Goal: Task Accomplishment & Management: Manage account settings

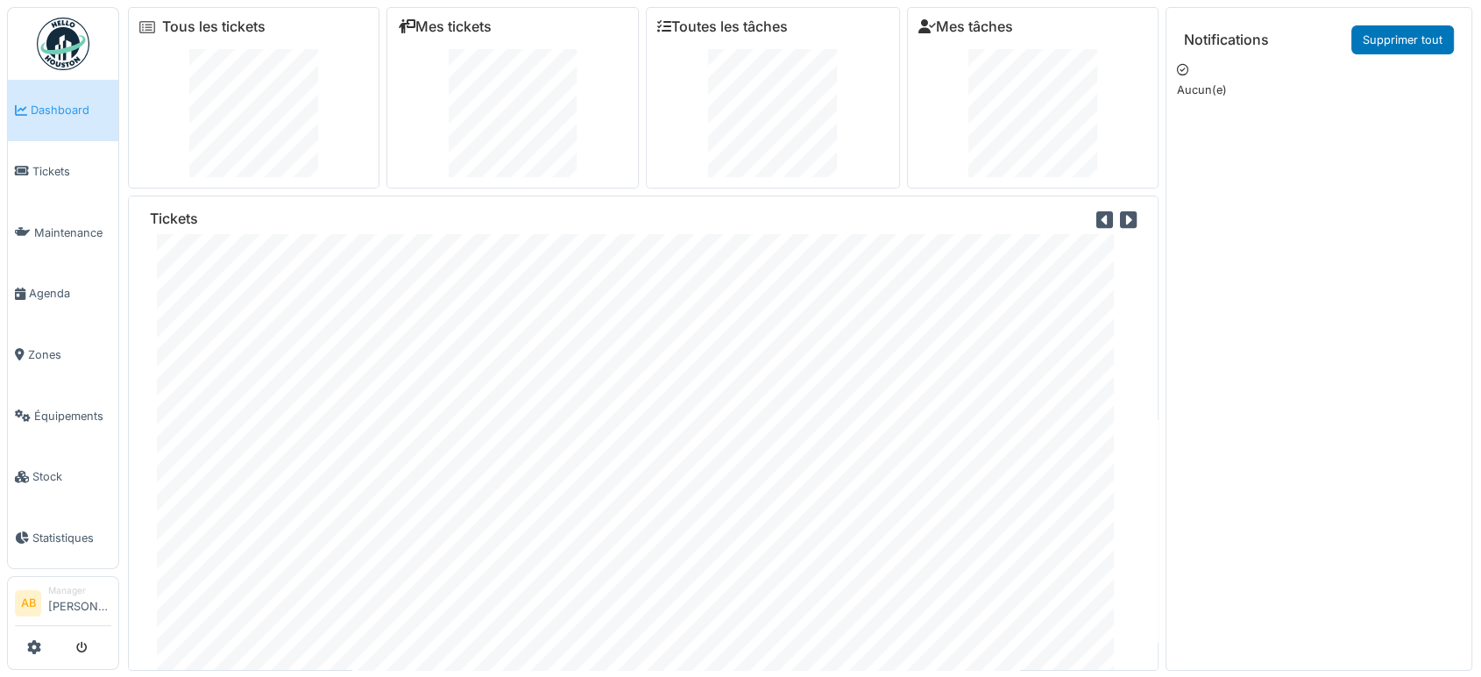
click at [82, 43] on img at bounding box center [63, 44] width 53 height 53
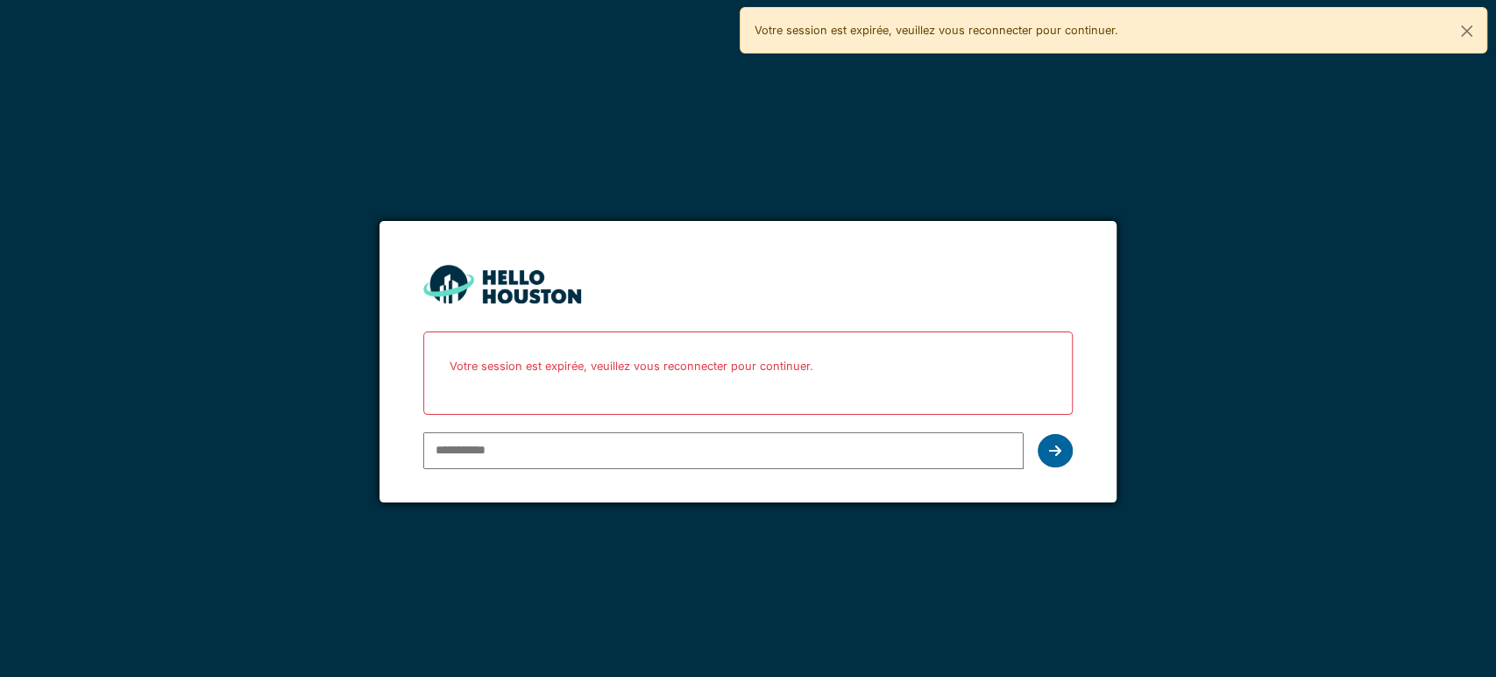
type input "**********"
click at [1045, 447] on div at bounding box center [1055, 450] width 35 height 33
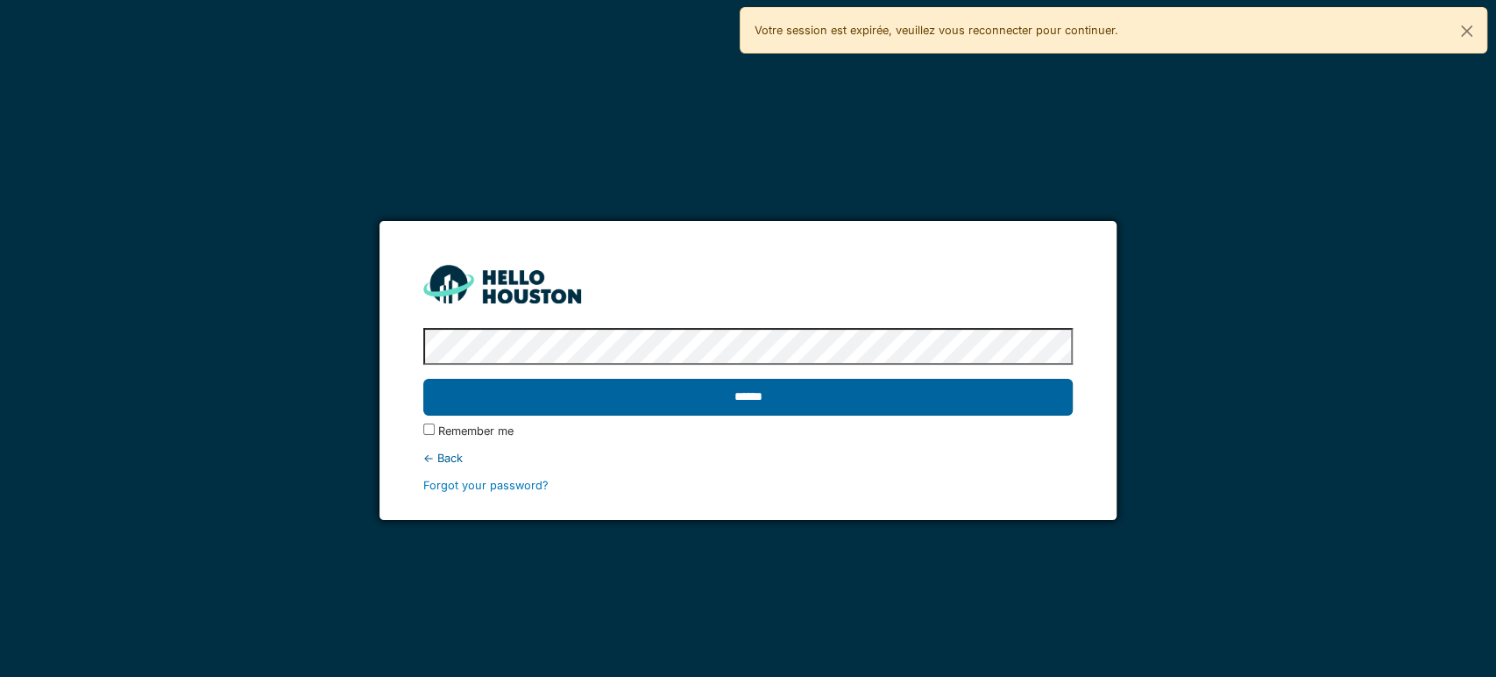
click at [854, 403] on input "******" at bounding box center [747, 397] width 649 height 37
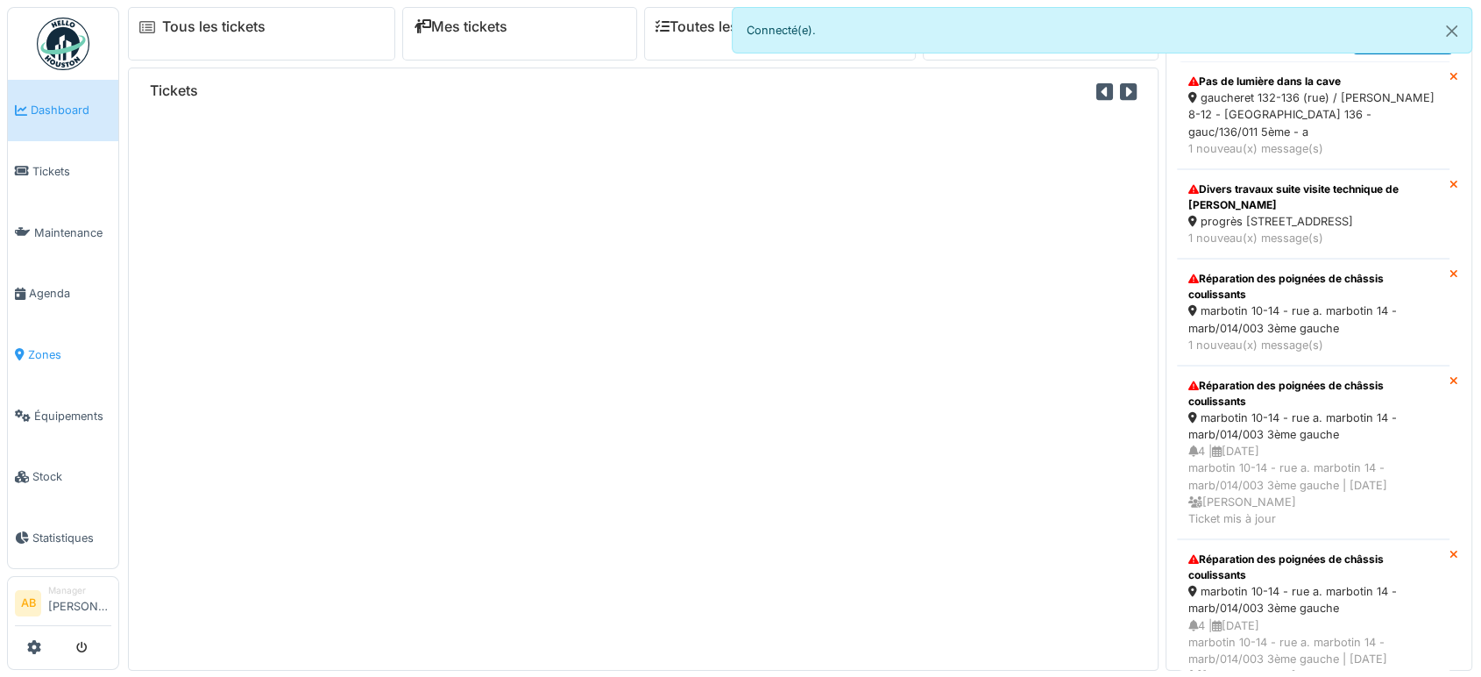
click at [41, 346] on span "Zones" at bounding box center [69, 354] width 83 height 17
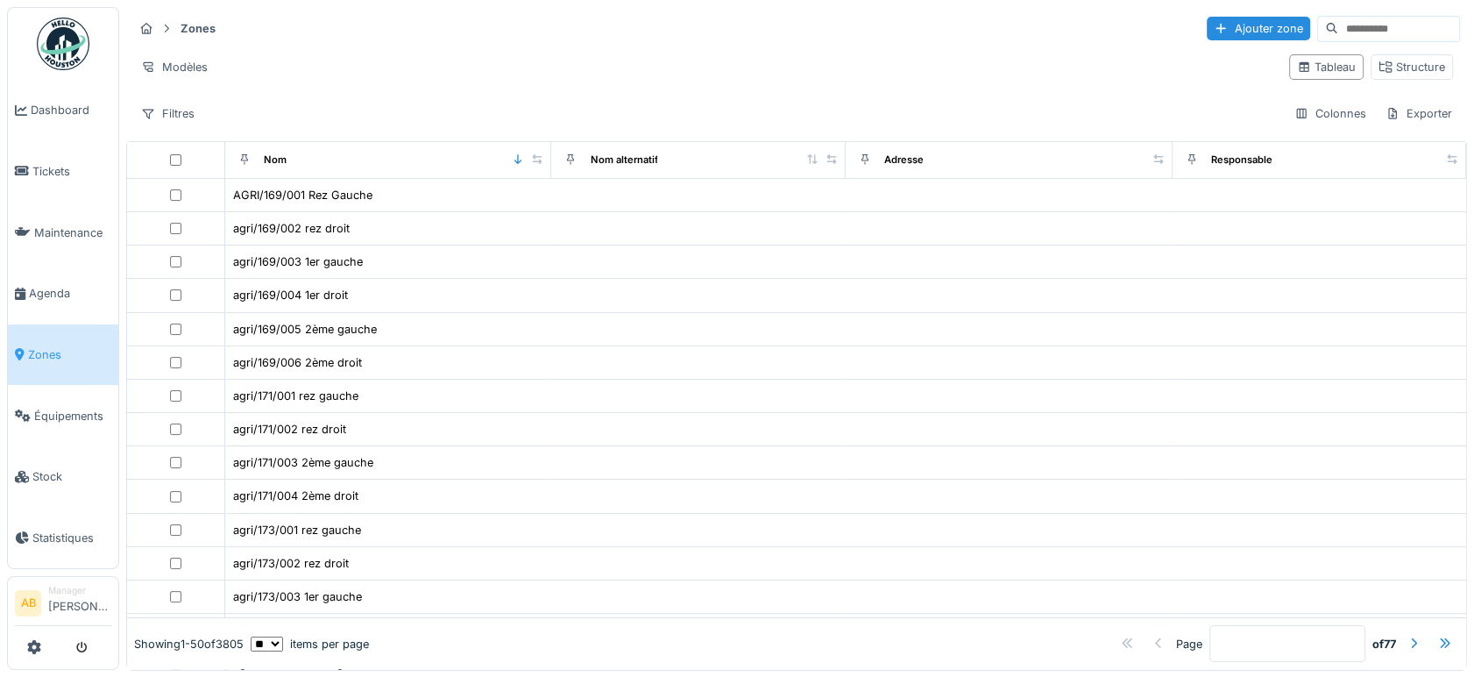
click at [1339, 30] on input at bounding box center [1398, 29] width 121 height 25
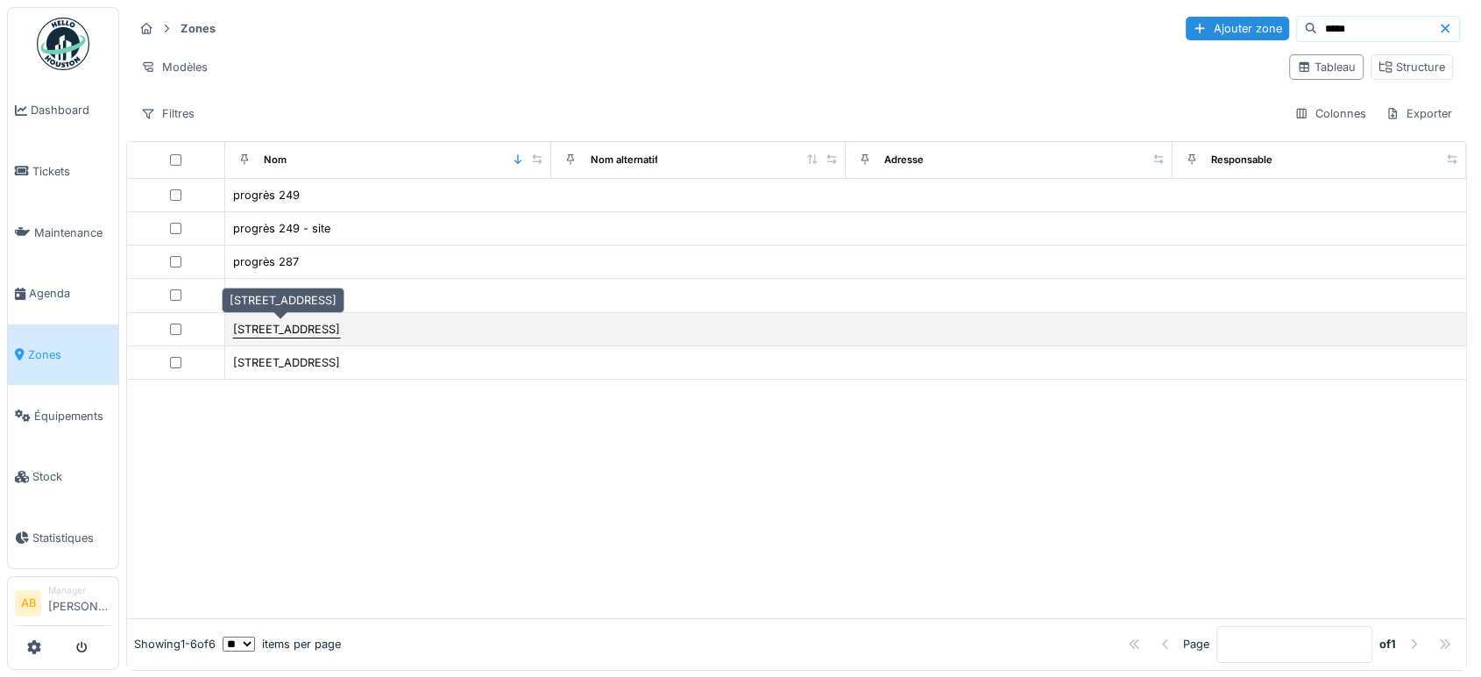
click at [294, 334] on div "rue du progrès 249" at bounding box center [286, 329] width 107 height 17
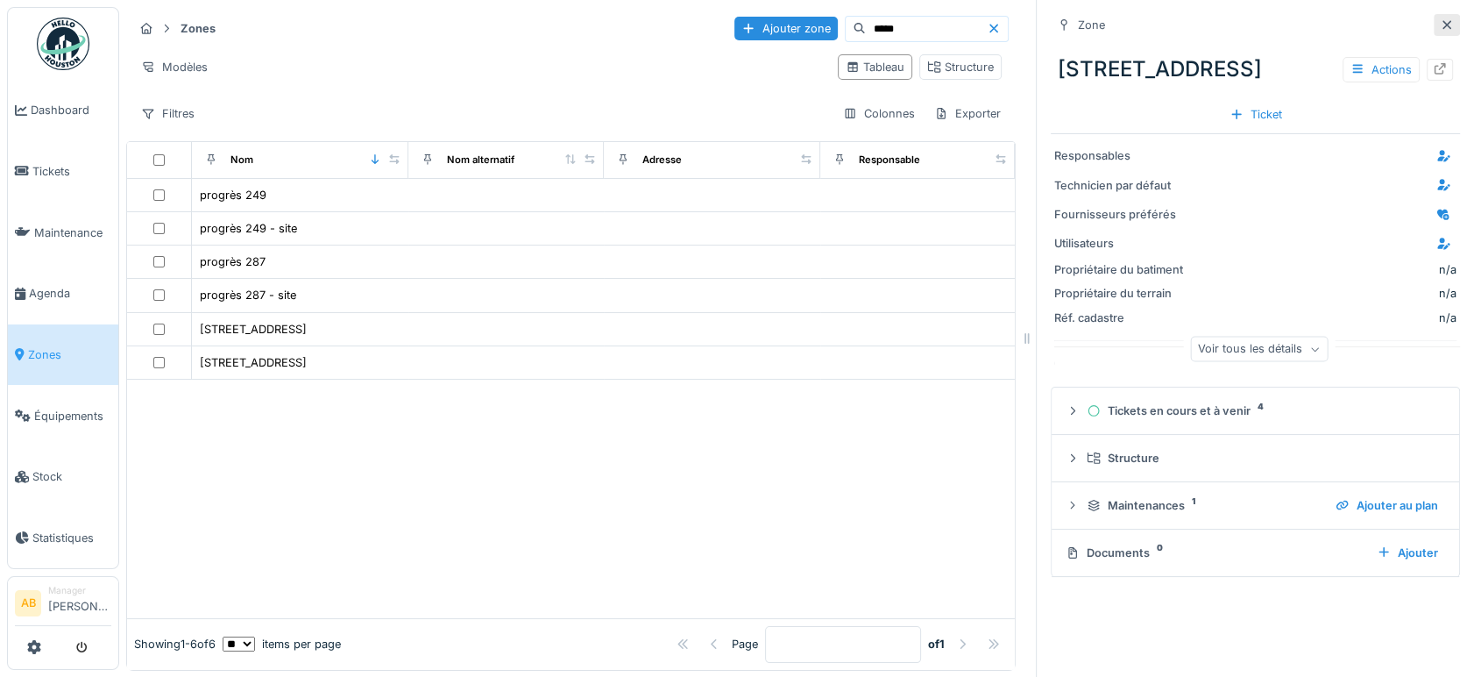
click at [1440, 19] on icon at bounding box center [1447, 24] width 14 height 11
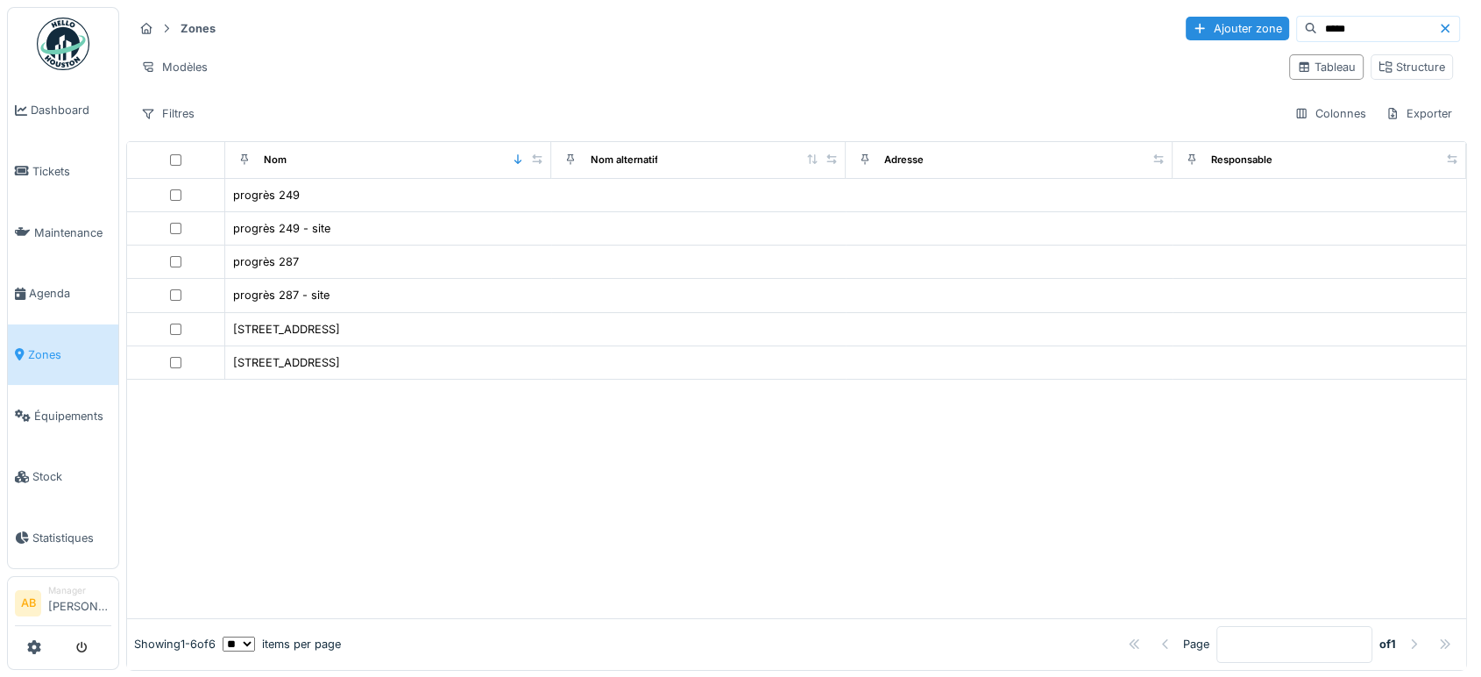
click at [1317, 32] on input "*****" at bounding box center [1377, 29] width 121 height 25
type input "*"
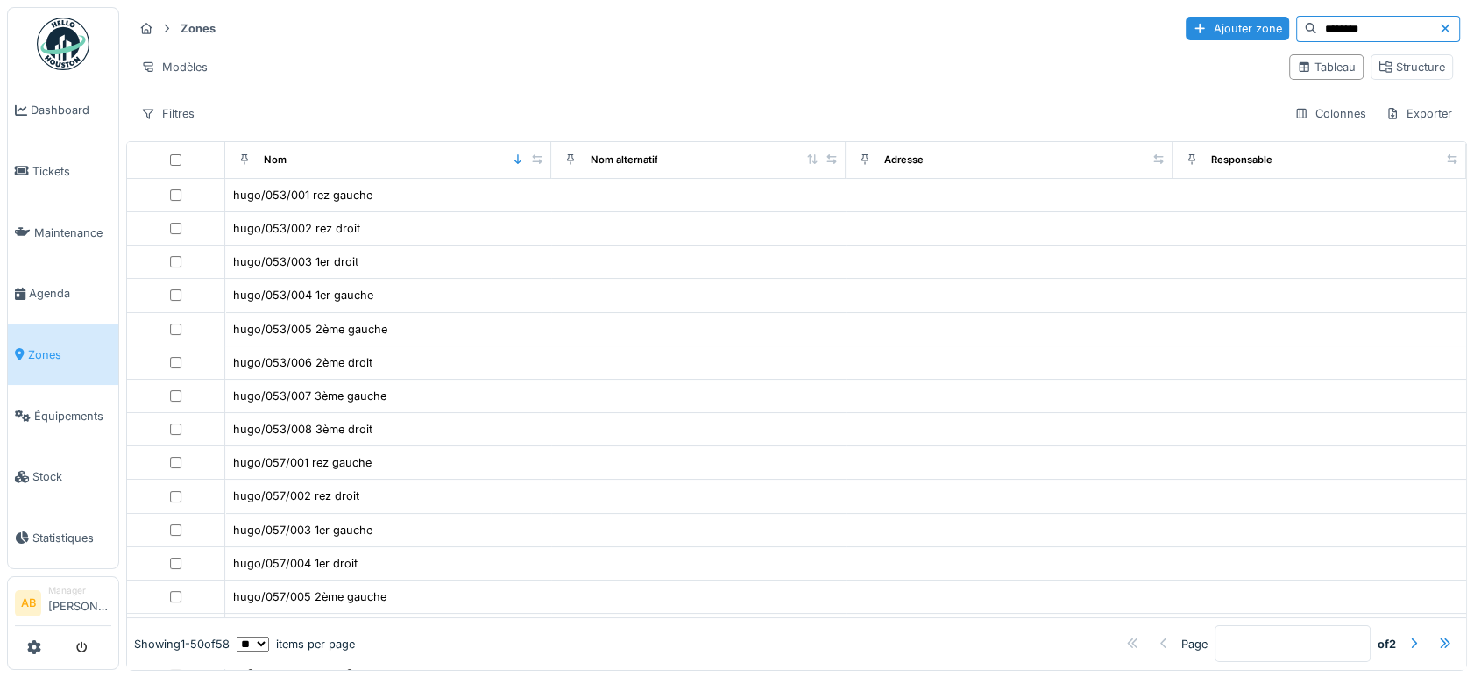
type input "********"
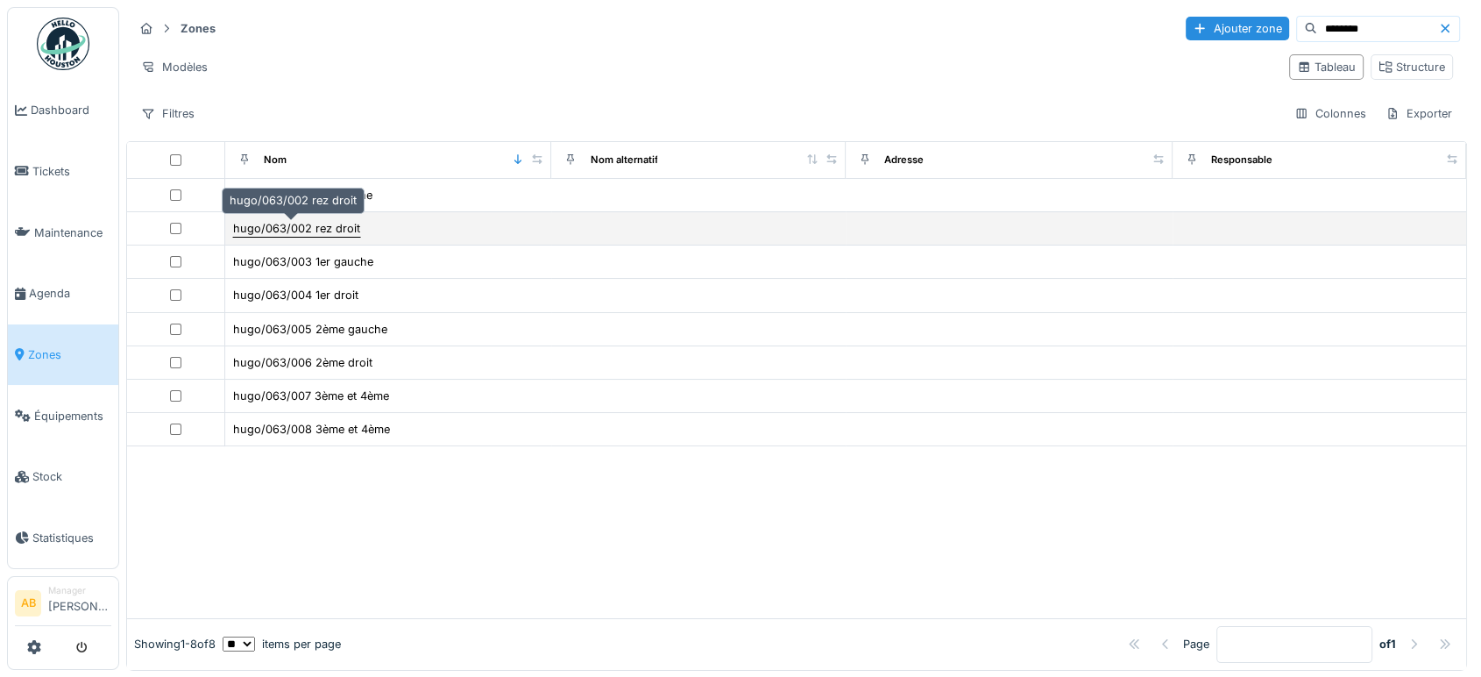
click at [326, 230] on div "hugo/063/002 rez droit" at bounding box center [296, 228] width 127 height 17
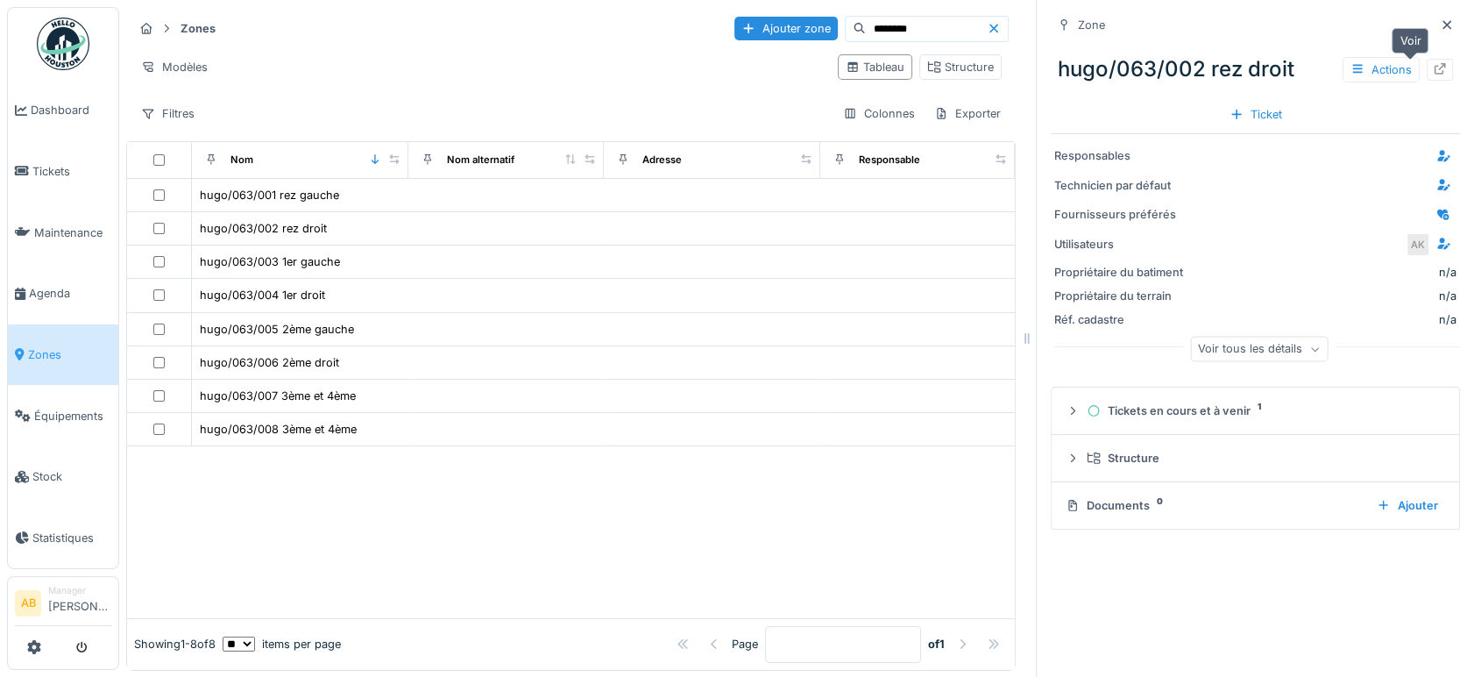
click at [1427, 68] on div at bounding box center [1440, 70] width 26 height 22
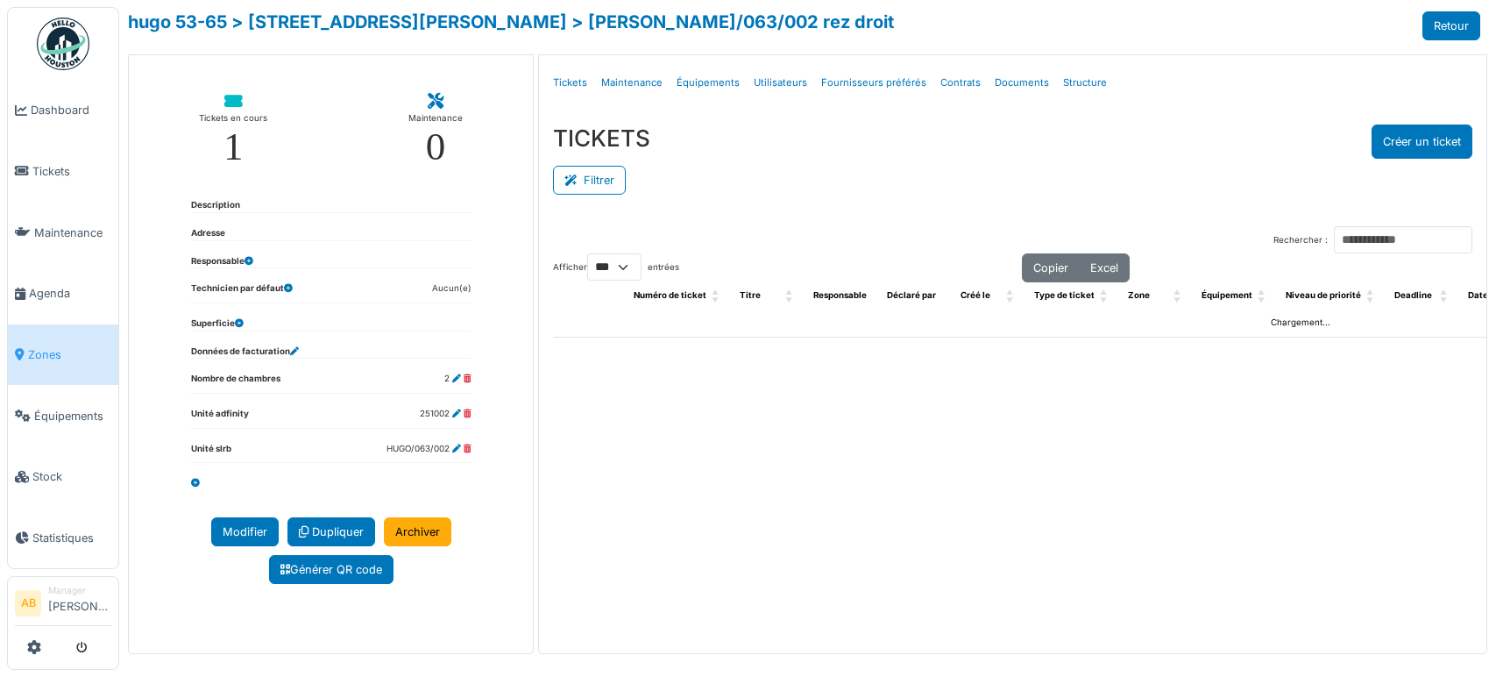
select select "***"
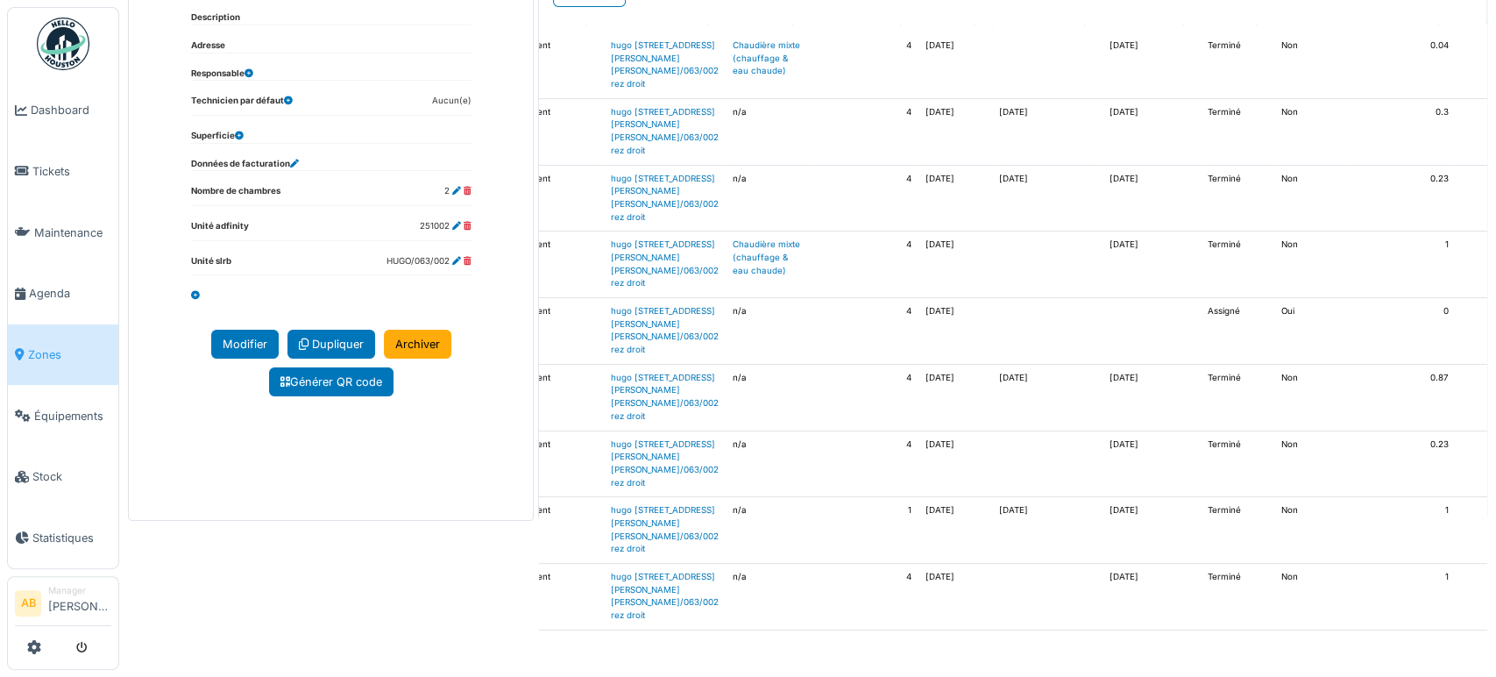
scroll to position [93, 0]
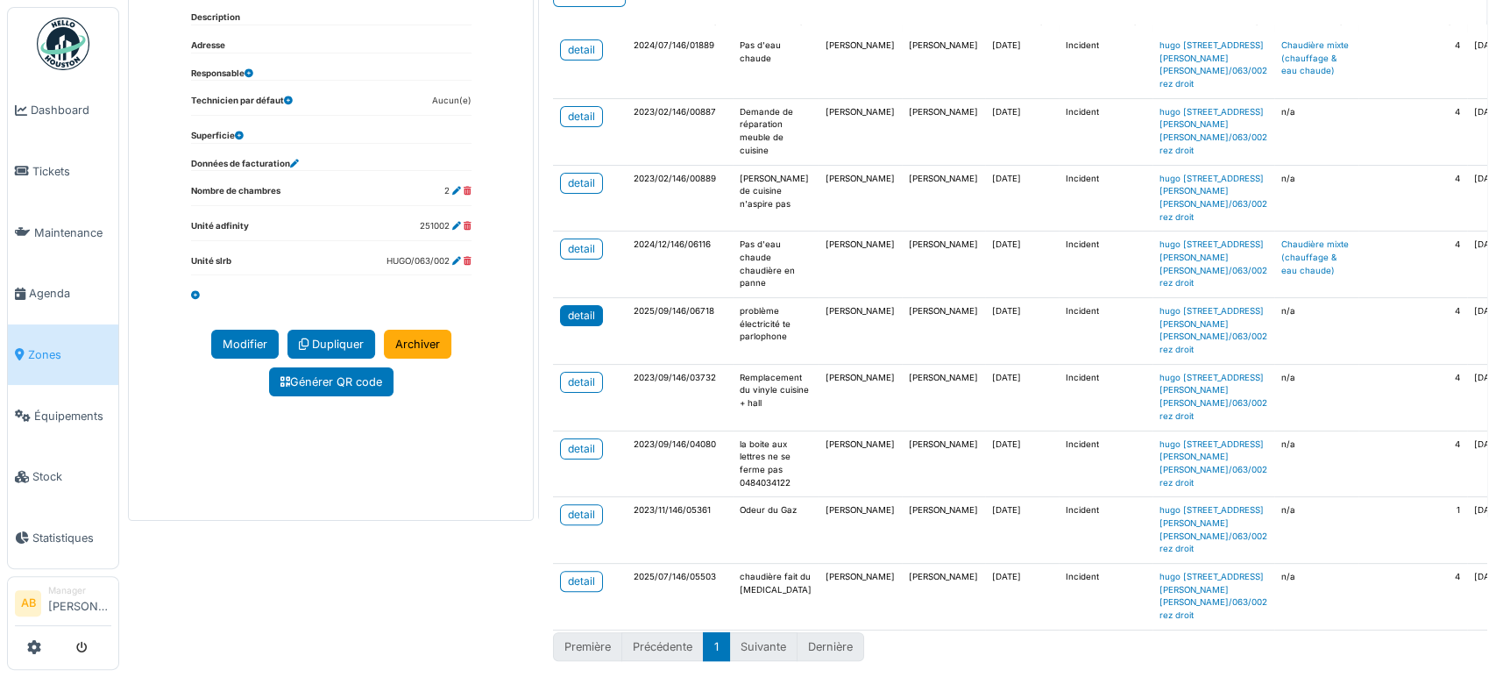
click at [560, 326] on link "detail" at bounding box center [581, 315] width 43 height 21
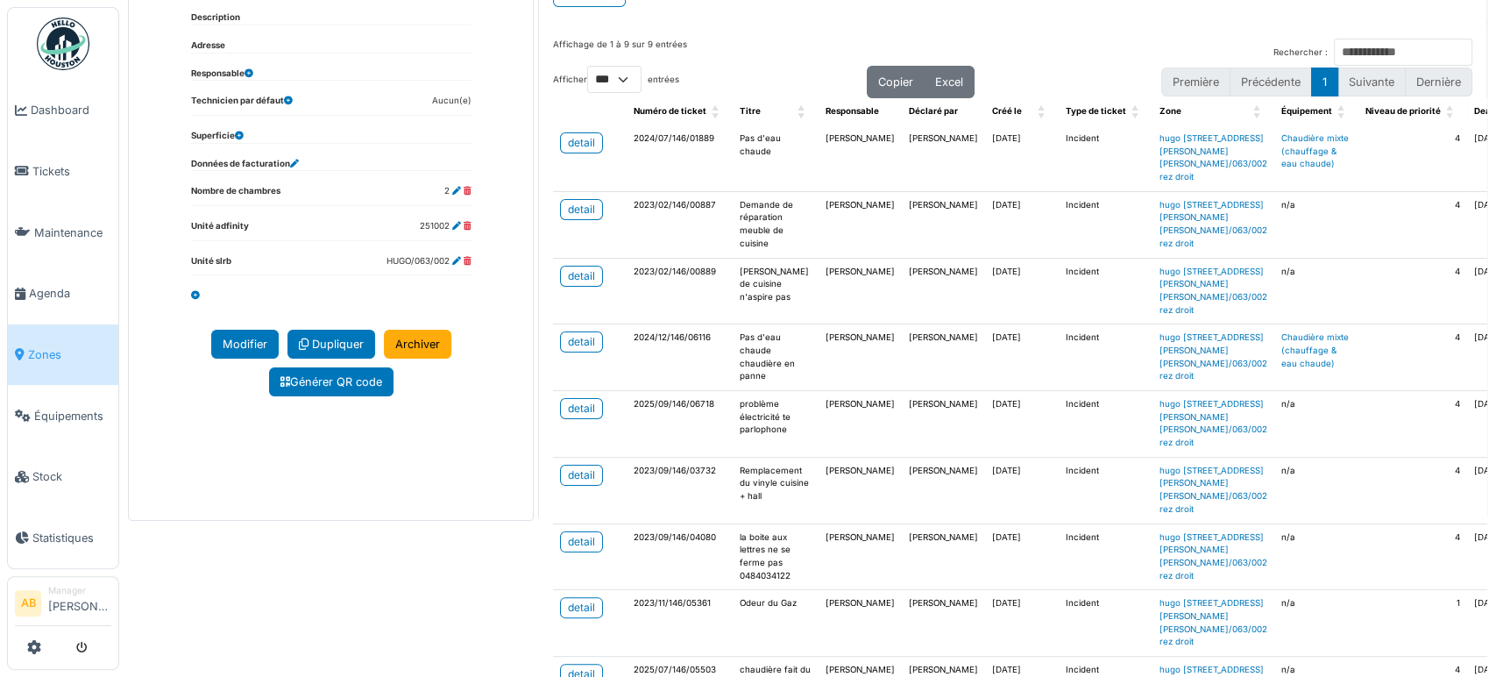
scroll to position [0, 0]
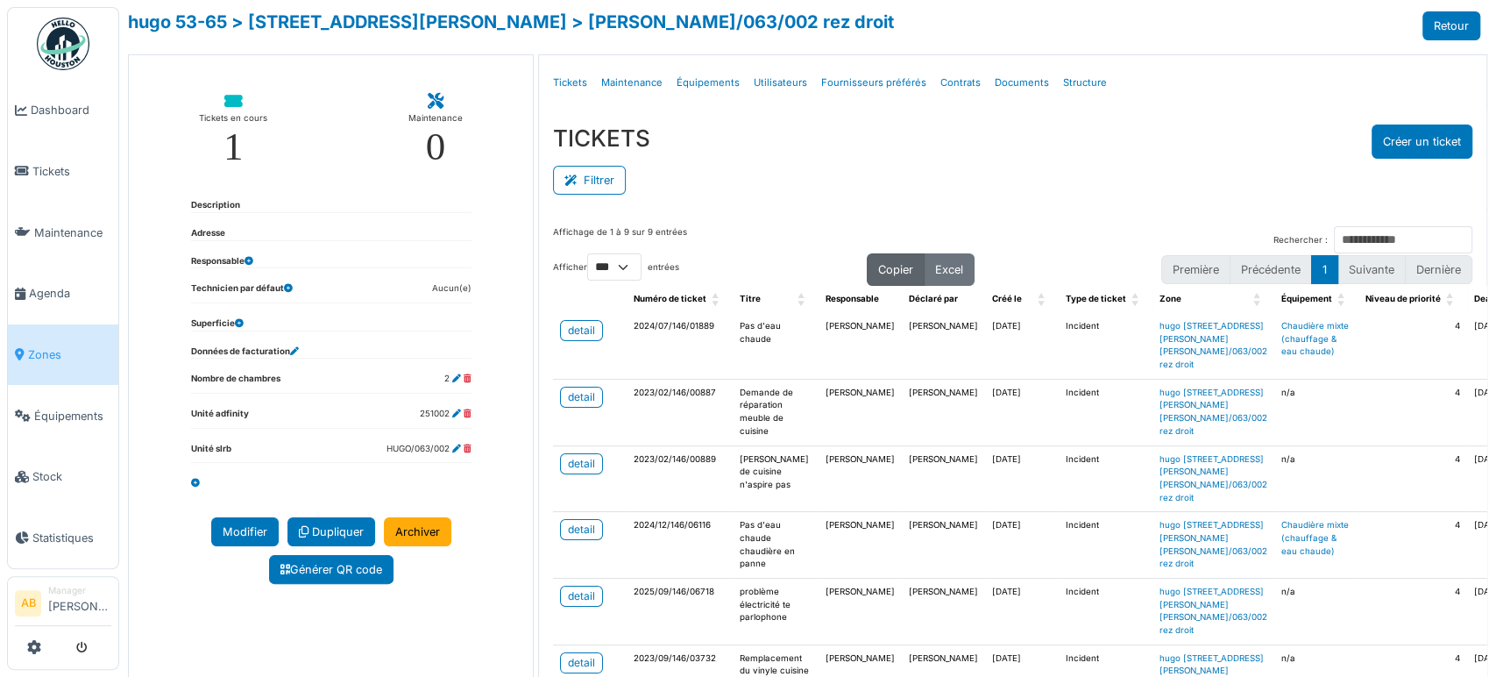
click at [883, 281] on button "Copier" at bounding box center [896, 269] width 58 height 32
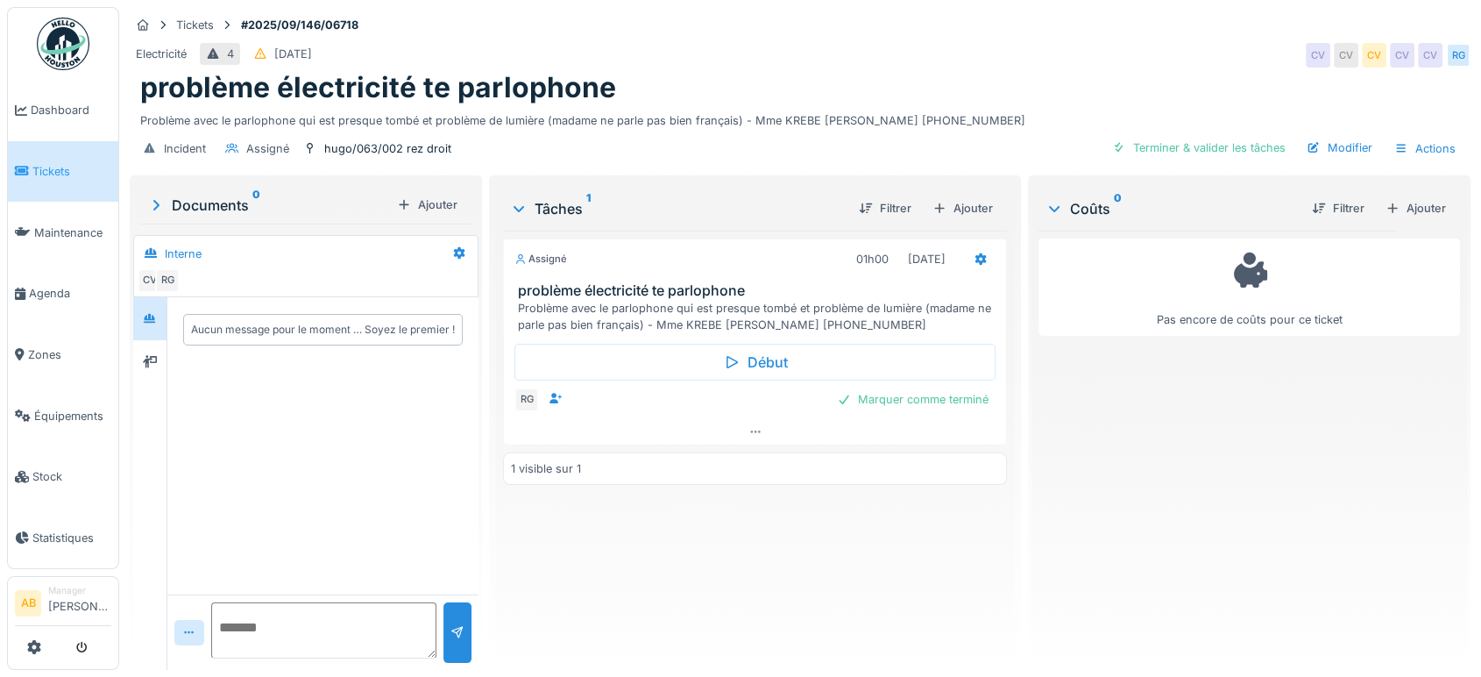
click at [888, 12] on div "Tickets #2025/09/146/06718 Electricité 4 01/09/2025 CV CV CV CV CV RG problème …" at bounding box center [800, 89] width 1348 height 165
click at [750, 426] on icon at bounding box center [755, 431] width 14 height 11
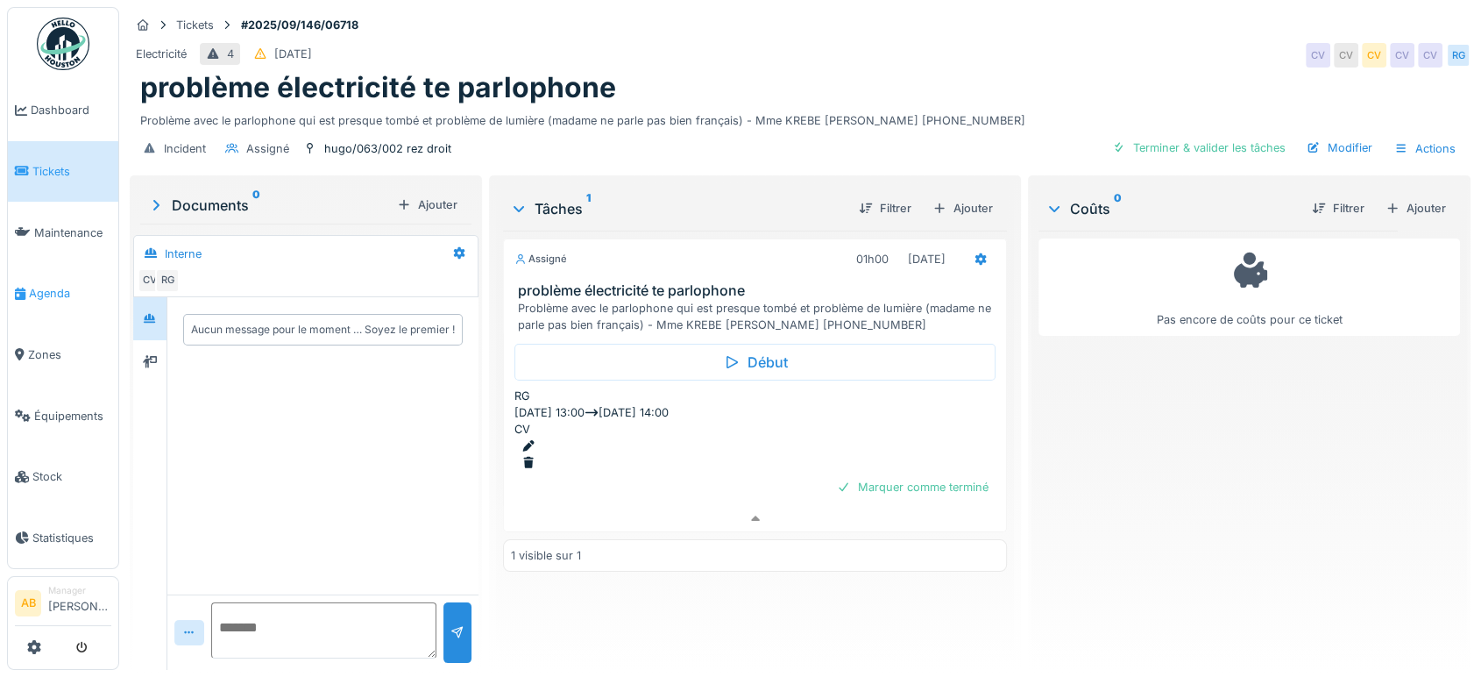
click at [59, 290] on span "Agenda" at bounding box center [70, 293] width 82 height 17
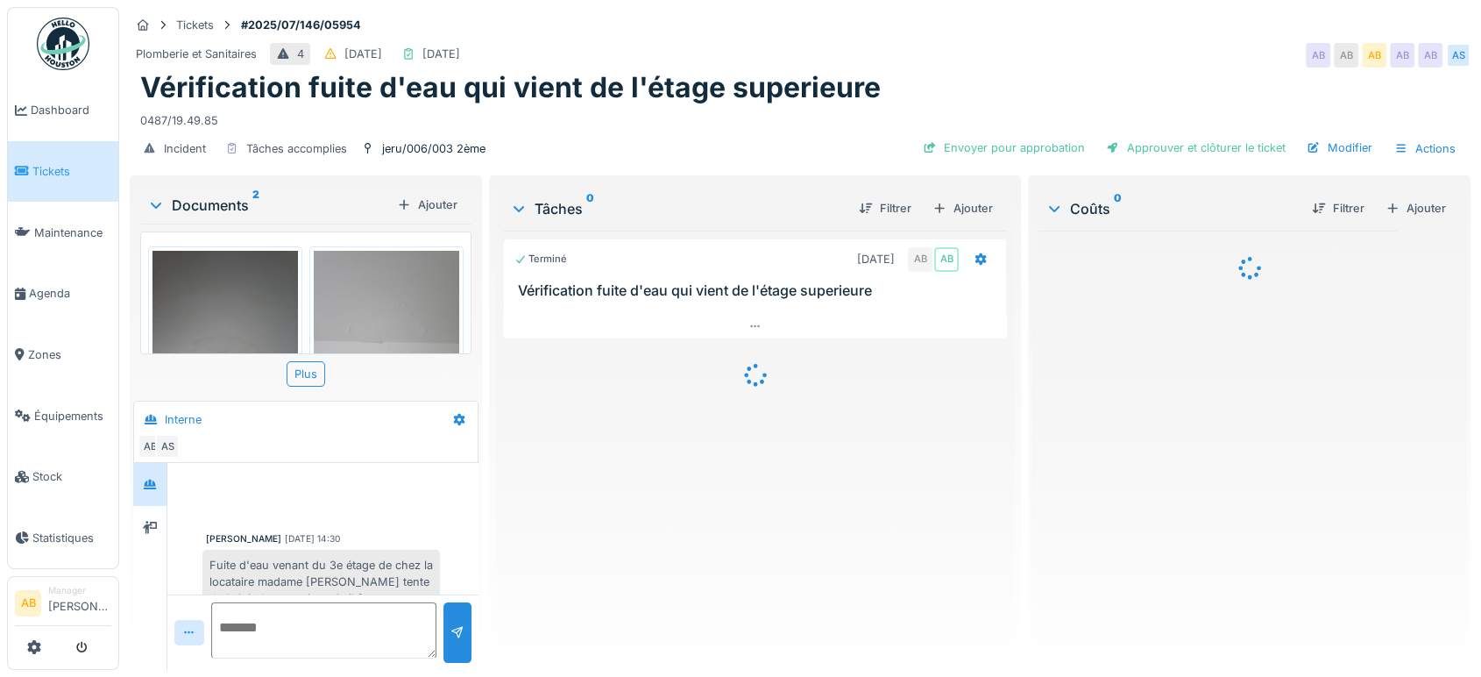
scroll to position [464, 0]
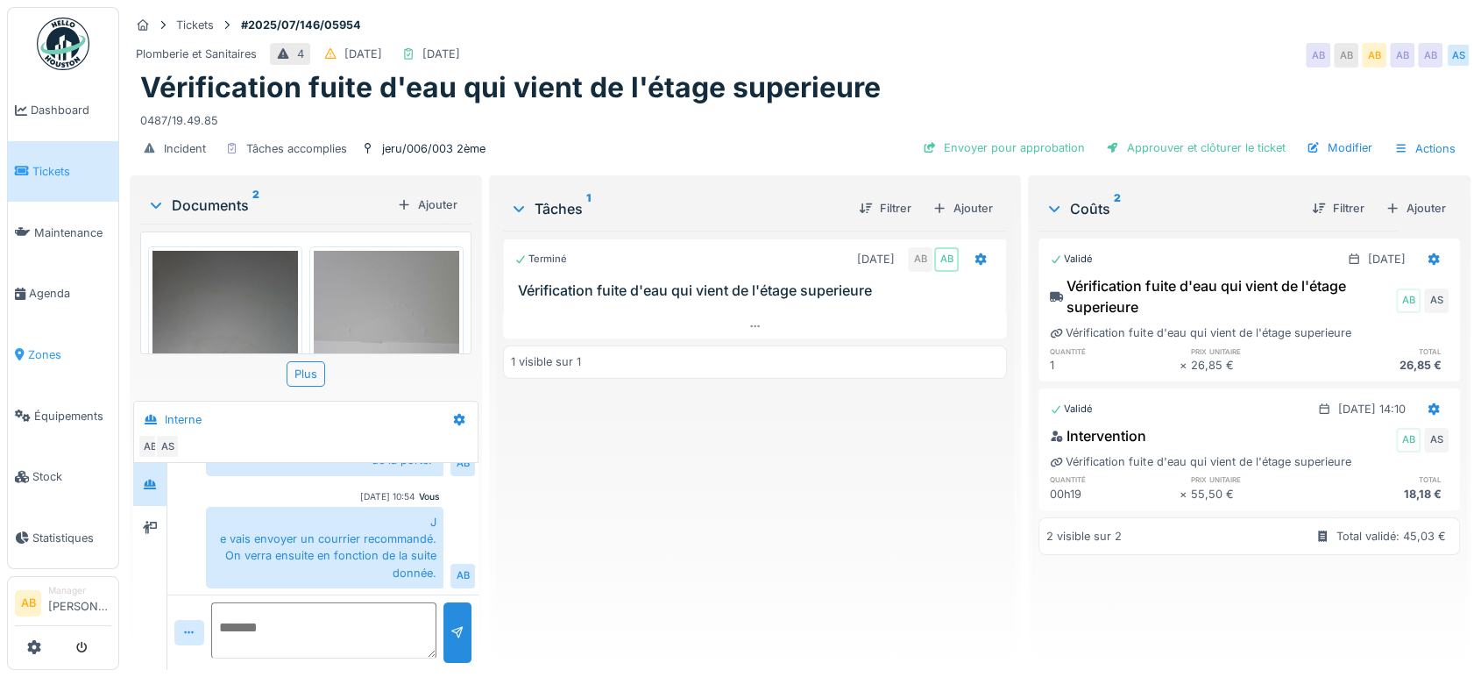
click at [35, 359] on link "Zones" at bounding box center [63, 354] width 110 height 61
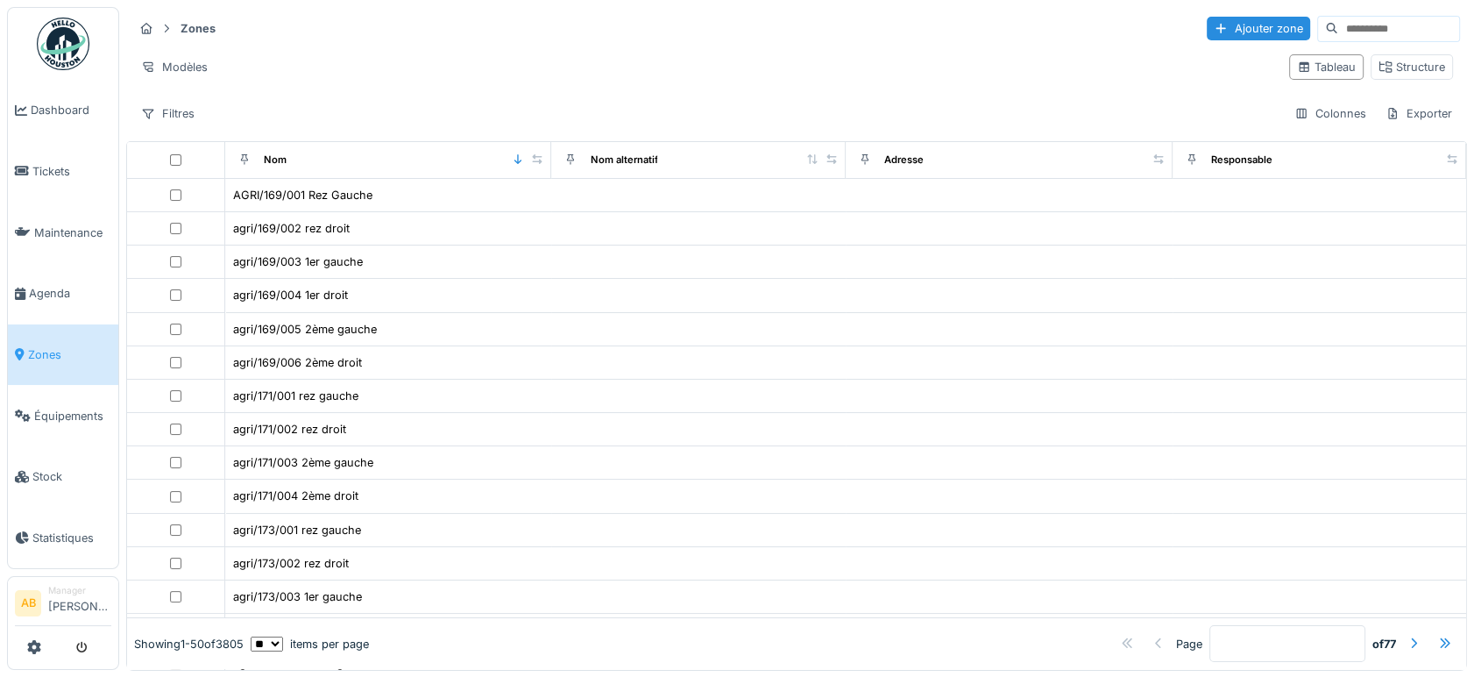
click at [1338, 32] on input at bounding box center [1398, 29] width 121 height 25
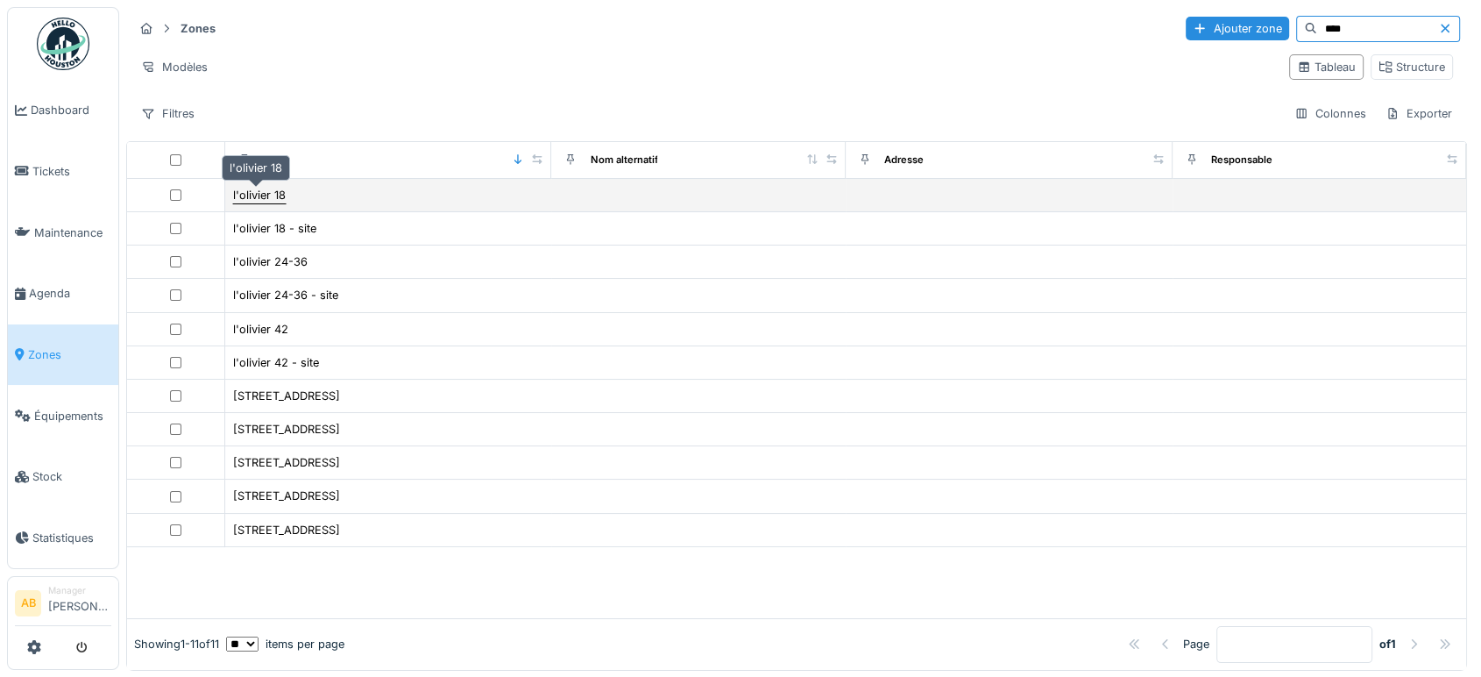
type input "****"
click at [240, 195] on div "l'olivier 18" at bounding box center [259, 195] width 53 height 17
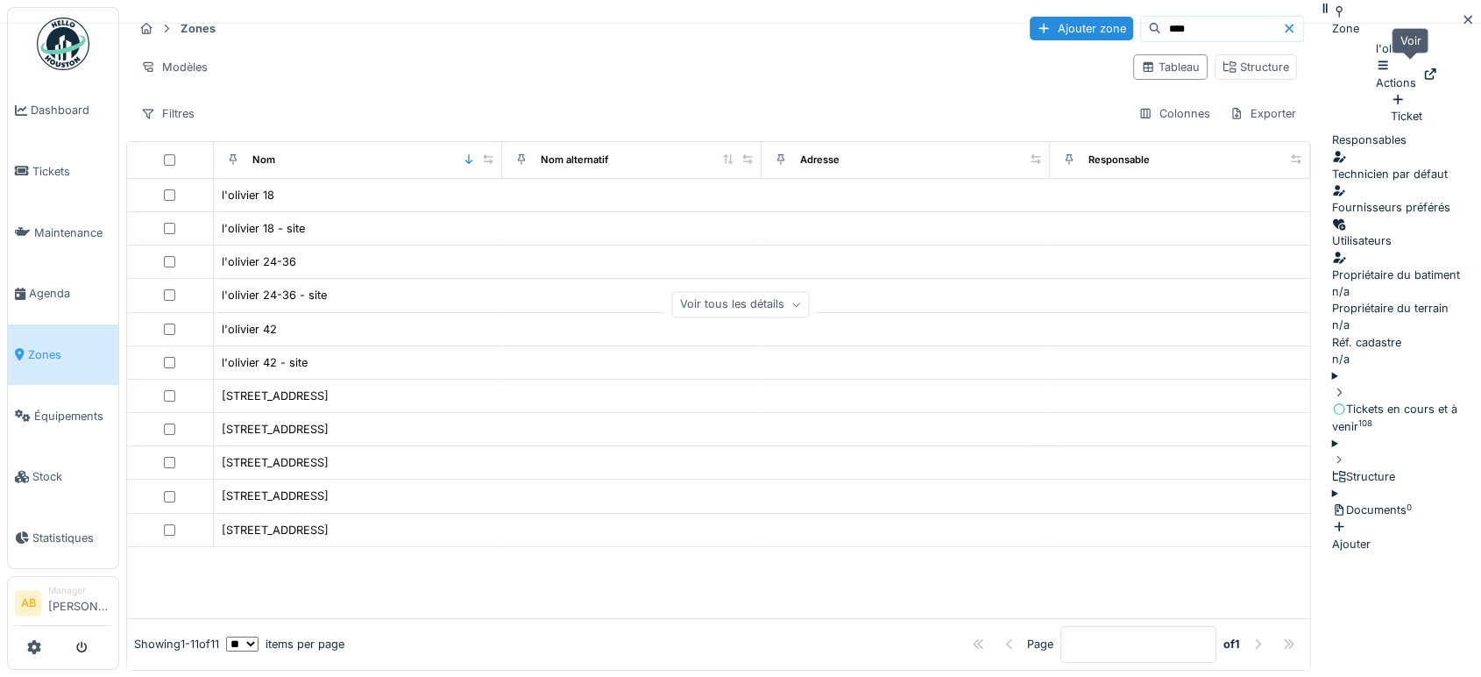
click at [1423, 75] on div at bounding box center [1430, 74] width 14 height 17
click at [1332, 468] on div "Structure" at bounding box center [1406, 476] width 149 height 17
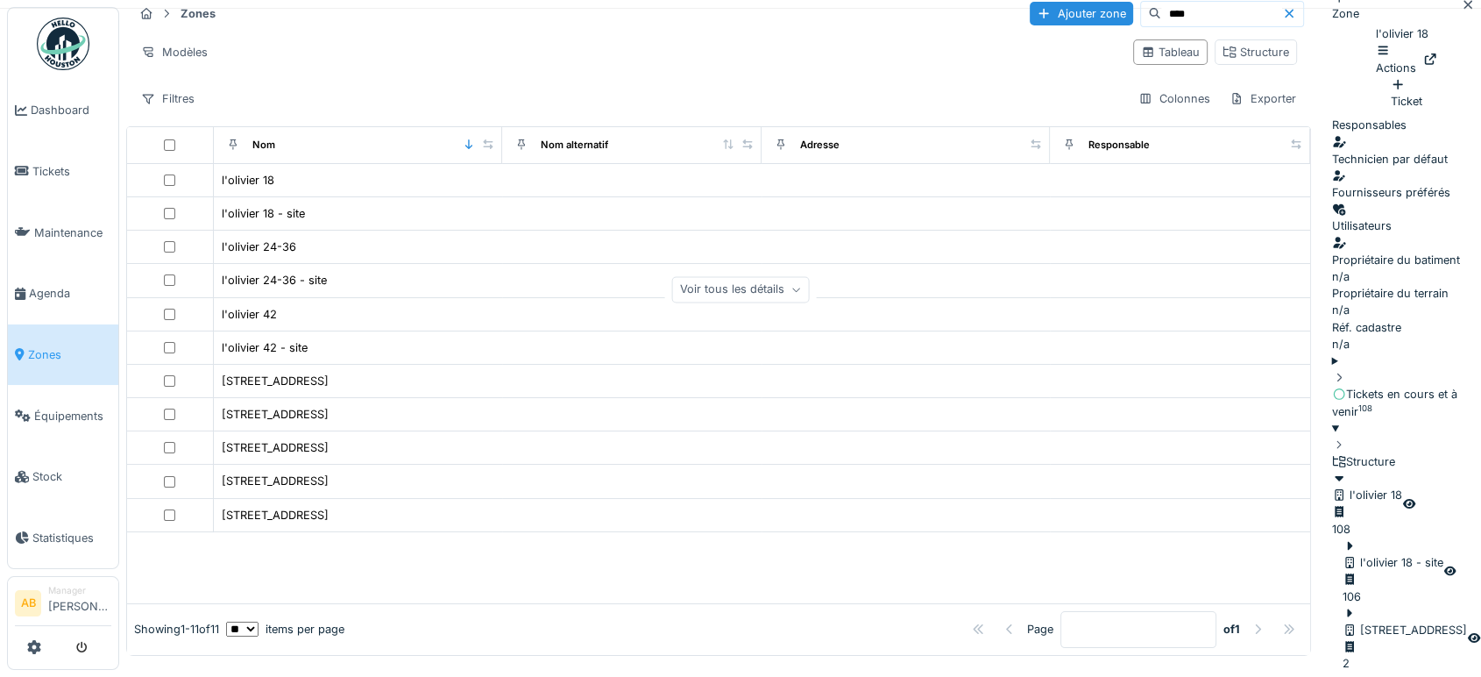
click at [1347, 608] on icon at bounding box center [1349, 612] width 5 height 9
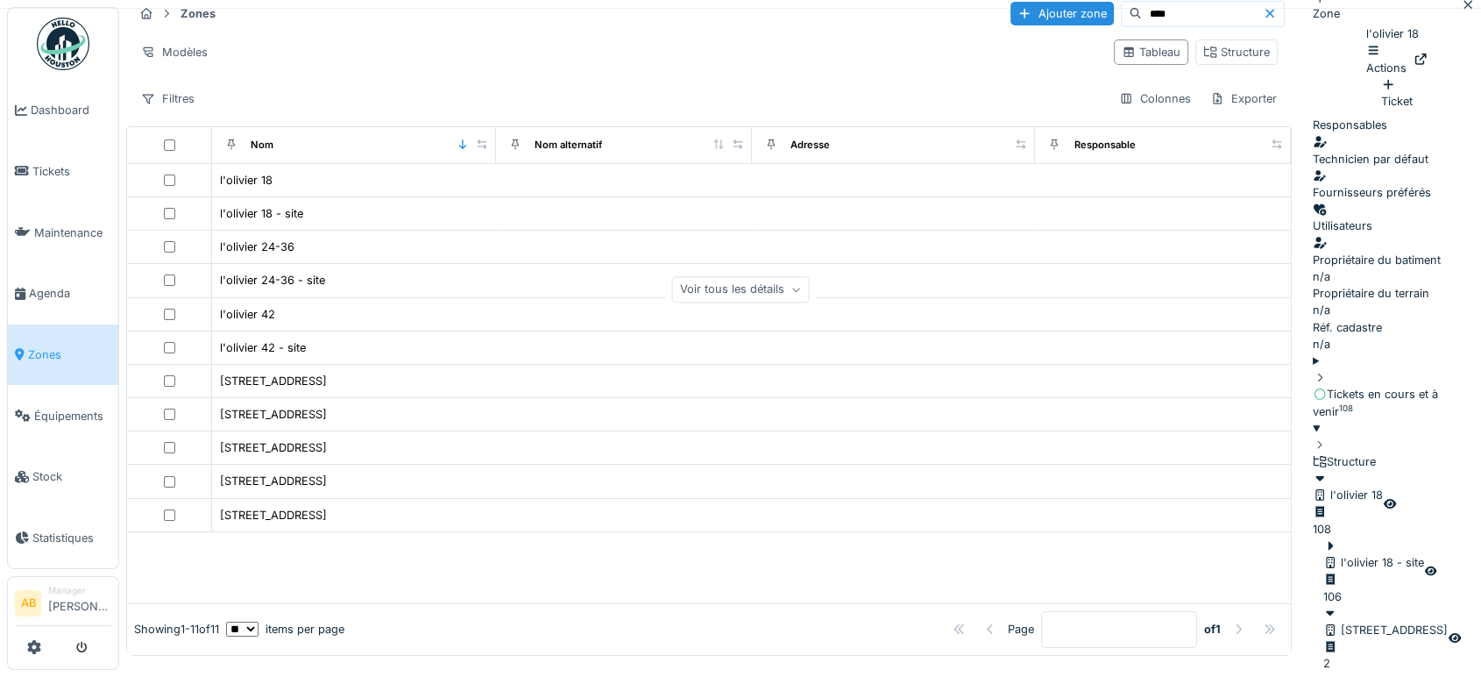
scroll to position [128, 0]
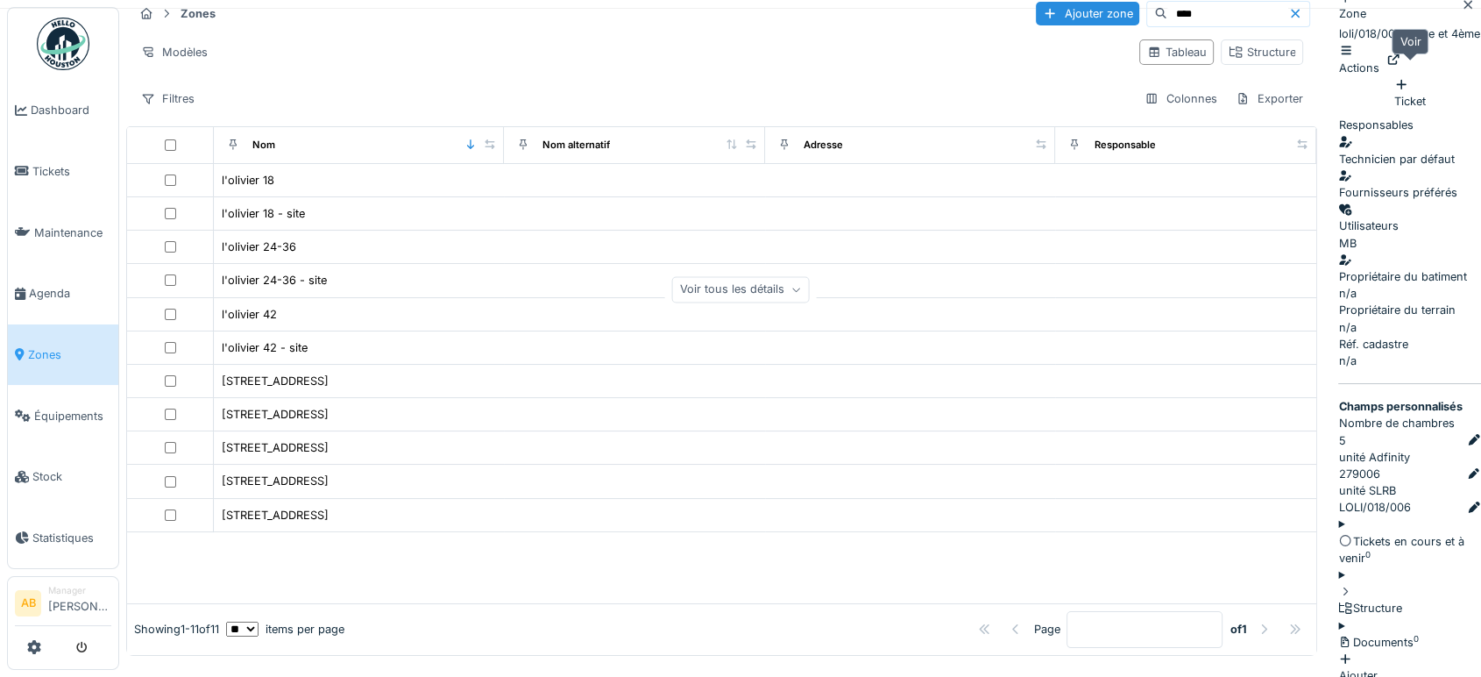
click at [1399, 65] on icon at bounding box center [1393, 58] width 11 height 11
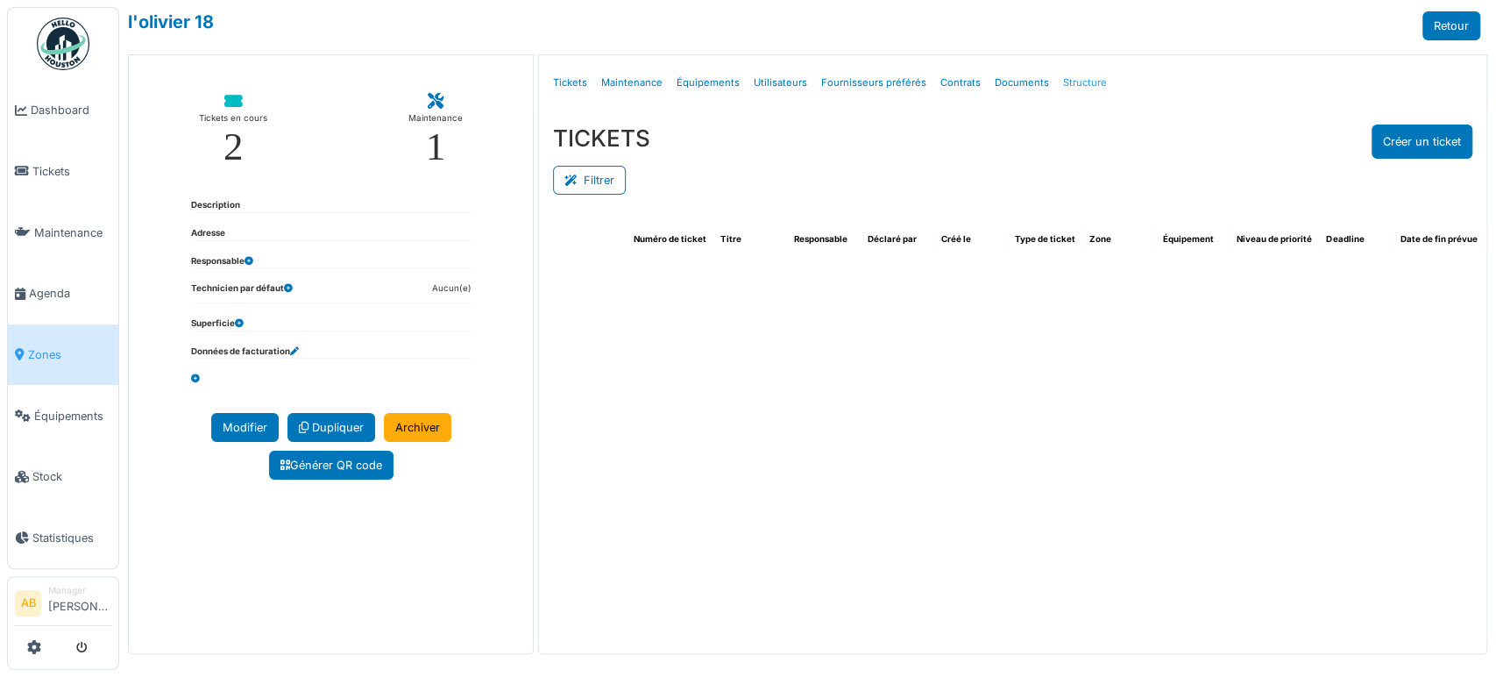
click at [1085, 81] on link "Structure" at bounding box center [1085, 82] width 58 height 41
select select "***"
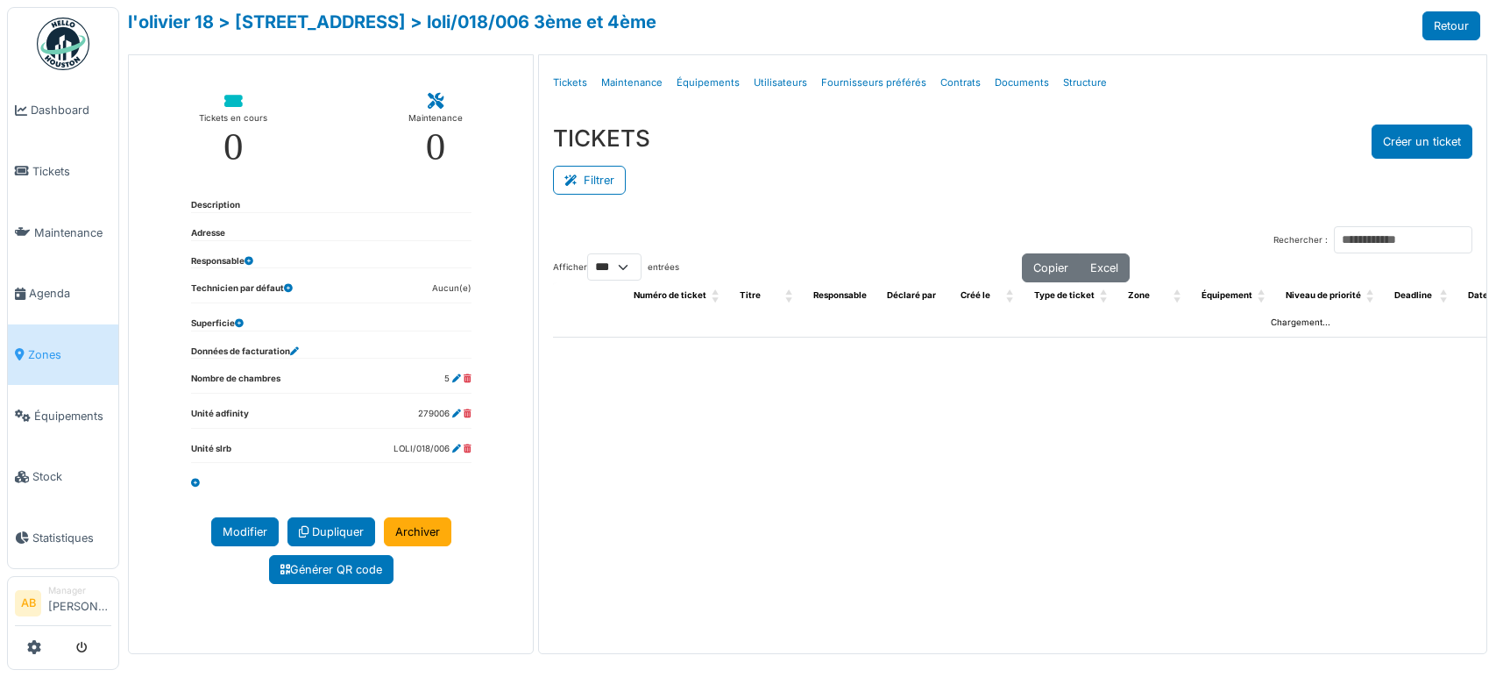
select select "***"
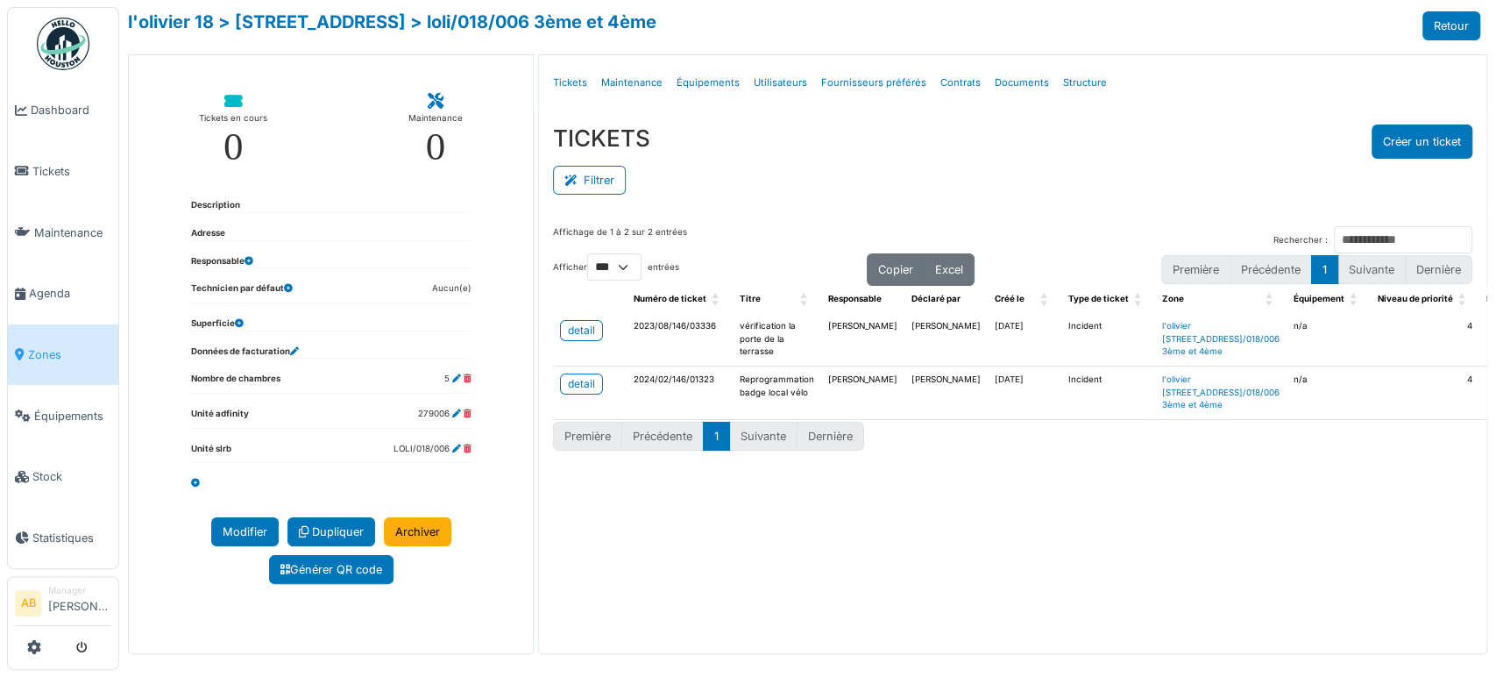
click at [1144, 619] on div "Affichage de 1 à 2 sur 2 entrées Rechercher : Afficher ** ** *** *** entrées Co…" at bounding box center [1012, 427] width 947 height 431
click at [1437, 151] on button "Créer un ticket" at bounding box center [1421, 141] width 101 height 34
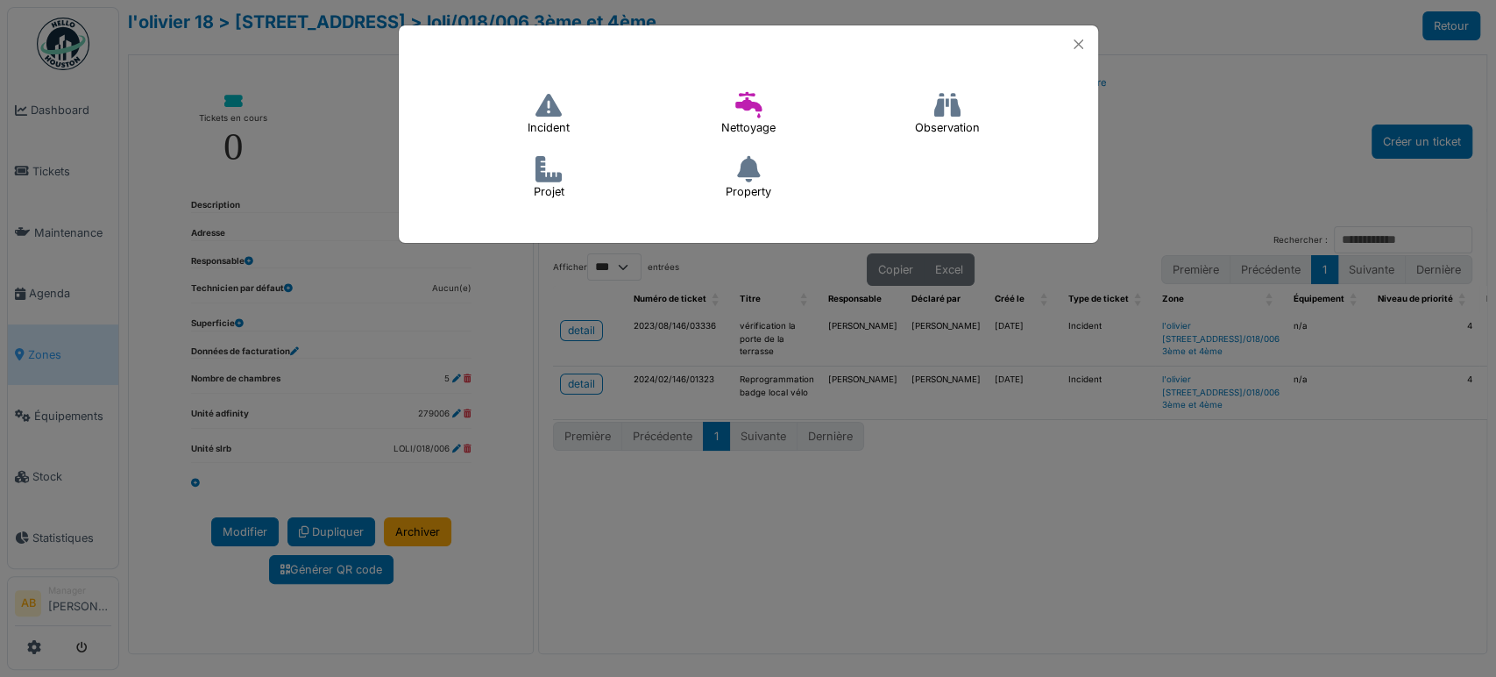
click at [573, 110] on h4 "Incident" at bounding box center [548, 114] width 65 height 56
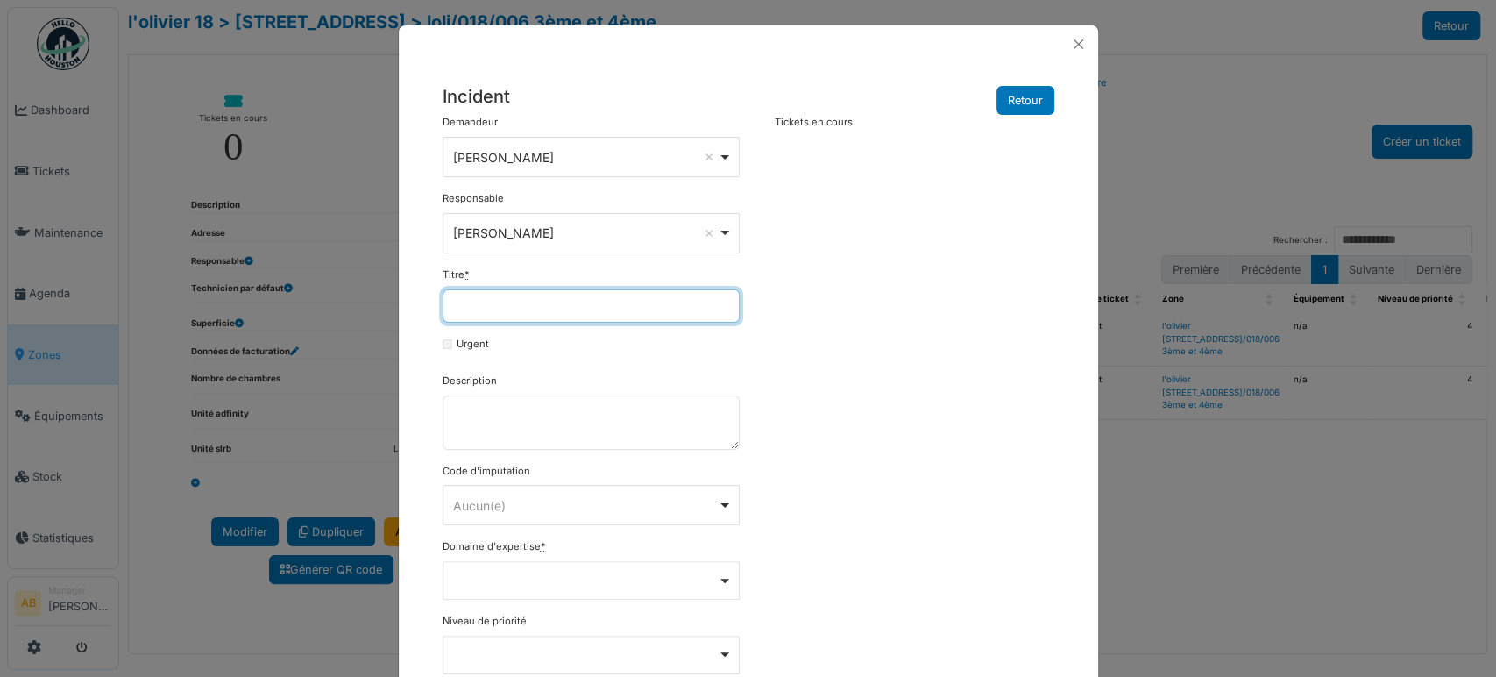
click at [689, 320] on input "Titre *" at bounding box center [591, 305] width 297 height 33
click at [1073, 43] on button "Close" at bounding box center [1078, 44] width 24 height 24
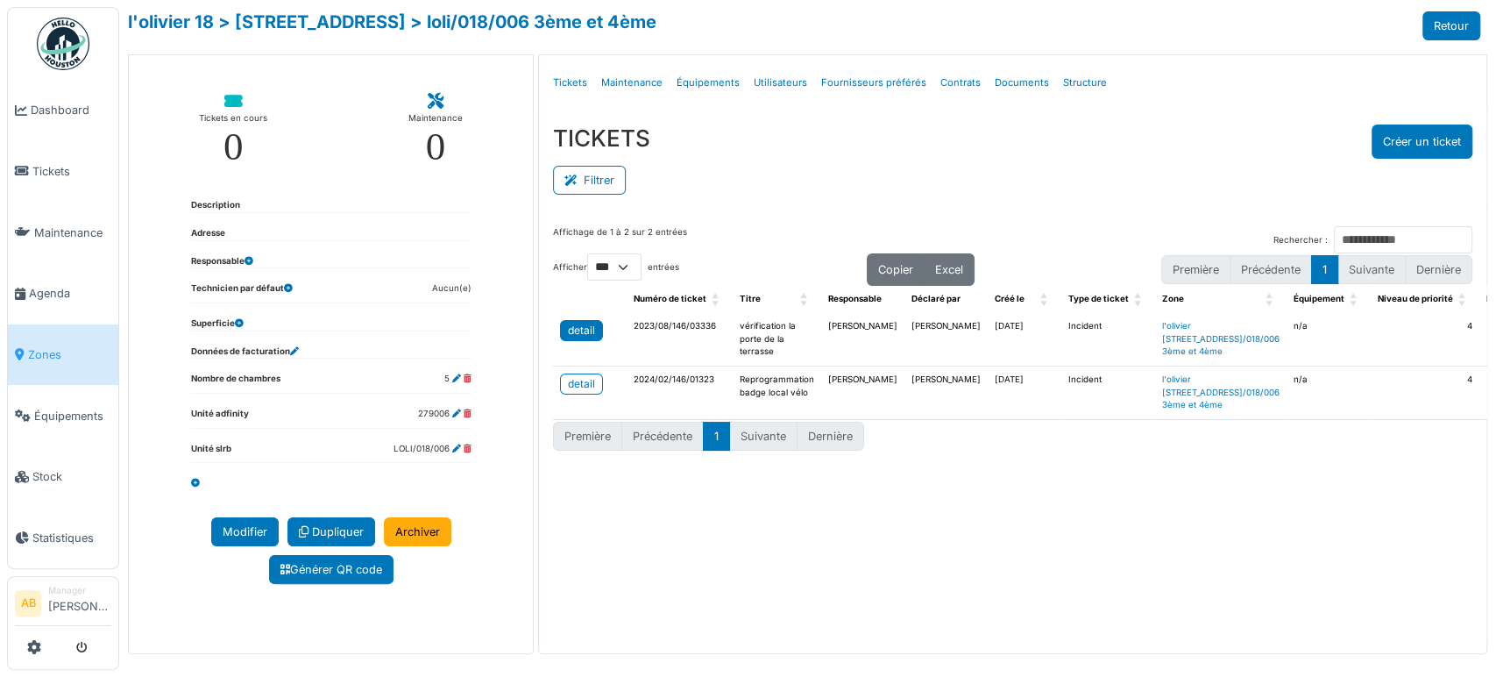
click at [592, 337] on link "detail" at bounding box center [581, 330] width 43 height 21
click at [1216, 646] on div "**********" at bounding box center [1012, 353] width 949 height 599
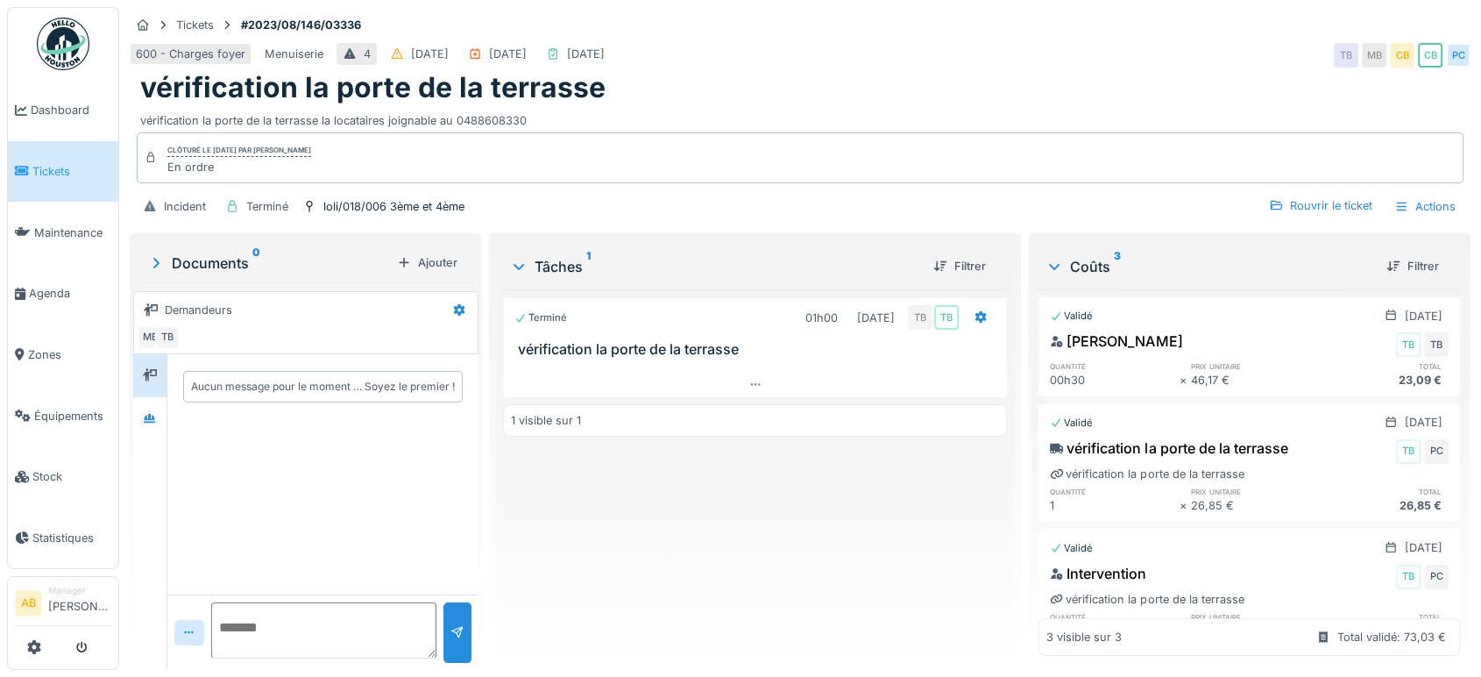
click at [599, 409] on div "1 visible sur 1" at bounding box center [755, 420] width 504 height 32
click at [571, 392] on div at bounding box center [755, 384] width 504 height 25
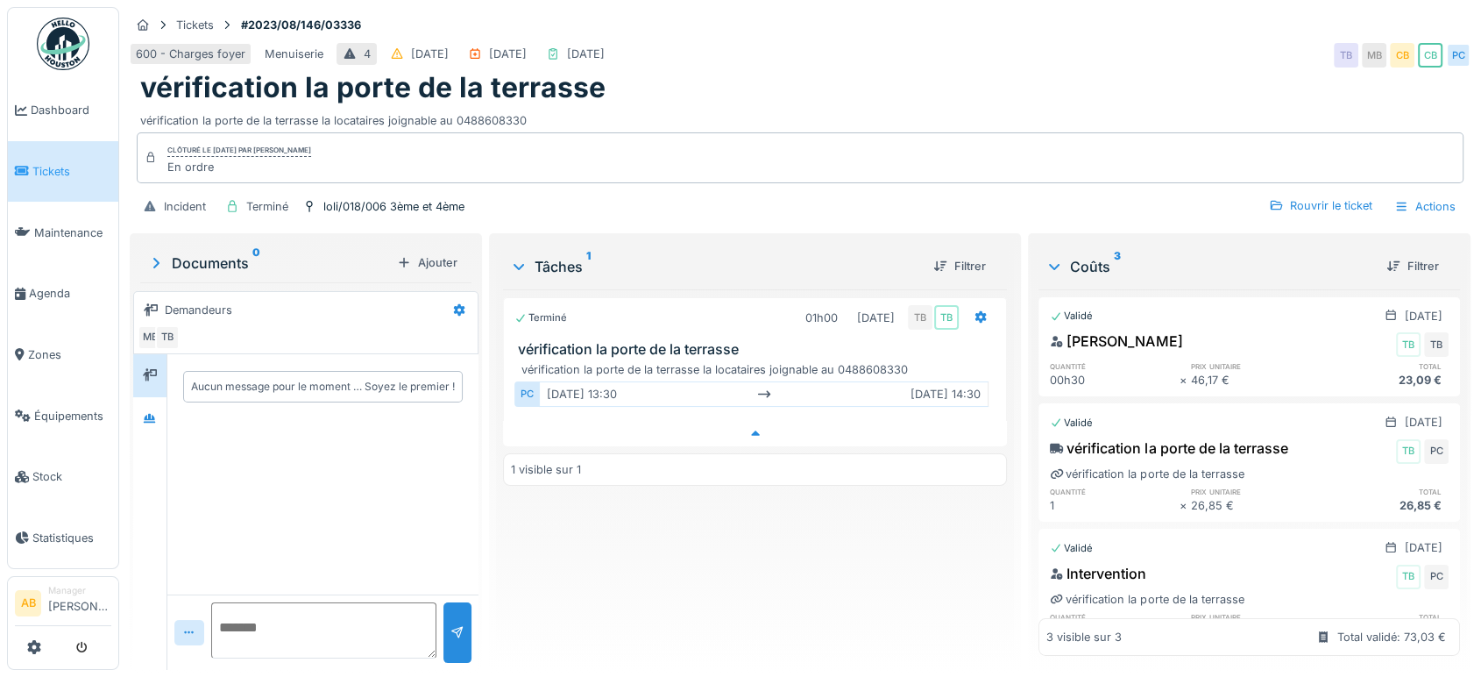
scroll to position [14, 0]
click at [148, 413] on icon at bounding box center [150, 418] width 14 height 11
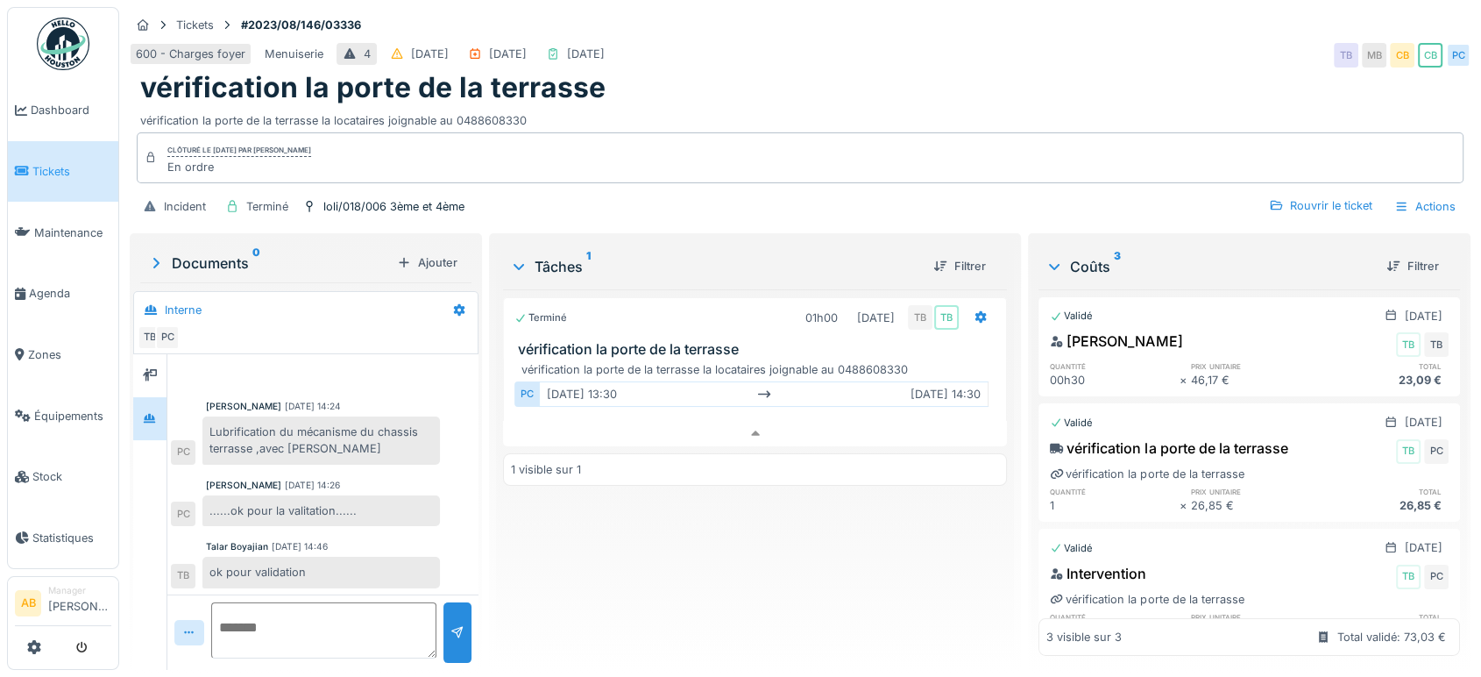
click at [627, 105] on div "vérification la porte de la terrasse la locataires joignable au 0488608330" at bounding box center [800, 117] width 1320 height 24
drag, startPoint x: 608, startPoint y: 61, endPoint x: 335, endPoint y: 74, distance: 273.7
click at [335, 74] on div "vérification la porte de la terrasse" at bounding box center [800, 87] width 1320 height 33
click at [442, 209] on div "loli/018/006 3ème et 4ème" at bounding box center [393, 206] width 141 height 17
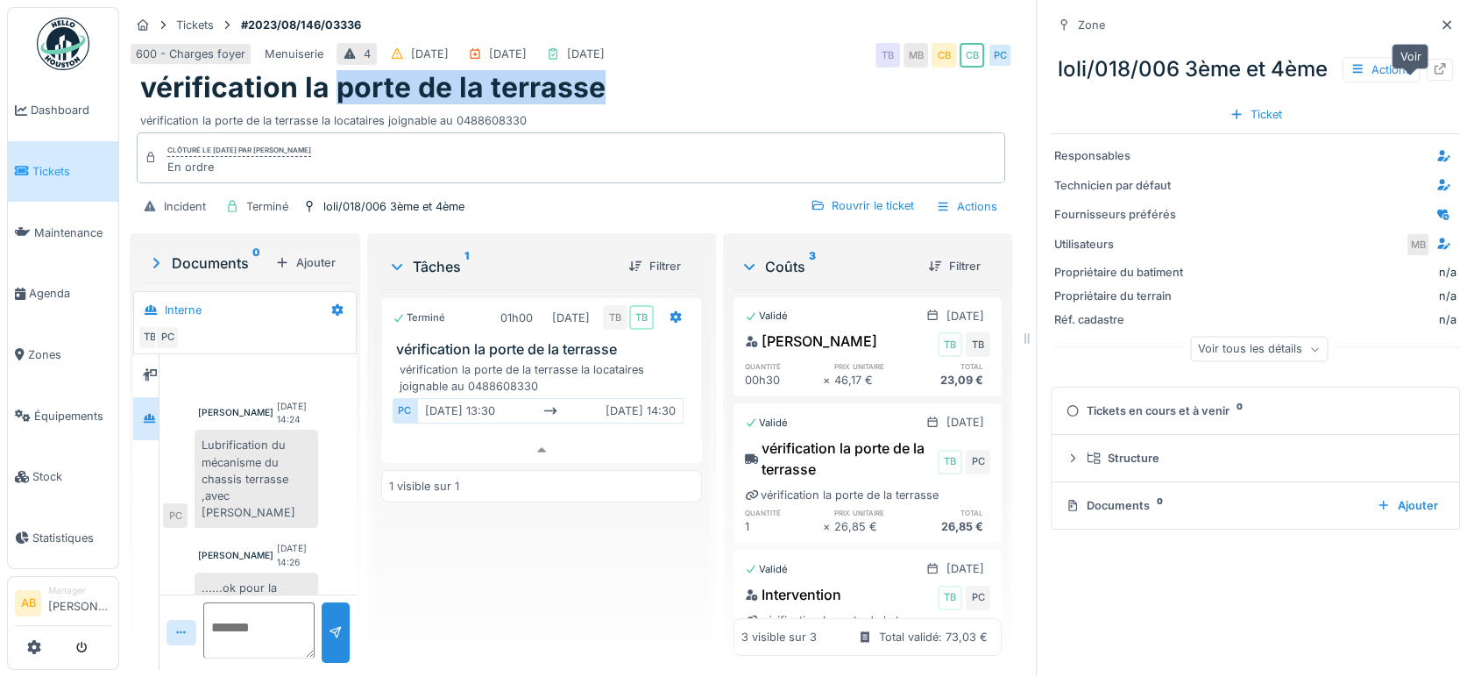
click at [1435, 74] on icon at bounding box center [1440, 68] width 11 height 11
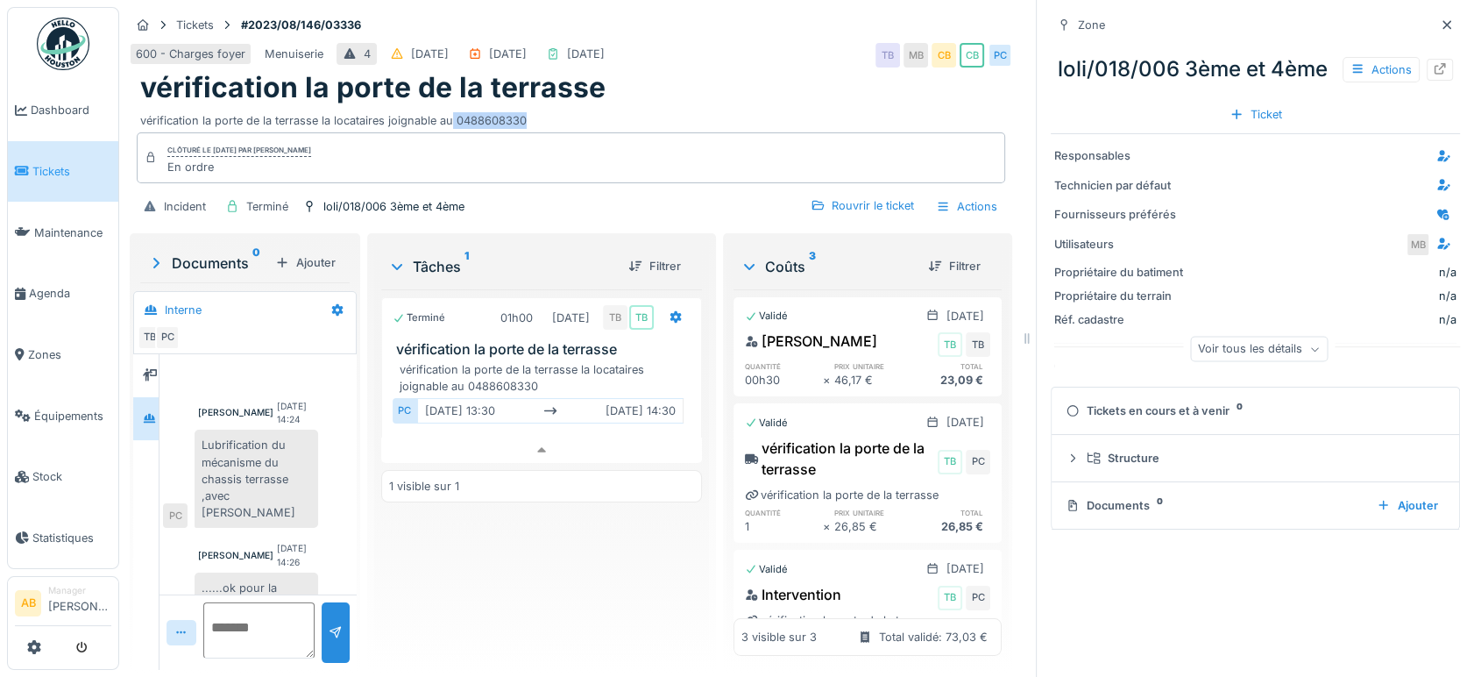
drag, startPoint x: 533, startPoint y: 117, endPoint x: 452, endPoint y: 120, distance: 80.7
click at [452, 120] on div "vérification la porte de la terrasse la locataires joignable au 0488608330" at bounding box center [570, 117] width 861 height 24
copy div "0488608330"
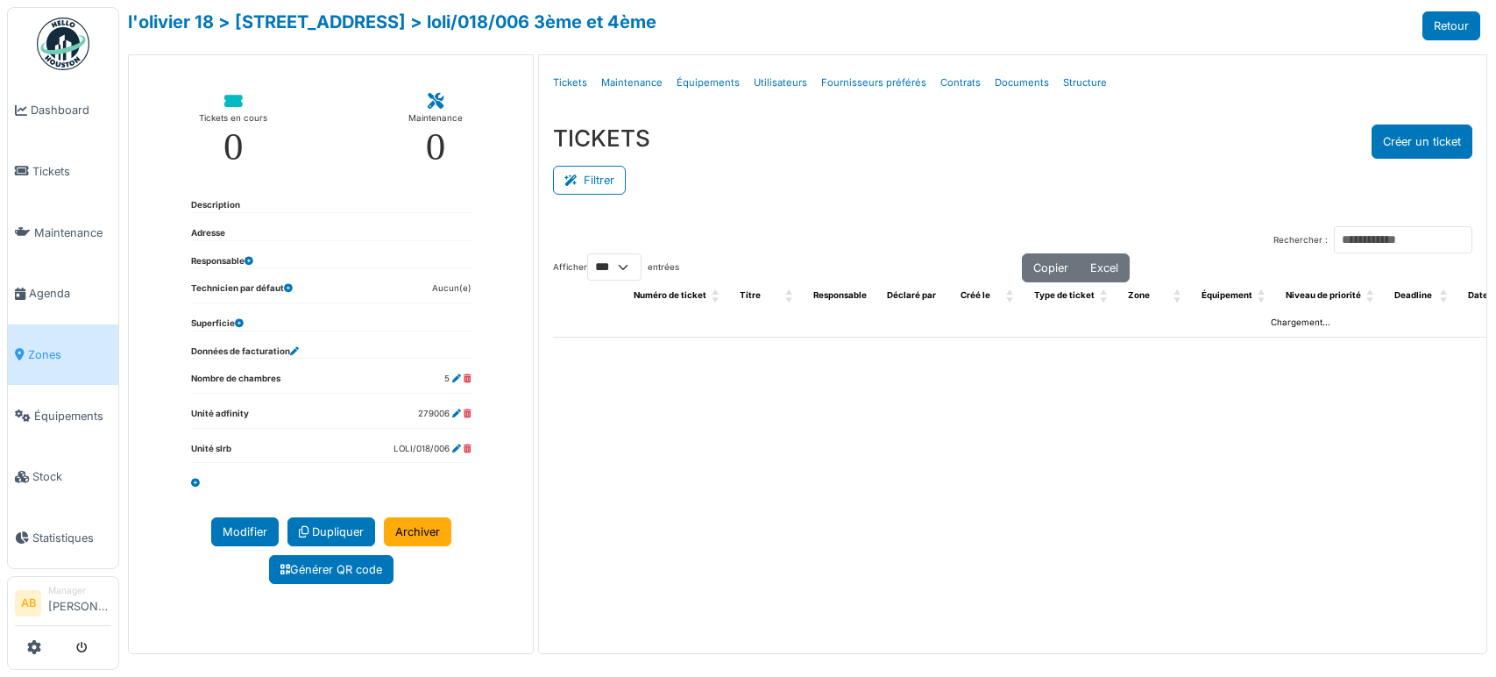
select select "***"
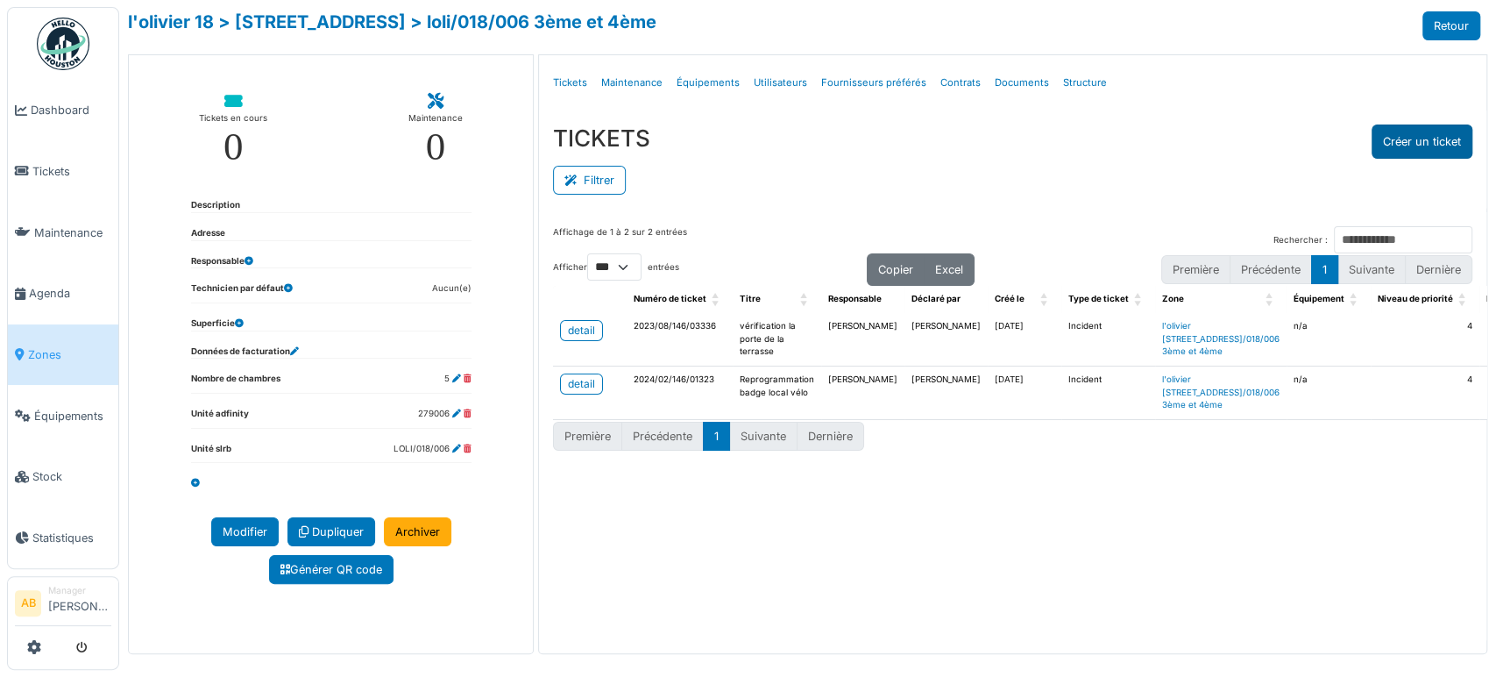
click at [1389, 129] on button "Créer un ticket" at bounding box center [1421, 141] width 101 height 34
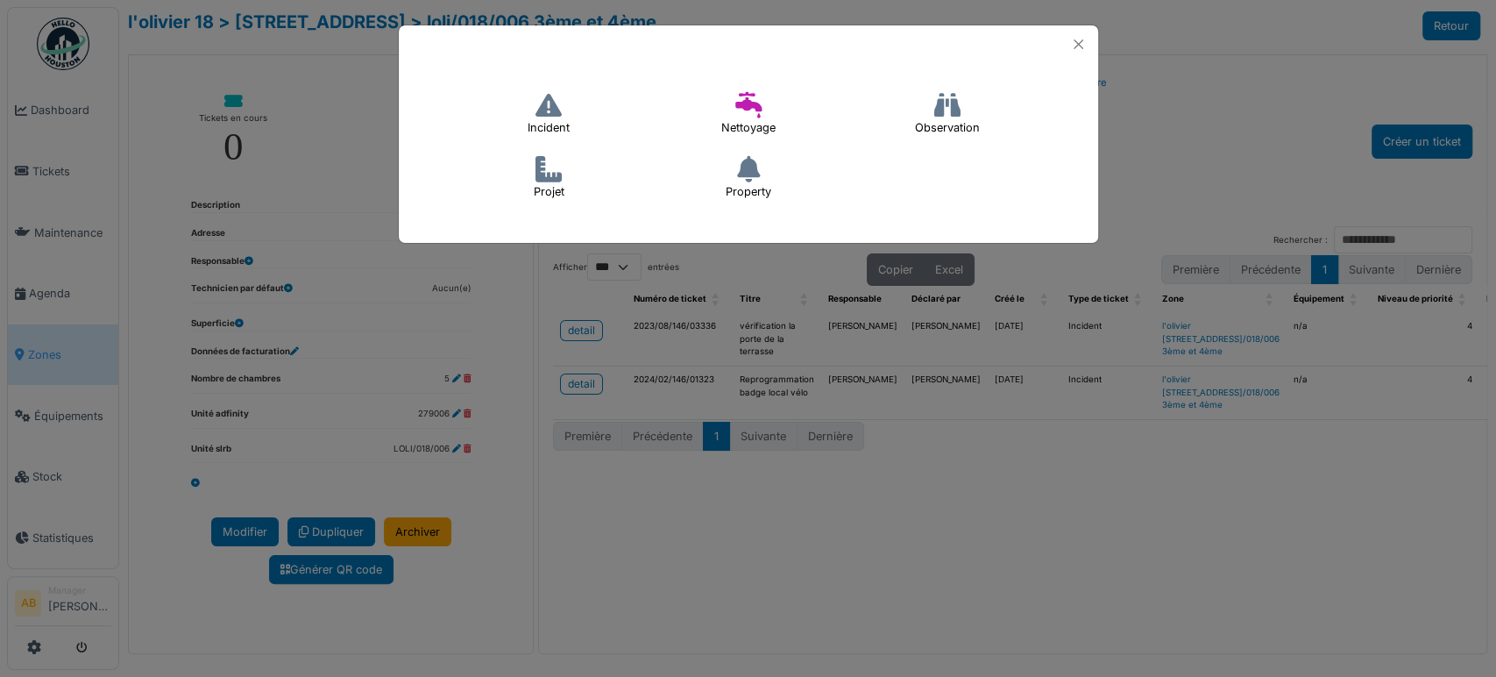
click at [551, 109] on icon at bounding box center [548, 105] width 26 height 26
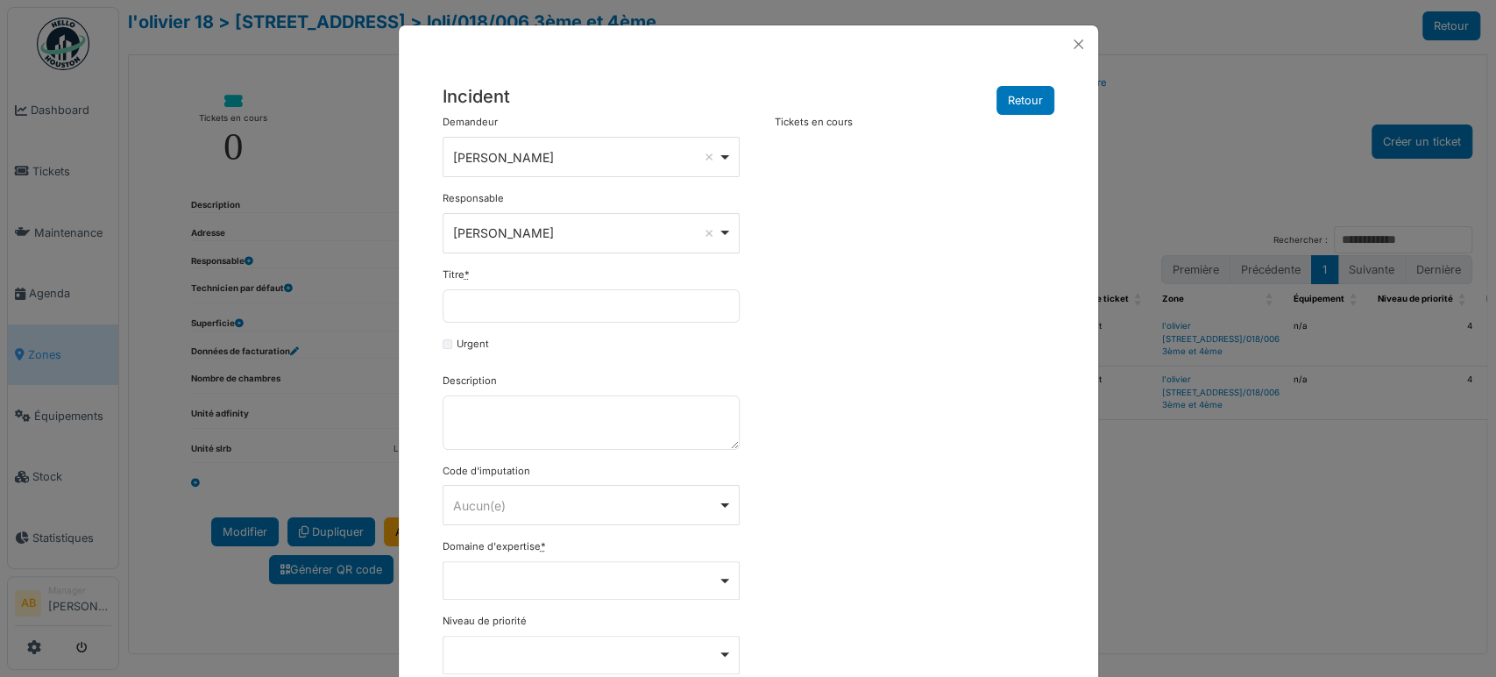
click at [591, 334] on form "**********" at bounding box center [591, 488] width 297 height 747
click at [574, 307] on input "Titre *" at bounding box center [591, 305] width 297 height 33
drag, startPoint x: 516, startPoint y: 307, endPoint x: 985, endPoint y: 360, distance: 471.9
click at [985, 360] on div "**********" at bounding box center [748, 488] width 629 height 747
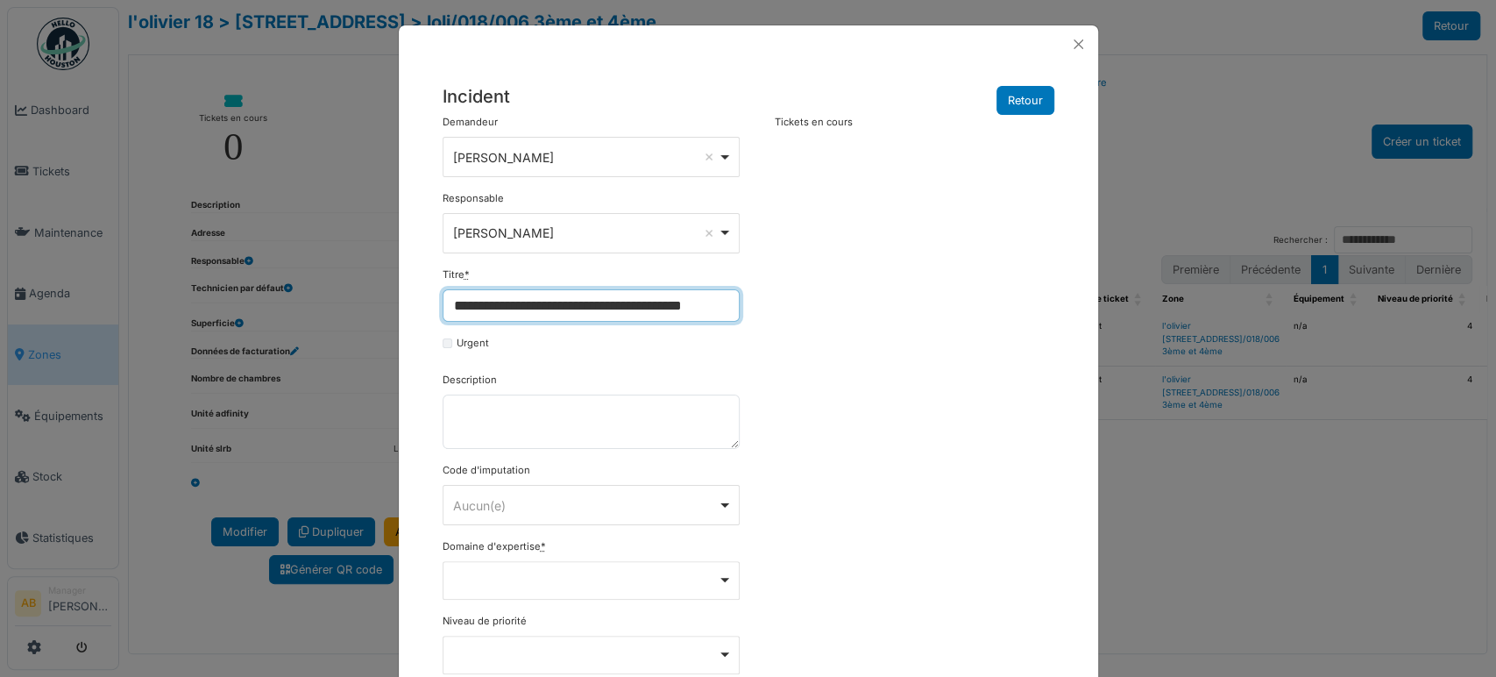
scroll to position [0, 14]
type input "**********"
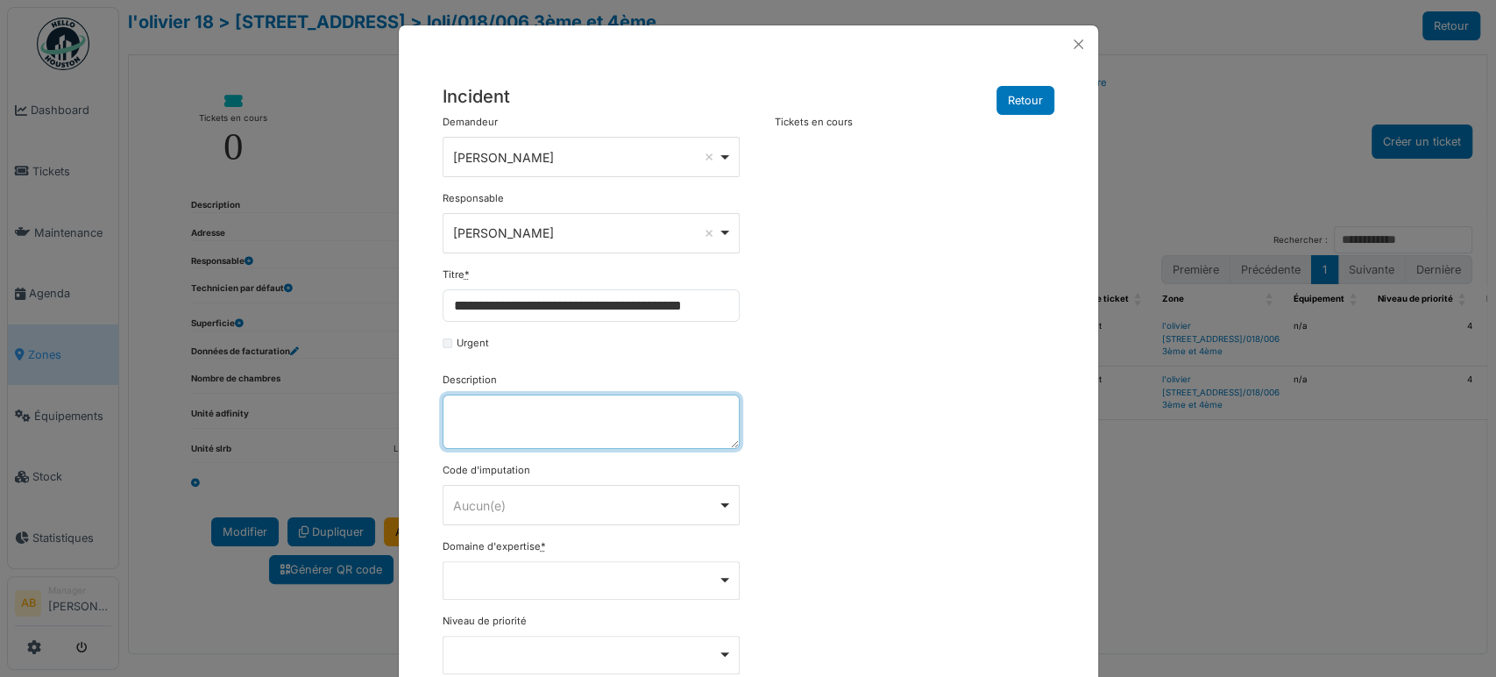
scroll to position [0, 0]
click at [514, 413] on textarea "Description" at bounding box center [591, 421] width 297 height 54
click at [616, 143] on div "**********" at bounding box center [591, 157] width 297 height 40
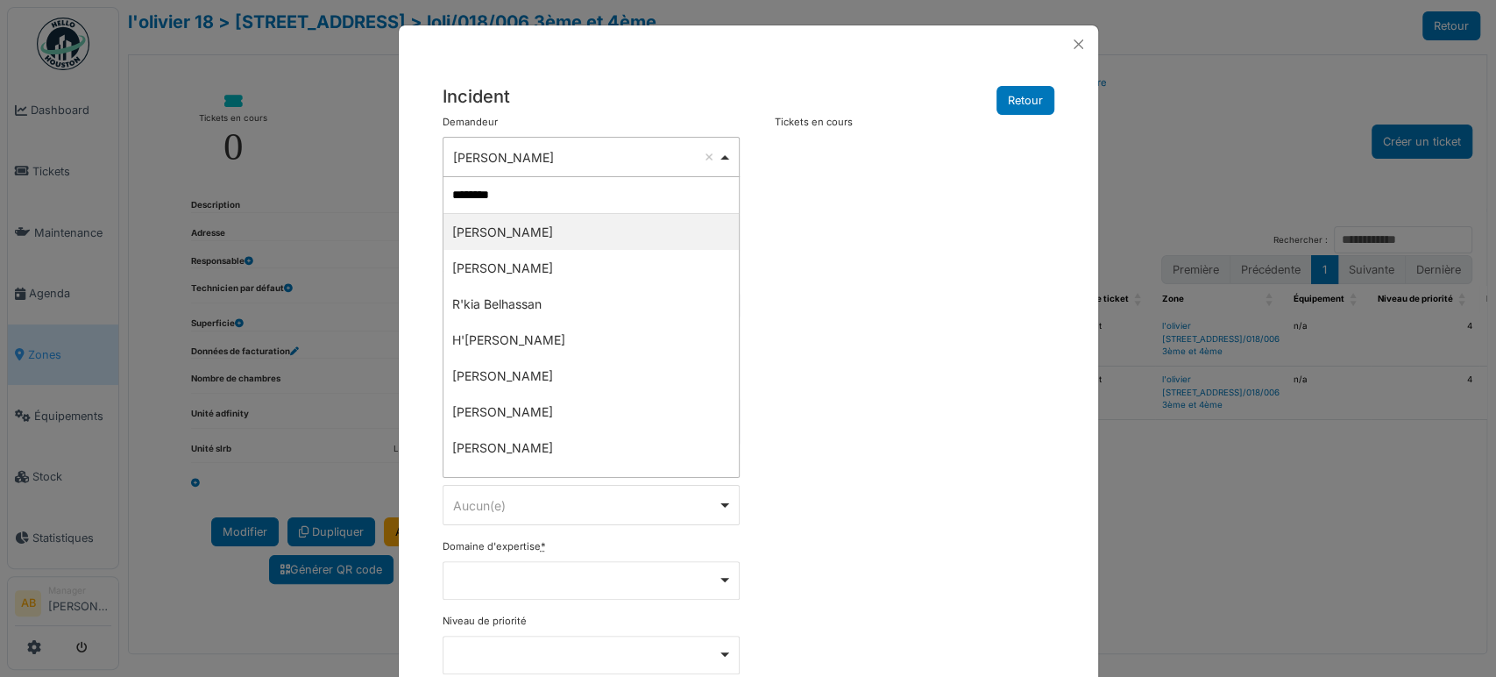
type input "********"
click at [817, 305] on div "**********" at bounding box center [748, 488] width 629 height 747
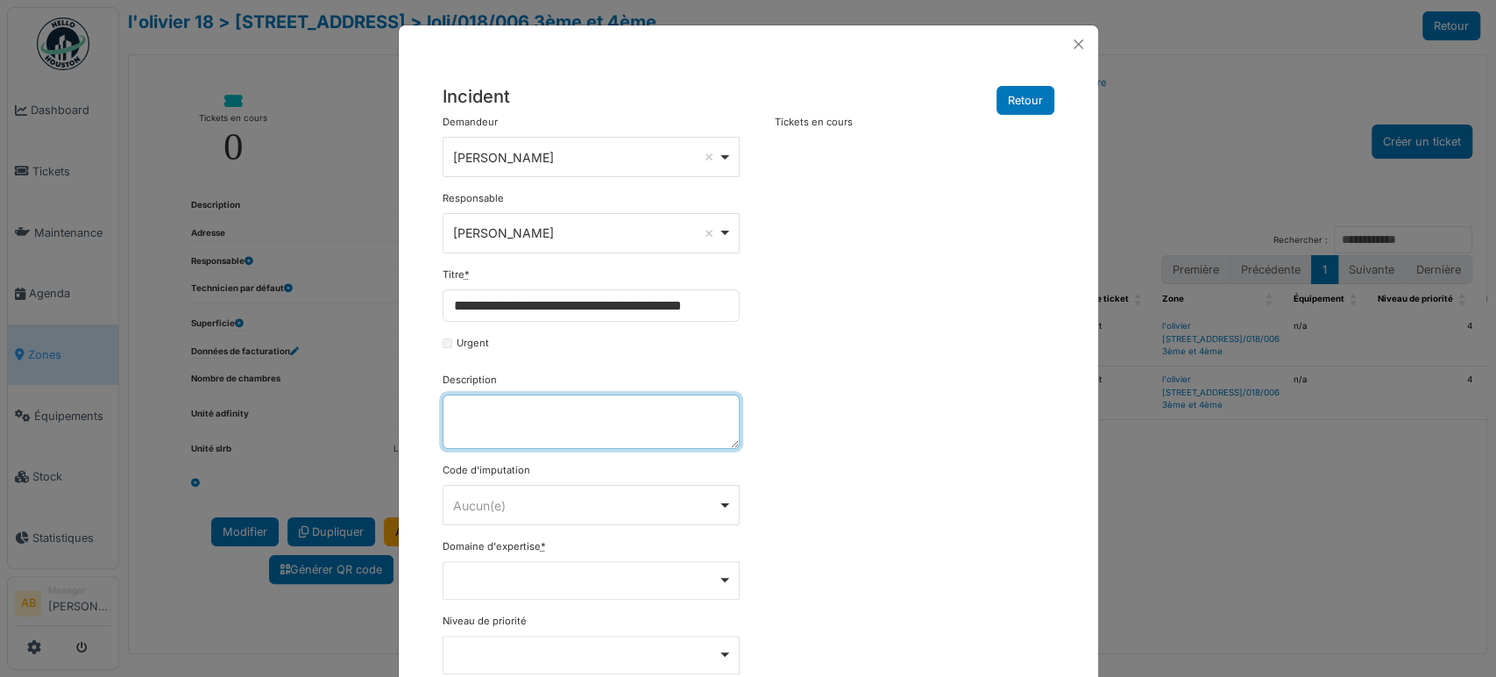
click at [589, 433] on textarea "Description" at bounding box center [591, 421] width 297 height 54
paste textarea "**********"
click at [450, 416] on textarea "**********" at bounding box center [591, 421] width 297 height 54
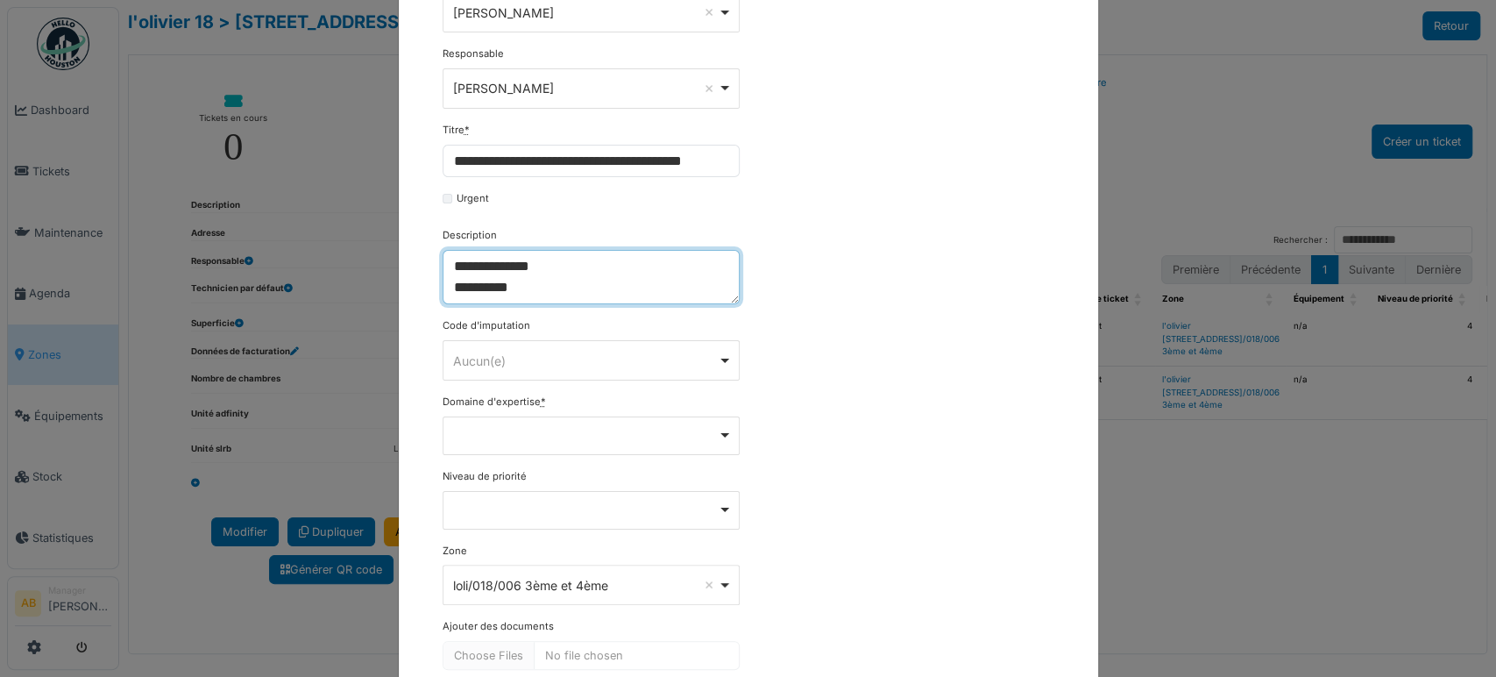
scroll to position [150, 0]
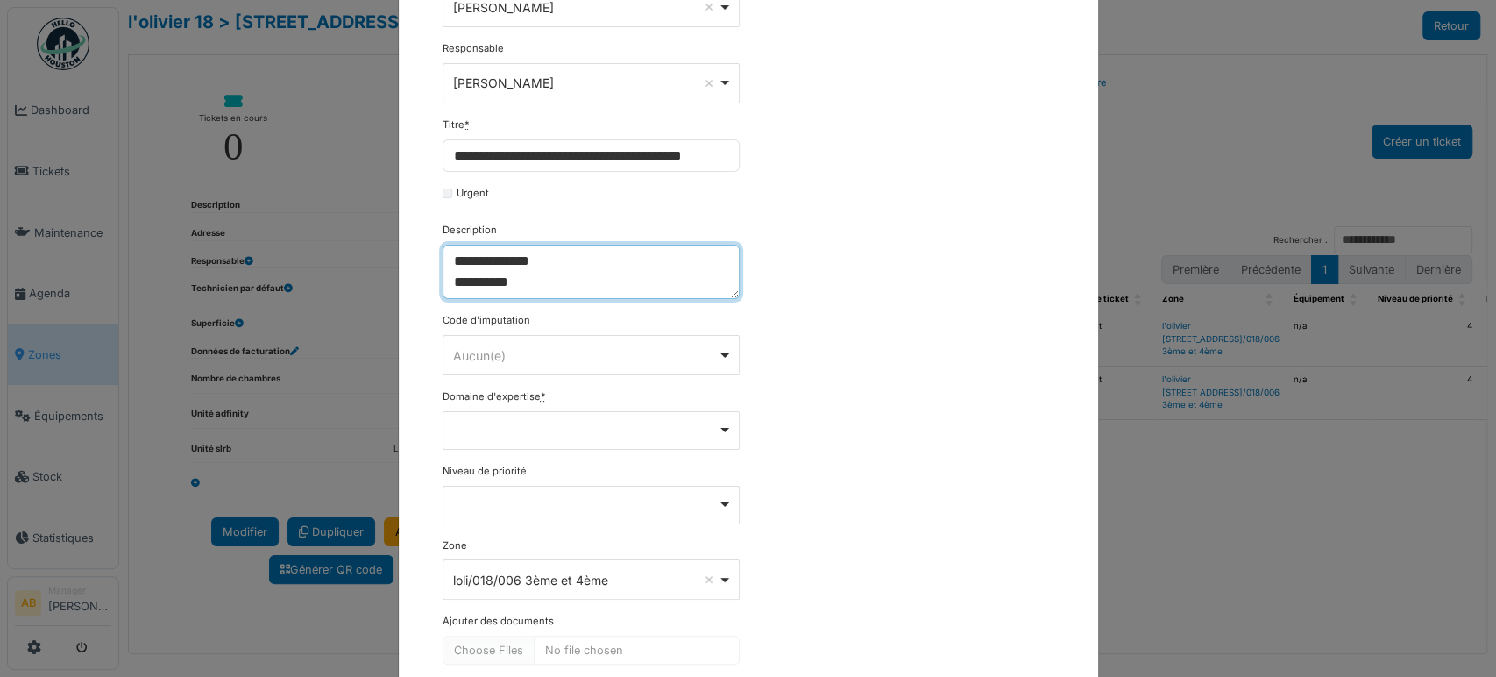
click at [520, 348] on div "Aucun(e) Remove item" at bounding box center [585, 355] width 265 height 18
type textarea "**********"
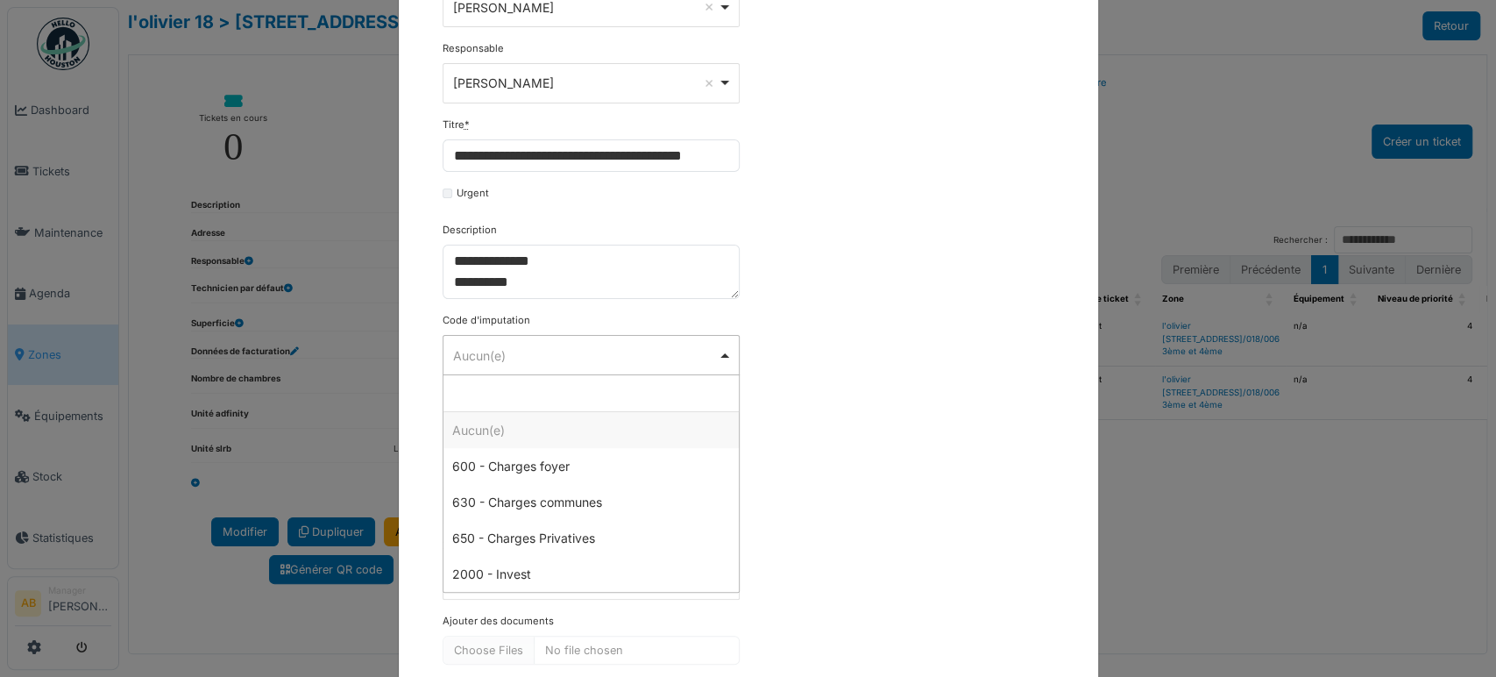
click at [842, 473] on div "**********" at bounding box center [748, 338] width 629 height 747
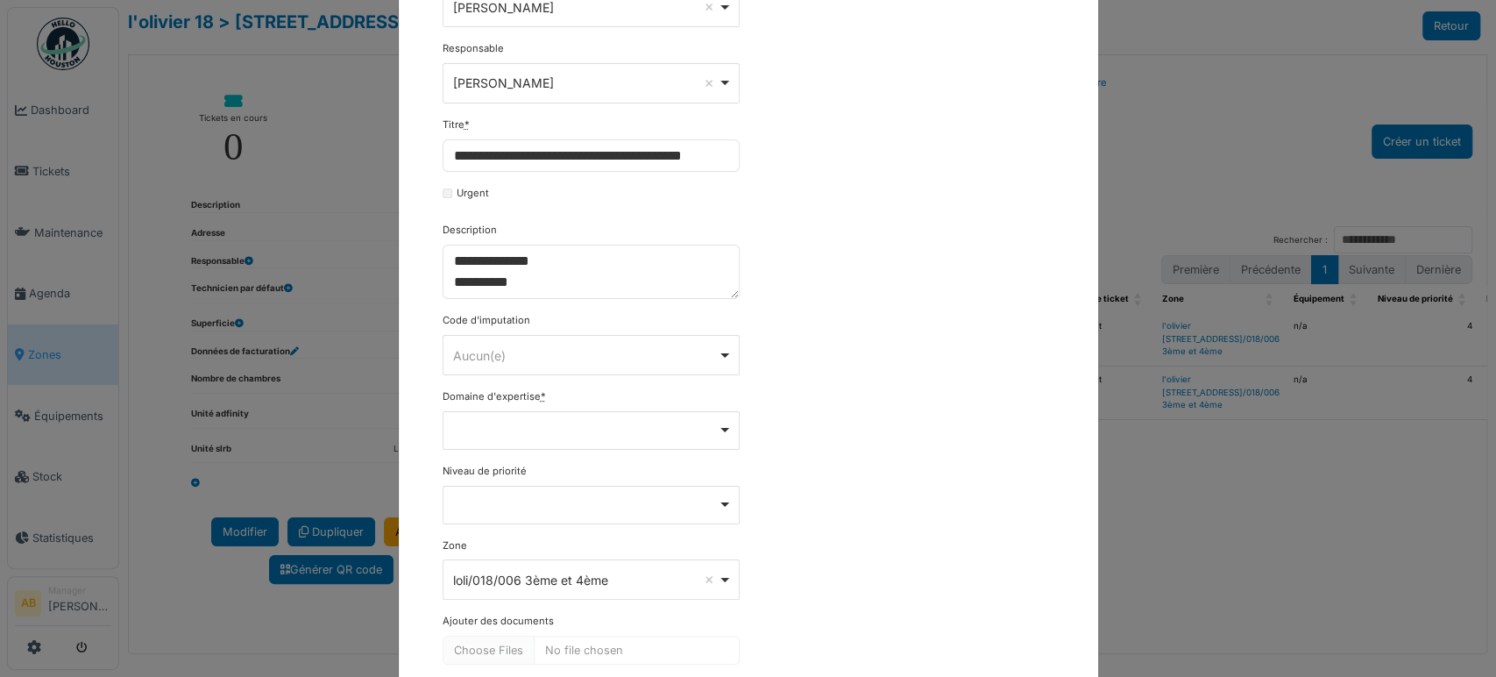
click at [567, 440] on div "Remove item" at bounding box center [591, 430] width 297 height 39
type input "****"
select select "***"
click at [484, 503] on div "Remove item" at bounding box center [591, 504] width 282 height 7
select select "***"
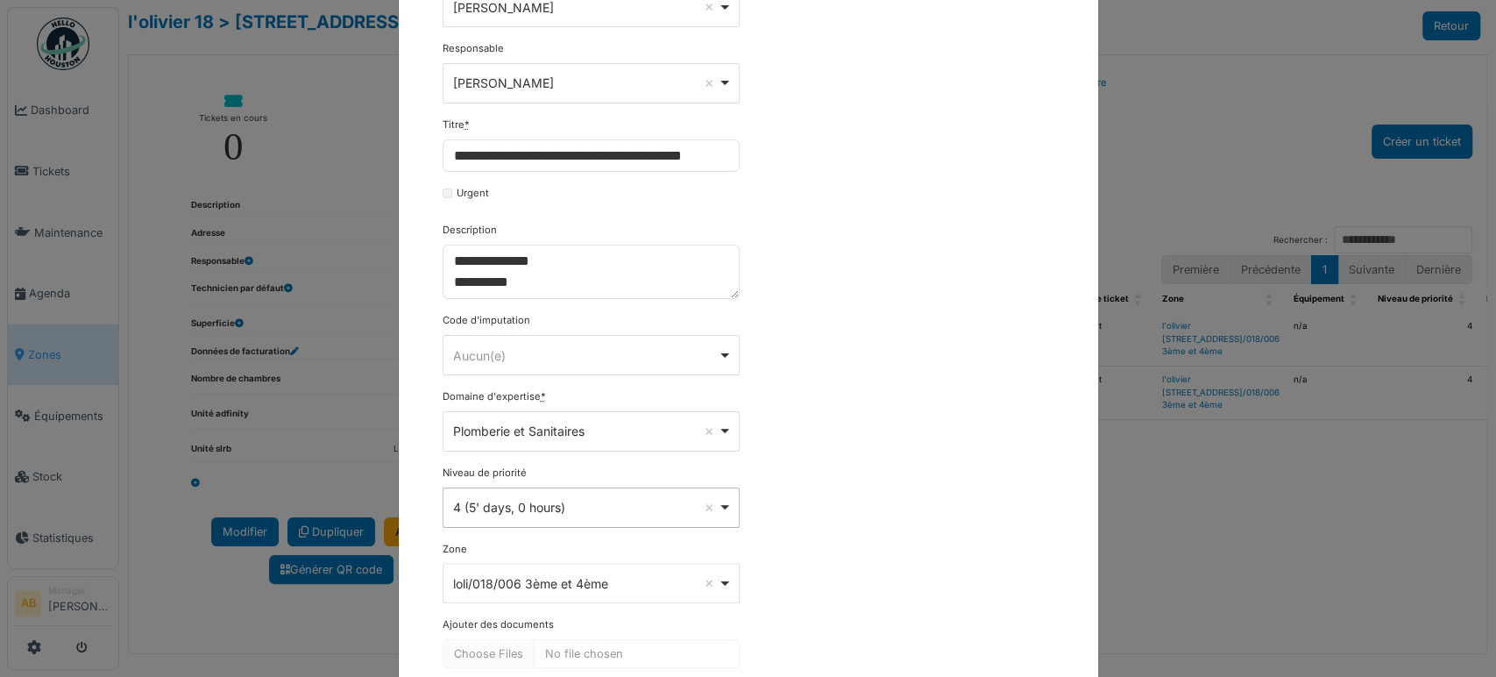
scroll to position [241, 0]
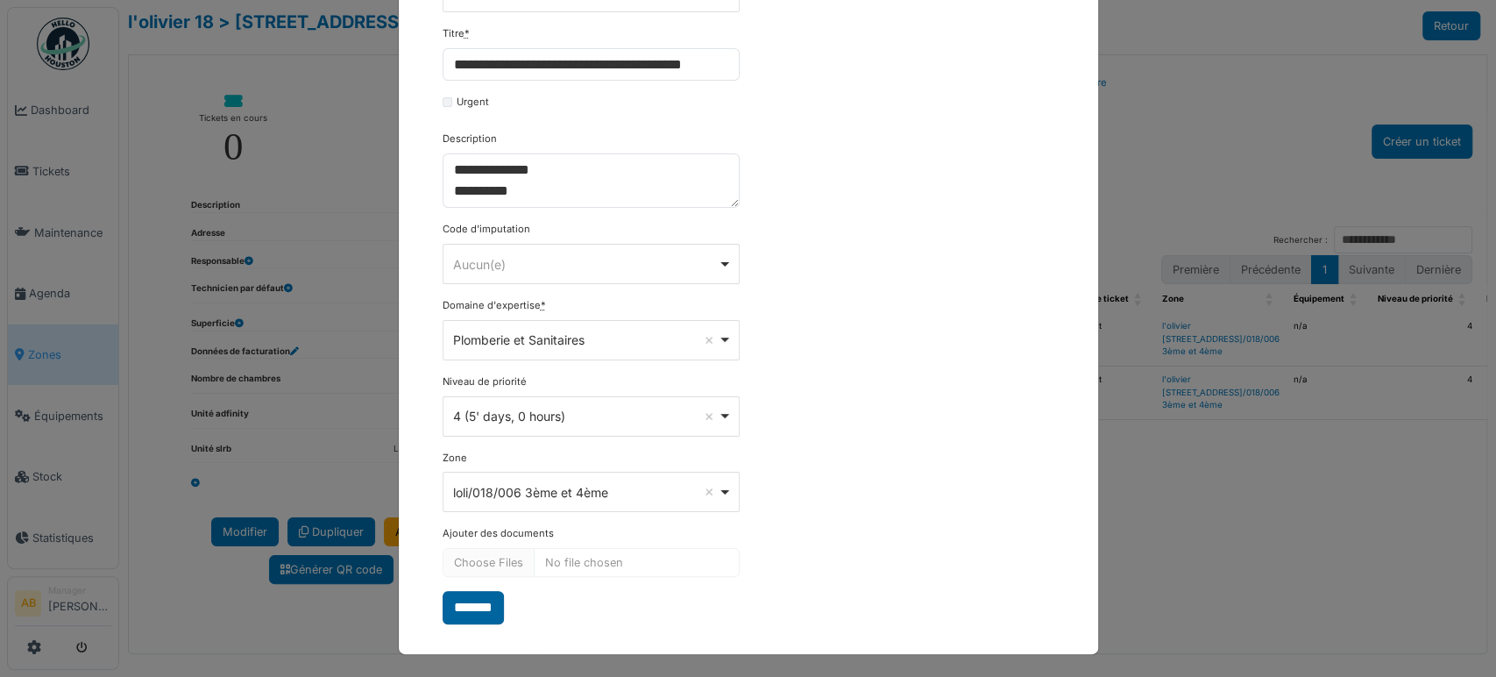
click at [471, 611] on input "*******" at bounding box center [473, 607] width 61 height 33
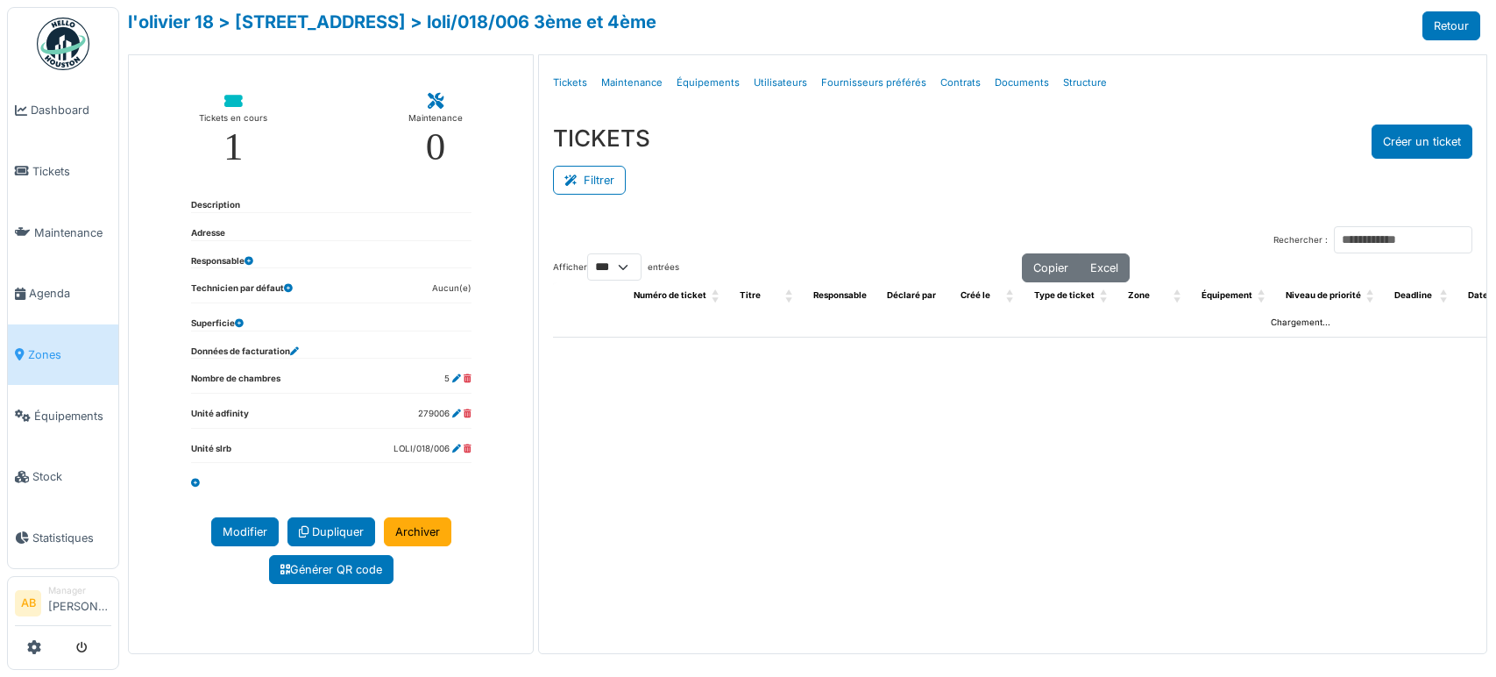
select select "***"
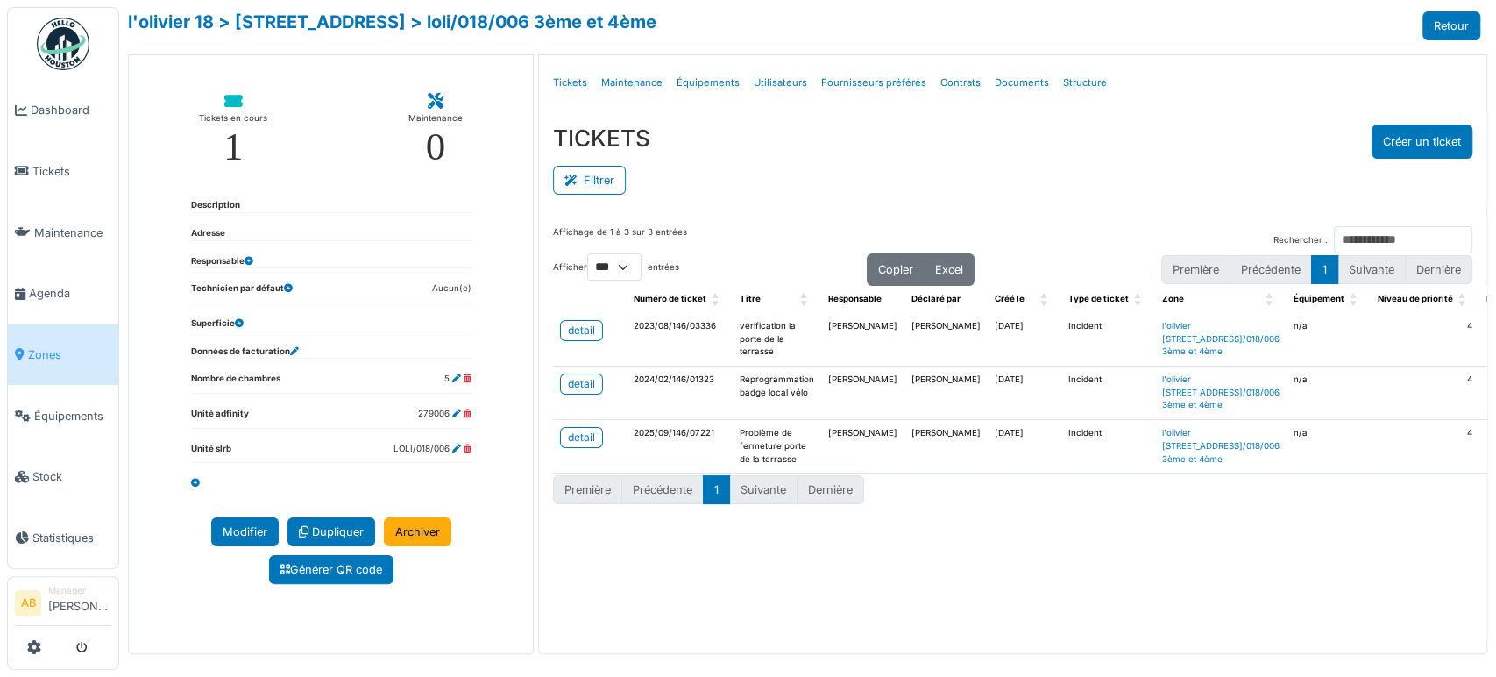
scroll to position [6, 0]
click at [580, 445] on div "detail" at bounding box center [581, 437] width 27 height 16
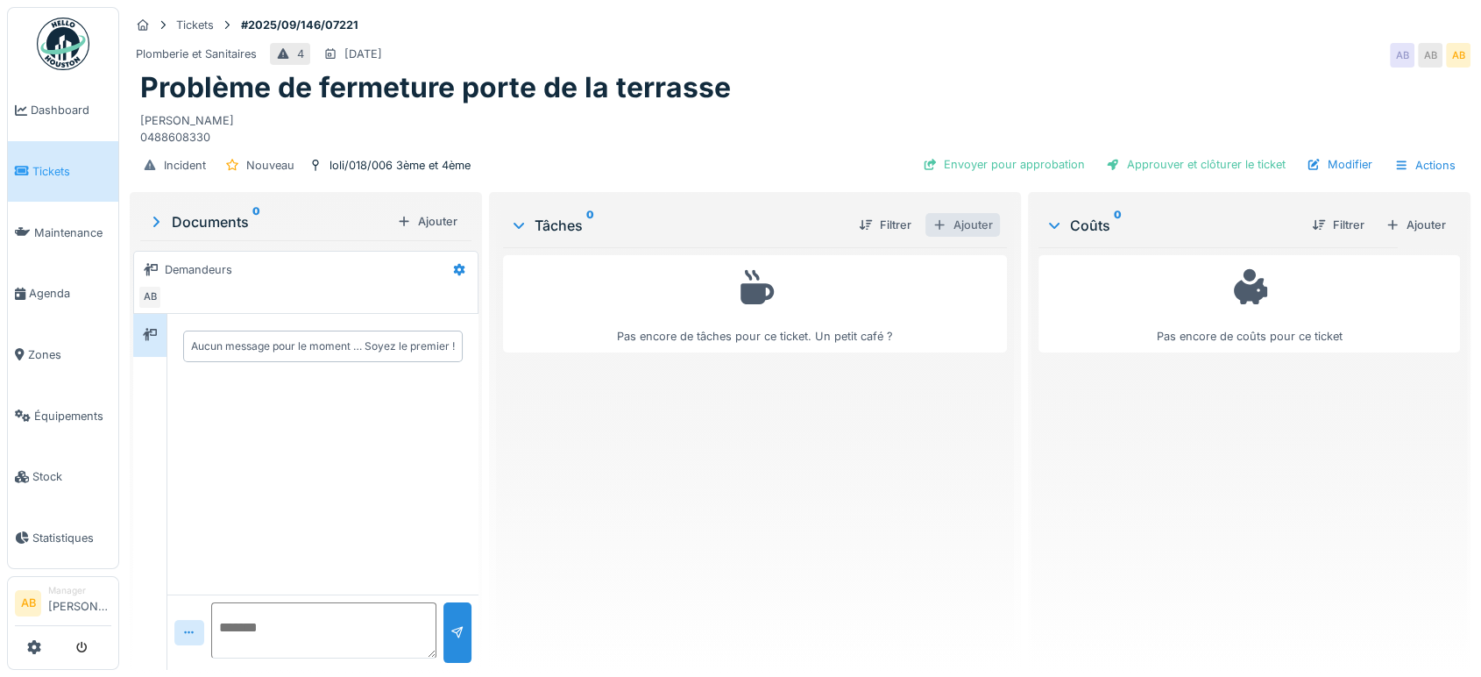
click at [935, 223] on div at bounding box center [939, 224] width 14 height 17
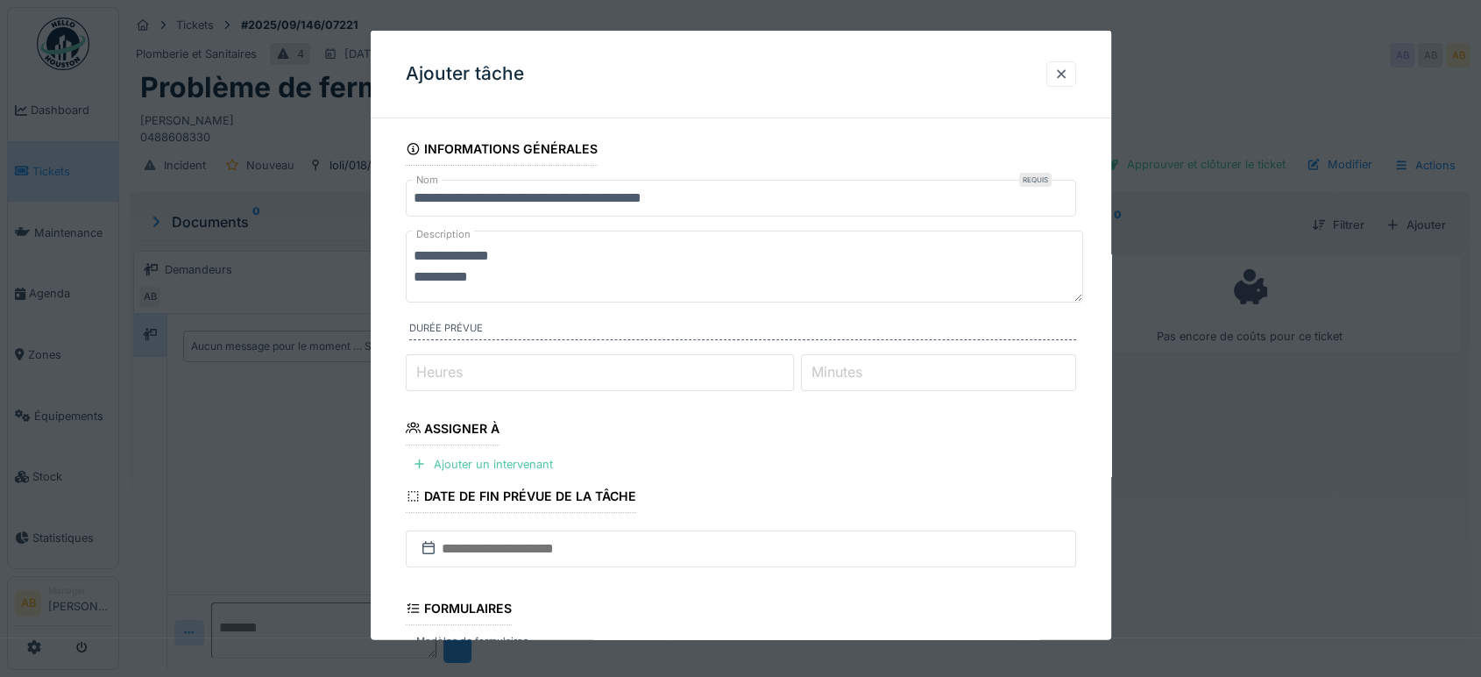
scroll to position [97, 0]
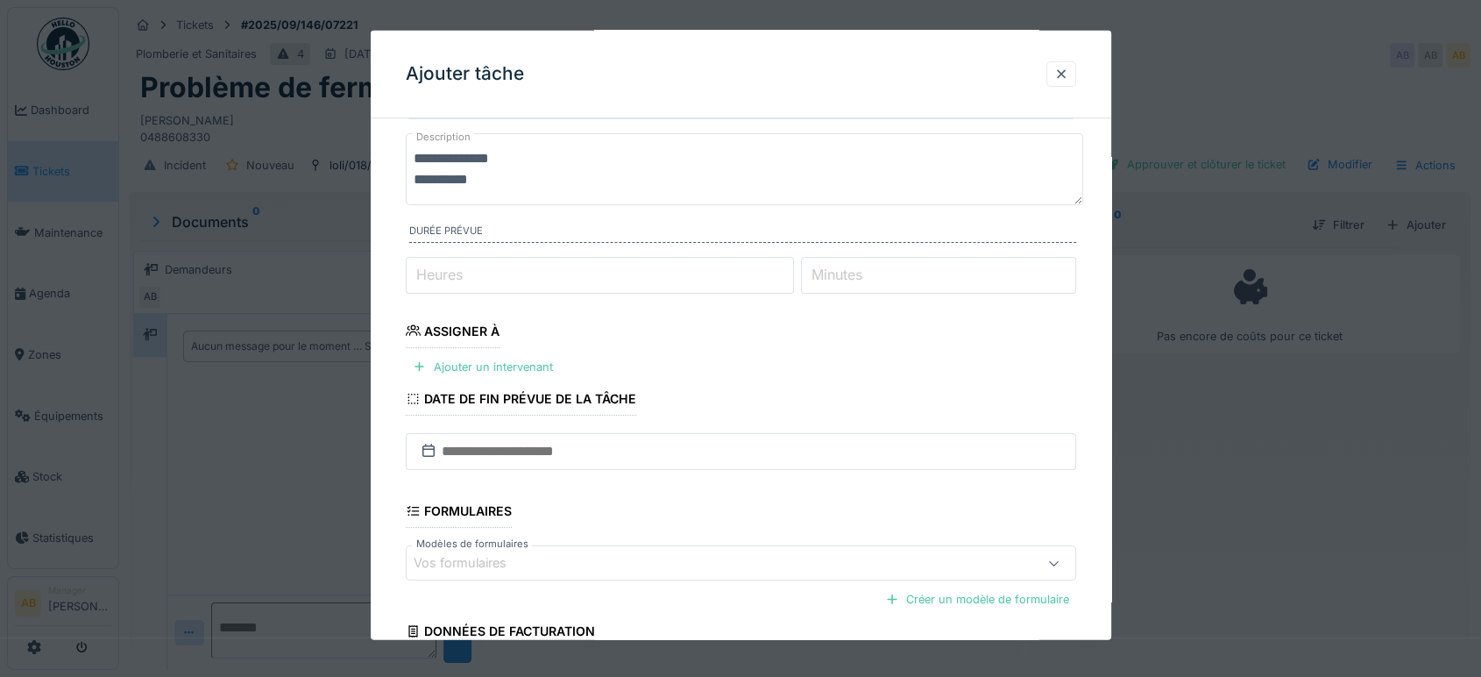
click at [533, 351] on fieldset "**********" at bounding box center [741, 400] width 670 height 731
click at [531, 357] on div "Ajouter un intervenant" at bounding box center [483, 367] width 154 height 24
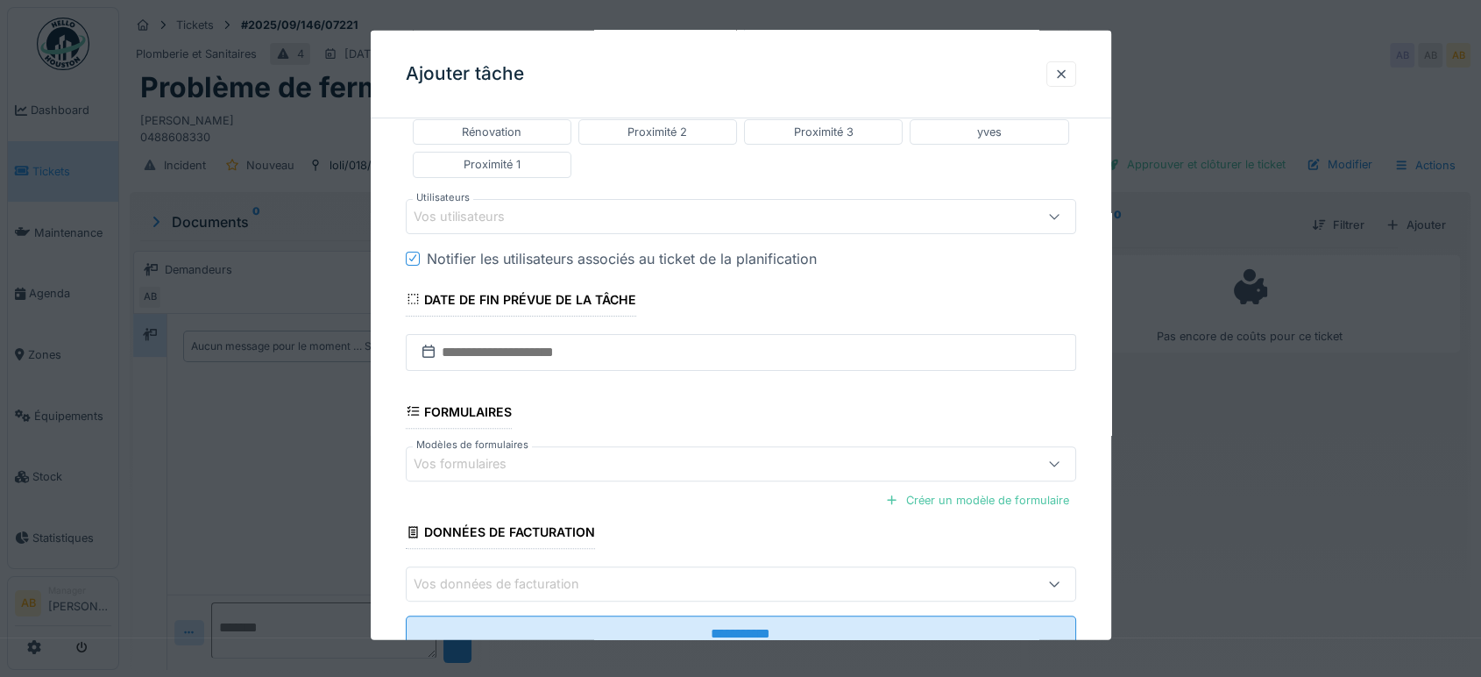
click at [507, 210] on div "Vos utilisateurs" at bounding box center [472, 216] width 116 height 19
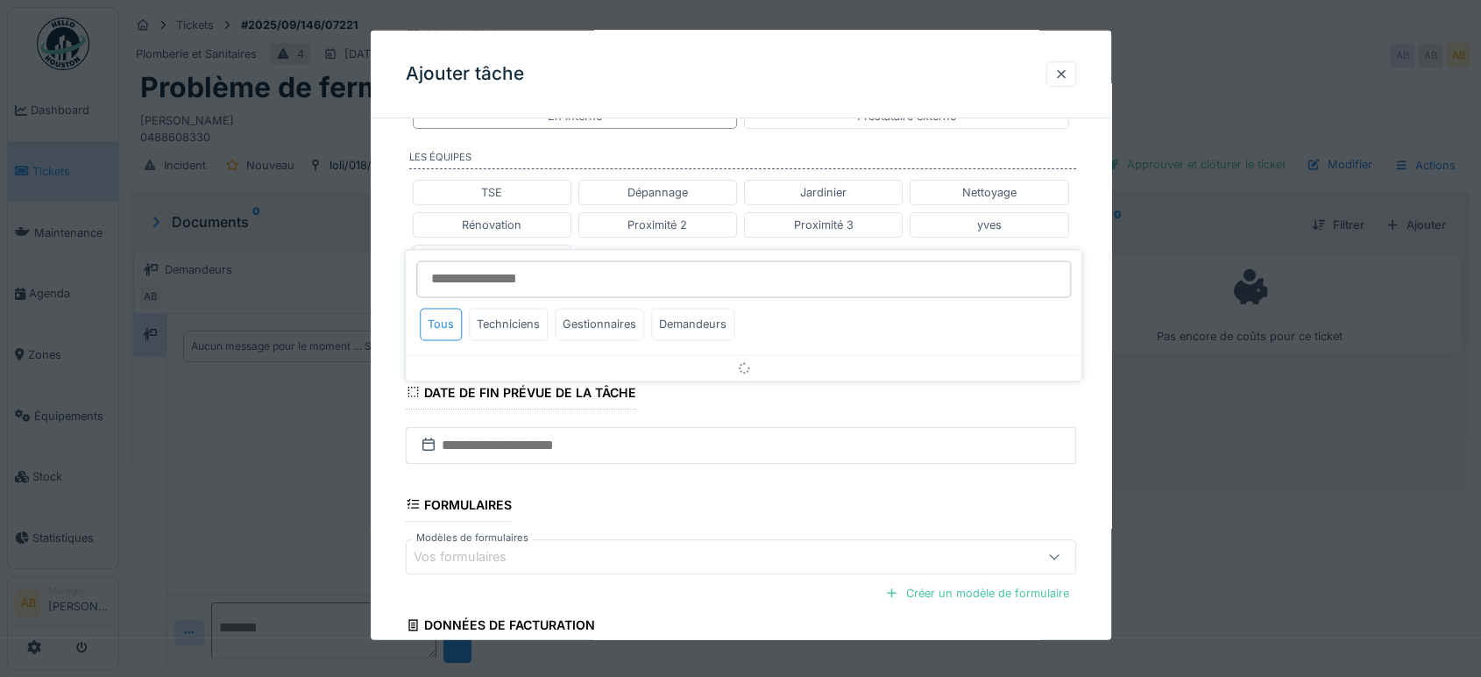
scroll to position [365, 0]
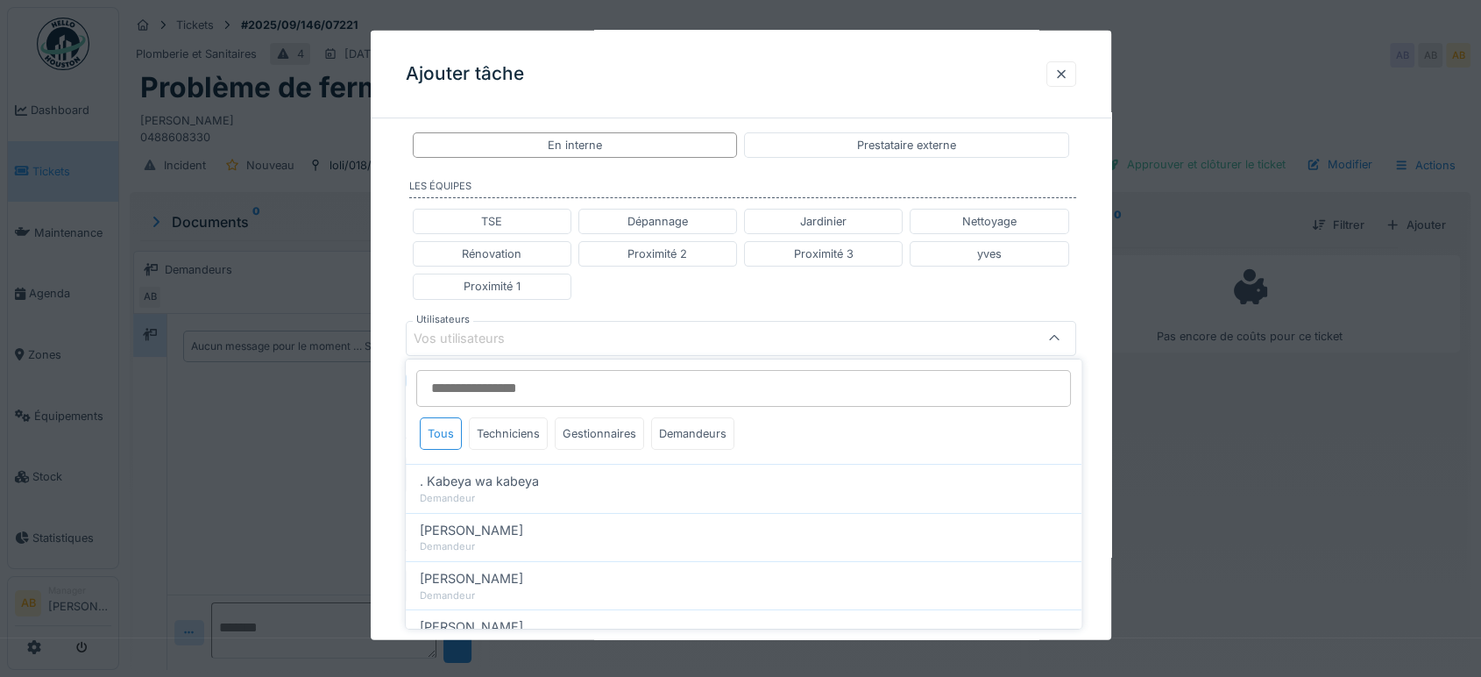
click at [519, 386] on input "Utilisateurs" at bounding box center [743, 388] width 655 height 37
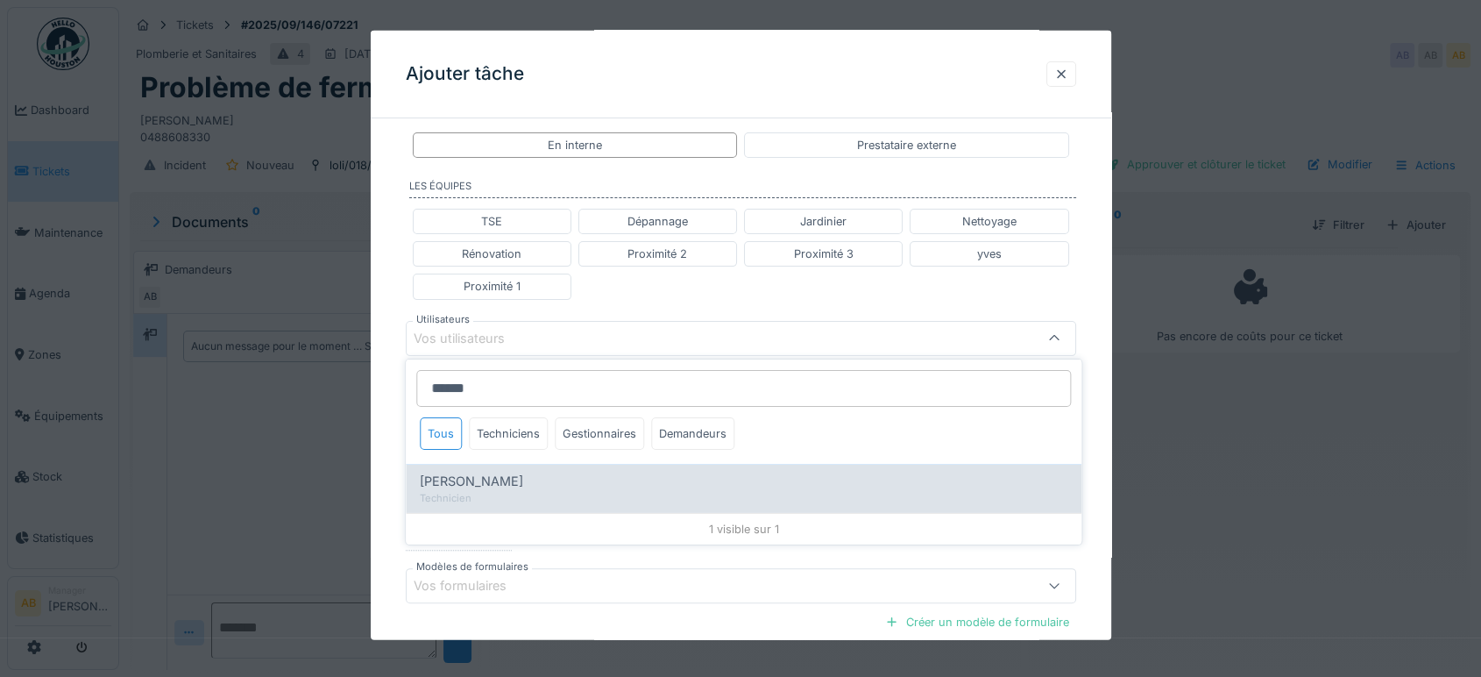
type input "******"
click at [475, 475] on span "[PERSON_NAME]" at bounding box center [471, 480] width 103 height 19
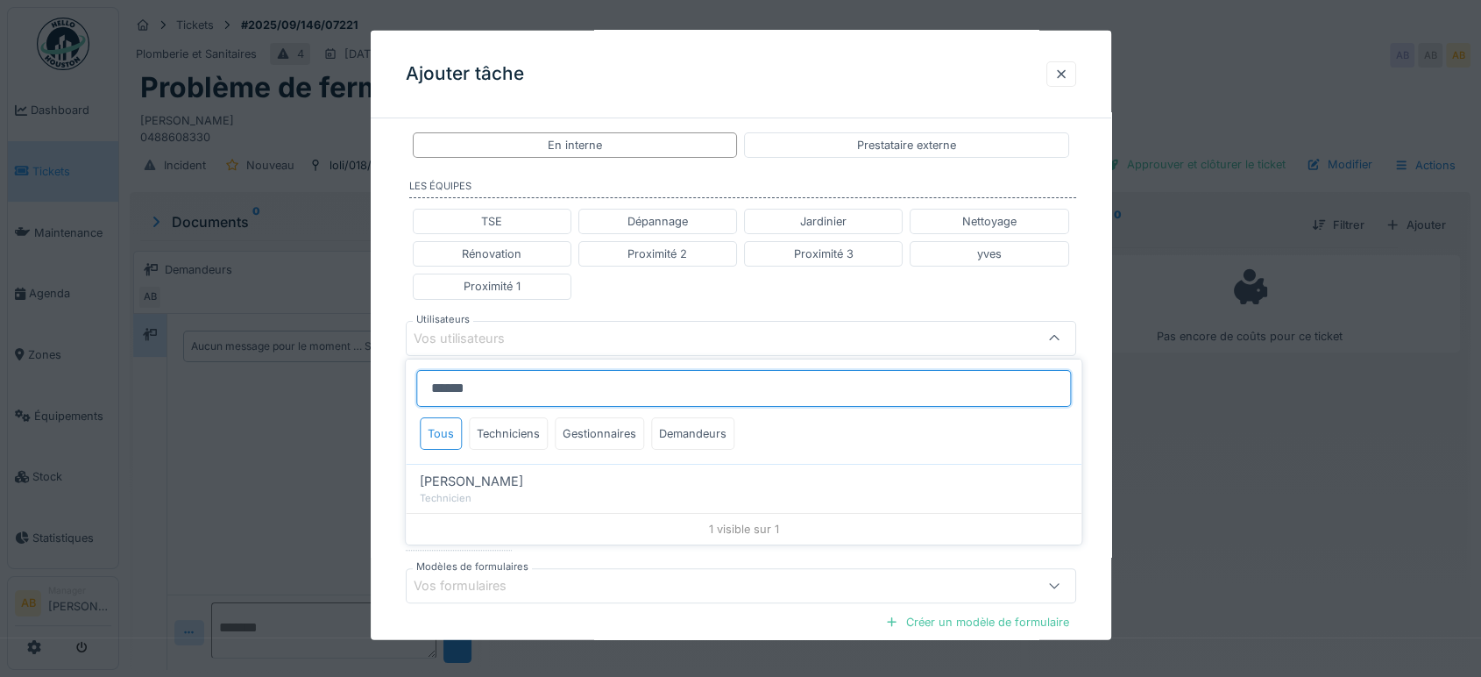
type input "****"
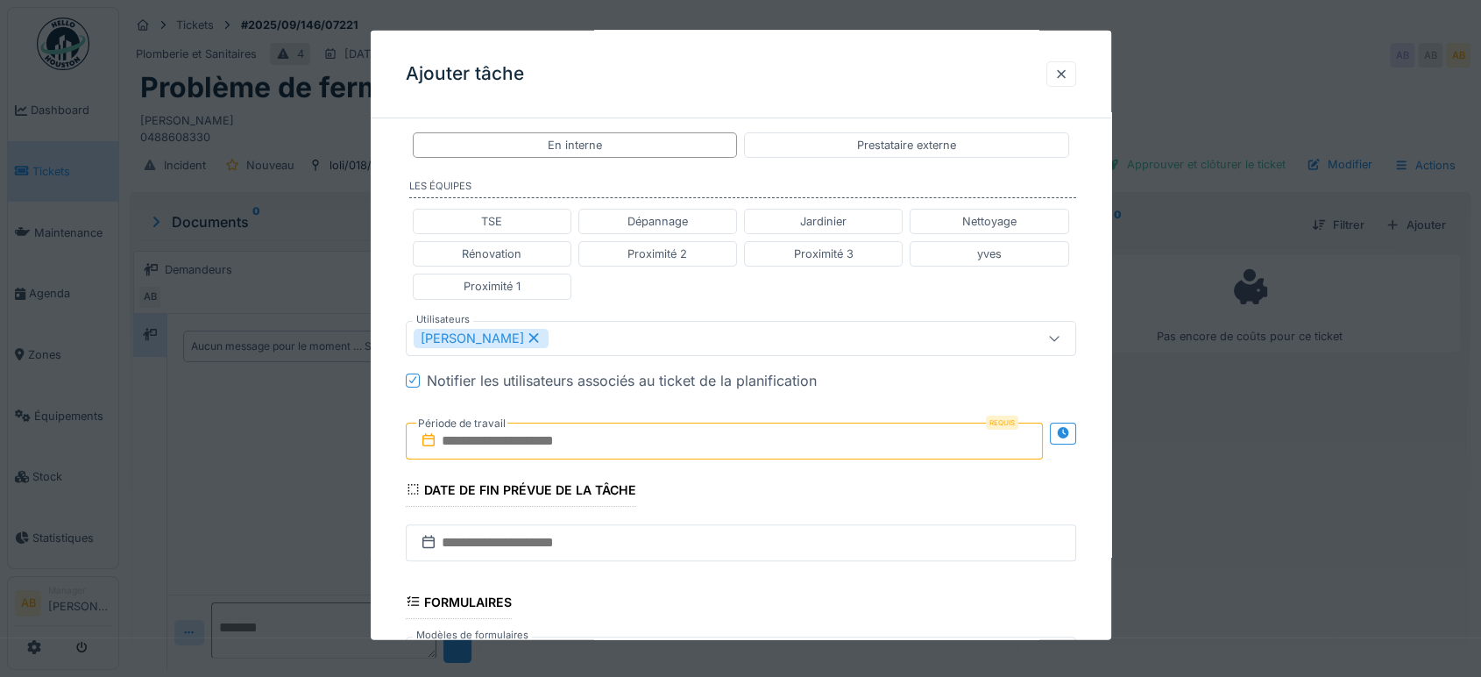
click at [750, 286] on div "TSE Dépannage Jardinier Nettoyage Rénovation Proximité 2 Proximité 3 yves Proxi…" at bounding box center [741, 254] width 670 height 105
drag, startPoint x: 657, startPoint y: 430, endPoint x: 691, endPoint y: 451, distance: 40.1
click at [657, 430] on input "text" at bounding box center [724, 440] width 637 height 37
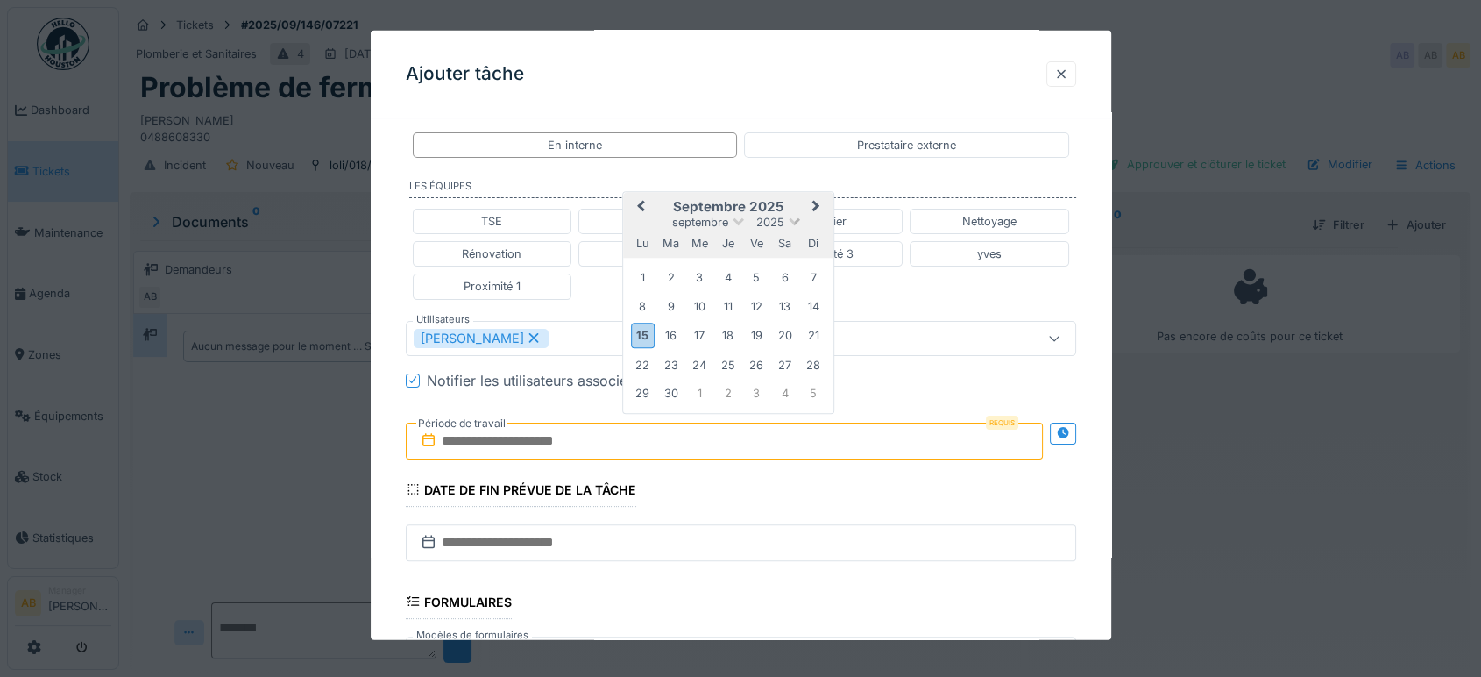
click at [793, 214] on span at bounding box center [794, 219] width 11 height 11
click at [653, 209] on h2 "septembre 2025" at bounding box center [728, 207] width 210 height 16
click at [719, 335] on div "18" at bounding box center [728, 335] width 24 height 24
click at [729, 335] on div "18" at bounding box center [728, 335] width 24 height 24
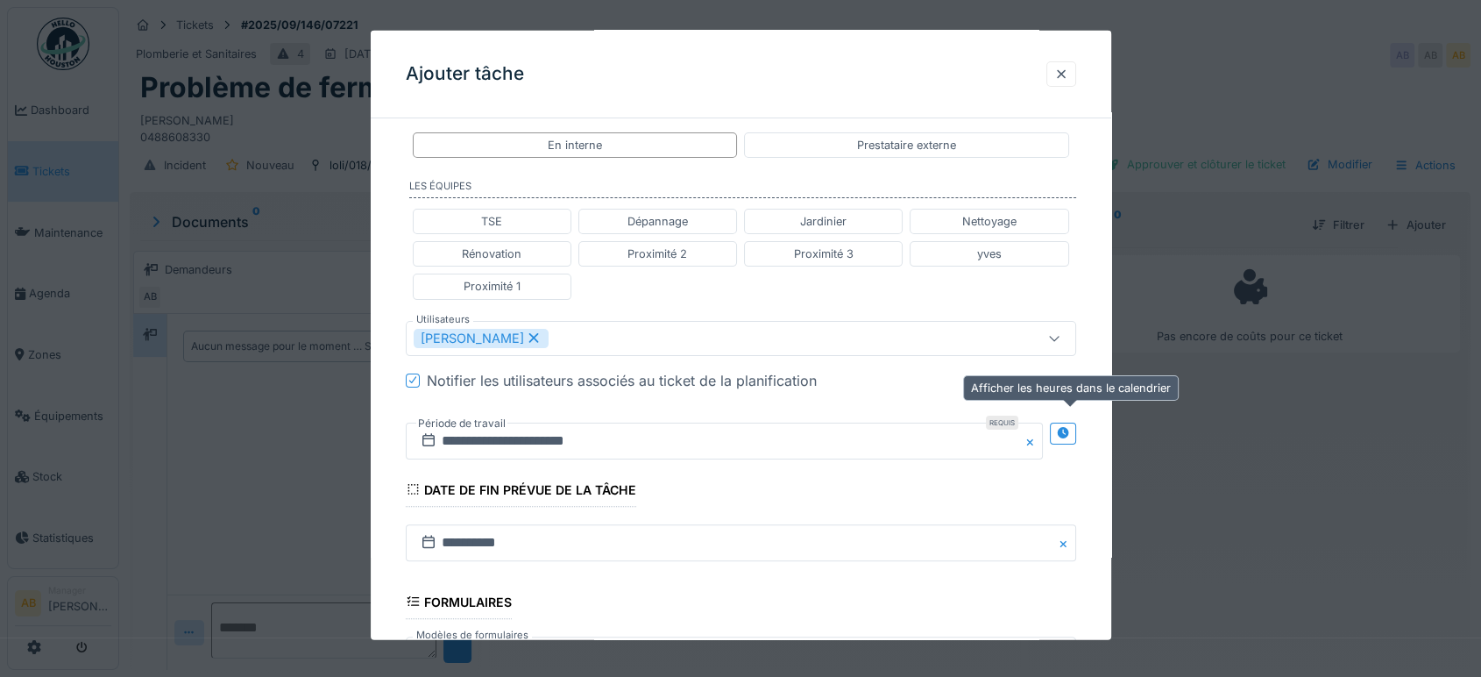
click at [1070, 435] on div at bounding box center [1063, 432] width 14 height 17
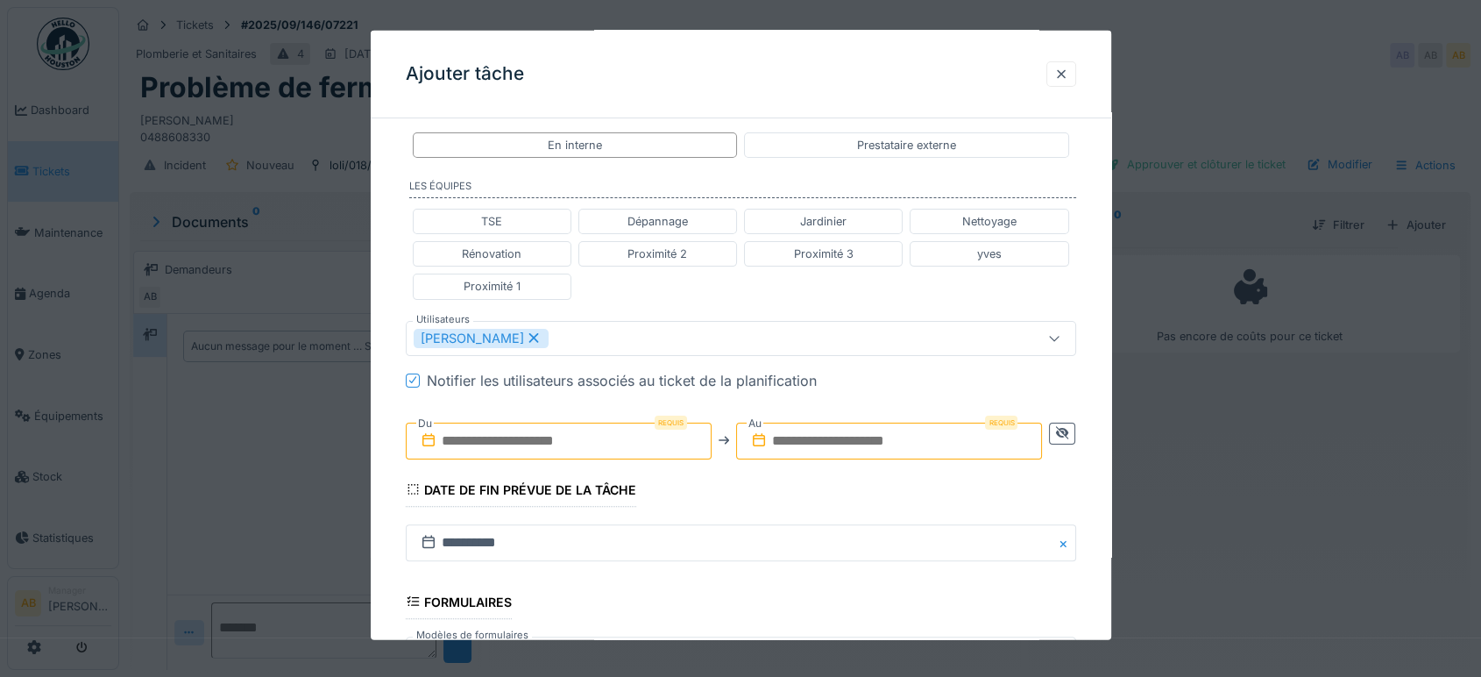
click at [576, 422] on input "text" at bounding box center [559, 440] width 306 height 37
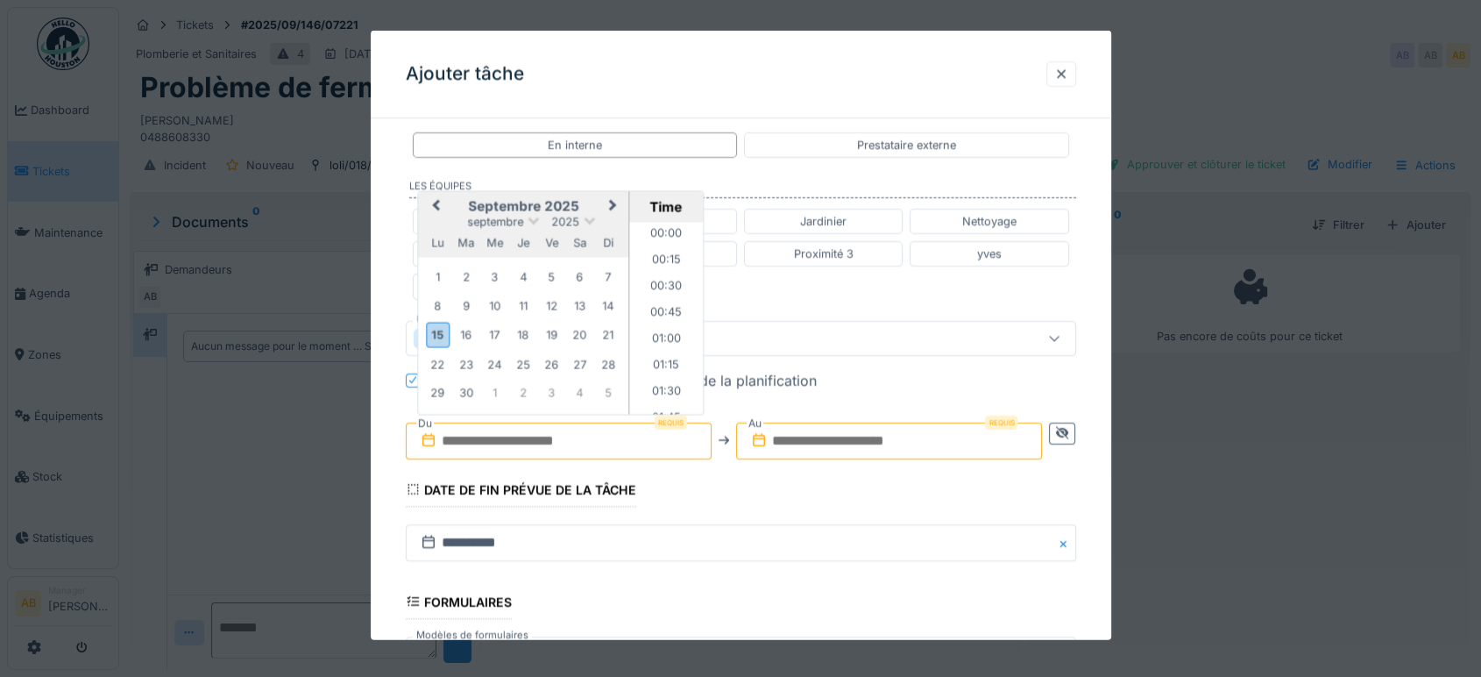
scroll to position [916, 0]
click at [457, 199] on h2 "septembre 2025" at bounding box center [523, 206] width 210 height 16
click at [525, 330] on div "18" at bounding box center [523, 334] width 24 height 24
click at [883, 436] on input "text" at bounding box center [889, 440] width 306 height 37
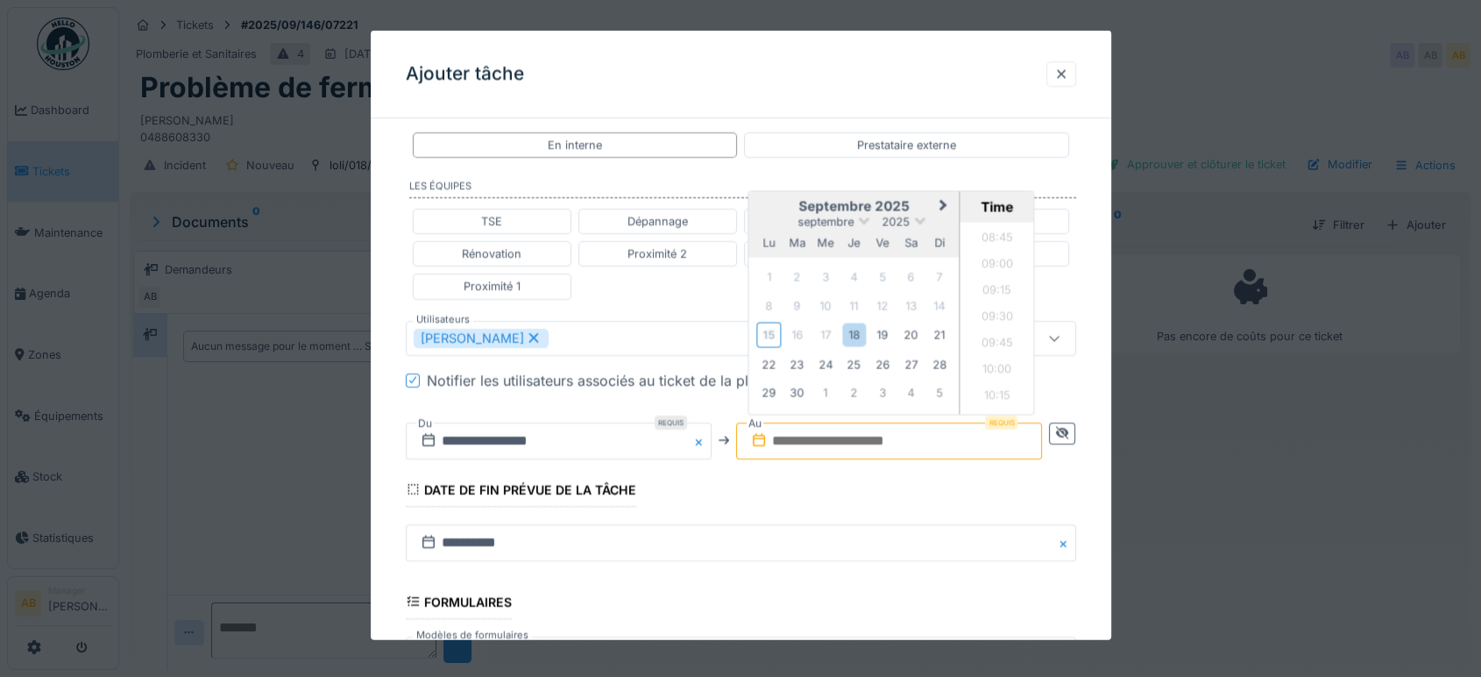
drag, startPoint x: 794, startPoint y: 199, endPoint x: 802, endPoint y: 228, distance: 30.0
click at [794, 199] on h2 "septembre 2025" at bounding box center [854, 206] width 210 height 16
click at [860, 325] on div "18" at bounding box center [854, 334] width 24 height 24
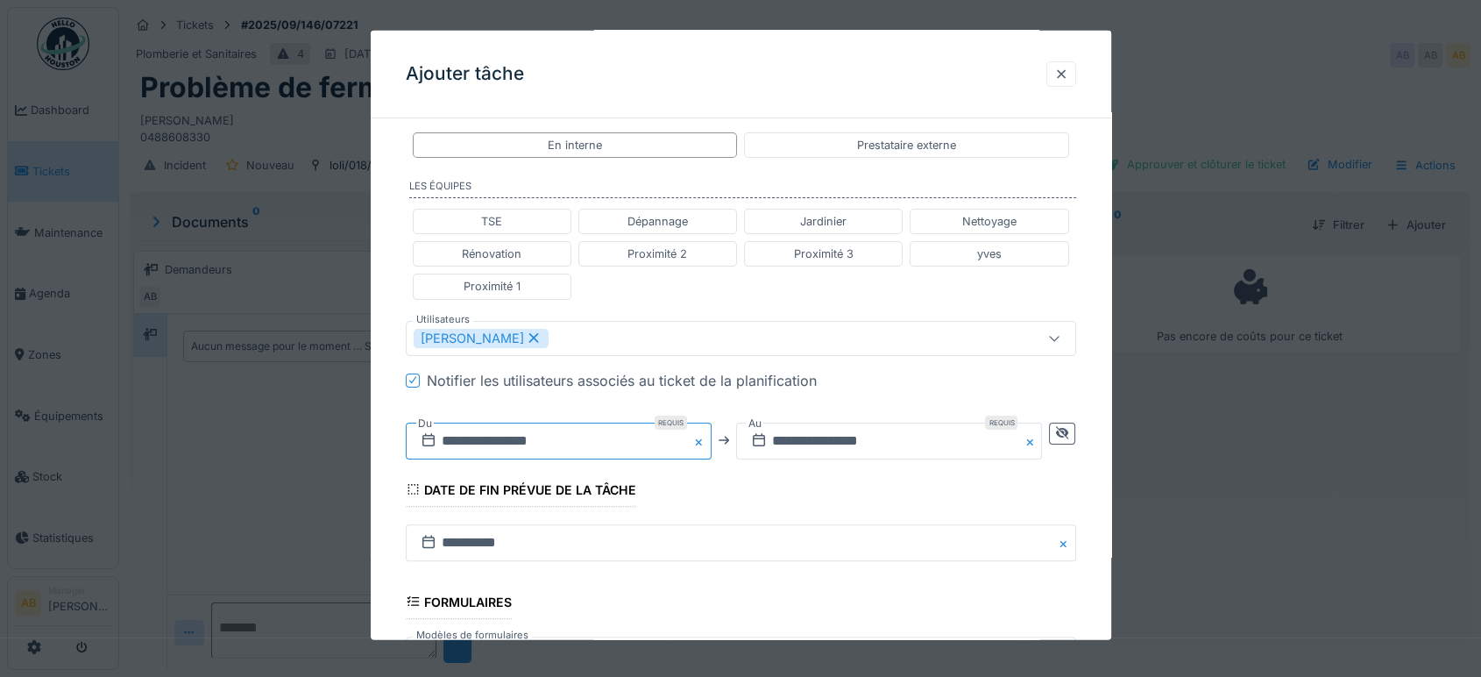
drag, startPoint x: 526, startPoint y: 437, endPoint x: 570, endPoint y: 443, distance: 44.1
click at [526, 437] on input "**********" at bounding box center [559, 440] width 306 height 37
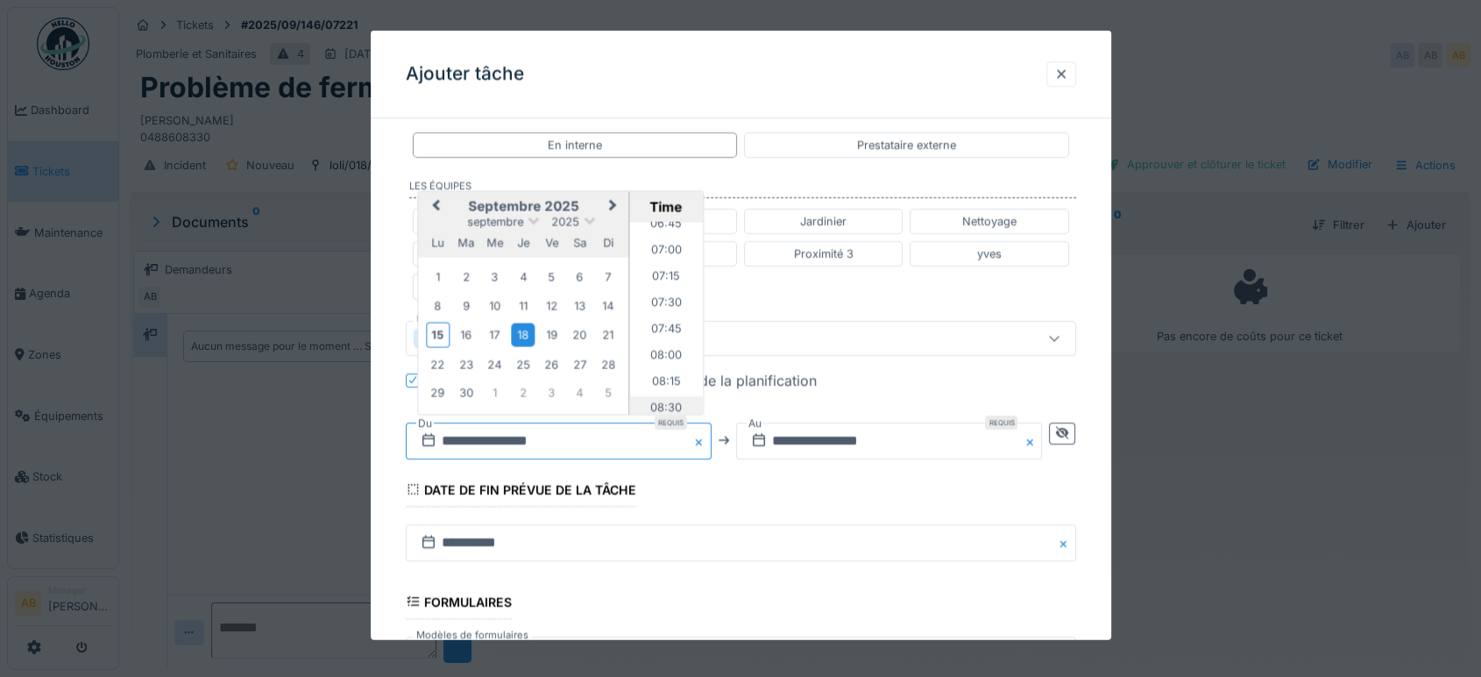
scroll to position [778, 0]
click at [658, 296] on li "08:00" at bounding box center [666, 298] width 74 height 26
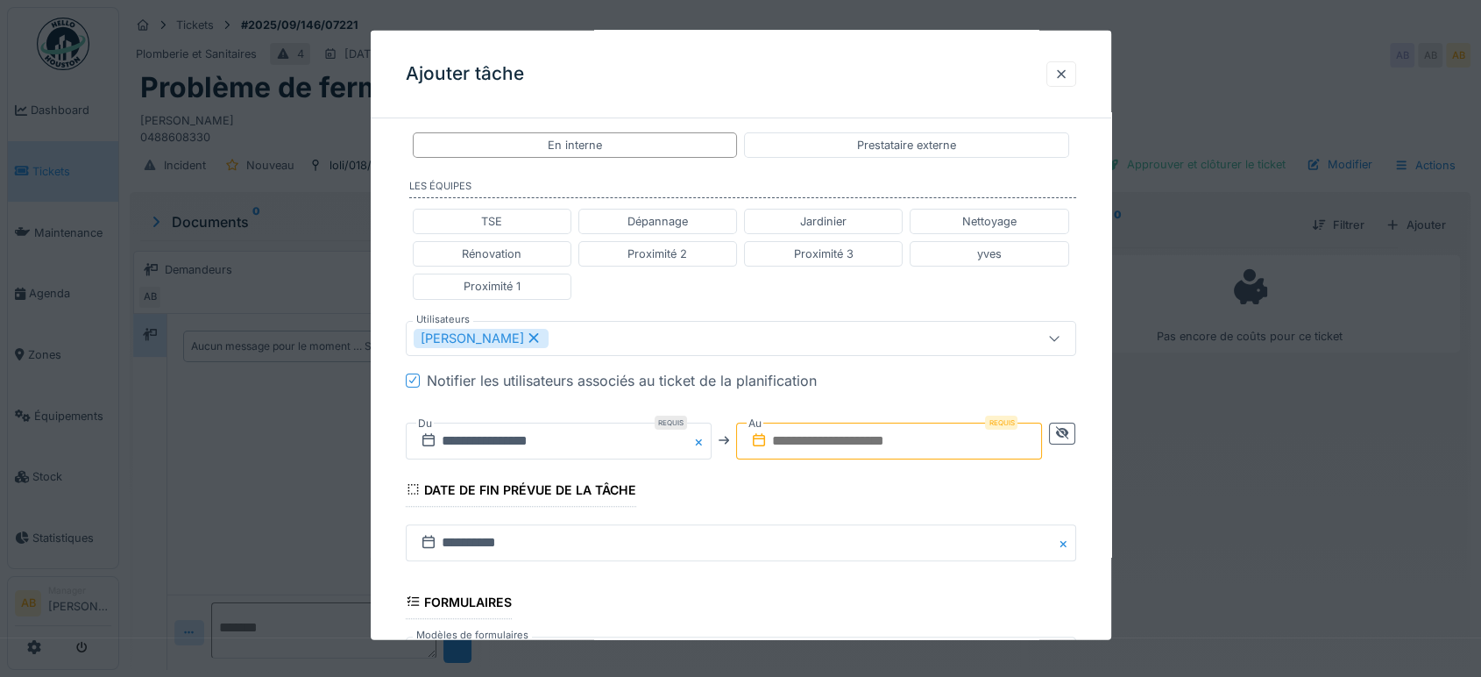
click at [843, 440] on input "text" at bounding box center [889, 440] width 306 height 37
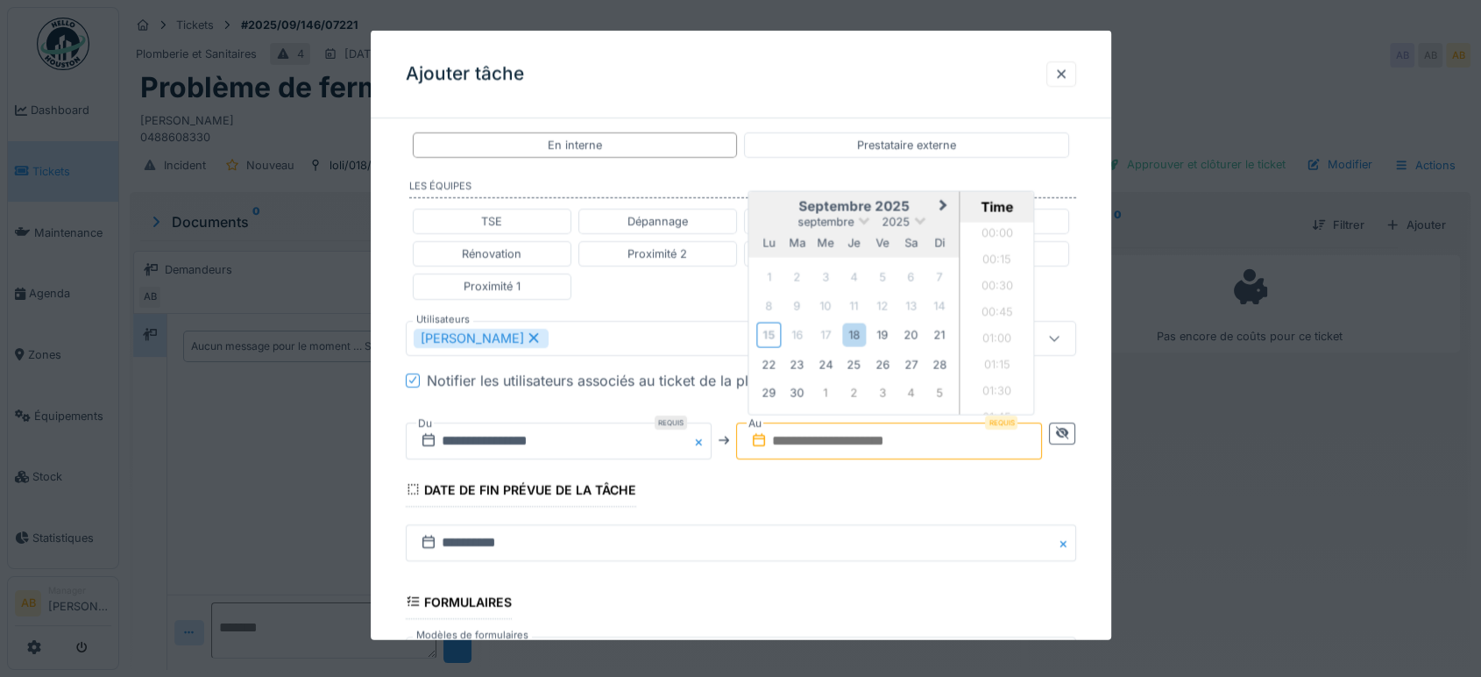
scroll to position [916, 0]
click at [779, 193] on div "septembre 2025 septembre 2025 lu ma me je ve sa di" at bounding box center [854, 224] width 210 height 67
click at [865, 332] on div "18" at bounding box center [854, 334] width 24 height 24
click at [999, 353] on li "09:00" at bounding box center [997, 363] width 74 height 26
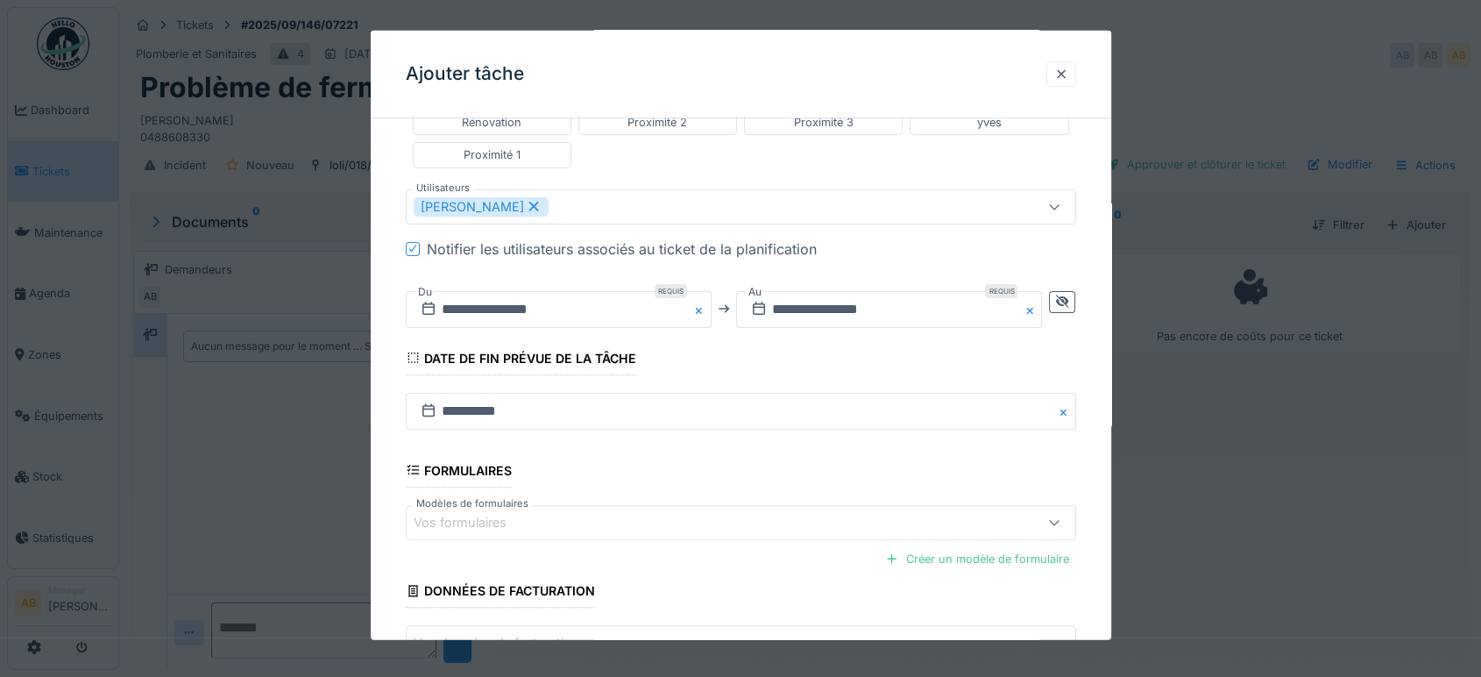
scroll to position [613, 0]
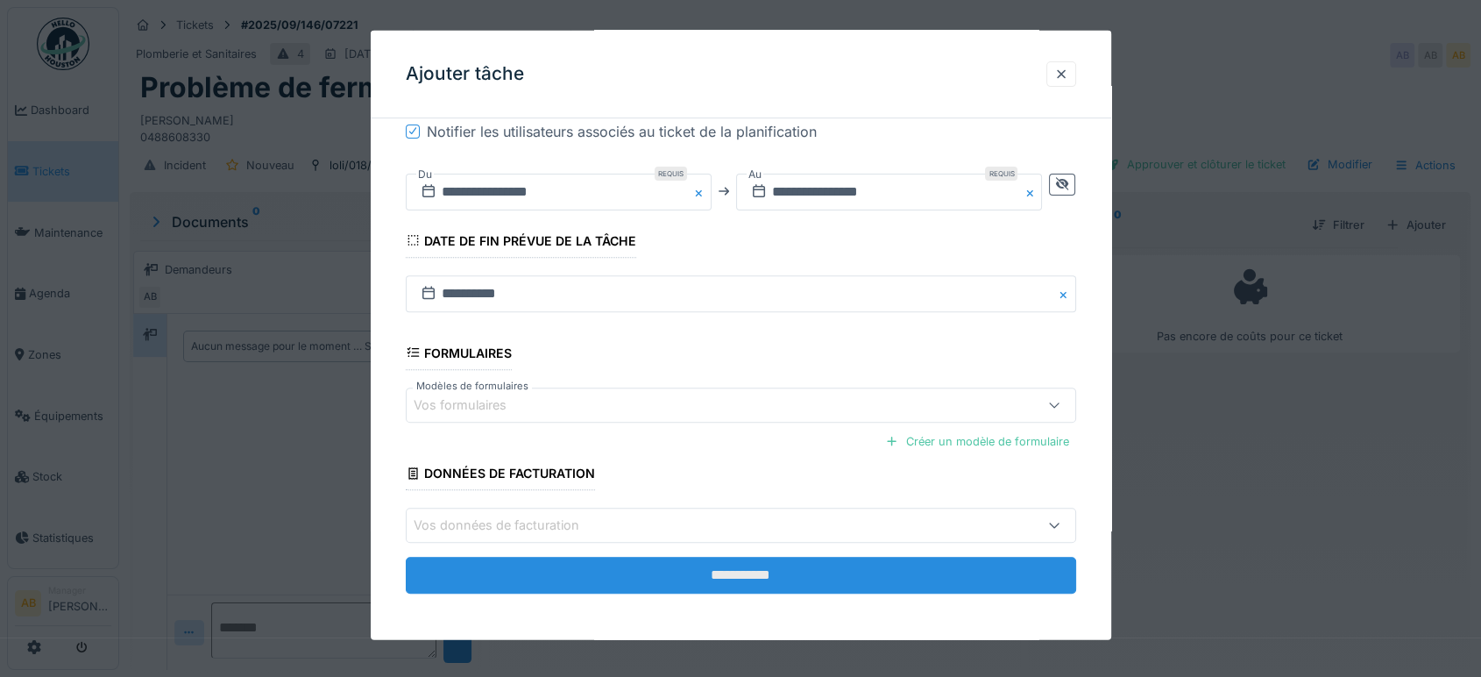
click at [818, 567] on input "**********" at bounding box center [741, 574] width 670 height 37
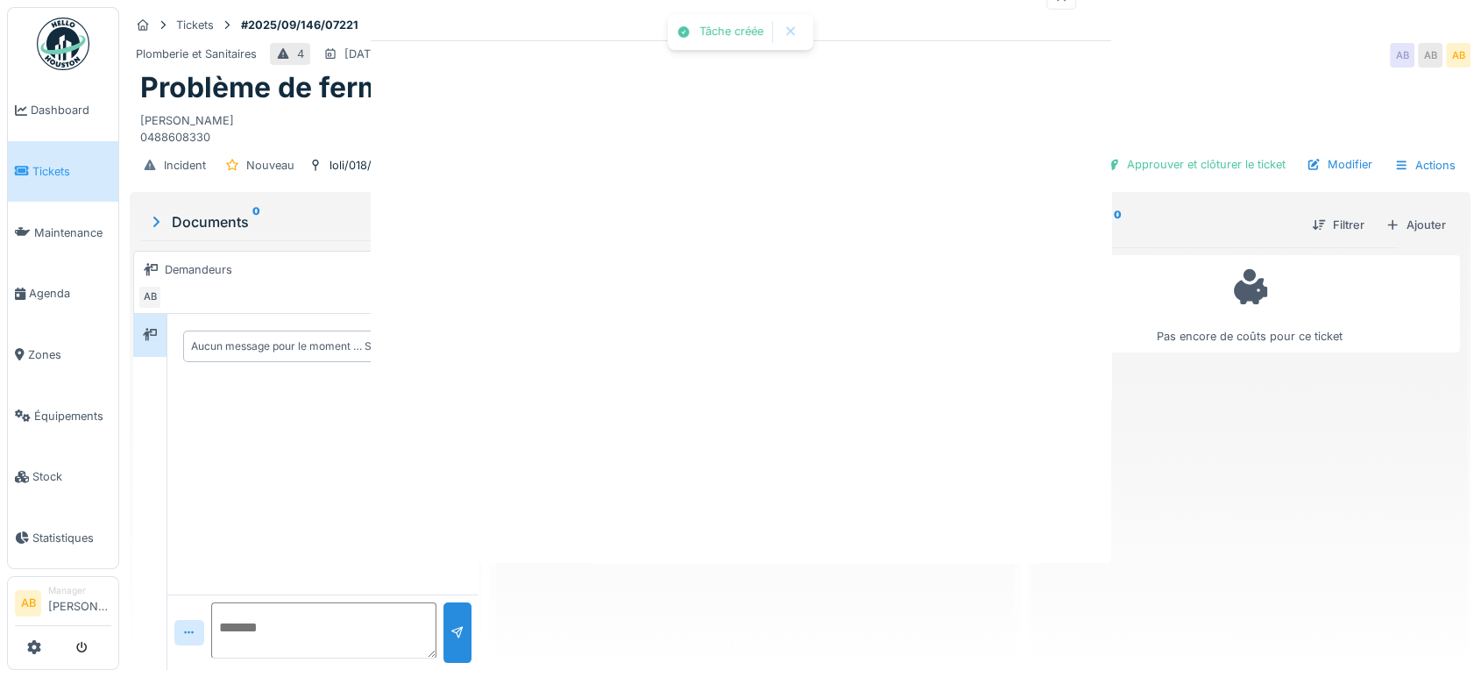
scroll to position [0, 0]
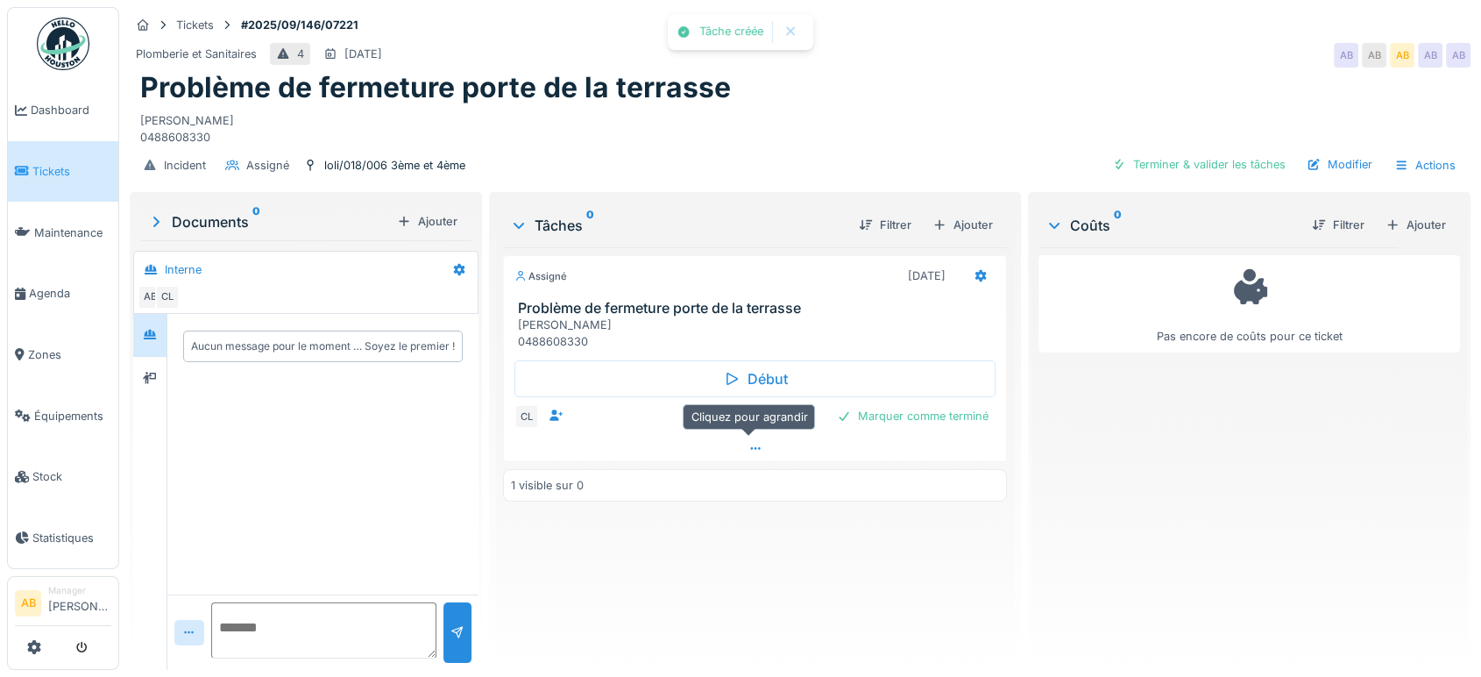
click at [752, 453] on div at bounding box center [755, 448] width 502 height 25
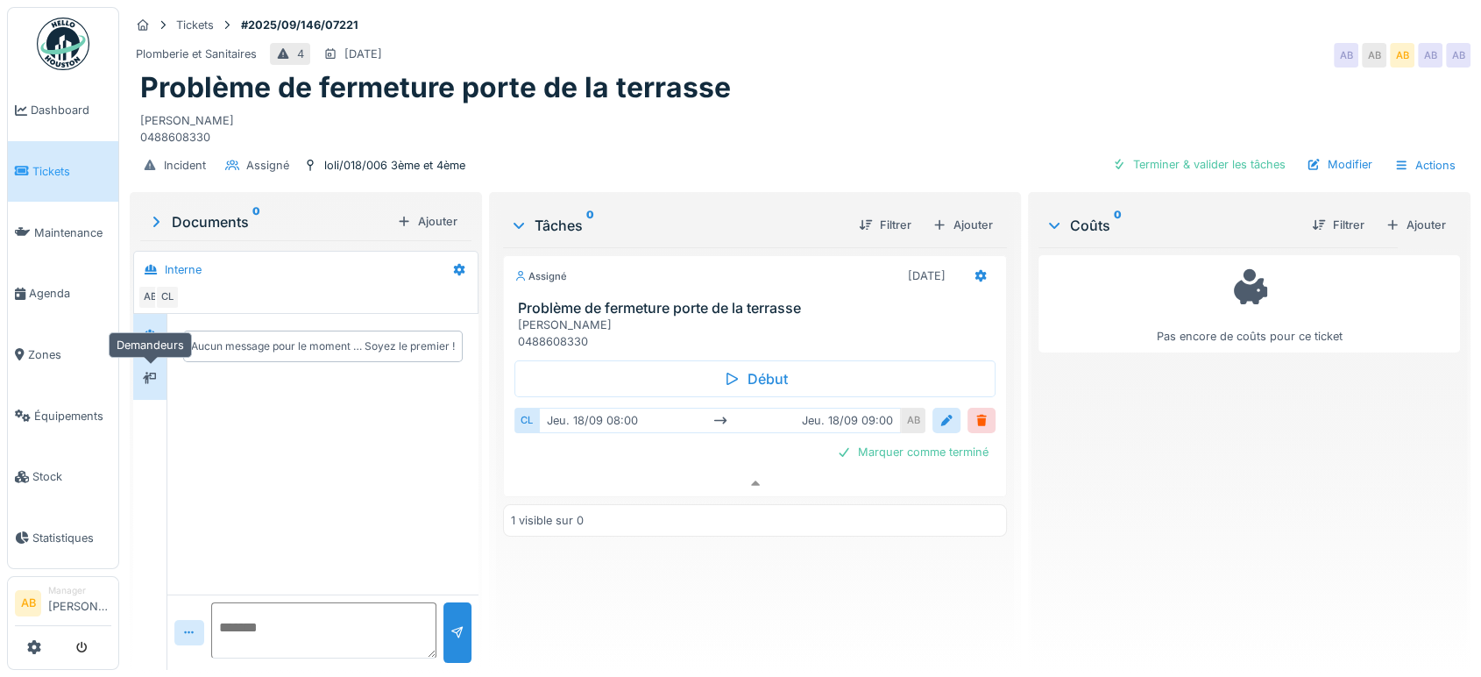
click at [155, 372] on icon at bounding box center [150, 377] width 14 height 11
click at [152, 321] on div at bounding box center [150, 335] width 26 height 29
click at [167, 379] on div "Aucun message pour le moment … Soyez le premier !" at bounding box center [322, 454] width 311 height 280
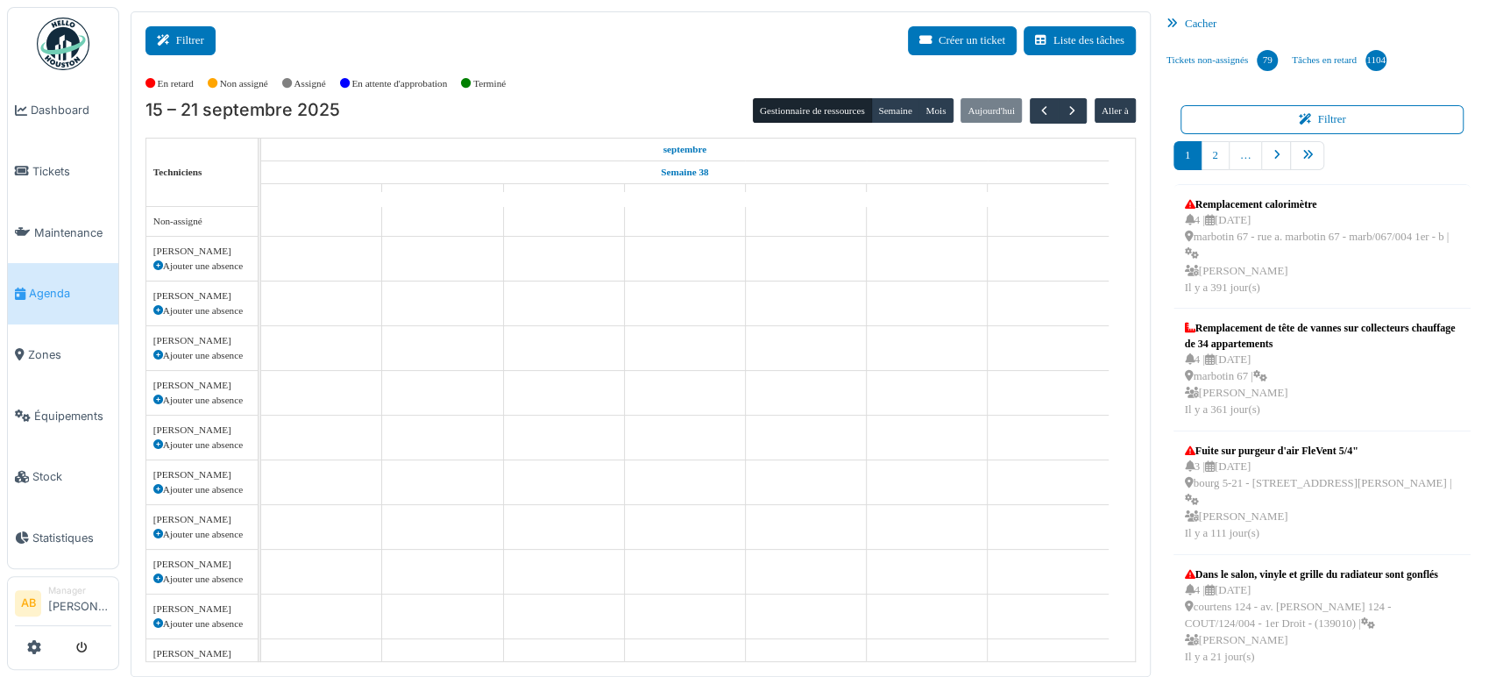
click at [203, 43] on button "Filtrer" at bounding box center [180, 40] width 70 height 29
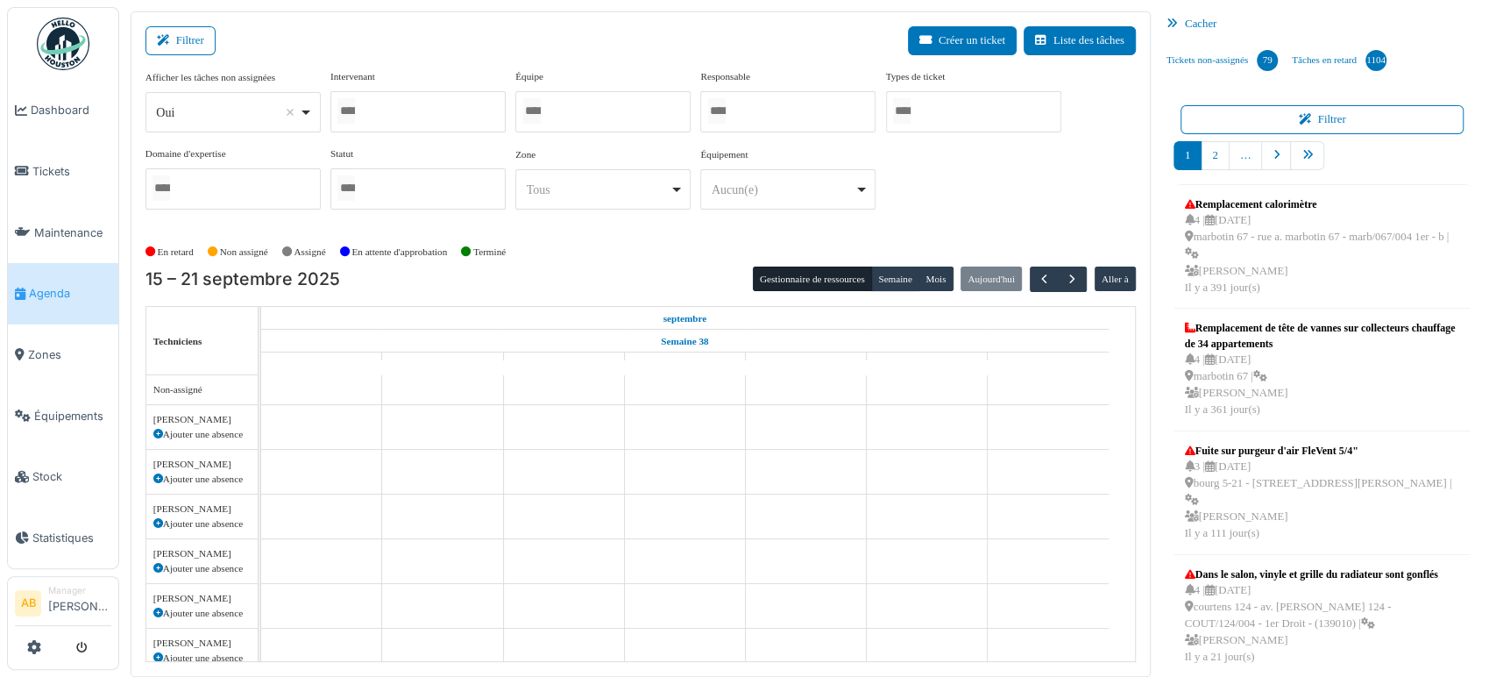
click at [209, 103] on div "Oui Remove item" at bounding box center [227, 112] width 143 height 18
select select "**"
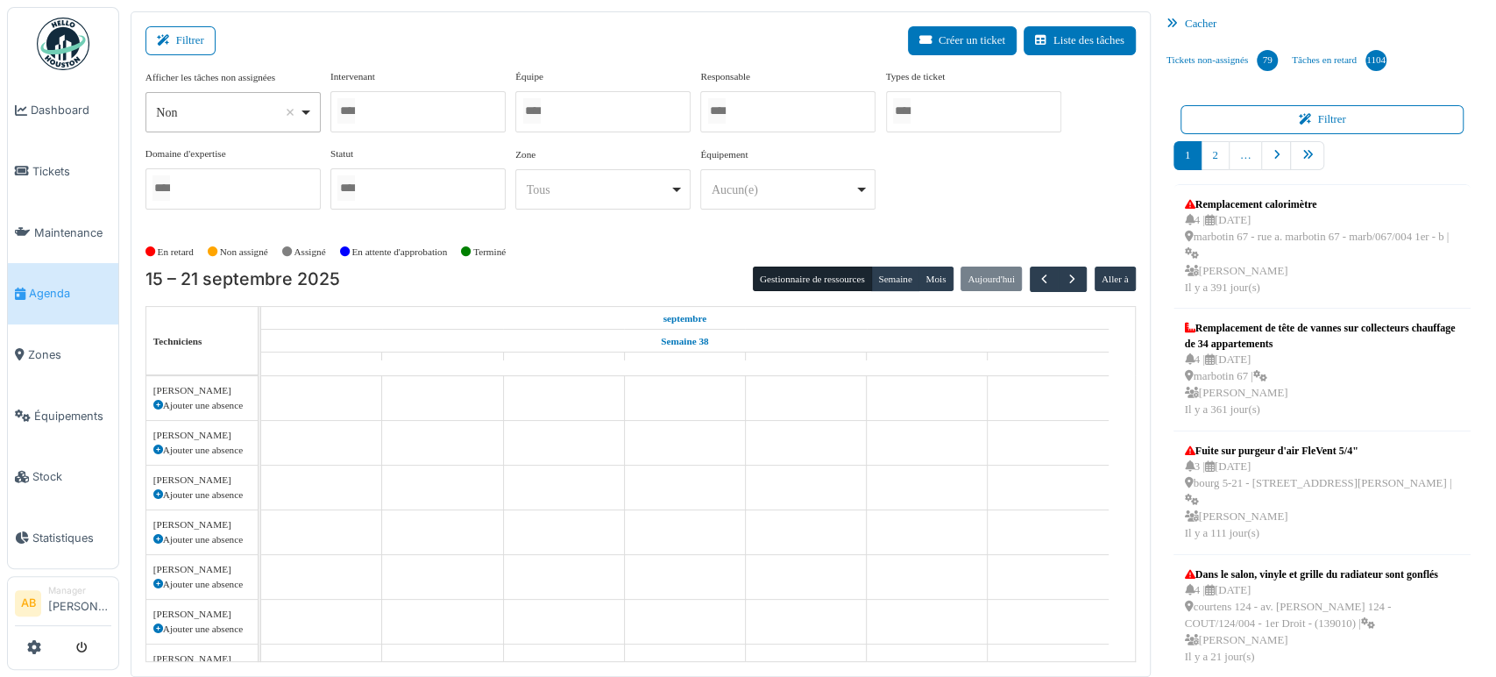
click at [357, 91] on div at bounding box center [417, 111] width 175 height 41
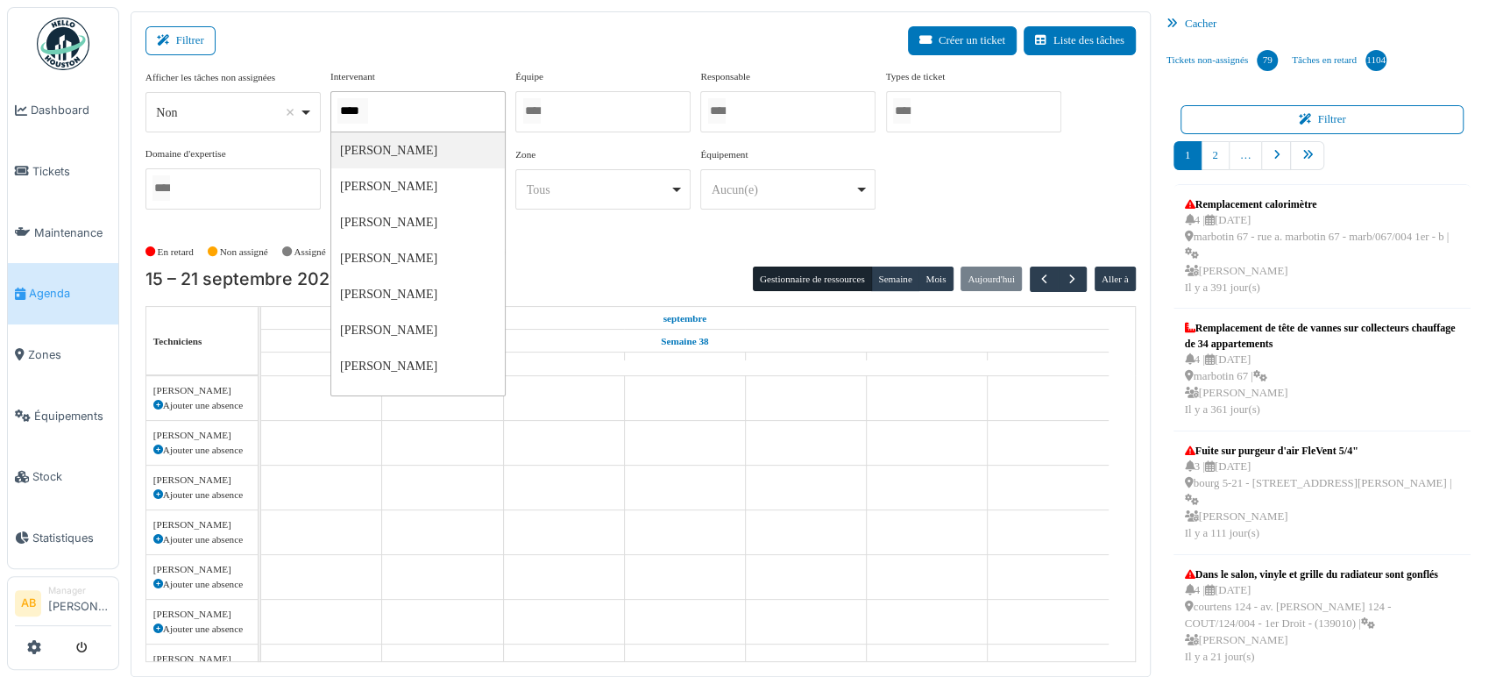
type input "*****"
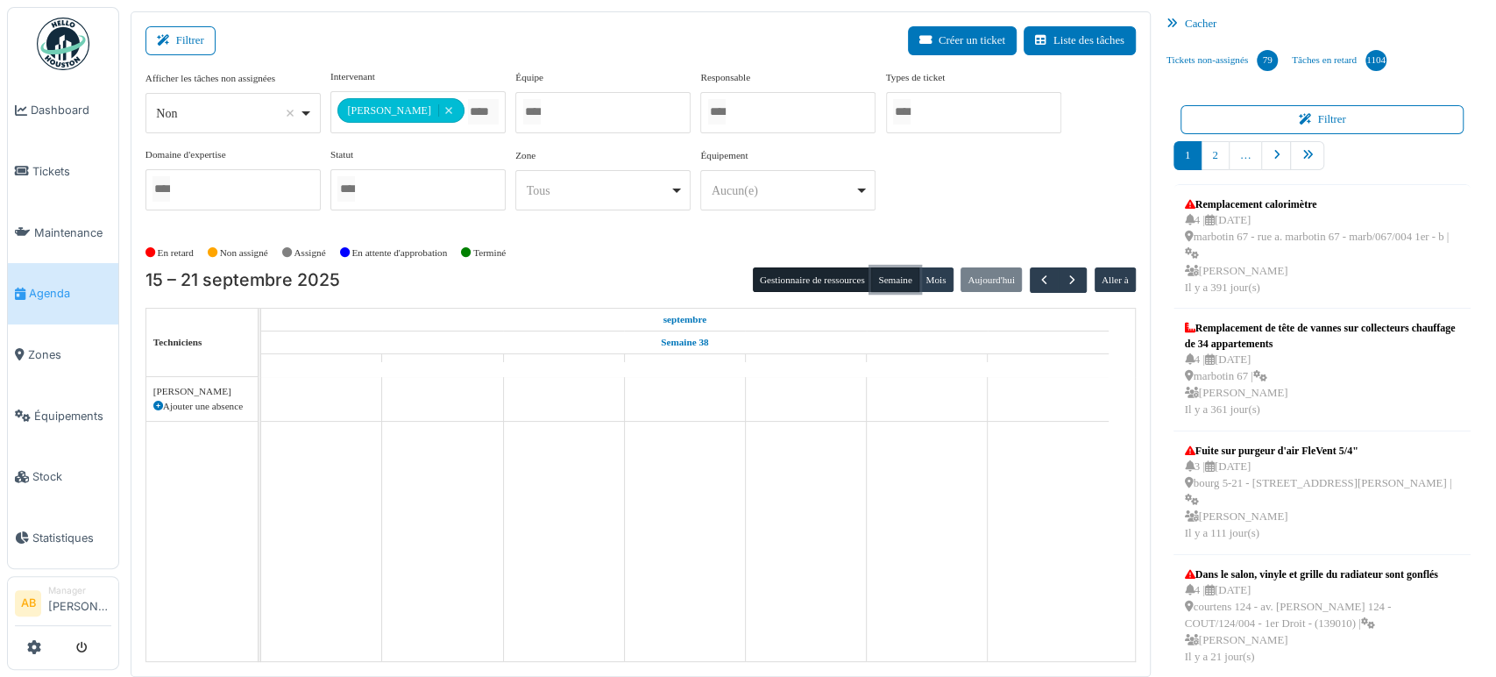
click at [883, 273] on button "Semaine" at bounding box center [895, 279] width 48 height 25
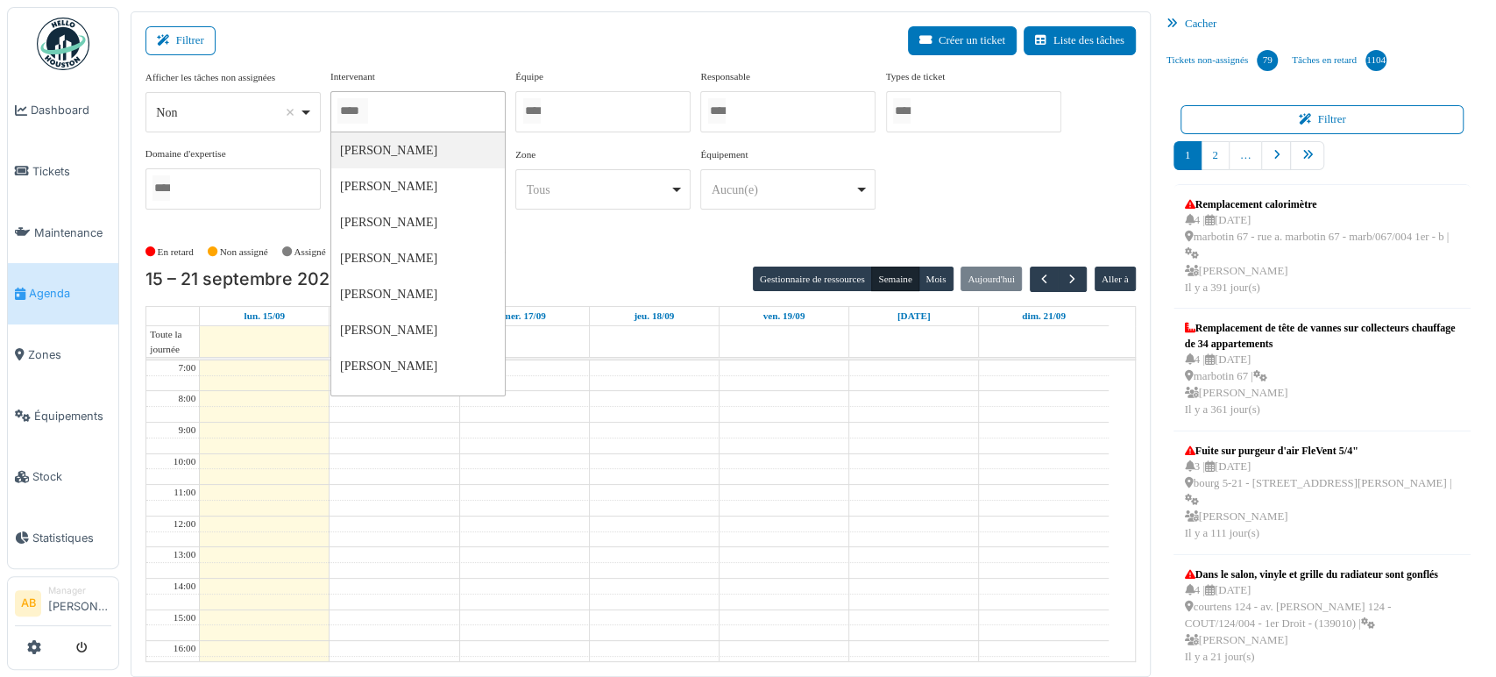
click at [425, 112] on div at bounding box center [417, 111] width 175 height 41
type input "****"
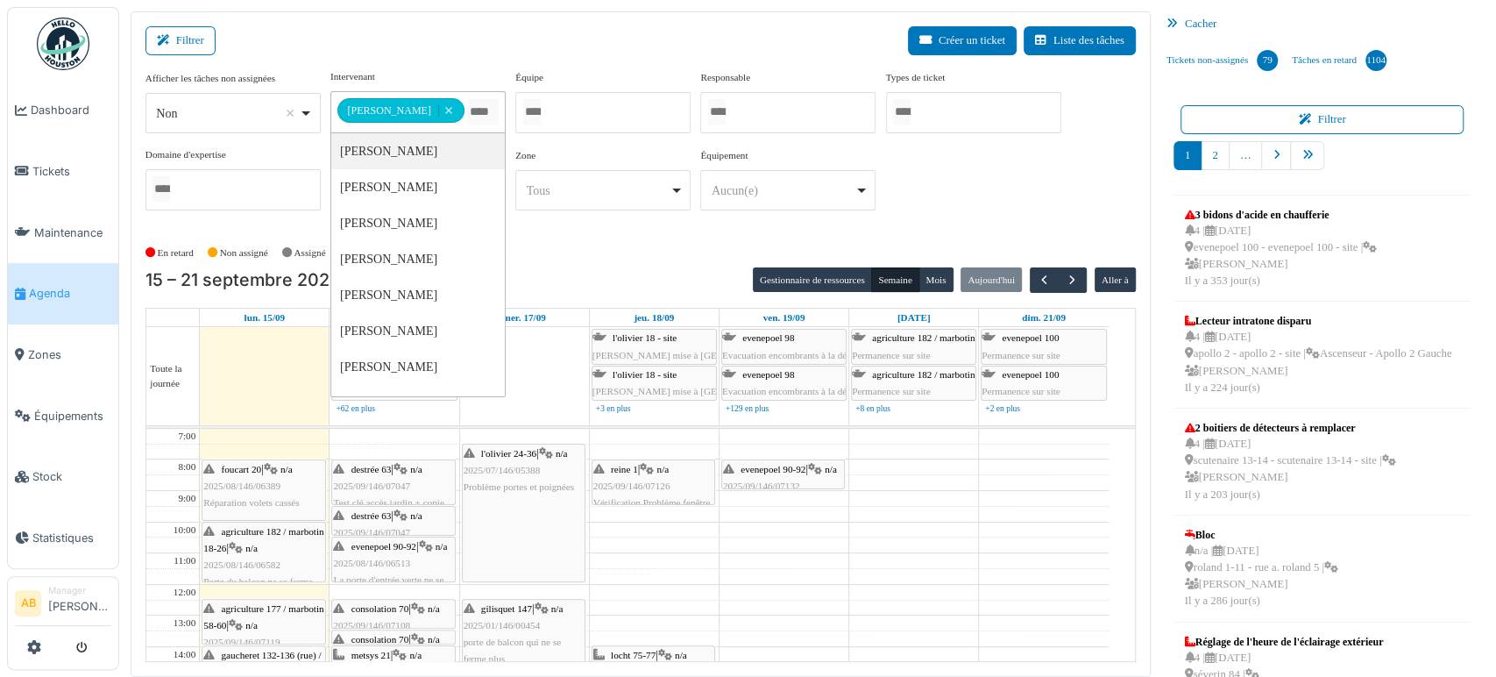
scroll to position [638, 0]
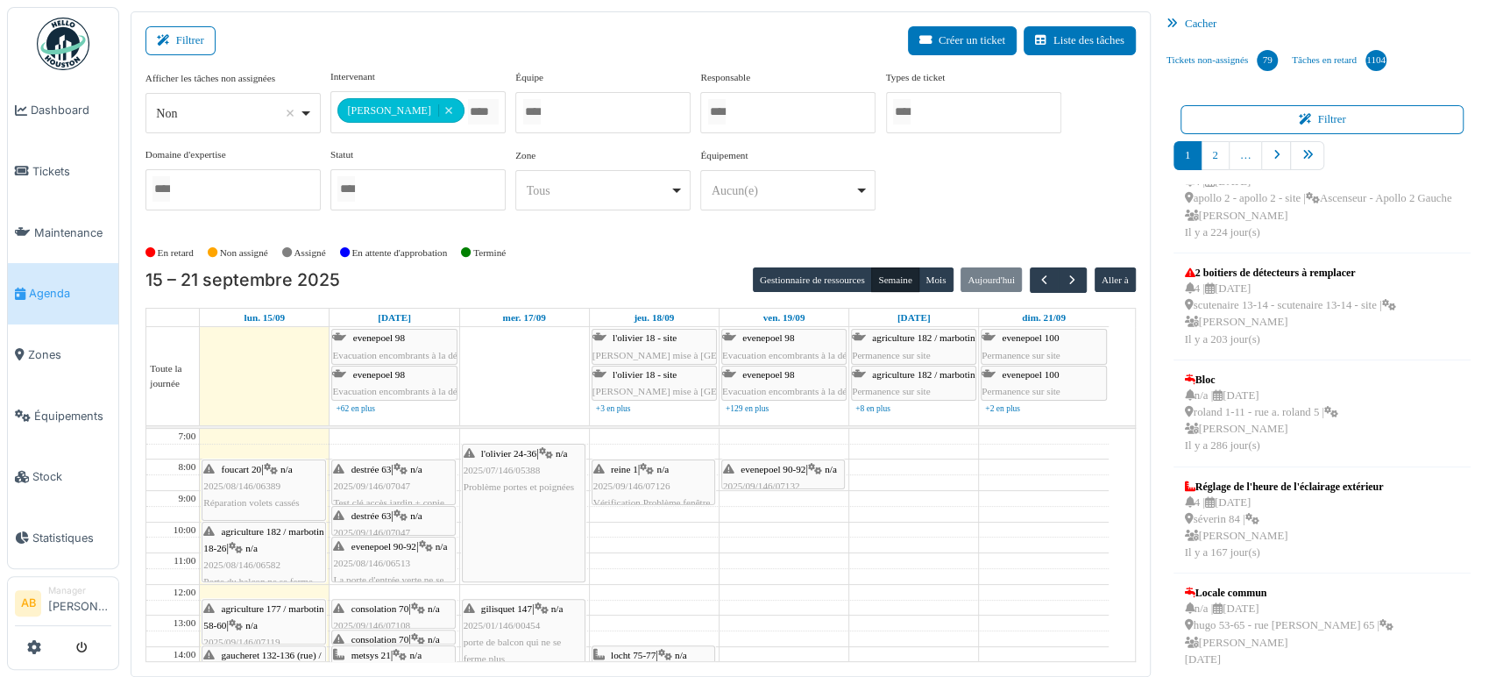
click at [66, 46] on img at bounding box center [63, 44] width 53 height 53
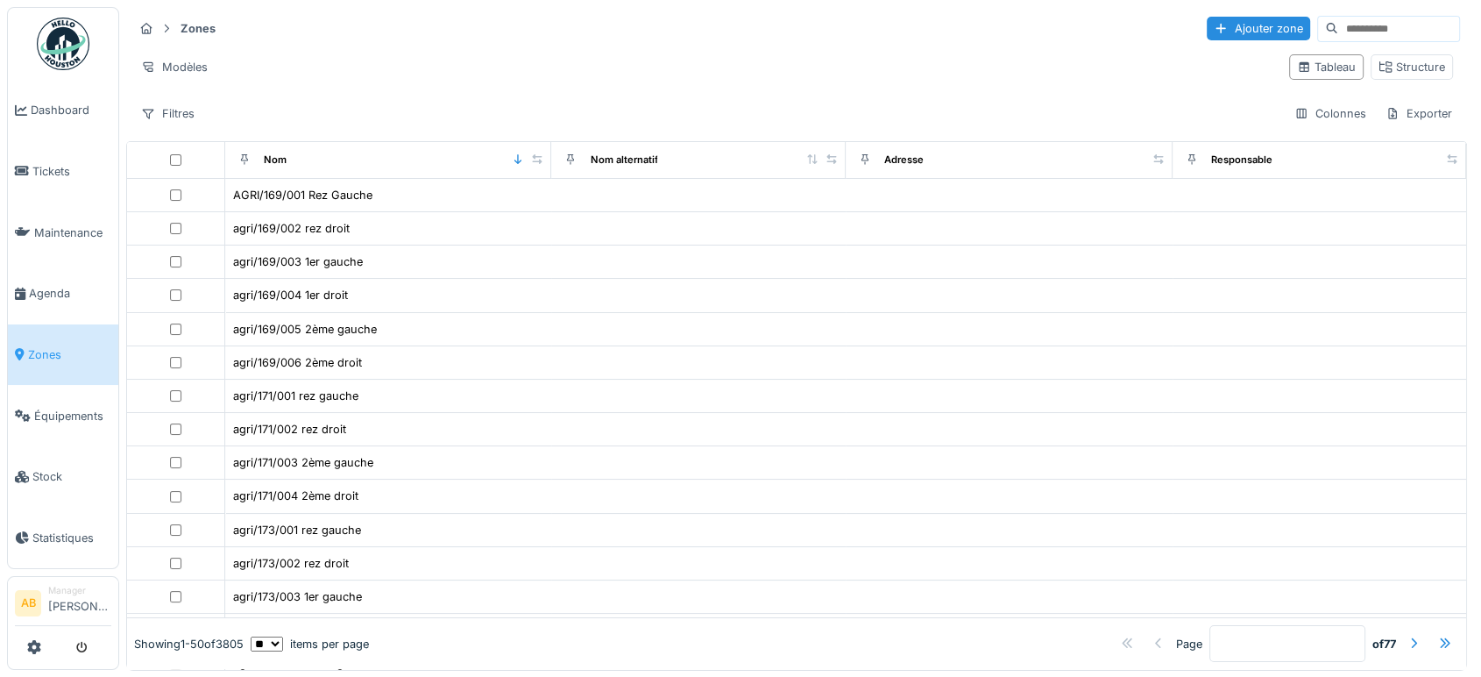
click at [1338, 21] on input at bounding box center [1398, 29] width 121 height 25
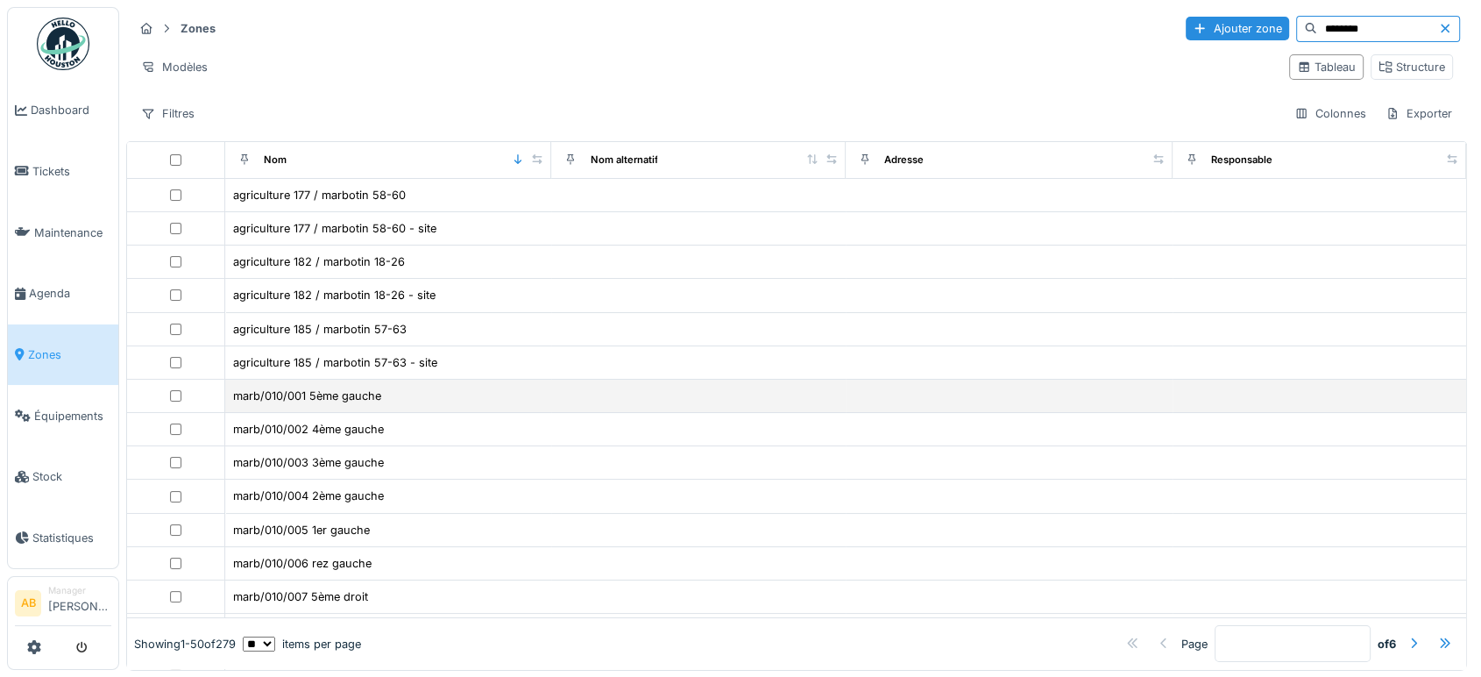
type input "********"
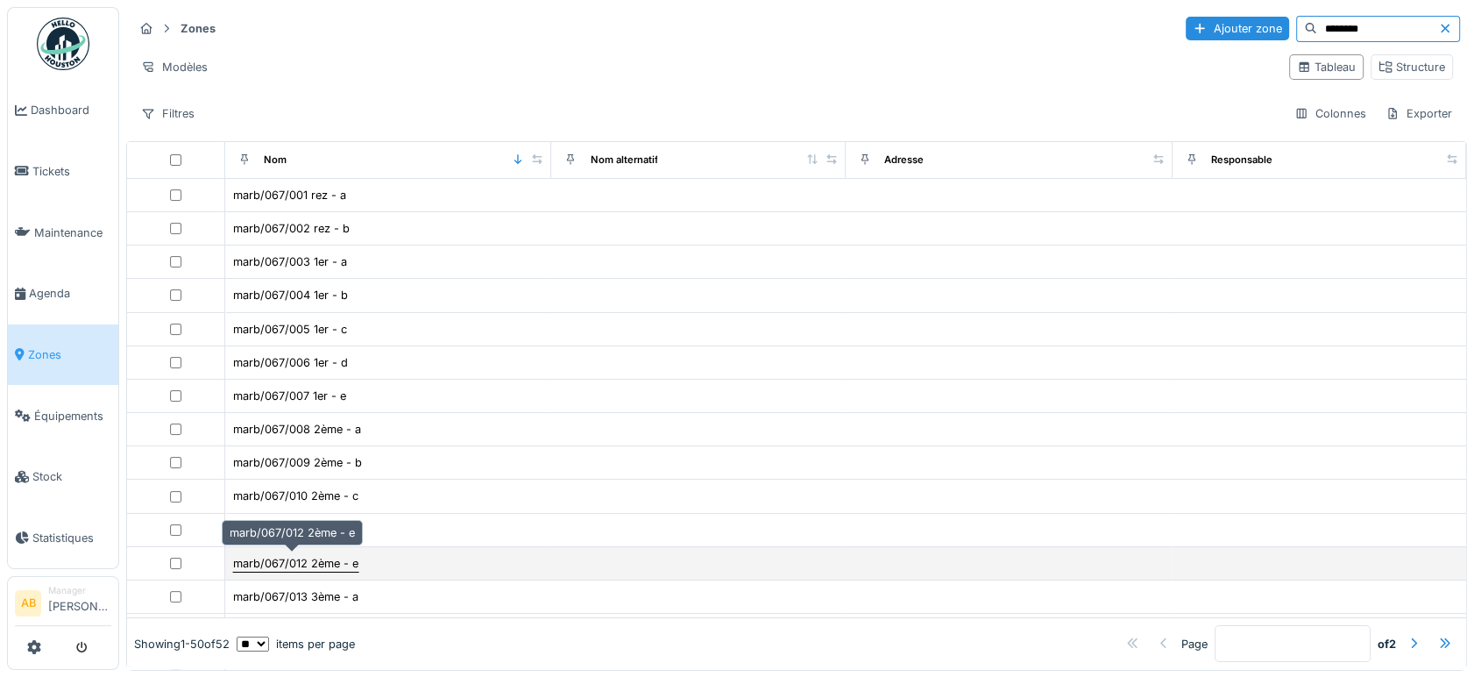
click at [301, 556] on div "marb/067/012 2ème - e" at bounding box center [295, 563] width 125 height 17
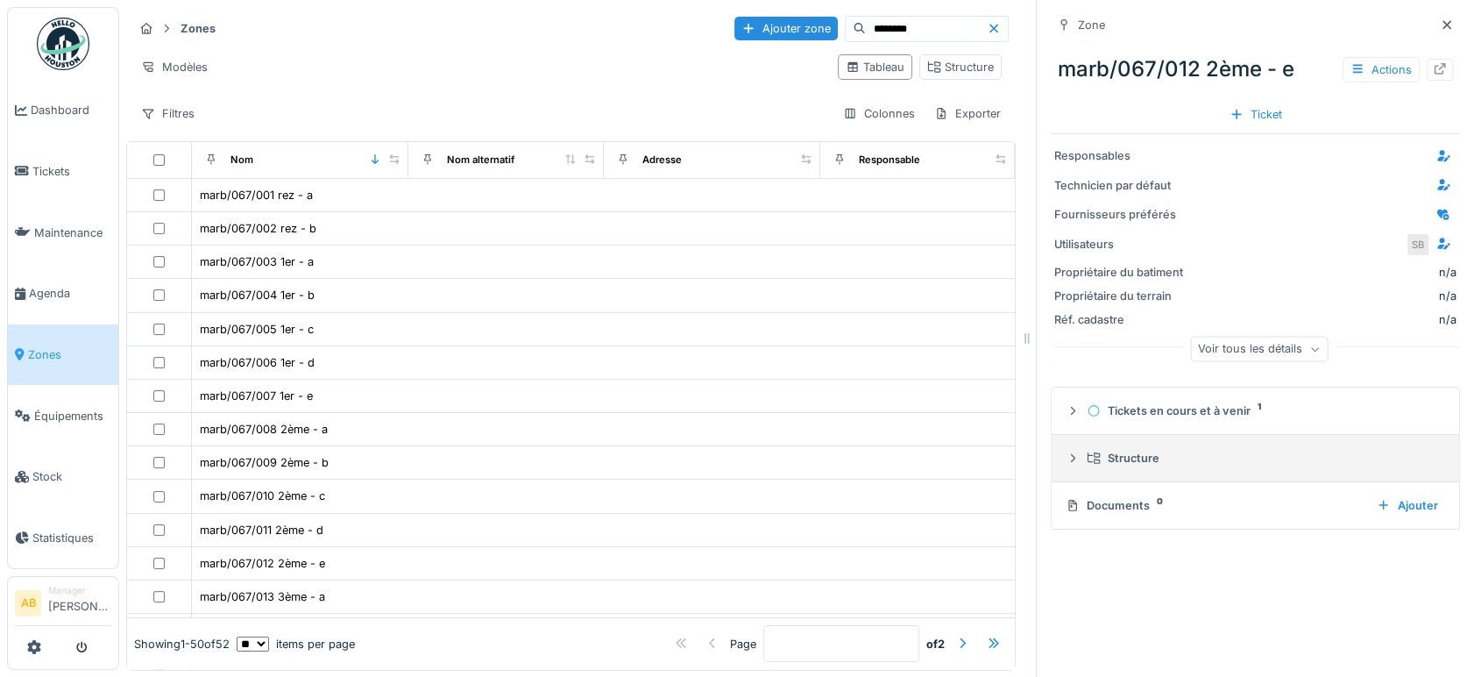
click at [1146, 461] on div "Structure" at bounding box center [1262, 458] width 351 height 17
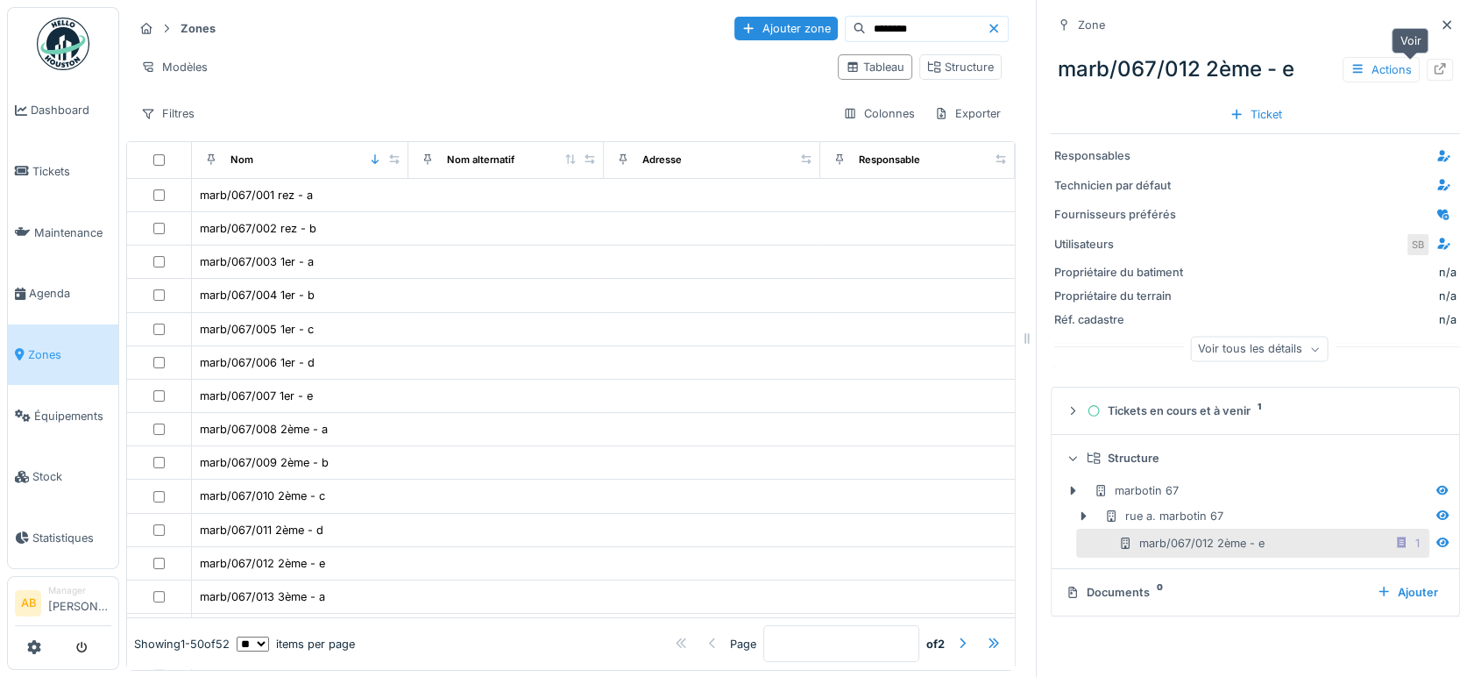
click at [1427, 60] on div at bounding box center [1440, 70] width 26 height 22
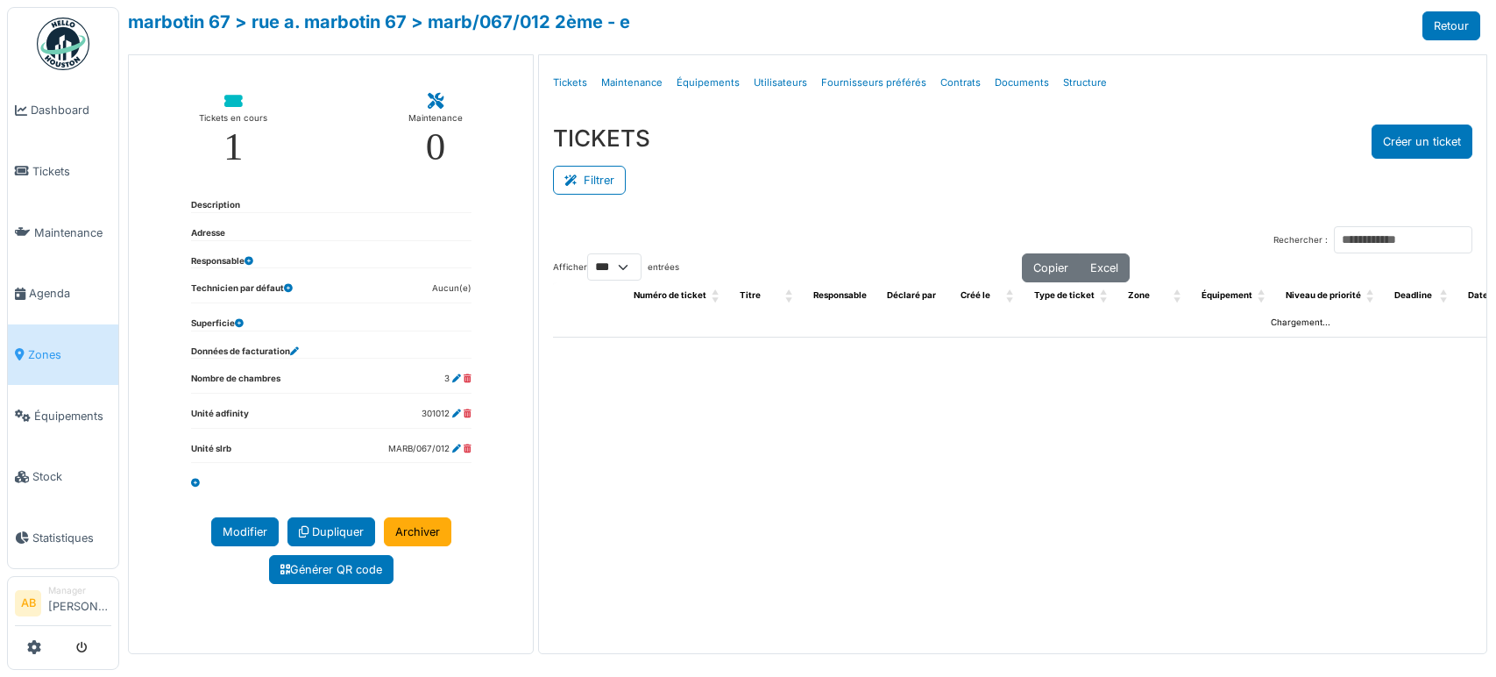
select select "***"
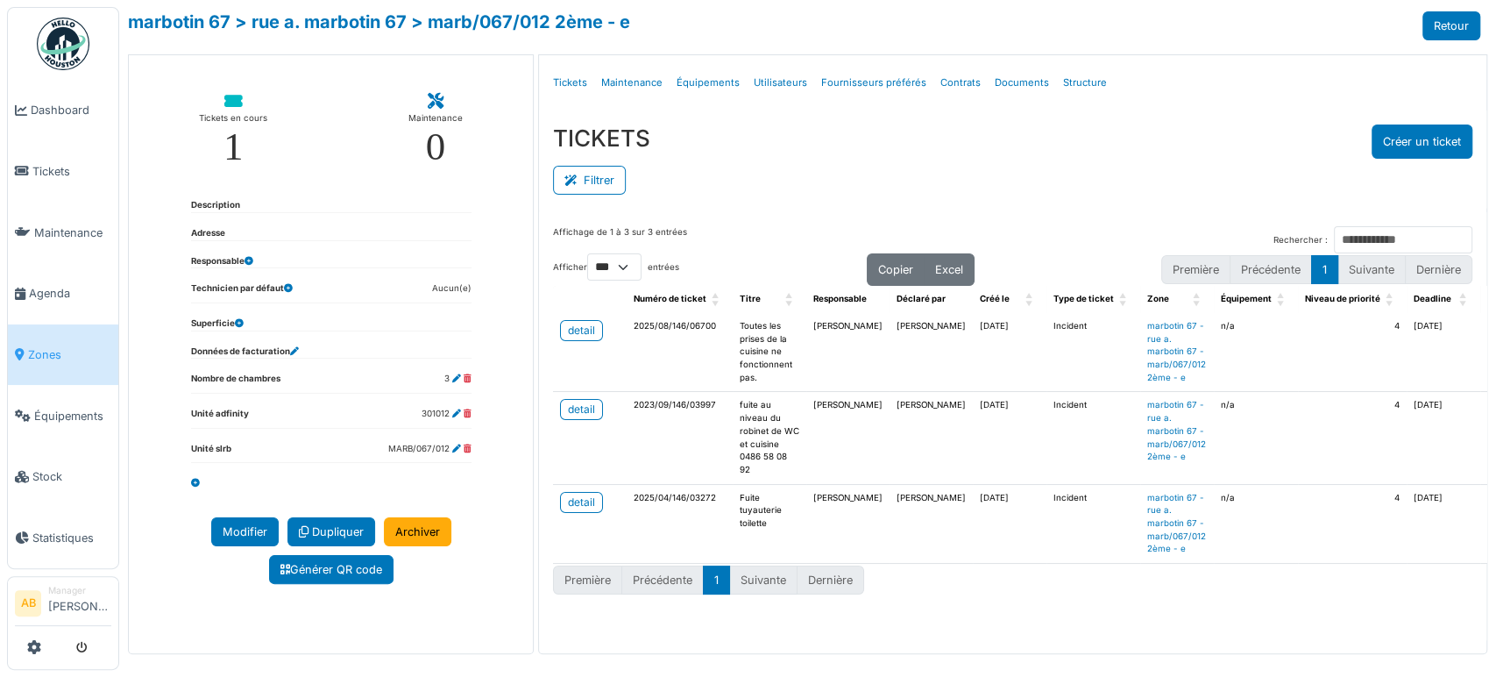
click at [1171, 652] on div "Menu Détails Tickets Maintenance Équipements Utilisateurs Fournisseurs préférés…" at bounding box center [1012, 353] width 949 height 599
click at [583, 328] on div "detail" at bounding box center [581, 330] width 27 height 16
click at [70, 332] on link "Zones" at bounding box center [63, 354] width 110 height 61
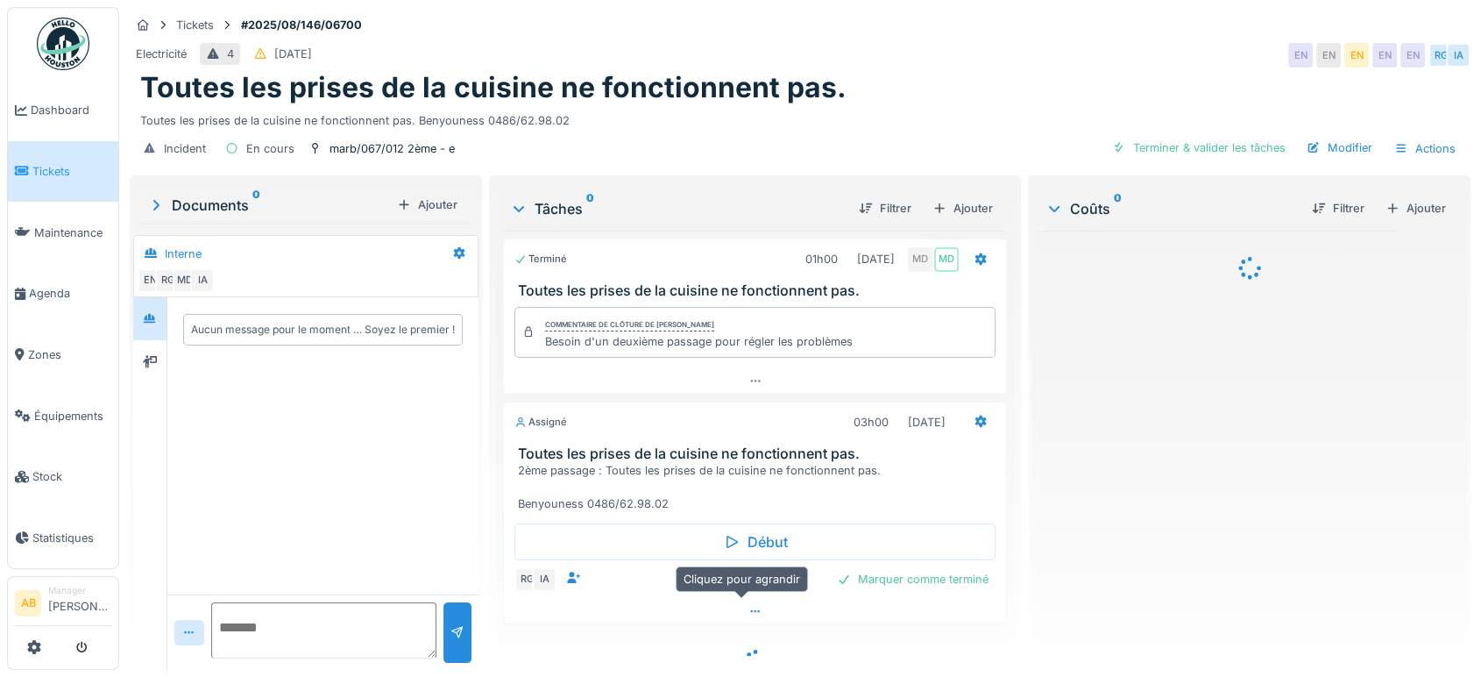
click at [670, 618] on div at bounding box center [755, 611] width 502 height 25
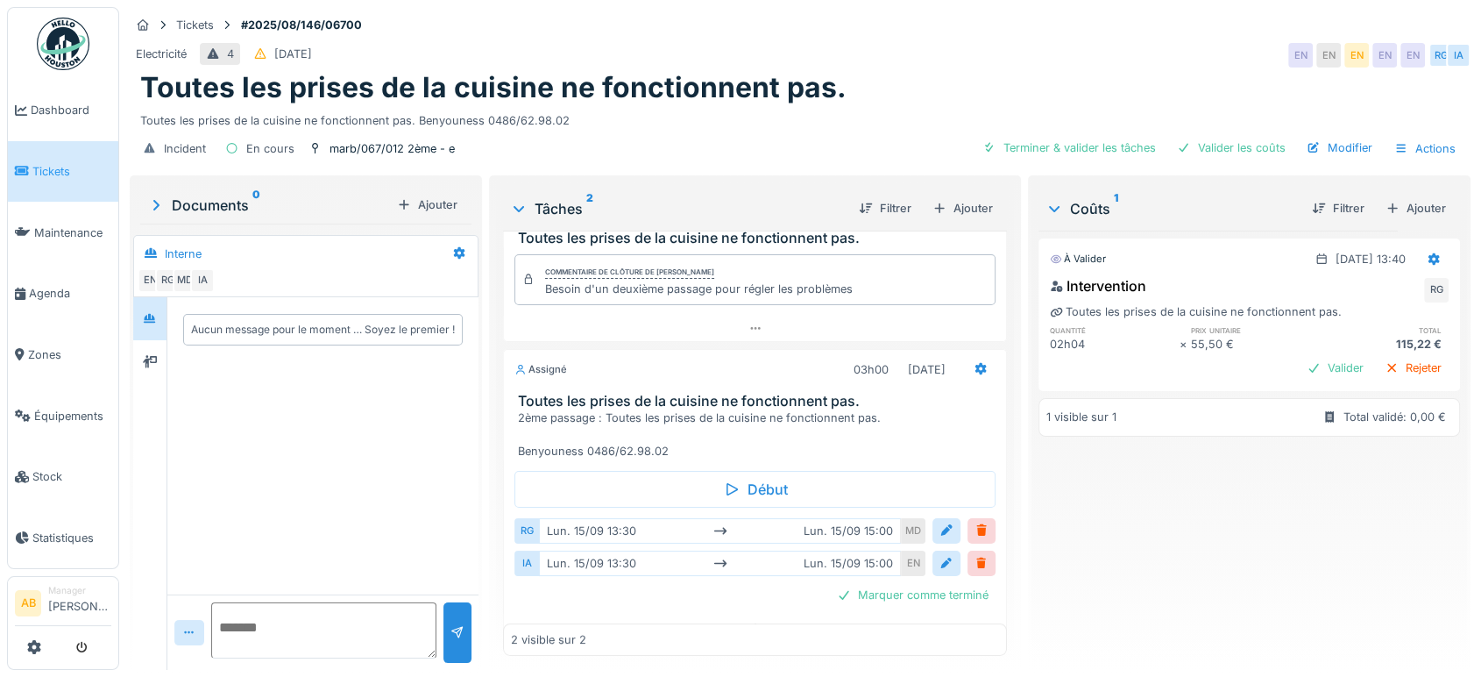
scroll to position [74, 0]
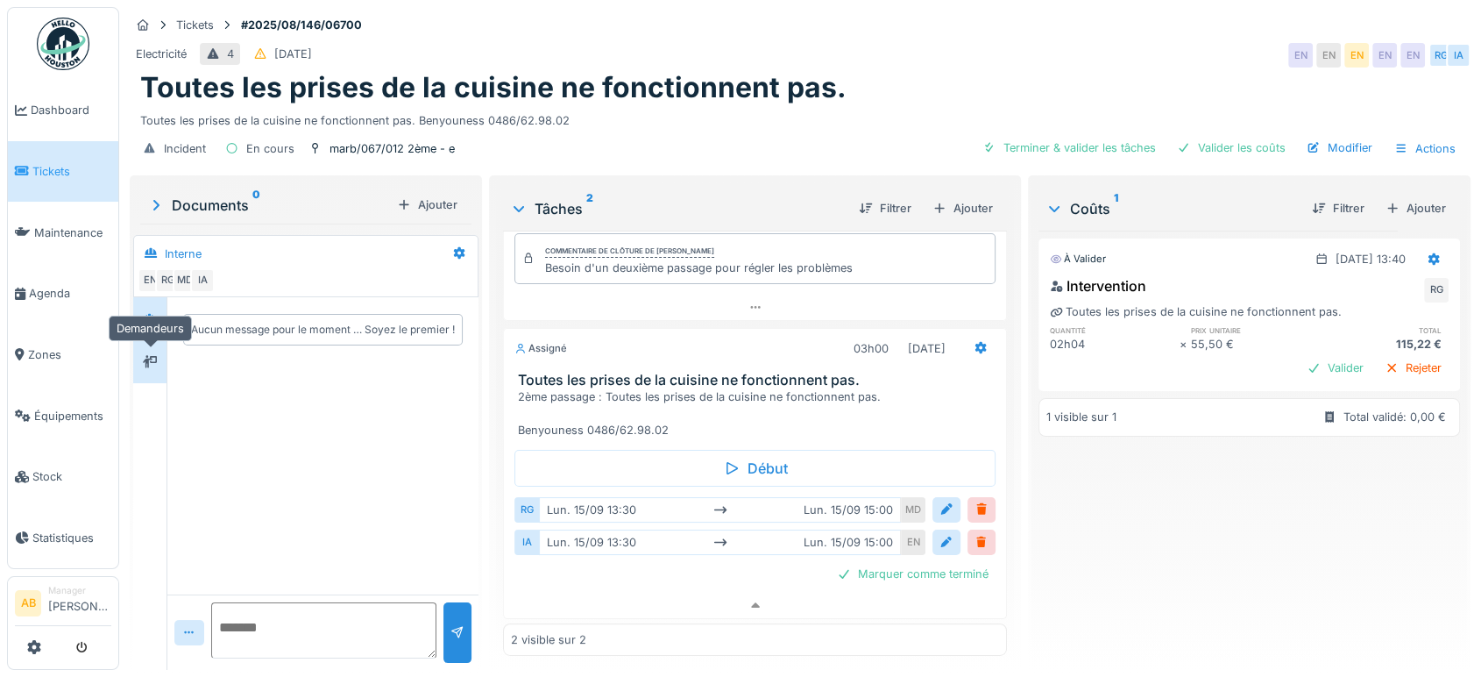
click at [145, 353] on div at bounding box center [150, 361] width 14 height 17
click at [145, 310] on div at bounding box center [150, 318] width 14 height 17
click at [154, 356] on icon at bounding box center [150, 361] width 14 height 11
click at [151, 312] on div at bounding box center [150, 319] width 26 height 22
click at [149, 356] on icon at bounding box center [150, 361] width 14 height 11
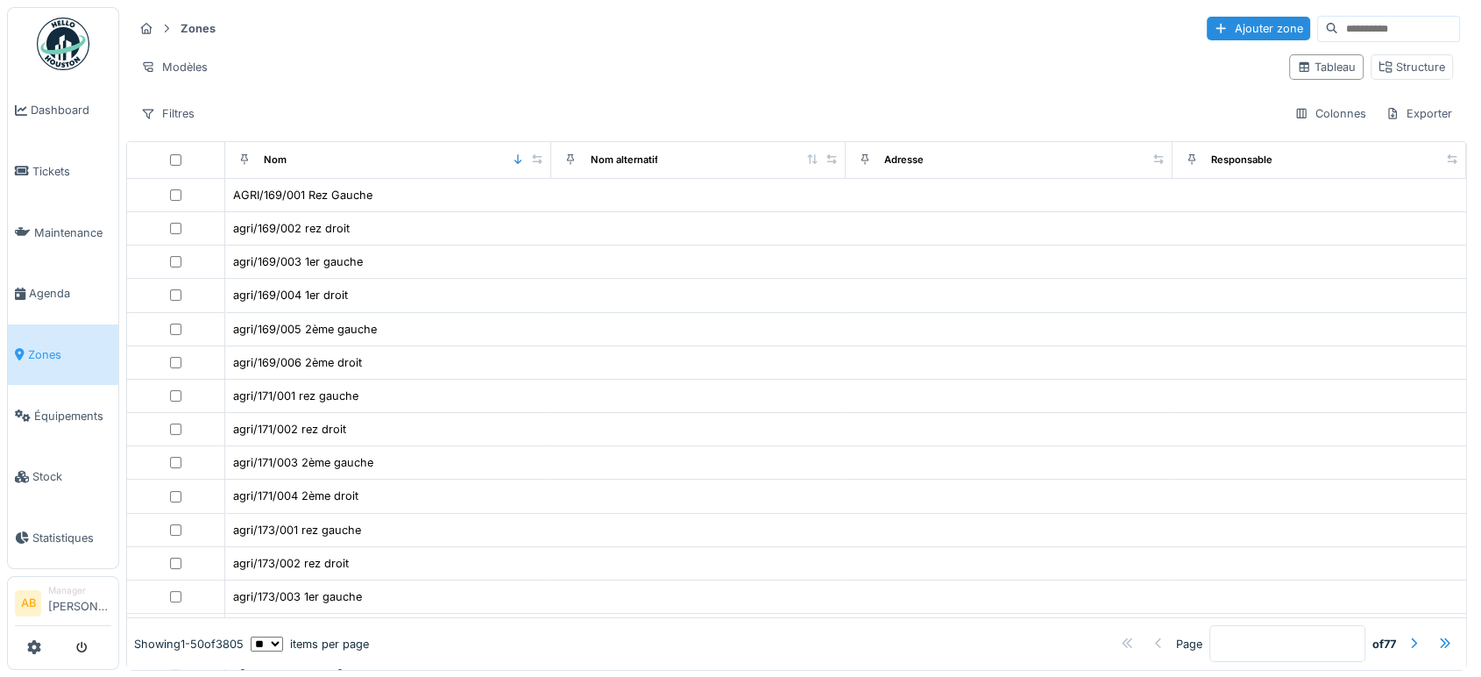
click at [1338, 25] on input at bounding box center [1398, 29] width 121 height 25
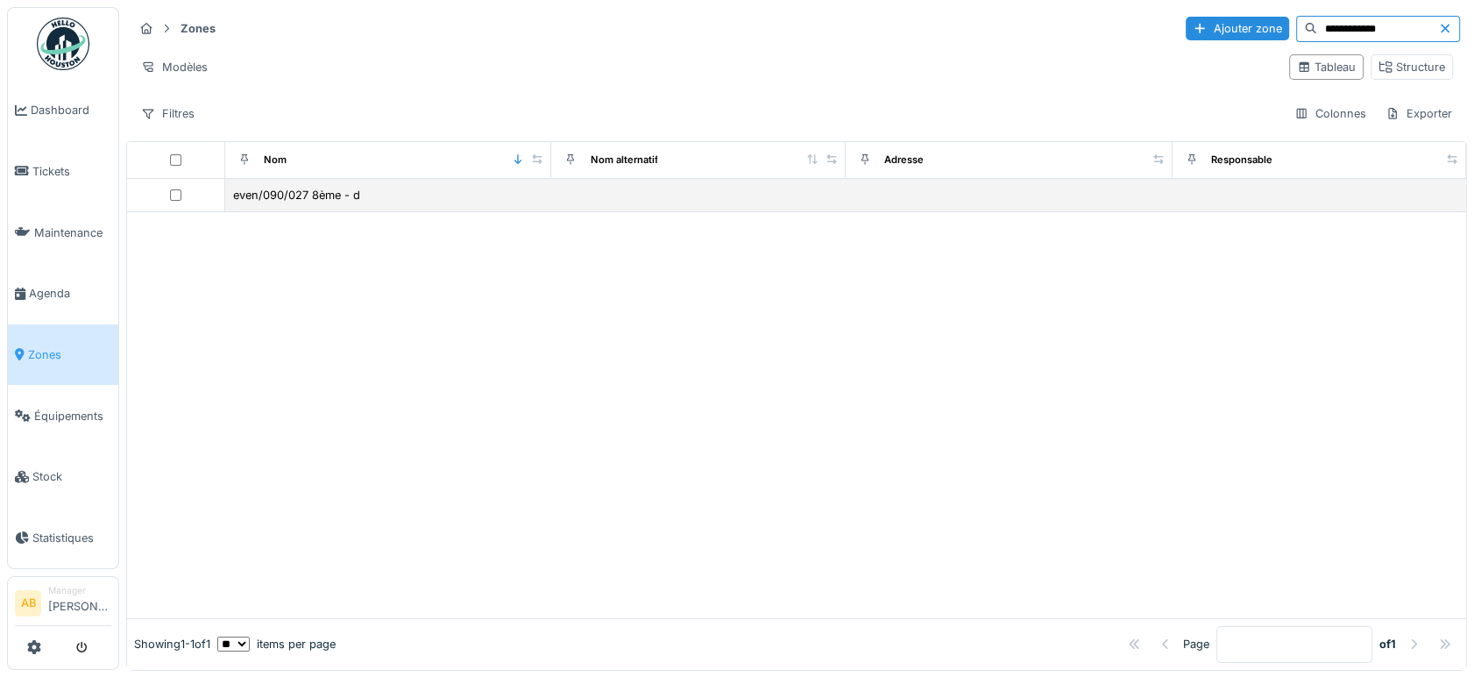
type input "**********"
click at [255, 184] on td "even/090/027 8ème - d" at bounding box center [388, 195] width 327 height 33
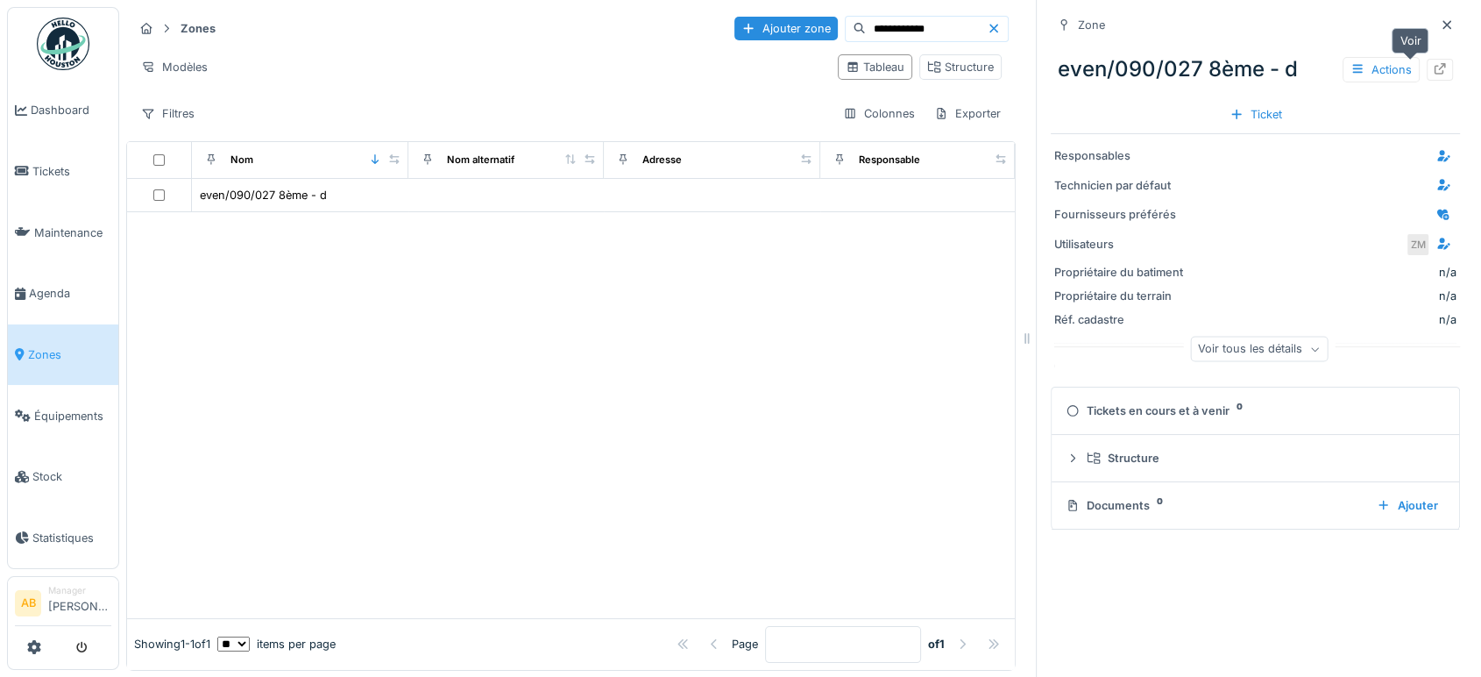
click at [1433, 75] on div at bounding box center [1440, 69] width 14 height 17
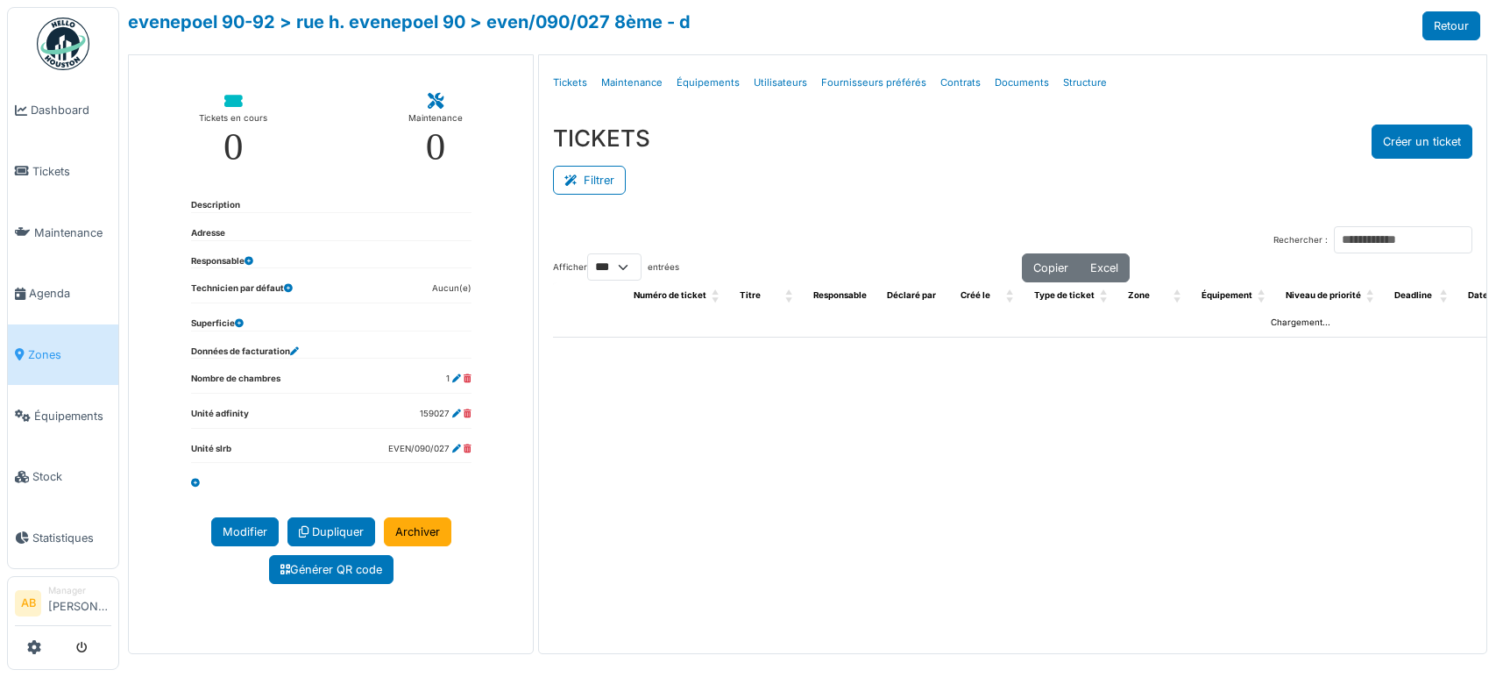
select select "***"
click at [1432, 142] on button "Créer un ticket" at bounding box center [1421, 141] width 101 height 34
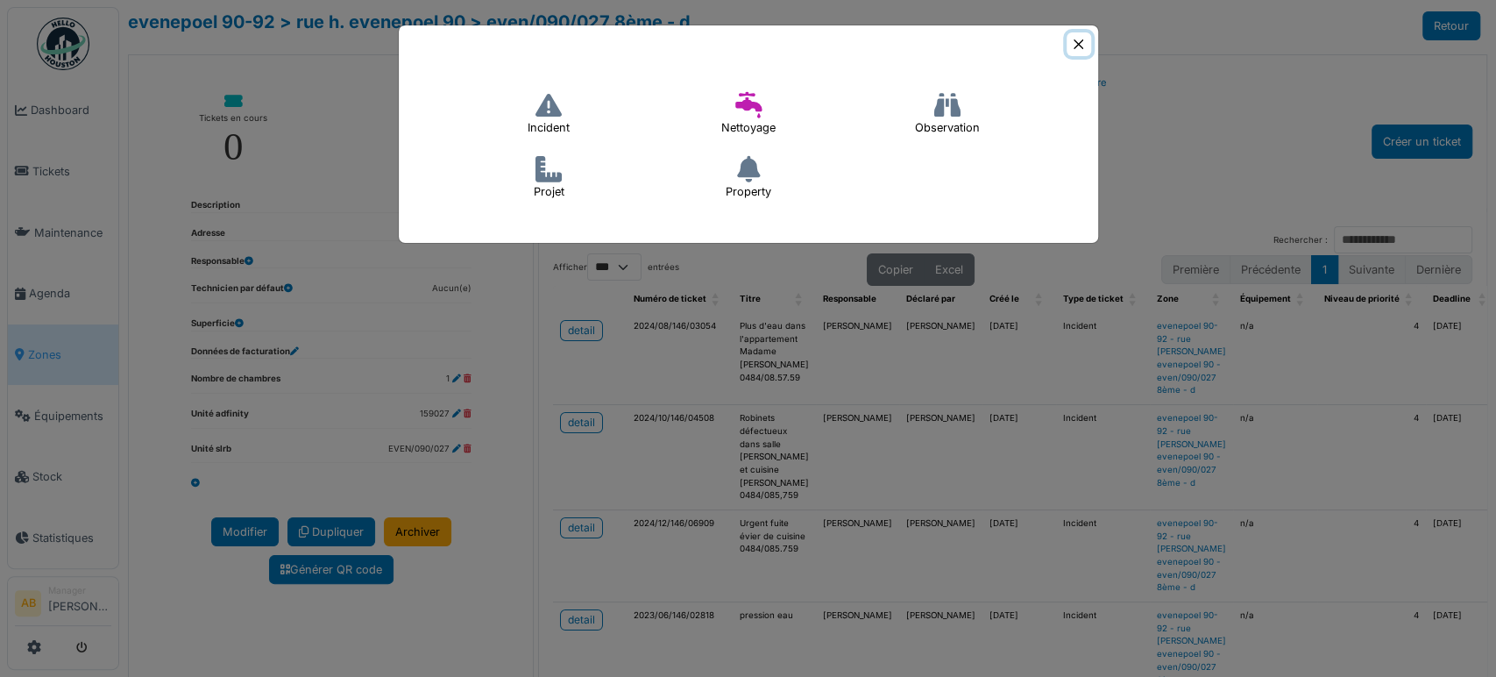
click at [1070, 32] on button "Close" at bounding box center [1078, 44] width 24 height 24
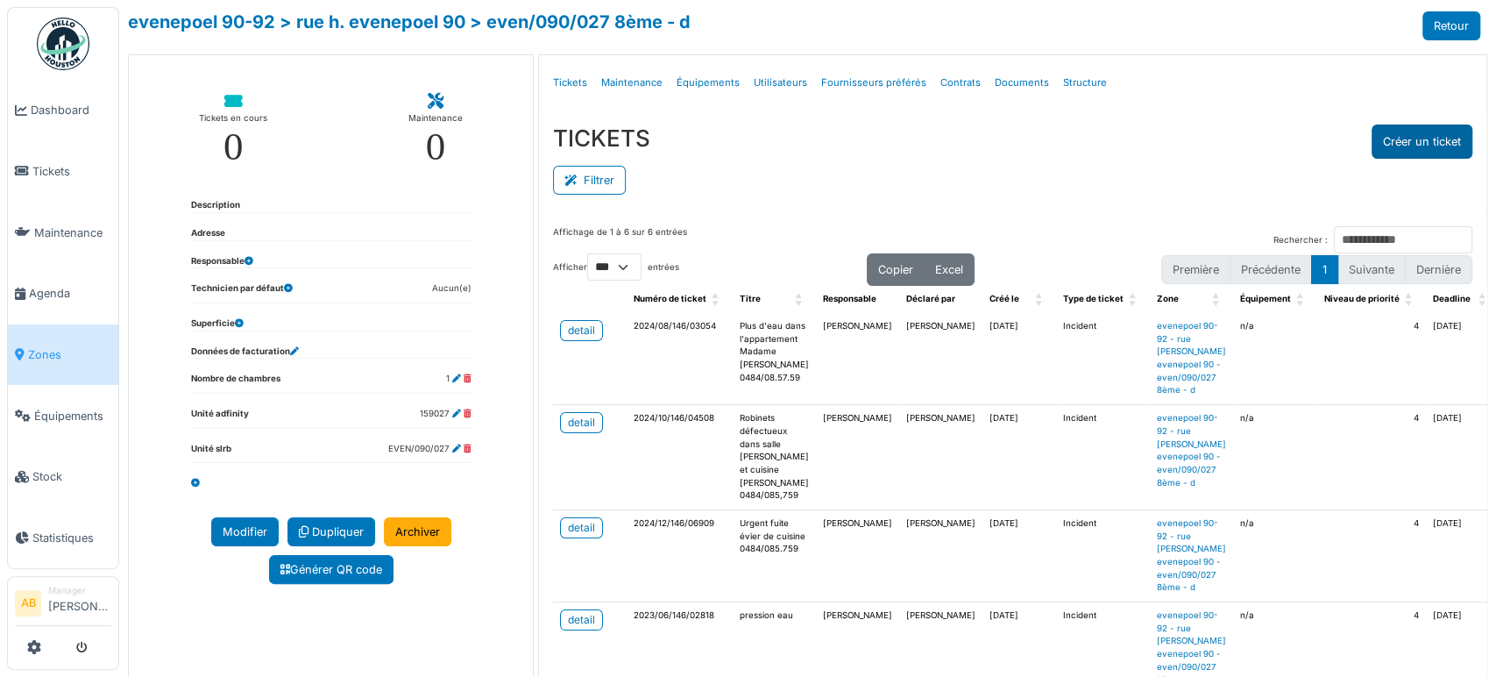
click at [1396, 132] on button "Créer un ticket" at bounding box center [1421, 141] width 101 height 34
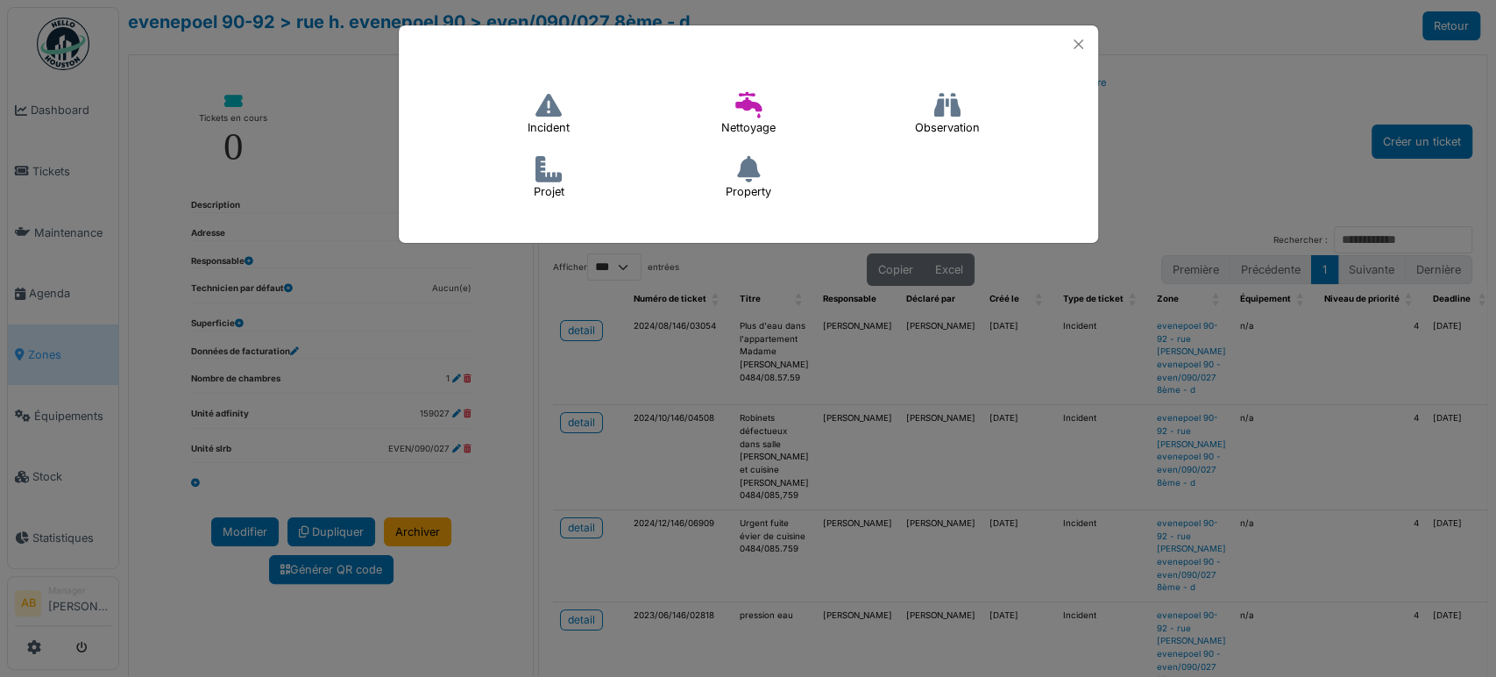
click at [556, 103] on icon at bounding box center [548, 105] width 26 height 26
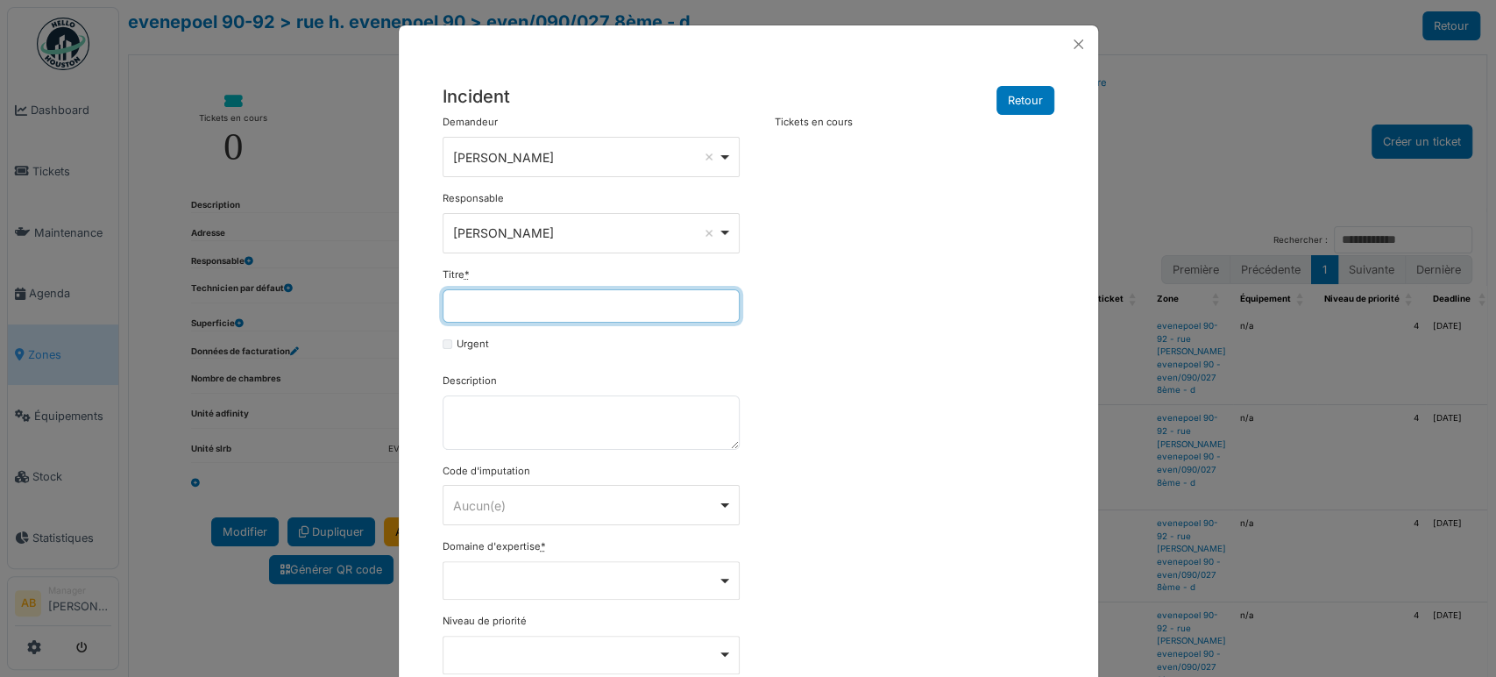
click at [519, 303] on input "Titre *" at bounding box center [591, 305] width 297 height 33
click at [651, 302] on input "**********" at bounding box center [591, 305] width 297 height 33
type input "**********"
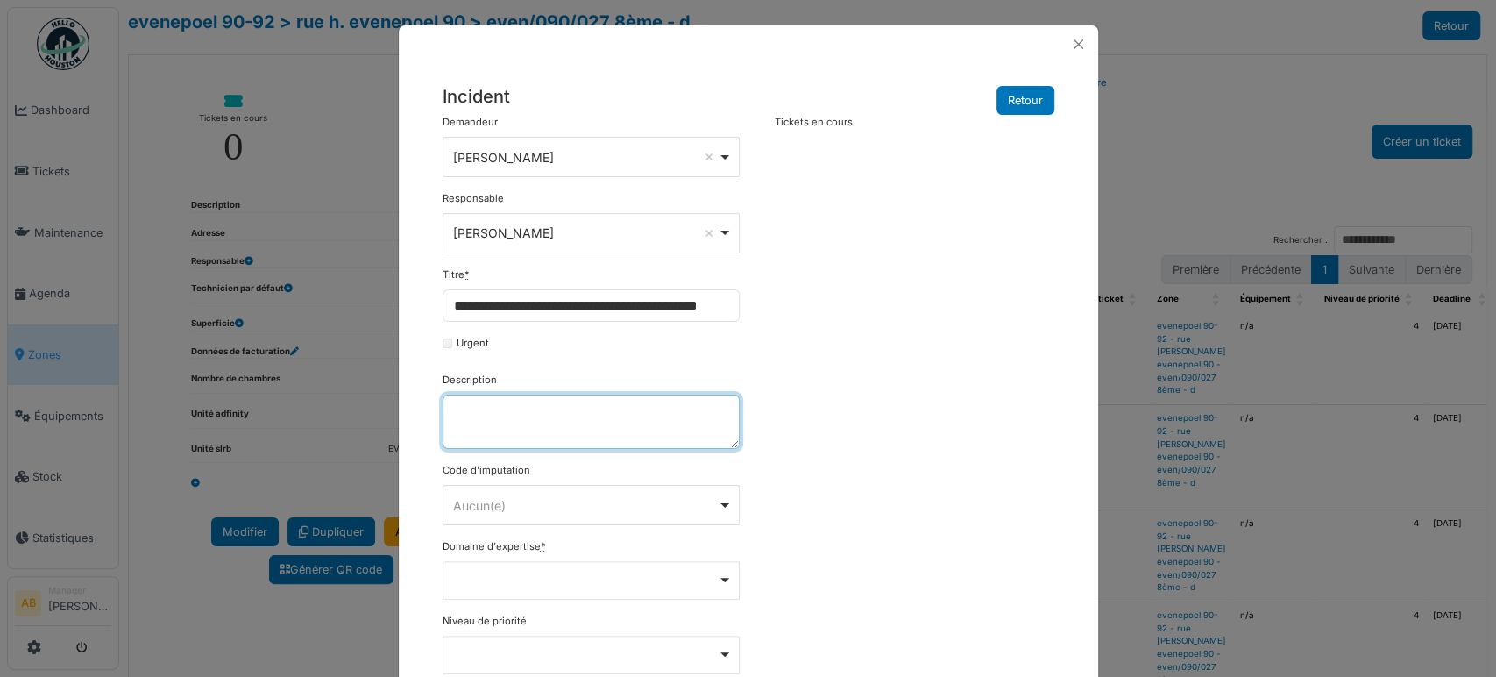
click at [622, 422] on textarea "Description" at bounding box center [591, 421] width 297 height 54
paste textarea "**********"
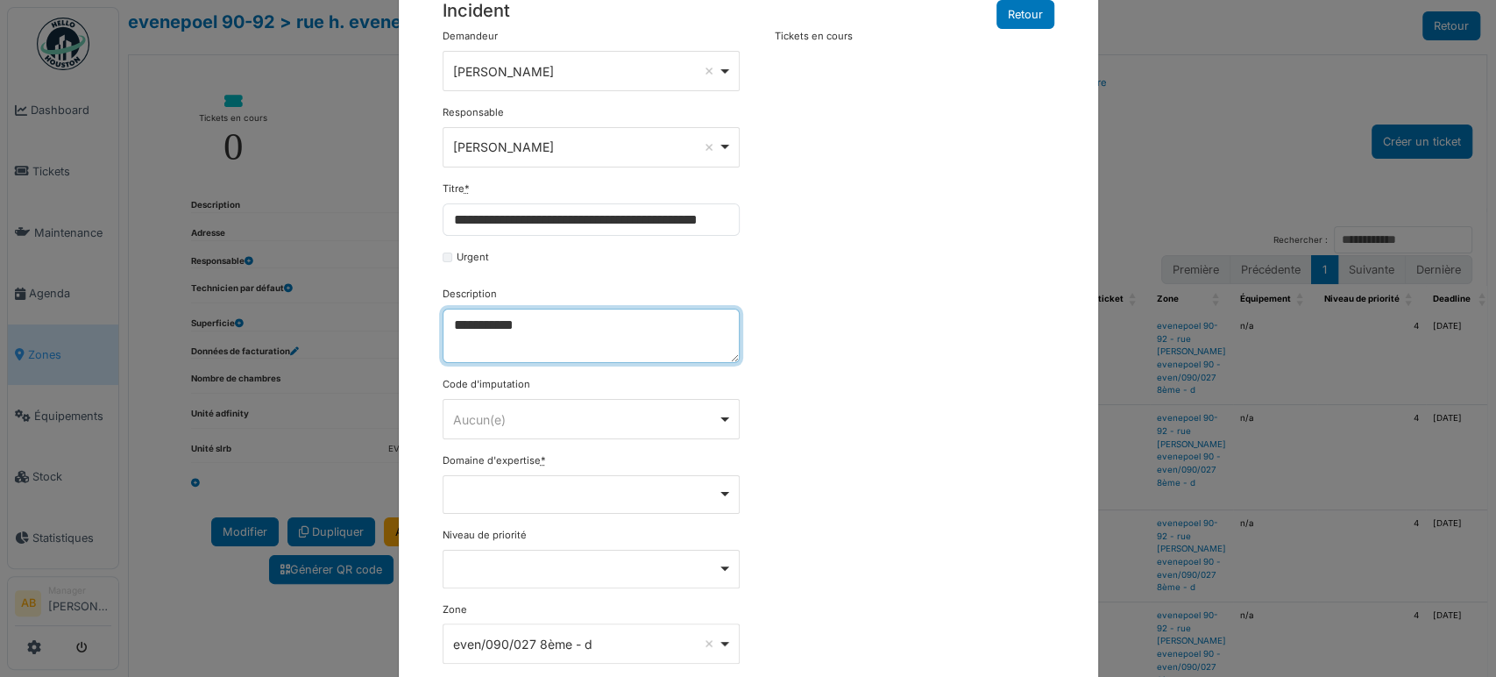
scroll to position [238, 0]
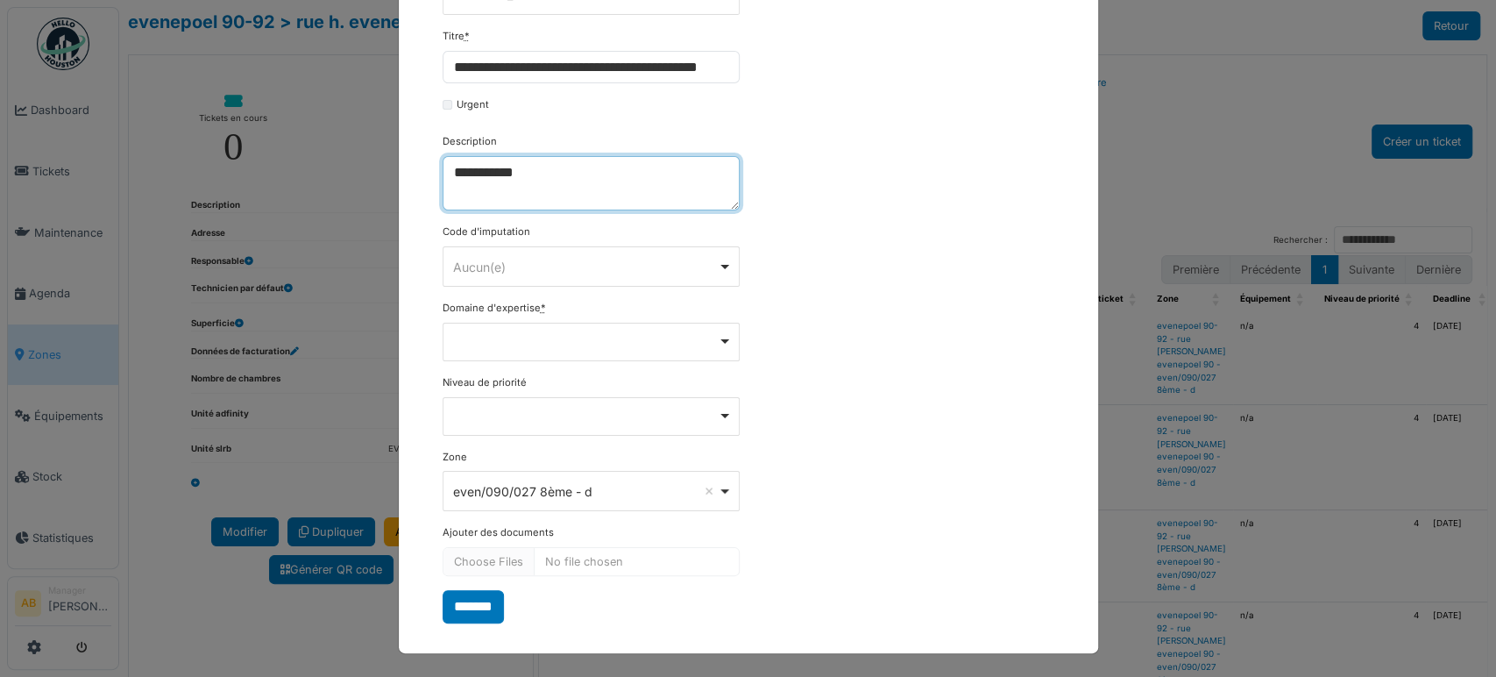
click at [524, 342] on div "Remove item" at bounding box center [591, 341] width 297 height 39
type textarea "**********"
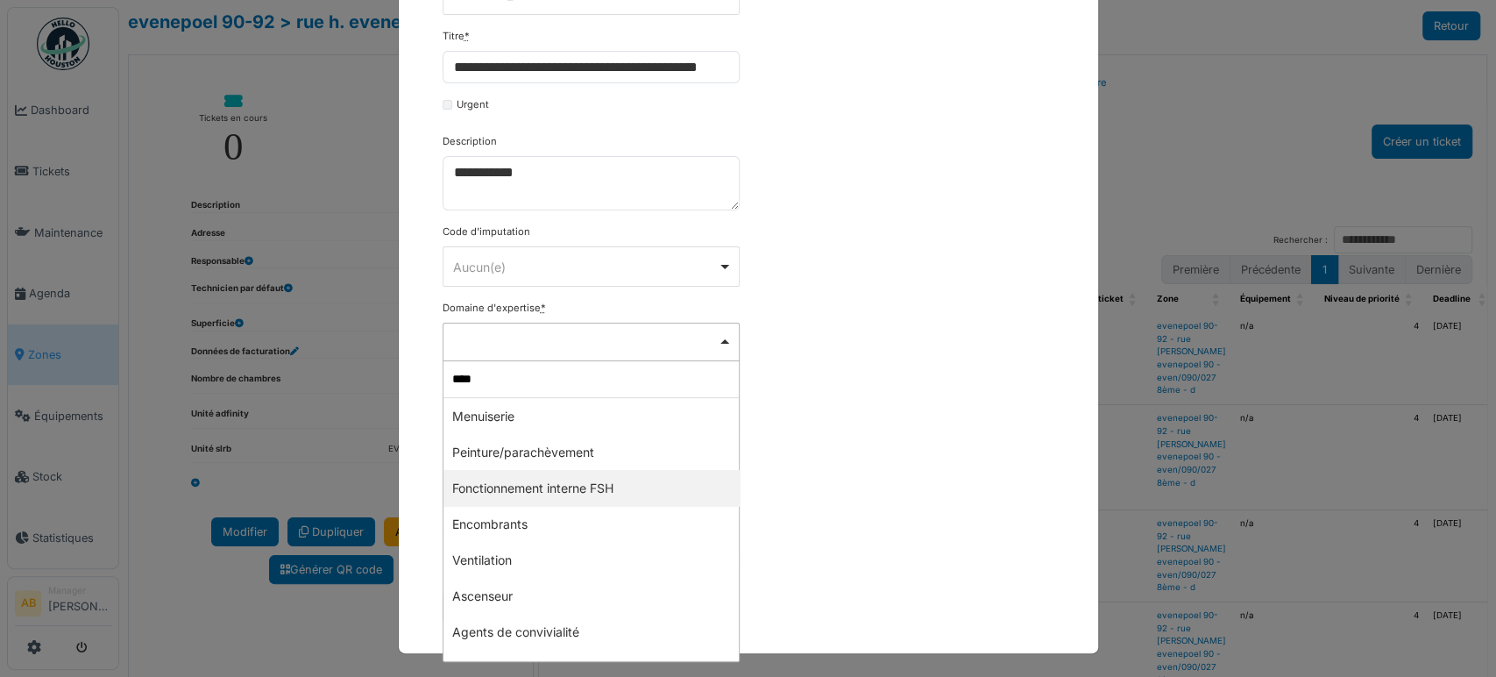
type input "*****"
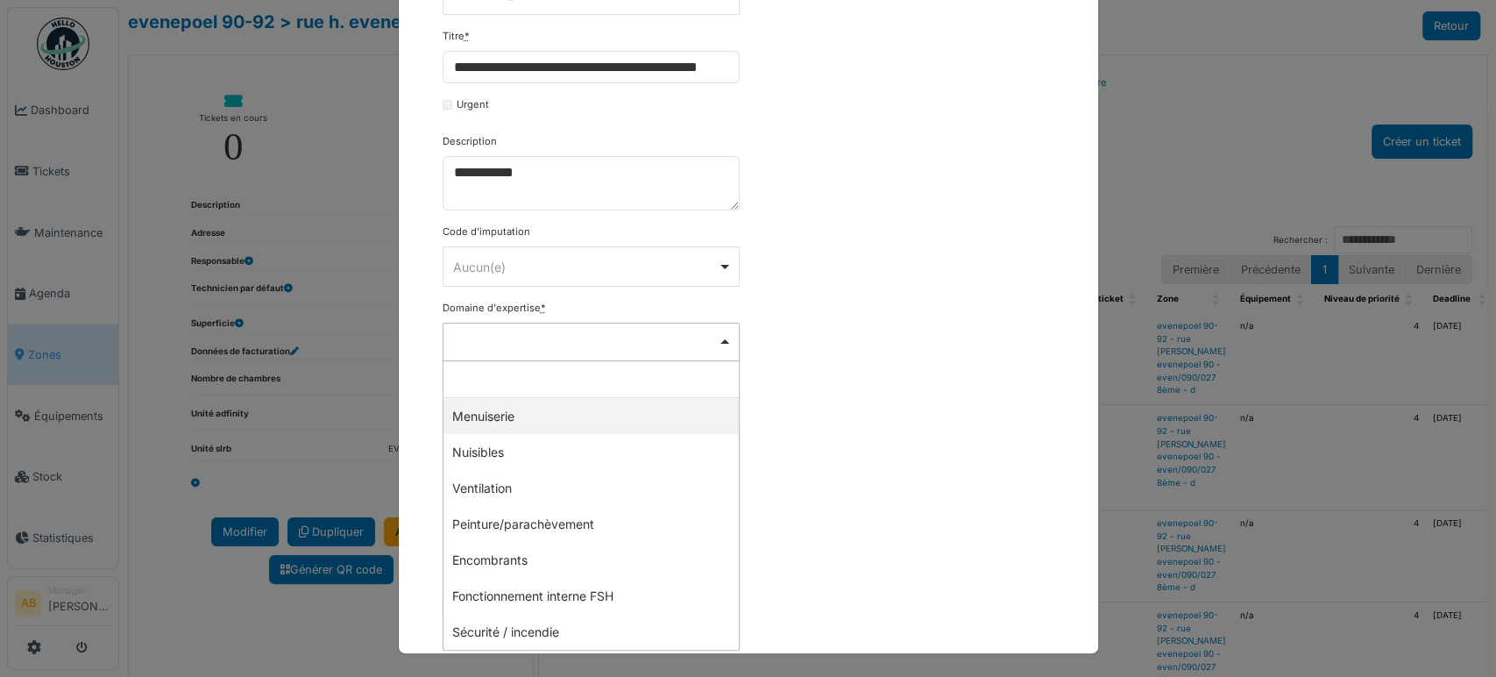
select select "***"
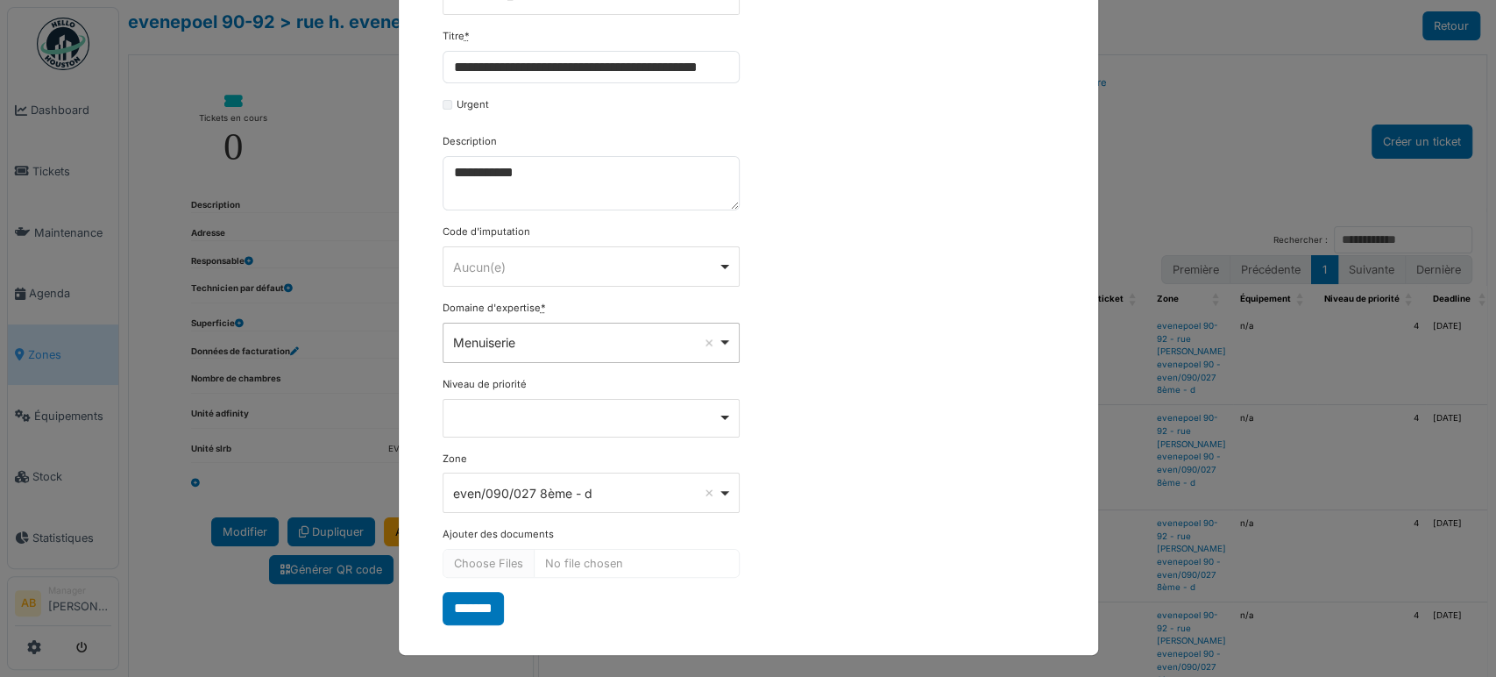
click at [589, 432] on div "Remove item" at bounding box center [591, 418] width 297 height 39
click at [592, 414] on div "Remove item" at bounding box center [591, 416] width 282 height 7
click at [594, 414] on div "Remove item" at bounding box center [591, 416] width 282 height 7
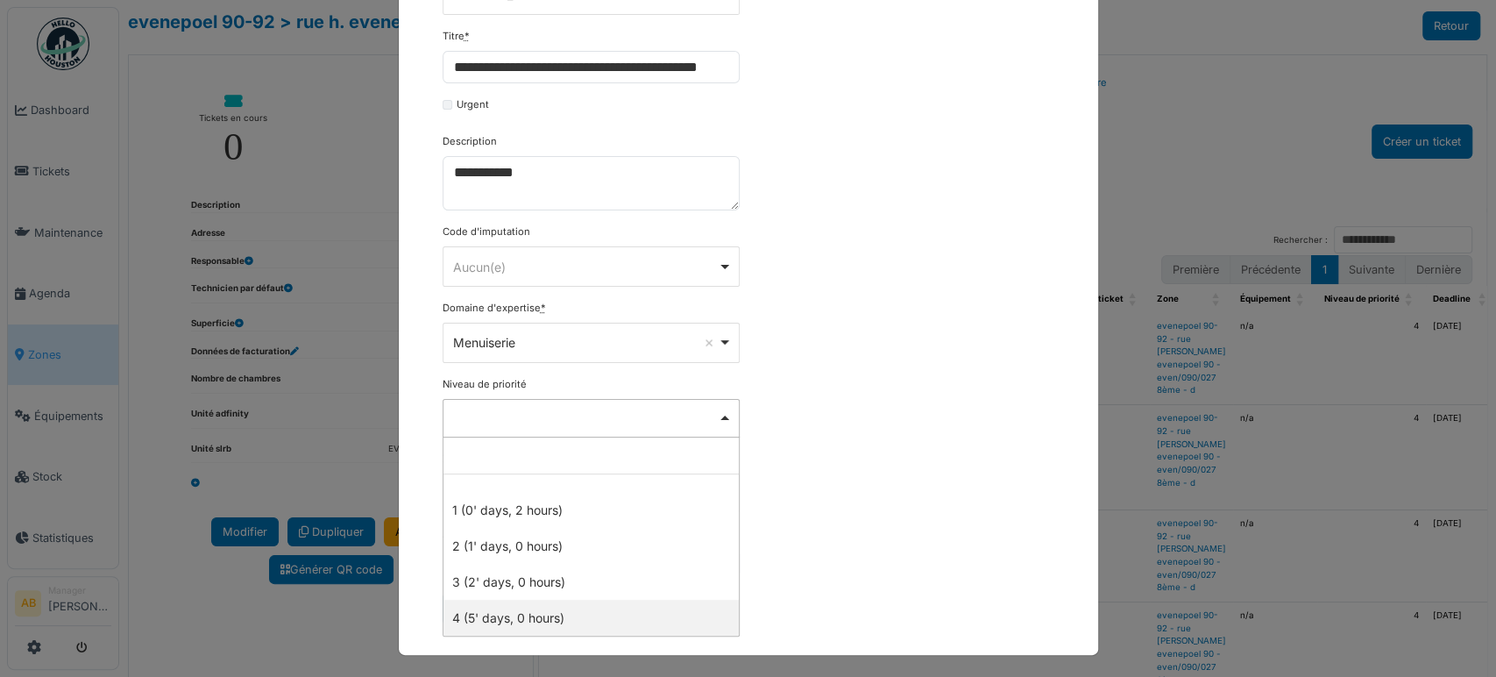
select select "***"
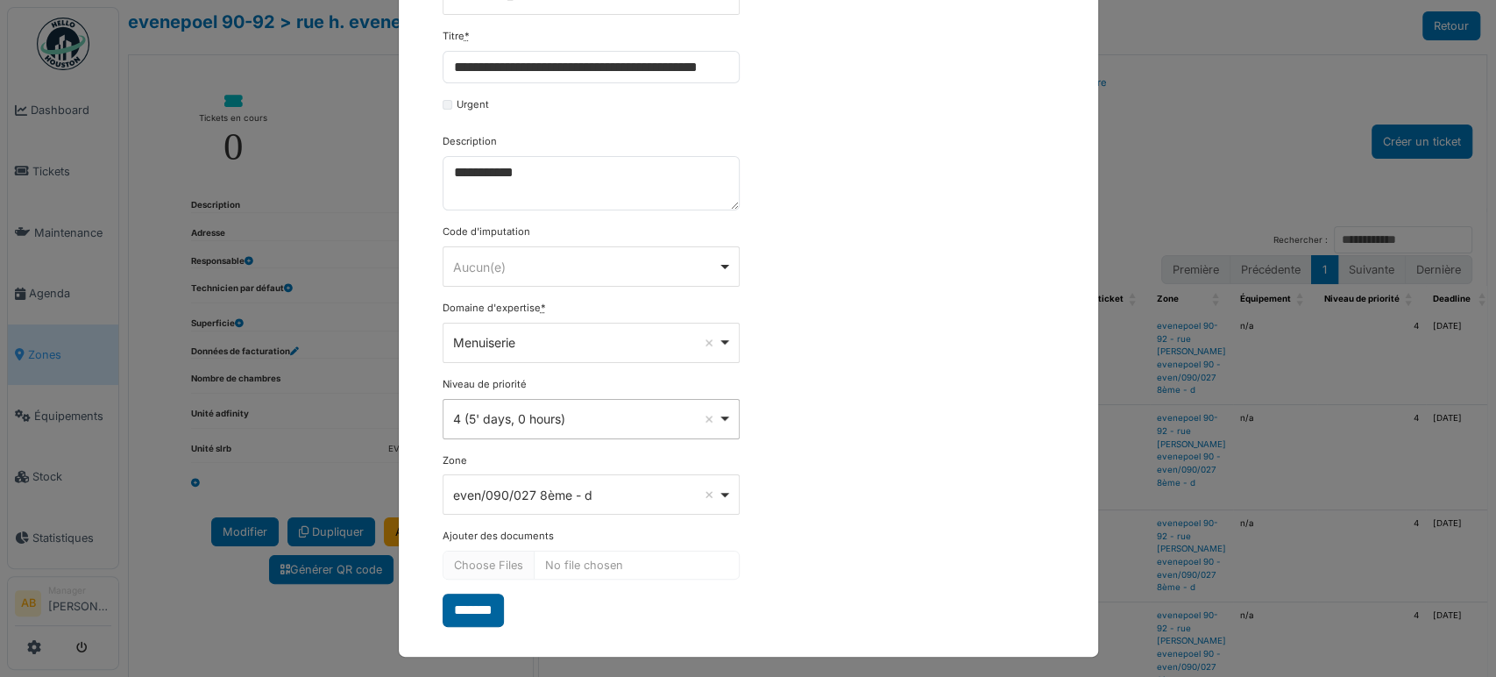
click at [470, 601] on input "*******" at bounding box center [473, 609] width 61 height 33
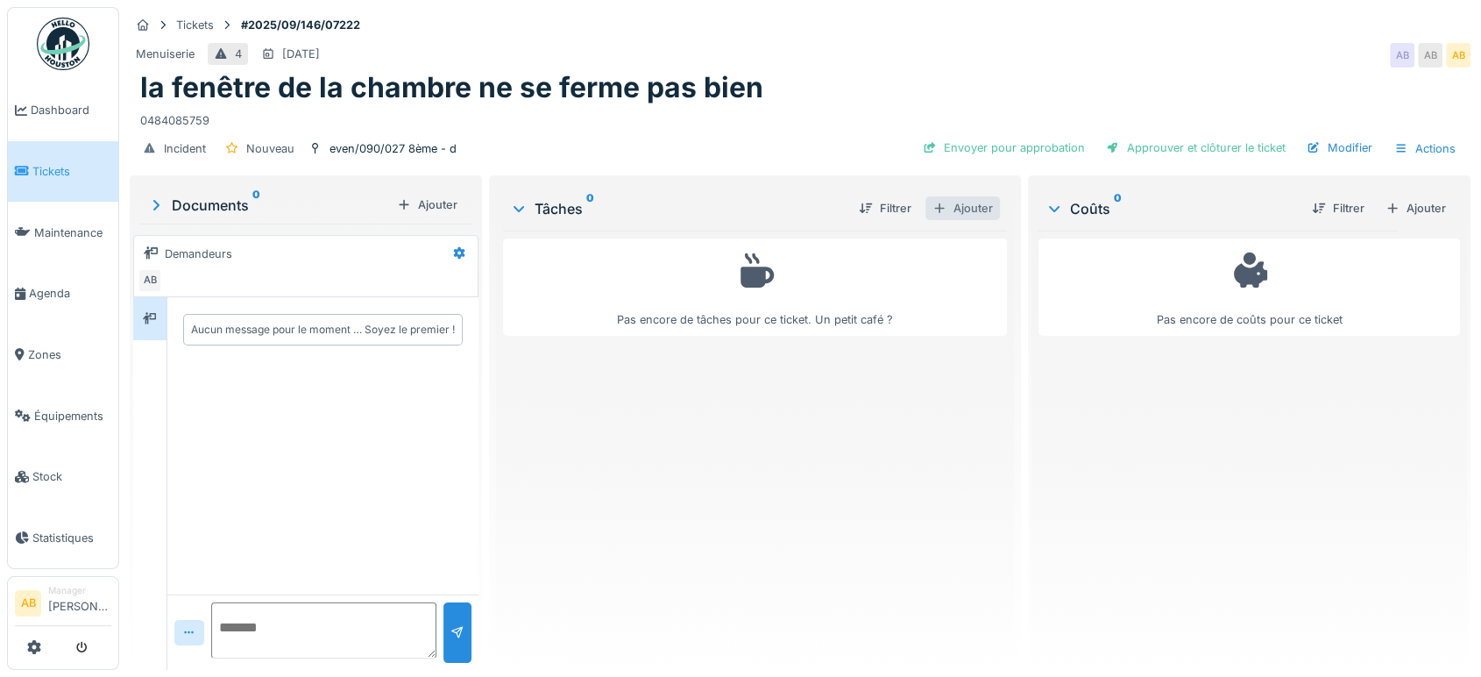
click at [960, 211] on div "Ajouter" at bounding box center [962, 208] width 74 height 24
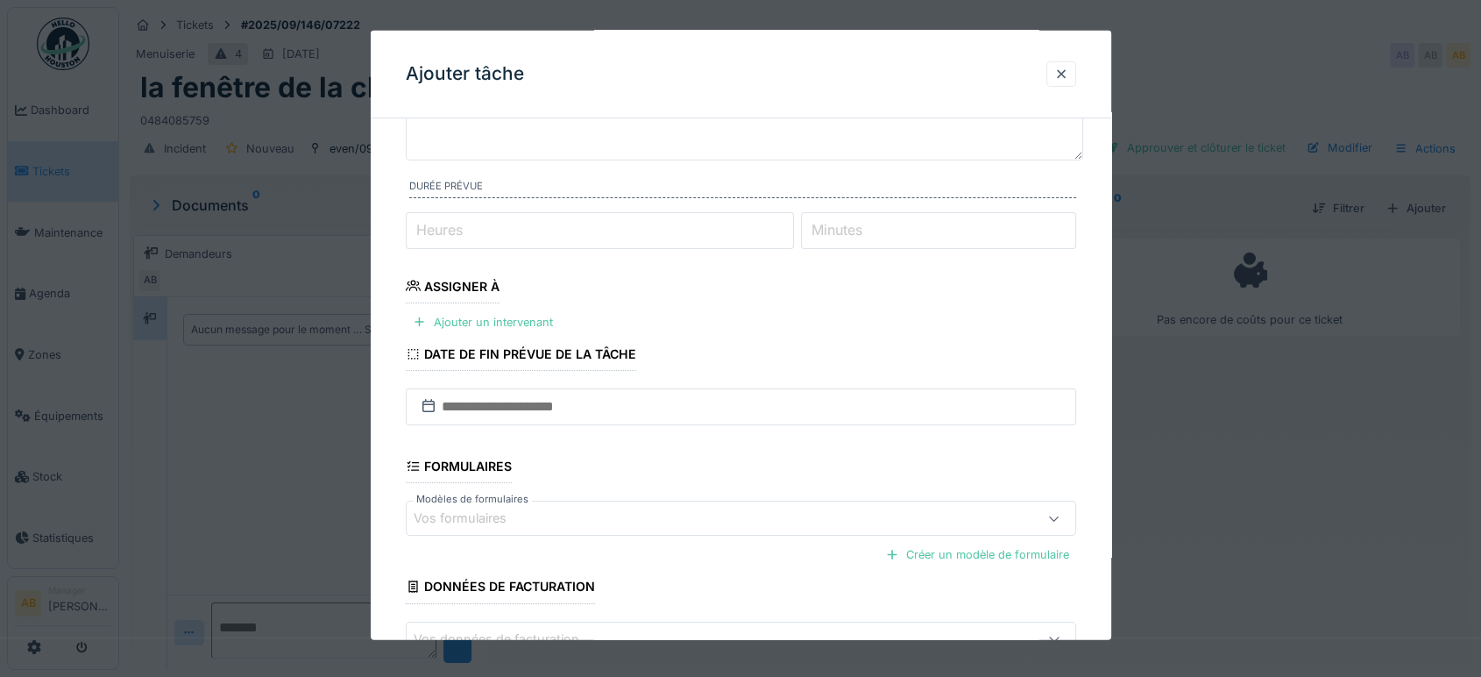
scroll to position [257, 0]
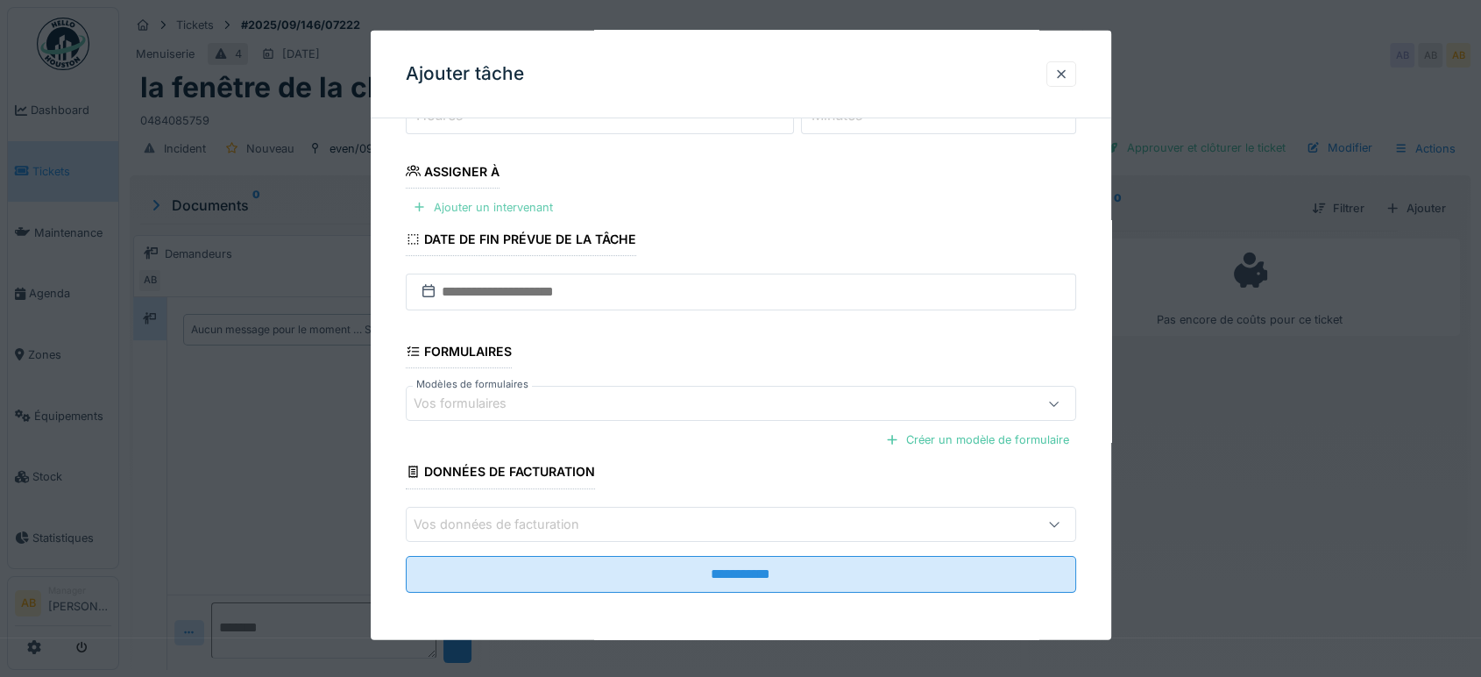
click at [514, 202] on div "Ajouter un intervenant" at bounding box center [483, 207] width 154 height 24
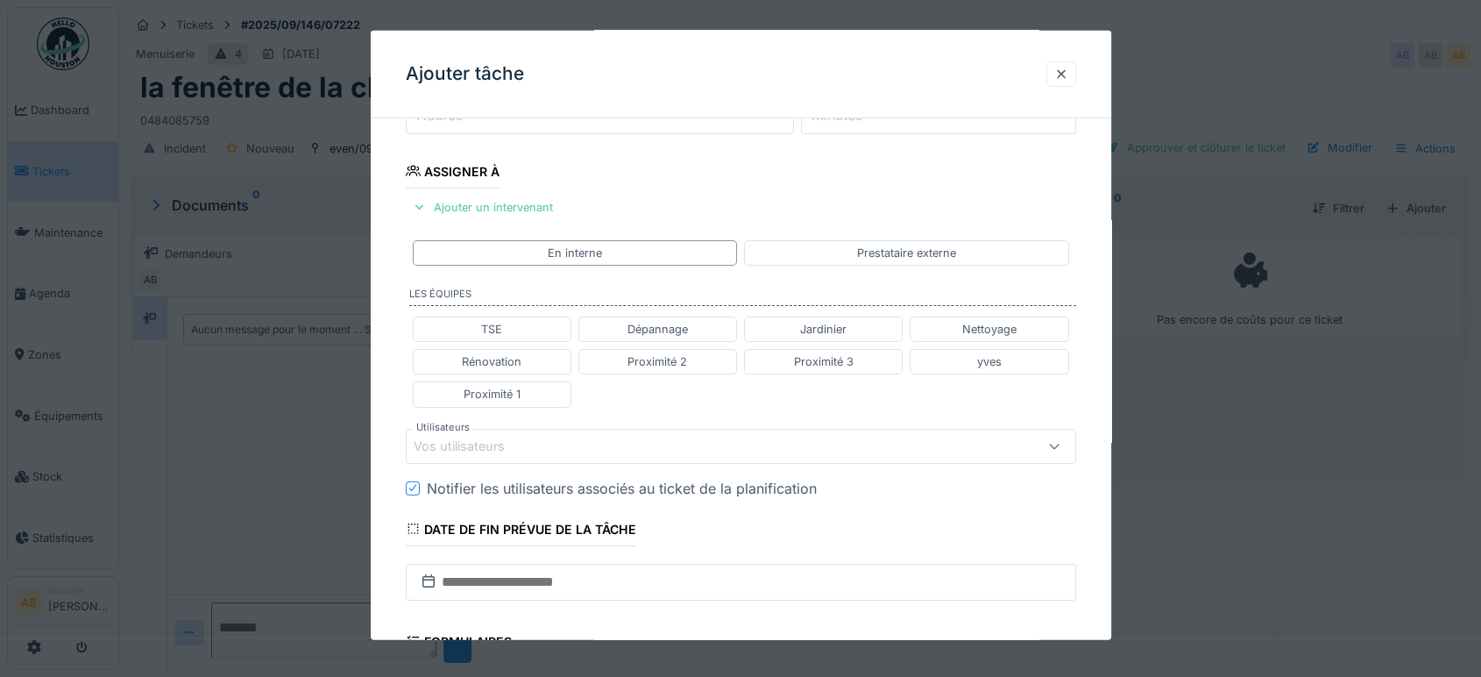
click at [508, 455] on div "Vos utilisateurs" at bounding box center [741, 445] width 670 height 35
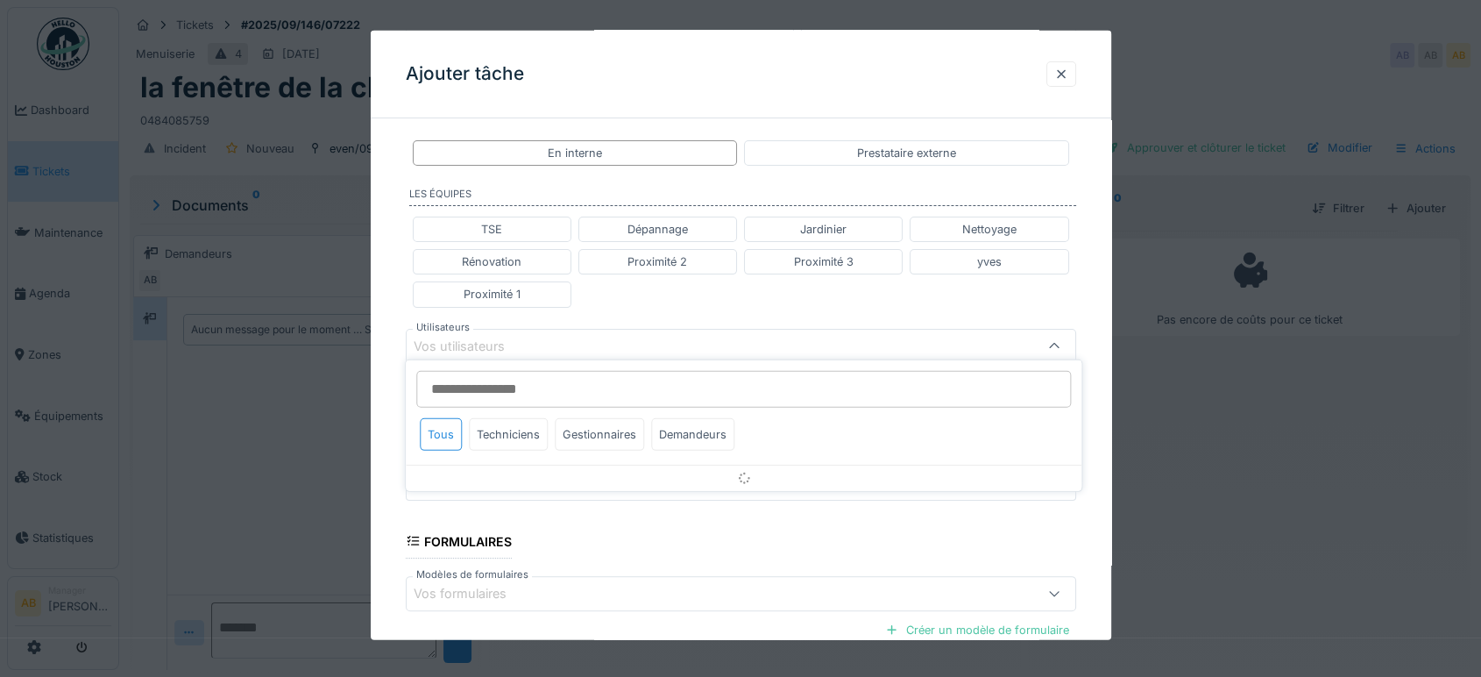
scroll to position [365, 0]
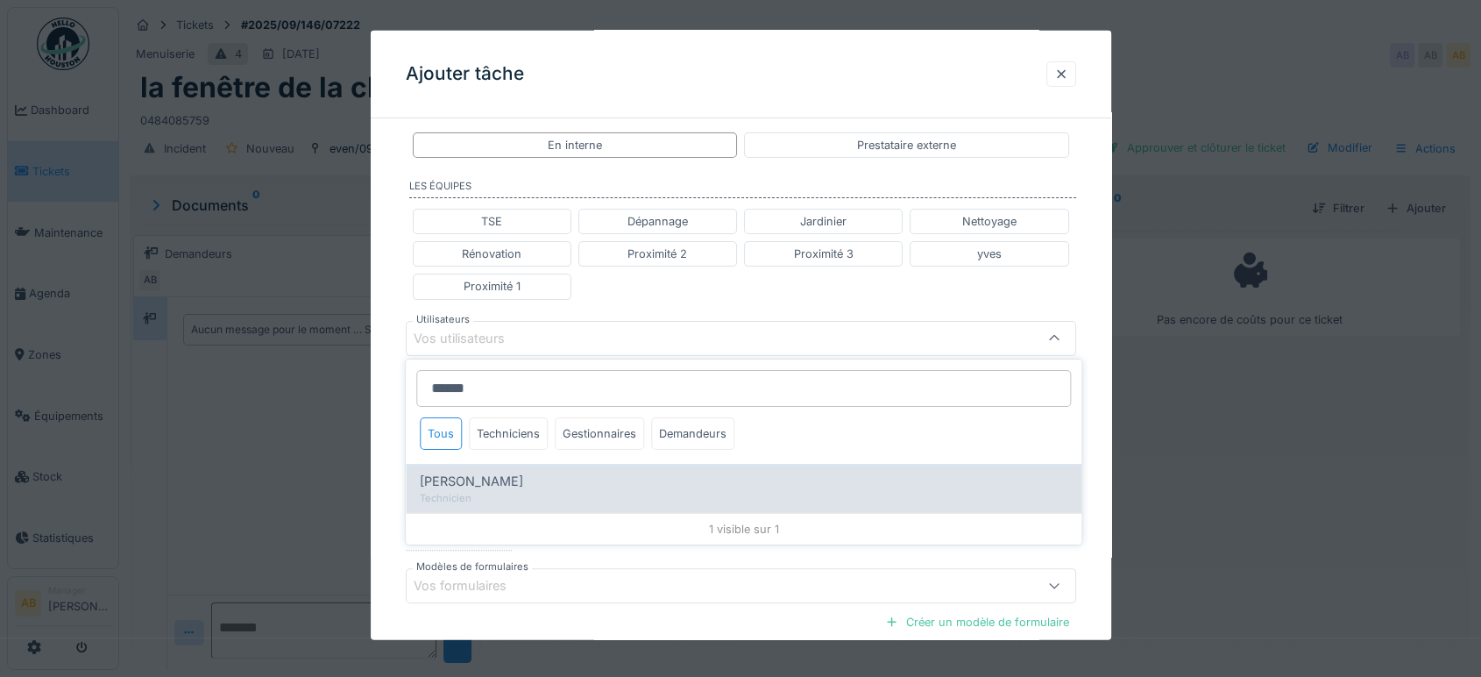
type input "******"
click at [539, 492] on div "Technicien" at bounding box center [744, 498] width 648 height 15
type input "****"
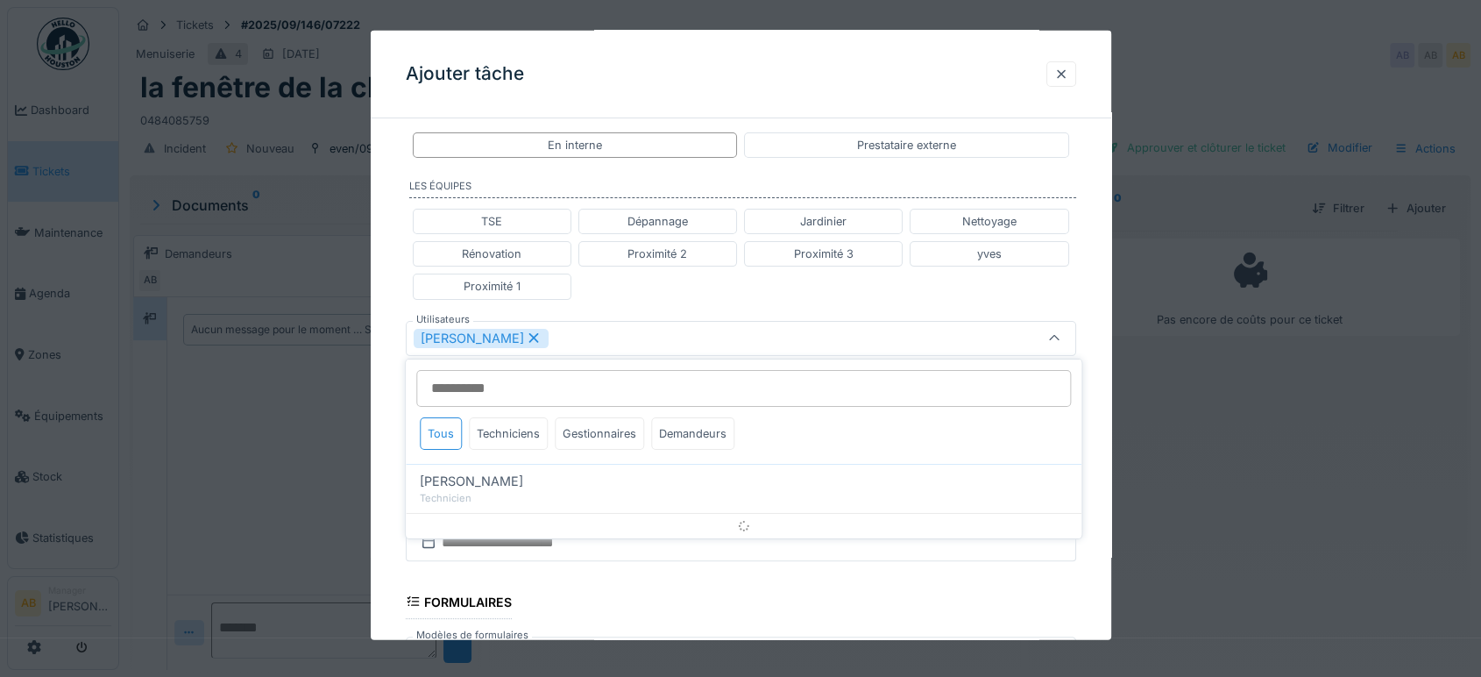
click at [831, 297] on div "TSE Dépannage Jardinier Nettoyage Rénovation Proximité 2 Proximité 3 yves Proxi…" at bounding box center [741, 254] width 670 height 105
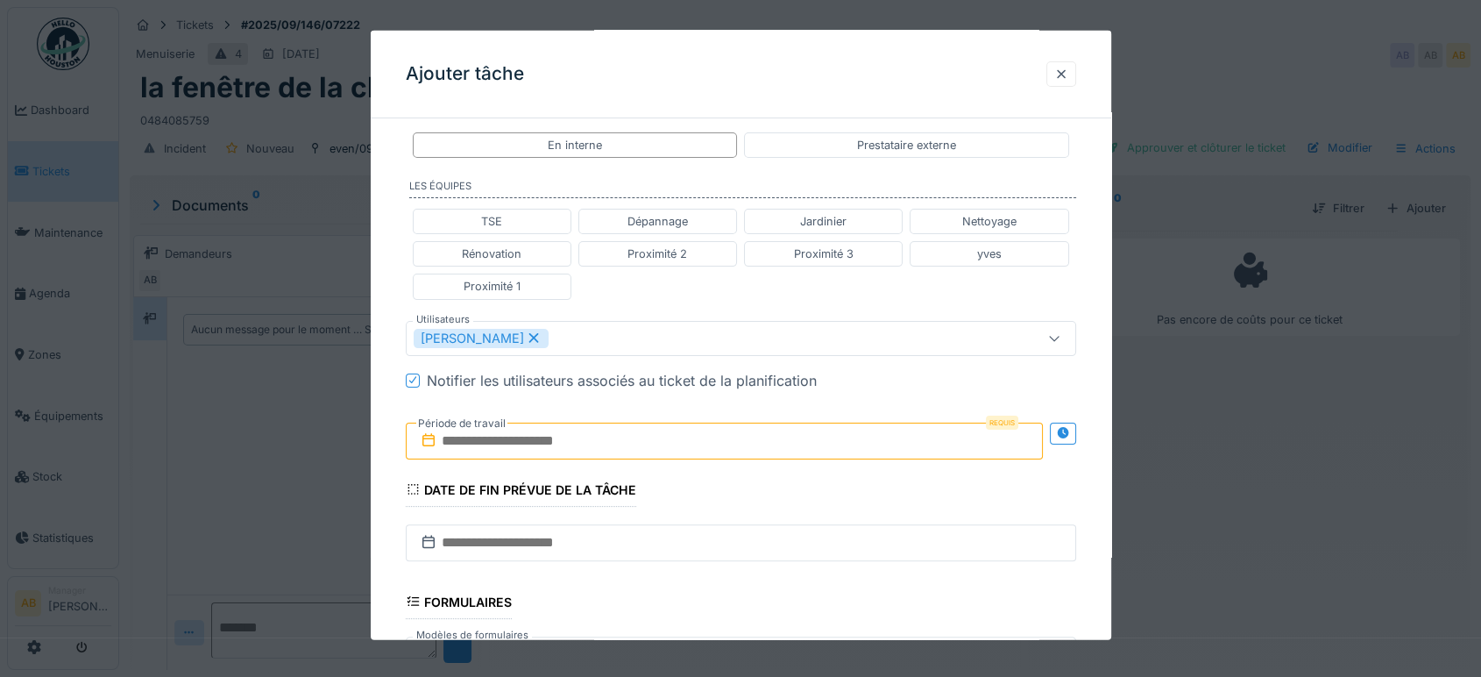
click at [603, 447] on input "text" at bounding box center [724, 440] width 637 height 37
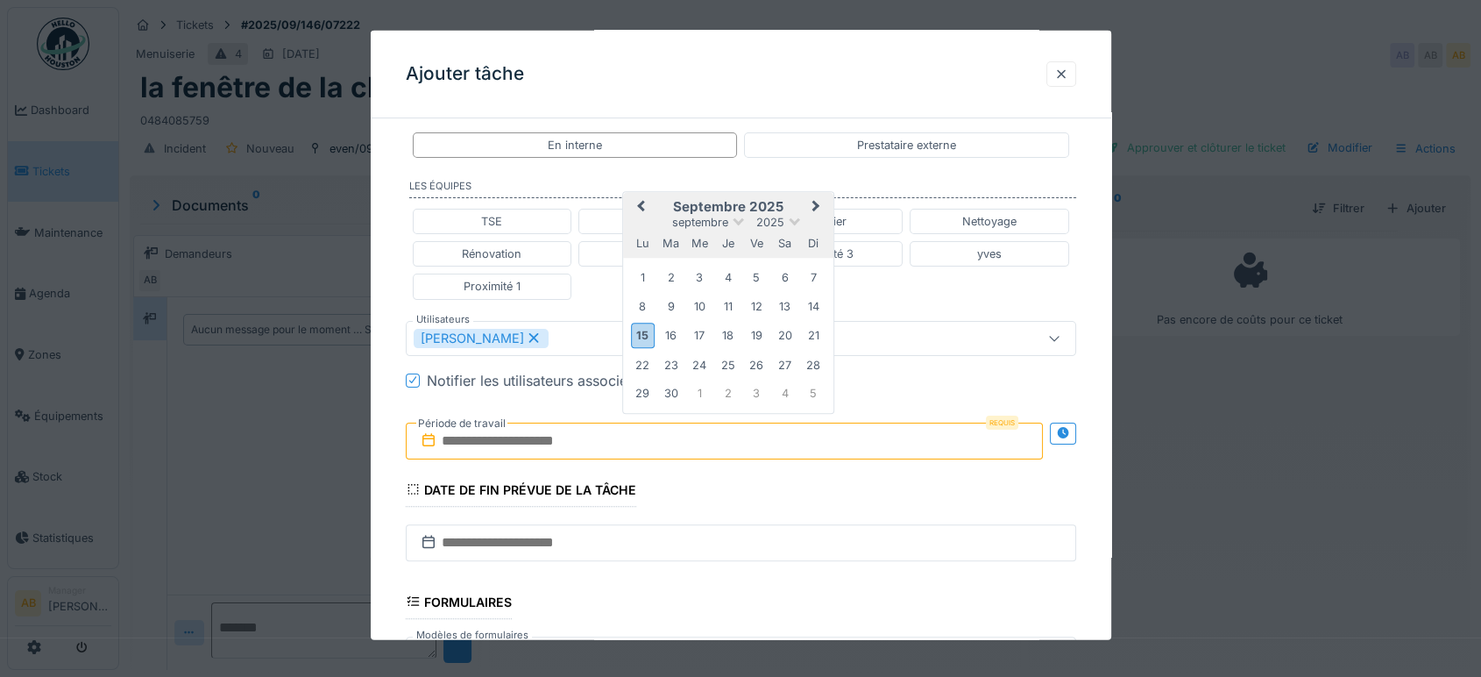
click at [797, 209] on h2 "septembre 2025" at bounding box center [728, 207] width 210 height 16
click at [729, 333] on div "18" at bounding box center [728, 335] width 24 height 24
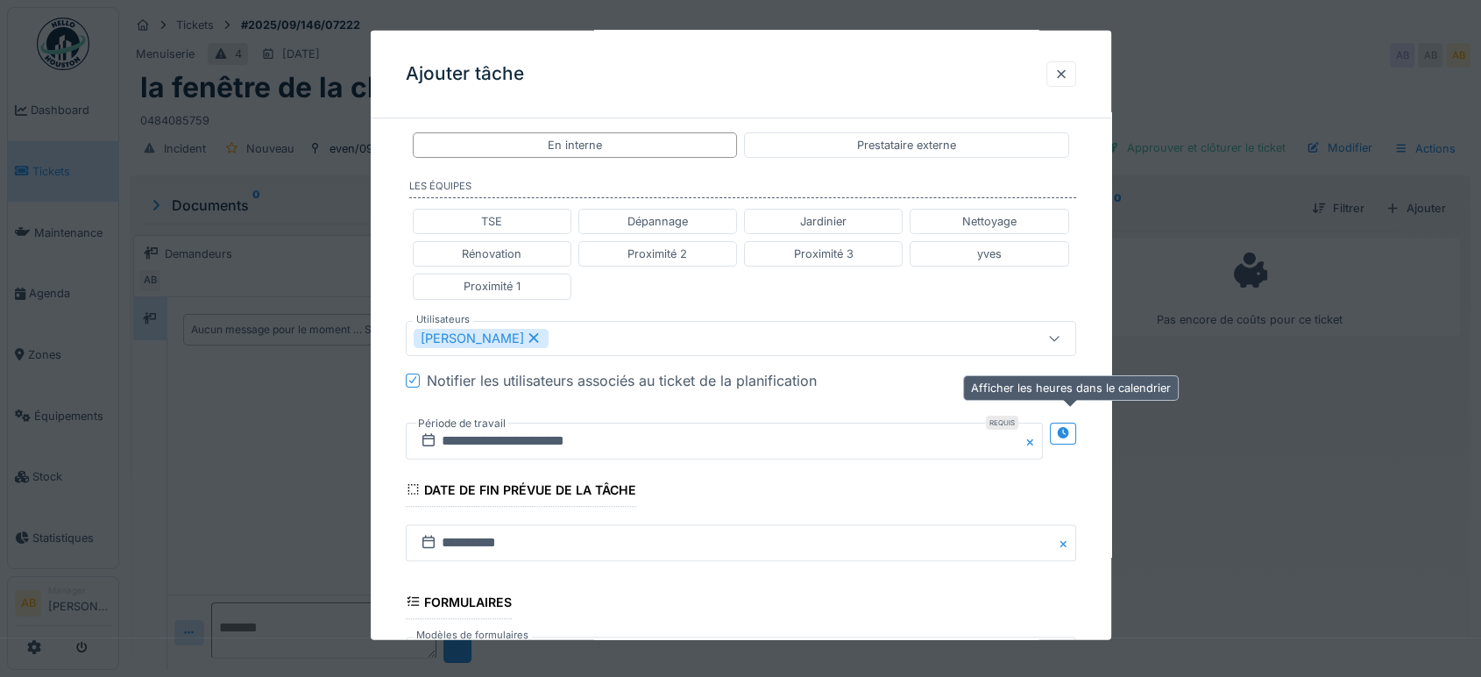
click at [1076, 426] on div at bounding box center [1063, 433] width 26 height 22
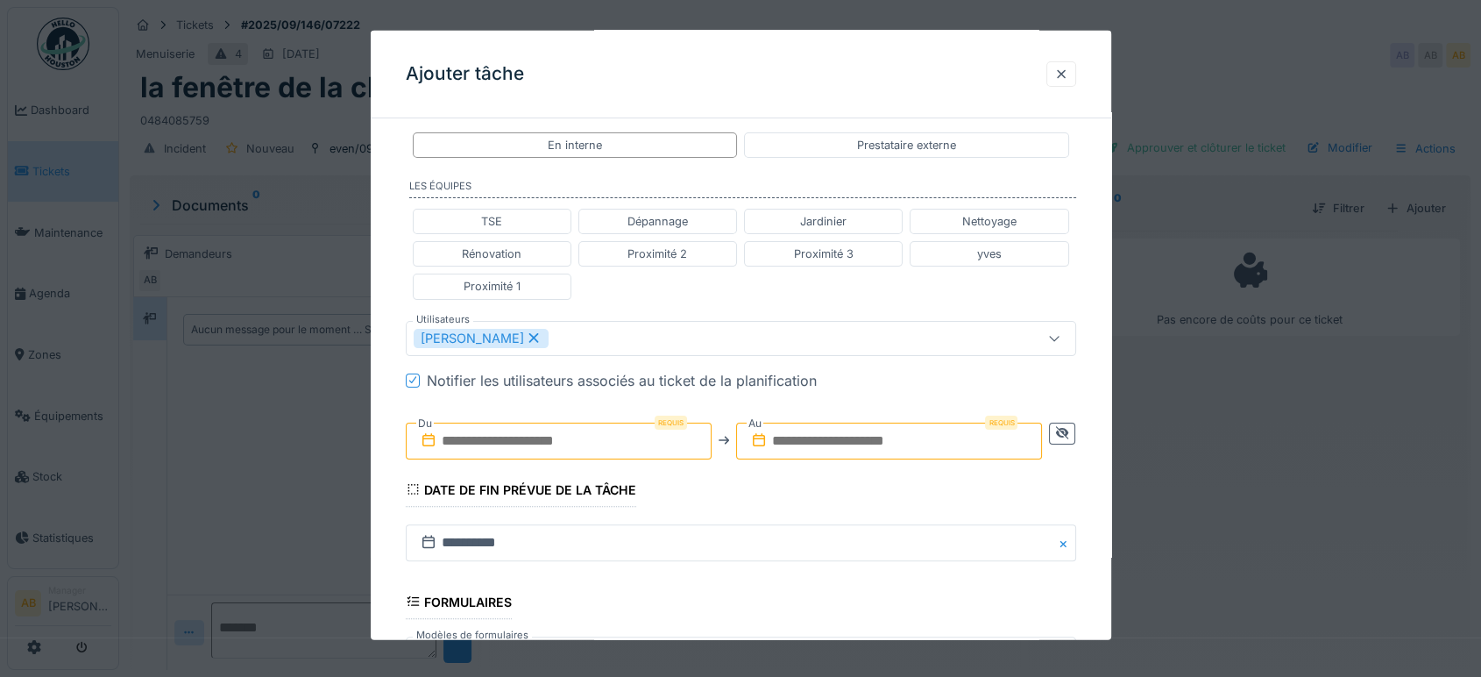
click at [575, 433] on input "text" at bounding box center [559, 440] width 306 height 37
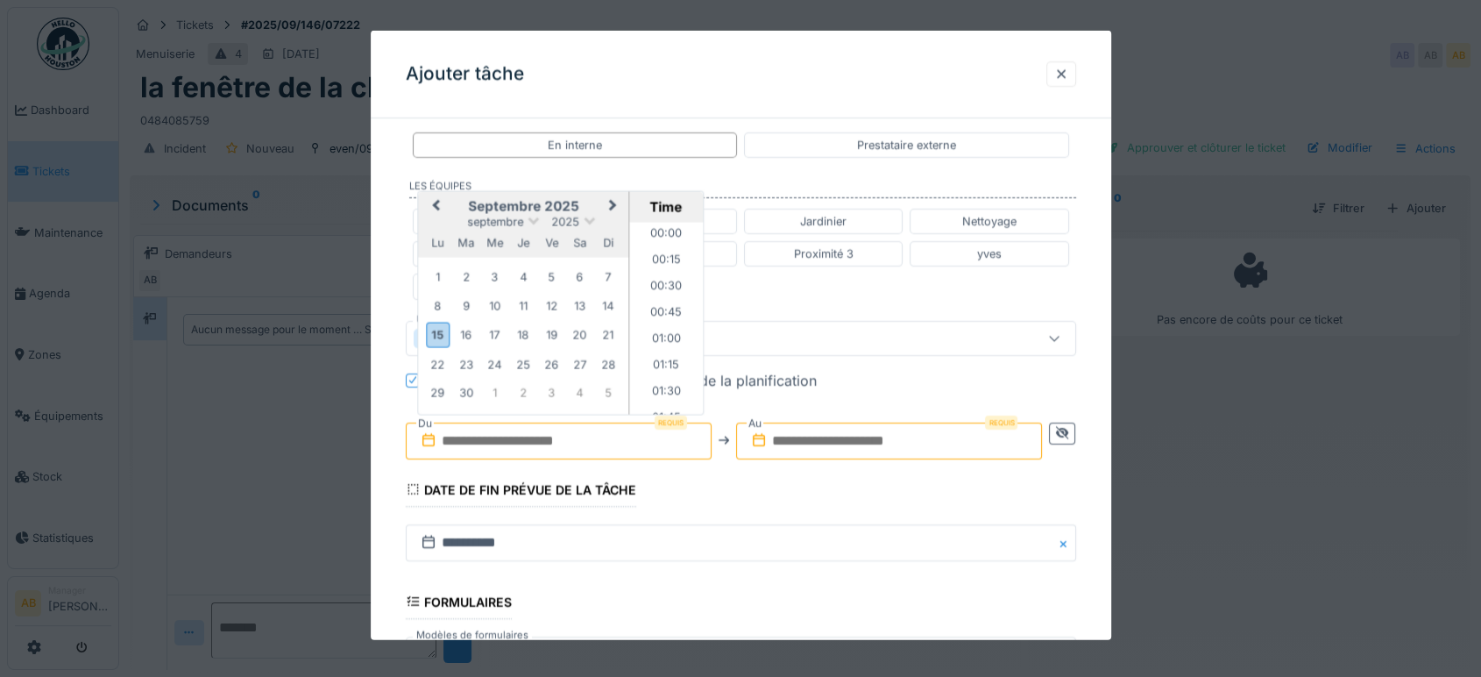
scroll to position [916, 0]
click at [459, 216] on div "septembre 2025" at bounding box center [523, 221] width 210 height 15
click at [519, 338] on div "18" at bounding box center [523, 334] width 24 height 24
click at [660, 251] on li "08:00" at bounding box center [666, 257] width 74 height 26
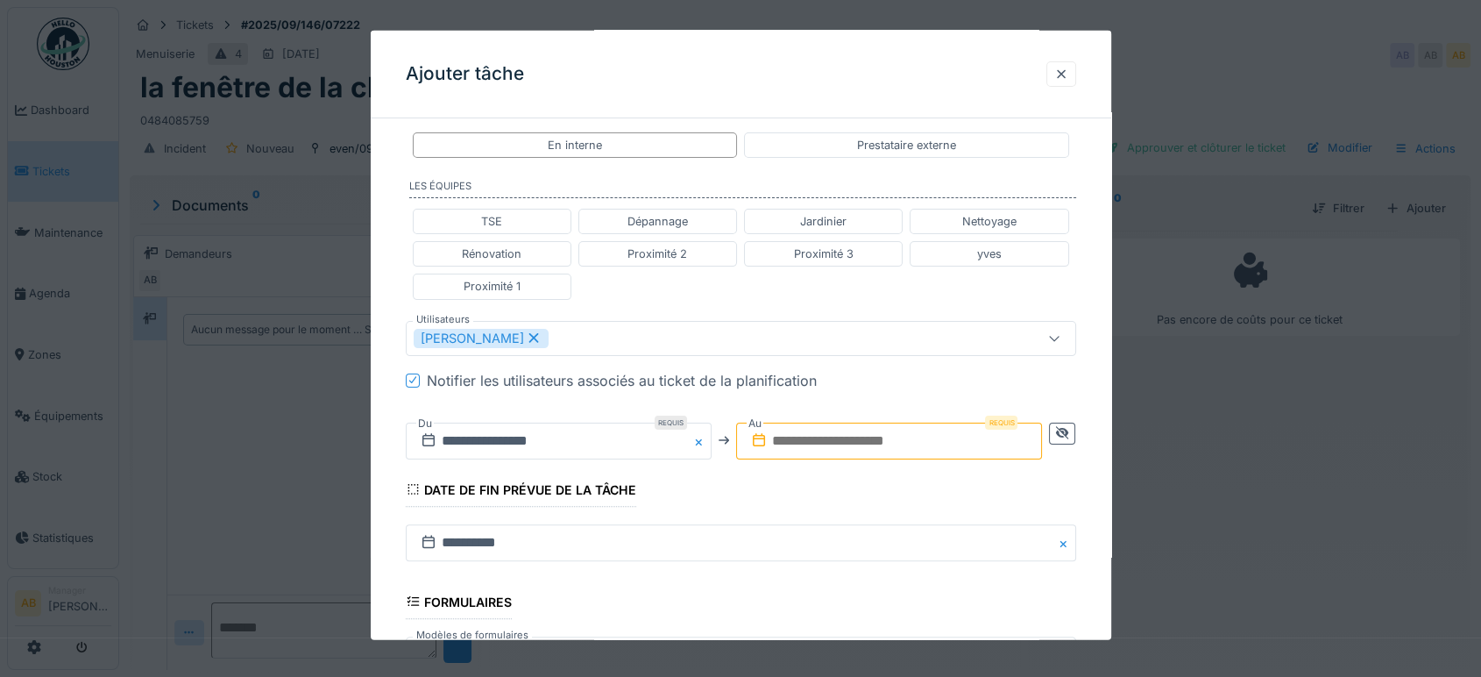
click at [848, 431] on input "text" at bounding box center [889, 440] width 306 height 37
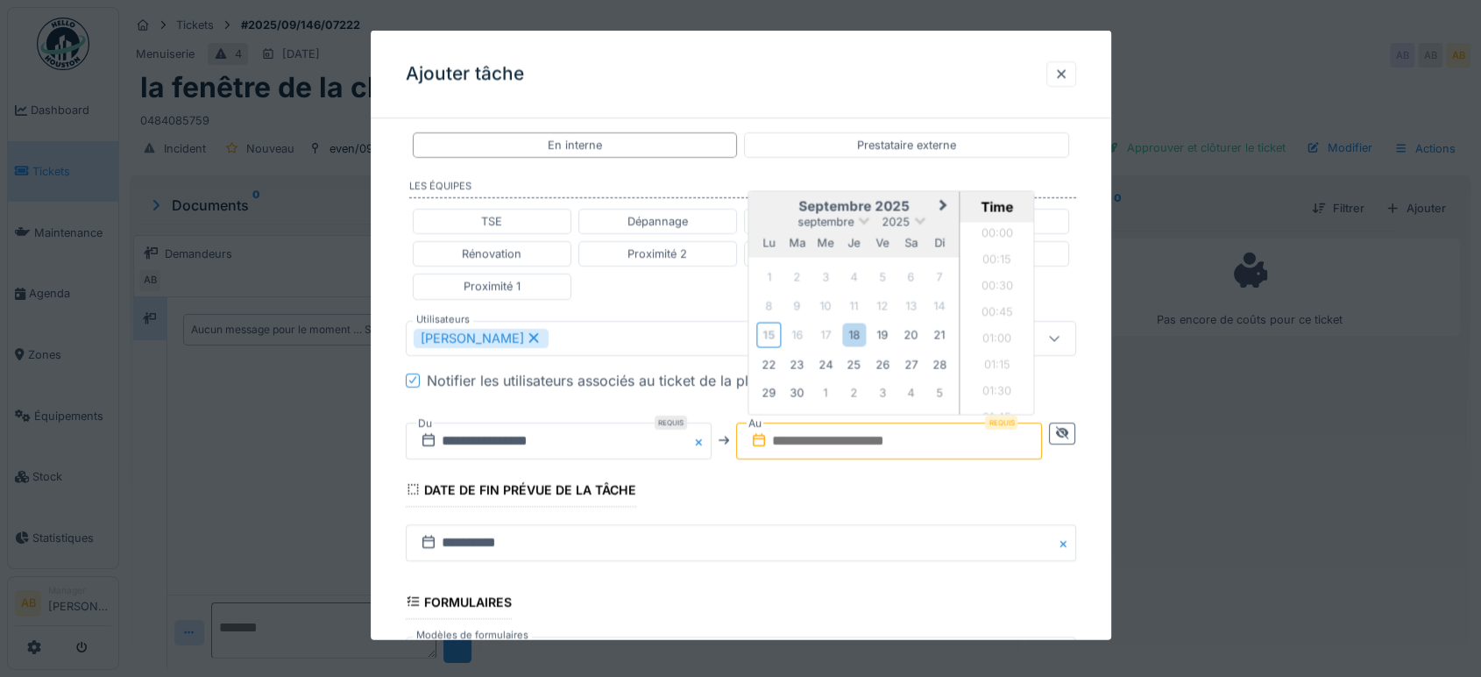
scroll to position [916, 0]
click at [785, 201] on h2 "septembre 2025" at bounding box center [854, 206] width 210 height 16
click at [855, 329] on div "18" at bounding box center [854, 334] width 24 height 24
click at [991, 310] on li "09:30" at bounding box center [997, 318] width 74 height 26
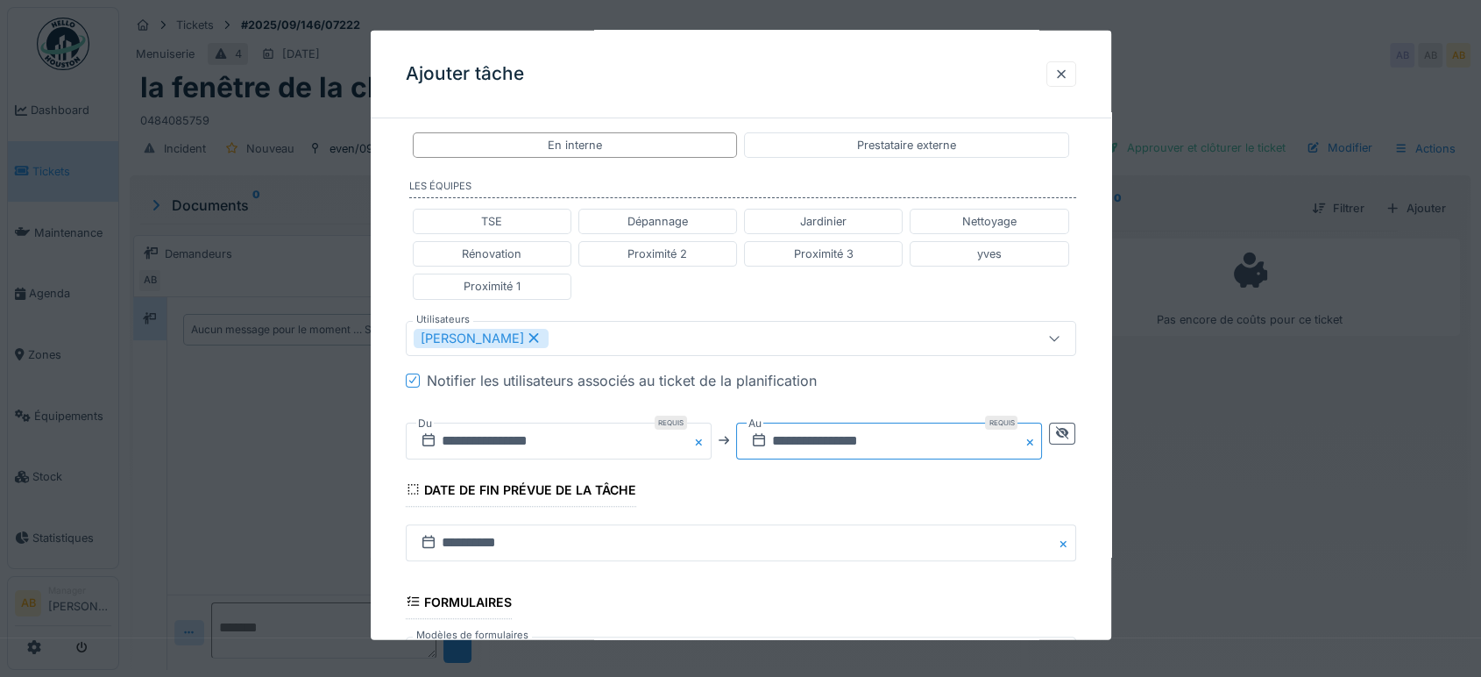
click at [953, 431] on input "**********" at bounding box center [889, 440] width 306 height 37
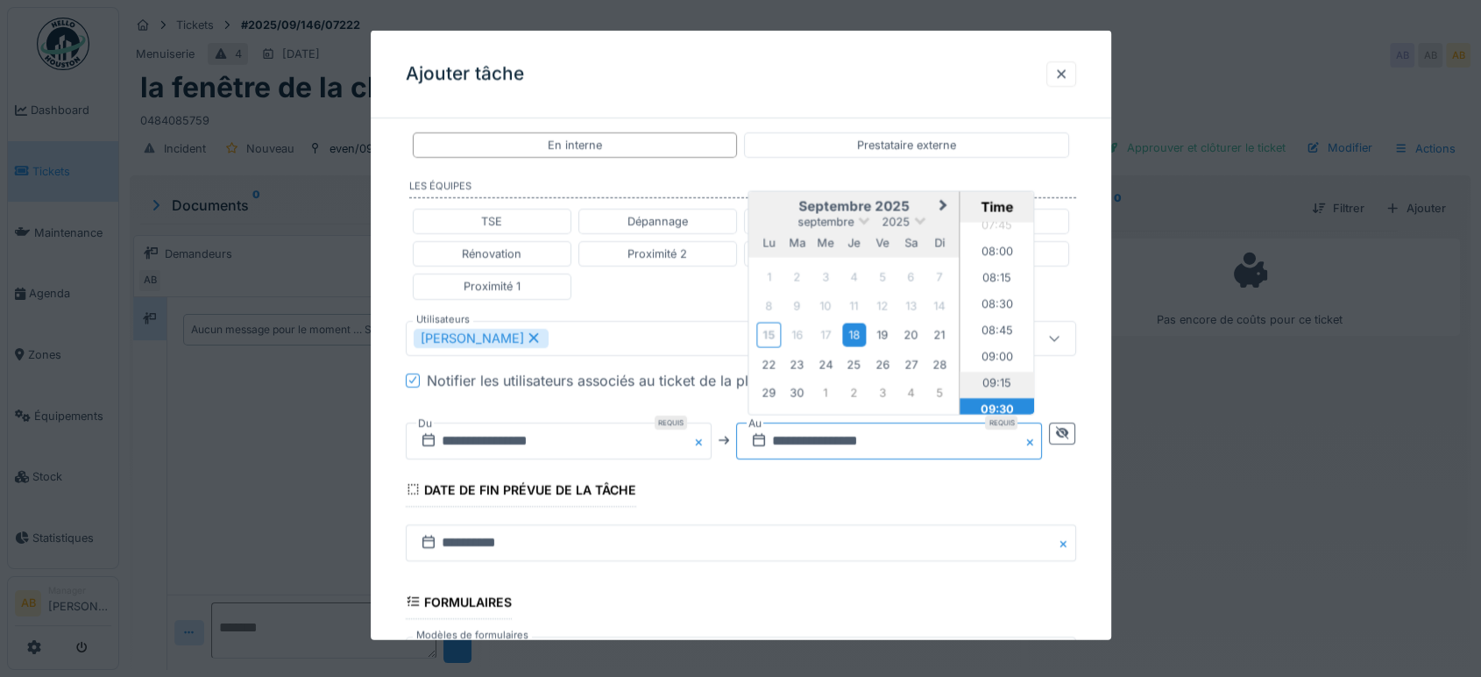
scroll to position [818, 0]
click at [991, 350] on li "09:00" at bounding box center [997, 363] width 74 height 26
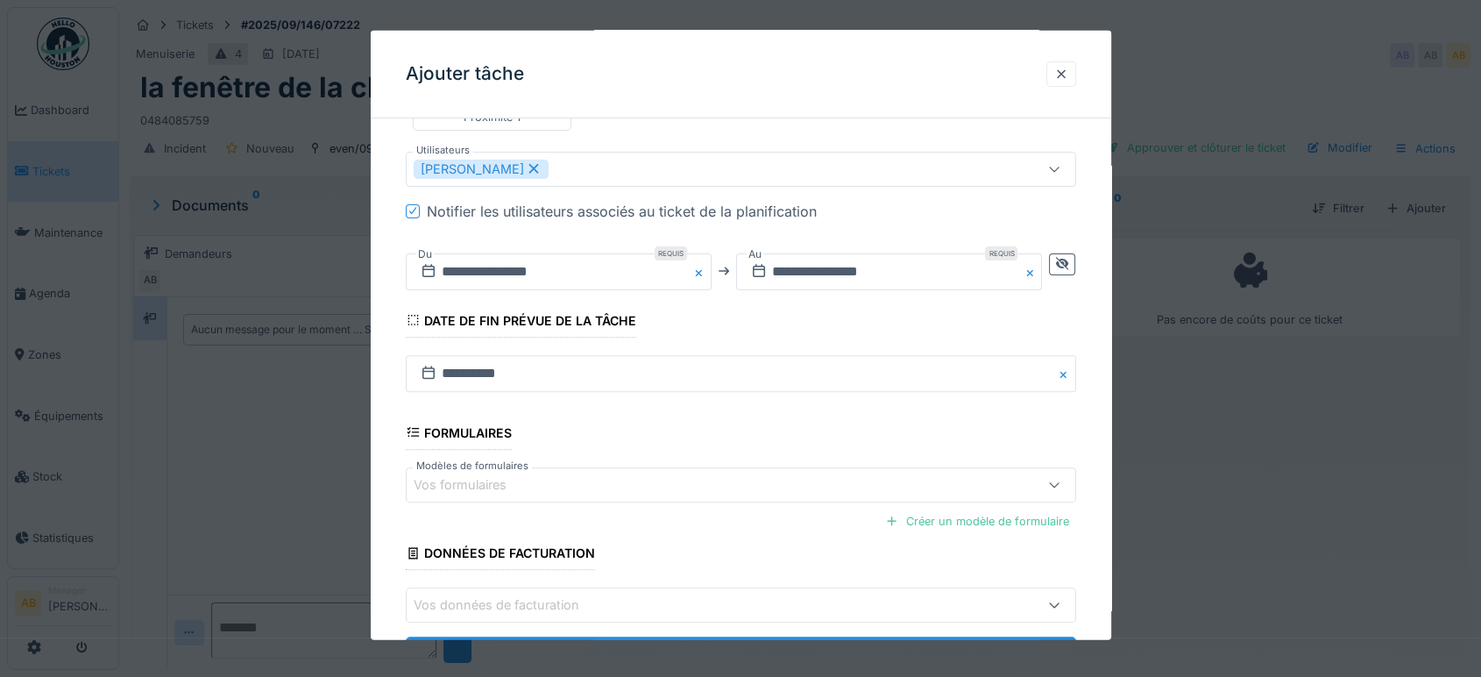
scroll to position [613, 0]
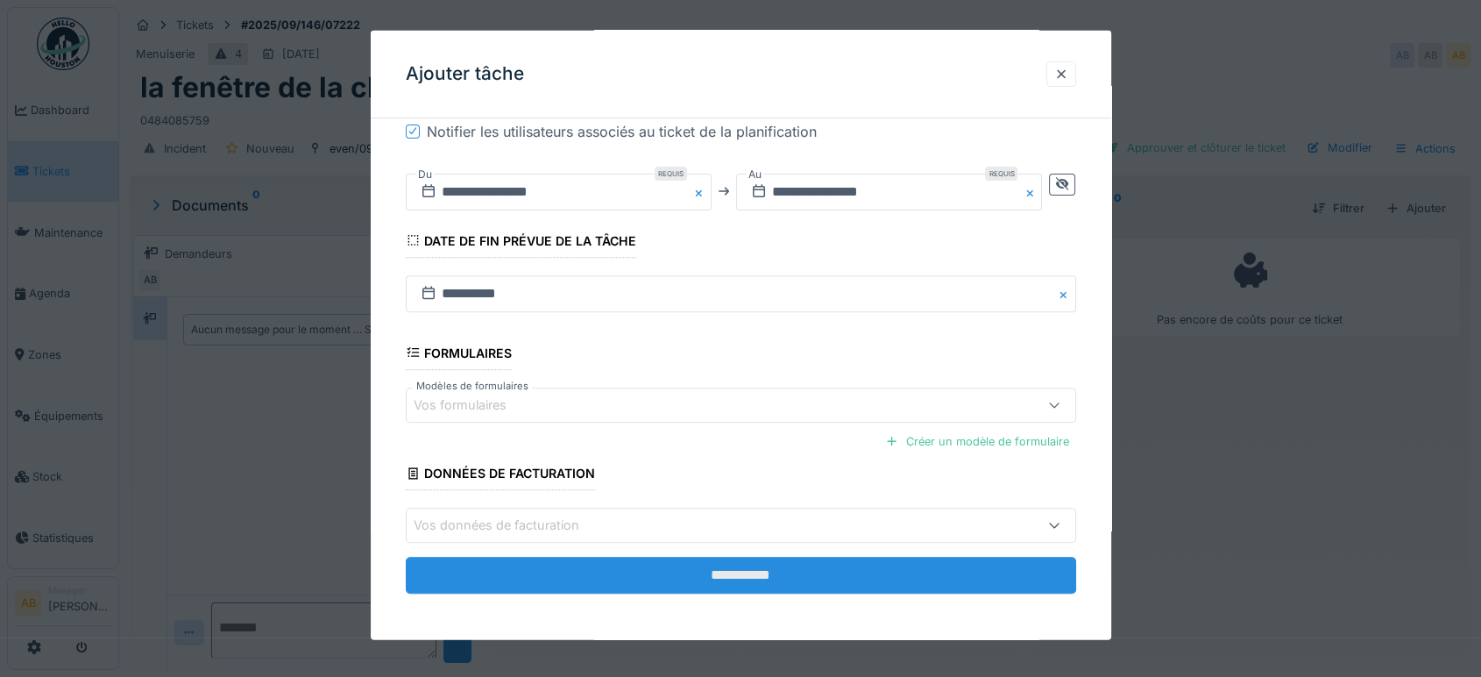
click at [928, 563] on input "**********" at bounding box center [741, 574] width 670 height 37
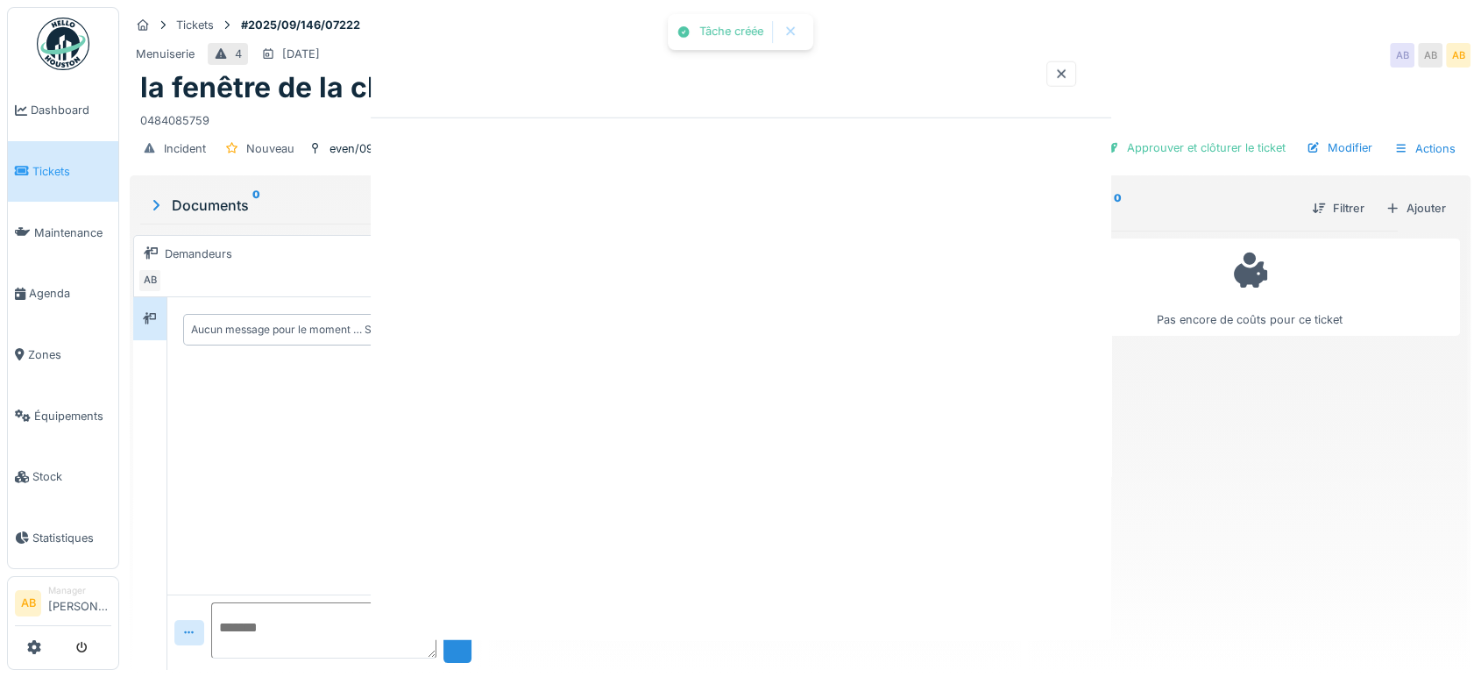
scroll to position [0, 0]
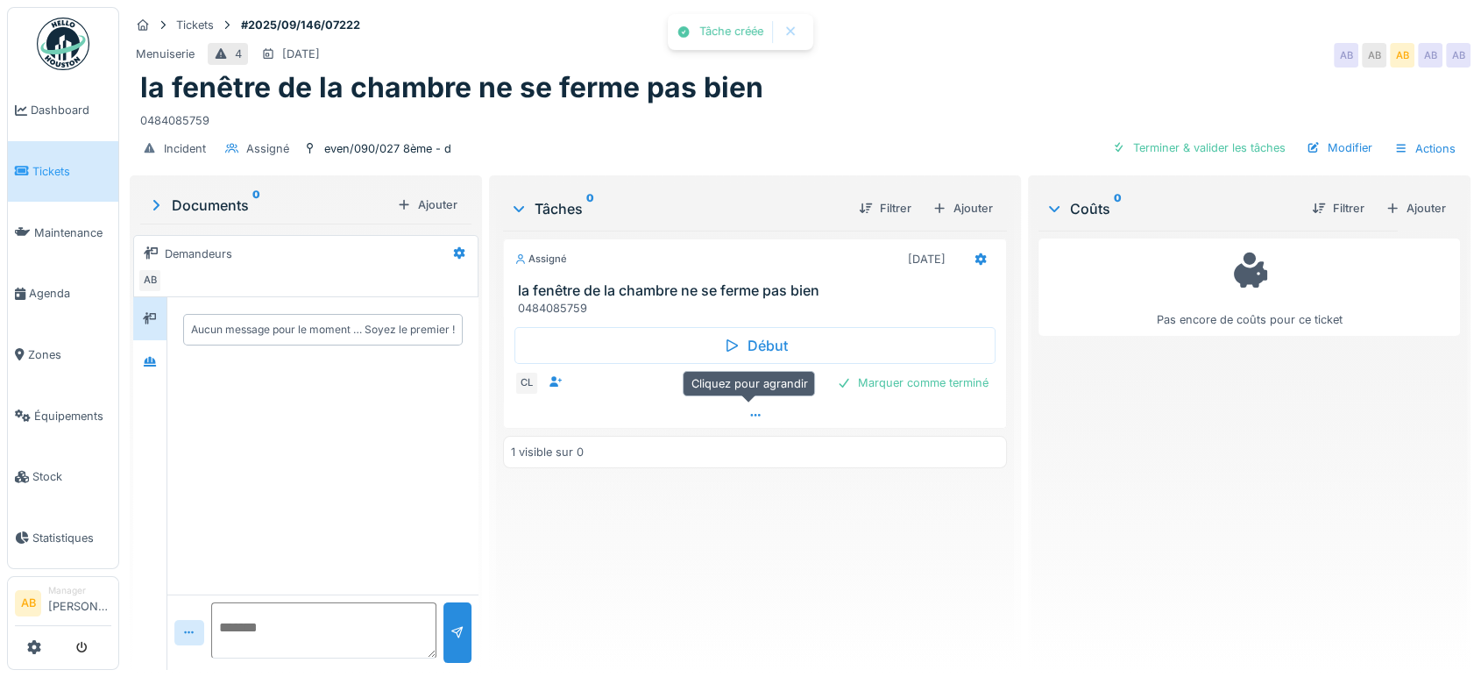
click at [762, 410] on div at bounding box center [755, 414] width 502 height 25
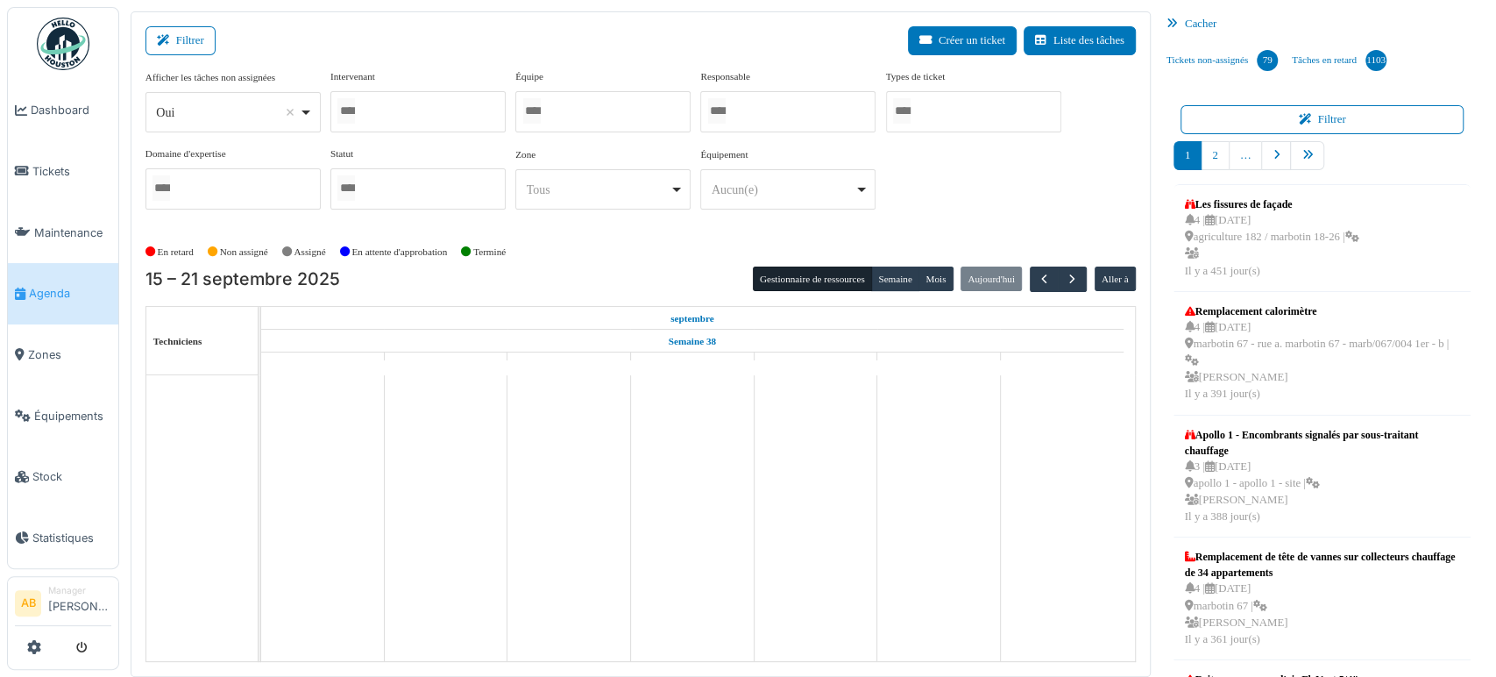
drag, startPoint x: 232, startPoint y: 101, endPoint x: 209, endPoint y: 204, distance: 106.1
click at [232, 103] on div "Oui Remove item" at bounding box center [232, 112] width 160 height 25
select select "**"
click at [385, 124] on div at bounding box center [417, 111] width 175 height 41
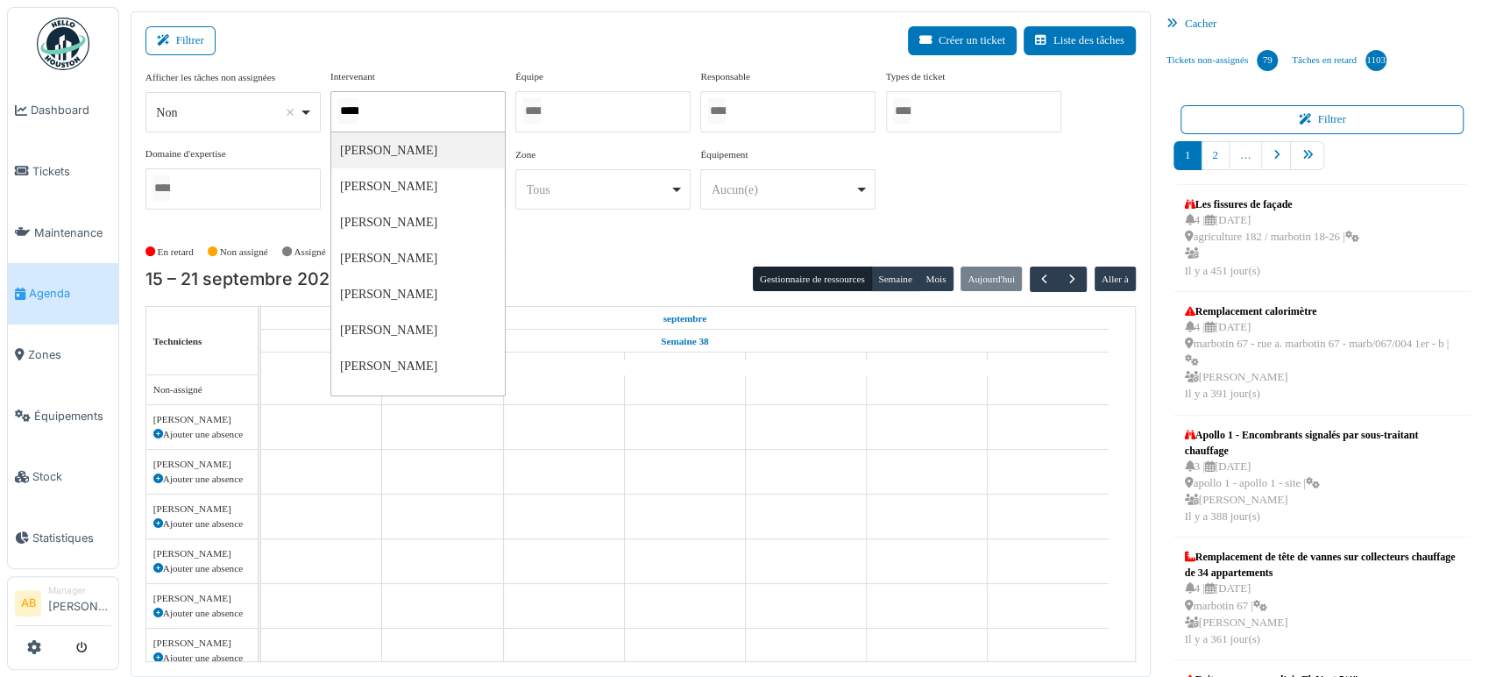
type input "******"
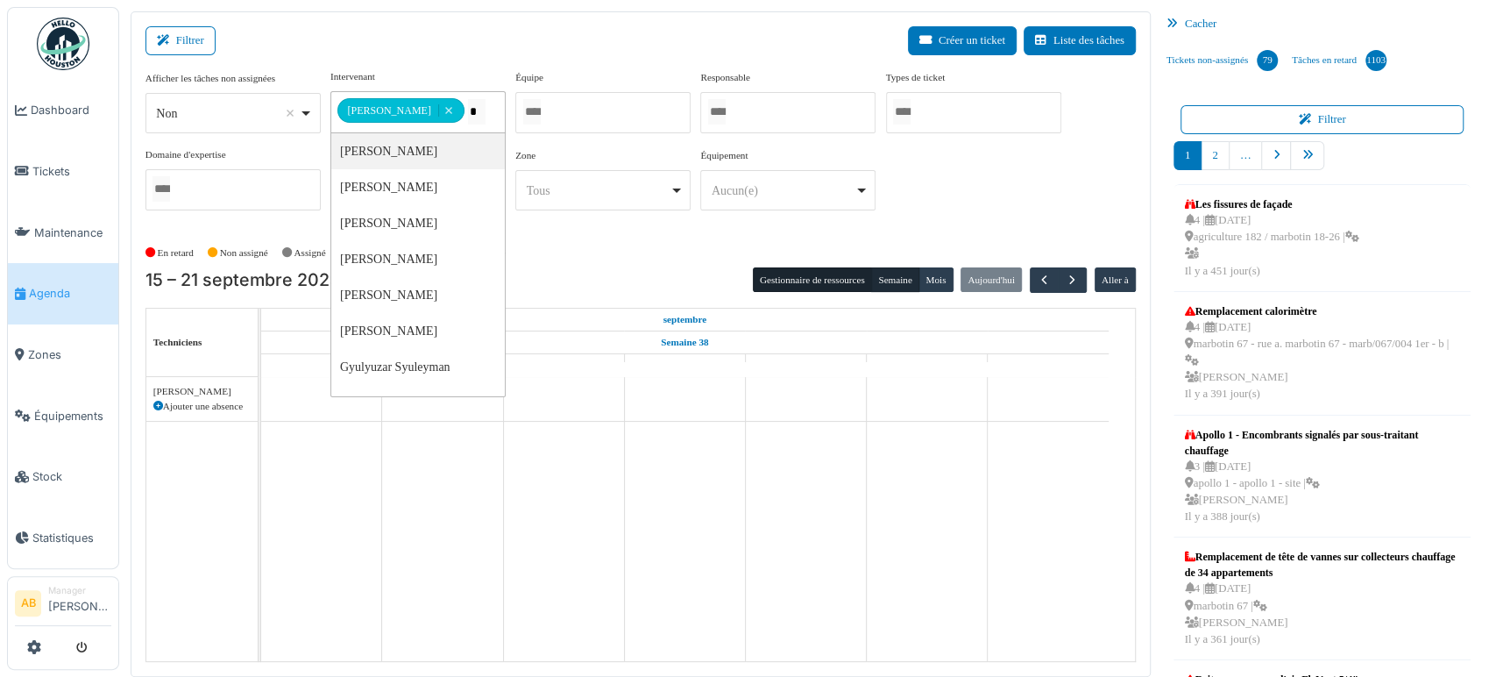
type input "*"
click at [897, 279] on button "Semaine" at bounding box center [895, 279] width 48 height 25
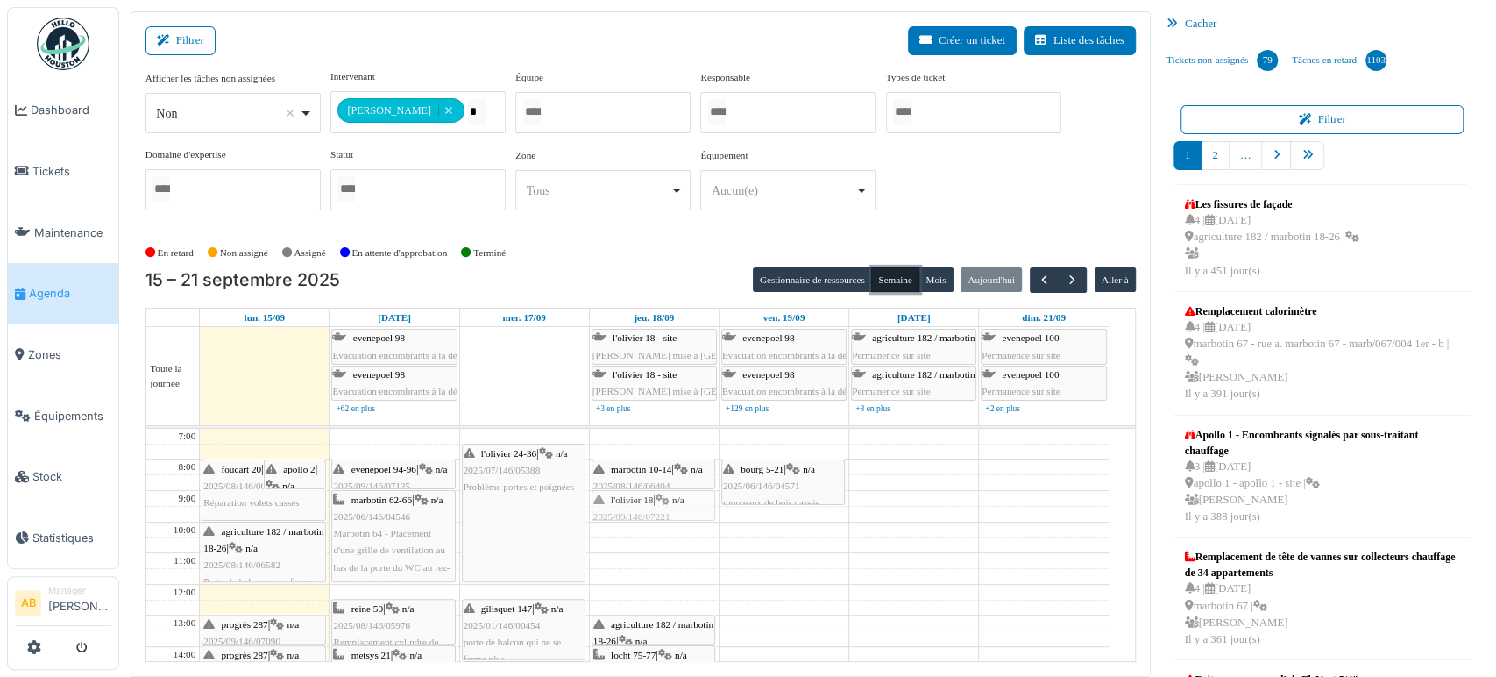
drag, startPoint x: 703, startPoint y: 478, endPoint x: 691, endPoint y: 492, distance: 18.6
click at [460, 89] on div "**********" at bounding box center [417, 101] width 175 height 64
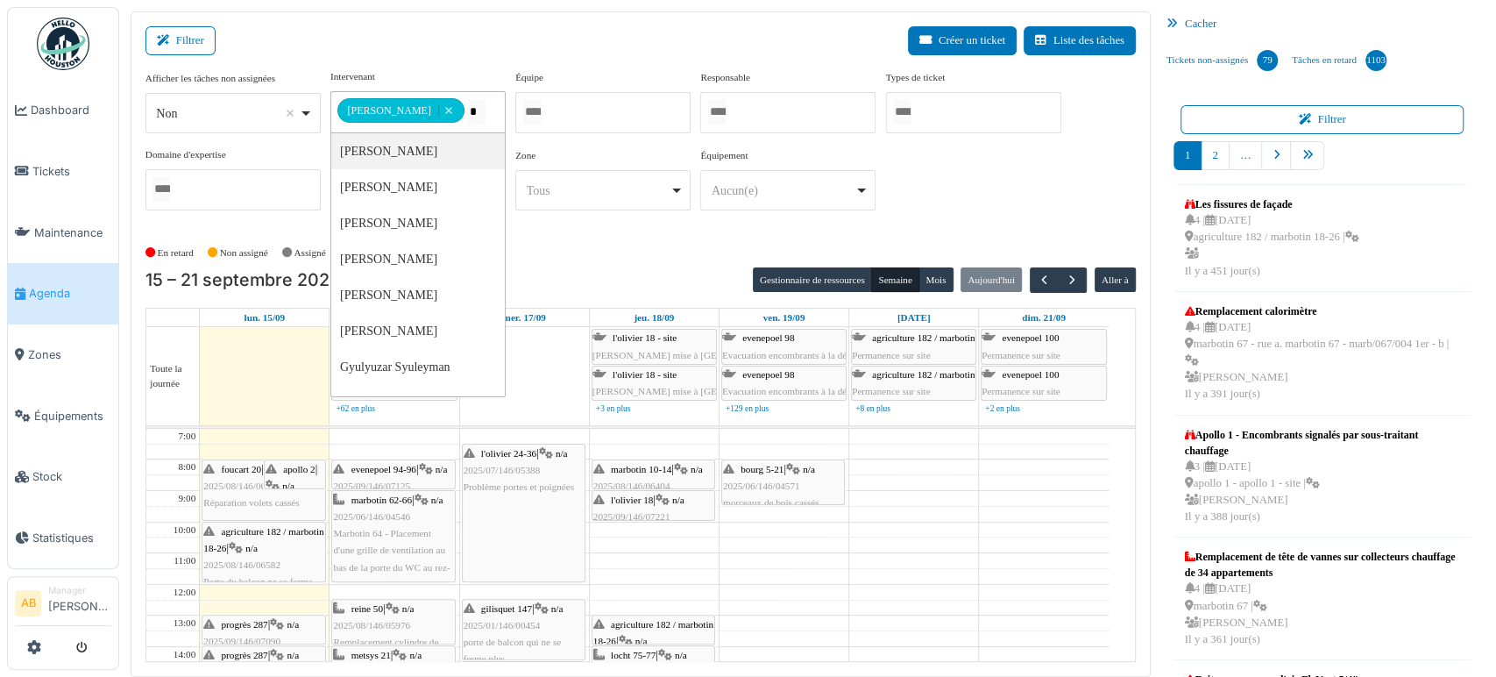
click at [468, 119] on input "*" at bounding box center [477, 111] width 18 height 25
click at [838, 553] on td at bounding box center [654, 561] width 909 height 16
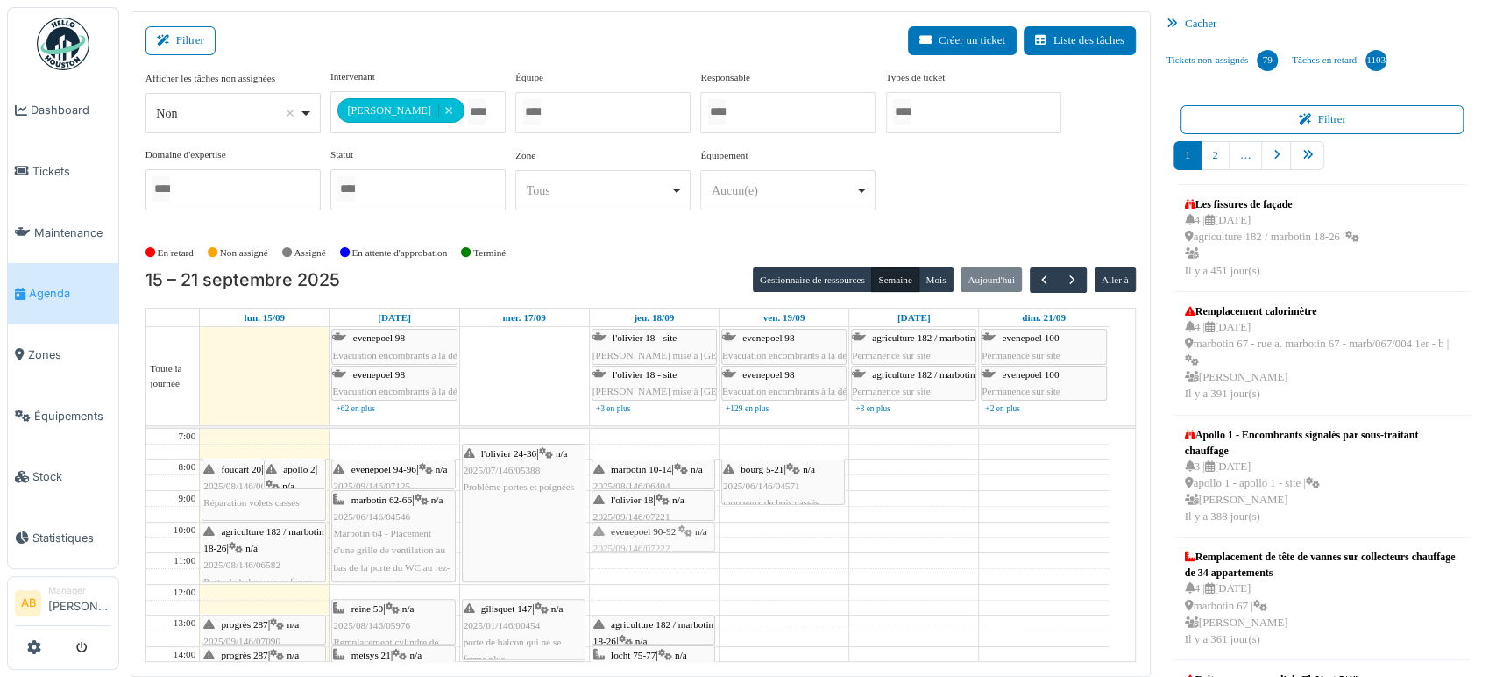
drag, startPoint x: 686, startPoint y: 461, endPoint x: 662, endPoint y: 527, distance: 70.2
click at [861, 569] on td at bounding box center [654, 576] width 909 height 16
click at [201, 41] on button "Filtrer" at bounding box center [180, 40] width 70 height 29
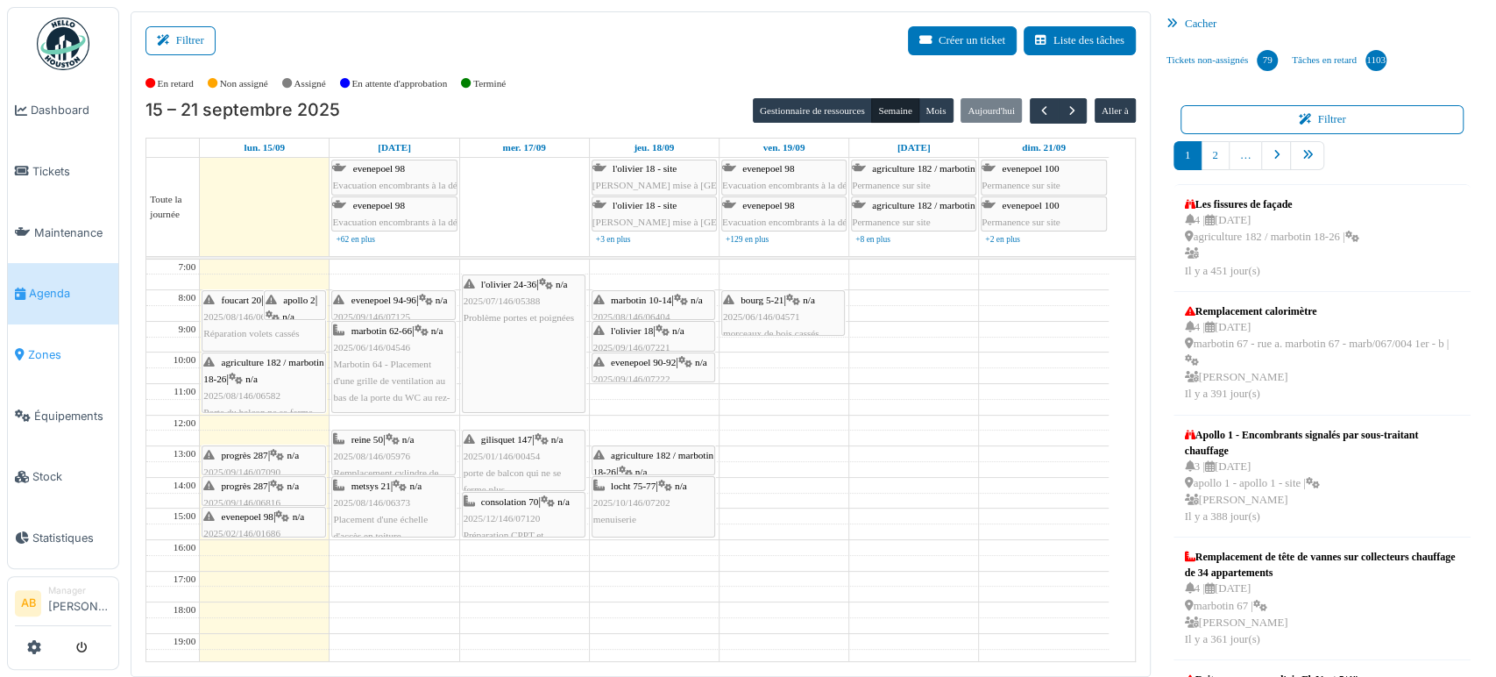
click at [42, 346] on span "Zones" at bounding box center [69, 354] width 83 height 17
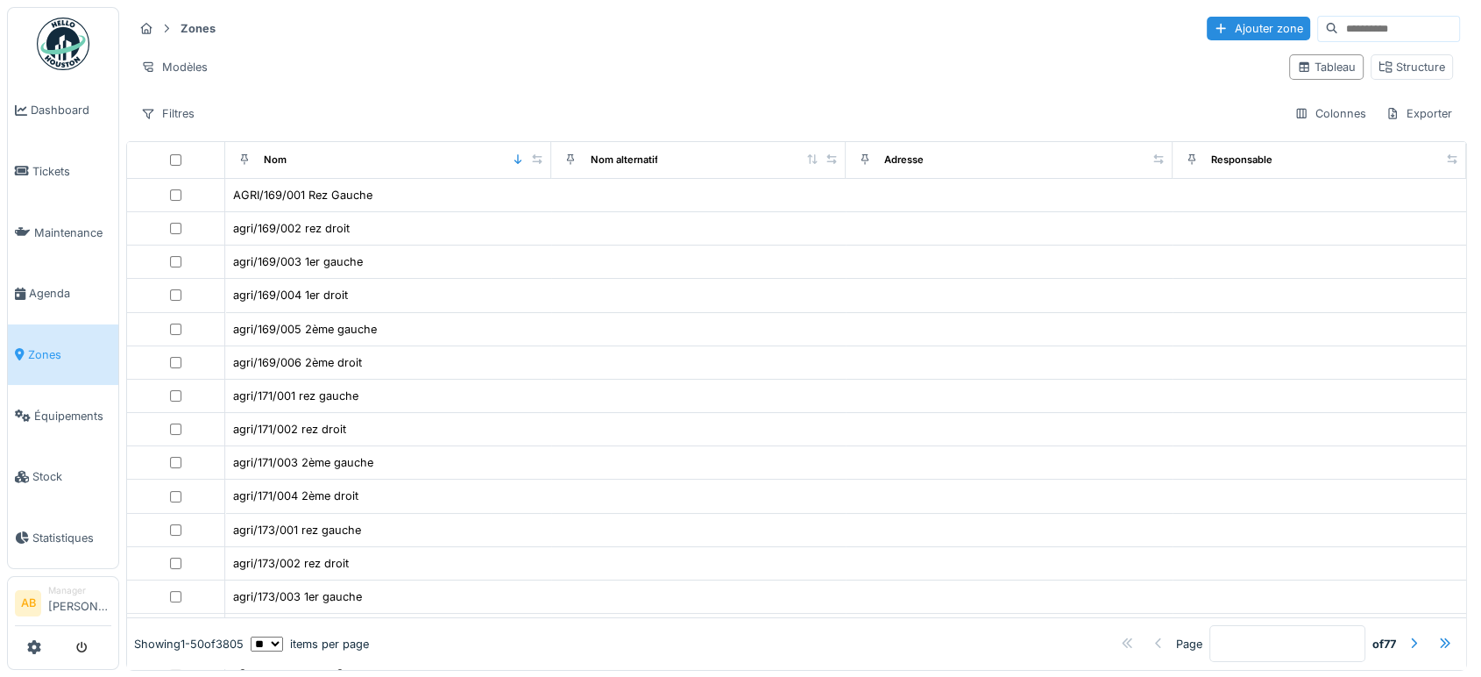
click at [1338, 24] on input at bounding box center [1398, 29] width 121 height 25
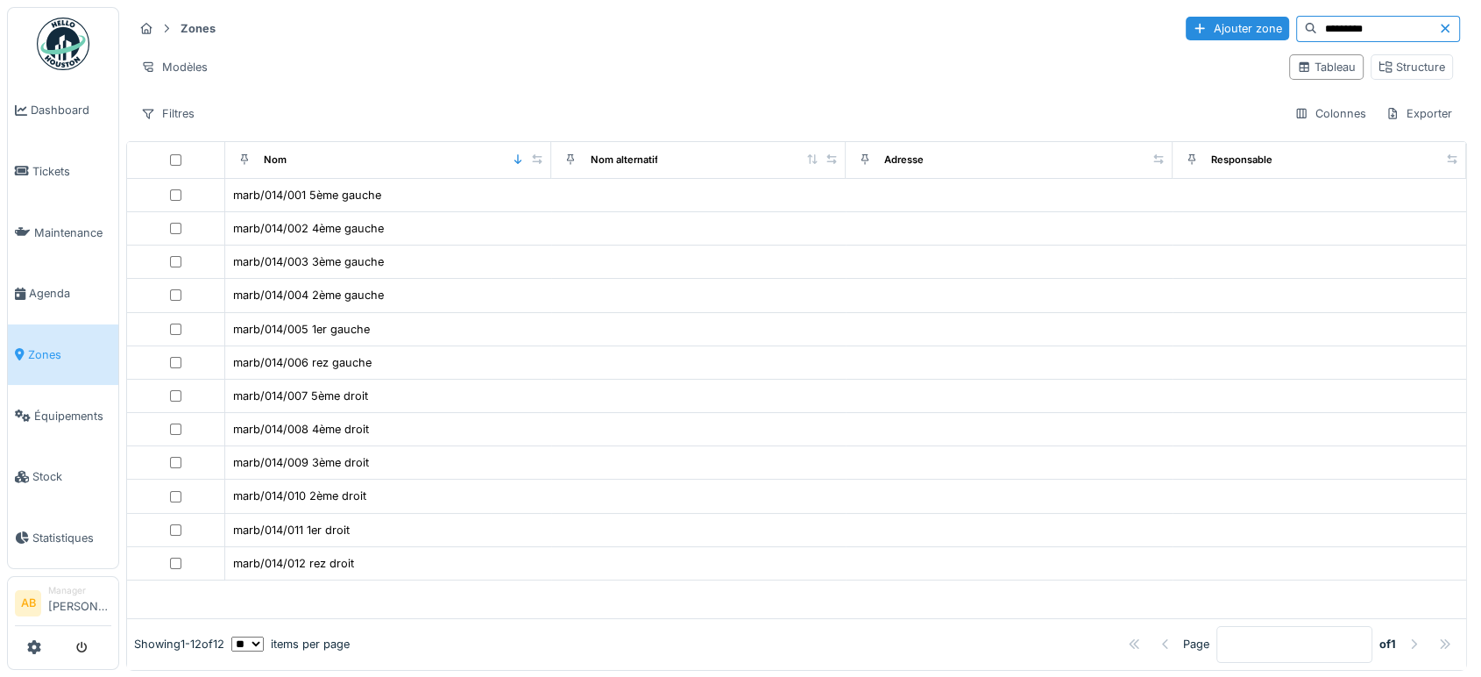
type input "*********"
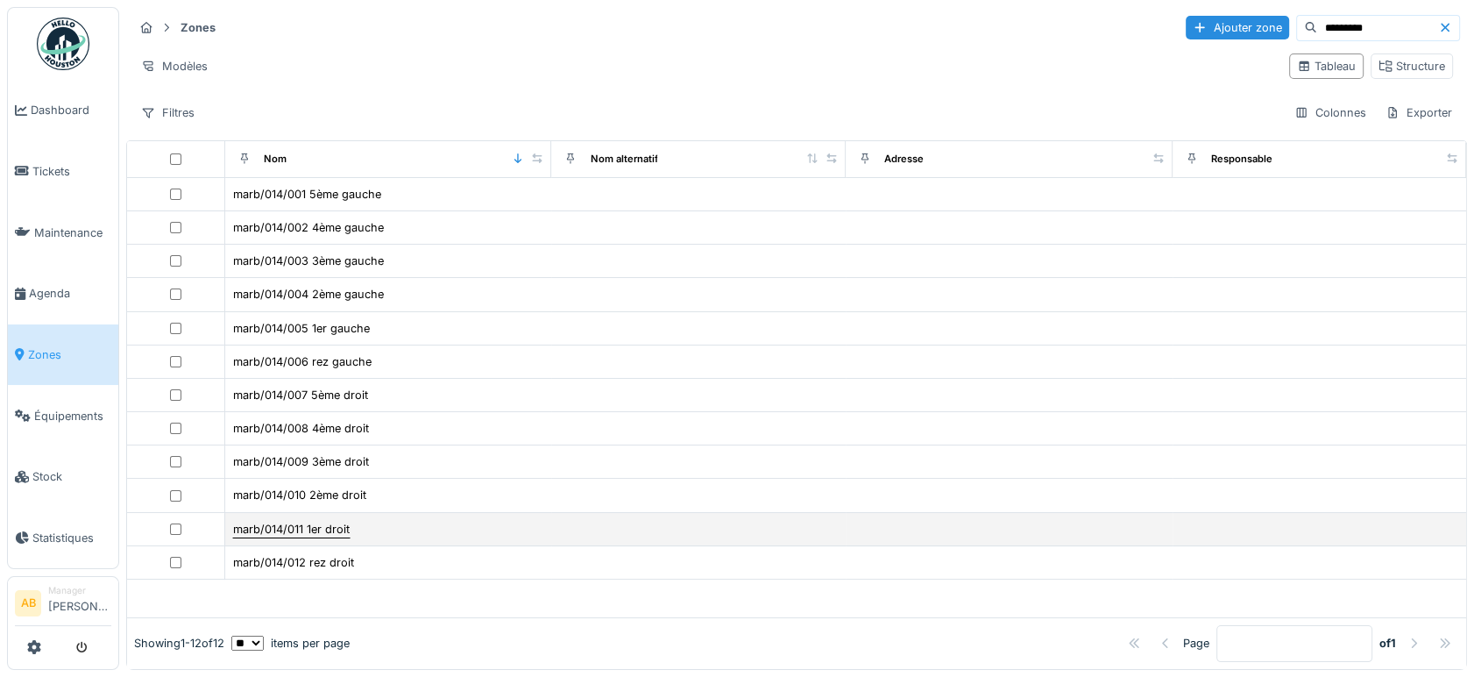
scroll to position [15, 0]
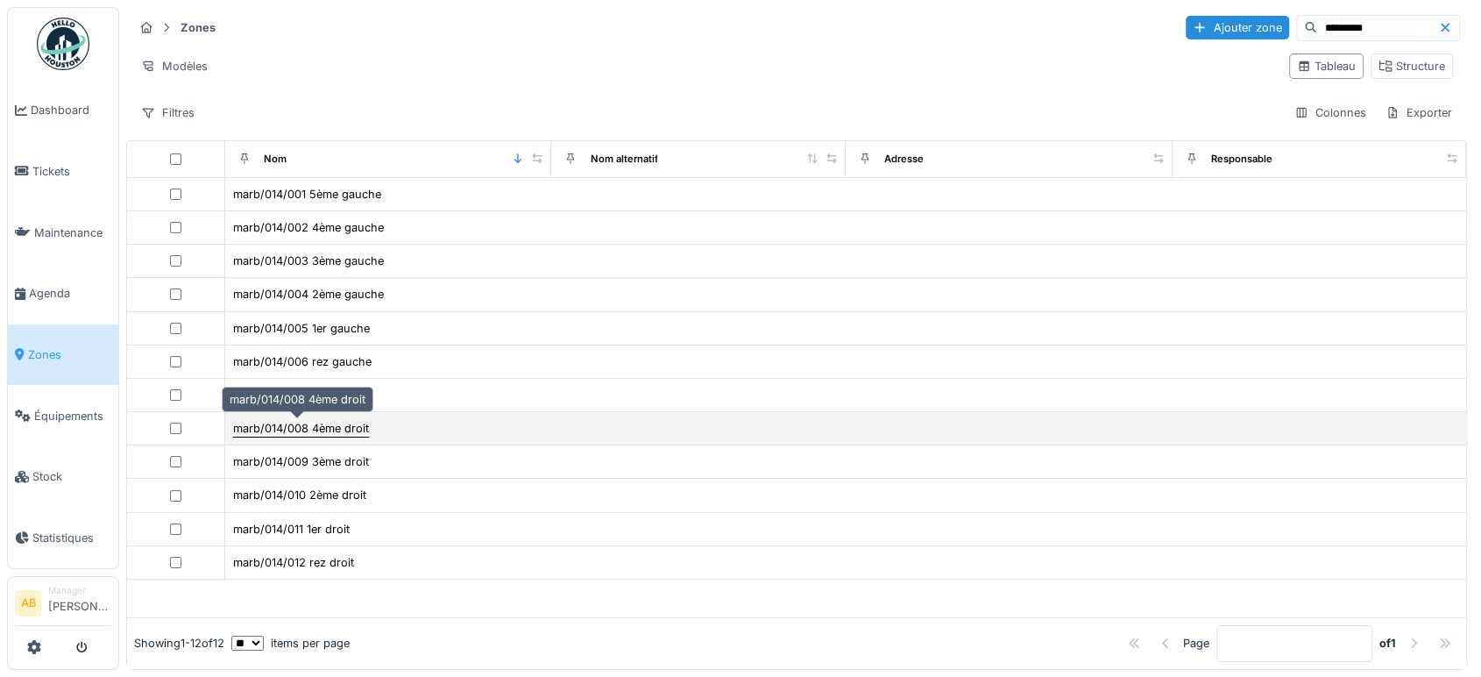
click at [324, 420] on div "marb/014/008 4ème droit" at bounding box center [301, 428] width 136 height 17
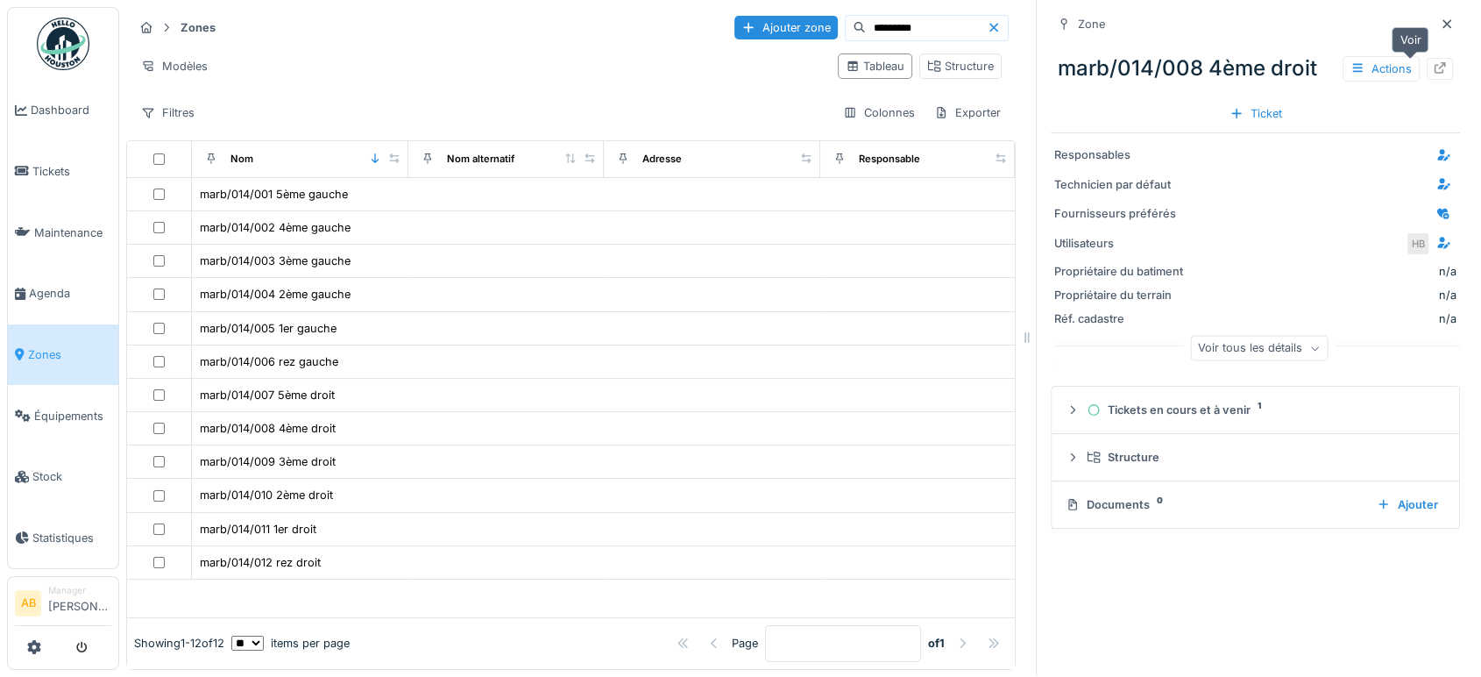
click at [1433, 60] on div at bounding box center [1440, 68] width 14 height 17
click at [51, 42] on img at bounding box center [63, 44] width 53 height 53
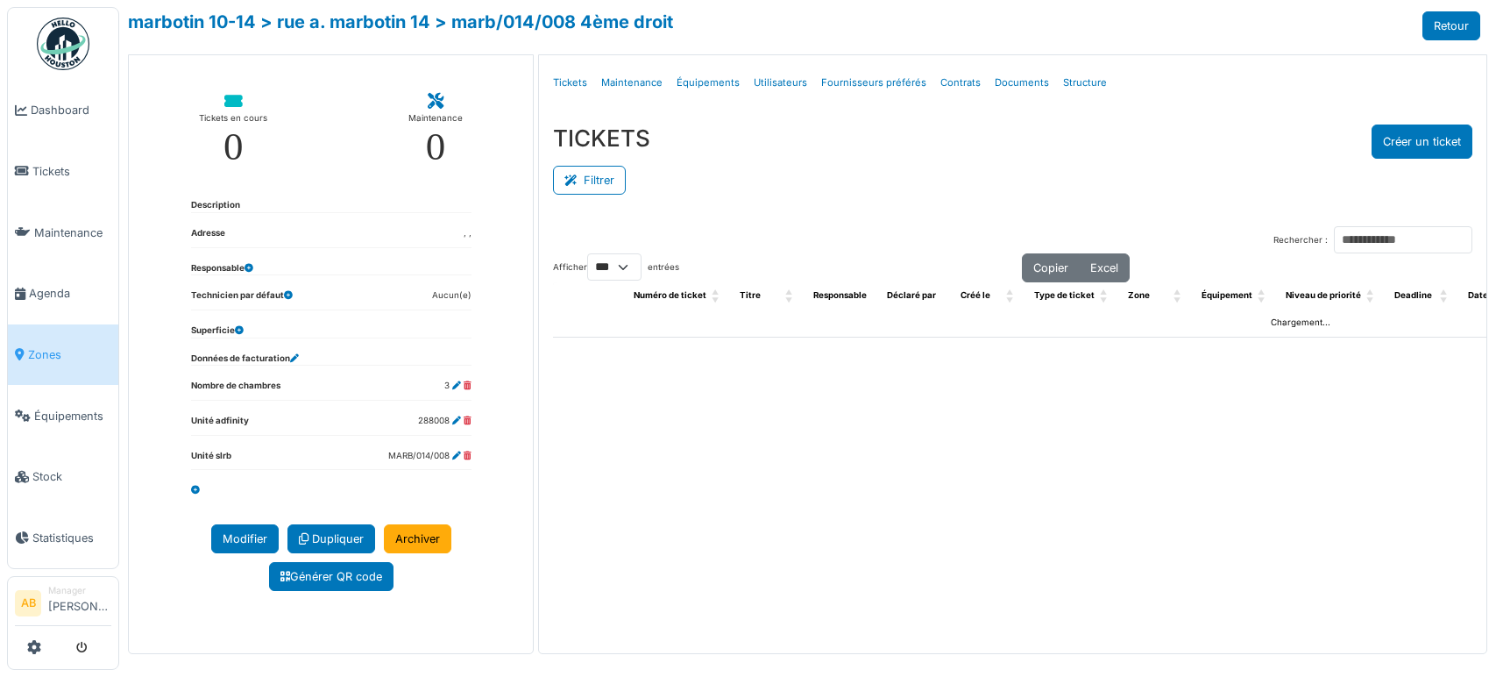
select select "***"
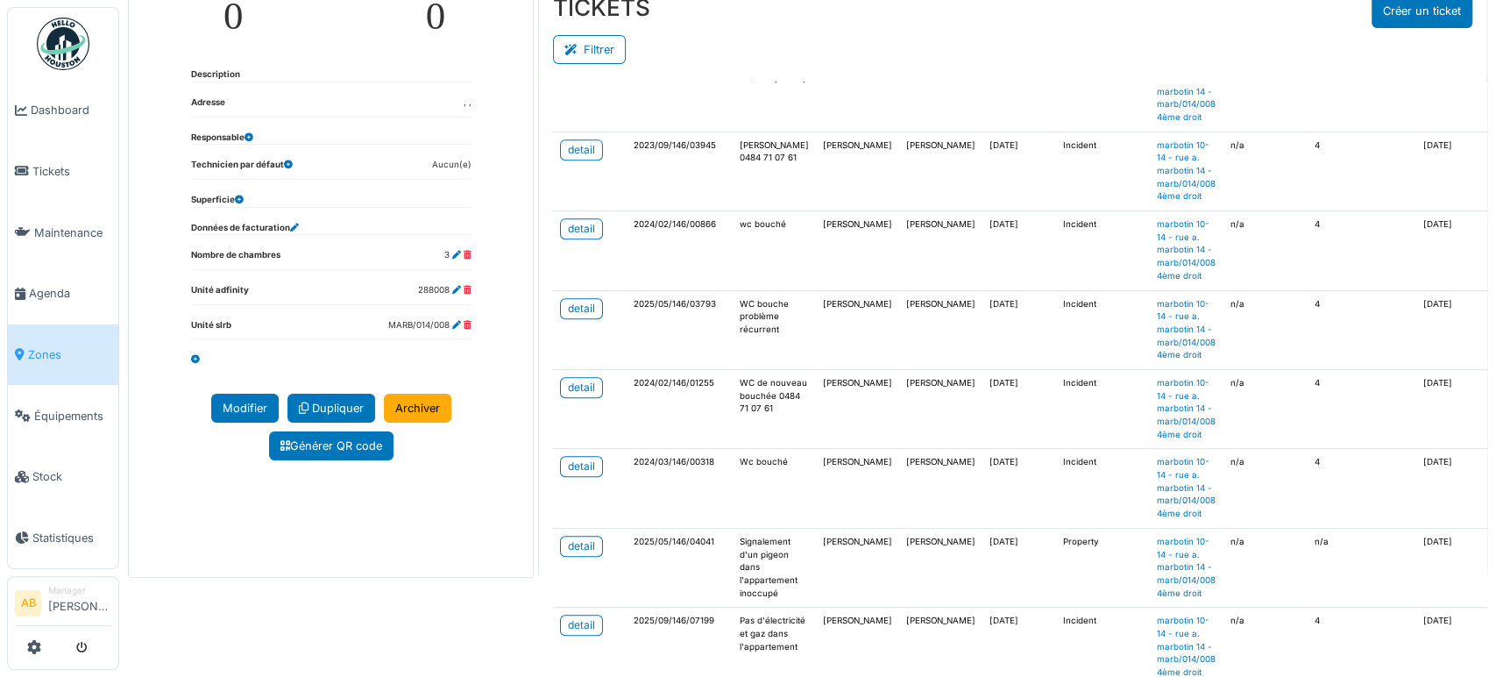
scroll to position [188, 0]
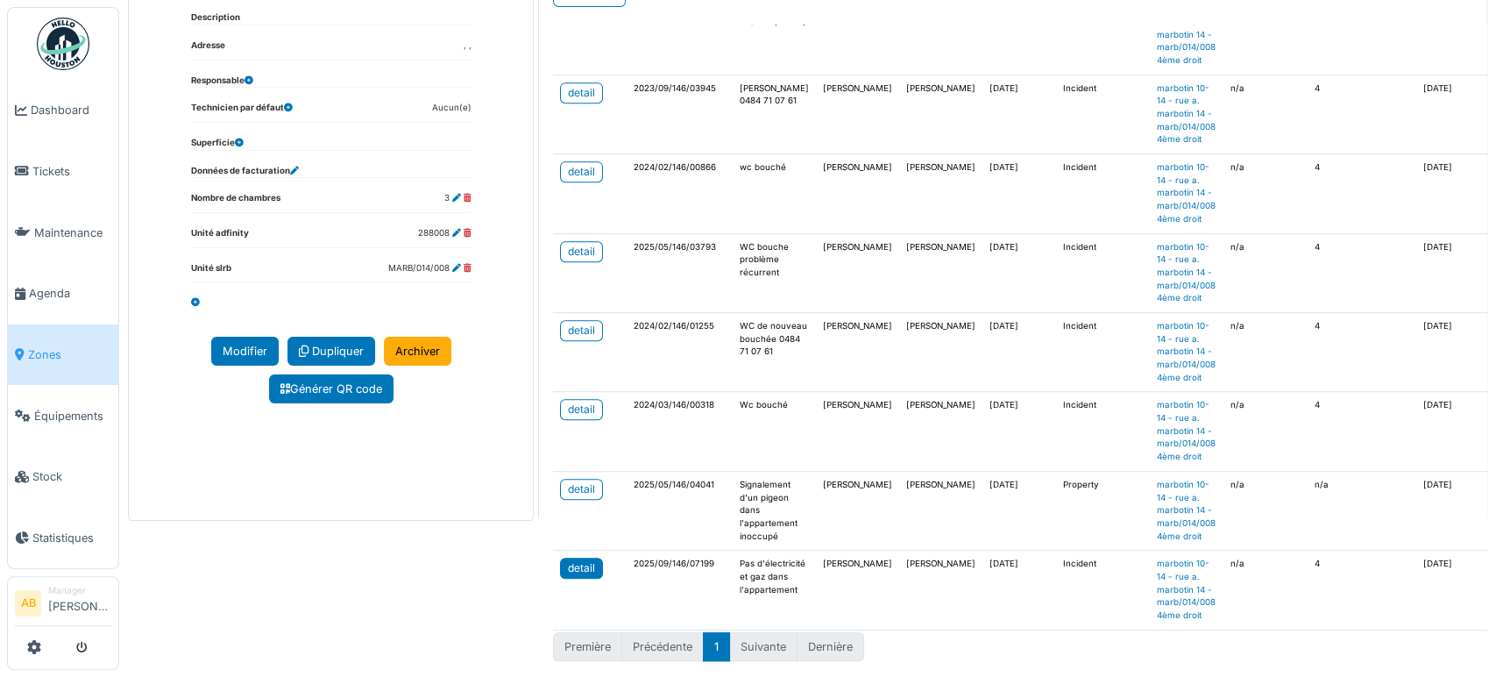
click at [568, 560] on div "detail" at bounding box center [581, 568] width 27 height 16
click at [56, 285] on span "Agenda" at bounding box center [70, 293] width 82 height 17
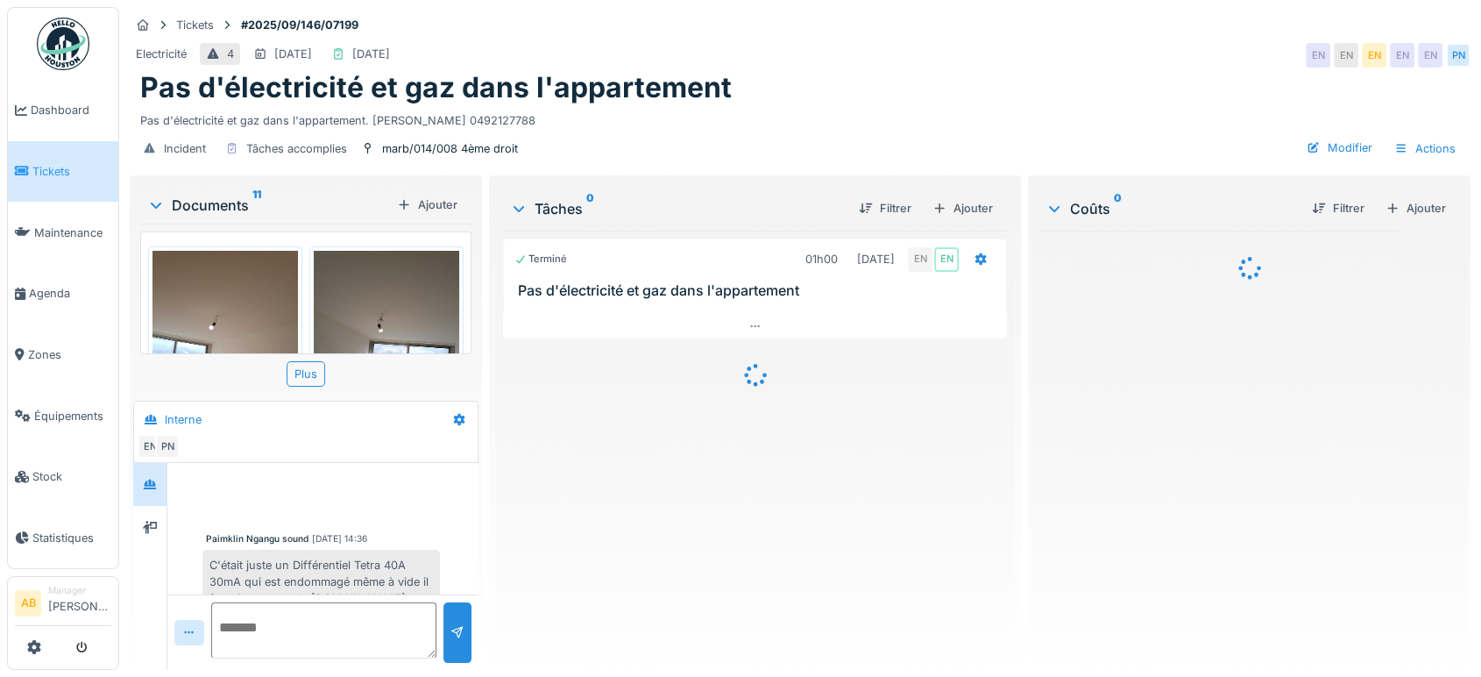
scroll to position [166, 0]
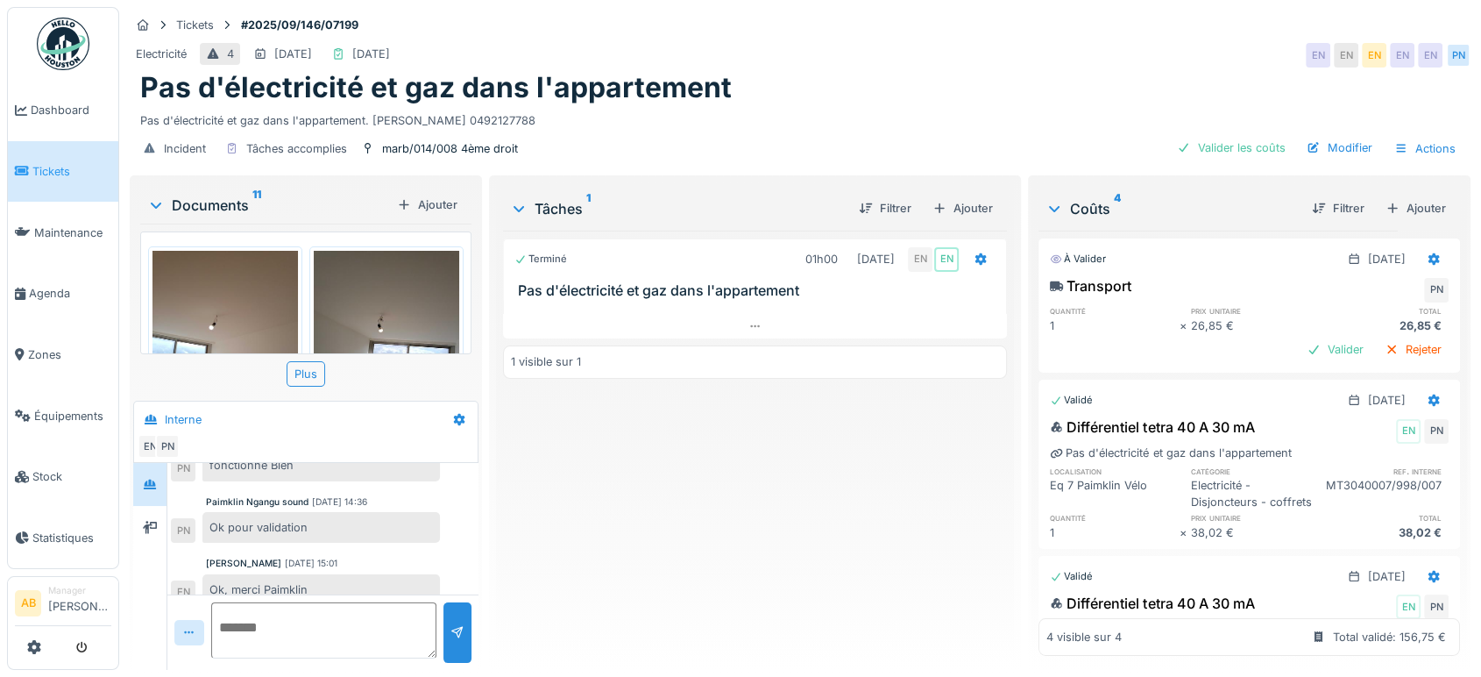
click at [226, 203] on div "Documents 11" at bounding box center [268, 205] width 243 height 21
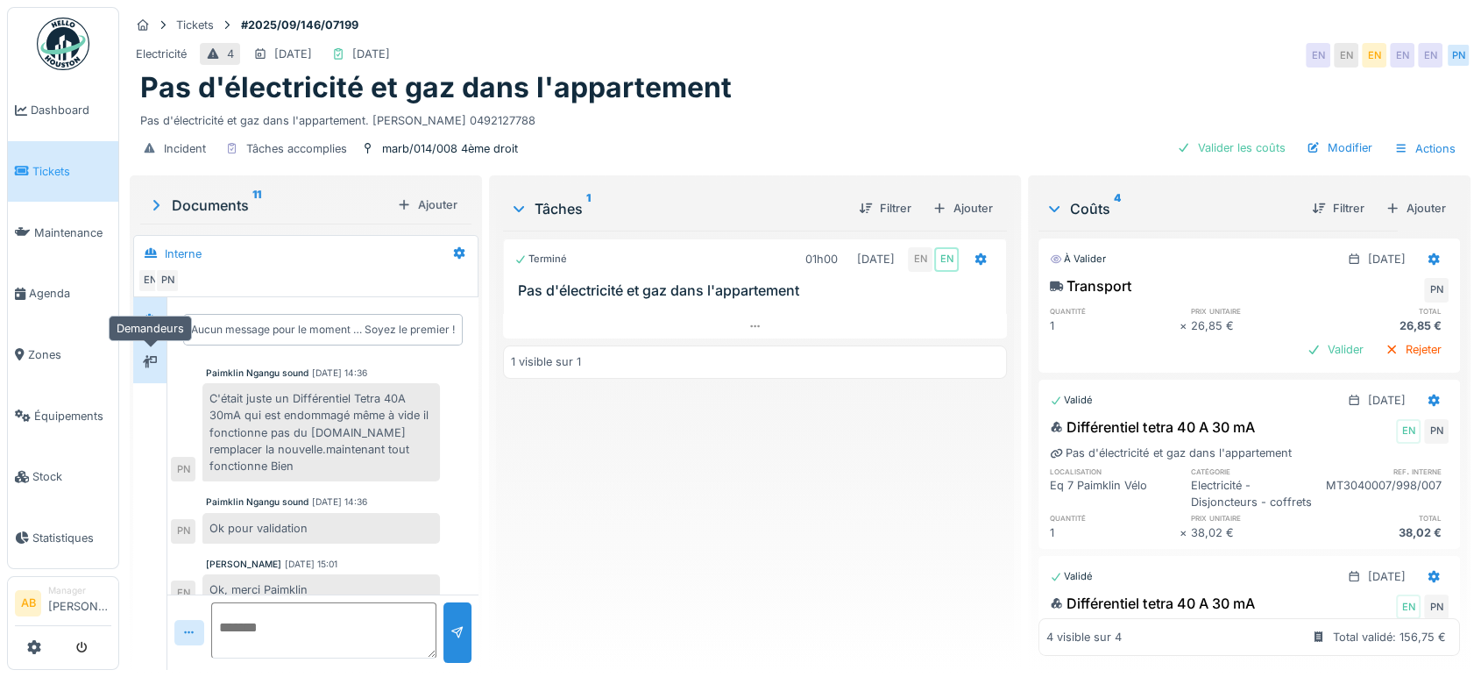
click at [138, 361] on div at bounding box center [150, 362] width 26 height 22
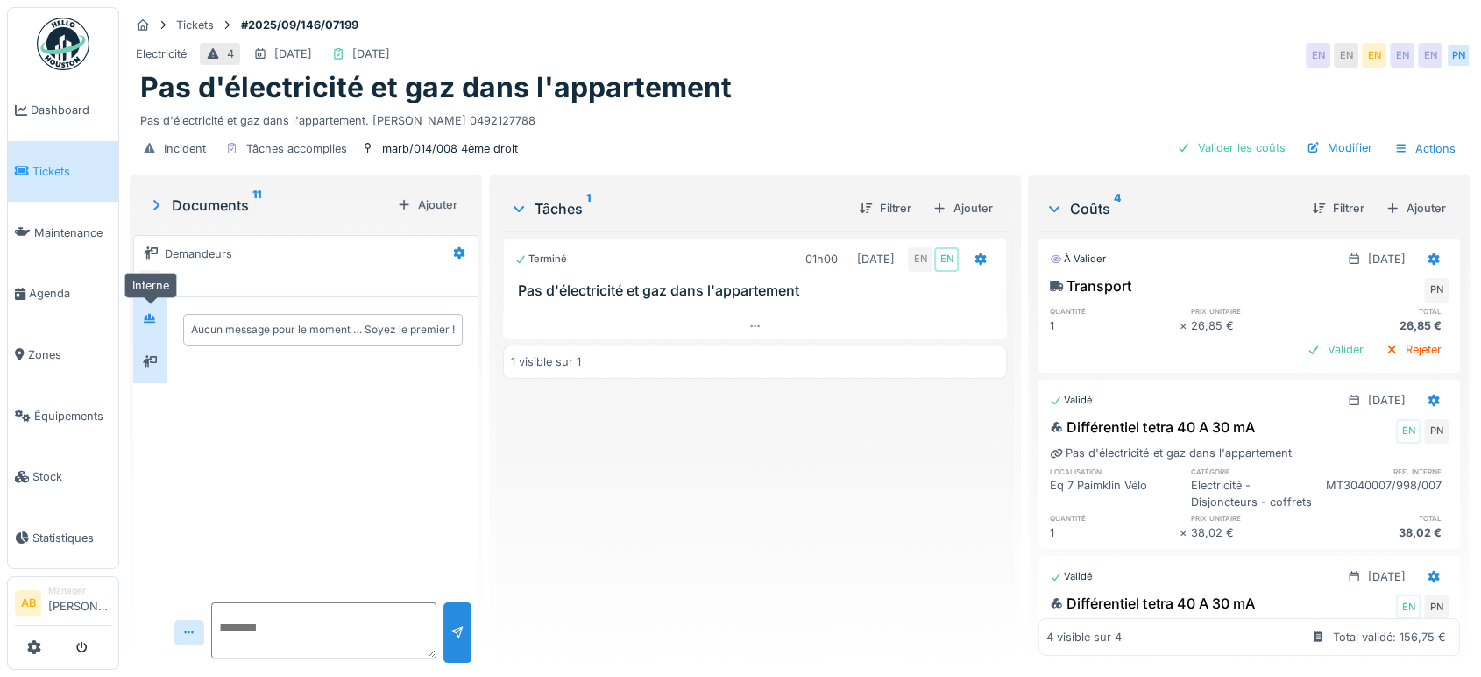
click at [154, 322] on icon at bounding box center [150, 318] width 12 height 10
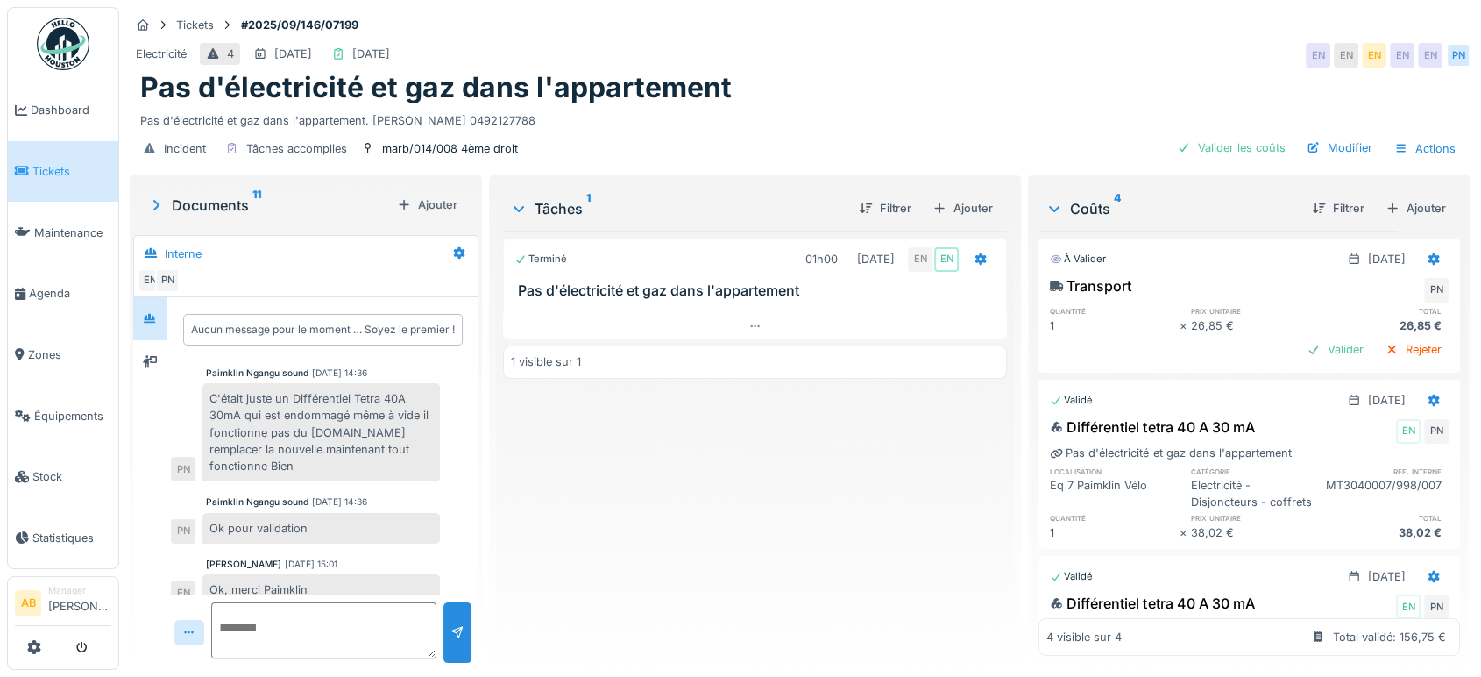
click at [601, 592] on div "Terminé 01h00 [DATE] EN EN Pas d'électricité et gaz dans l'appartement 1 visibl…" at bounding box center [755, 442] width 504 height 425
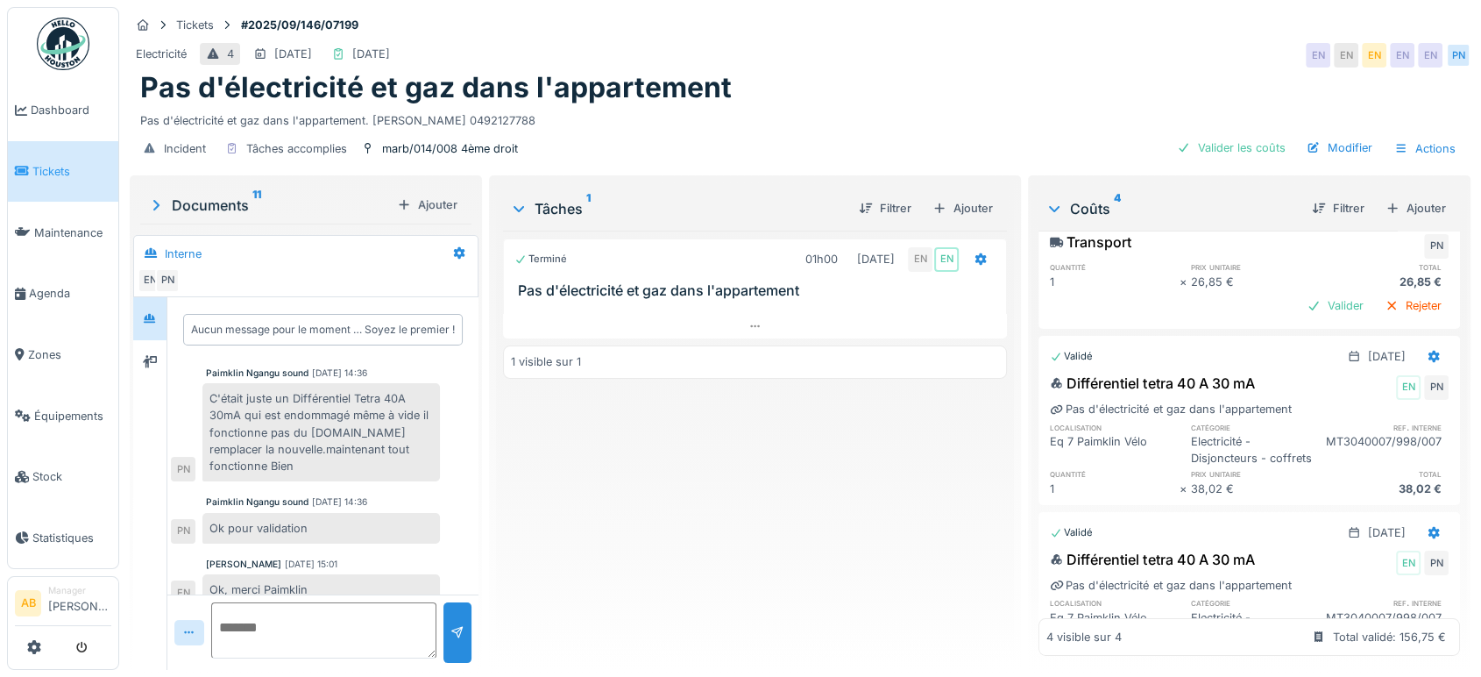
scroll to position [91, 0]
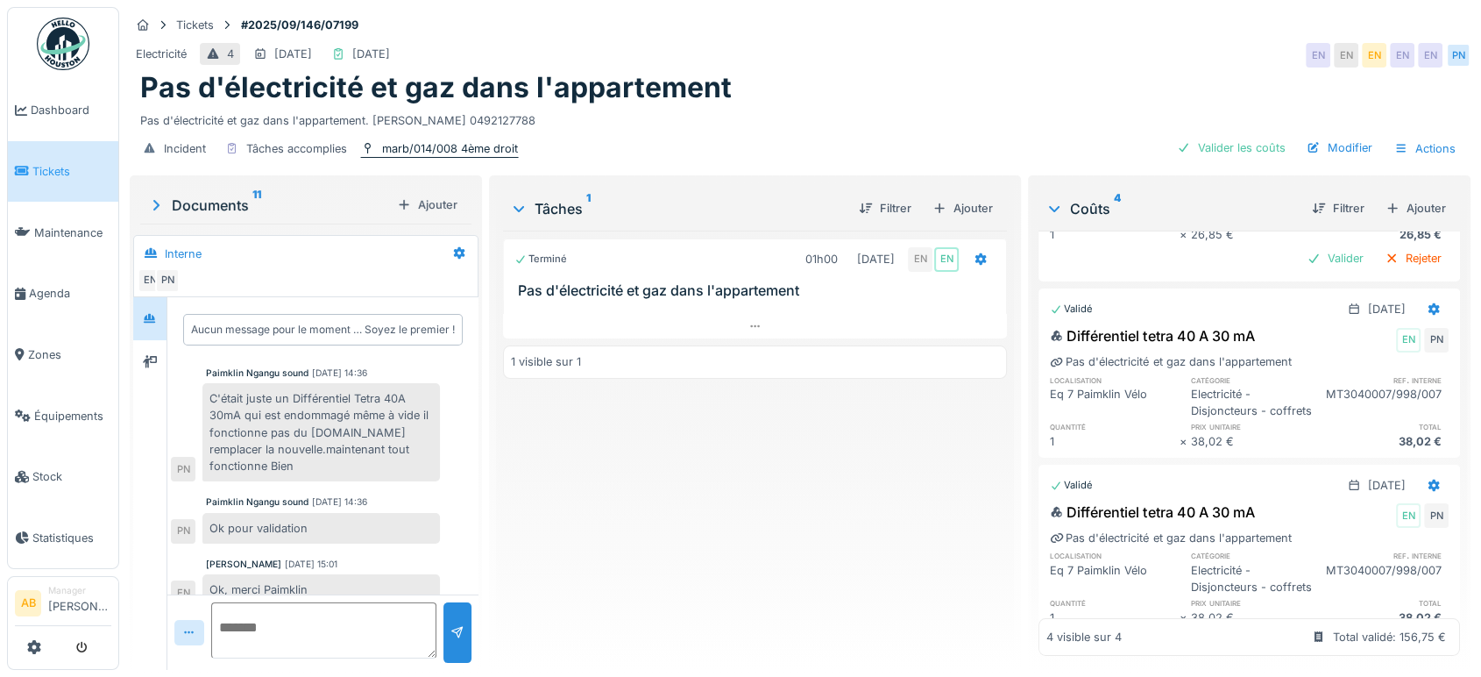
click at [471, 151] on div "marb/014/008 4ème droit" at bounding box center [450, 148] width 136 height 17
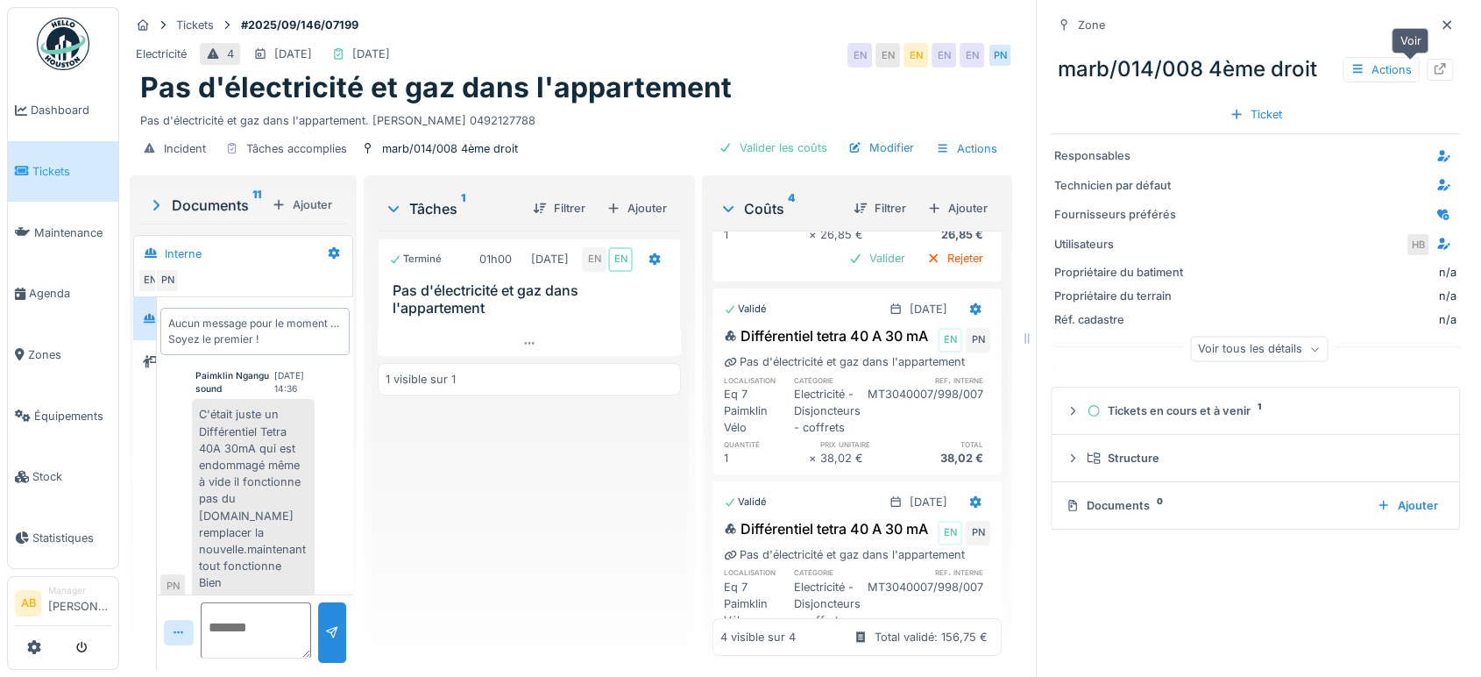
click at [1427, 74] on div at bounding box center [1440, 70] width 26 height 22
click at [1440, 28] on icon at bounding box center [1447, 24] width 14 height 11
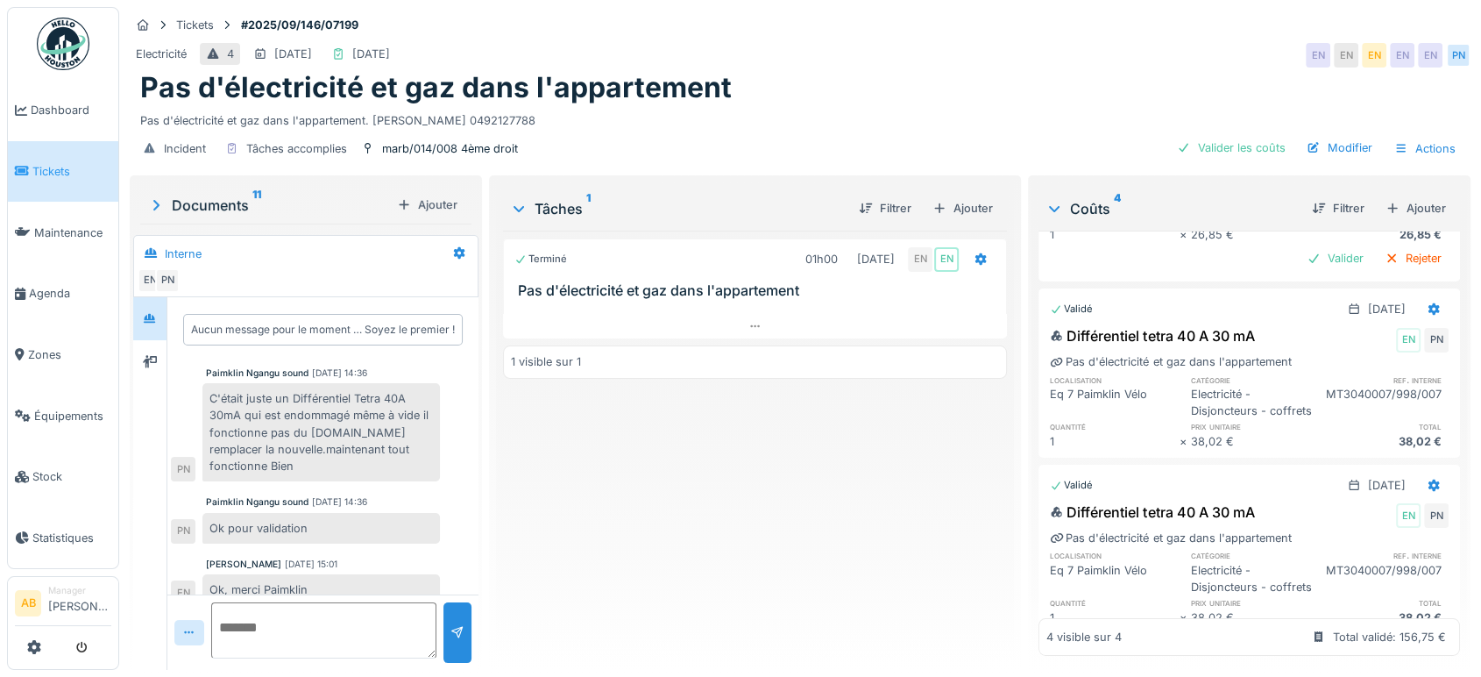
scroll to position [302, 0]
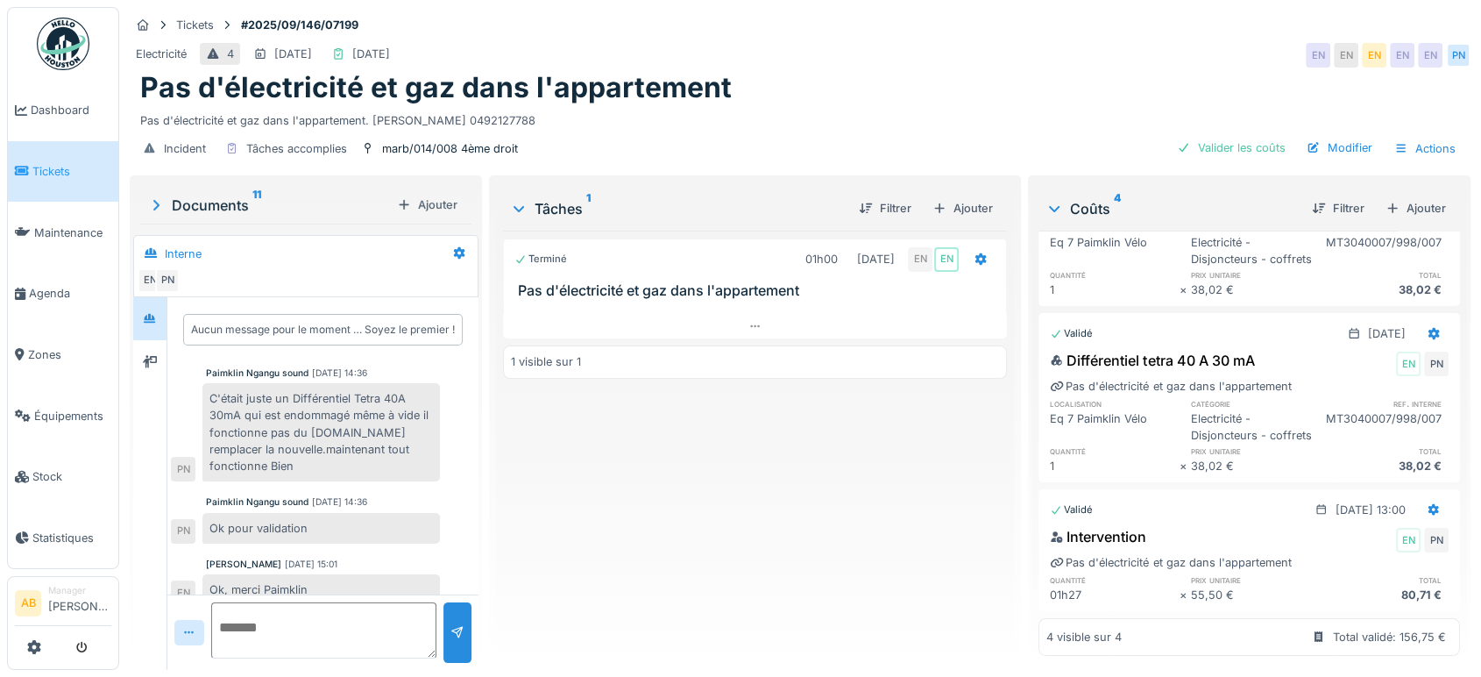
click at [960, 216] on div "Ajouter" at bounding box center [962, 208] width 74 height 24
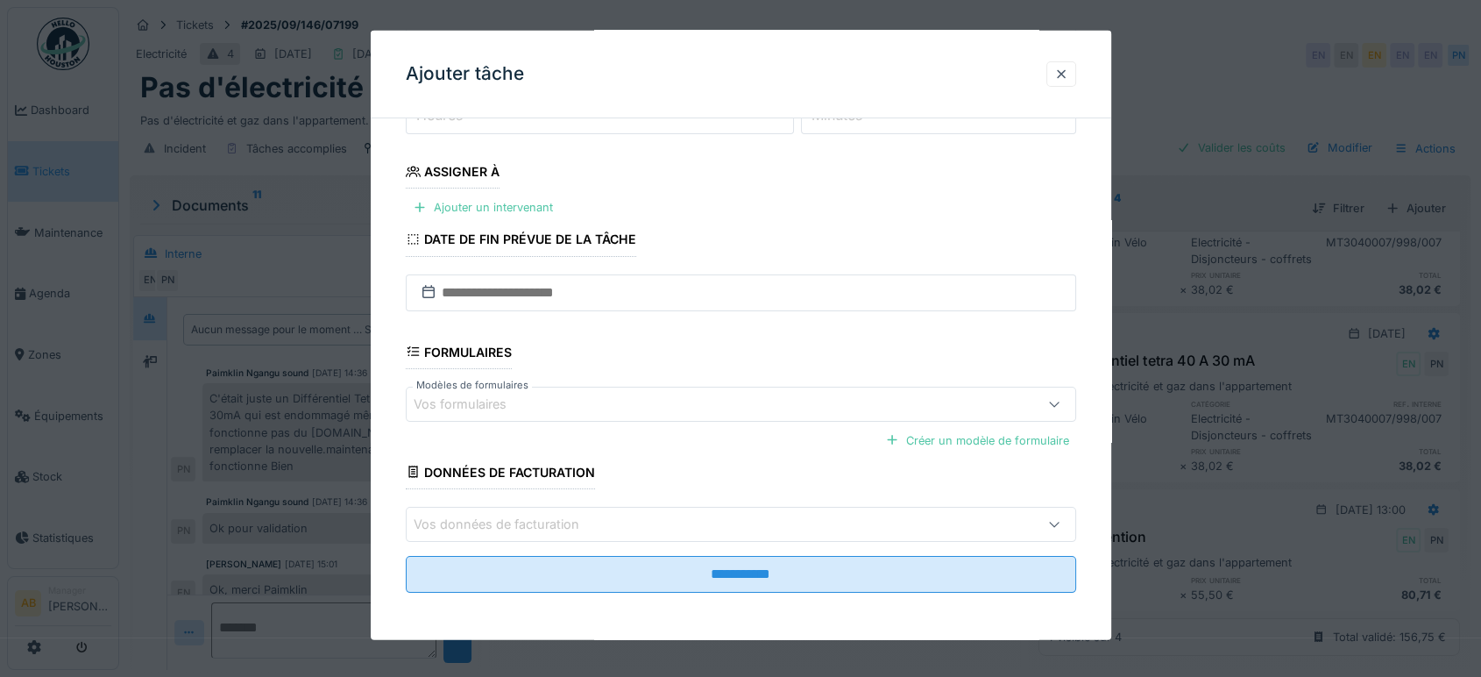
scroll to position [14, 0]
click at [514, 209] on div "Ajouter un intervenant" at bounding box center [483, 207] width 154 height 24
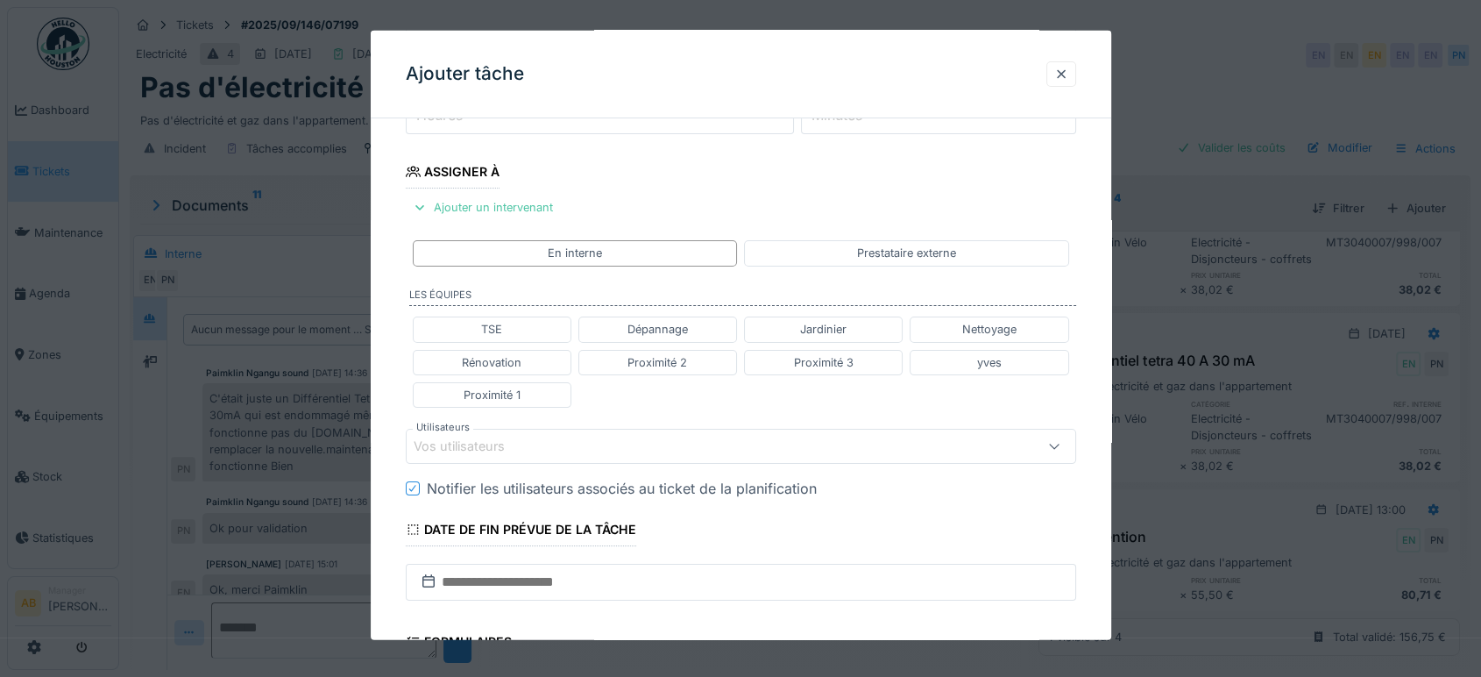
click at [516, 446] on div "Vos utilisateurs" at bounding box center [472, 445] width 116 height 19
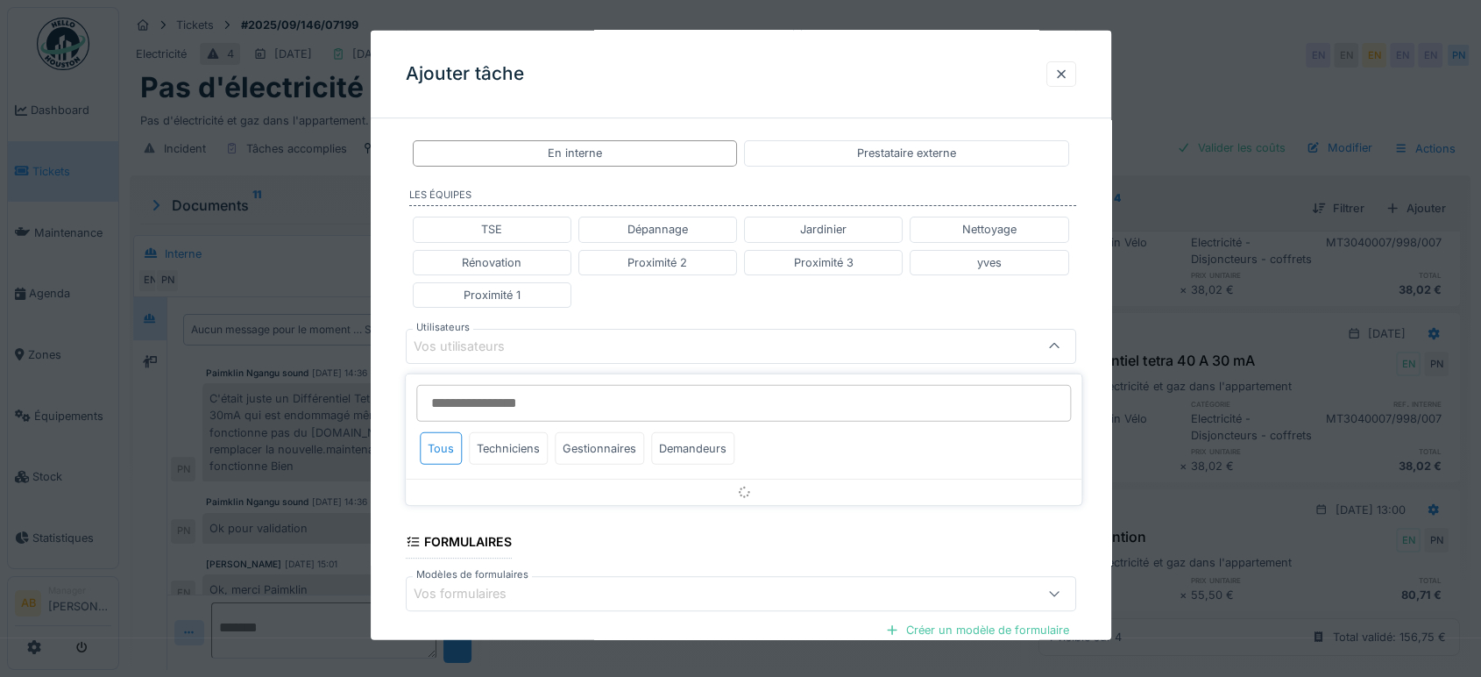
scroll to position [365, 0]
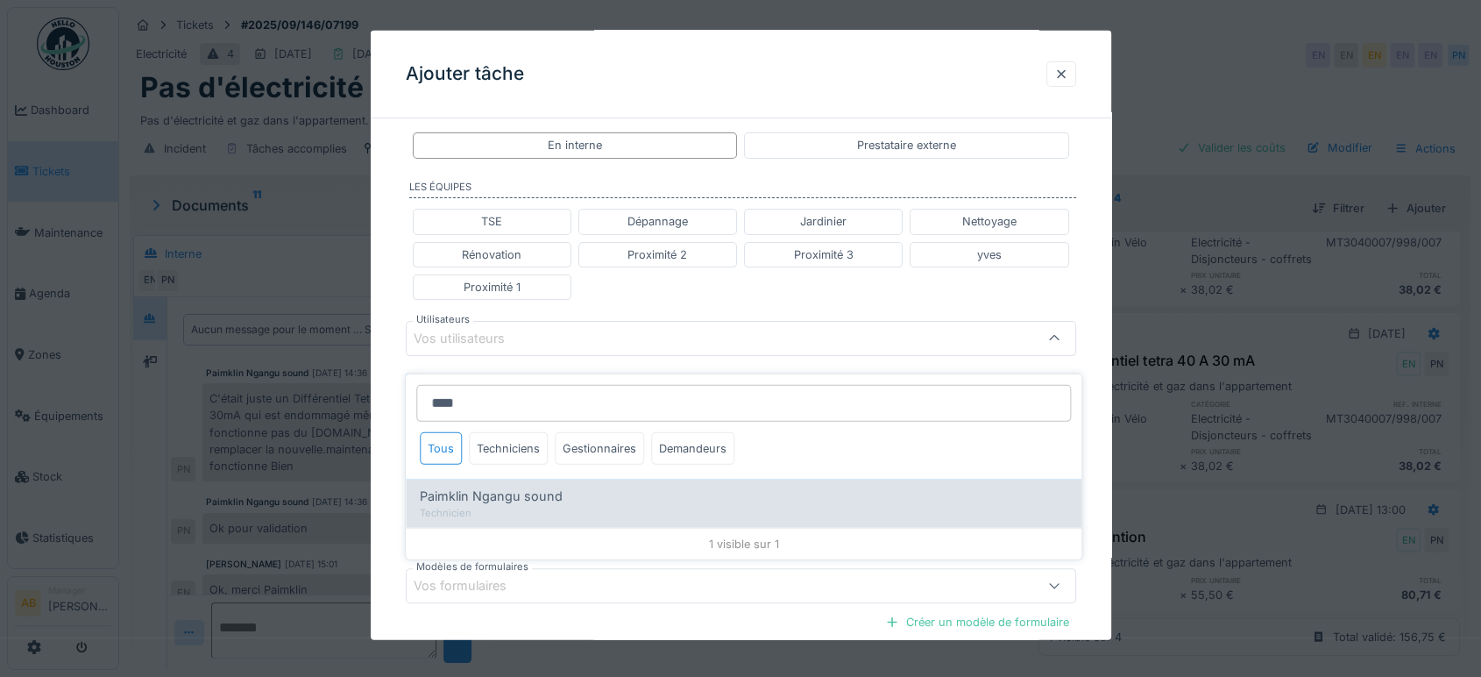
type input "****"
click at [516, 486] on span "Paimklin Ngangu sound" at bounding box center [491, 495] width 143 height 19
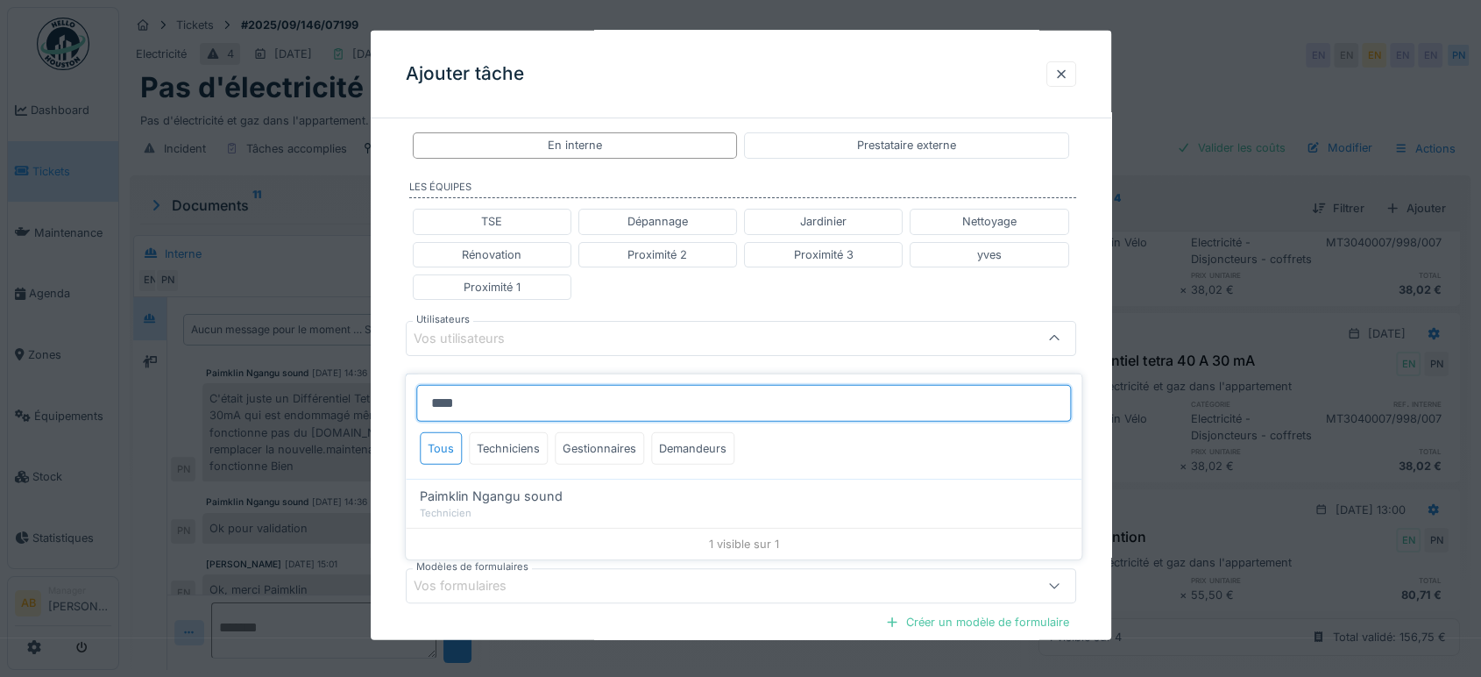
type input "****"
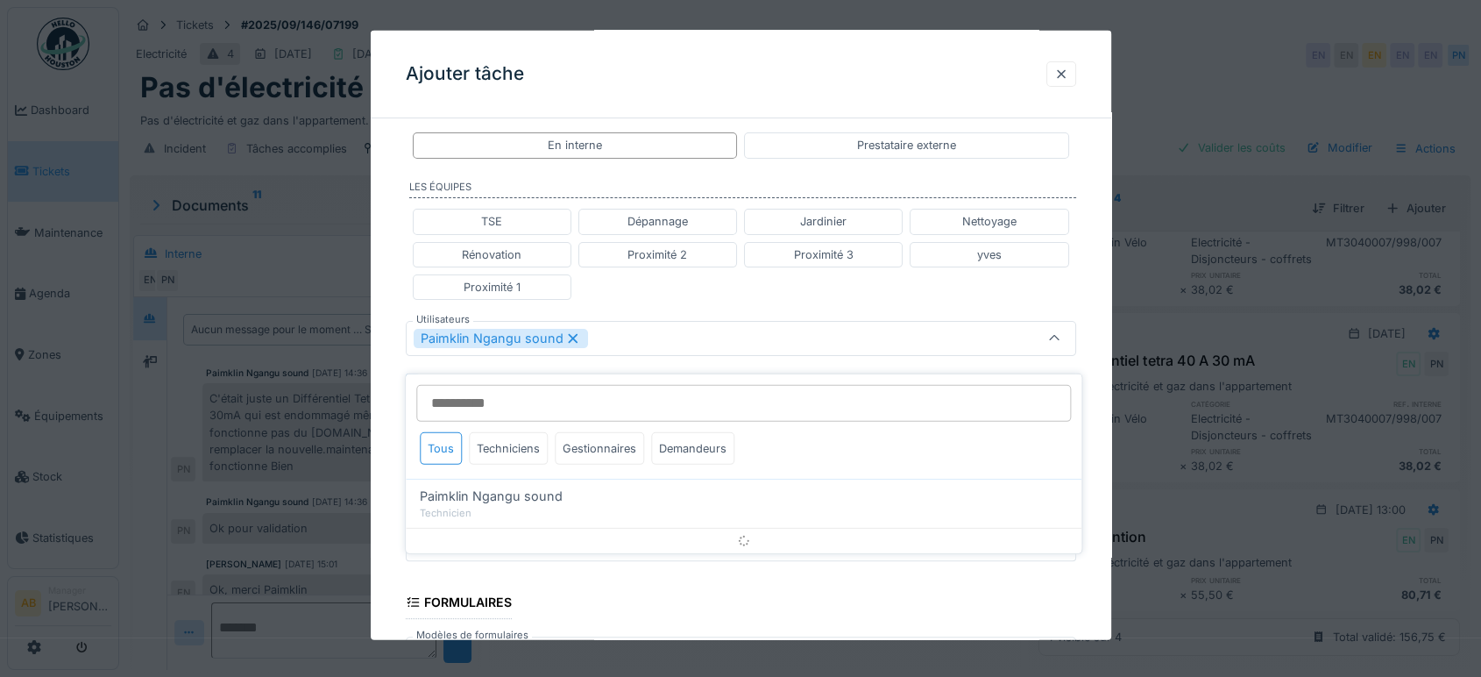
click at [722, 290] on div "TSE Dépannage Jardinier Nettoyage Rénovation Proximité 2 Proximité 3 yves Proxi…" at bounding box center [741, 254] width 670 height 105
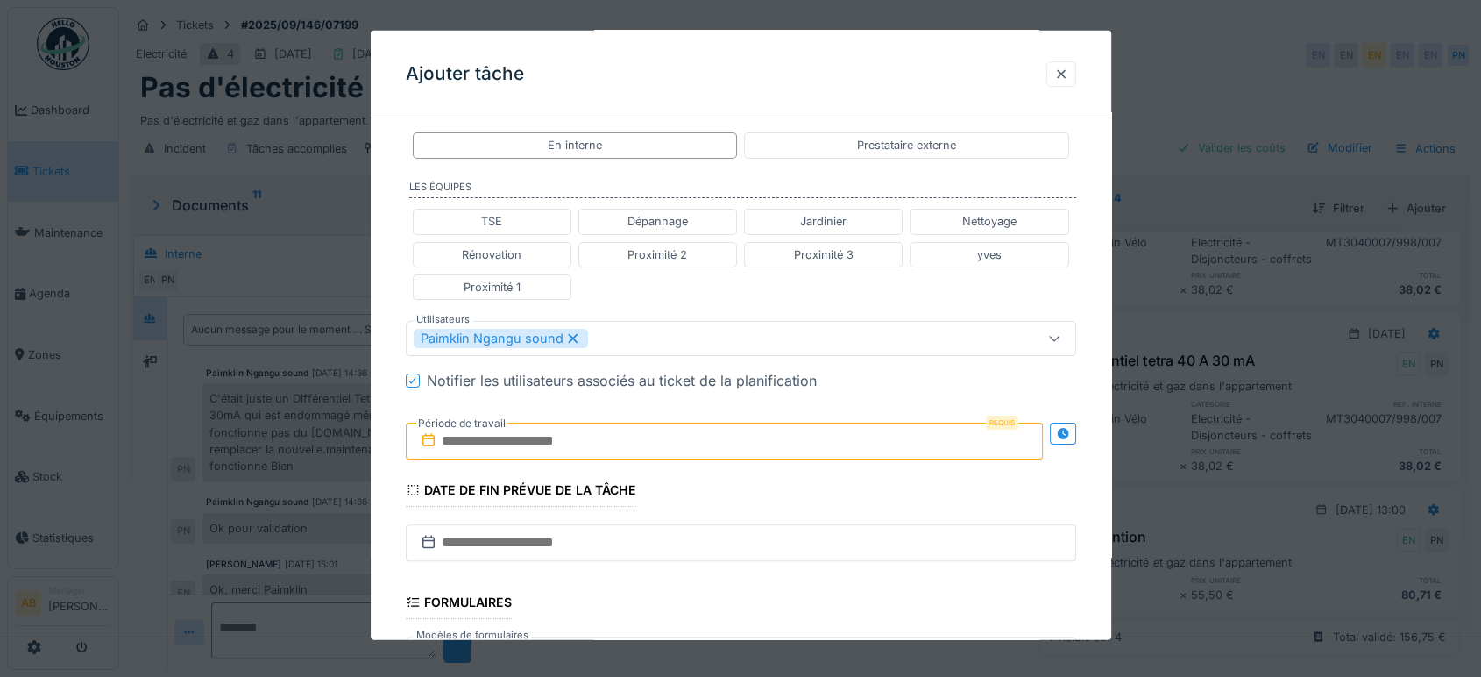
click at [609, 458] on div "Requis Période de travail" at bounding box center [741, 440] width 670 height 65
click at [612, 449] on input "text" at bounding box center [724, 440] width 637 height 37
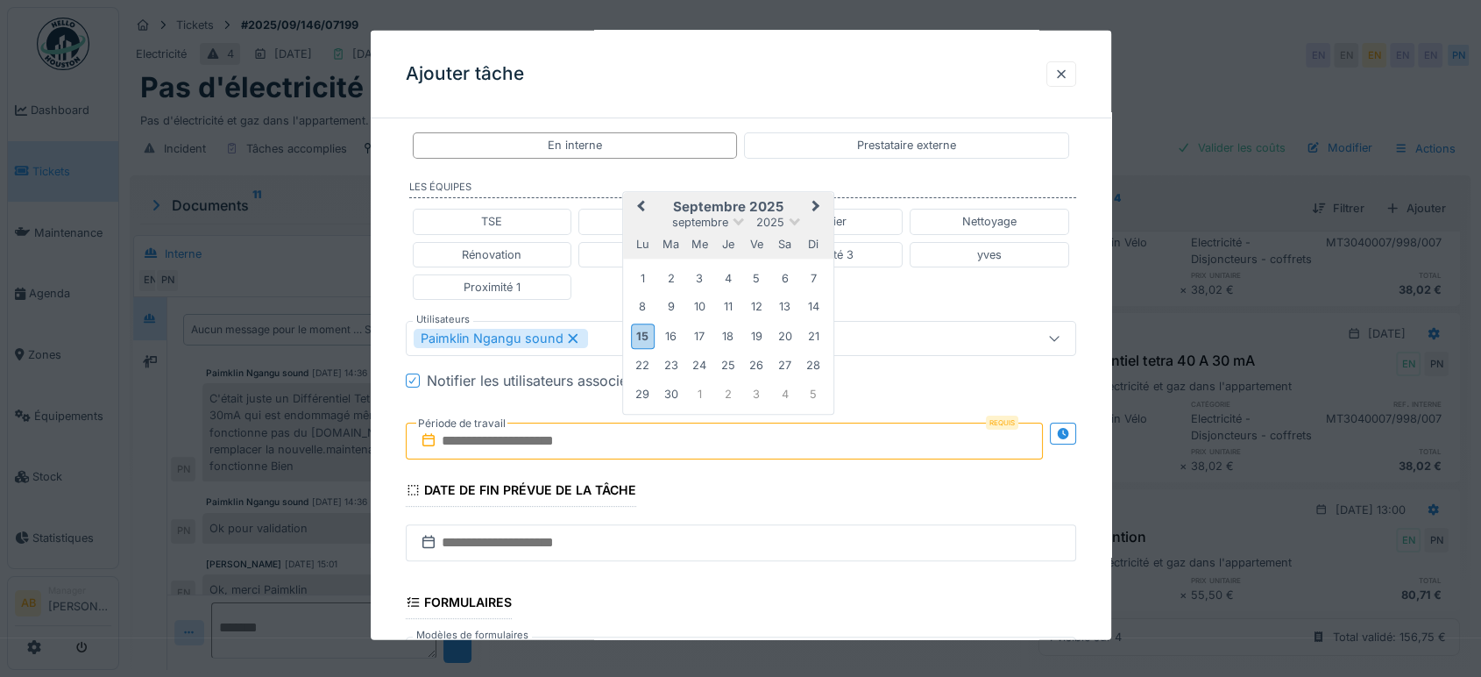
click at [791, 203] on h2 "septembre 2025" at bounding box center [728, 207] width 210 height 16
click at [671, 332] on div "16" at bounding box center [671, 336] width 24 height 24
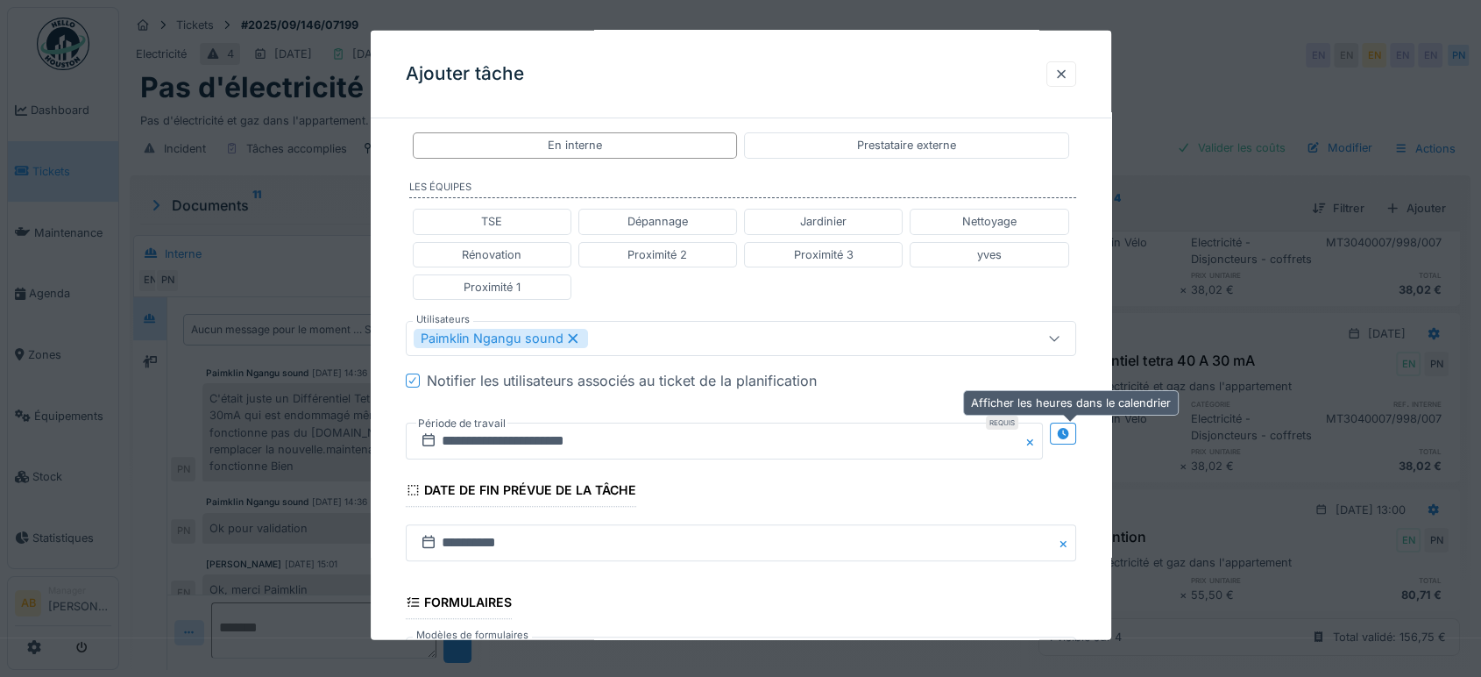
click at [1068, 429] on icon at bounding box center [1062, 432] width 11 height 11
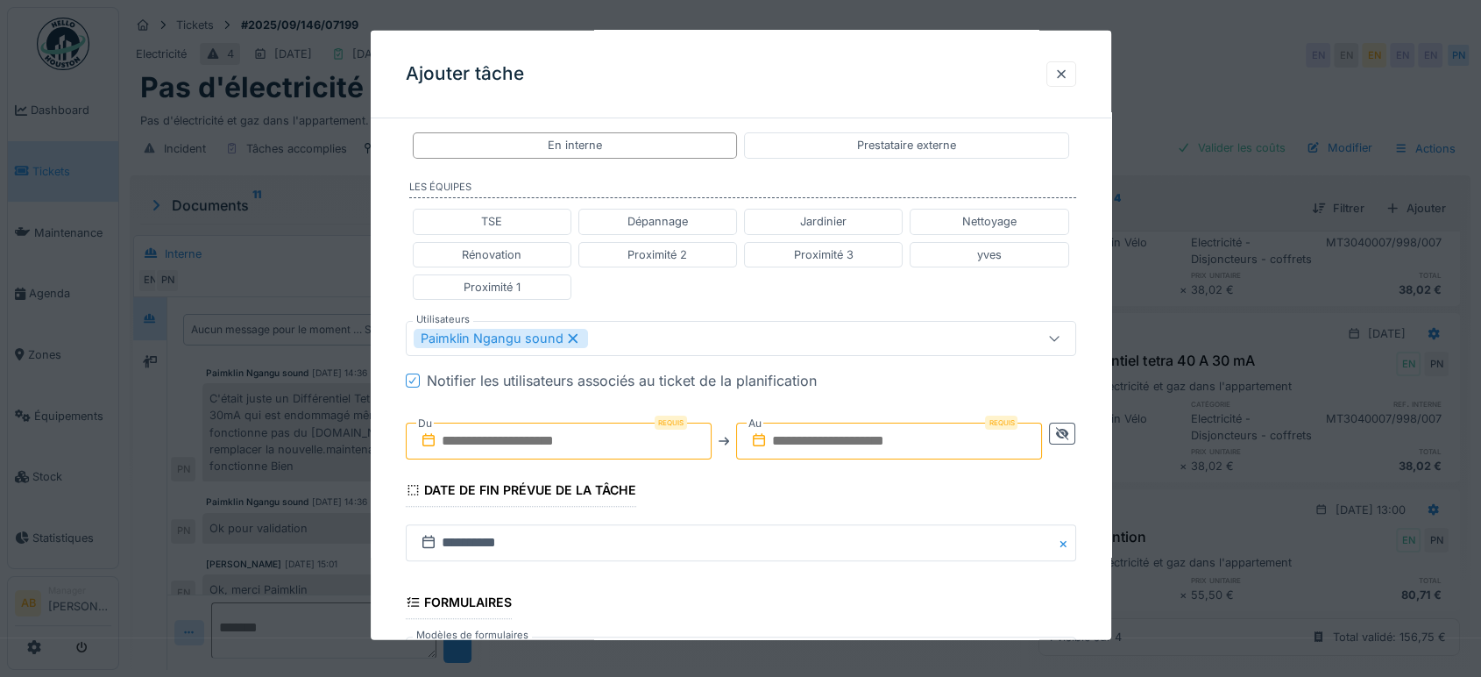
drag, startPoint x: 639, startPoint y: 454, endPoint x: 620, endPoint y: 435, distance: 27.3
click at [638, 454] on input "text" at bounding box center [559, 440] width 306 height 37
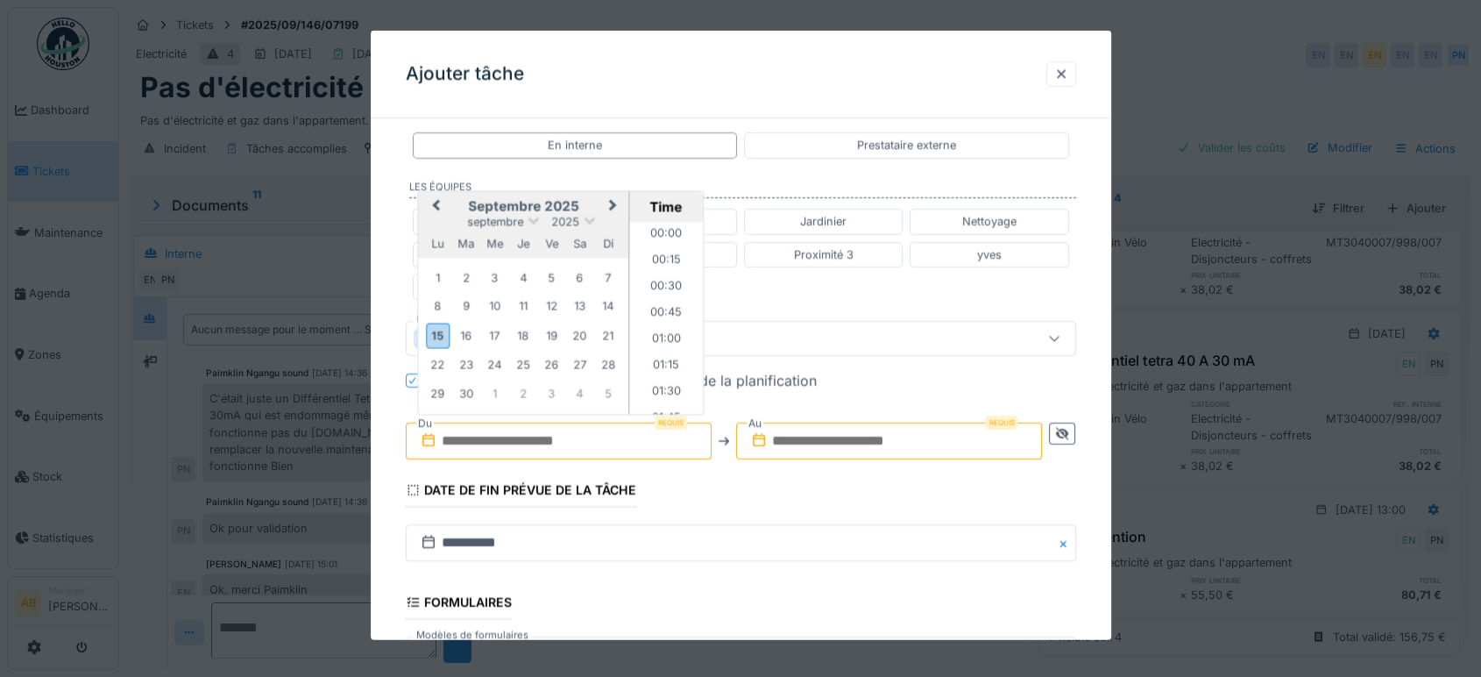
scroll to position [942, 0]
click at [461, 323] on div "16" at bounding box center [466, 335] width 24 height 24
click at [648, 327] on li "08:00" at bounding box center [666, 328] width 74 height 26
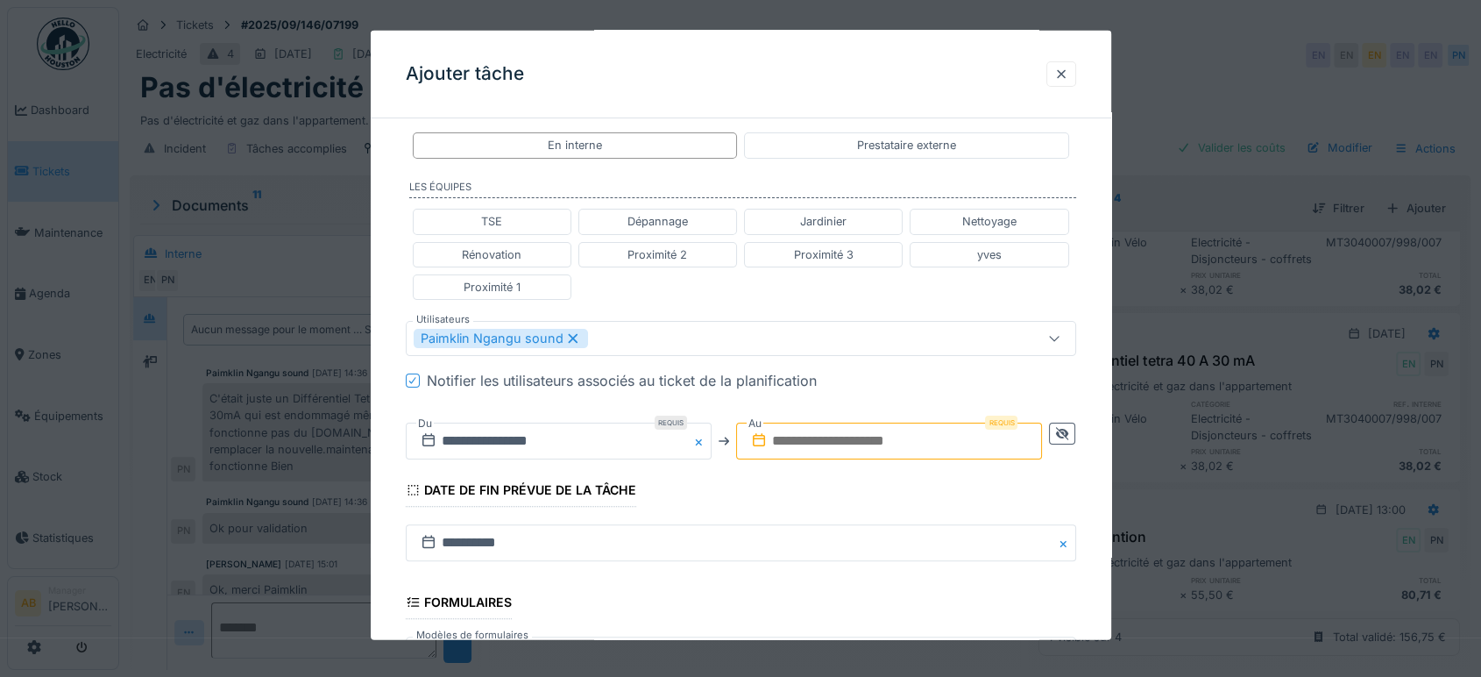
click at [855, 429] on input "text" at bounding box center [889, 440] width 306 height 37
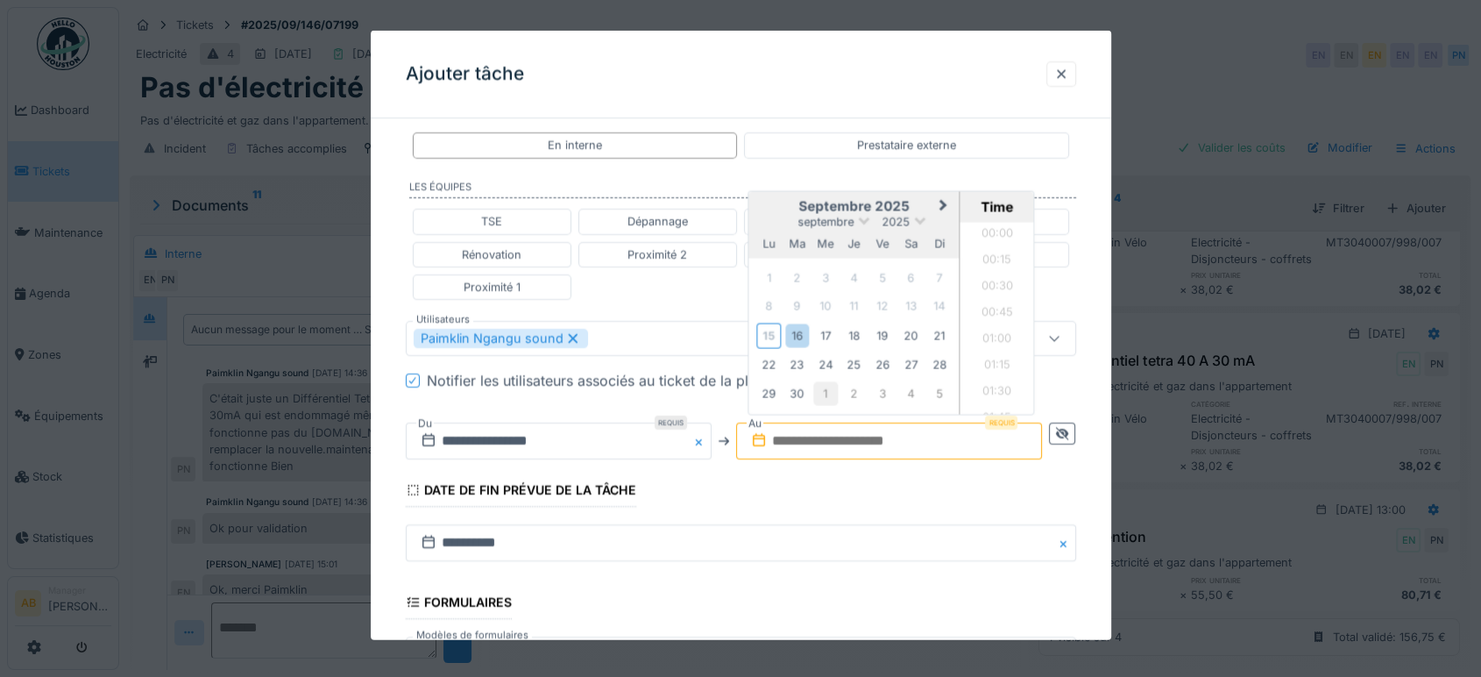
scroll to position [942, 0]
click at [792, 332] on div "16" at bounding box center [797, 335] width 24 height 24
click at [995, 235] on li "09:00" at bounding box center [997, 239] width 74 height 26
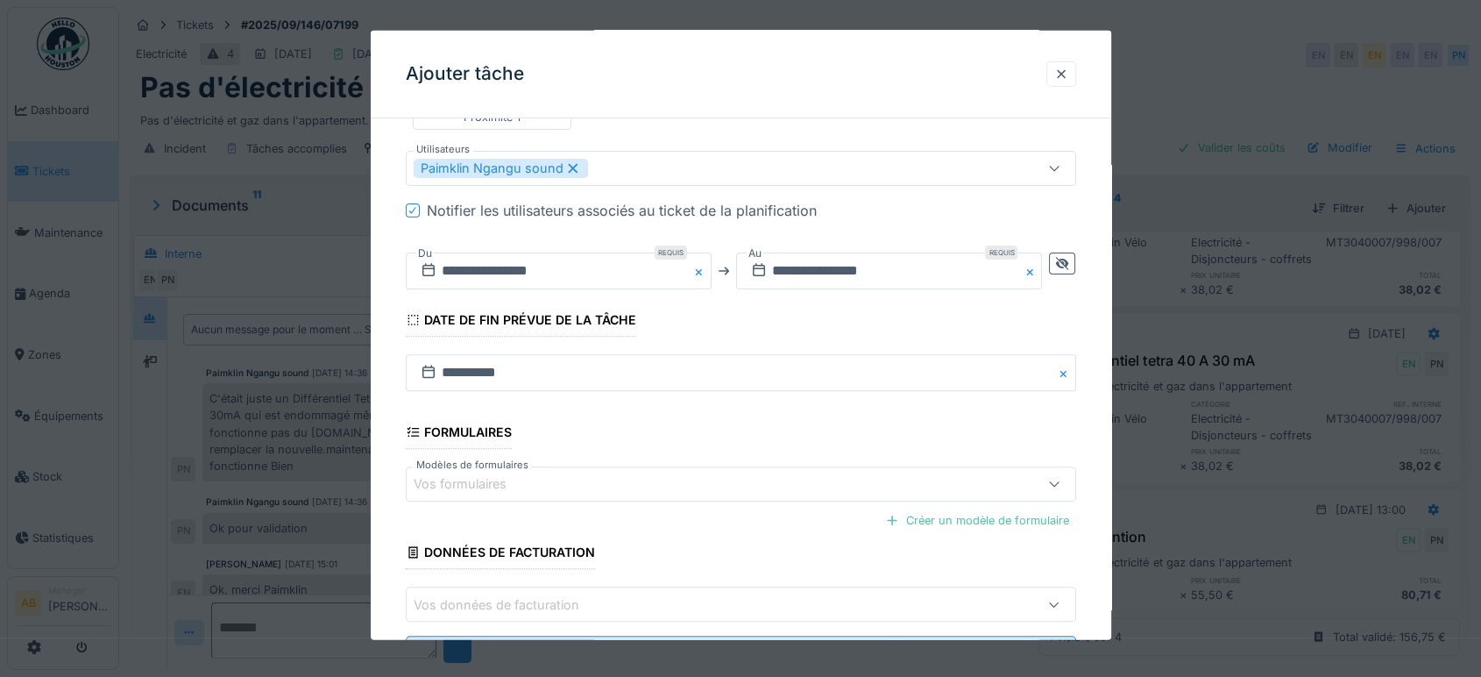
scroll to position [613, 0]
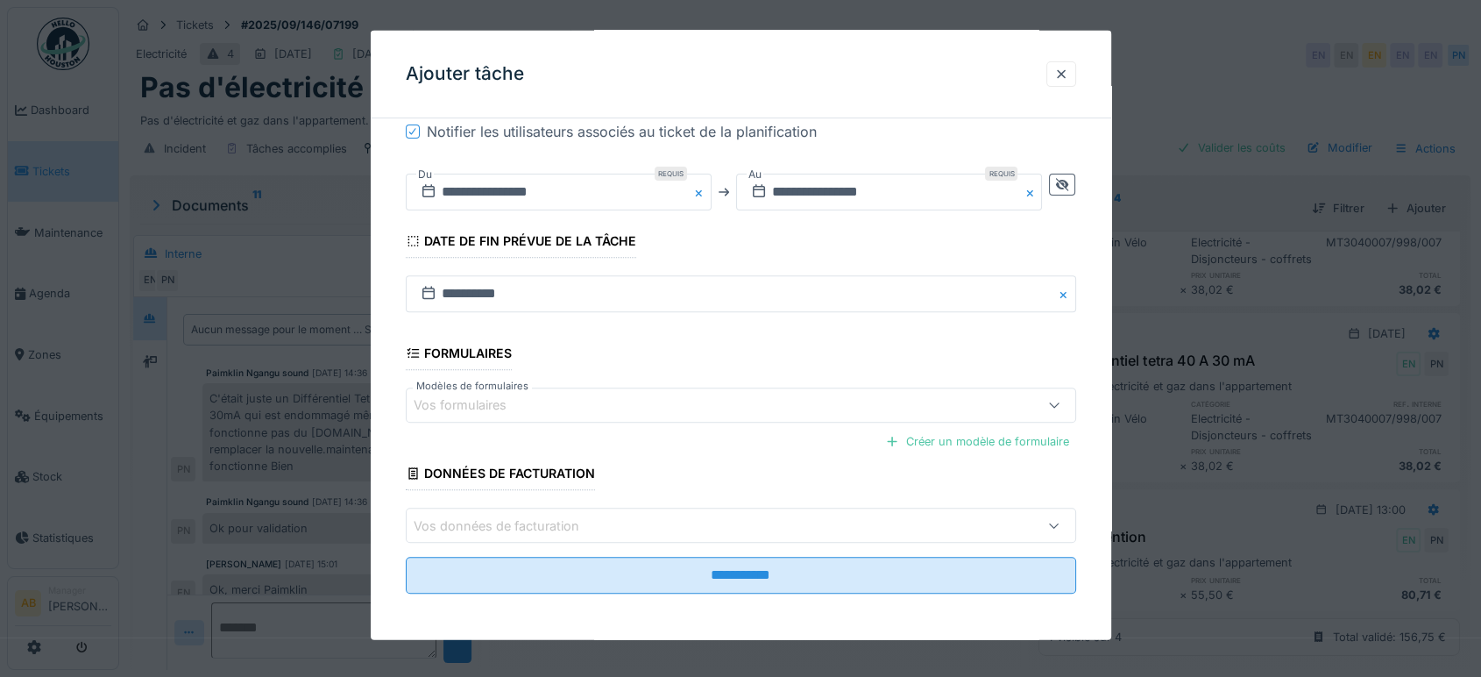
click at [757, 592] on fieldset "**********" at bounding box center [741, 63] width 670 height 1088
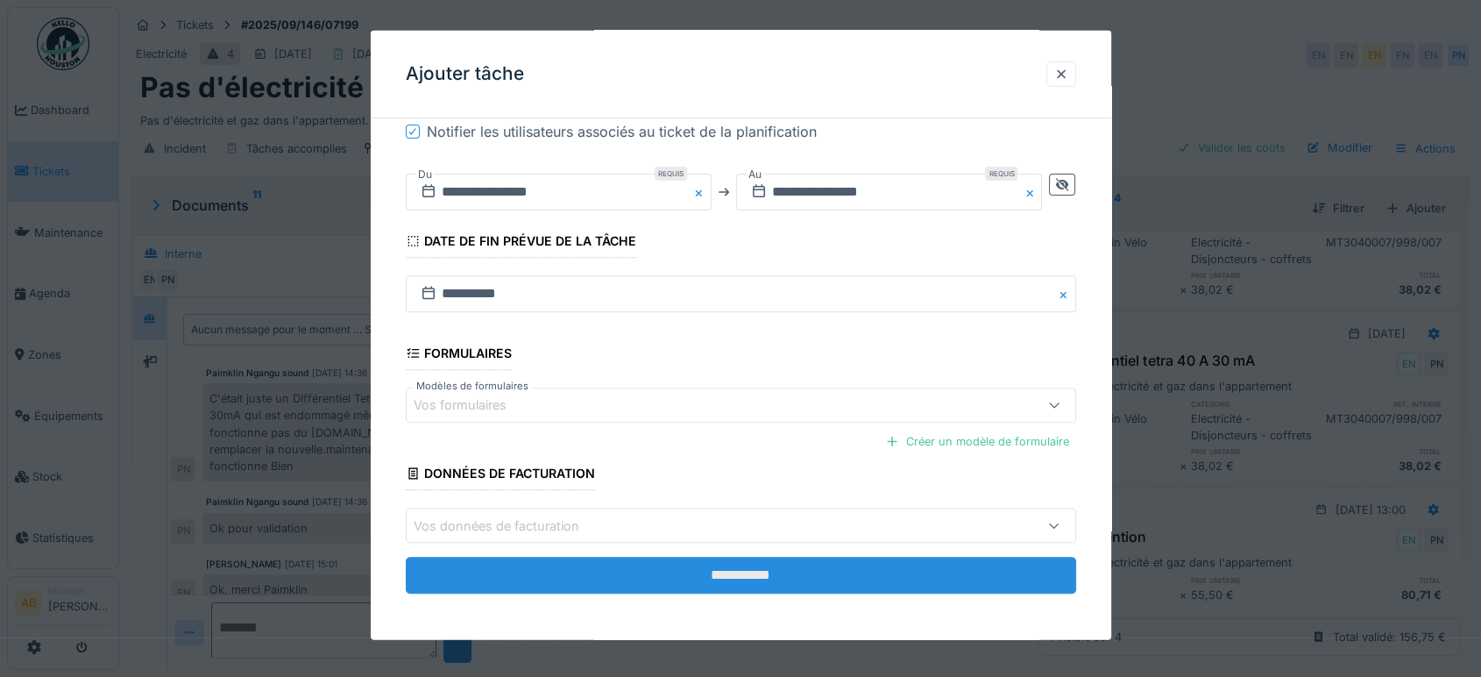
click at [768, 563] on input "**********" at bounding box center [741, 574] width 670 height 37
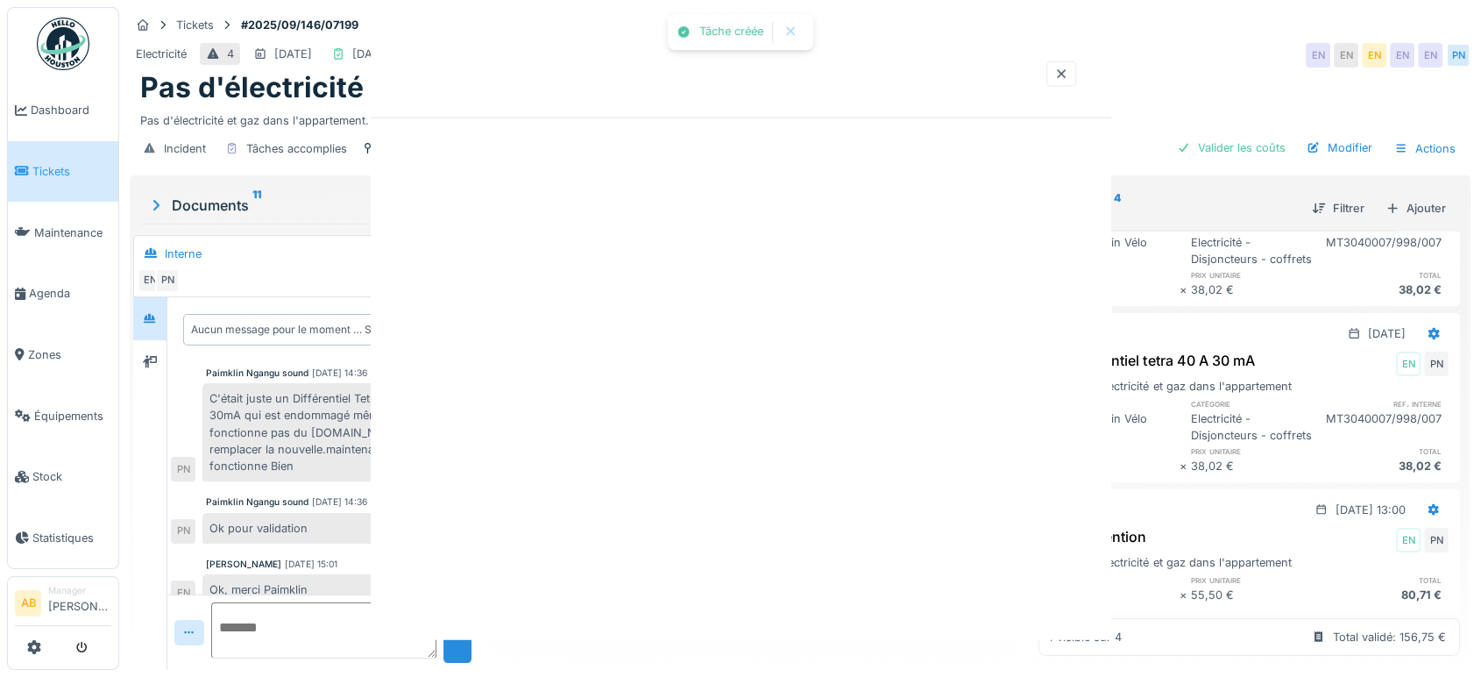
scroll to position [0, 0]
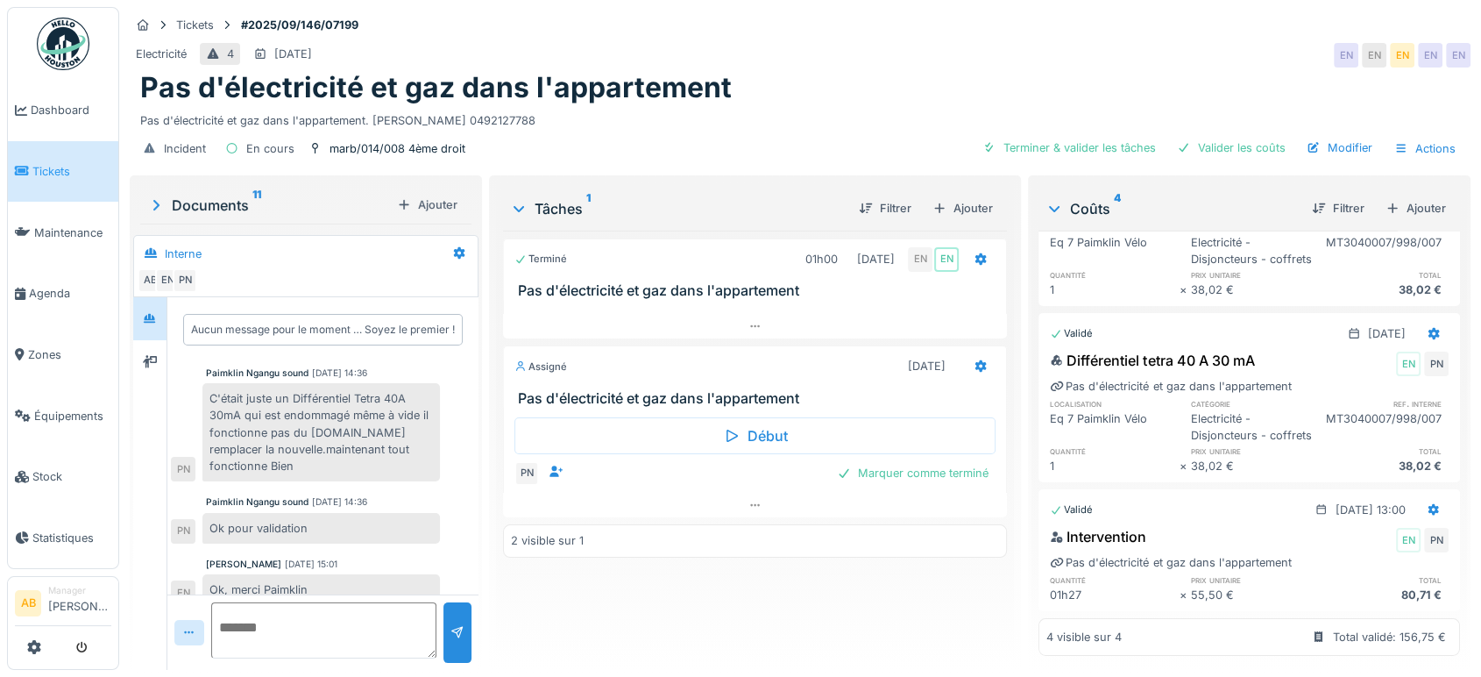
click at [746, 573] on div "Terminé 01h00 12/09/2025 EN EN Pas d'électricité et gaz dans l'appartement Assi…" at bounding box center [755, 442] width 504 height 425
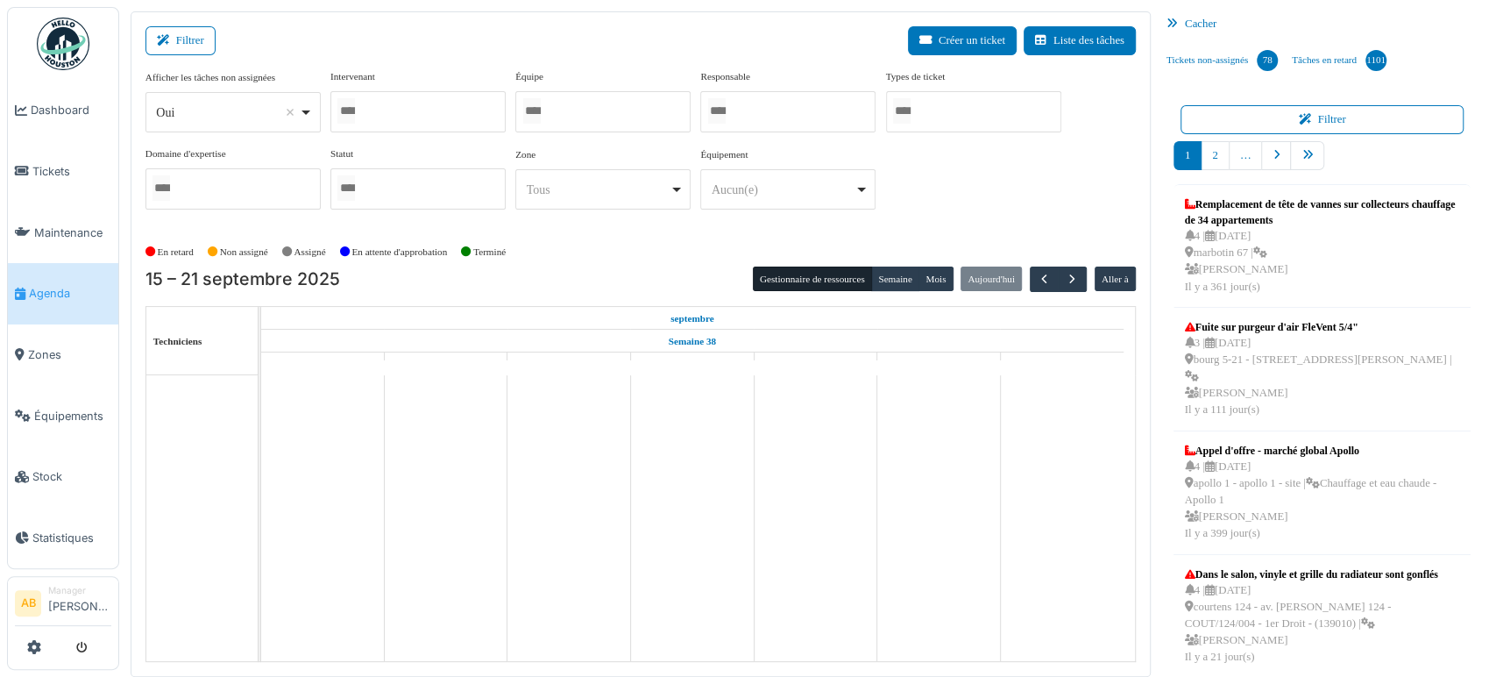
click at [216, 122] on div "Oui Remove item" at bounding box center [232, 112] width 160 height 25
select select "**"
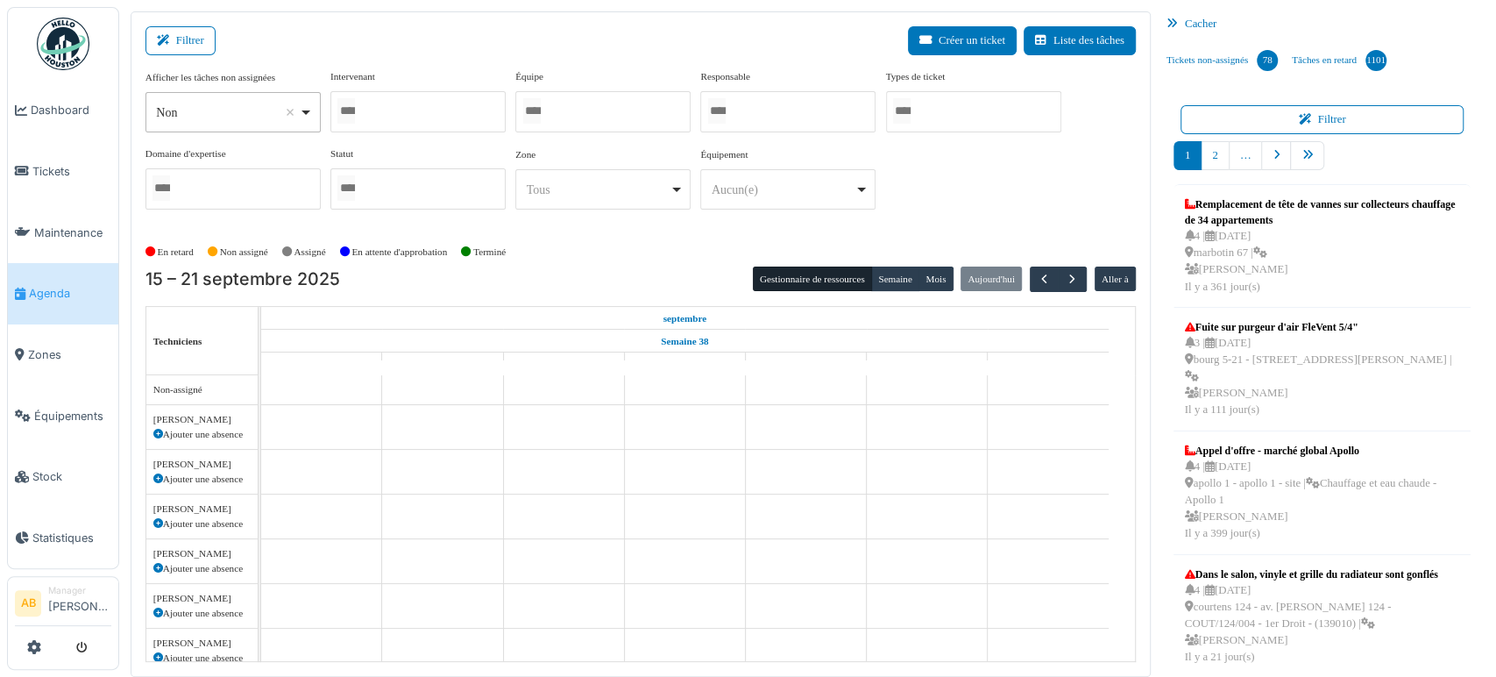
click at [354, 122] on input "Tous" at bounding box center [346, 110] width 18 height 25
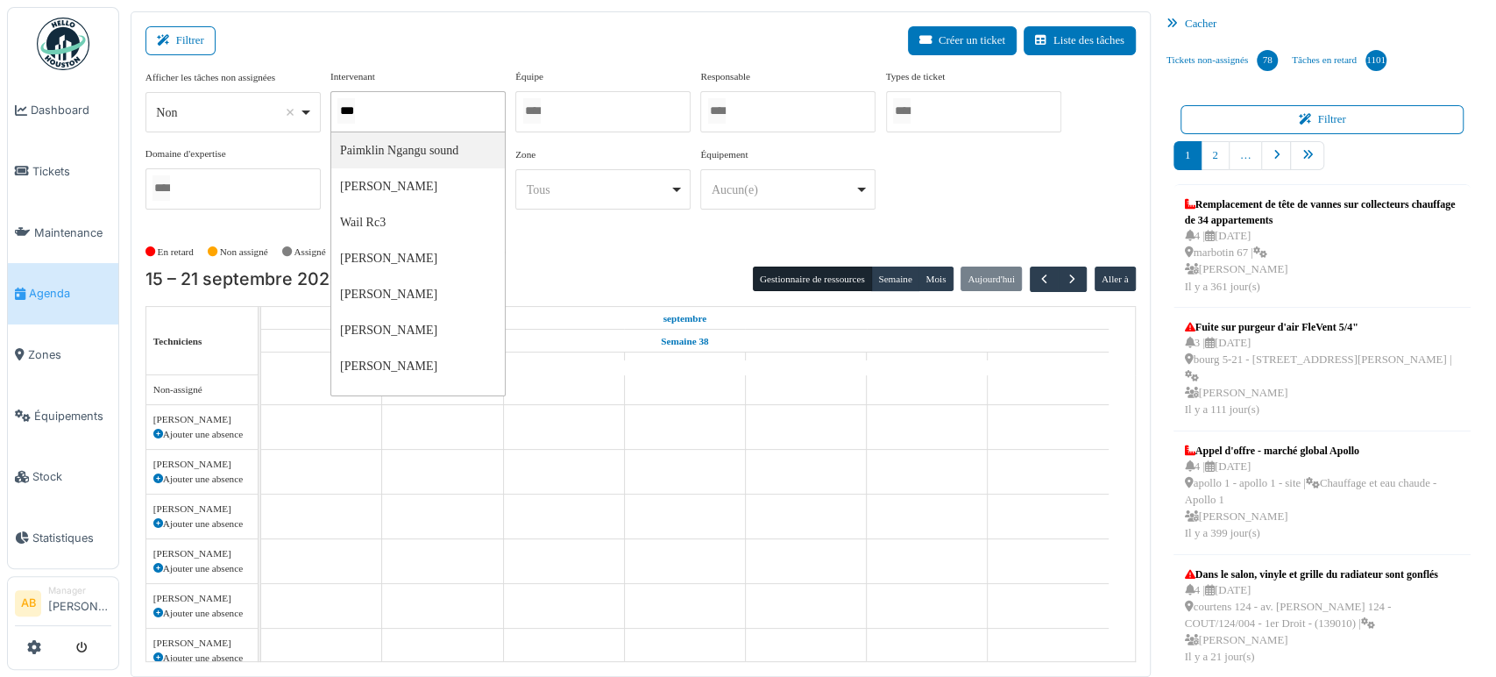
type input "****"
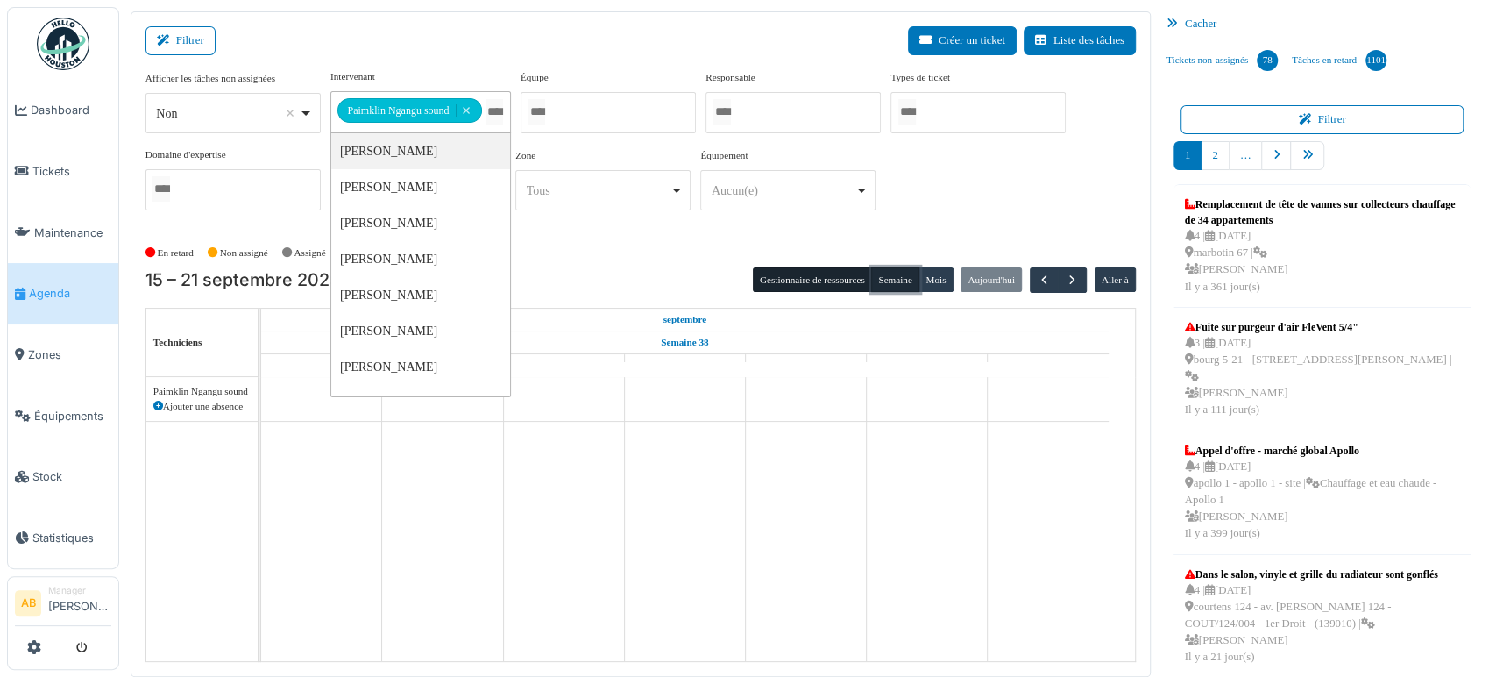
click at [892, 280] on button "Semaine" at bounding box center [895, 279] width 48 height 25
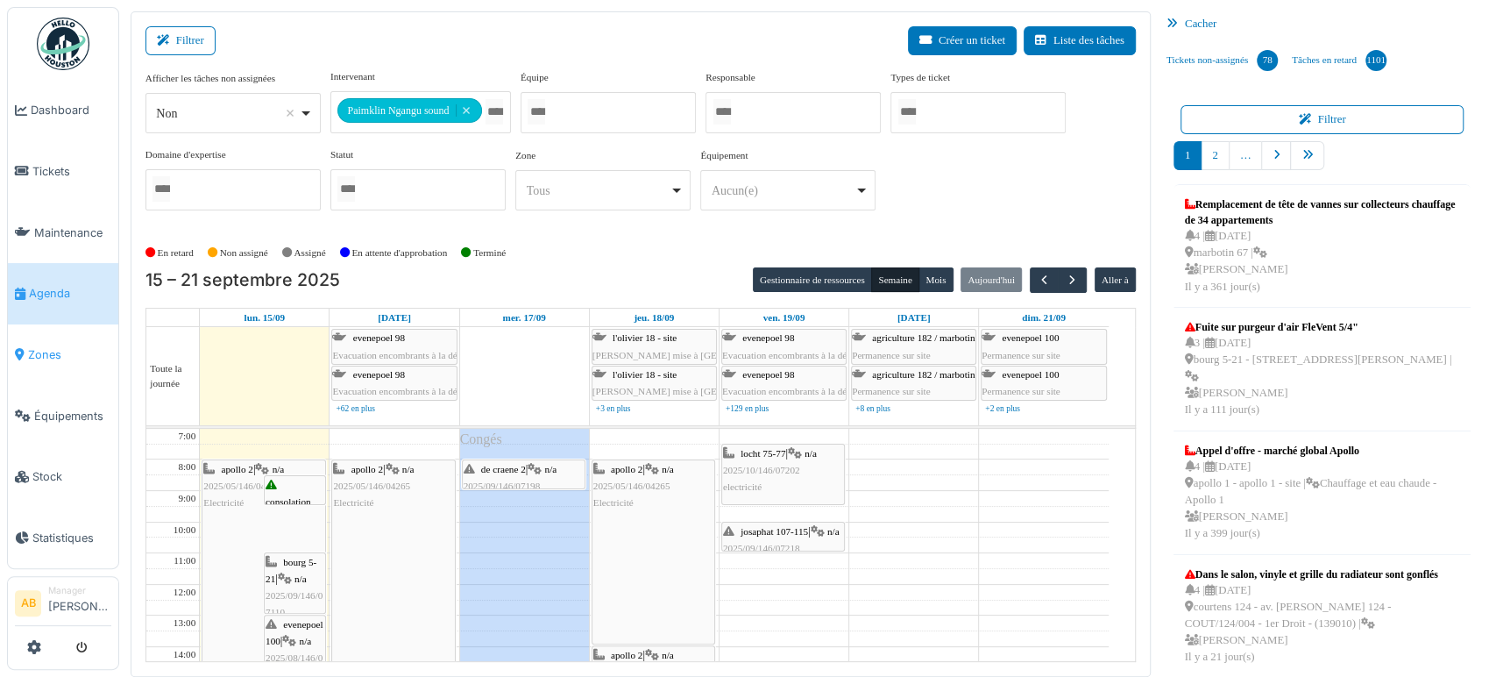
click at [38, 349] on span "Zones" at bounding box center [69, 354] width 83 height 17
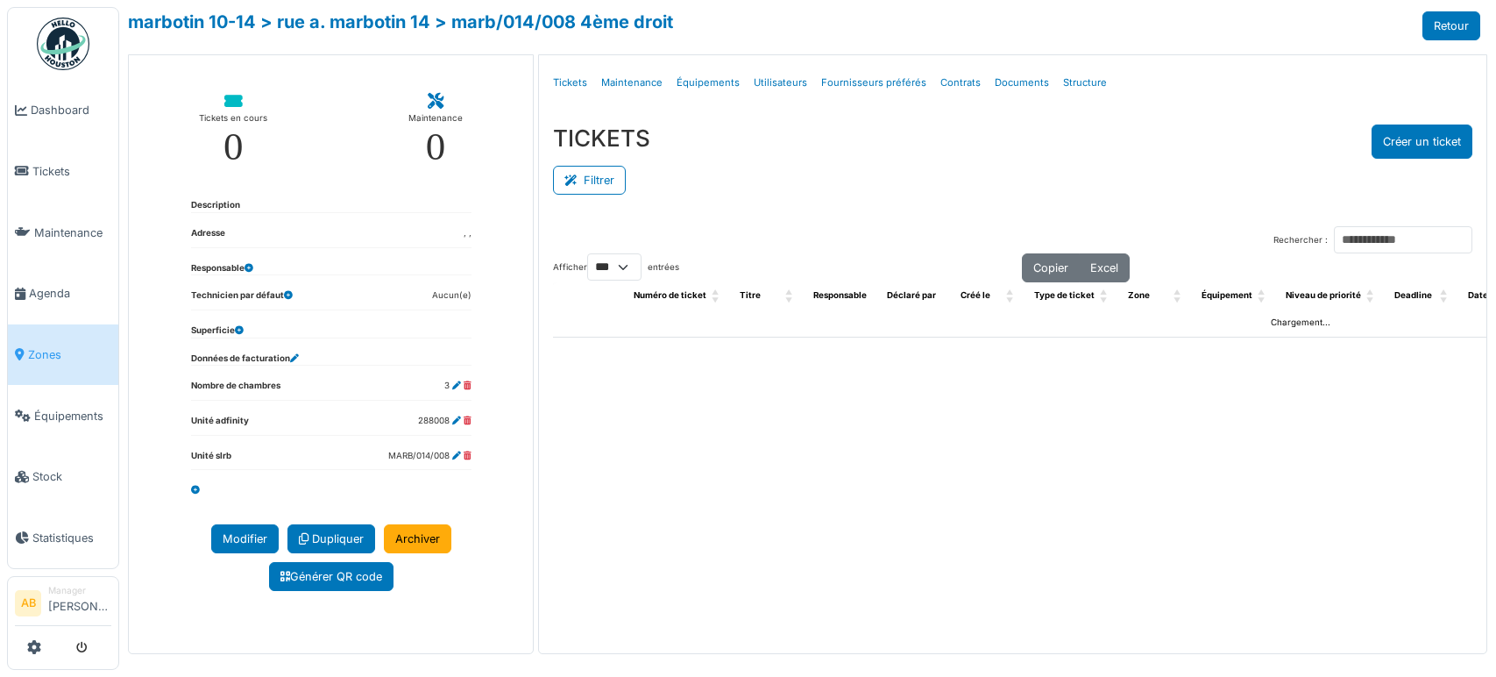
select select "***"
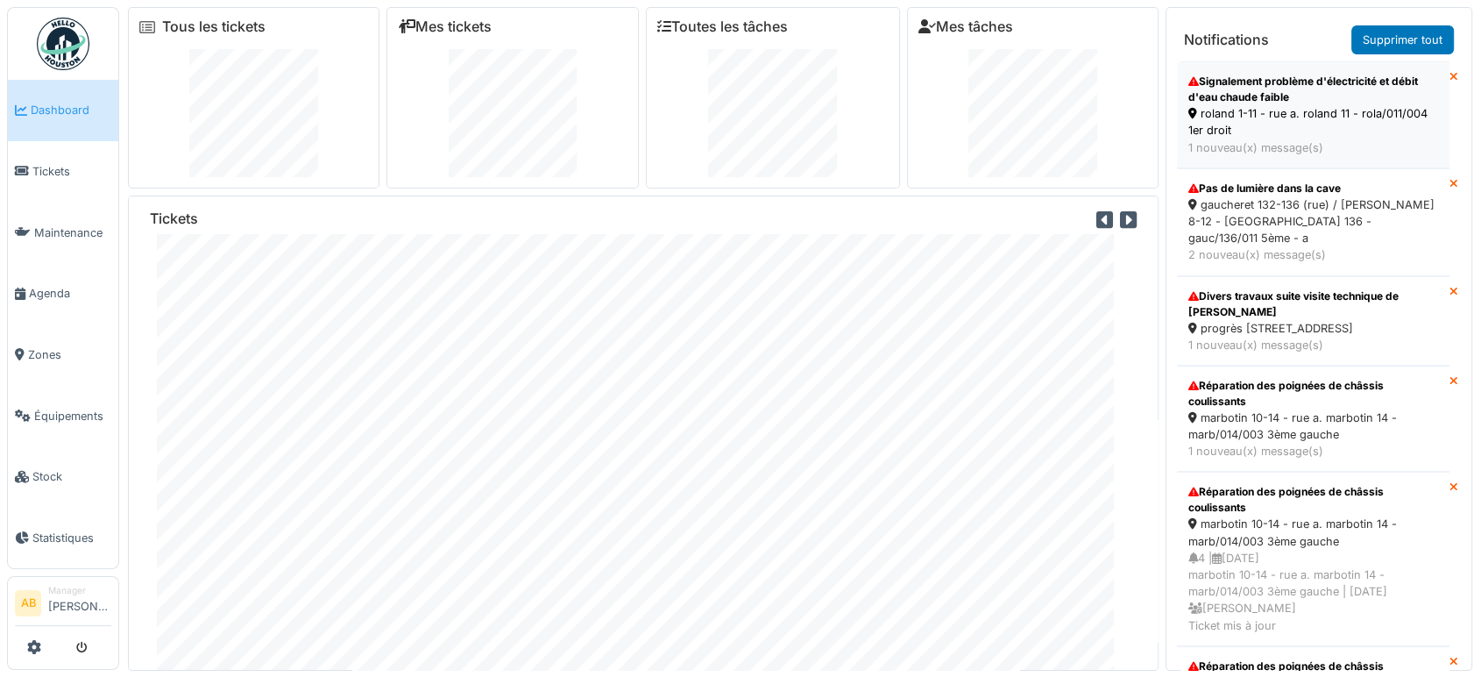
click at [1350, 103] on div "Signalement problème d'électricité et débit d'eau chaude faible" at bounding box center [1313, 90] width 250 height 32
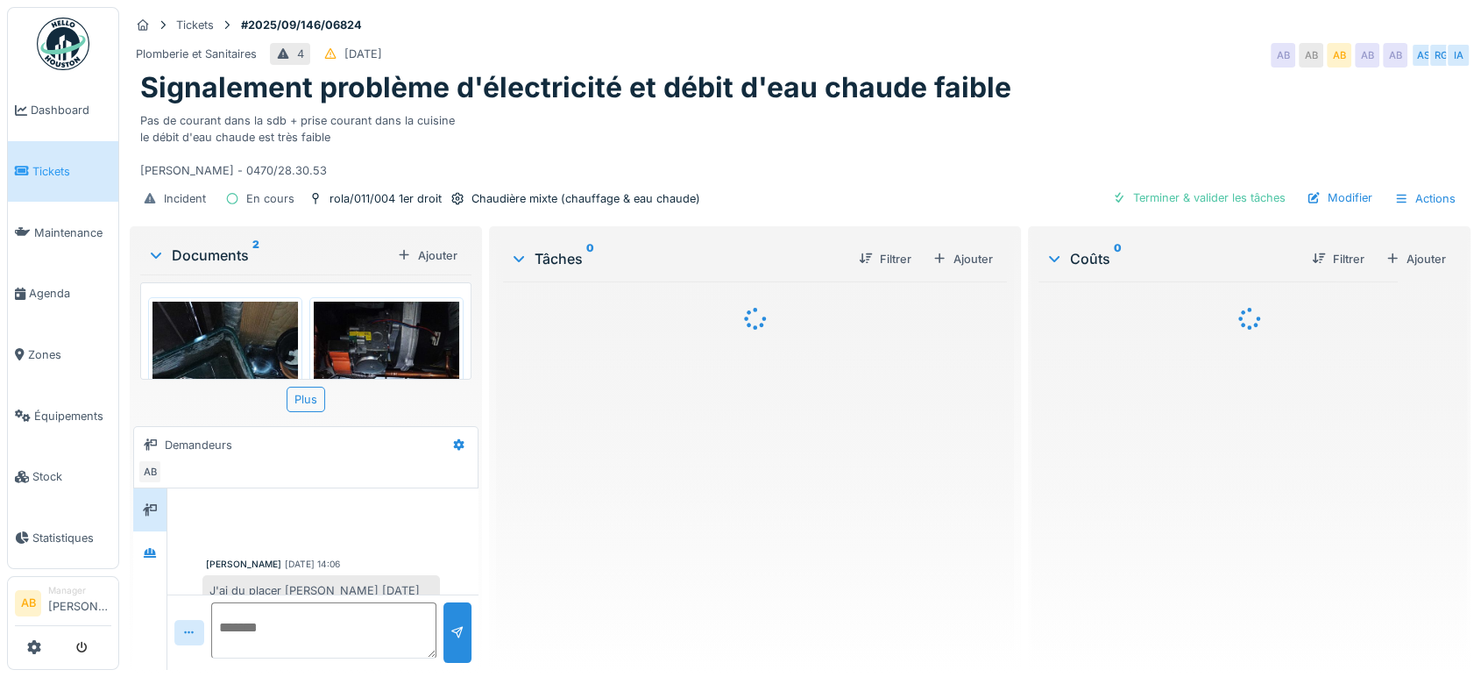
scroll to position [181, 0]
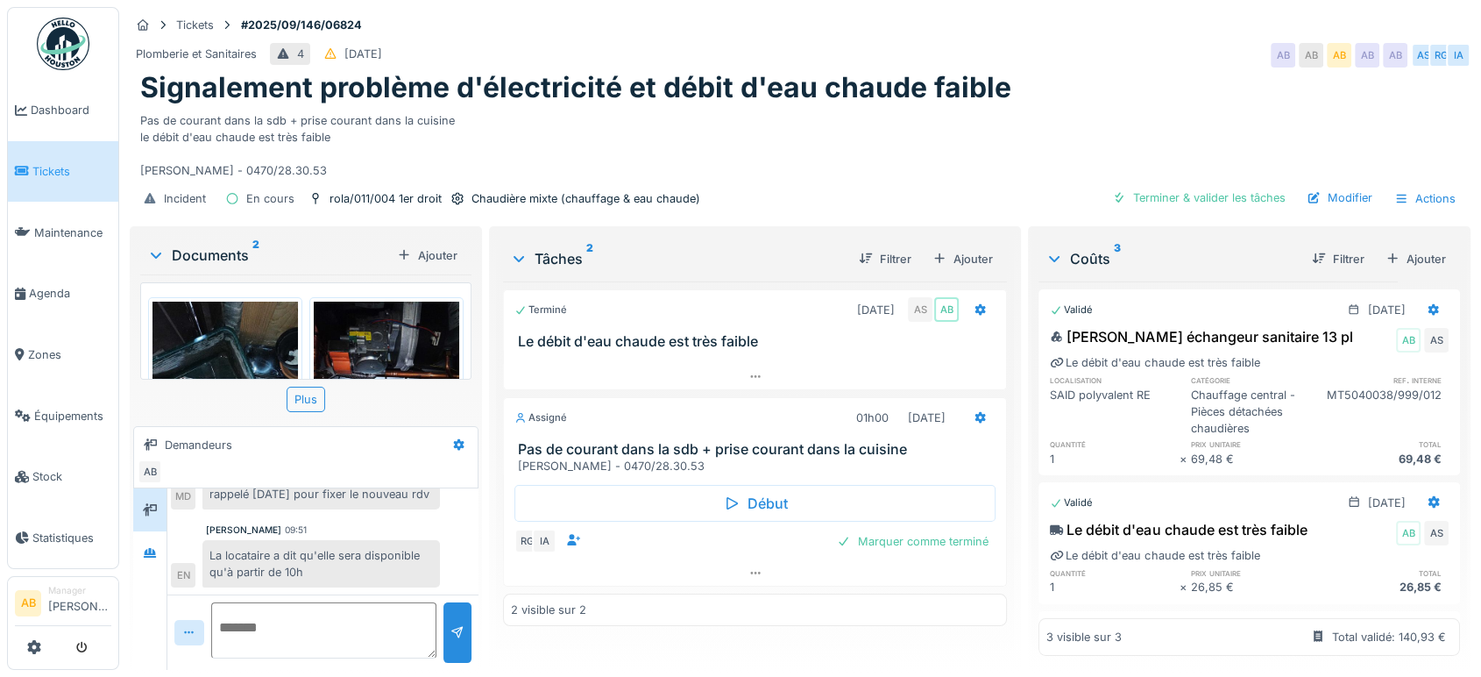
click at [224, 244] on div "Documents 2" at bounding box center [268, 254] width 243 height 21
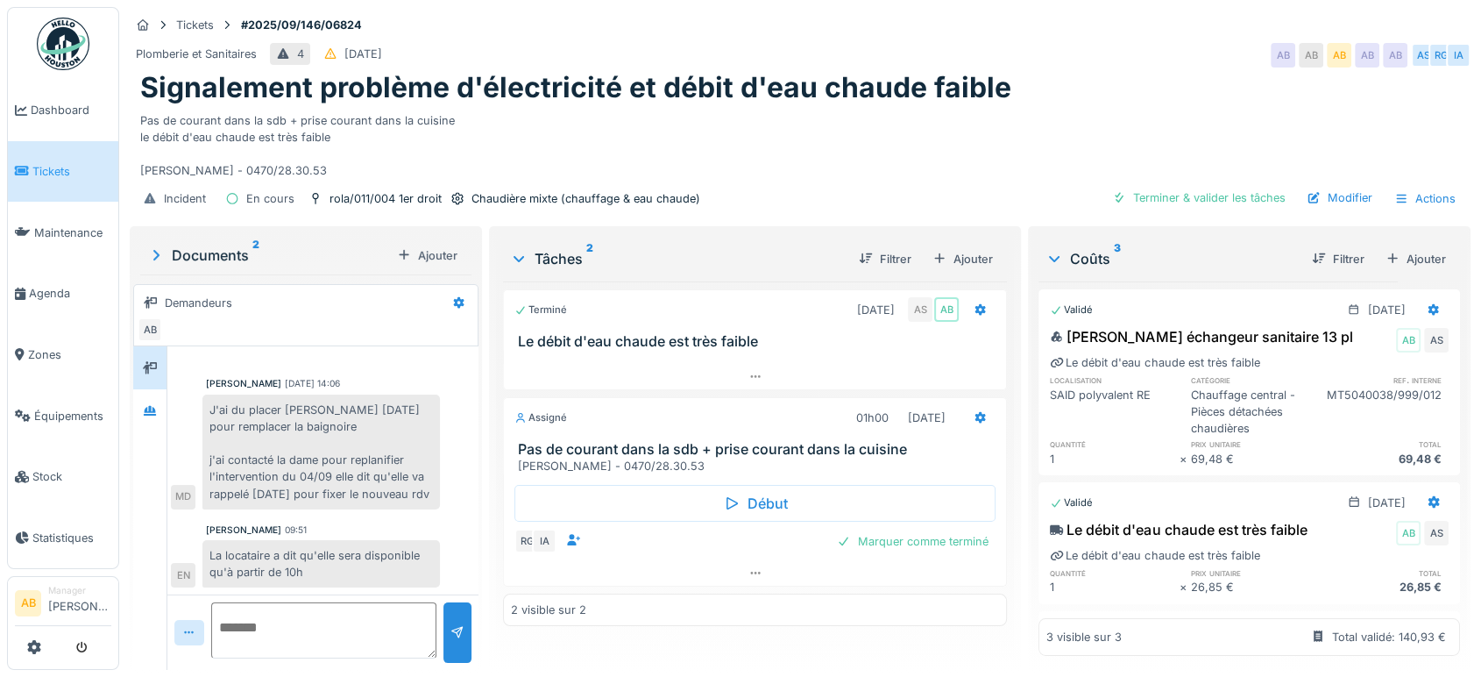
scroll to position [39, 0]
click at [712, 573] on div at bounding box center [755, 572] width 502 height 25
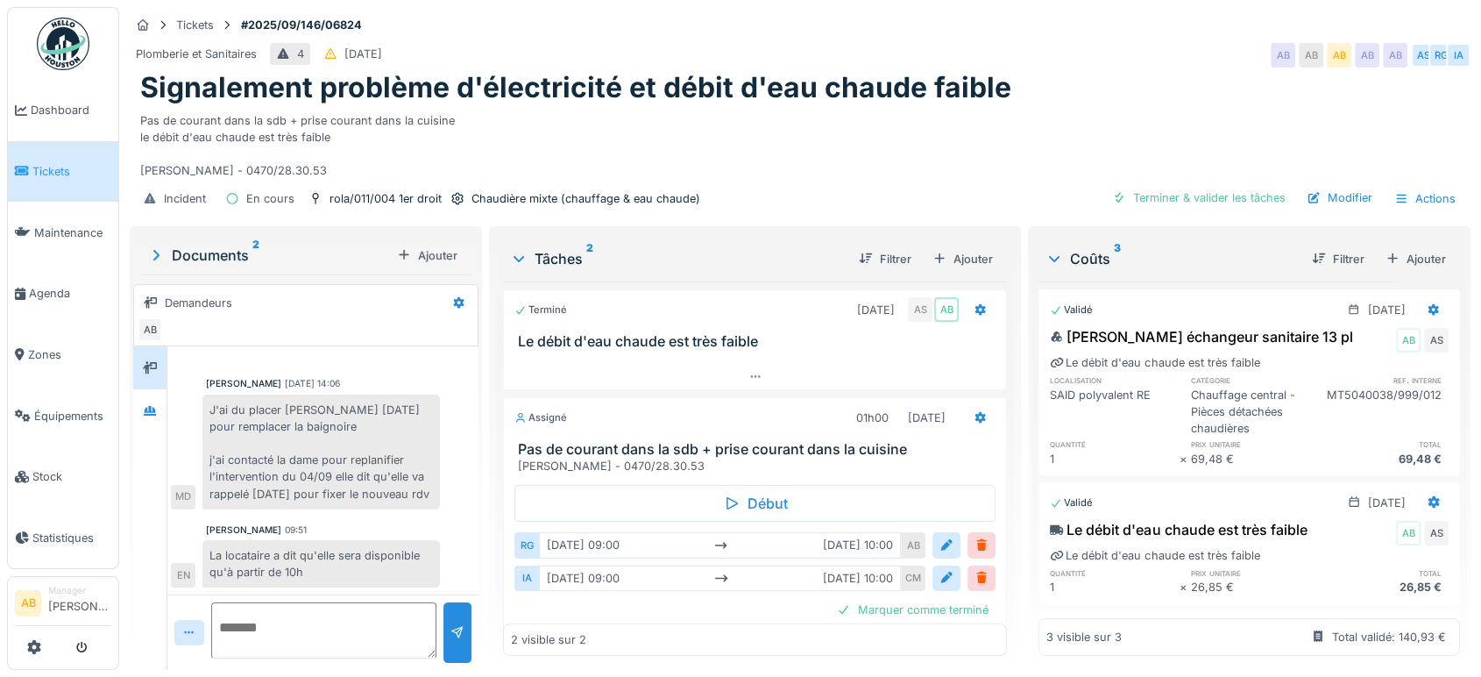
scroll to position [0, 0]
click at [203, 244] on div "Documents 2" at bounding box center [268, 254] width 243 height 21
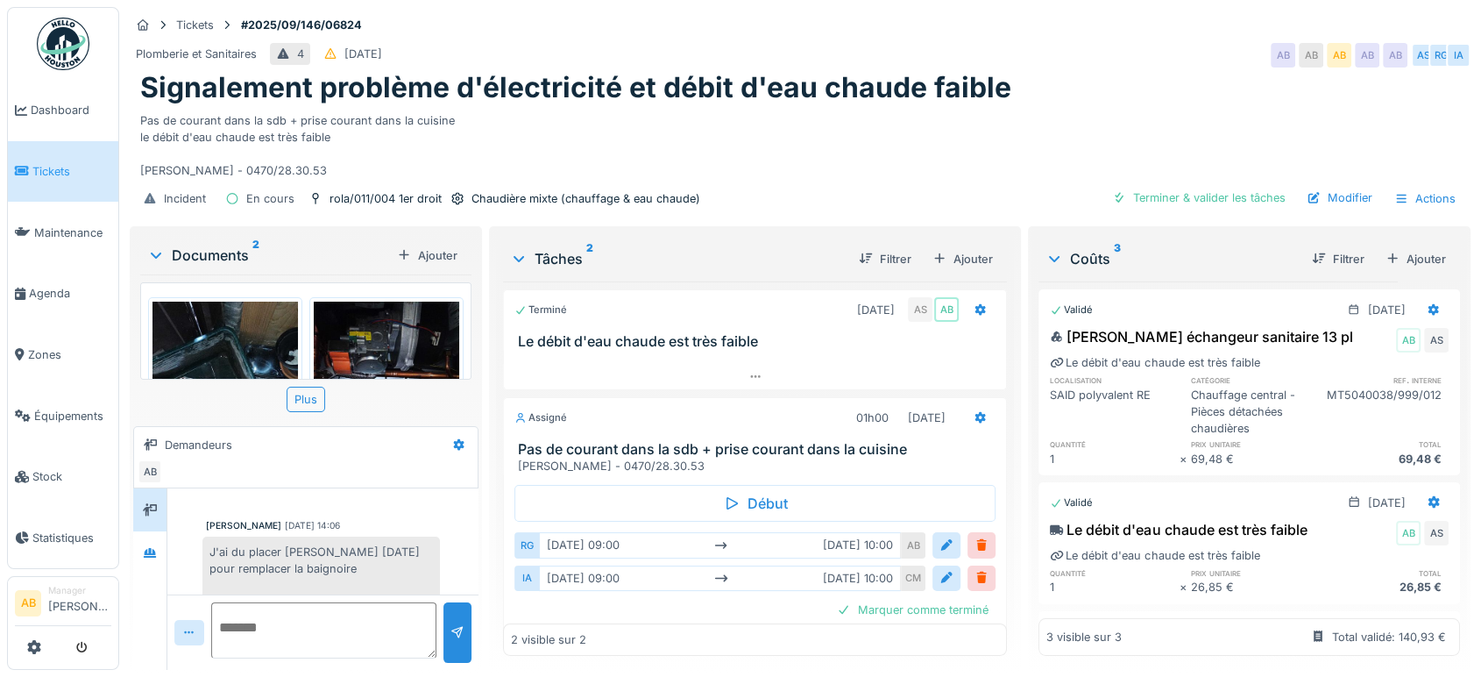
scroll to position [181, 0]
click at [568, 105] on div "Pas de courant dans la sdb + prise courant dans la cuisine le débit d'eau chaud…" at bounding box center [800, 142] width 1320 height 74
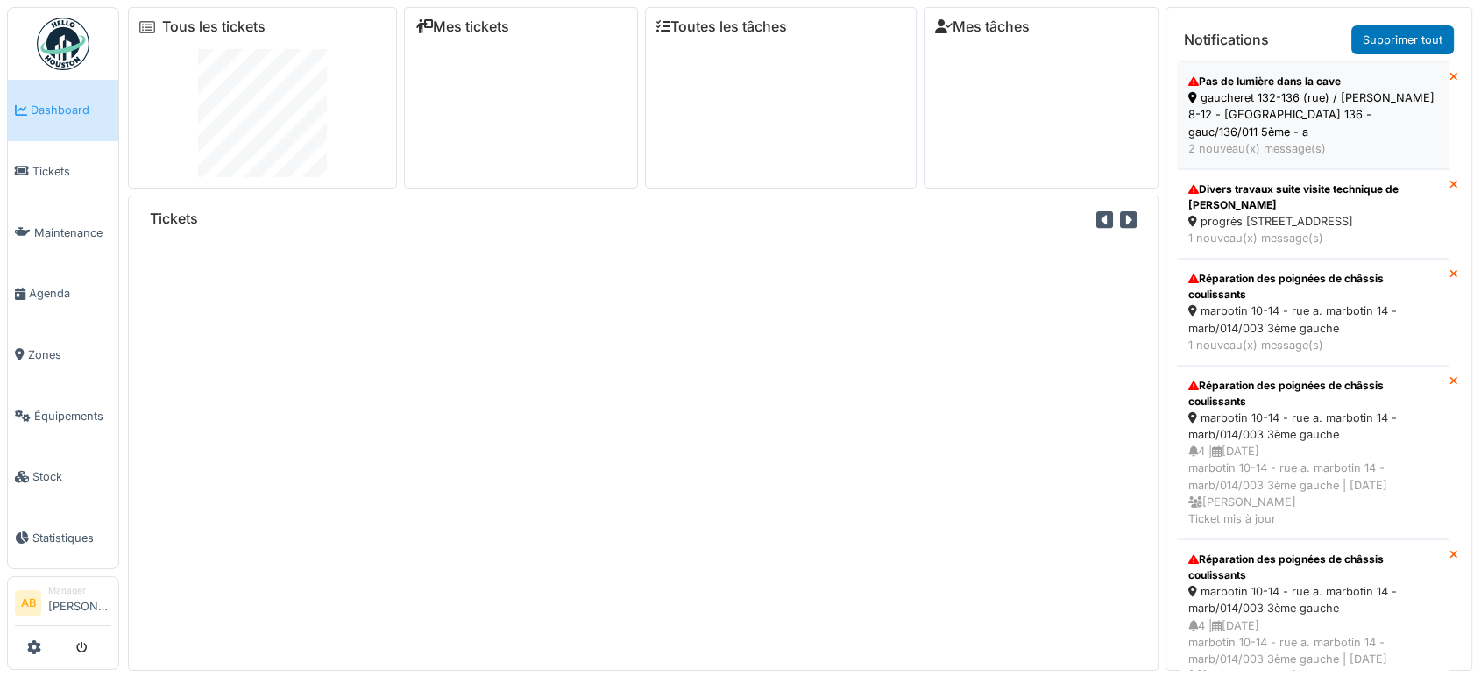
click at [1211, 140] on div "2 nouveau(x) message(s)" at bounding box center [1313, 148] width 250 height 17
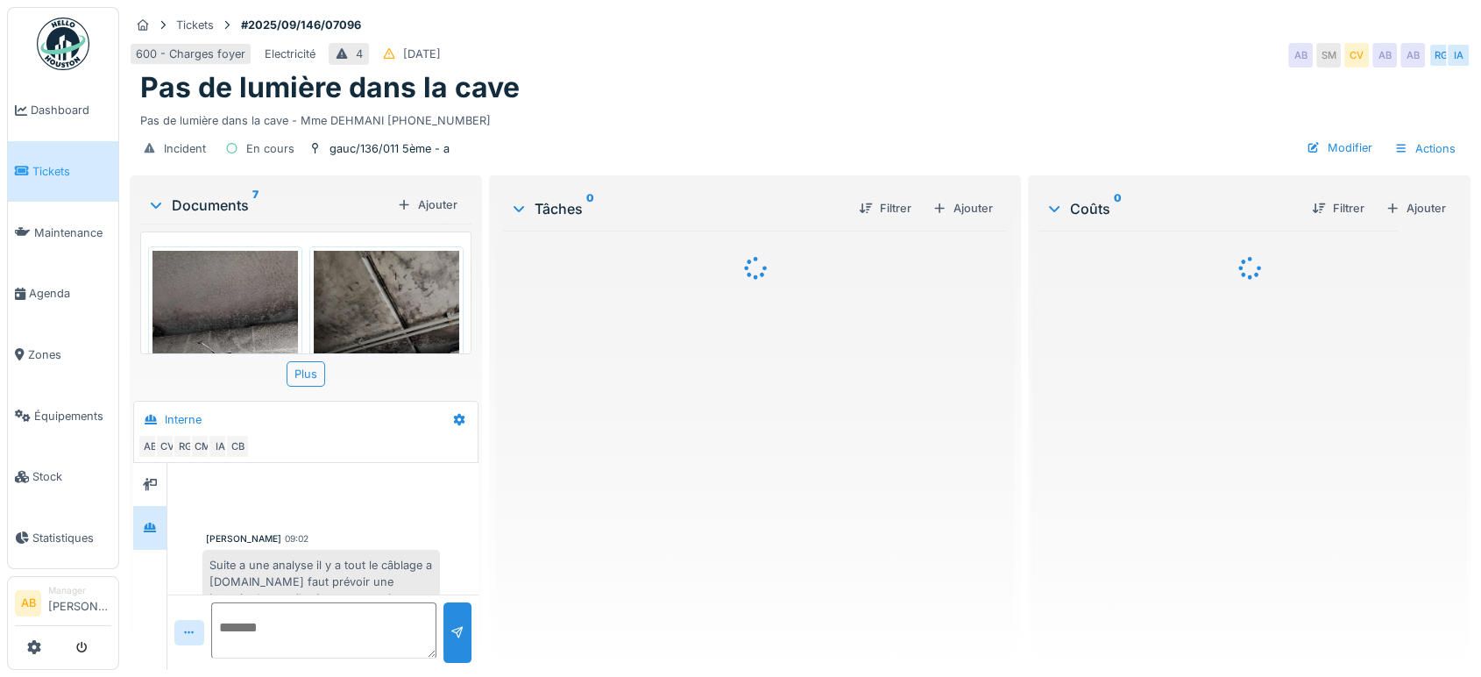
scroll to position [121, 0]
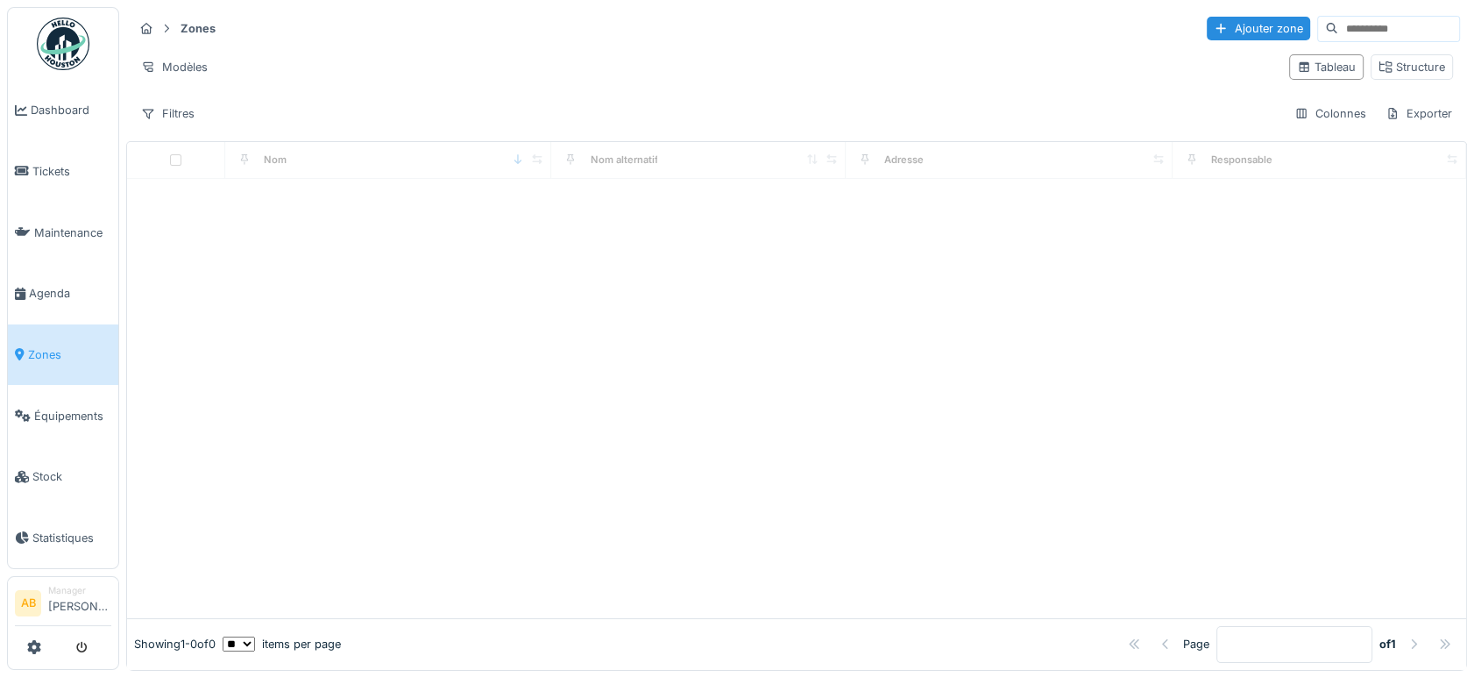
click at [1338, 33] on input at bounding box center [1398, 29] width 121 height 25
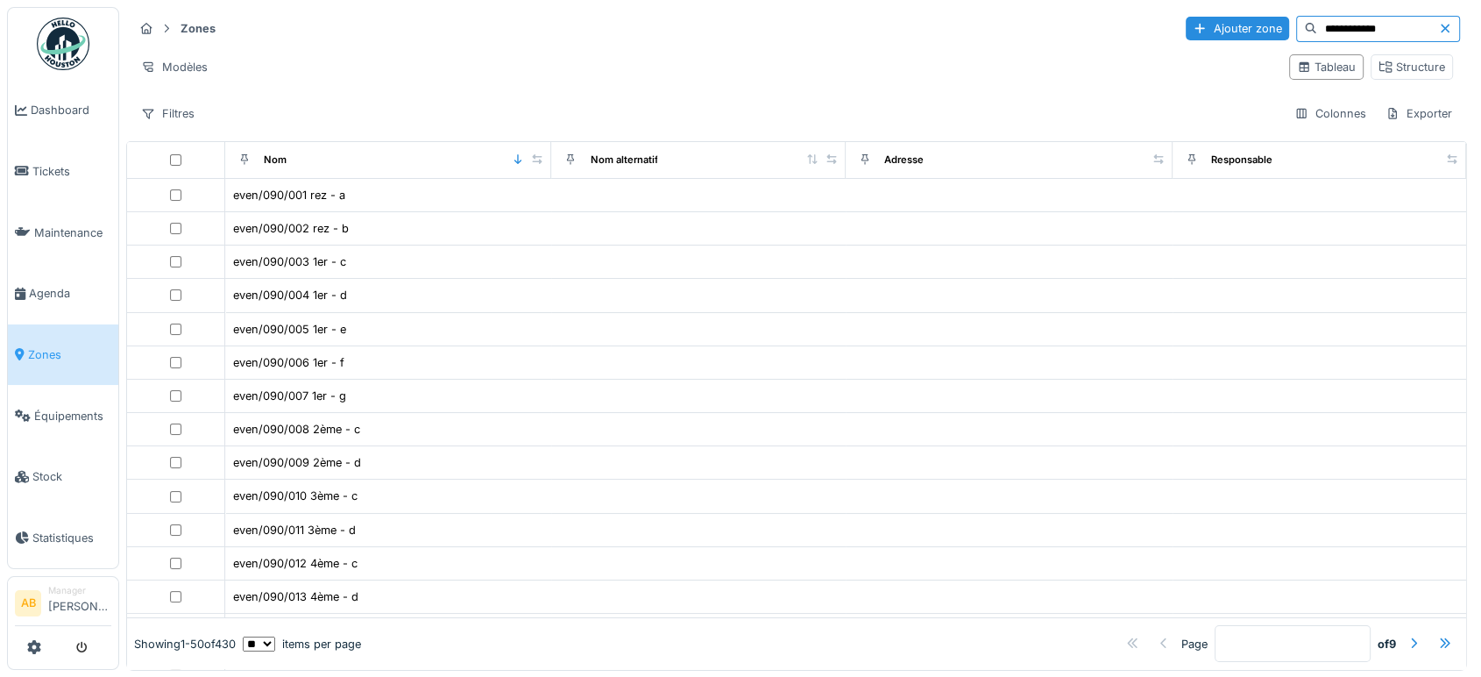
type input "**********"
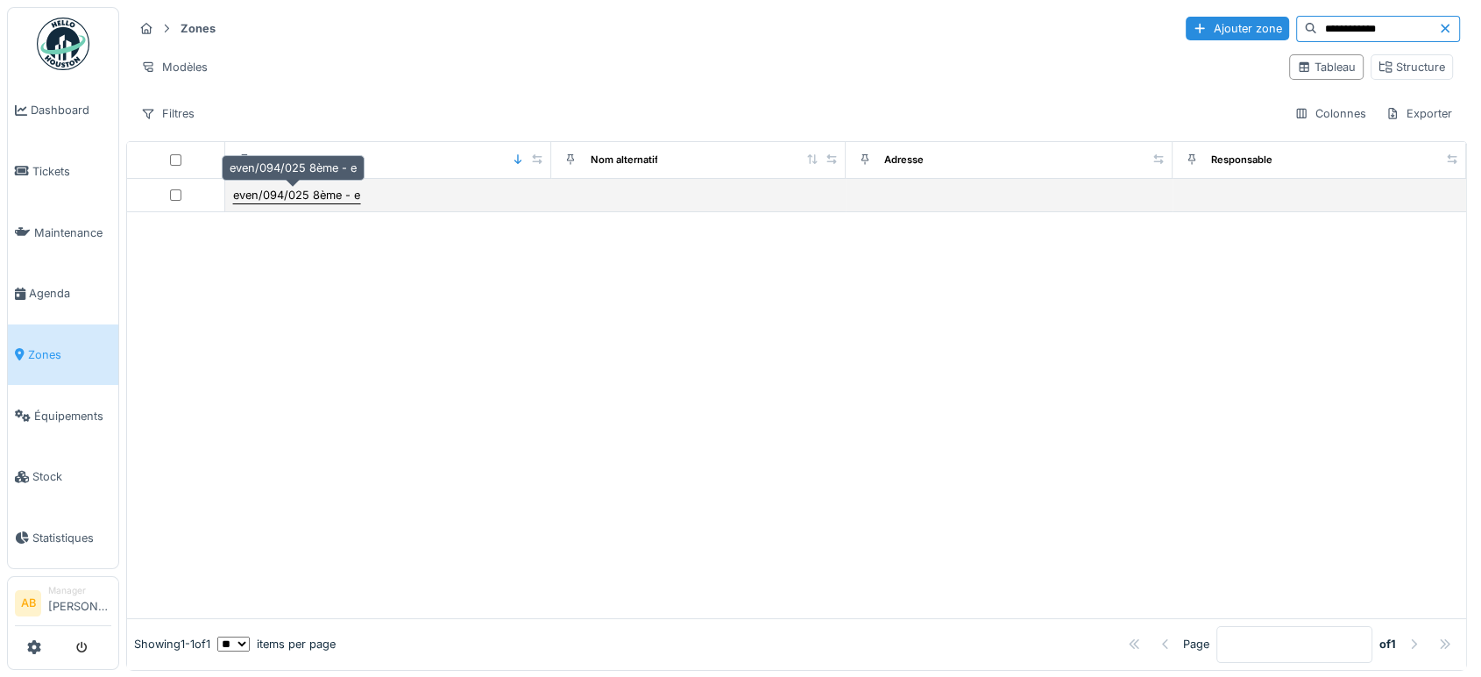
click at [294, 186] on div "even/094/025 8ème - e" at bounding box center [296, 195] width 129 height 18
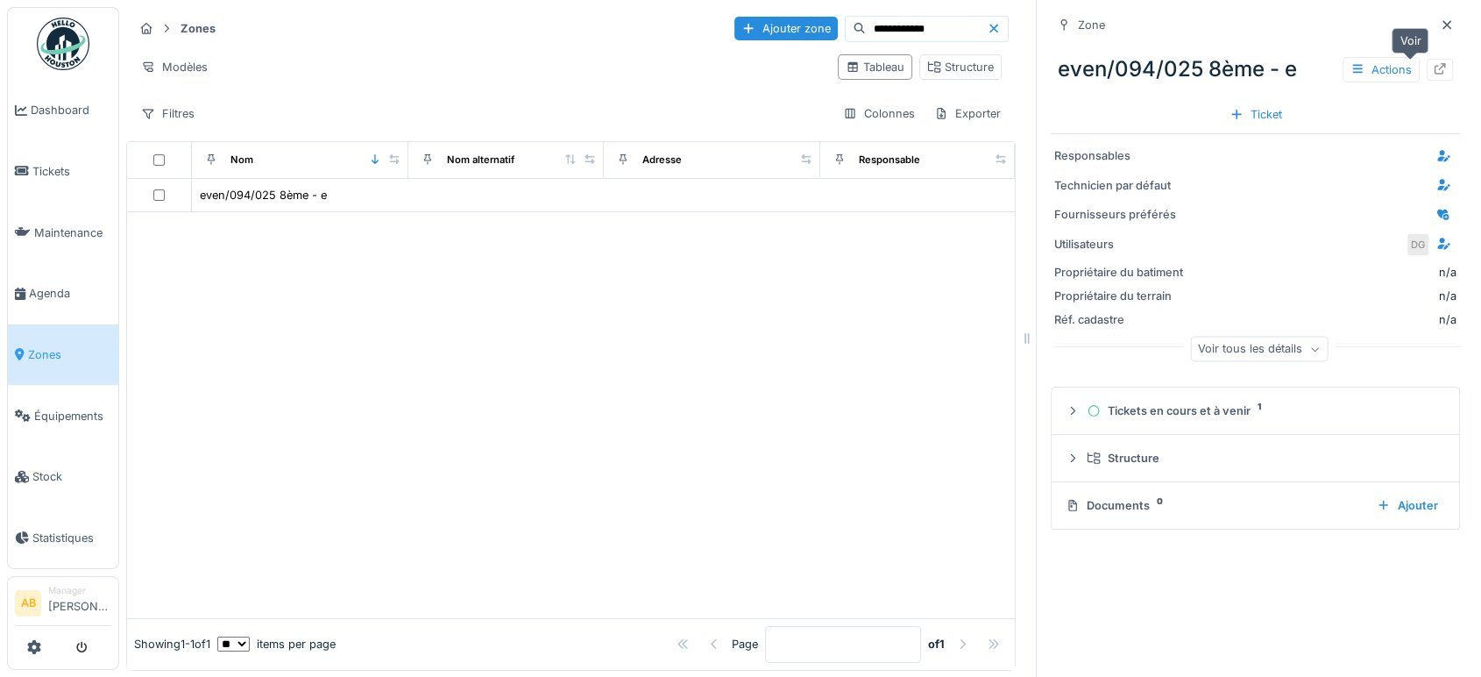
click at [1427, 77] on div at bounding box center [1440, 70] width 26 height 22
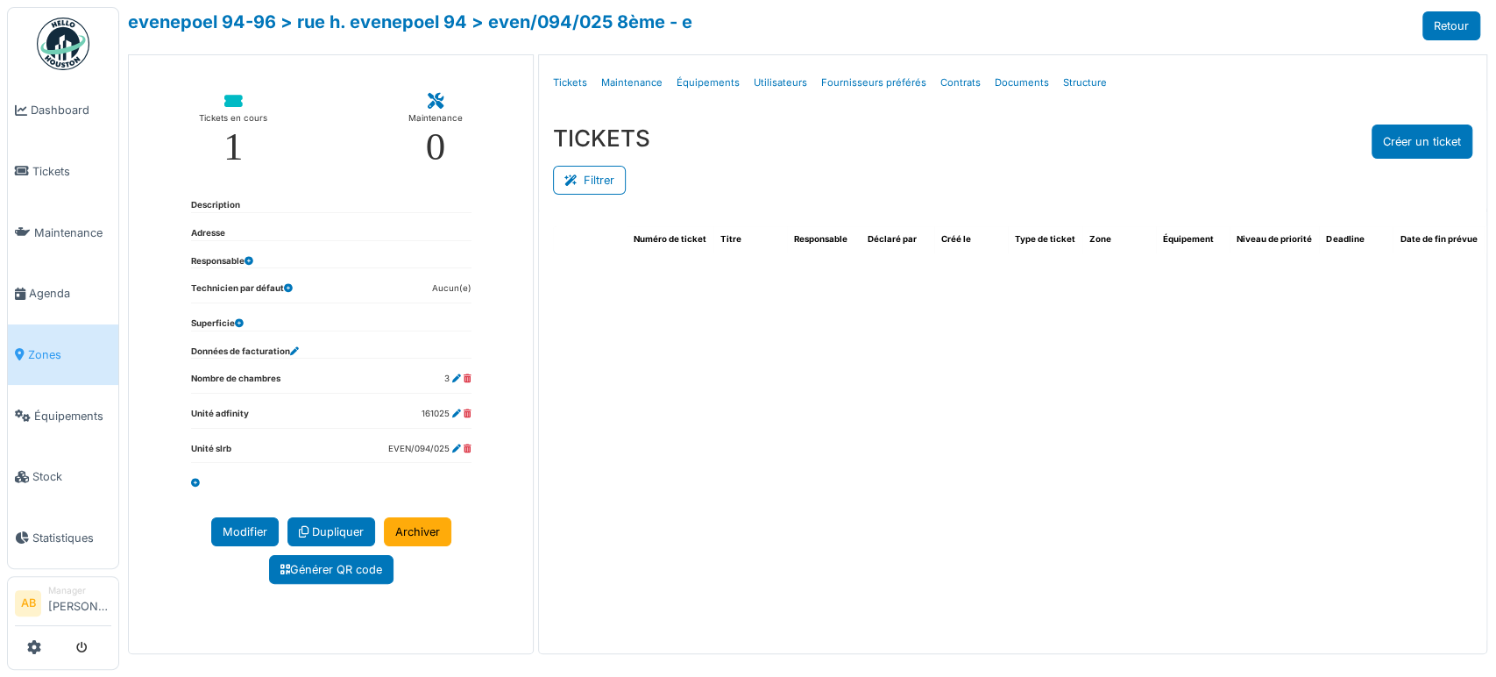
select select "***"
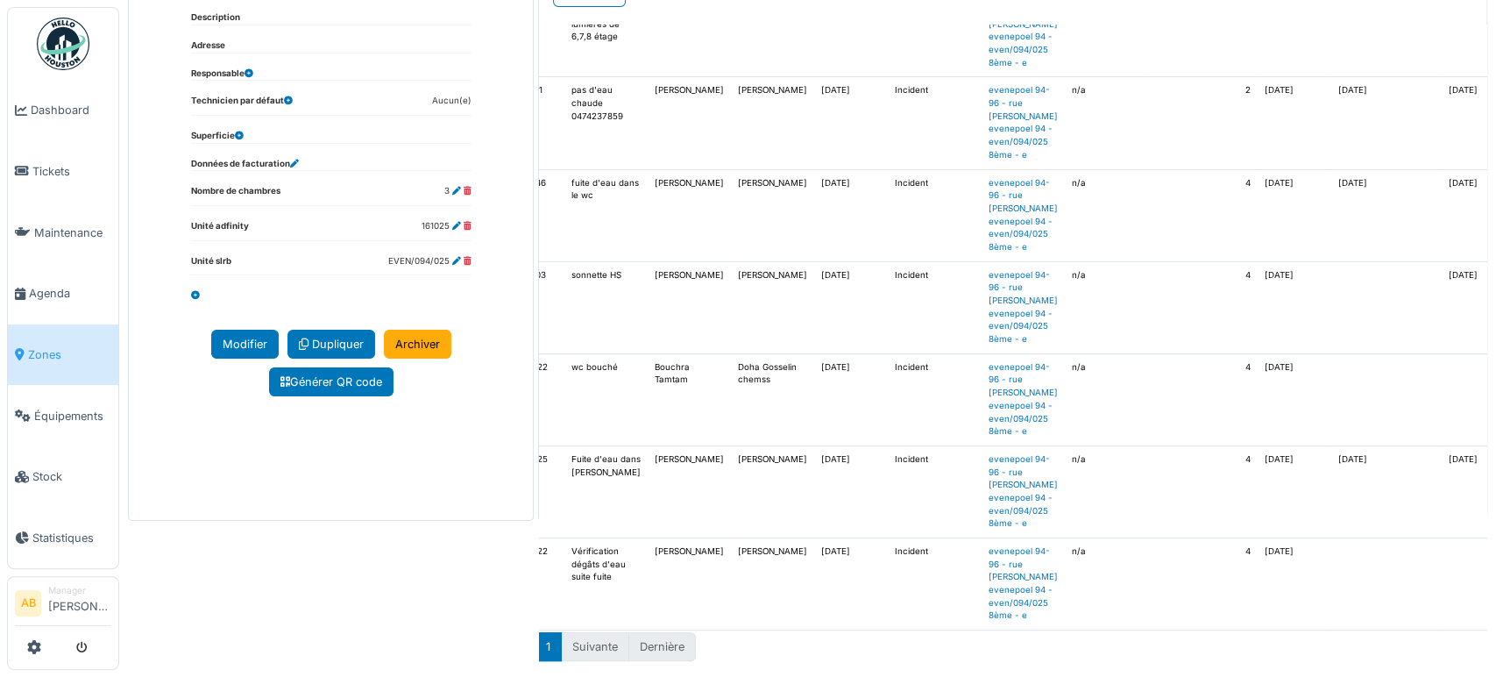
scroll to position [337, 0]
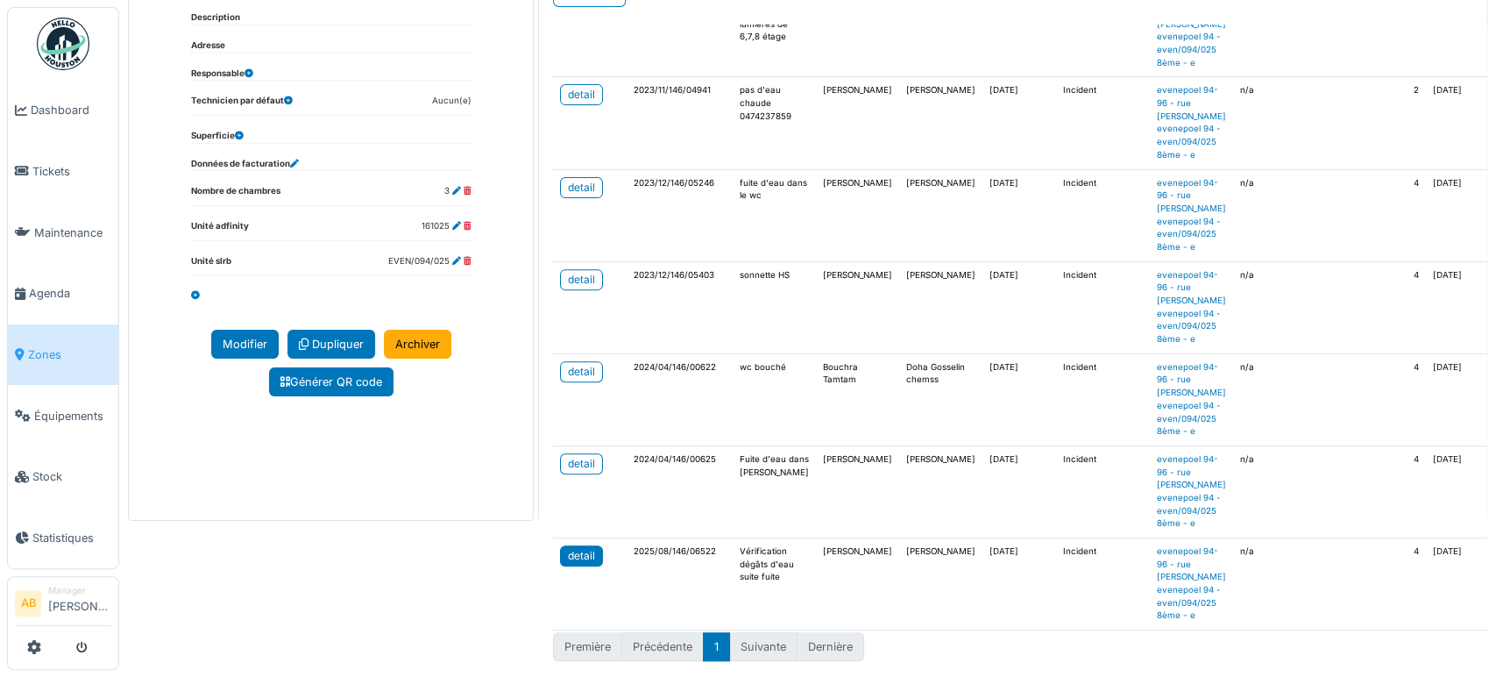
click at [588, 548] on div "detail" at bounding box center [581, 556] width 27 height 16
click at [42, 296] on link "Agenda" at bounding box center [63, 293] width 110 height 61
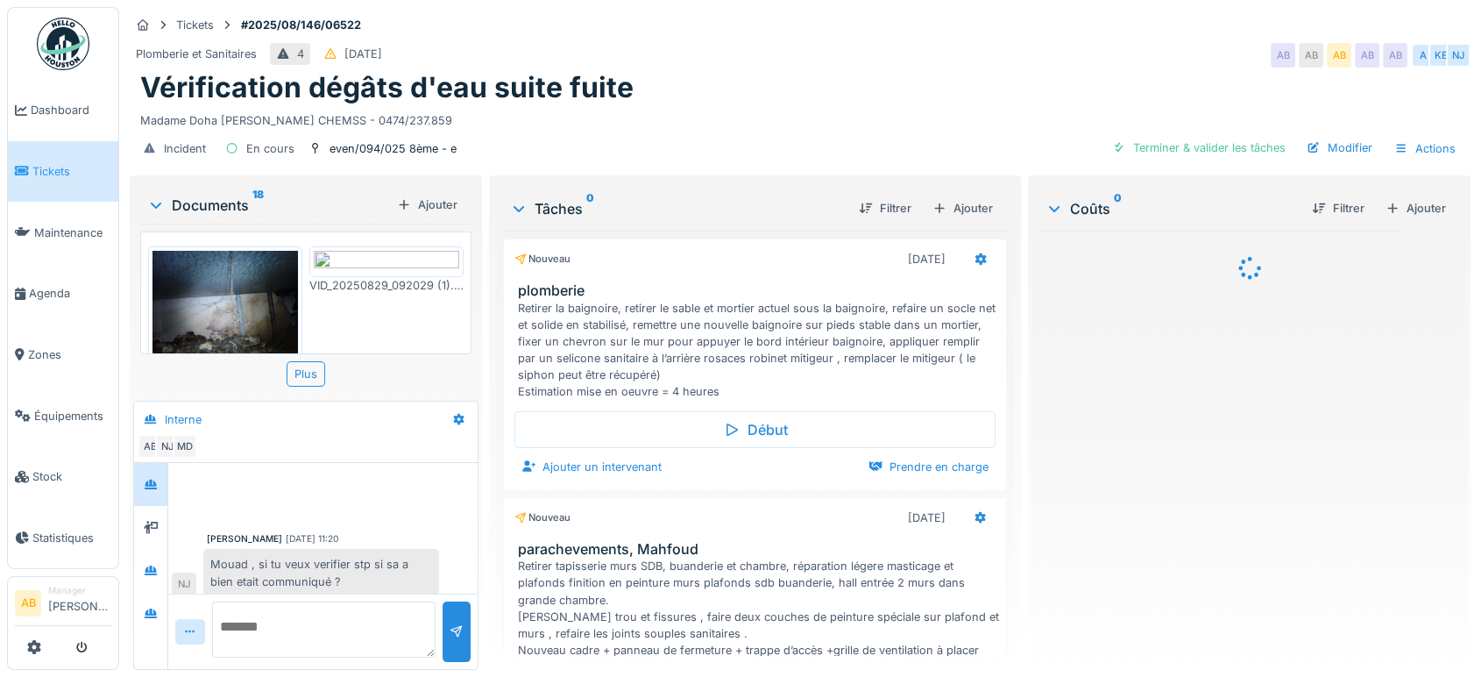
scroll to position [262, 0]
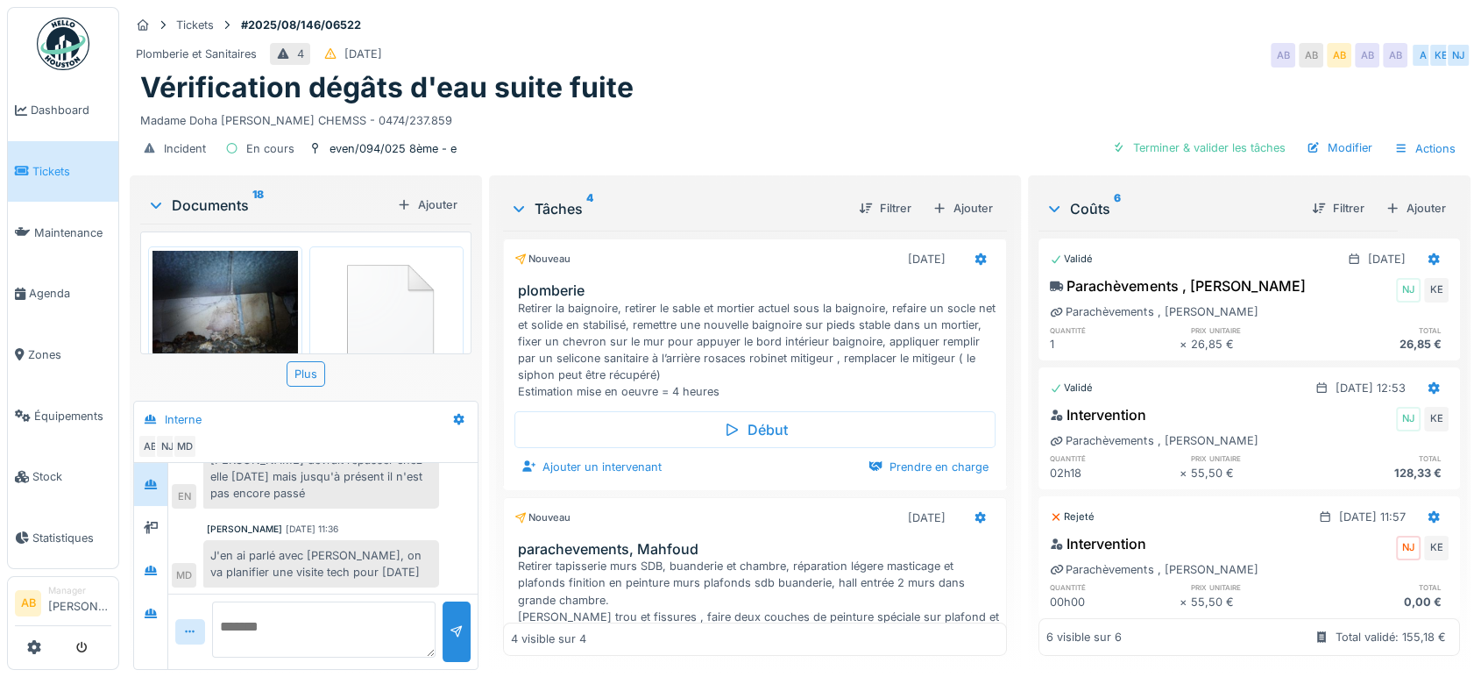
click at [549, 566] on div "Retirer tapisserie murs SDB, buanderie et chambre, réparation légere masticage …" at bounding box center [758, 633] width 481 height 152
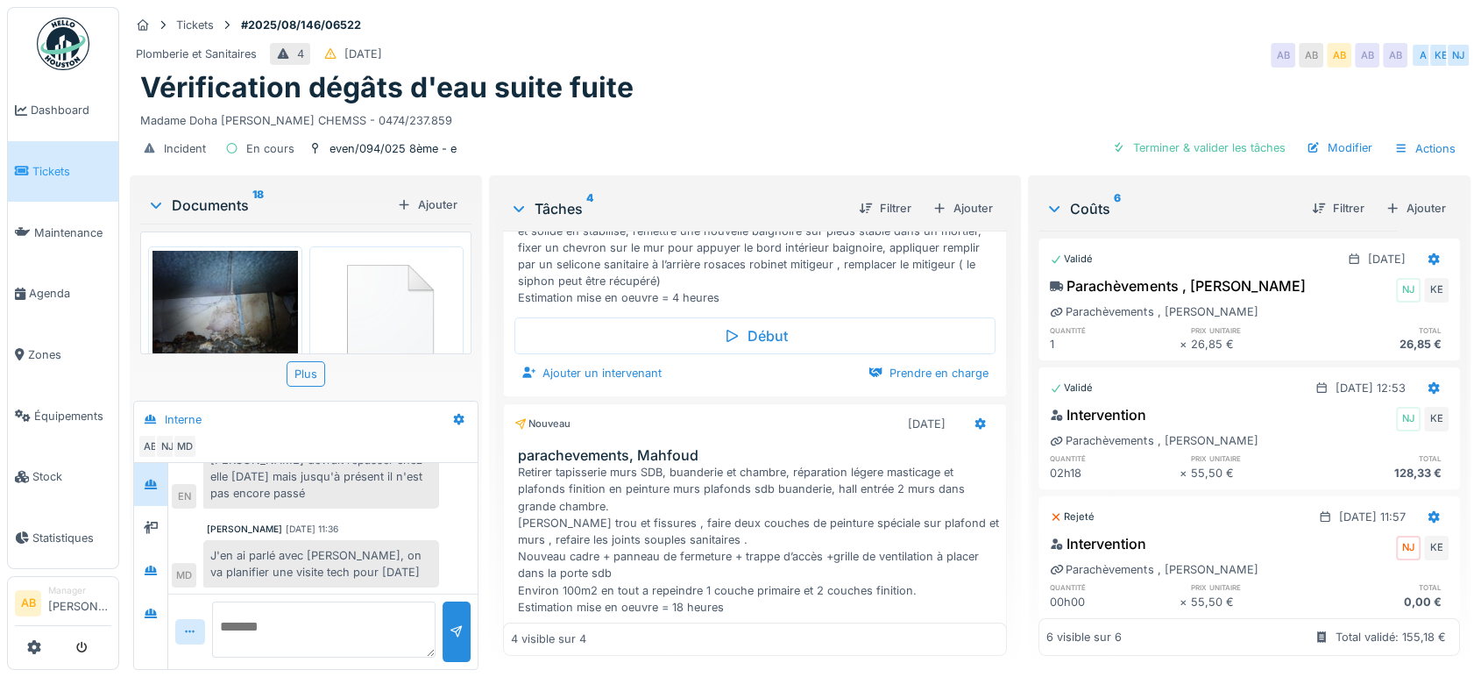
click at [705, 582] on div "Retirer tapisserie murs SDB, buanderie et chambre, réparation légere masticage …" at bounding box center [758, 540] width 481 height 152
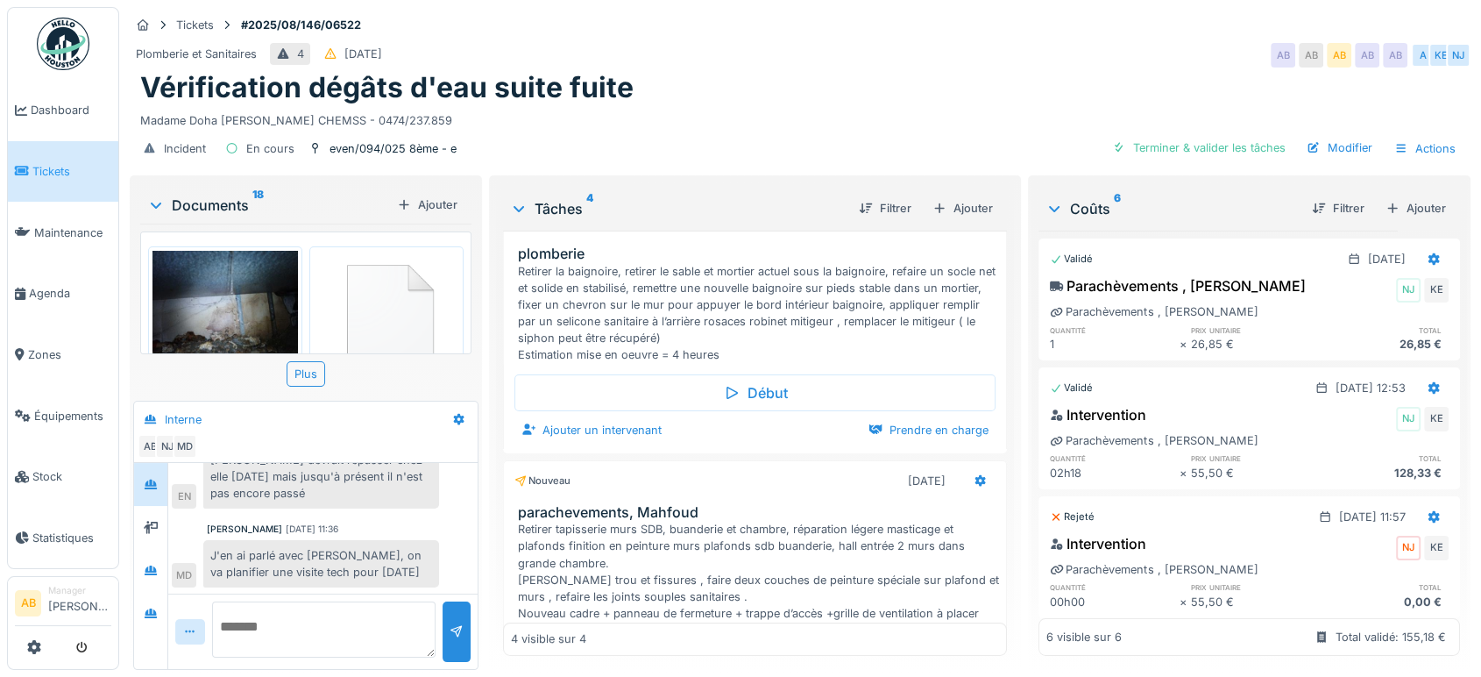
scroll to position [0, 0]
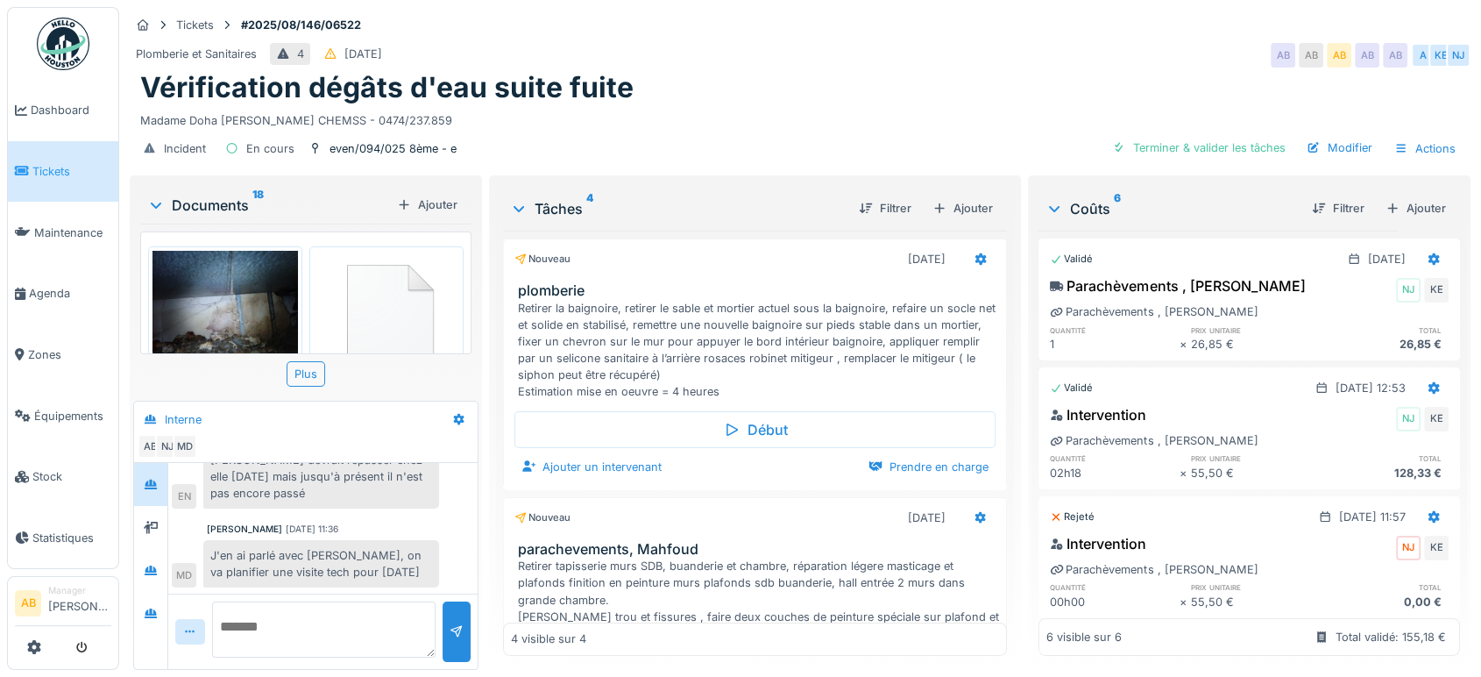
click at [226, 212] on div "Documents 18" at bounding box center [268, 205] width 243 height 21
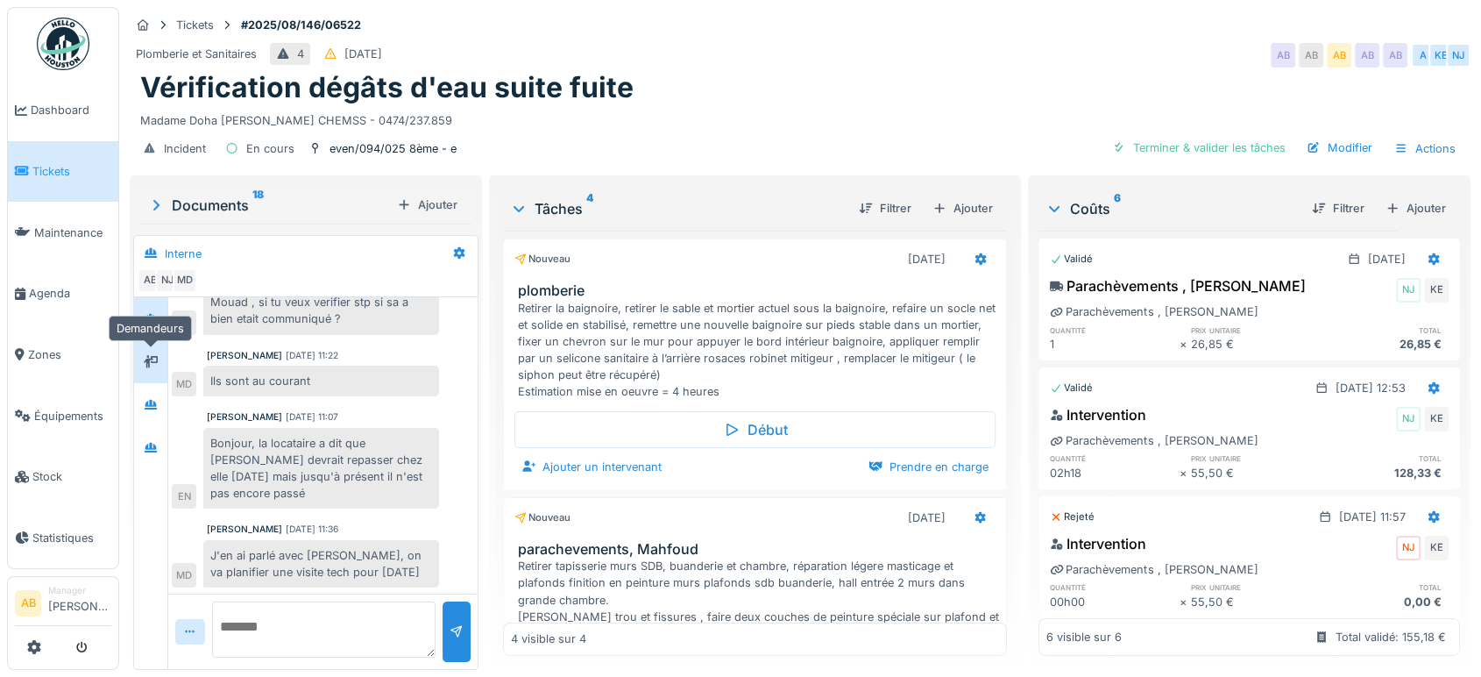
click at [148, 357] on icon at bounding box center [151, 361] width 14 height 12
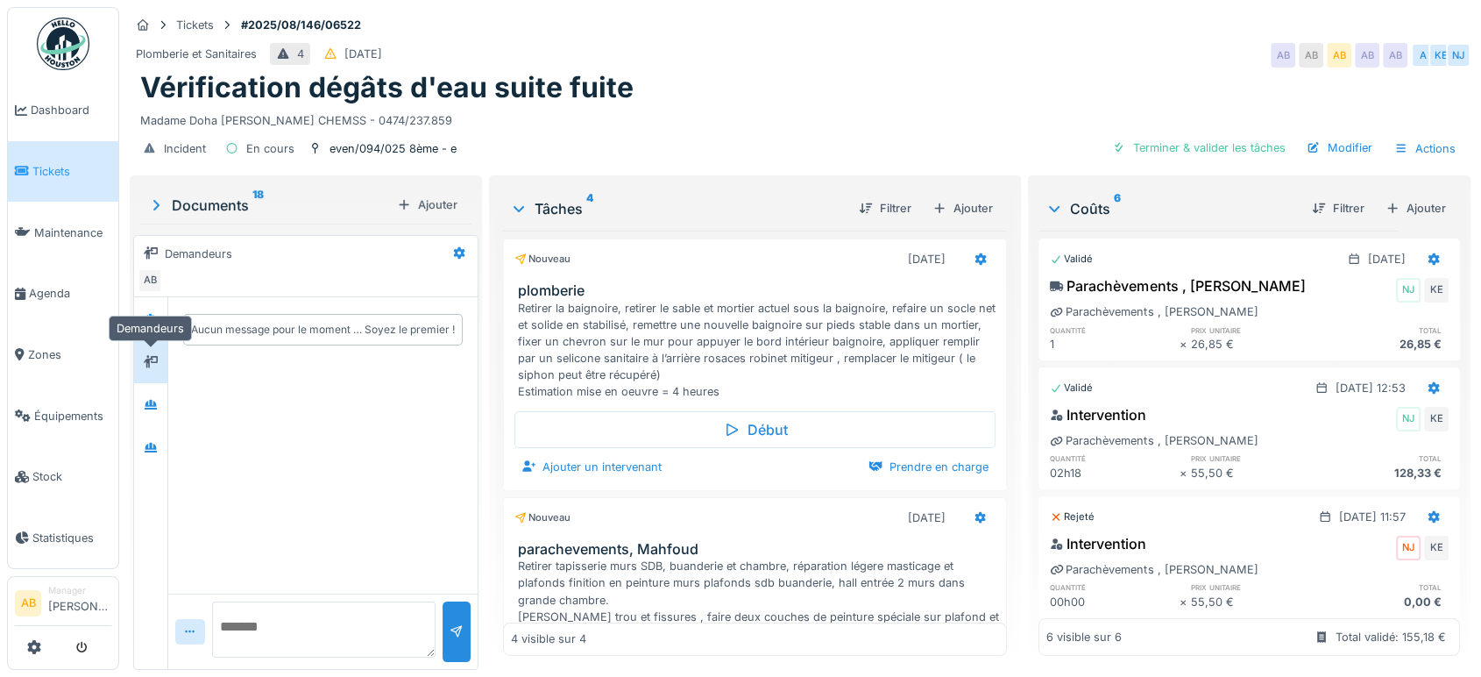
scroll to position [0, 0]
click at [144, 400] on icon at bounding box center [151, 404] width 14 height 11
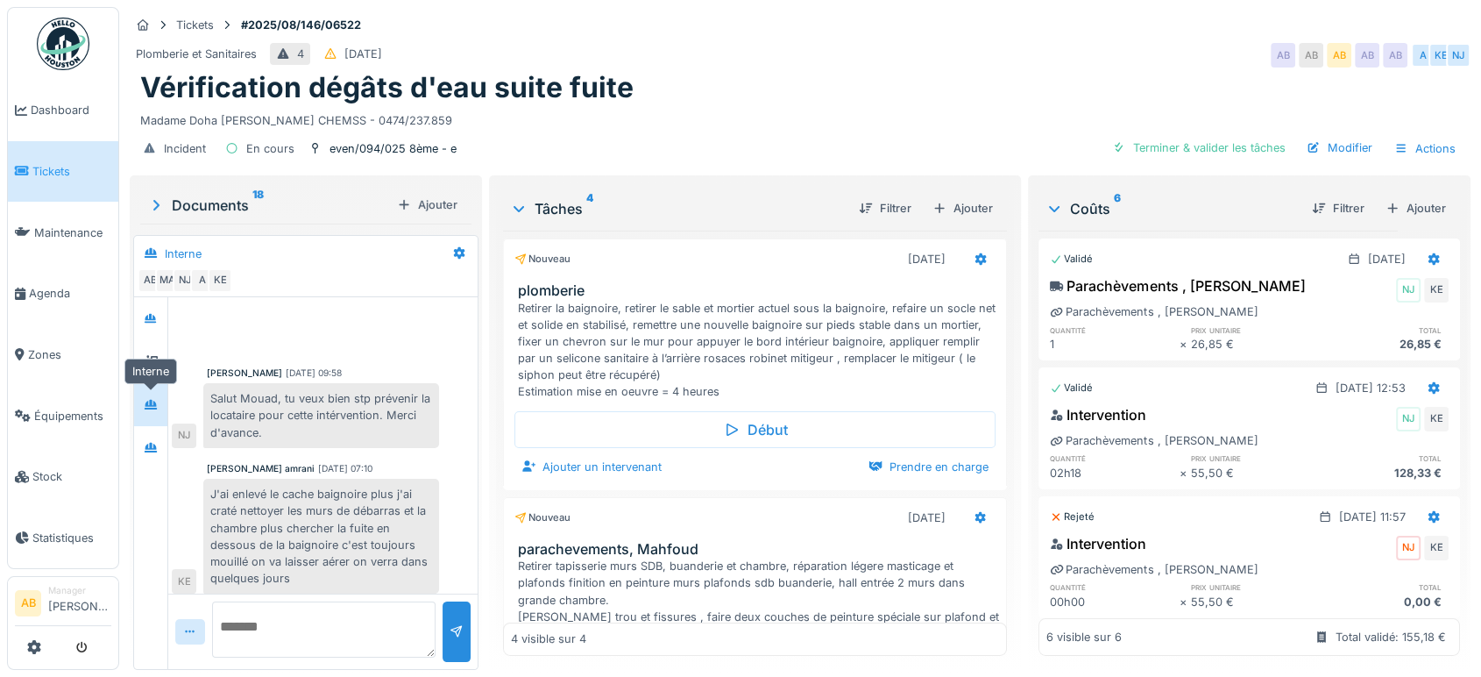
scroll to position [163, 0]
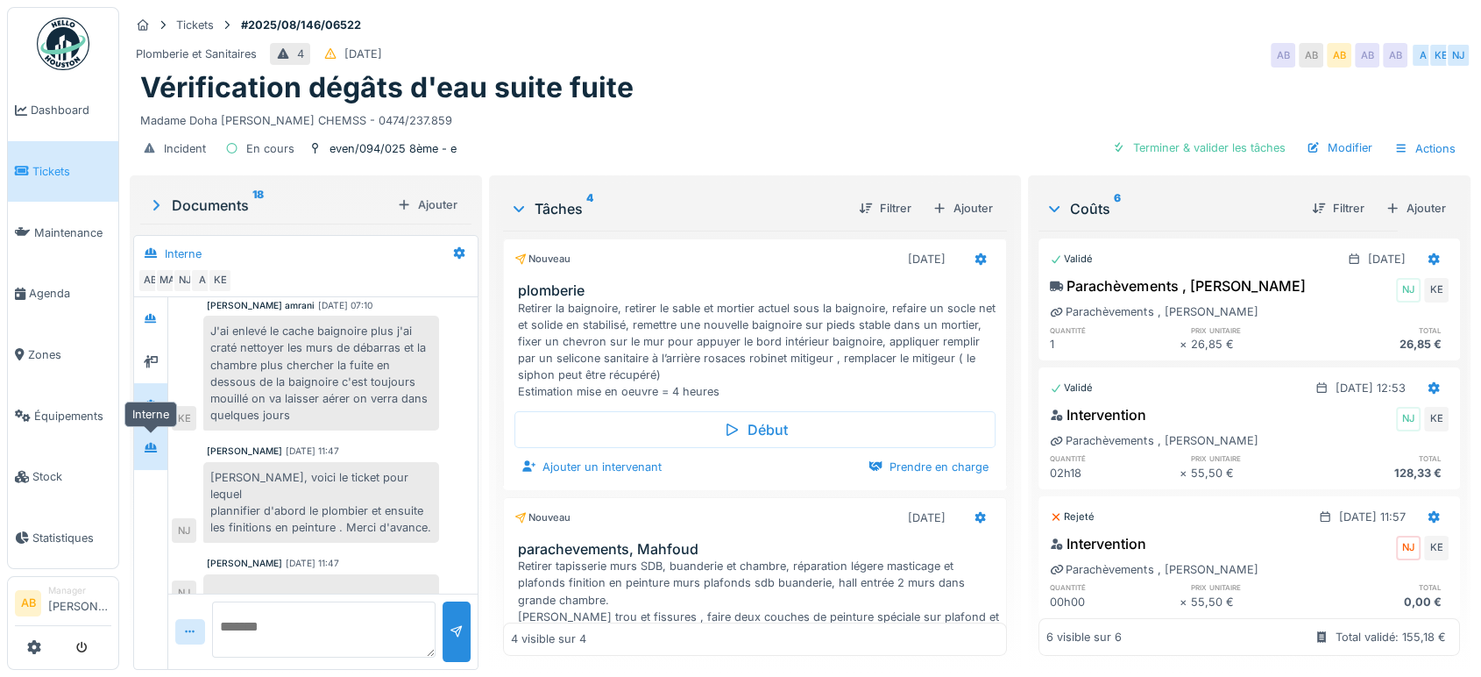
click at [138, 437] on div at bounding box center [151, 447] width 26 height 22
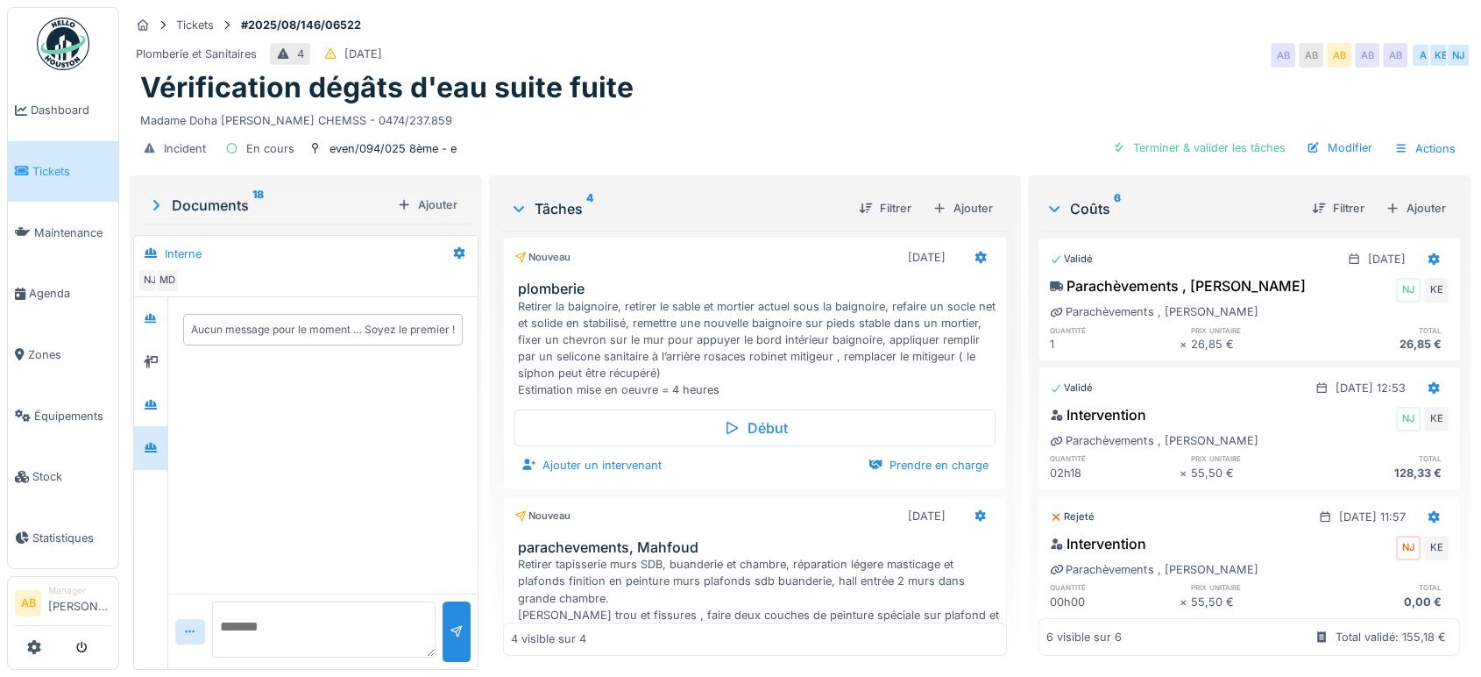
scroll to position [0, 0]
click at [592, 455] on div "Ajouter un intervenant" at bounding box center [591, 467] width 154 height 24
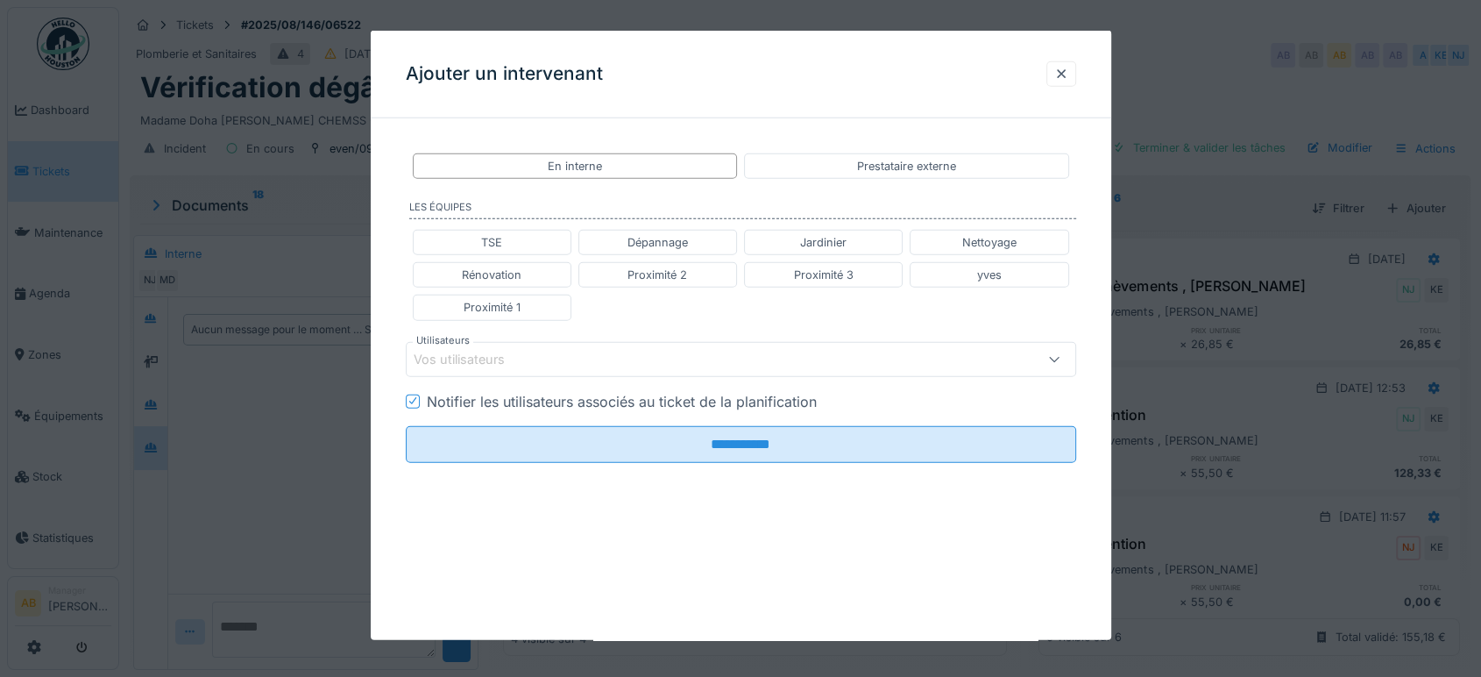
click at [574, 376] on fieldset "**********" at bounding box center [741, 304] width 670 height 344
click at [577, 358] on div "Vos utilisateurs" at bounding box center [701, 358] width 575 height 19
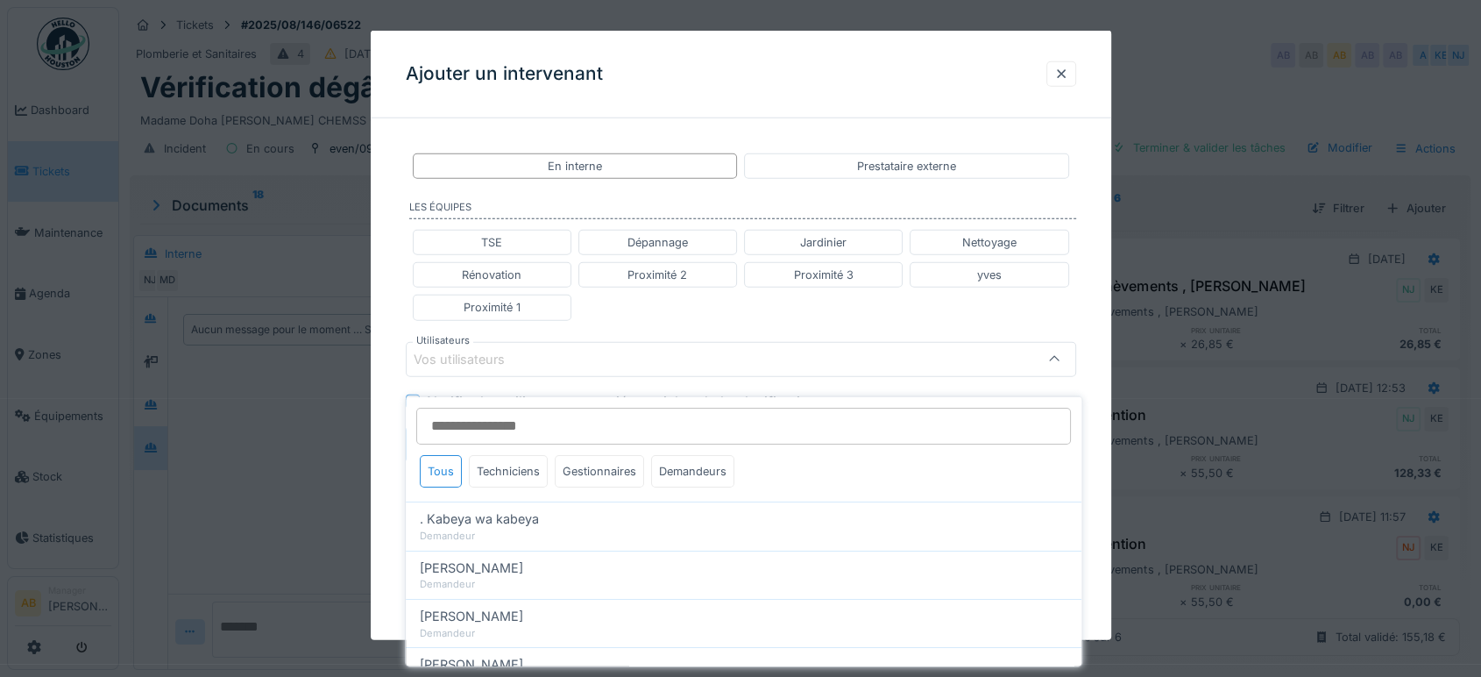
click at [507, 413] on input "Utilisateurs" at bounding box center [743, 425] width 655 height 37
type input "***"
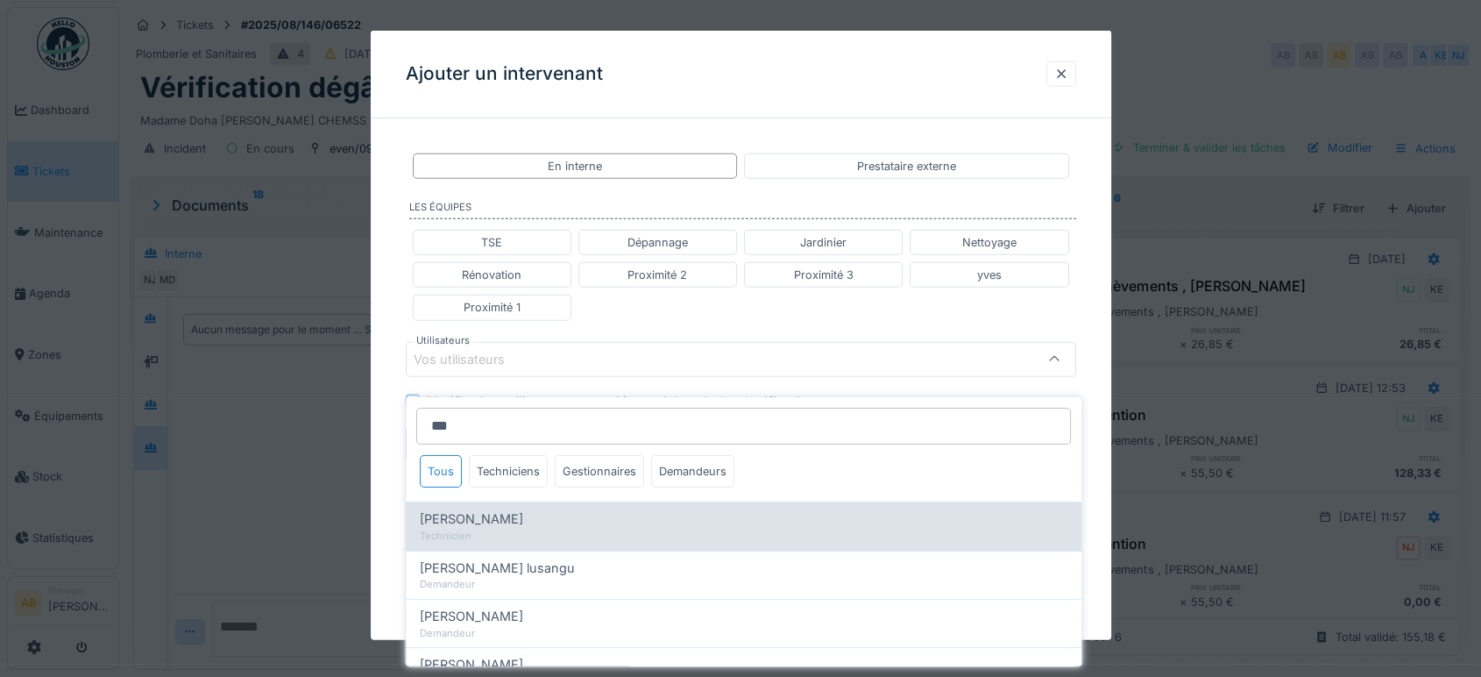
click at [534, 509] on div "Peter Acheampong" at bounding box center [744, 518] width 648 height 19
type input "****"
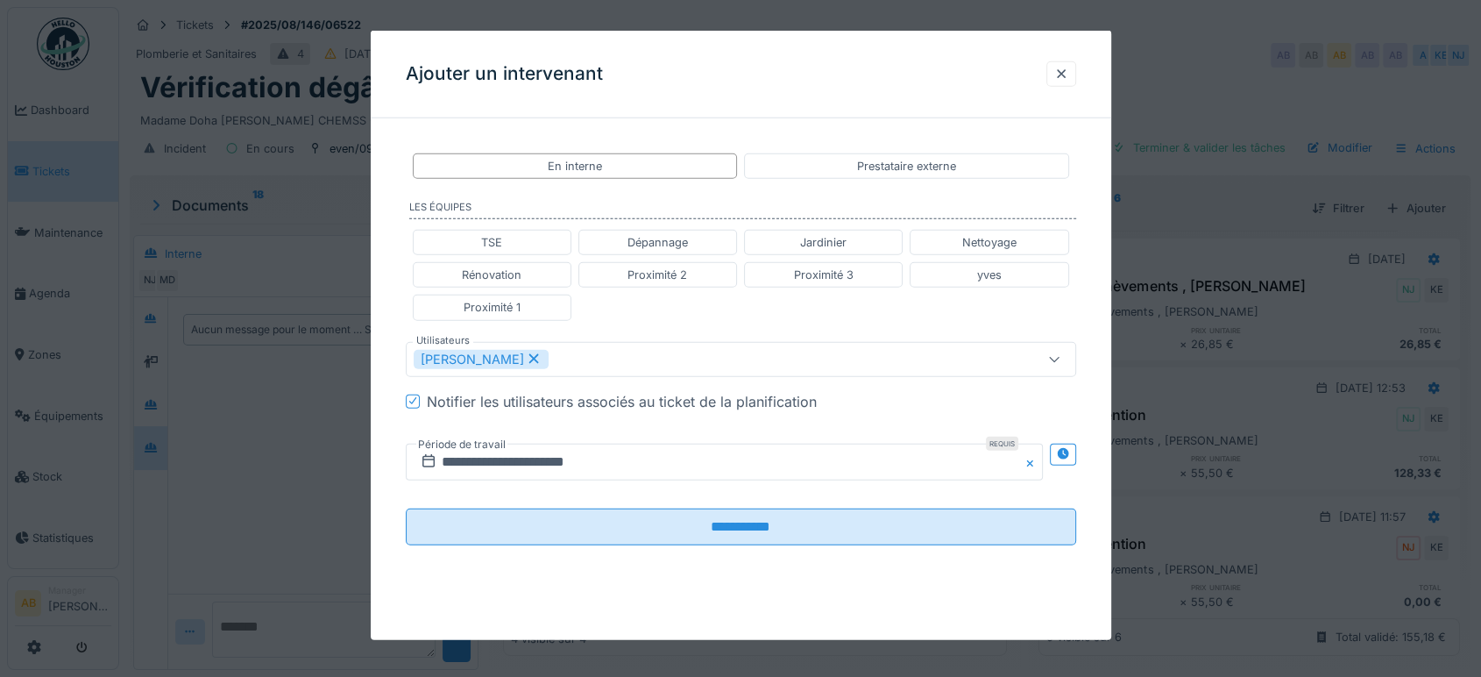
drag, startPoint x: 679, startPoint y: 281, endPoint x: 589, endPoint y: 468, distance: 207.3
click at [589, 468] on fieldset "**********" at bounding box center [741, 345] width 670 height 427
click at [589, 468] on input "**********" at bounding box center [724, 461] width 637 height 37
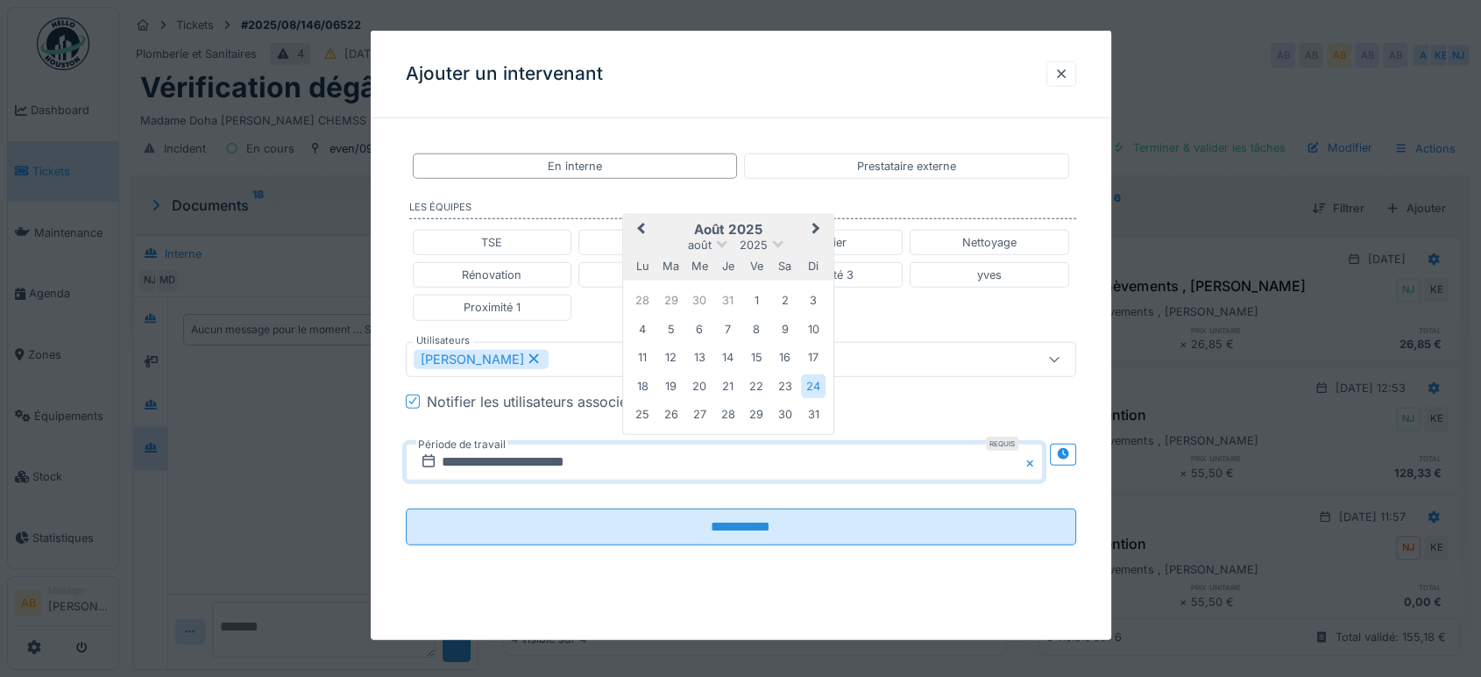
click at [820, 230] on button "Next Month" at bounding box center [818, 230] width 28 height 28
click at [751, 417] on div "3" at bounding box center [757, 414] width 24 height 24
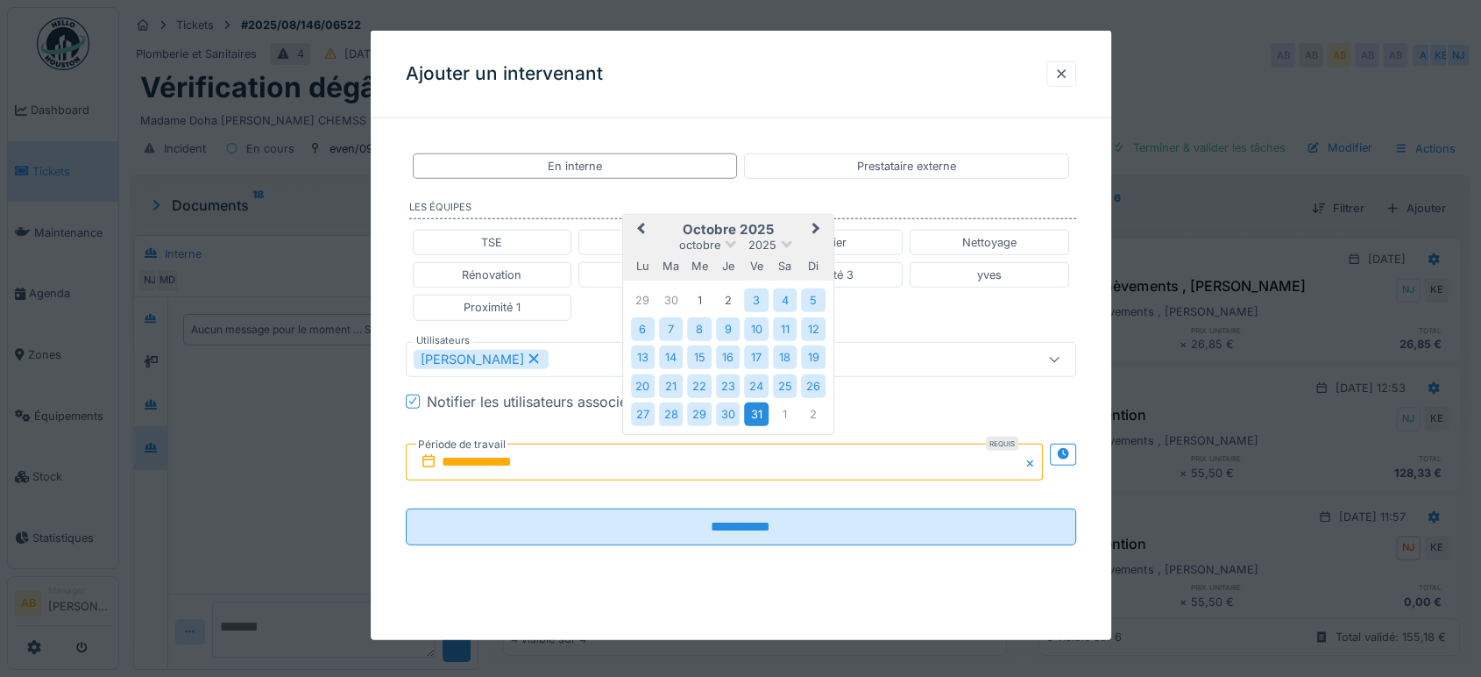
click at [754, 415] on div "31" at bounding box center [757, 414] width 24 height 24
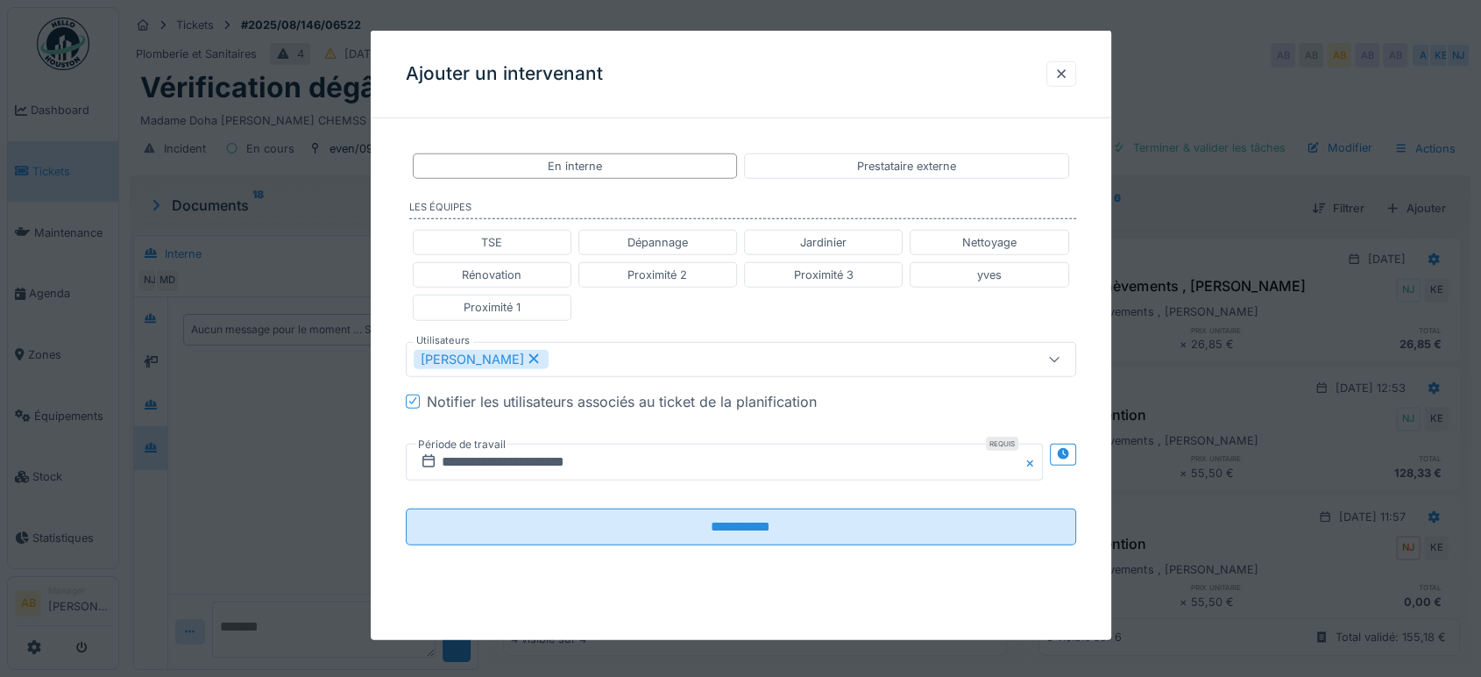
click at [792, 478] on div "**********" at bounding box center [741, 461] width 670 height 65
click at [776, 463] on input "**********" at bounding box center [724, 461] width 637 height 37
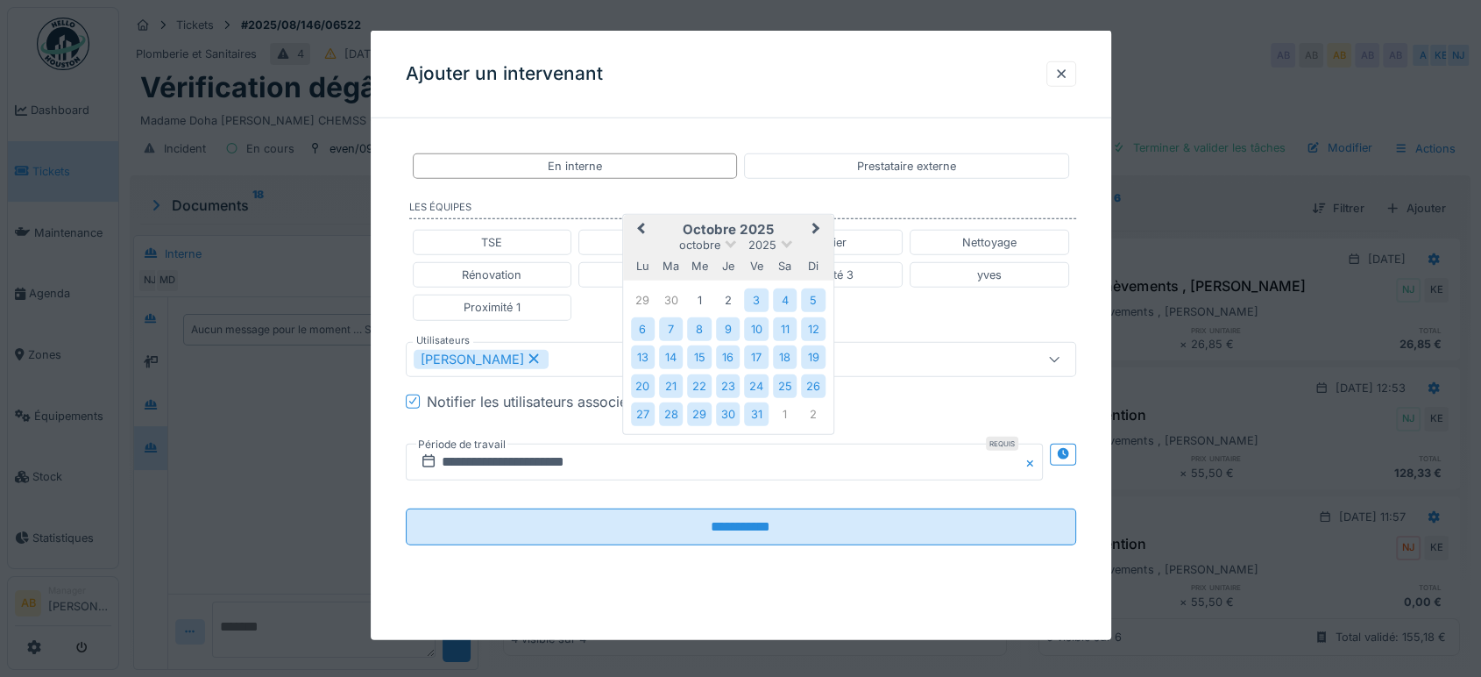
click at [820, 225] on button "Next Month" at bounding box center [818, 230] width 28 height 28
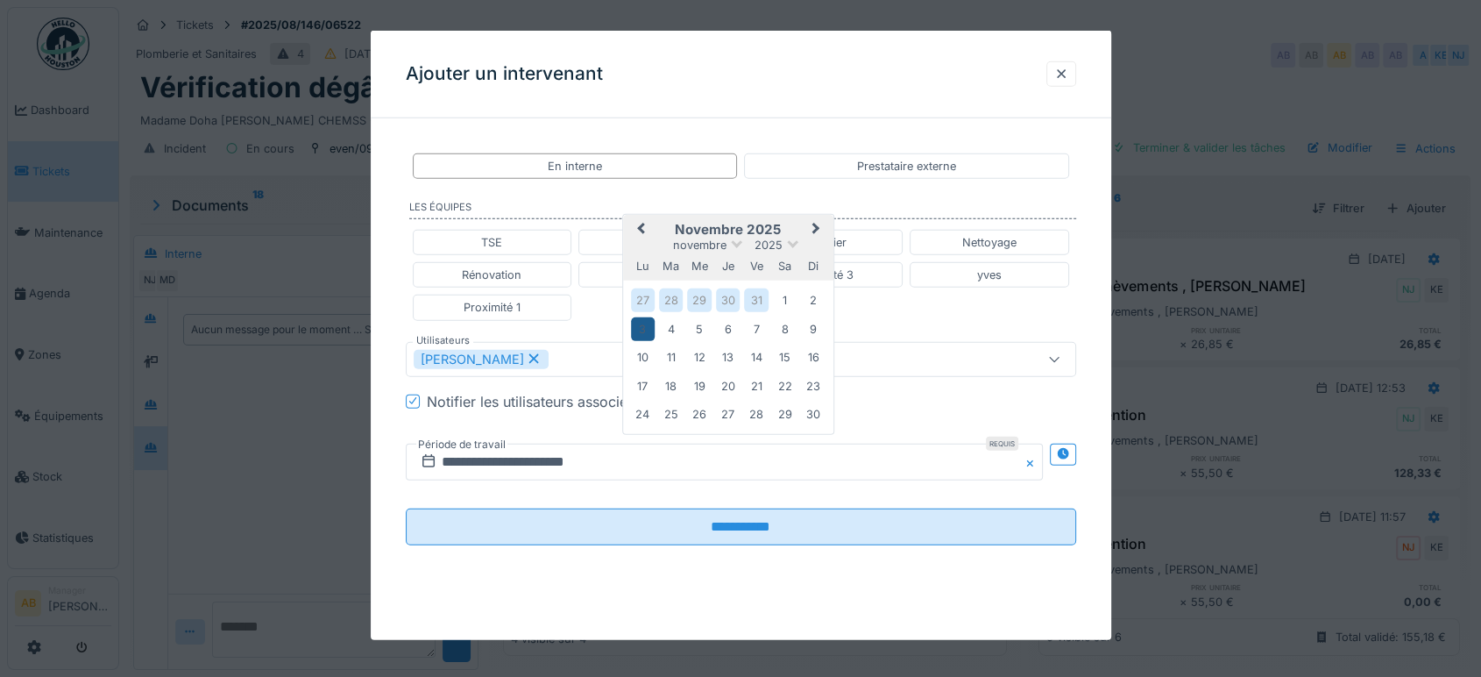
click at [640, 335] on div "3" at bounding box center [643, 328] width 24 height 24
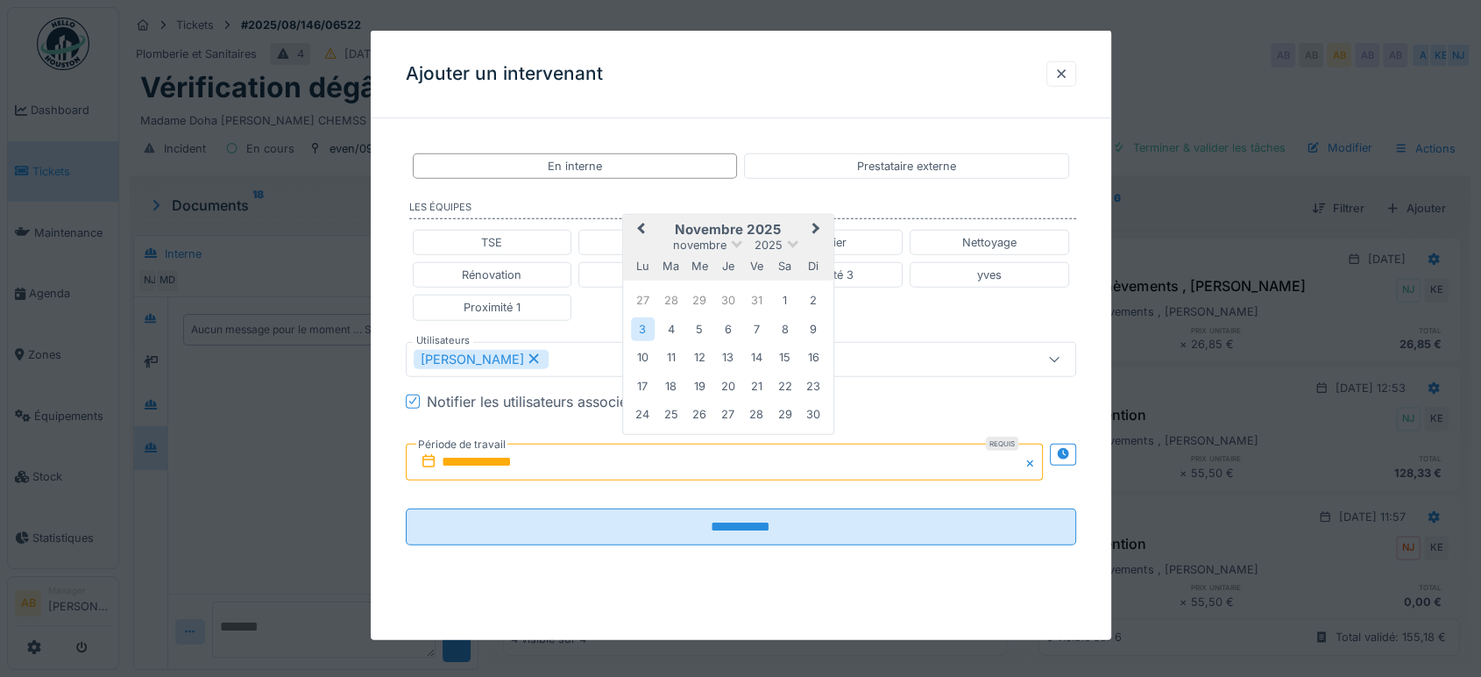
click at [642, 336] on div "3" at bounding box center [643, 328] width 24 height 24
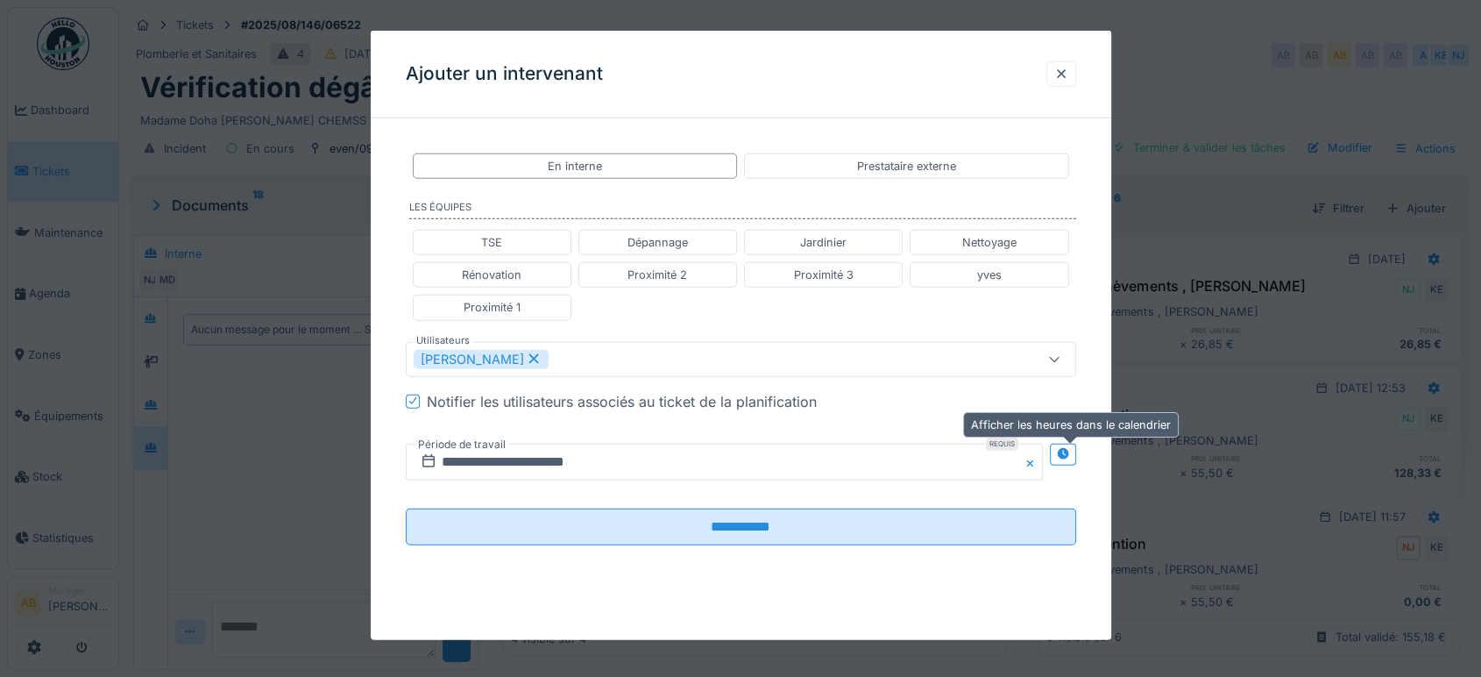
click at [1067, 463] on div at bounding box center [1063, 454] width 26 height 22
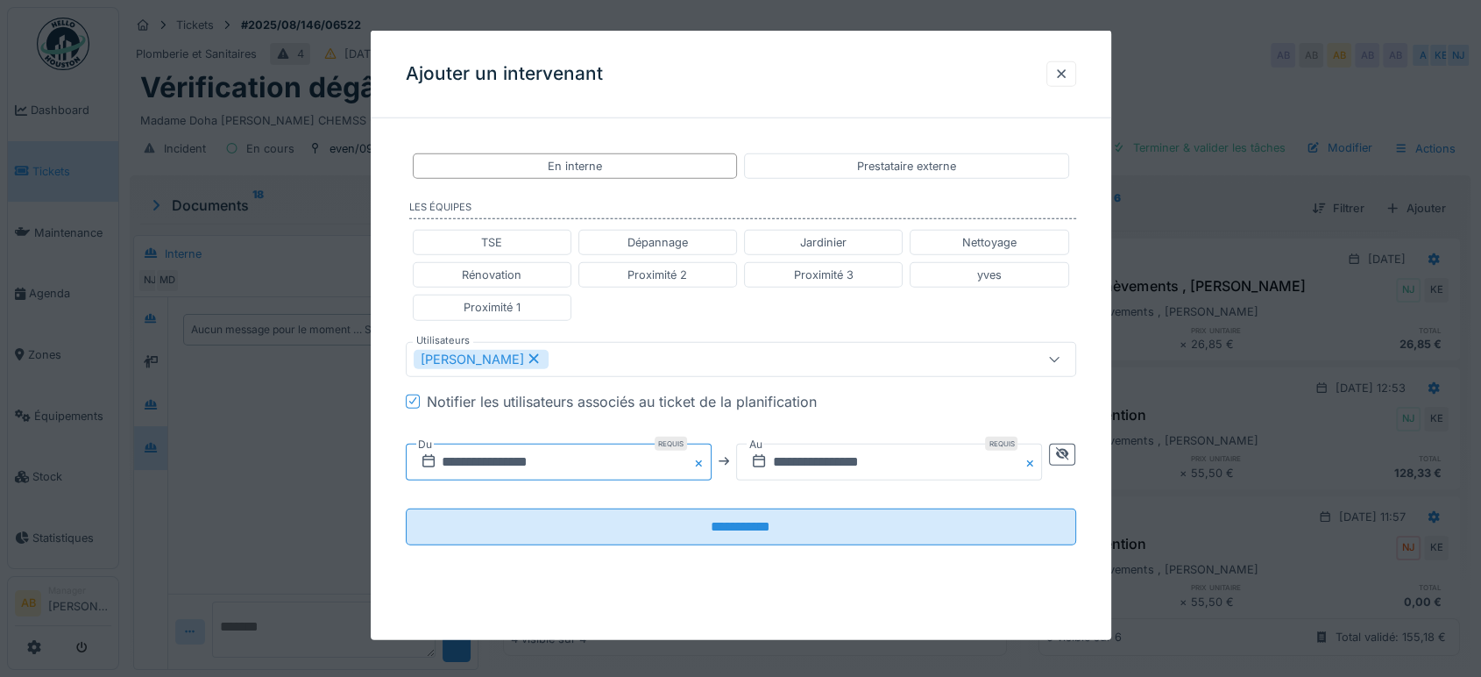
click at [561, 458] on input "**********" at bounding box center [559, 461] width 306 height 37
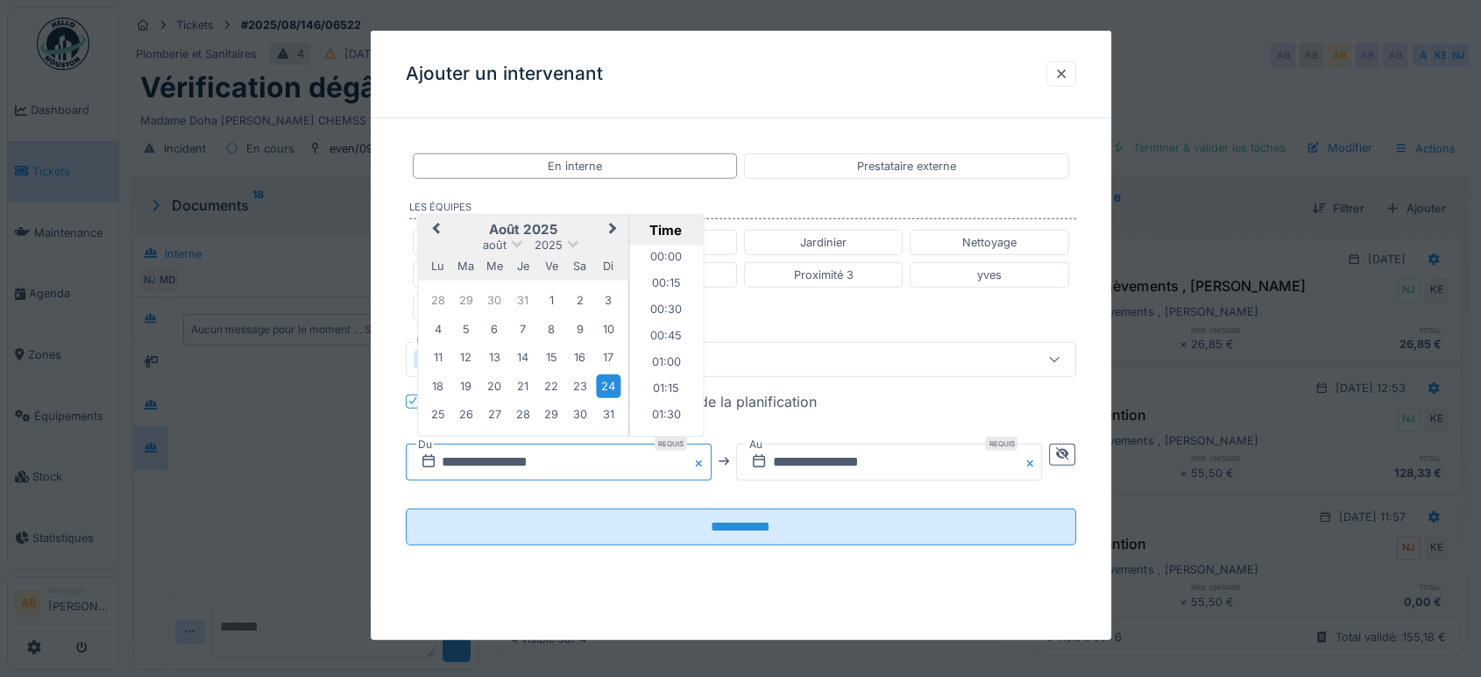
scroll to position [654, 0]
click at [614, 237] on button "Next Month" at bounding box center [614, 230] width 28 height 28
click at [560, 412] on div "3" at bounding box center [552, 413] width 24 height 24
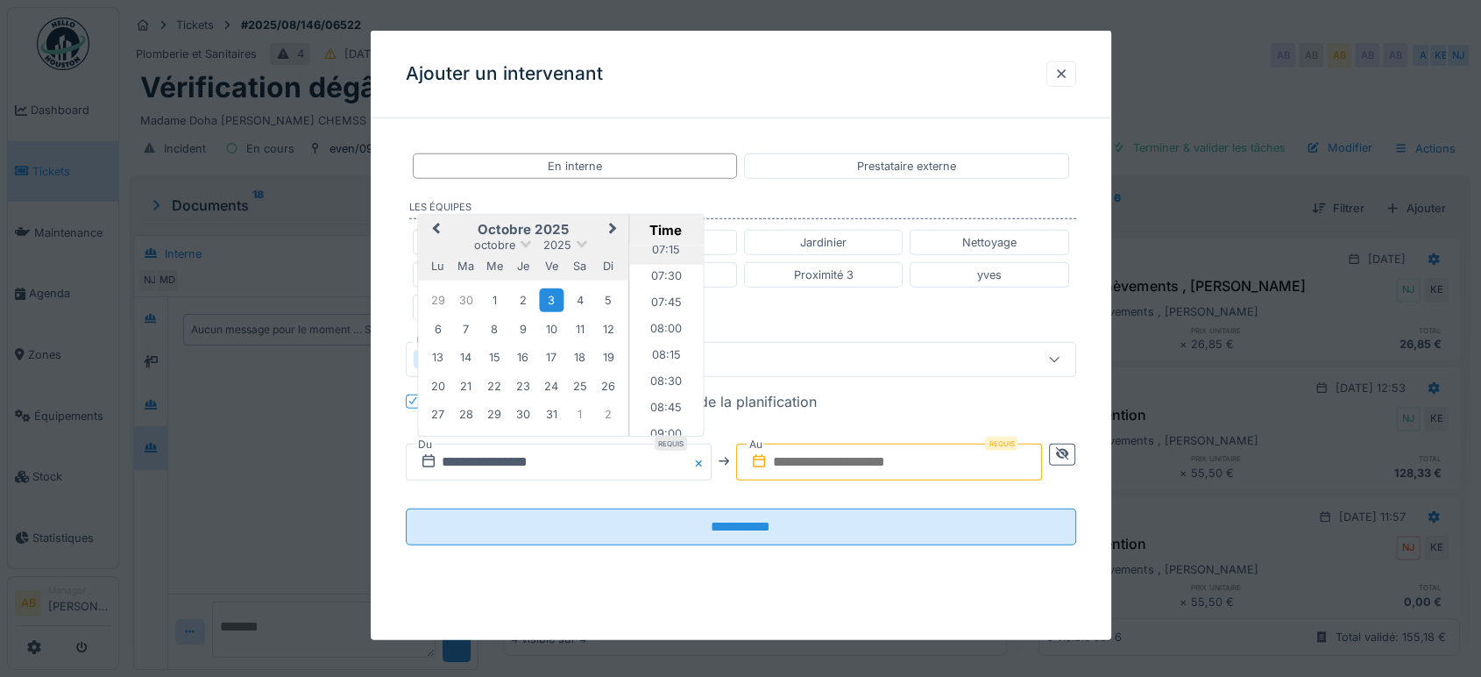
scroll to position [768, 0]
click at [669, 335] on li "08:00" at bounding box center [666, 331] width 74 height 26
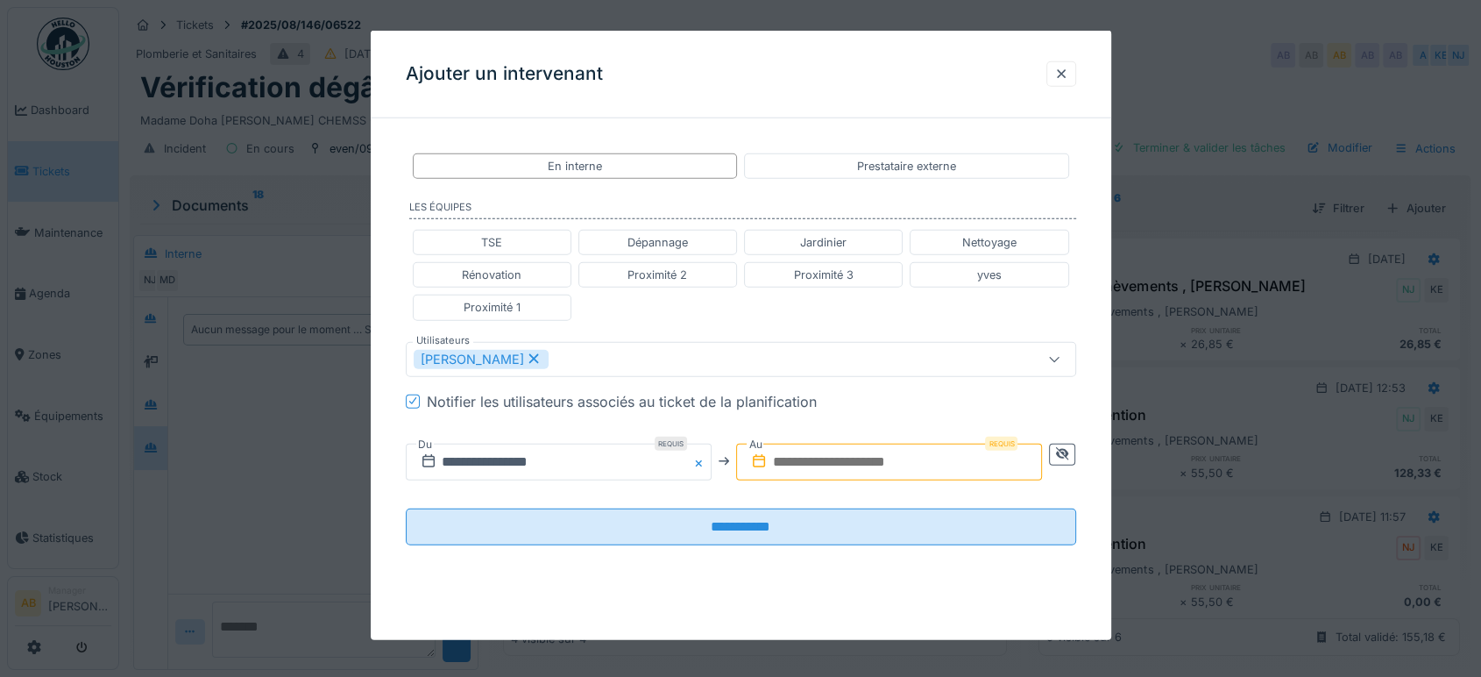
click at [848, 463] on input "text" at bounding box center [889, 461] width 306 height 37
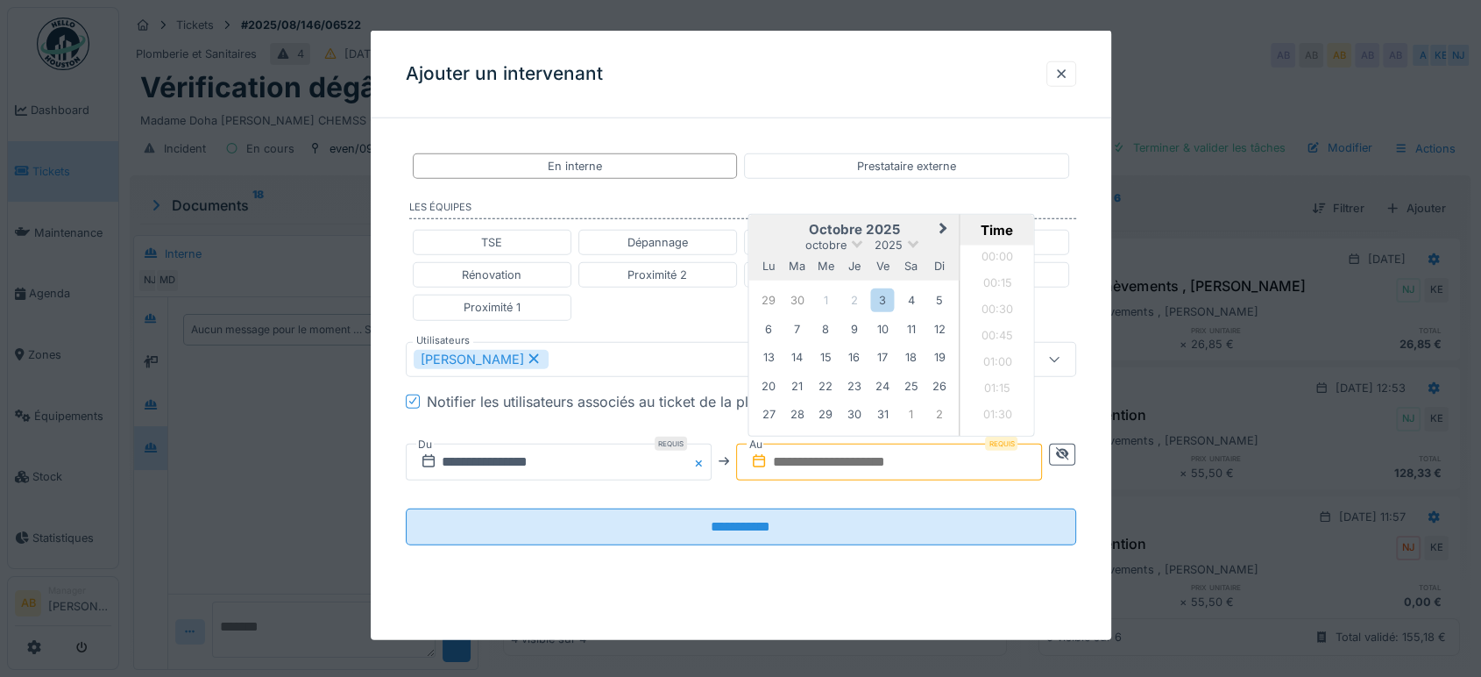
scroll to position [969, 0]
click at [785, 237] on div "octobre 2025" at bounding box center [854, 244] width 210 height 15
click at [895, 305] on div "3" at bounding box center [883, 300] width 24 height 24
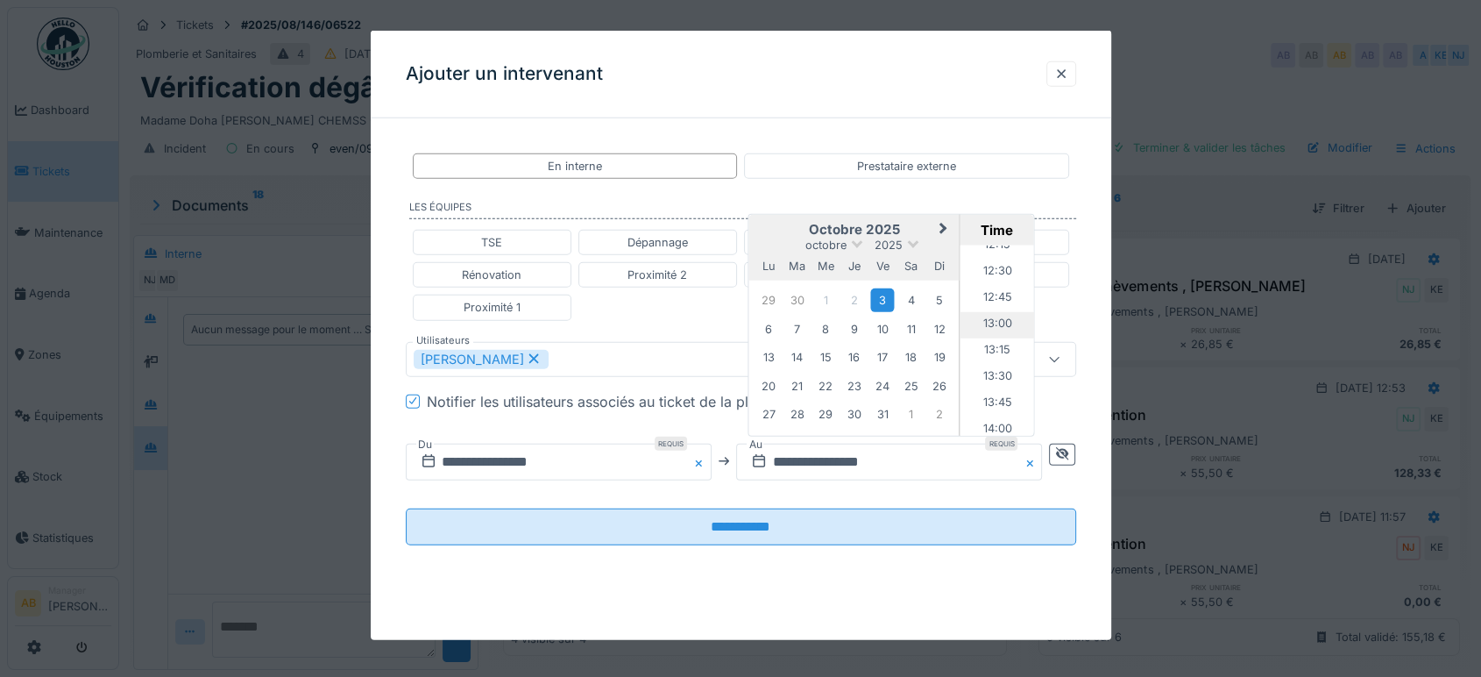
scroll to position [1230, 0]
click at [991, 277] on li "12:00" at bounding box center [997, 289] width 74 height 26
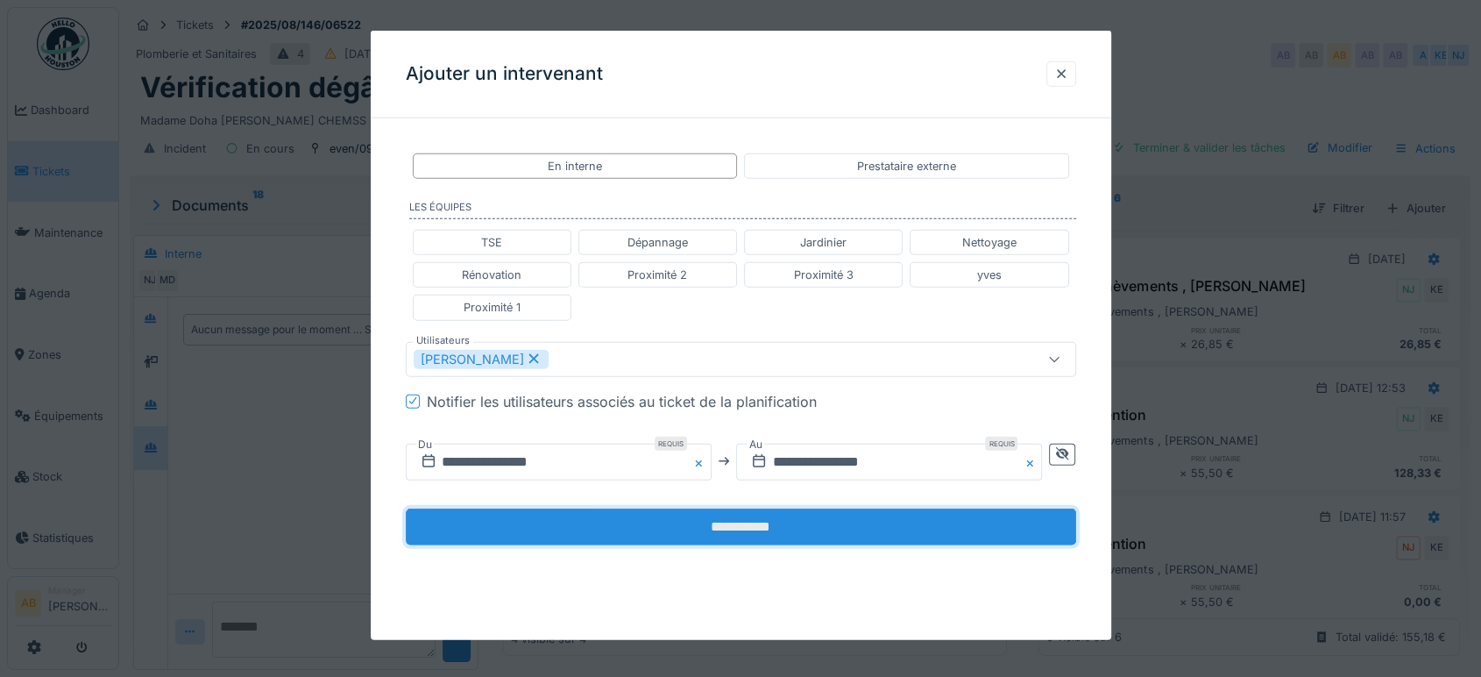
click at [833, 507] on input "**********" at bounding box center [741, 525] width 670 height 37
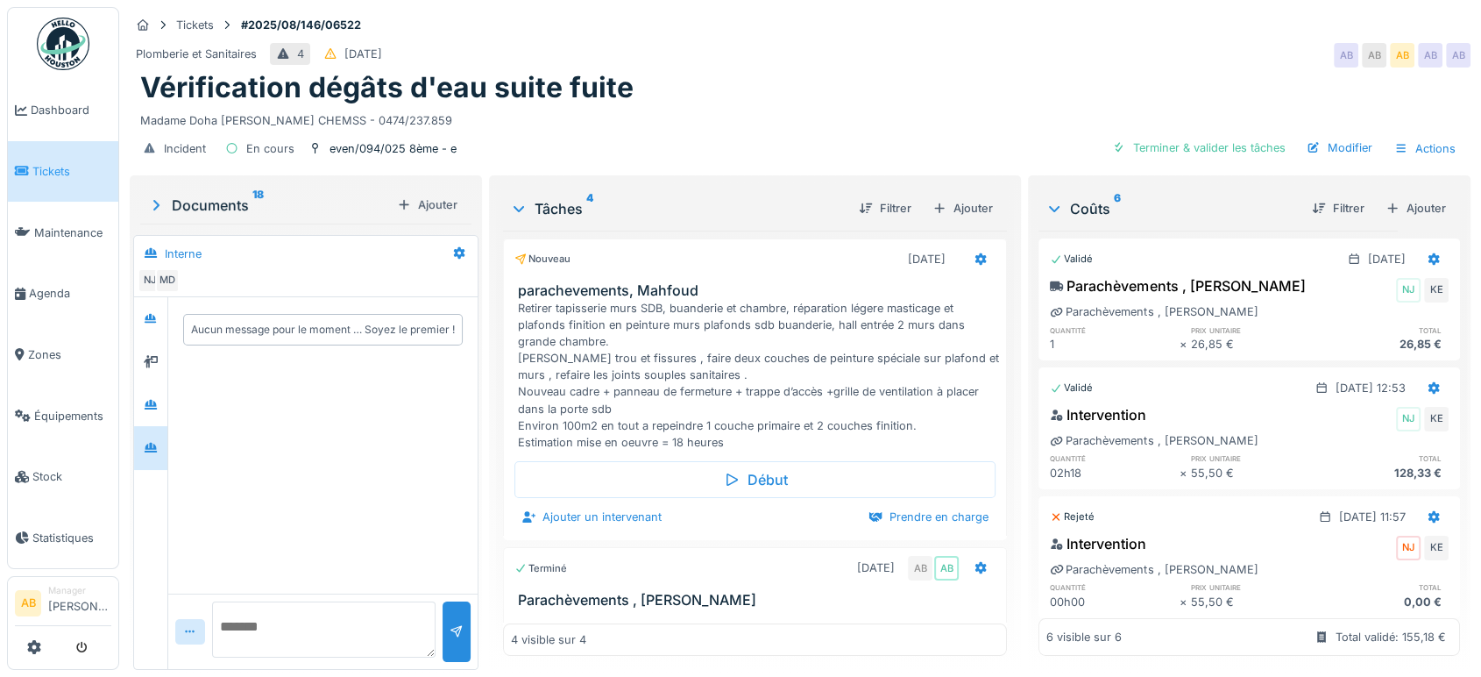
scroll to position [14, 0]
click at [813, 512] on div "Ajouter un intervenant Prendre en charge" at bounding box center [754, 517] width 481 height 24
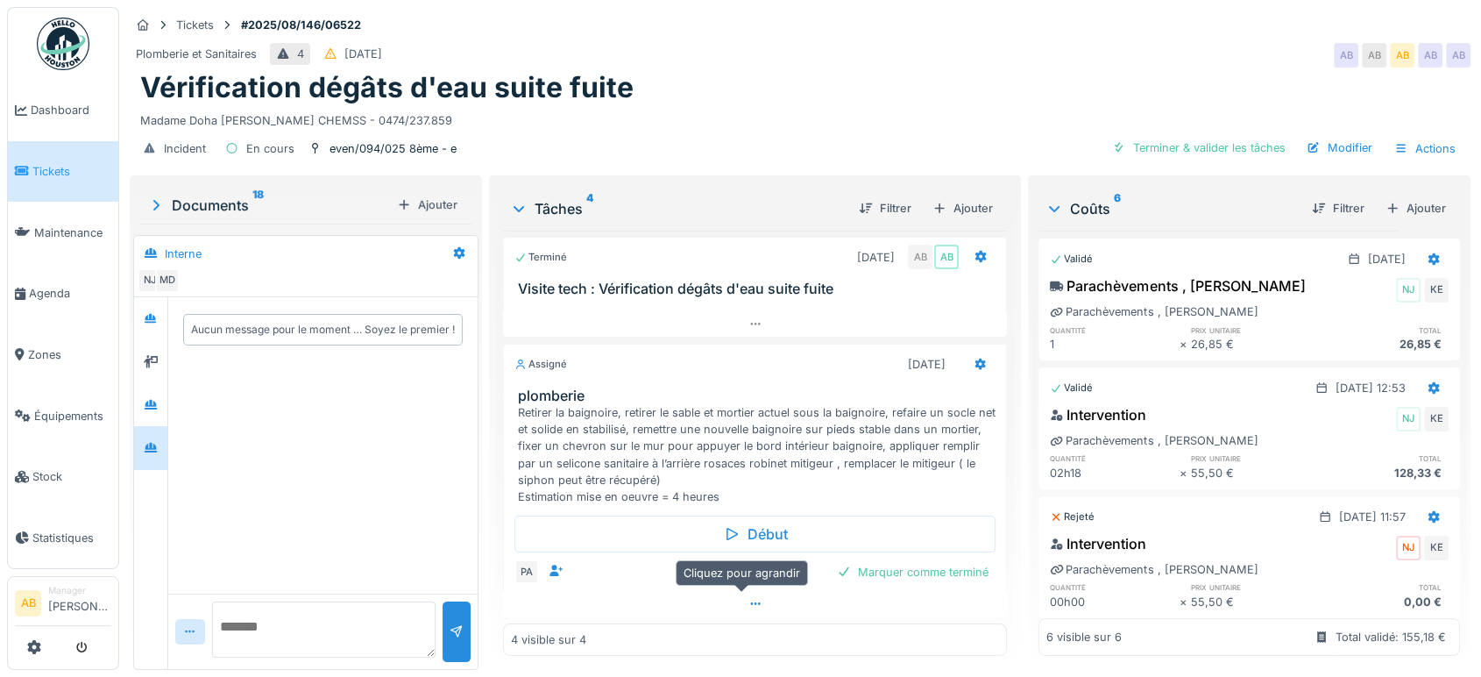
click at [767, 598] on div at bounding box center [755, 603] width 504 height 25
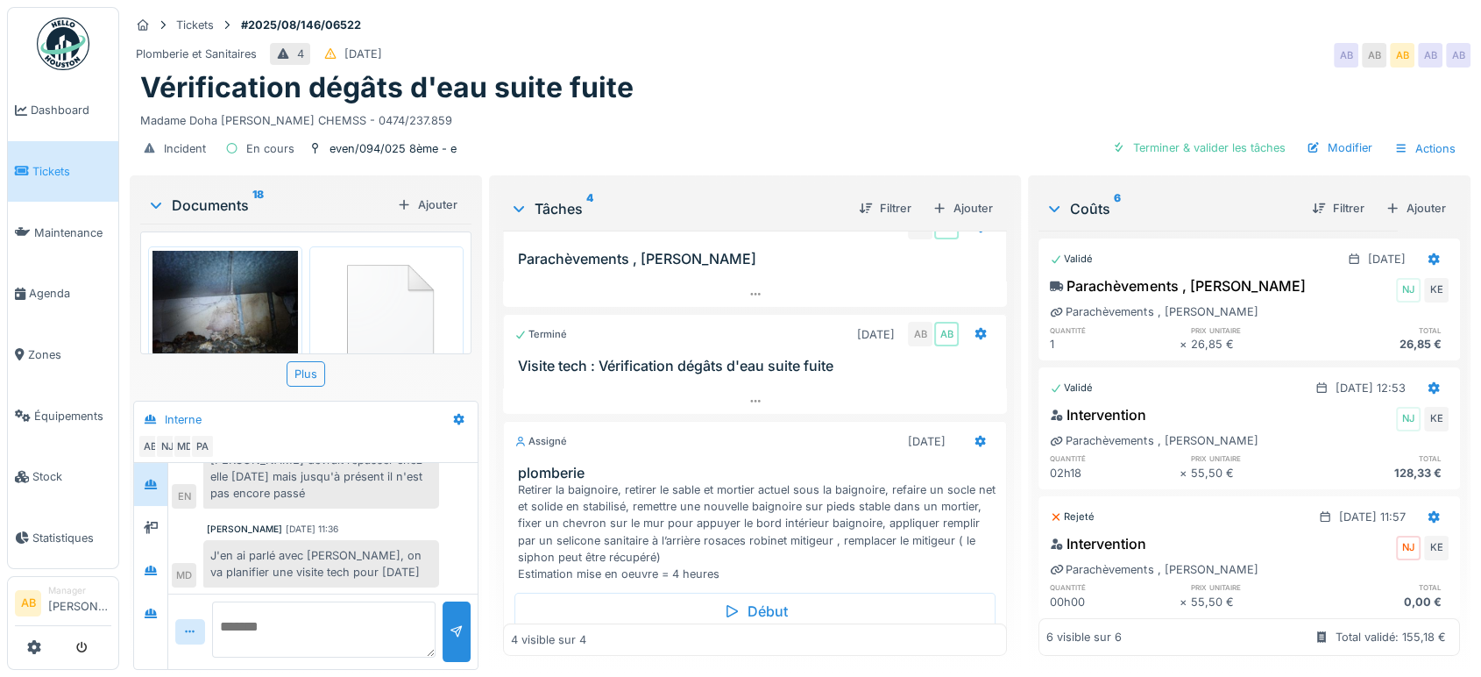
scroll to position [418, 0]
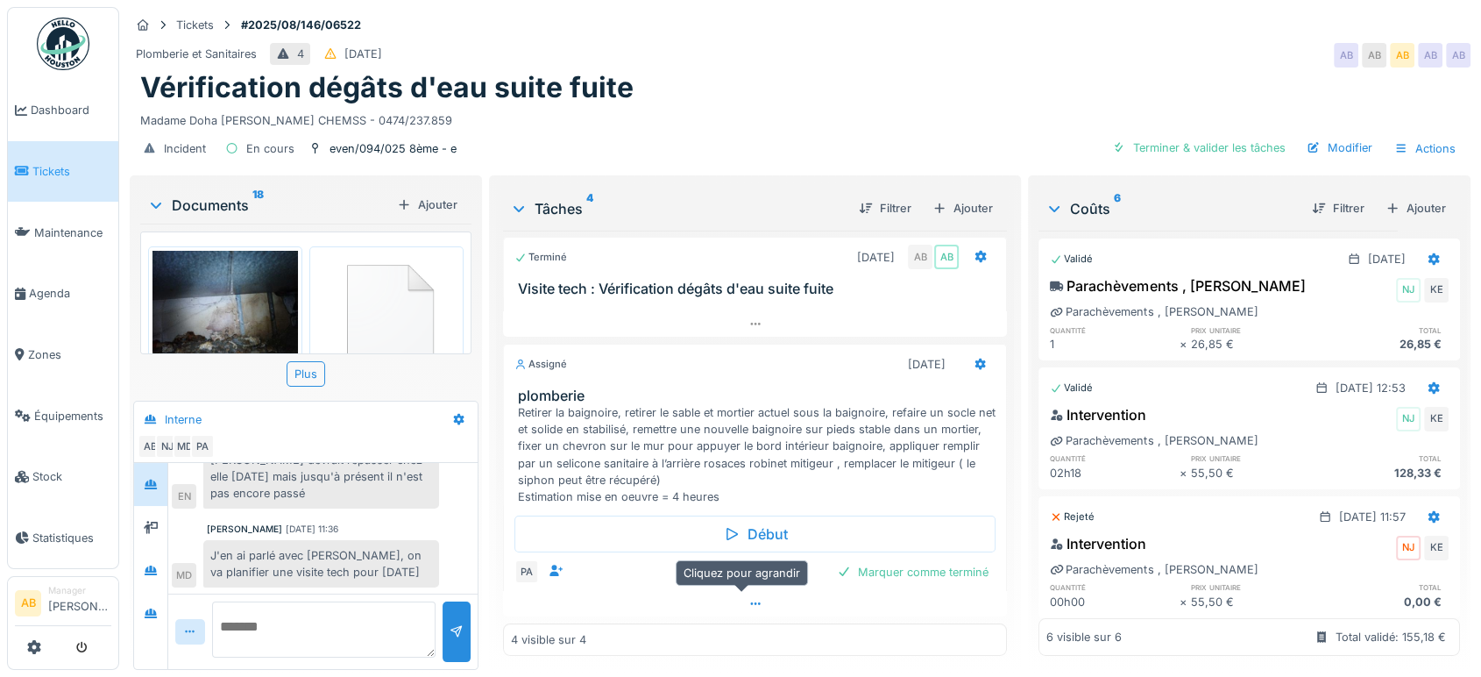
click at [718, 592] on div at bounding box center [755, 603] width 504 height 25
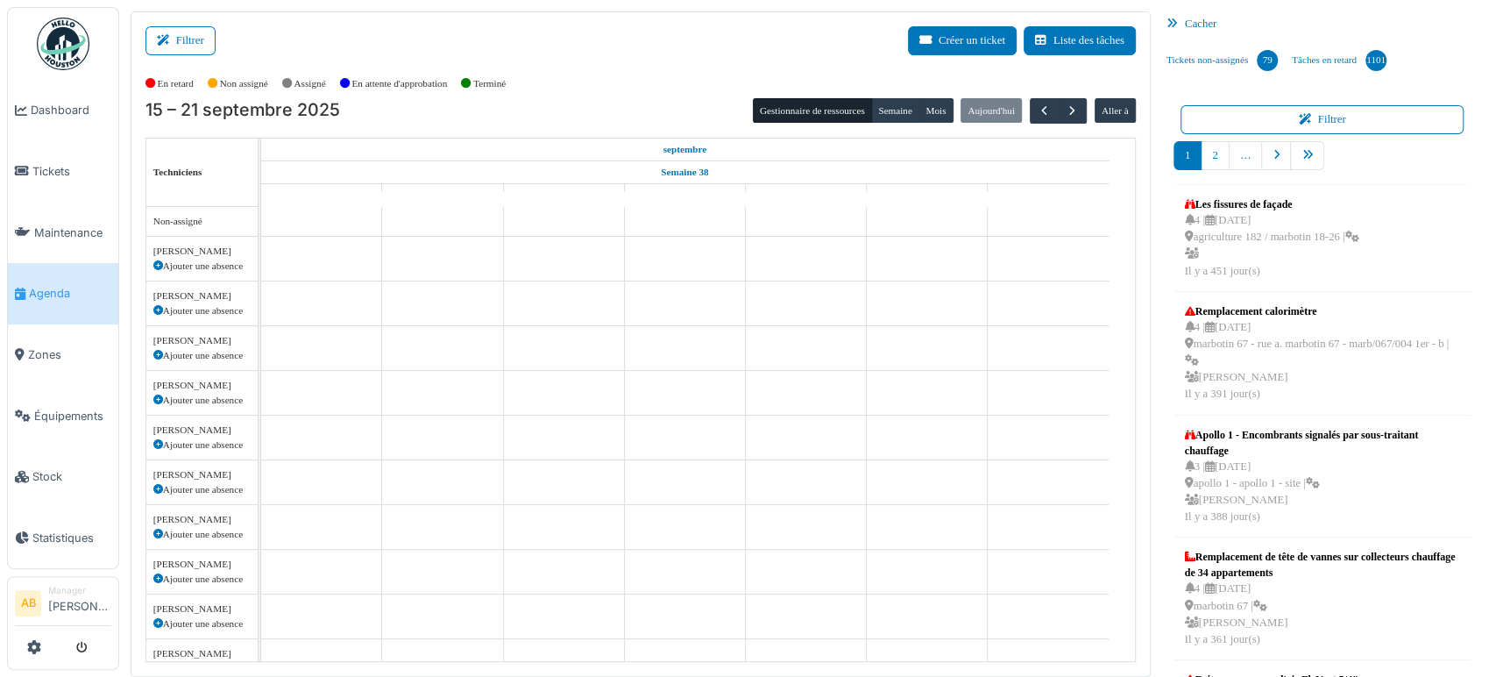
click at [146, 25] on div "Filtrer Créer un ticket Liste des tâches Afficher les tâches non assignées *** …" at bounding box center [641, 343] width 1020 height 665
click at [169, 32] on button "Filtrer" at bounding box center [180, 40] width 70 height 29
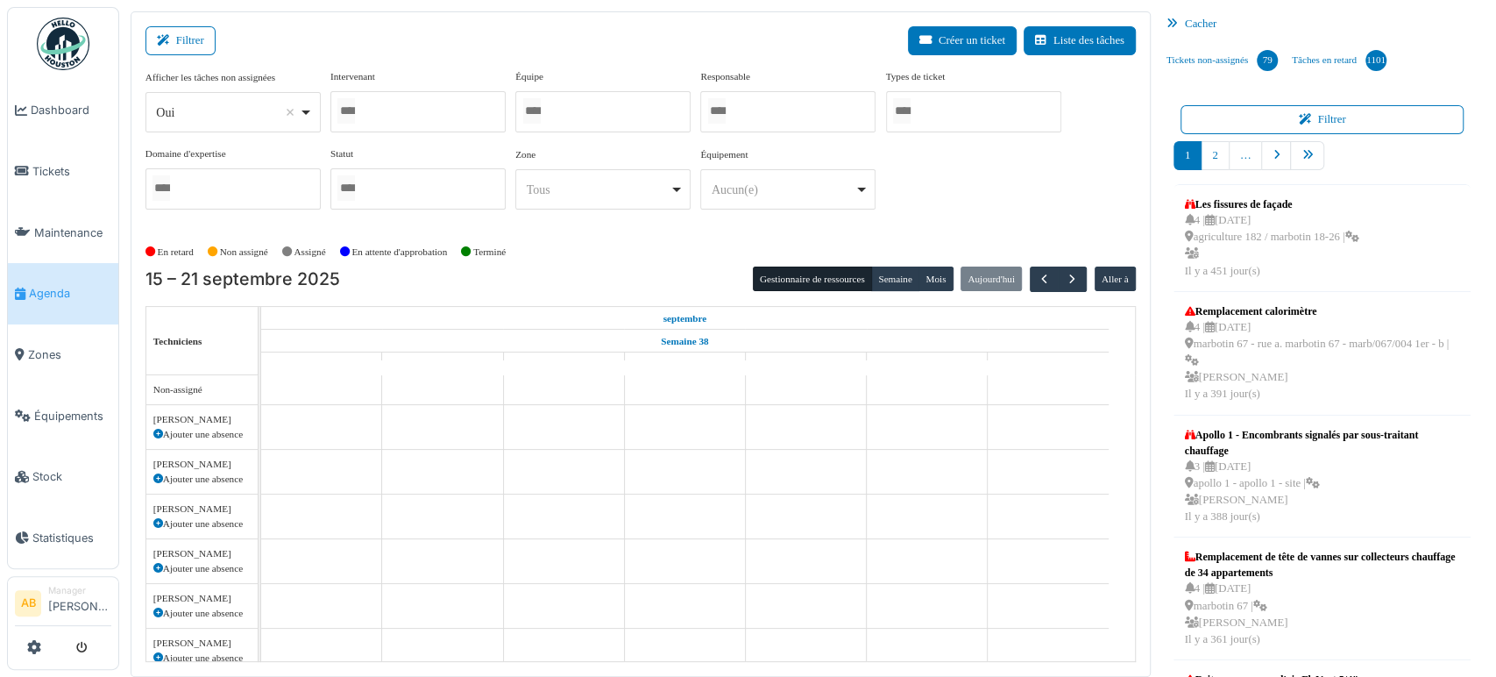
click at [188, 107] on div "Oui Remove item" at bounding box center [227, 112] width 143 height 18
select select "**"
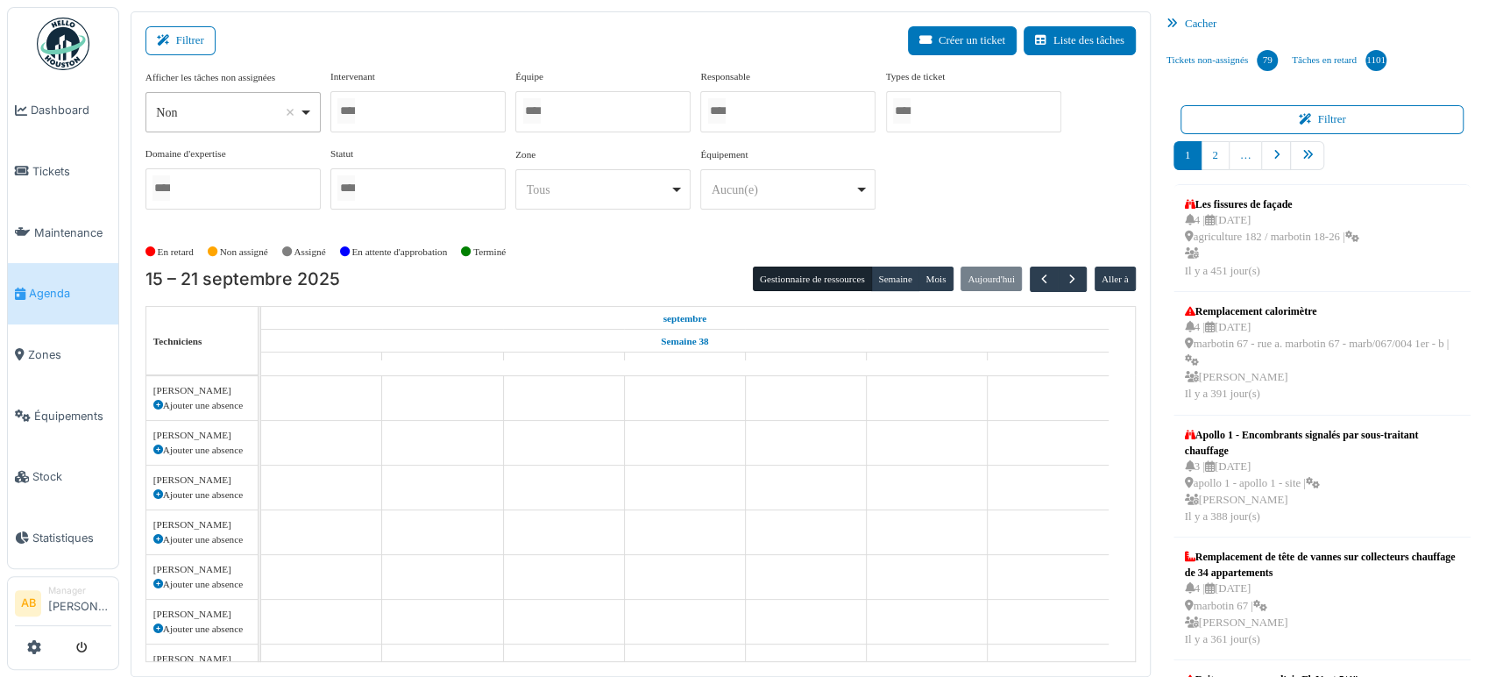
click at [422, 97] on div at bounding box center [417, 111] width 175 height 41
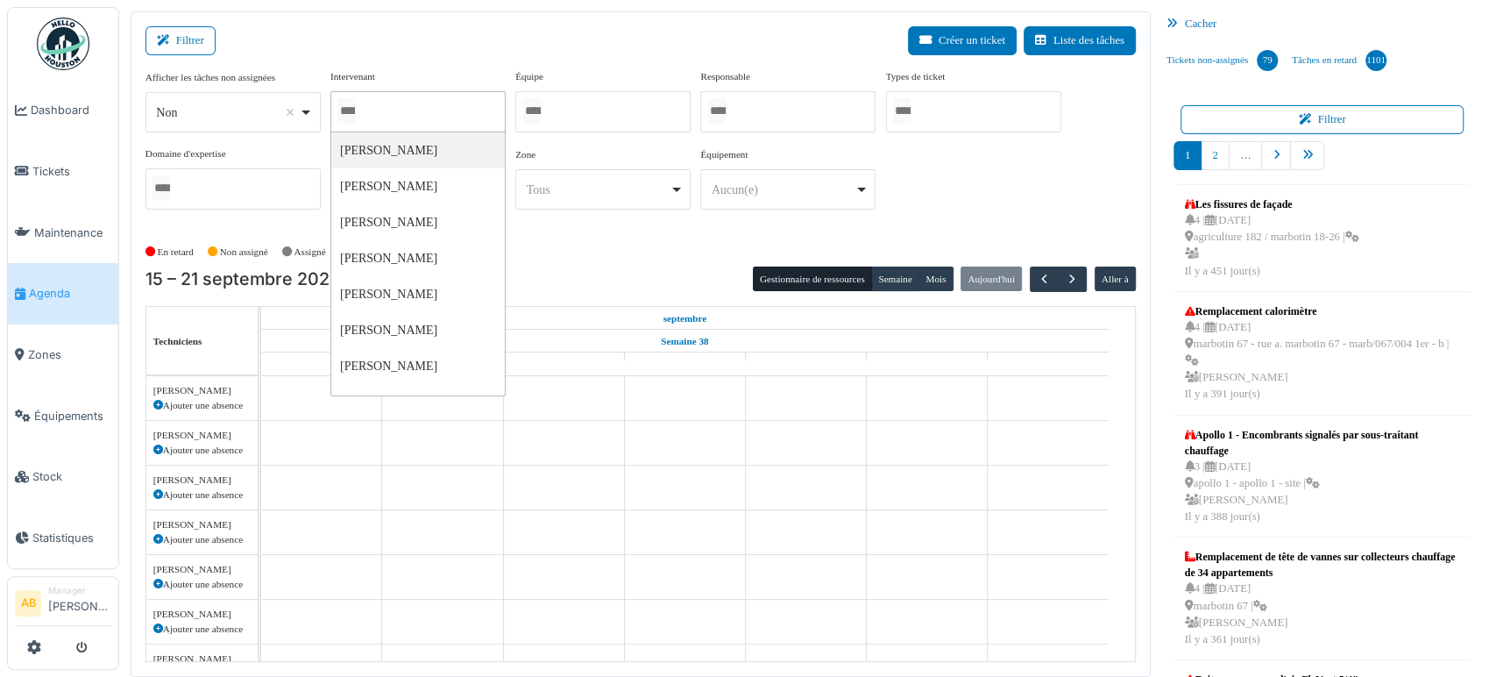
type input "*"
type input "****"
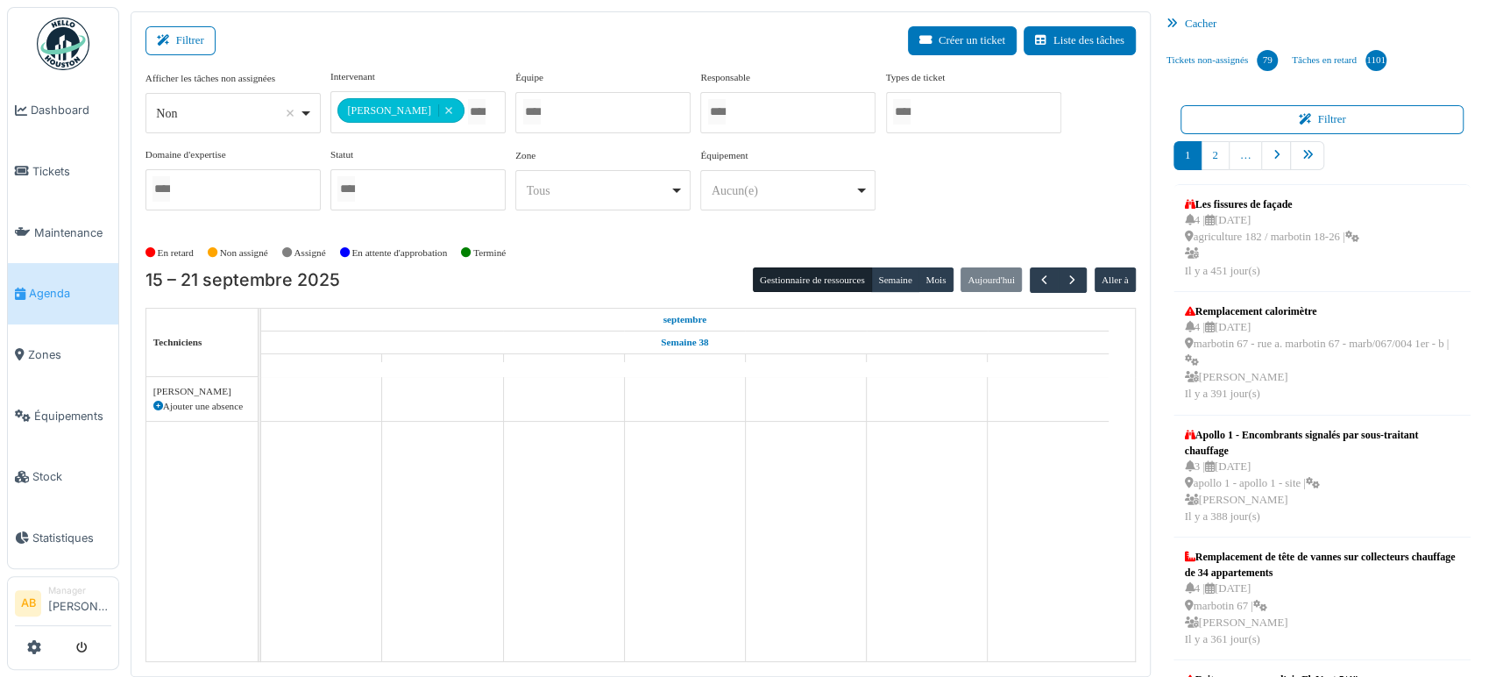
click at [895, 260] on div "En retard Non assigné Assigné En attente d'approbation Terminé" at bounding box center [640, 252] width 990 height 29
click at [890, 275] on button "Semaine" at bounding box center [895, 279] width 48 height 25
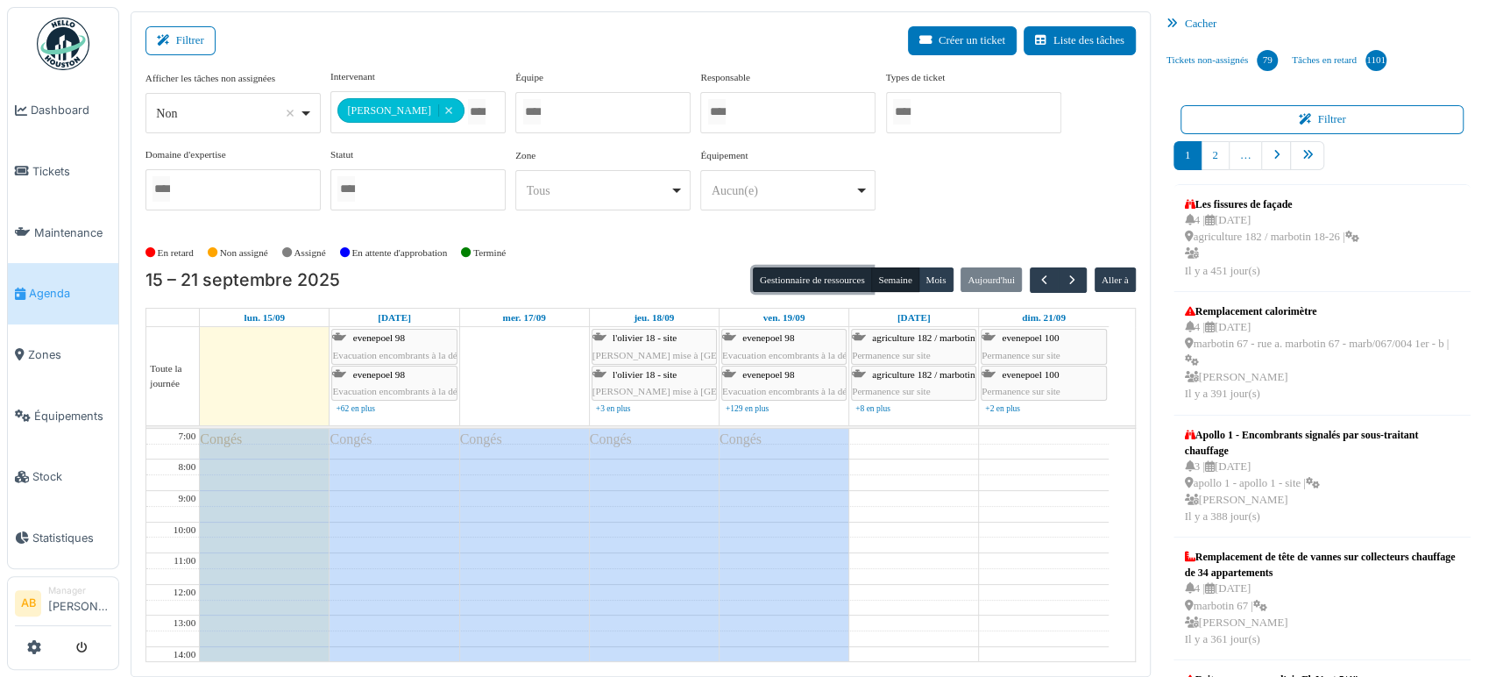
click at [857, 280] on button "Gestionnaire de ressources" at bounding box center [812, 279] width 119 height 25
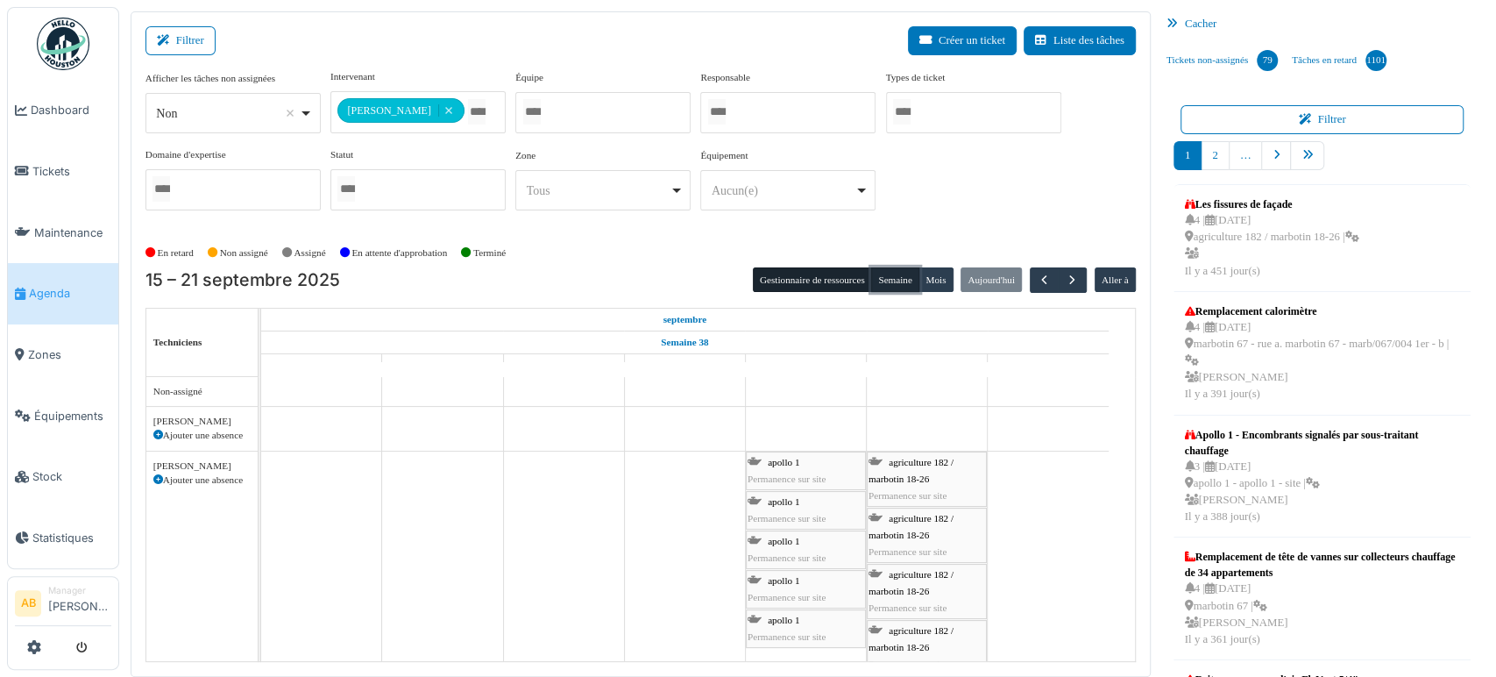
click at [886, 277] on button "Semaine" at bounding box center [895, 279] width 48 height 25
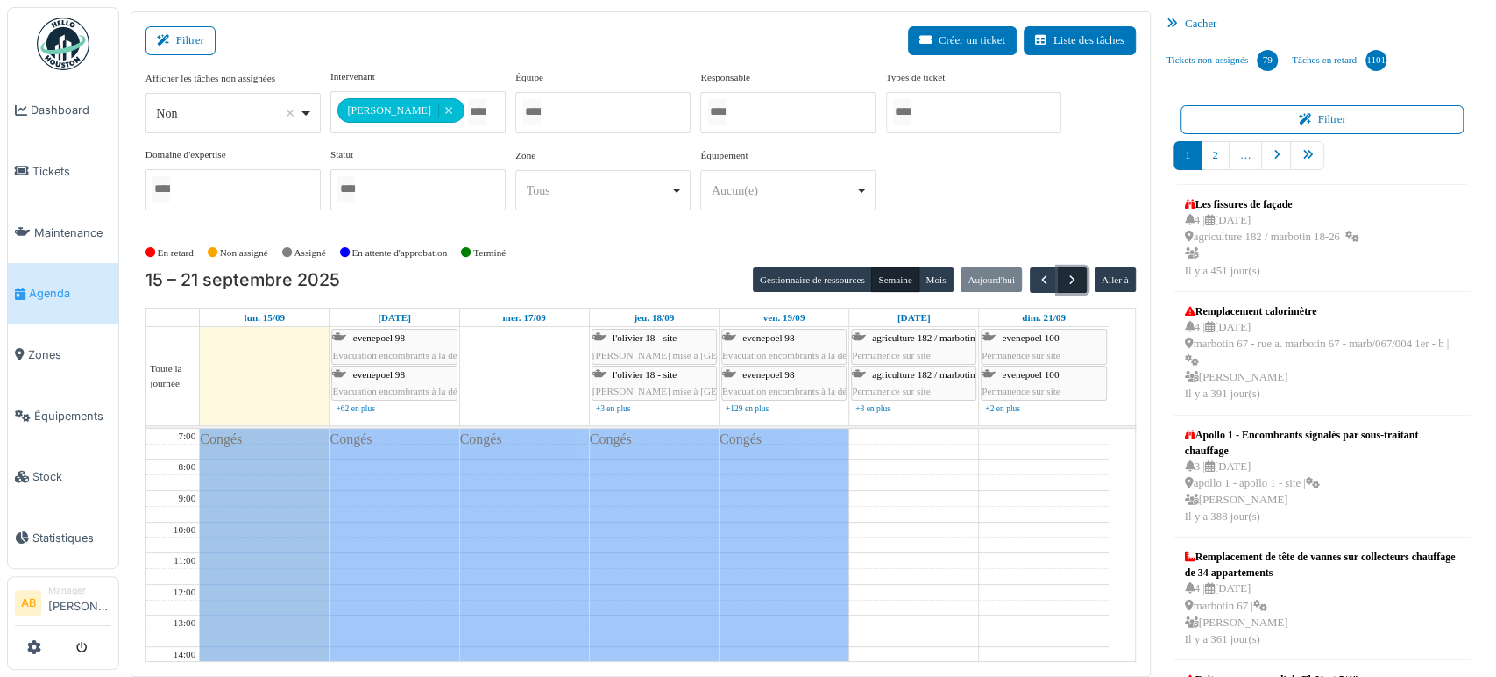
click at [1066, 267] on button "button" at bounding box center [1072, 279] width 29 height 25
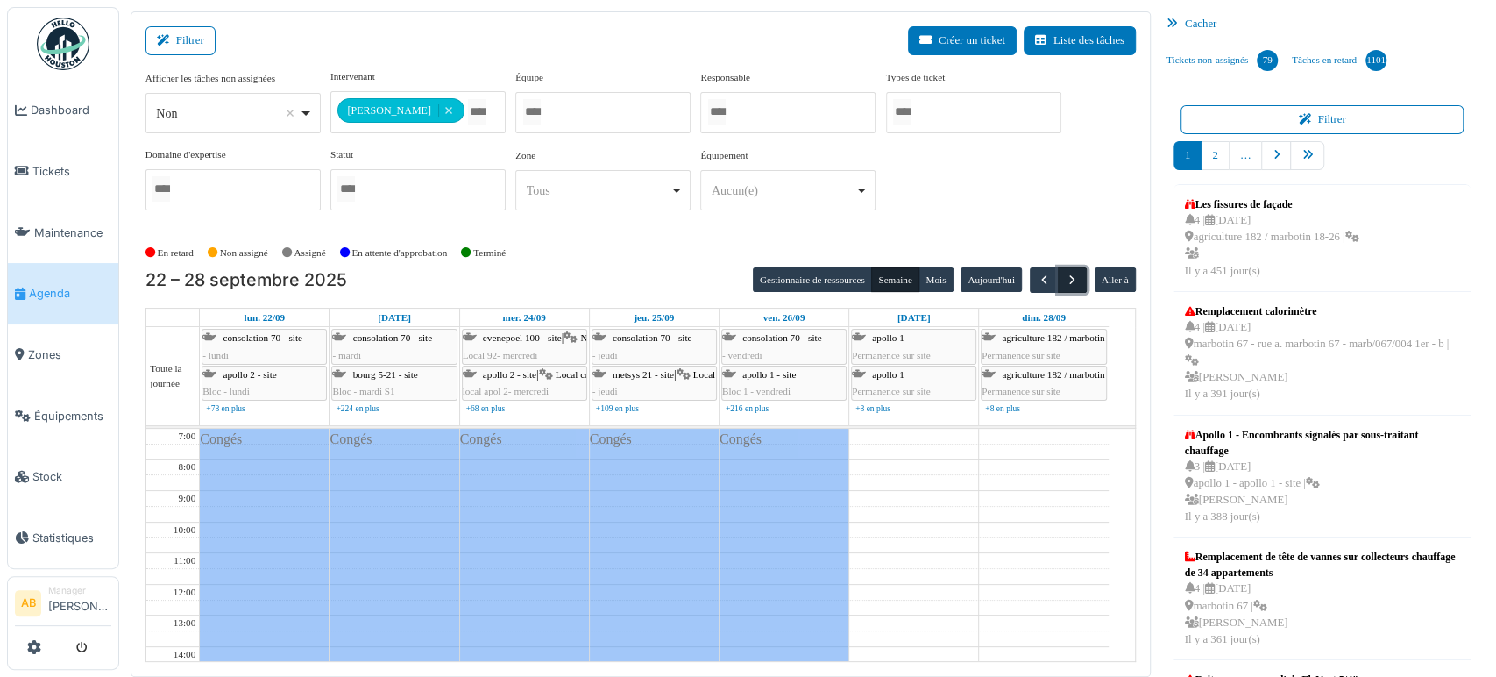
click at [1065, 284] on span "button" at bounding box center [1072, 280] width 15 height 15
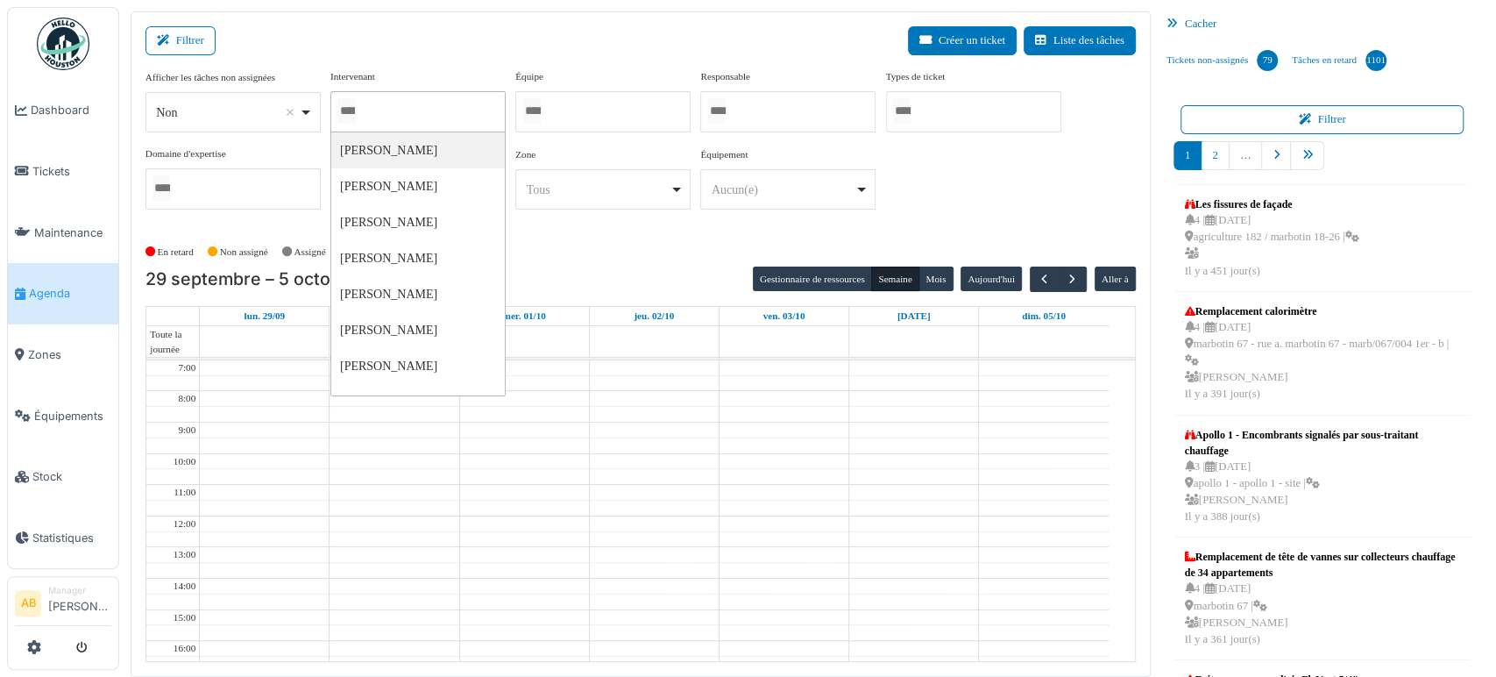
click at [422, 108] on div at bounding box center [417, 111] width 175 height 41
type input "*****"
click at [827, 416] on td at bounding box center [654, 415] width 909 height 16
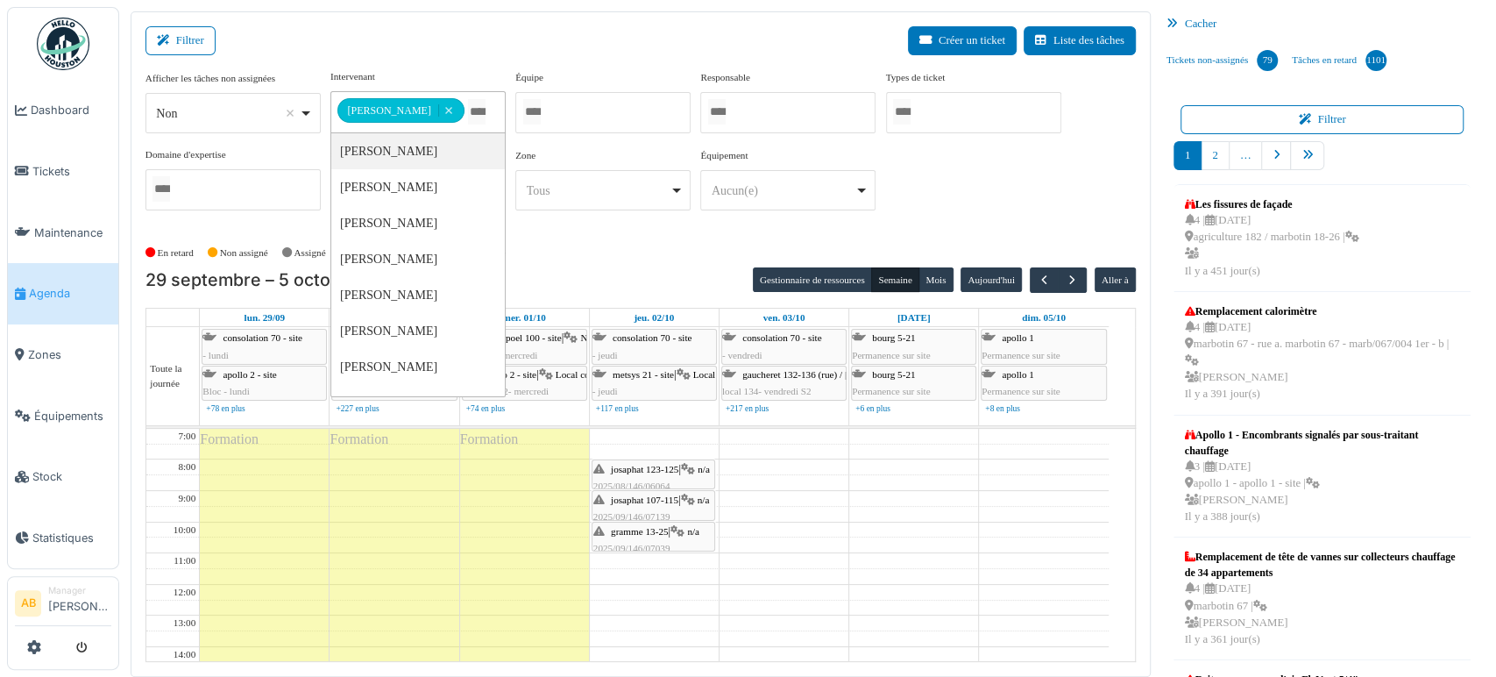
click at [849, 510] on td at bounding box center [654, 514] width 909 height 16
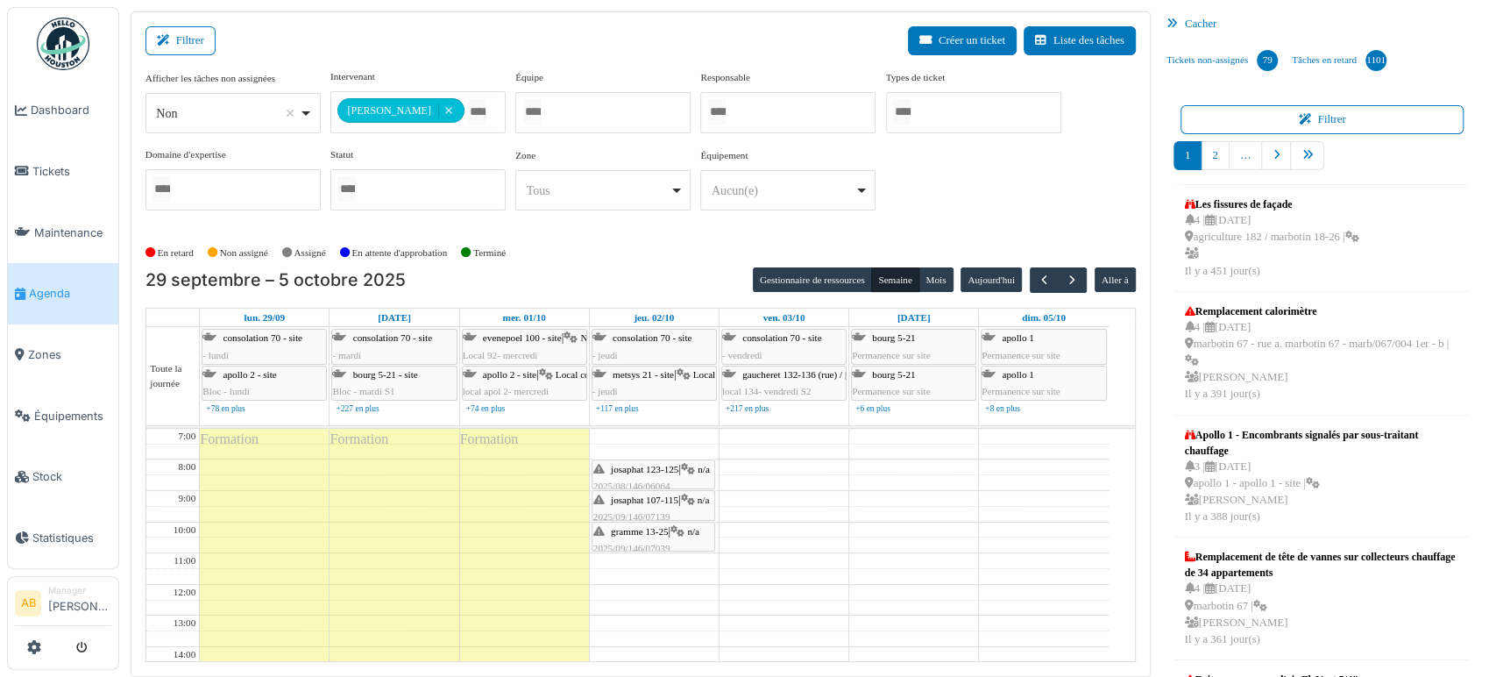
click at [870, 251] on div "En retard Non assigné Assigné En attente d'approbation Terminé" at bounding box center [640, 252] width 990 height 29
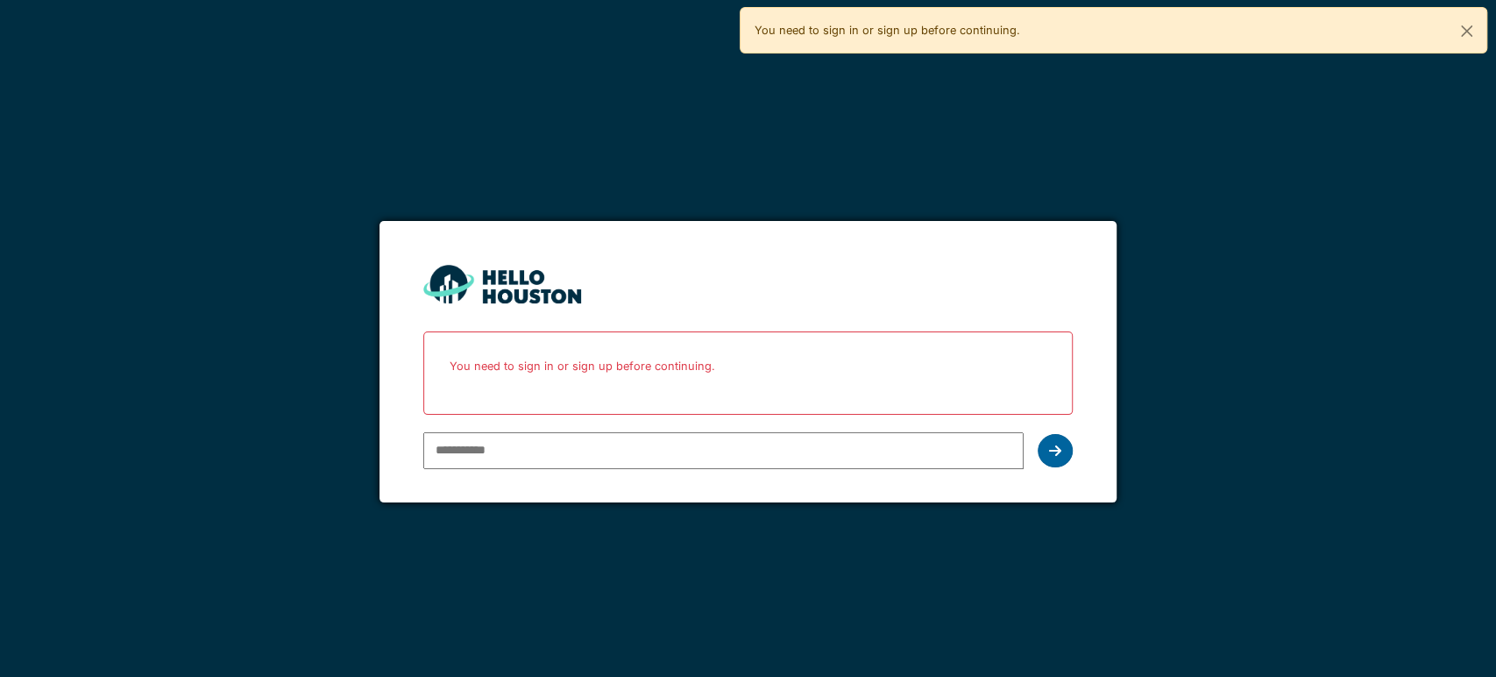
type input "**********"
click at [1062, 444] on div at bounding box center [1055, 450] width 35 height 33
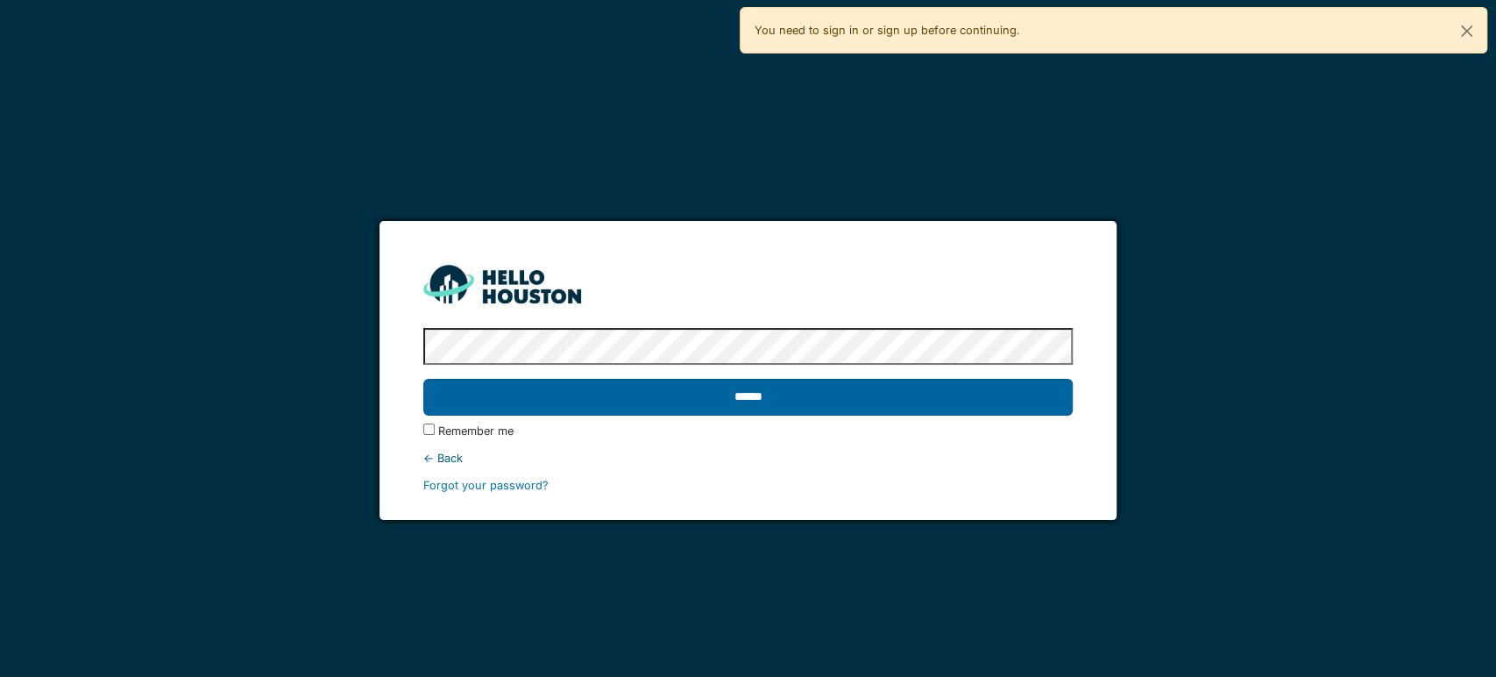
click at [775, 391] on input "******" at bounding box center [747, 397] width 649 height 37
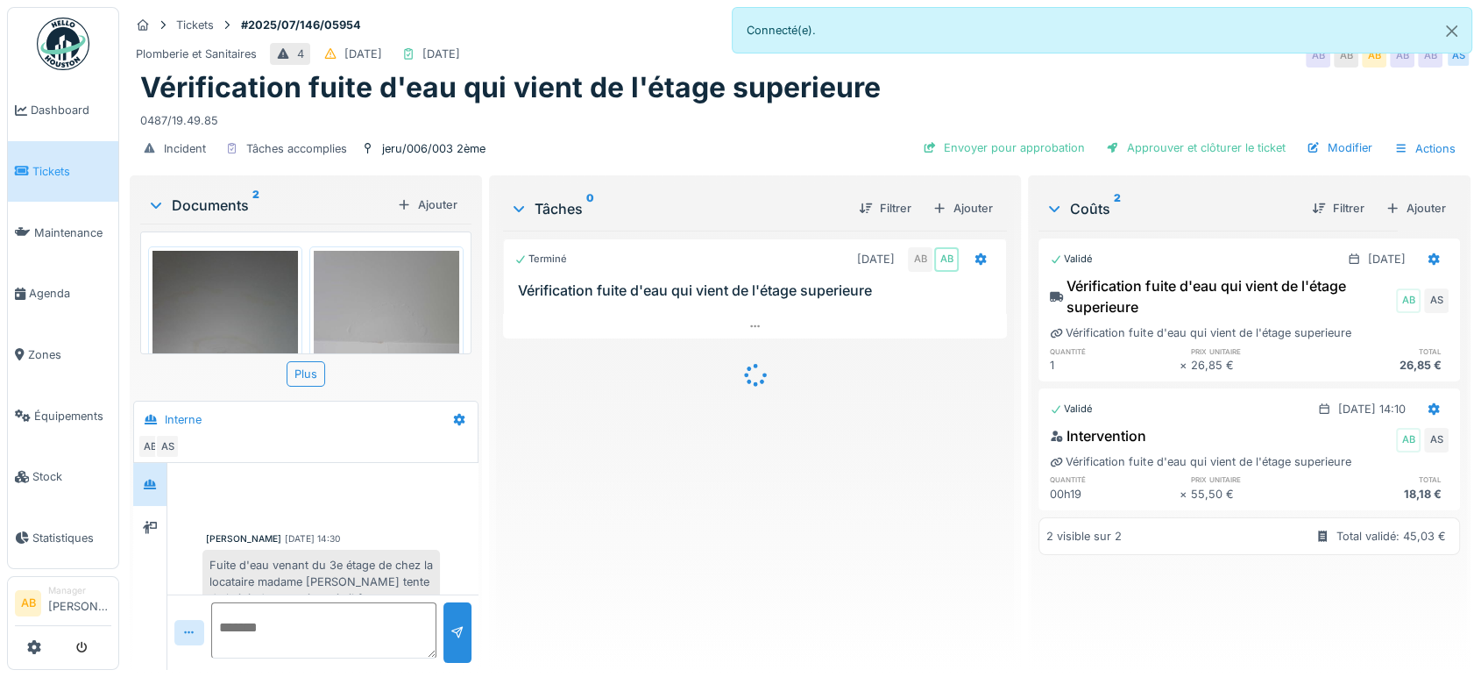
scroll to position [464, 0]
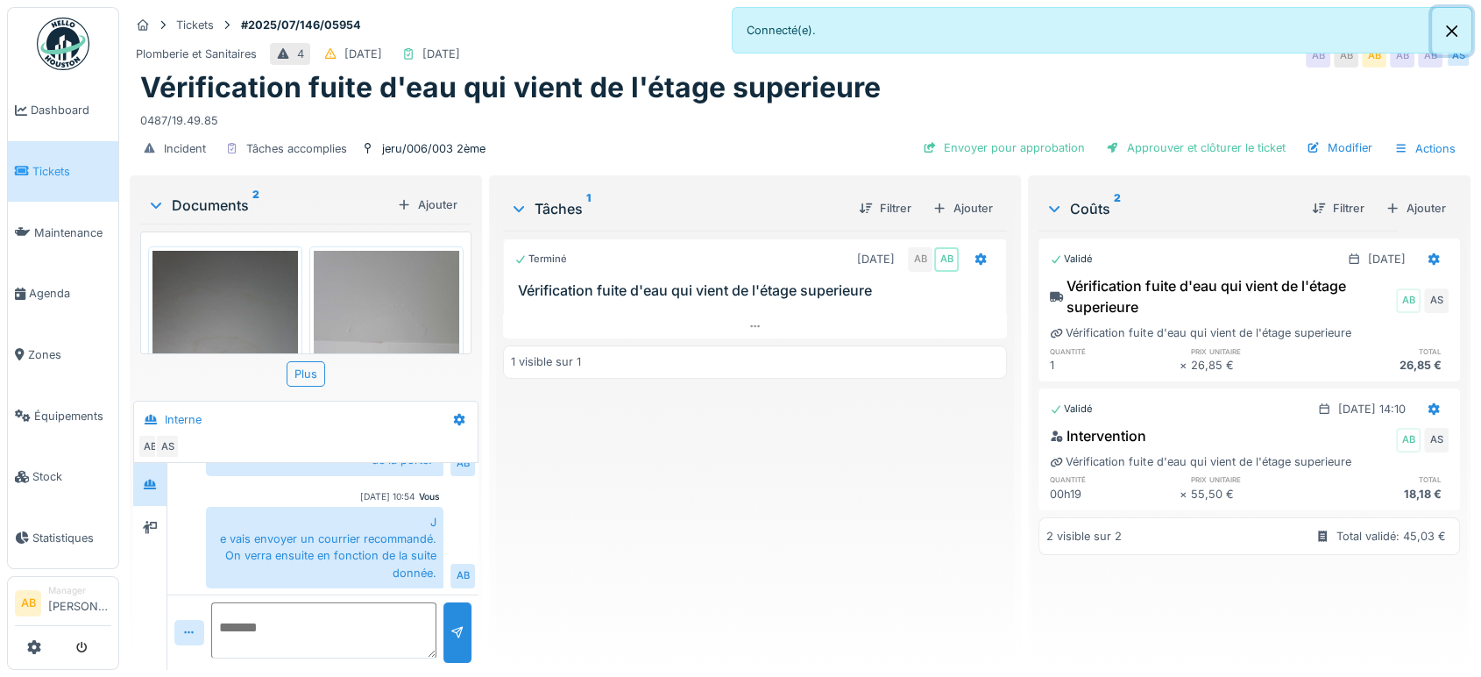
click at [1444, 29] on button "Close" at bounding box center [1451, 31] width 39 height 46
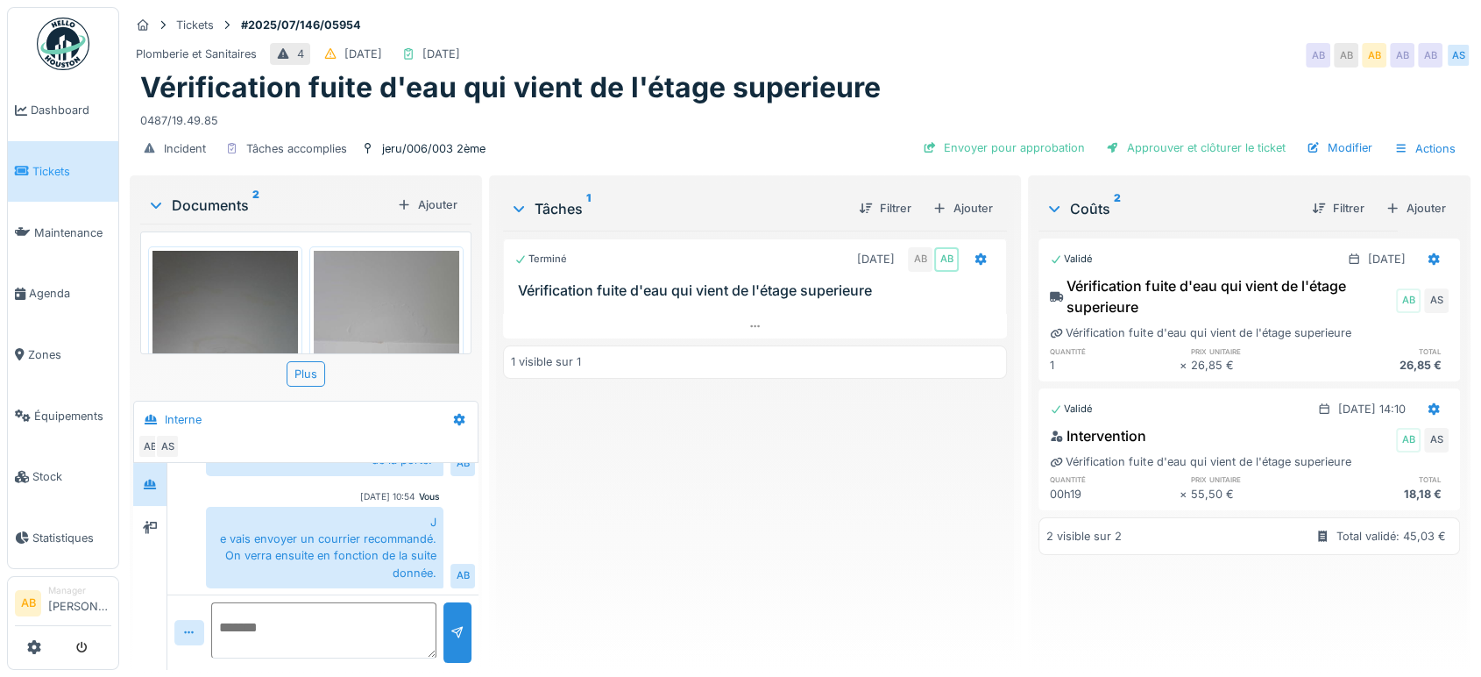
click at [231, 204] on div "Documents 2" at bounding box center [268, 205] width 243 height 21
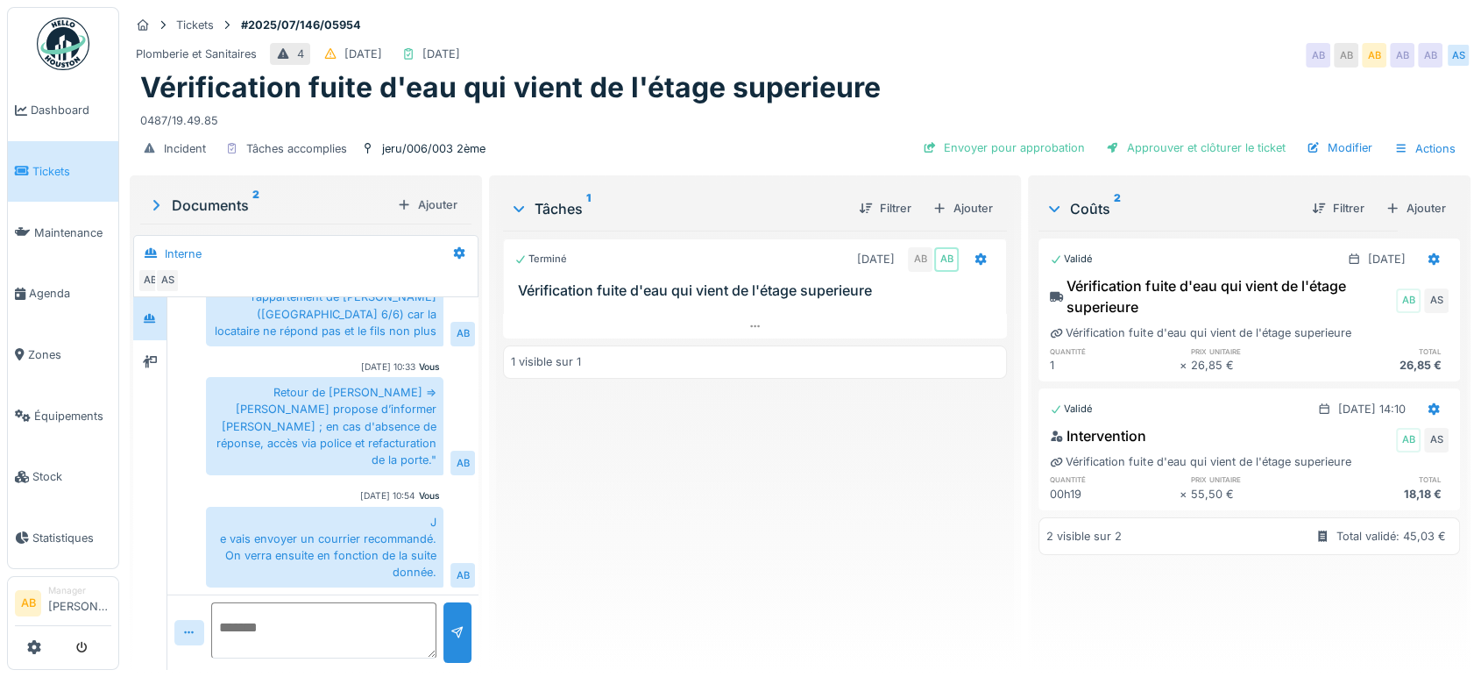
scroll to position [53, 0]
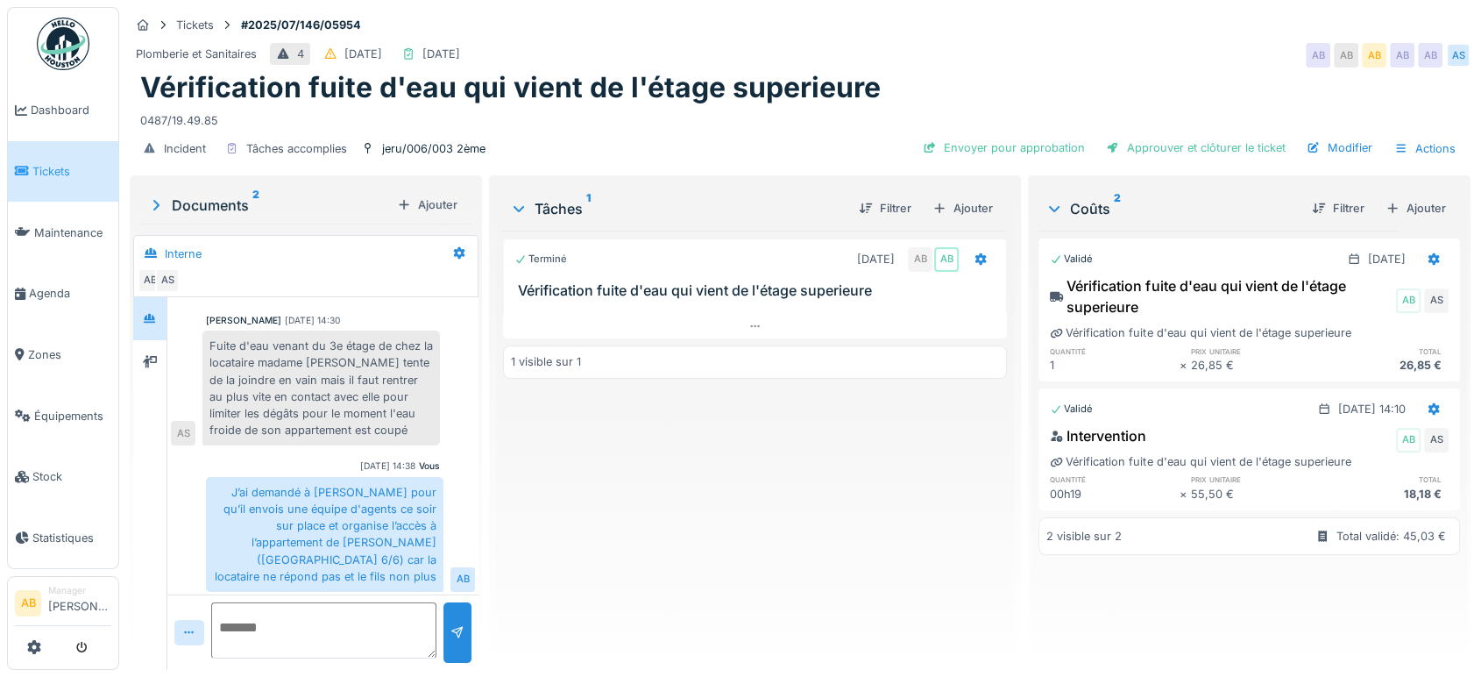
click at [59, 47] on img at bounding box center [63, 44] width 53 height 53
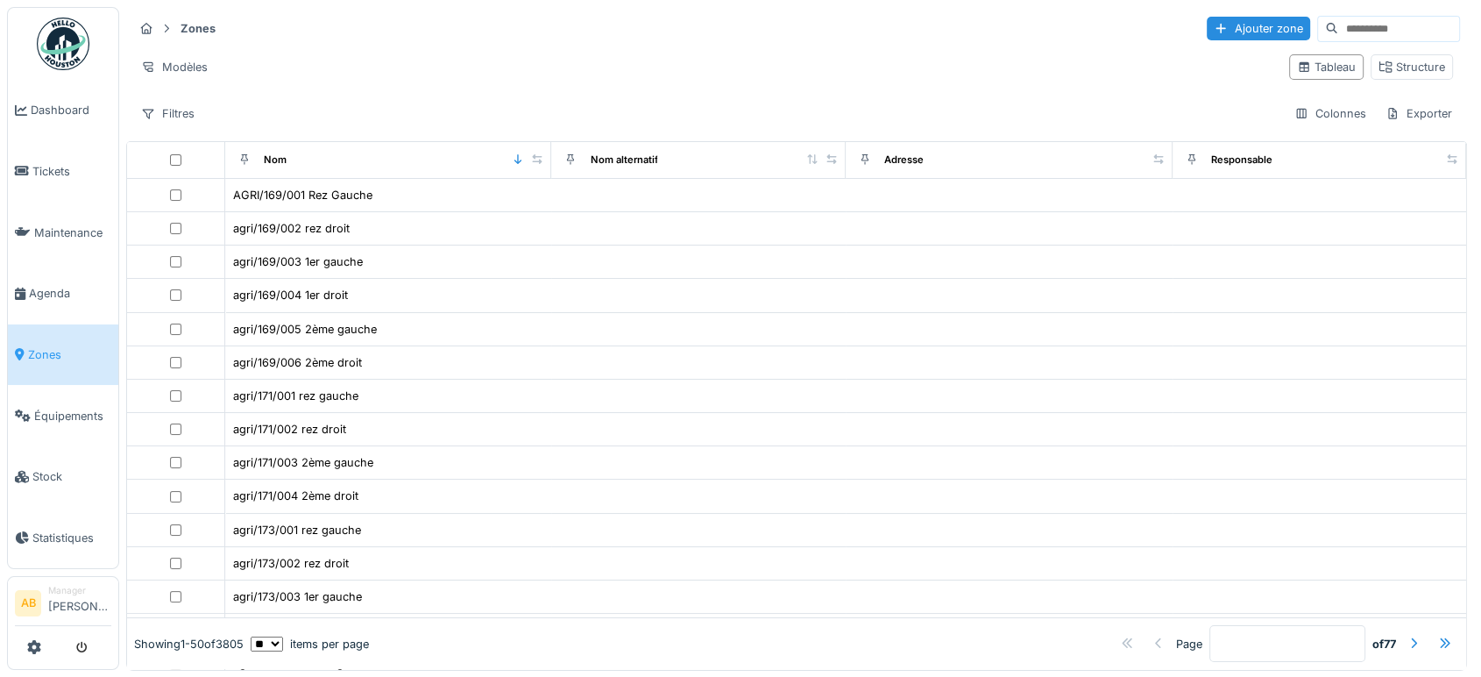
click at [1338, 35] on input at bounding box center [1398, 29] width 121 height 25
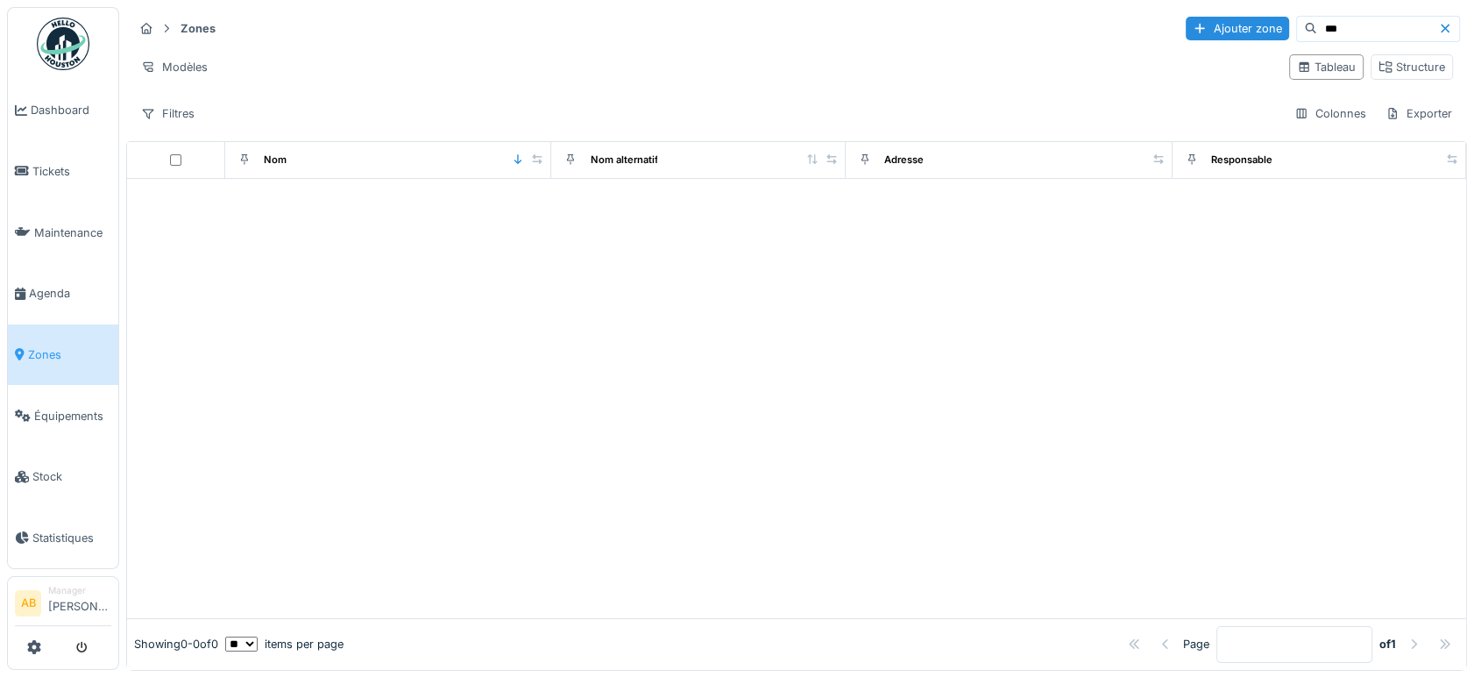
click at [1210, 72] on div "Modèles" at bounding box center [704, 66] width 1142 height 25
click at [1317, 40] on input "***" at bounding box center [1377, 29] width 121 height 25
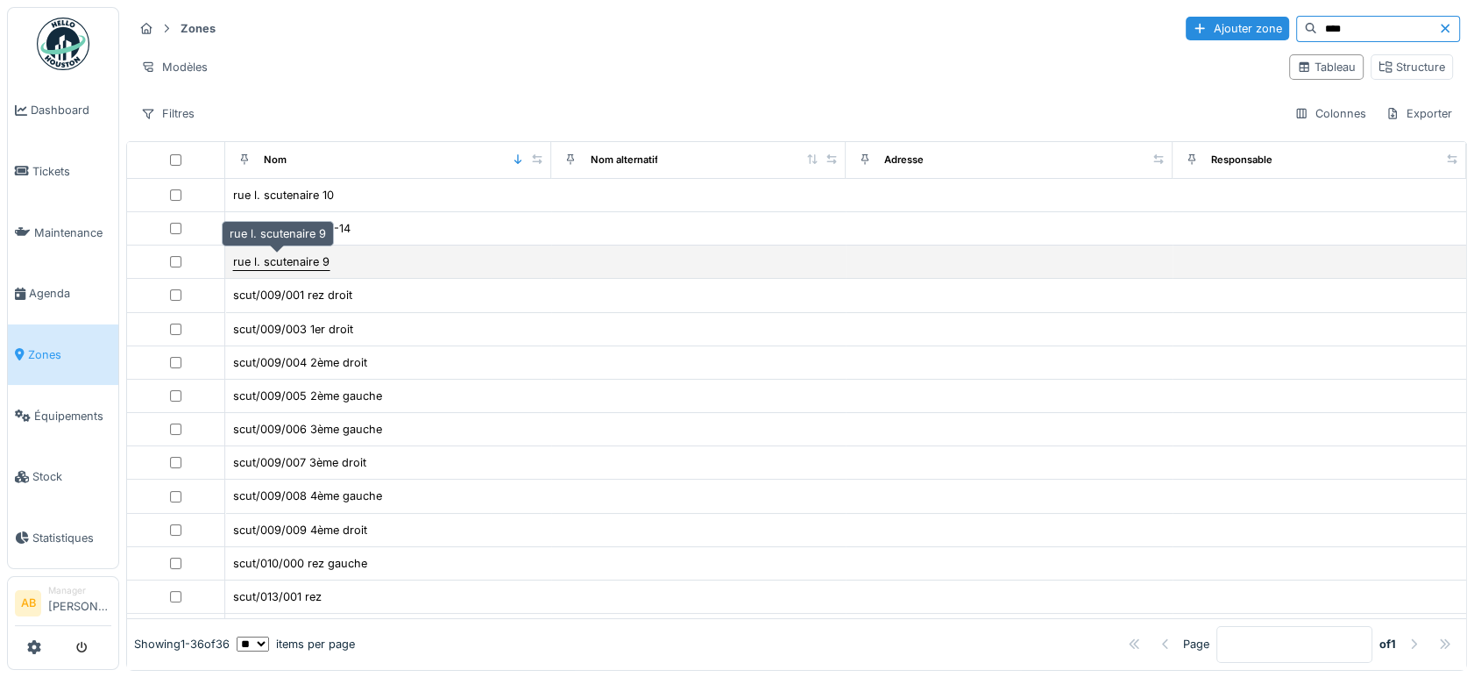
type input "****"
click at [308, 262] on div "rue l. scutenaire 9" at bounding box center [281, 261] width 96 height 17
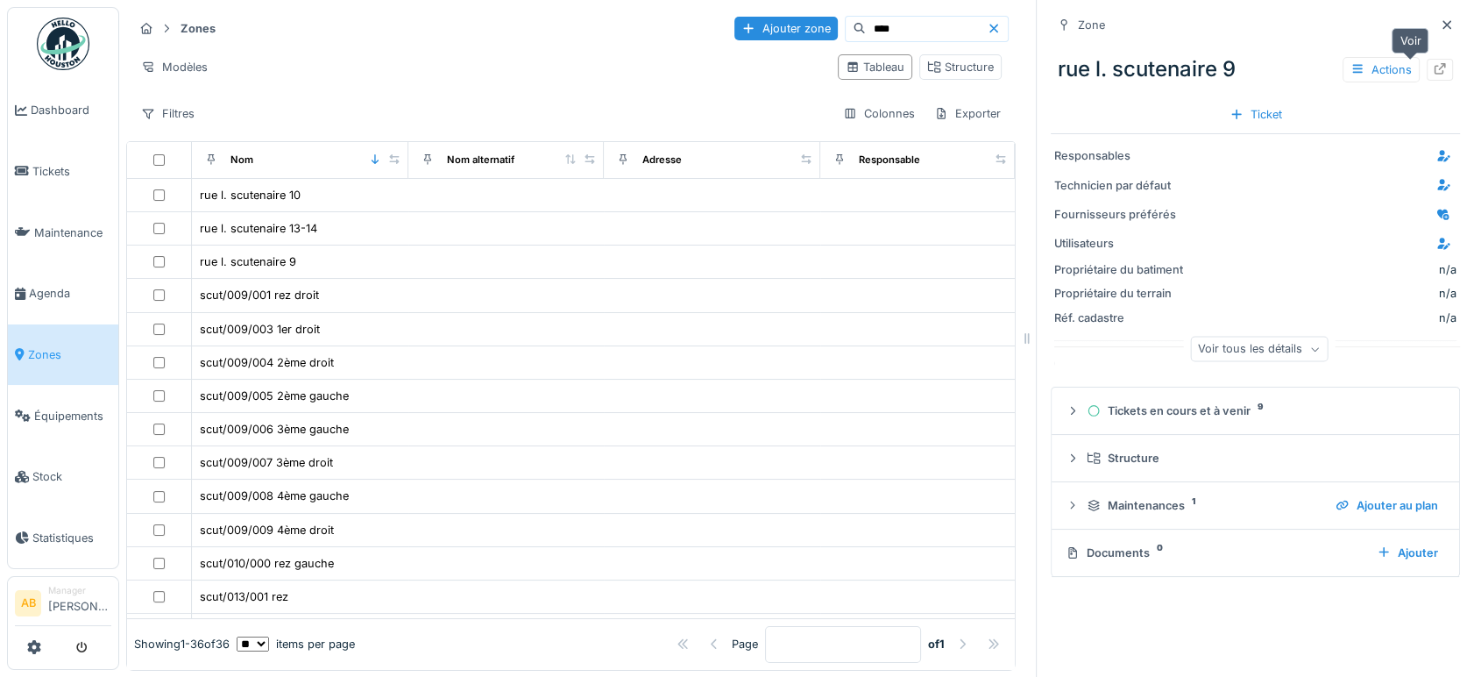
click at [1433, 61] on div at bounding box center [1440, 69] width 14 height 17
click at [1440, 25] on icon at bounding box center [1447, 24] width 14 height 11
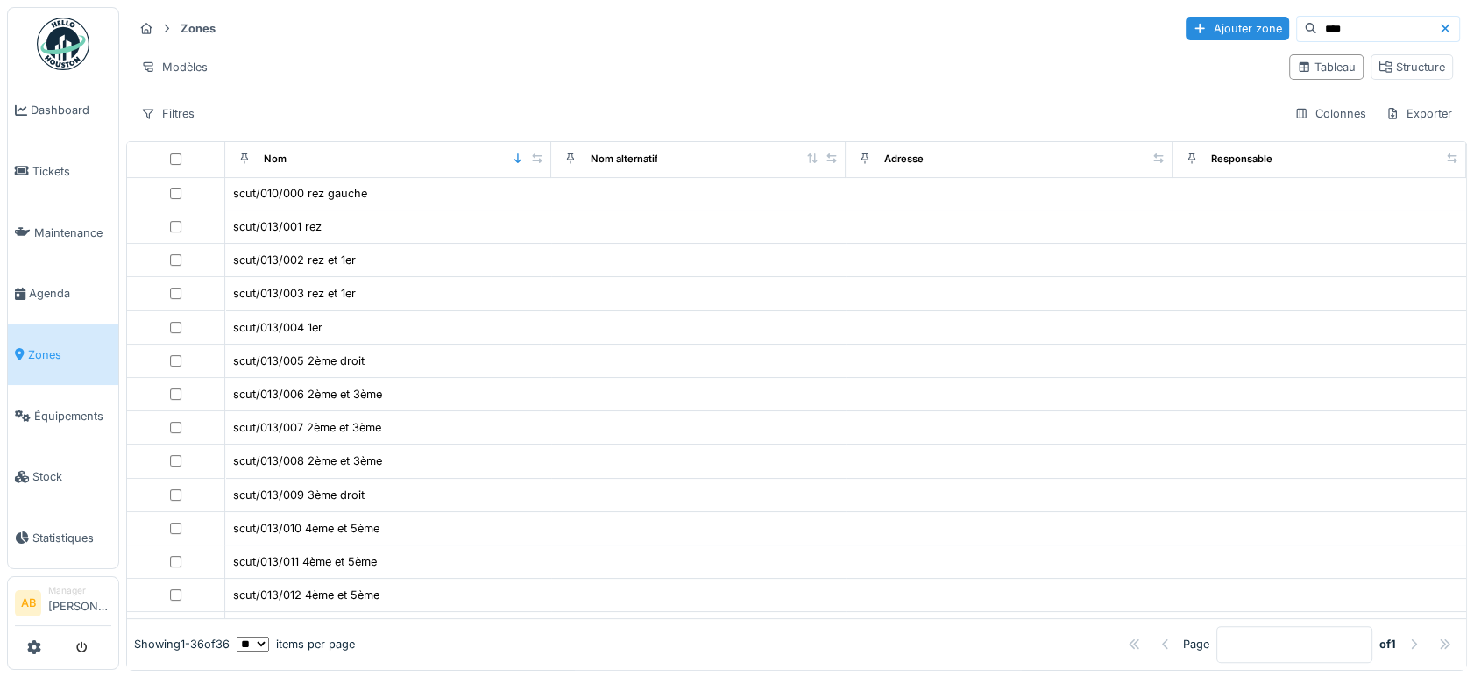
scroll to position [784, 0]
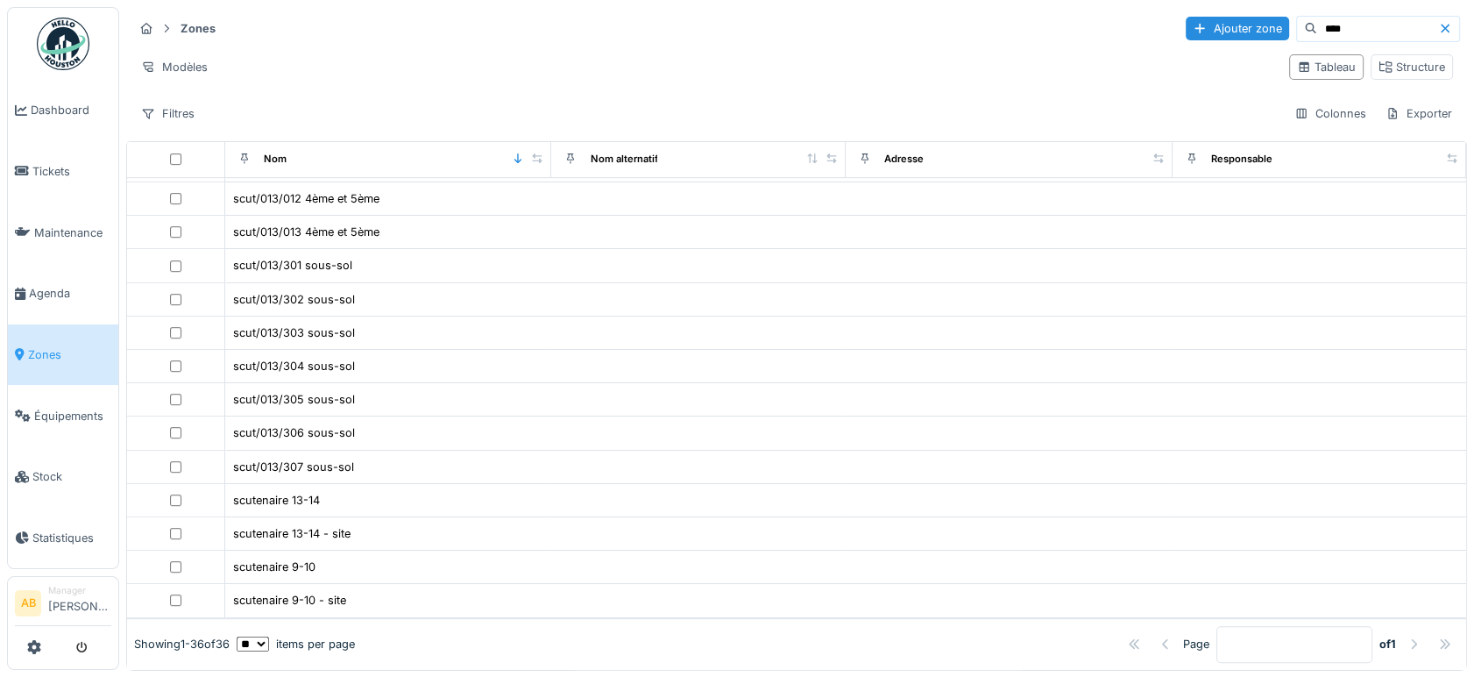
click at [77, 49] on img at bounding box center [63, 44] width 53 height 53
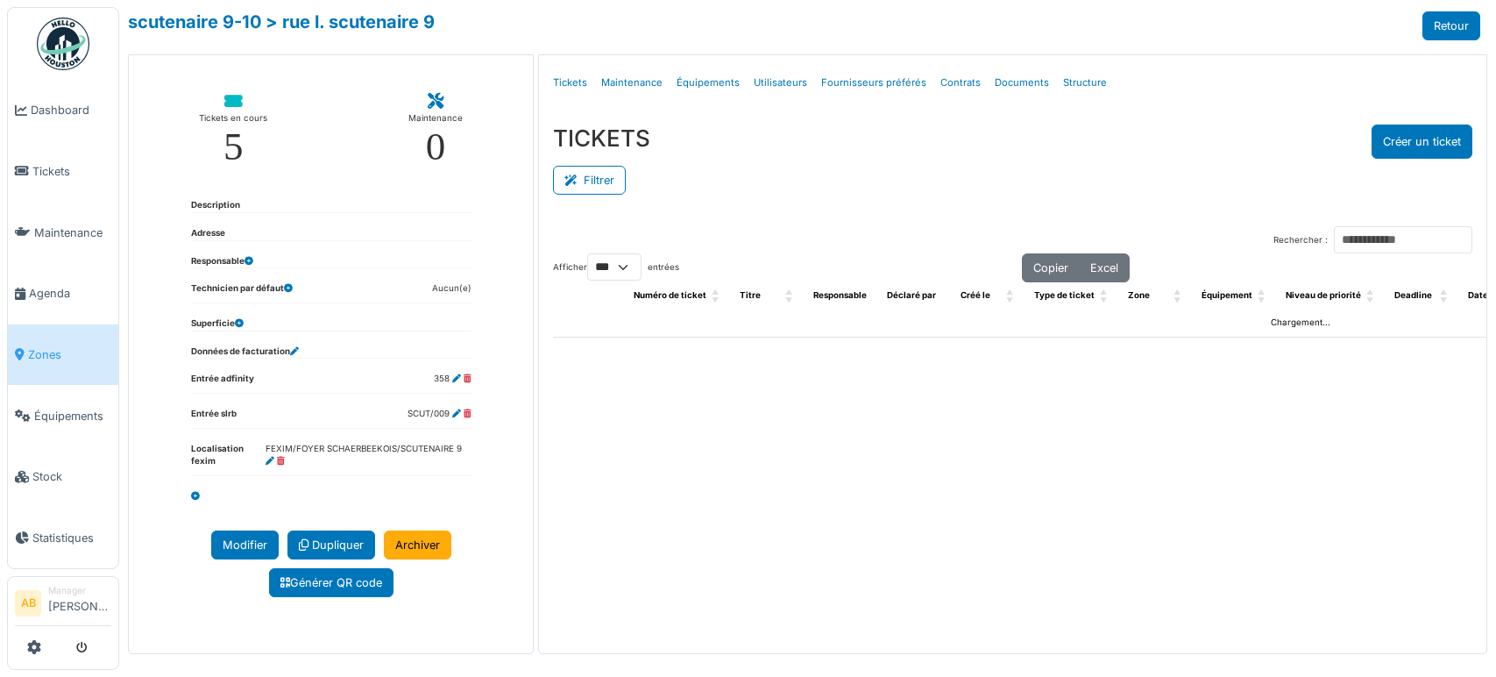
select select "***"
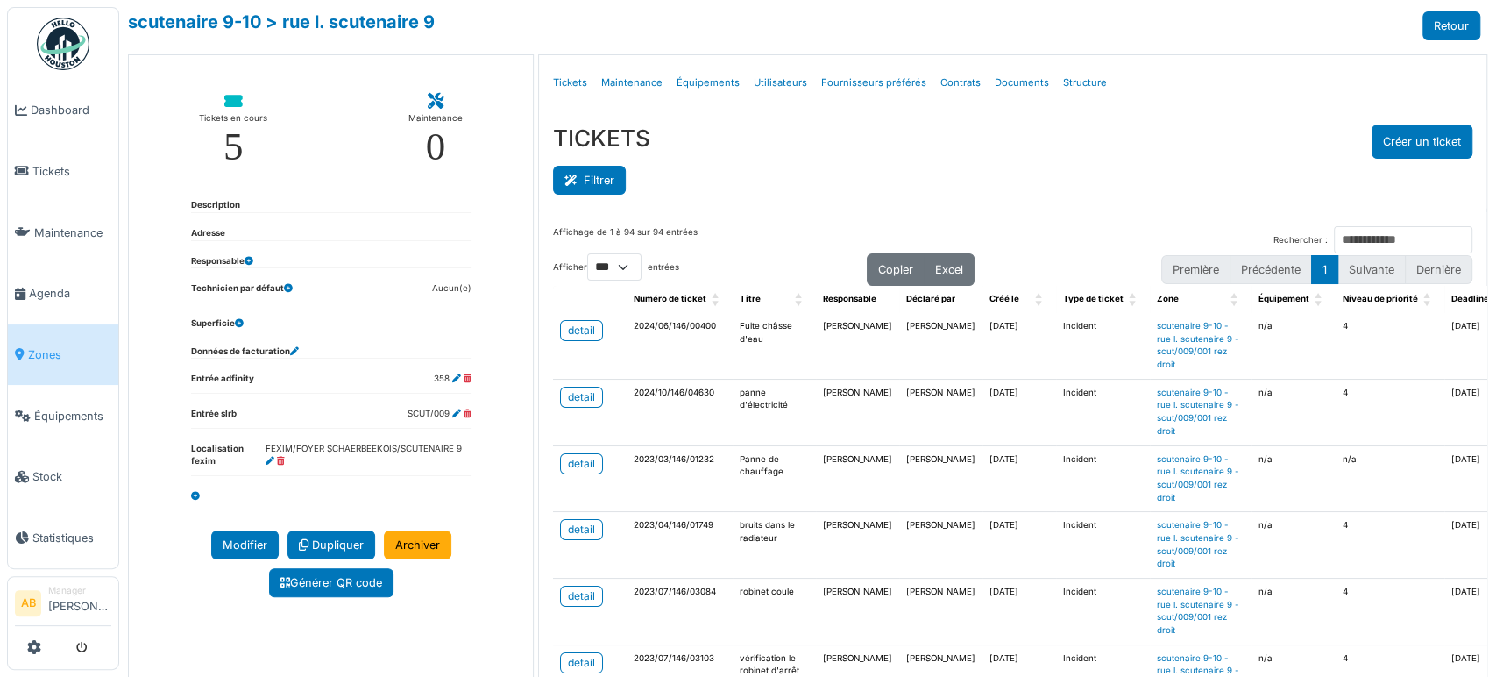
click at [603, 187] on button "Filtrer" at bounding box center [589, 180] width 73 height 29
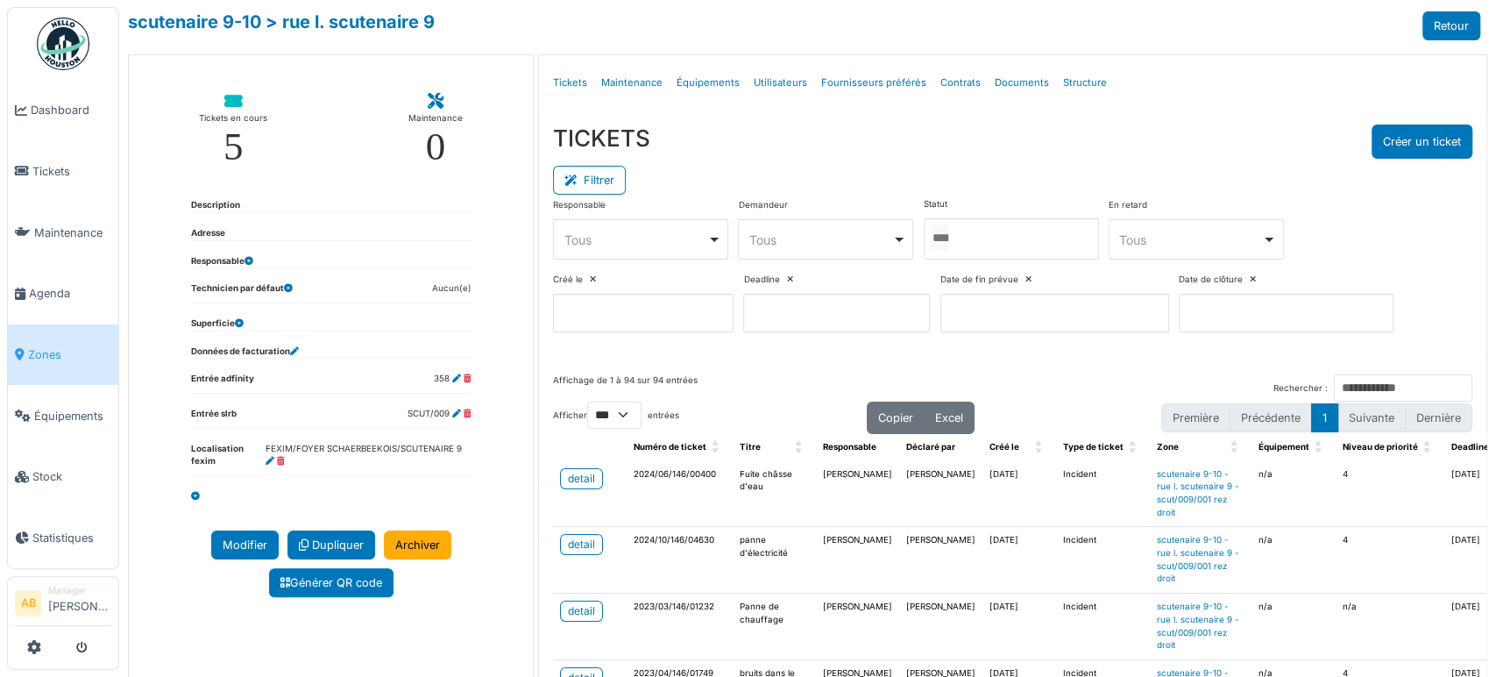
click at [948, 239] on input "Tous" at bounding box center [940, 237] width 18 height 25
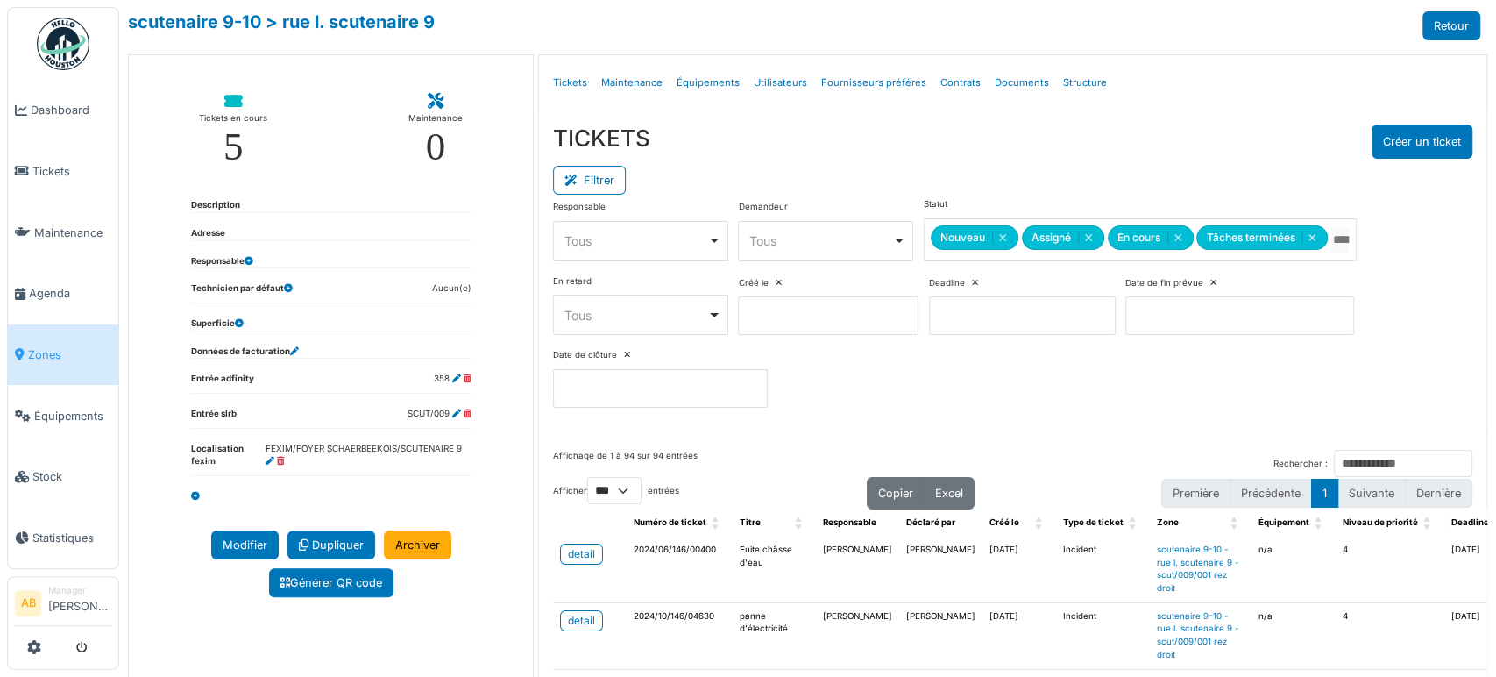
click at [733, 179] on div "Filtrer" at bounding box center [1012, 178] width 919 height 39
click at [574, 188] on button "Filtrer" at bounding box center [589, 180] width 73 height 29
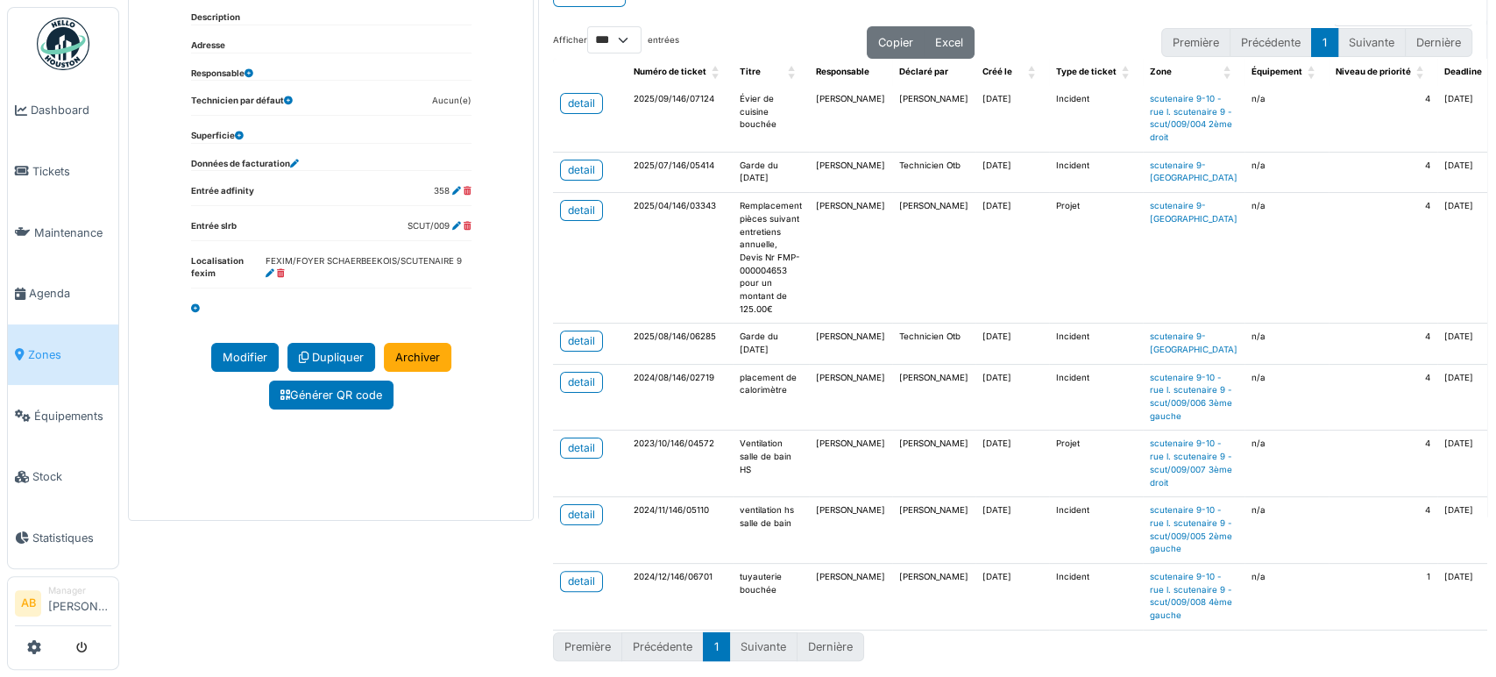
scroll to position [207, 0]
click at [67, 53] on img at bounding box center [63, 44] width 53 height 53
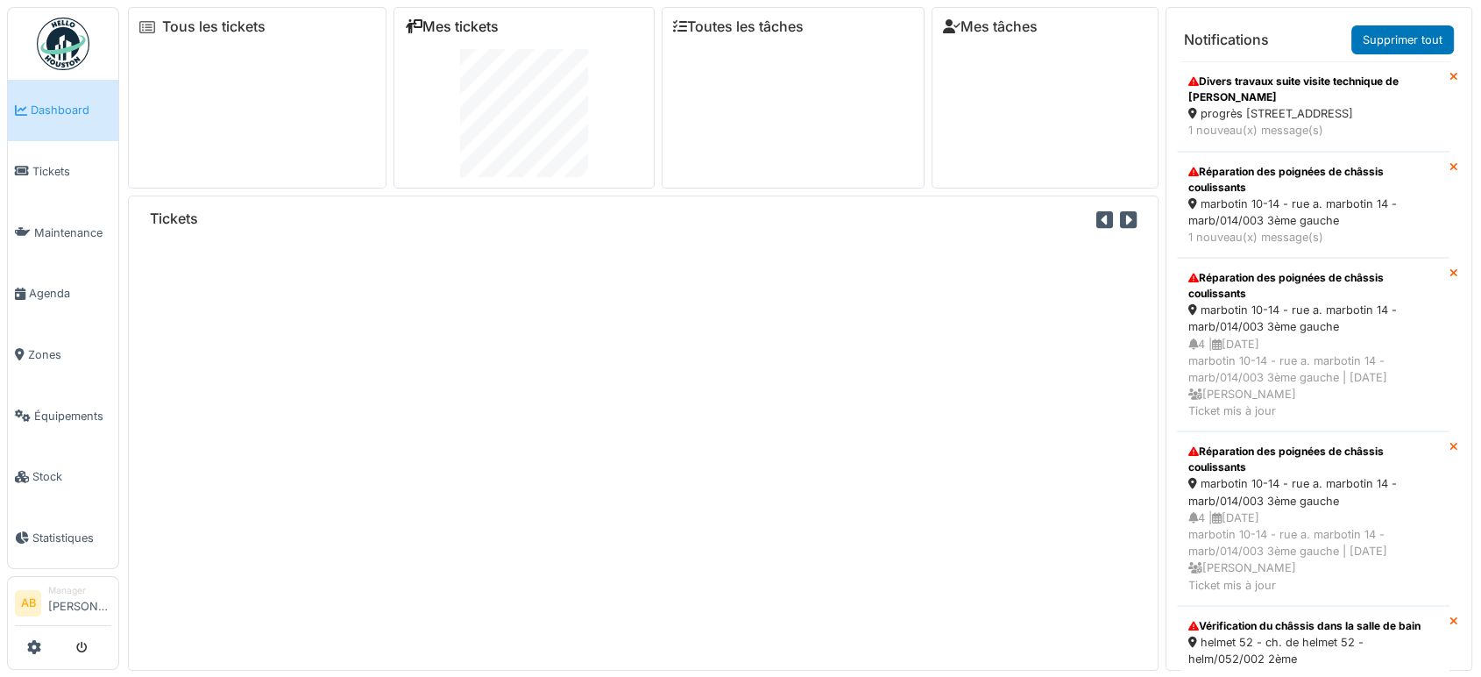
click at [463, 27] on link "Mes tickets" at bounding box center [452, 26] width 94 height 17
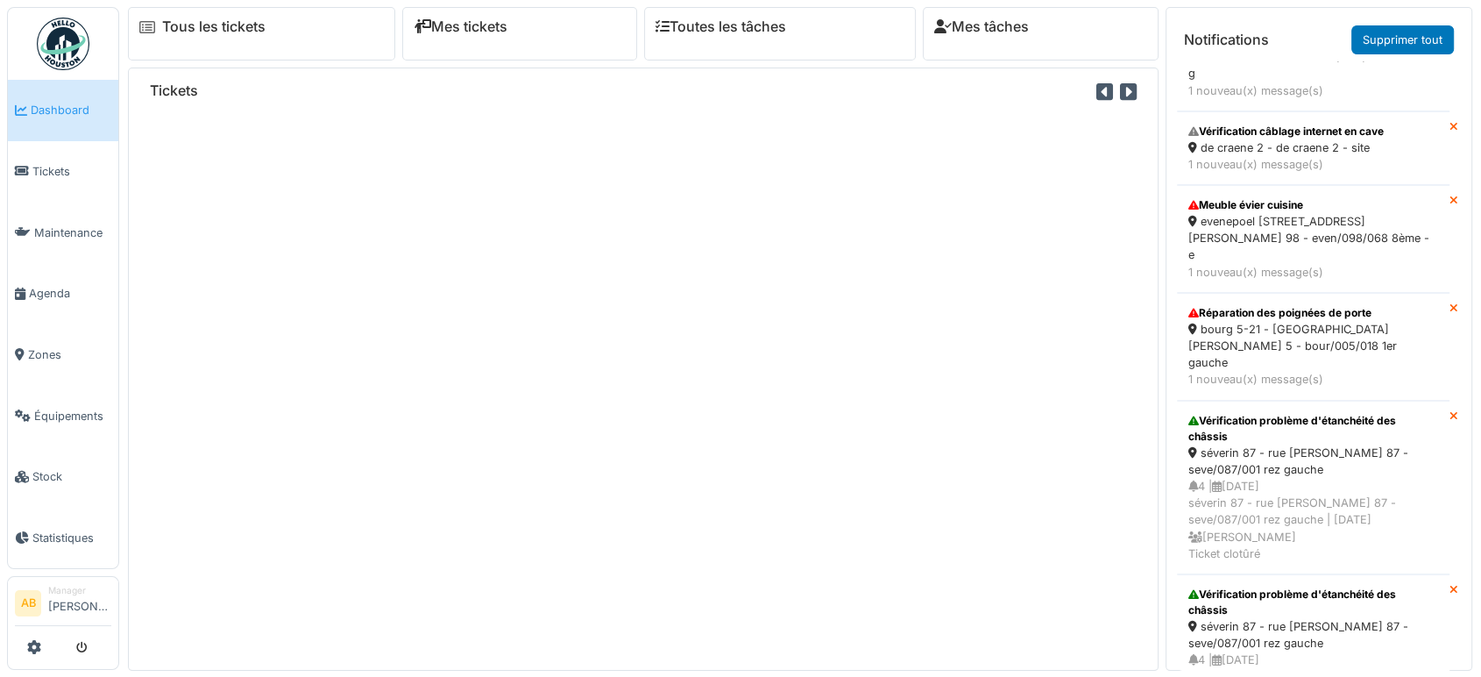
scroll to position [2193, 0]
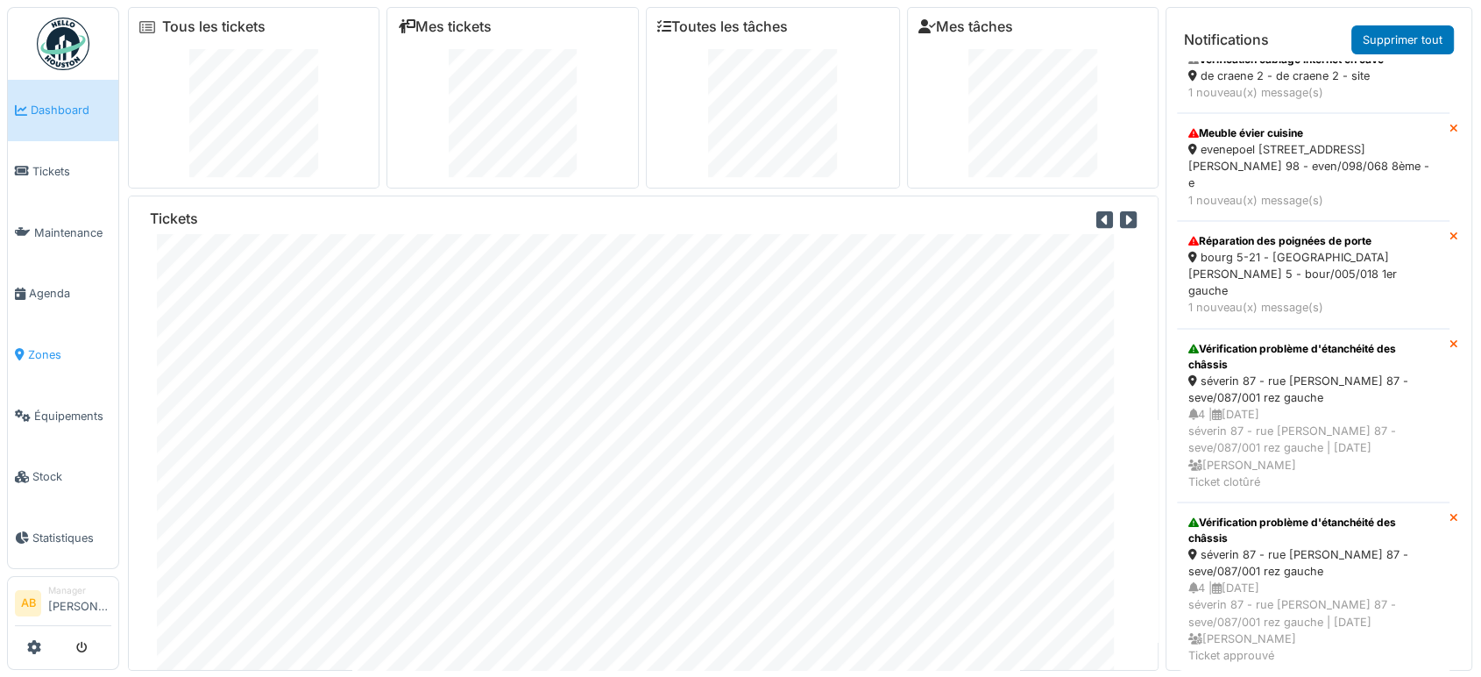
click at [50, 346] on span "Zones" at bounding box center [69, 354] width 83 height 17
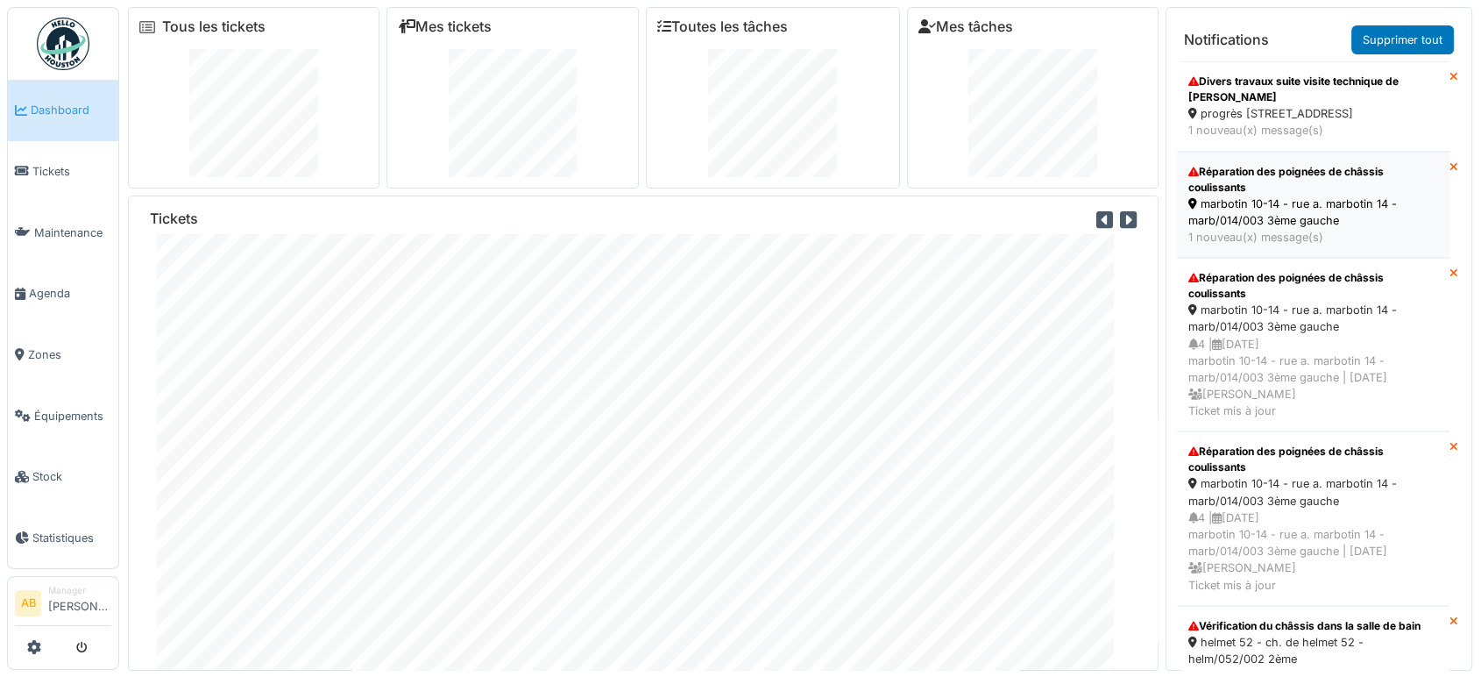
click at [1327, 229] on div "marbotin 10-14 - rue a. marbotin 14 - marb/014/003 3ème gauche" at bounding box center [1313, 211] width 250 height 33
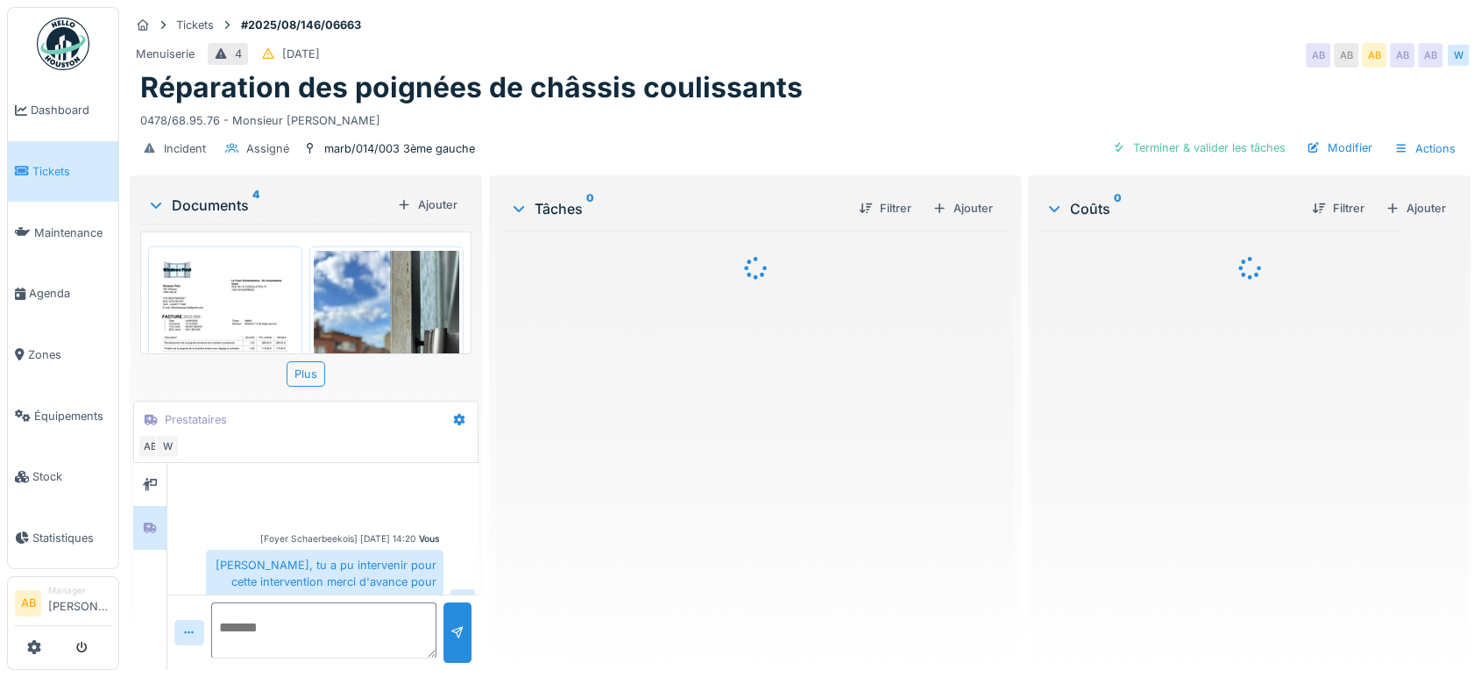
scroll to position [262, 0]
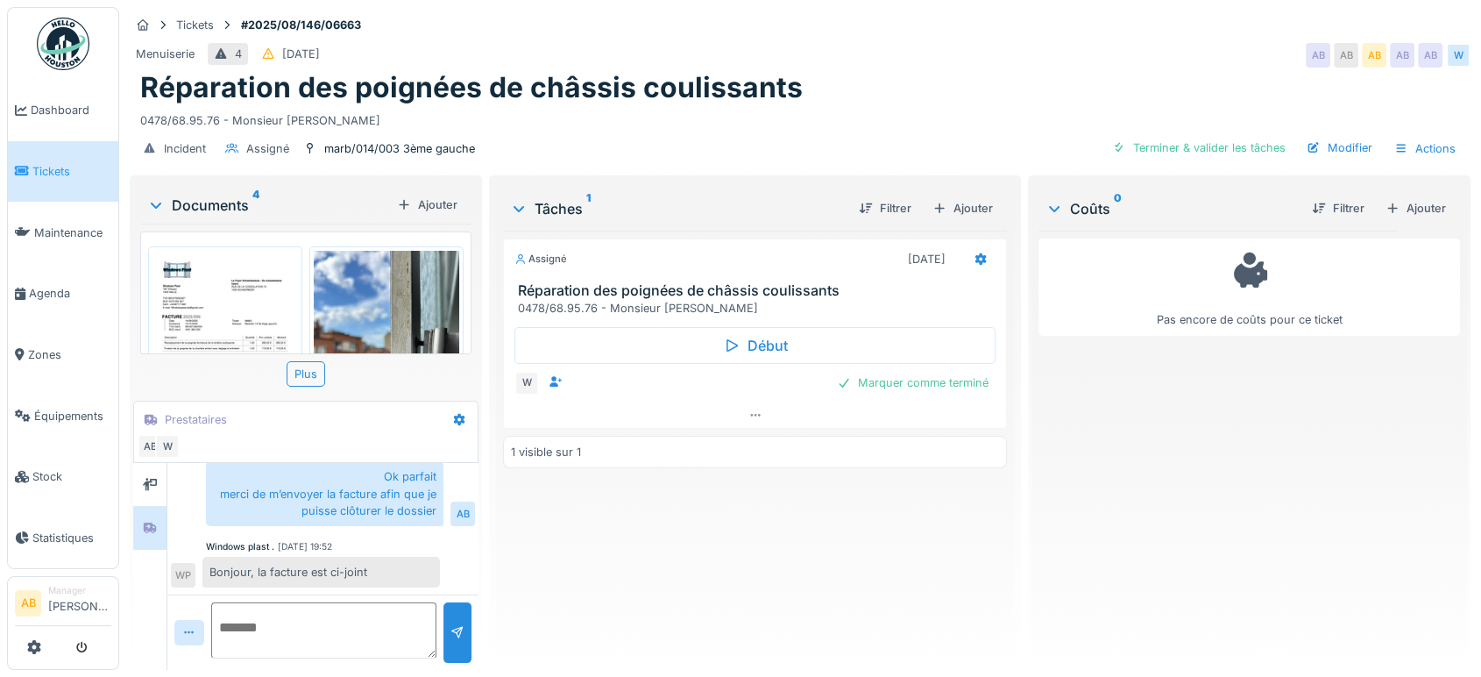
click at [237, 204] on div "Documents 4" at bounding box center [268, 205] width 243 height 21
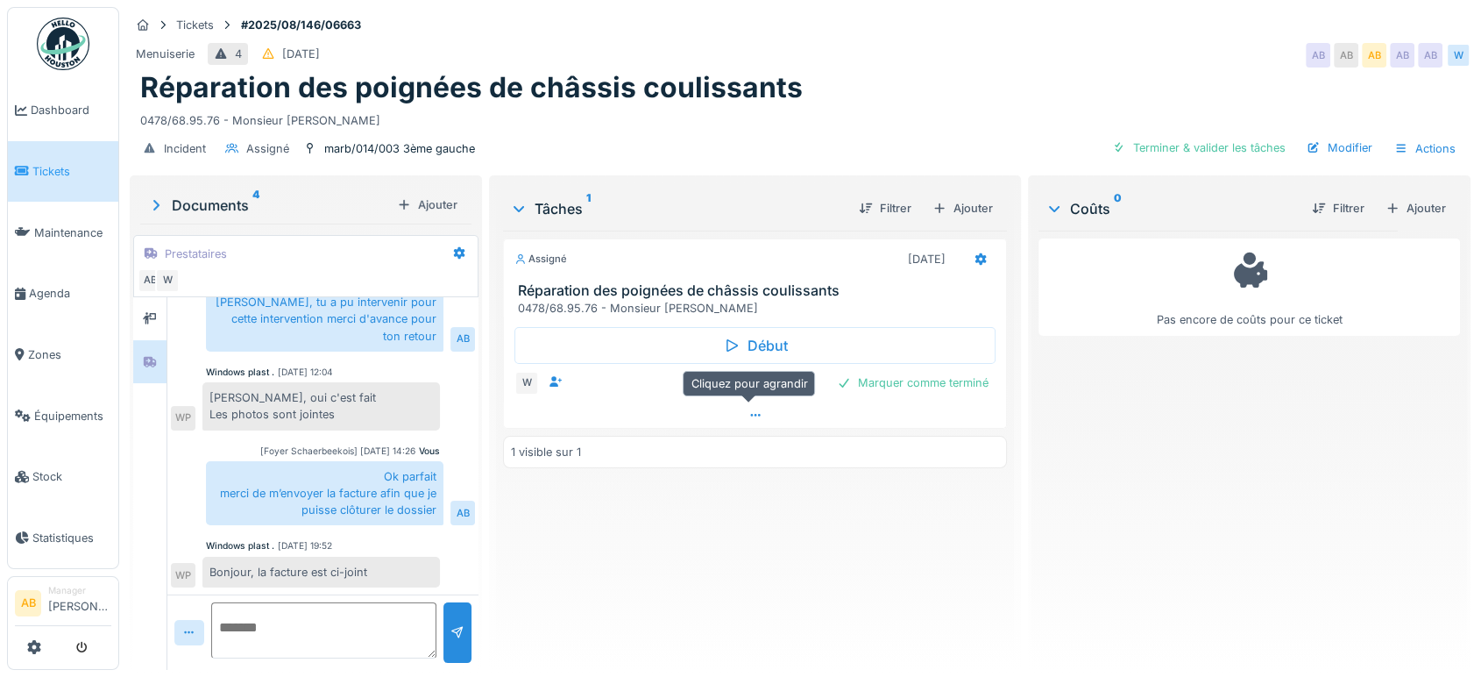
click at [717, 407] on div at bounding box center [755, 414] width 502 height 25
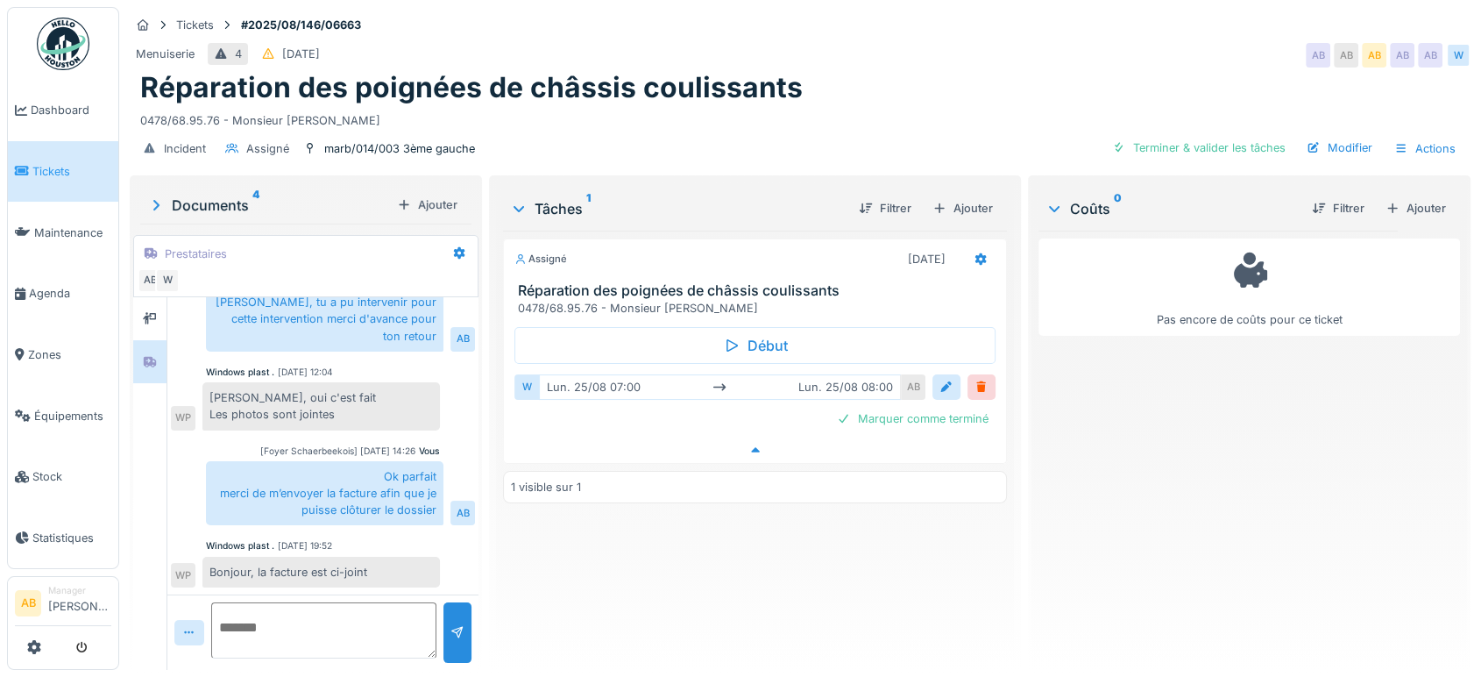
scroll to position [14, 0]
click at [162, 308] on div at bounding box center [150, 319] width 26 height 22
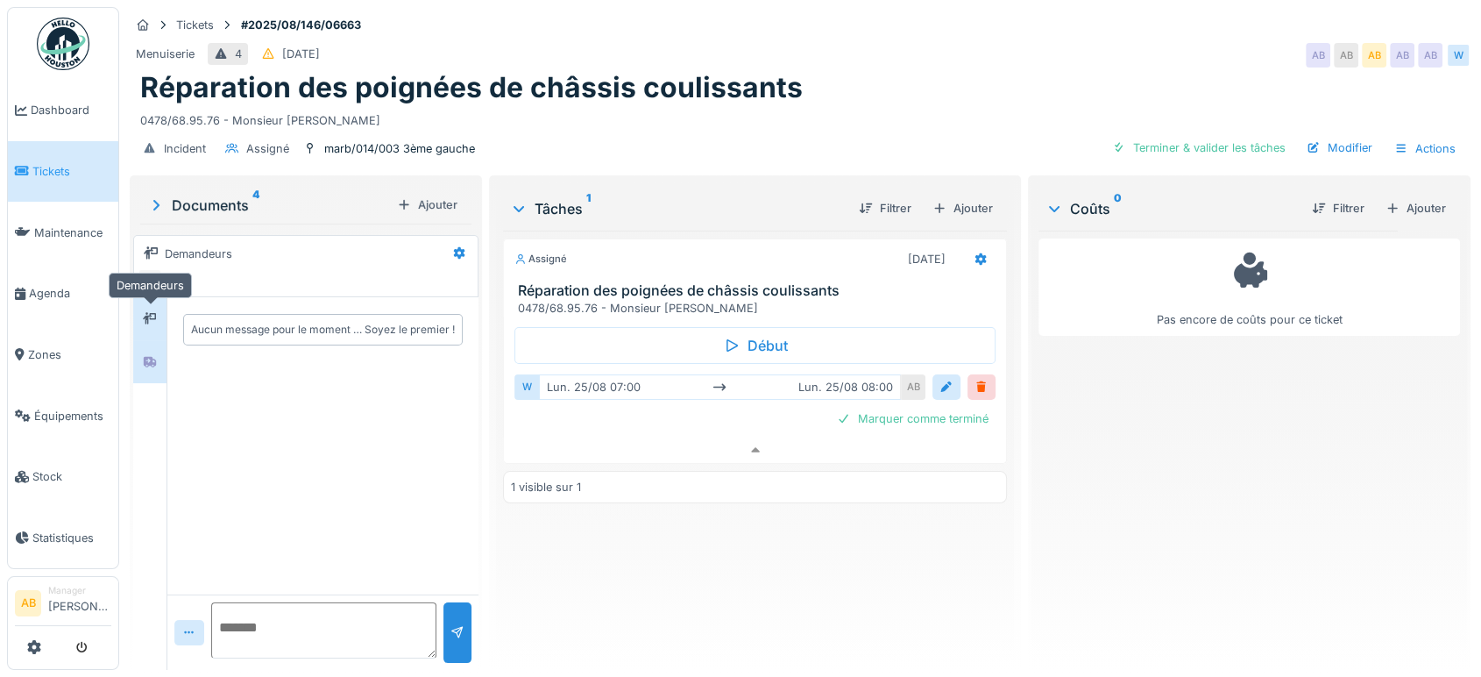
scroll to position [0, 0]
click at [163, 350] on div at bounding box center [149, 361] width 33 height 43
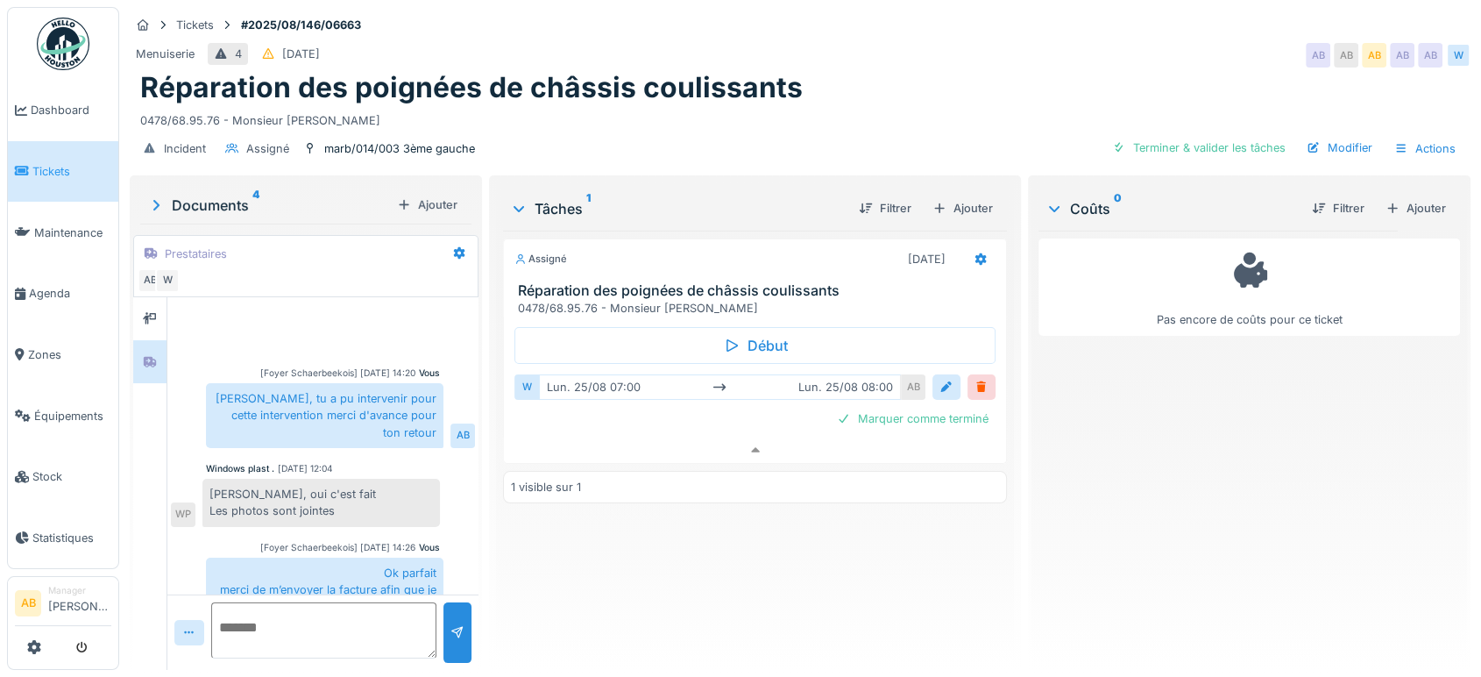
scroll to position [96, 0]
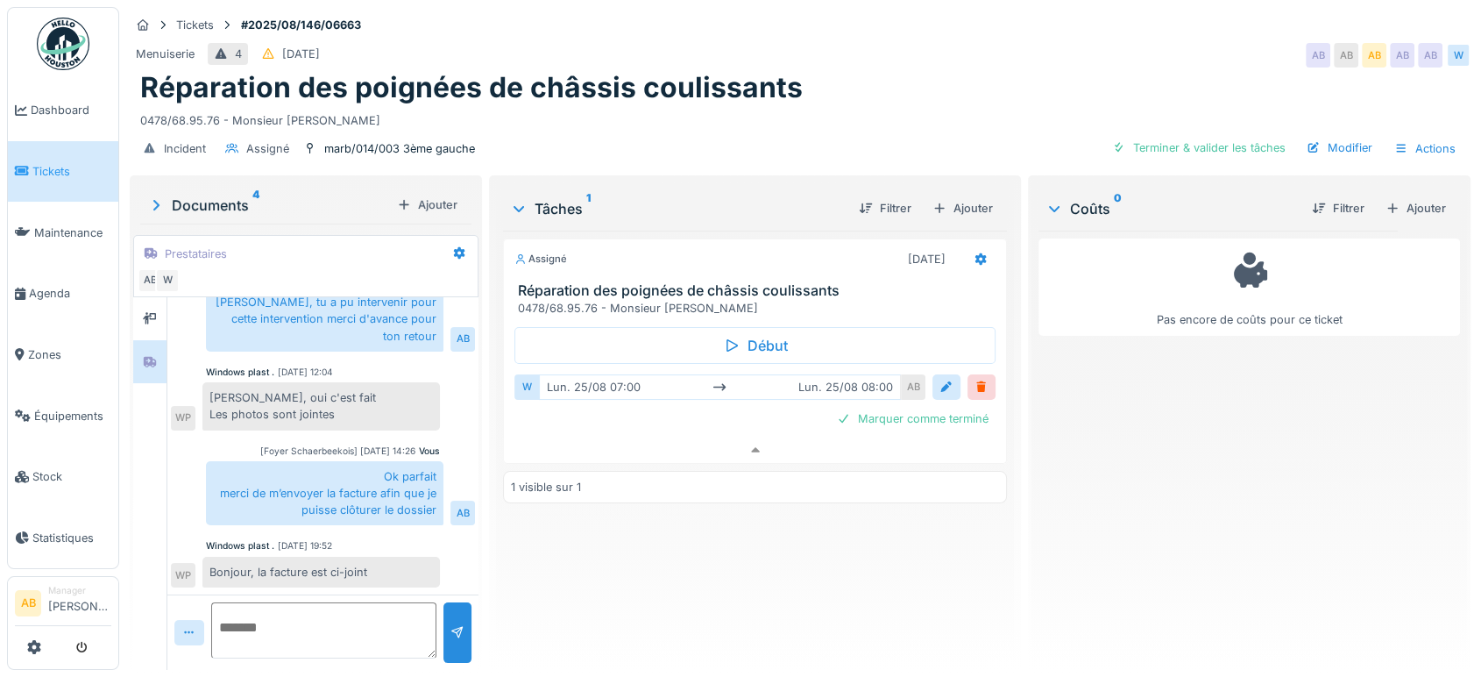
click at [231, 195] on div "Documents 4" at bounding box center [268, 205] width 243 height 21
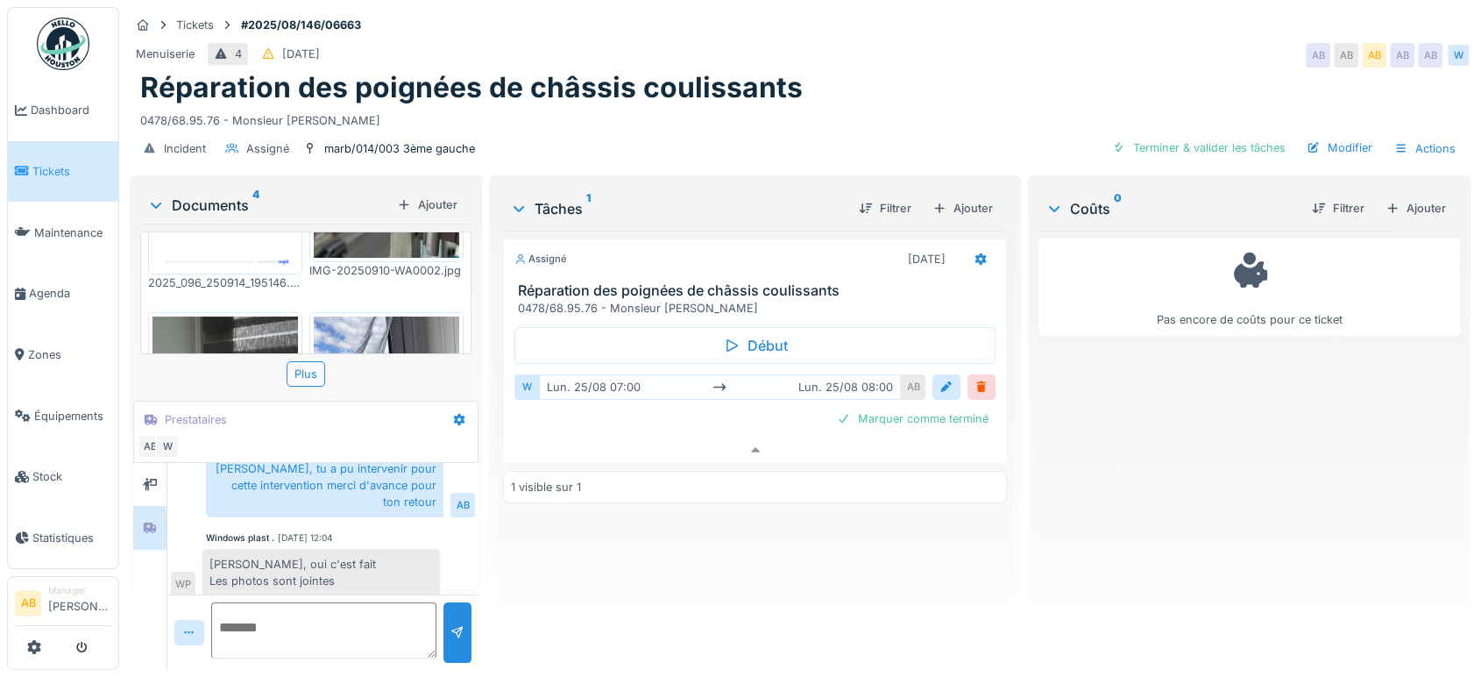
scroll to position [352, 0]
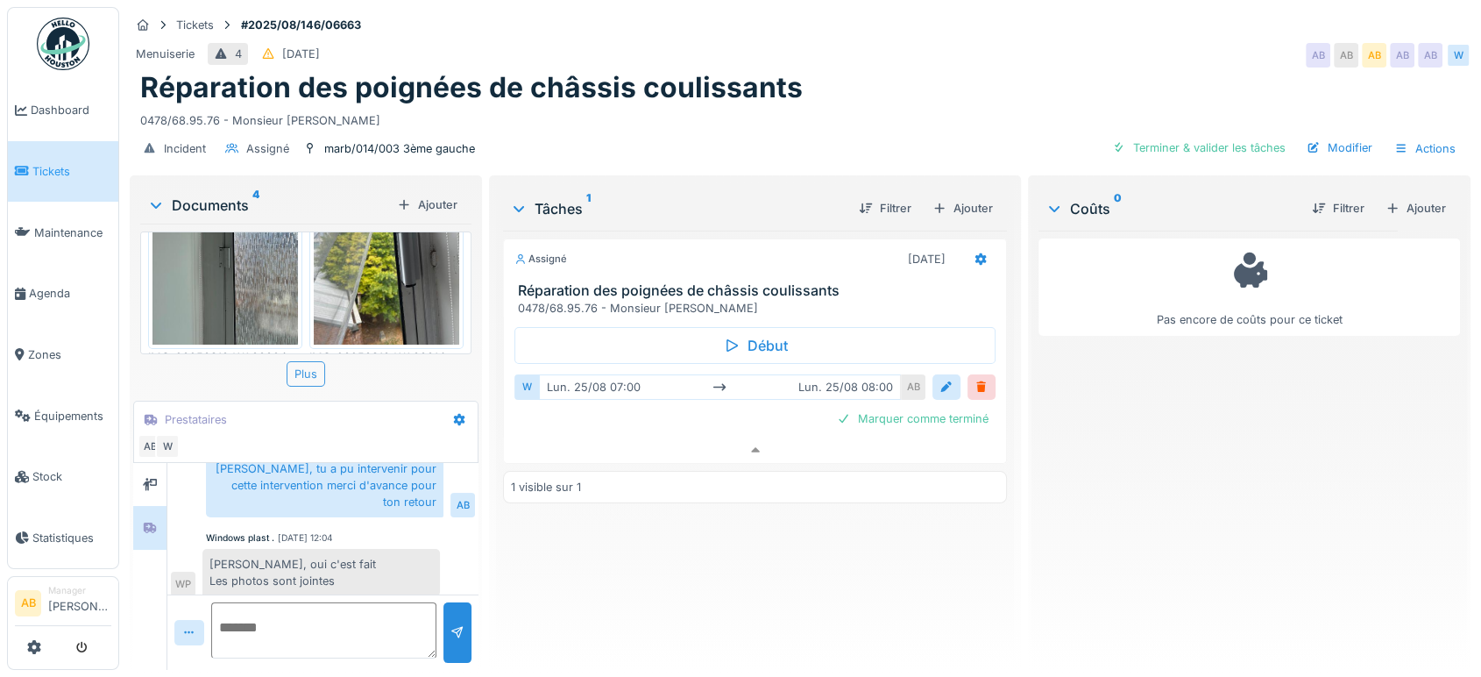
click at [287, 364] on div "Plus" at bounding box center [306, 373] width 39 height 25
click at [314, 361] on div "Plus" at bounding box center [306, 373] width 39 height 25
click at [310, 363] on div "Plus" at bounding box center [306, 373] width 39 height 25
click at [191, 201] on div "Documents 4 Ajouter" at bounding box center [305, 205] width 331 height 38
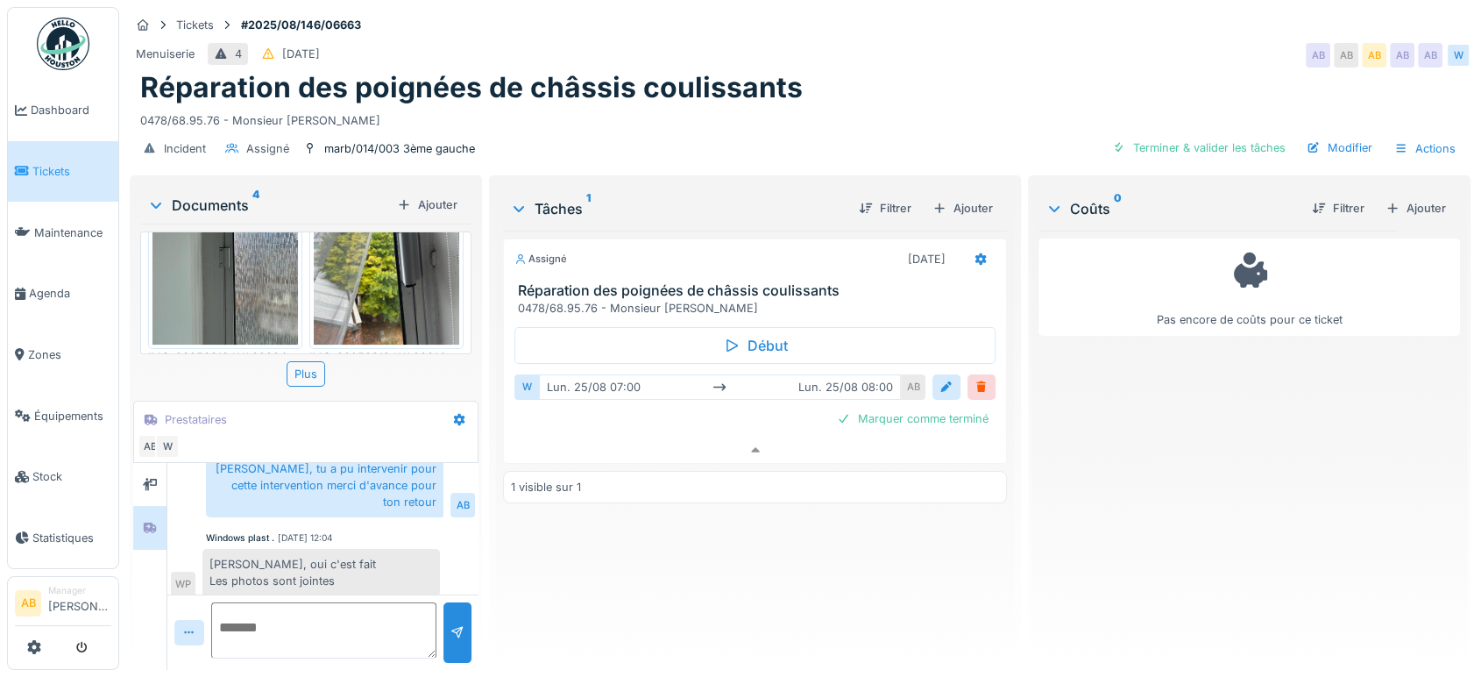
click at [193, 195] on div "Documents 4" at bounding box center [268, 205] width 243 height 21
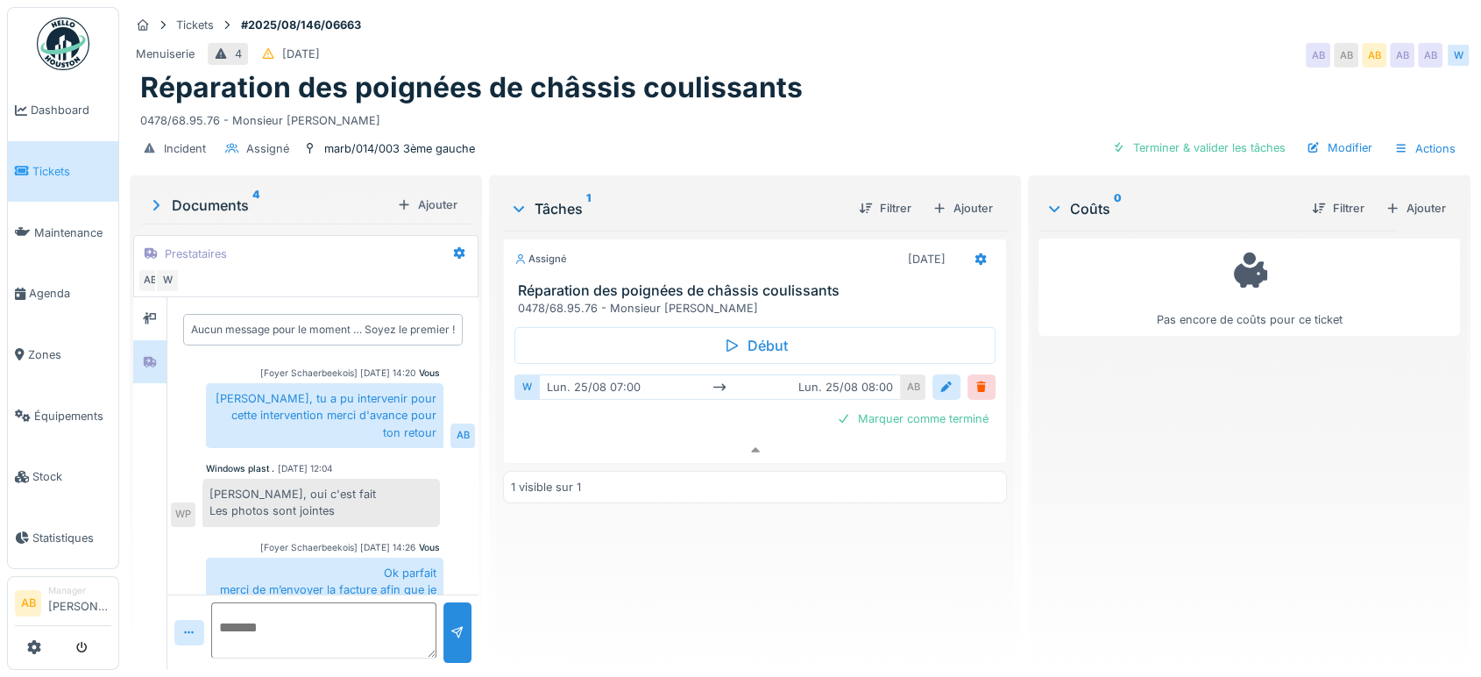
scroll to position [0, 0]
click at [240, 209] on div "Documents 4" at bounding box center [268, 205] width 243 height 21
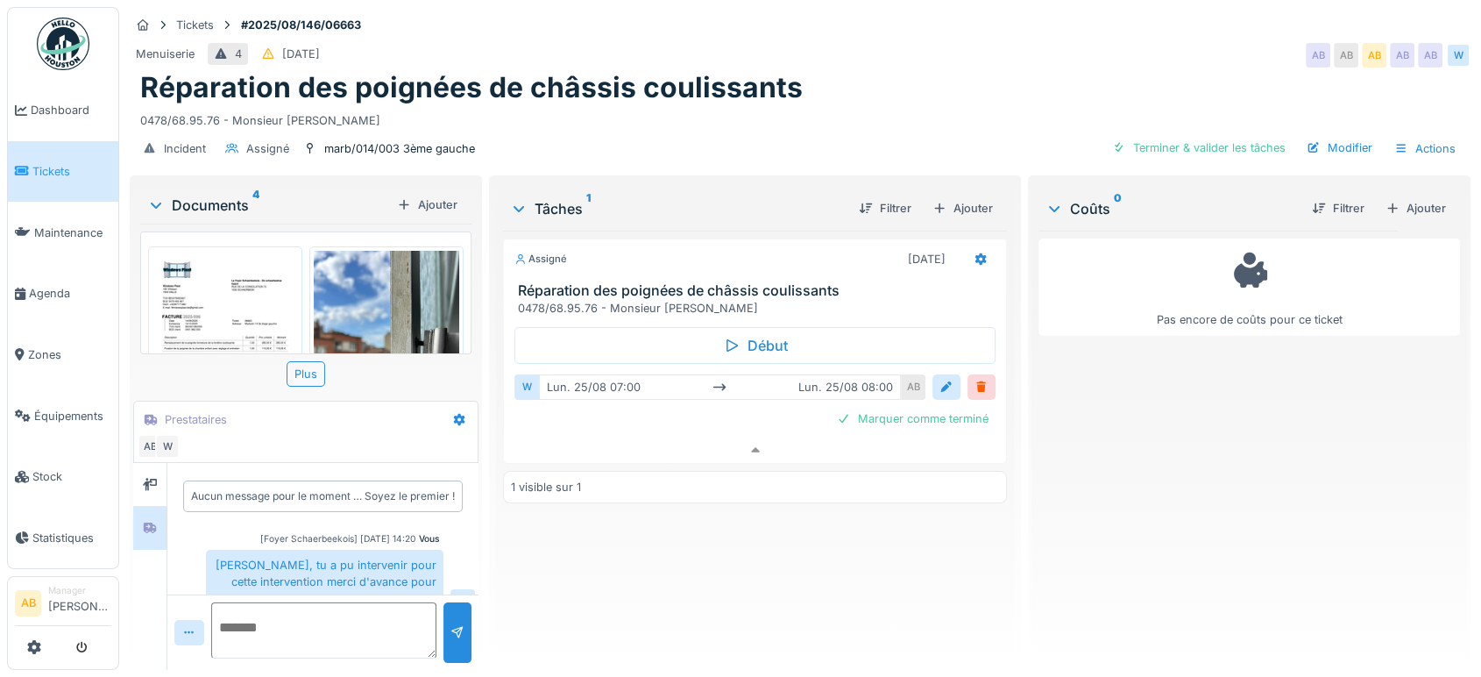
click at [255, 292] on img at bounding box center [224, 354] width 145 height 206
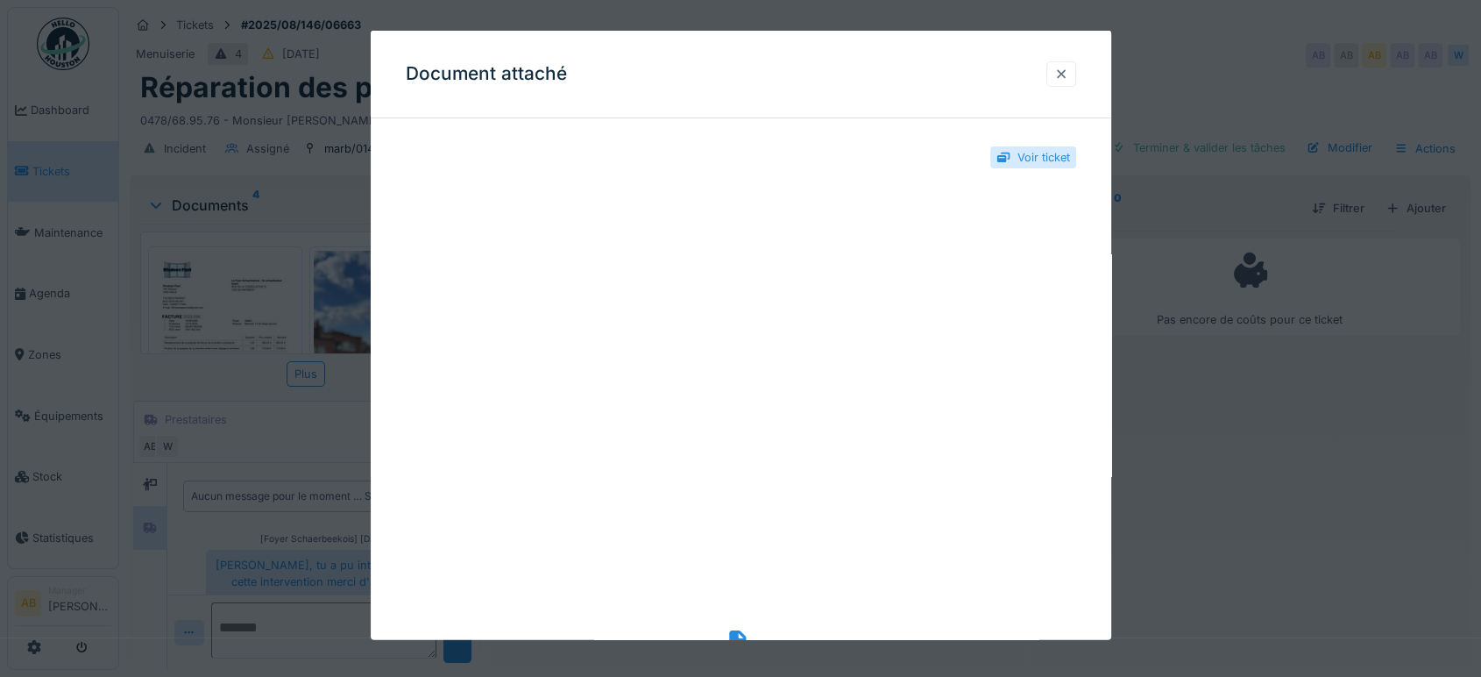
click at [1065, 76] on div at bounding box center [1061, 74] width 14 height 17
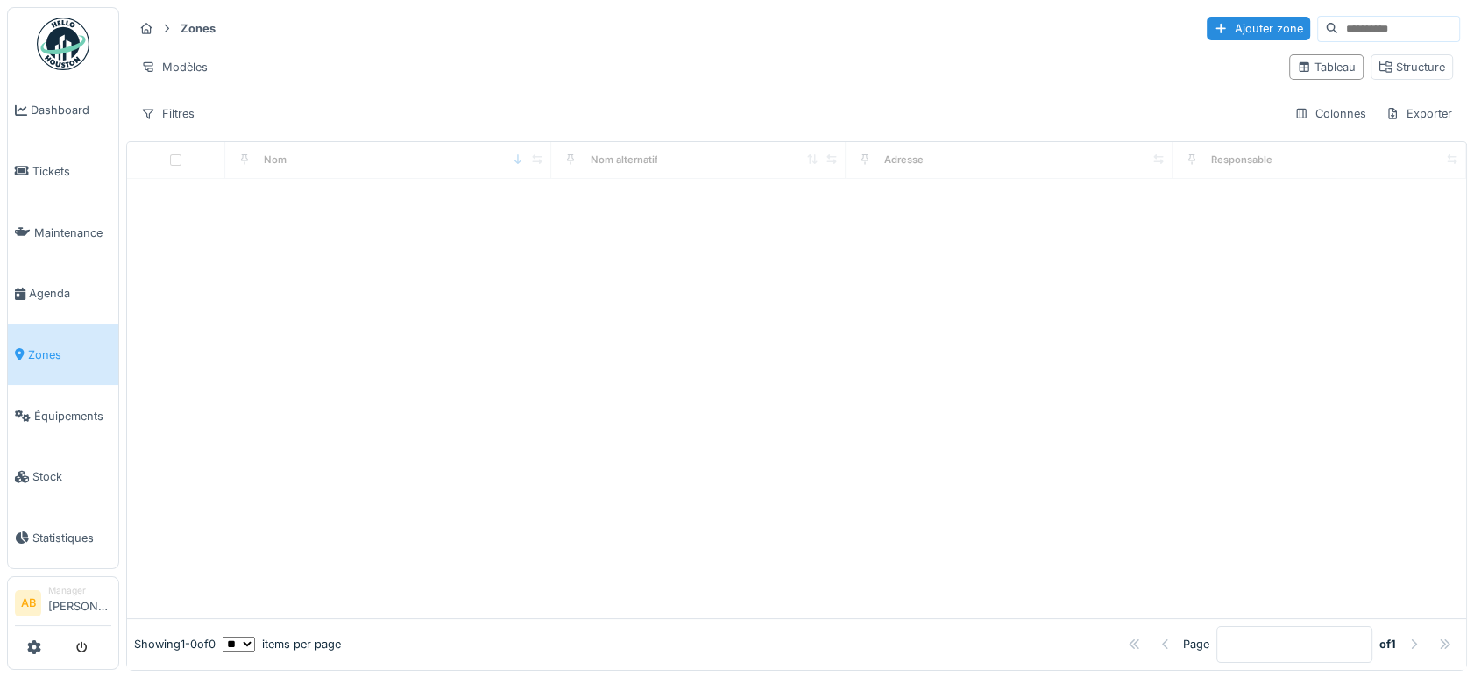
click at [1361, 31] on input at bounding box center [1398, 29] width 121 height 25
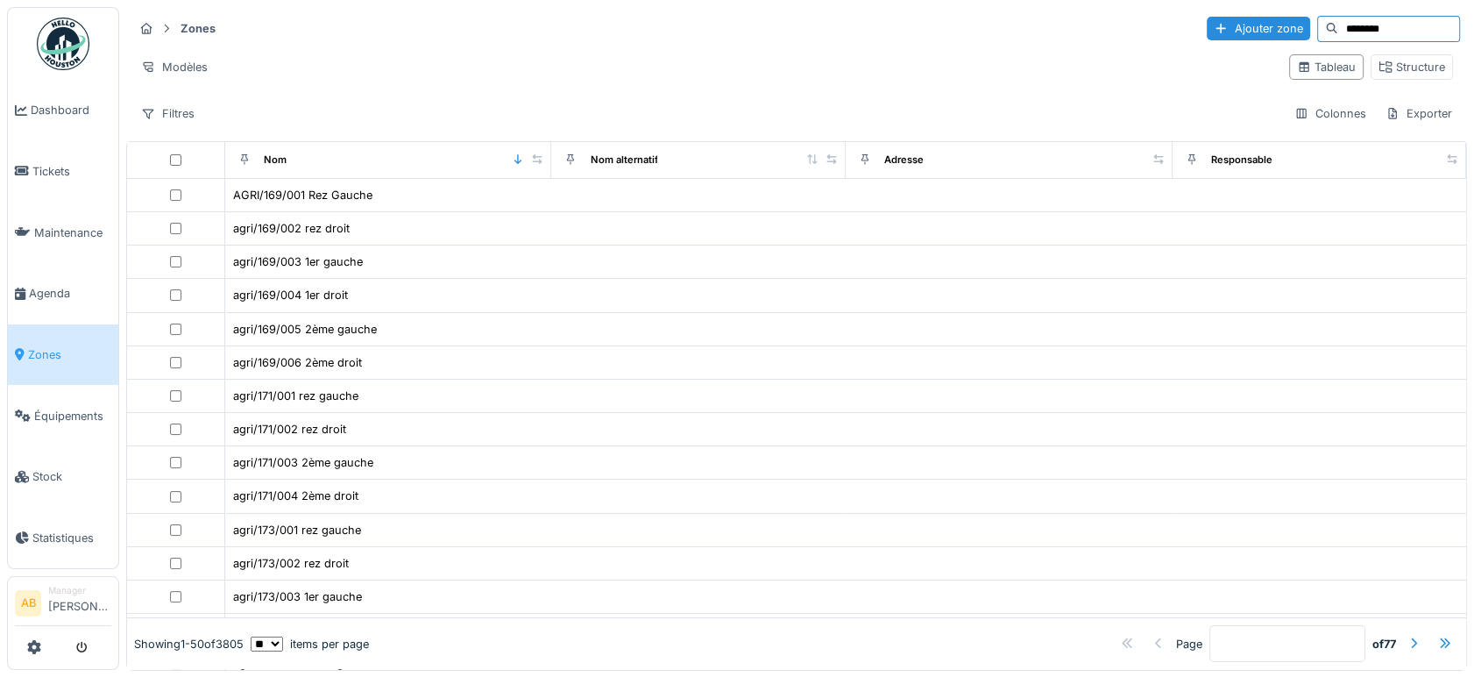
type input "********"
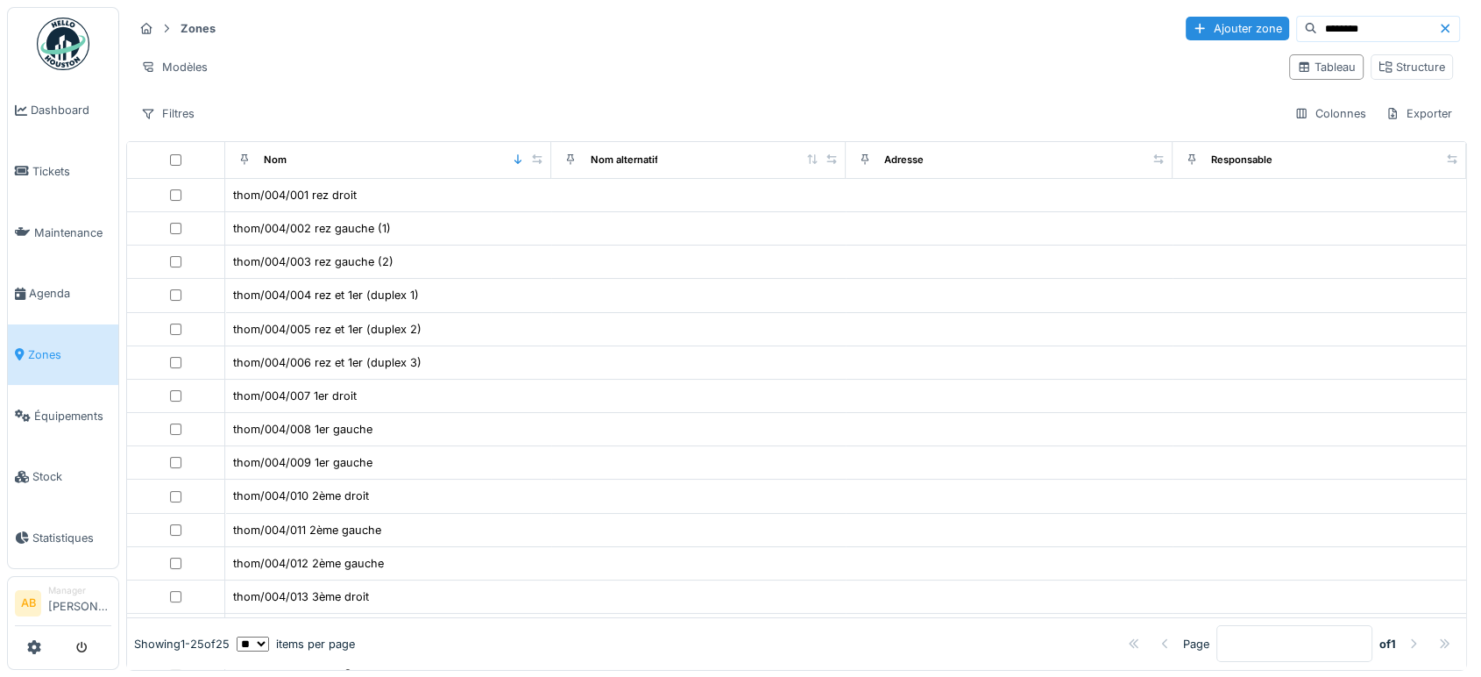
click at [75, 39] on img at bounding box center [63, 44] width 53 height 53
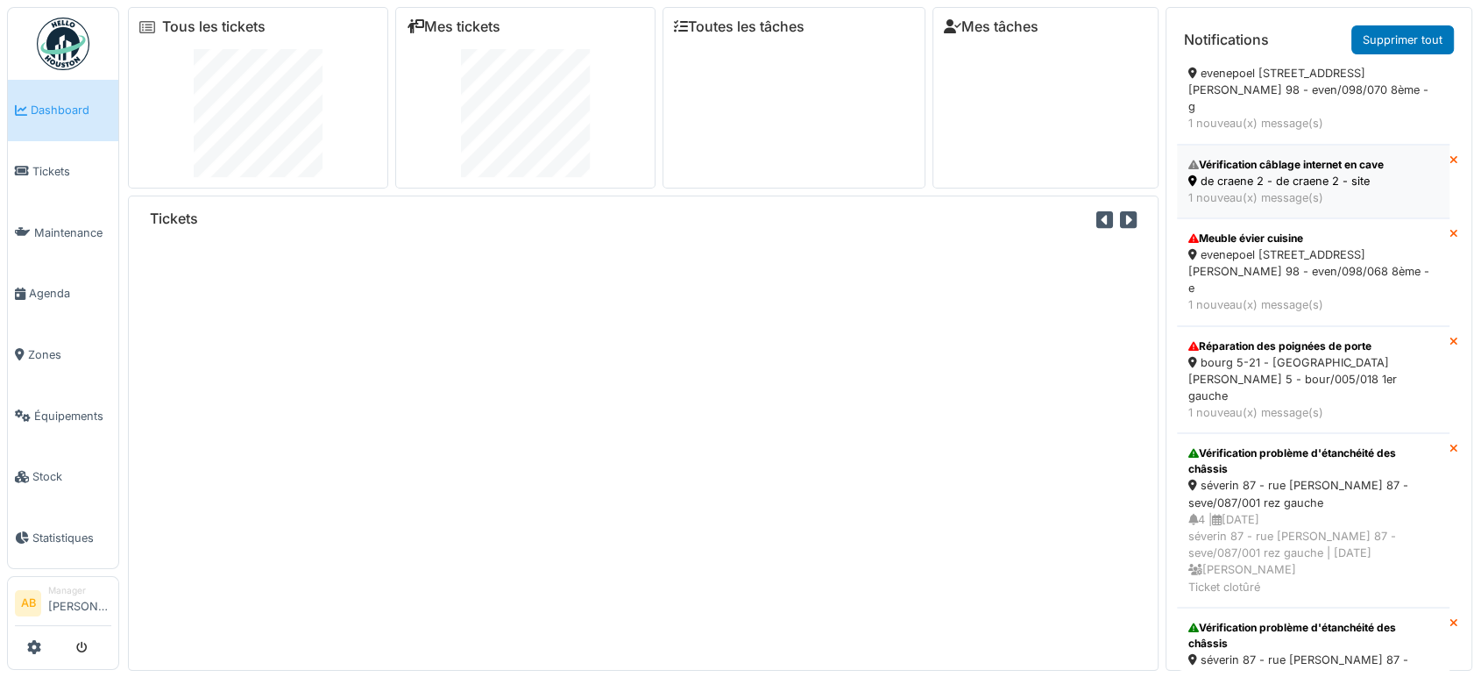
scroll to position [1704, 0]
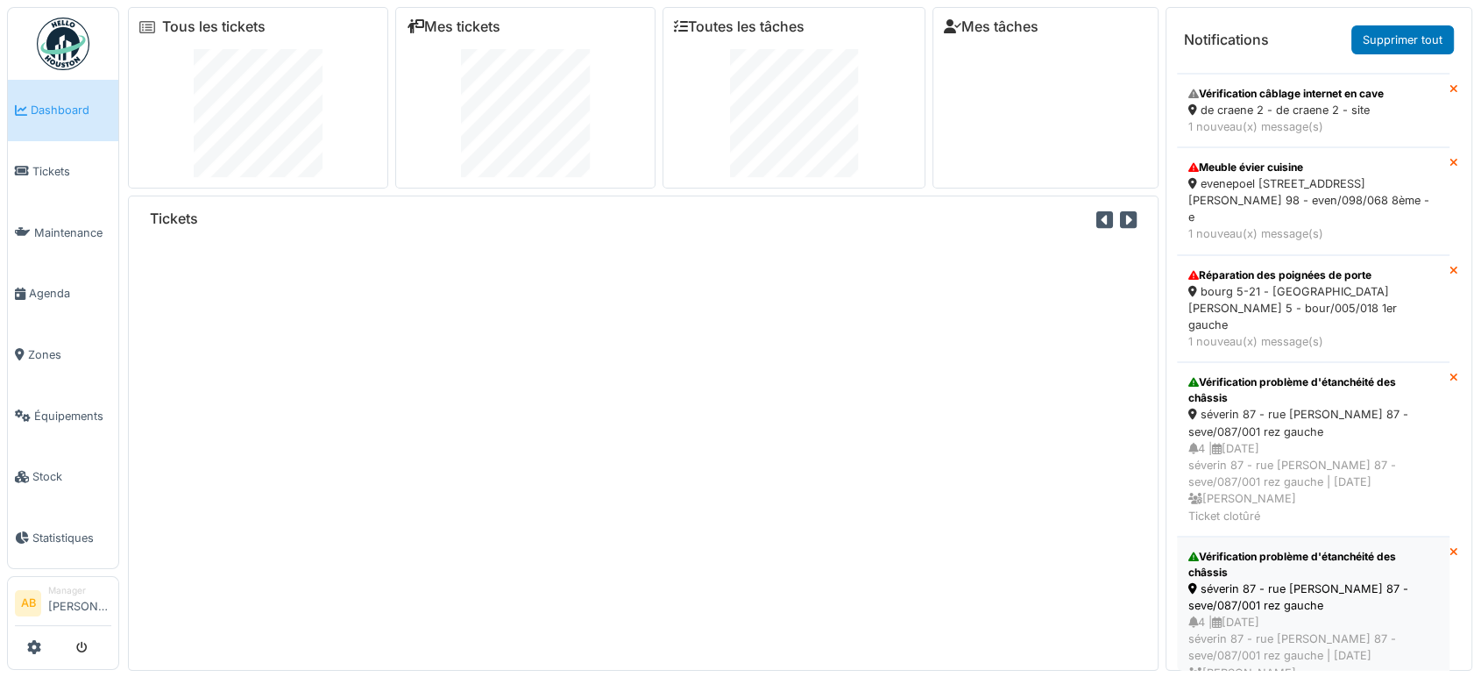
click at [1260, 613] on div "4 | 09/09/2025 séverin 87 - rue f. séverin 87 - seve/087/001 rez gauche | Il y …" at bounding box center [1313, 655] width 250 height 84
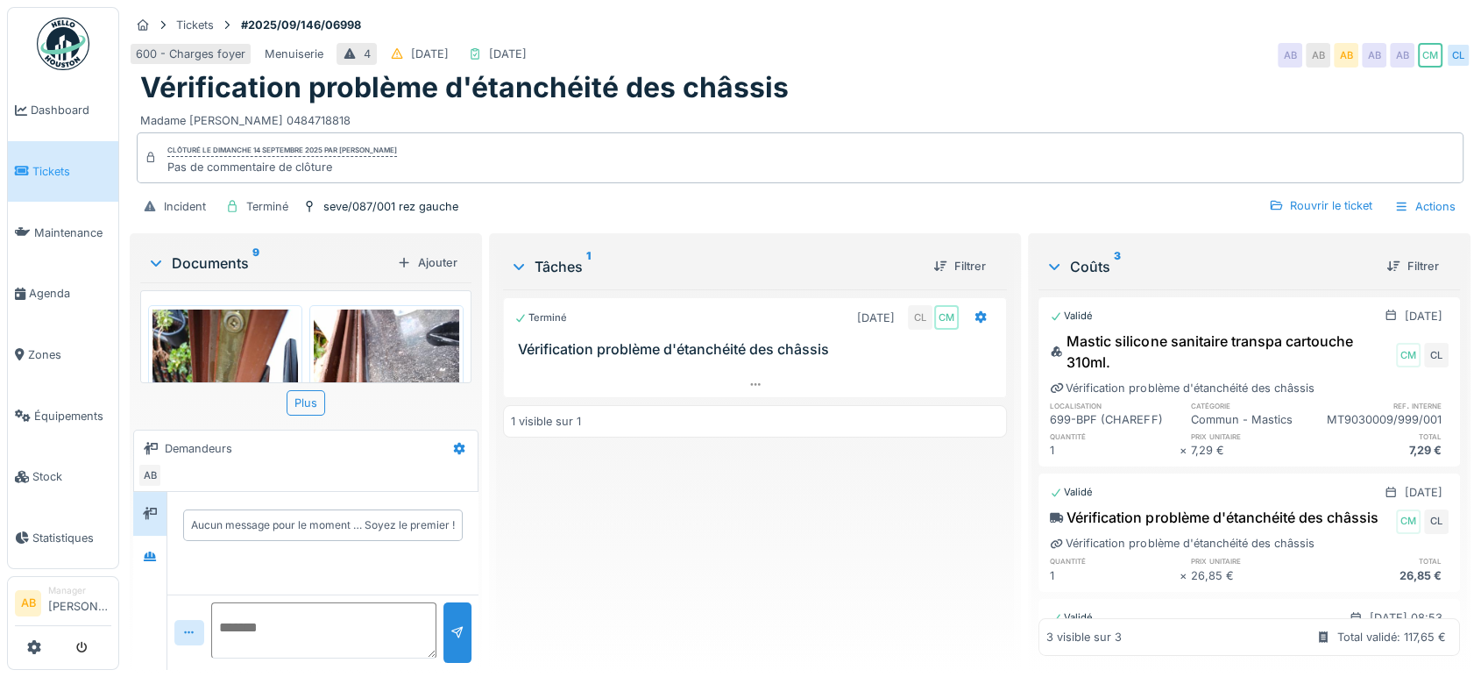
click at [211, 266] on div "Documents 9" at bounding box center [268, 262] width 243 height 21
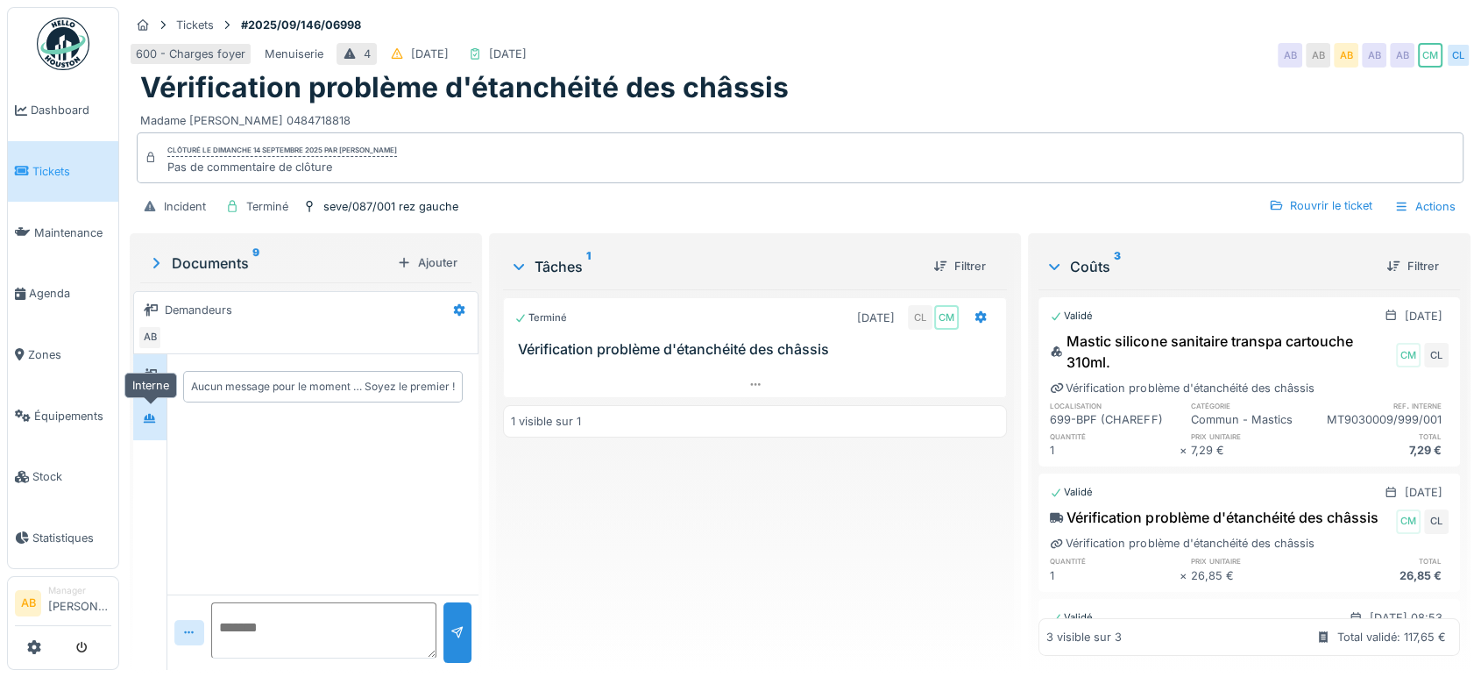
drag, startPoint x: 138, startPoint y: 417, endPoint x: 148, endPoint y: 436, distance: 22.0
click at [138, 417] on div at bounding box center [150, 418] width 26 height 22
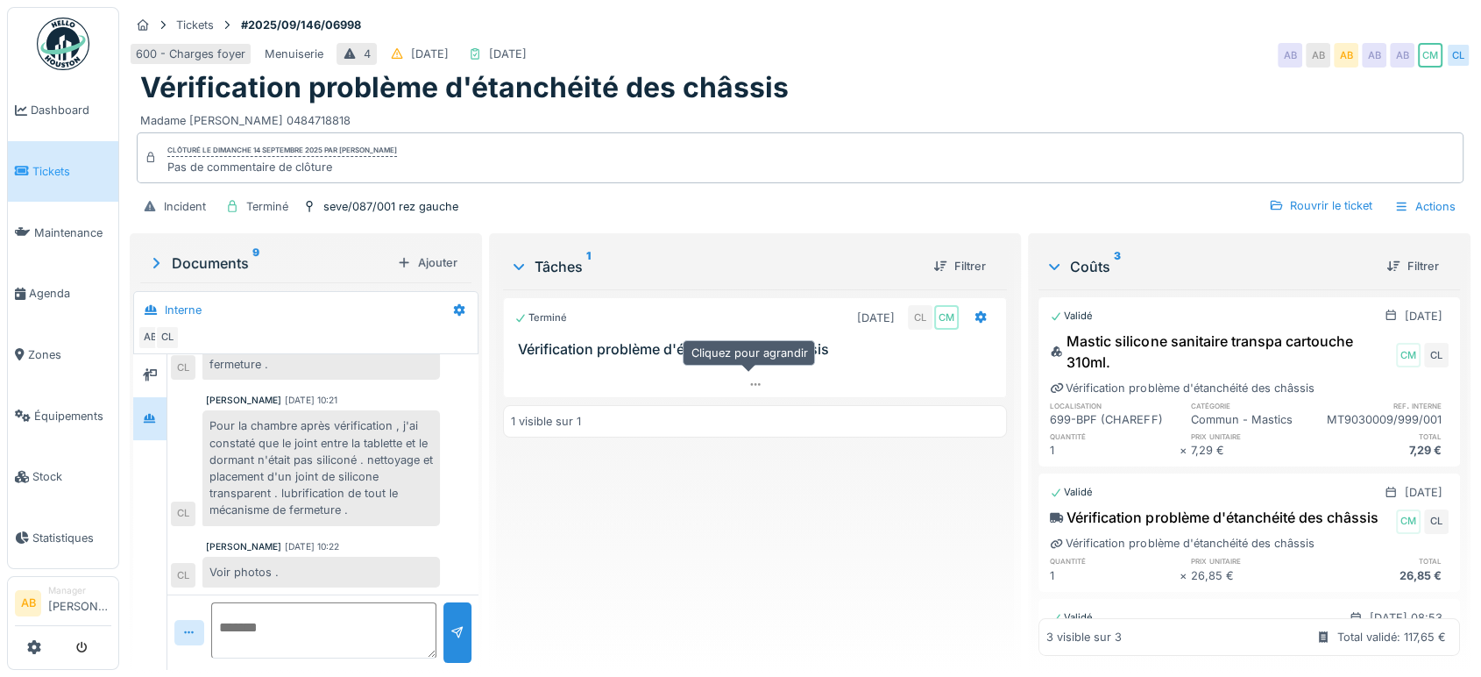
click at [768, 367] on div at bounding box center [755, 365] width 504 height 14
click at [766, 372] on div at bounding box center [755, 384] width 502 height 25
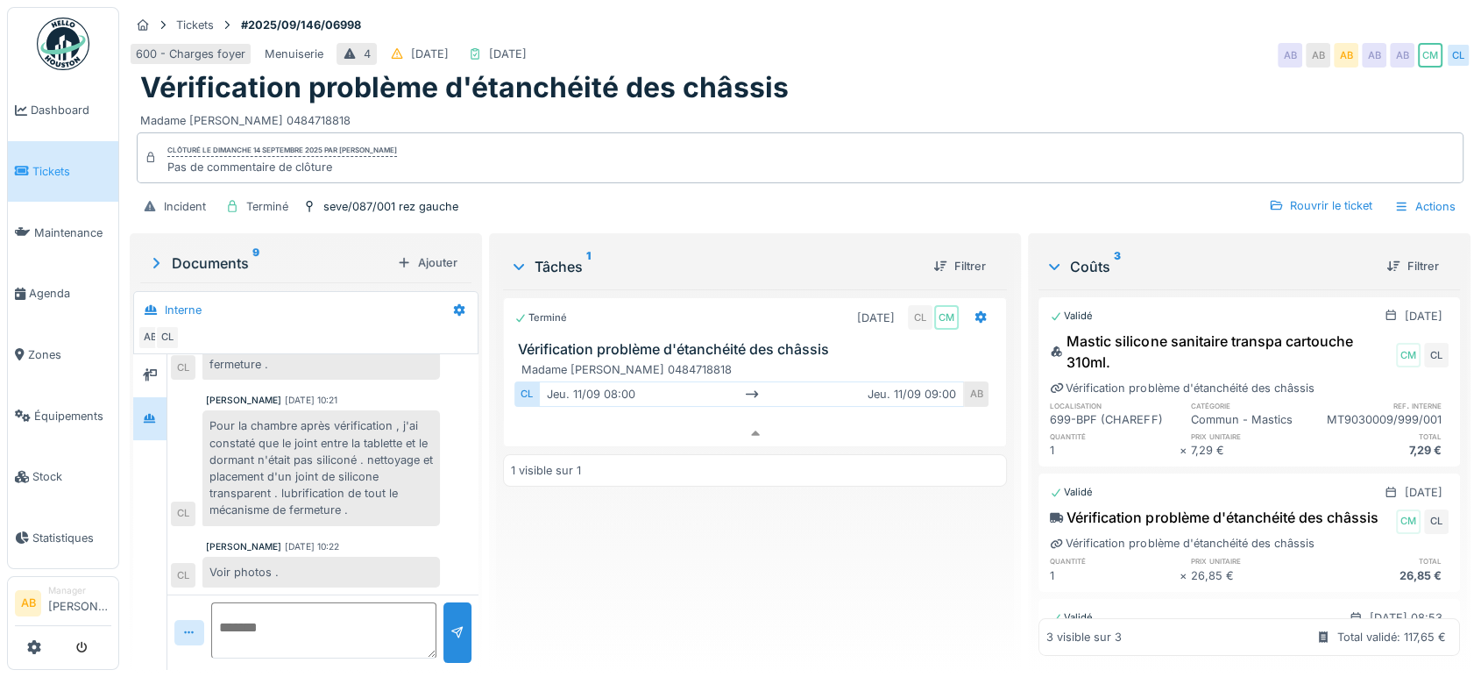
click at [46, 64] on img at bounding box center [63, 44] width 53 height 53
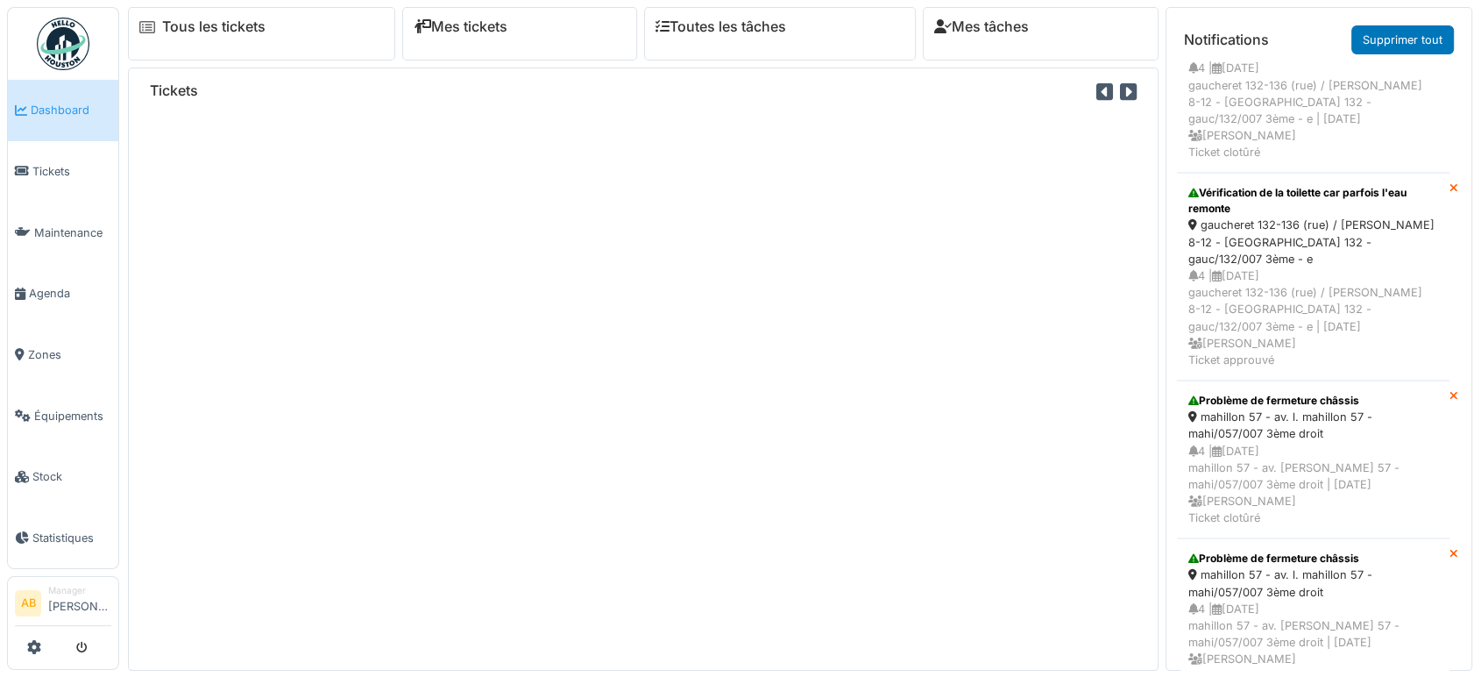
scroll to position [1357, 0]
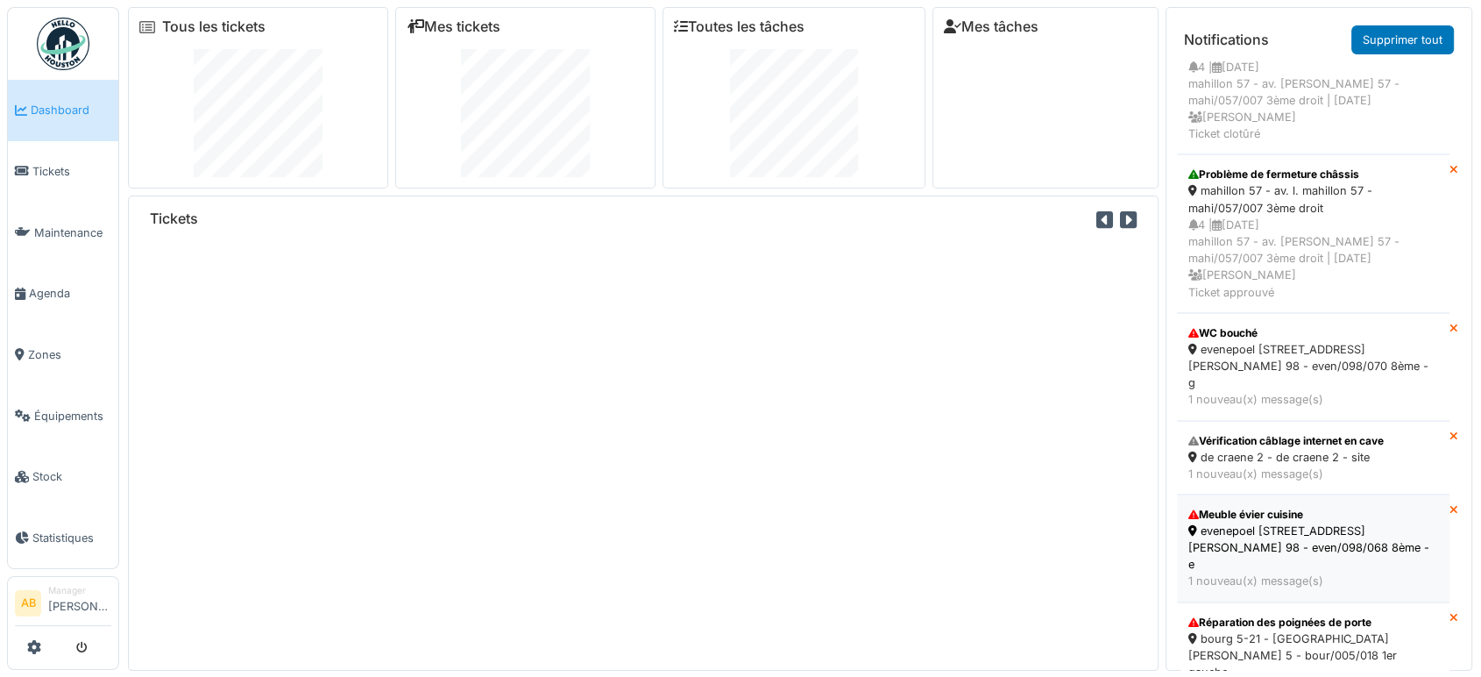
click at [1201, 531] on div "evenepoel [STREET_ADDRESS][PERSON_NAME] 98 - even/098/068 8ème - e" at bounding box center [1313, 547] width 250 height 51
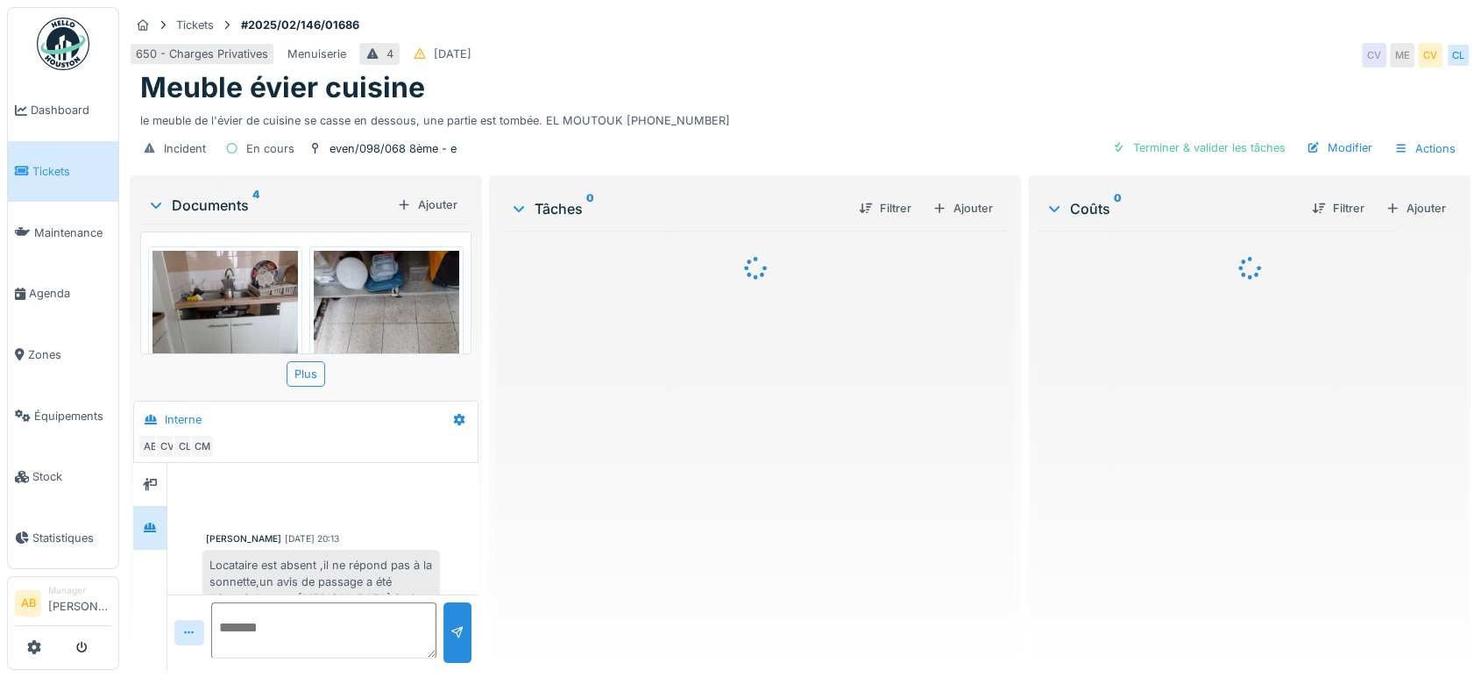
scroll to position [504, 0]
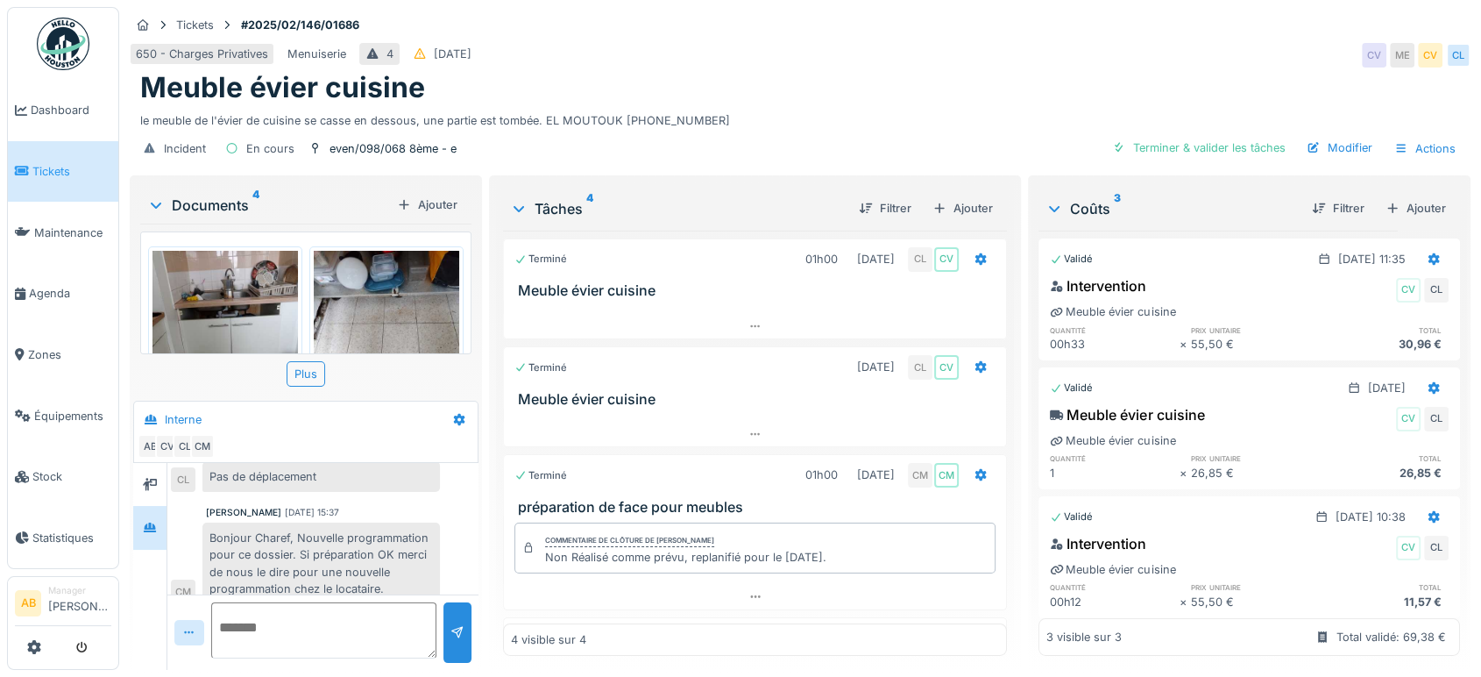
click at [78, 40] on img at bounding box center [63, 44] width 53 height 53
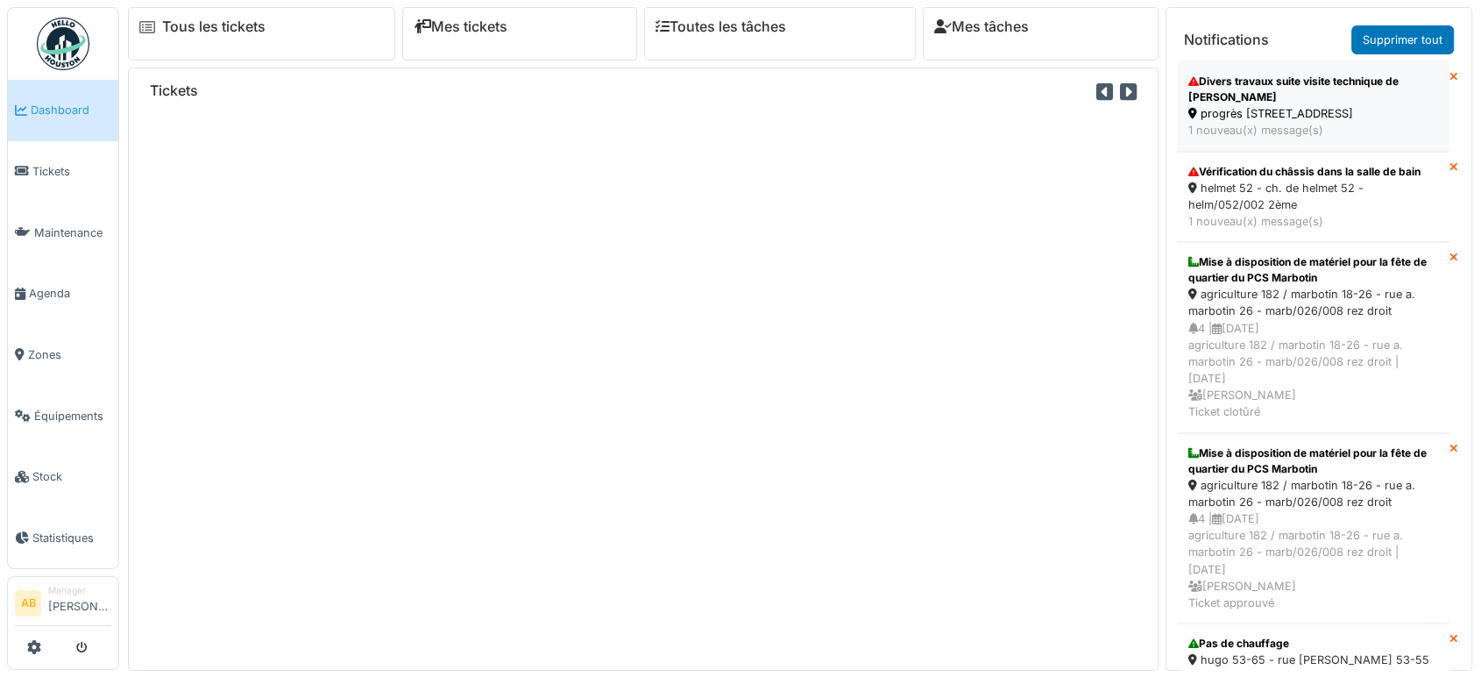
click at [1248, 105] on div "progrès [STREET_ADDRESS]" at bounding box center [1313, 113] width 250 height 17
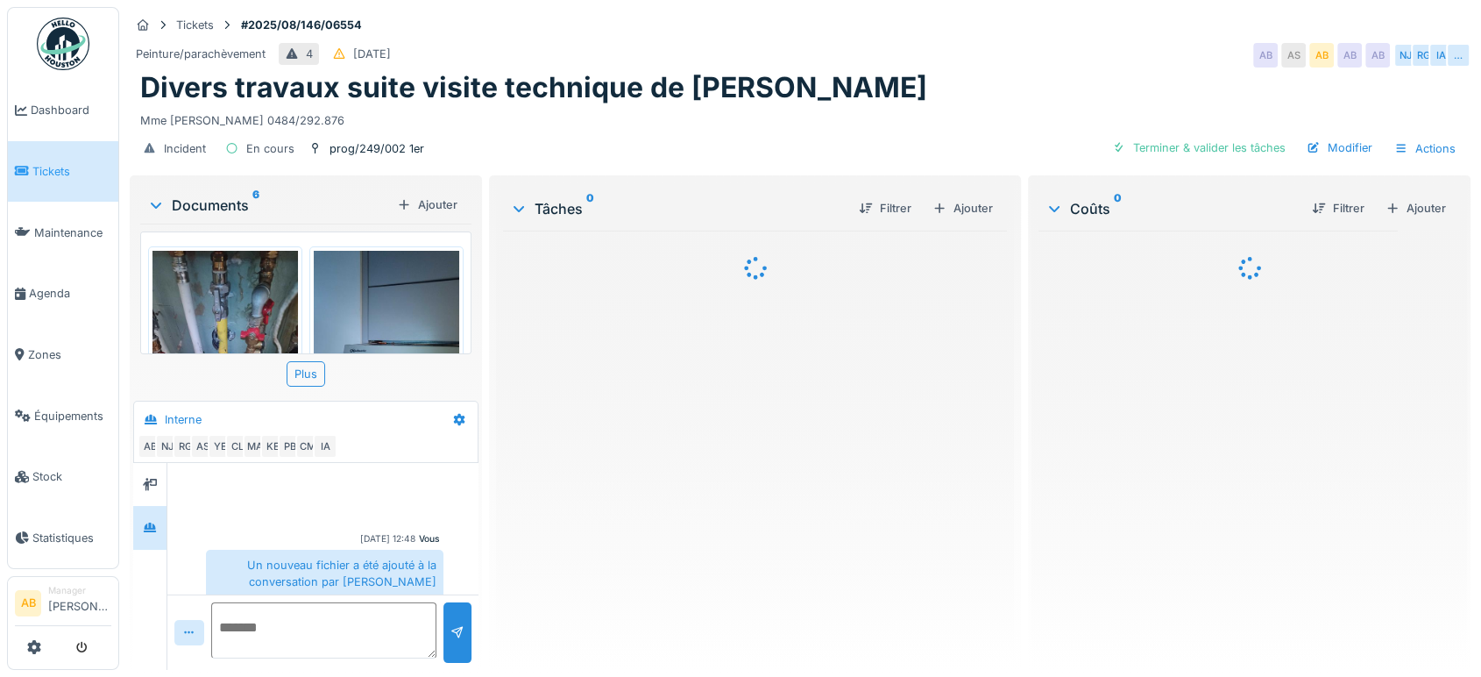
scroll to position [406, 0]
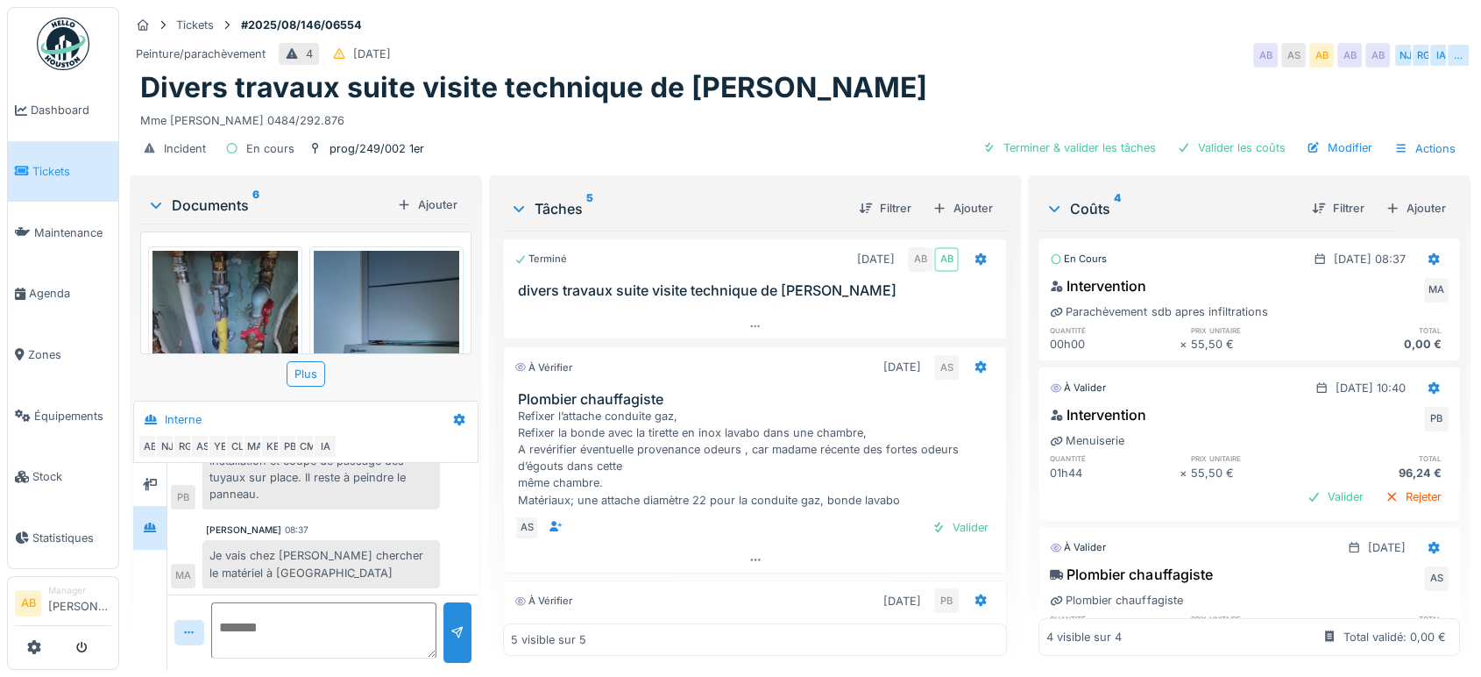
click at [232, 202] on div "Documents 6" at bounding box center [268, 205] width 243 height 21
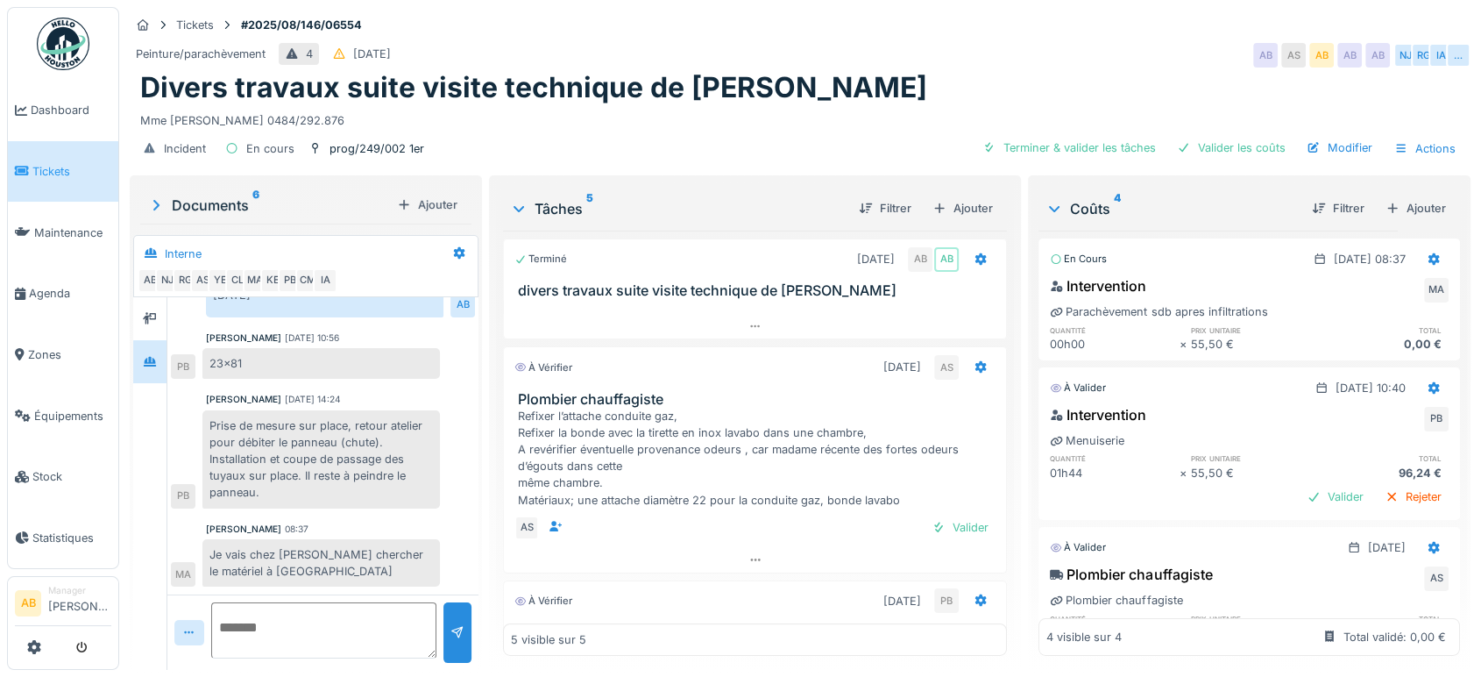
scroll to position [239, 0]
click at [712, 559] on div at bounding box center [755, 559] width 502 height 25
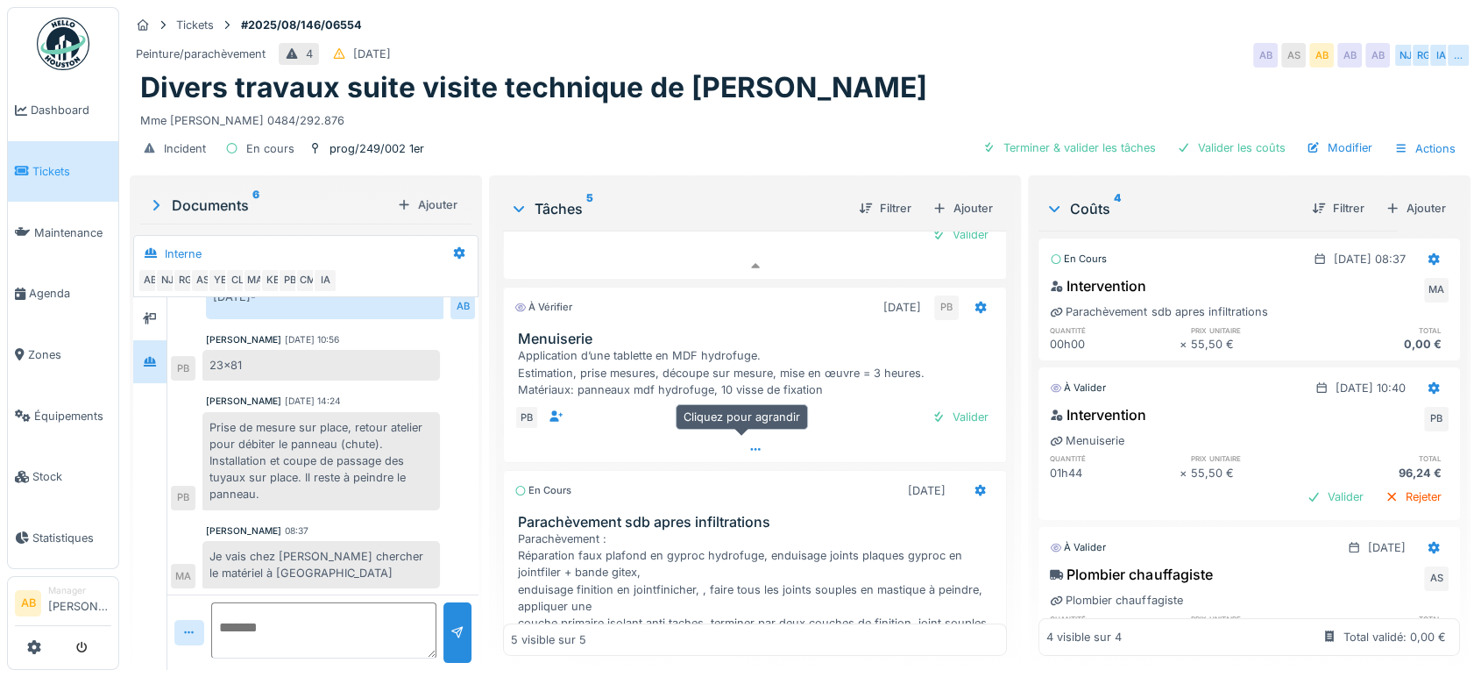
click at [719, 438] on div at bounding box center [755, 448] width 502 height 25
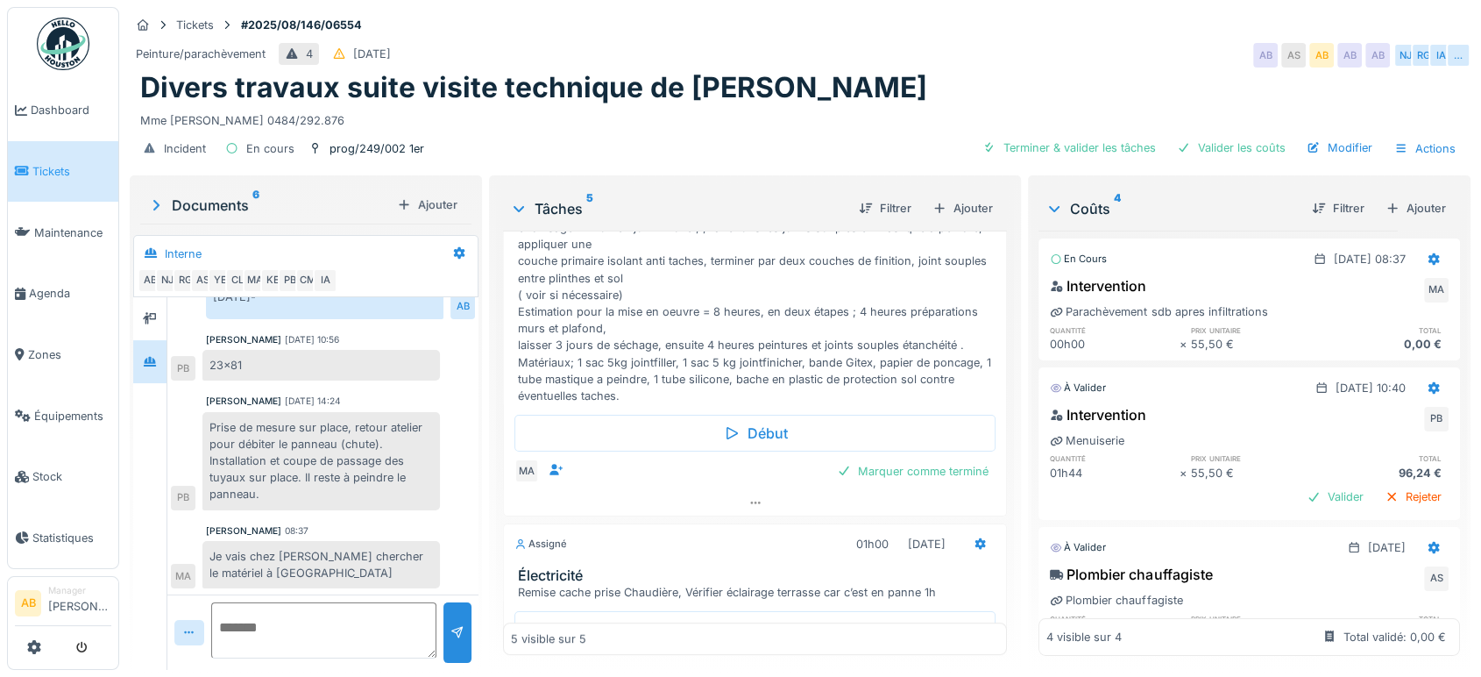
scroll to position [812, 0]
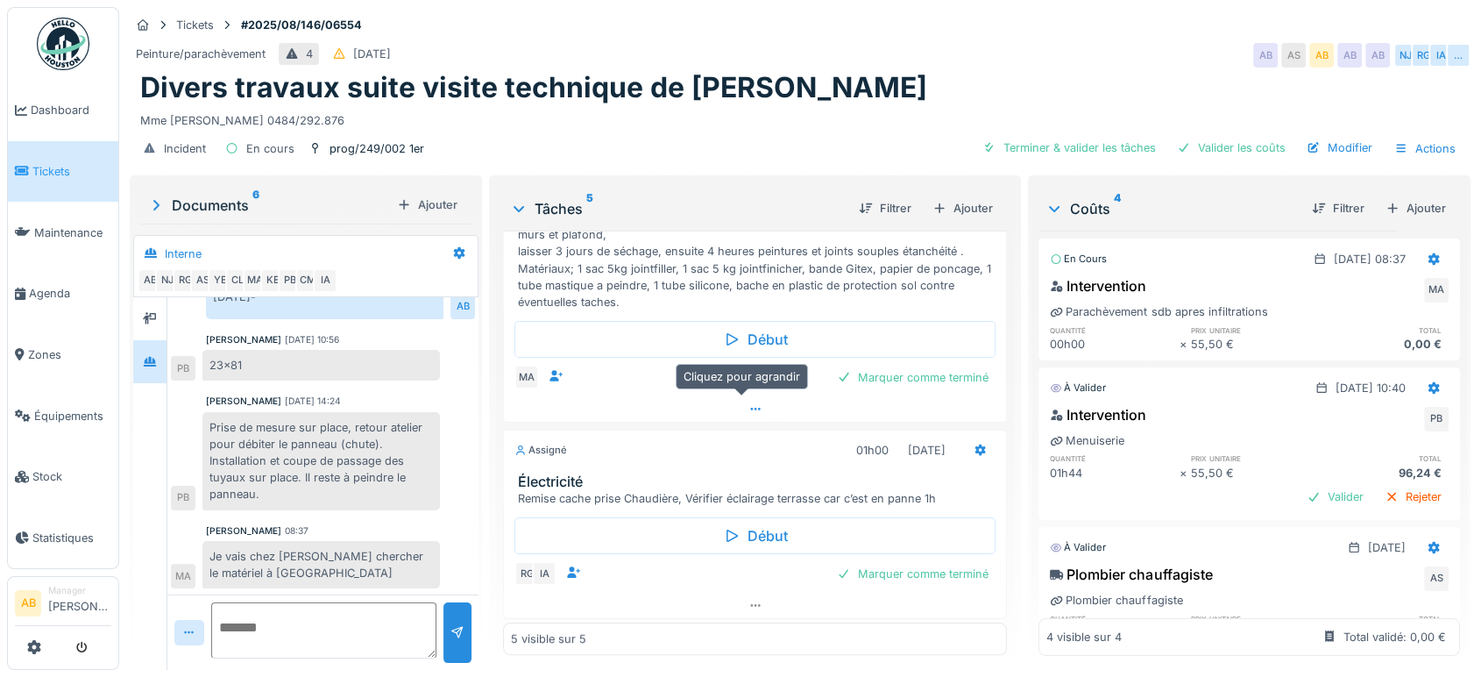
click at [748, 403] on icon at bounding box center [755, 408] width 14 height 11
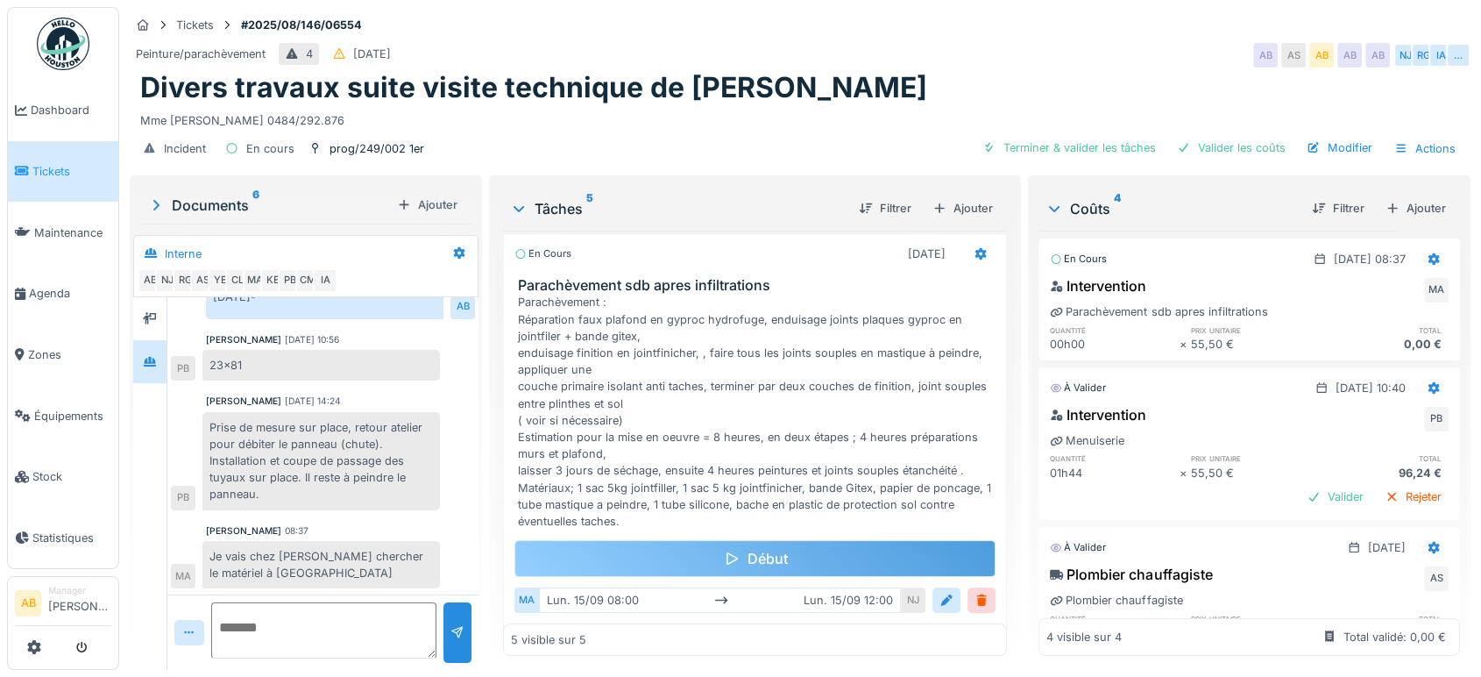
scroll to position [847, 0]
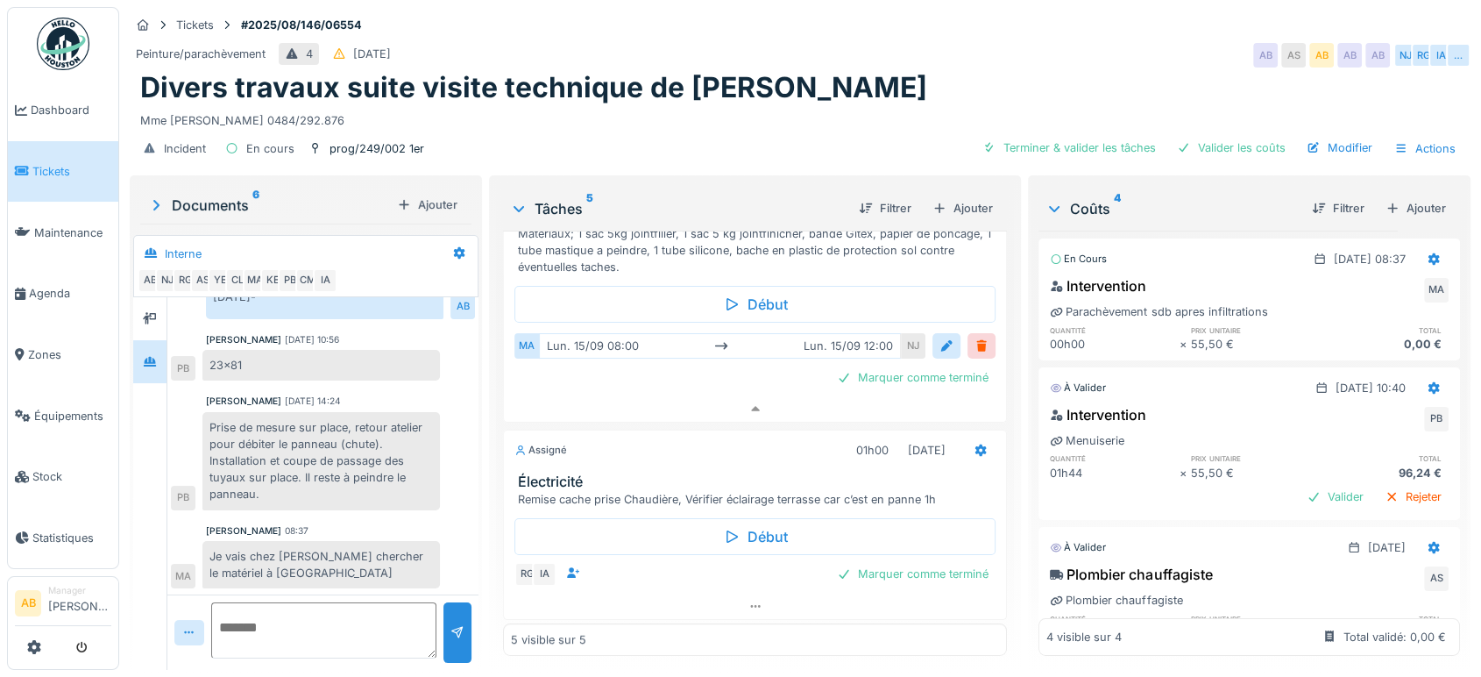
click at [748, 603] on div "Terminé 28/08/2025 AB AB divers travaux suite visite technique de Nicolae À vér…" at bounding box center [755, 442] width 504 height 425
click at [748, 600] on icon at bounding box center [755, 605] width 14 height 11
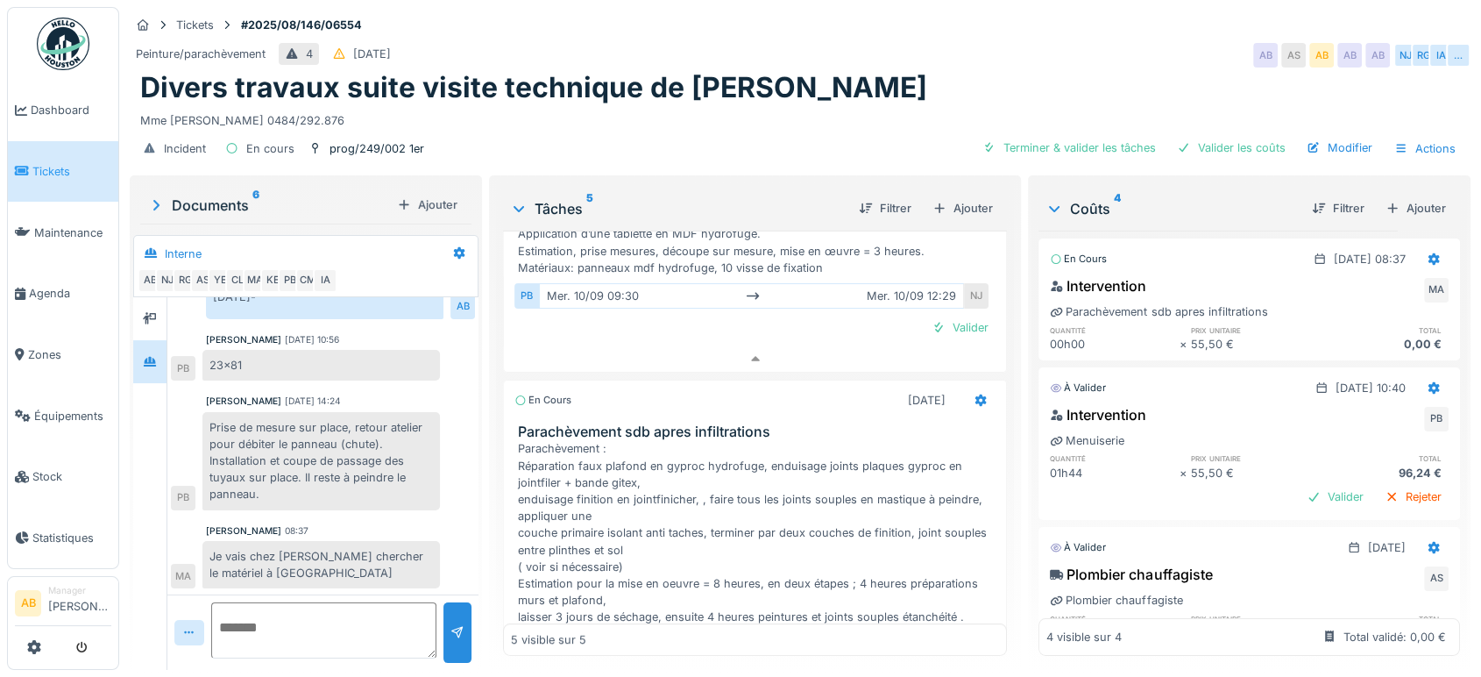
scroll to position [0, 0]
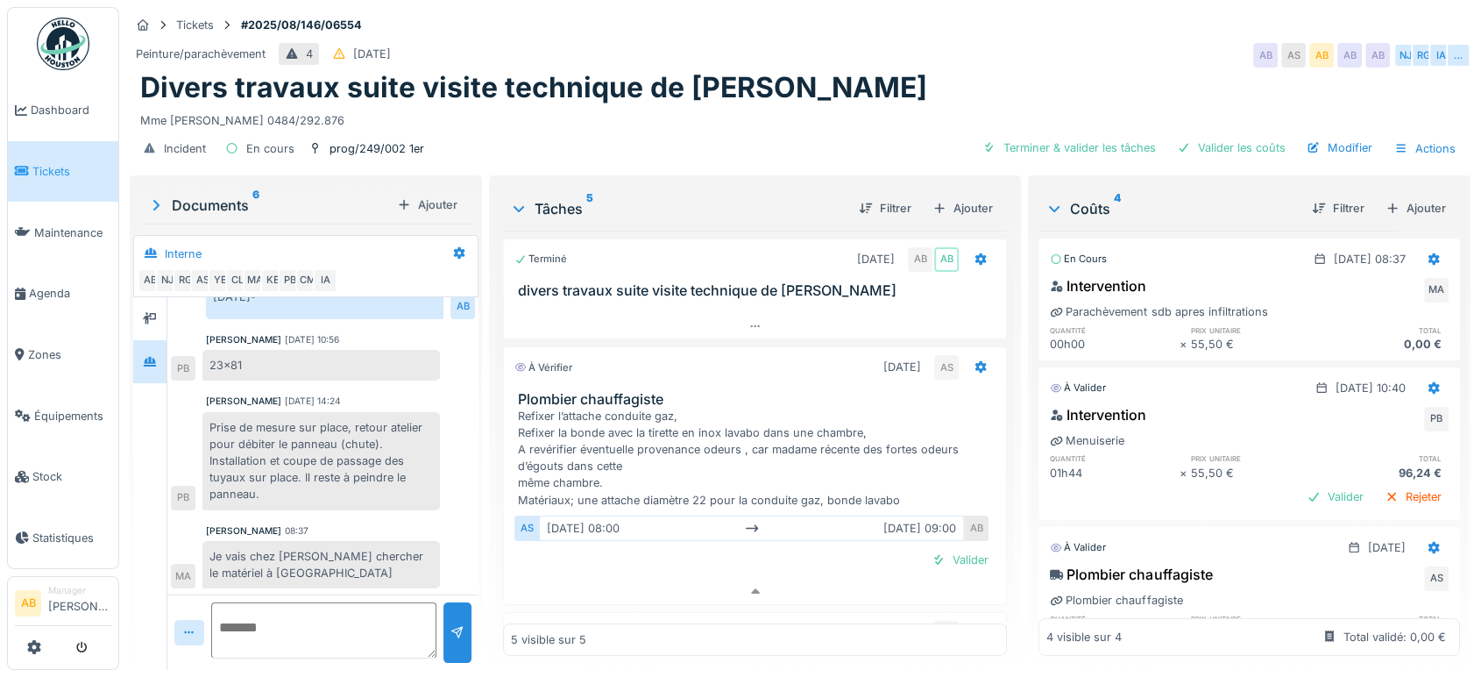
click at [74, 51] on img at bounding box center [63, 44] width 53 height 53
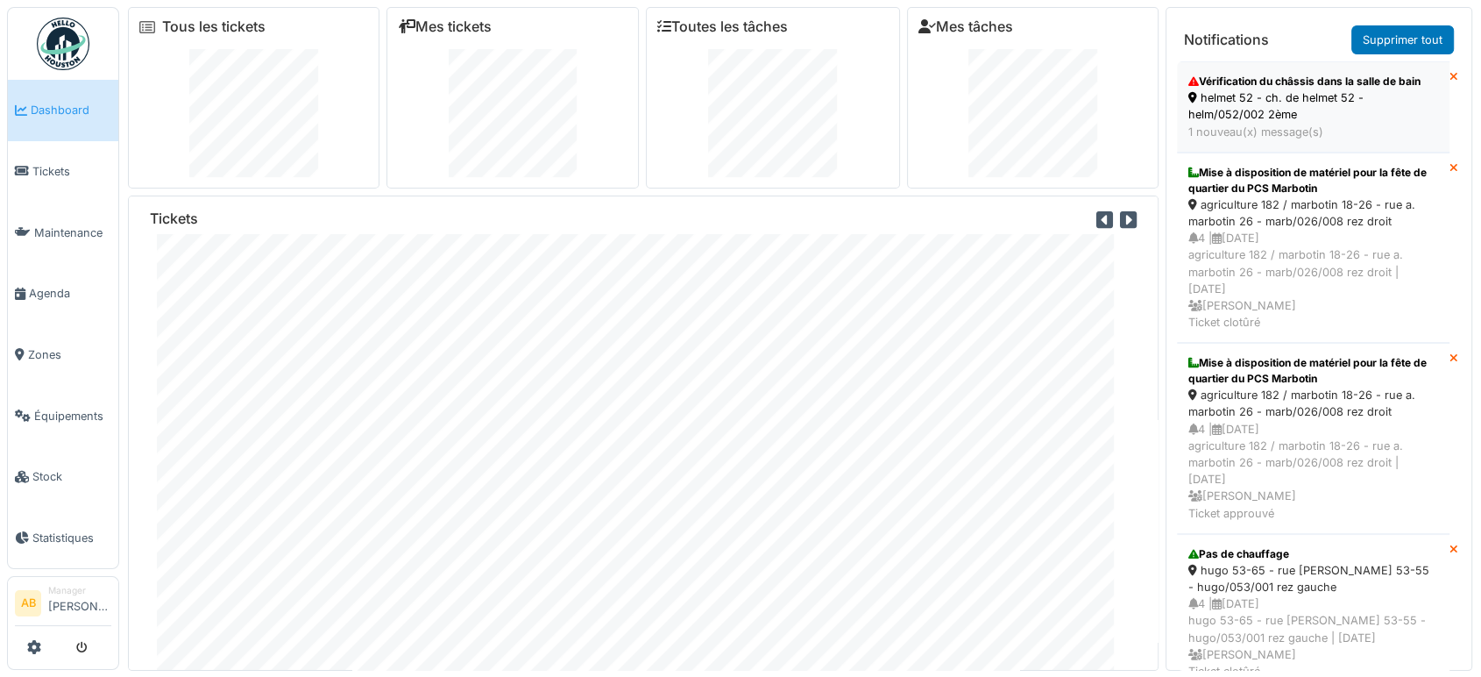
click at [1292, 140] on div "1 nouveau(x) message(s)" at bounding box center [1313, 132] width 250 height 17
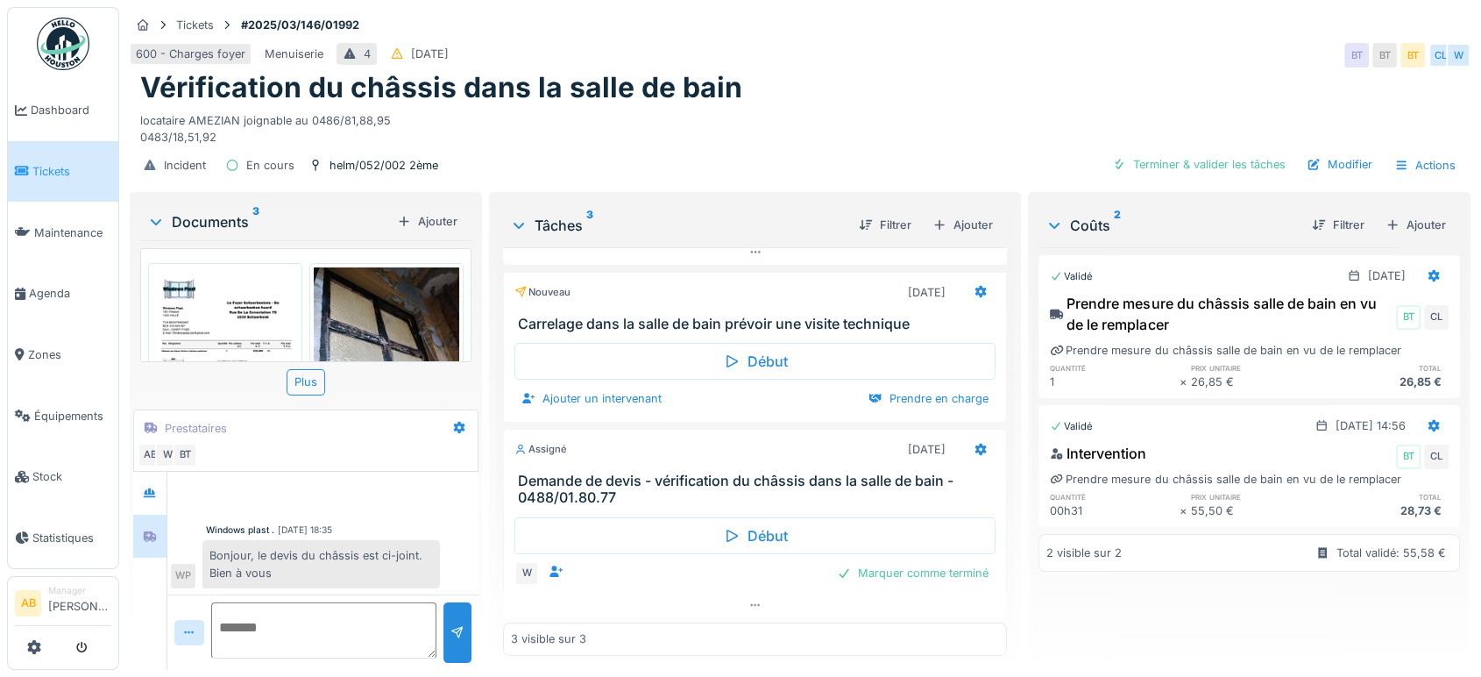
scroll to position [14, 0]
click at [246, 211] on div "Documents 3" at bounding box center [268, 221] width 243 height 21
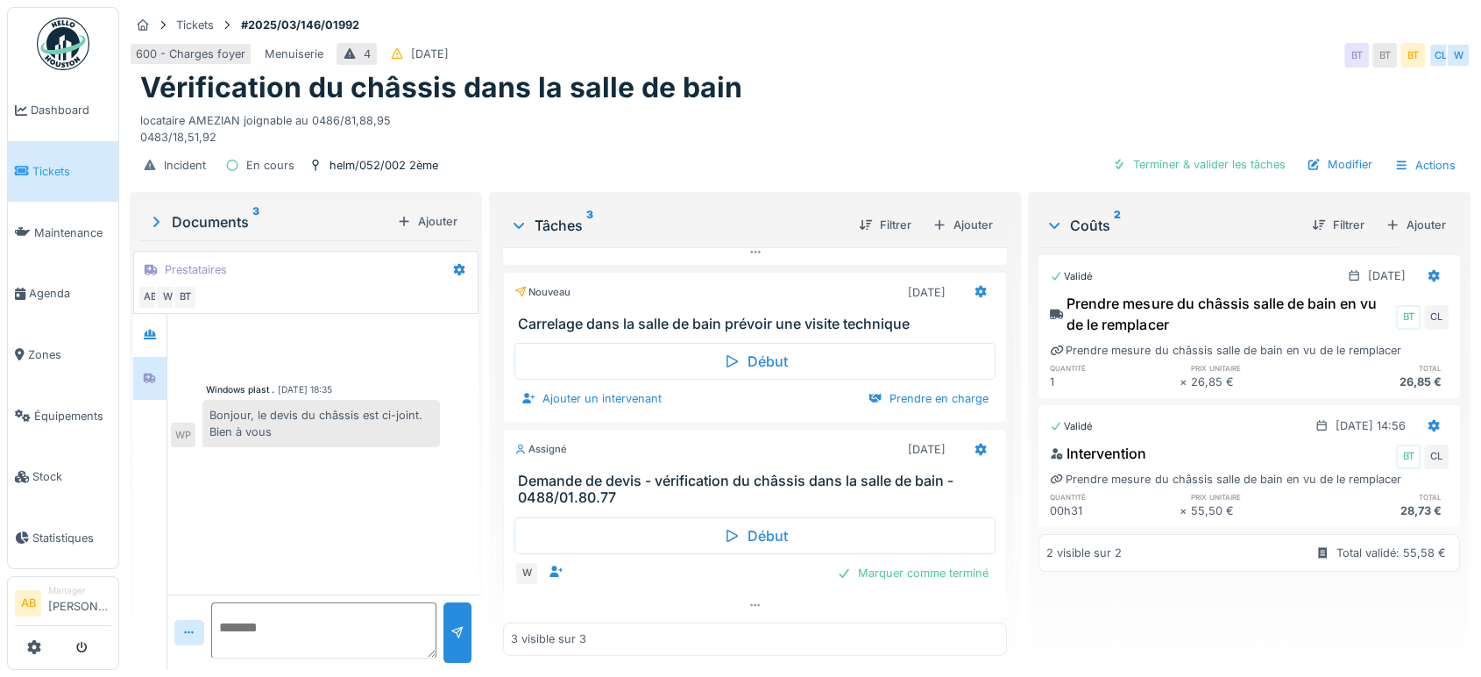
scroll to position [0, 0]
click at [140, 364] on div at bounding box center [150, 378] width 26 height 29
click at [154, 329] on icon at bounding box center [150, 334] width 14 height 11
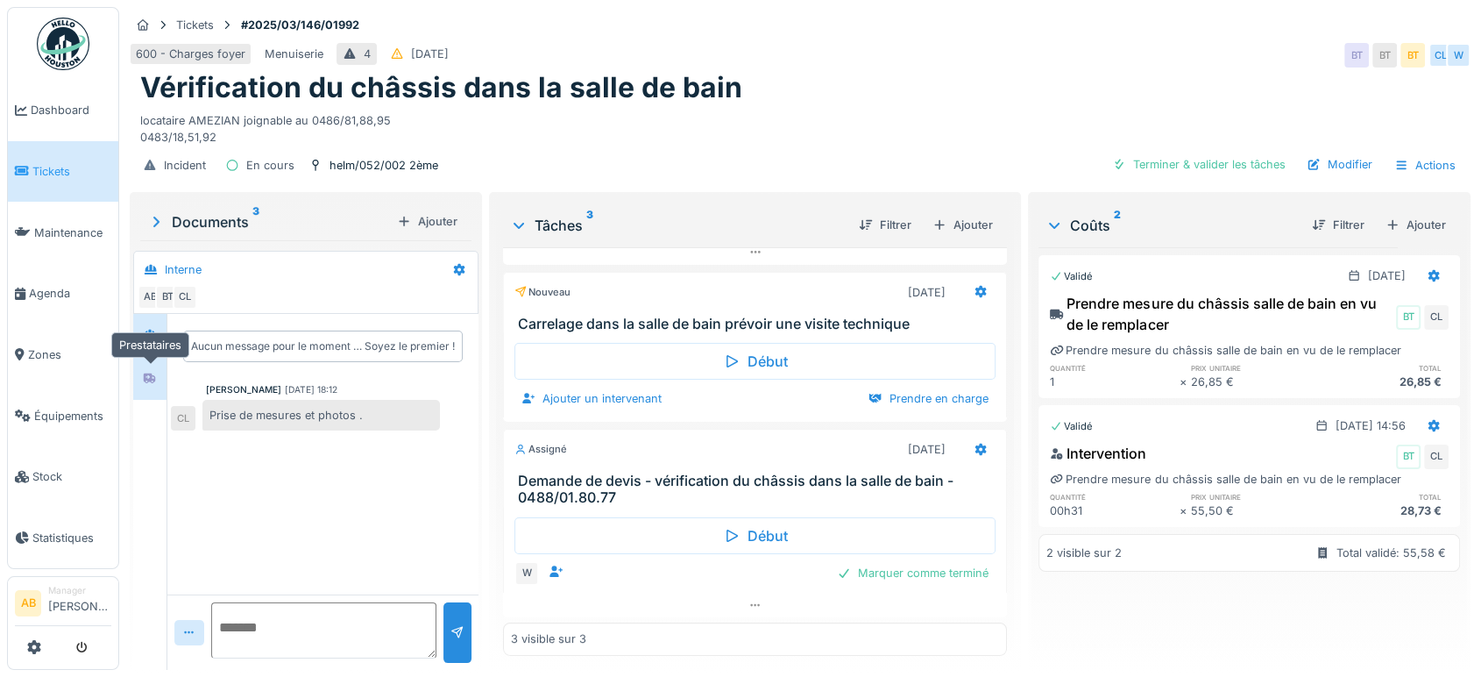
click at [159, 367] on div at bounding box center [150, 378] width 26 height 22
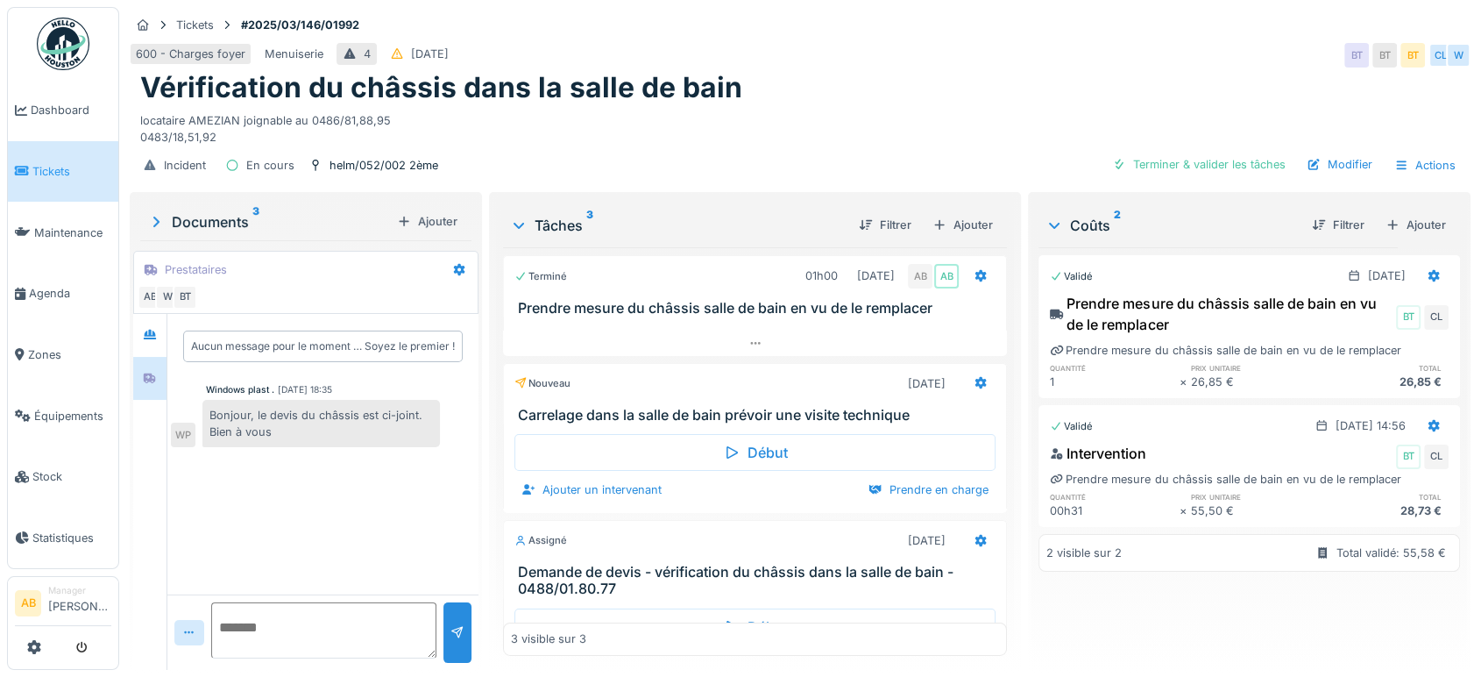
scroll to position [14, 0]
click at [157, 387] on div at bounding box center [150, 492] width 34 height 356
click at [47, 352] on span "Zones" at bounding box center [69, 354] width 83 height 17
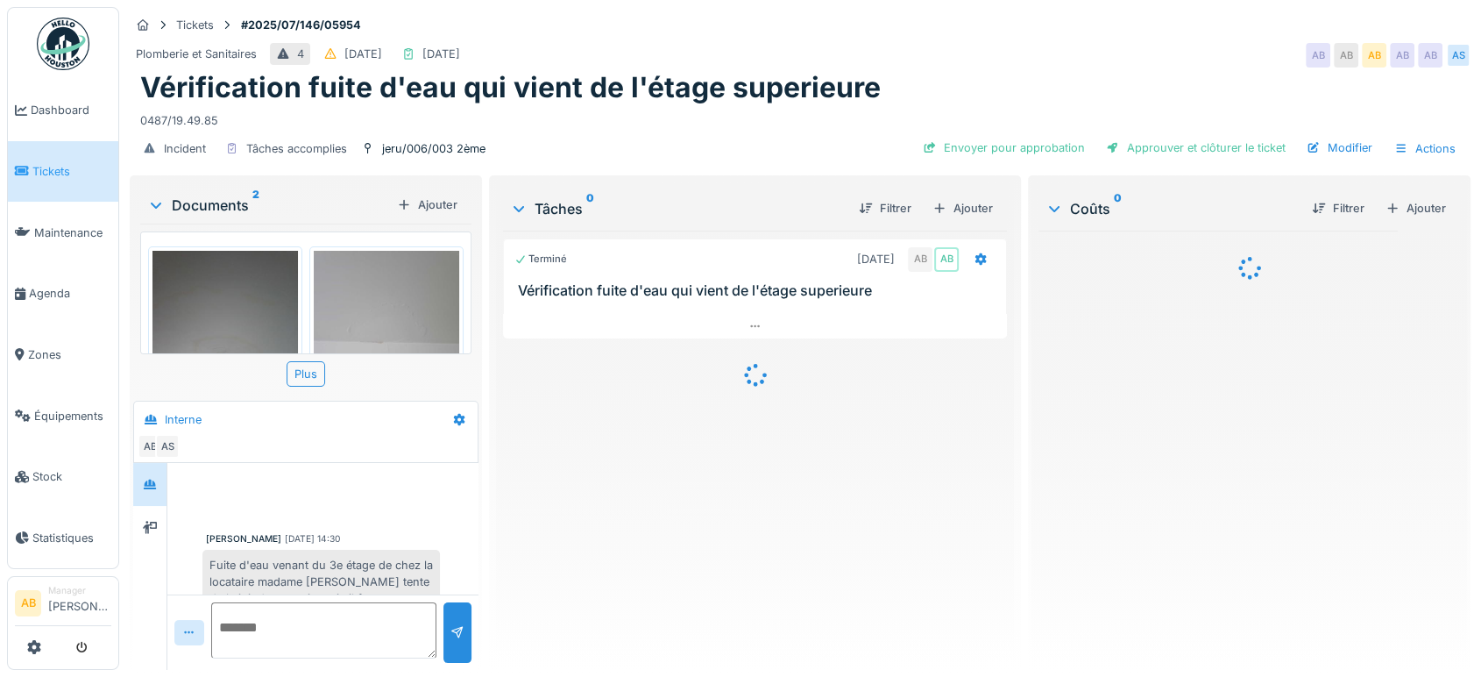
scroll to position [464, 0]
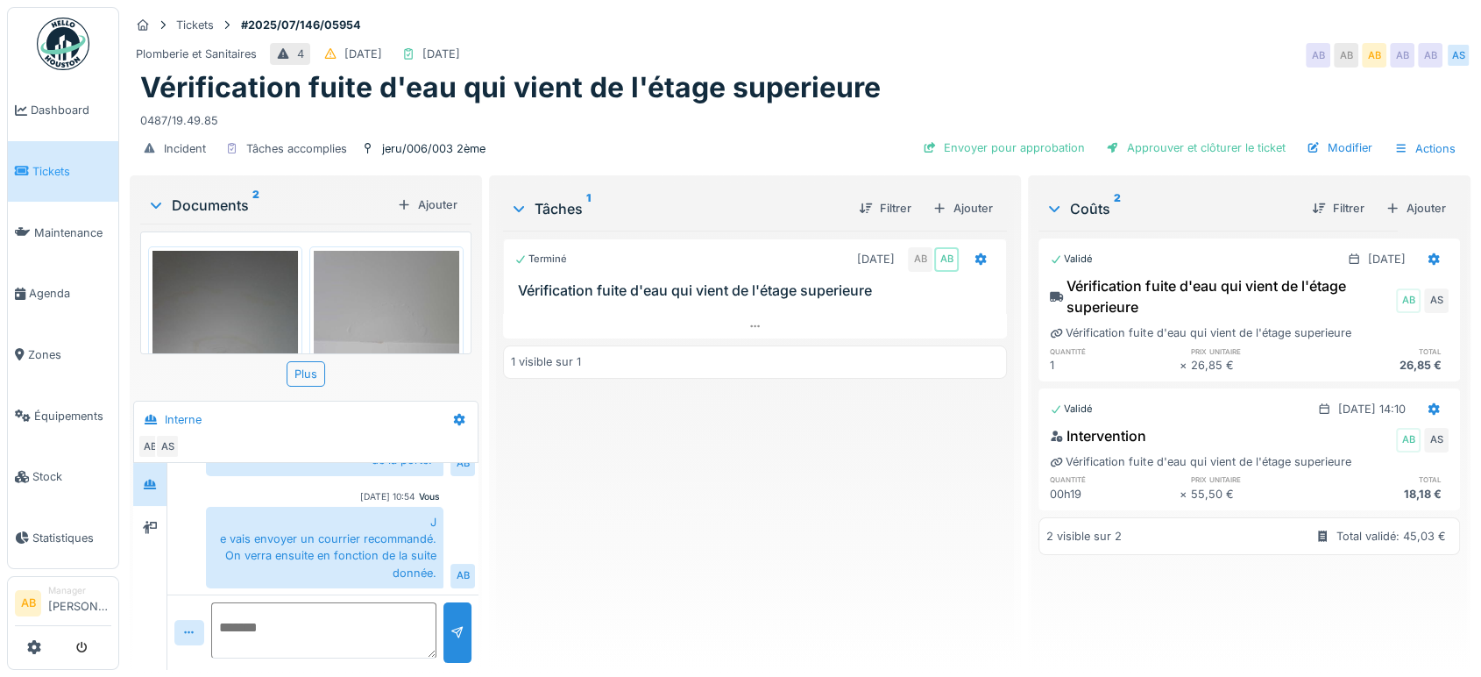
drag, startPoint x: 40, startPoint y: 348, endPoint x: 273, endPoint y: 292, distance: 239.7
click at [42, 347] on span "Zones" at bounding box center [69, 354] width 83 height 17
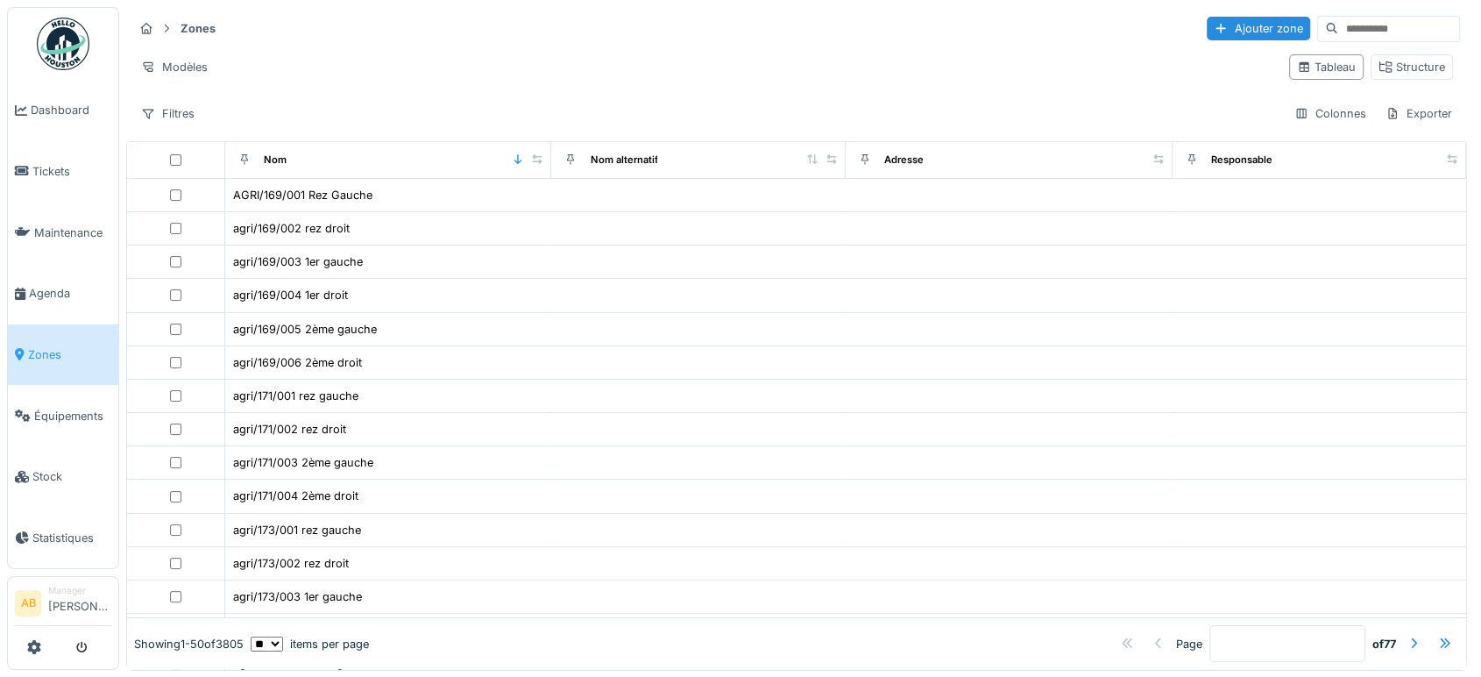
click at [1386, 21] on input at bounding box center [1398, 29] width 121 height 25
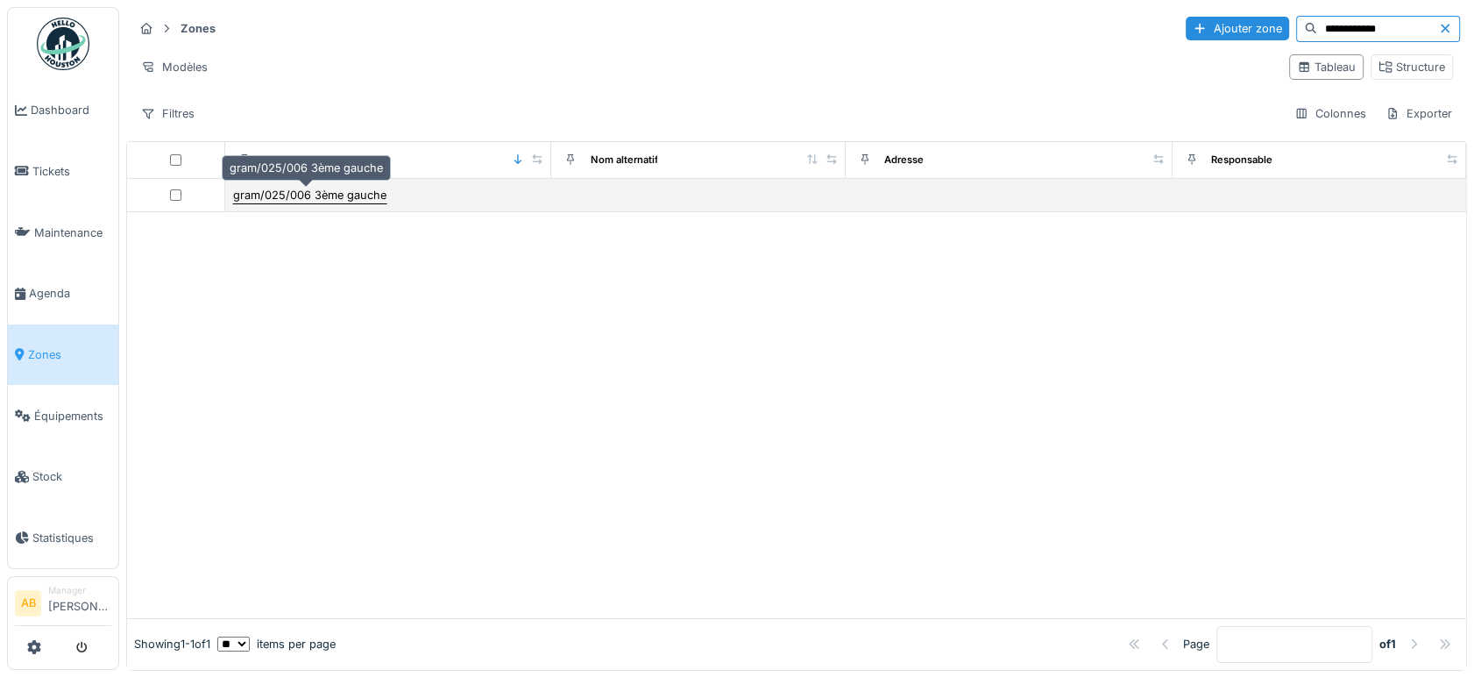
type input "**********"
click at [273, 193] on div "gram/025/006 3ème gauche" at bounding box center [309, 195] width 153 height 17
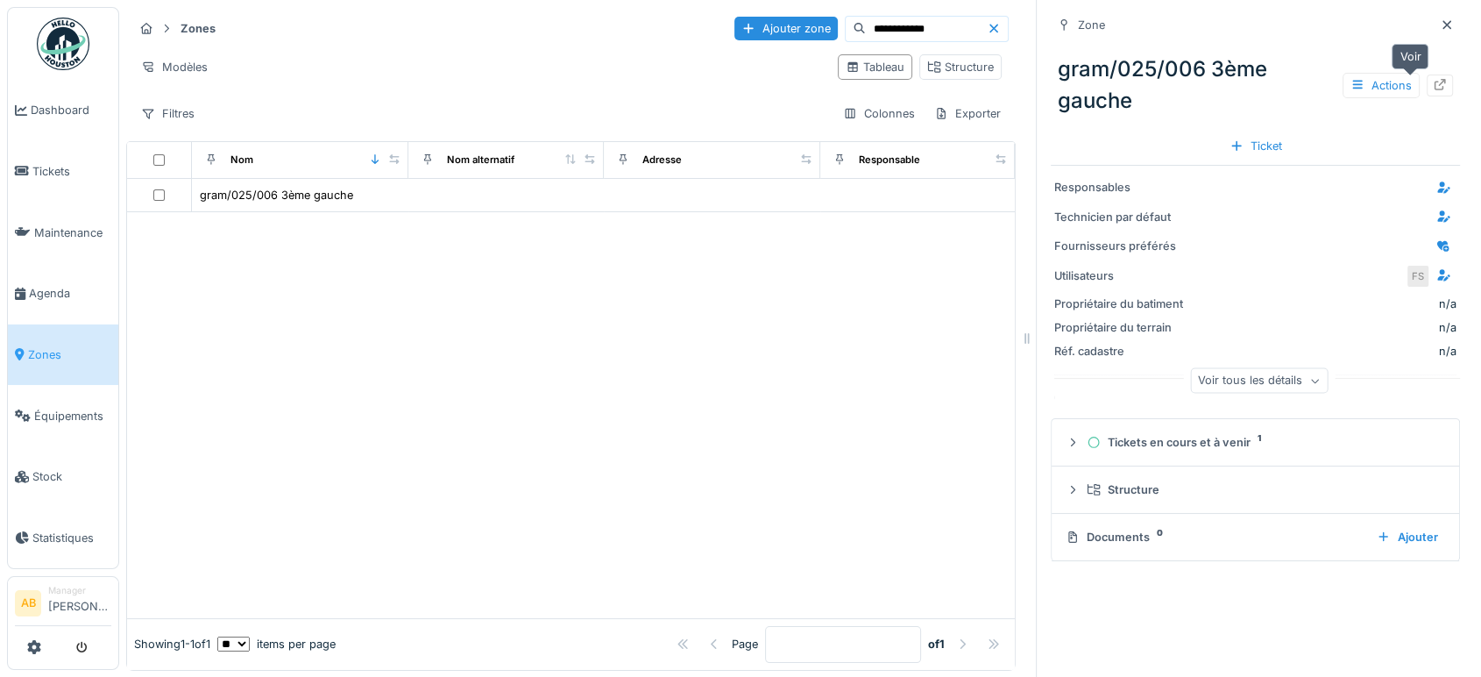
click at [1433, 77] on div at bounding box center [1440, 85] width 14 height 17
drag, startPoint x: 896, startPoint y: 20, endPoint x: 746, endPoint y: 61, distance: 156.2
click at [772, 52] on div "**********" at bounding box center [570, 70] width 889 height 127
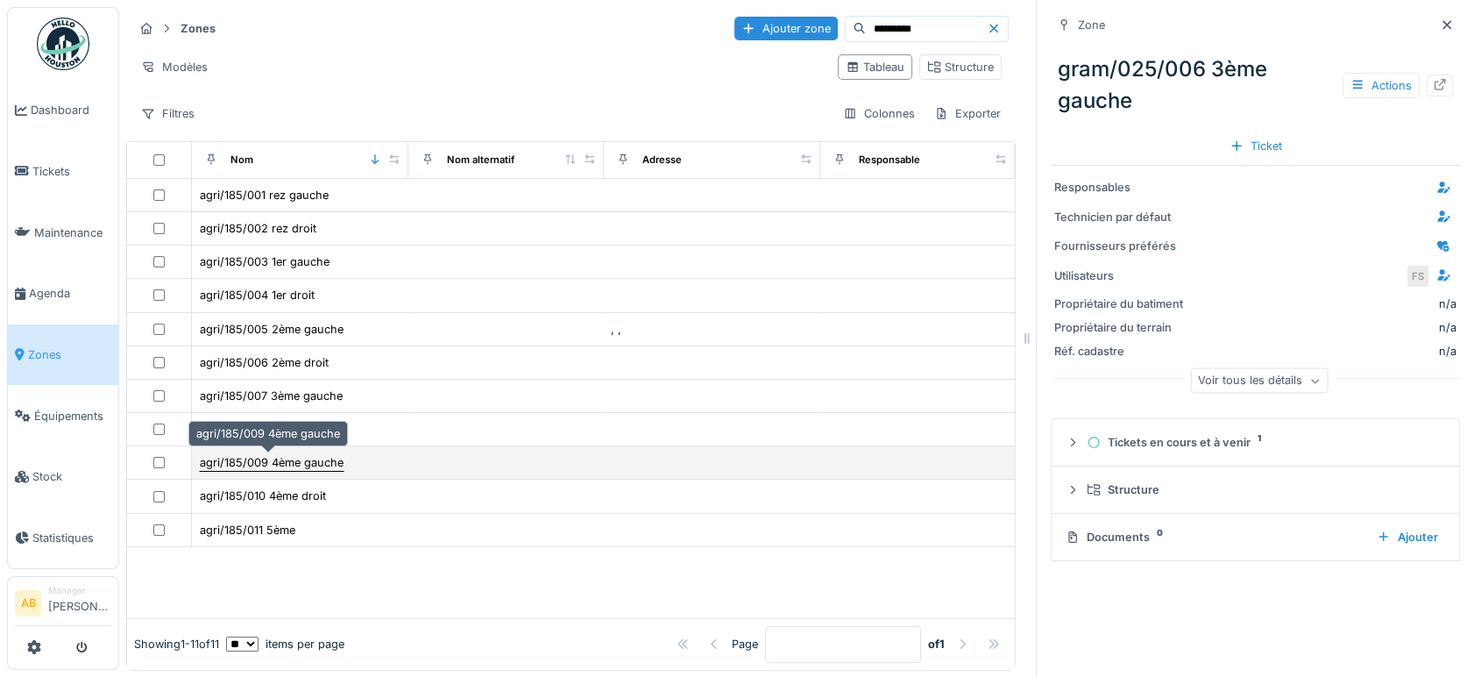
type input "*********"
click at [310, 457] on div "agri/185/009 4ème gauche" at bounding box center [272, 462] width 144 height 17
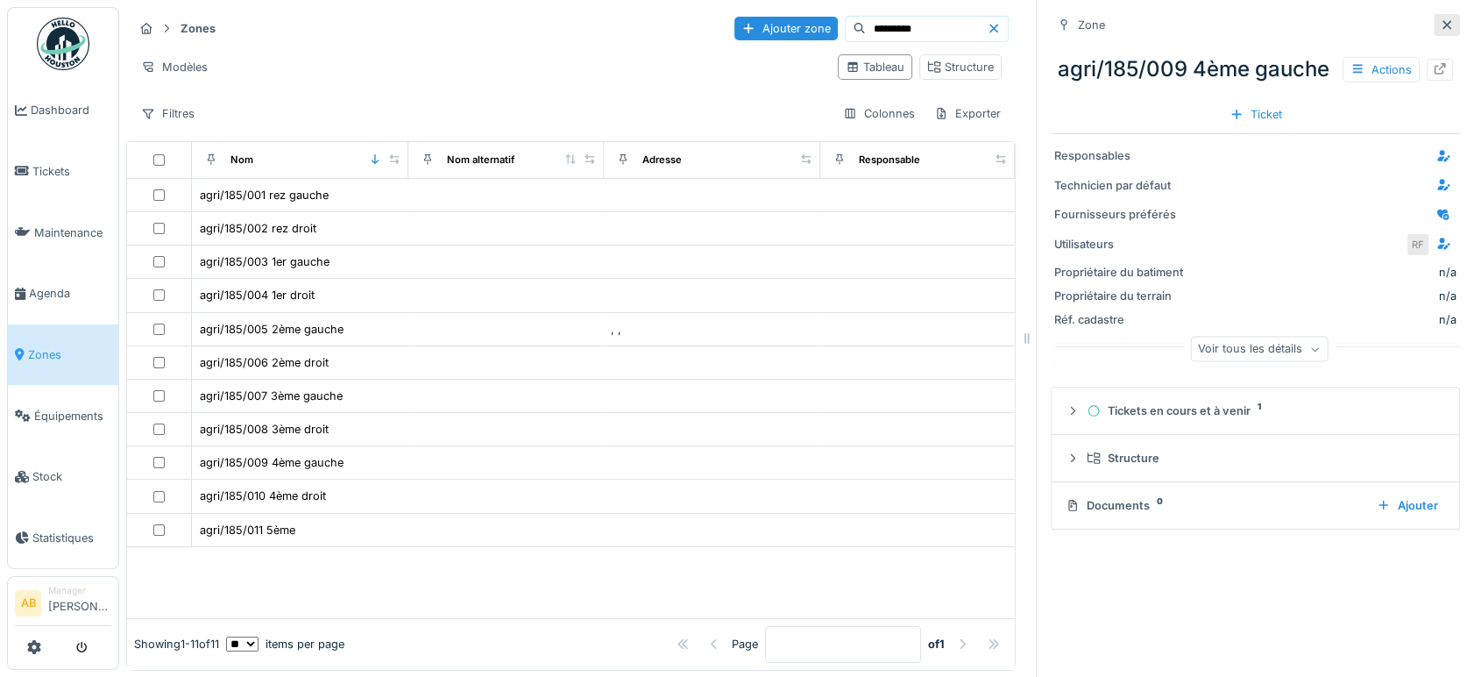
click at [1442, 24] on icon at bounding box center [1446, 24] width 9 height 9
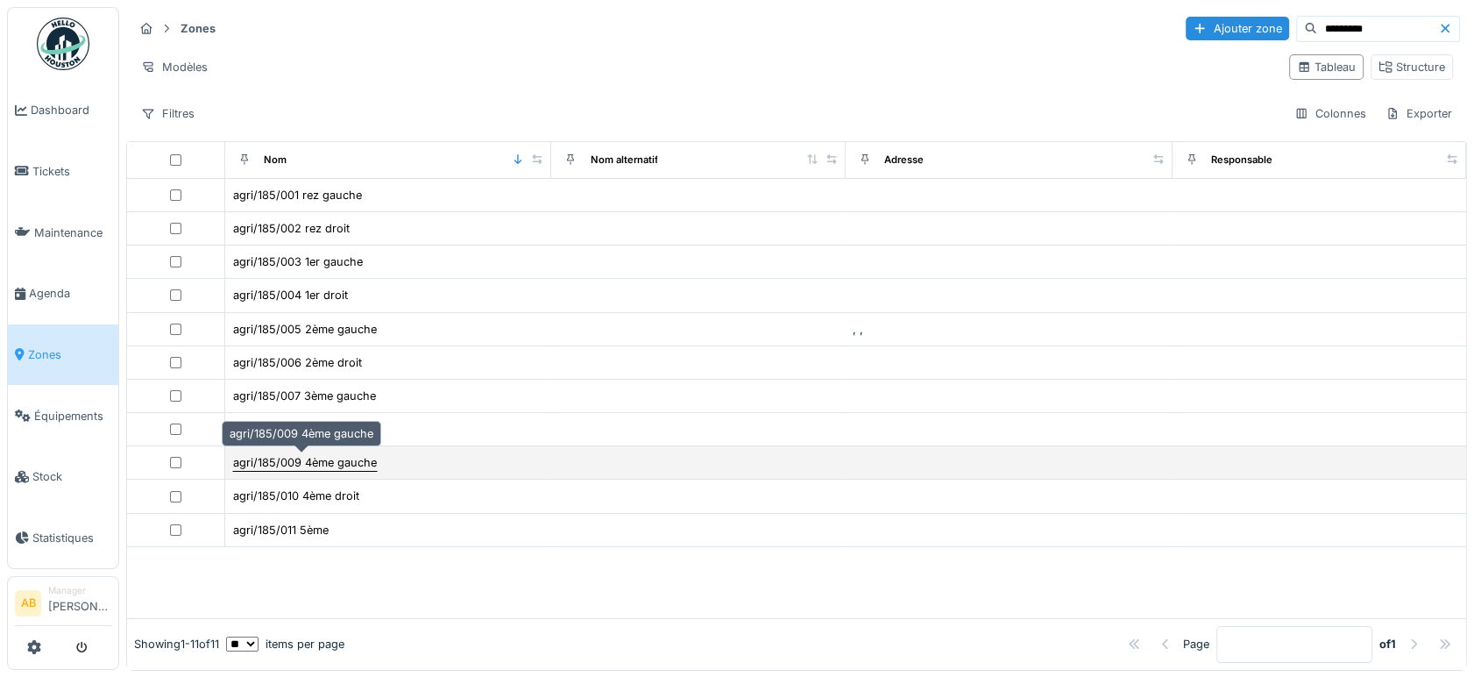
click at [360, 454] on div "agri/185/009 4ème gauche" at bounding box center [305, 462] width 144 height 17
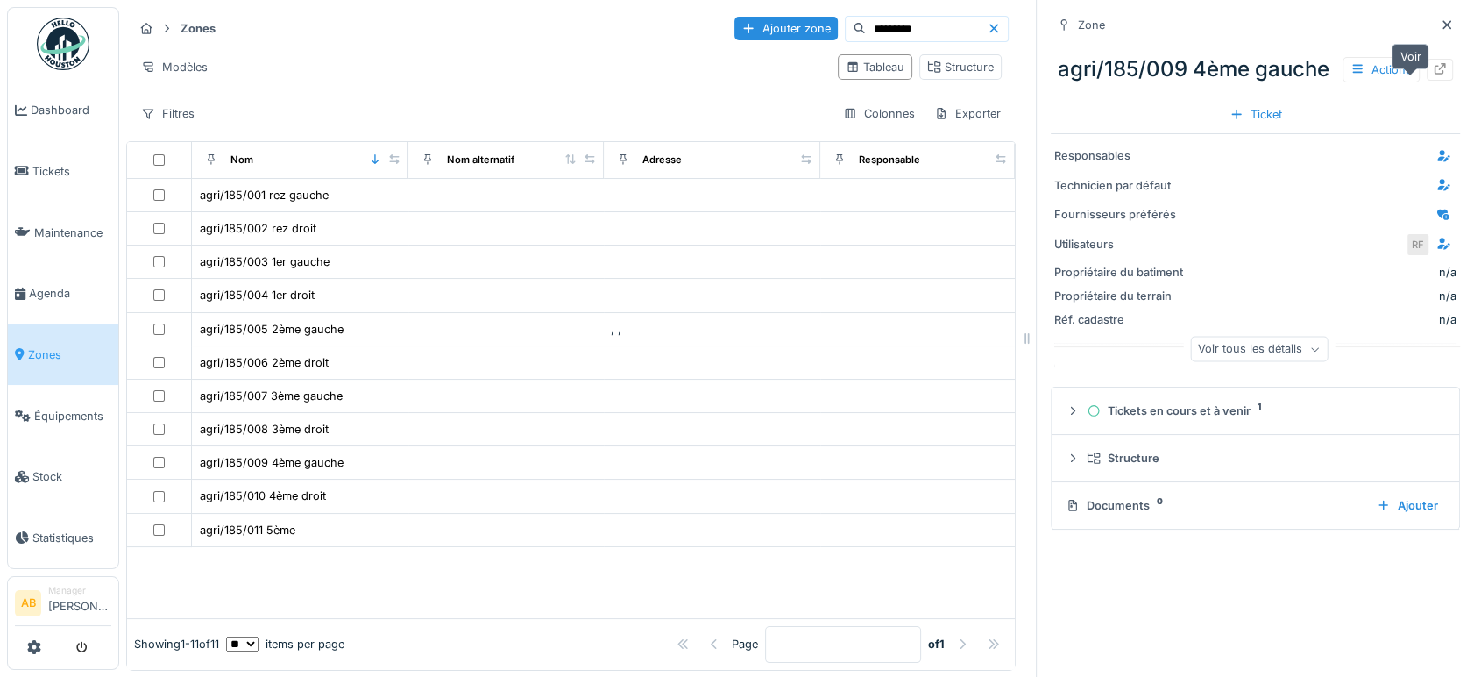
click at [1427, 81] on div at bounding box center [1440, 70] width 26 height 22
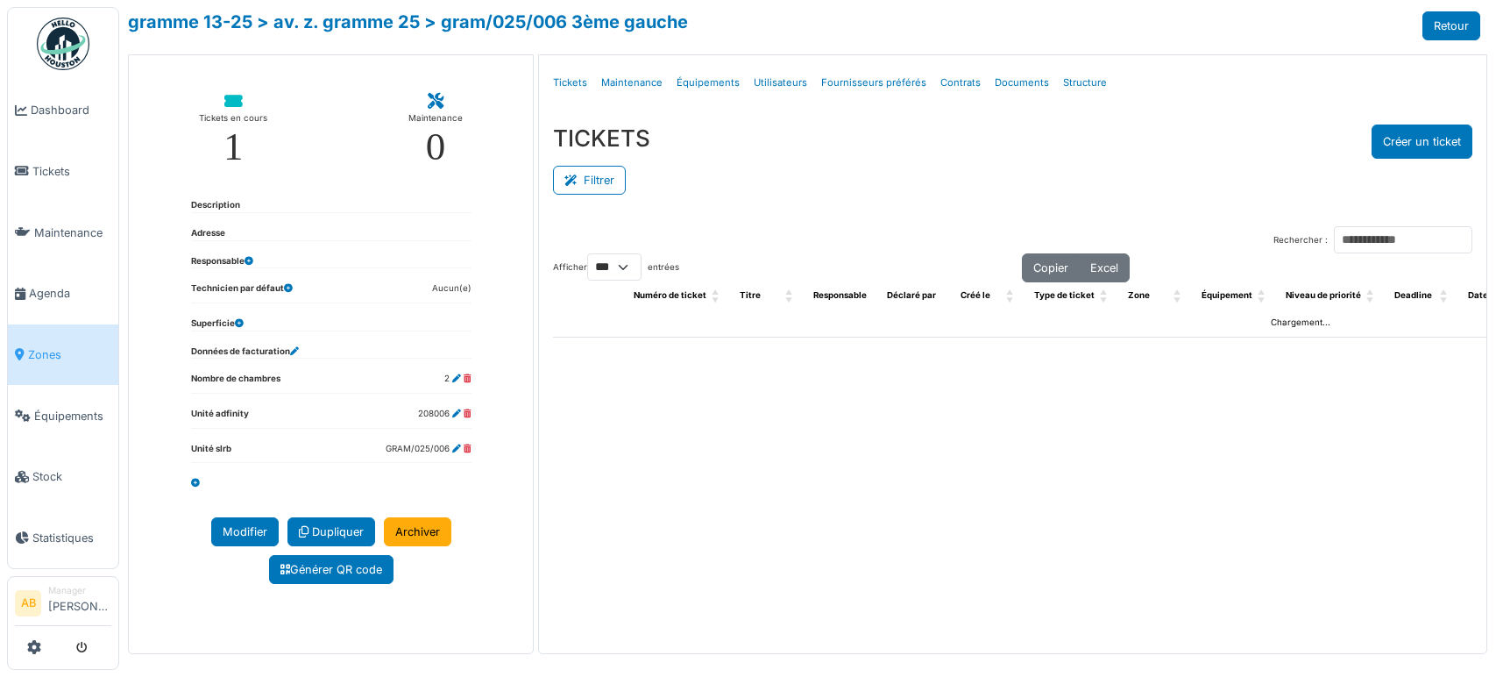
select select "***"
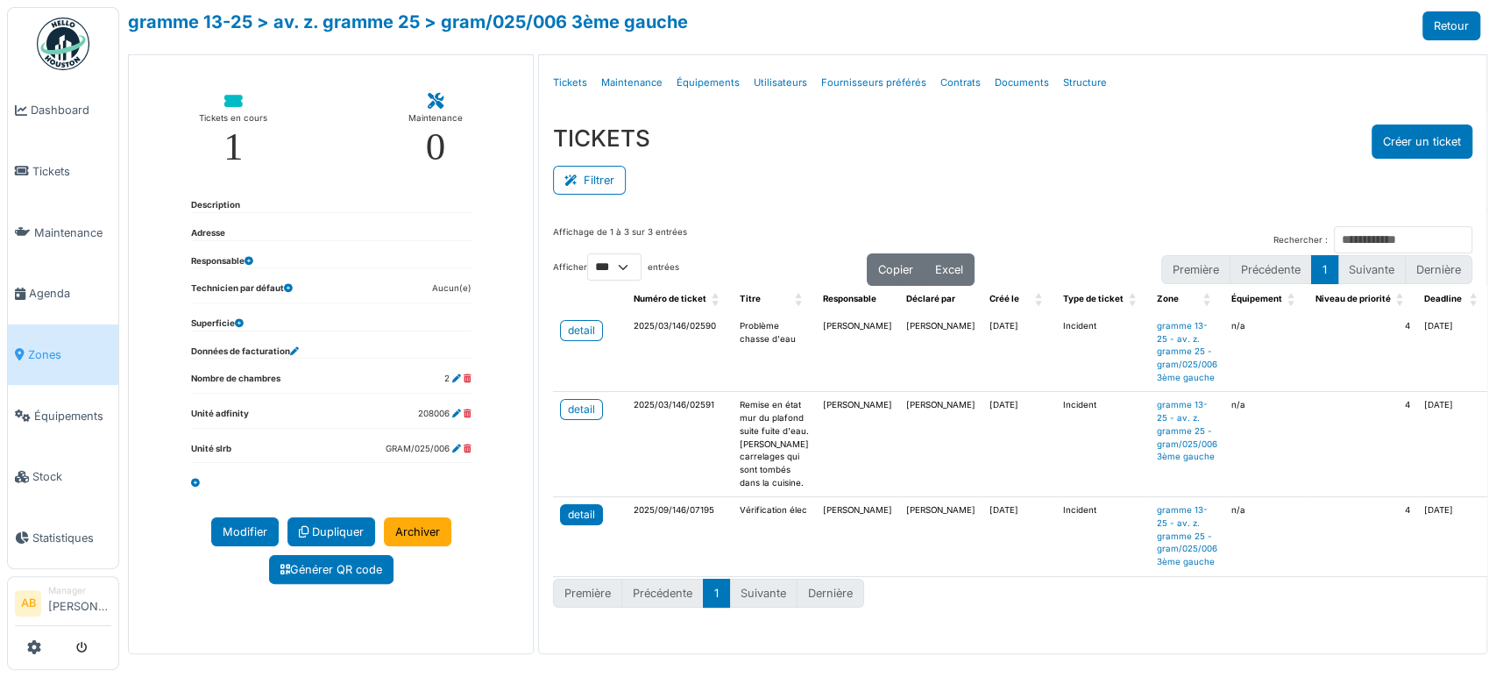
click at [568, 514] on div "detail" at bounding box center [581, 515] width 27 height 16
click at [55, 285] on span "Agenda" at bounding box center [70, 293] width 82 height 17
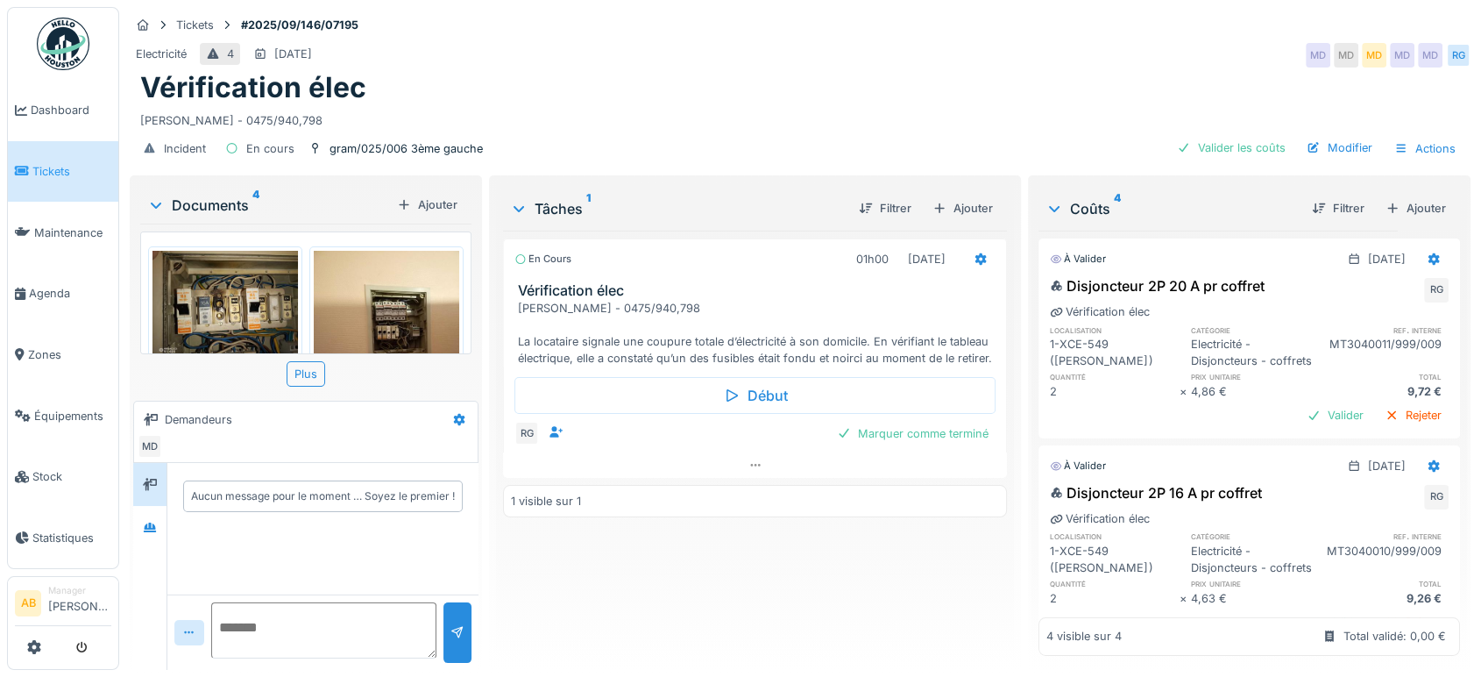
click at [203, 209] on div "Documents 4" at bounding box center [268, 205] width 243 height 21
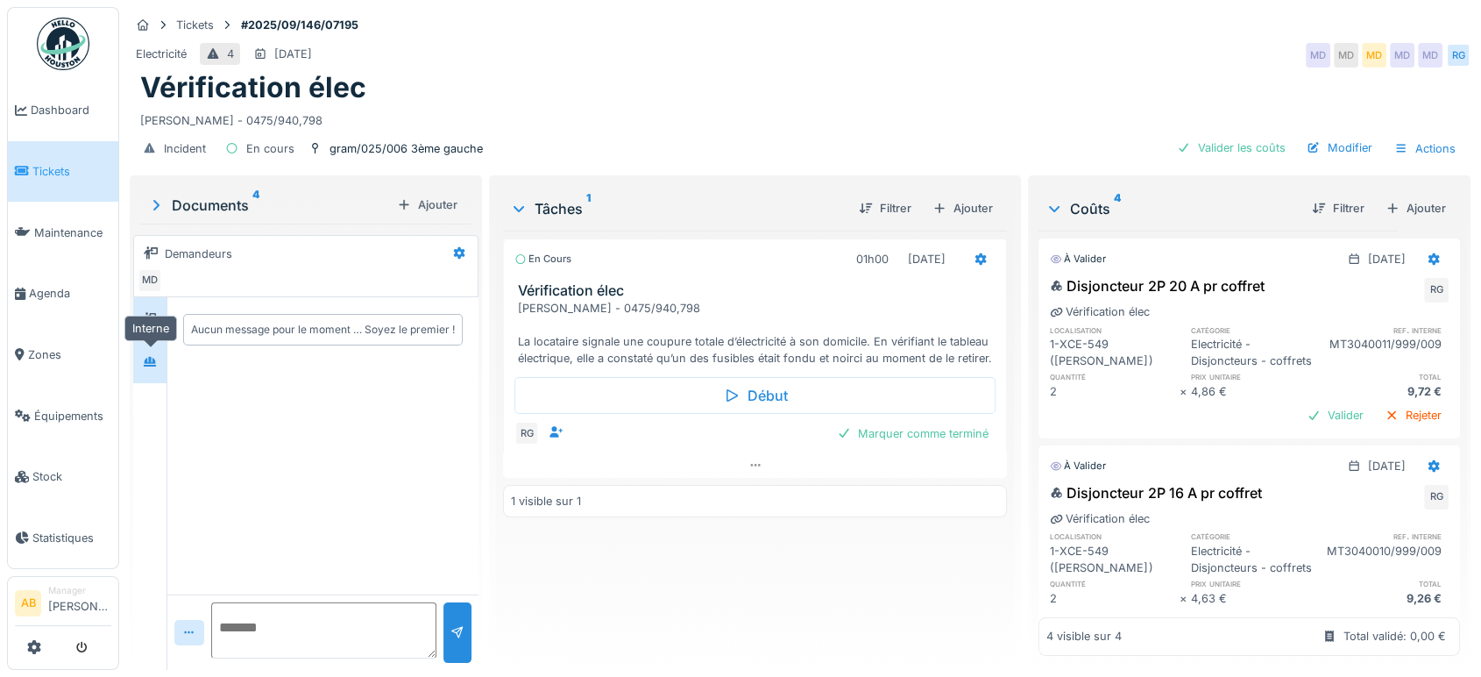
click at [150, 365] on icon at bounding box center [150, 361] width 14 height 11
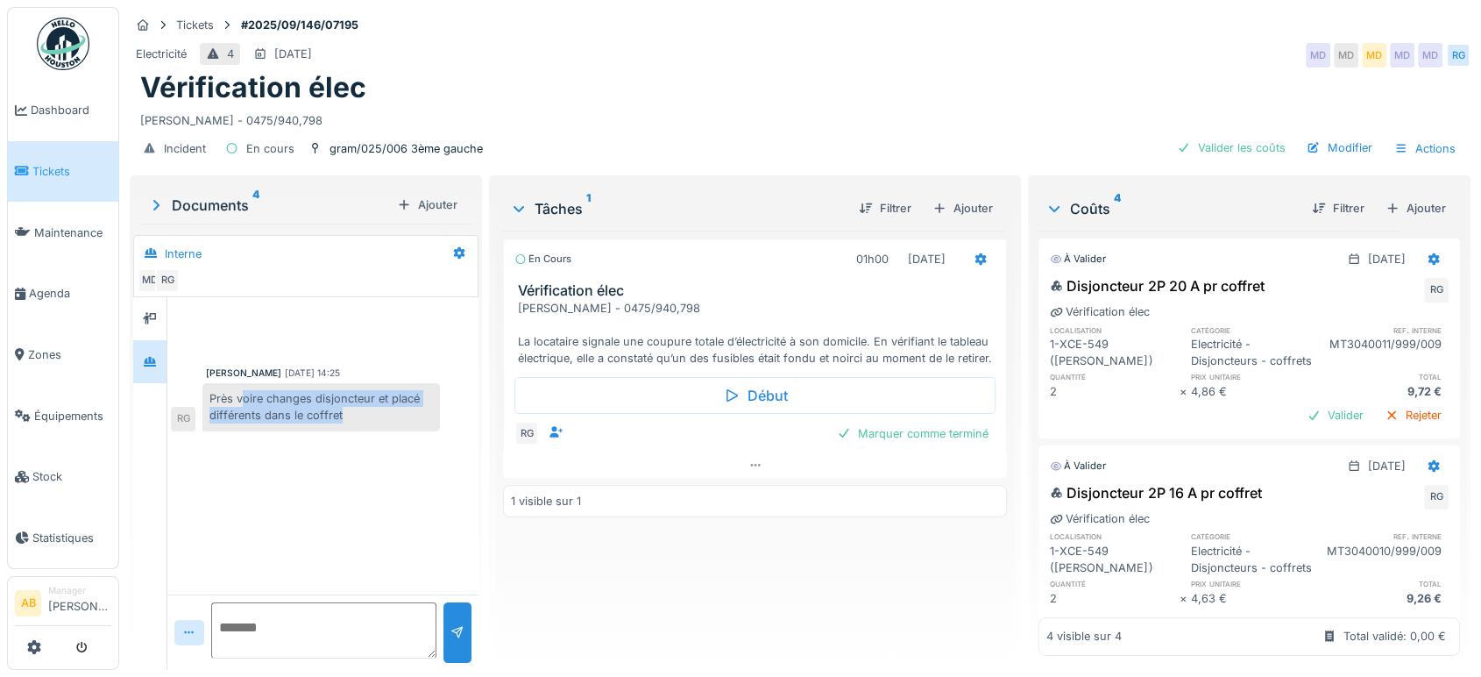
drag, startPoint x: 346, startPoint y: 416, endPoint x: 241, endPoint y: 398, distance: 106.8
click at [241, 398] on div "Près voire changes disjoncteur et placé différents dans le coffret" at bounding box center [320, 406] width 237 height 47
click at [375, 472] on div "[PERSON_NAME] [DATE] 14:25 Près voire changes disjoncteur et placé différents d…" at bounding box center [322, 445] width 311 height 297
click at [177, 188] on div "Documents 4 Ajouter" at bounding box center [305, 205] width 331 height 38
click at [181, 198] on div "Documents 4" at bounding box center [268, 205] width 243 height 21
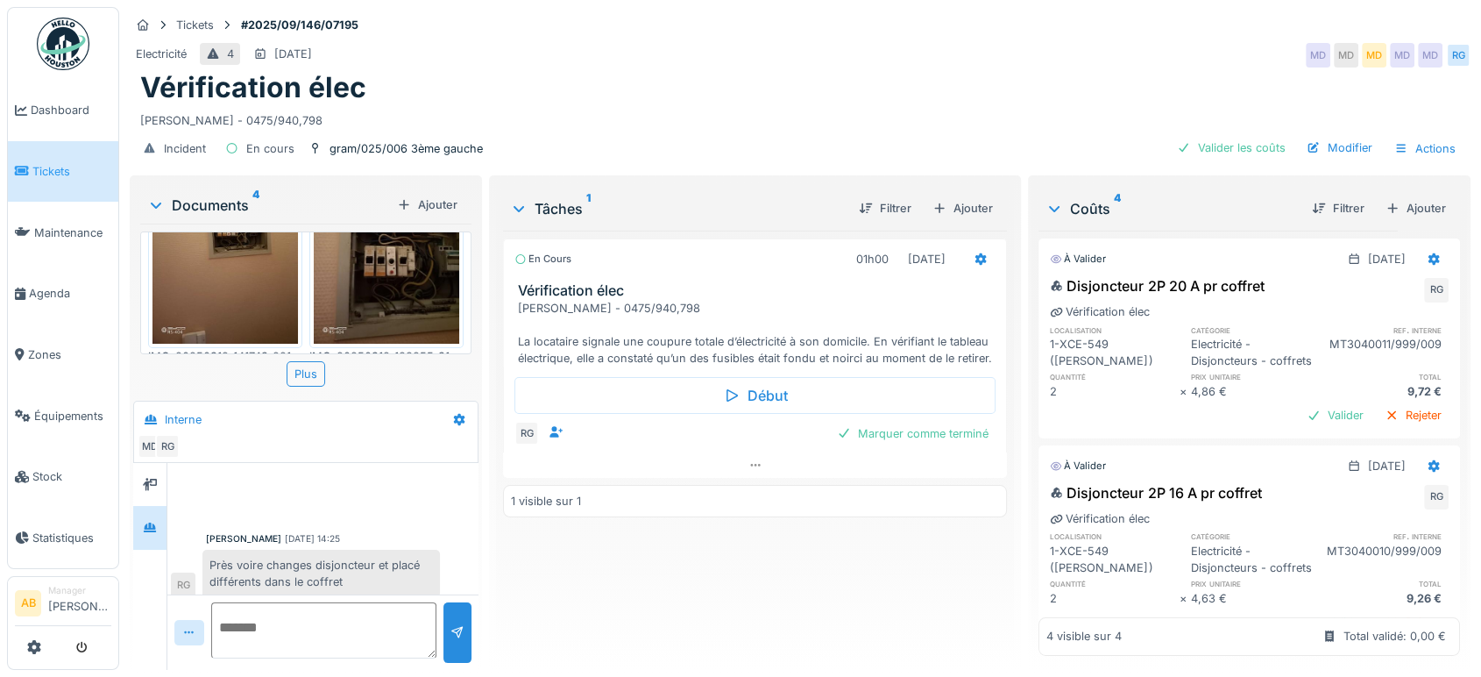
scroll to position [14, 0]
click at [712, 457] on div at bounding box center [755, 464] width 504 height 25
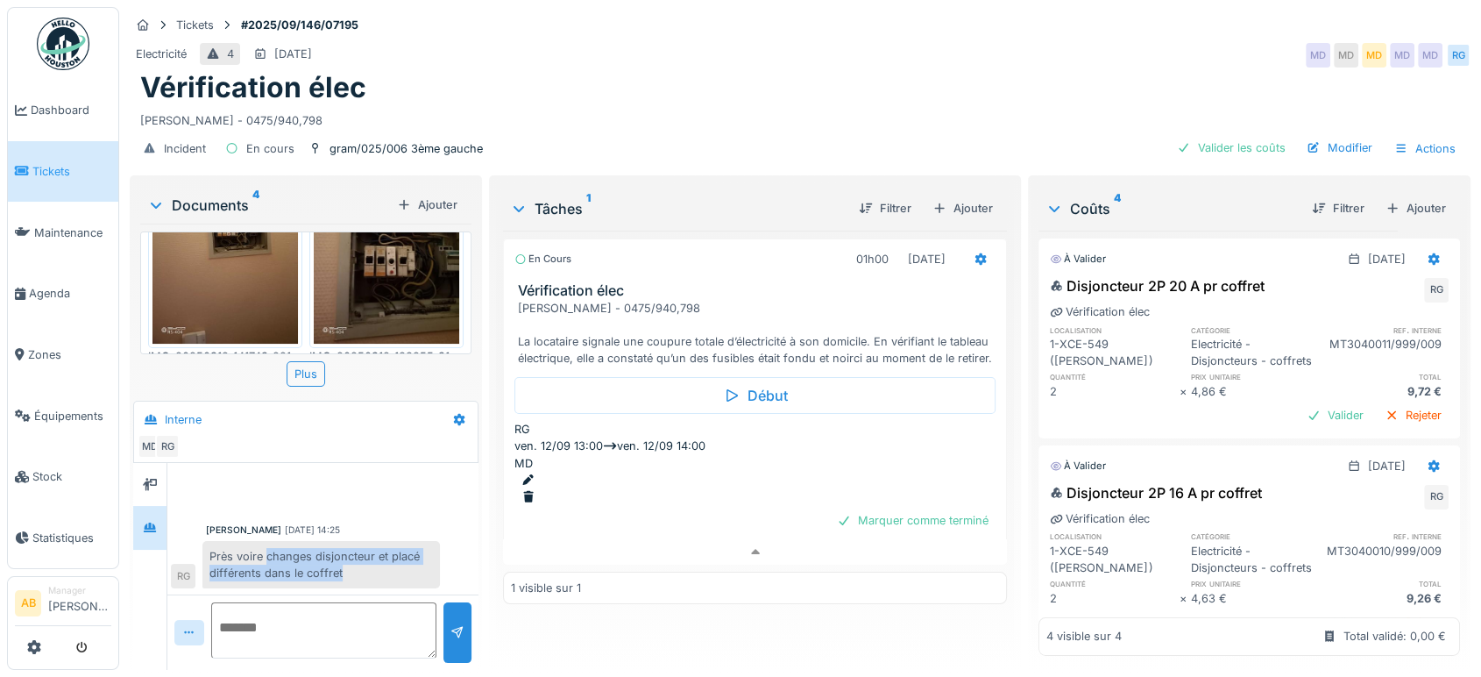
drag, startPoint x: 339, startPoint y: 563, endPoint x: 266, endPoint y: 539, distance: 77.6
click at [266, 541] on div "Près voire changes disjoncteur et placé différents dans le coffret" at bounding box center [320, 564] width 237 height 47
copy div "changes disjoncteur et placé différents dans le coffret"
click at [949, 198] on div "Ajouter" at bounding box center [962, 208] width 74 height 24
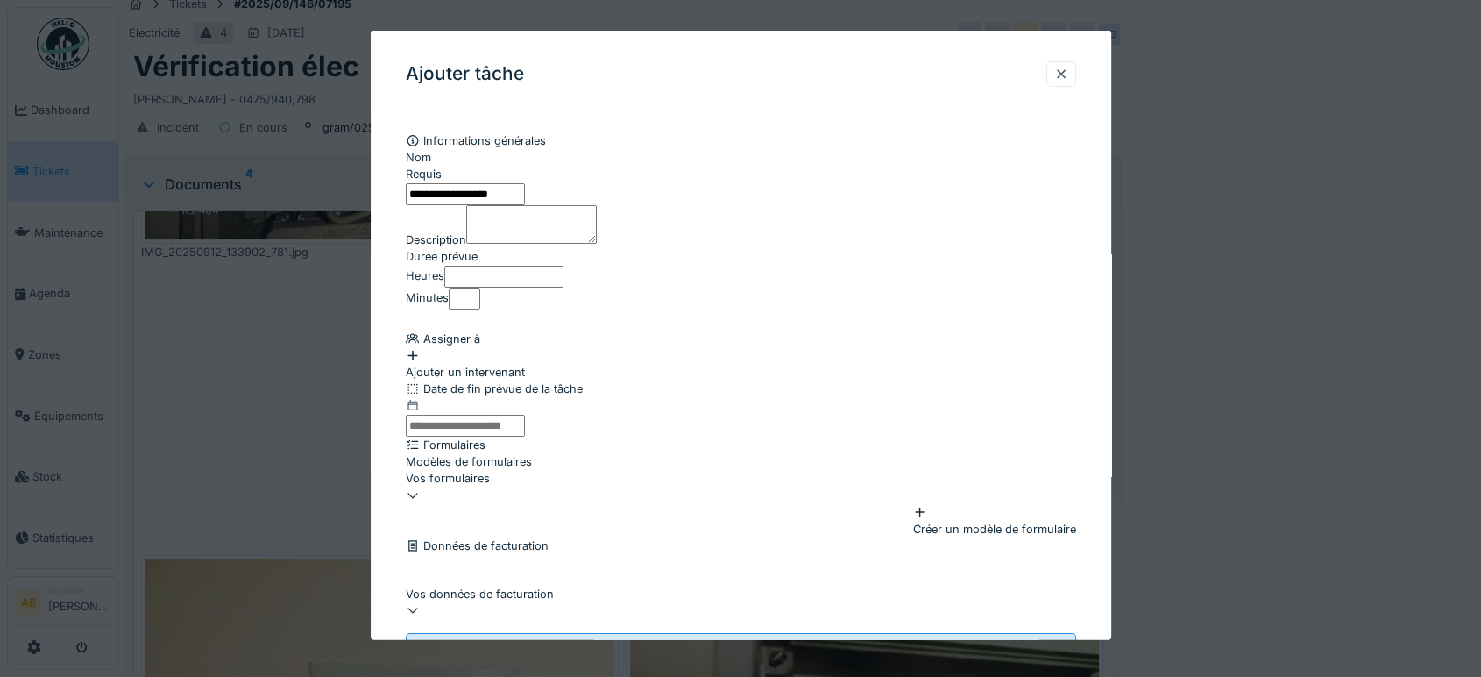
drag, startPoint x: 607, startPoint y: 210, endPoint x: 433, endPoint y: 198, distance: 174.8
click at [433, 198] on input "**********" at bounding box center [465, 193] width 119 height 22
type input "*"
paste input "**********"
click at [421, 201] on input "**********" at bounding box center [465, 193] width 119 height 22
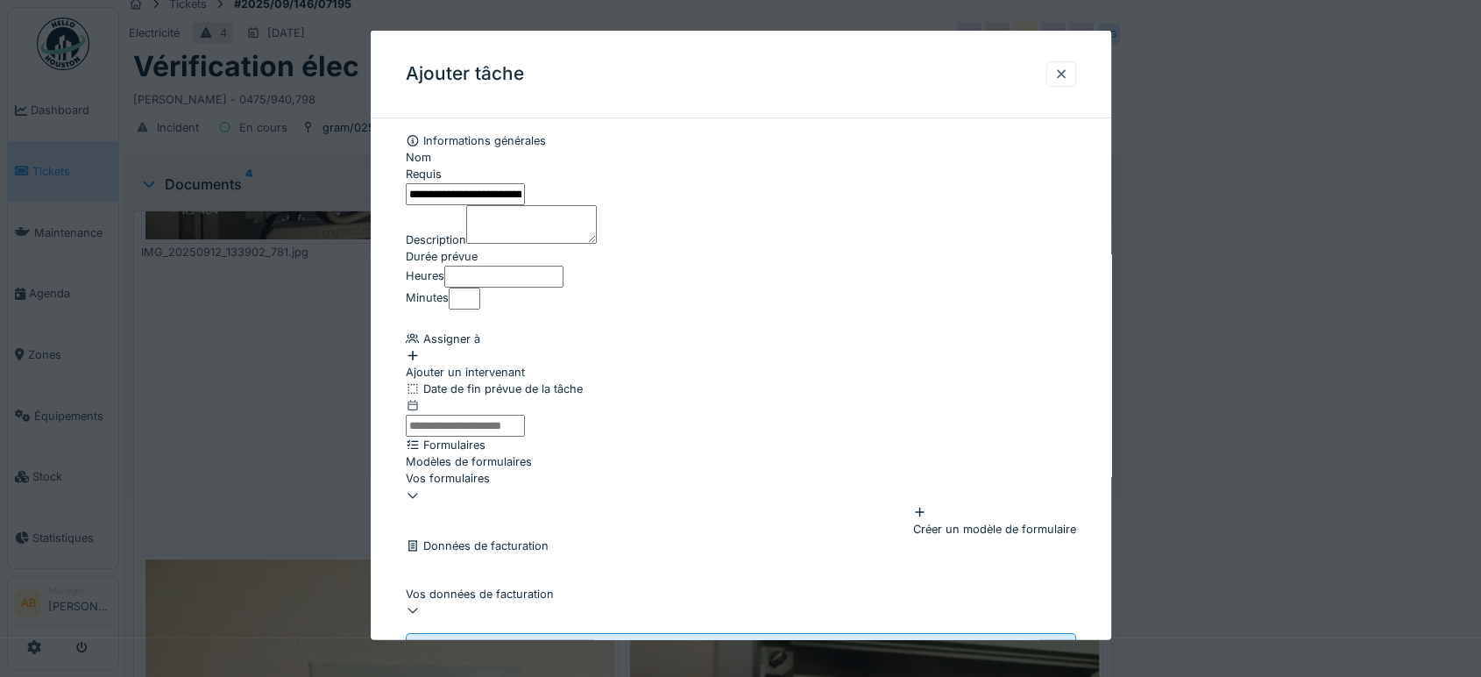
scroll to position [78, 0]
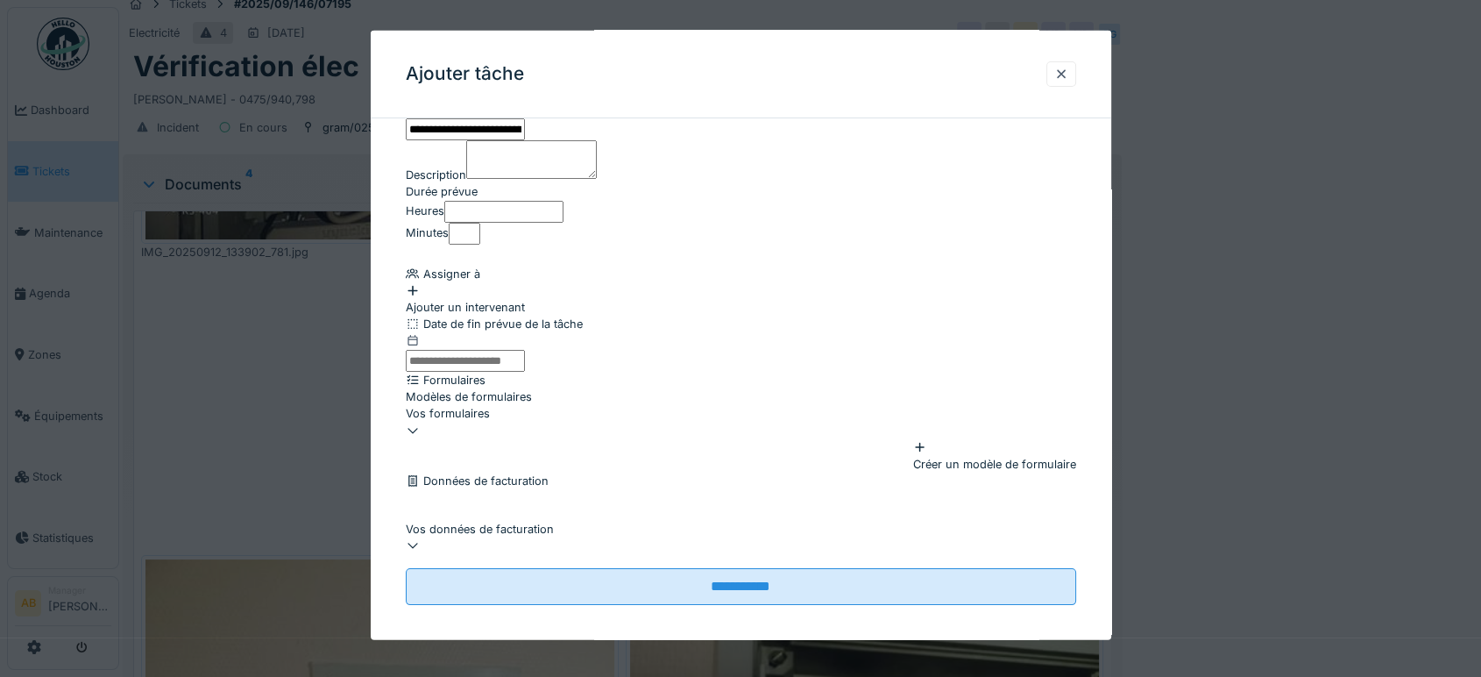
type input "**********"
click at [525, 317] on div "Ajouter un intervenant" at bounding box center [741, 300] width 670 height 33
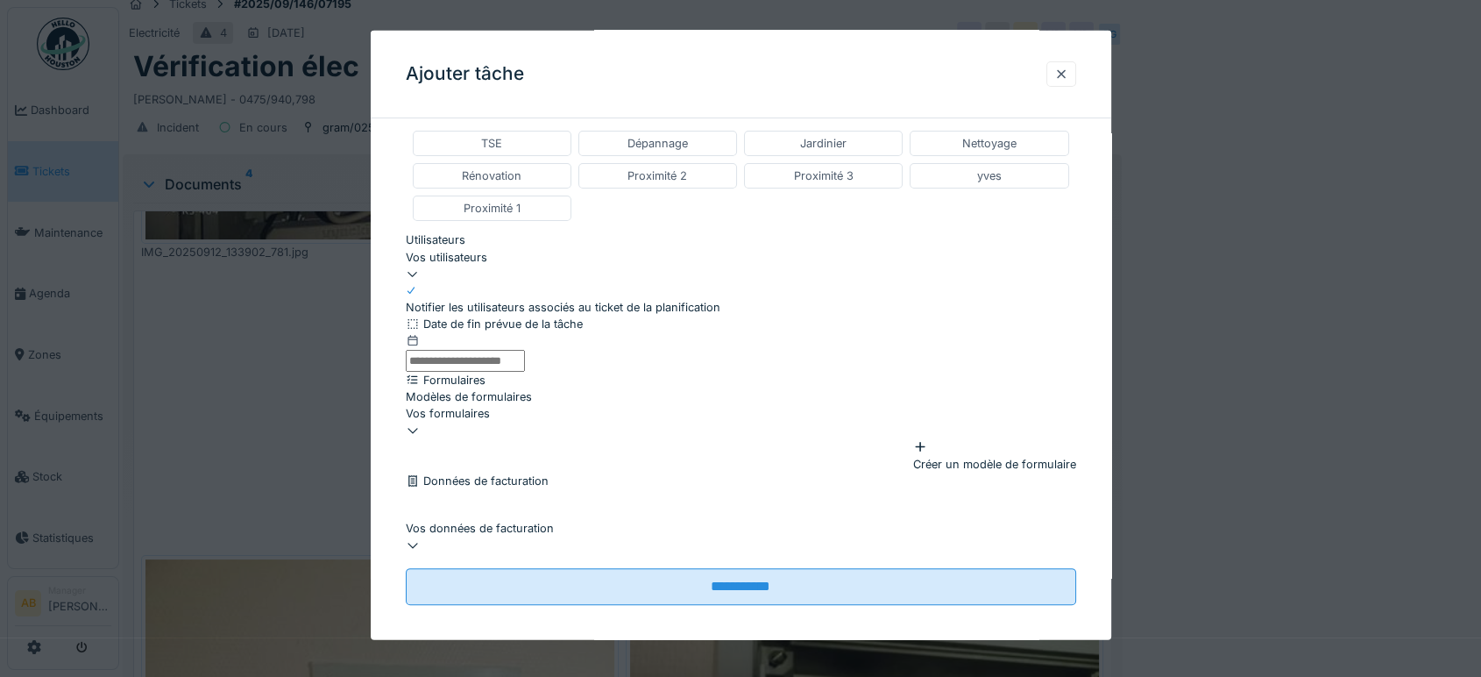
click at [517, 281] on div "Vos utilisateurs" at bounding box center [741, 264] width 670 height 33
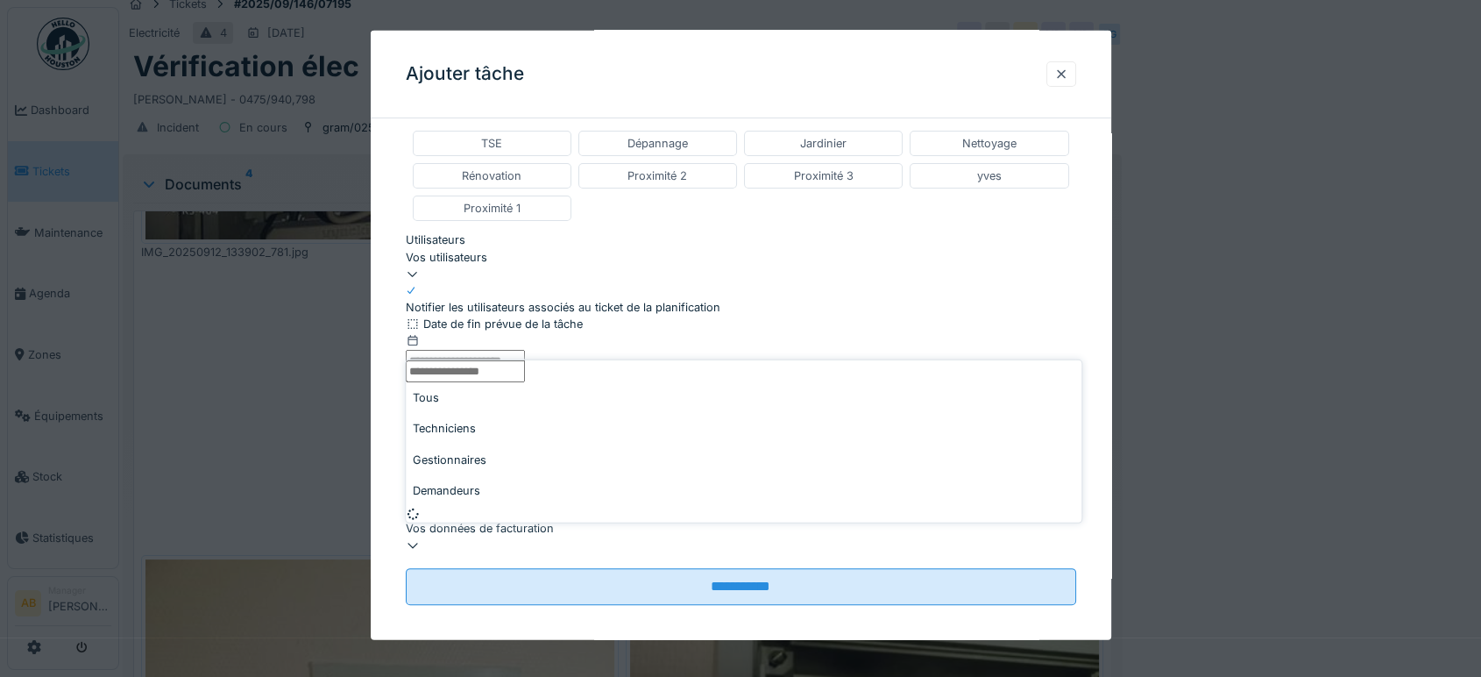
scroll to position [365, 0]
type input "*"
type input "****"
click at [520, 506] on span "Paimklin Ngangu sound" at bounding box center [470, 514] width 128 height 17
type input "****"
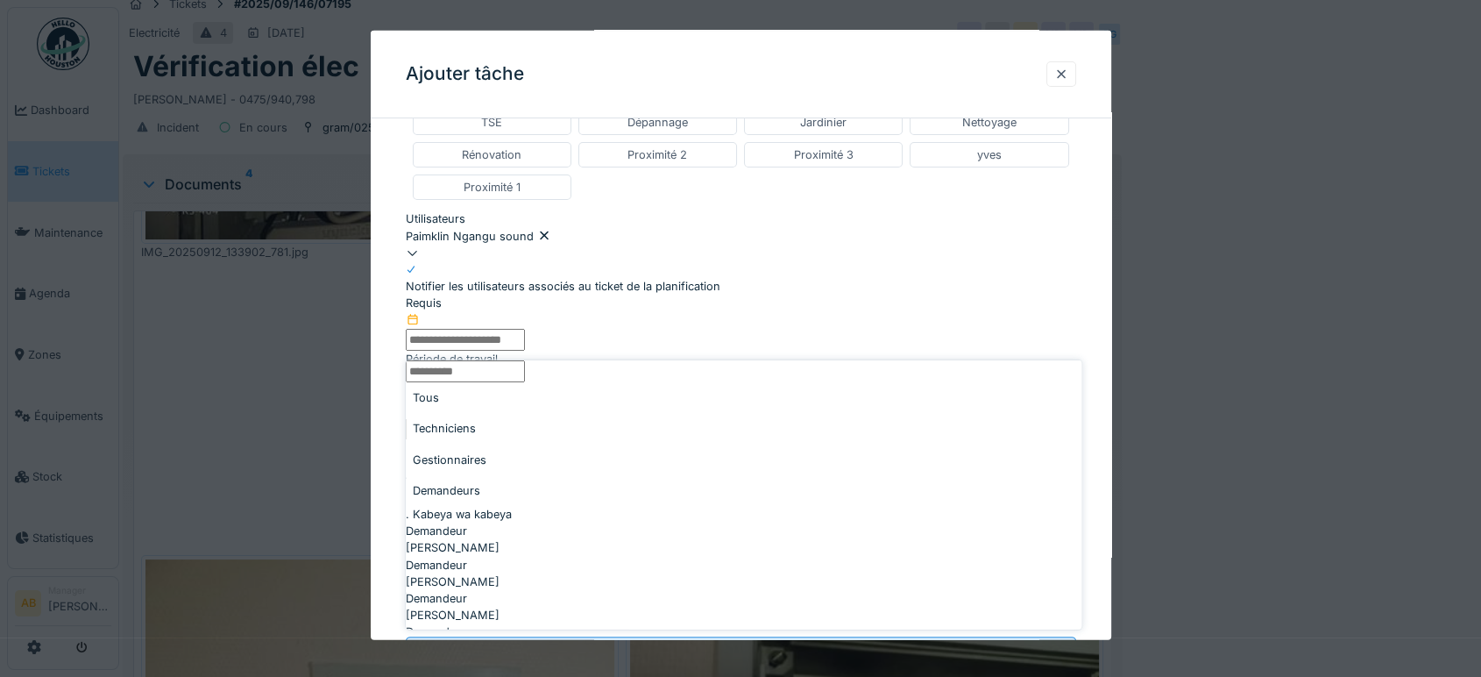
click at [785, 208] on div "TSE Dépannage Jardinier Nettoyage Rénovation Proximité 2 Proximité 3 yves Proxi…" at bounding box center [741, 155] width 670 height 105
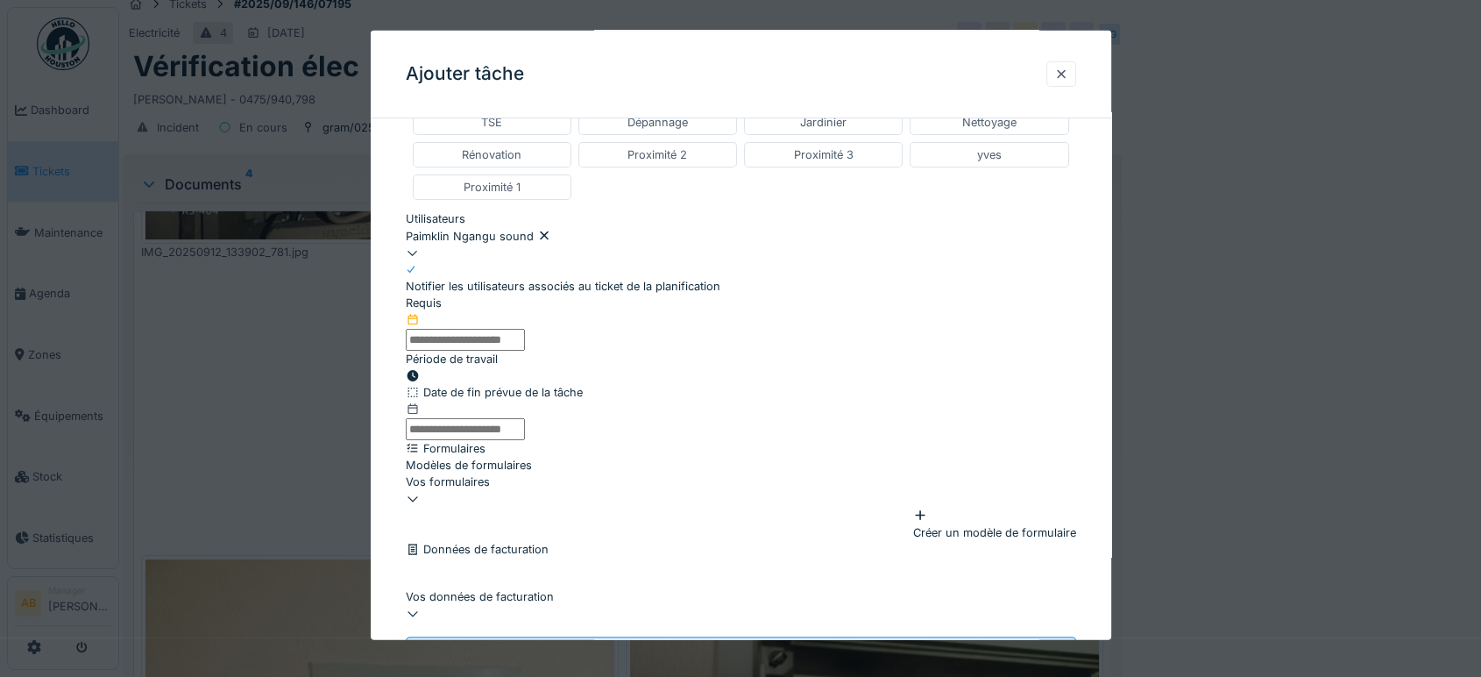
click at [525, 350] on input "text" at bounding box center [465, 339] width 119 height 22
drag, startPoint x: 802, startPoint y: 195, endPoint x: 756, endPoint y: 325, distance: 137.5
click at [525, 350] on input "**********" at bounding box center [465, 339] width 119 height 22
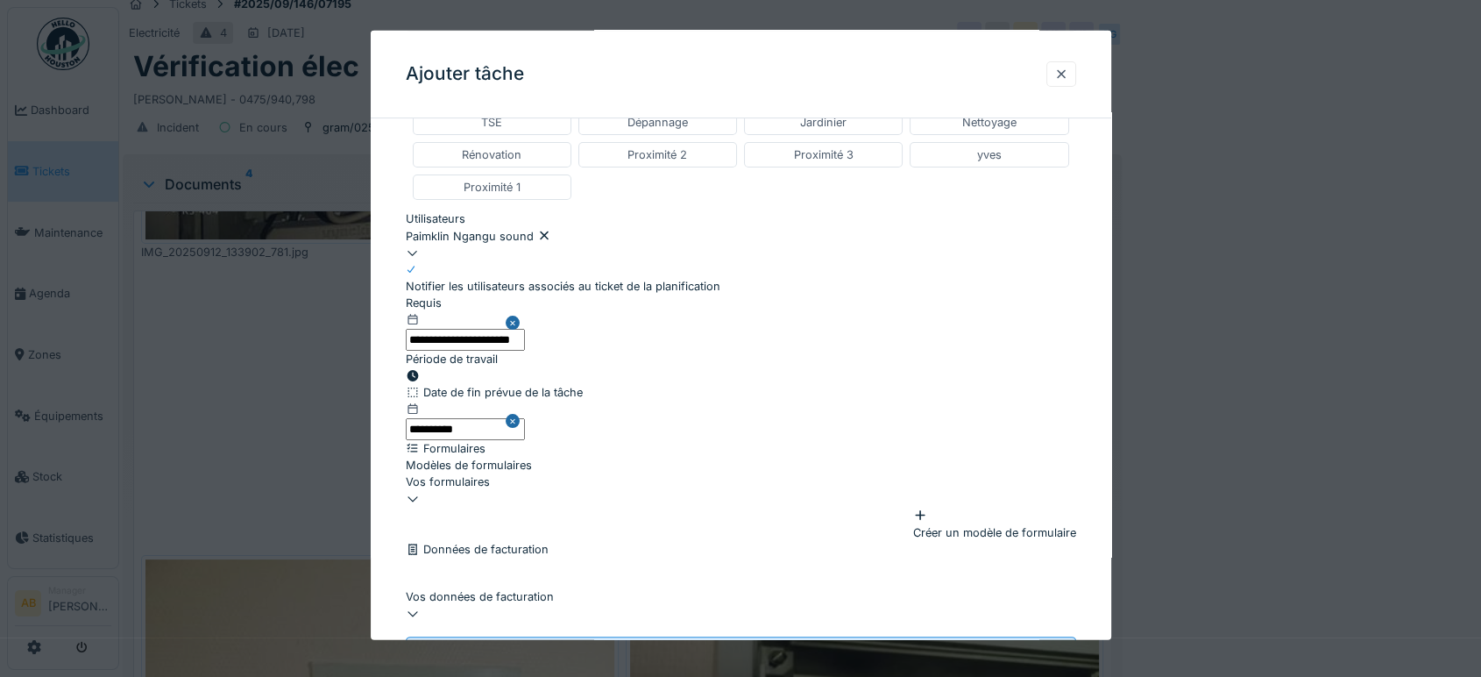
click at [420, 381] on icon at bounding box center [413, 375] width 14 height 11
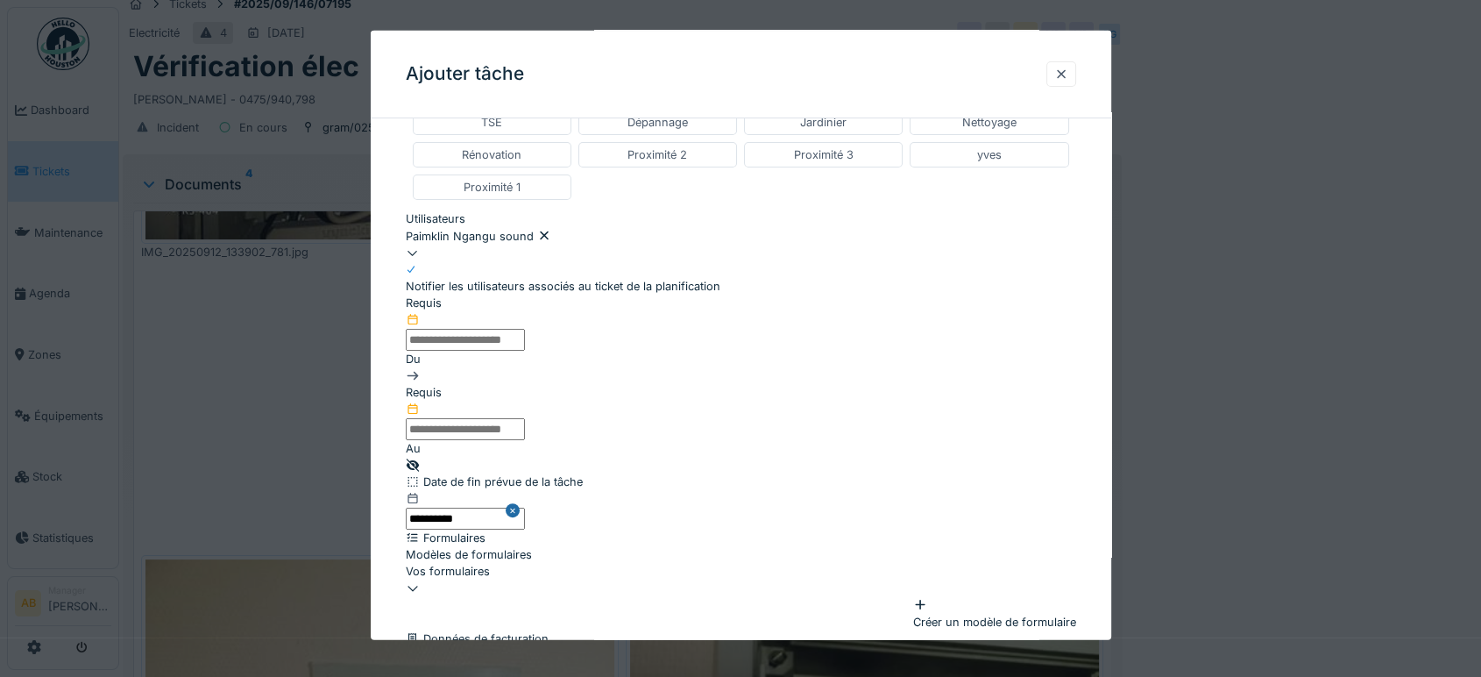
click at [525, 350] on input "text" at bounding box center [465, 339] width 119 height 22
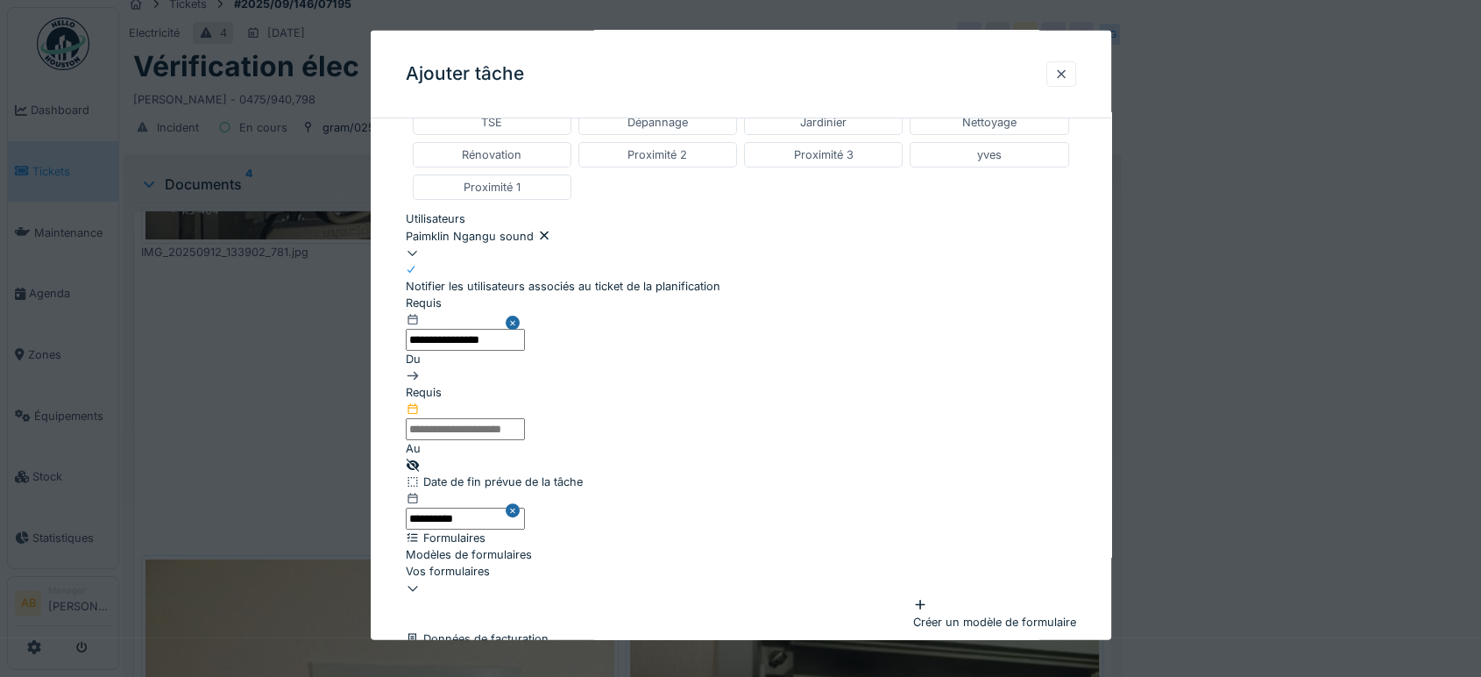
click at [525, 439] on input "text" at bounding box center [465, 428] width 119 height 22
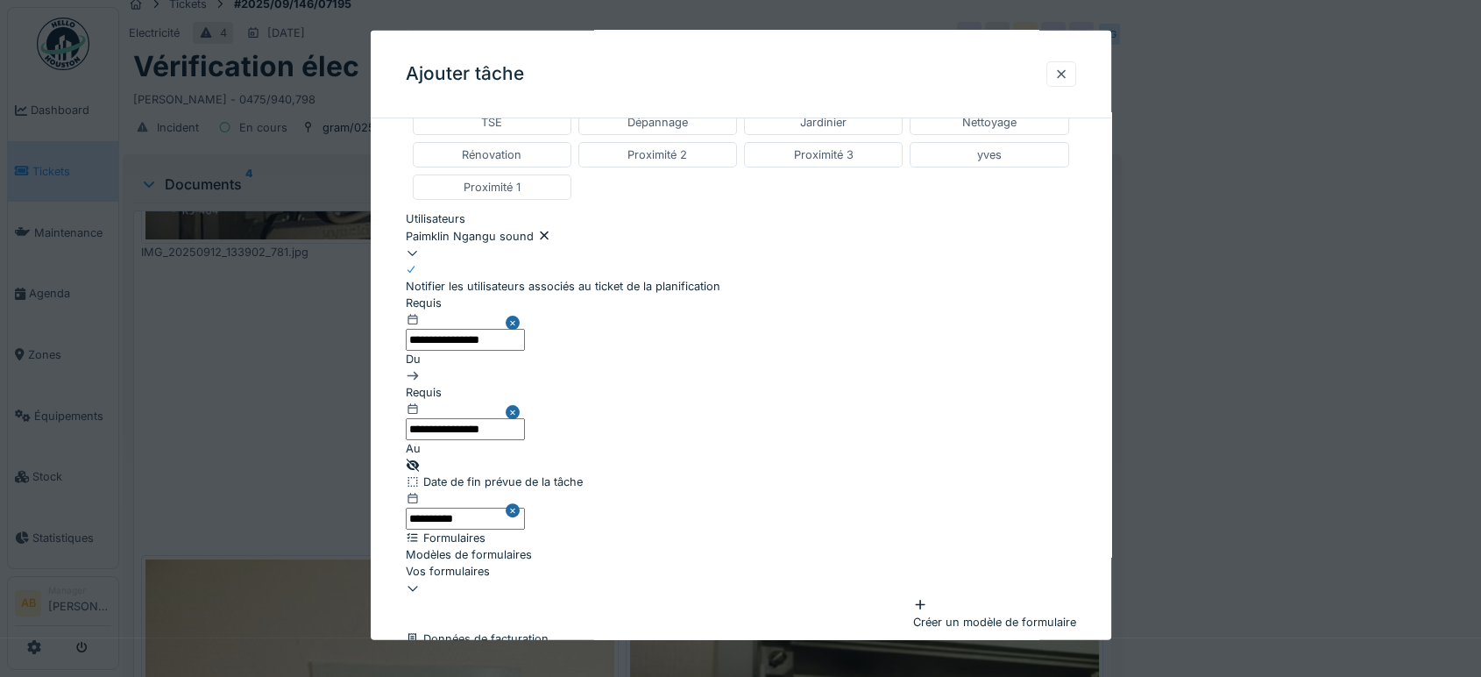
scroll to position [1361, 0]
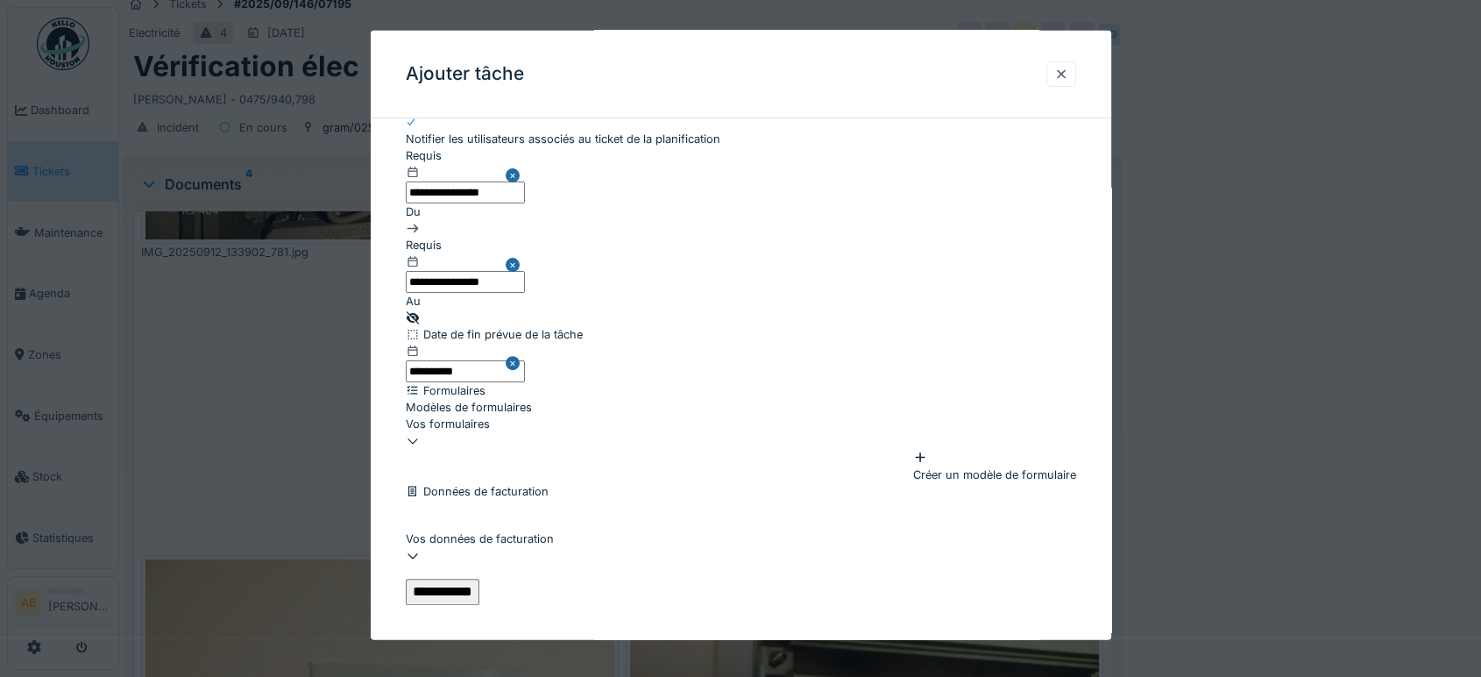
click at [479, 585] on input "**********" at bounding box center [443, 590] width 74 height 26
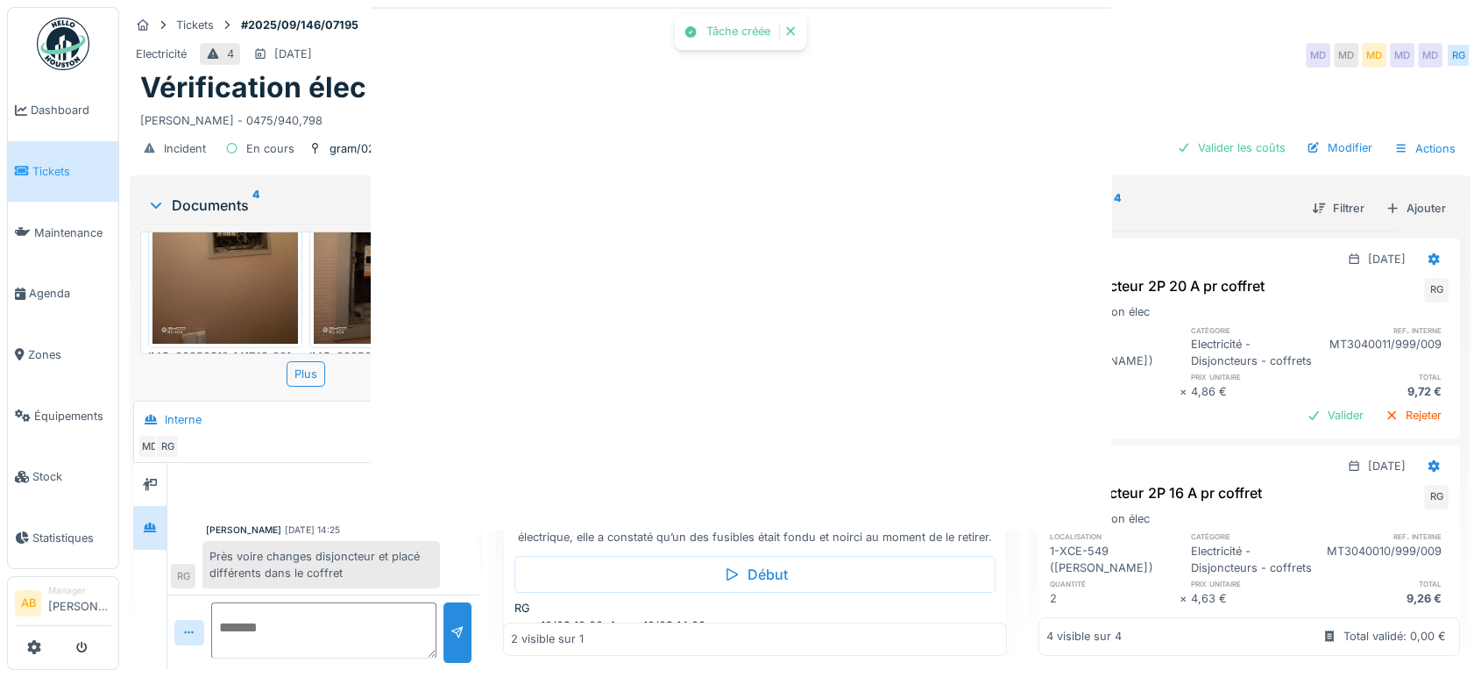
scroll to position [0, 0]
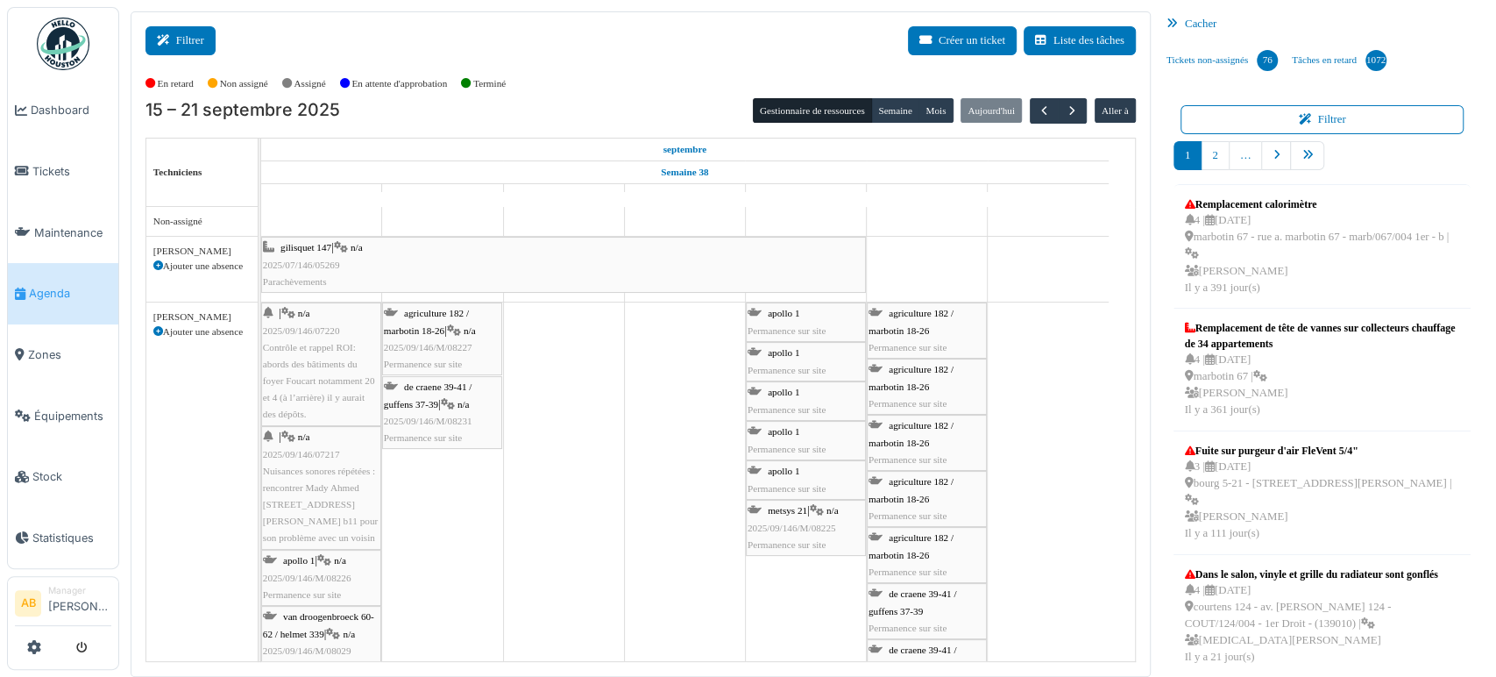
click at [191, 26] on button "Filtrer" at bounding box center [180, 40] width 70 height 29
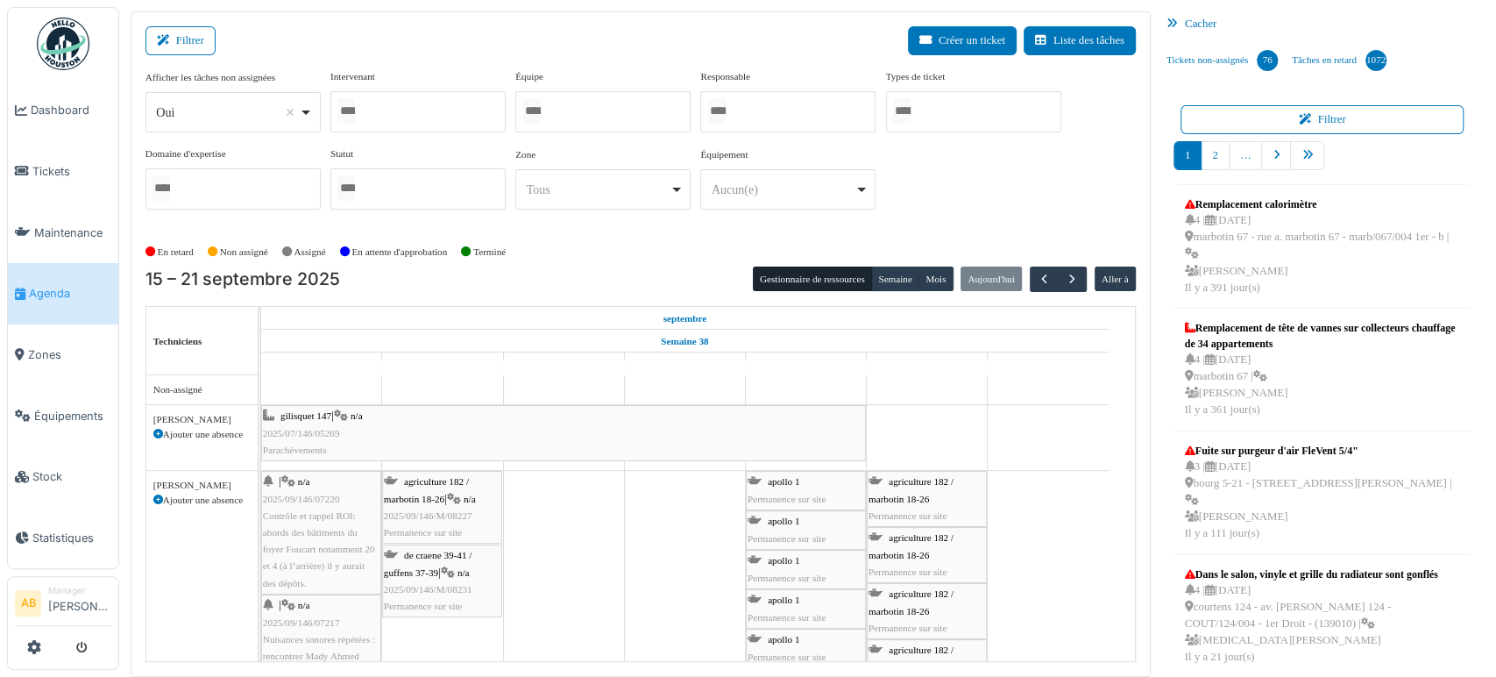
click at [217, 109] on div "Oui Remove item" at bounding box center [227, 112] width 143 height 18
select select "**"
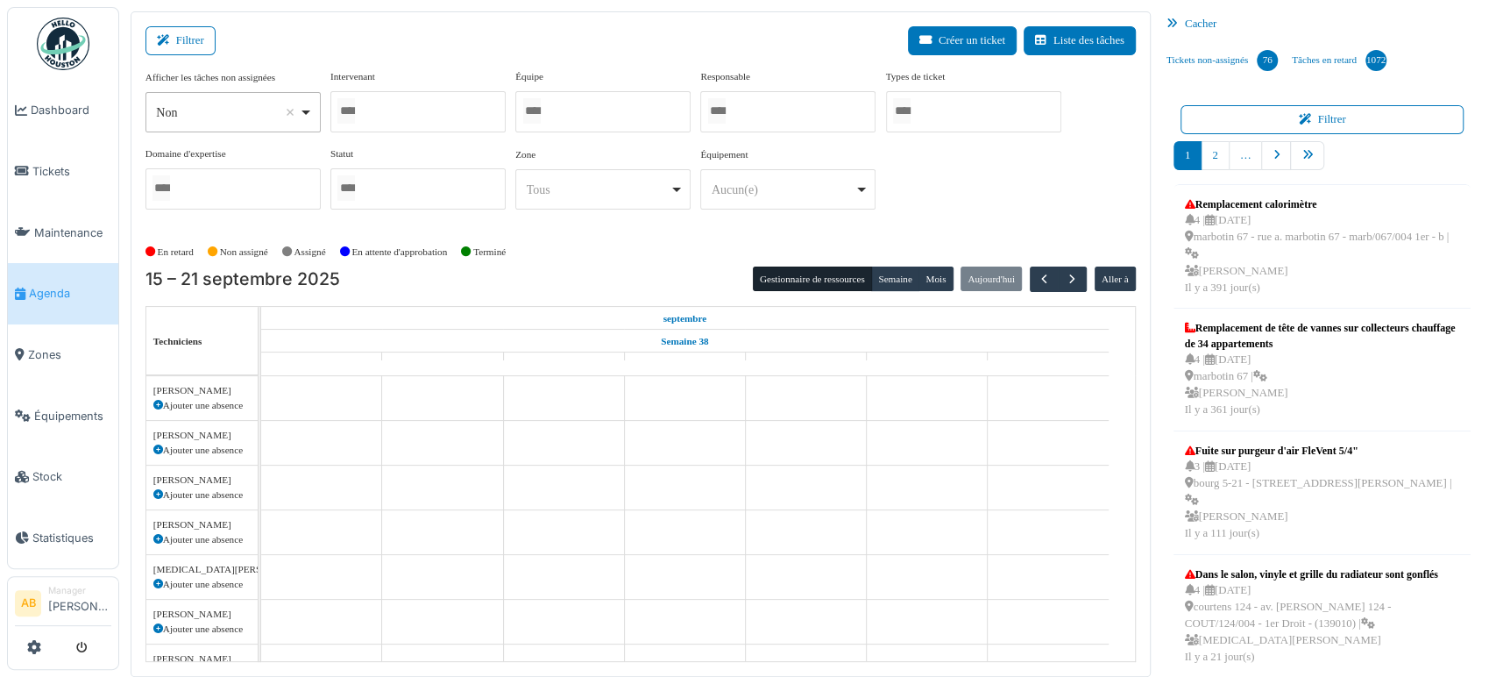
click at [422, 84] on div "Intervenant Abdelkader Ouriachi Abdelkader Talbi abdelkarim Agouzoul Ahmed Belh…" at bounding box center [417, 100] width 175 height 63
click at [414, 109] on div at bounding box center [417, 111] width 175 height 41
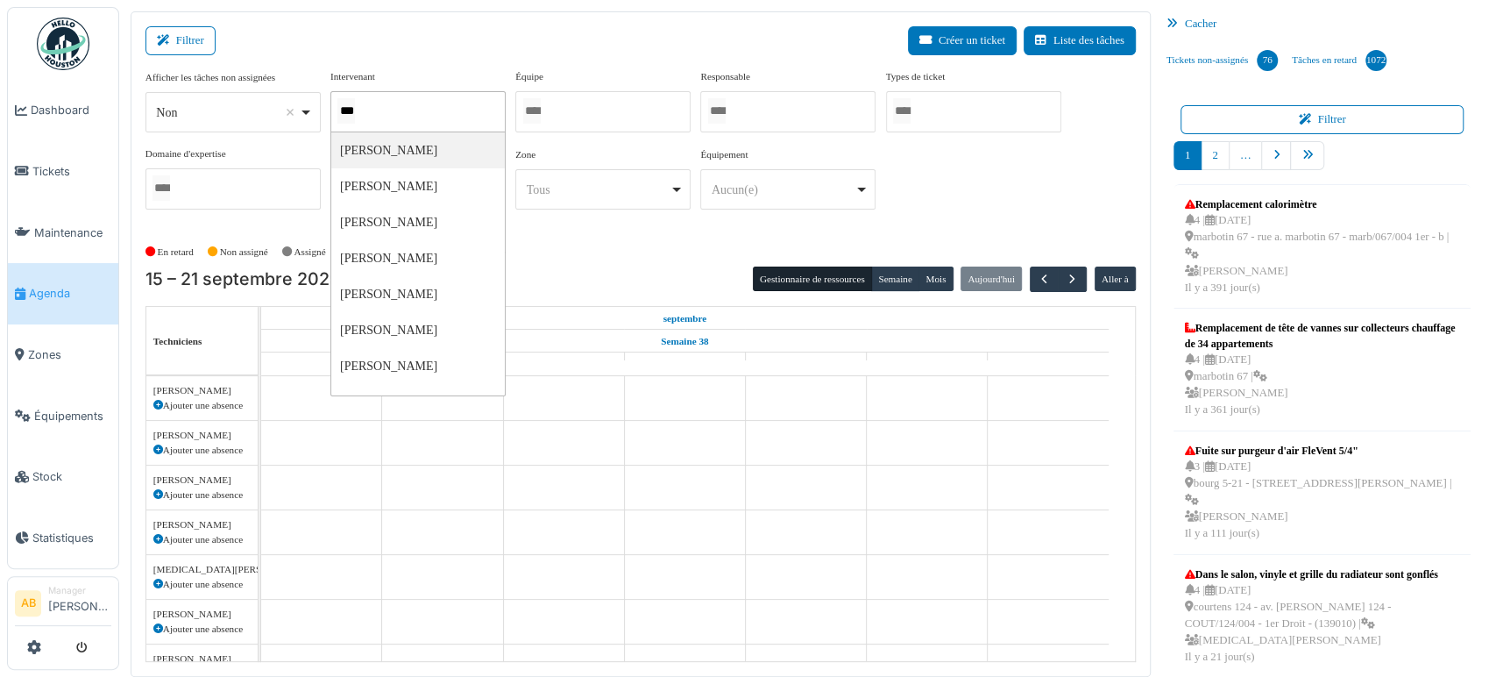
type input "****"
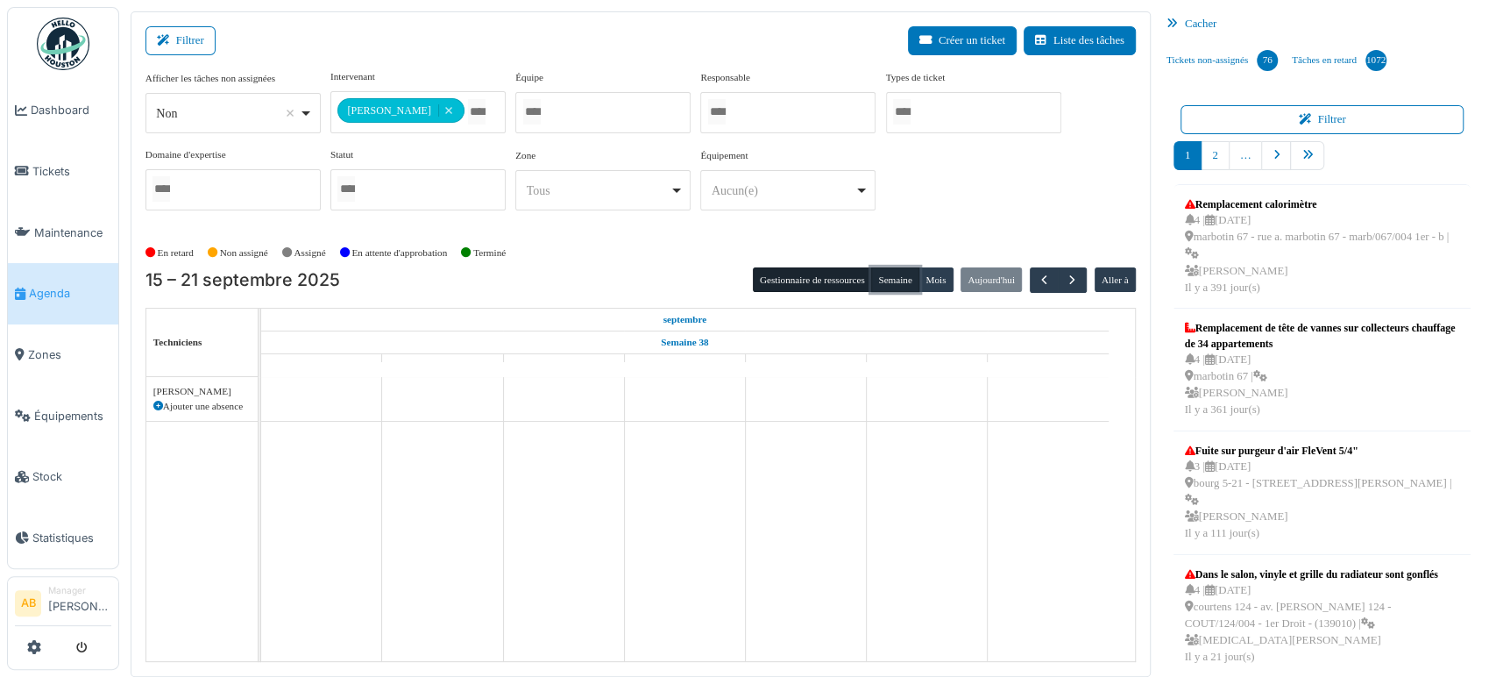
click at [876, 277] on button "Semaine" at bounding box center [895, 279] width 48 height 25
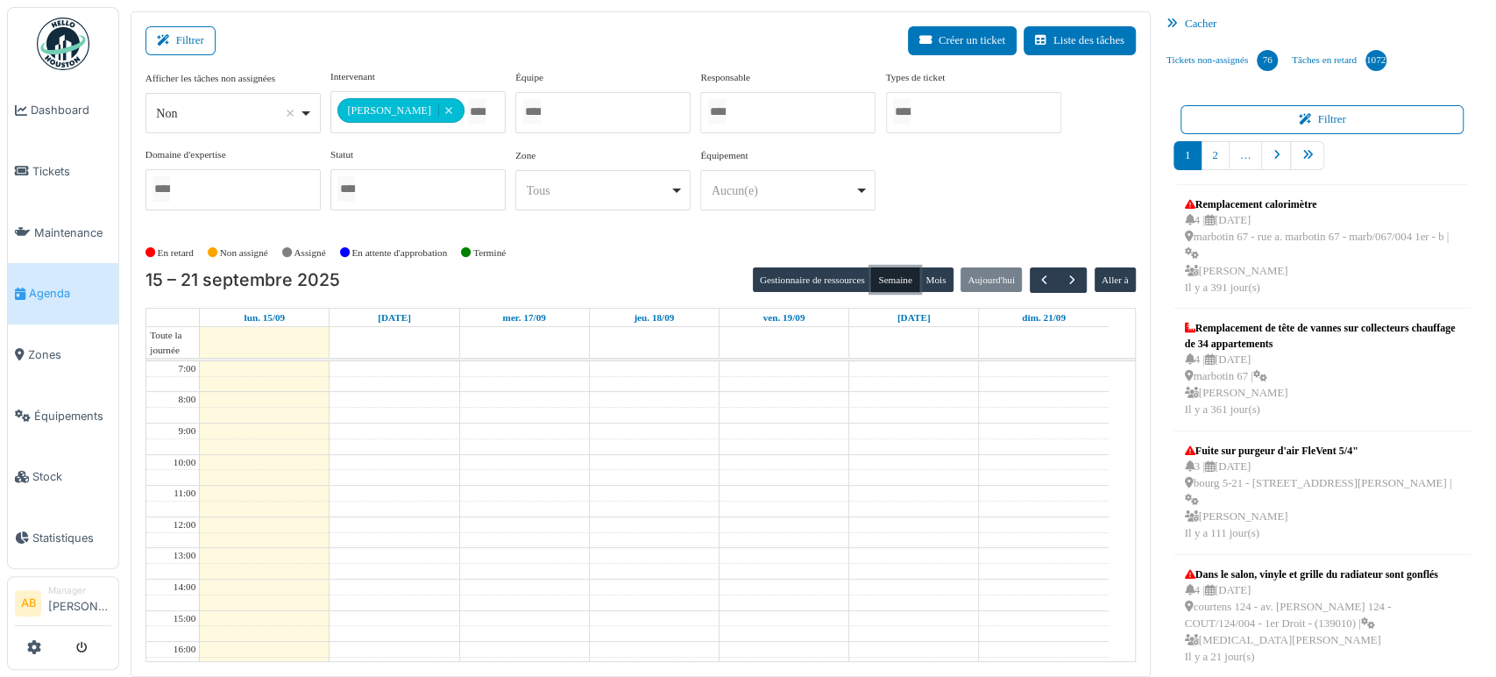
drag, startPoint x: 888, startPoint y: 391, endPoint x: 798, endPoint y: 448, distance: 106.0
click at [798, 448] on tbody "7:00 8:00 9:00 10:00 11:00 12:00 13:00 14:00 15:00 16:00 17:00 18:00 19:00 20:0…" at bounding box center [627, 625] width 962 height 529
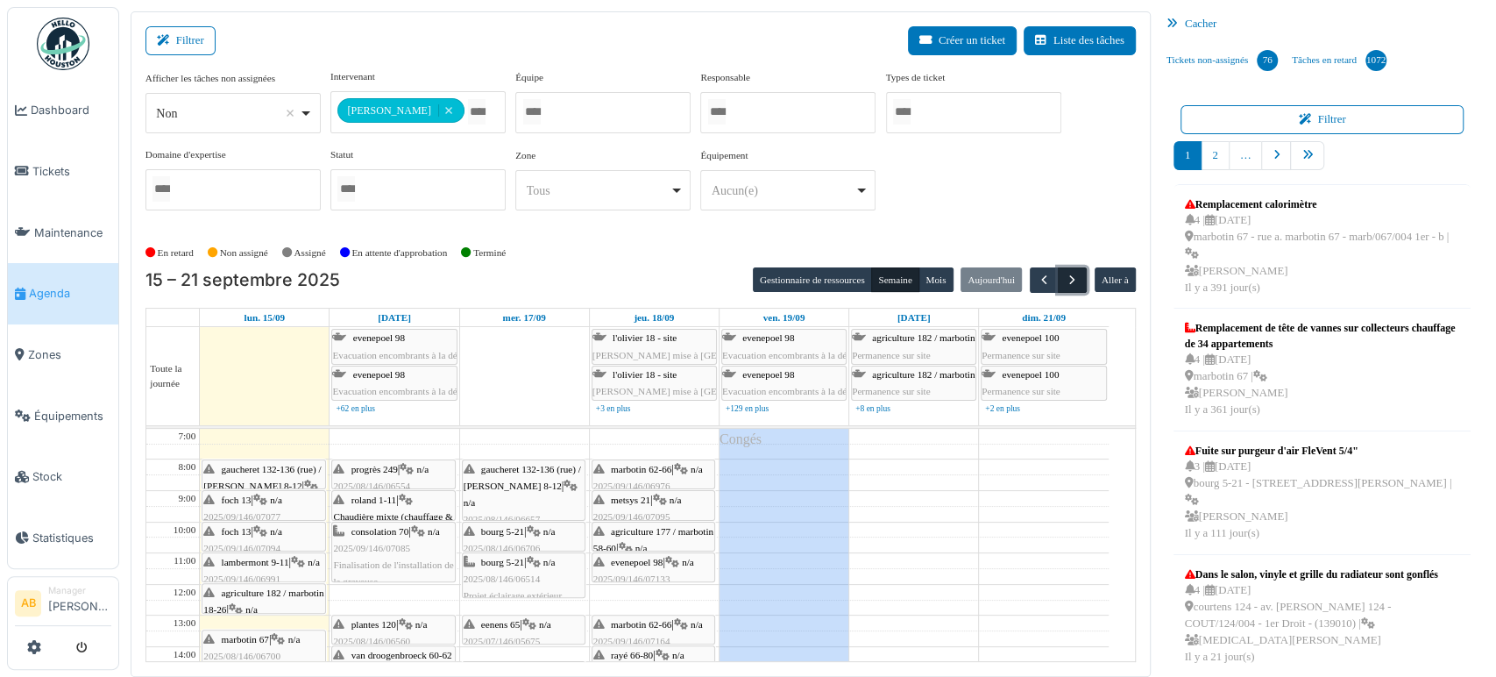
click at [1065, 285] on span "button" at bounding box center [1072, 280] width 15 height 15
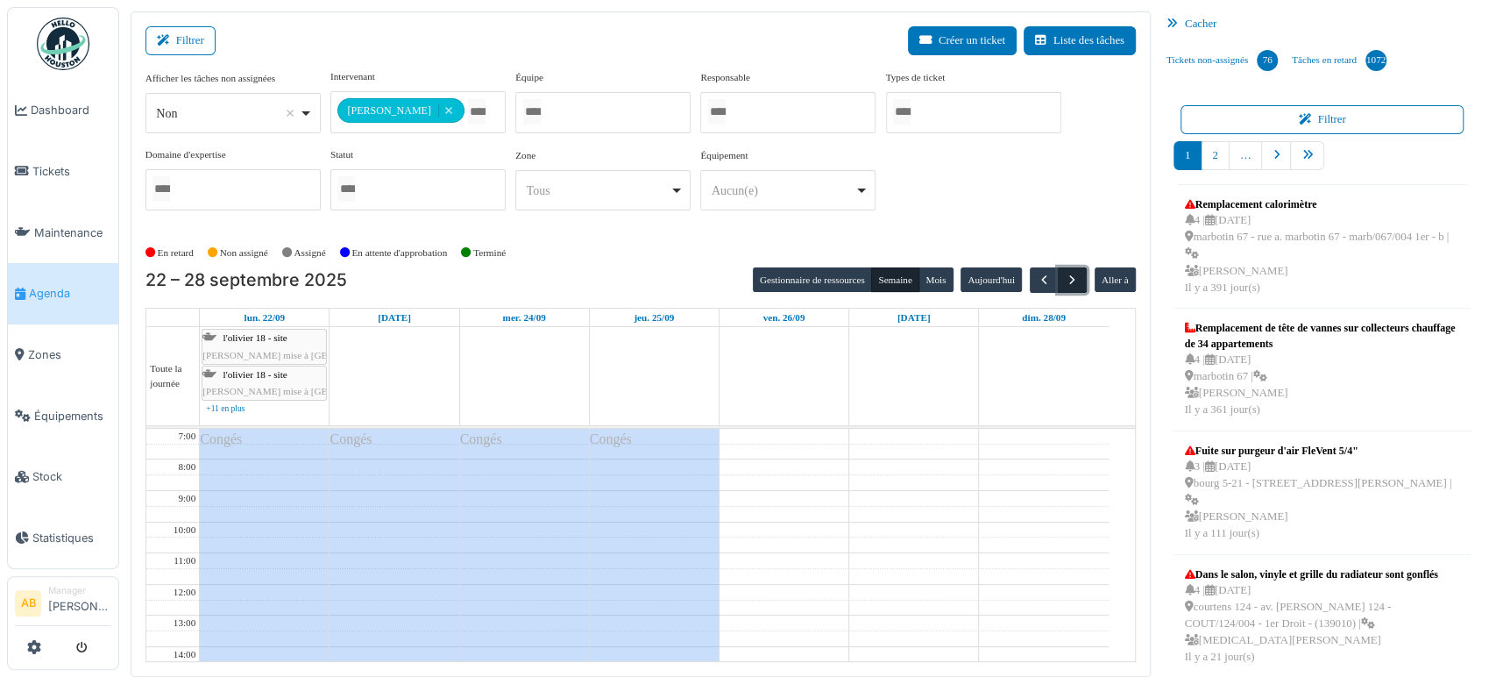
click at [1065, 284] on span "button" at bounding box center [1072, 280] width 15 height 15
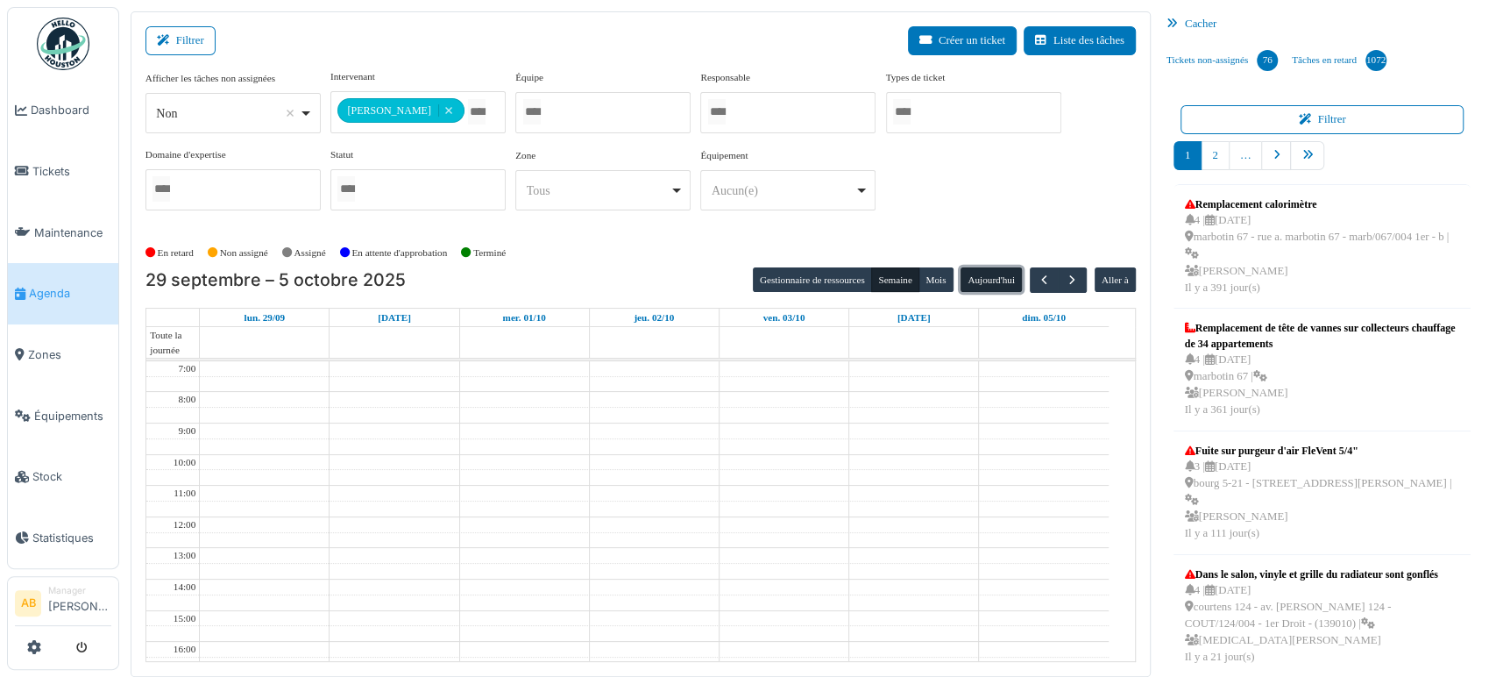
click at [1002, 267] on button "Aujourd'hui" at bounding box center [990, 279] width 61 height 25
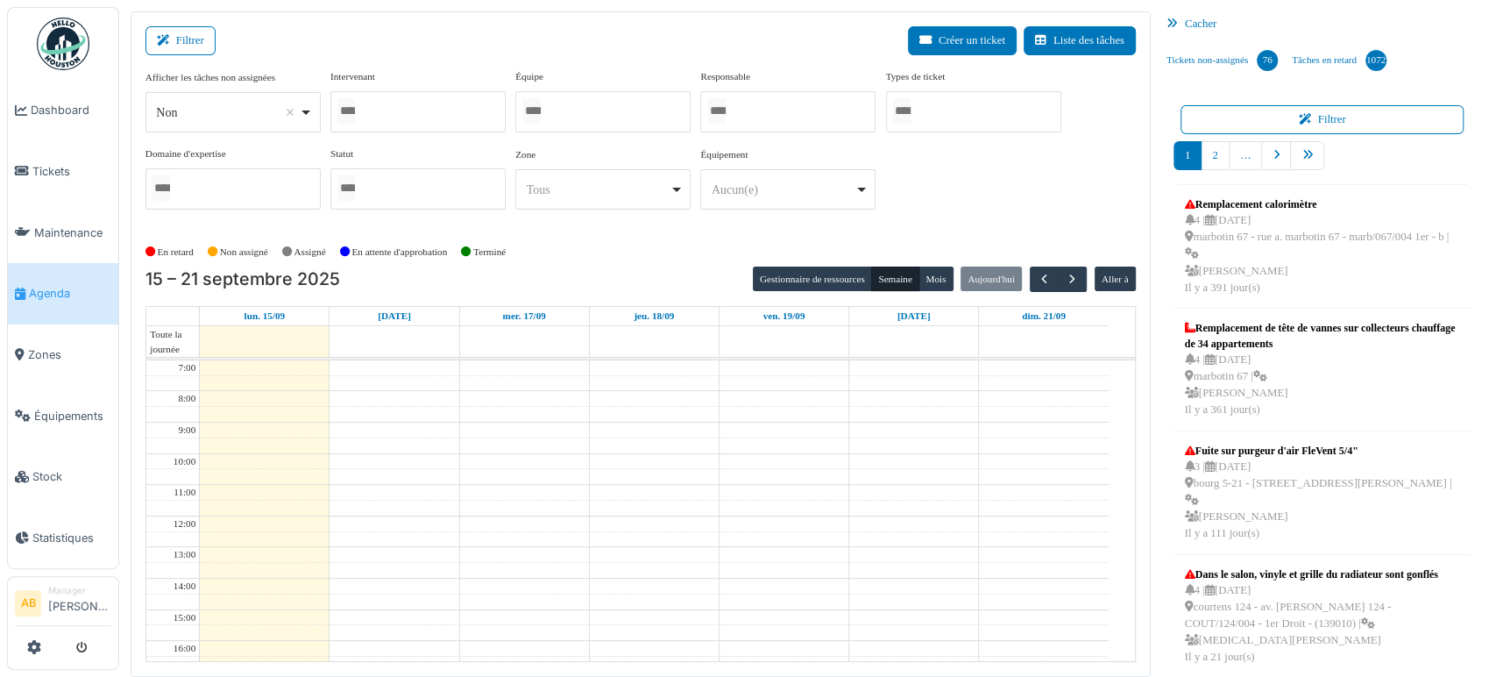
scroll to position [15, 0]
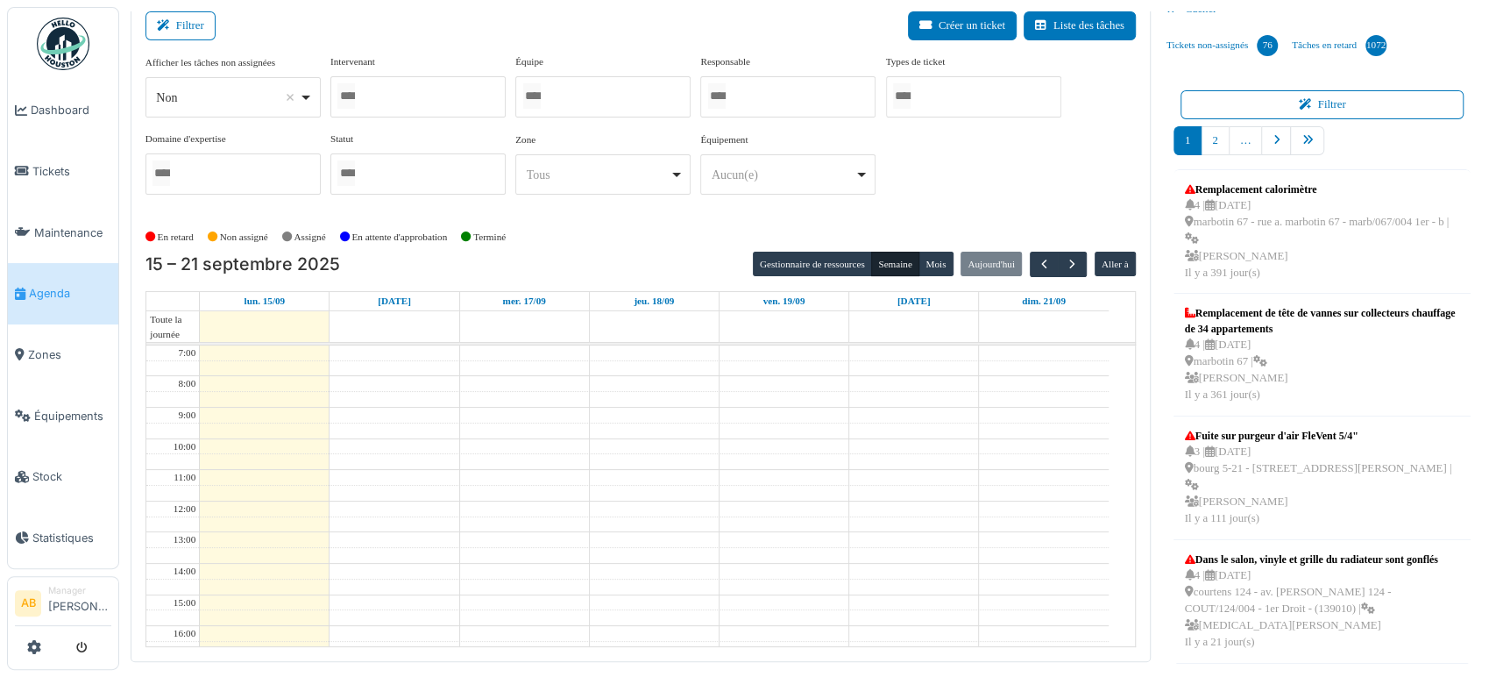
click at [422, 101] on div at bounding box center [417, 96] width 175 height 41
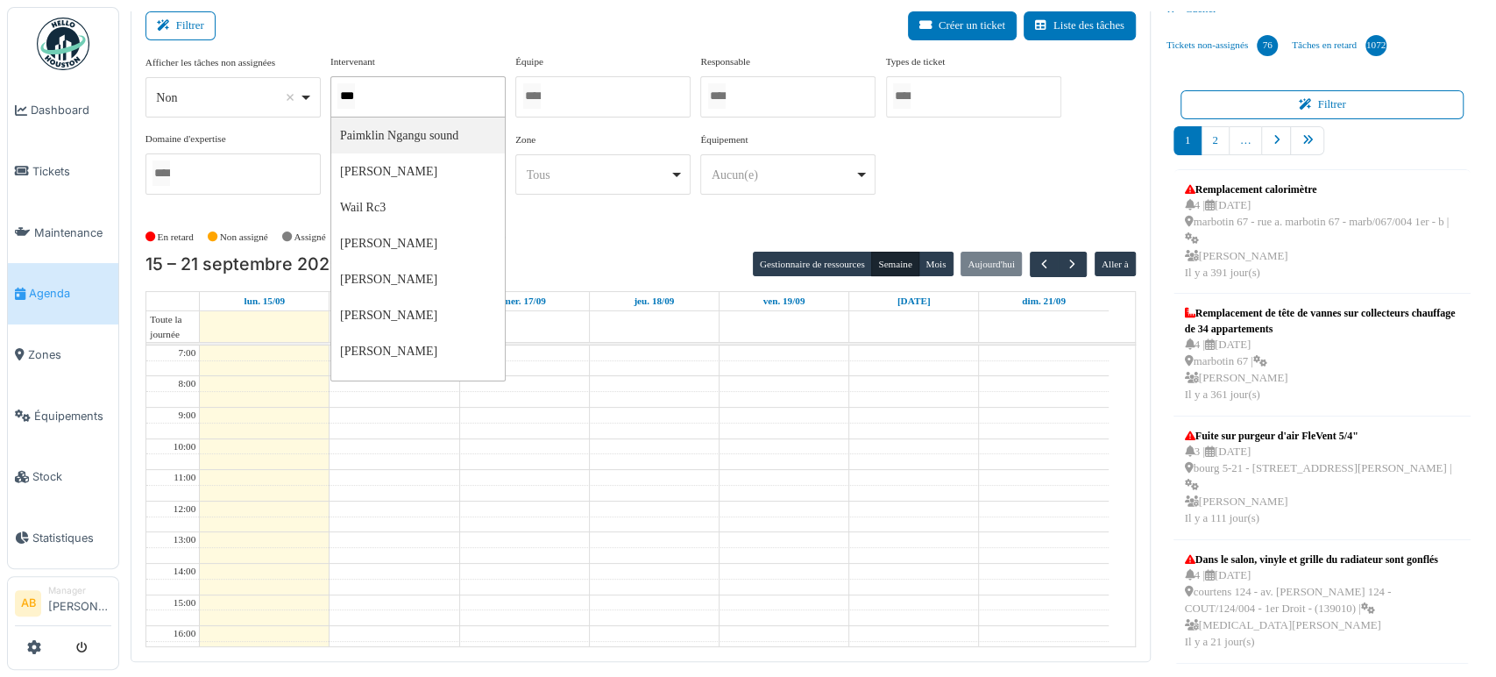
type input "****"
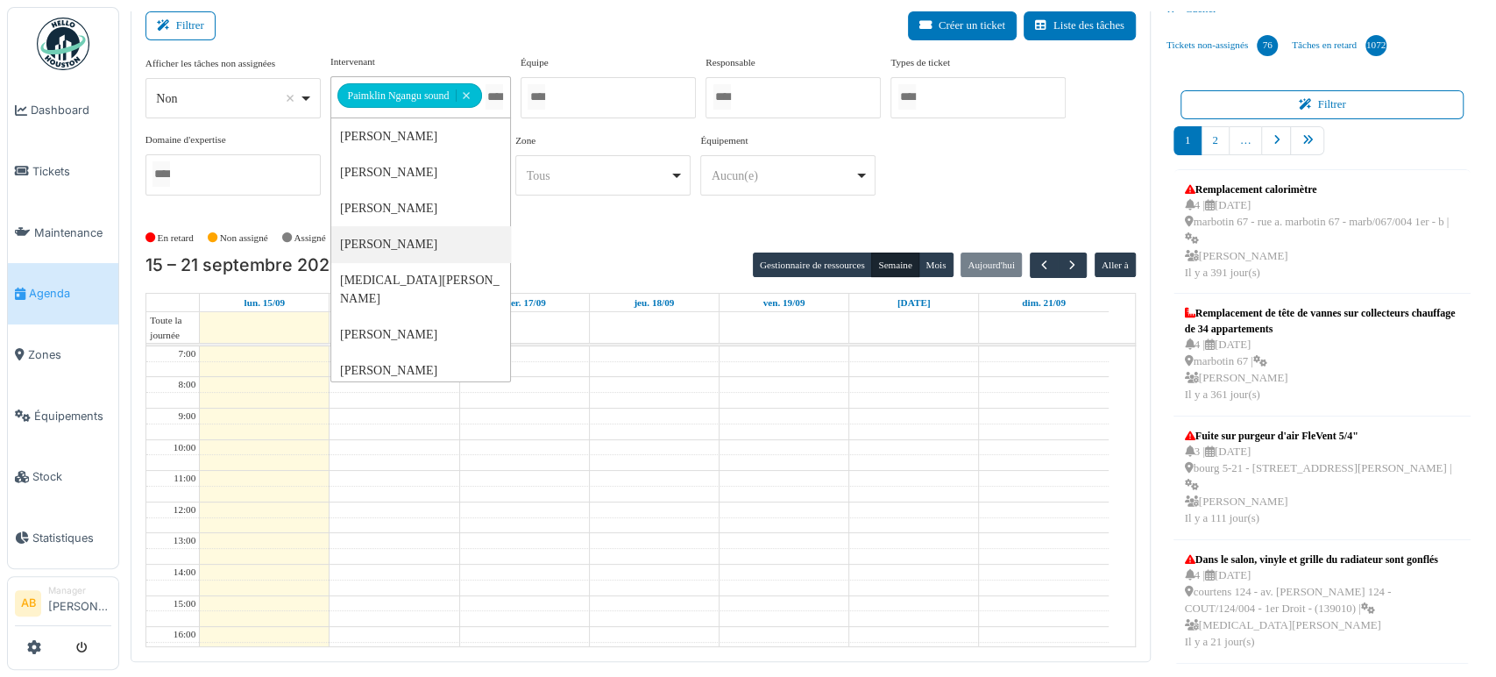
click at [763, 492] on td at bounding box center [654, 494] width 909 height 16
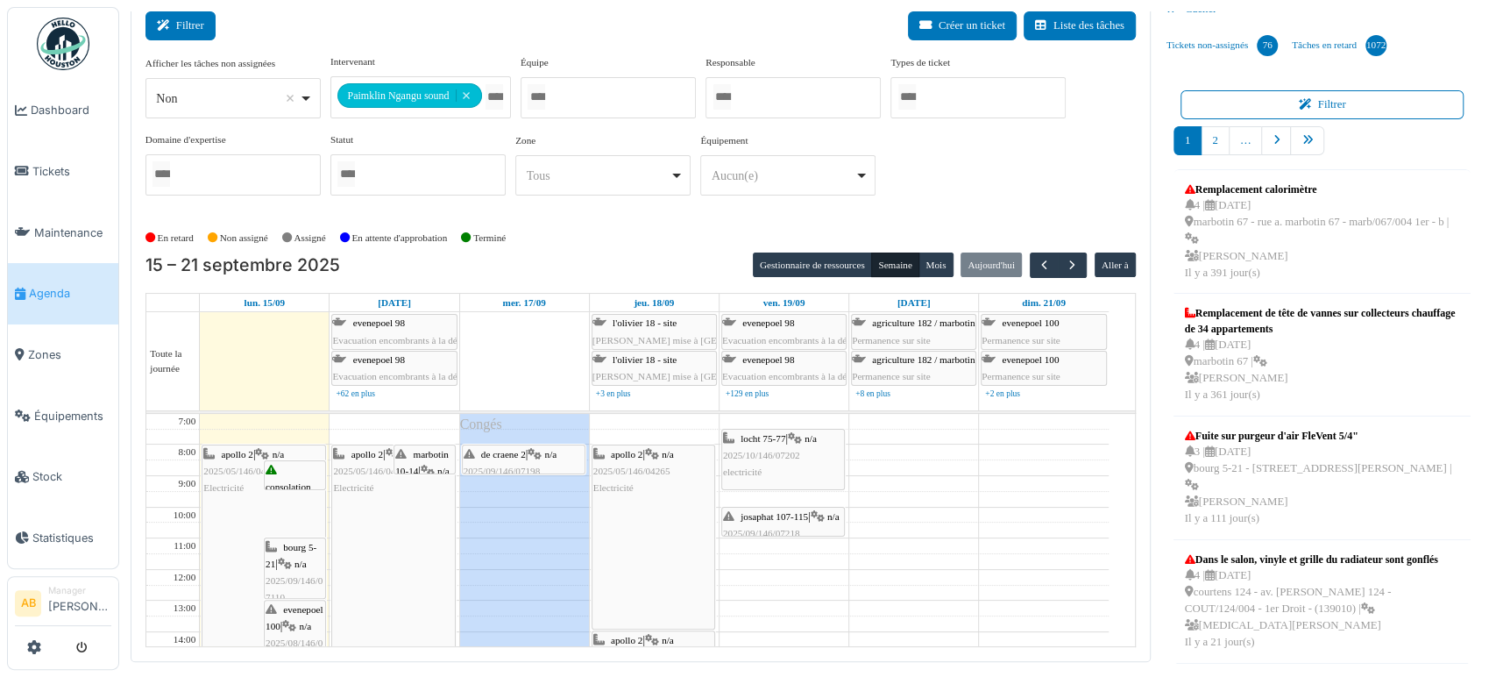
click at [181, 12] on button "Filtrer" at bounding box center [180, 25] width 70 height 29
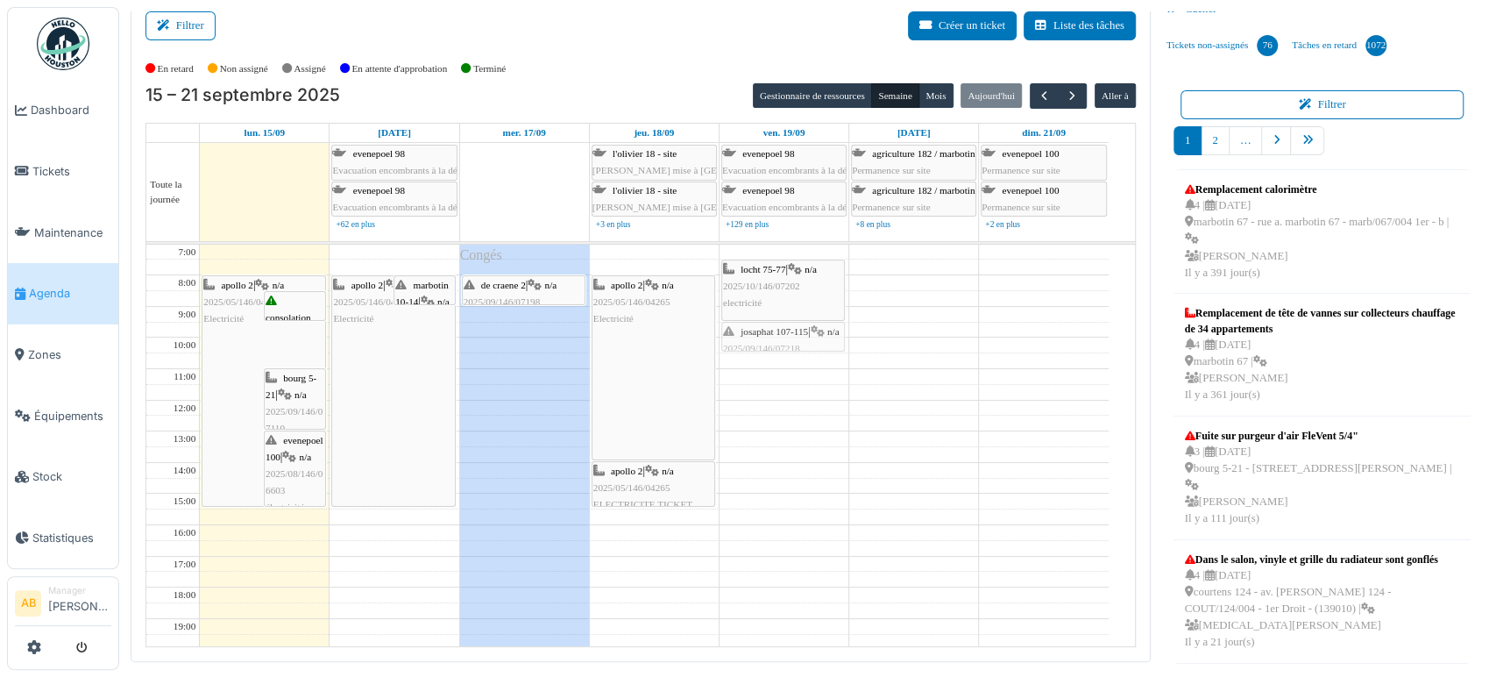
drag, startPoint x: 791, startPoint y: 347, endPoint x: 802, endPoint y: 329, distance: 21.2
click at [802, 329] on div "locht 75-77 | n/a 2025/10/146/07202 electricité josaphat 107-115 | n/a 2025/09/…" at bounding box center [783, 508] width 129 height 529
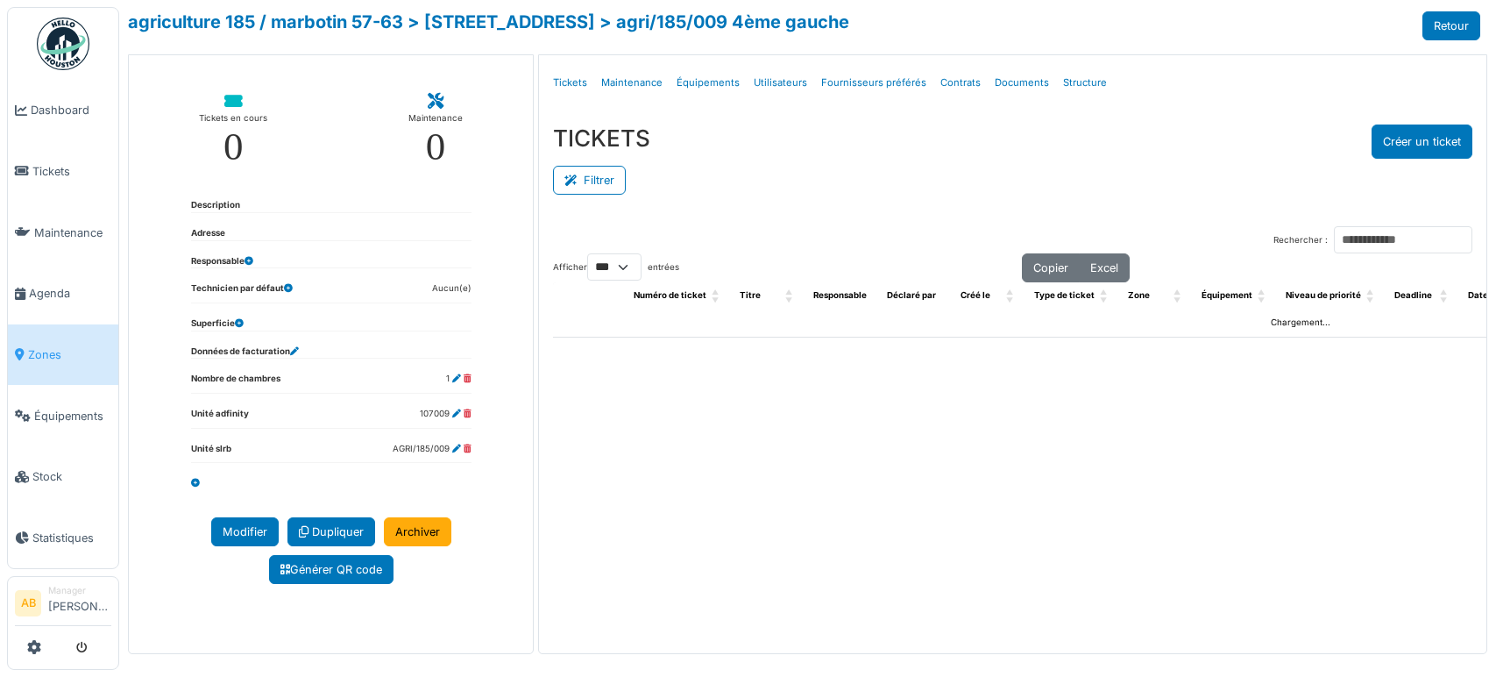
select select "***"
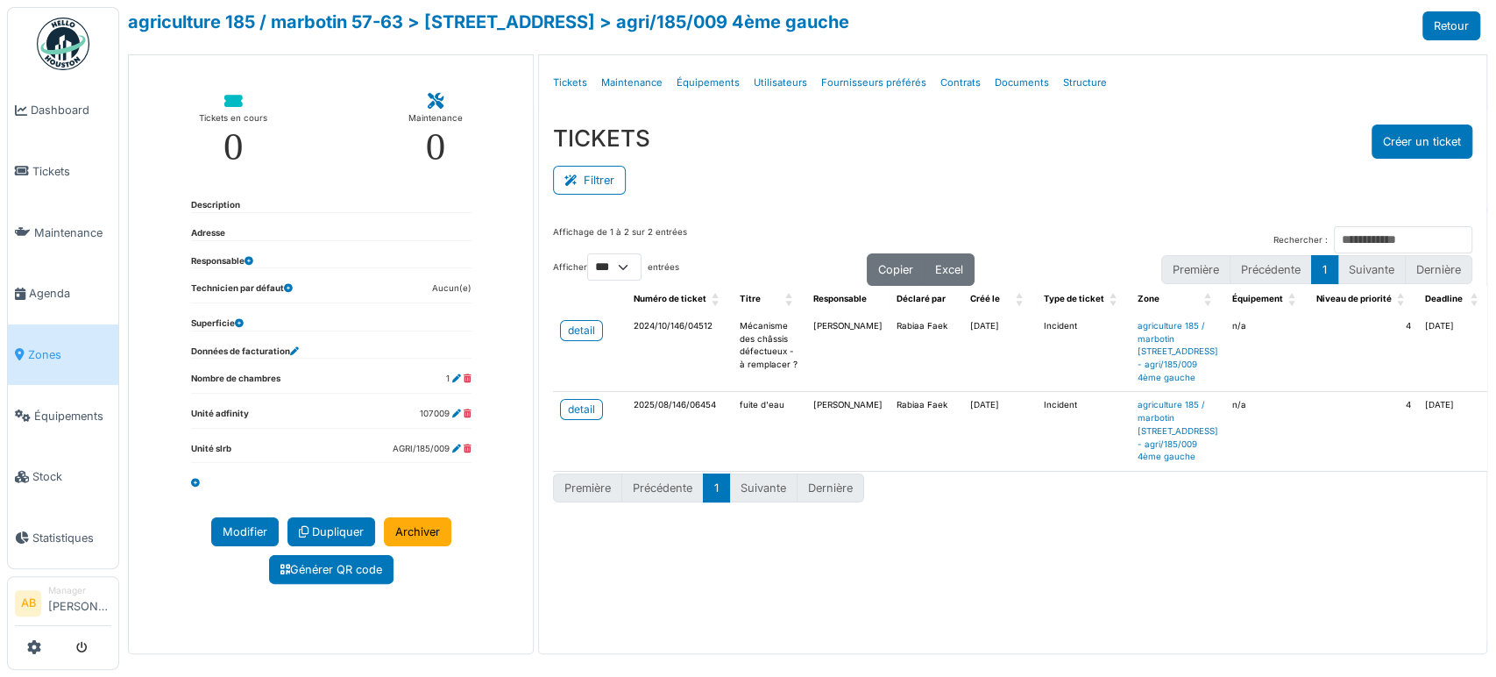
click at [535, 461] on div "**********" at bounding box center [807, 353] width 1359 height 599
click at [561, 420] on link "detail" at bounding box center [581, 409] width 43 height 21
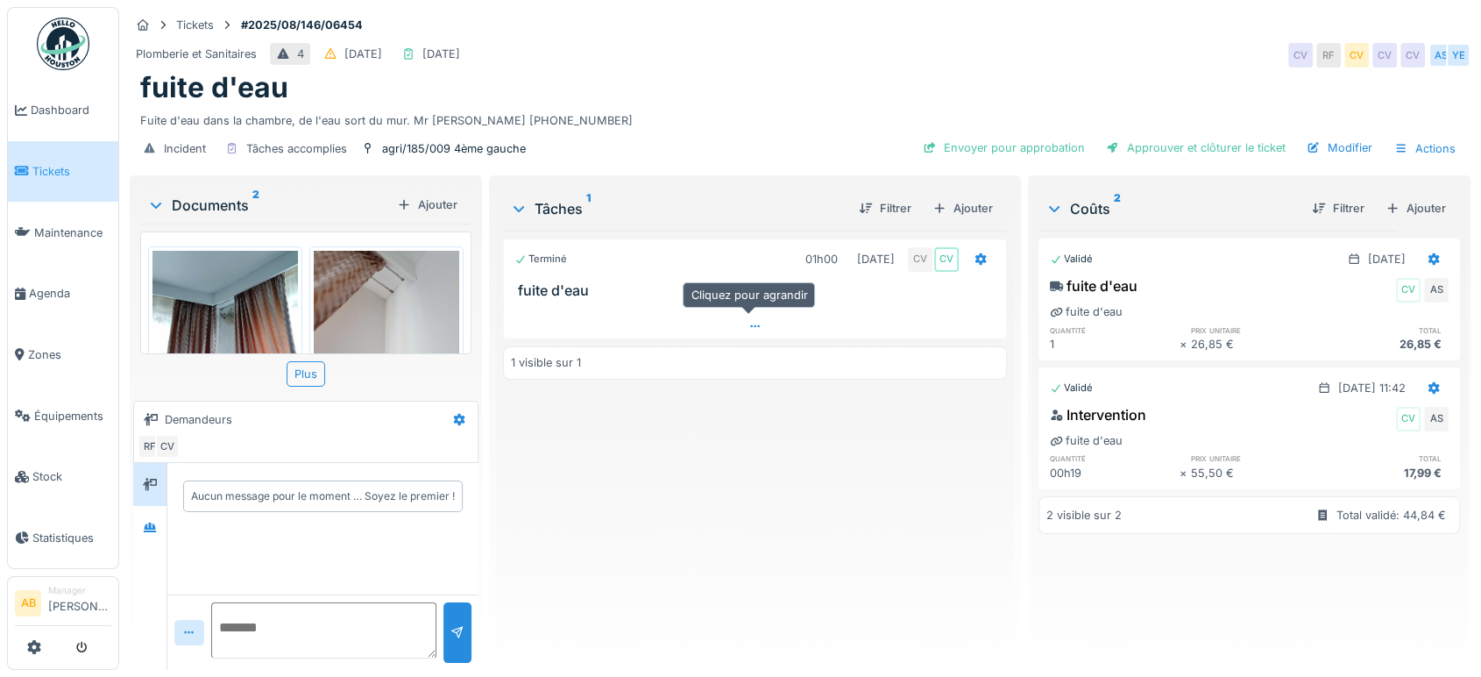
click at [708, 334] on div at bounding box center [755, 326] width 502 height 25
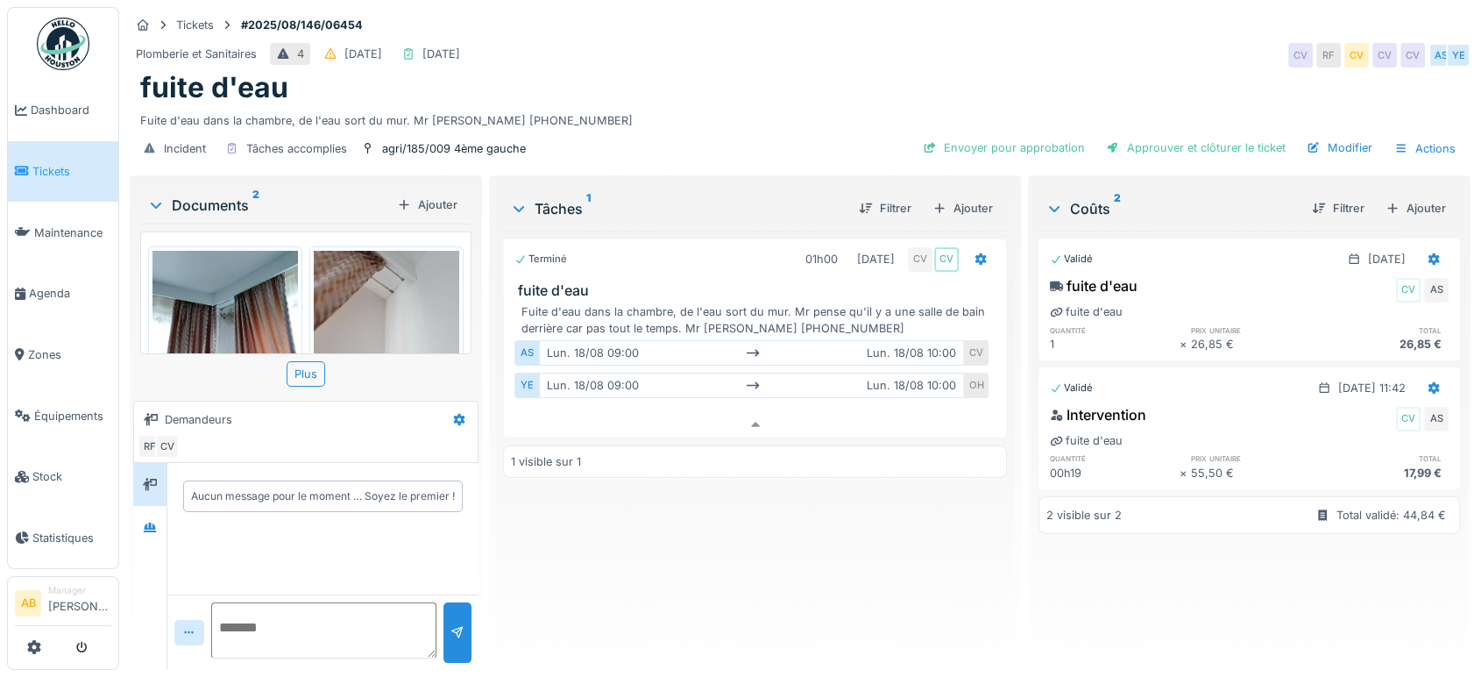
click at [219, 195] on div "Documents 2" at bounding box center [268, 205] width 243 height 21
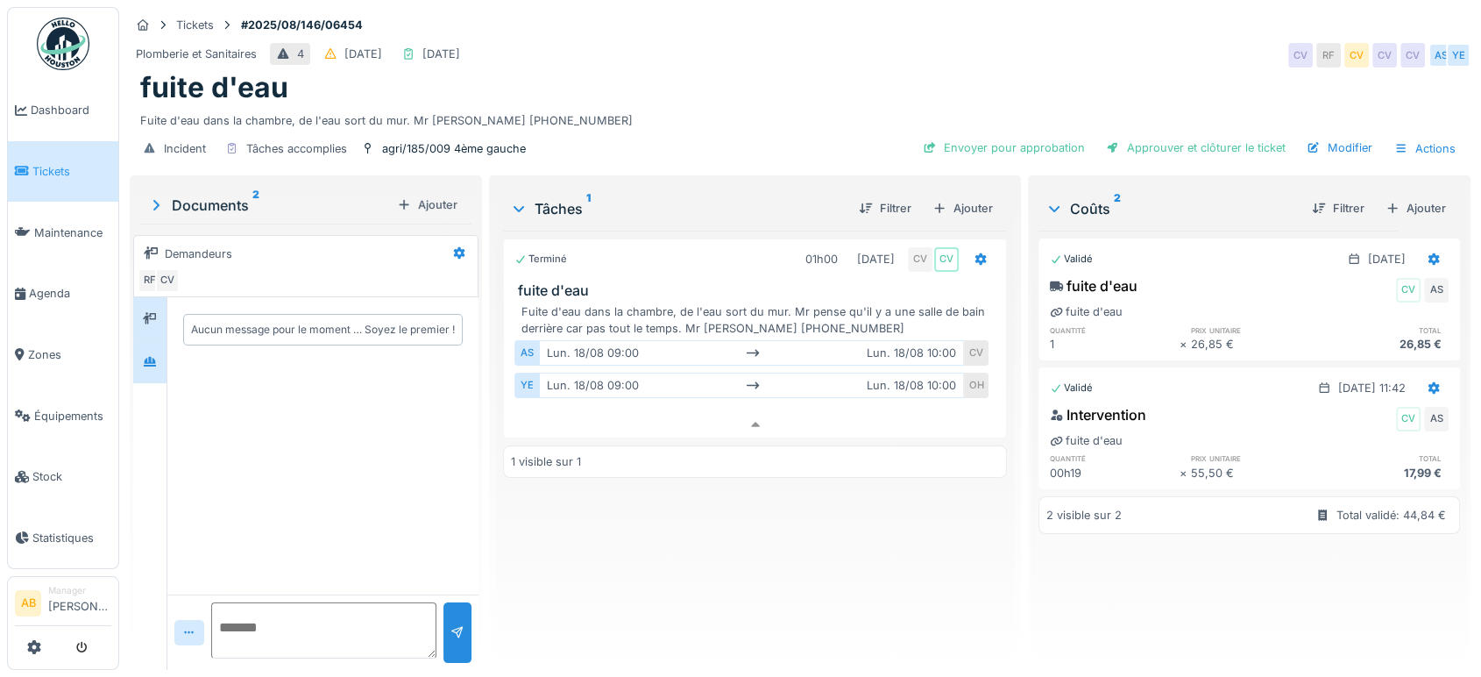
click at [147, 363] on div at bounding box center [149, 361] width 33 height 43
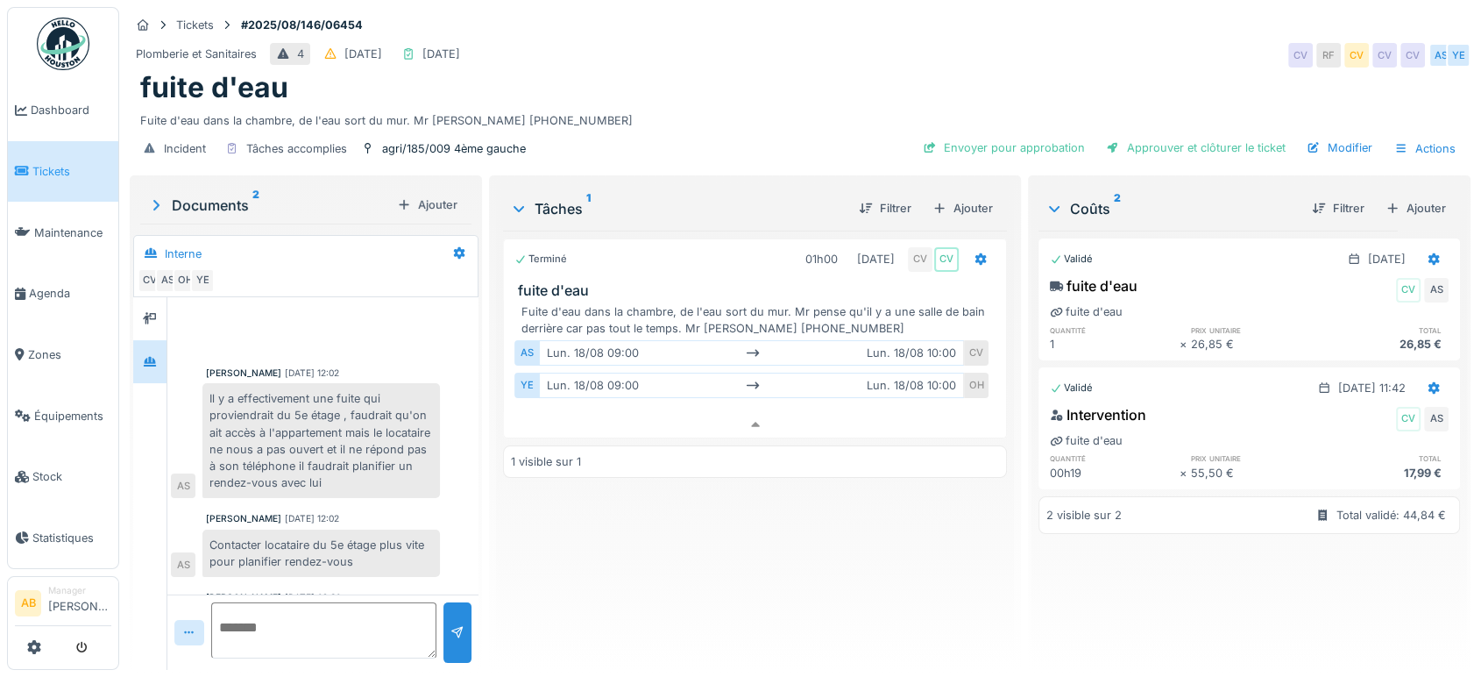
scroll to position [67, 0]
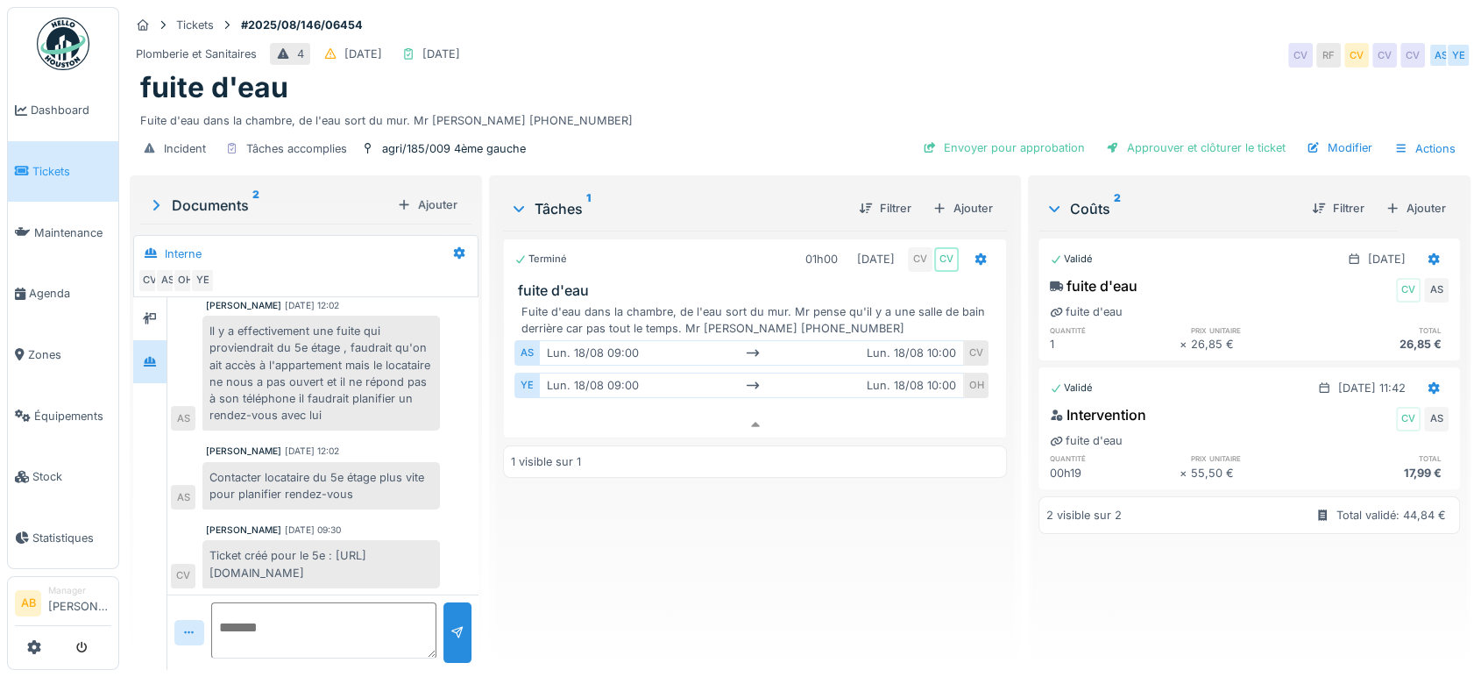
drag, startPoint x: 421, startPoint y: 553, endPoint x: 202, endPoint y: 552, distance: 219.1
click at [202, 552] on div "Ticket créé pour le 5e : https://homedesk.app/reports/365747 CV" at bounding box center [305, 563] width 269 height 47
copy div "https://homedesk.app/reports/365747"
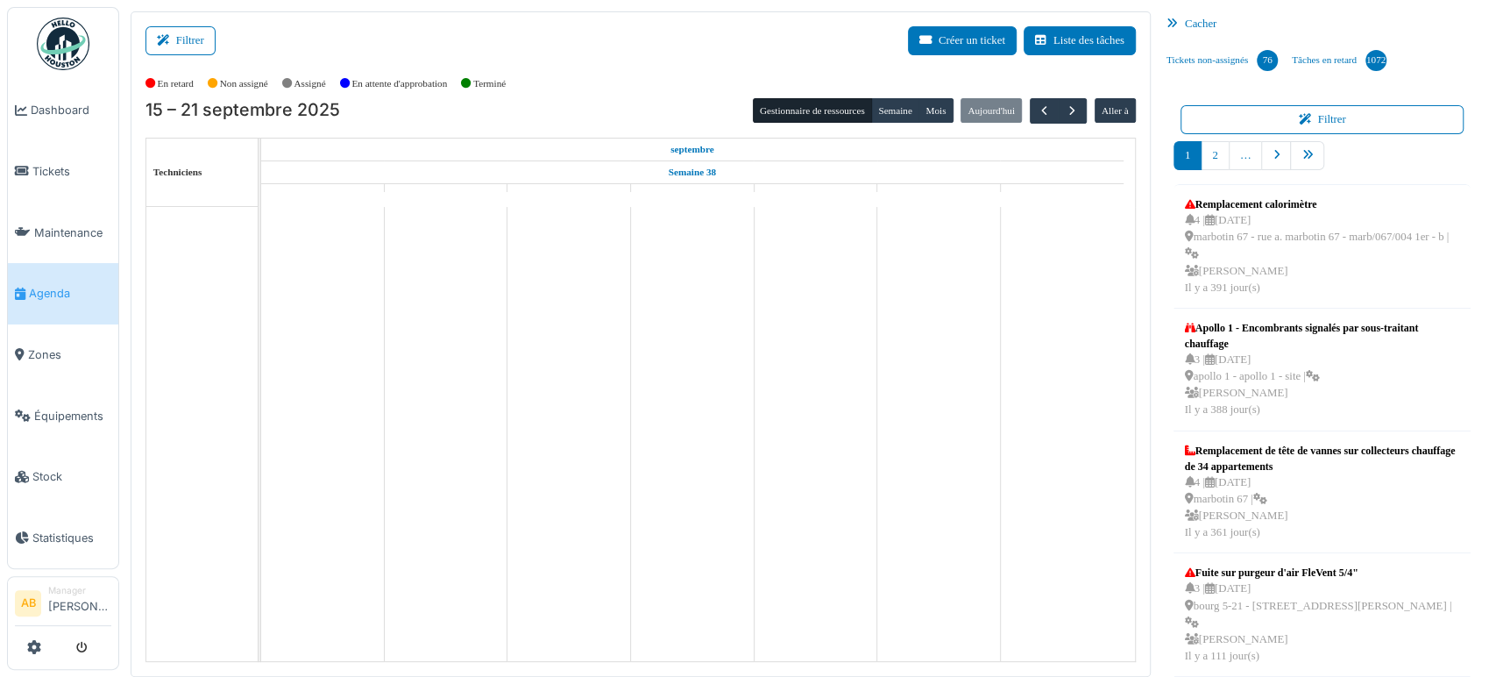
click at [174, 57] on div "Filtrer Créer un ticket Liste des tâches" at bounding box center [640, 47] width 990 height 43
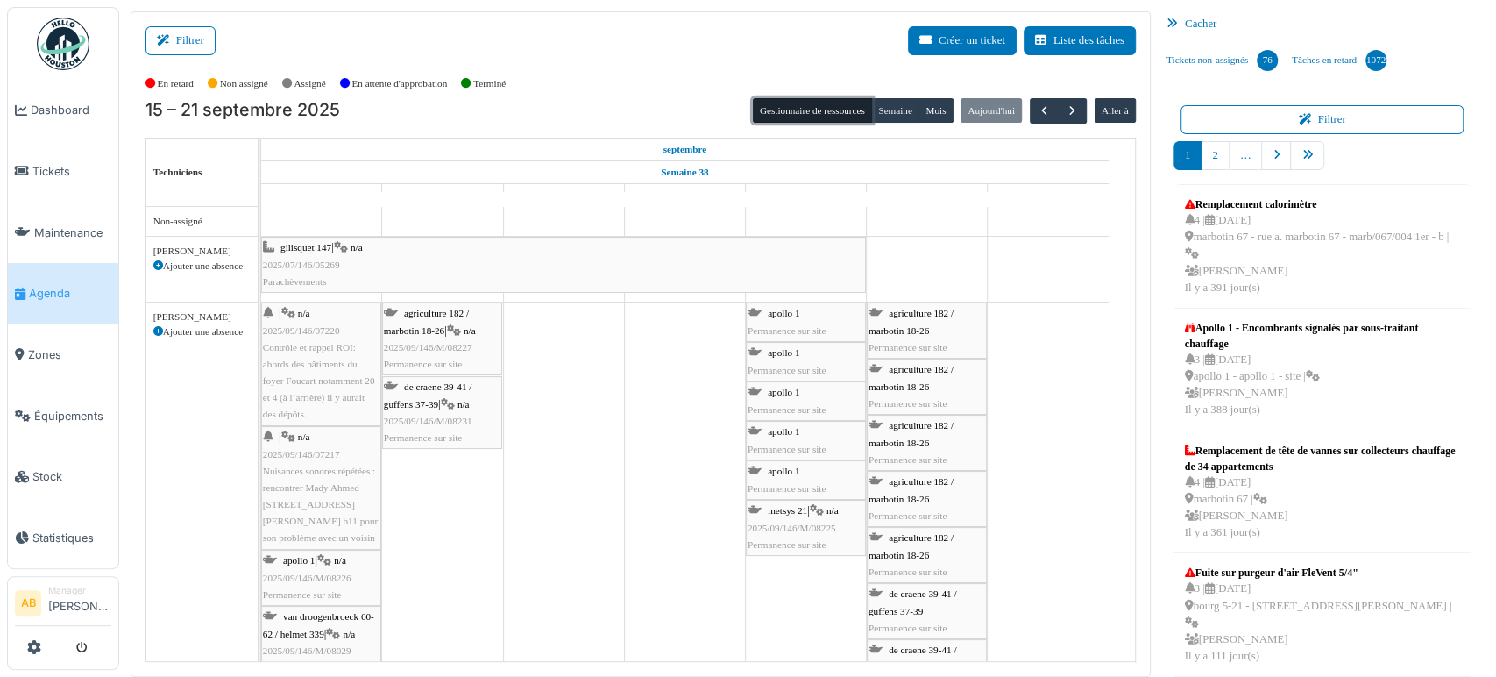
click at [858, 116] on button "Gestionnaire de ressources" at bounding box center [812, 110] width 119 height 25
click at [889, 118] on button "Semaine" at bounding box center [895, 110] width 48 height 25
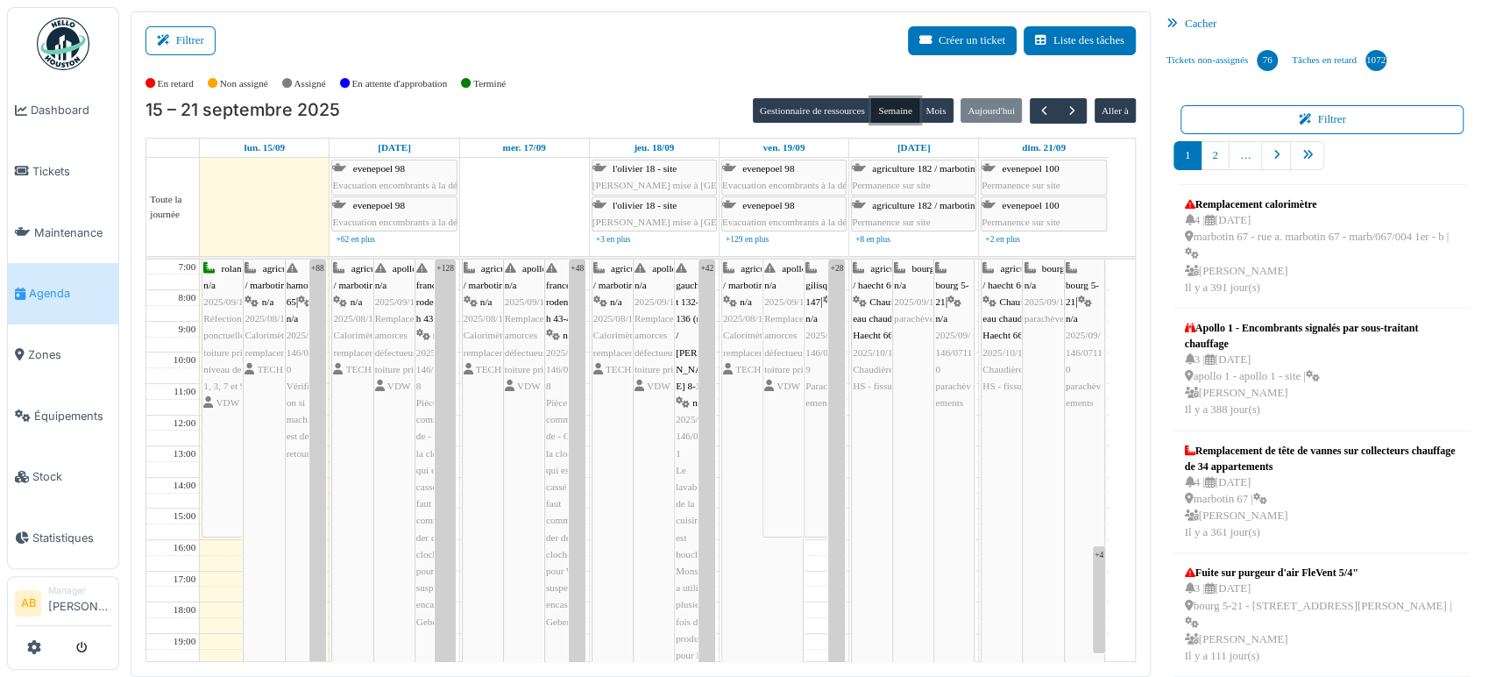
scroll to position [122, 0]
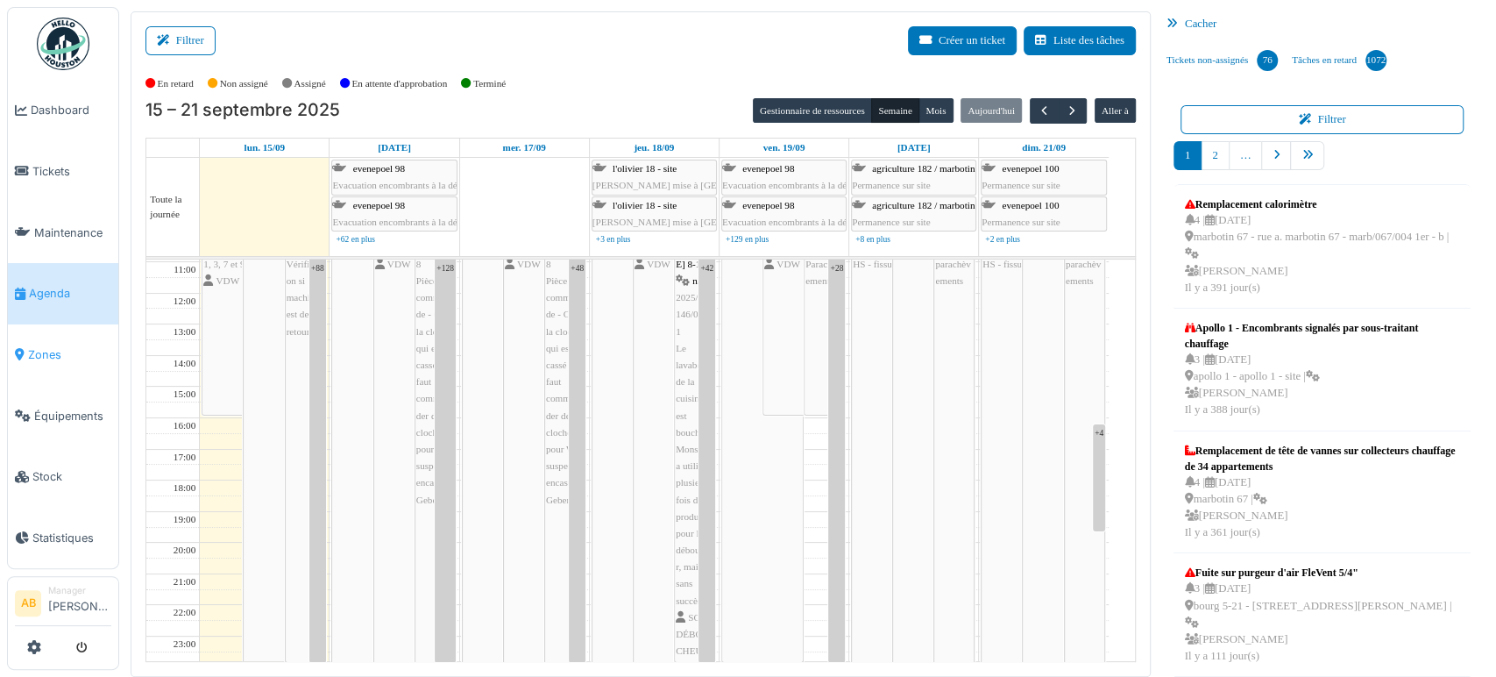
click at [46, 347] on span "Zones" at bounding box center [69, 354] width 83 height 17
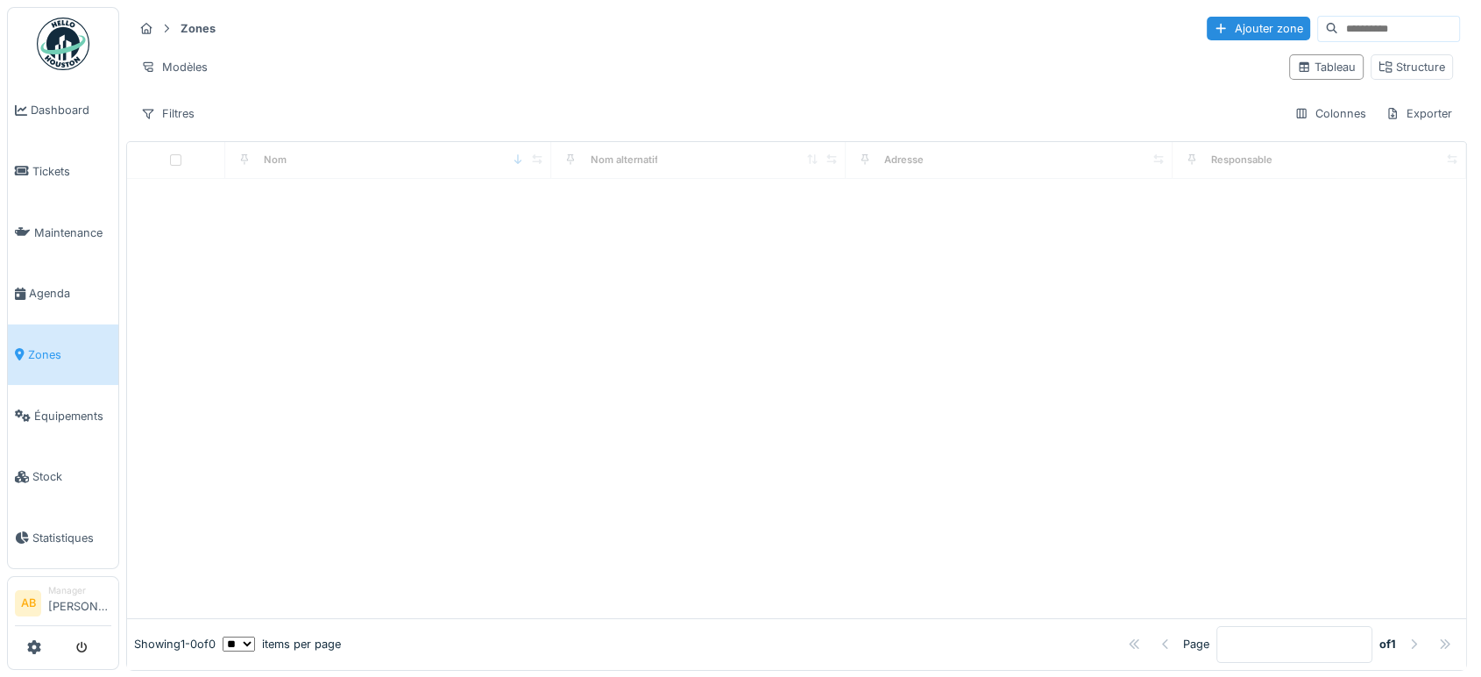
click at [1338, 35] on input at bounding box center [1398, 29] width 121 height 25
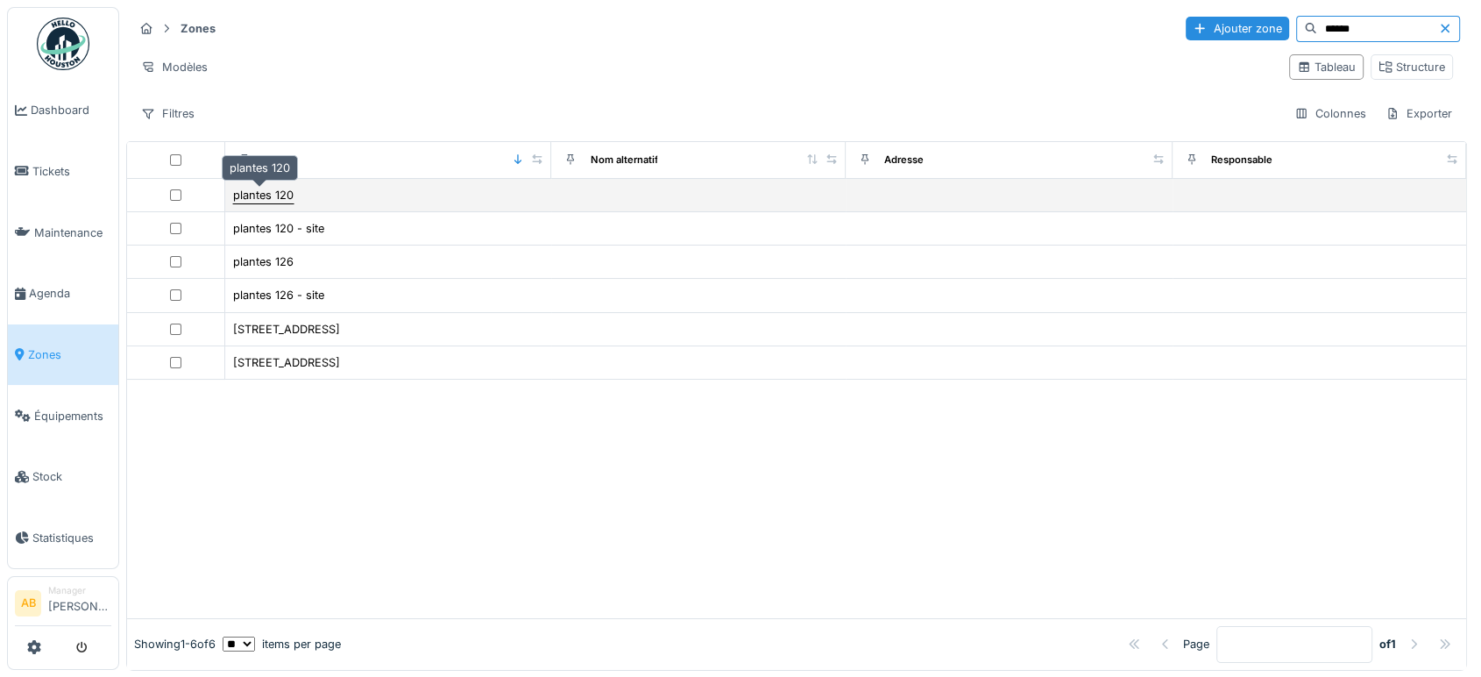
type input "******"
click at [266, 202] on div "plantes 120" at bounding box center [263, 195] width 60 height 17
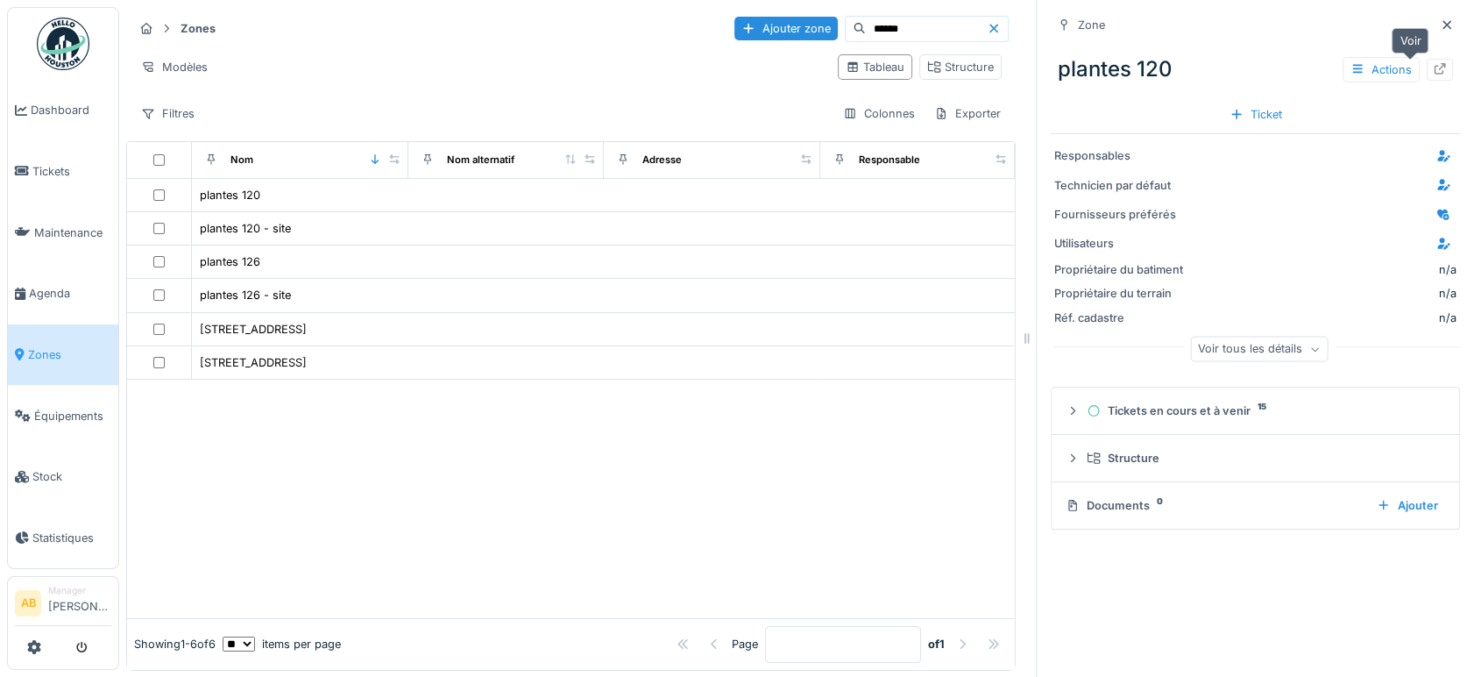
click at [1427, 60] on div at bounding box center [1440, 70] width 26 height 22
click at [1442, 25] on icon at bounding box center [1446, 24] width 9 height 9
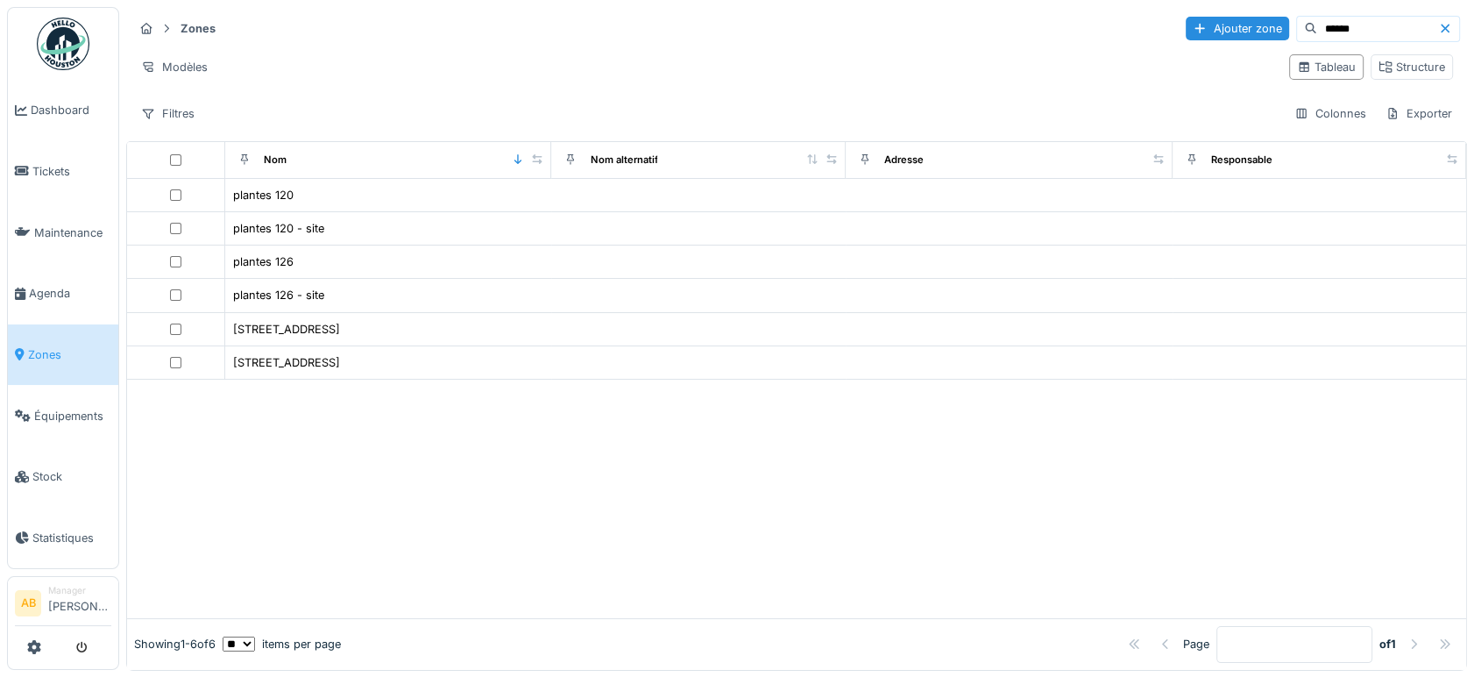
drag, startPoint x: 1334, startPoint y: 18, endPoint x: 871, endPoint y: 110, distance: 471.7
click at [875, 110] on div "Zones Ajouter zone ****** Modèles Tableau Structure Filtres Colonnes Exporter" at bounding box center [796, 70] width 1341 height 127
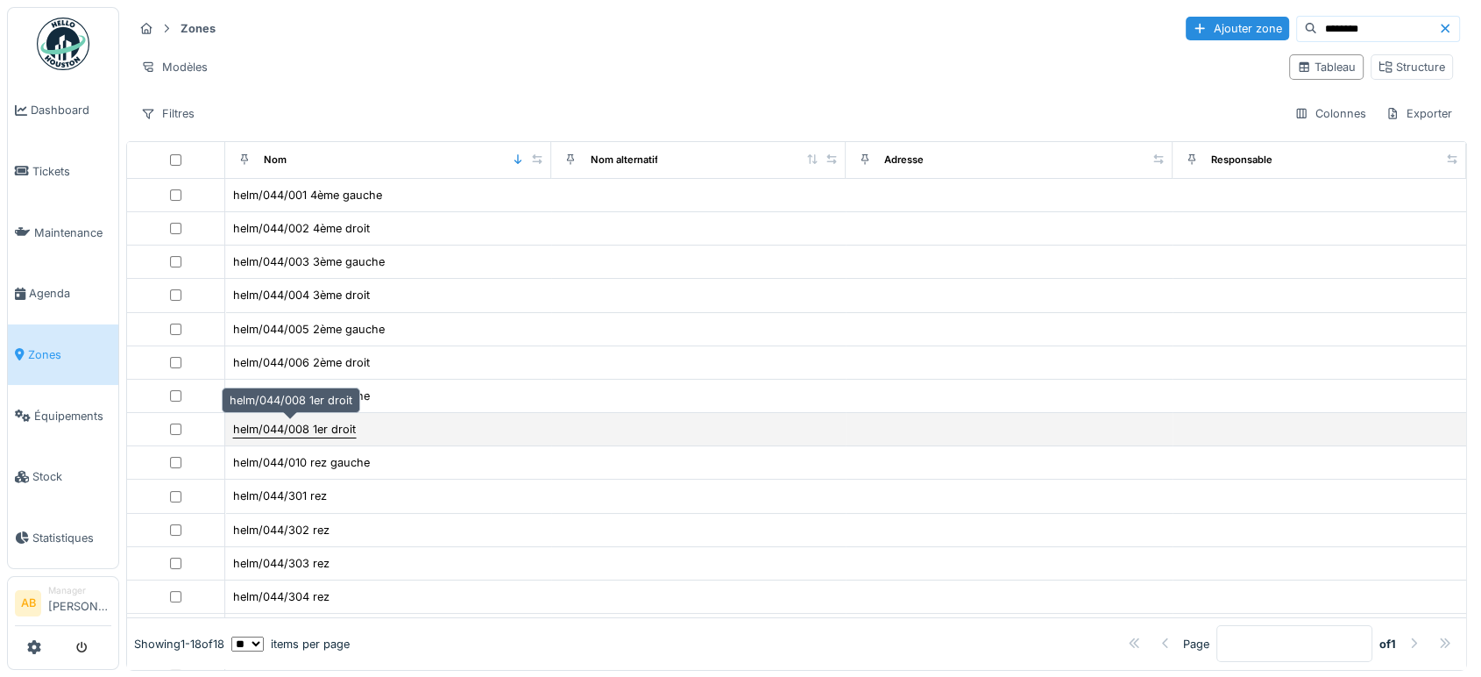
type input "********"
click at [341, 426] on div "helm/044/008 1er droit" at bounding box center [294, 429] width 123 height 17
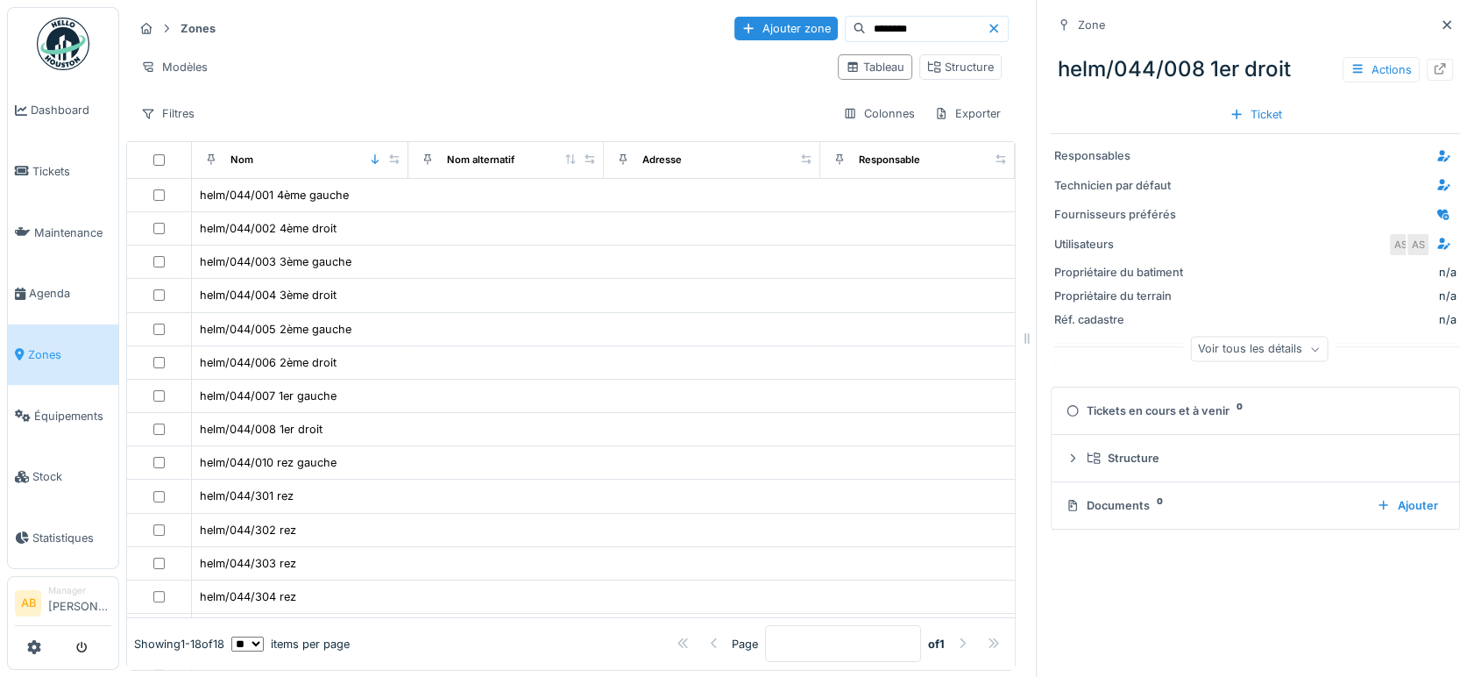
click at [1423, 67] on div "helm/044/008 1er droit Actions" at bounding box center [1255, 69] width 409 height 46
click at [1435, 74] on icon at bounding box center [1440, 68] width 11 height 11
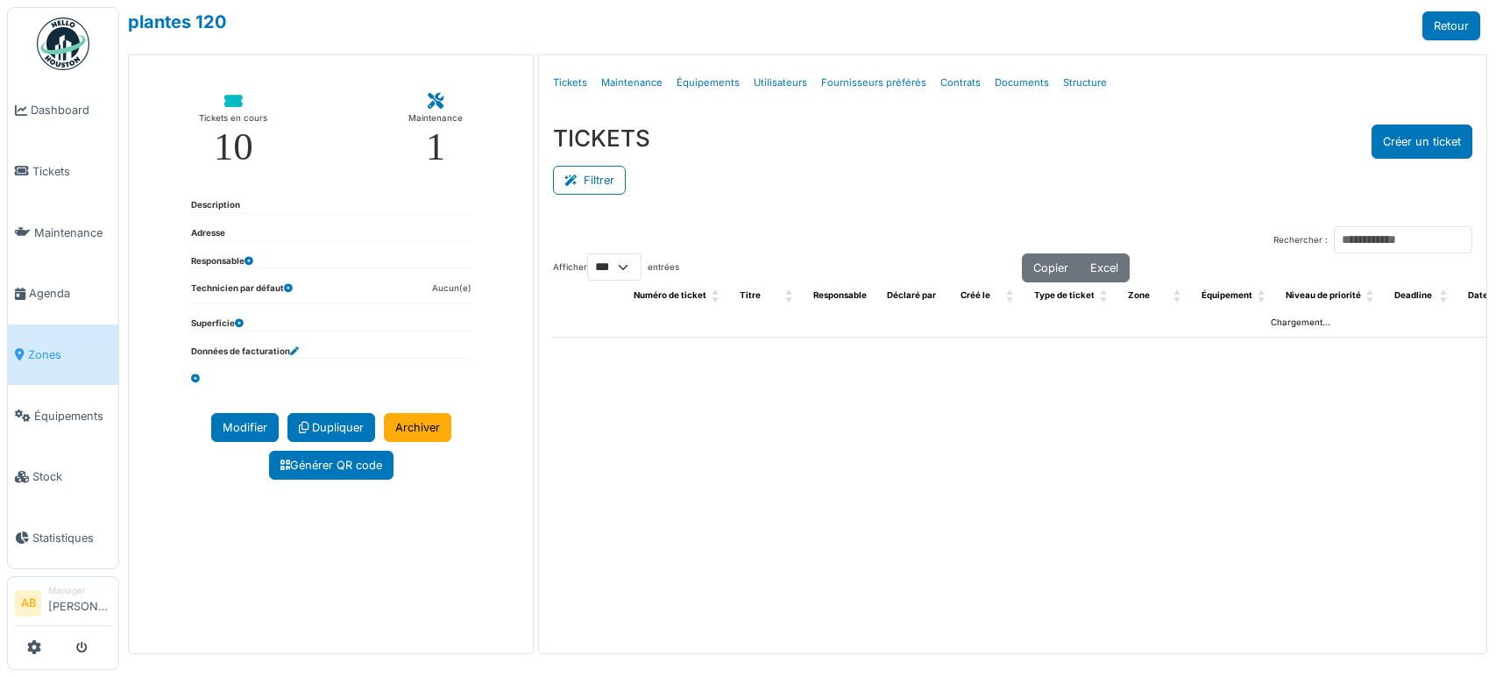
select select "***"
click at [1085, 67] on link "Structure" at bounding box center [1085, 82] width 58 height 41
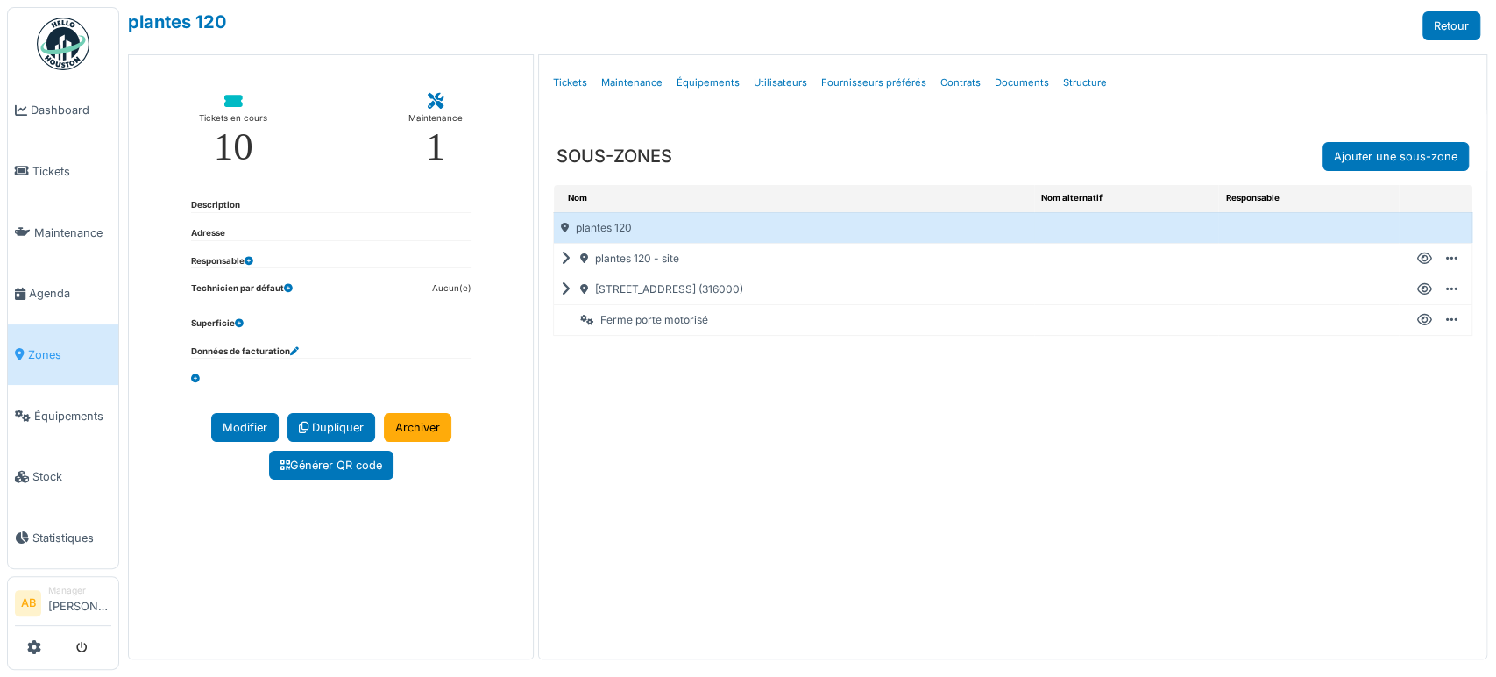
click at [563, 259] on icon at bounding box center [569, 259] width 17 height 1
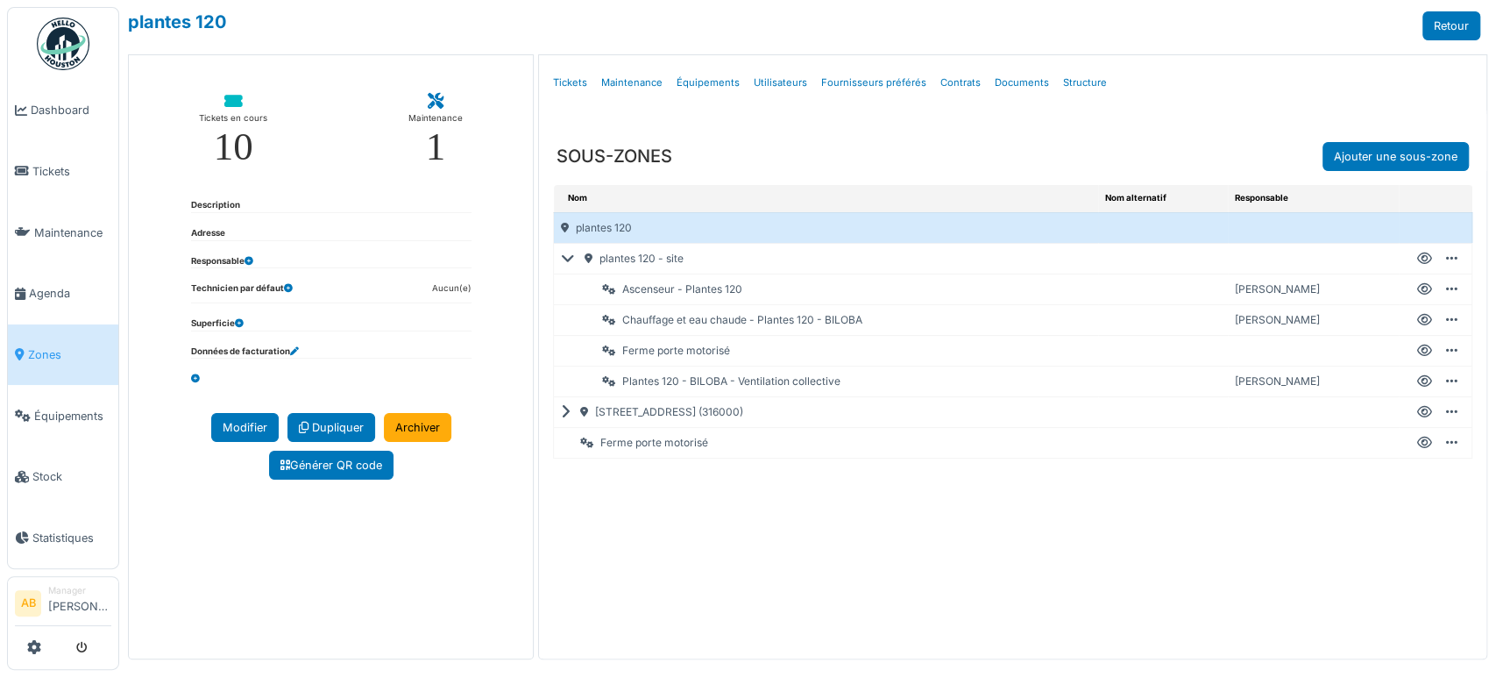
click at [555, 259] on div "plantes 120 - site" at bounding box center [825, 259] width 543 height 30
click at [562, 412] on icon at bounding box center [569, 412] width 17 height 1
click at [1417, 412] on icon at bounding box center [1424, 412] width 15 height 1
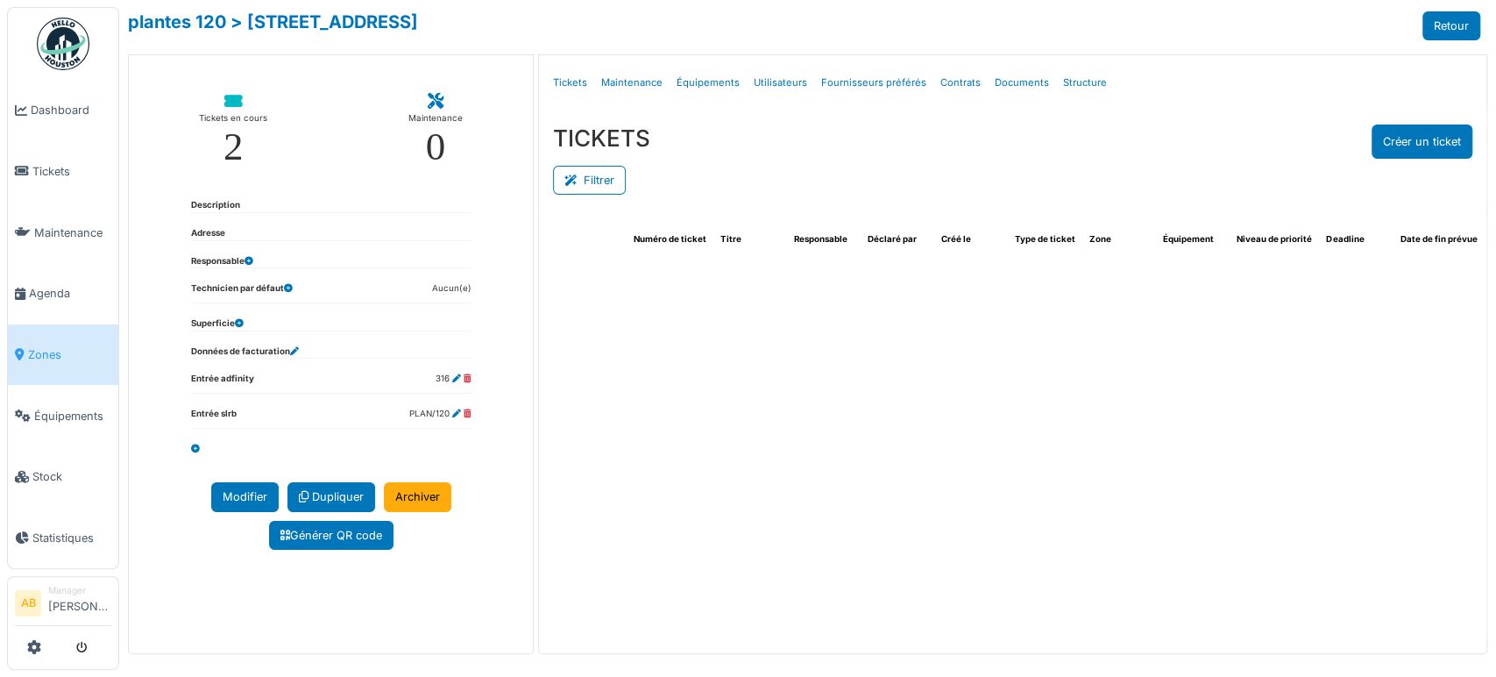
select select "***"
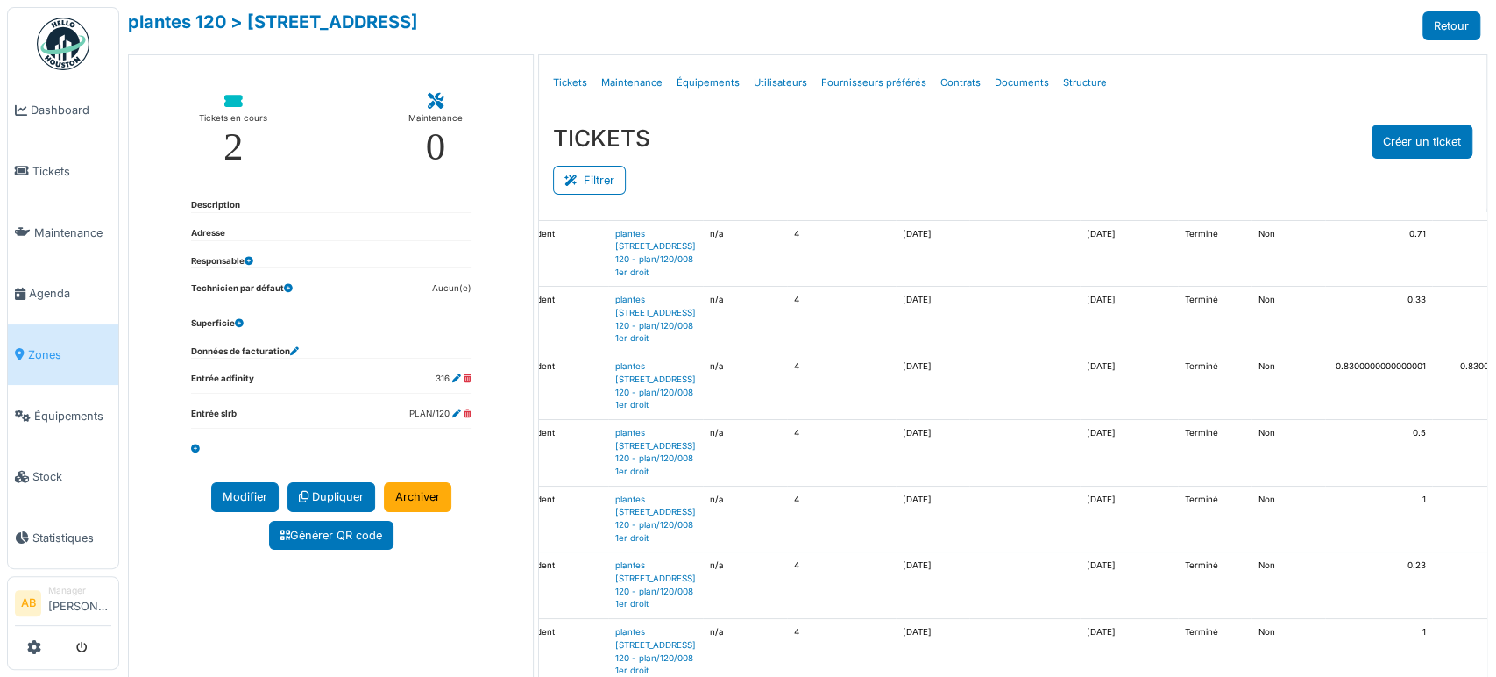
drag, startPoint x: 591, startPoint y: 171, endPoint x: 792, endPoint y: 187, distance: 202.2
click at [591, 170] on button "Filtrer" at bounding box center [589, 180] width 73 height 29
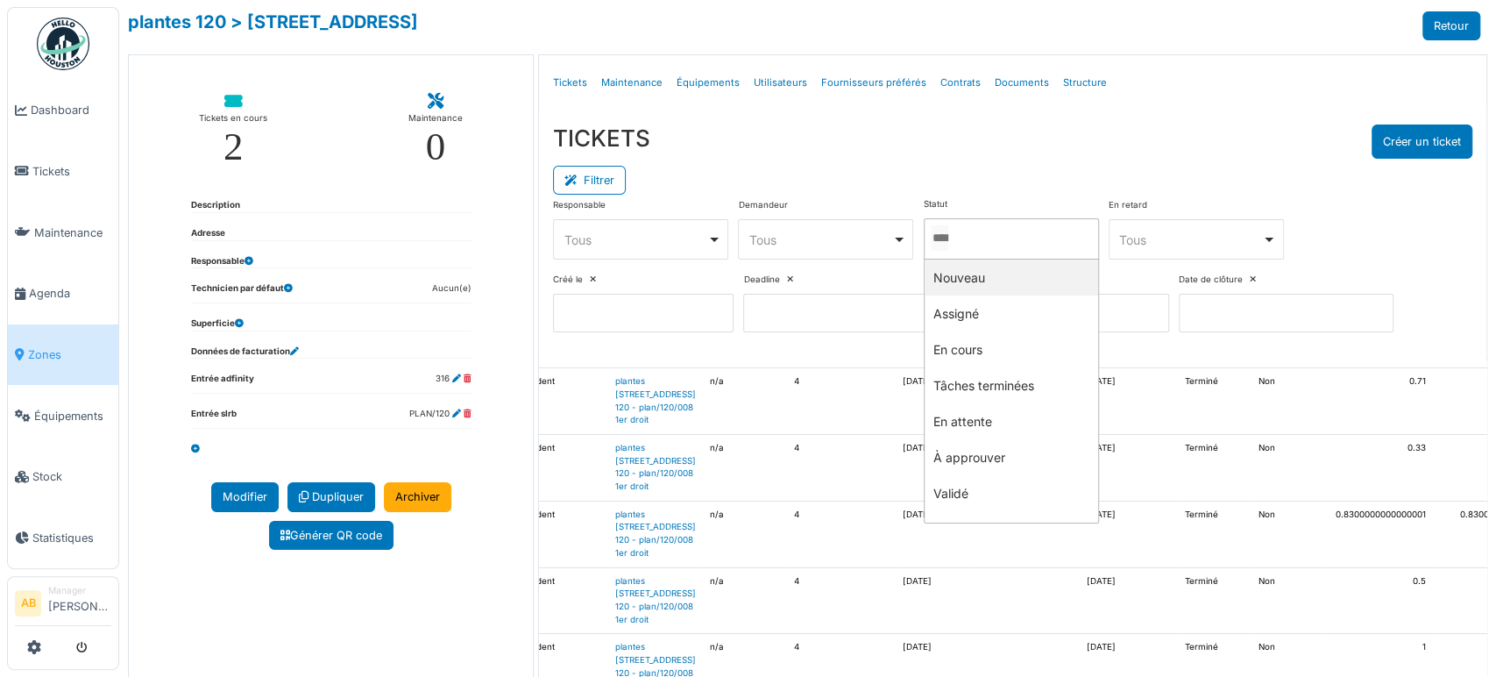
click at [948, 227] on input "Tous" at bounding box center [940, 237] width 18 height 25
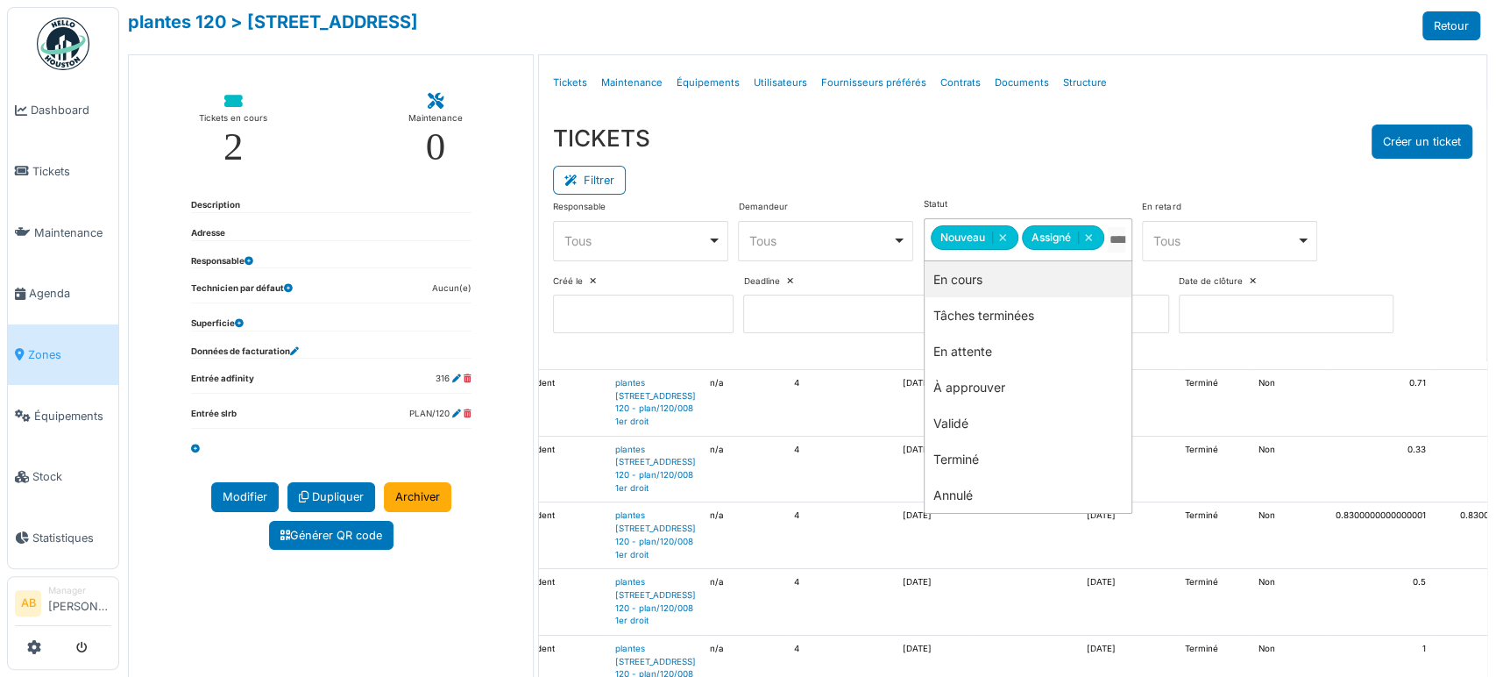
drag, startPoint x: 985, startPoint y: 277, endPoint x: 1010, endPoint y: 277, distance: 25.4
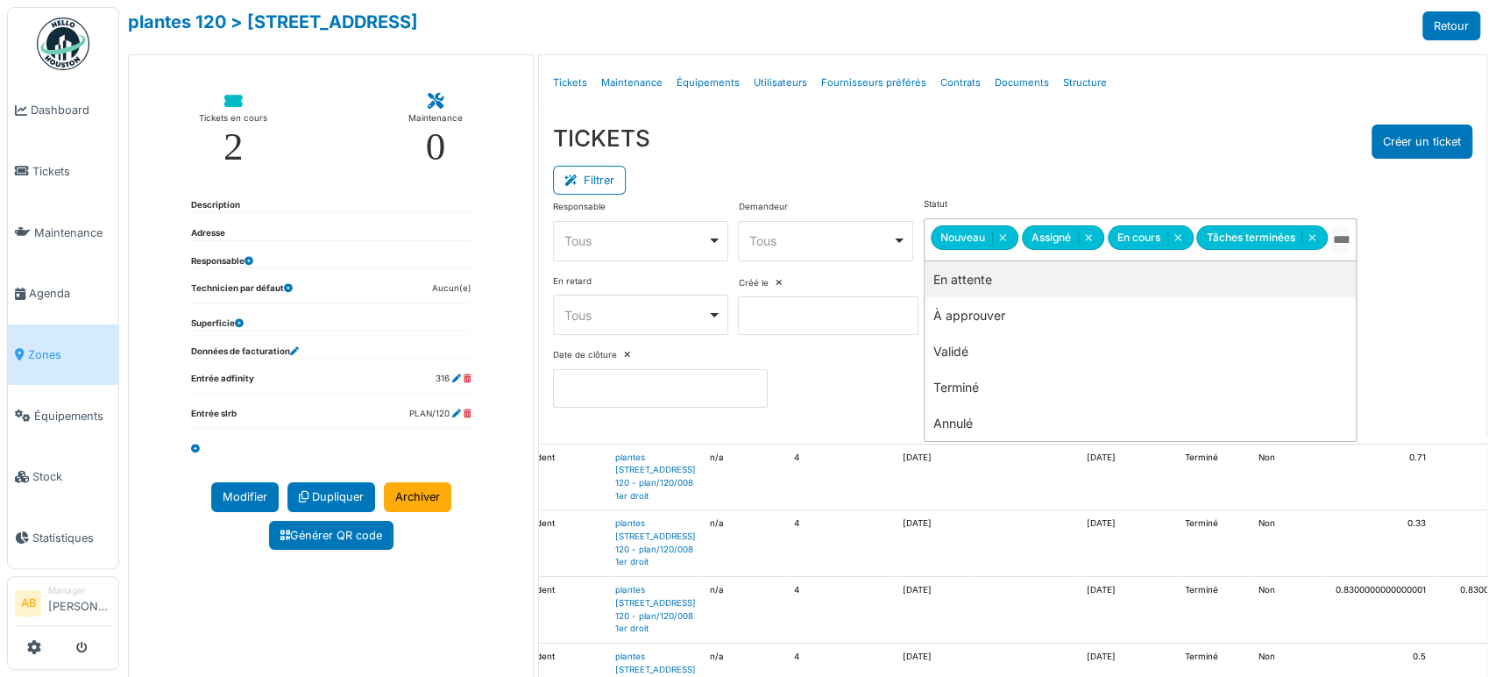
click at [1300, 45] on div "**********" at bounding box center [807, 338] width 1377 height 677
drag, startPoint x: 601, startPoint y: 174, endPoint x: 622, endPoint y: 190, distance: 26.8
click at [603, 174] on button "Filtrer" at bounding box center [589, 180] width 73 height 29
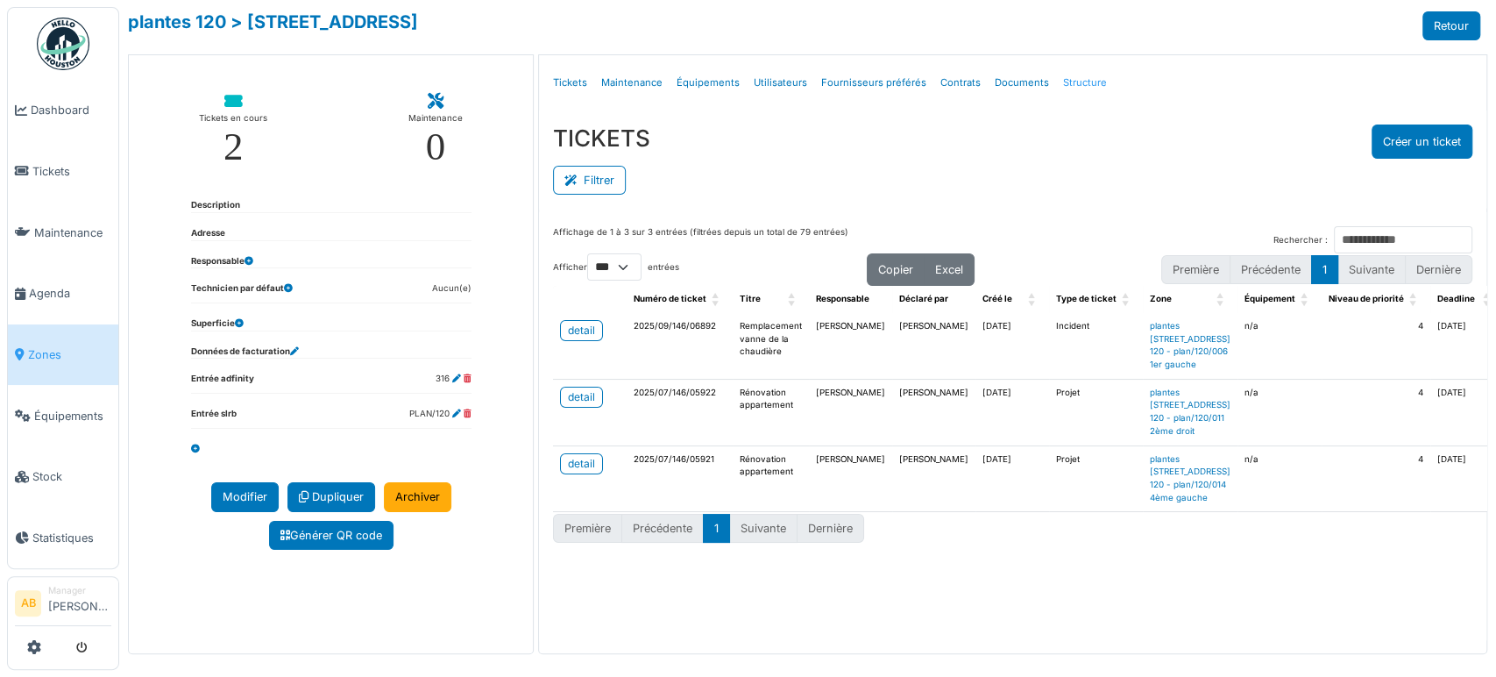
click at [1087, 79] on link "Structure" at bounding box center [1085, 82] width 58 height 41
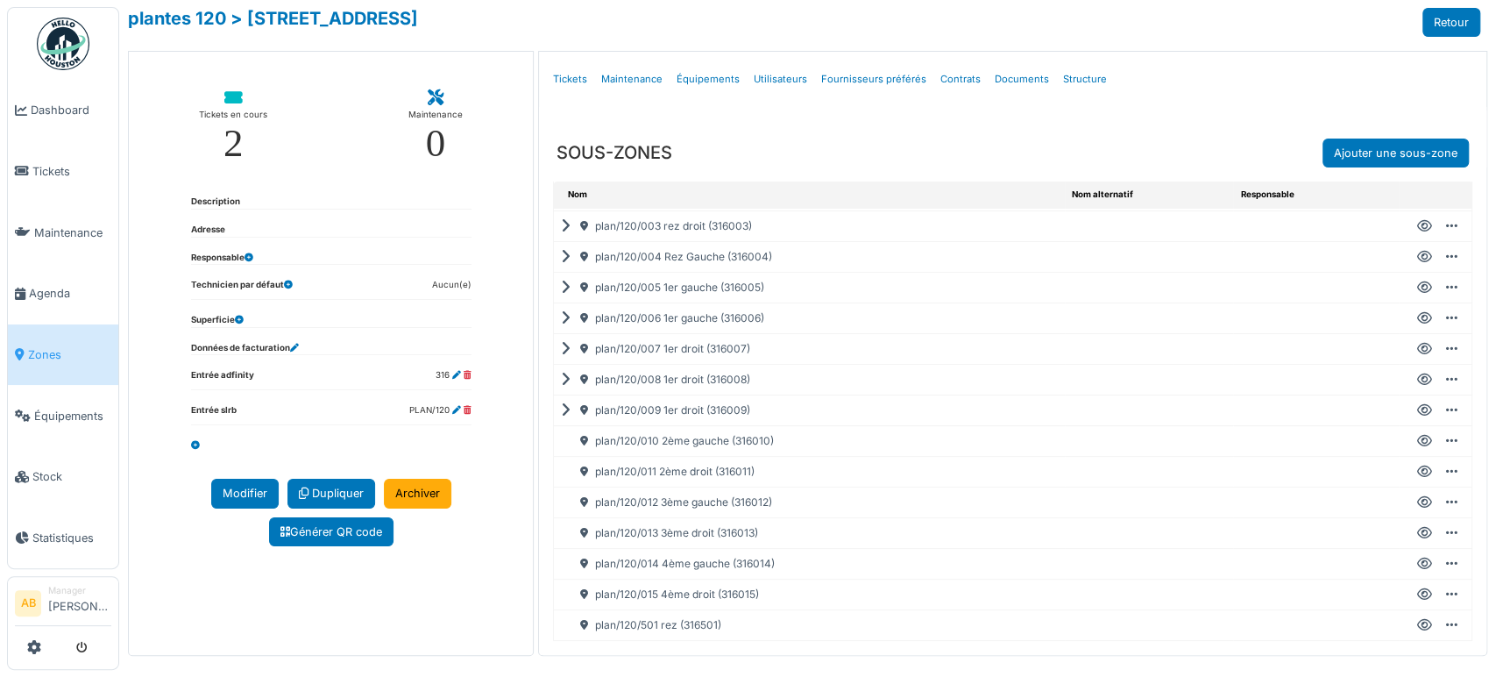
scroll to position [4, 0]
click at [181, 19] on link "plantes 120" at bounding box center [177, 17] width 98 height 21
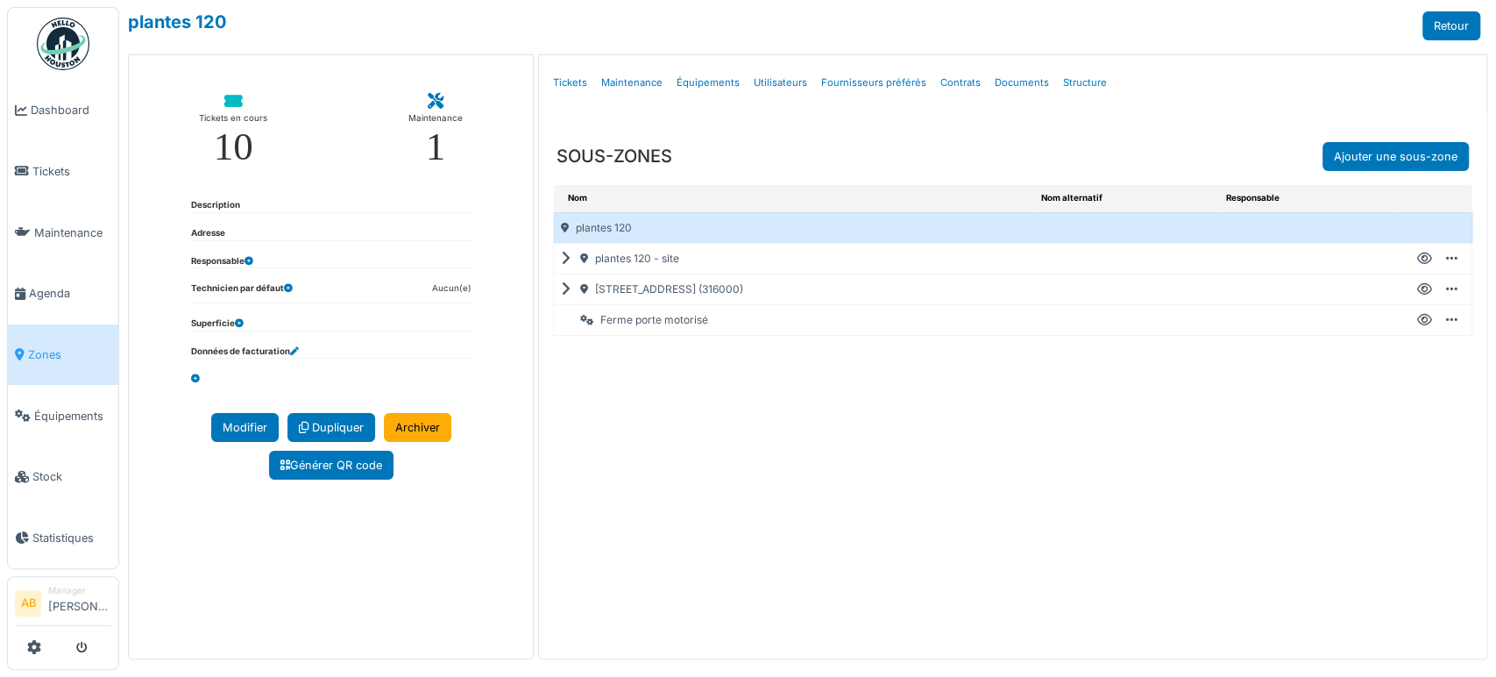
click at [1417, 259] on icon at bounding box center [1424, 259] width 15 height 1
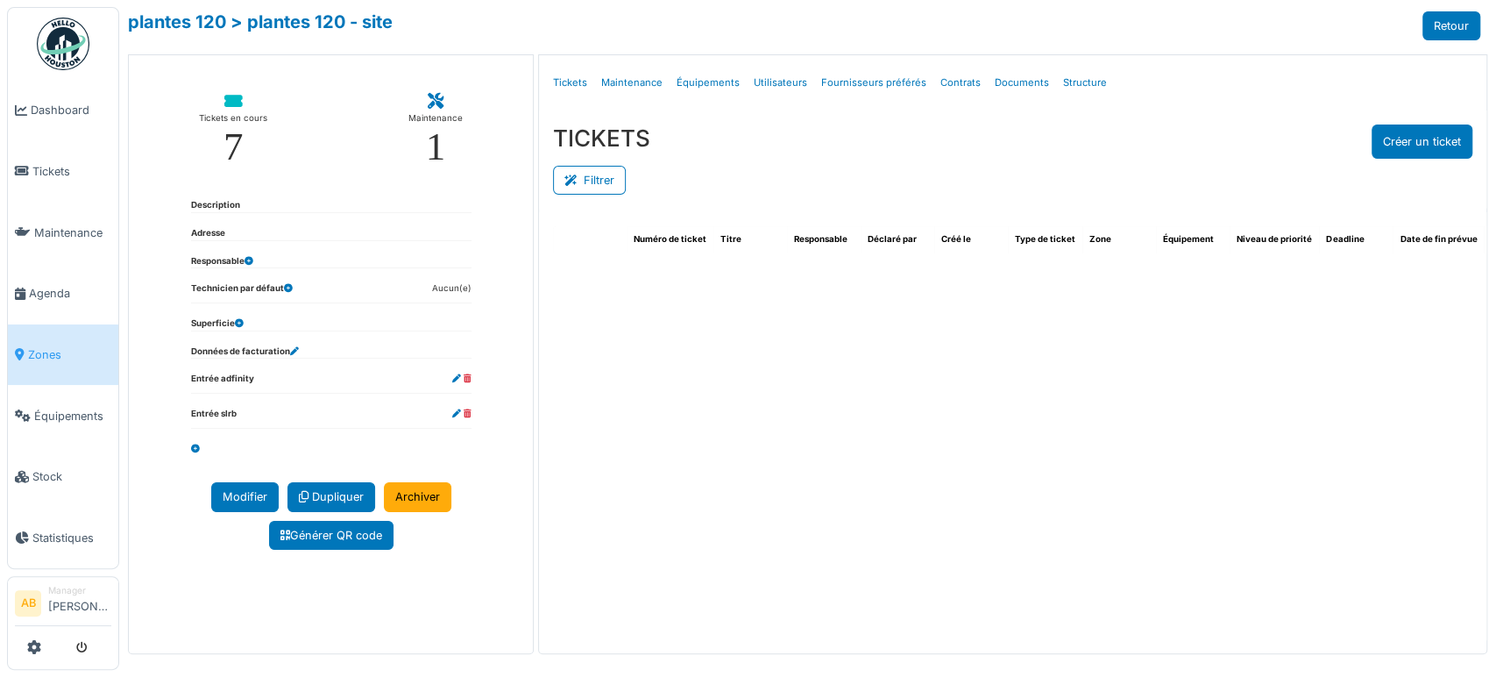
select select "***"
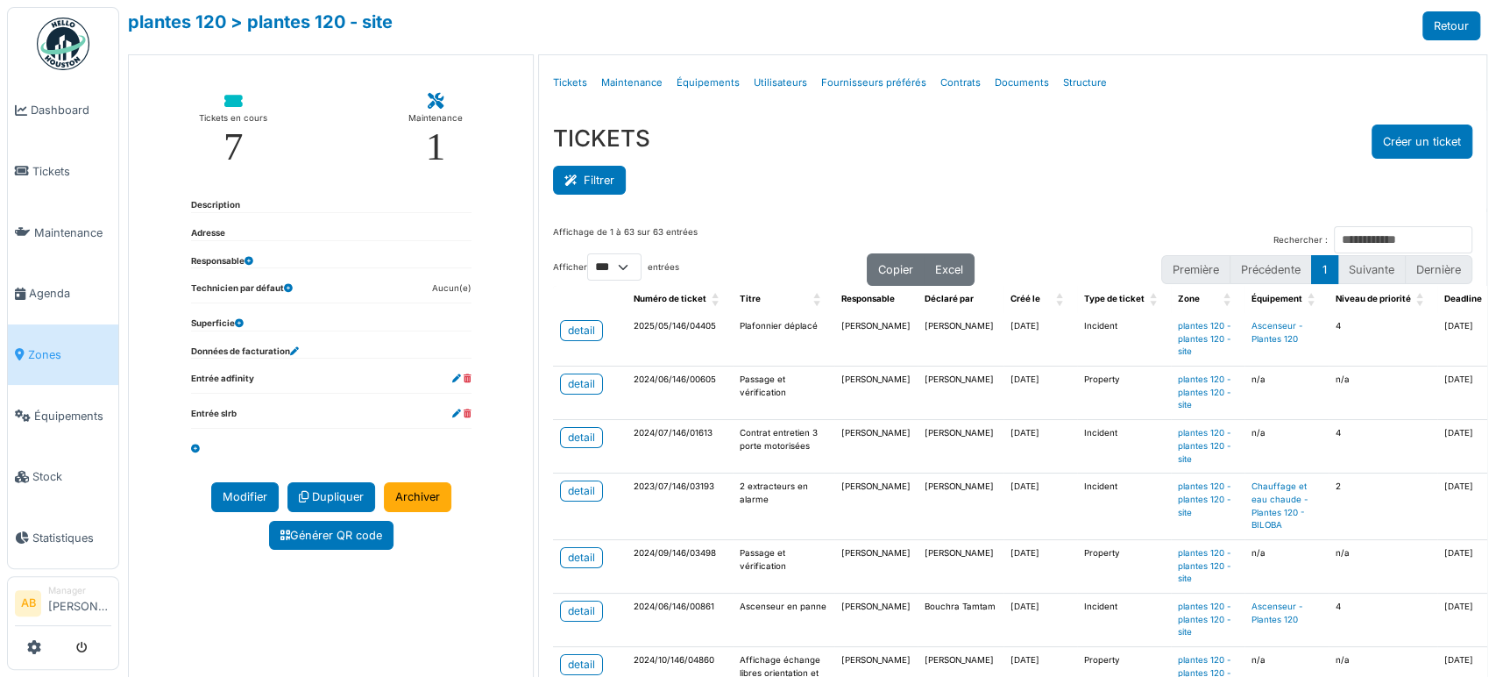
click at [601, 174] on button "Filtrer" at bounding box center [589, 180] width 73 height 29
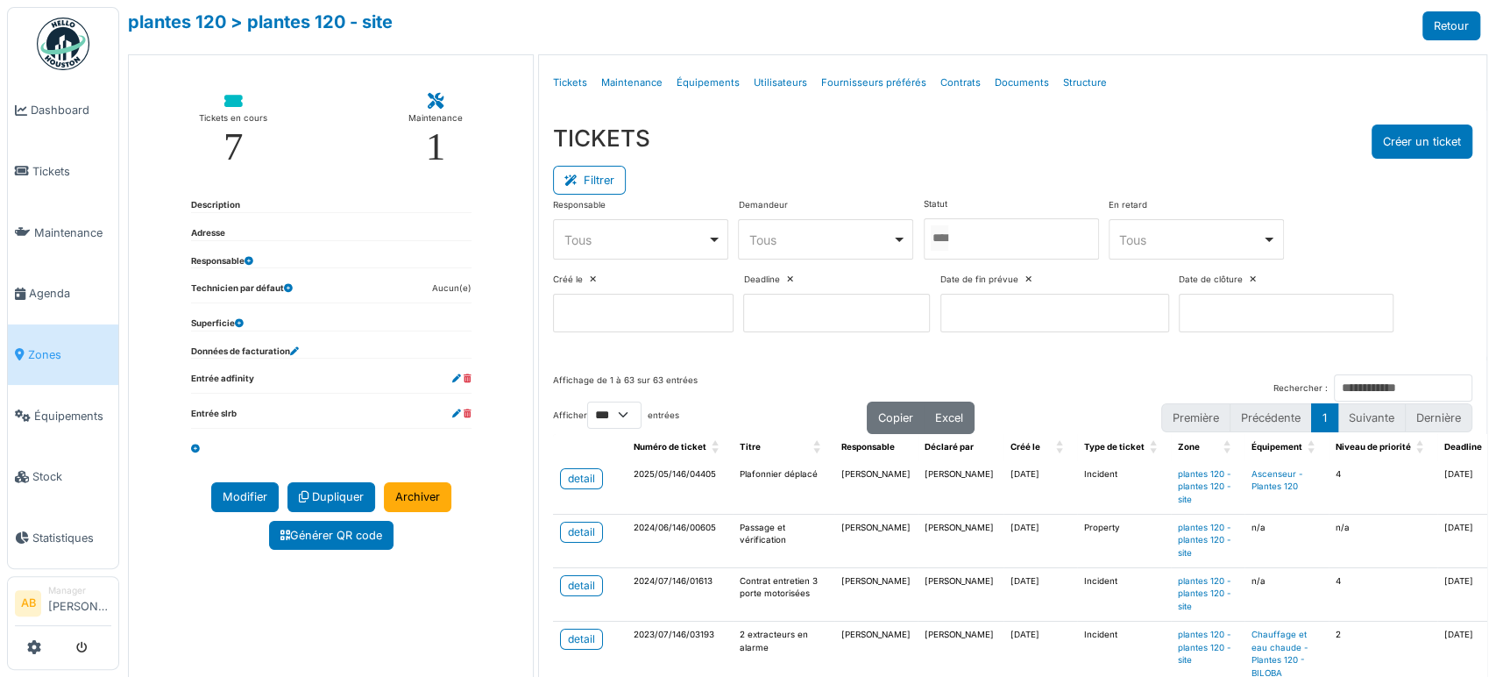
click at [948, 241] on input "Tous" at bounding box center [940, 237] width 18 height 25
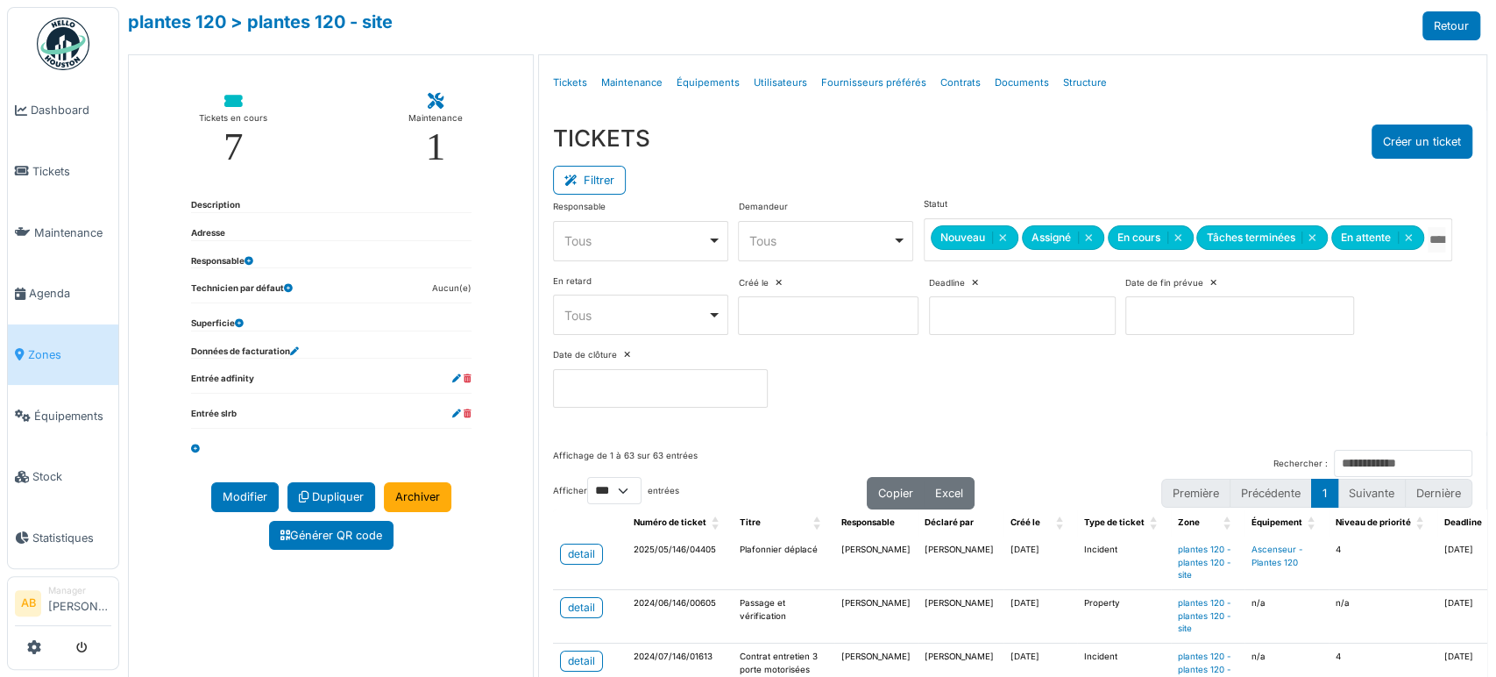
click at [1160, 166] on div "Filtrer" at bounding box center [1012, 178] width 919 height 39
click at [546, 178] on div "TICKETS Créer un ticket Filtrer Responsable **** Tous Remove item Tous [PERSON_…" at bounding box center [1012, 272] width 947 height 325
click at [582, 181] on button "Filtrer" at bounding box center [589, 180] width 73 height 29
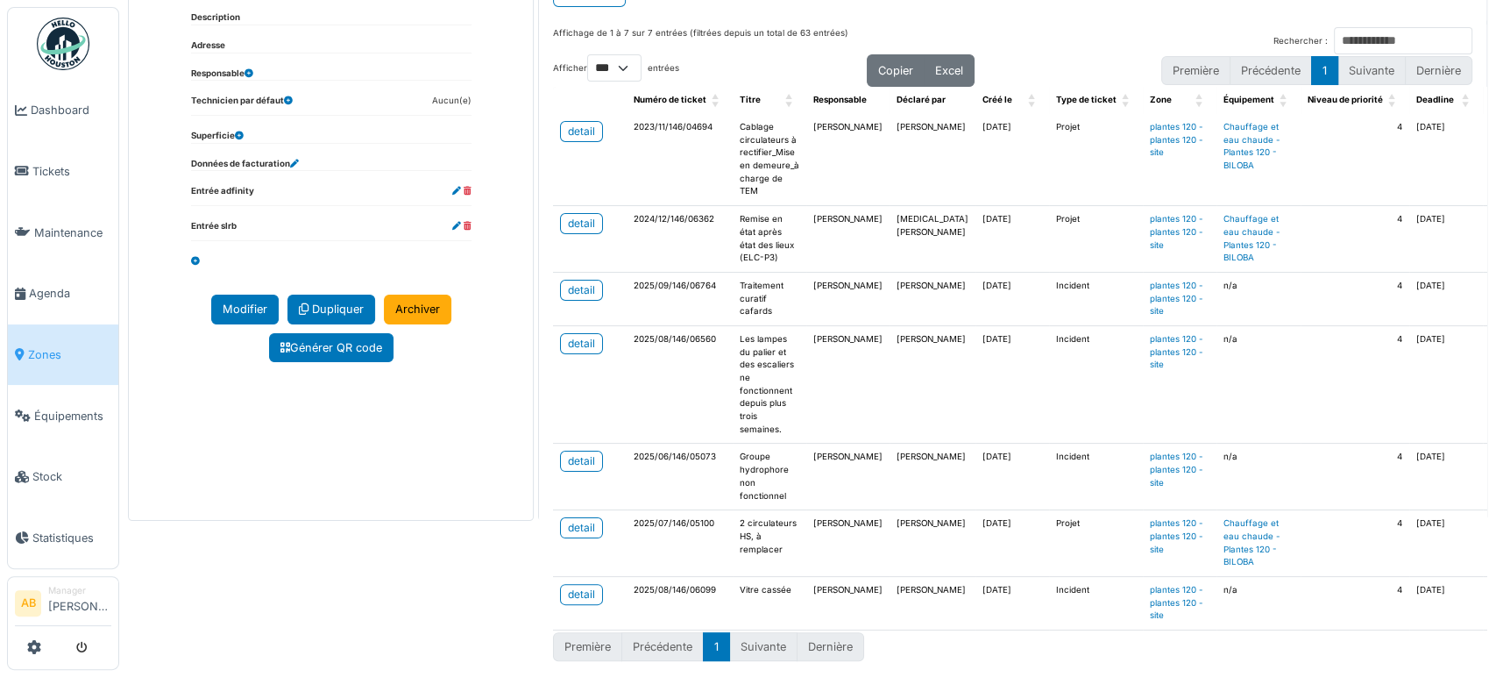
scroll to position [38, 0]
click at [575, 336] on div "detail" at bounding box center [581, 344] width 27 height 16
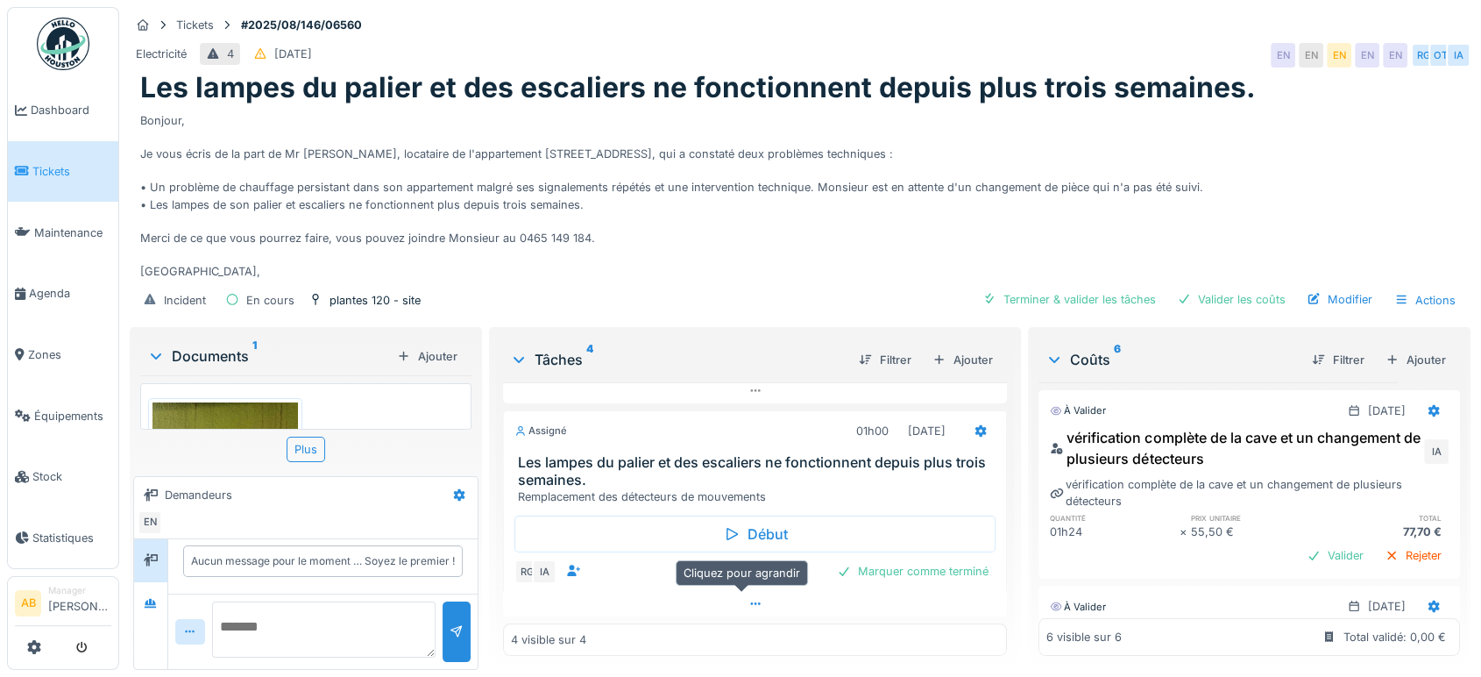
scroll to position [14, 0]
click at [725, 596] on div at bounding box center [755, 603] width 504 height 25
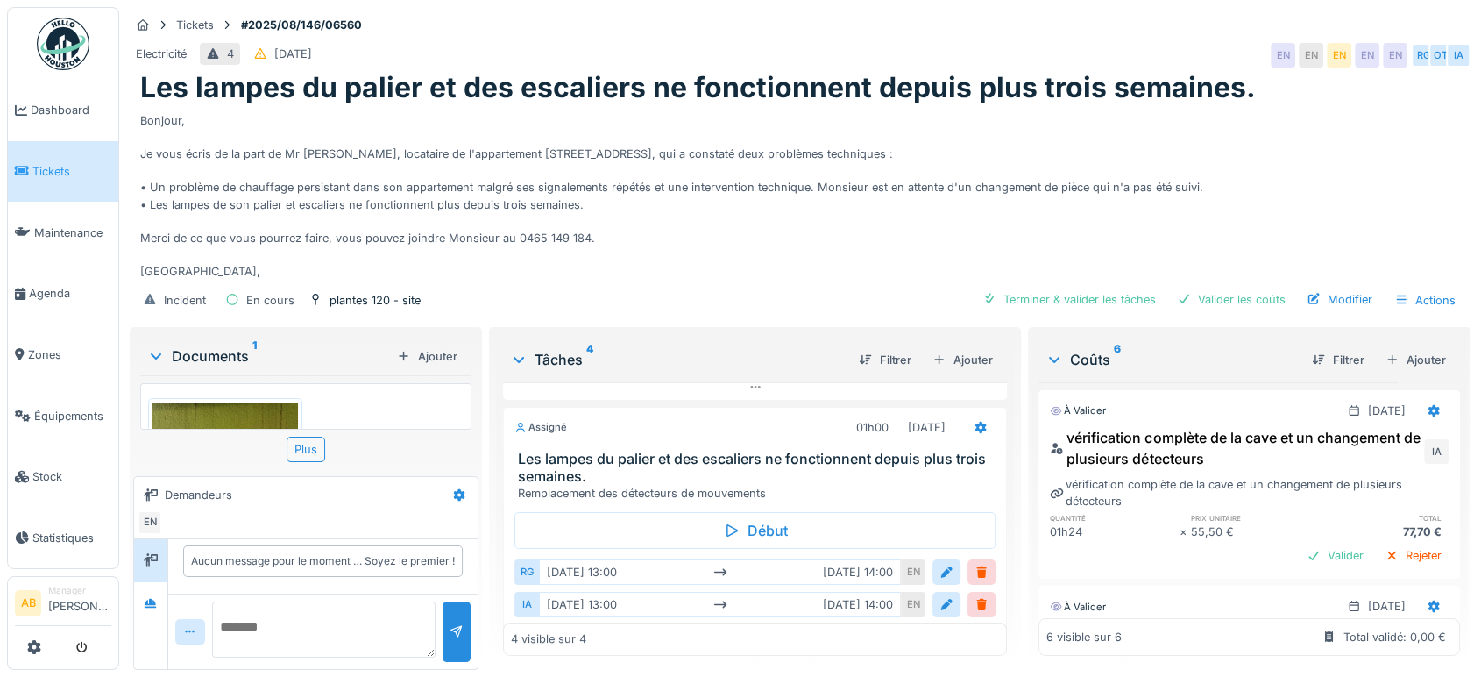
scroll to position [364, 0]
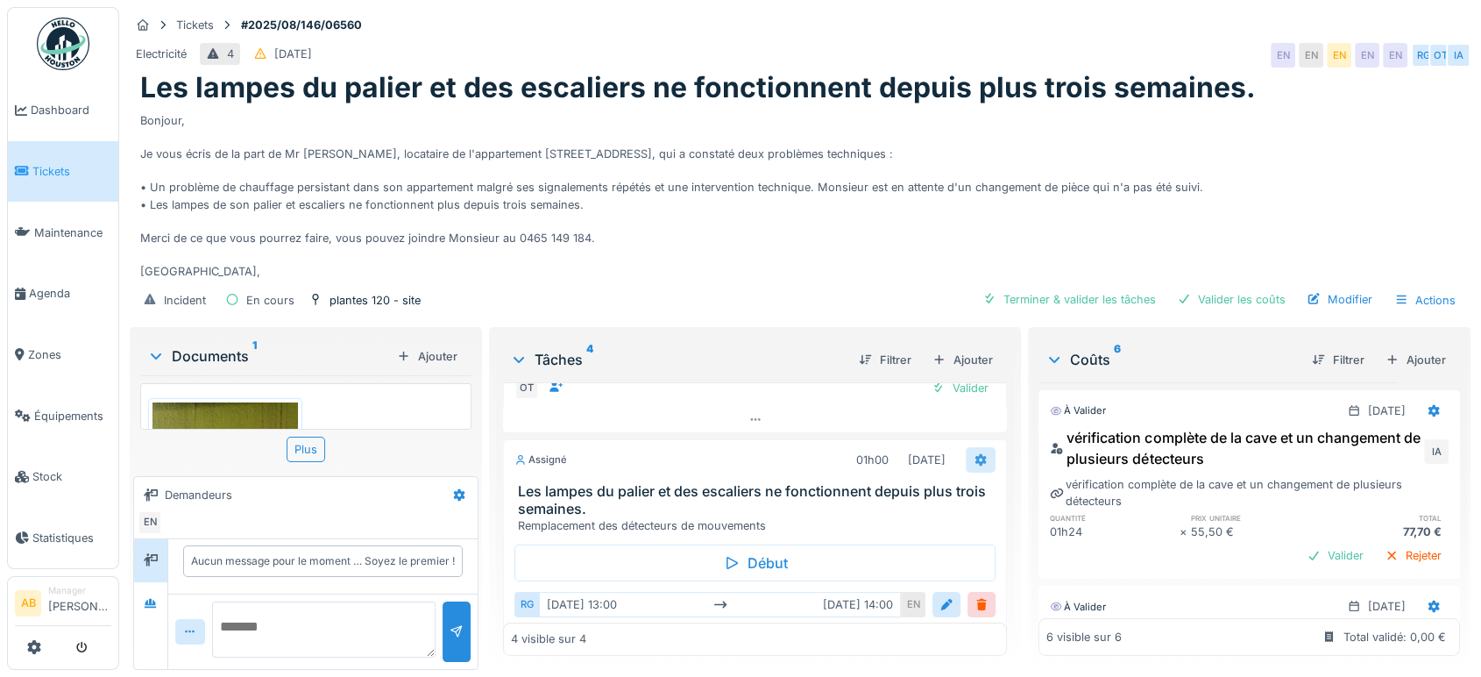
click at [966, 447] on div at bounding box center [981, 459] width 30 height 25
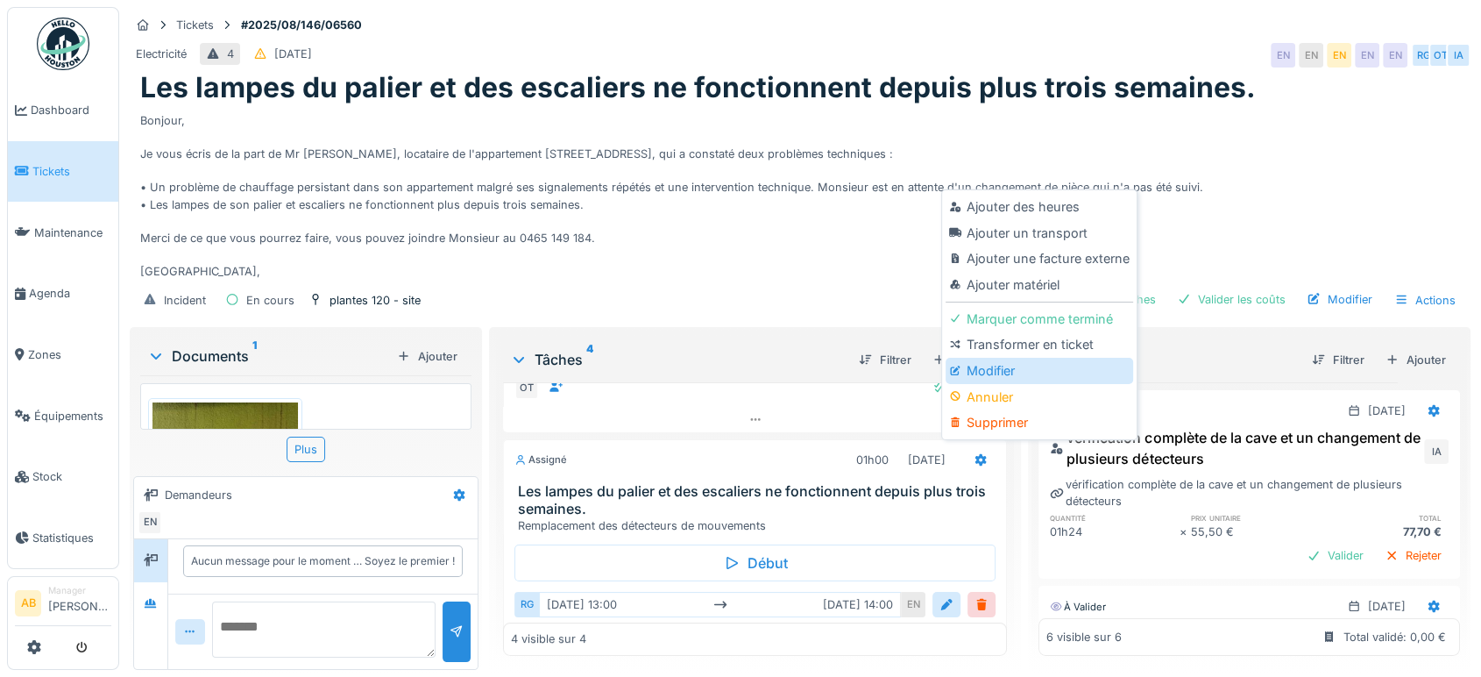
click at [1024, 358] on div "Modifier" at bounding box center [1039, 371] width 187 height 26
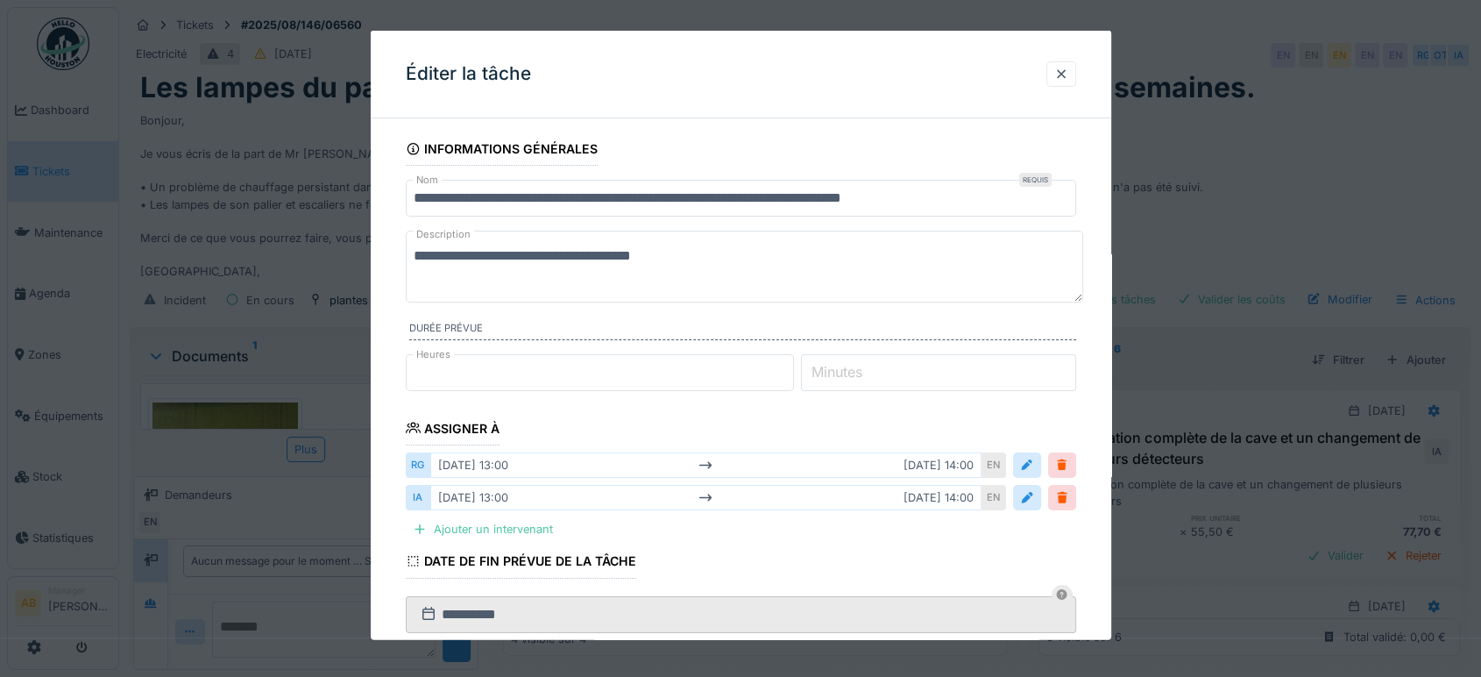
click at [811, 259] on textarea "**********" at bounding box center [744, 266] width 677 height 72
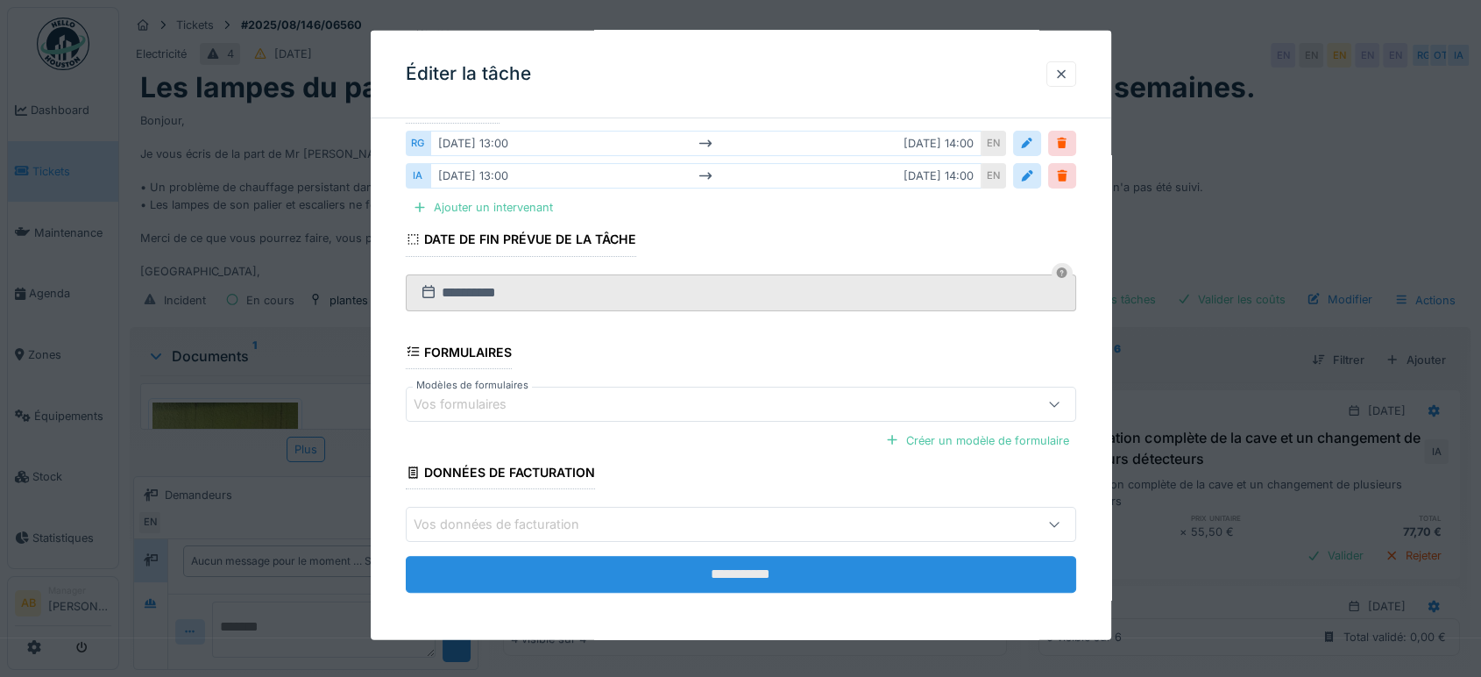
type textarea "**********"
click at [886, 556] on input "**********" at bounding box center [741, 574] width 670 height 37
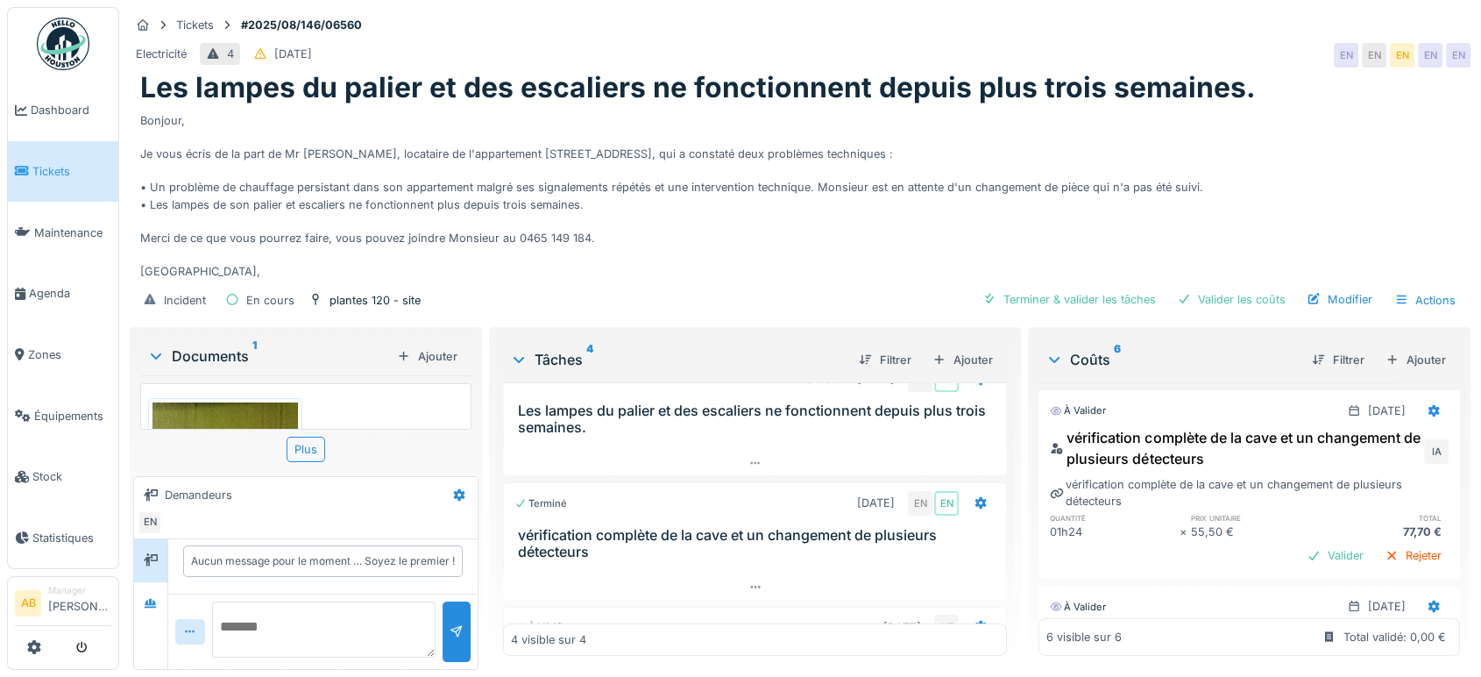
scroll to position [0, 0]
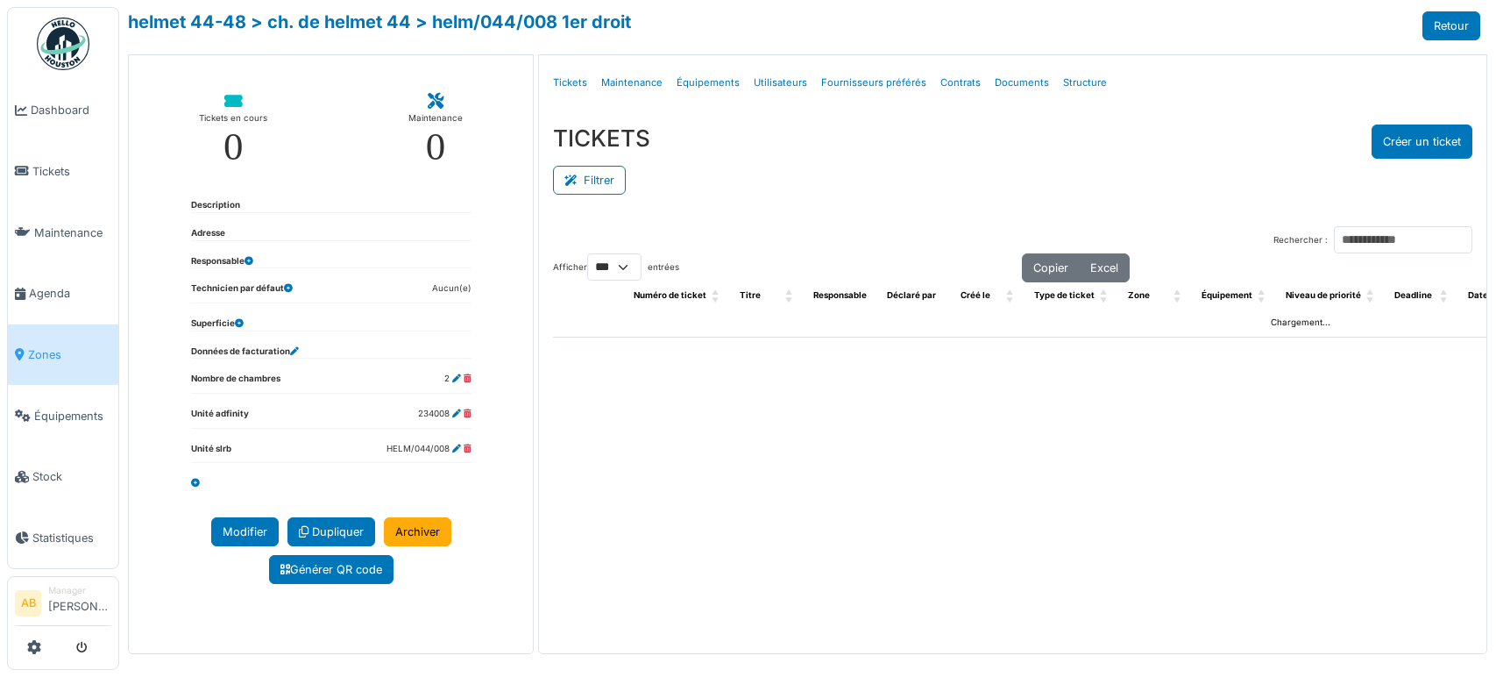
select select "***"
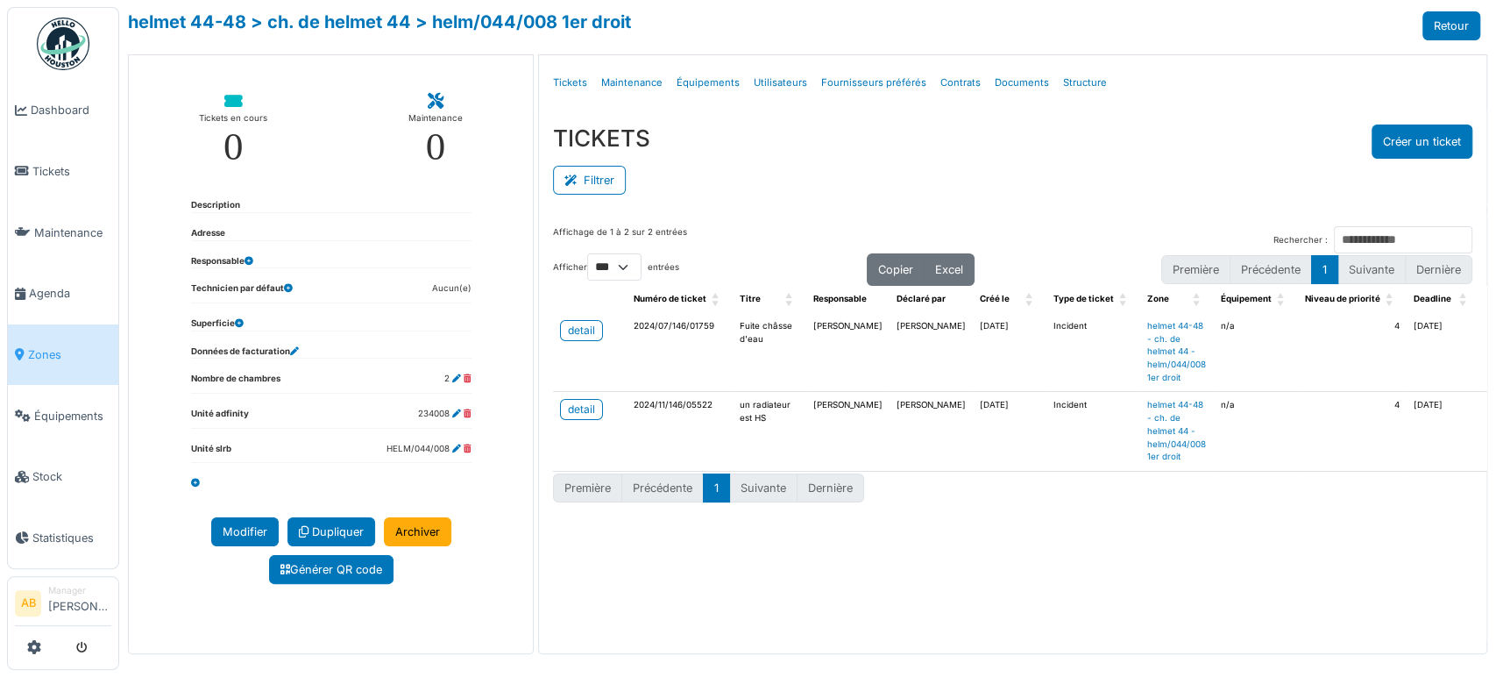
click at [1412, 117] on div "TICKETS Créer un ticket Filtrer Responsable **** Tous Remove item Tous [PERSON_…" at bounding box center [1012, 161] width 947 height 102
click at [1420, 131] on button "Créer un ticket" at bounding box center [1421, 141] width 101 height 34
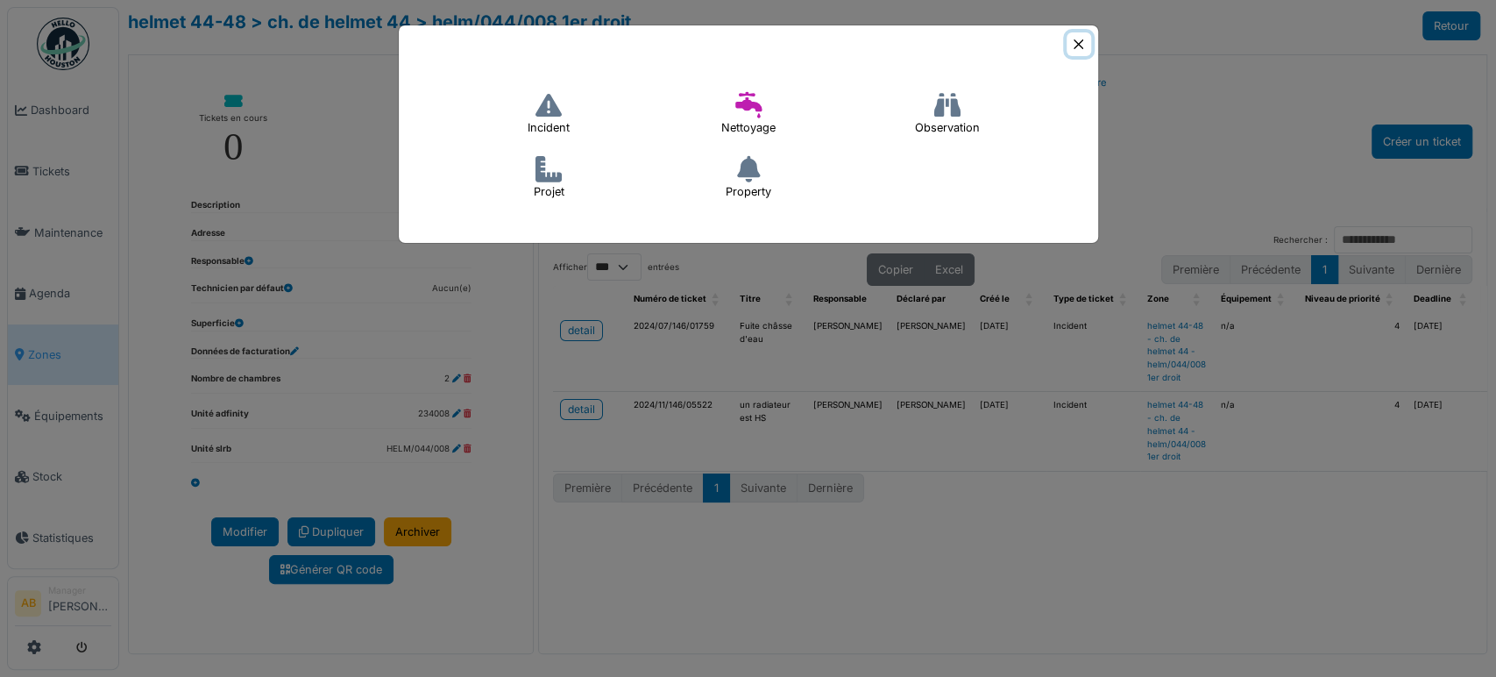
click at [1082, 42] on button "Close" at bounding box center [1078, 44] width 24 height 24
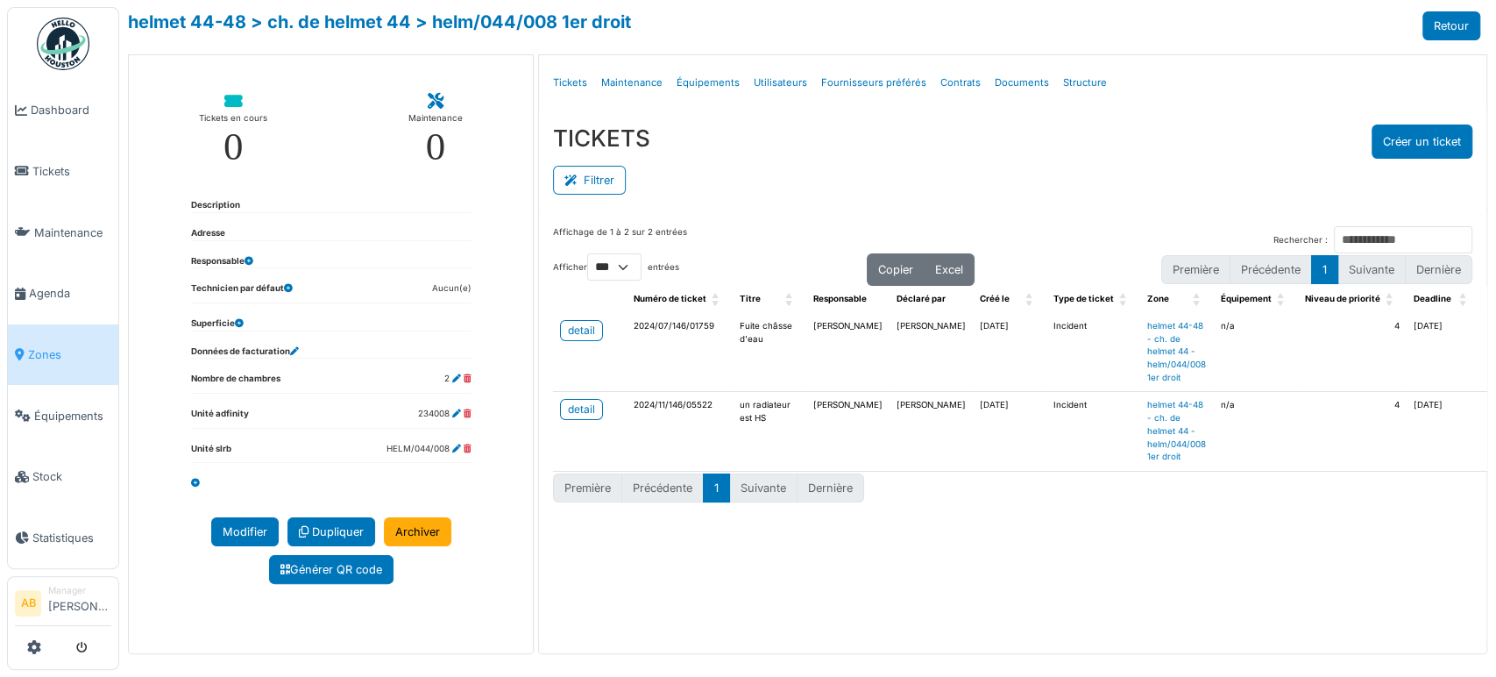
drag, startPoint x: 921, startPoint y: 417, endPoint x: 866, endPoint y: 421, distance: 55.3
click at [889, 421] on td "[PERSON_NAME]" at bounding box center [930, 431] width 83 height 79
copy td "Schaekels"
click at [1413, 139] on button "Créer un ticket" at bounding box center [1421, 141] width 101 height 34
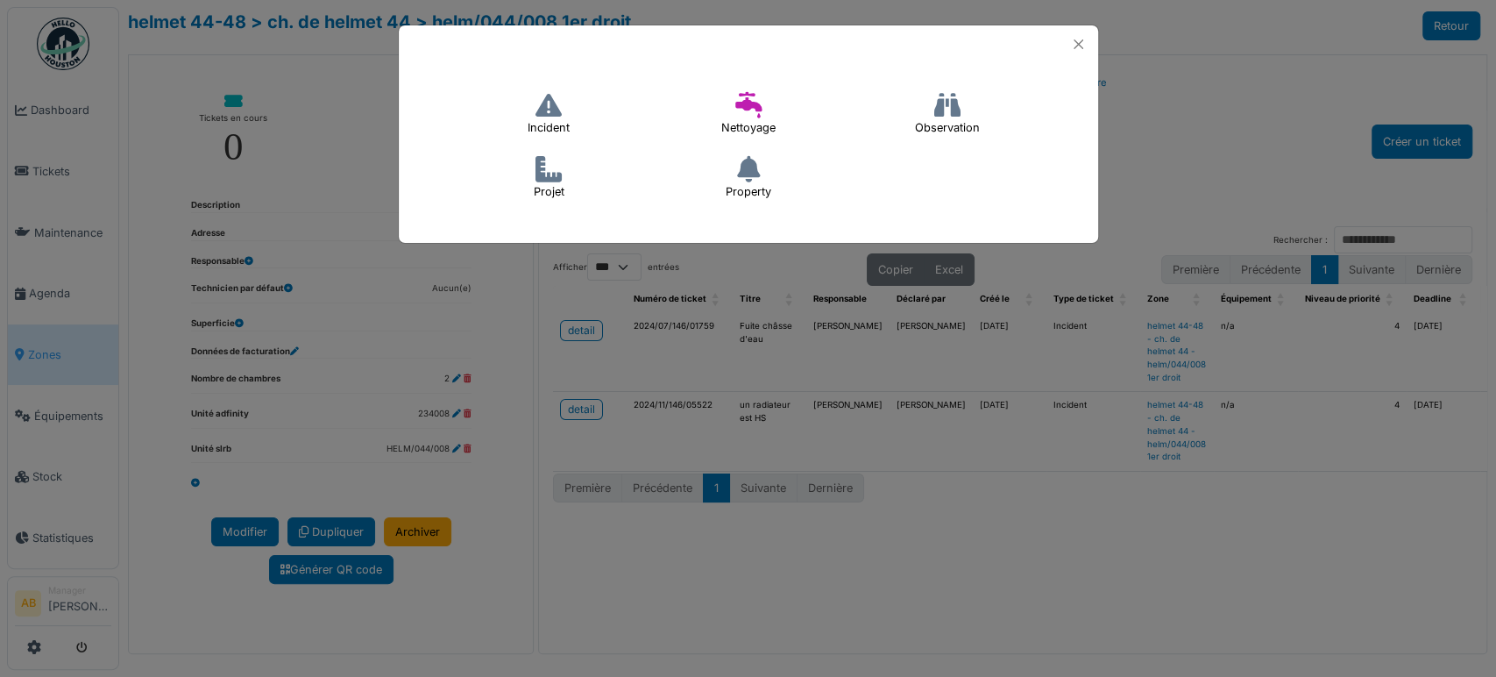
click at [554, 92] on icon at bounding box center [548, 105] width 26 height 26
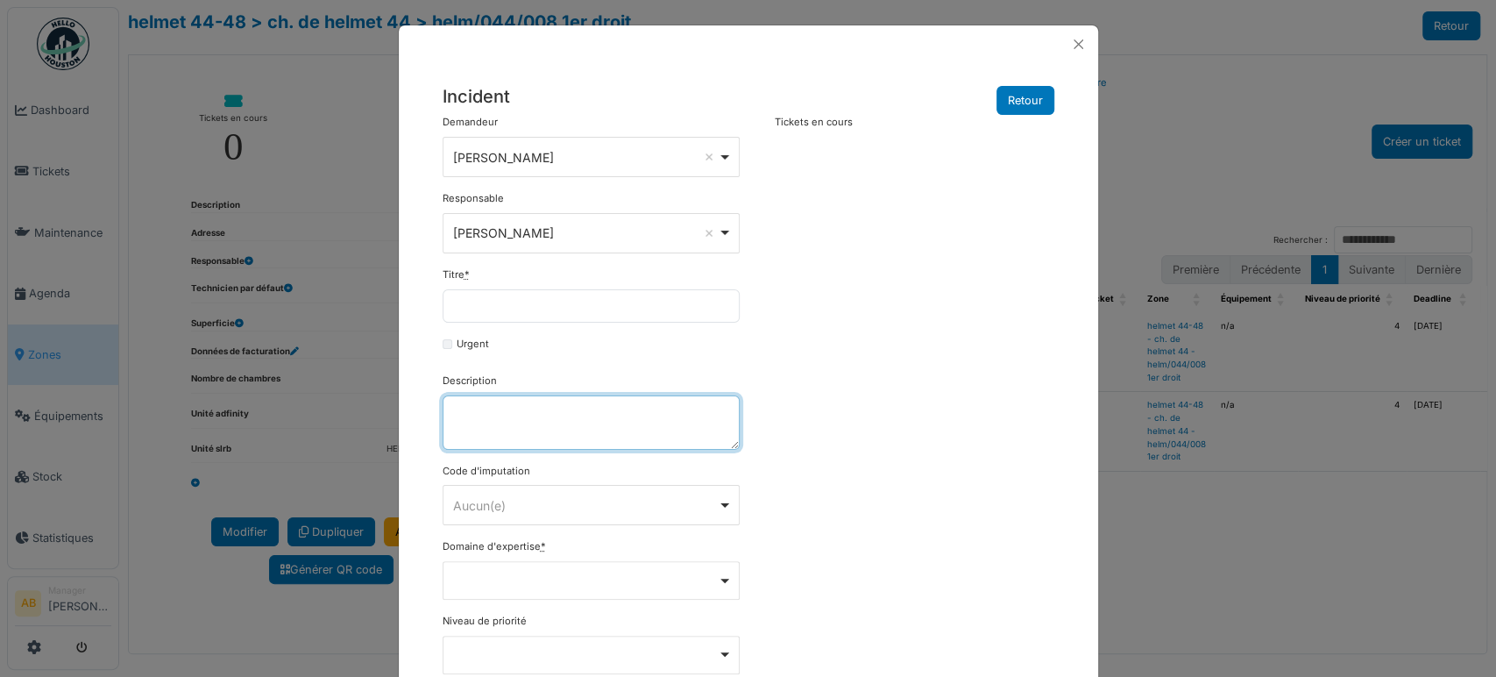
click at [520, 433] on textarea "Description" at bounding box center [591, 422] width 297 height 54
paste textarea "**********"
type textarea "**********"
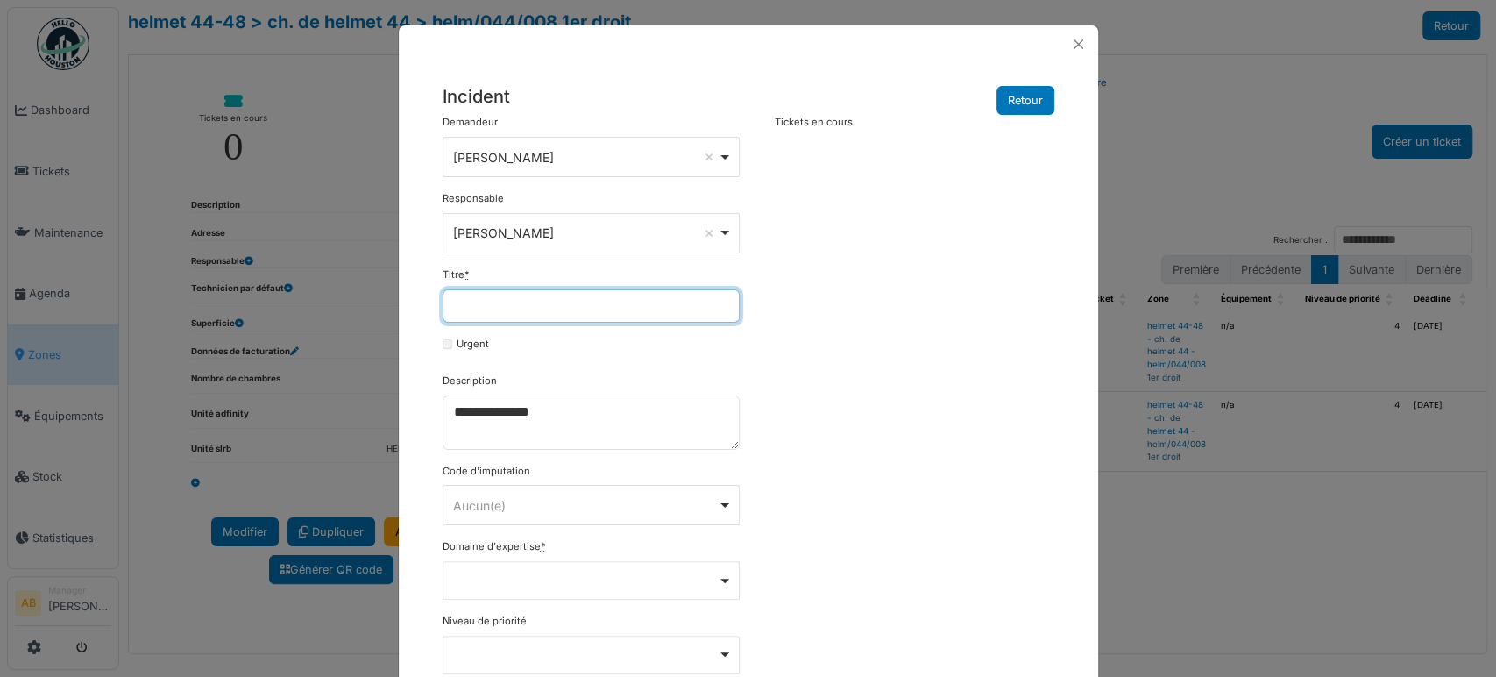
click at [565, 312] on input "Titre *" at bounding box center [591, 305] width 297 height 33
type input "**********"
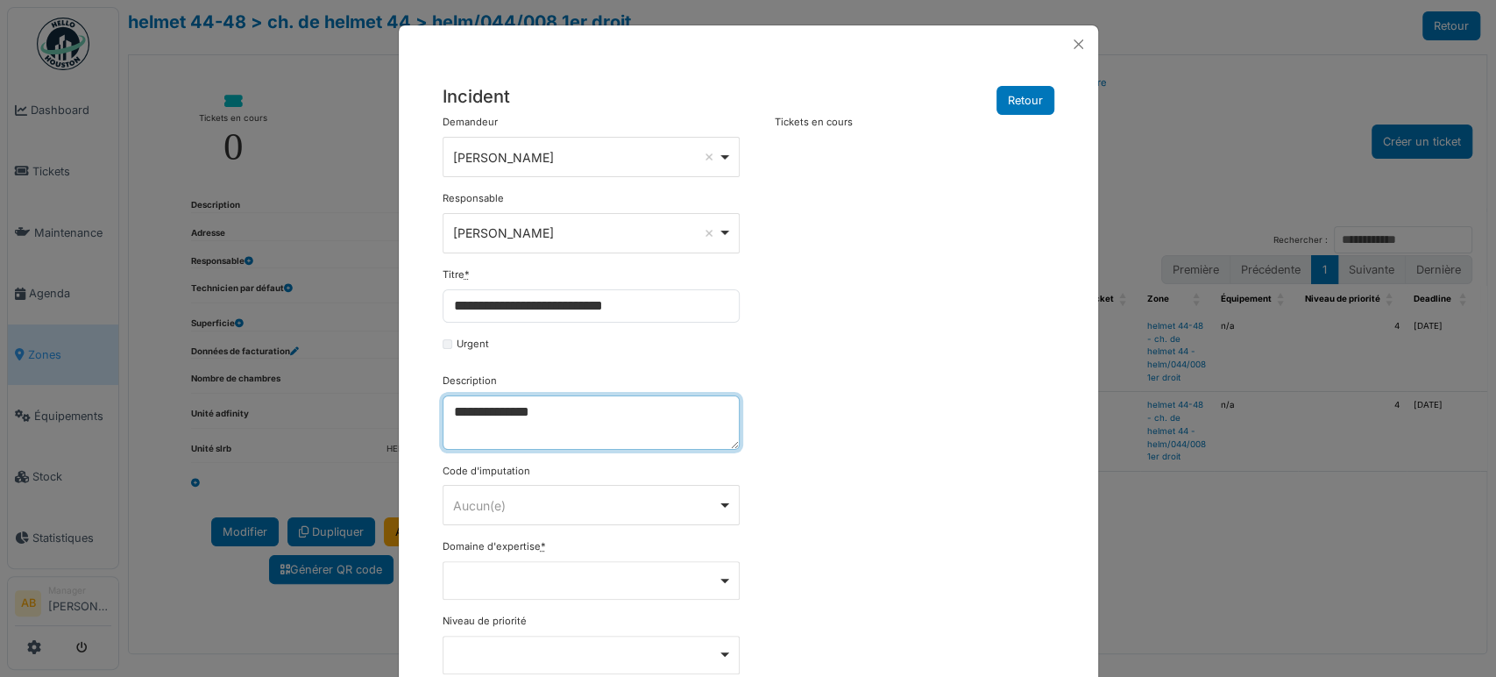
click at [634, 422] on textarea "**********" at bounding box center [591, 422] width 297 height 54
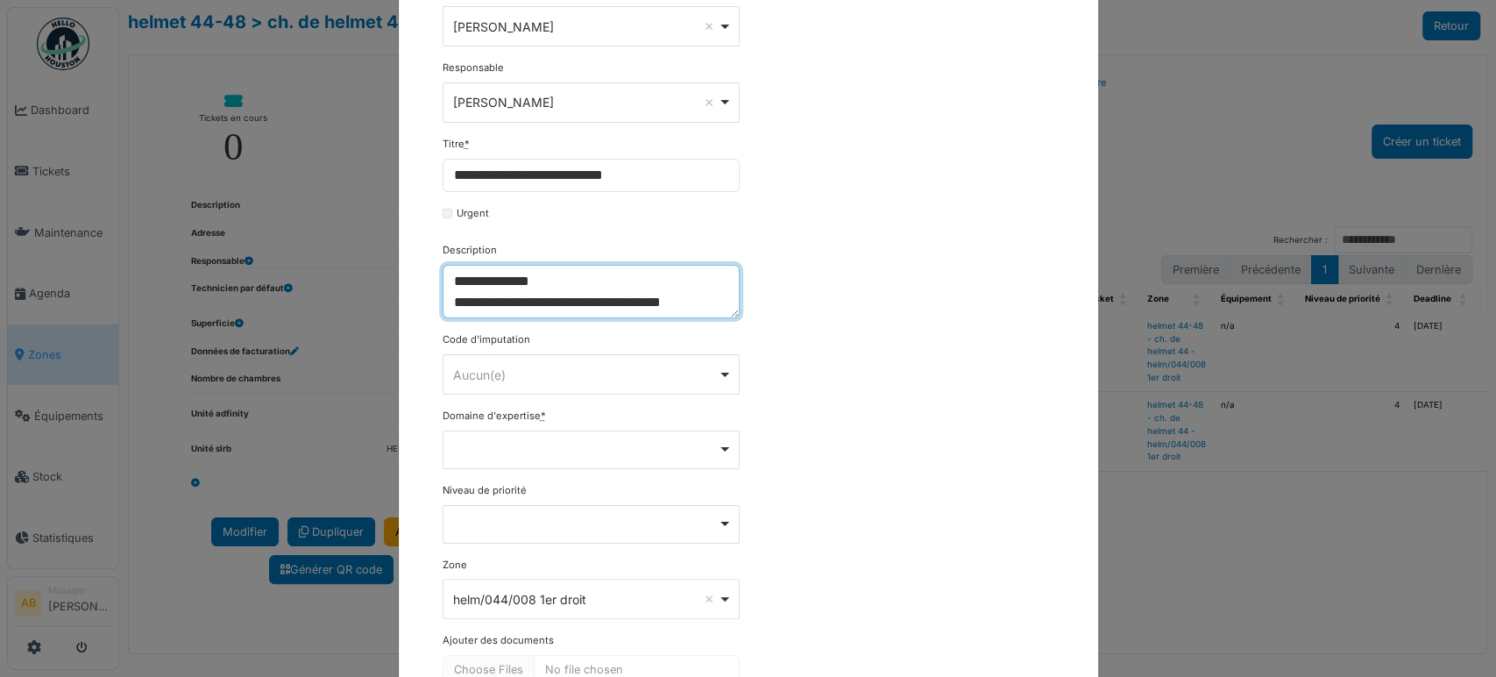
scroll to position [238, 0]
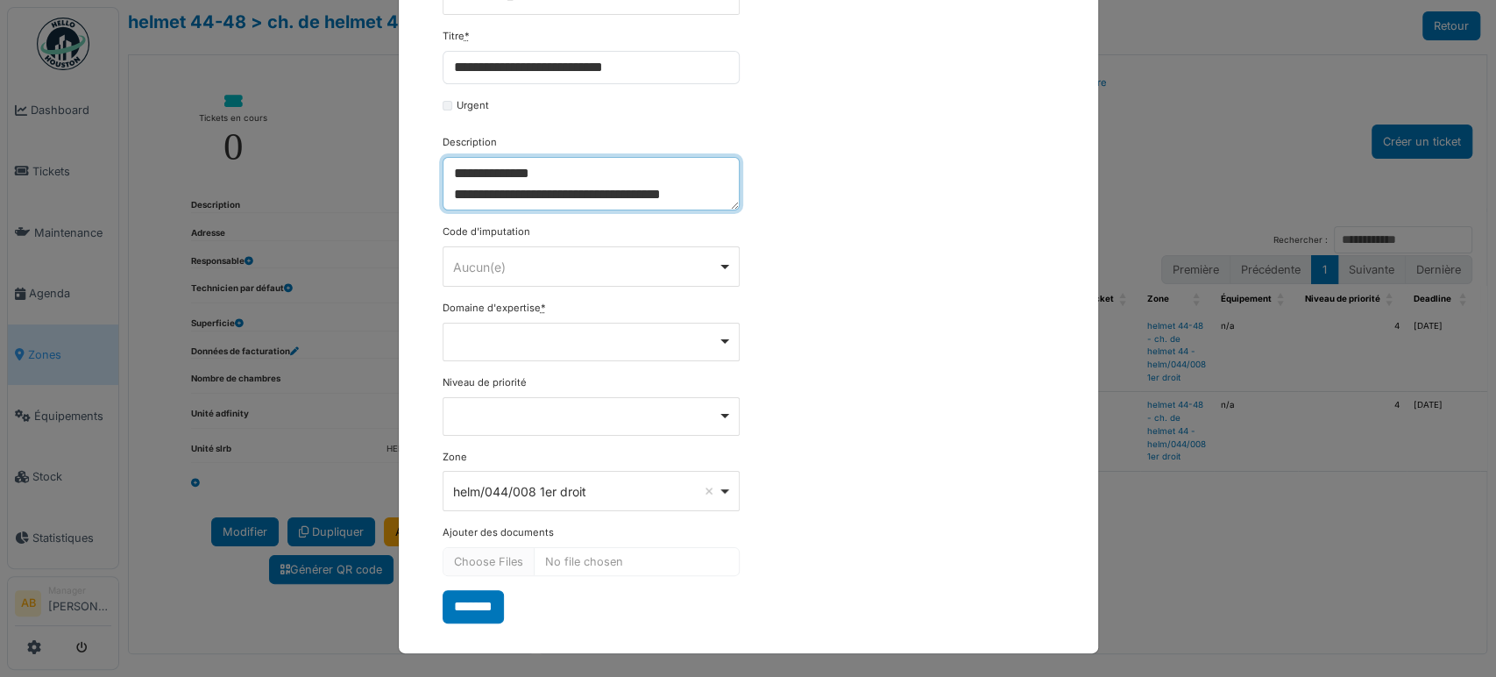
click at [539, 337] on div "Remove item" at bounding box center [591, 339] width 282 height 7
type textarea "**********"
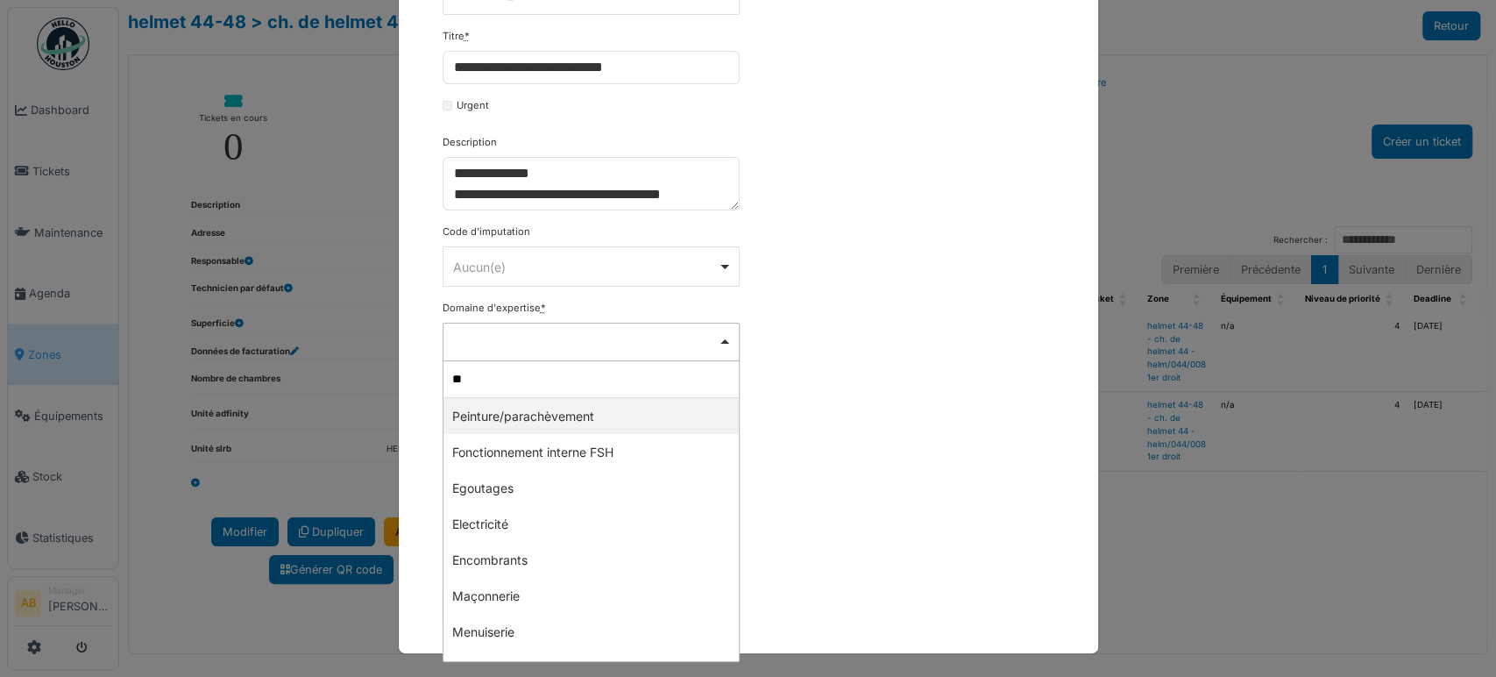
type input "*"
type input "***"
select select "***"
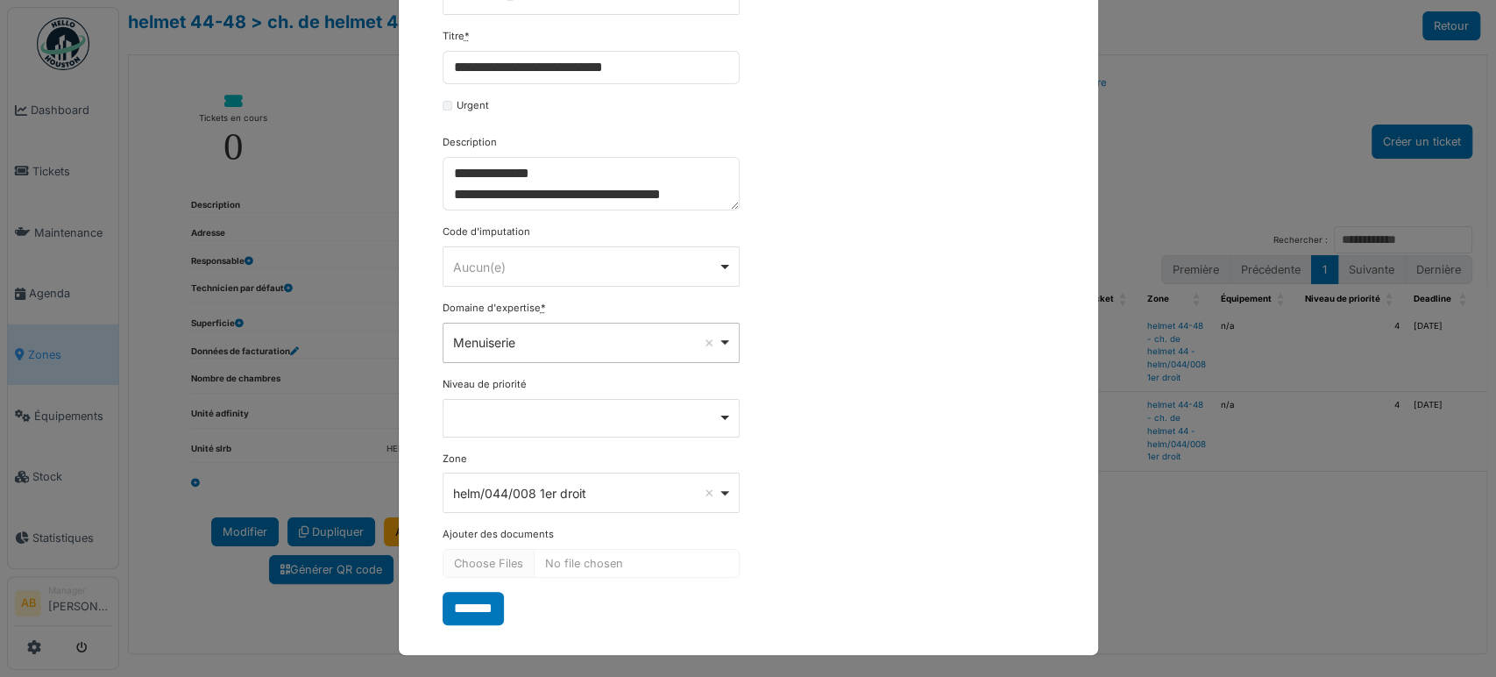
click at [503, 413] on div "Remove item" at bounding box center [591, 416] width 282 height 7
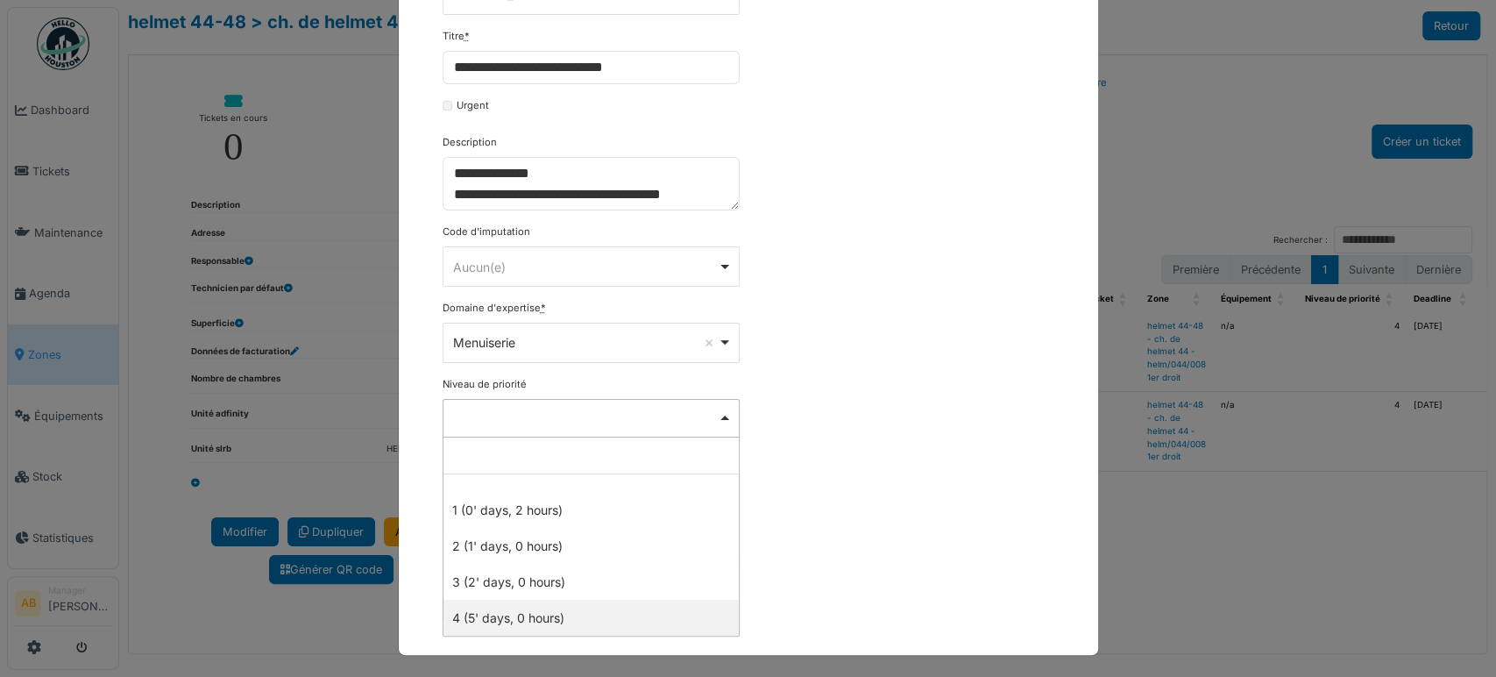
select select "***"
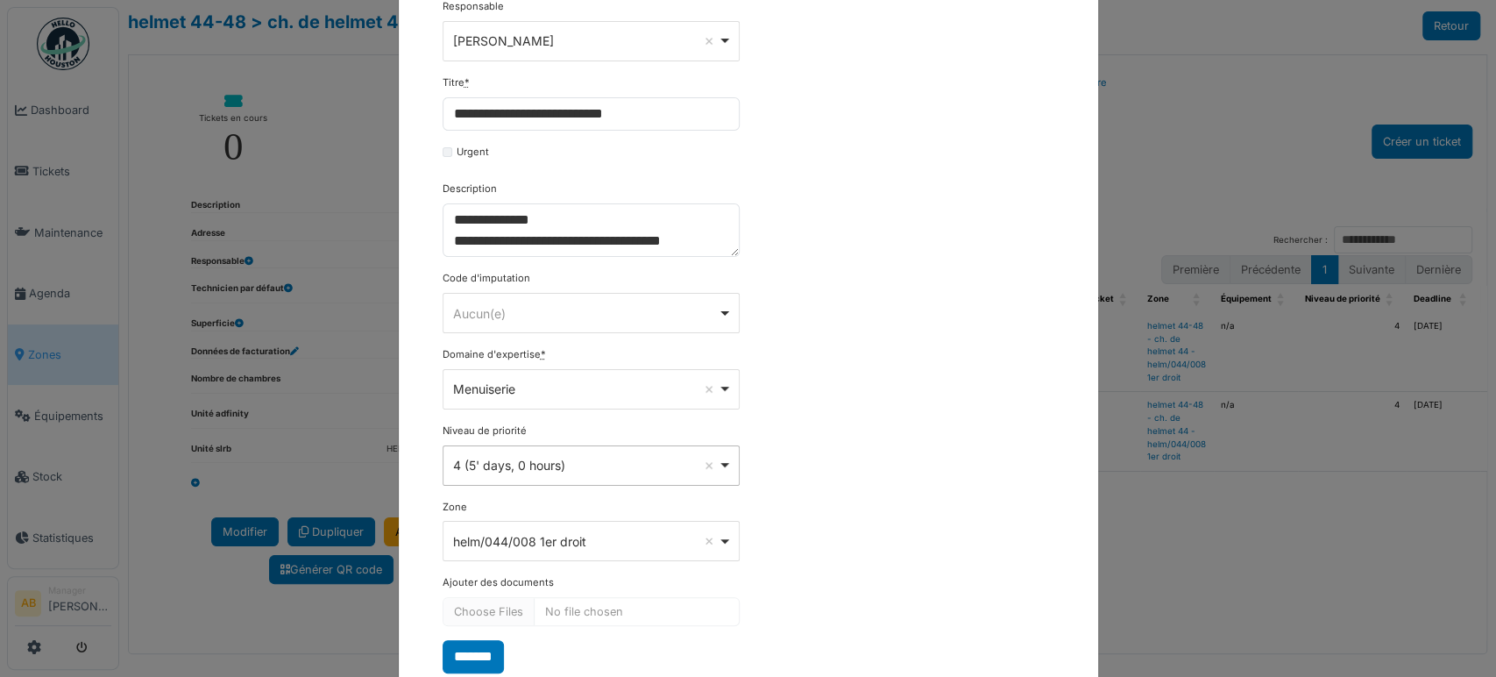
scroll to position [241, 0]
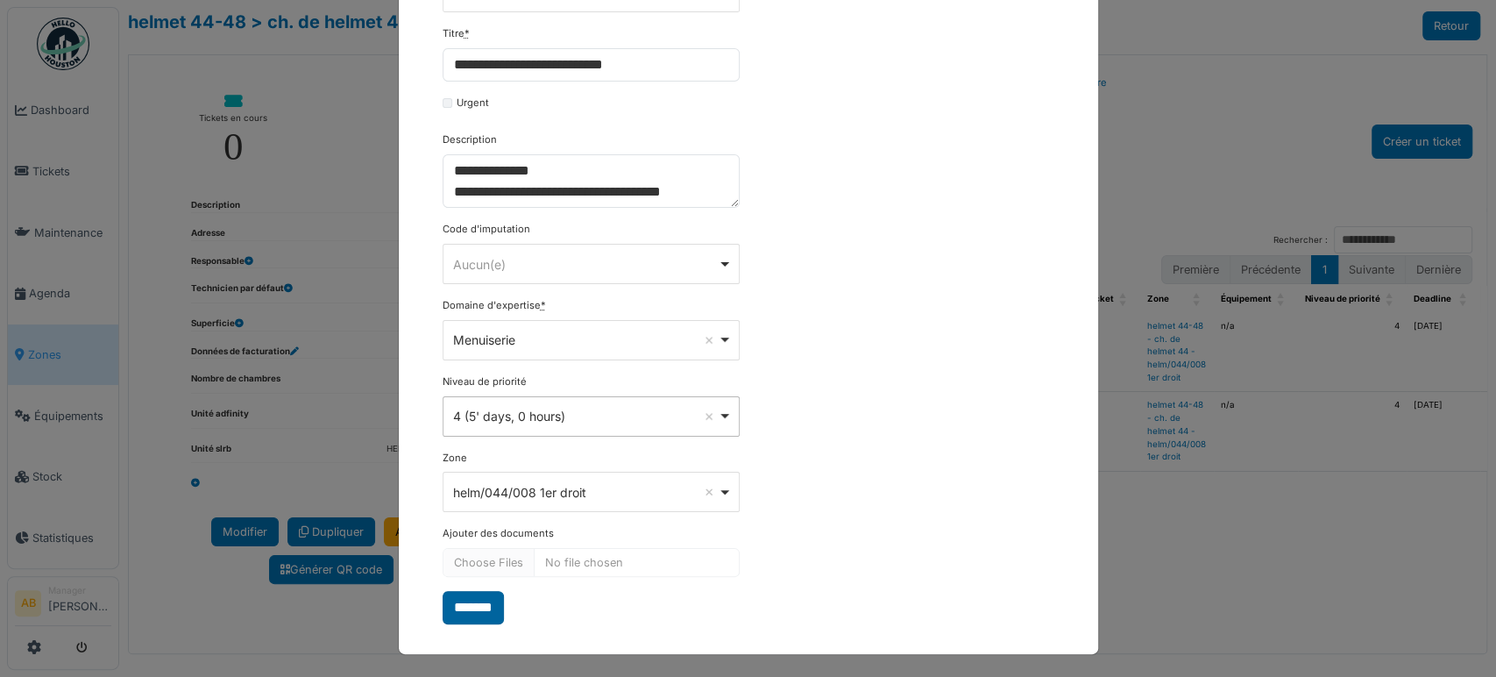
click at [471, 606] on input "*******" at bounding box center [473, 607] width 61 height 33
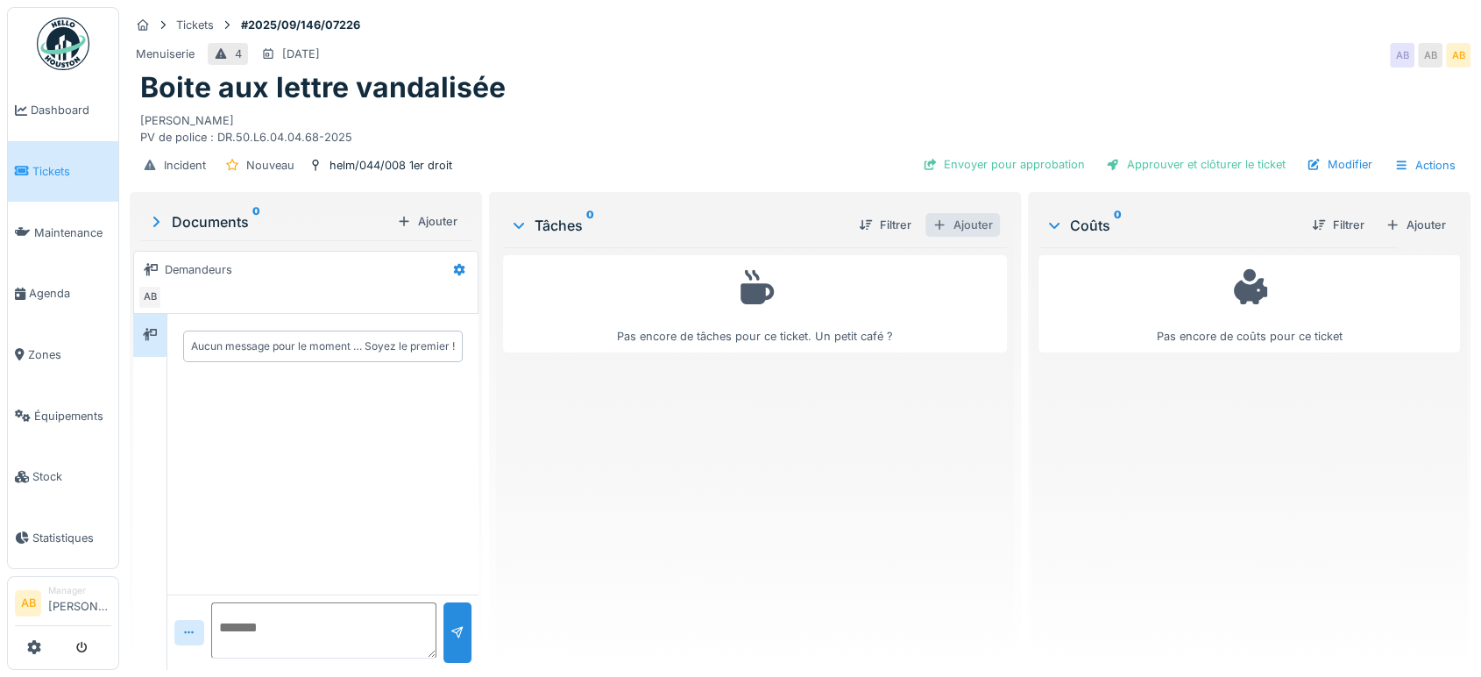
click at [981, 220] on div "Ajouter" at bounding box center [962, 225] width 74 height 24
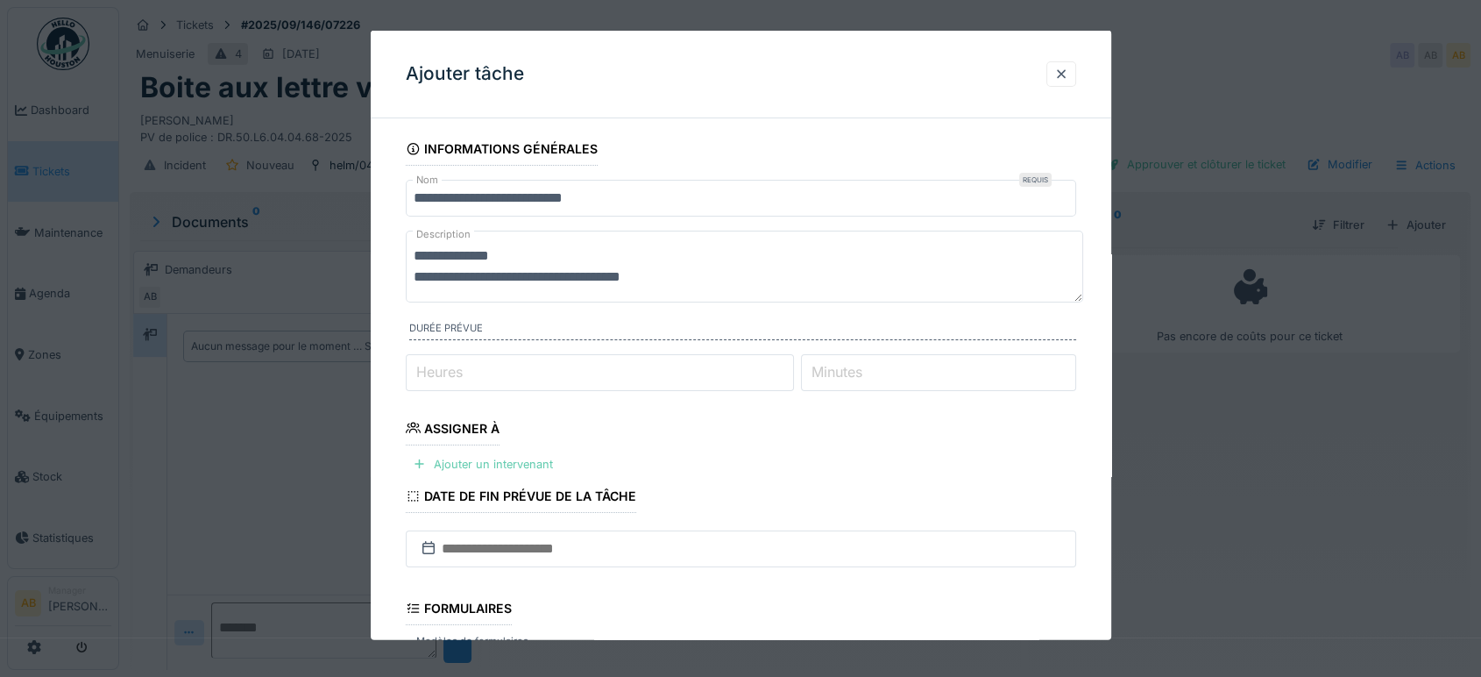
click at [481, 456] on div "Ajouter un intervenant" at bounding box center [483, 464] width 154 height 24
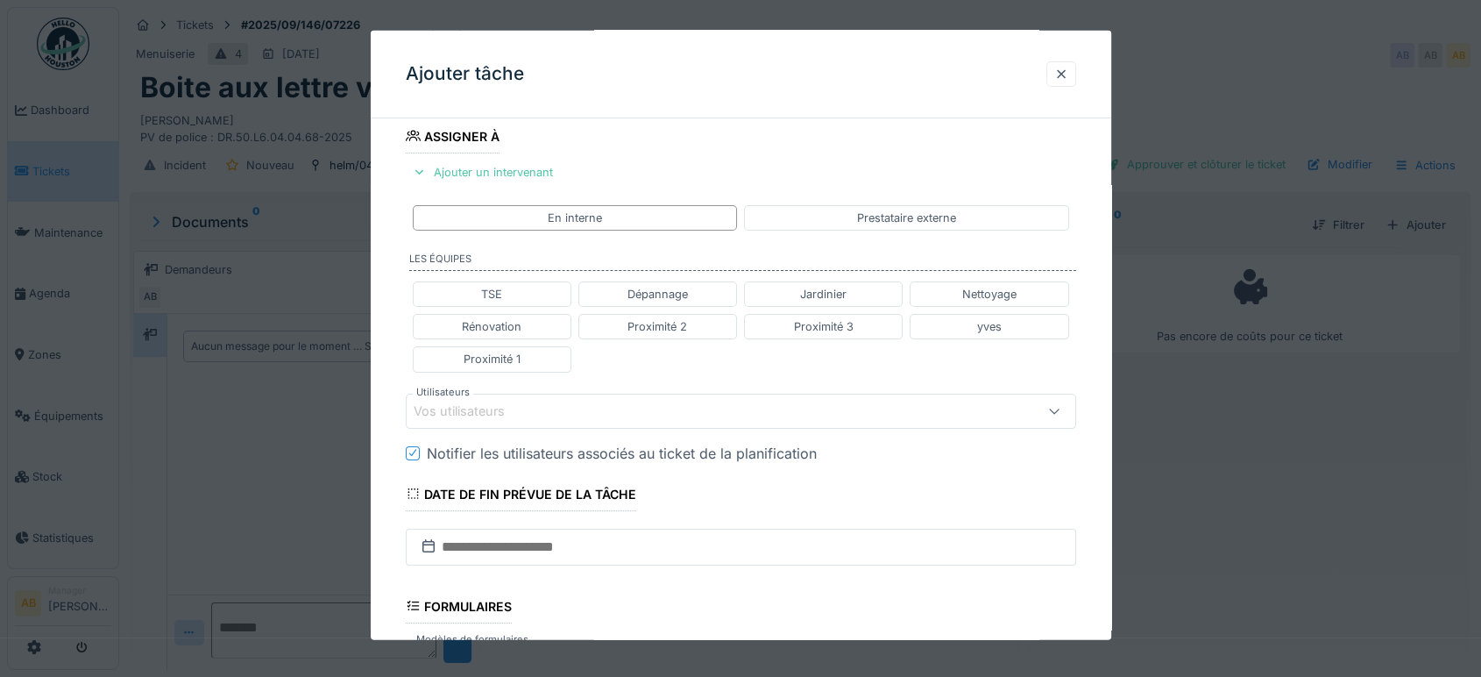
click at [511, 414] on div "Vos utilisateurs" at bounding box center [472, 410] width 116 height 19
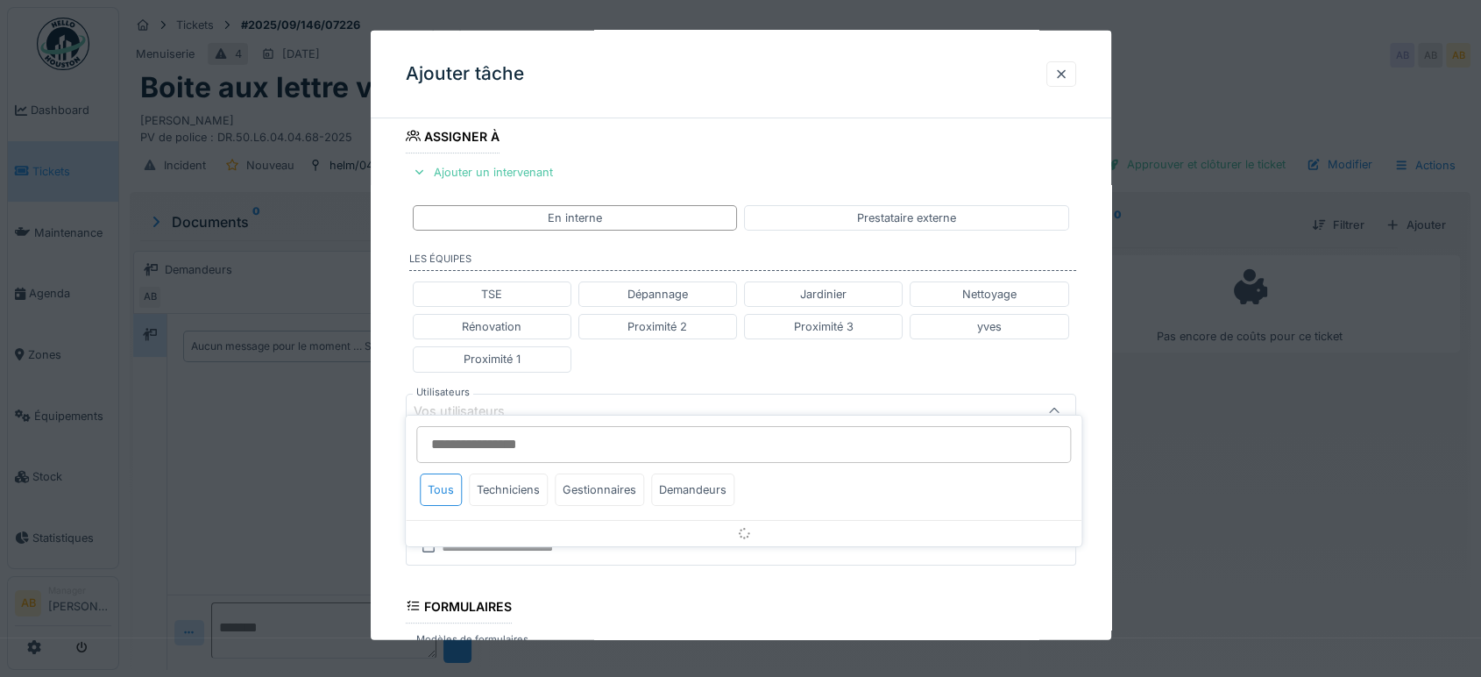
scroll to position [365, 0]
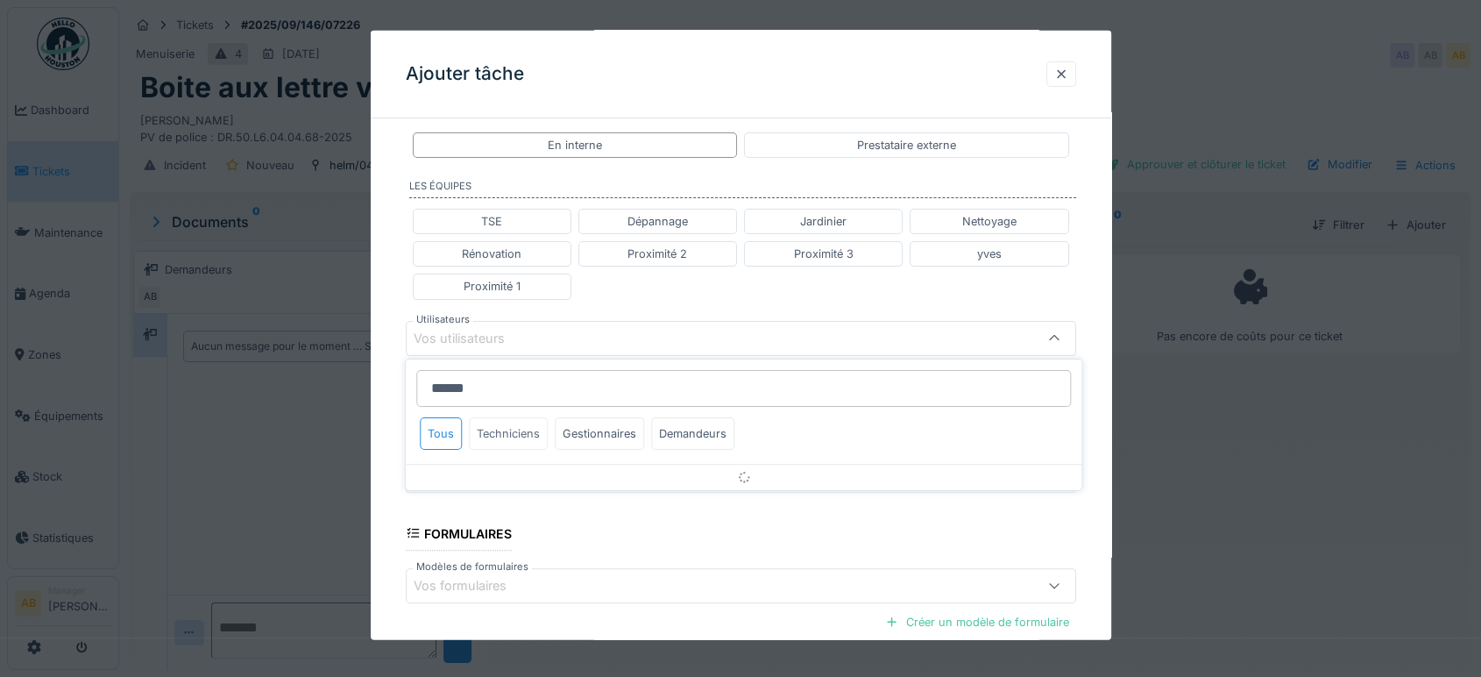
type input "******"
click at [527, 435] on div "Techniciens" at bounding box center [508, 433] width 79 height 32
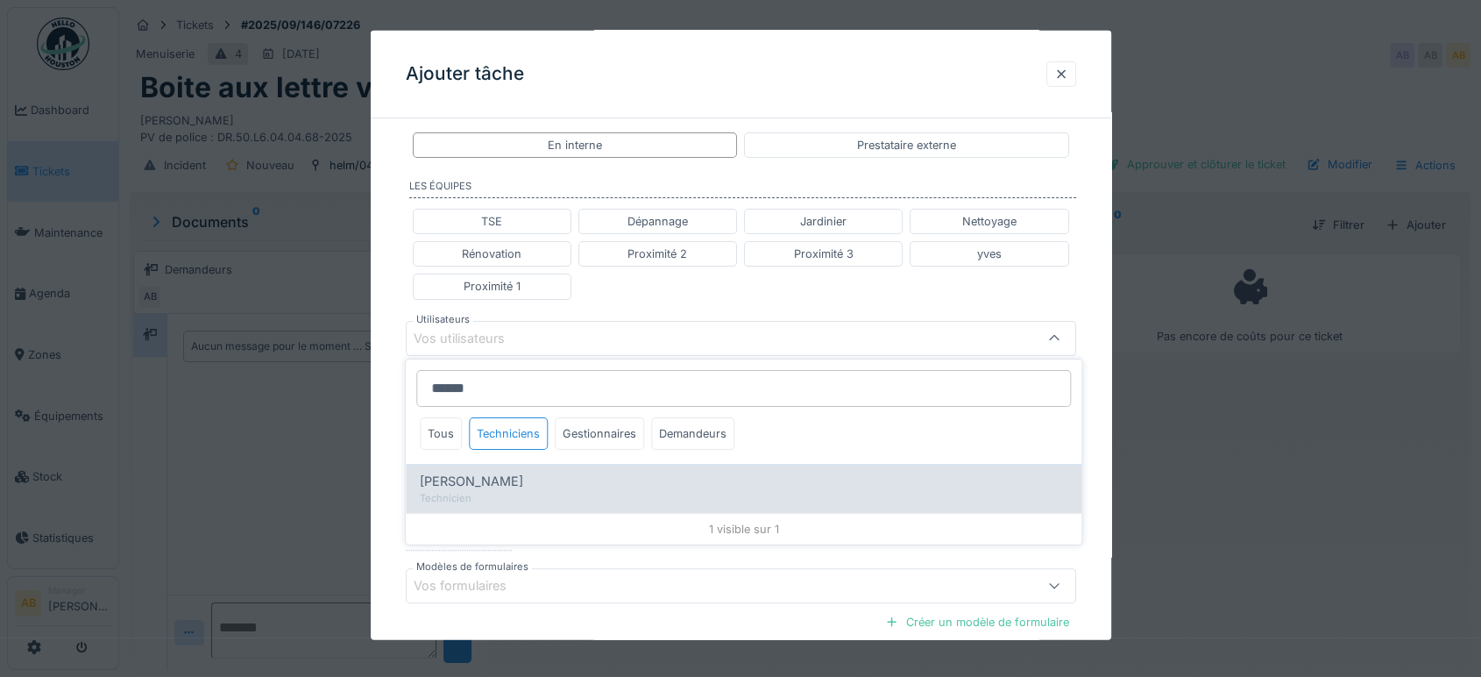
click at [542, 471] on div "[PERSON_NAME]" at bounding box center [744, 480] width 648 height 19
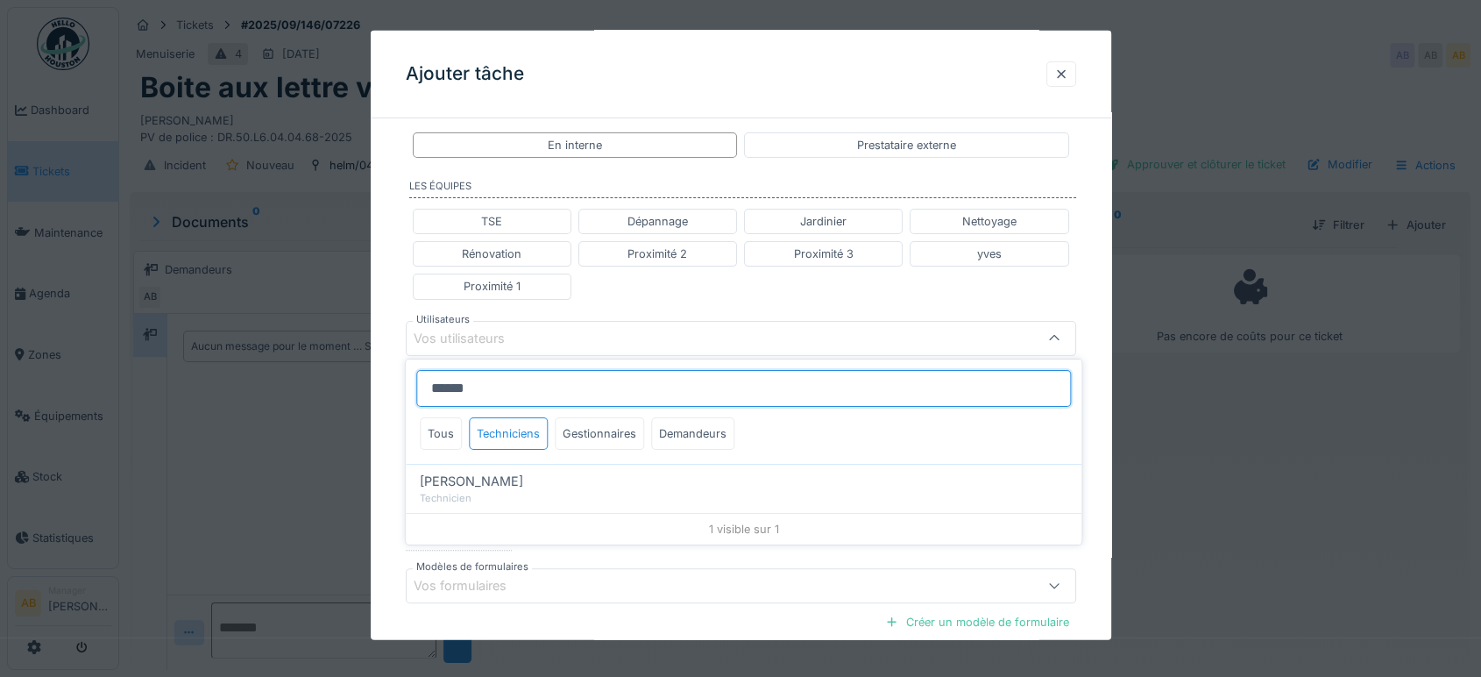
type input "****"
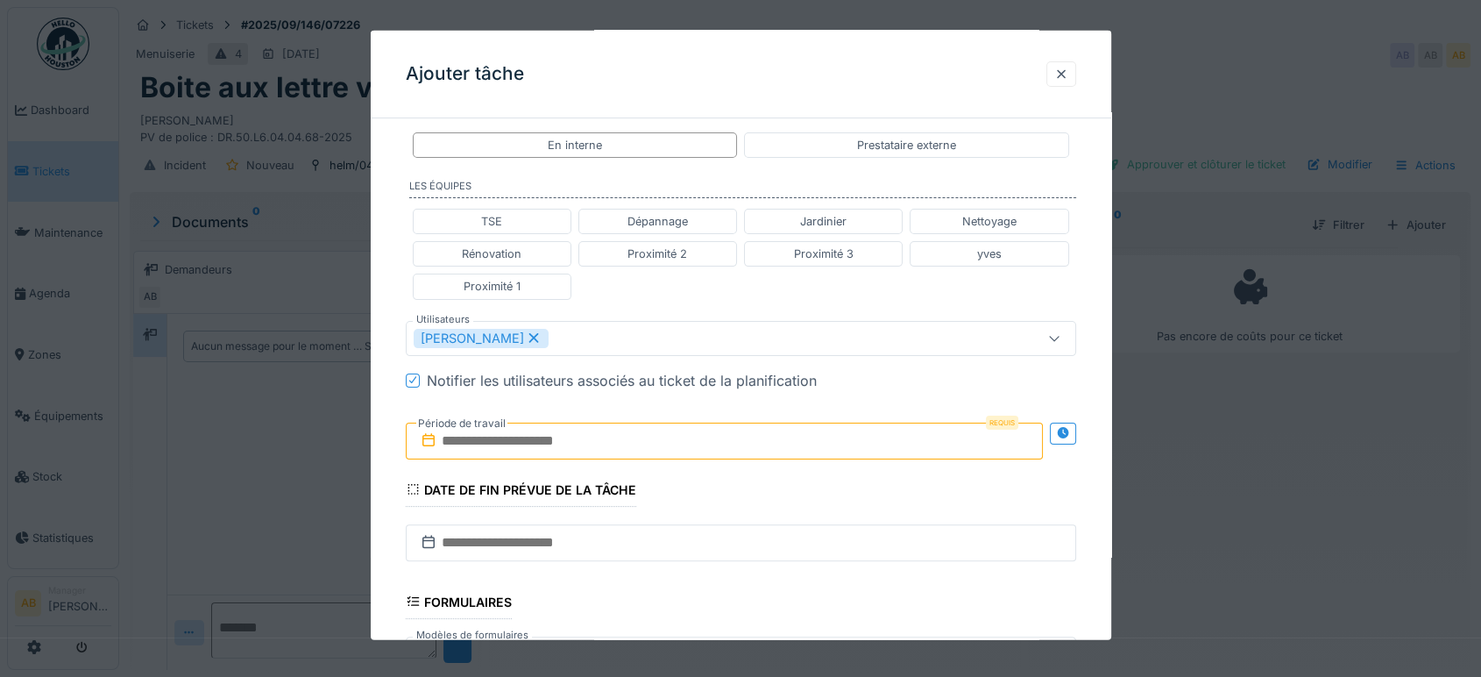
click at [770, 309] on fieldset "**********" at bounding box center [741, 312] width 670 height 1088
click at [650, 429] on input "text" at bounding box center [724, 440] width 637 height 37
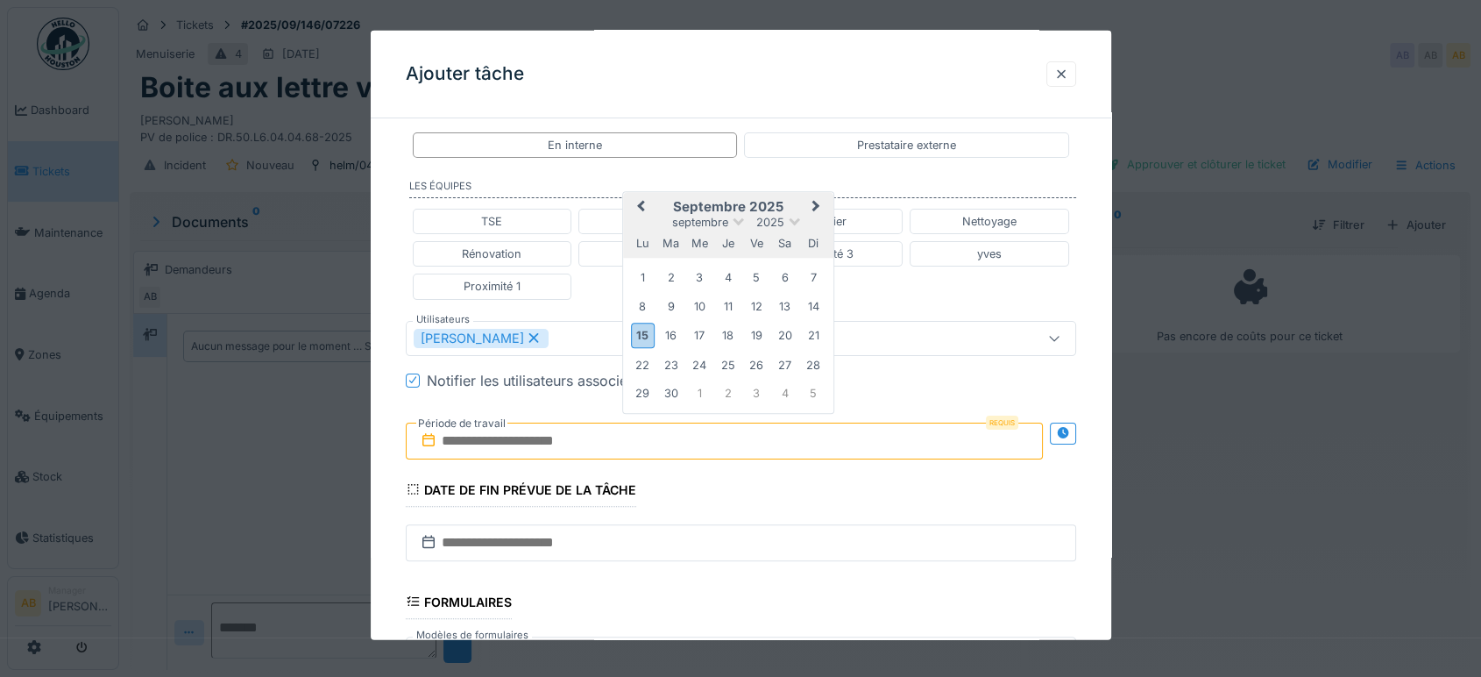
click at [793, 201] on h2 "septembre 2025" at bounding box center [728, 207] width 210 height 16
click at [765, 336] on div "19" at bounding box center [757, 335] width 24 height 24
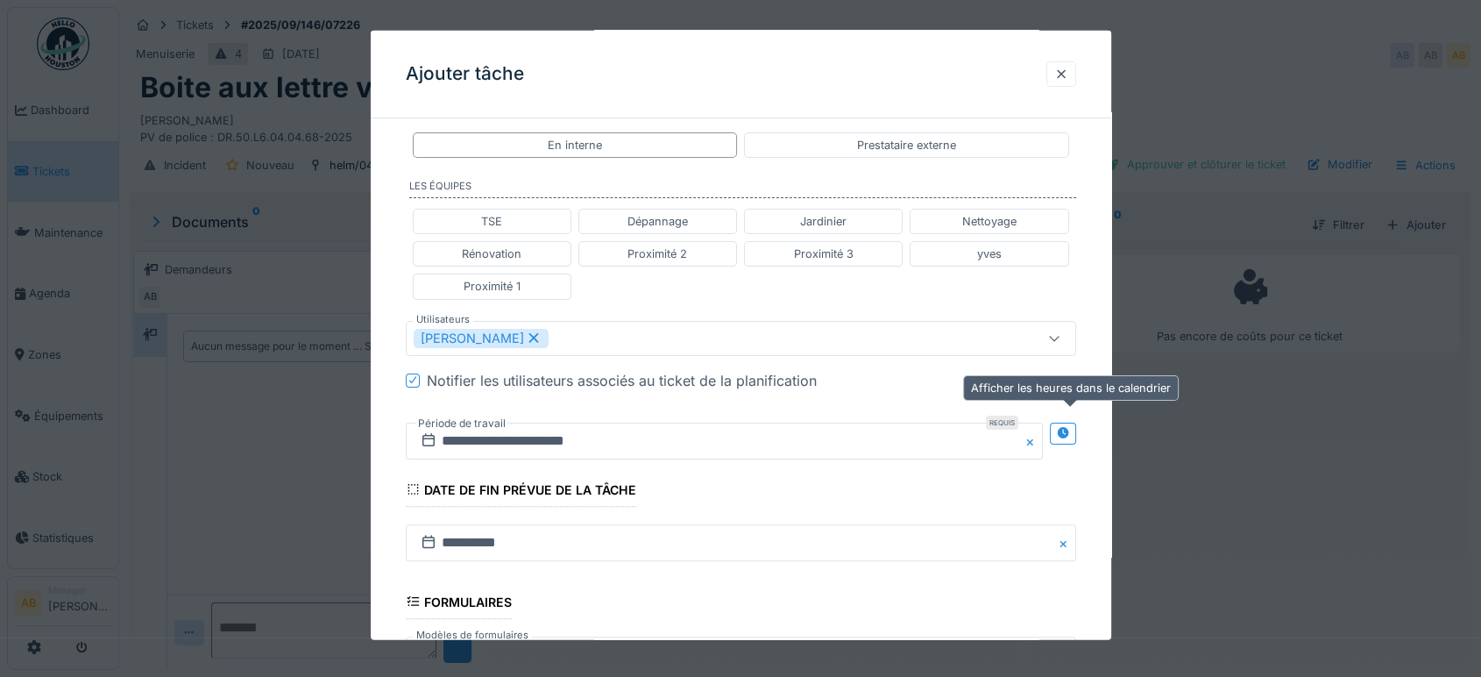
click at [1076, 424] on div at bounding box center [1063, 433] width 26 height 22
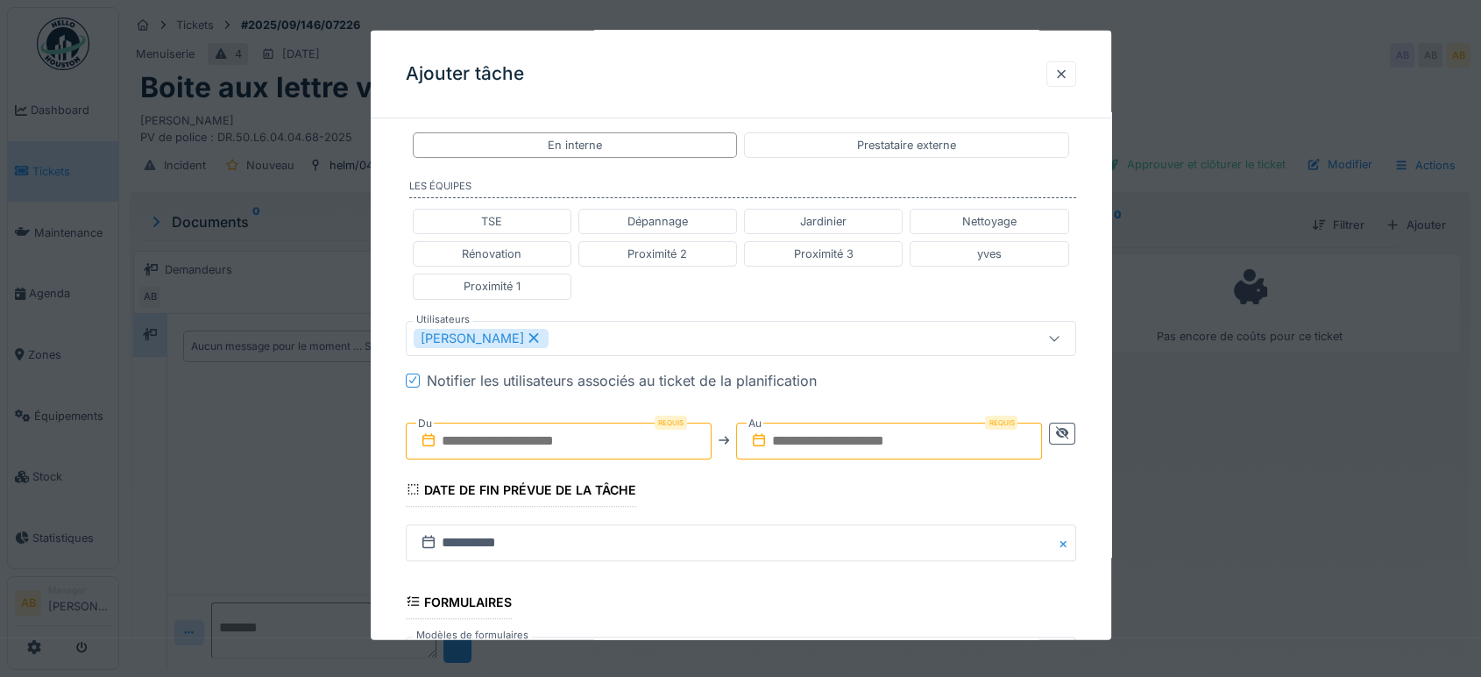
click at [599, 447] on input "text" at bounding box center [559, 440] width 306 height 37
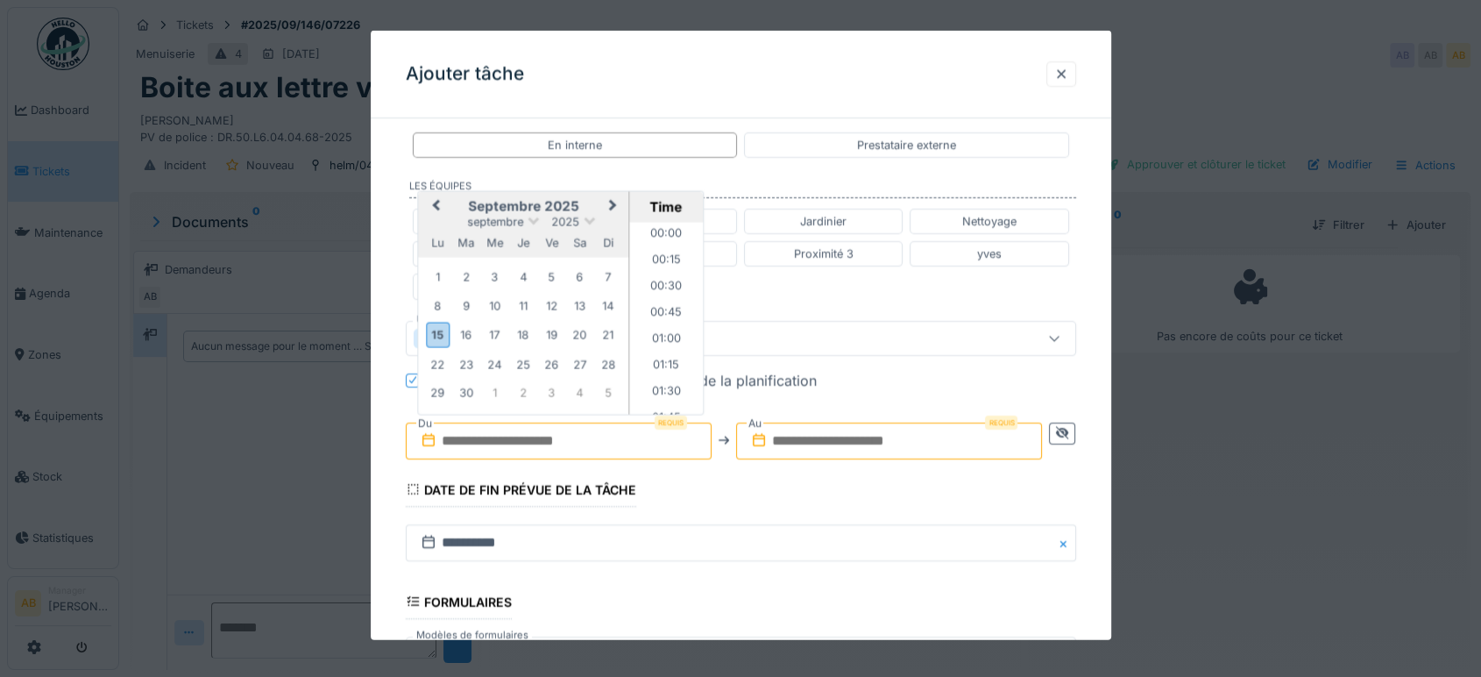
scroll to position [1073, 0]
click at [462, 205] on h2 "septembre 2025" at bounding box center [523, 206] width 210 height 16
click at [561, 331] on div "19" at bounding box center [552, 334] width 24 height 24
click at [667, 314] on li "11:00" at bounding box center [666, 318] width 74 height 26
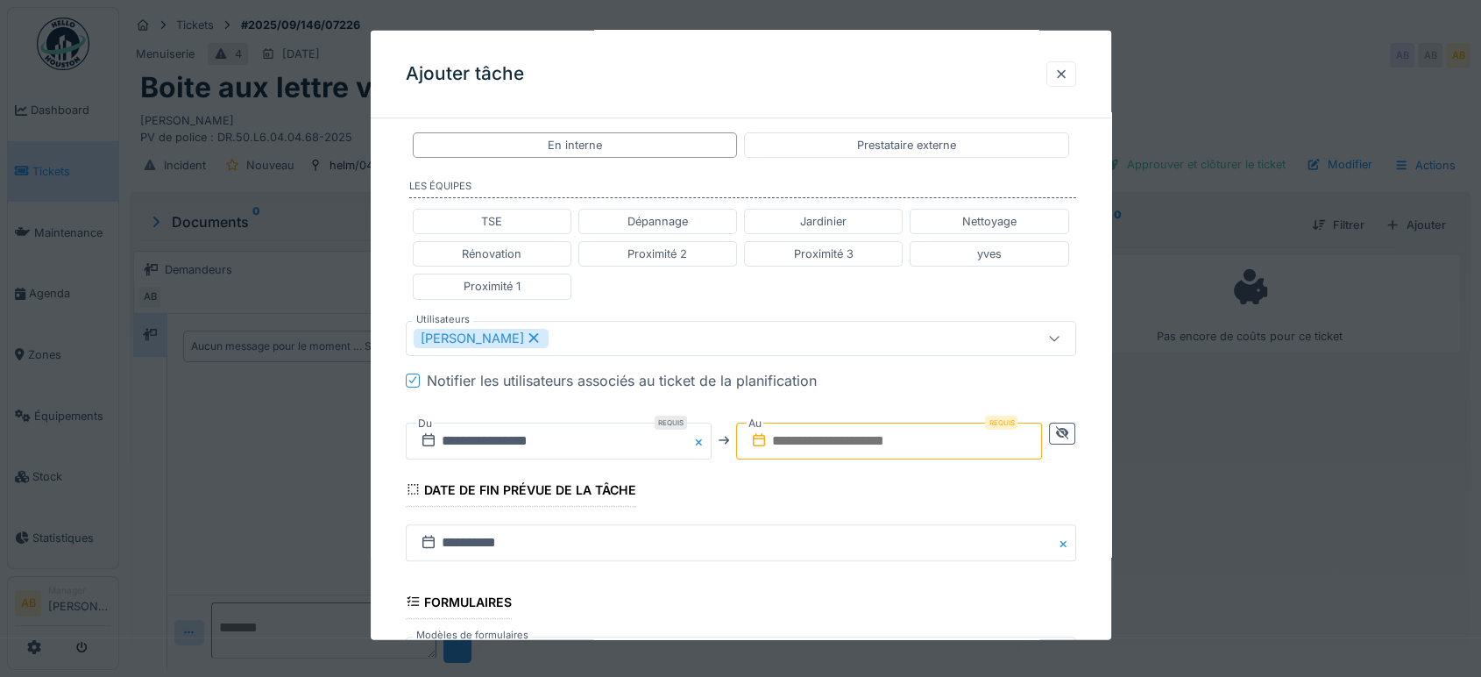
click at [904, 450] on input "text" at bounding box center [889, 440] width 306 height 37
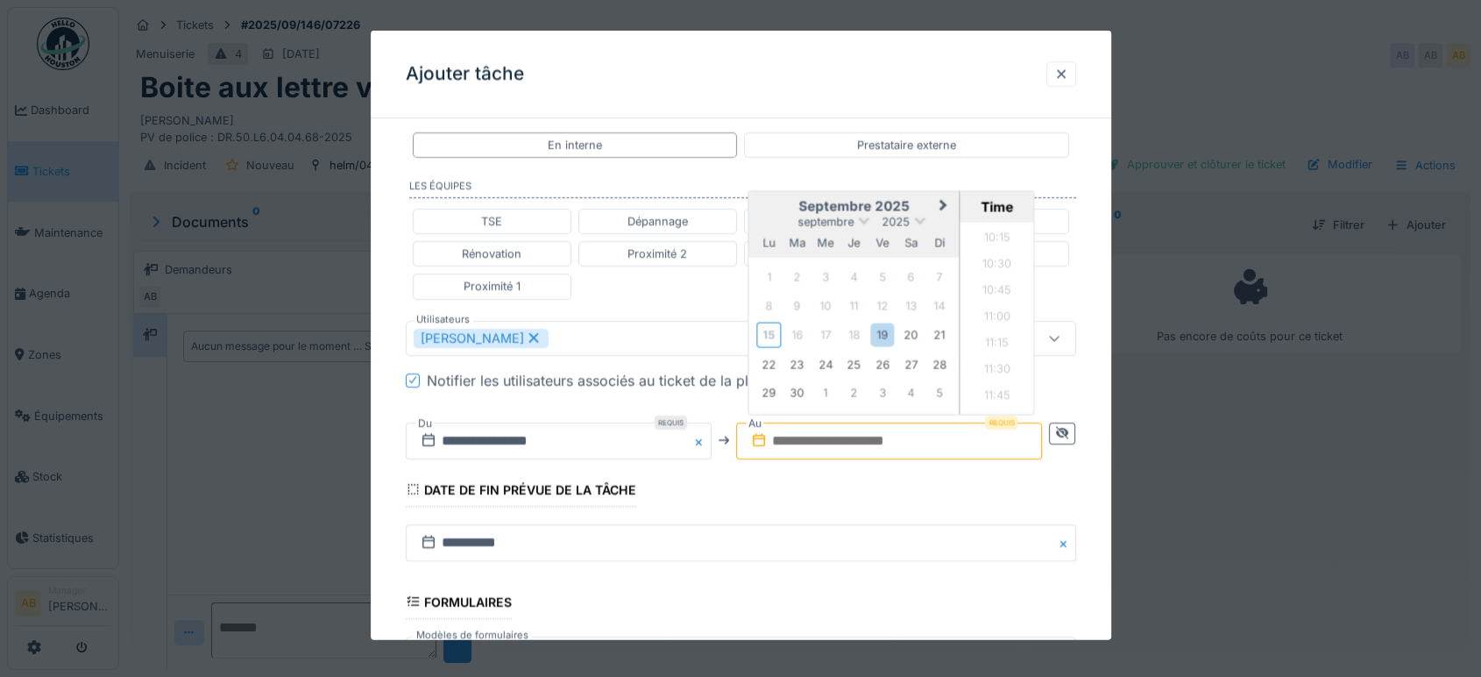
drag, startPoint x: 790, startPoint y: 195, endPoint x: 813, endPoint y: 228, distance: 40.8
click at [790, 198] on h2 "septembre 2025" at bounding box center [854, 206] width 210 height 16
click at [895, 332] on div "19" at bounding box center [883, 334] width 24 height 24
click at [995, 325] on li "12:00" at bounding box center [997, 326] width 74 height 26
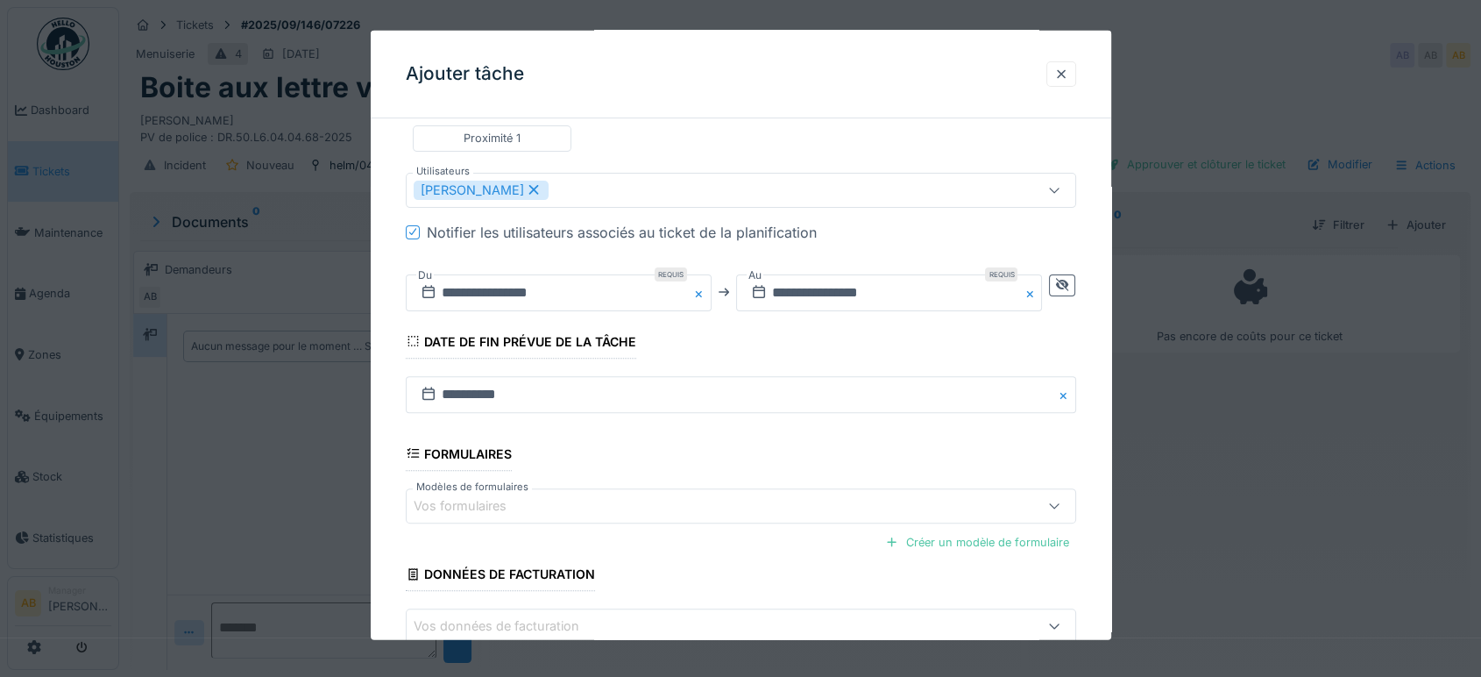
scroll to position [613, 0]
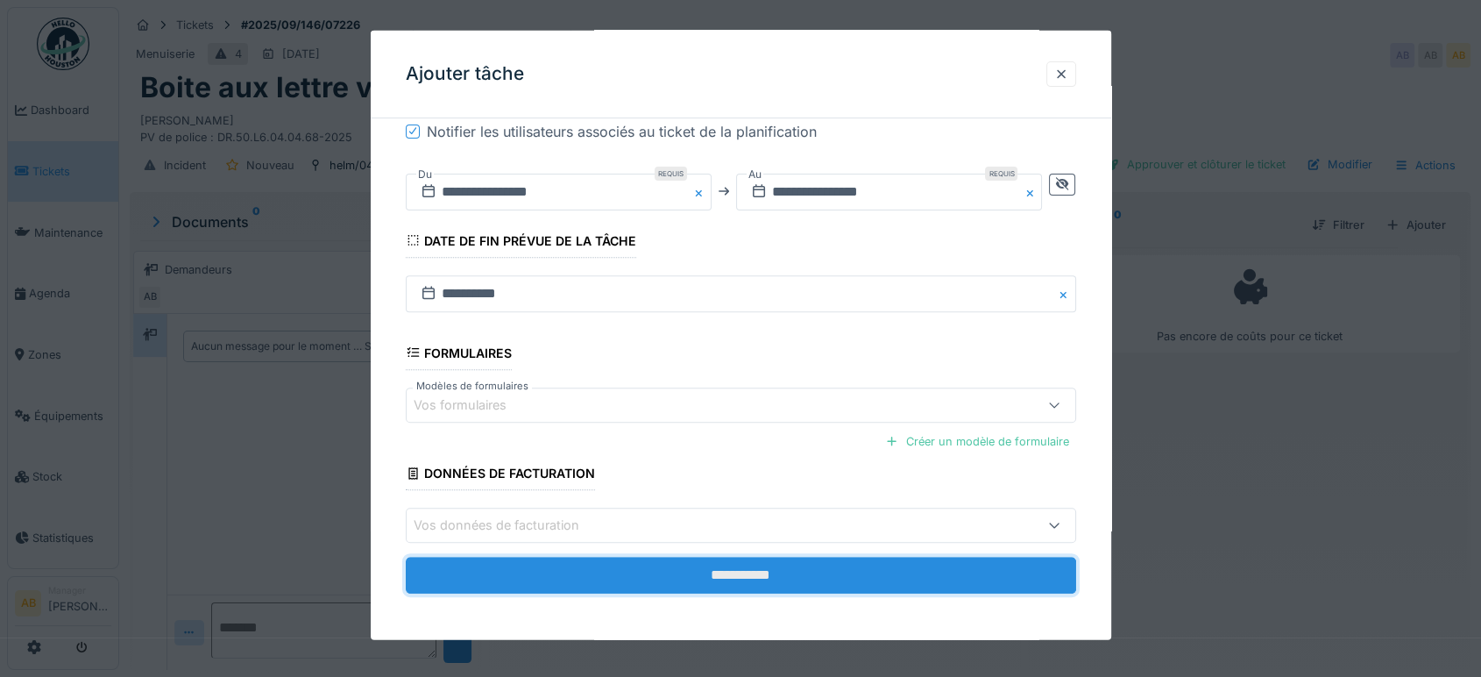
click at [832, 576] on input "**********" at bounding box center [741, 574] width 670 height 37
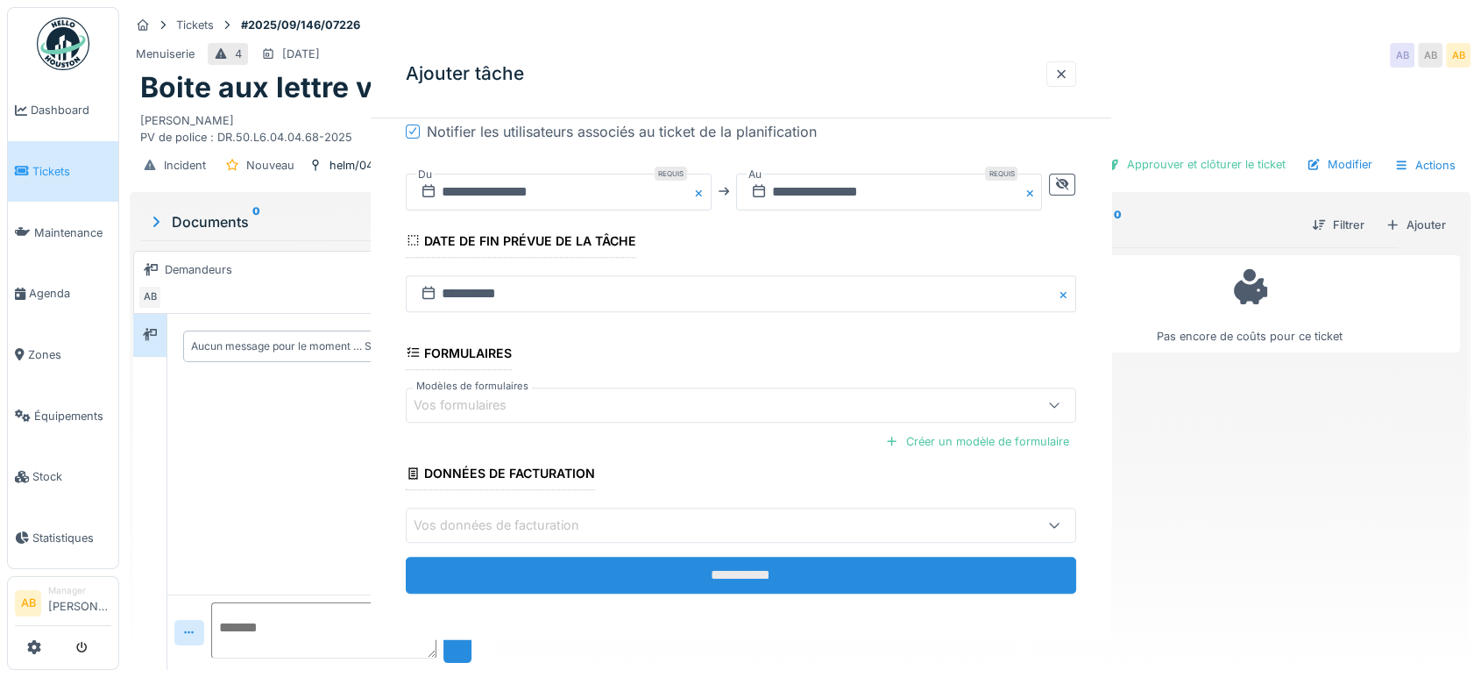
scroll to position [0, 0]
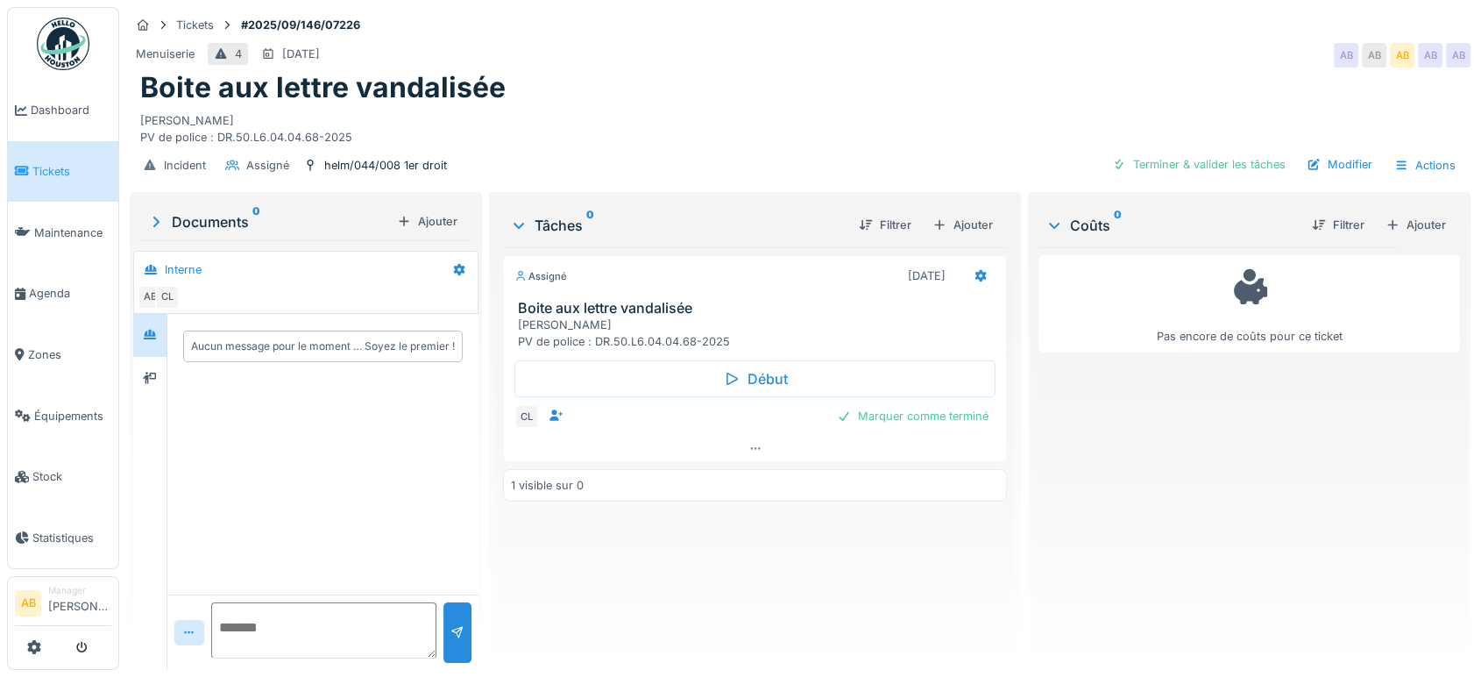
click at [79, 30] on img at bounding box center [63, 44] width 53 height 53
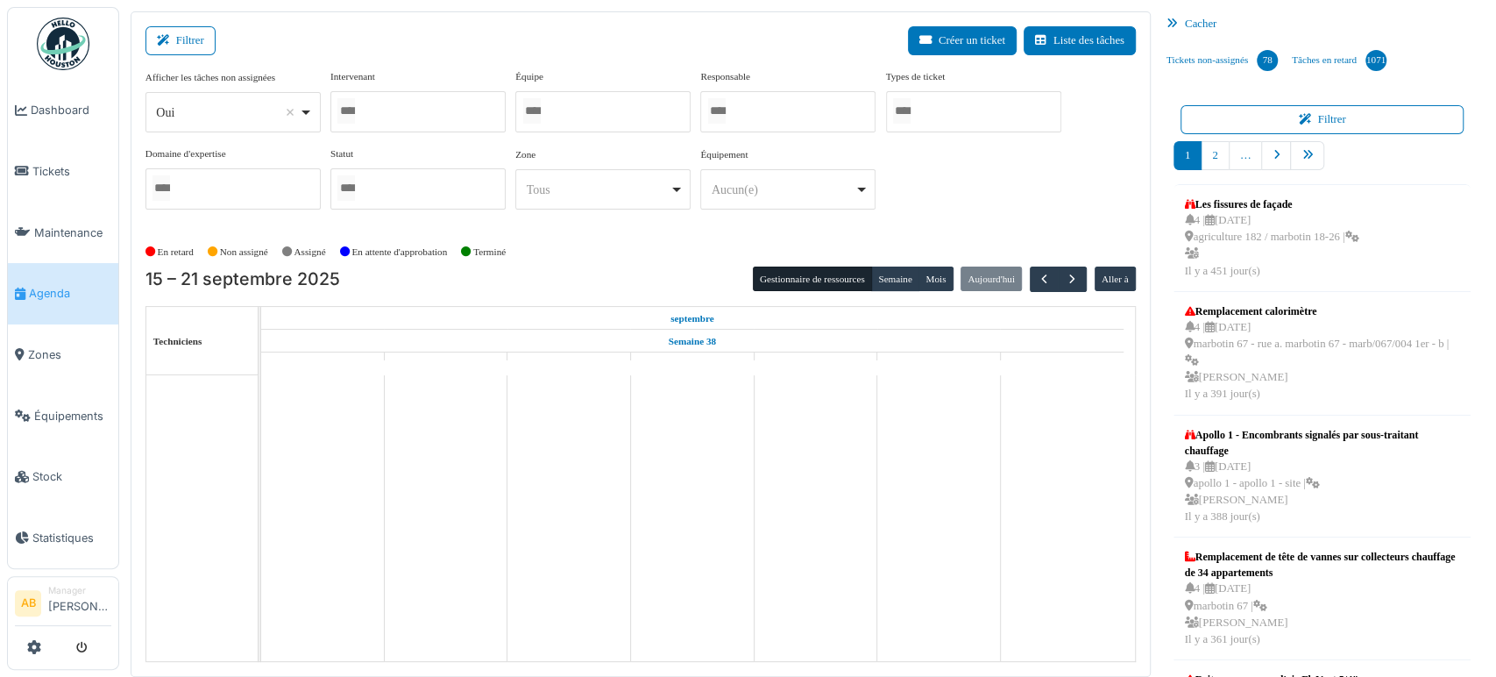
click at [210, 116] on div "Oui Remove item" at bounding box center [227, 112] width 143 height 18
select select "**"
click at [439, 96] on div at bounding box center [417, 111] width 175 height 41
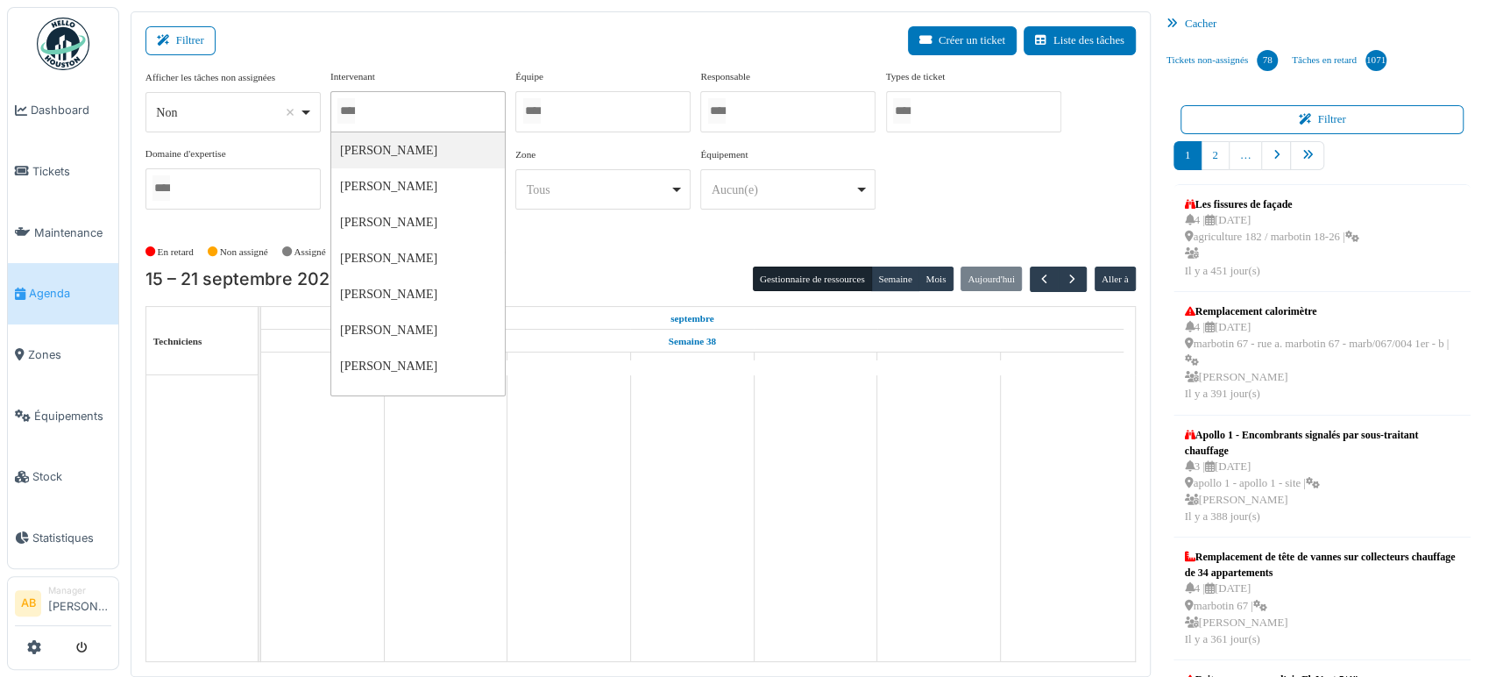
type input "*"
type input "******"
click at [892, 267] on button "Semaine" at bounding box center [895, 279] width 48 height 25
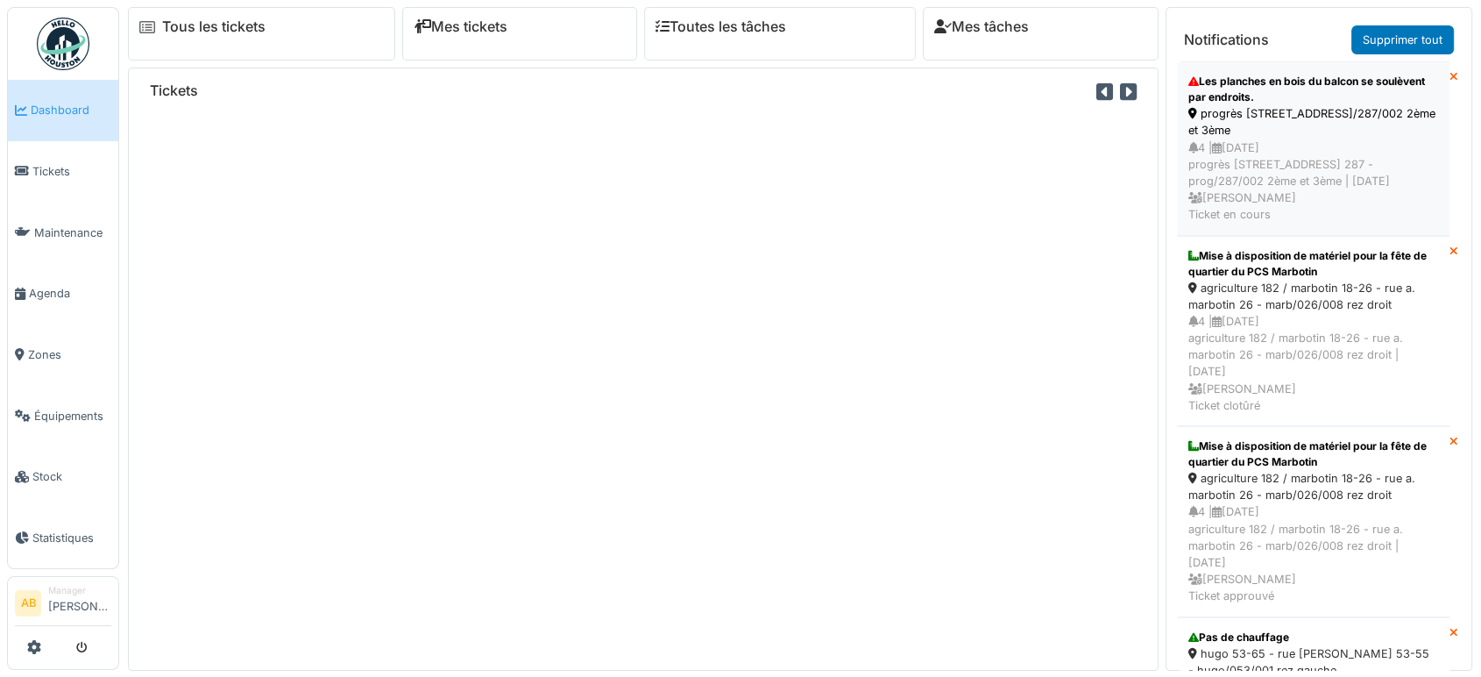
click at [1221, 193] on div "4 | 14/09/2025 progrès 287 - rue du progrès 287 - prog/287/002 2ème et 3ème | I…" at bounding box center [1313, 181] width 250 height 84
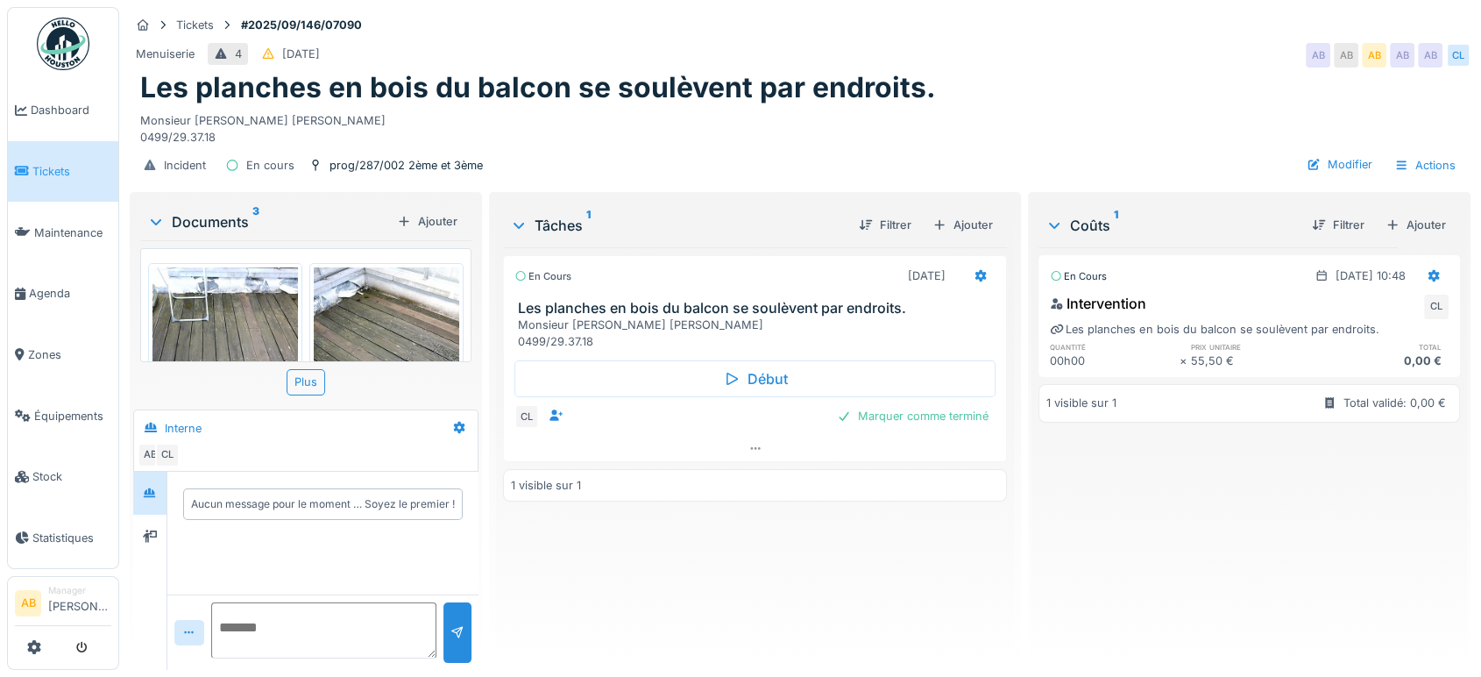
click at [225, 212] on div "Documents 3" at bounding box center [268, 221] width 243 height 21
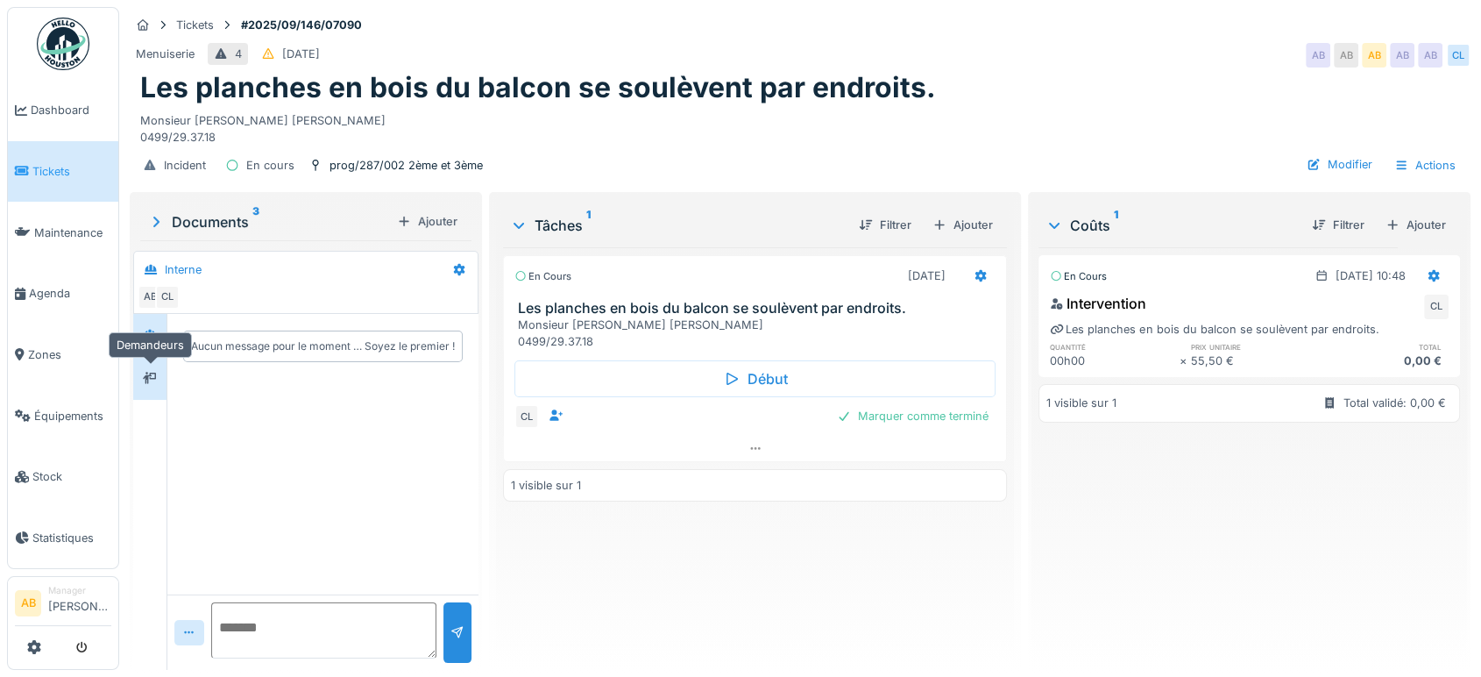
click at [153, 375] on icon at bounding box center [150, 377] width 14 height 11
click at [199, 226] on div "Documents 3" at bounding box center [268, 221] width 243 height 21
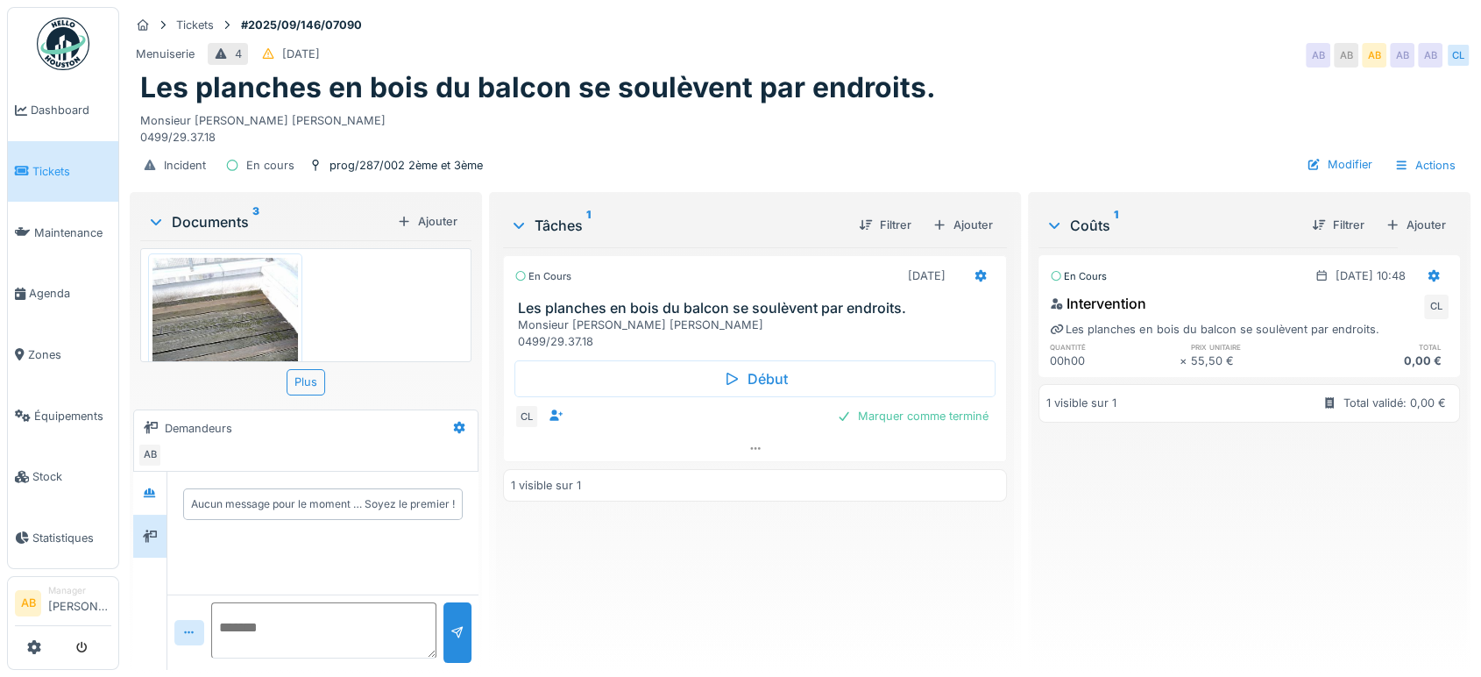
scroll to position [351, 0]
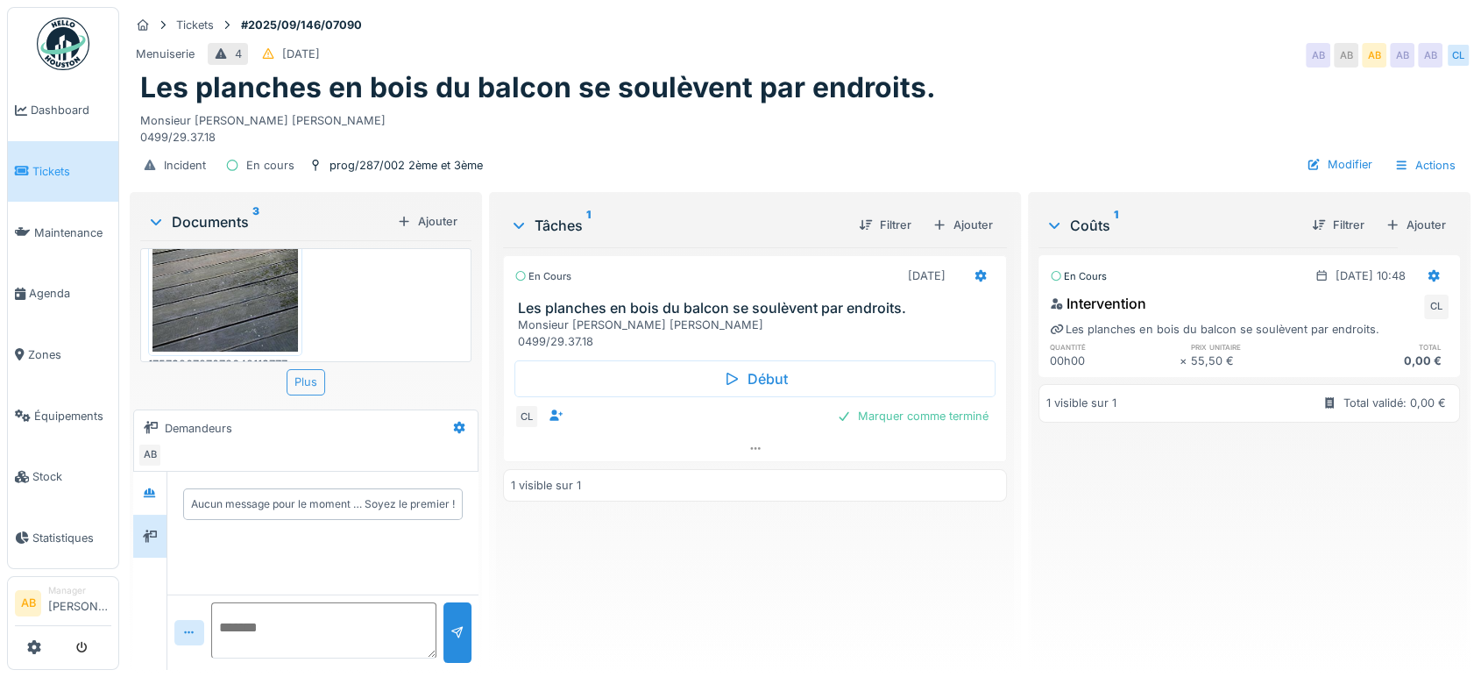
click at [299, 386] on div "Plus" at bounding box center [306, 381] width 39 height 25
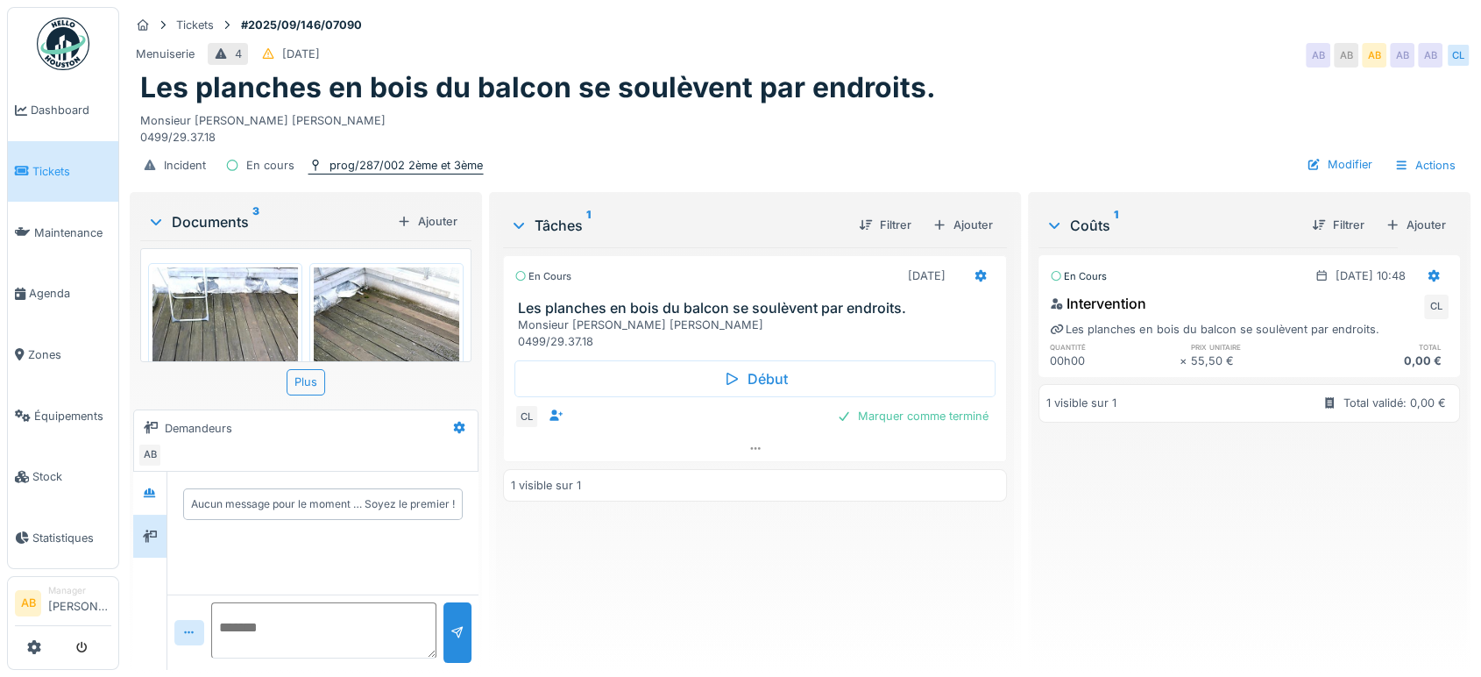
click at [429, 174] on div "prog/287/002 2ème et 3ème" at bounding box center [396, 165] width 176 height 18
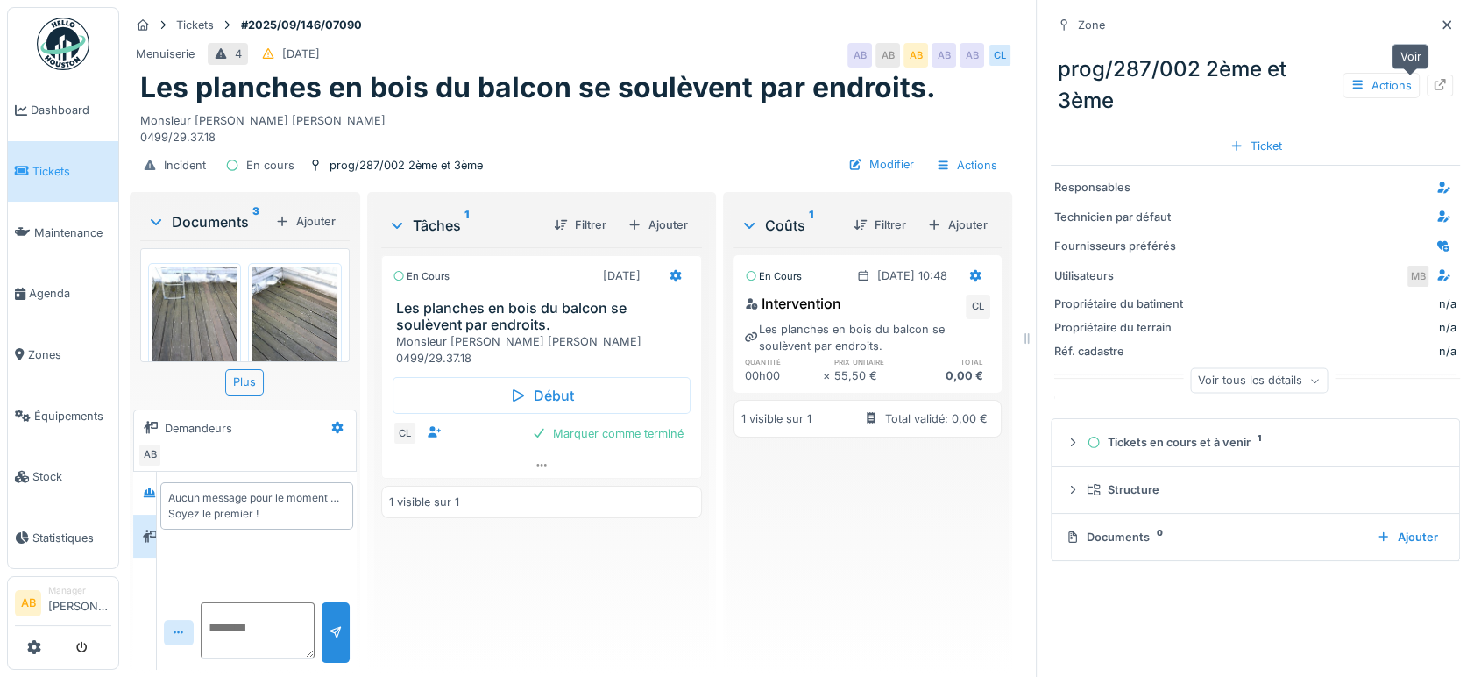
click at [1427, 94] on div at bounding box center [1440, 85] width 26 height 22
click at [1440, 32] on div at bounding box center [1447, 25] width 14 height 17
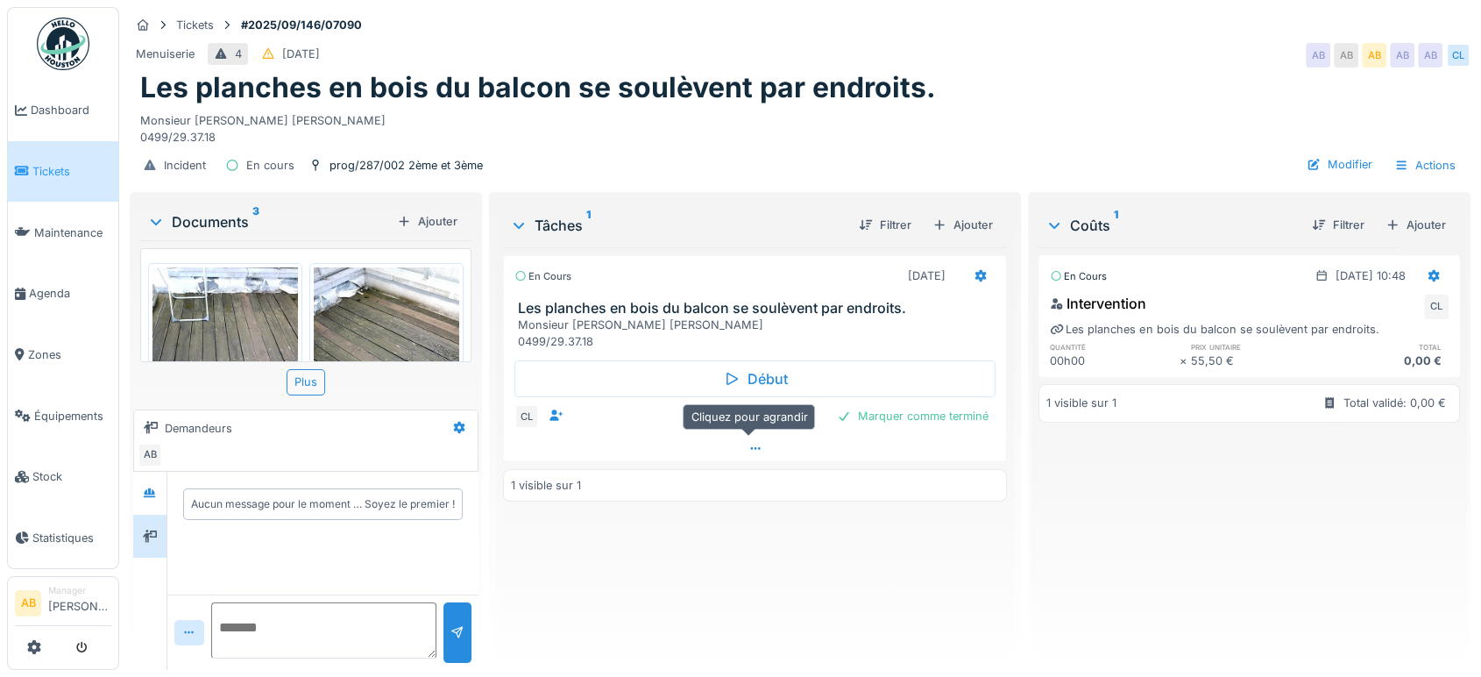
click at [748, 456] on div at bounding box center [755, 448] width 502 height 25
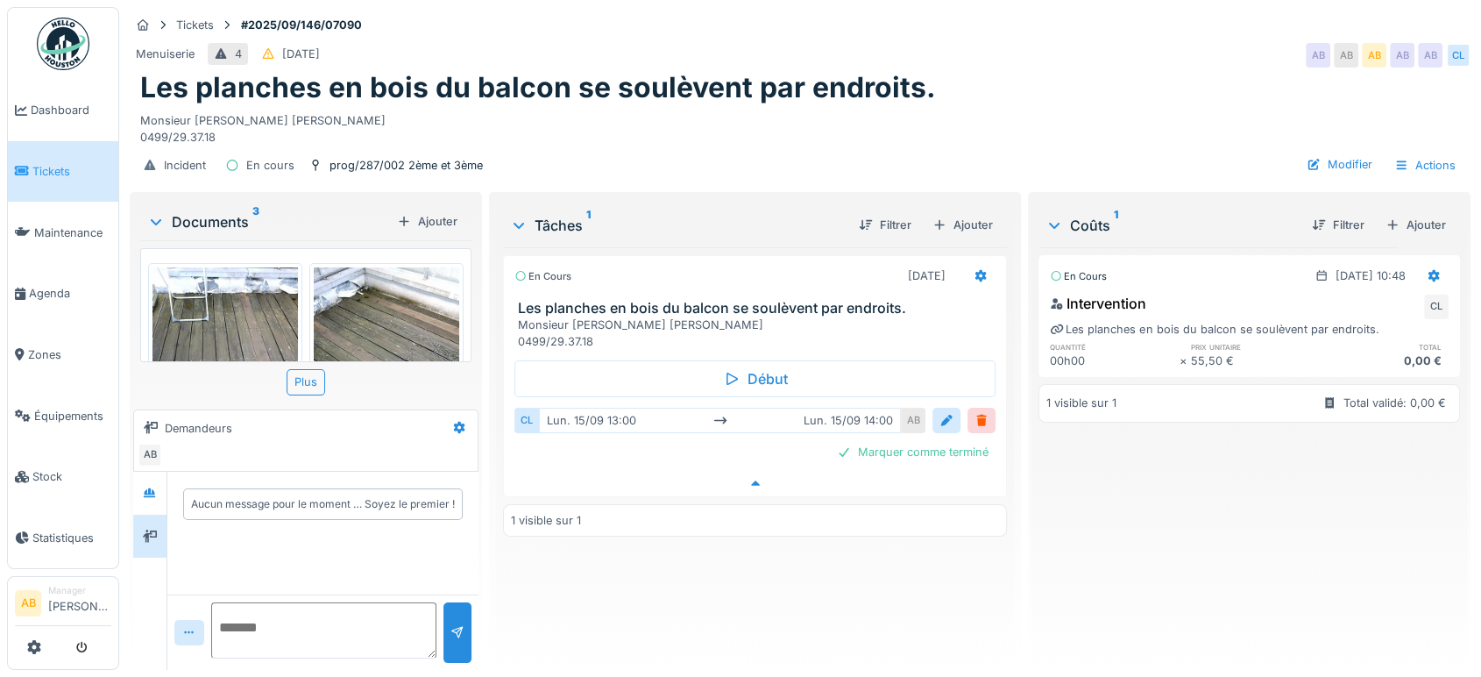
scroll to position [14, 0]
click at [159, 482] on div at bounding box center [150, 493] width 26 height 22
click at [239, 211] on div "Documents 3" at bounding box center [268, 221] width 243 height 21
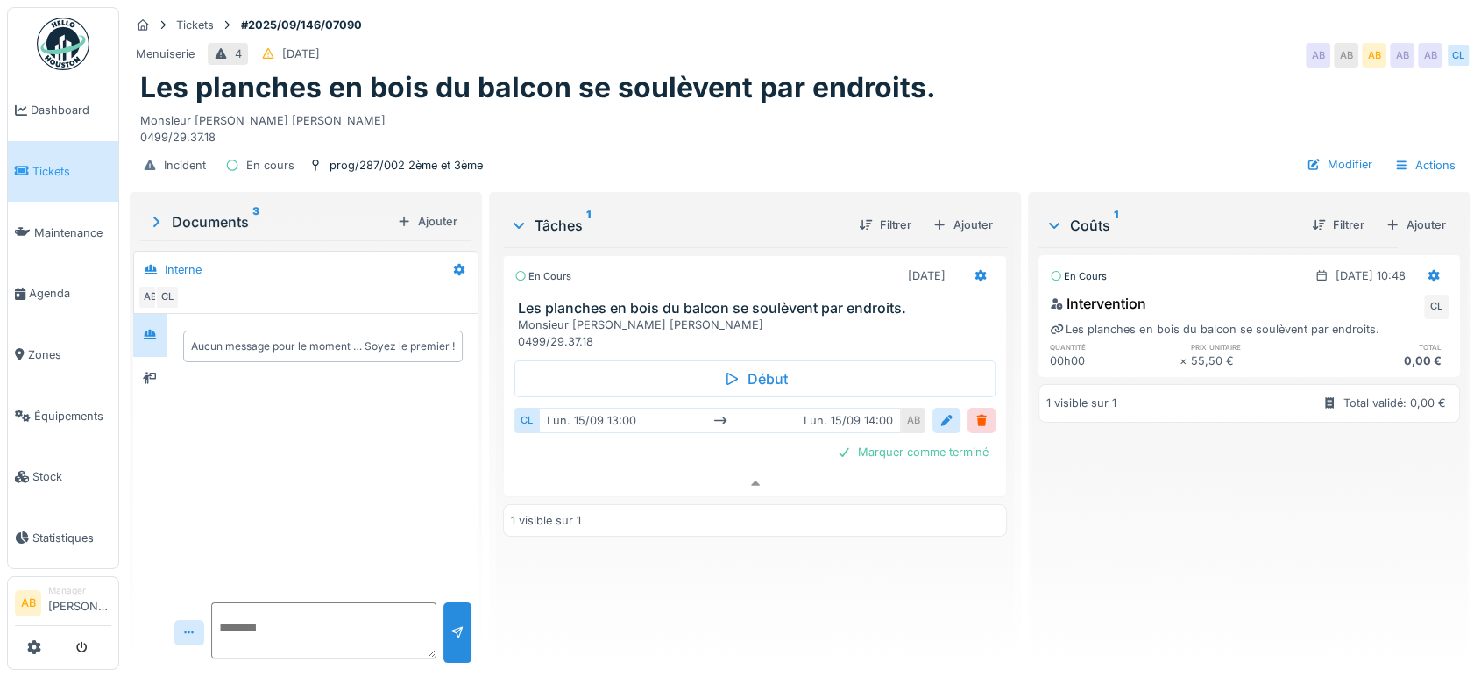
click at [245, 216] on div "Documents 3" at bounding box center [268, 221] width 243 height 21
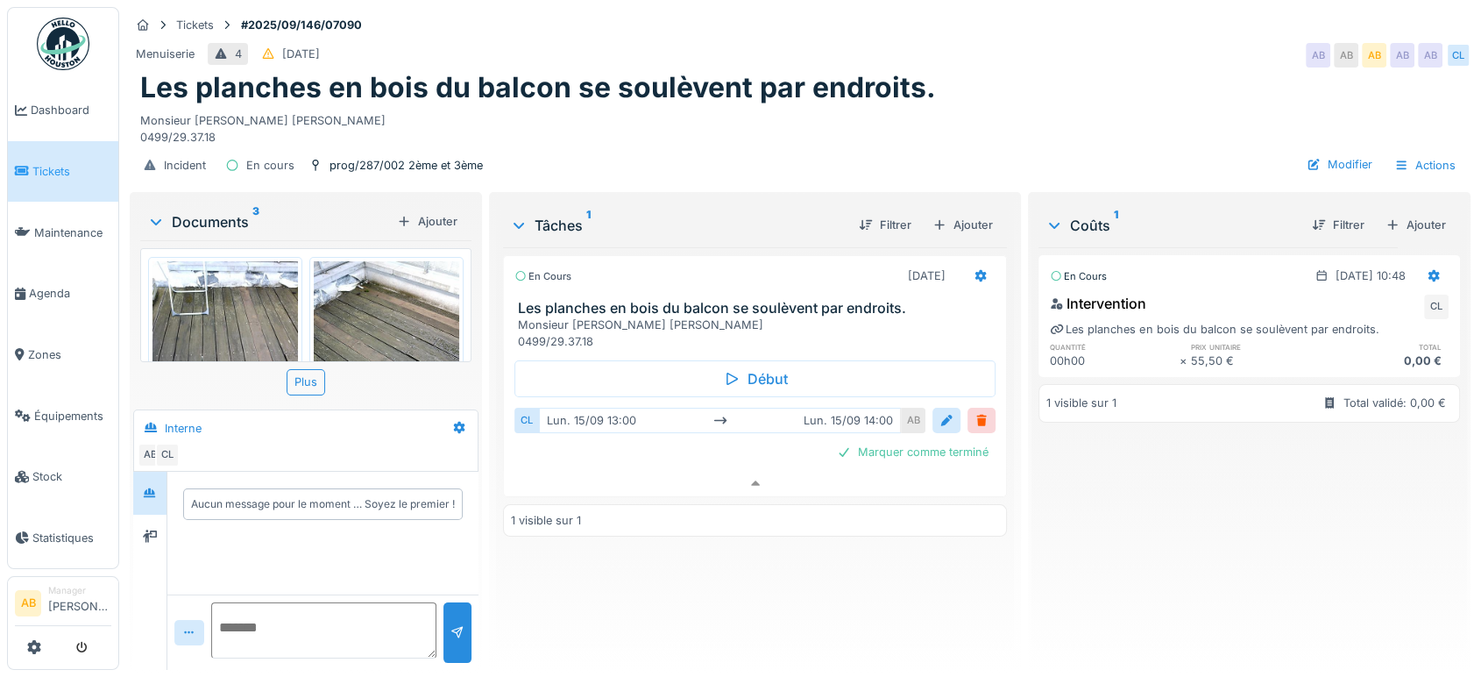
scroll to position [0, 0]
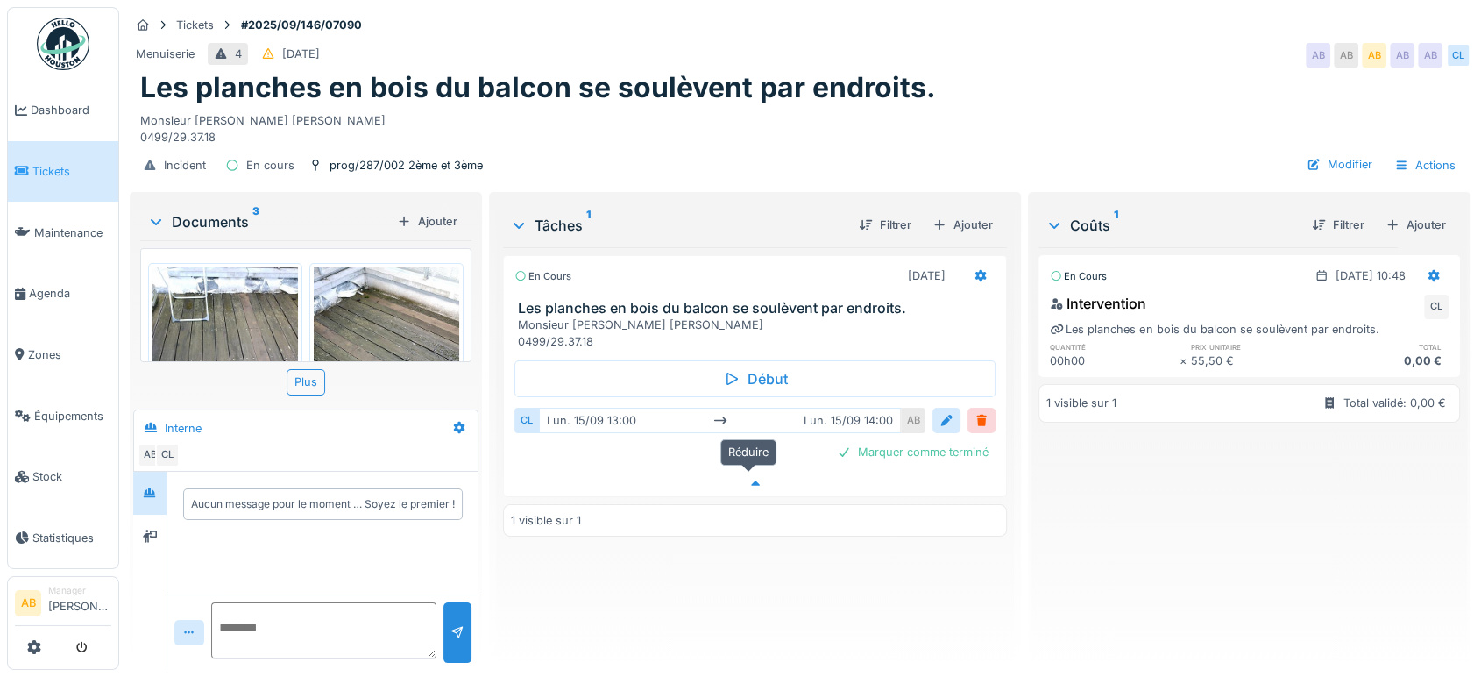
click at [779, 471] on div at bounding box center [755, 483] width 502 height 25
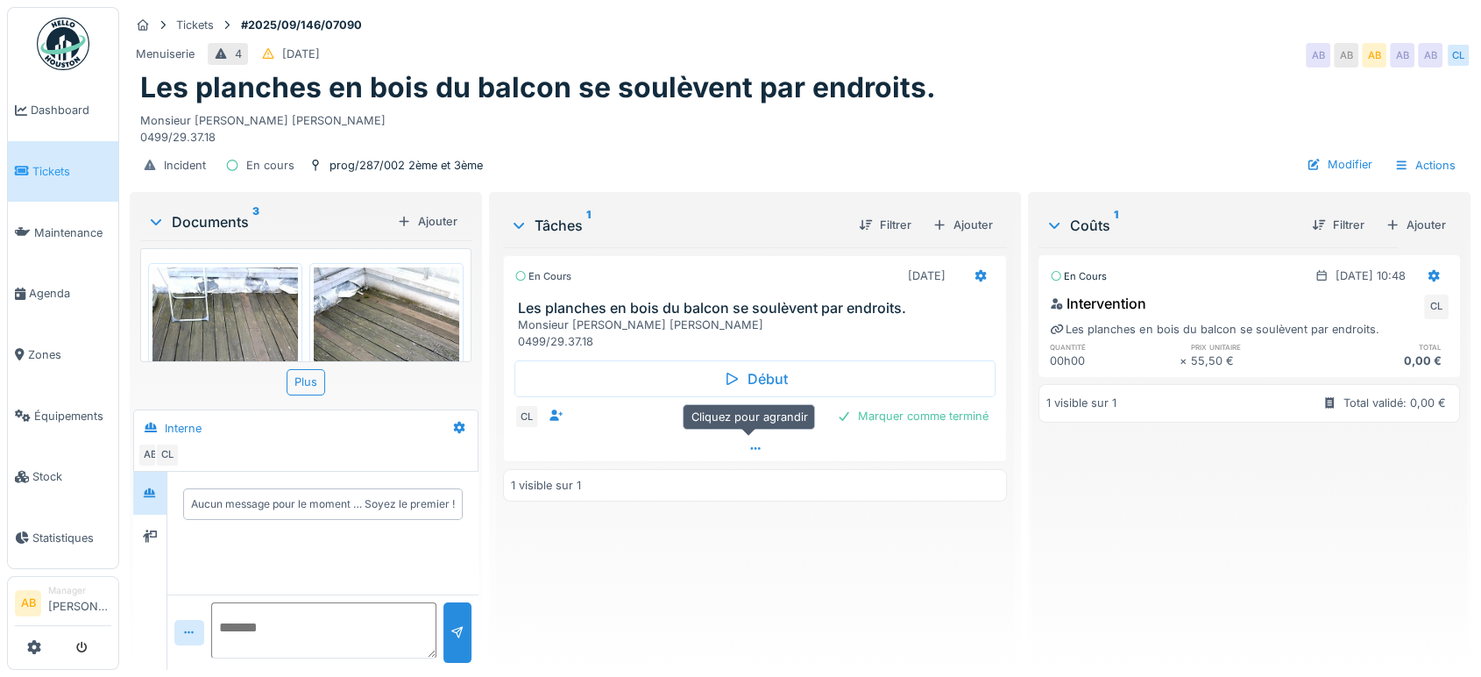
click at [762, 444] on div at bounding box center [755, 448] width 502 height 25
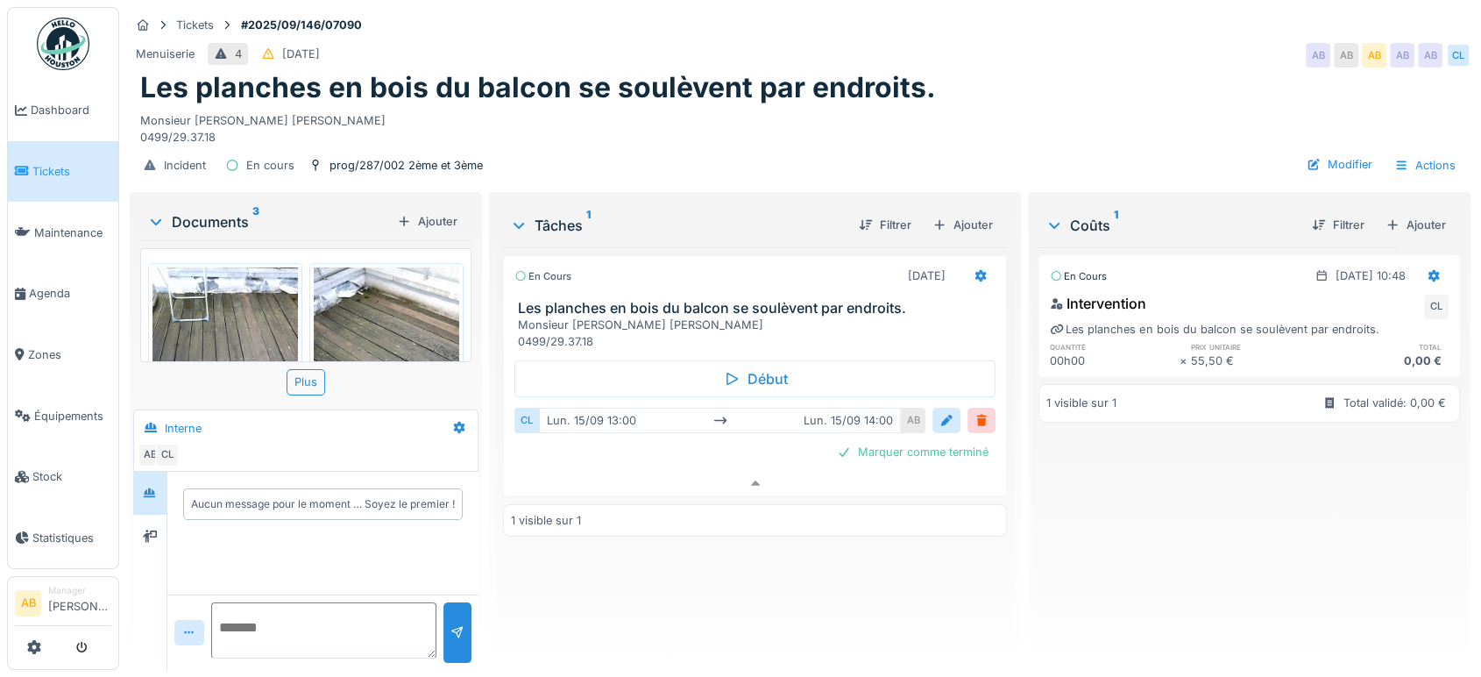
click at [358, 309] on img at bounding box center [386, 364] width 145 height 194
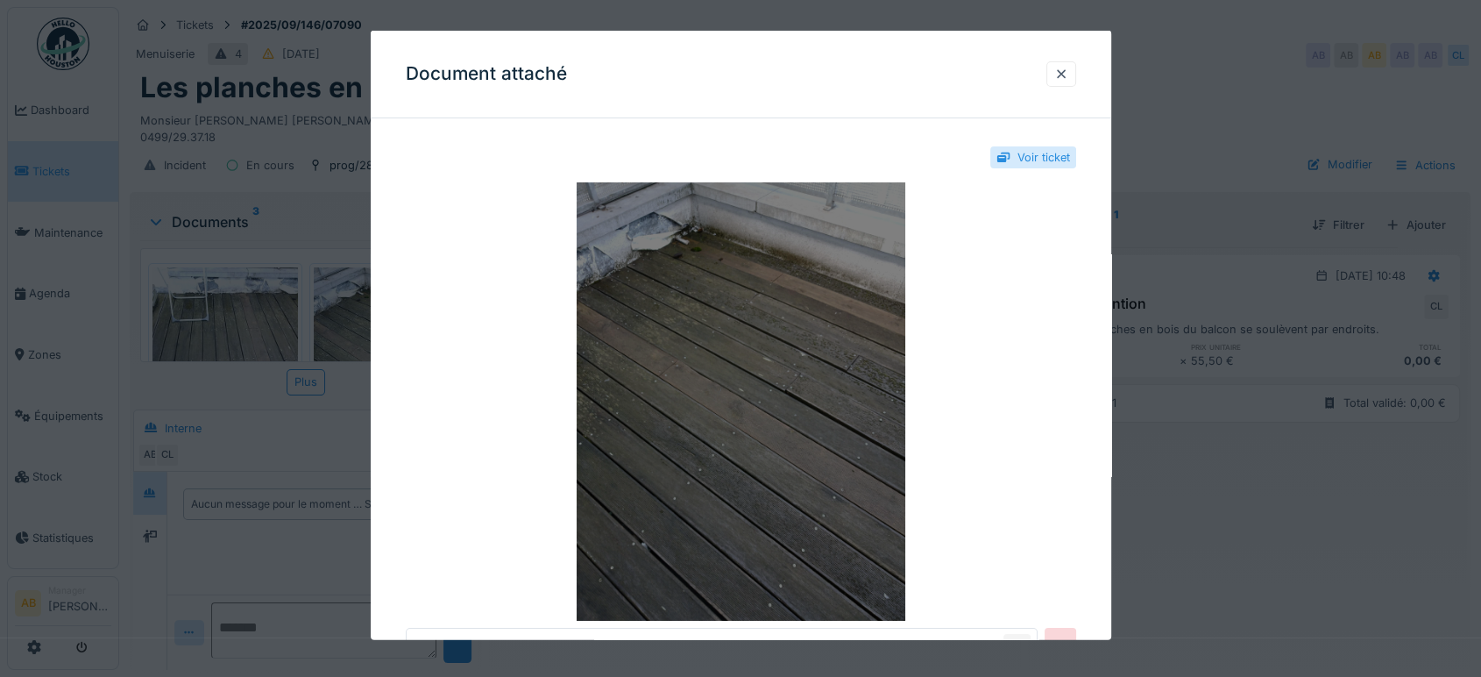
click at [647, 422] on img at bounding box center [741, 401] width 670 height 438
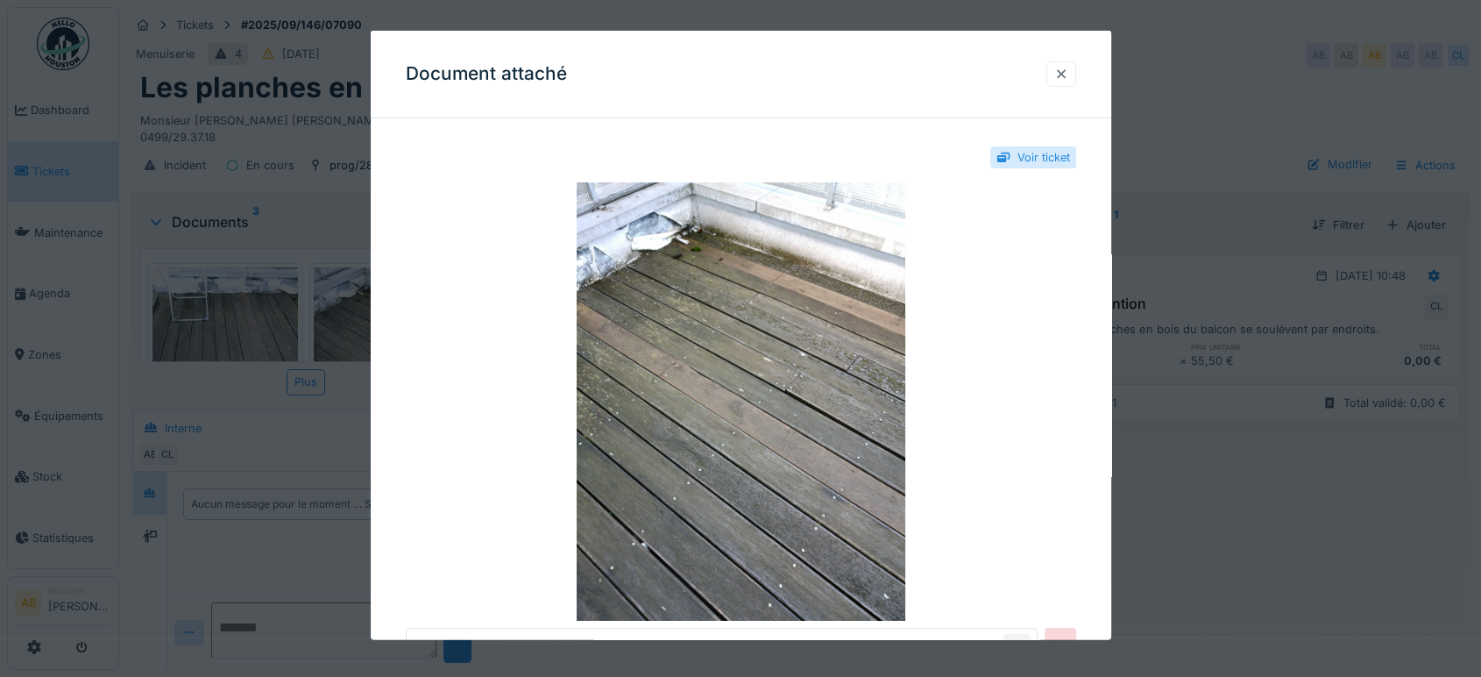
click at [1063, 75] on div at bounding box center [1061, 74] width 14 height 17
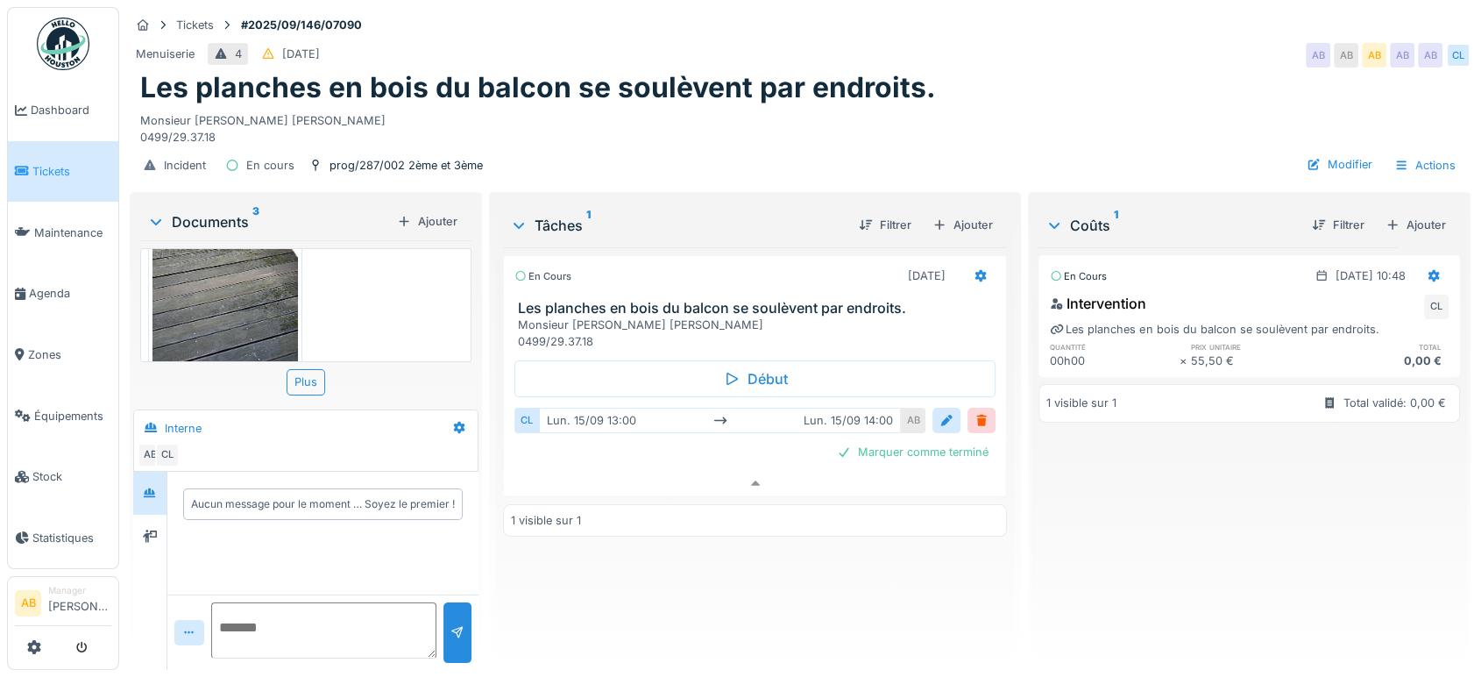
scroll to position [351, 0]
click at [294, 369] on div "Plus" at bounding box center [306, 381] width 39 height 25
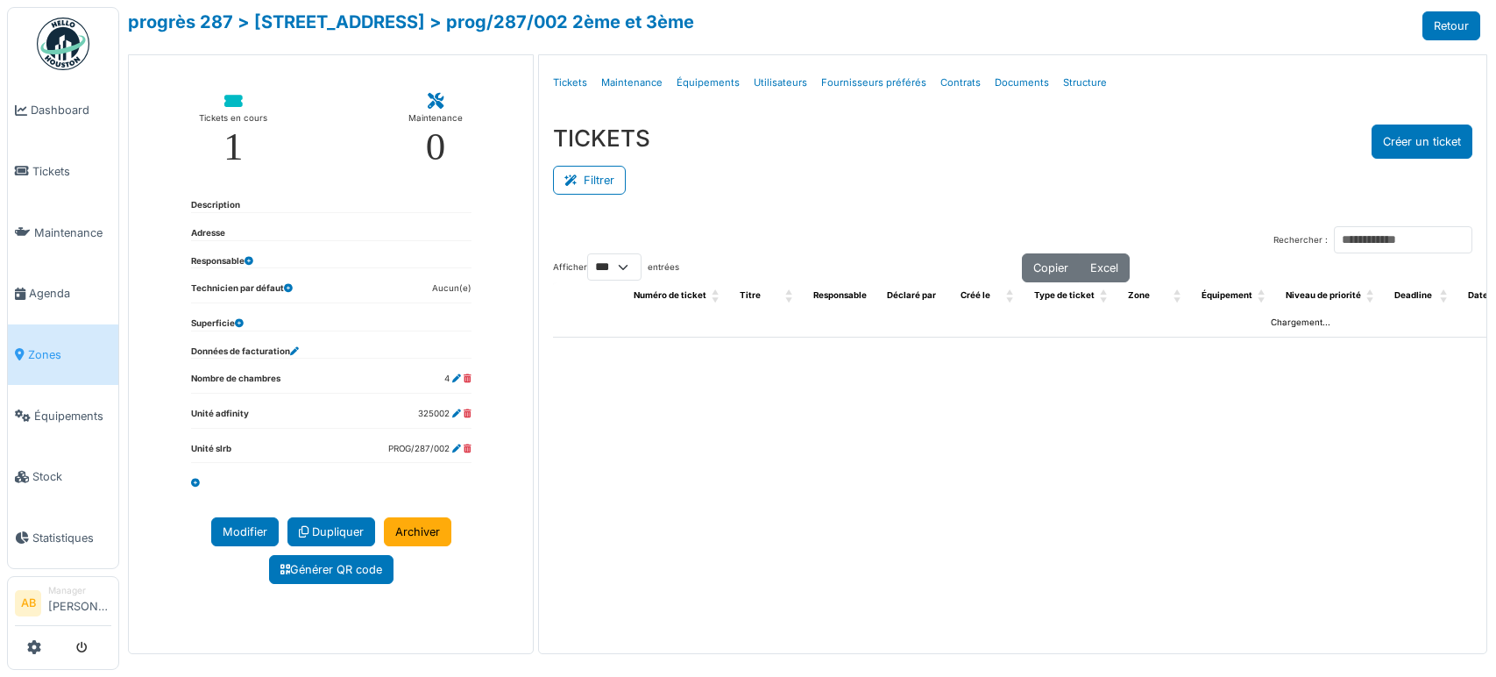
select select "***"
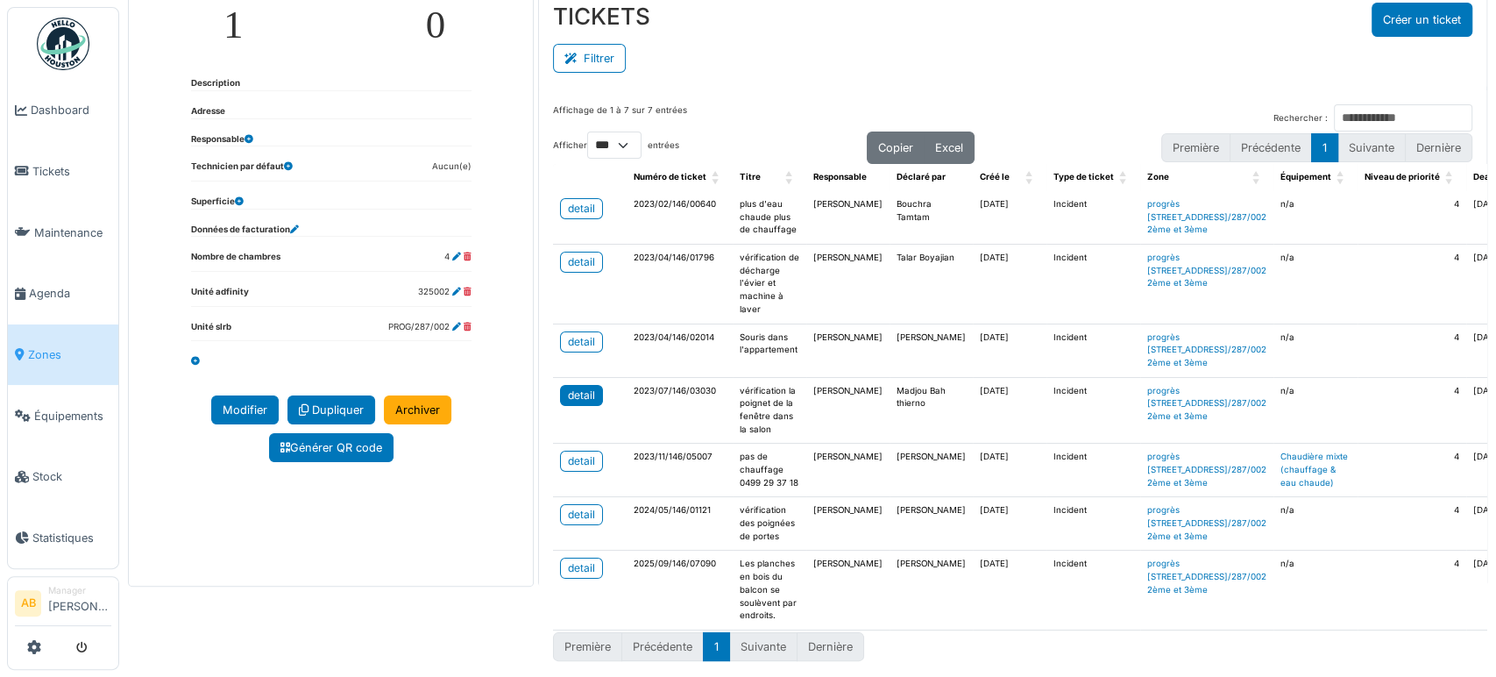
click at [568, 403] on div "detail" at bounding box center [581, 395] width 27 height 16
click at [585, 507] on div "detail" at bounding box center [581, 515] width 27 height 16
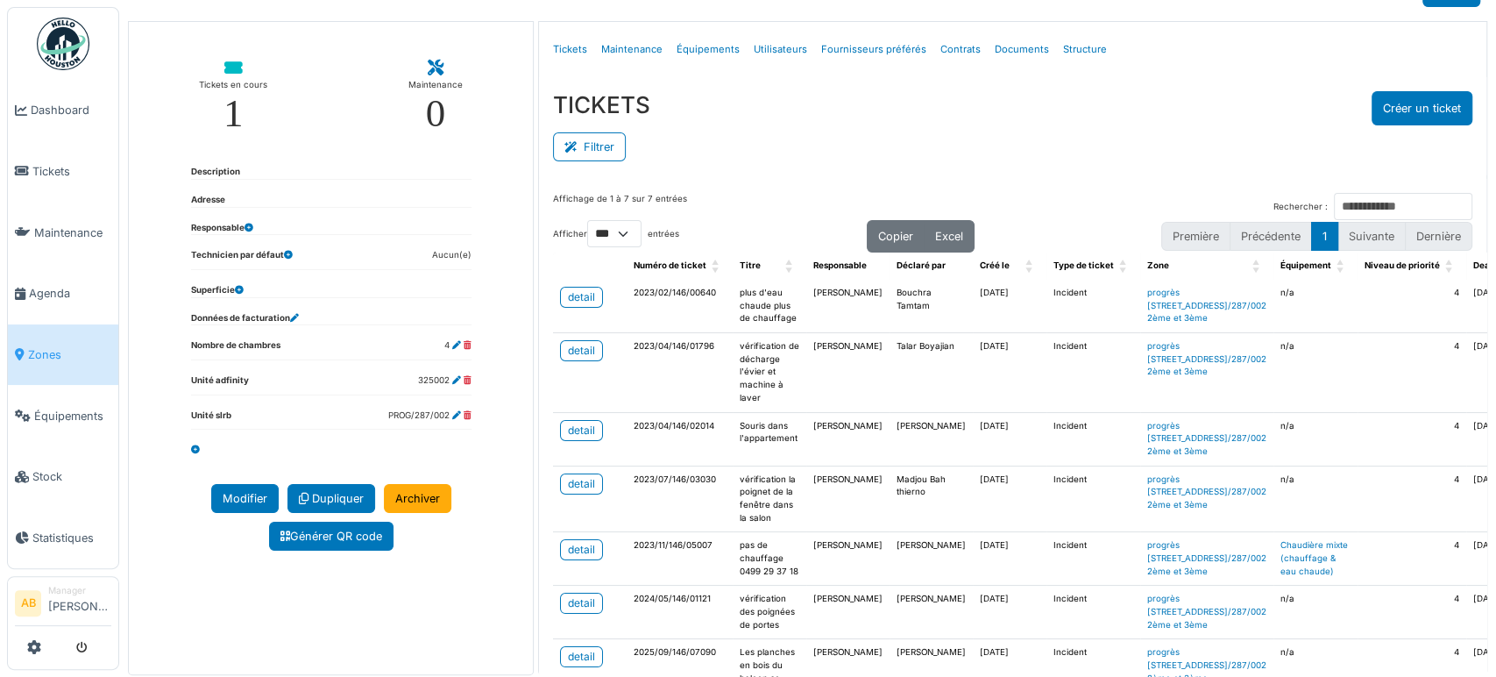
scroll to position [0, 0]
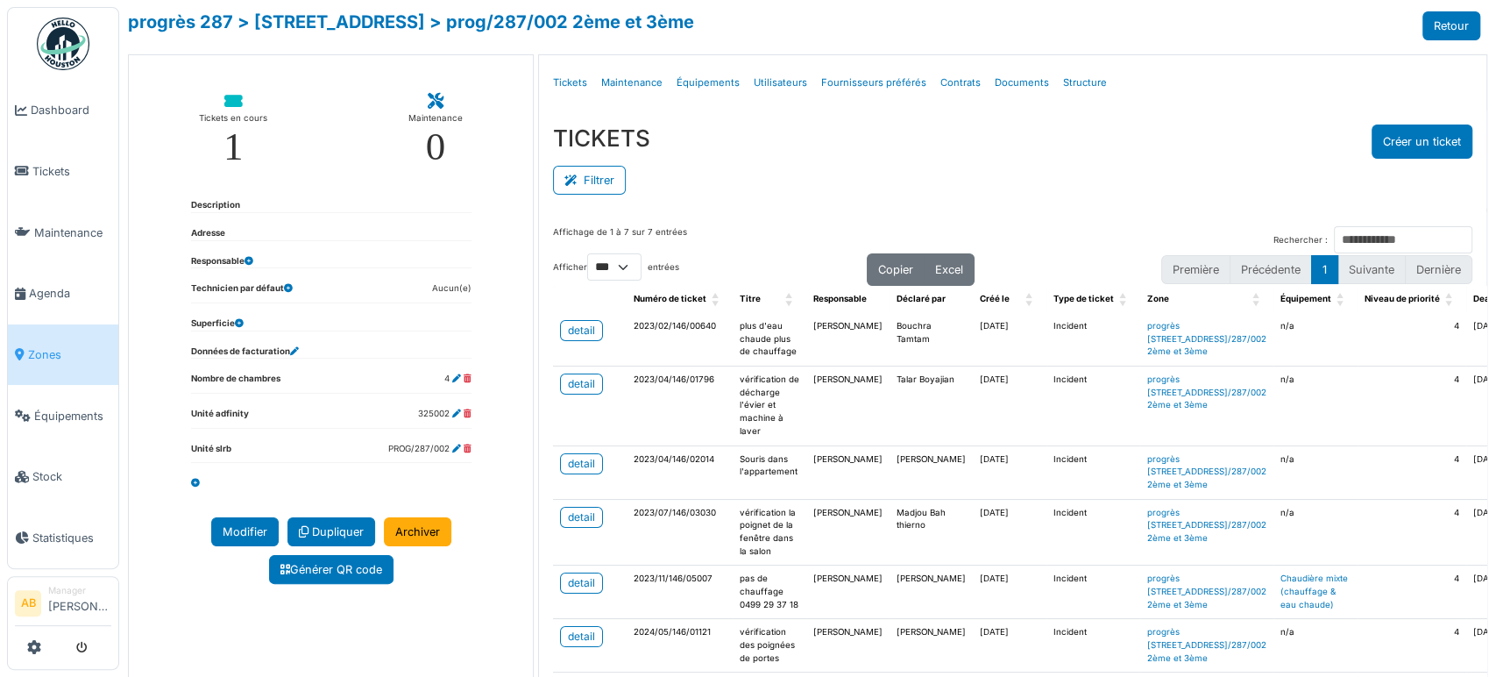
click at [1373, 106] on div "Menu [GEOGRAPHIC_DATA] Tickets Maintenance Équipements Utilisateurs Fournisseur…" at bounding box center [1012, 82] width 947 height 55
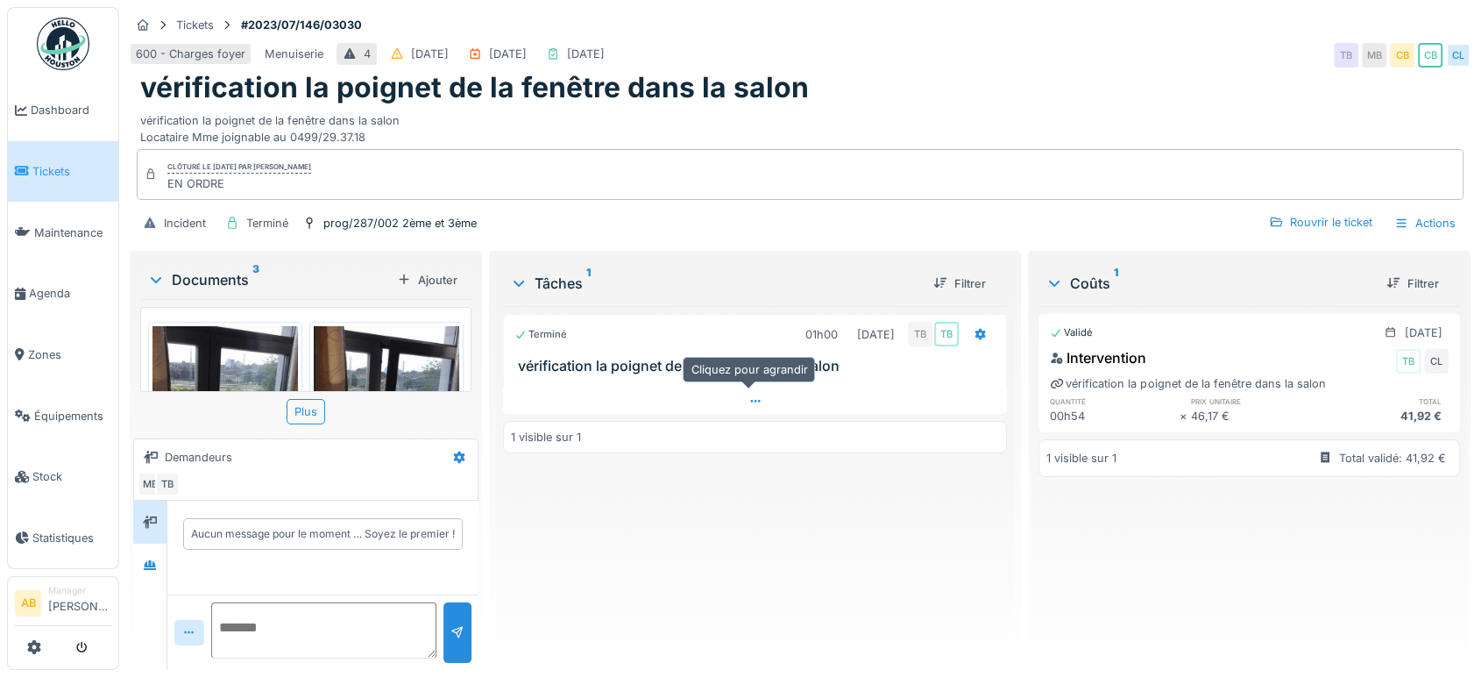
click at [687, 407] on div at bounding box center [755, 400] width 504 height 25
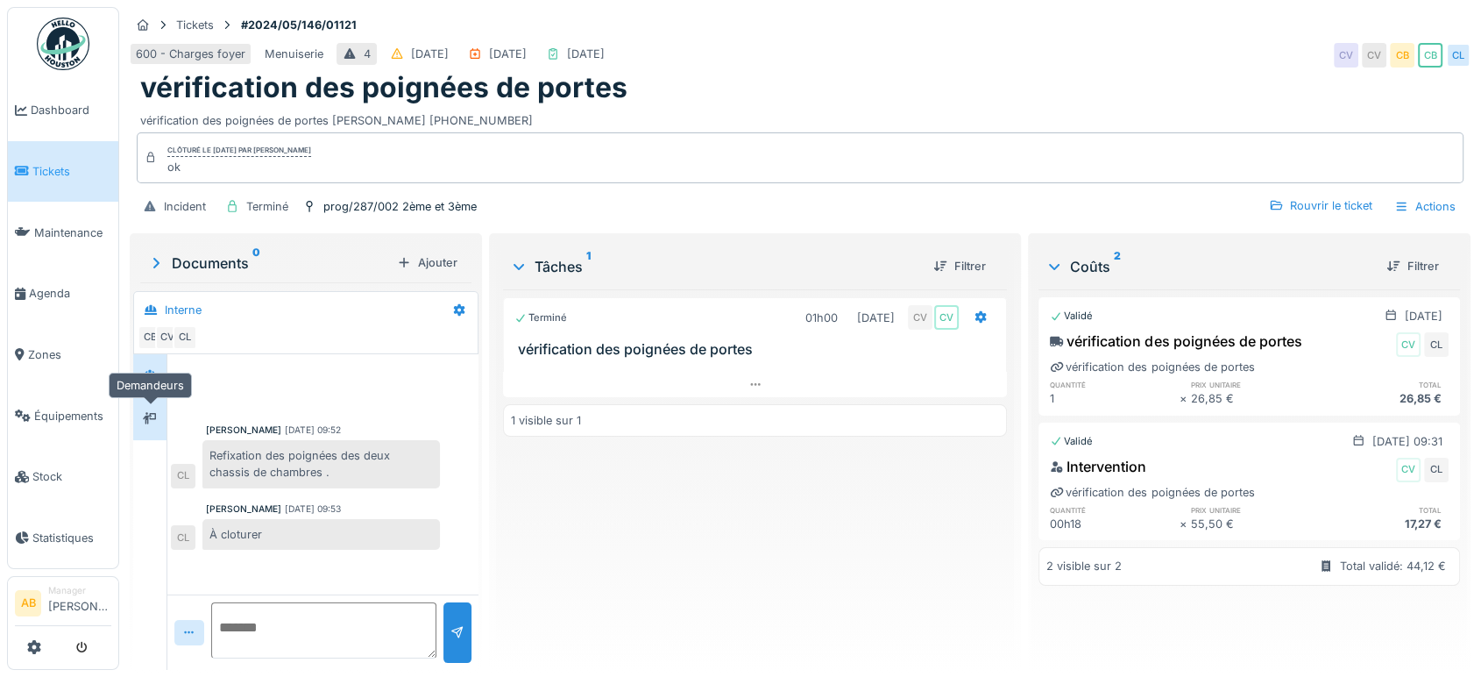
click at [154, 414] on icon at bounding box center [150, 418] width 14 height 11
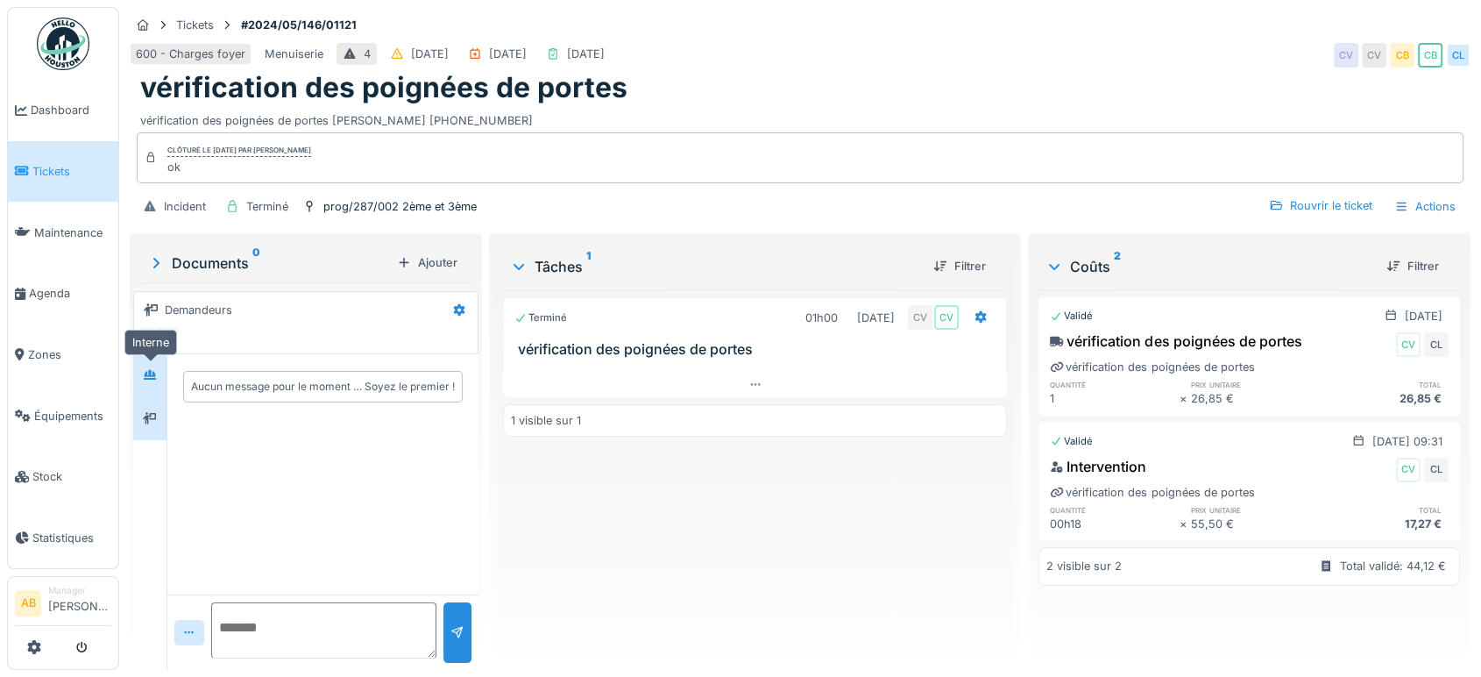
click at [141, 374] on div at bounding box center [150, 376] width 26 height 22
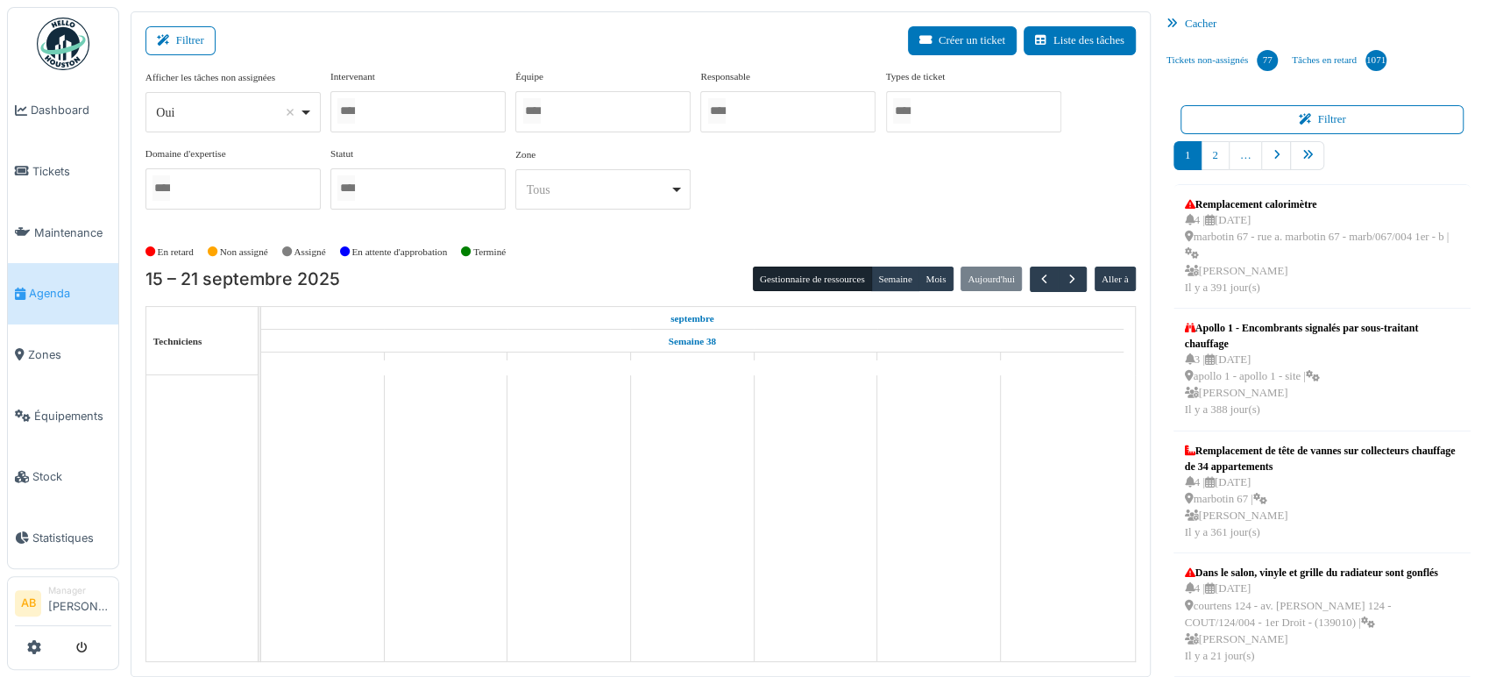
click at [222, 104] on div "Oui Remove item" at bounding box center [227, 112] width 143 height 18
select select "**"
click at [377, 123] on div at bounding box center [417, 111] width 175 height 41
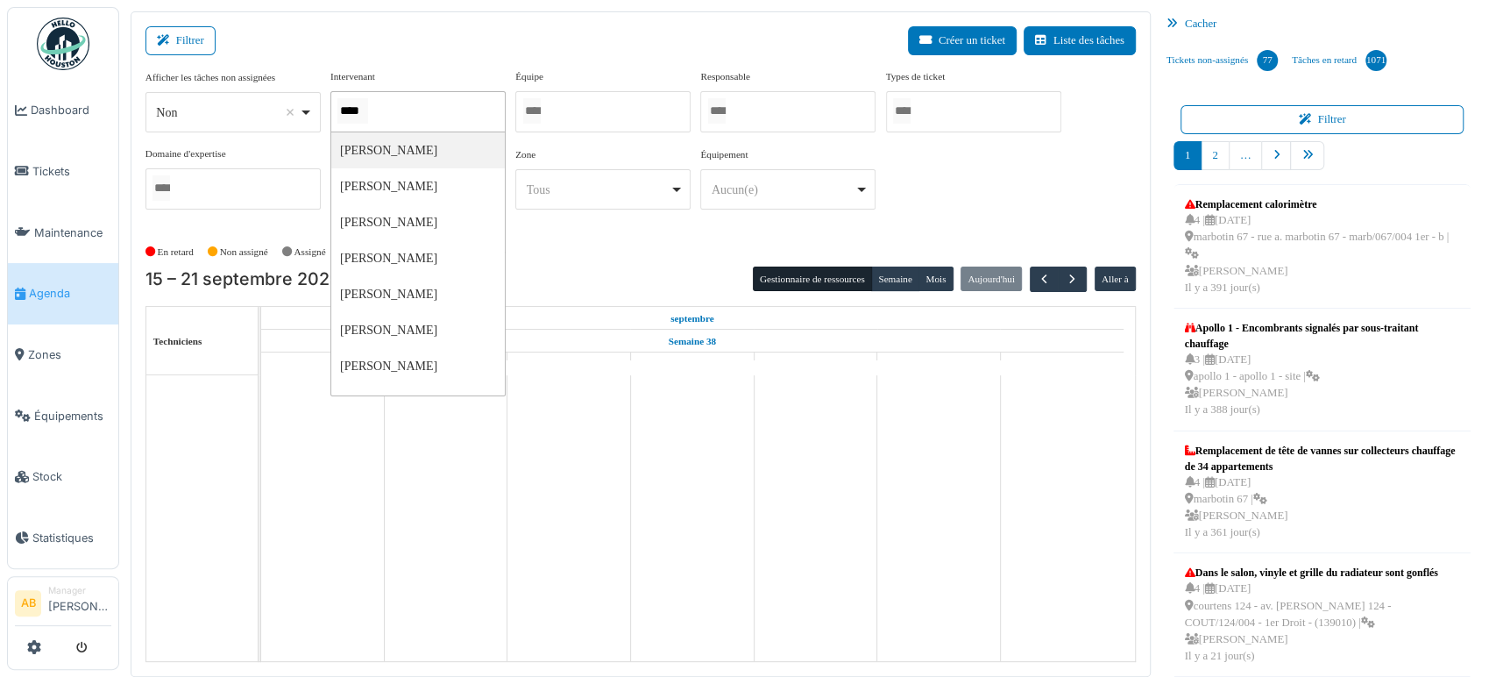
type input "*****"
click at [897, 272] on button "Semaine" at bounding box center [895, 279] width 48 height 25
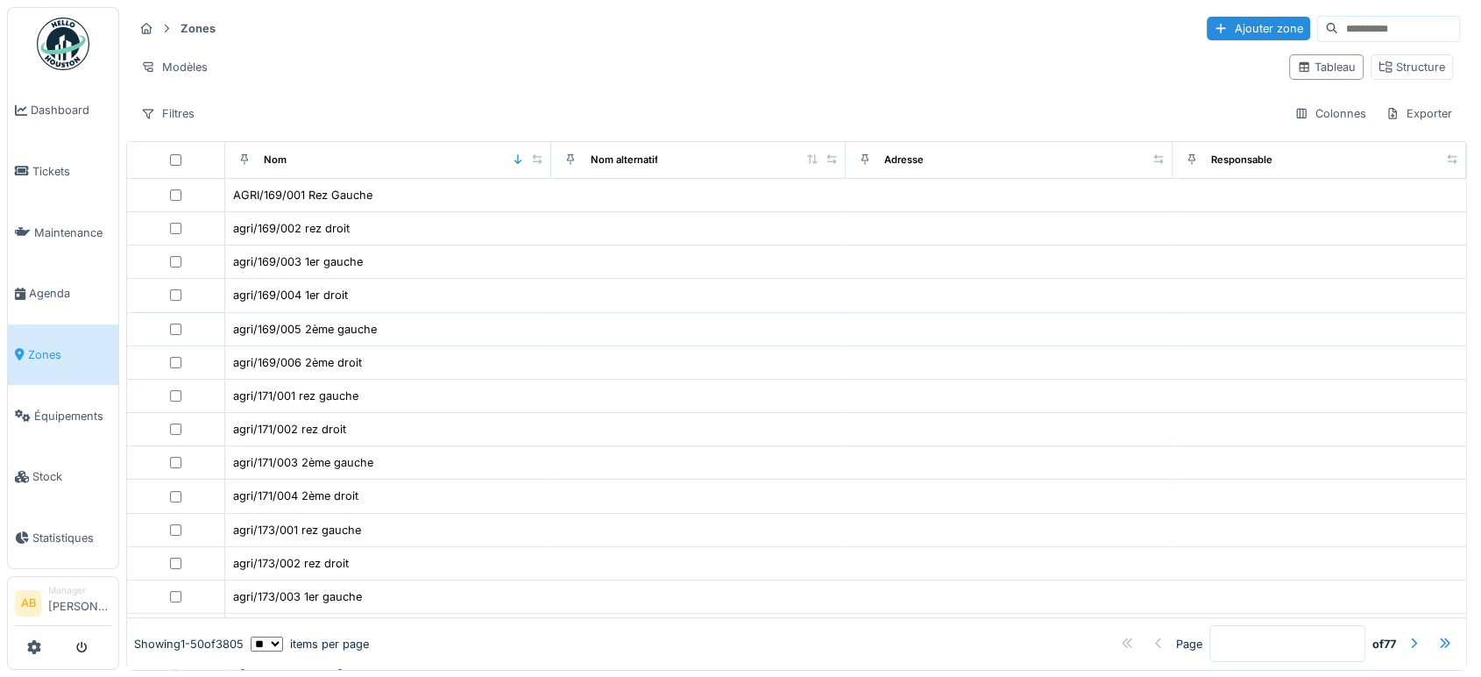
click at [1304, 42] on div "Zones Ajouter zone" at bounding box center [796, 28] width 1327 height 29
click at [1338, 28] on input at bounding box center [1398, 29] width 121 height 25
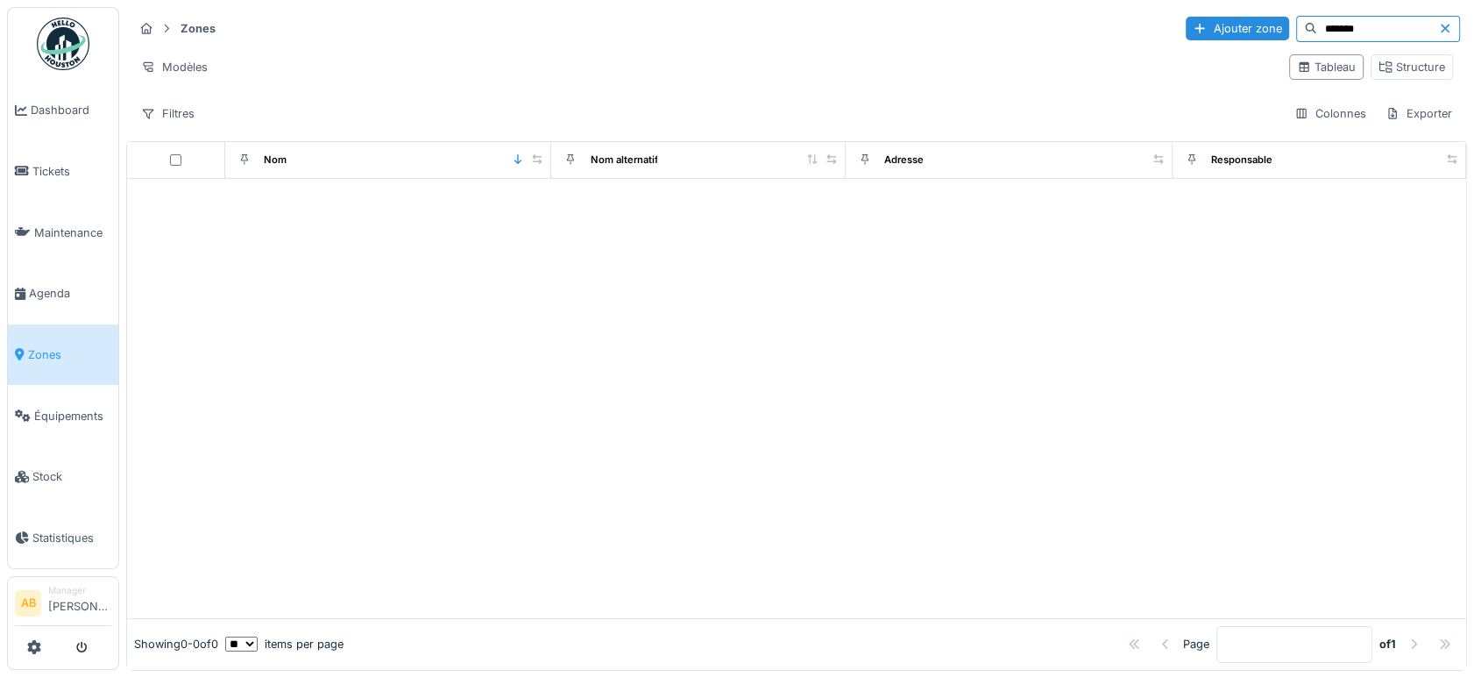
type input "*******"
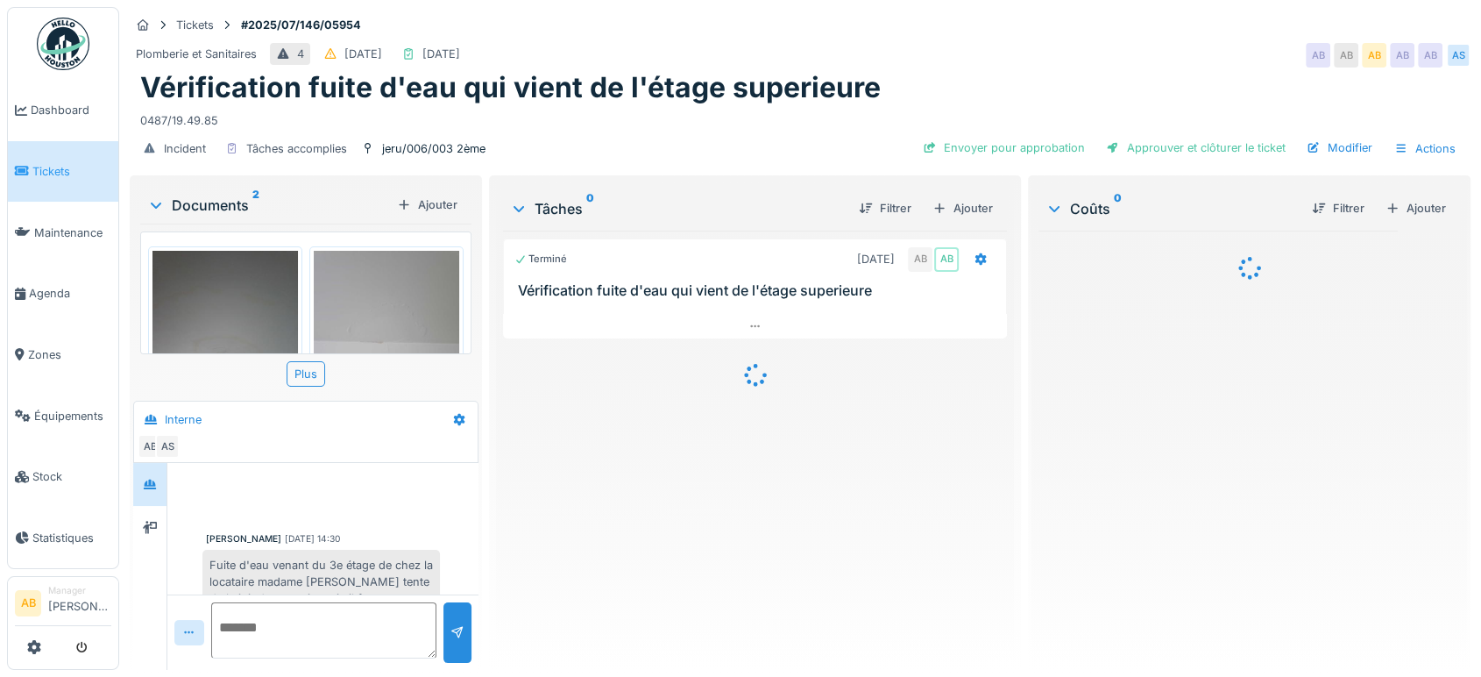
scroll to position [464, 0]
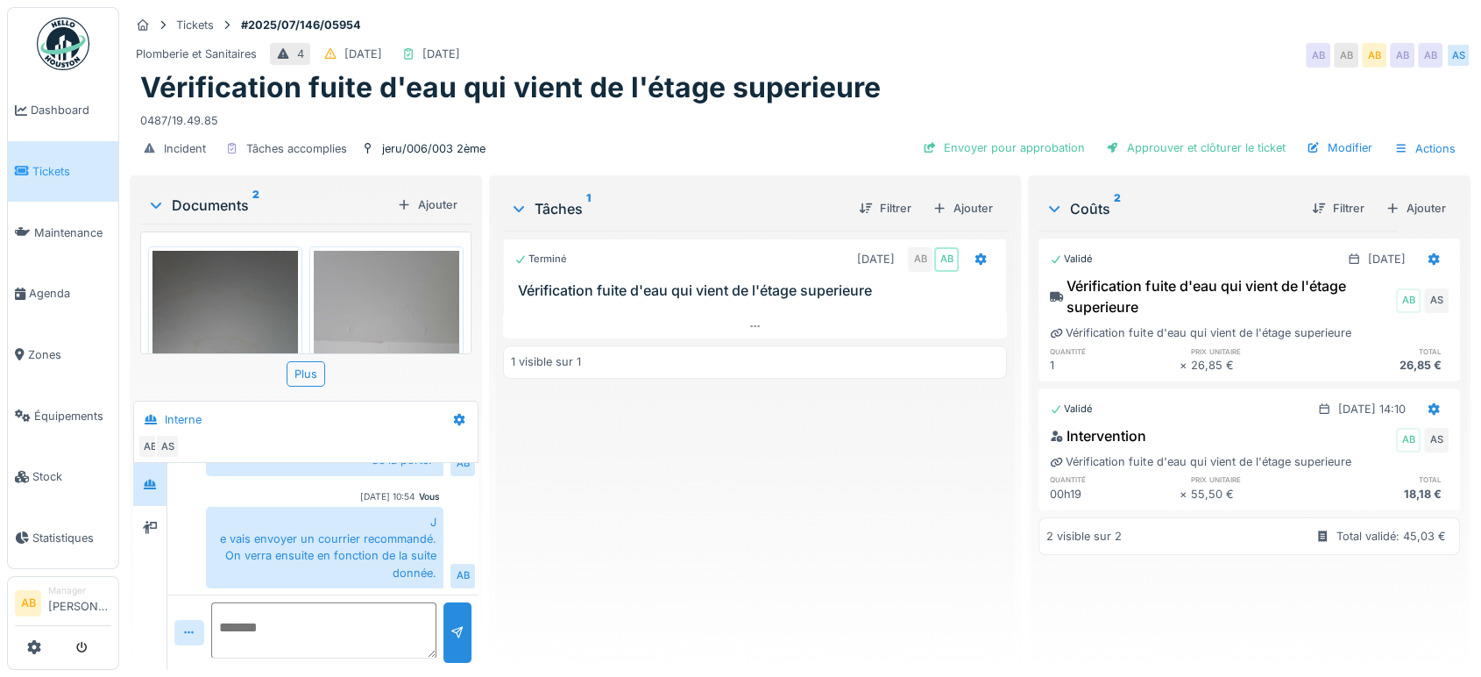
click at [54, 33] on img at bounding box center [63, 44] width 53 height 53
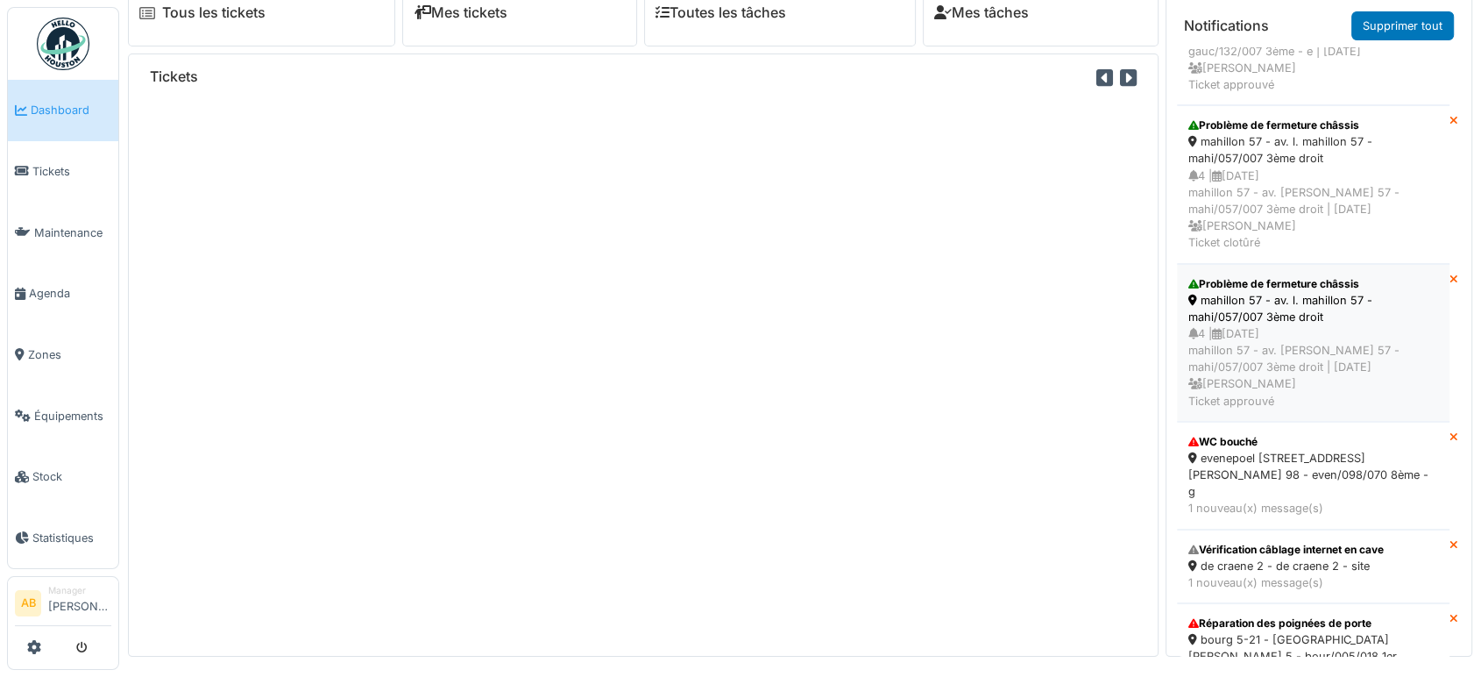
scroll to position [18, 0]
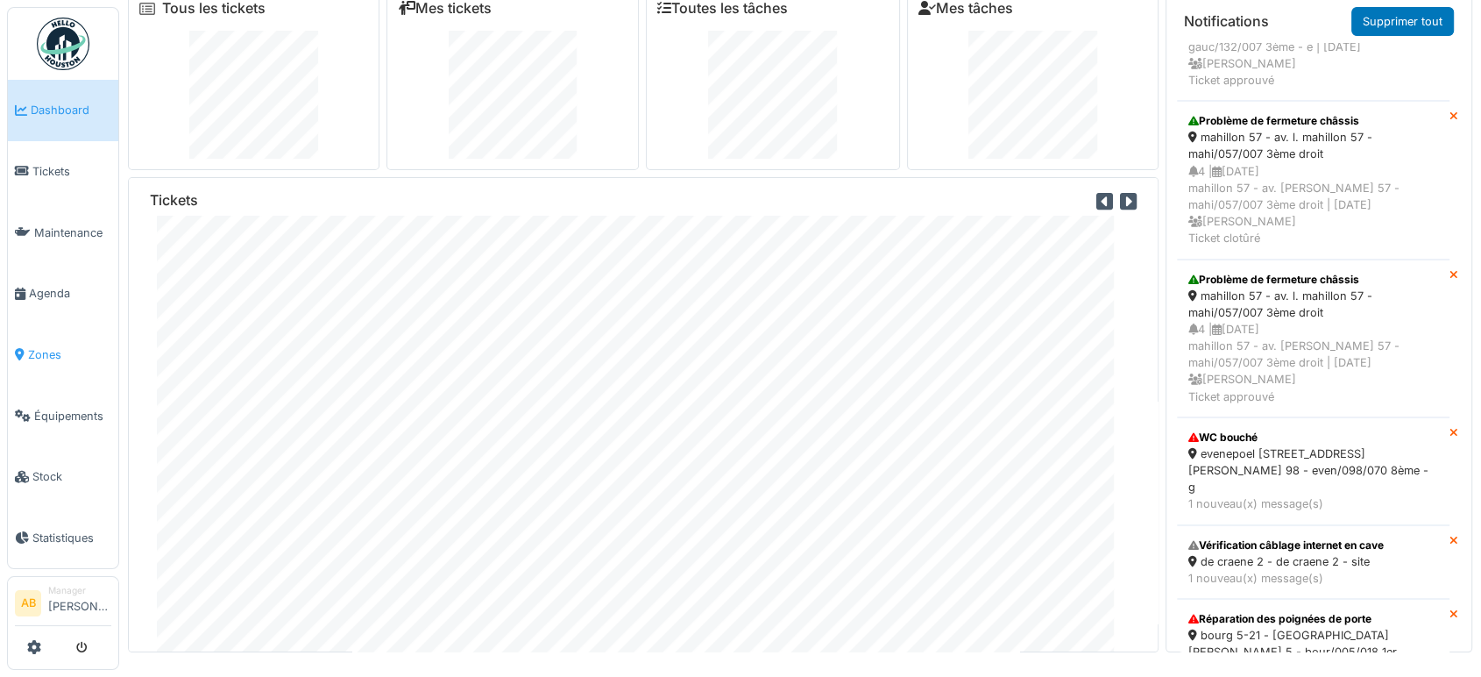
click at [31, 349] on span "Zones" at bounding box center [69, 354] width 83 height 17
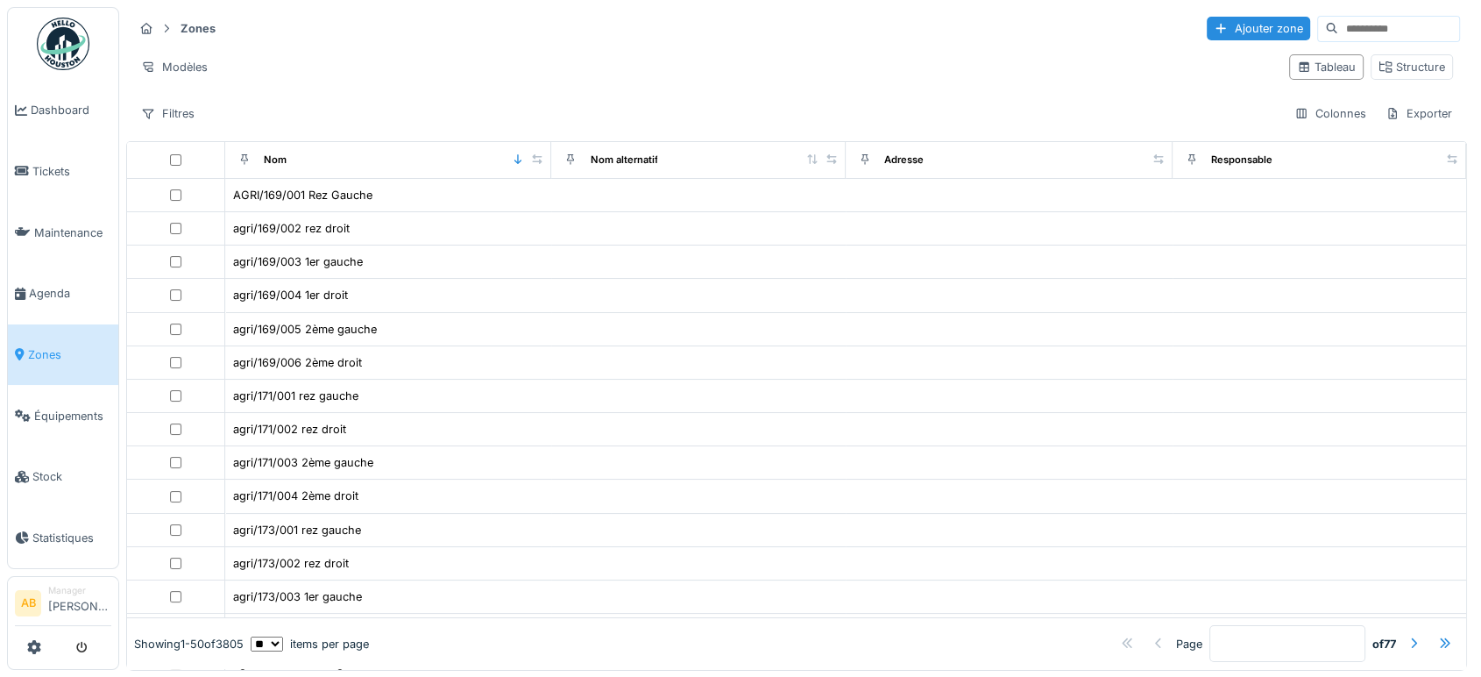
click at [1338, 26] on input at bounding box center [1398, 29] width 121 height 25
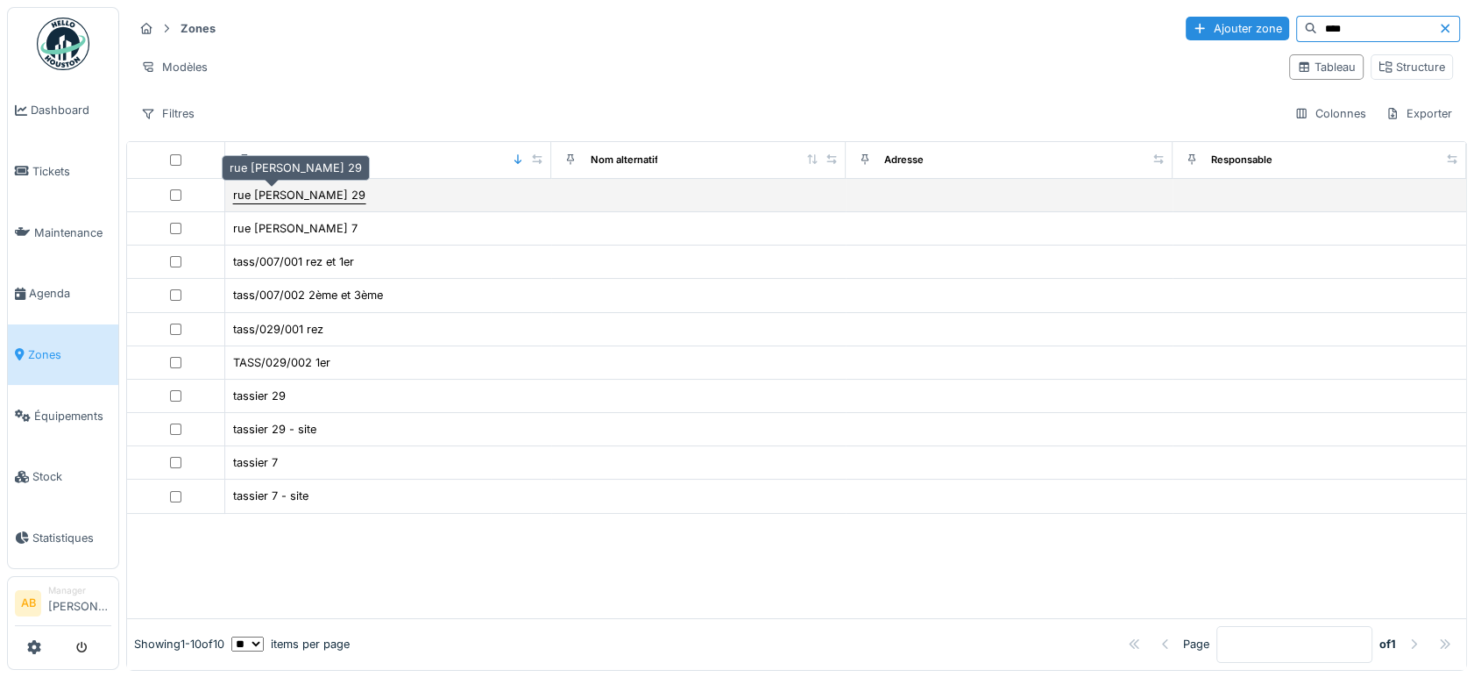
type input "****"
click at [287, 188] on div "rue s. tassier 29" at bounding box center [299, 195] width 132 height 17
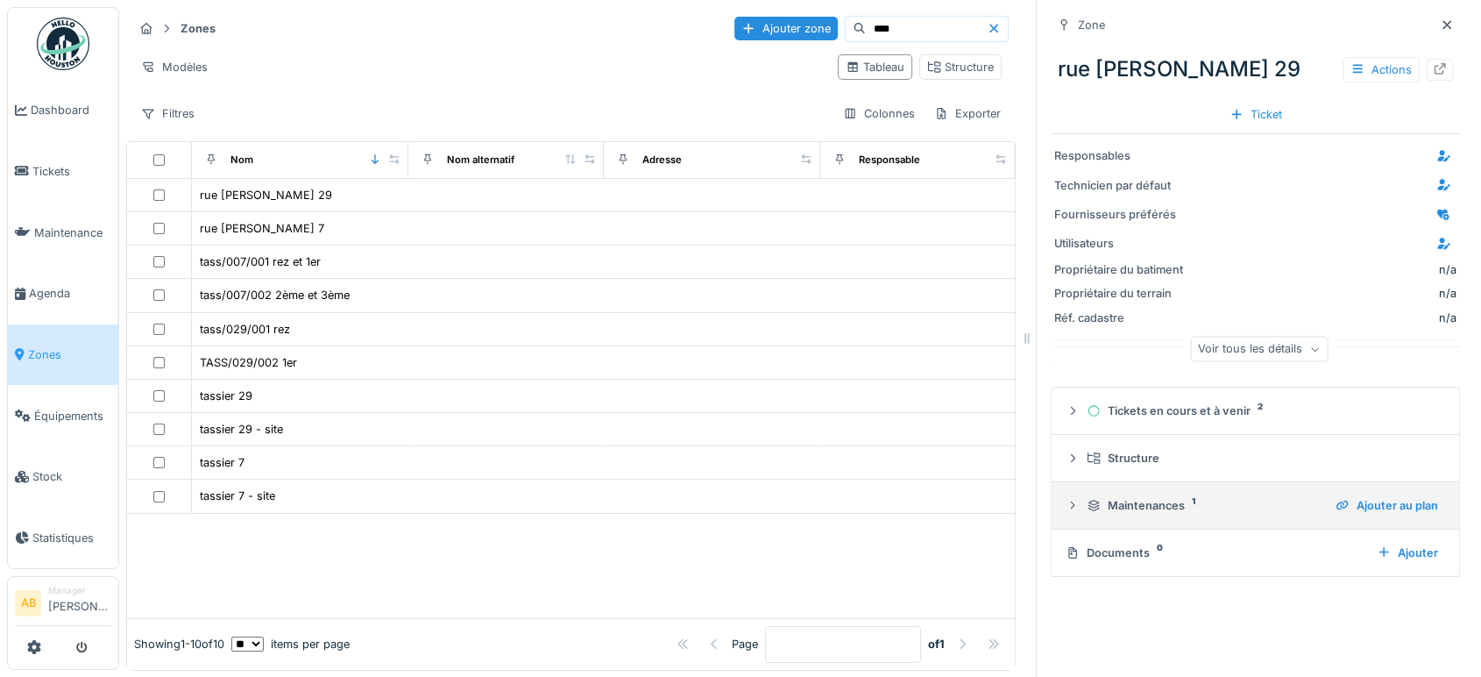
click at [1146, 500] on div "Maintenances 1" at bounding box center [1204, 505] width 235 height 17
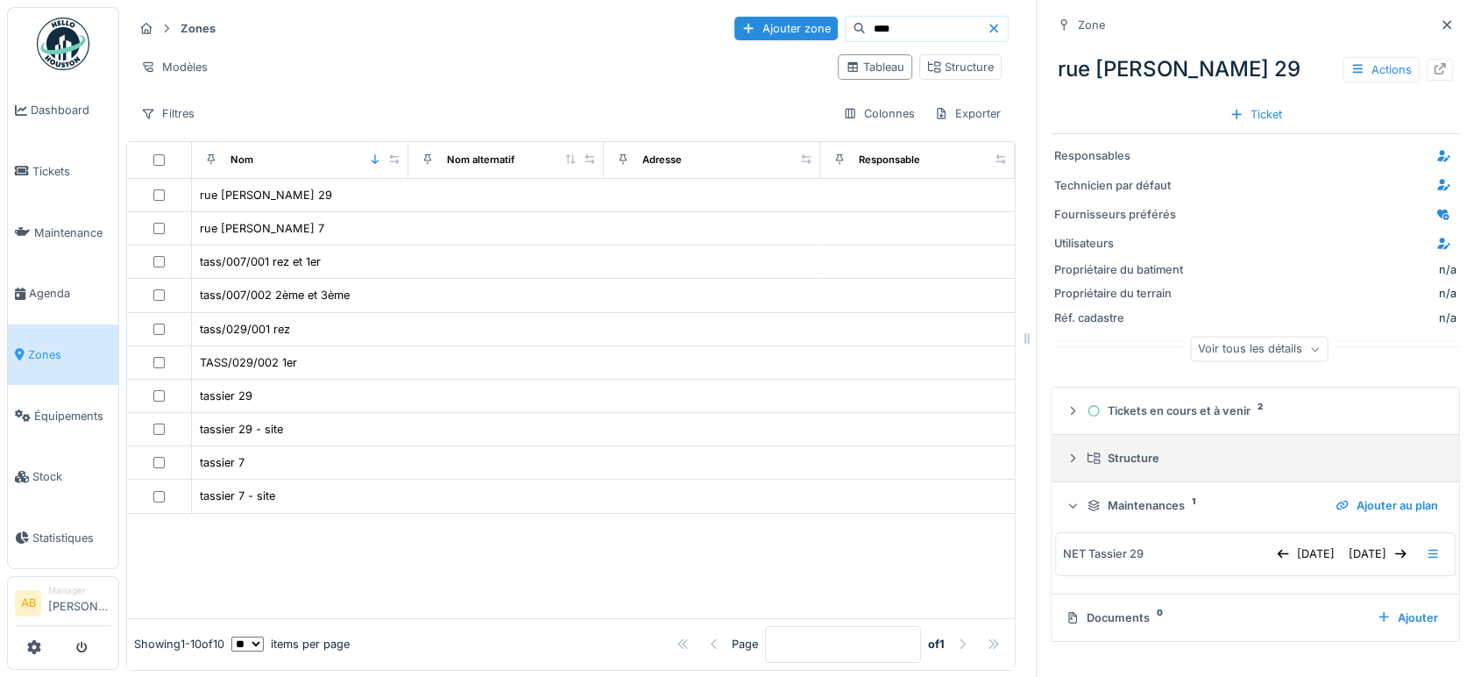
click at [1066, 459] on icon at bounding box center [1073, 457] width 14 height 11
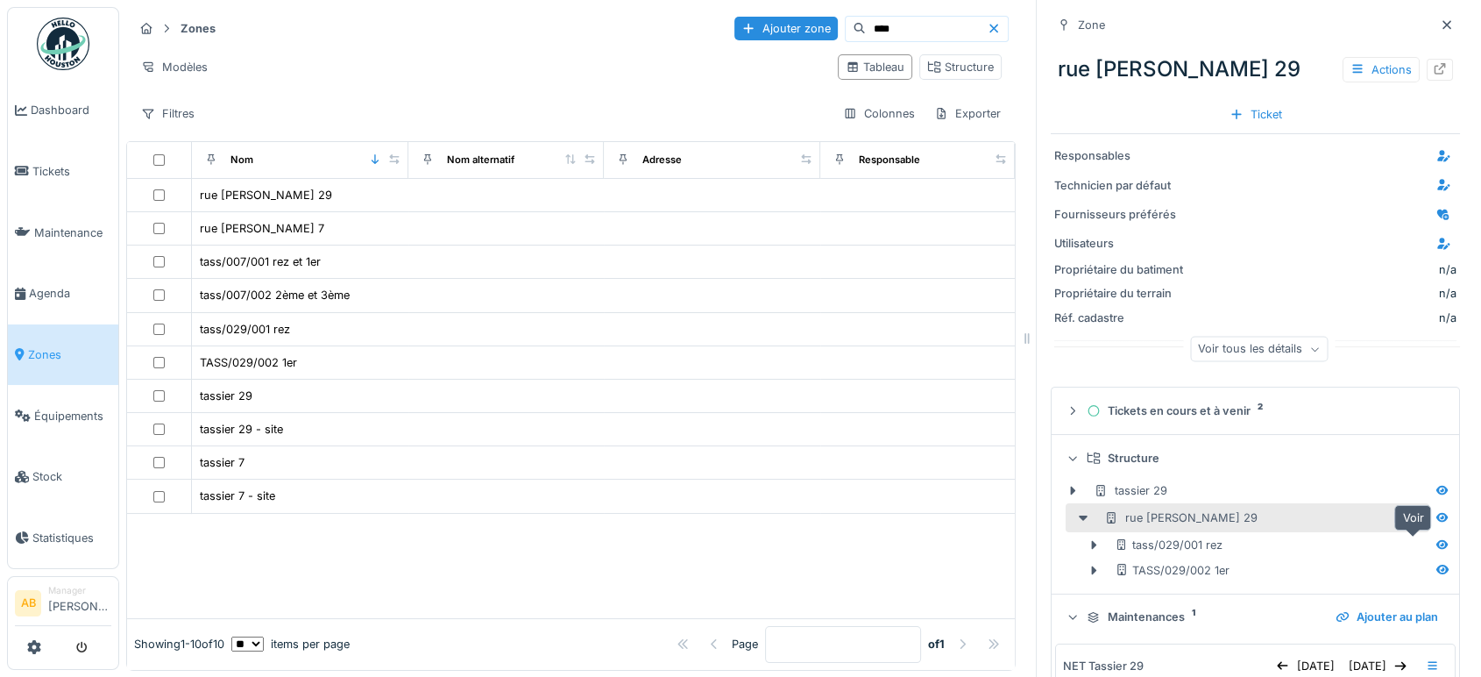
click at [1435, 542] on icon at bounding box center [1442, 544] width 14 height 11
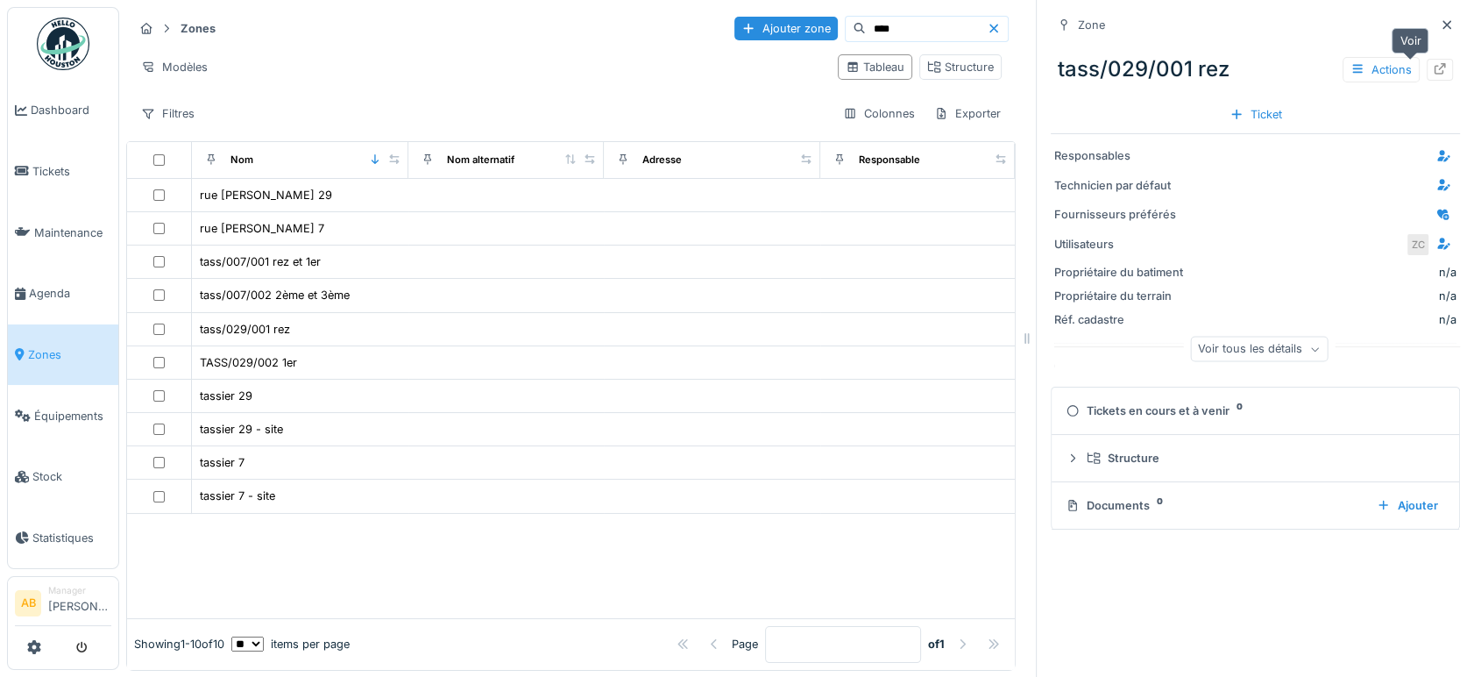
click at [1433, 73] on icon at bounding box center [1440, 68] width 14 height 11
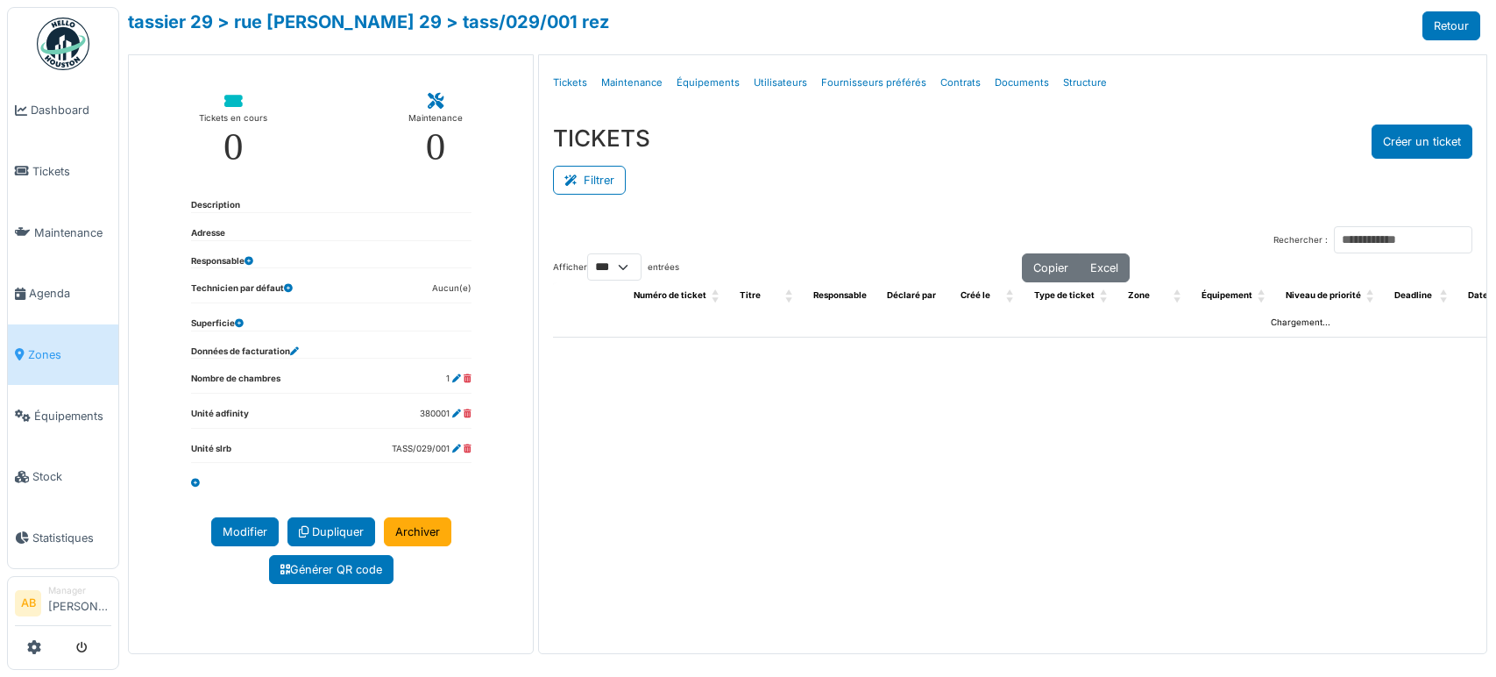
select select "***"
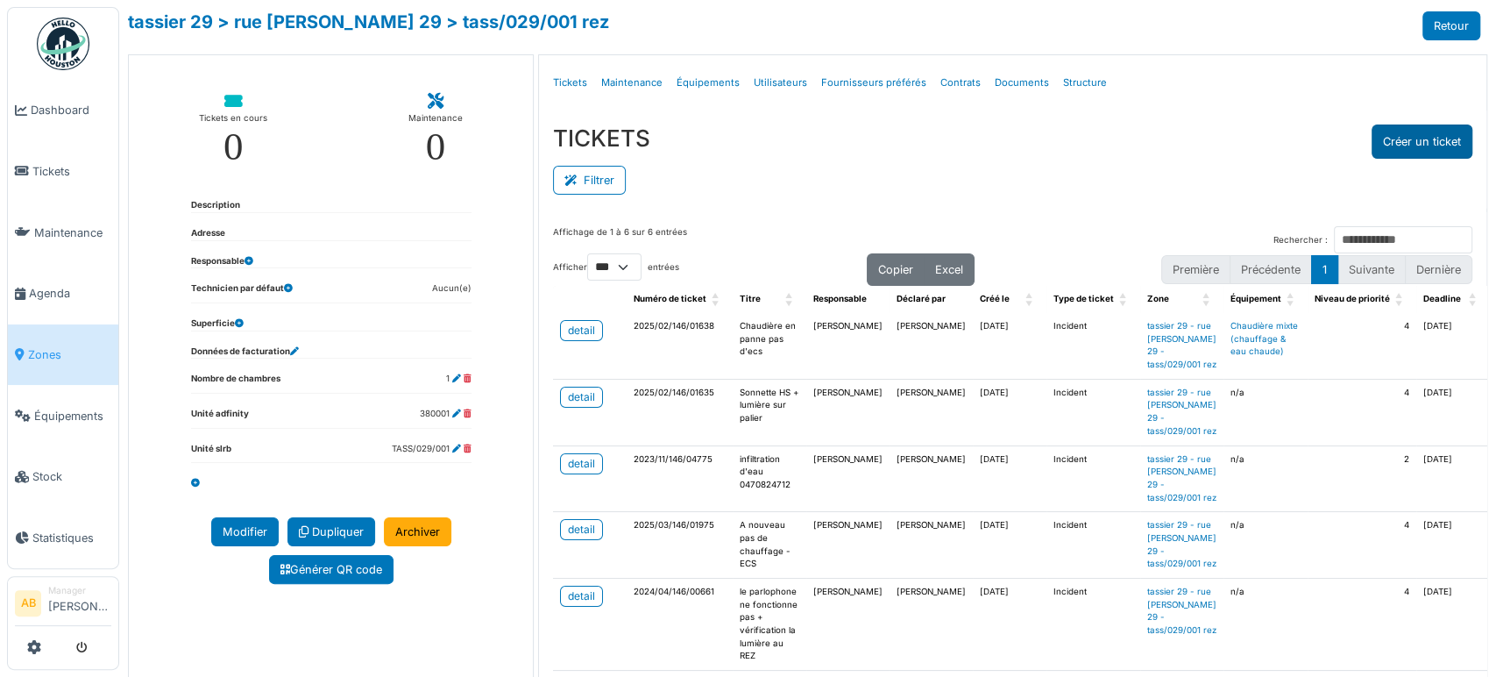
click at [1374, 147] on button "Créer un ticket" at bounding box center [1421, 141] width 101 height 34
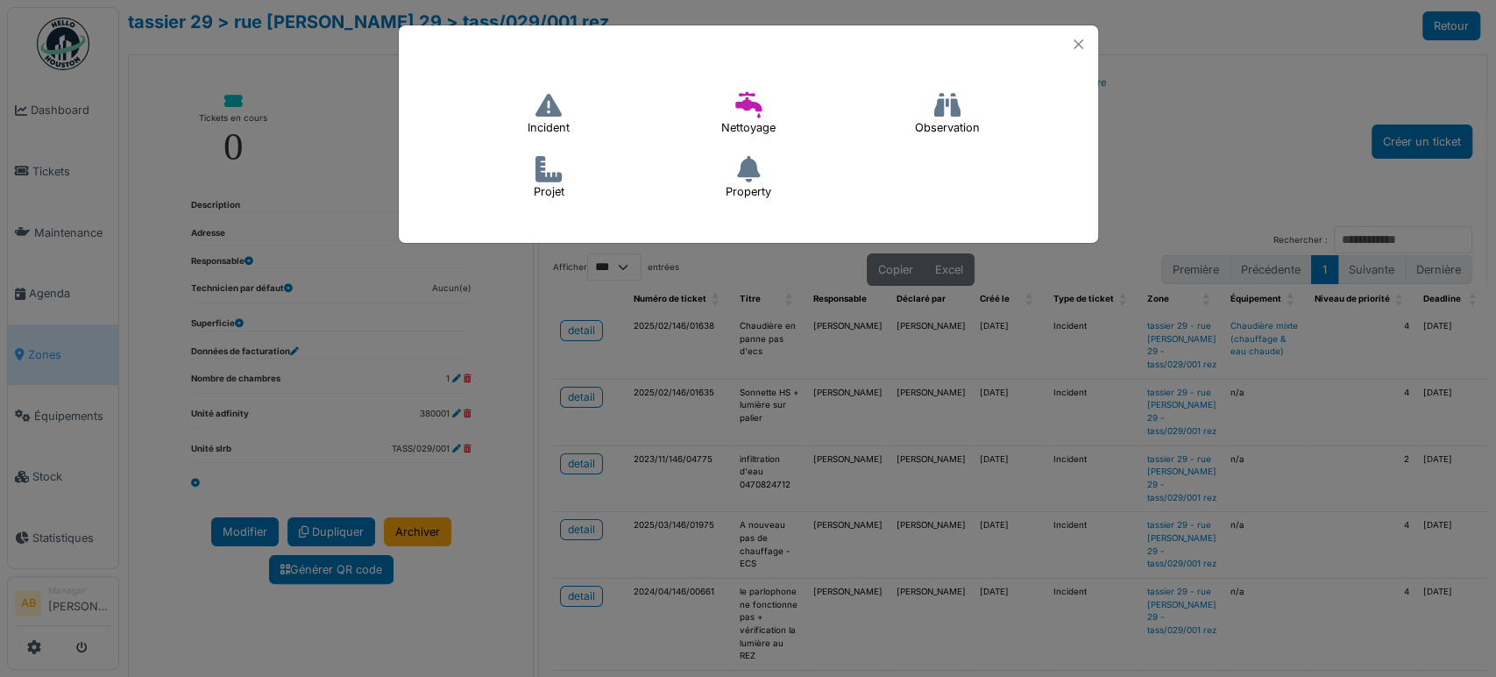
click at [550, 110] on icon at bounding box center [548, 105] width 26 height 26
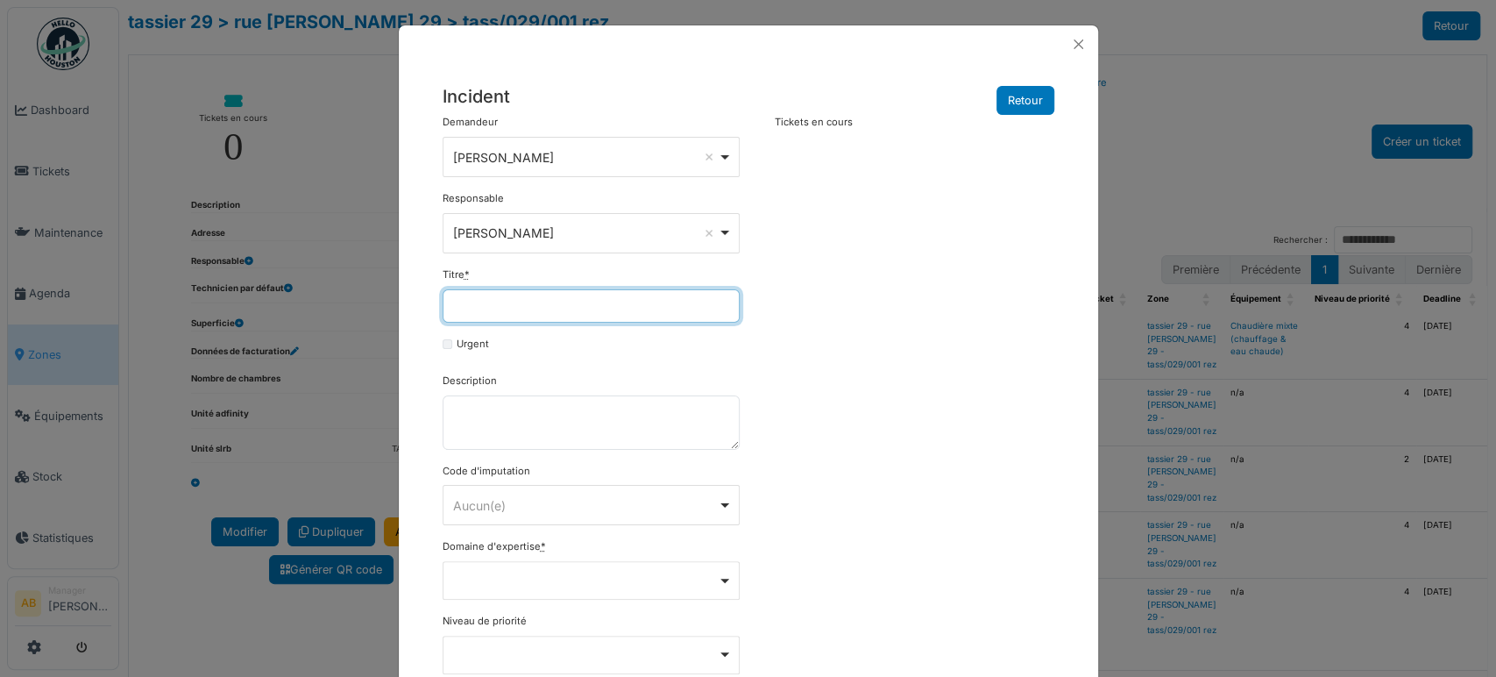
click at [529, 309] on input "Titre *" at bounding box center [591, 305] width 297 height 33
type input "**********"
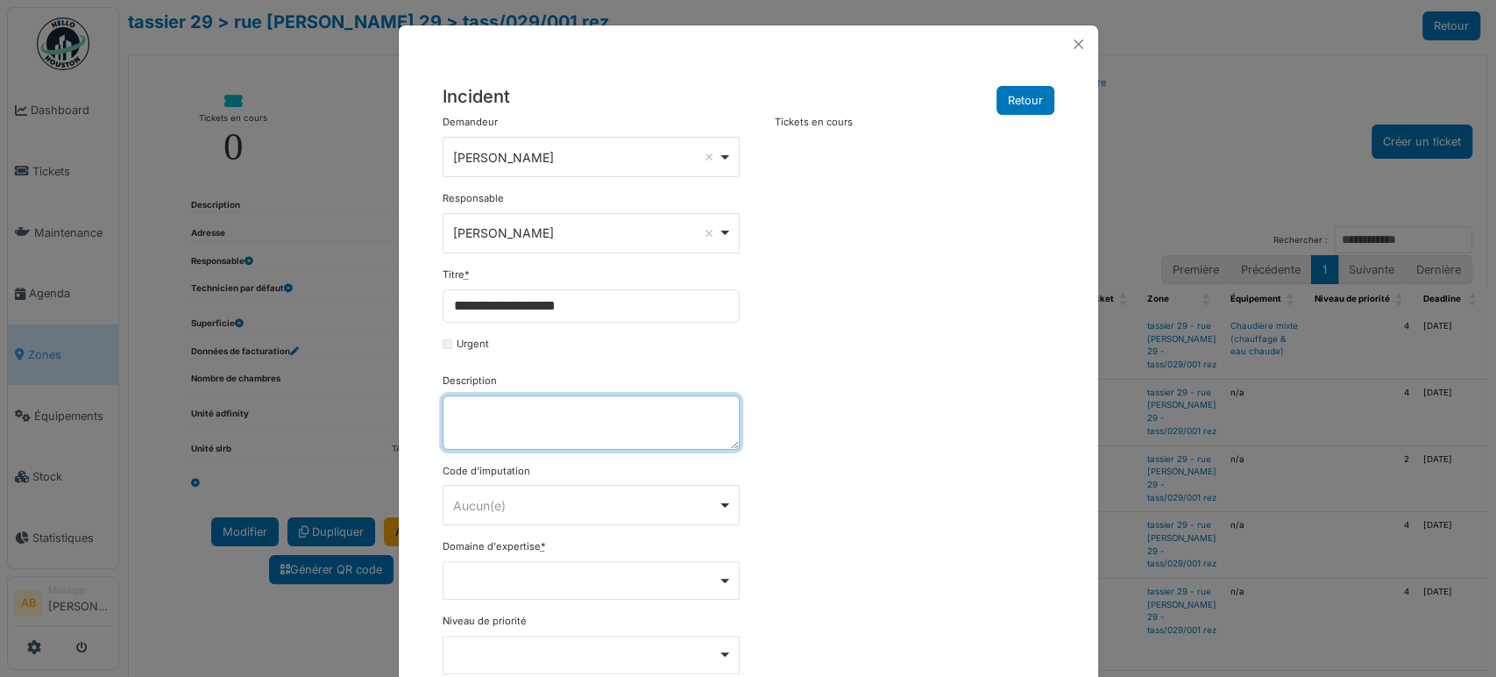
click at [624, 447] on textarea "Description" at bounding box center [591, 422] width 297 height 54
paste textarea "**********"
click at [603, 405] on textarea "**********" at bounding box center [591, 422] width 297 height 54
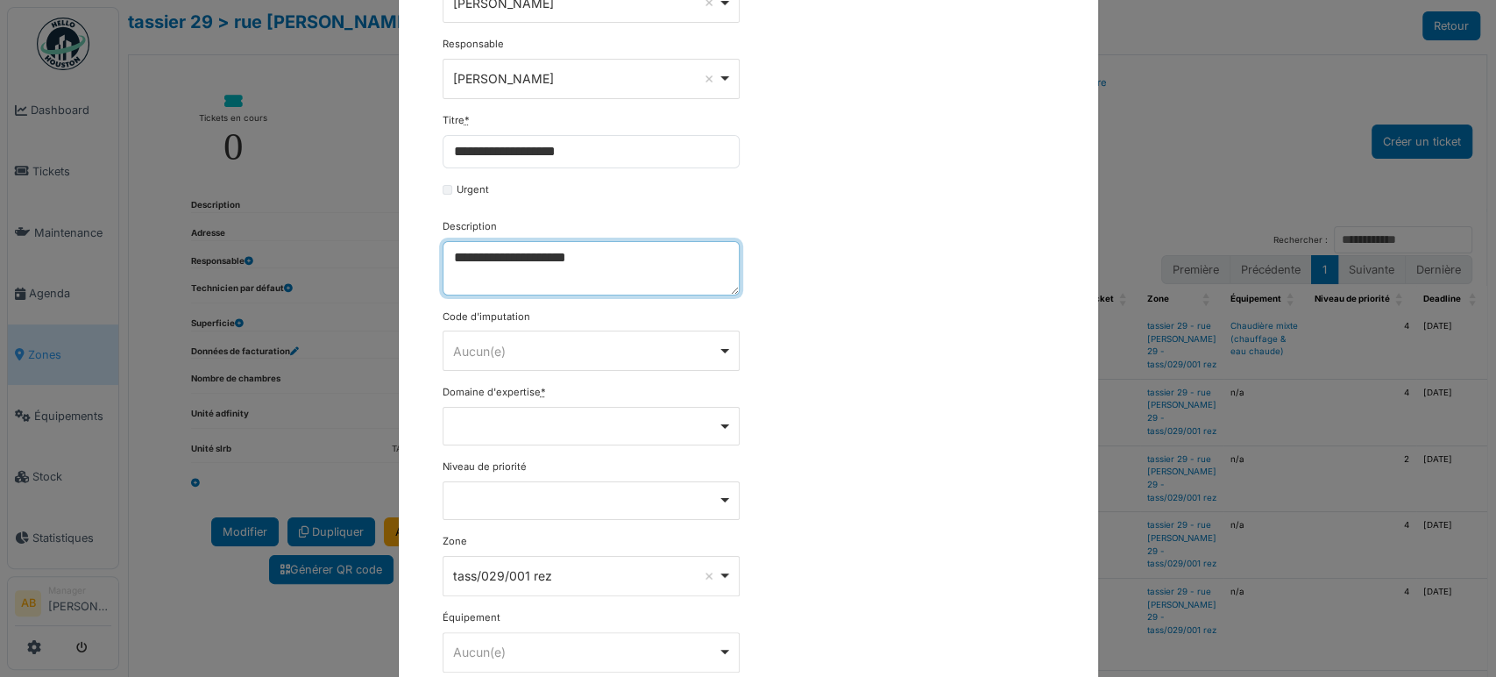
scroll to position [292, 0]
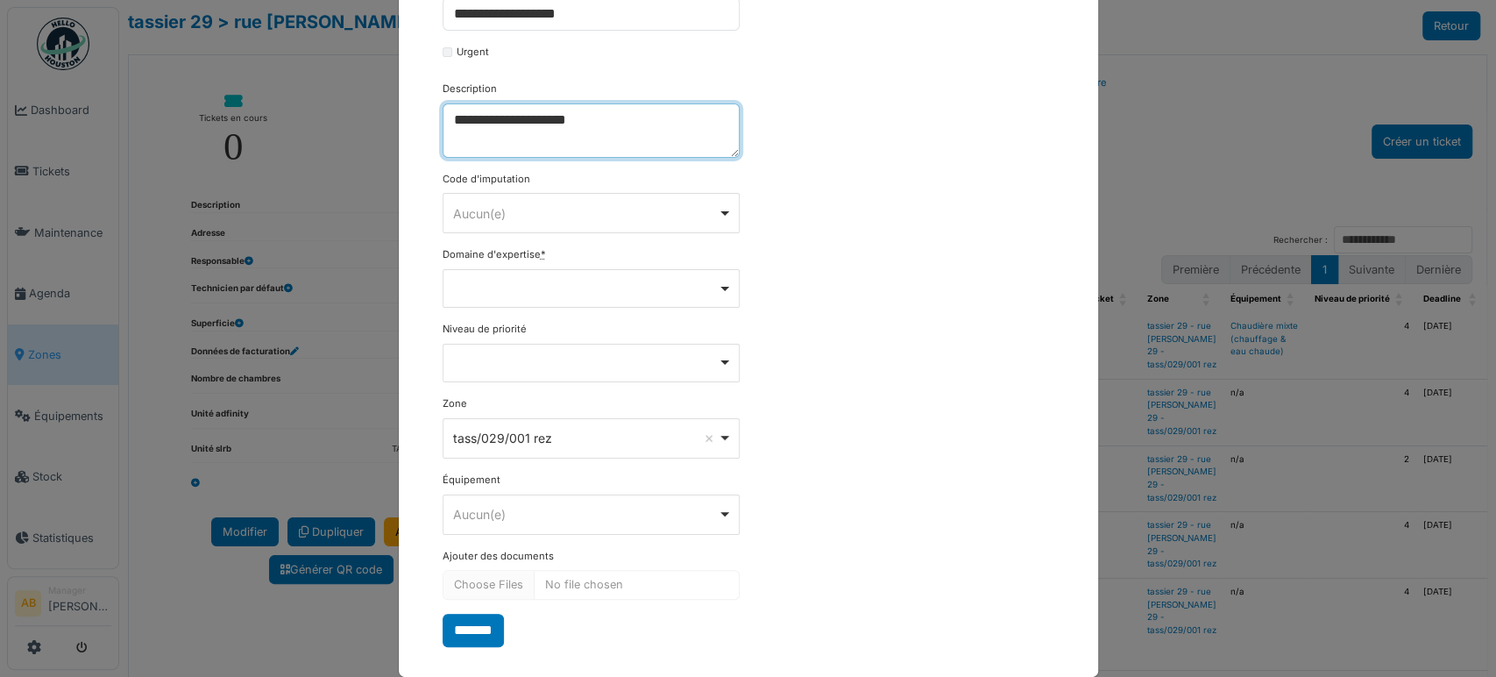
type textarea "**********"
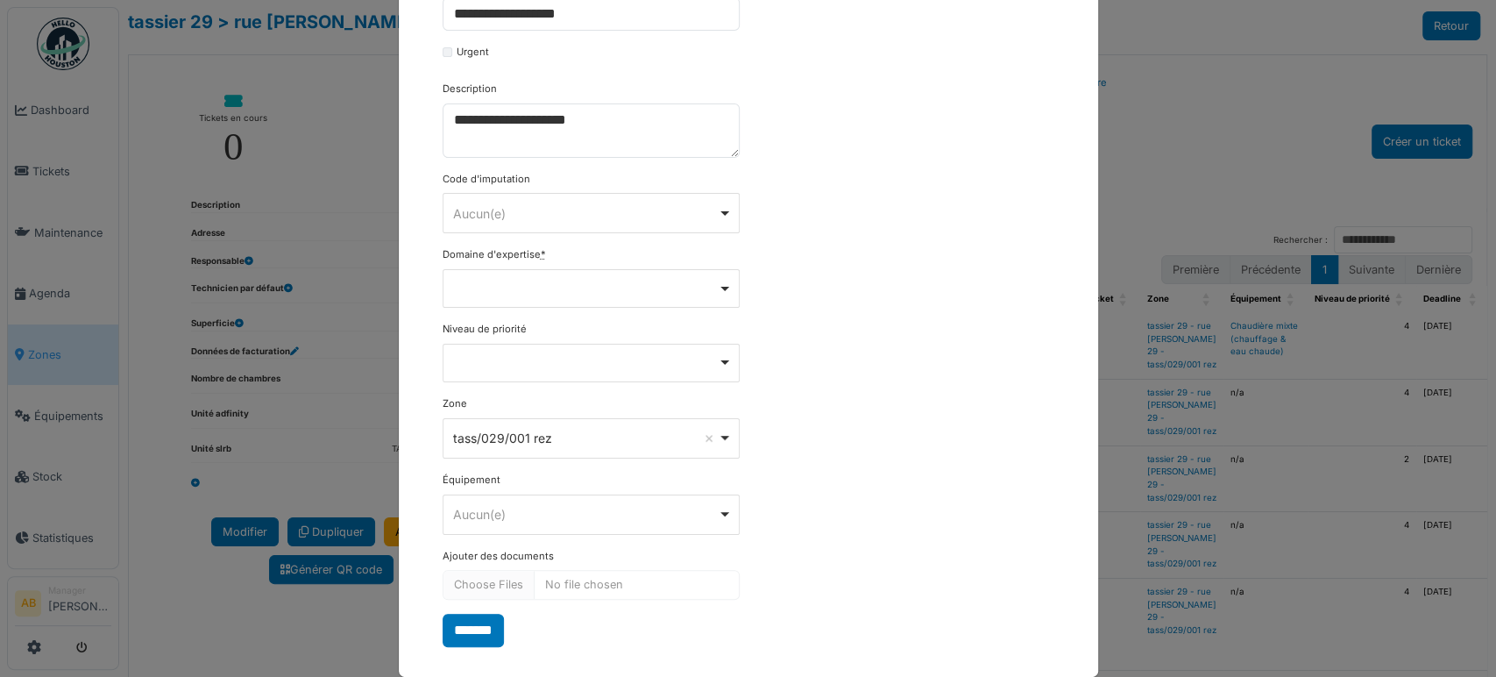
click at [526, 236] on form "**********" at bounding box center [591, 234] width 297 height 823
click at [536, 223] on div "Aucun(e) Remove item" at bounding box center [591, 213] width 282 height 25
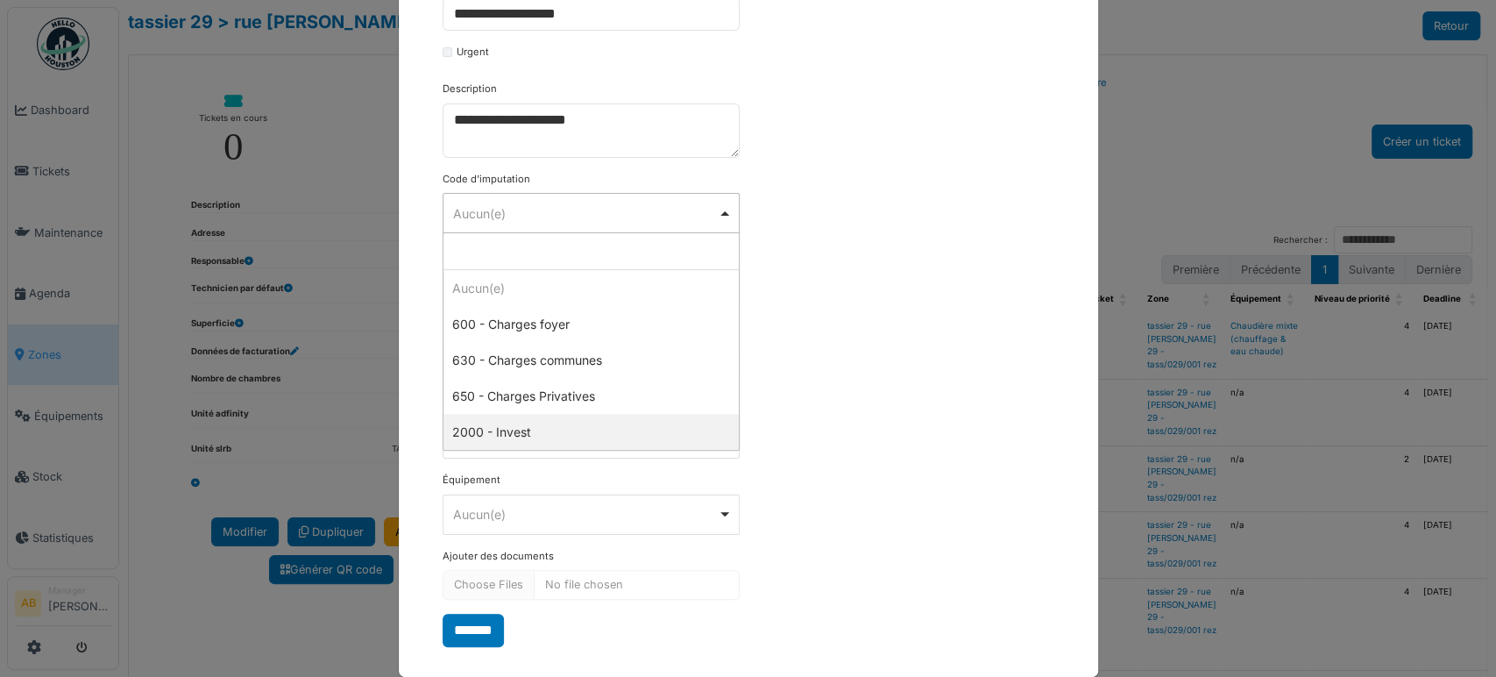
click at [825, 376] on div "**********" at bounding box center [748, 234] width 629 height 823
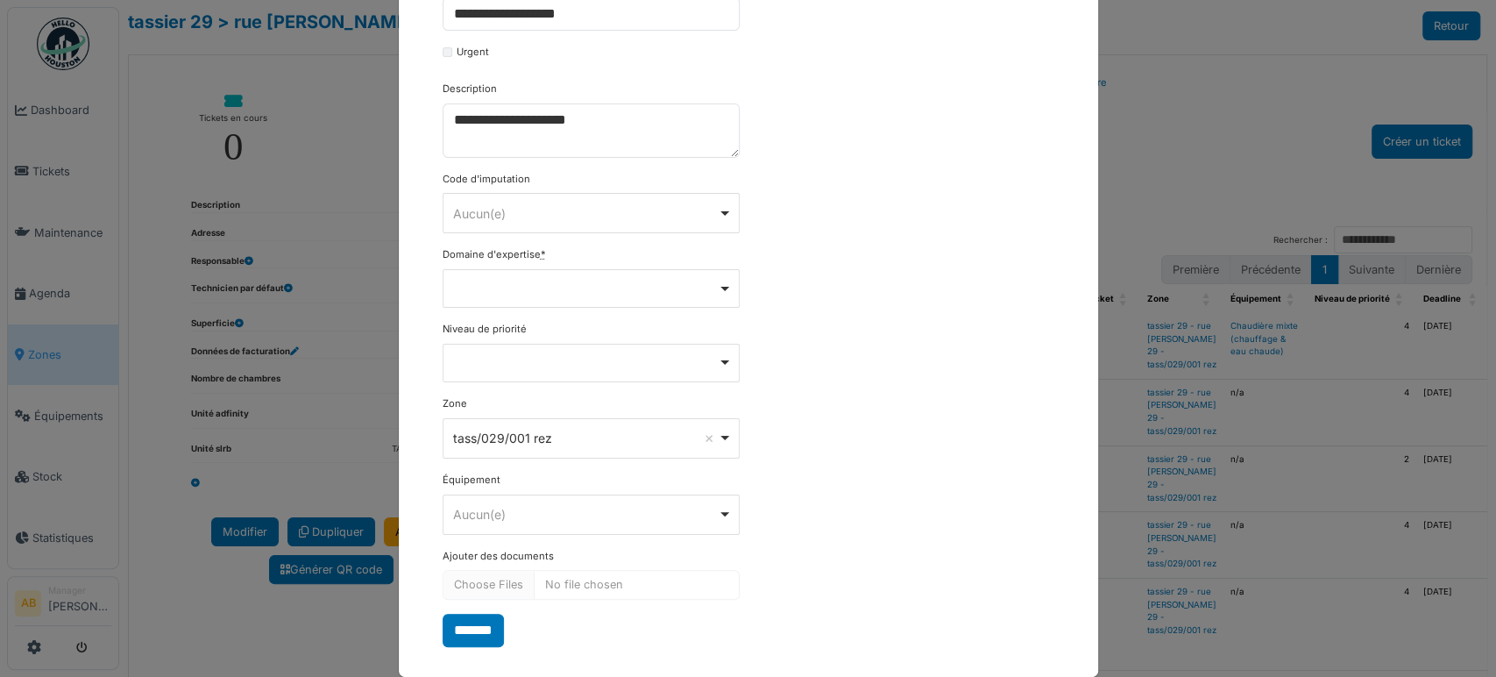
click at [582, 279] on div "Remove item" at bounding box center [591, 288] width 297 height 39
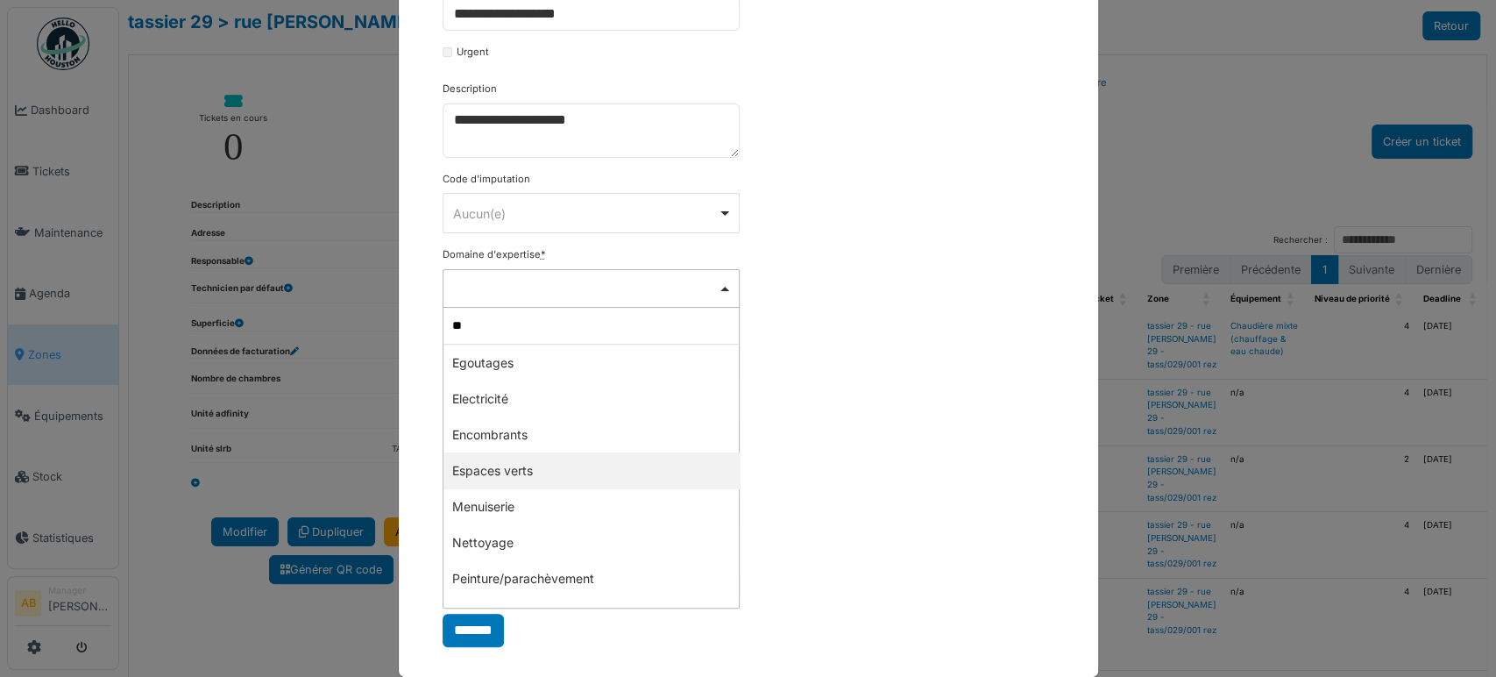
type input "***"
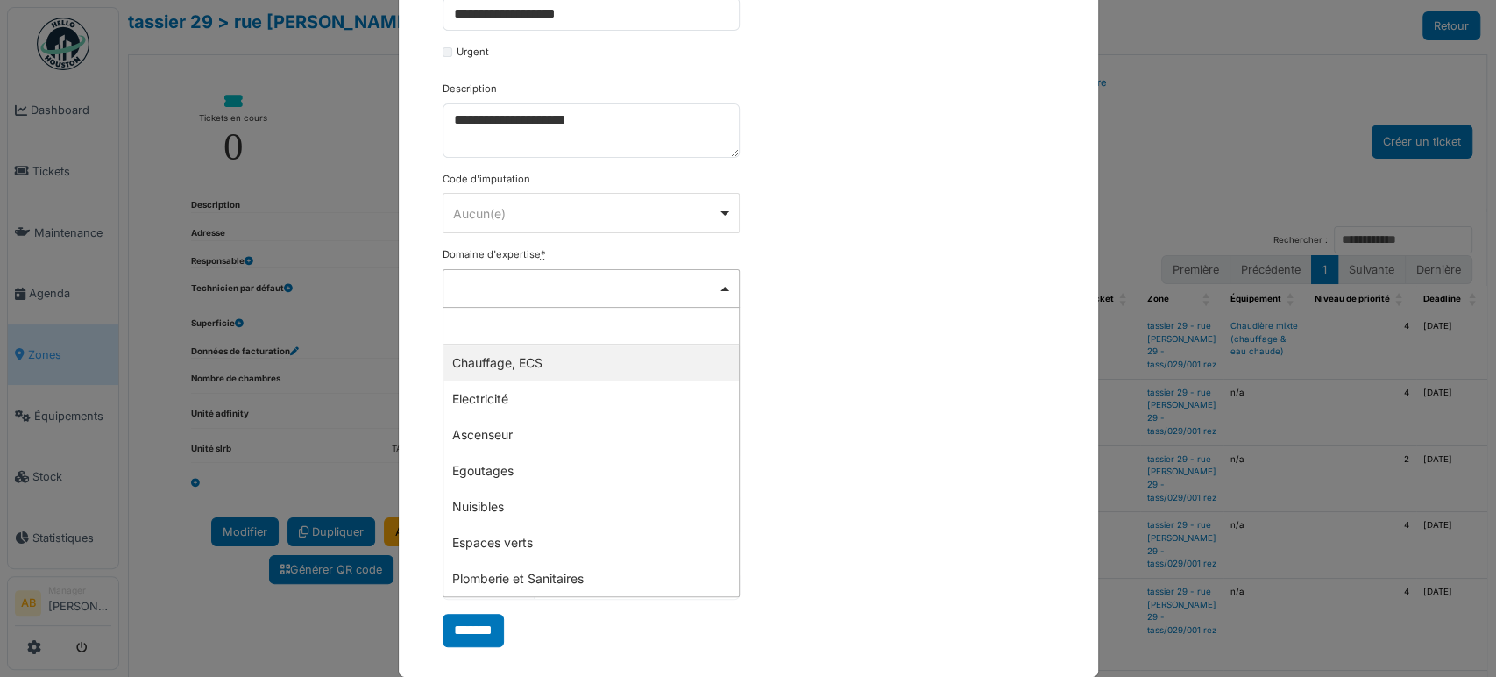
select select "***"
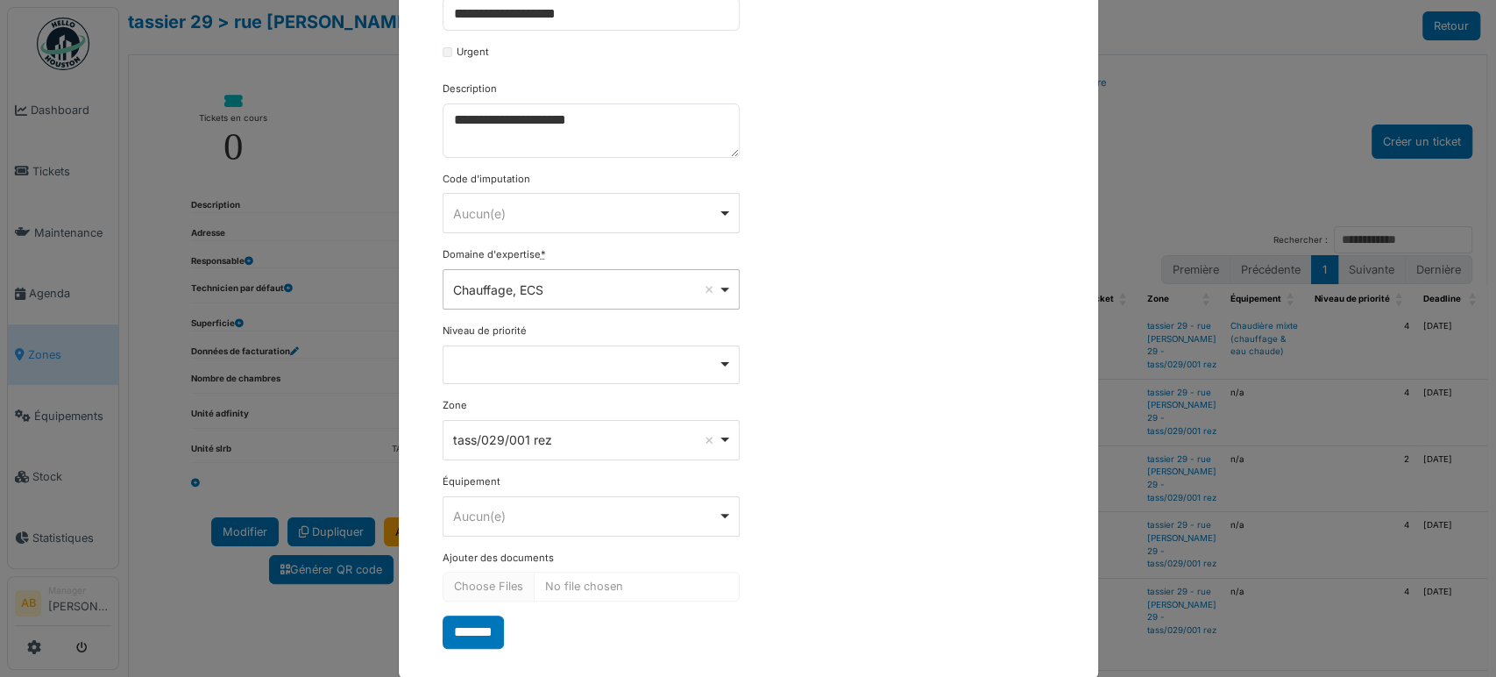
click at [492, 360] on div "Remove item" at bounding box center [591, 362] width 282 height 7
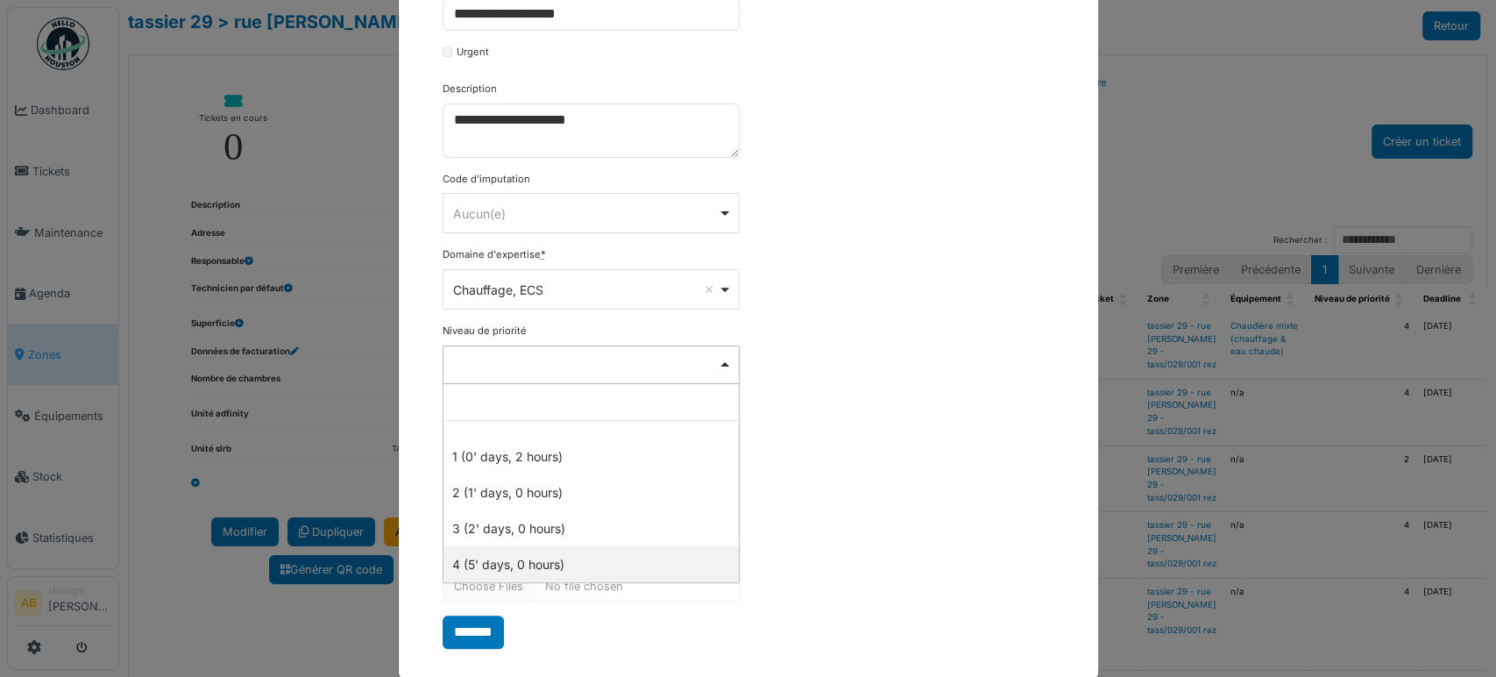
select select "***"
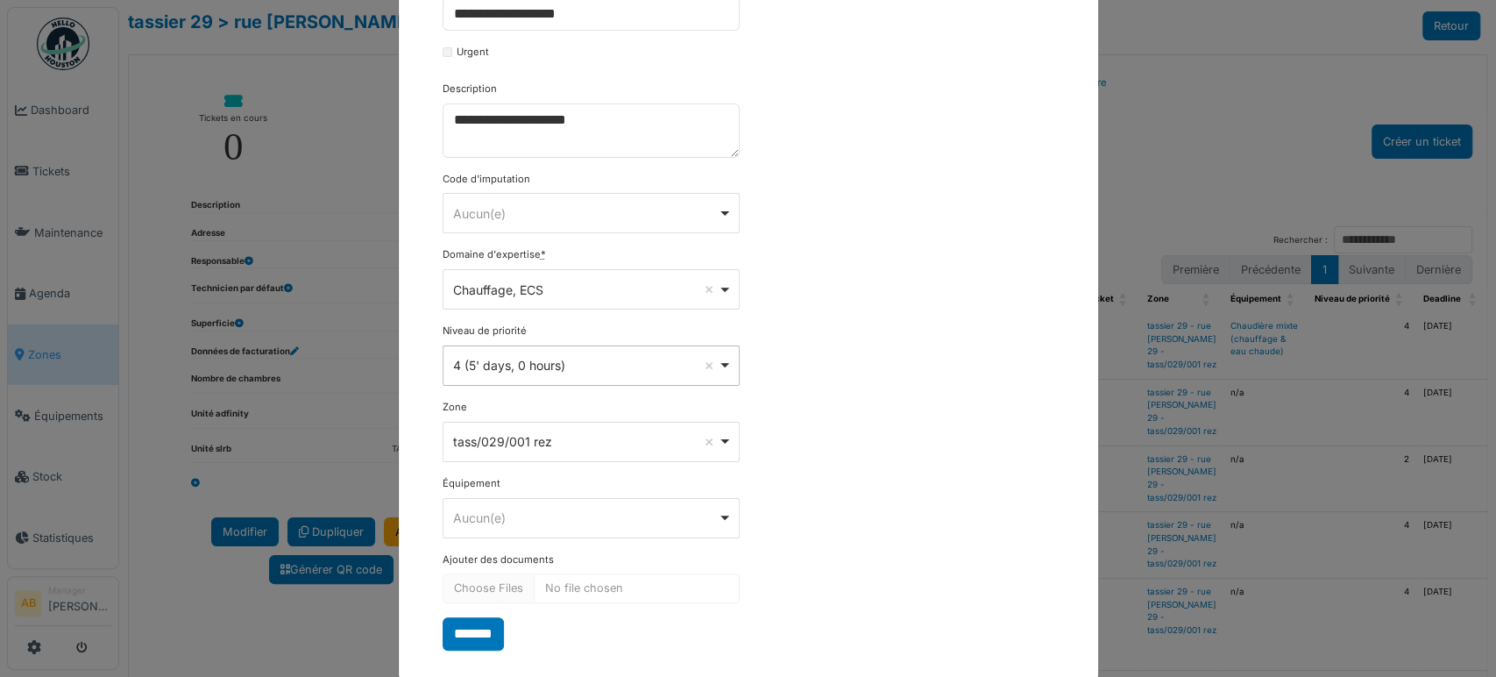
click at [496, 510] on div "Aucun(e) Remove item" at bounding box center [585, 517] width 265 height 18
select select "******"
click at [466, 630] on input "*******" at bounding box center [473, 633] width 61 height 33
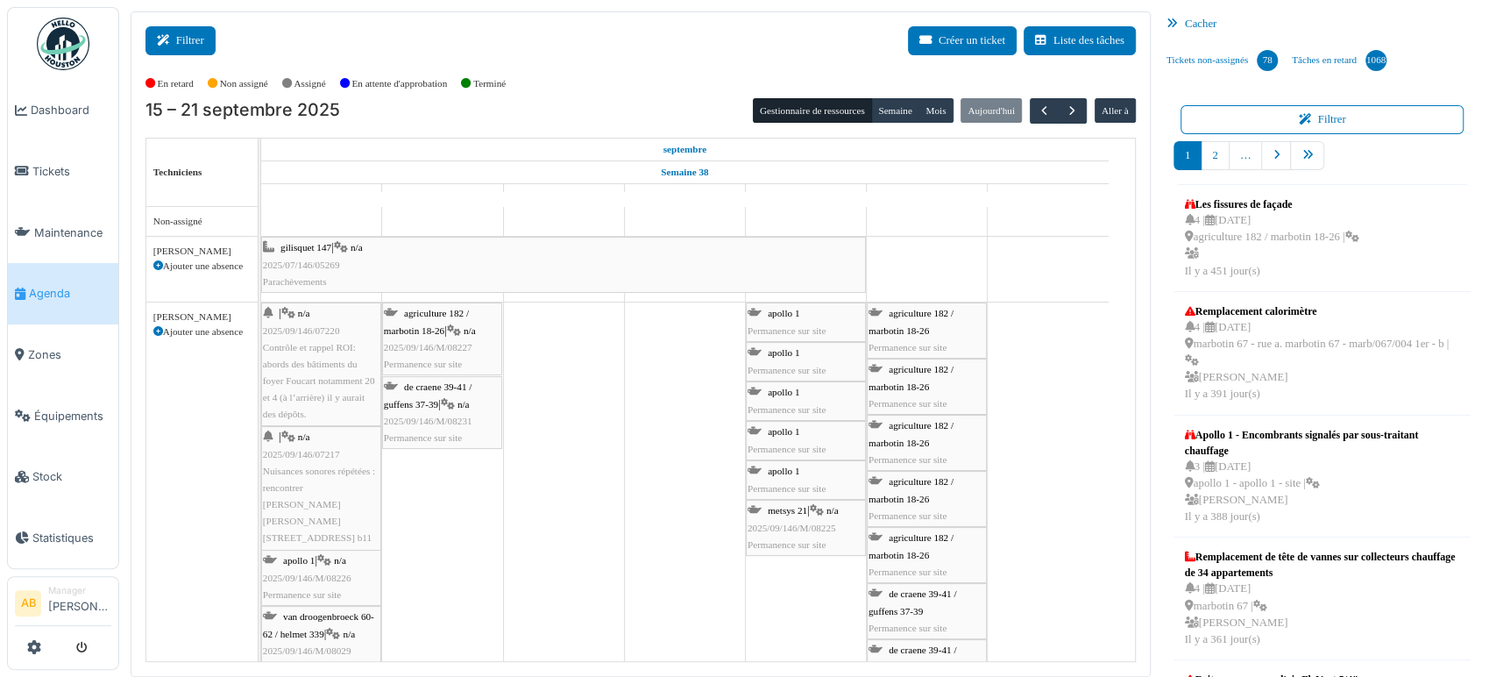
click at [206, 53] on button "Filtrer" at bounding box center [180, 40] width 70 height 29
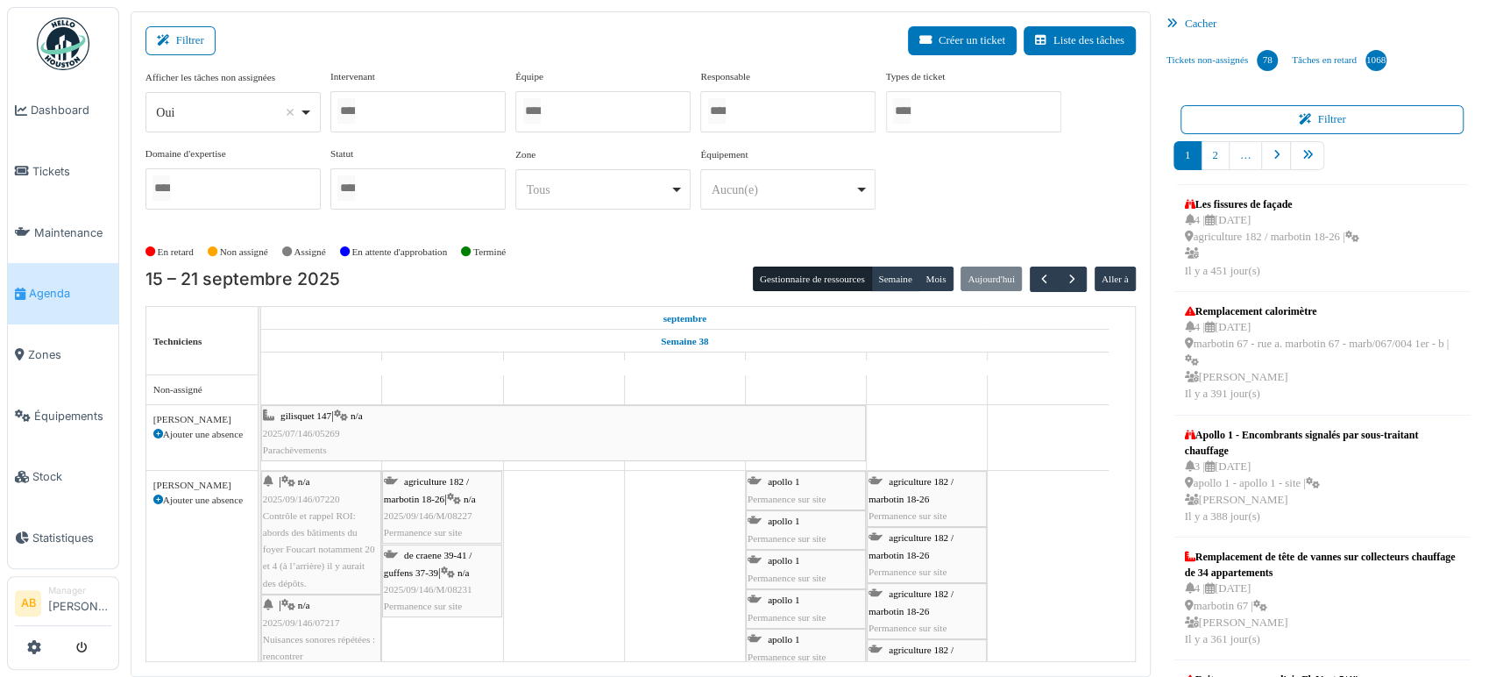
click at [209, 100] on div "Oui Remove item" at bounding box center [232, 112] width 160 height 25
select select "**"
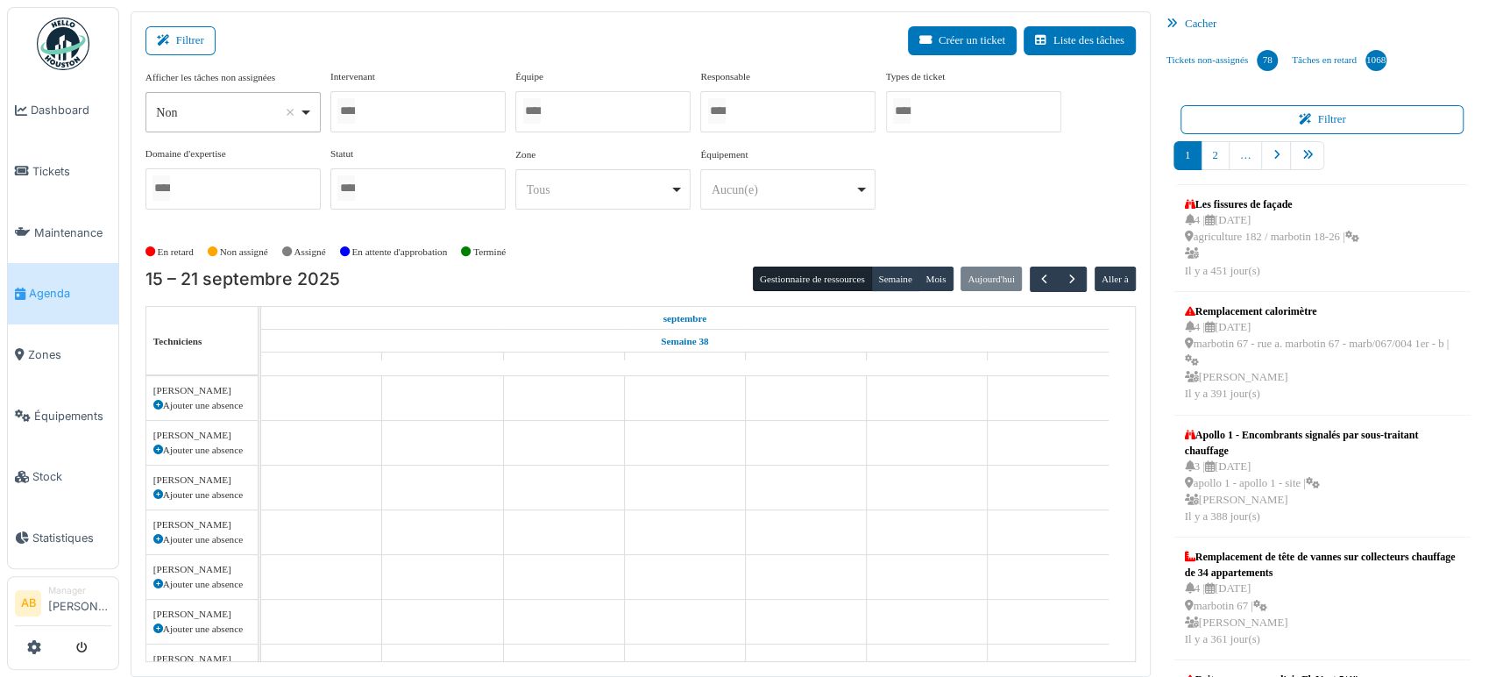
click at [412, 114] on div at bounding box center [417, 111] width 175 height 41
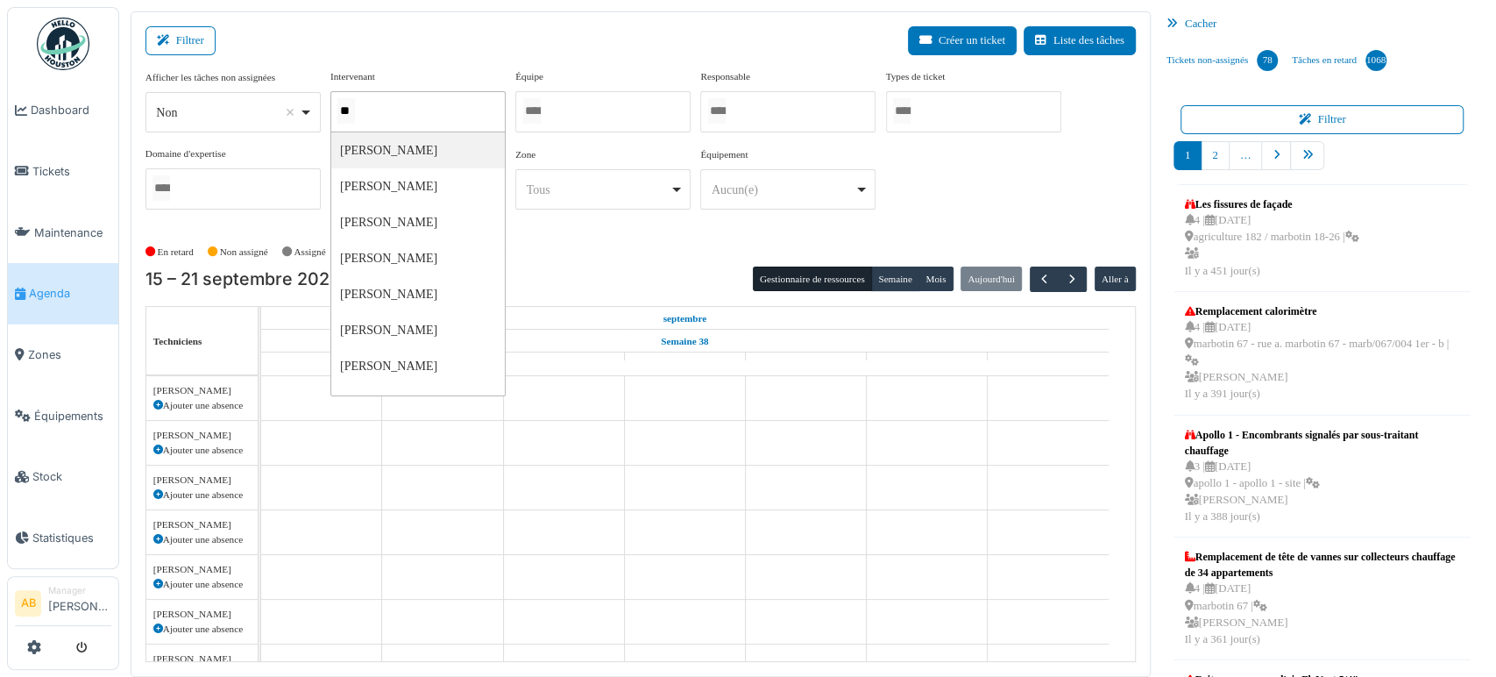
type input "***"
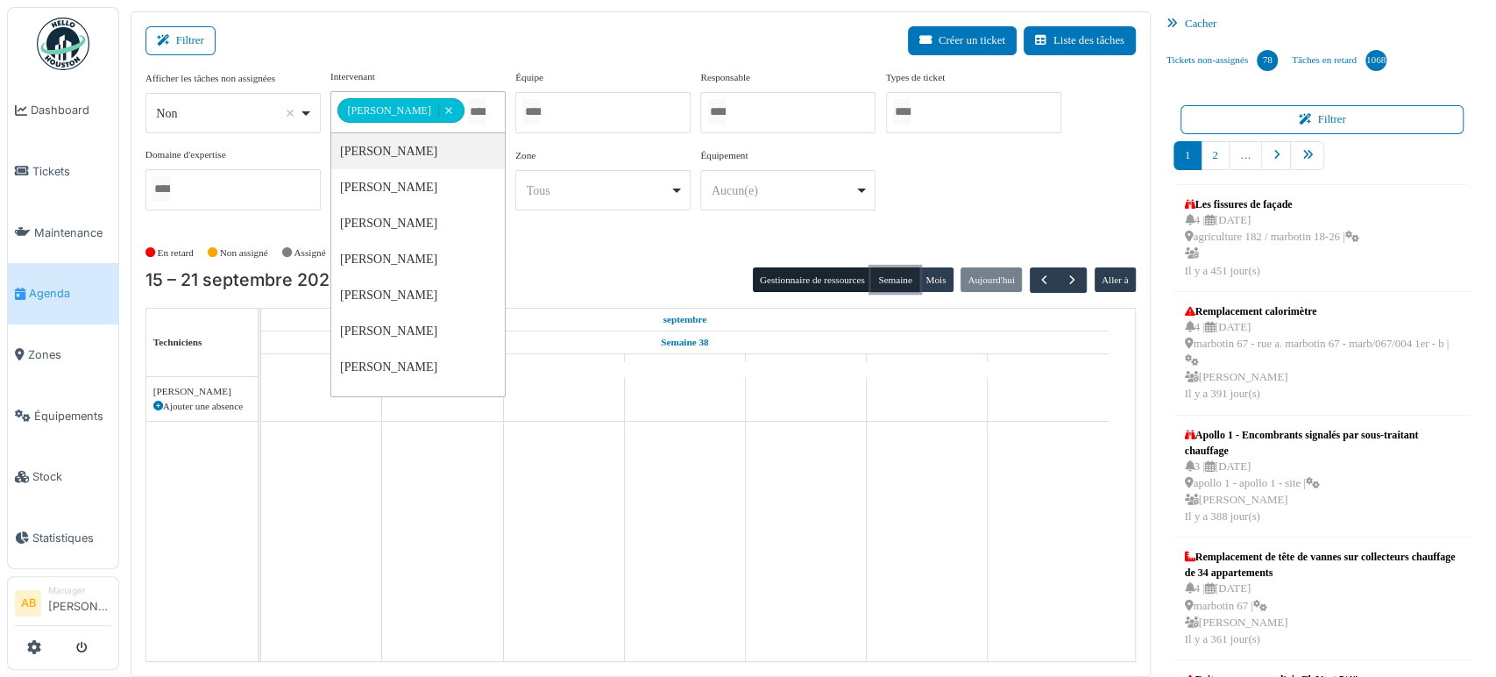
click at [883, 276] on button "Semaine" at bounding box center [895, 279] width 48 height 25
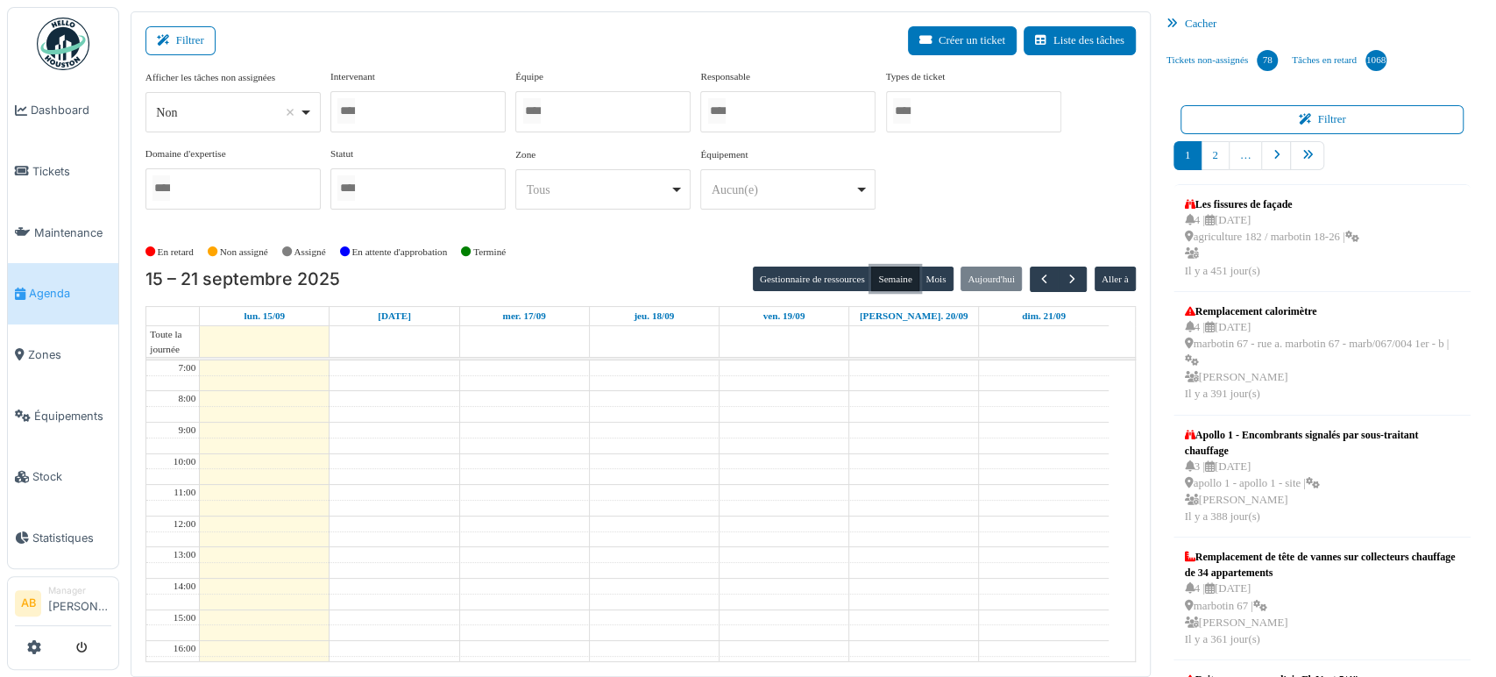
click at [425, 113] on div at bounding box center [417, 111] width 175 height 41
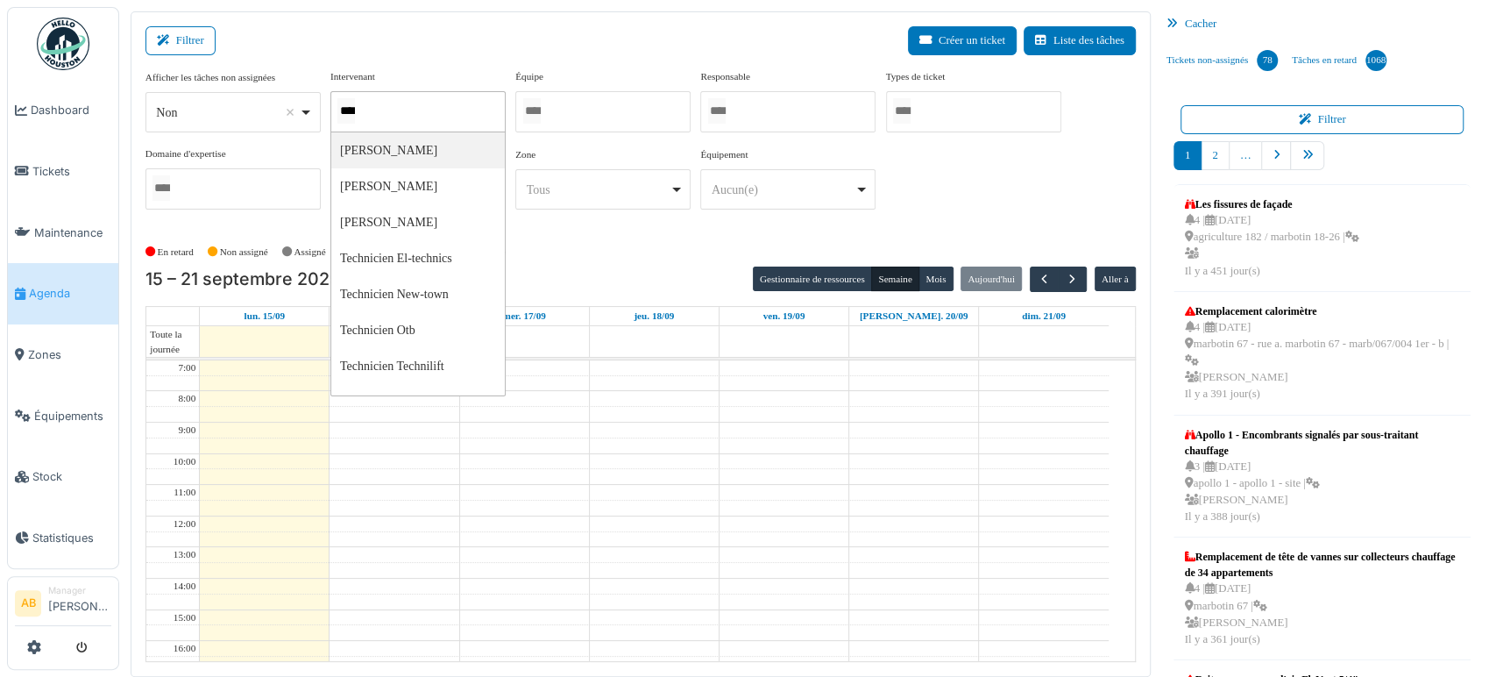
type input "*****"
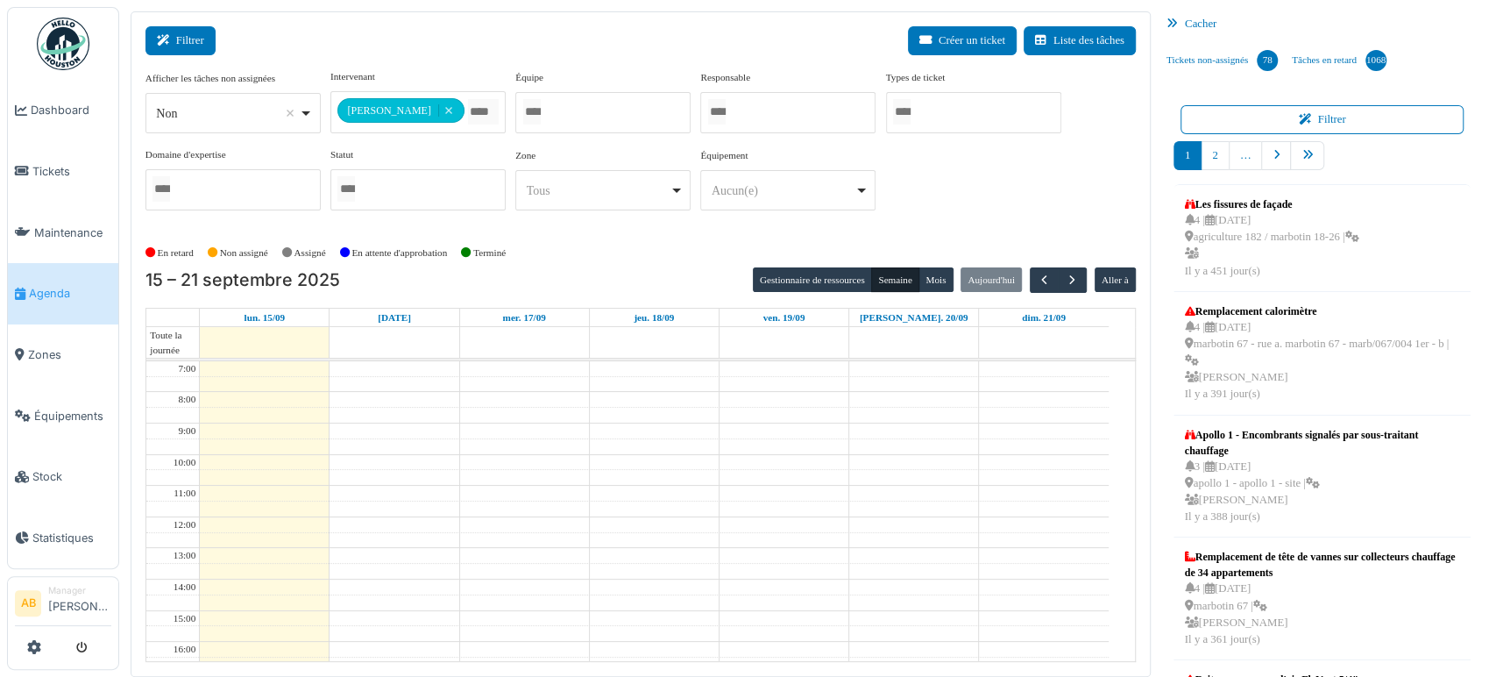
click at [179, 52] on button "Filtrer" at bounding box center [180, 40] width 70 height 29
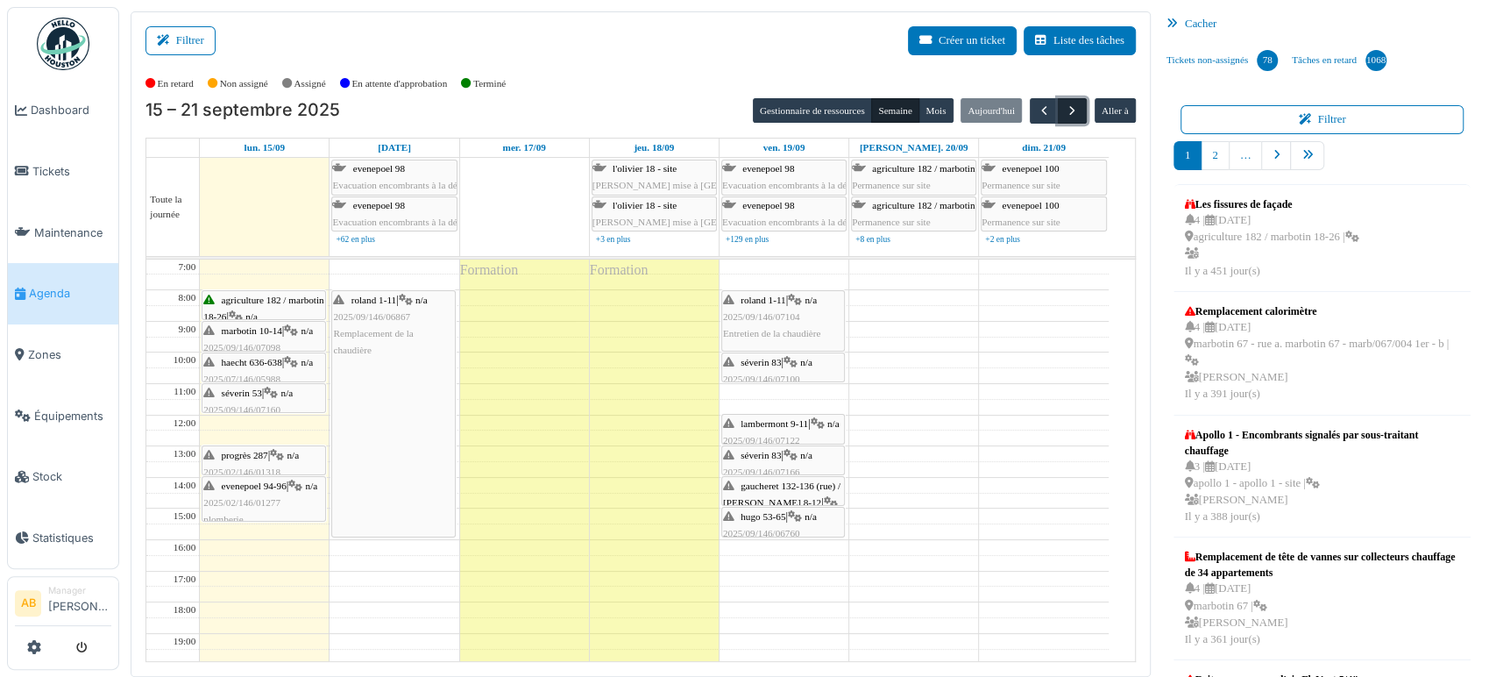
click at [1063, 121] on button "button" at bounding box center [1072, 110] width 29 height 25
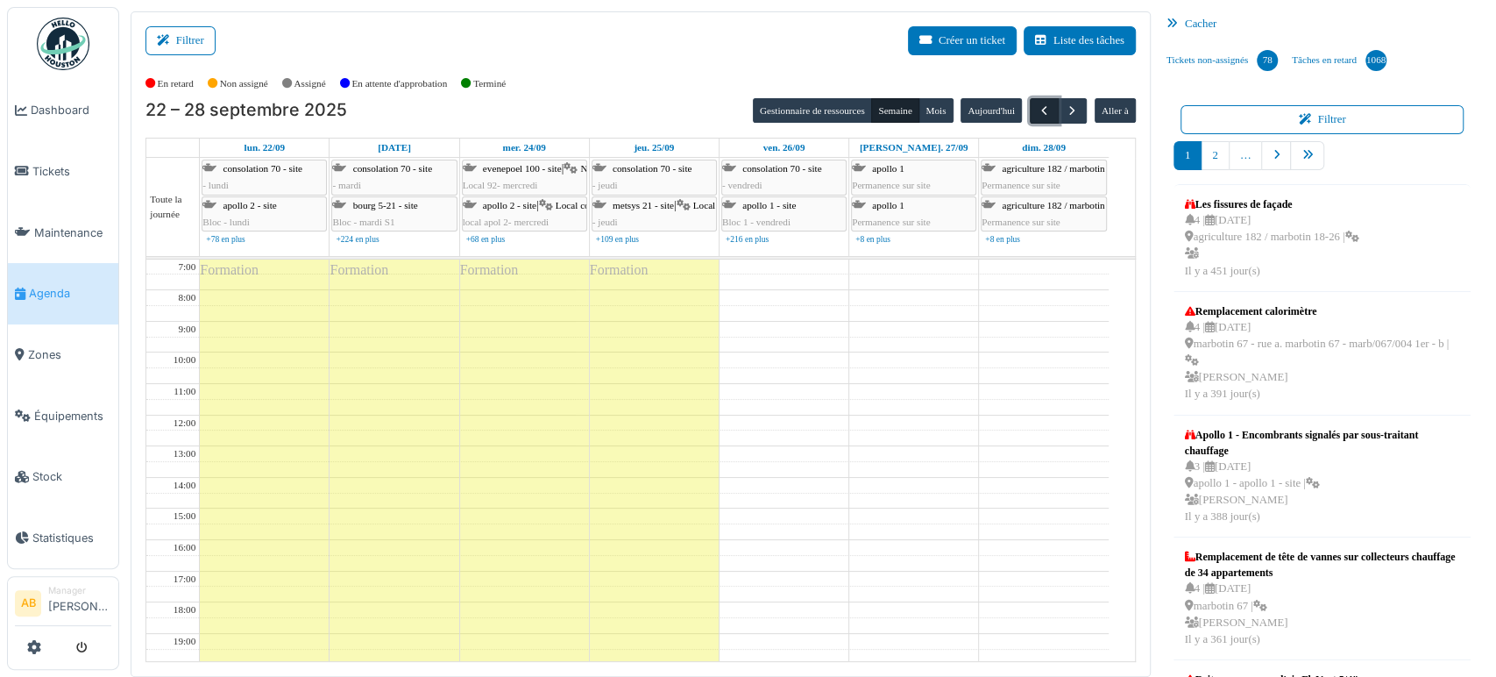
click at [1037, 113] on span "button" at bounding box center [1044, 110] width 15 height 15
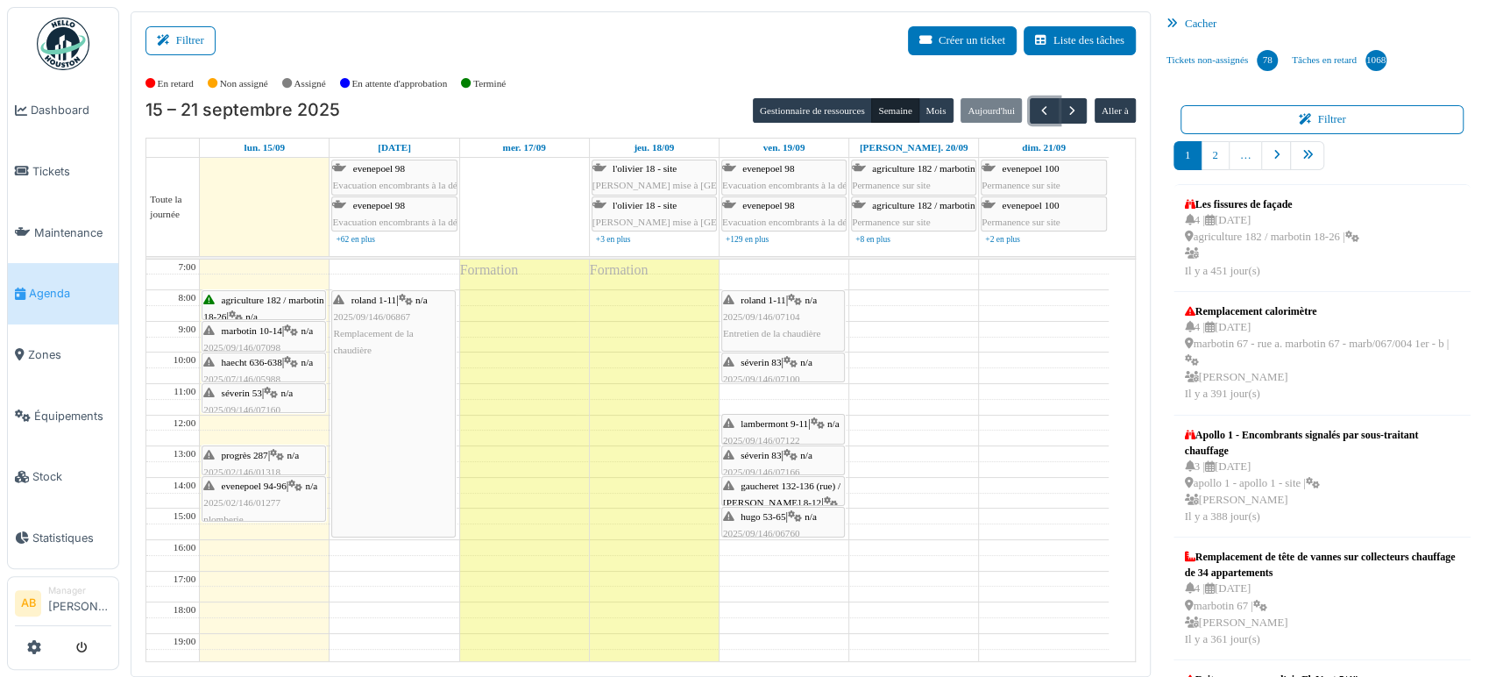
click at [810, 425] on div "lambermont 9-11 | n/a 2025/09/146/07122 Le wc bouge au niveau du sol. Le boucho…" at bounding box center [783, 473] width 120 height 117
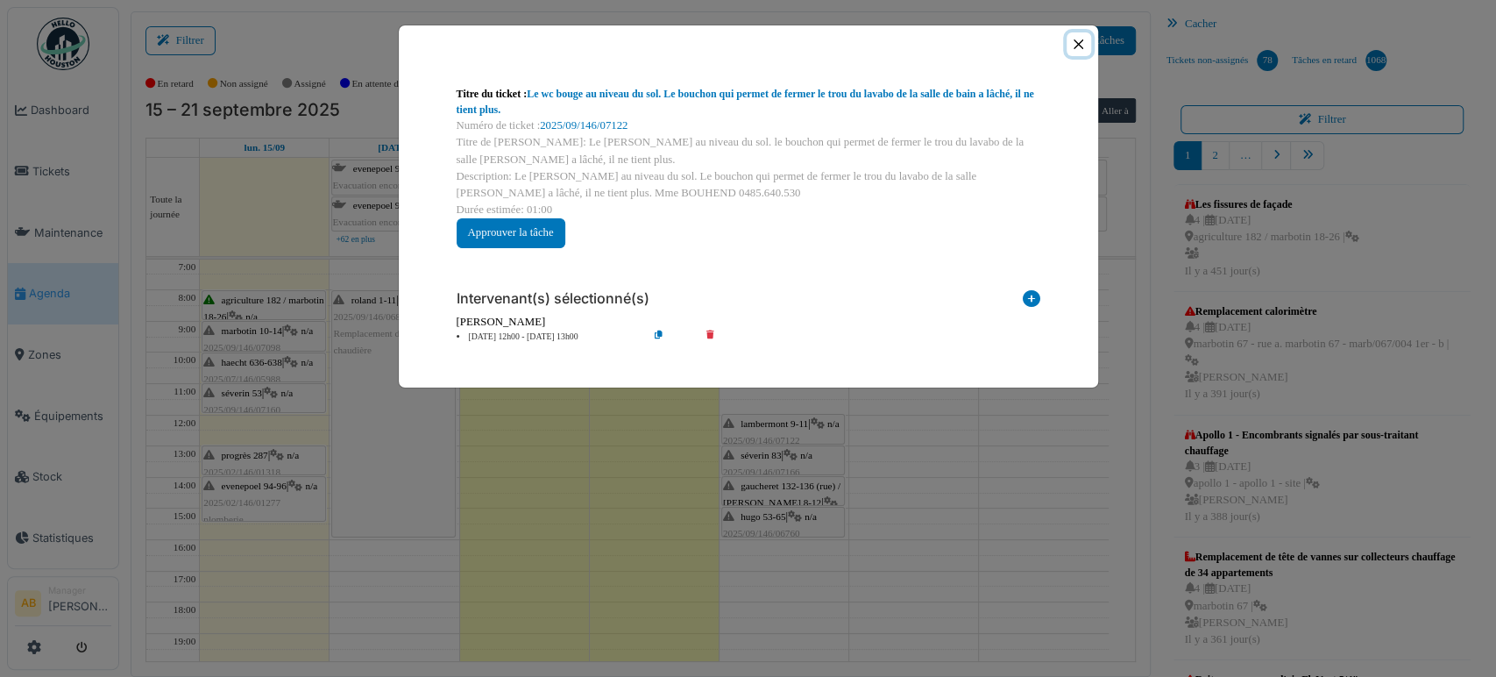
click at [1073, 44] on button "Close" at bounding box center [1078, 44] width 24 height 24
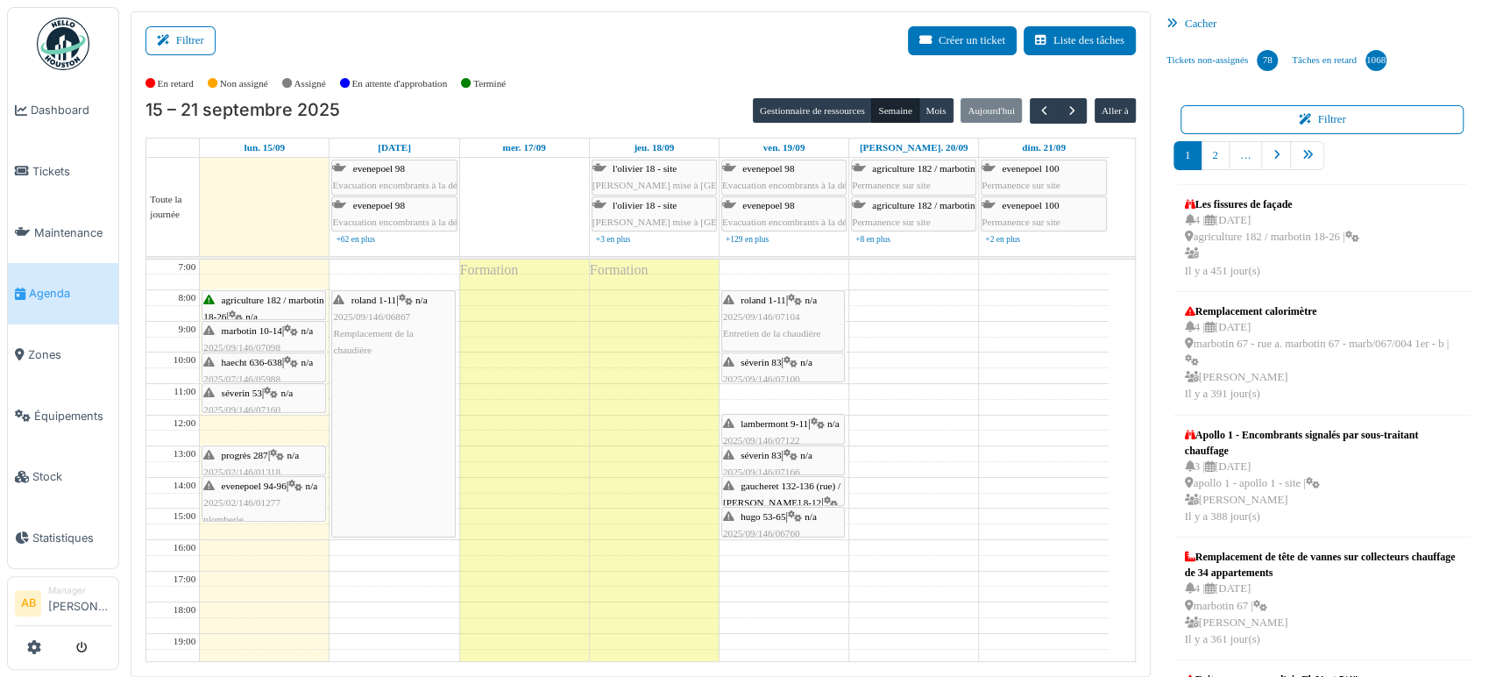
click at [804, 447] on div "séverin 83 | n/a 2025/09/146/07166 problème chaudière : pas d'eau chaude" at bounding box center [783, 480] width 120 height 67
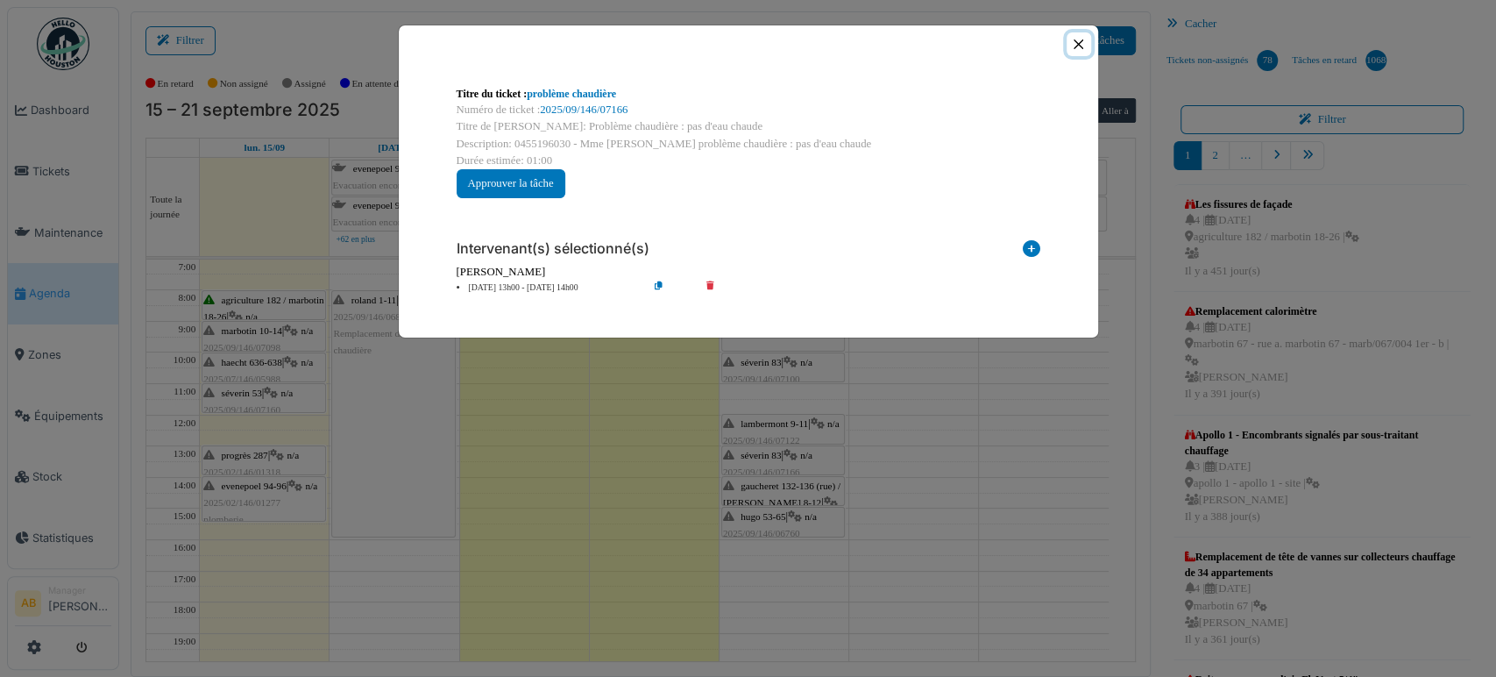
click at [1071, 46] on button "Close" at bounding box center [1078, 44] width 24 height 24
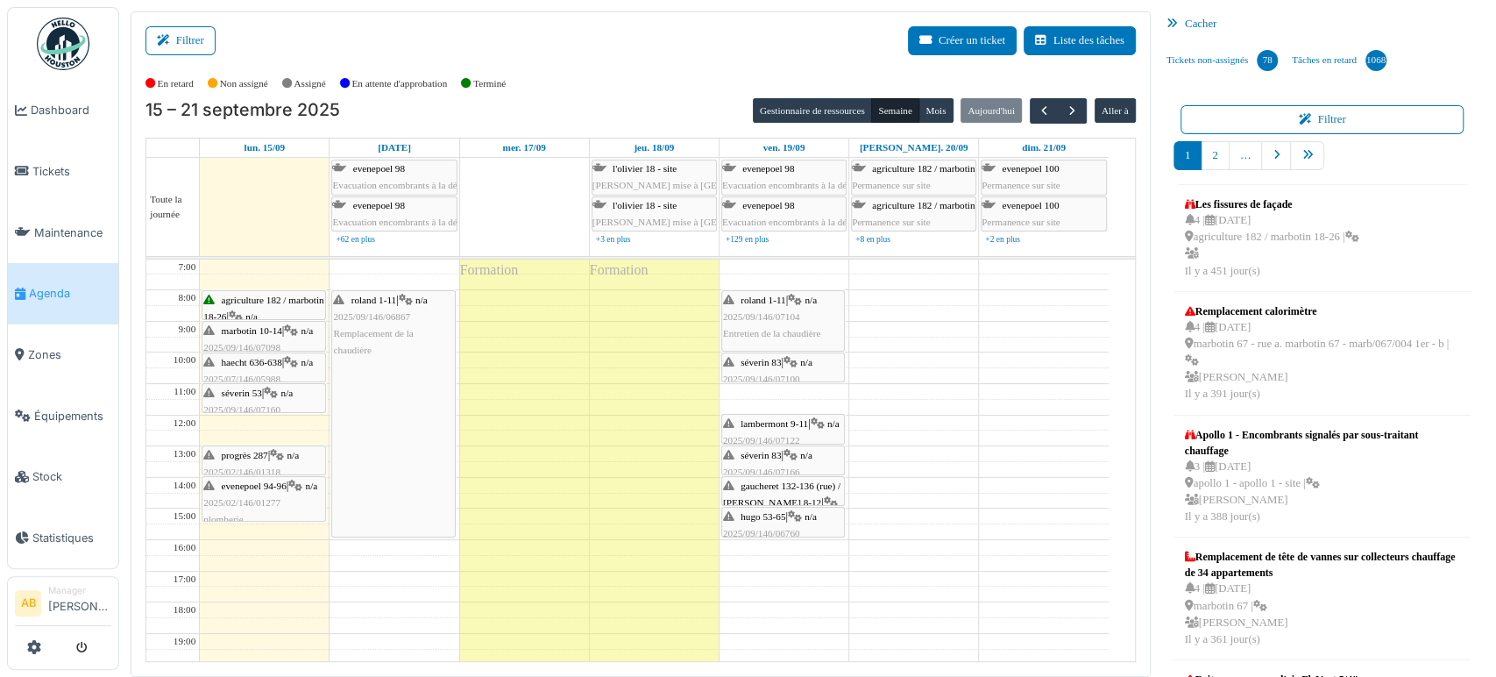
click at [784, 507] on div "hugo 53-65 | n/a 2025/09/146/06760 Fuite d’eau dans la salle de bain" at bounding box center [783, 521] width 122 height 29
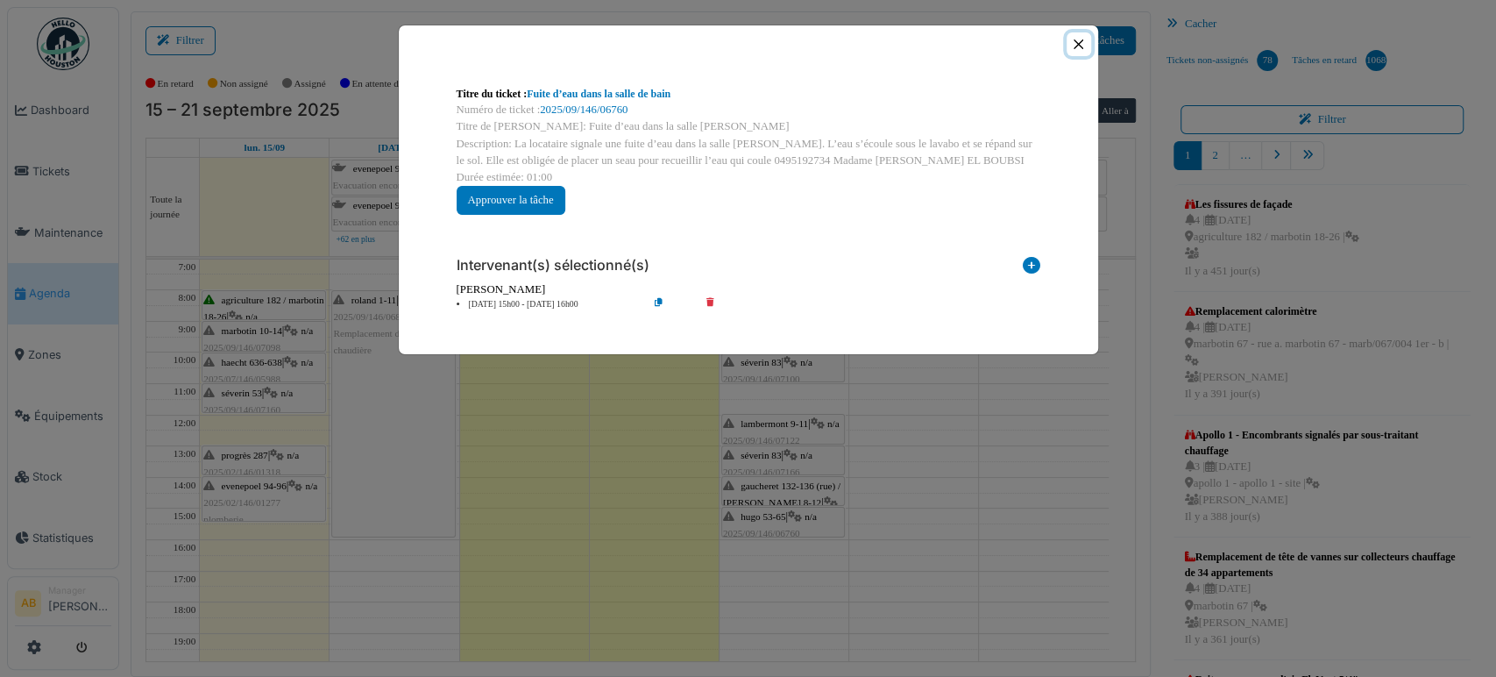
click at [1078, 49] on button "Close" at bounding box center [1078, 44] width 24 height 24
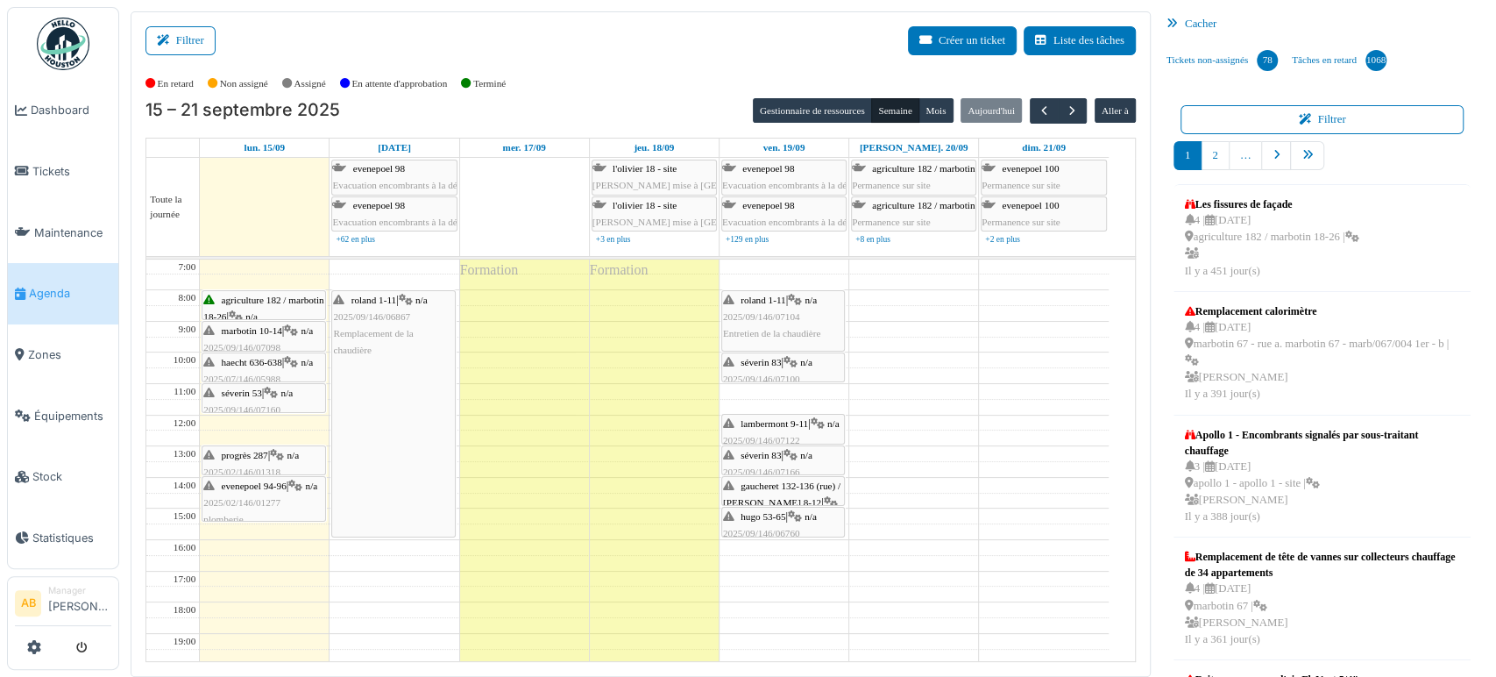
click at [804, 485] on span "gaucheret 132-136 (rue) / thomas 8-12" at bounding box center [781, 493] width 117 height 27
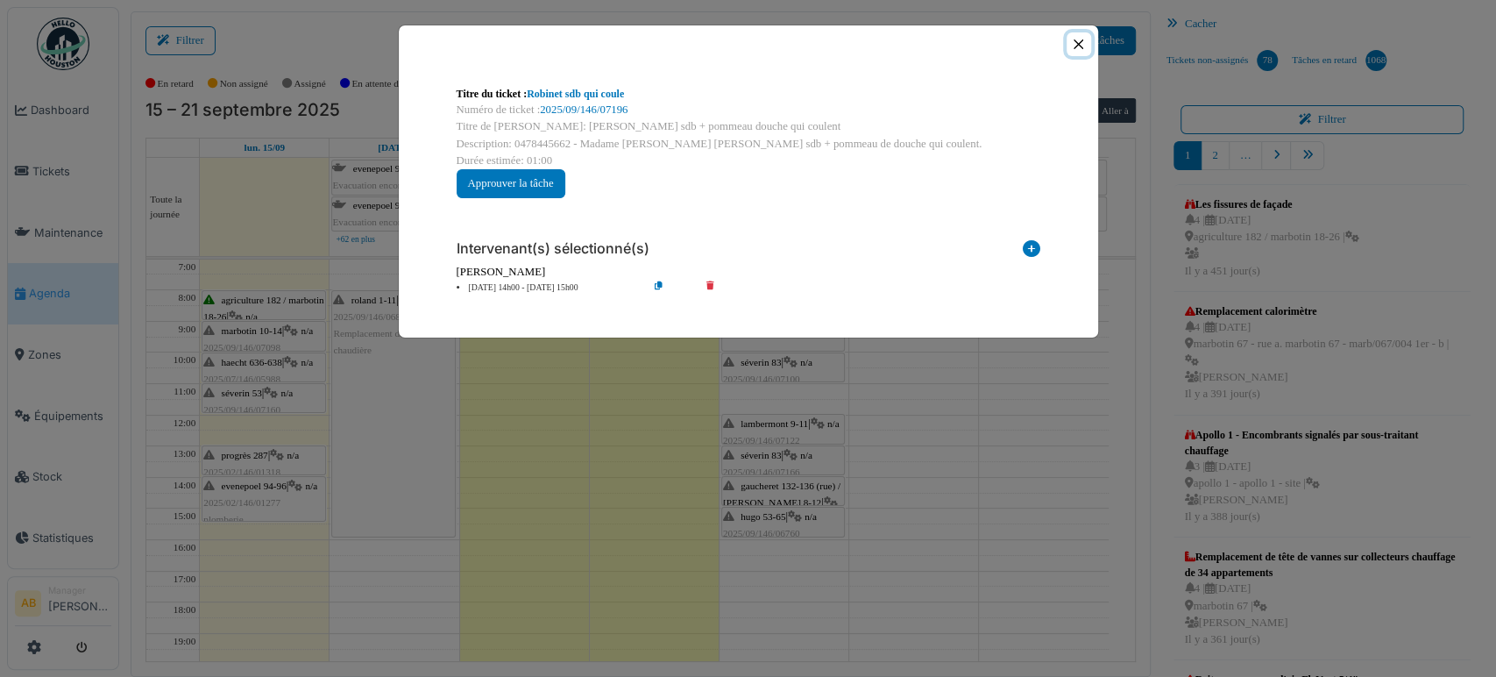
click at [1080, 48] on button "Close" at bounding box center [1078, 44] width 24 height 24
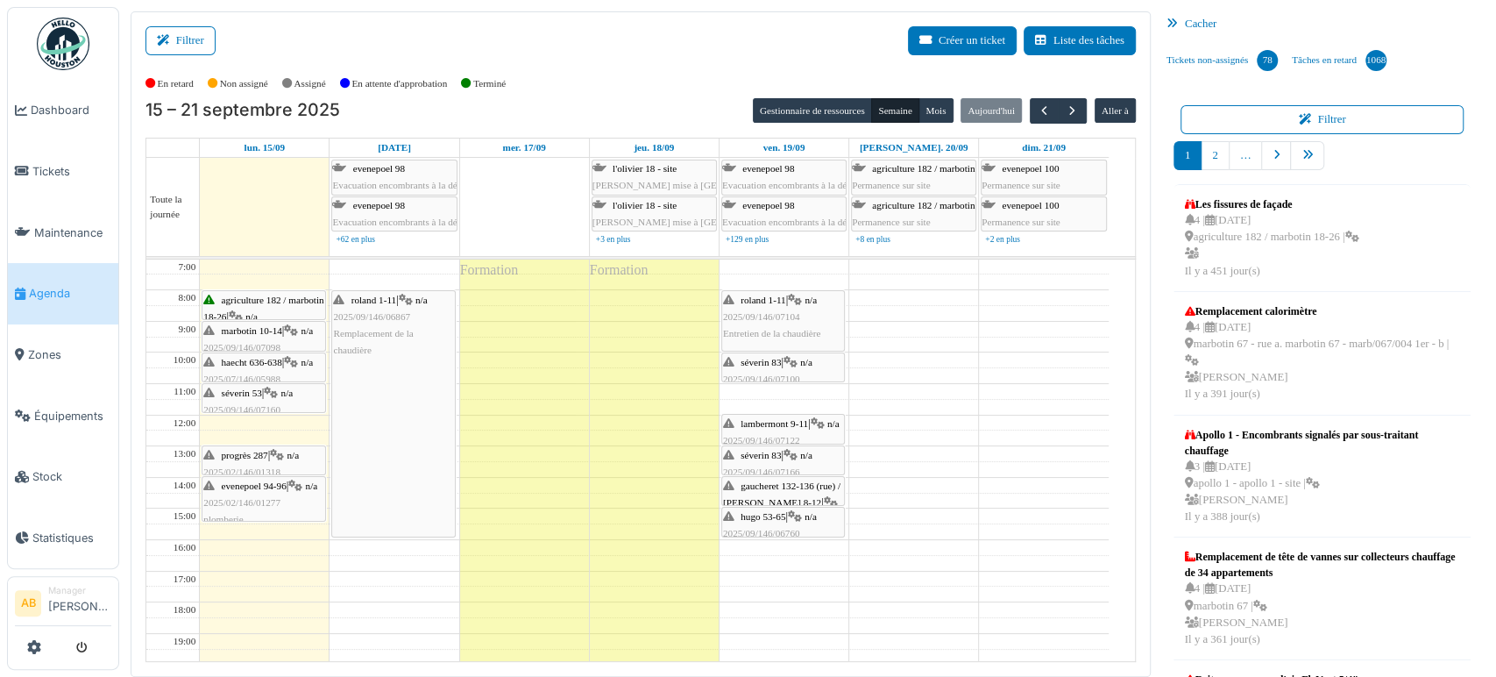
click at [1123, 613] on div "7:00 8:00 9:00 10:00 11:00 12:00 13:00 14:00 15:00 16:00 17:00 18:00 19:00 20:0…" at bounding box center [640, 459] width 988 height 401
click at [1066, 113] on span "button" at bounding box center [1072, 110] width 15 height 15
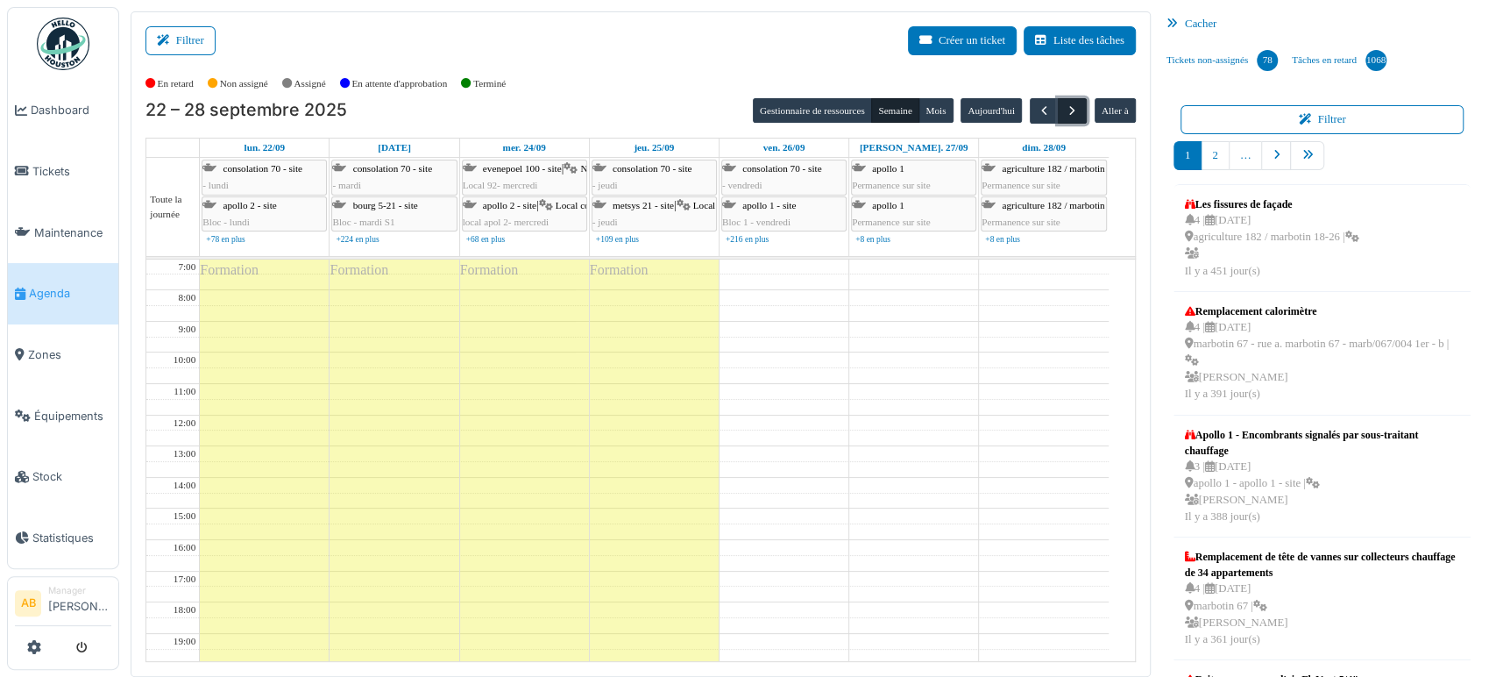
click at [1066, 115] on span "button" at bounding box center [1072, 110] width 15 height 15
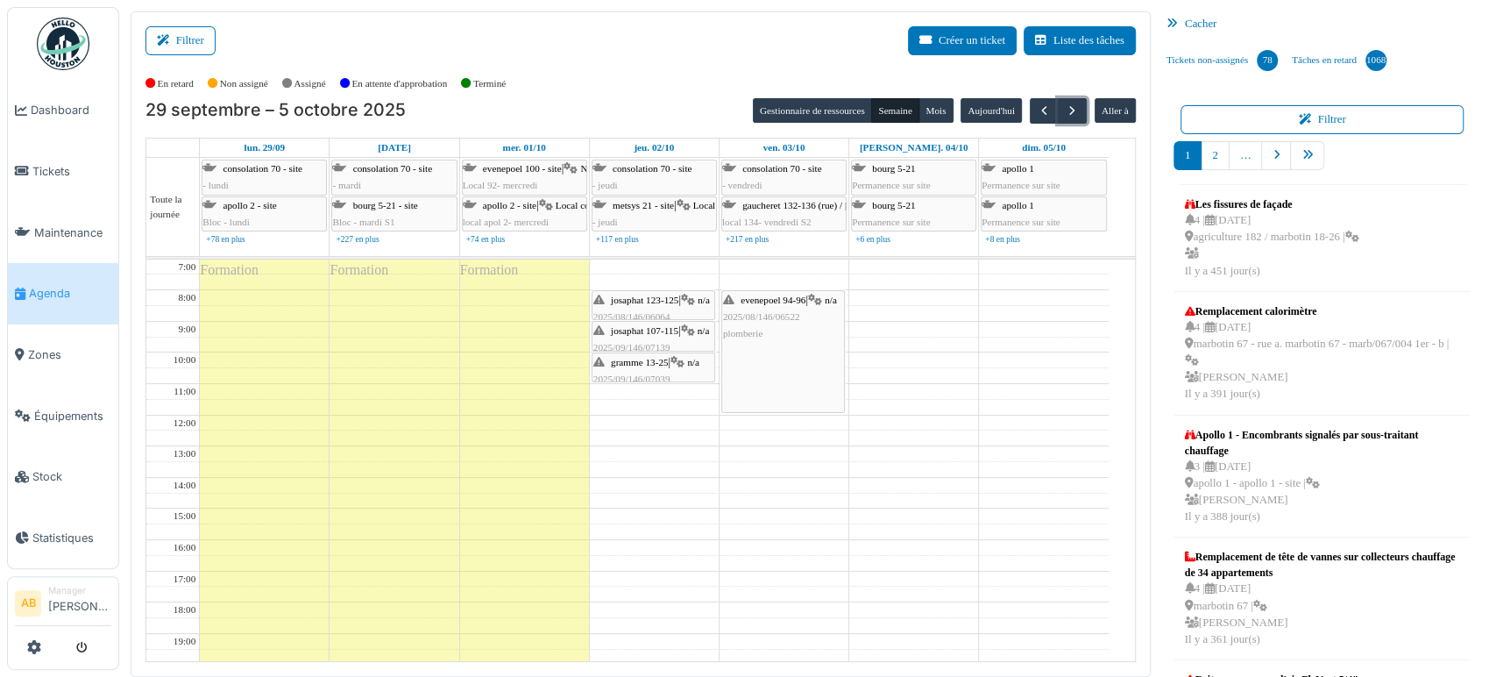
click at [694, 477] on td at bounding box center [654, 485] width 909 height 16
click at [1030, 117] on button "button" at bounding box center [1044, 110] width 29 height 25
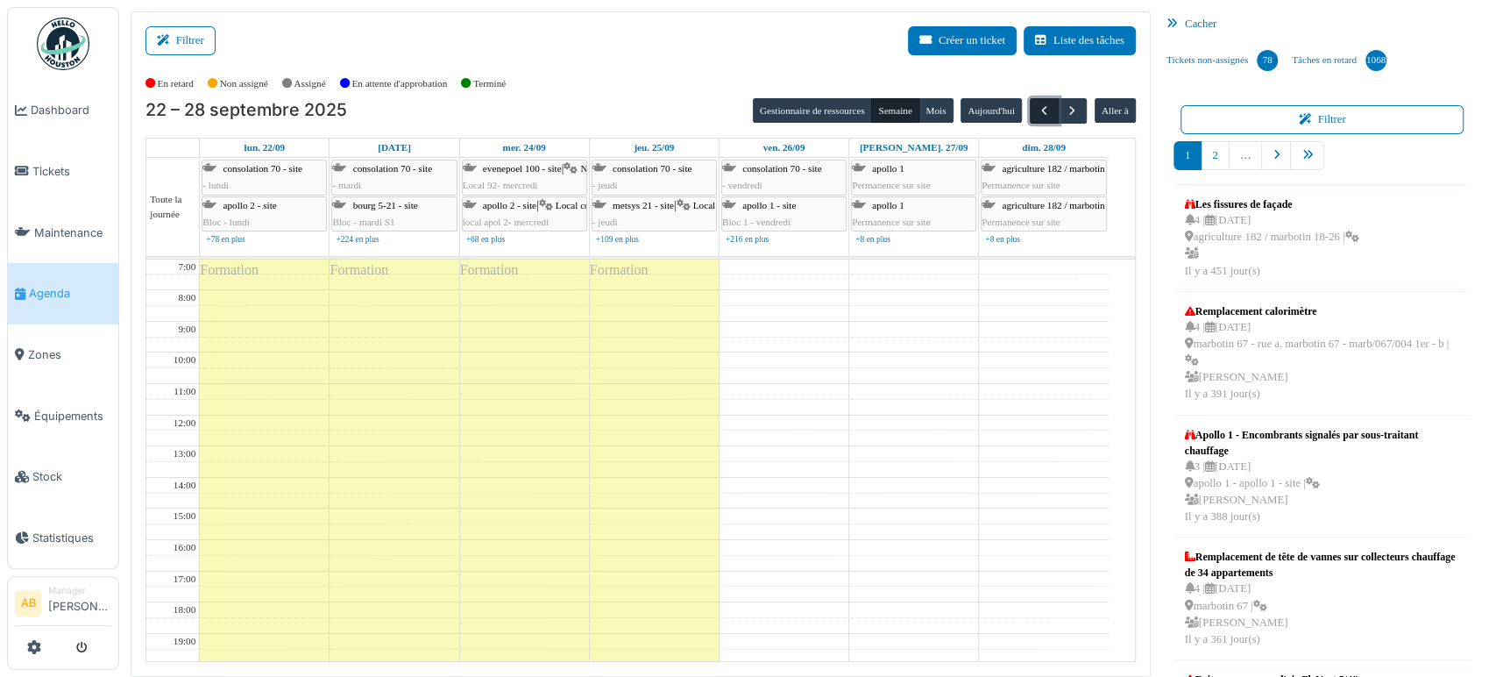
click at [1030, 117] on button "button" at bounding box center [1044, 110] width 29 height 25
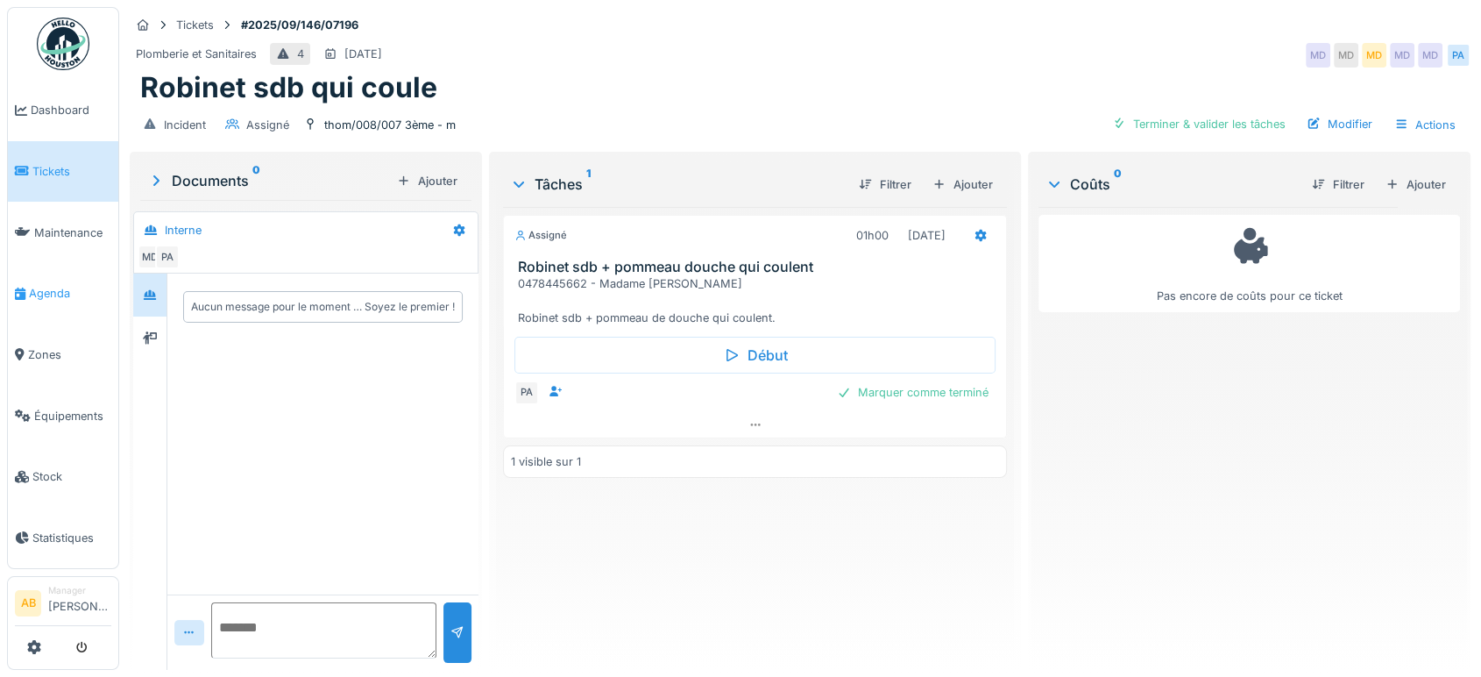
click at [55, 285] on span "Agenda" at bounding box center [70, 293] width 82 height 17
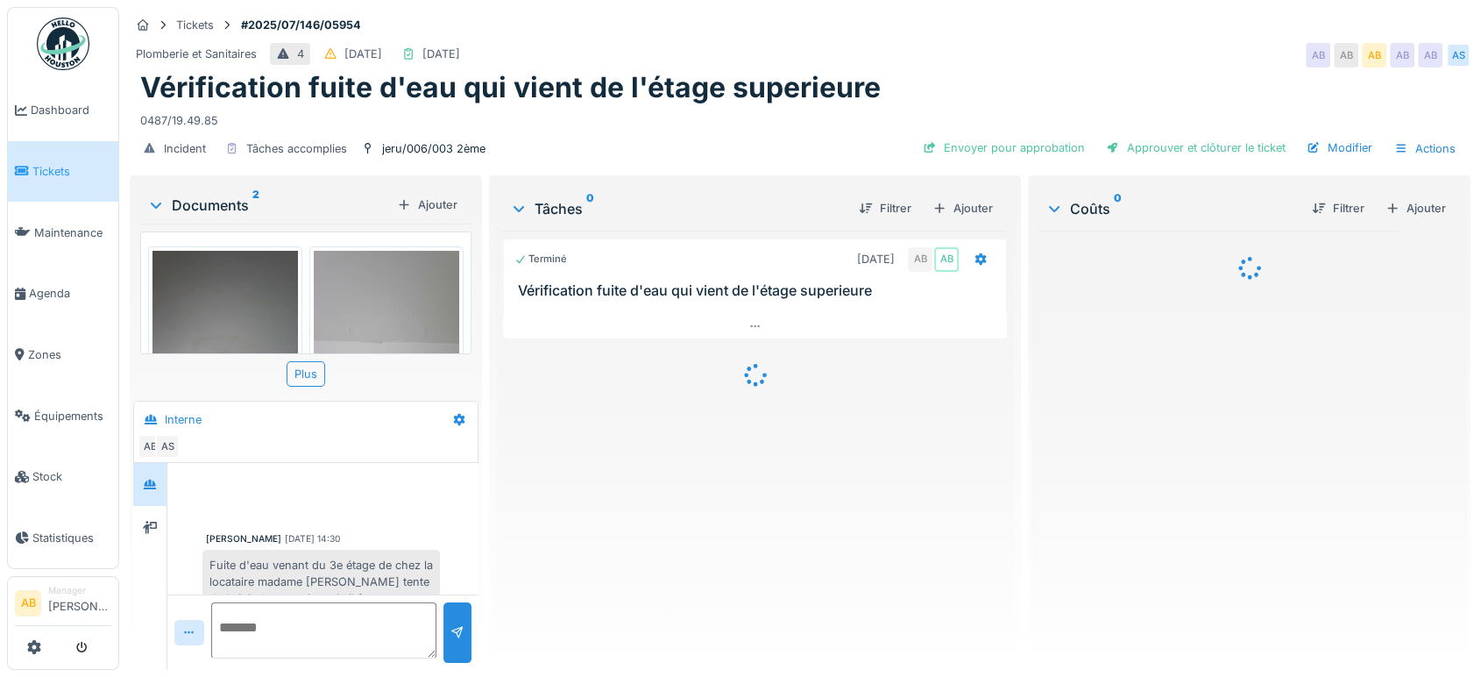
scroll to position [464, 0]
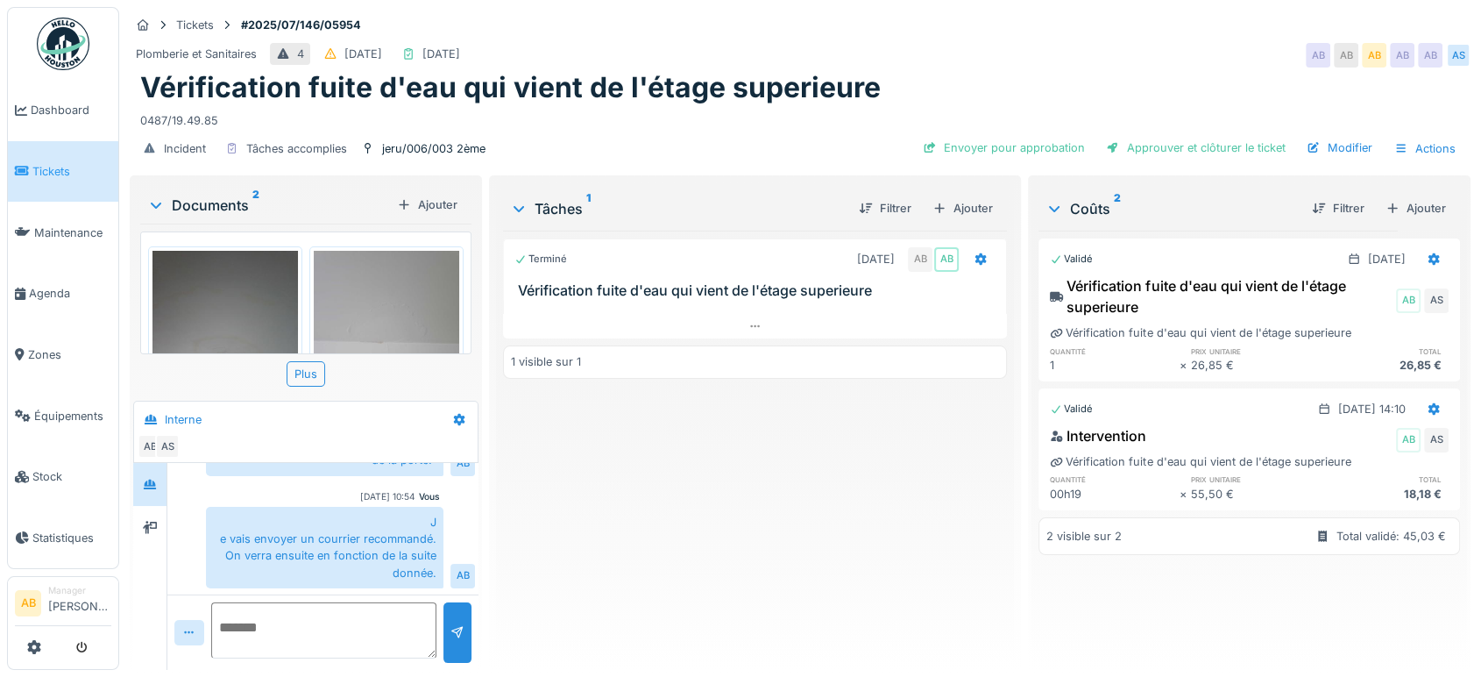
click at [69, 36] on img at bounding box center [63, 44] width 53 height 53
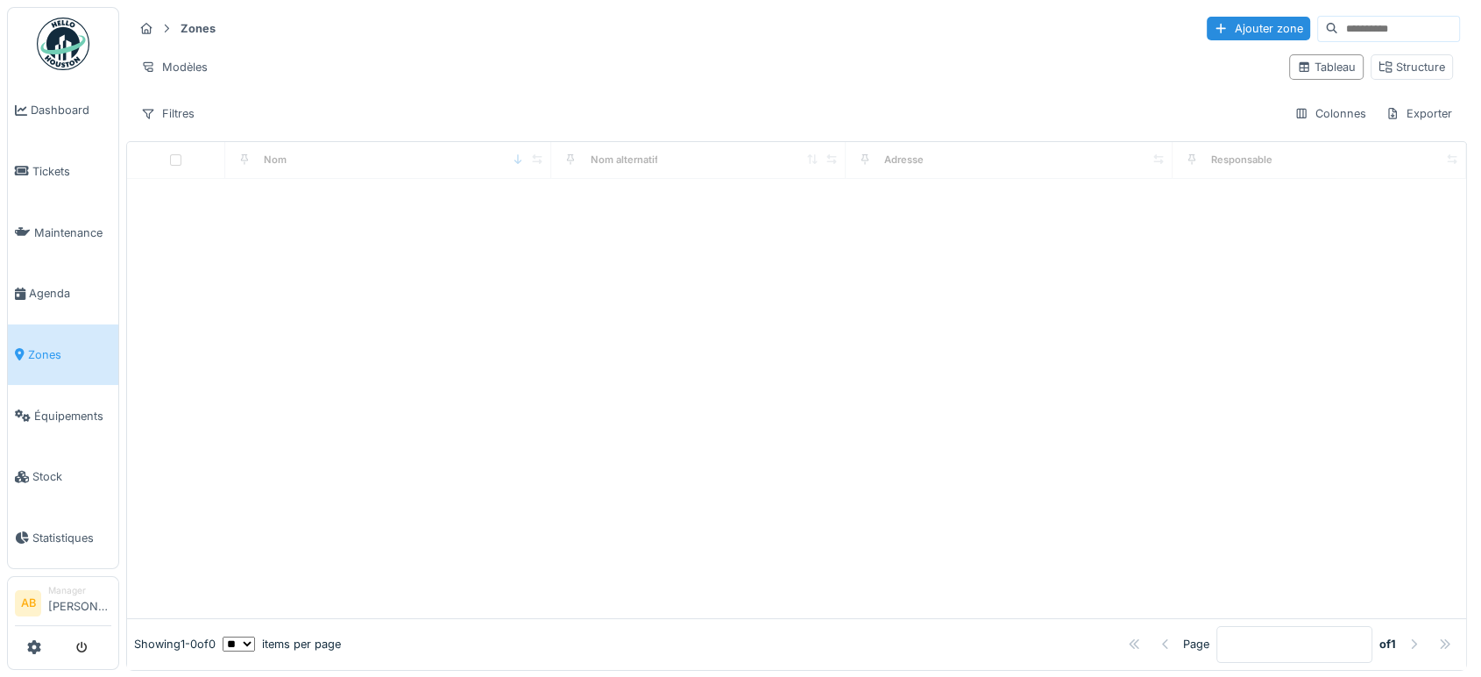
click at [1338, 25] on input at bounding box center [1398, 29] width 121 height 25
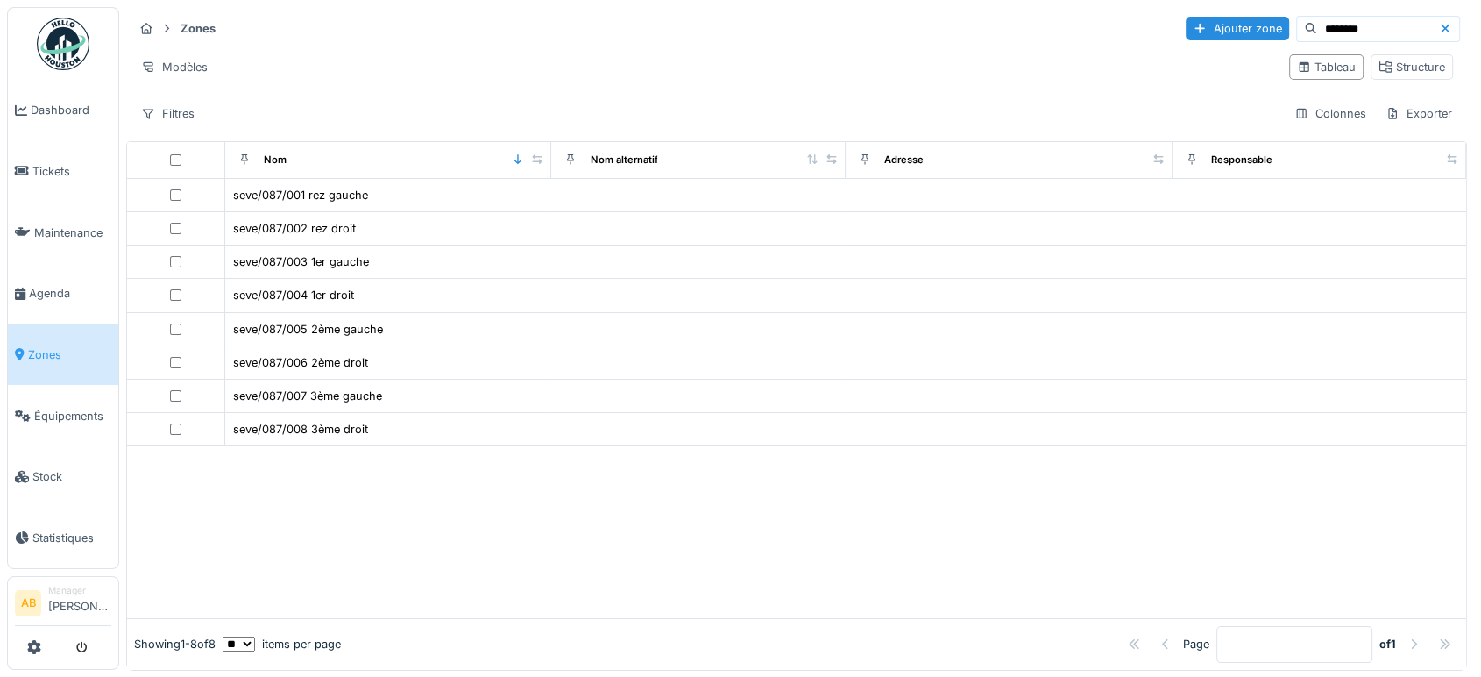
type input "********"
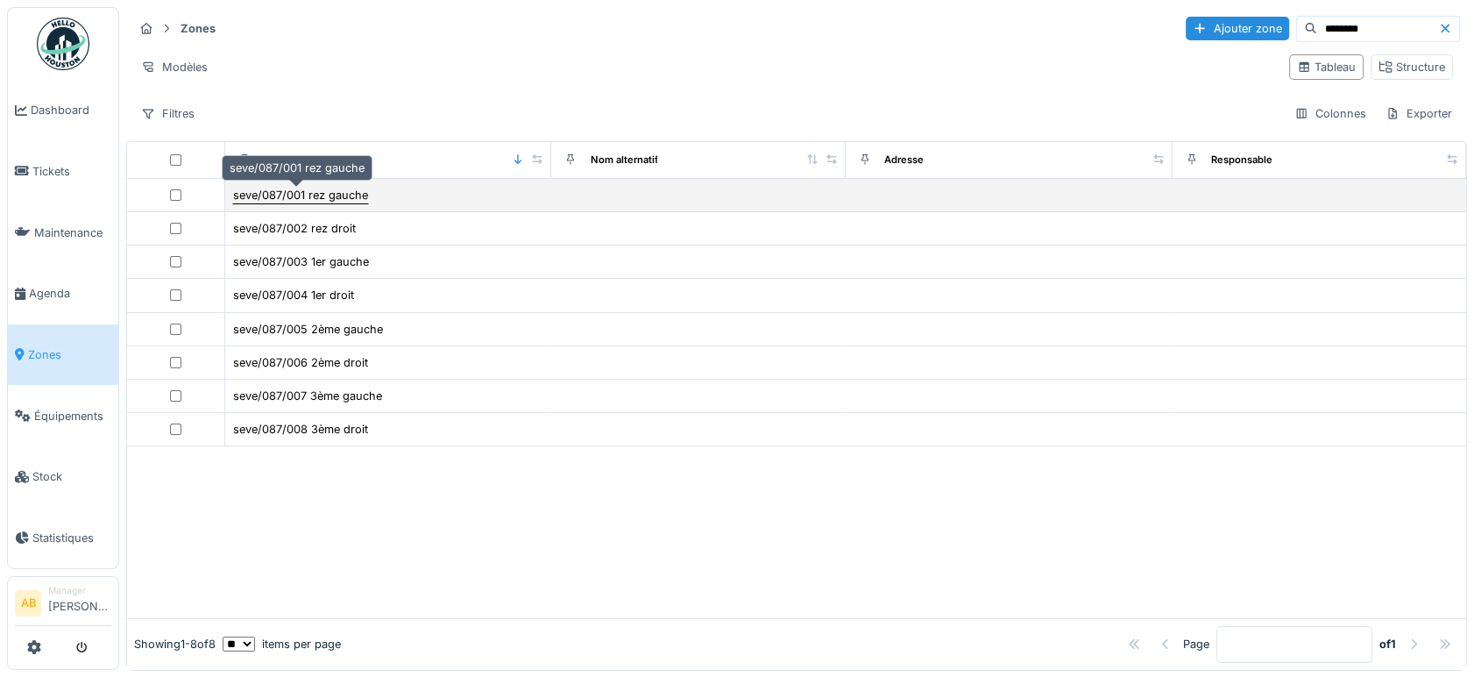
click at [309, 191] on div "seve/087/001 rez gauche" at bounding box center [300, 195] width 135 height 17
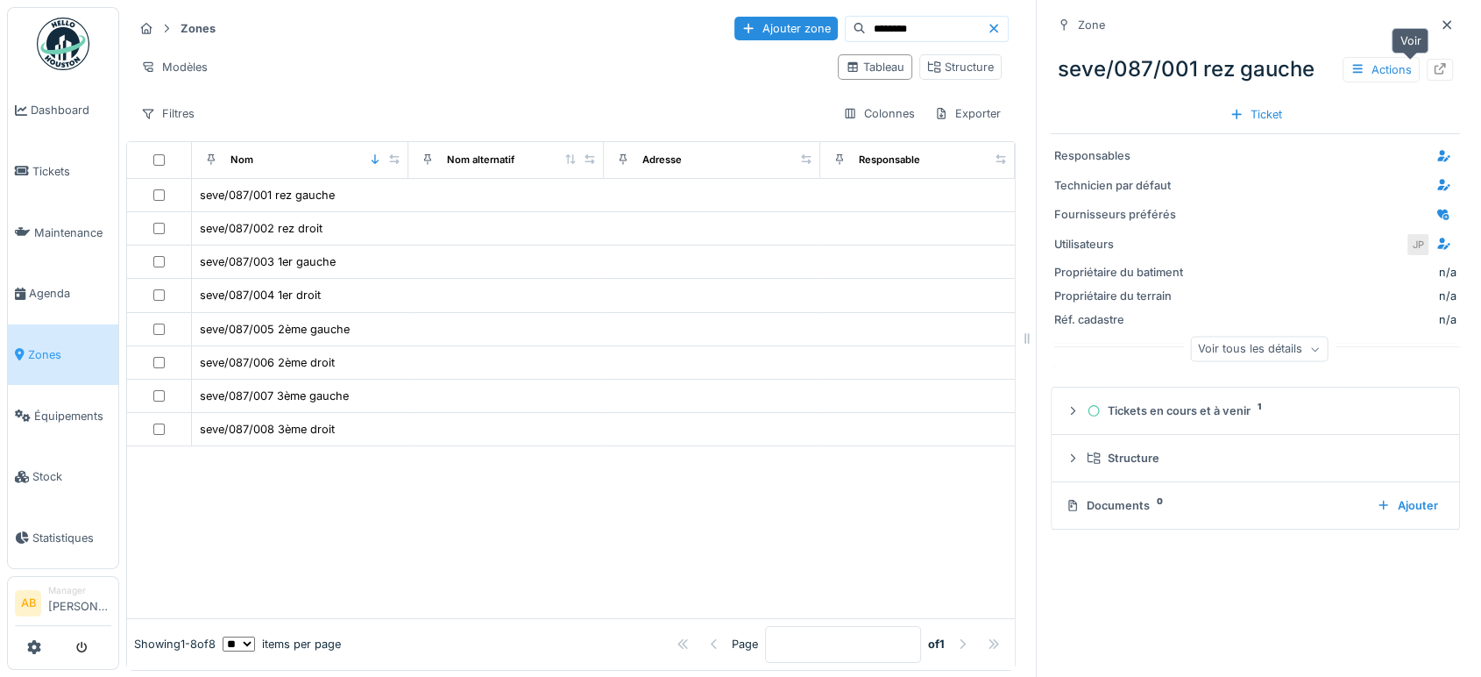
click at [1427, 68] on div at bounding box center [1440, 70] width 26 height 22
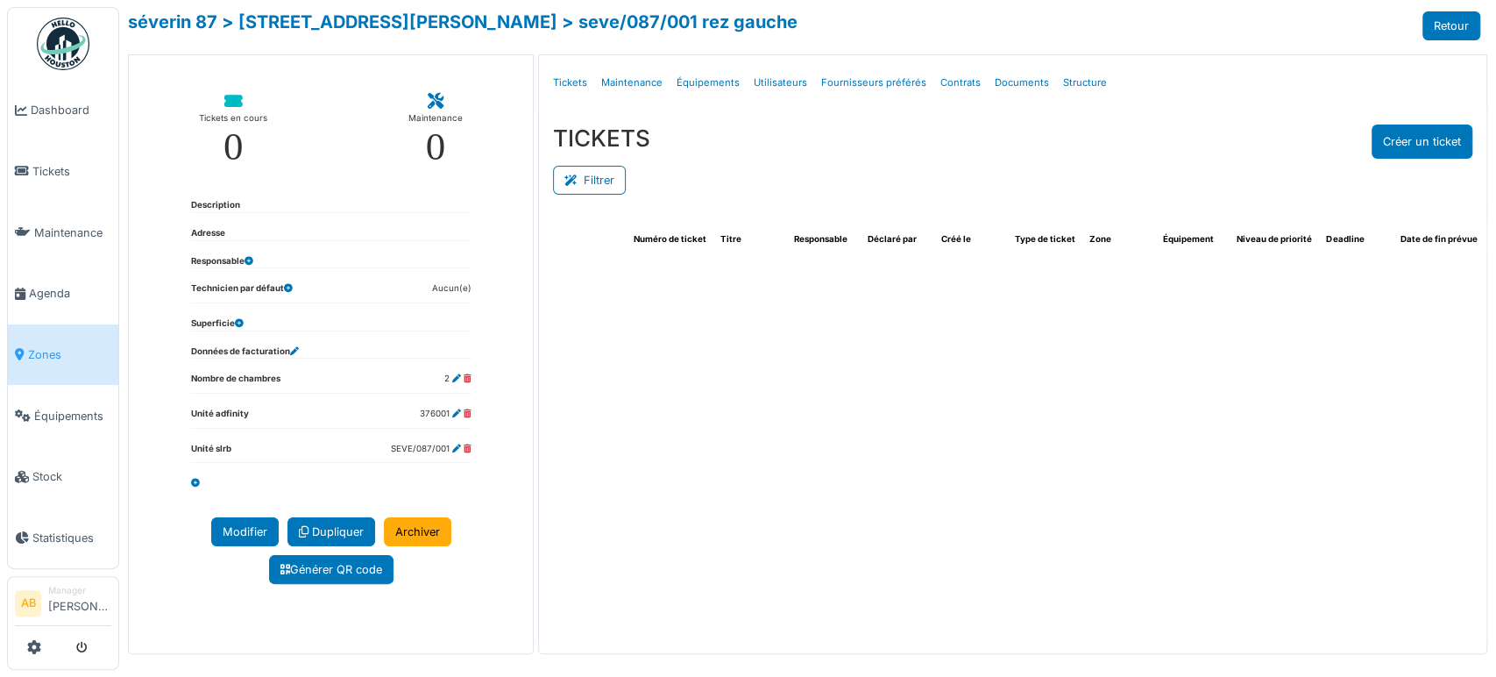
select select "***"
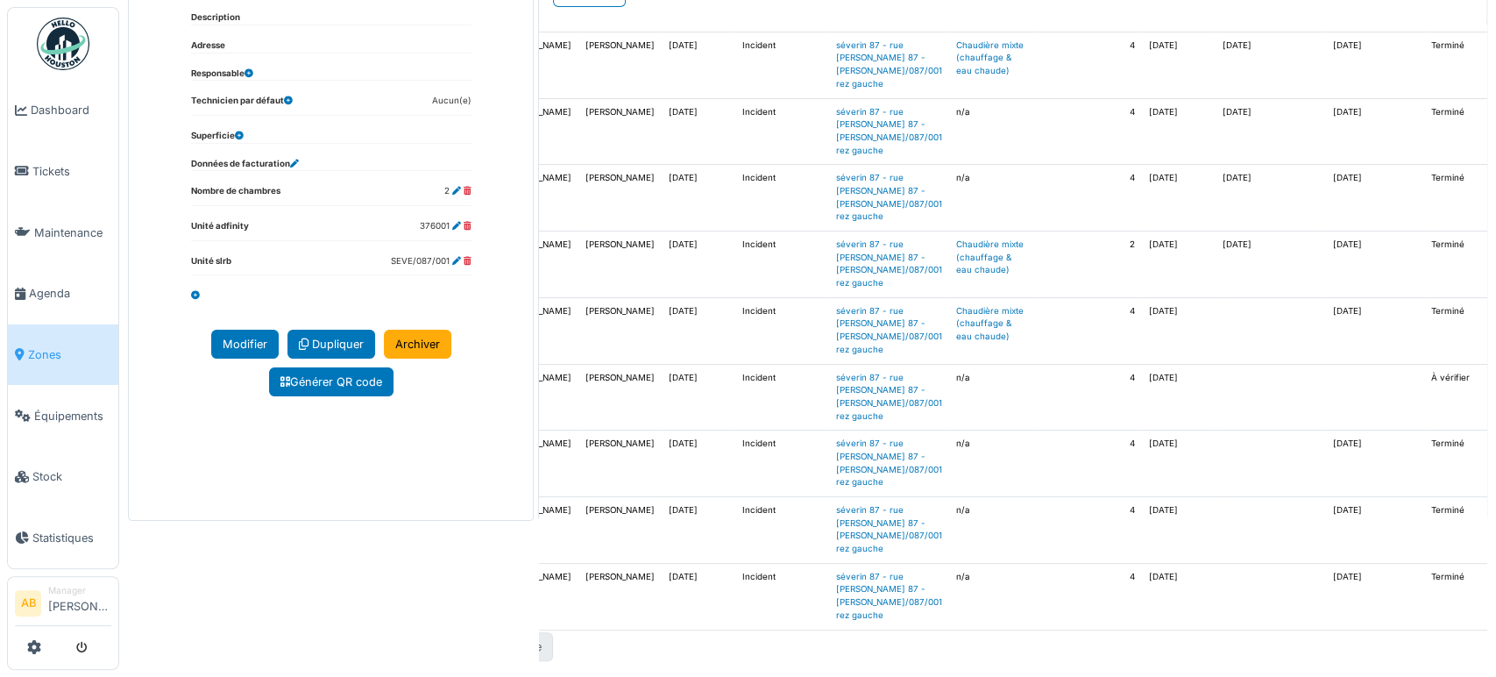
scroll to position [301, 0]
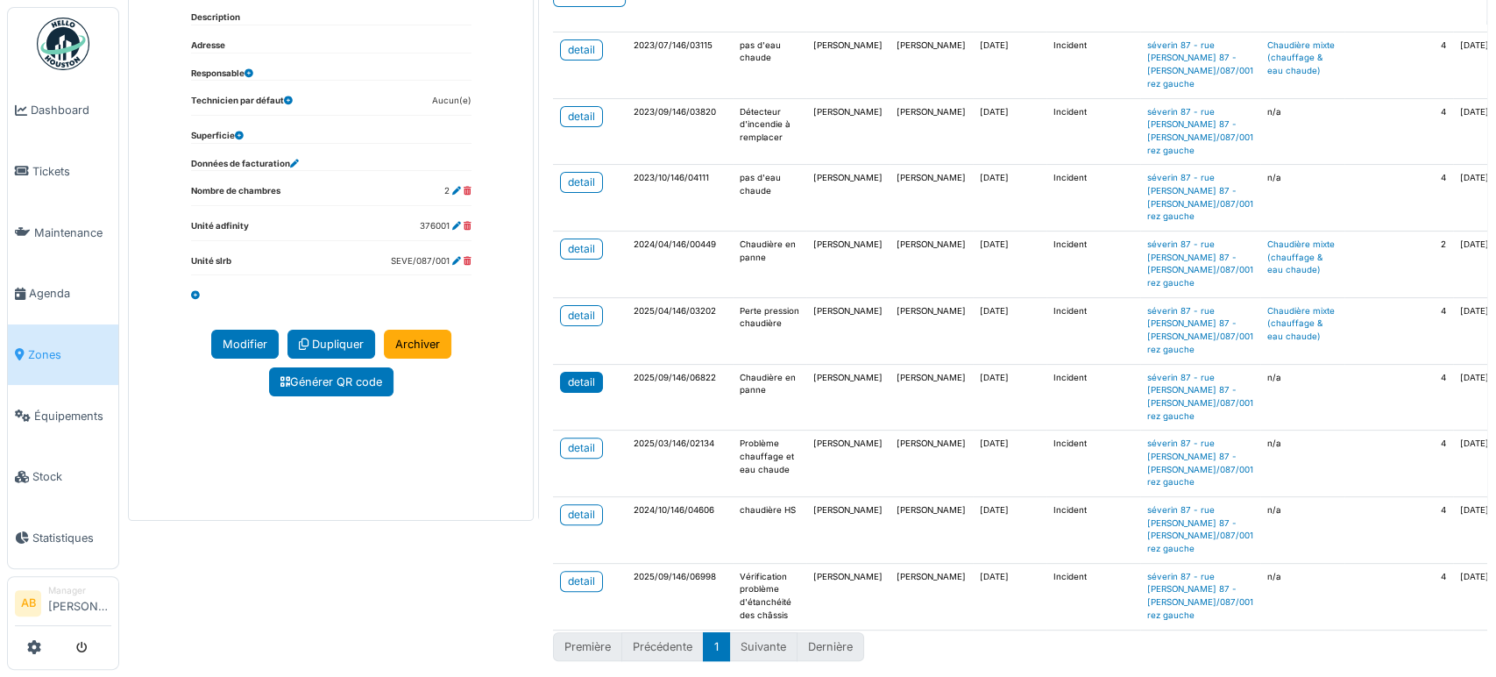
click at [575, 374] on div "detail" at bounding box center [581, 382] width 27 height 16
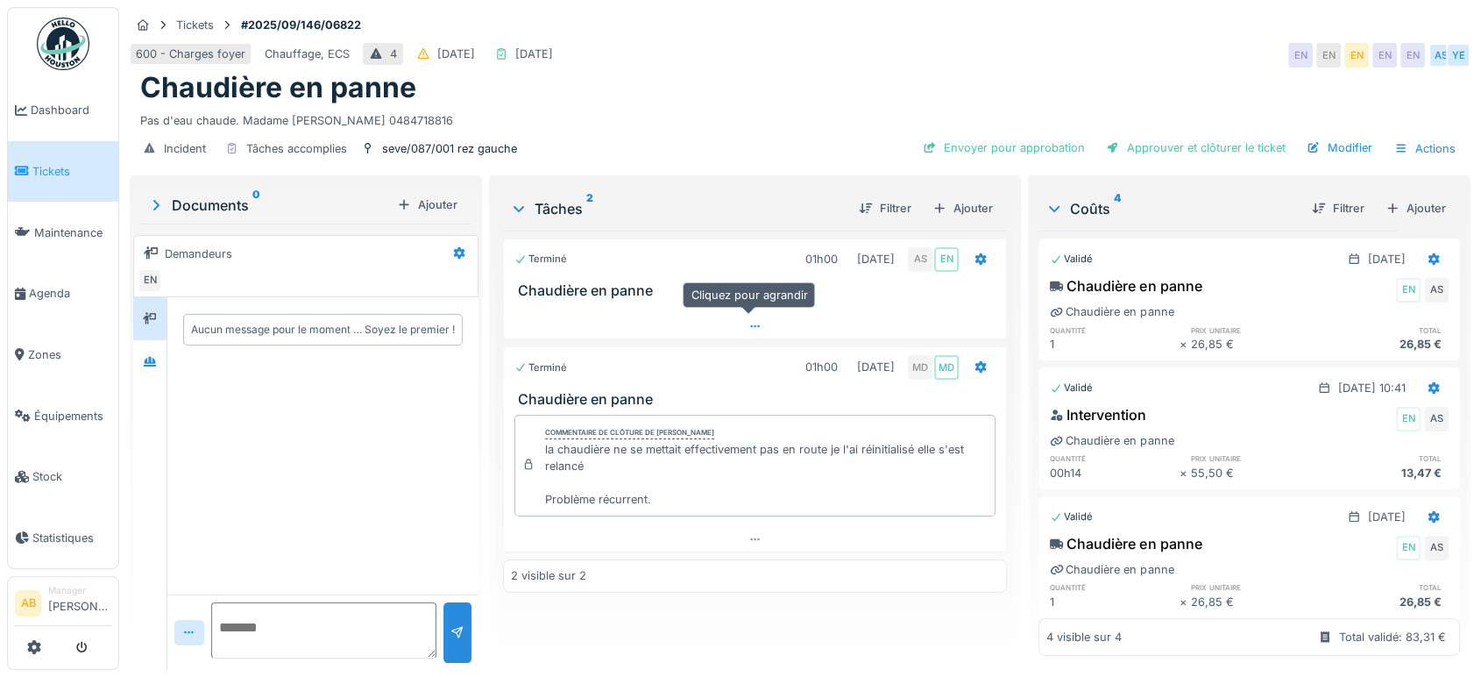
click at [543, 329] on div at bounding box center [755, 326] width 502 height 25
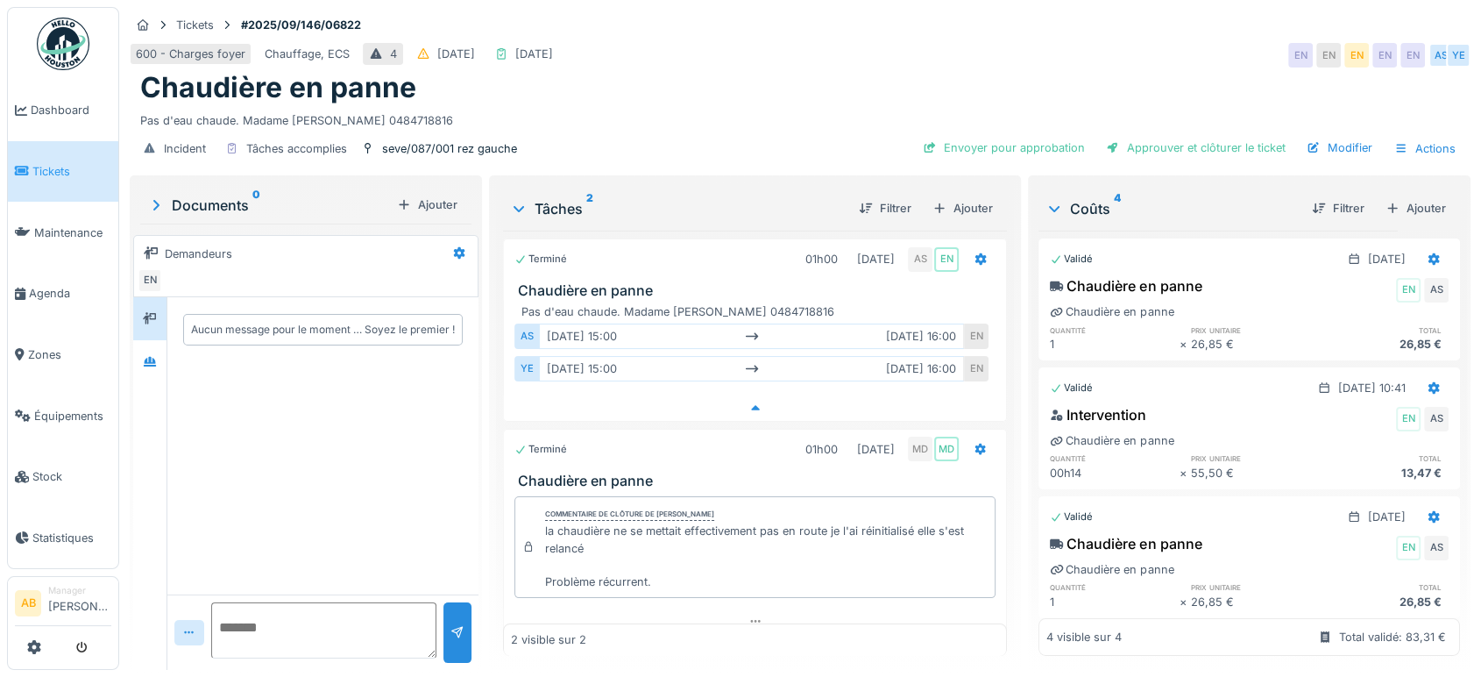
scroll to position [14, 0]
click at [138, 340] on div at bounding box center [149, 361] width 33 height 43
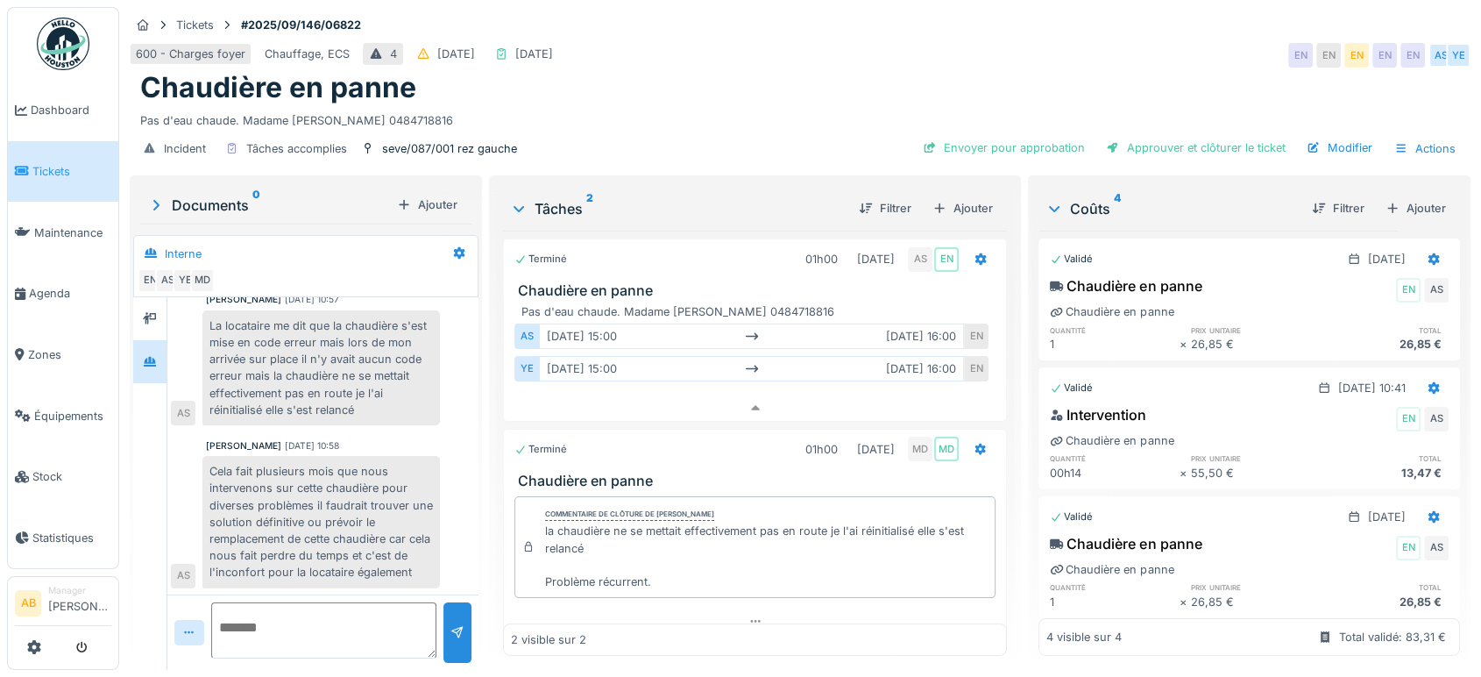
scroll to position [16, 0]
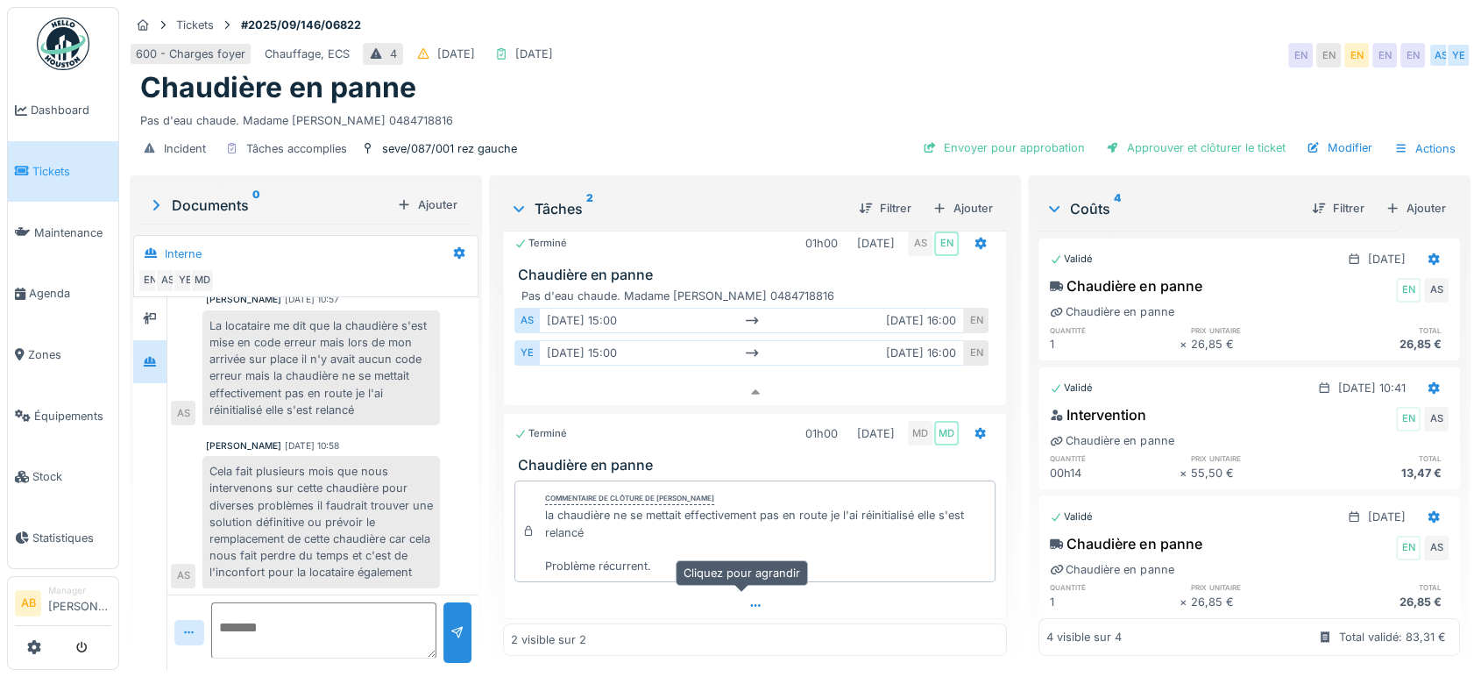
click at [601, 592] on div at bounding box center [755, 604] width 502 height 25
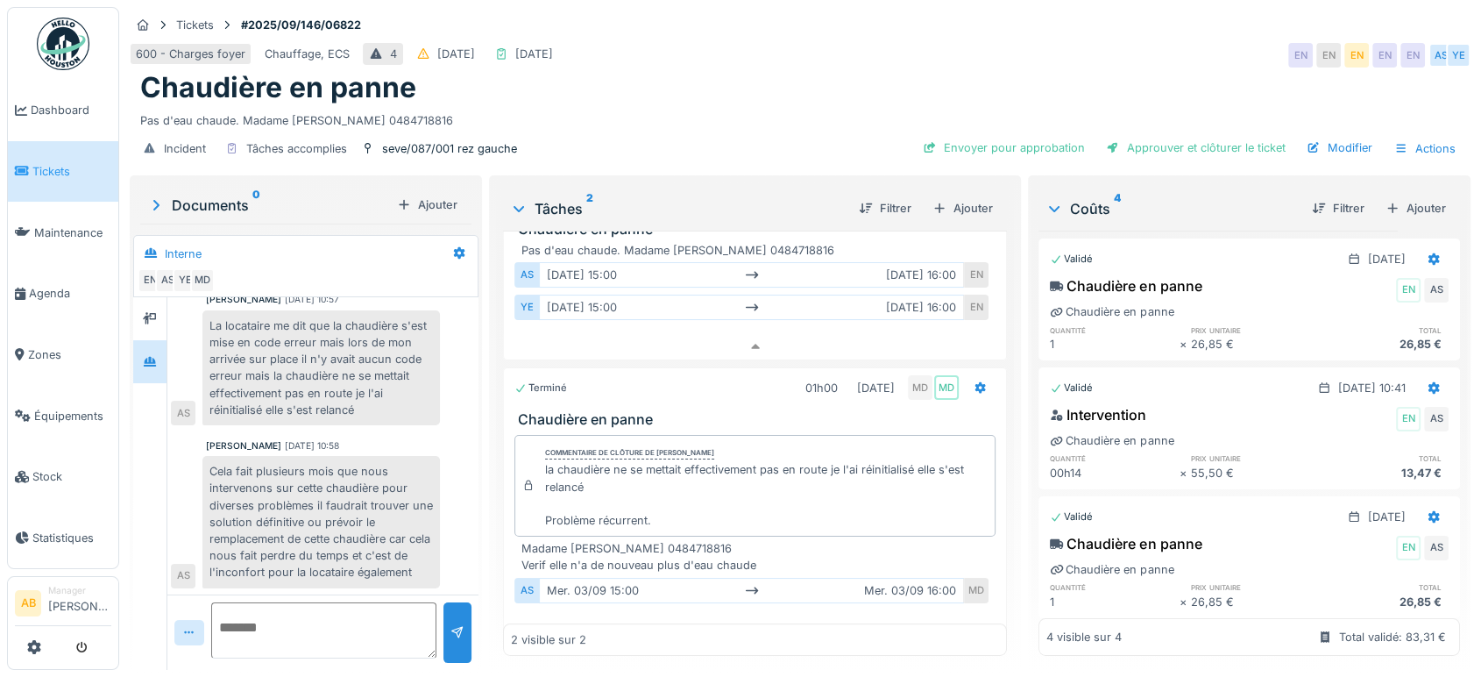
scroll to position [85, 0]
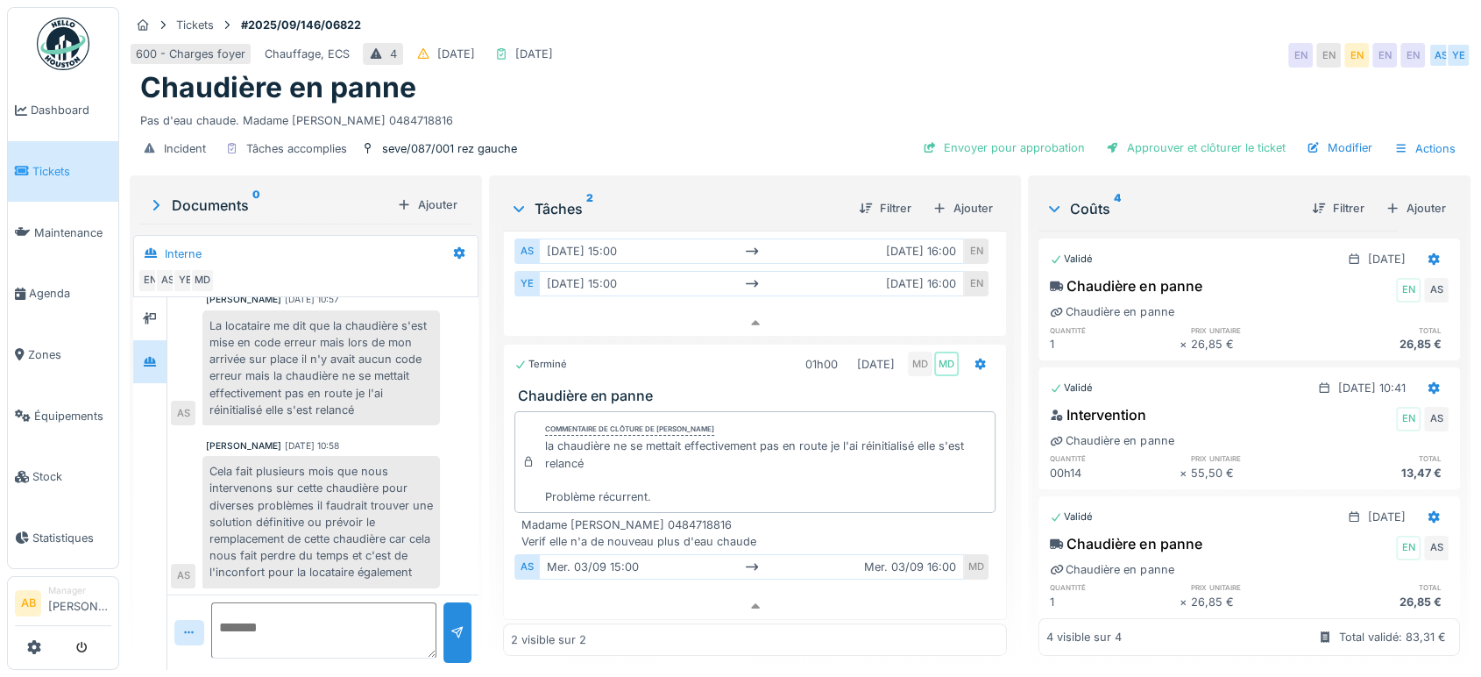
click at [230, 186] on div "Documents 0 Ajouter" at bounding box center [305, 205] width 331 height 38
click at [148, 312] on icon at bounding box center [150, 318] width 14 height 12
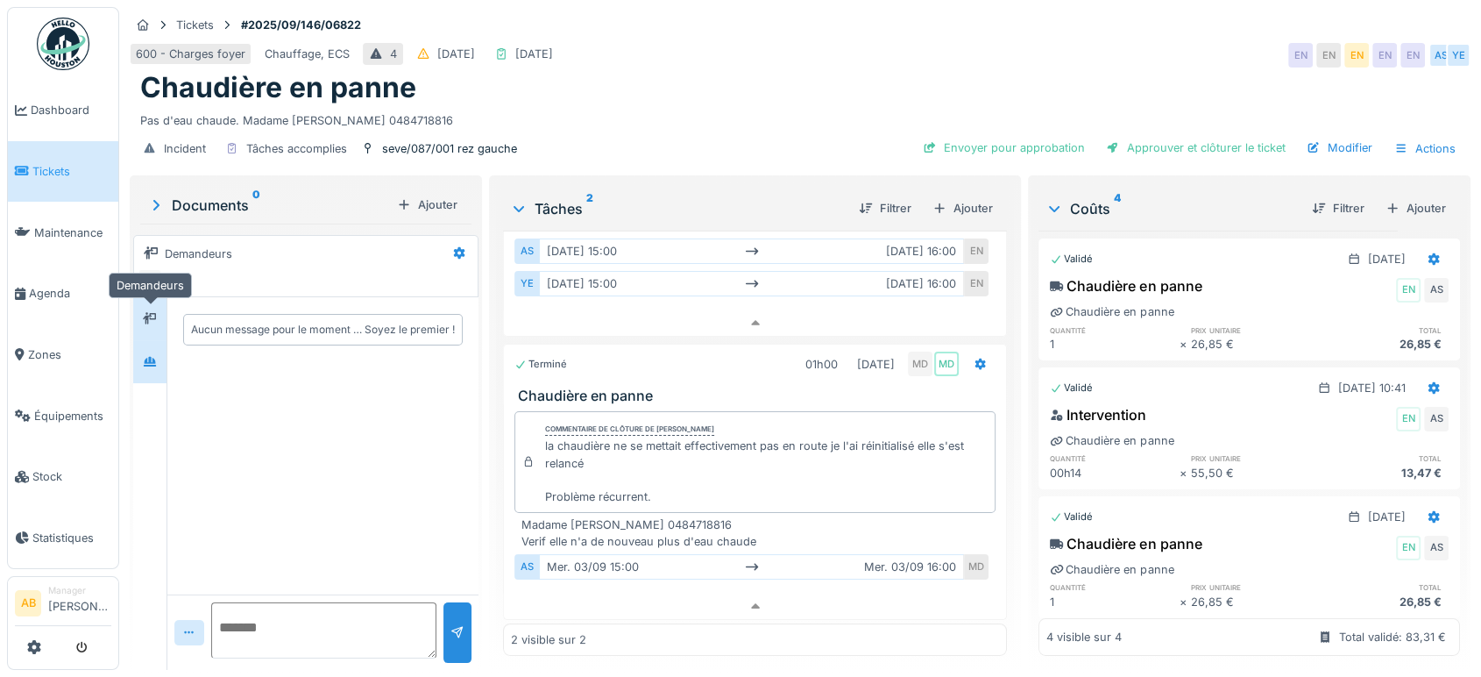
scroll to position [0, 0]
click at [150, 347] on div at bounding box center [150, 361] width 26 height 29
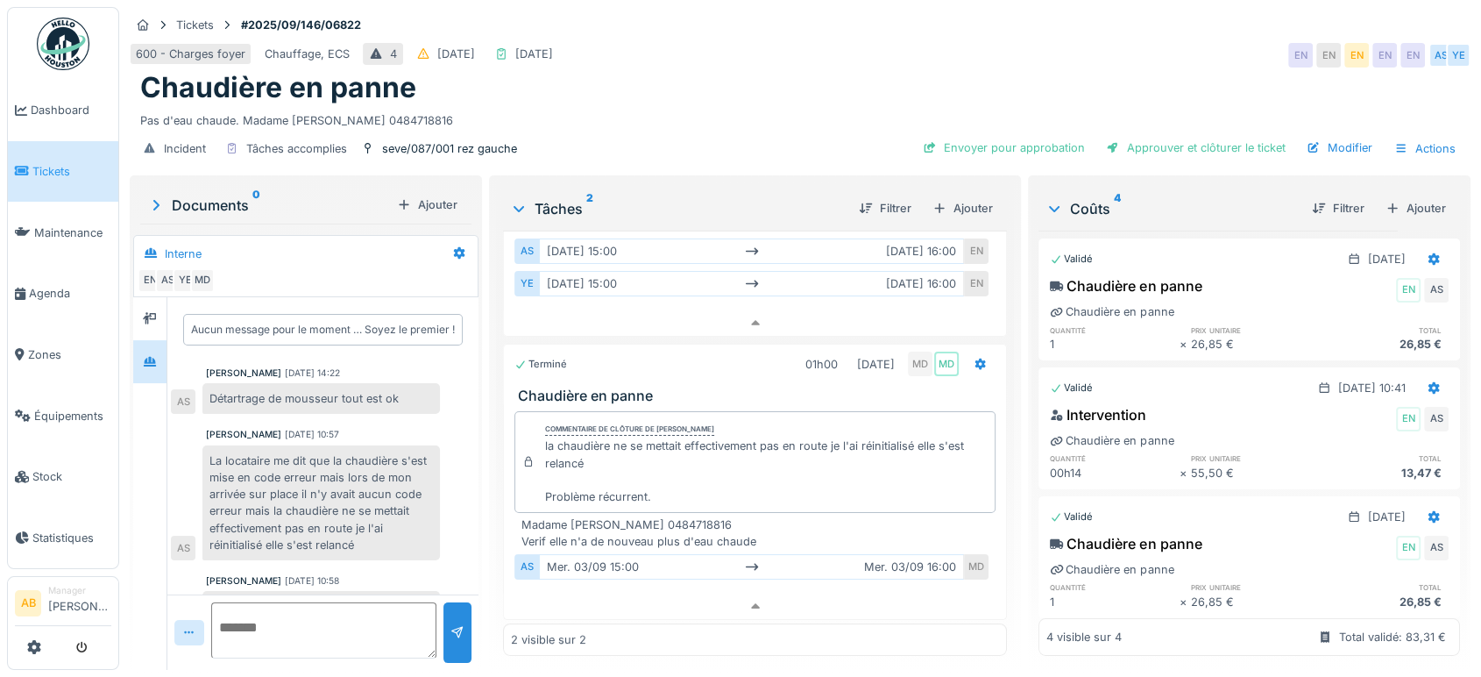
scroll to position [53, 0]
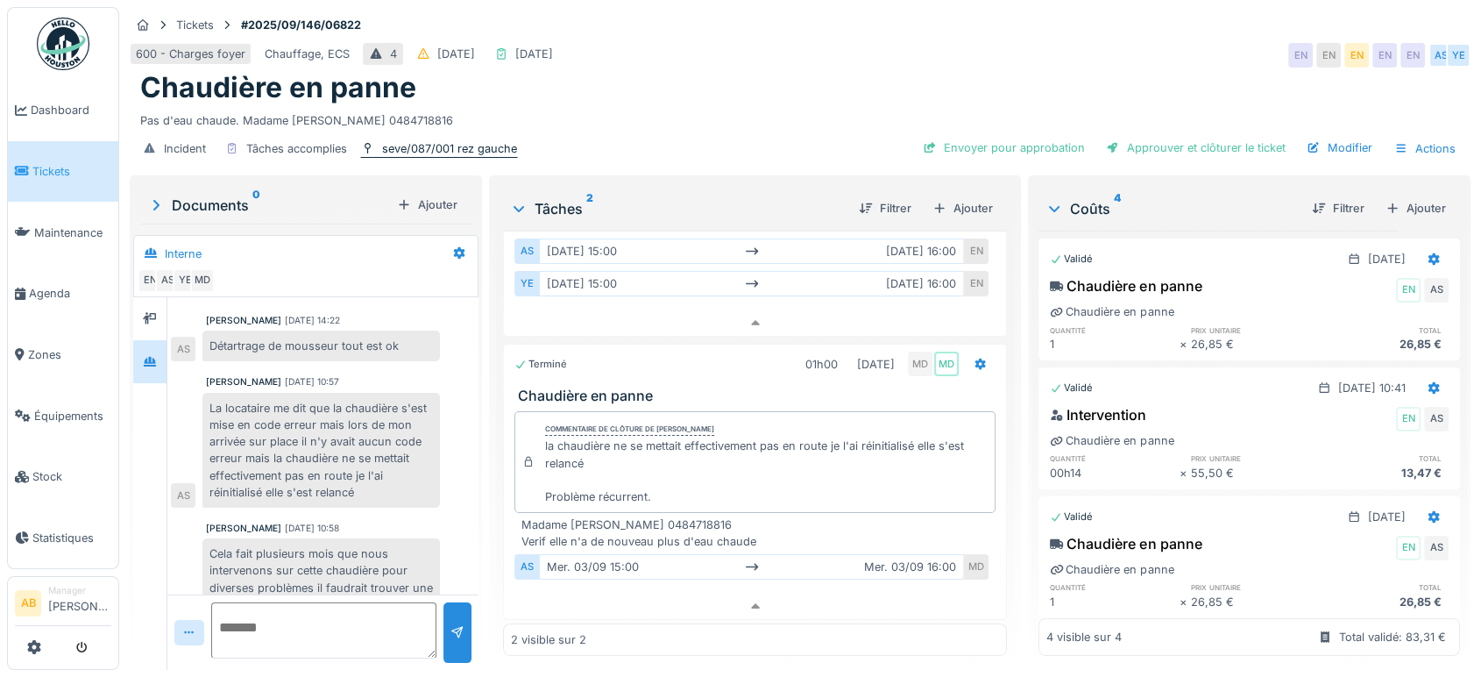
click at [463, 145] on div "seve/087/001 rez gauche" at bounding box center [449, 148] width 135 height 17
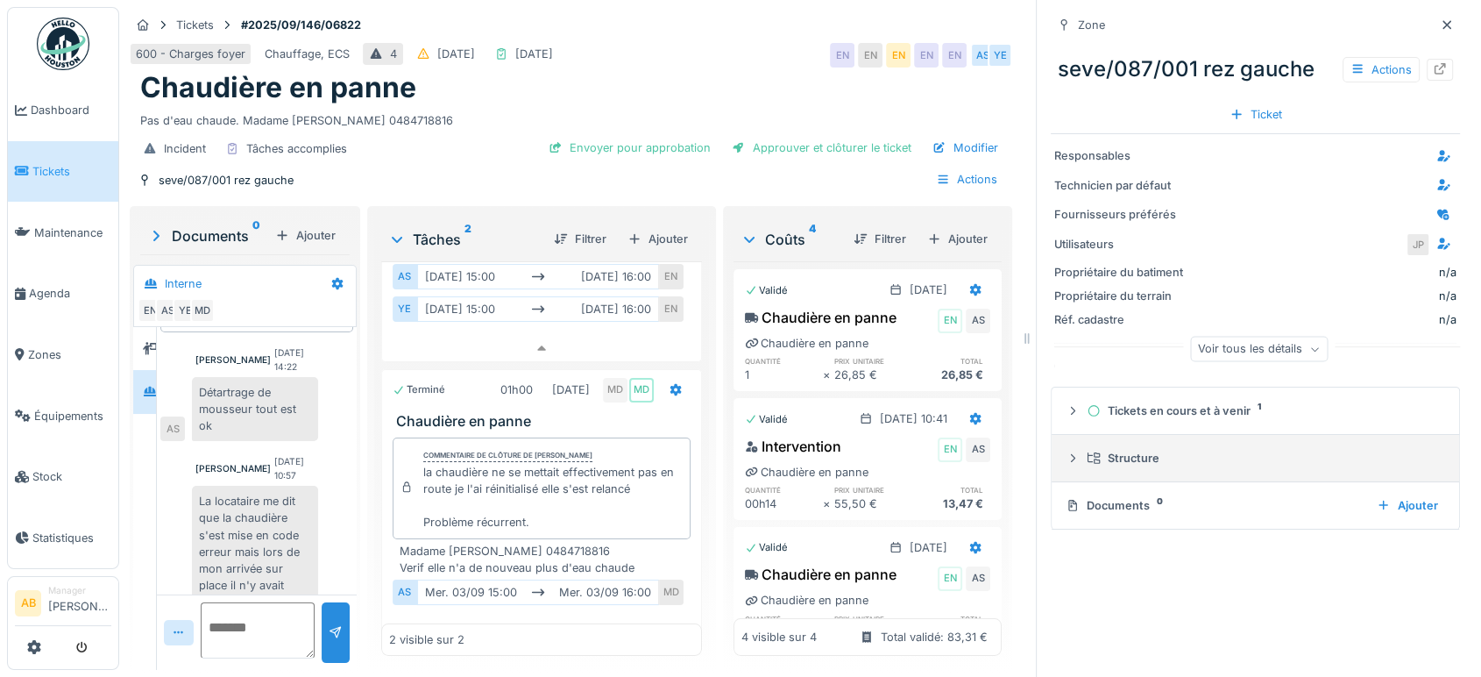
click at [1087, 455] on icon at bounding box center [1094, 457] width 14 height 11
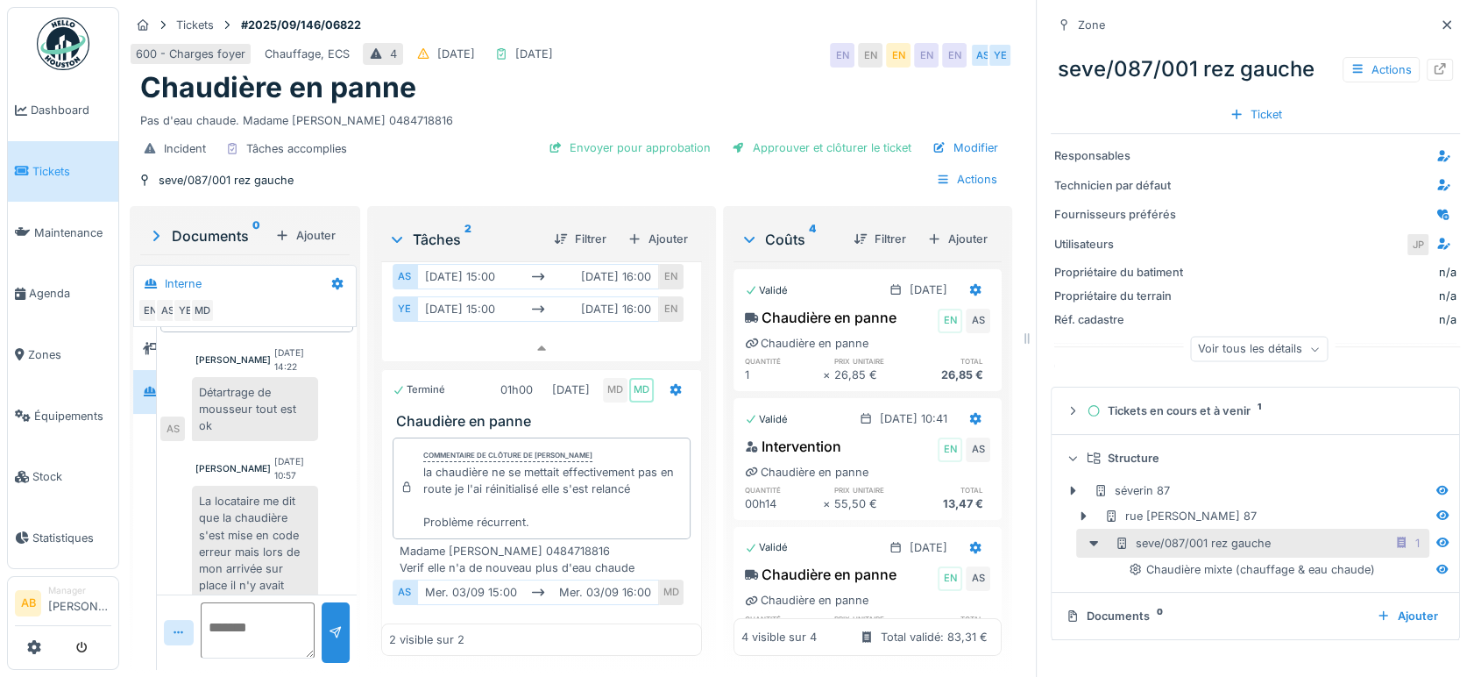
scroll to position [14, 0]
click at [1289, 565] on div "Chaudière mixte (chauffage & eau chaude)" at bounding box center [1258, 569] width 343 height 24
click at [1429, 558] on div at bounding box center [1442, 569] width 26 height 22
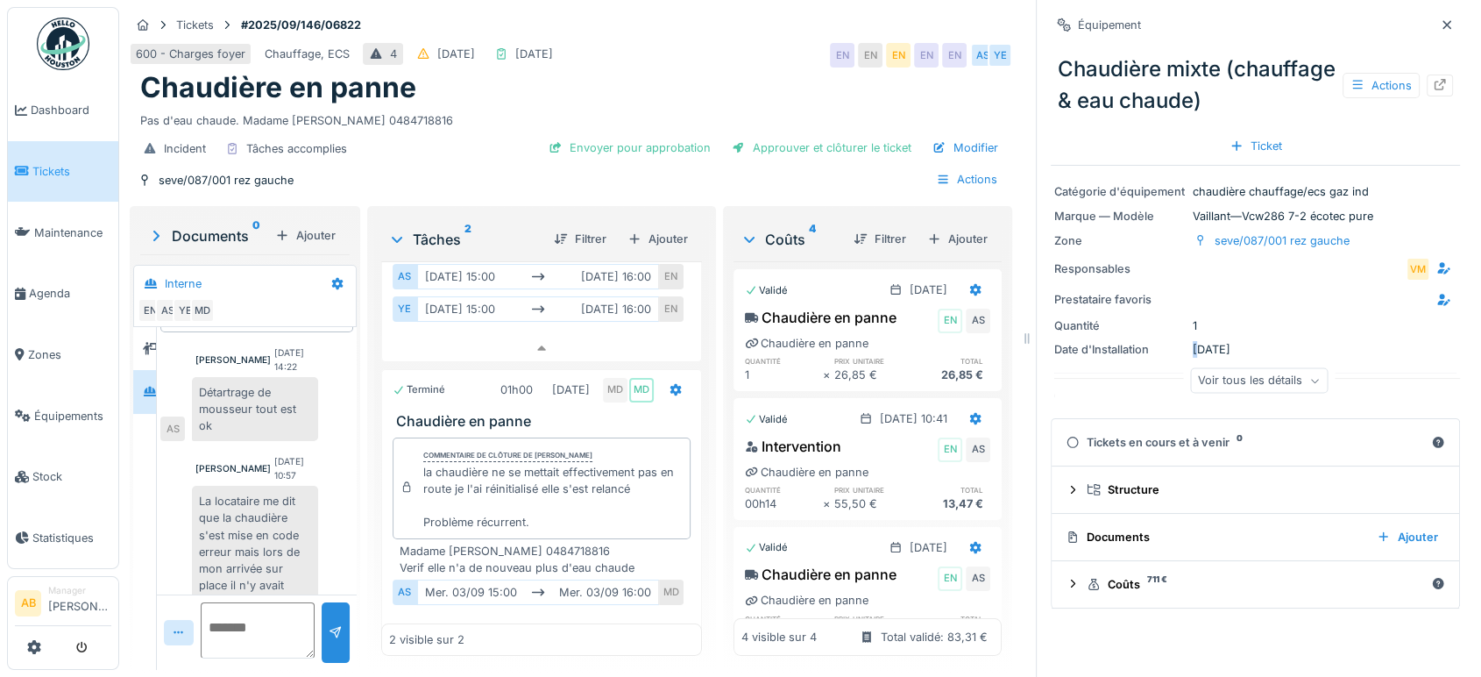
drag, startPoint x: 1249, startPoint y: 333, endPoint x: 1183, endPoint y: 339, distance: 66.0
click at [1183, 341] on div "Date d'Installation 01/01/2019" at bounding box center [1255, 349] width 402 height 17
click at [1440, 19] on icon at bounding box center [1447, 24] width 14 height 11
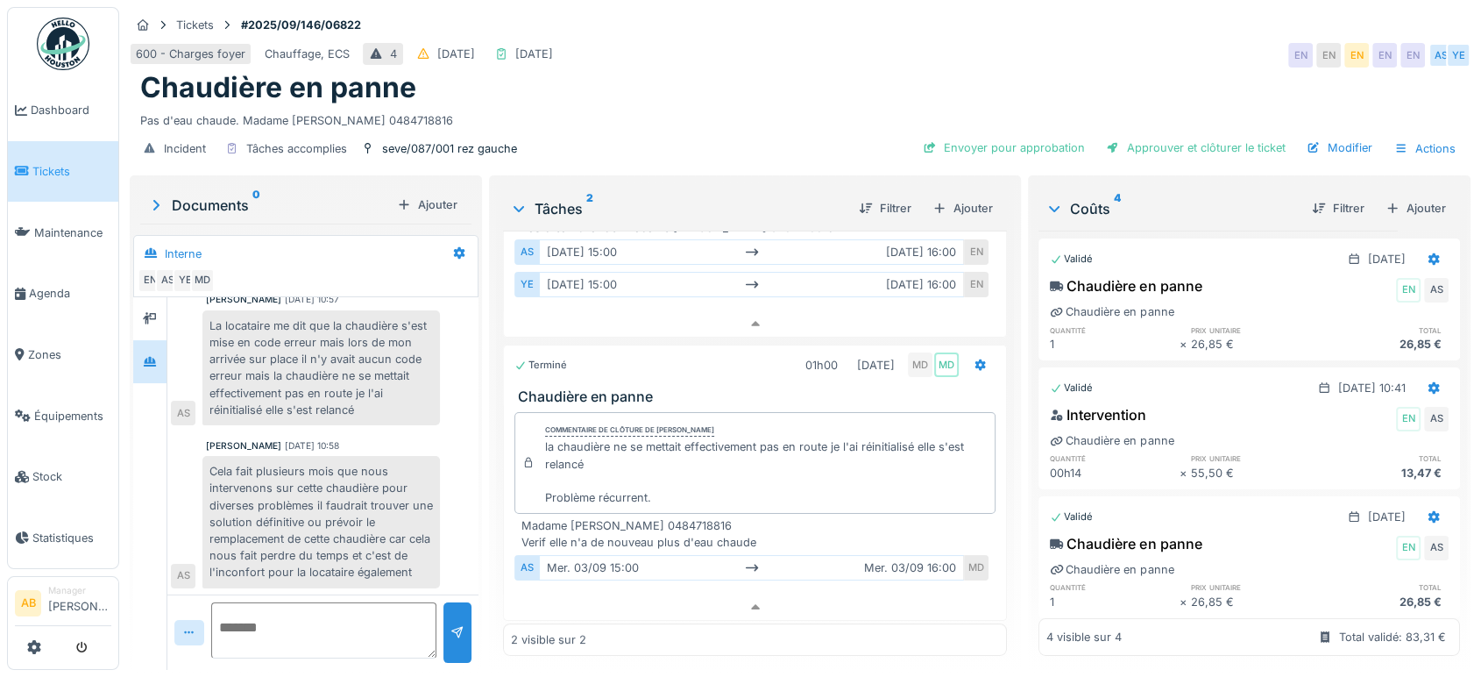
scroll to position [85, 0]
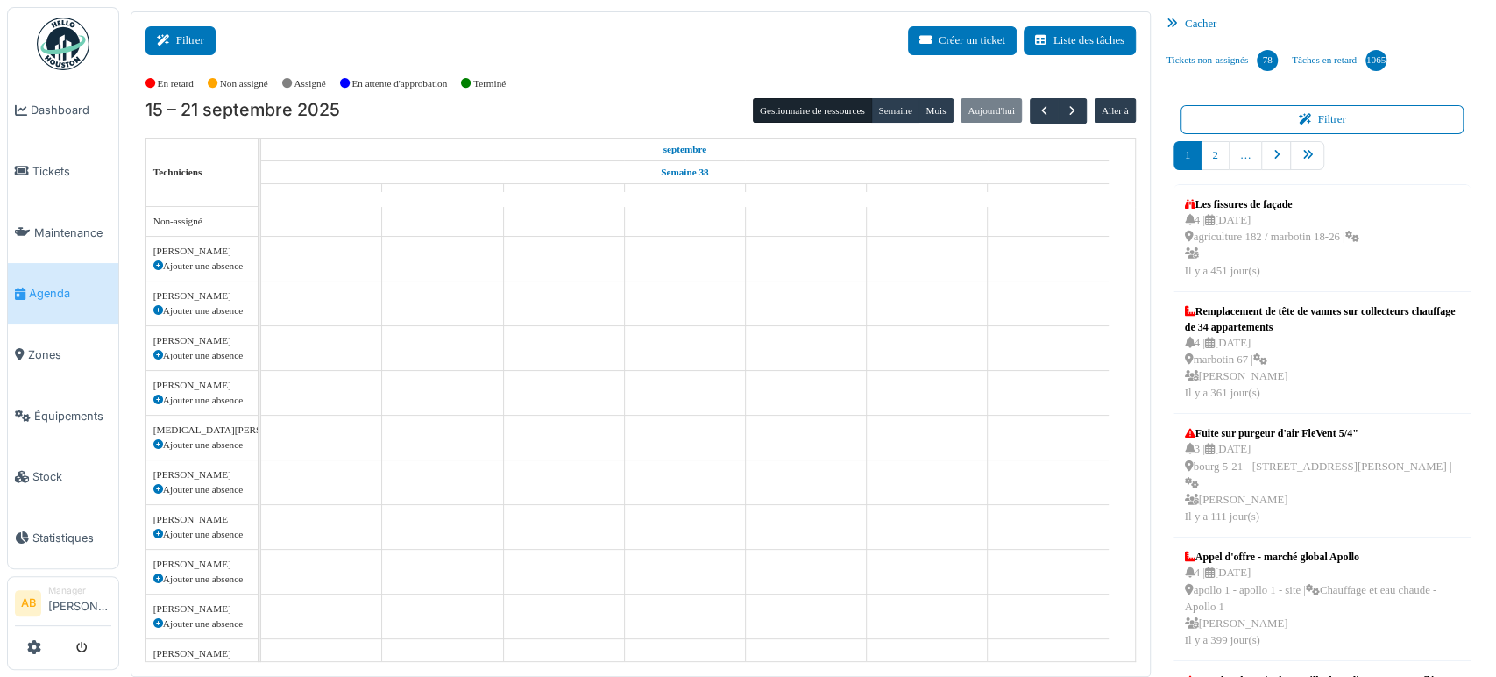
click at [175, 51] on button "Filtrer" at bounding box center [180, 40] width 70 height 29
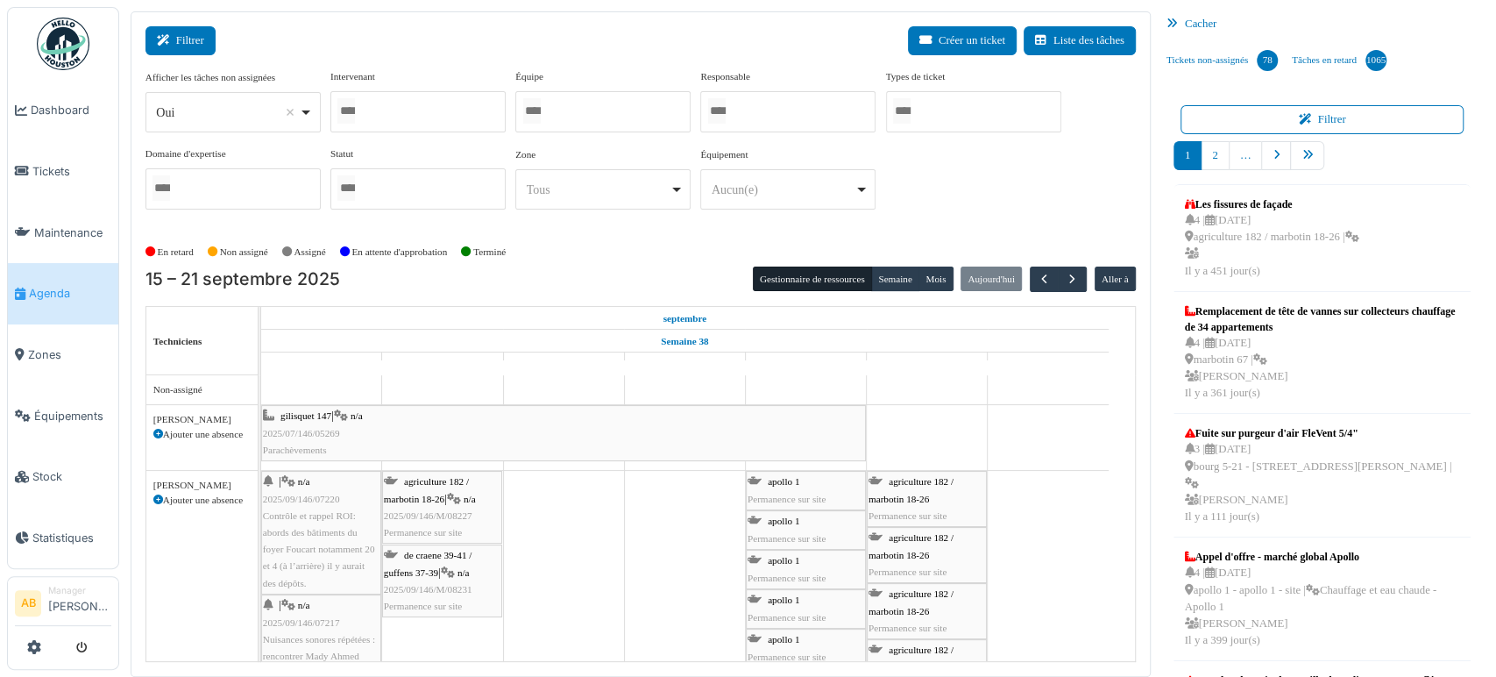
click at [196, 44] on button "Filtrer" at bounding box center [180, 40] width 70 height 29
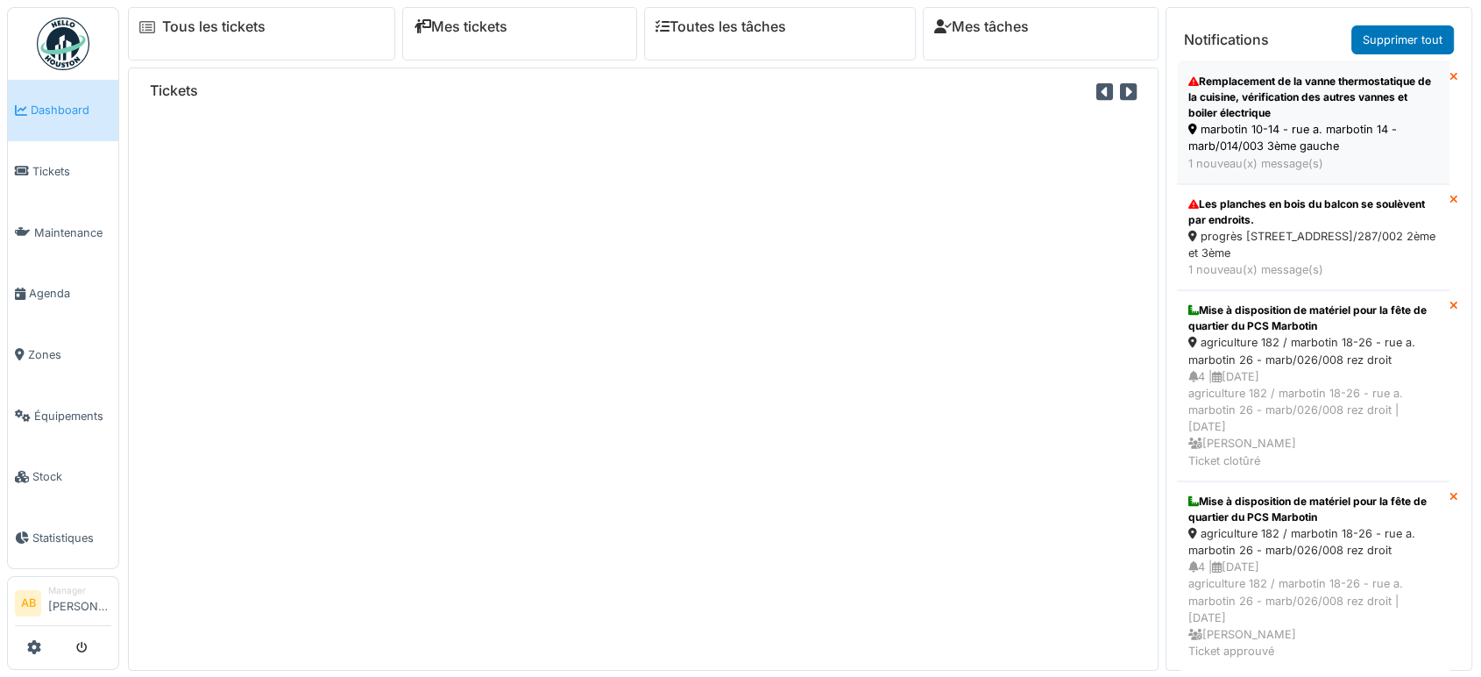
click at [1218, 103] on div "Remplacement de la vanne thermostatique de la cuisine, vérification des autres …" at bounding box center [1313, 97] width 250 height 47
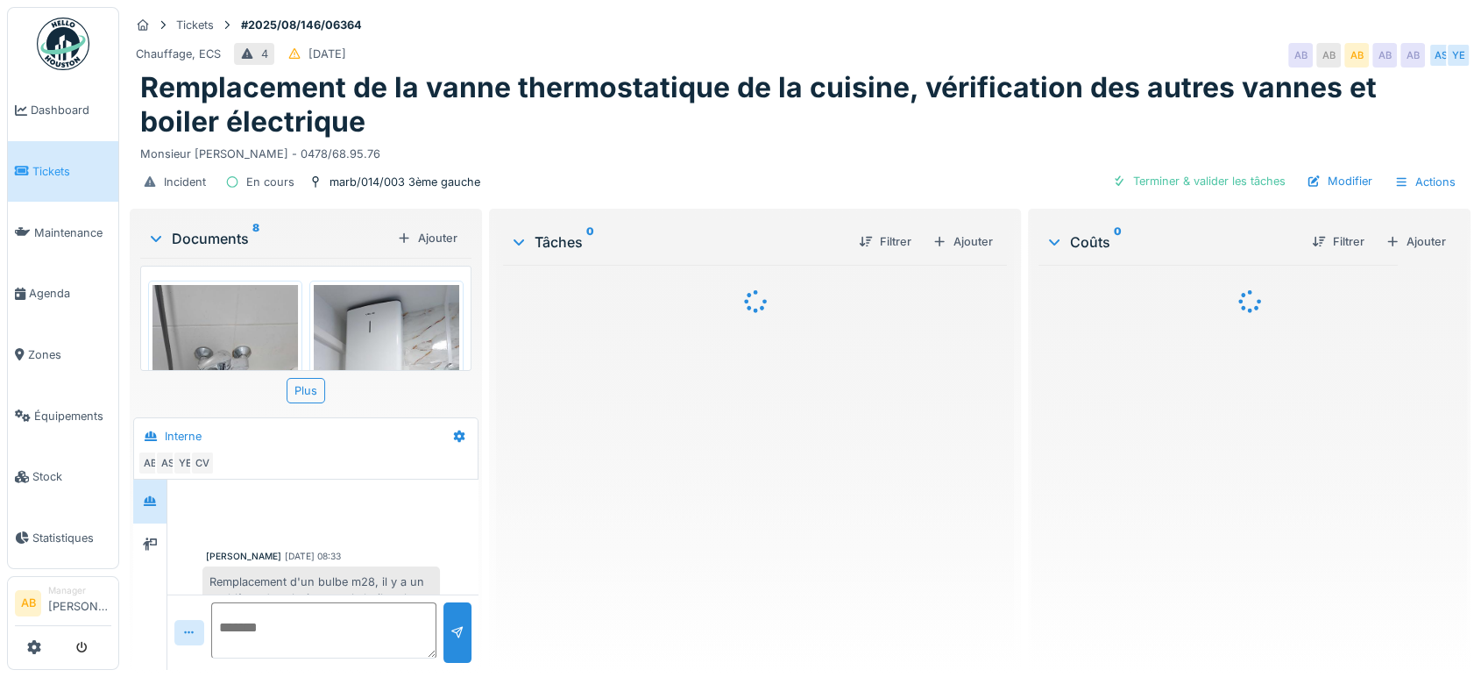
scroll to position [476, 0]
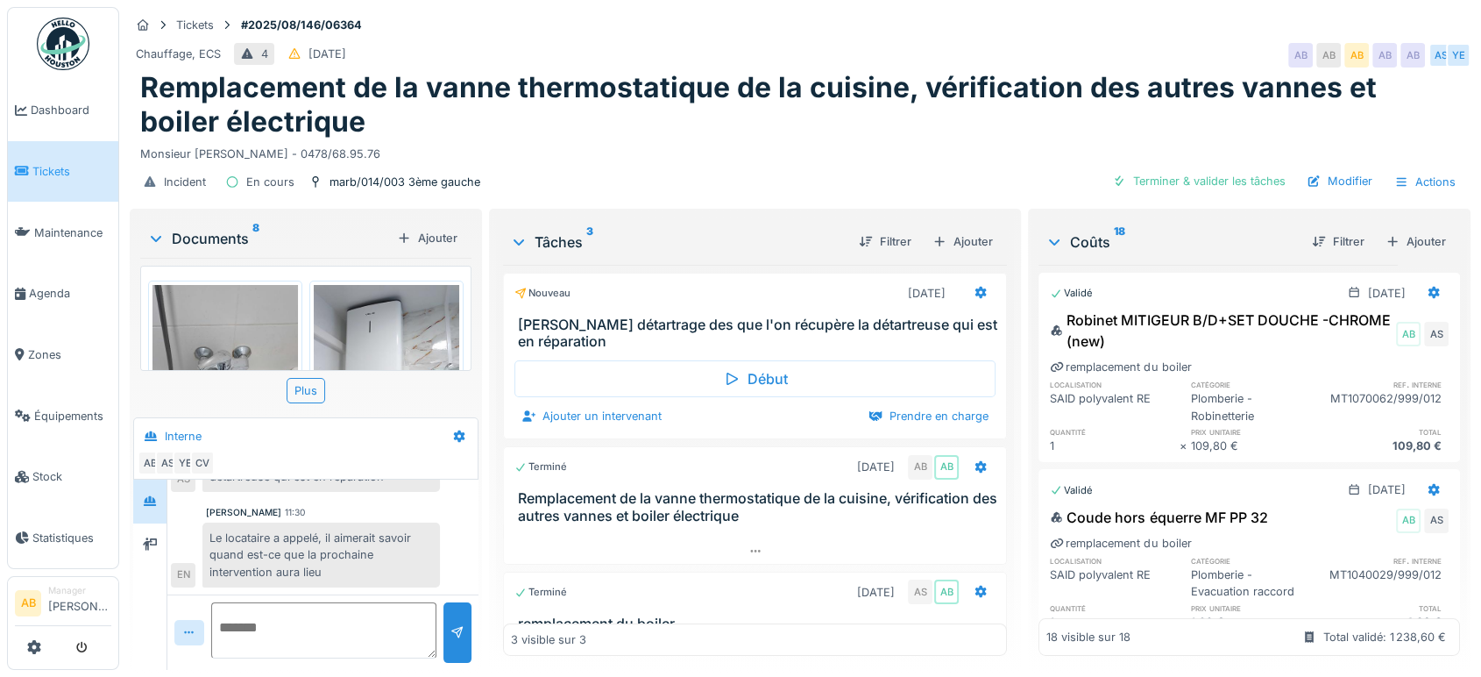
click at [213, 239] on div "Documents 8" at bounding box center [268, 238] width 243 height 21
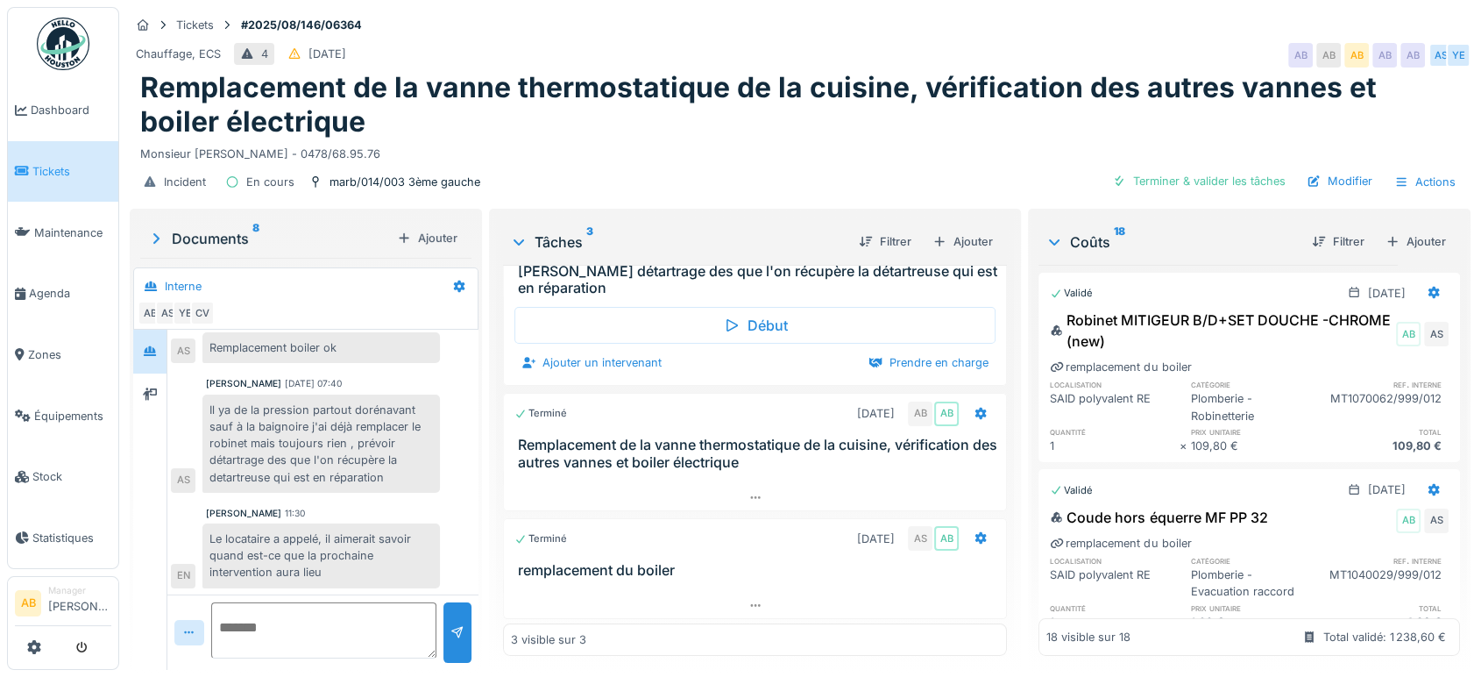
scroll to position [282, 0]
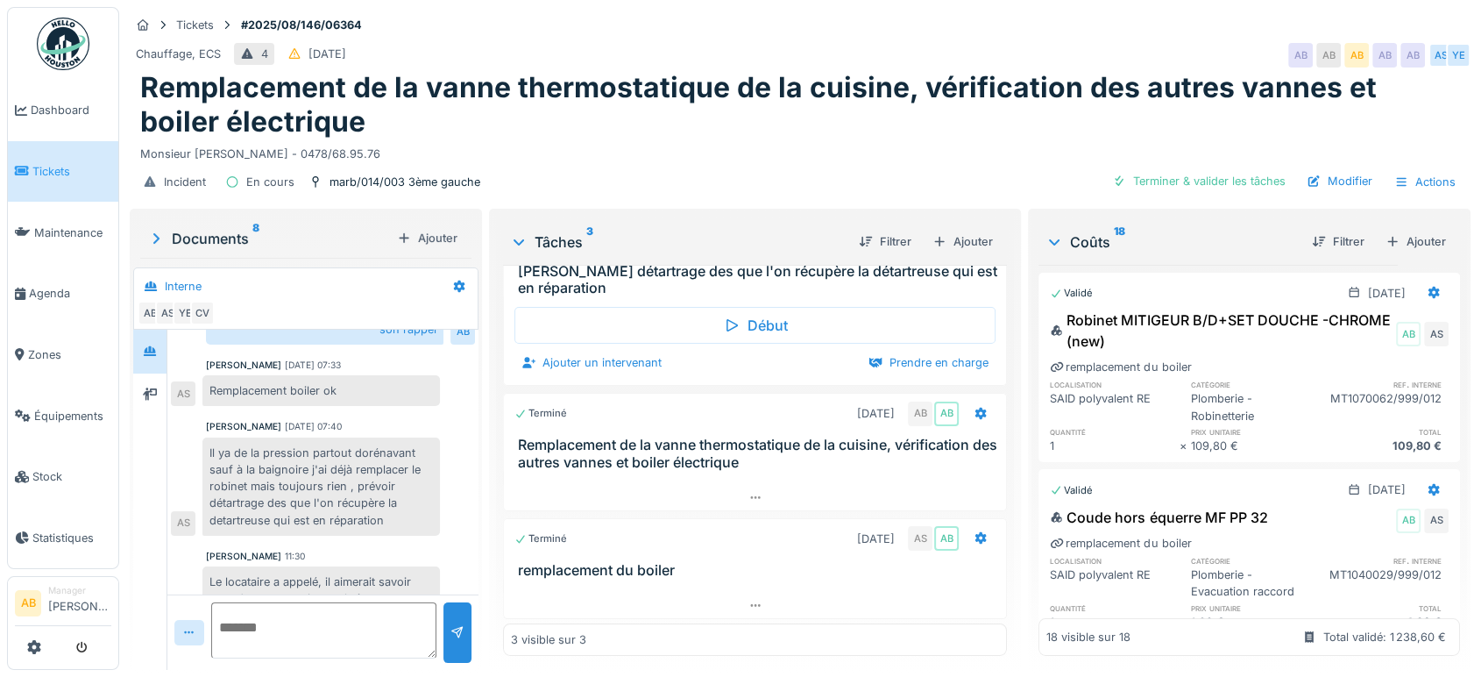
click at [79, 26] on img at bounding box center [63, 44] width 53 height 53
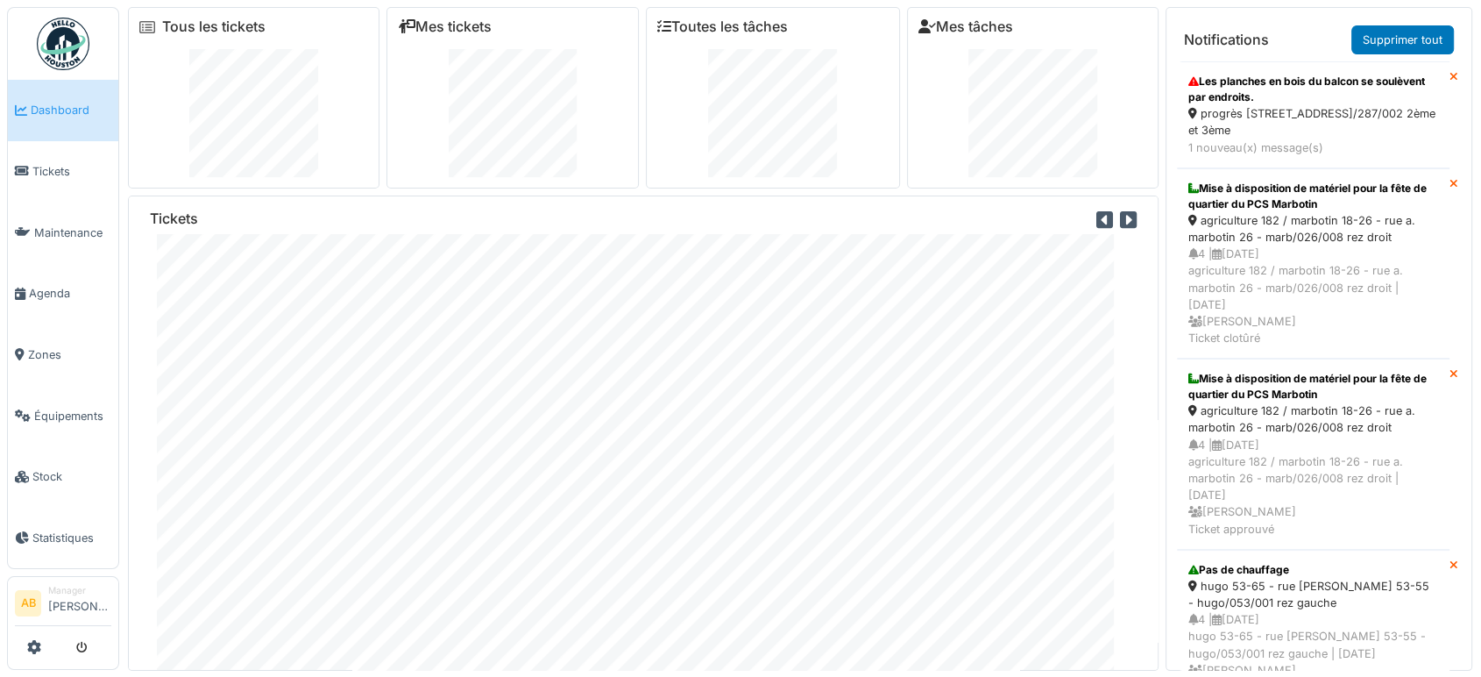
drag, startPoint x: 46, startPoint y: 286, endPoint x: 132, endPoint y: 267, distance: 87.8
click at [48, 286] on span "Agenda" at bounding box center [70, 293] width 82 height 17
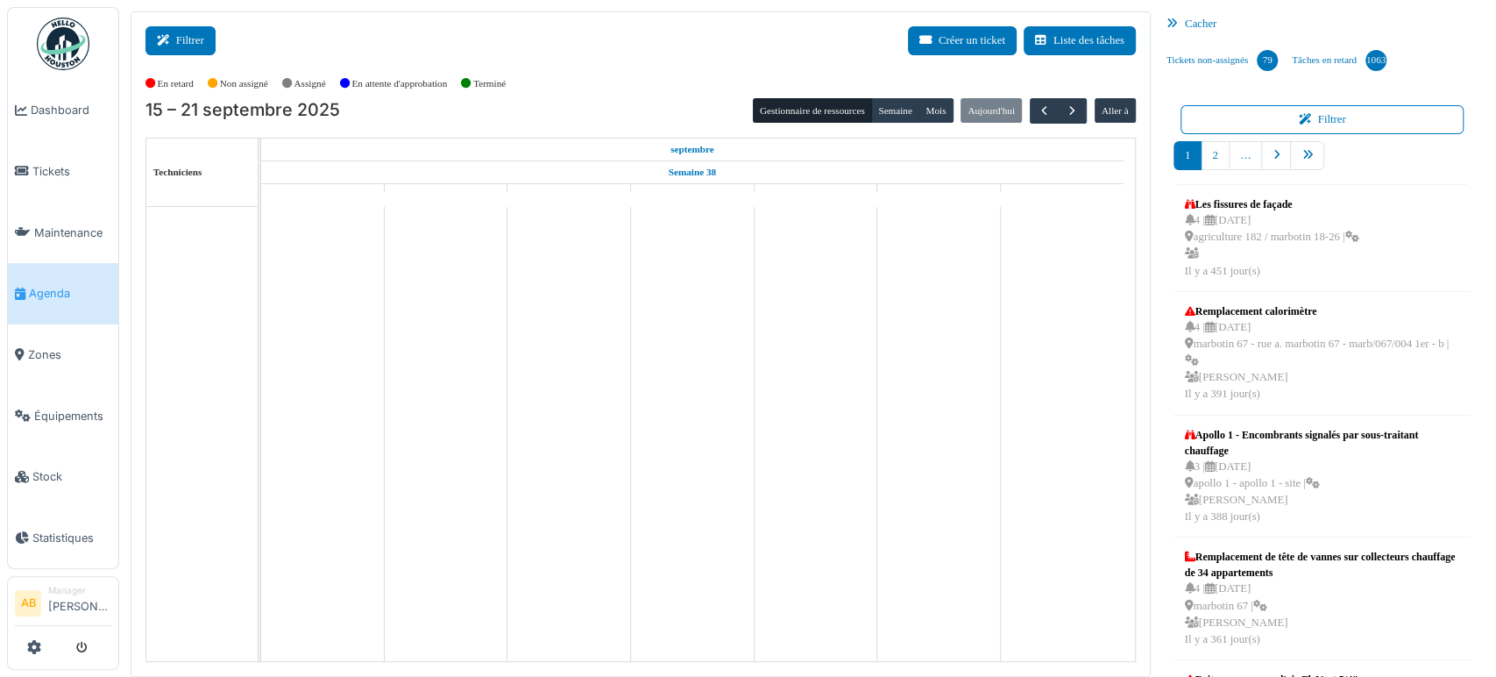
click at [158, 36] on icon at bounding box center [166, 40] width 19 height 11
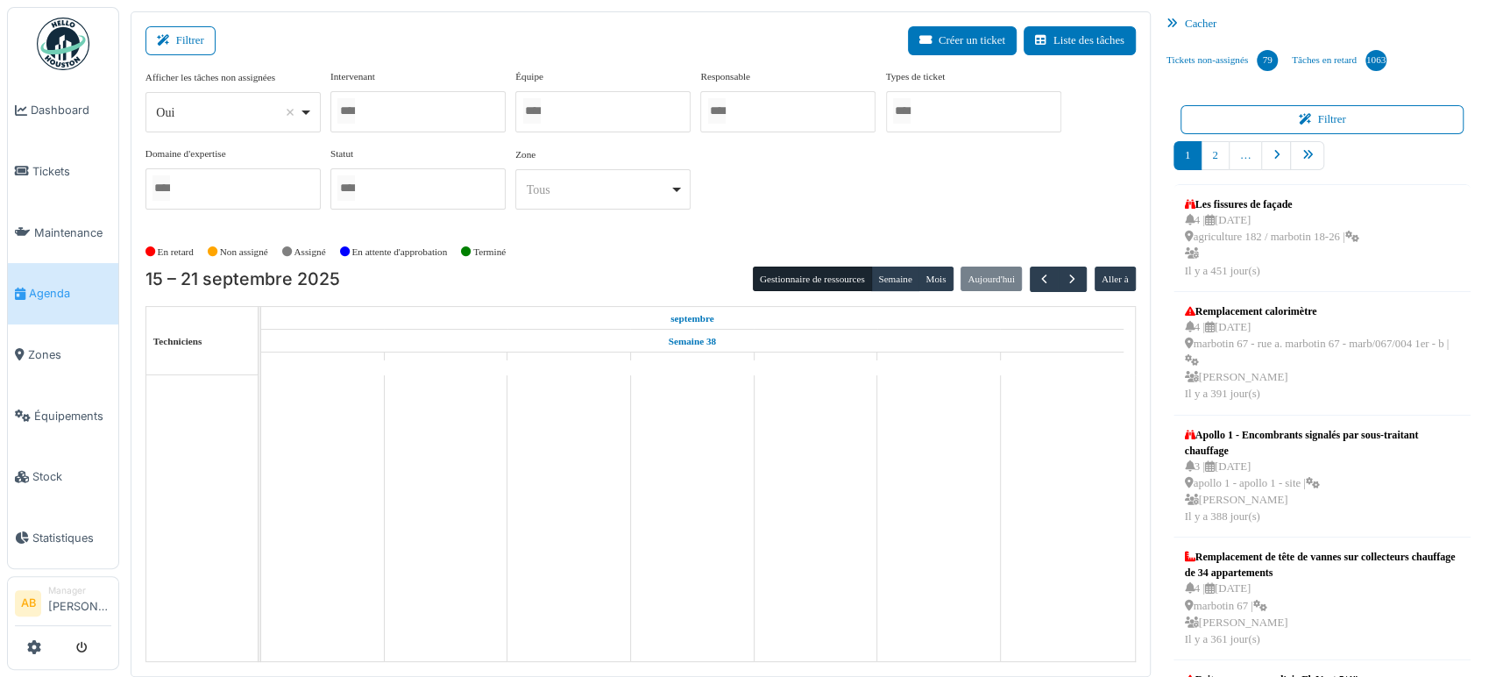
click at [216, 103] on div "Oui Remove item" at bounding box center [227, 112] width 143 height 18
select select "**"
click at [395, 112] on div at bounding box center [417, 111] width 175 height 41
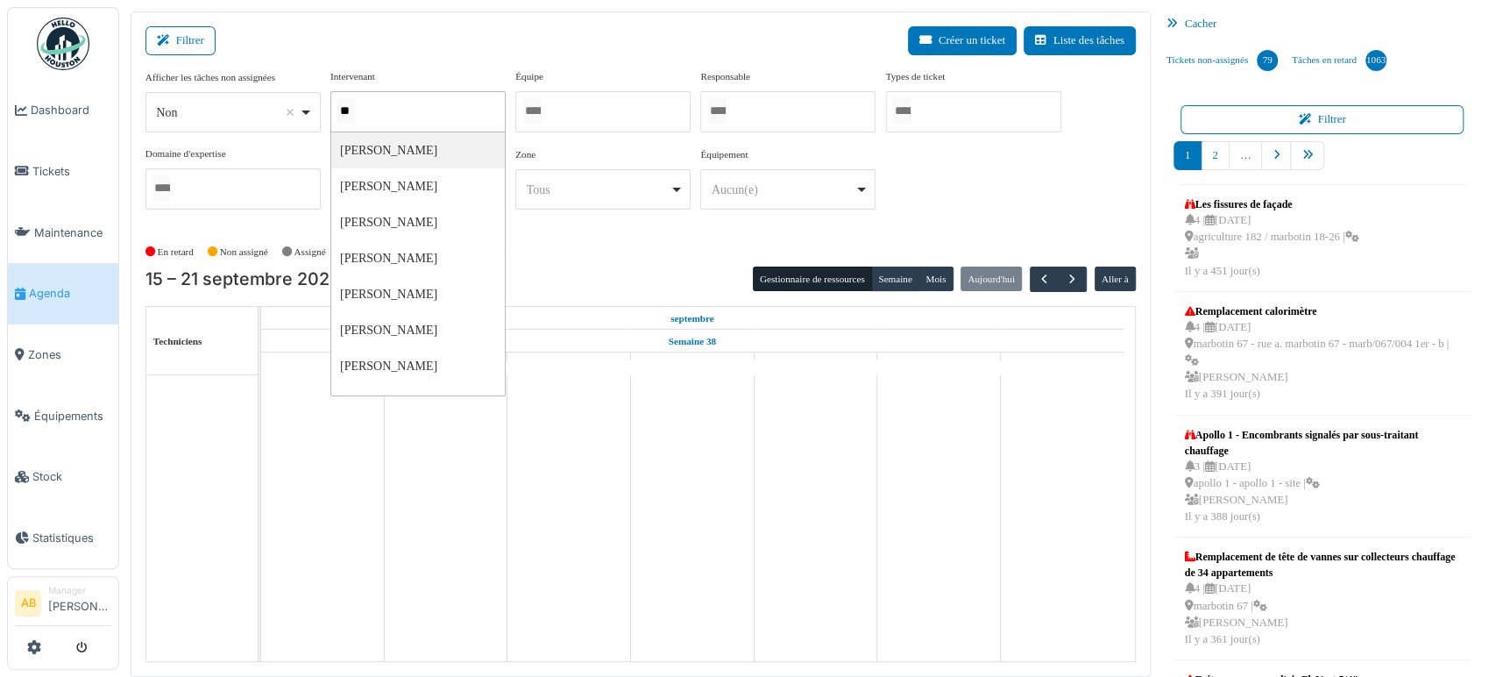
type input "***"
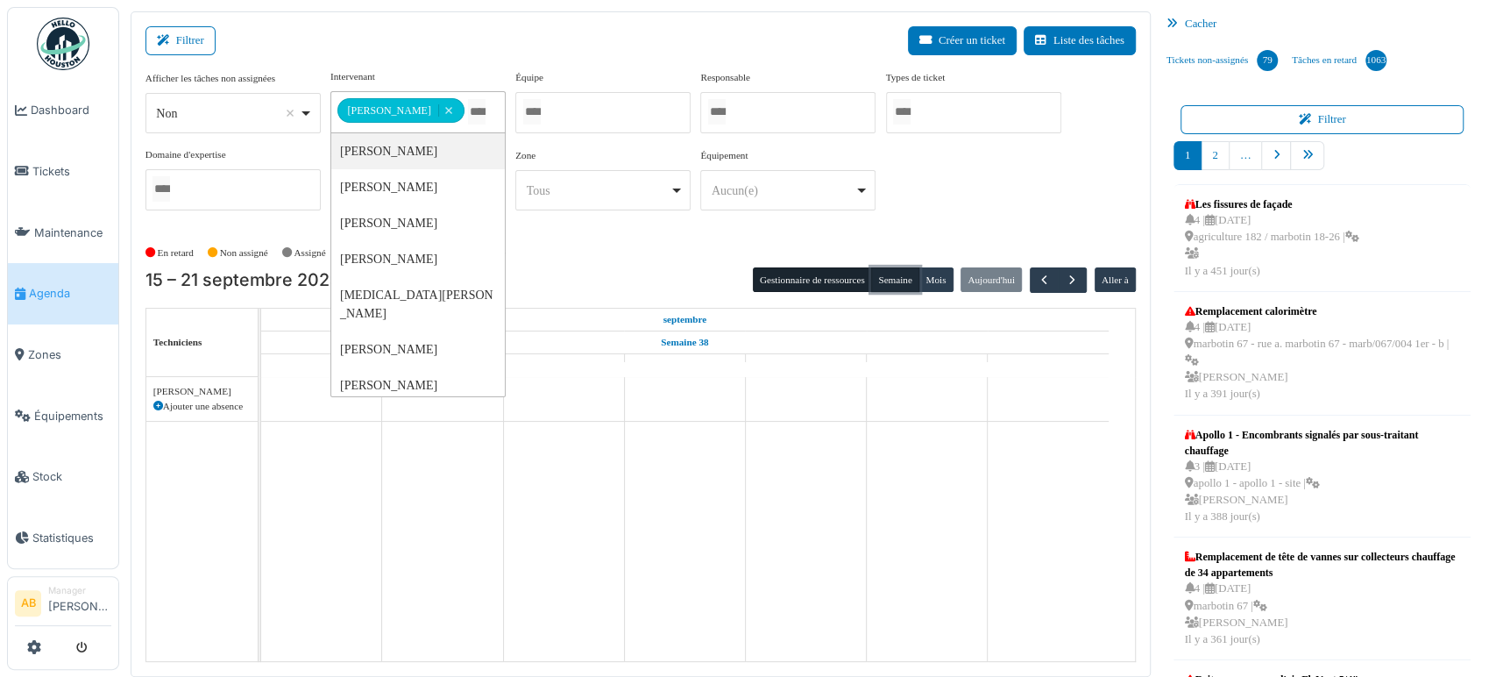
drag, startPoint x: 887, startPoint y: 274, endPoint x: 882, endPoint y: 285, distance: 11.8
click at [887, 275] on button "Semaine" at bounding box center [895, 279] width 48 height 25
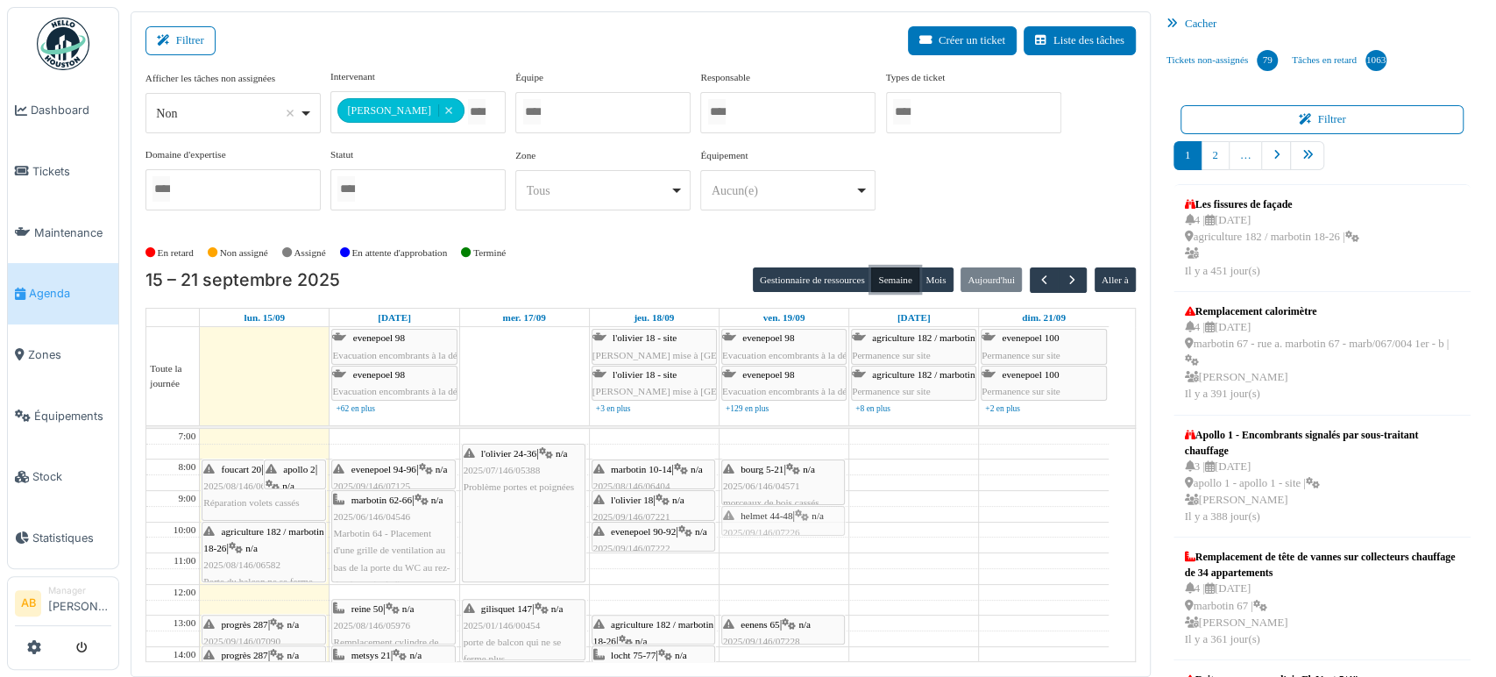
drag, startPoint x: 771, startPoint y: 562, endPoint x: 763, endPoint y: 522, distance: 40.2
click at [189, 47] on button "Filtrer" at bounding box center [180, 40] width 70 height 29
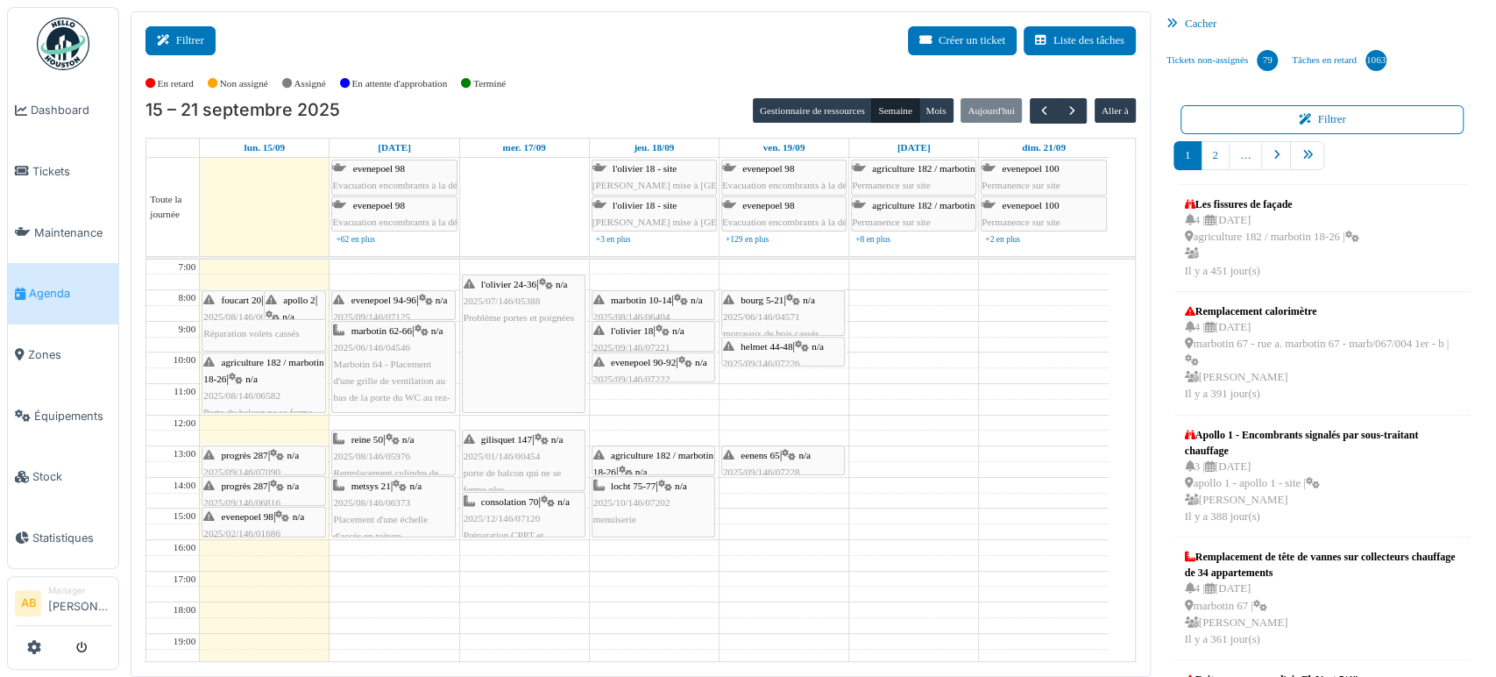
click at [193, 50] on button "Filtrer" at bounding box center [180, 40] width 70 height 29
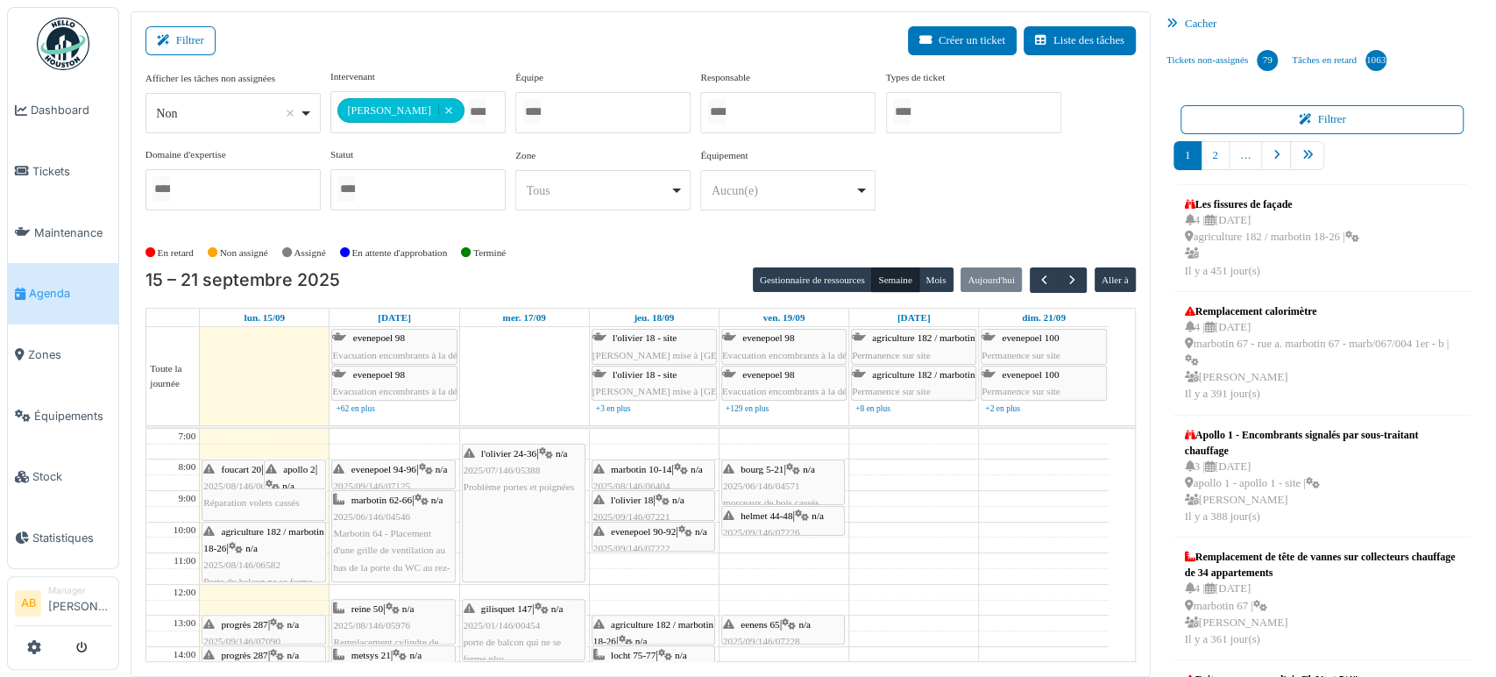
click at [489, 118] on div "**********" at bounding box center [417, 112] width 175 height 42
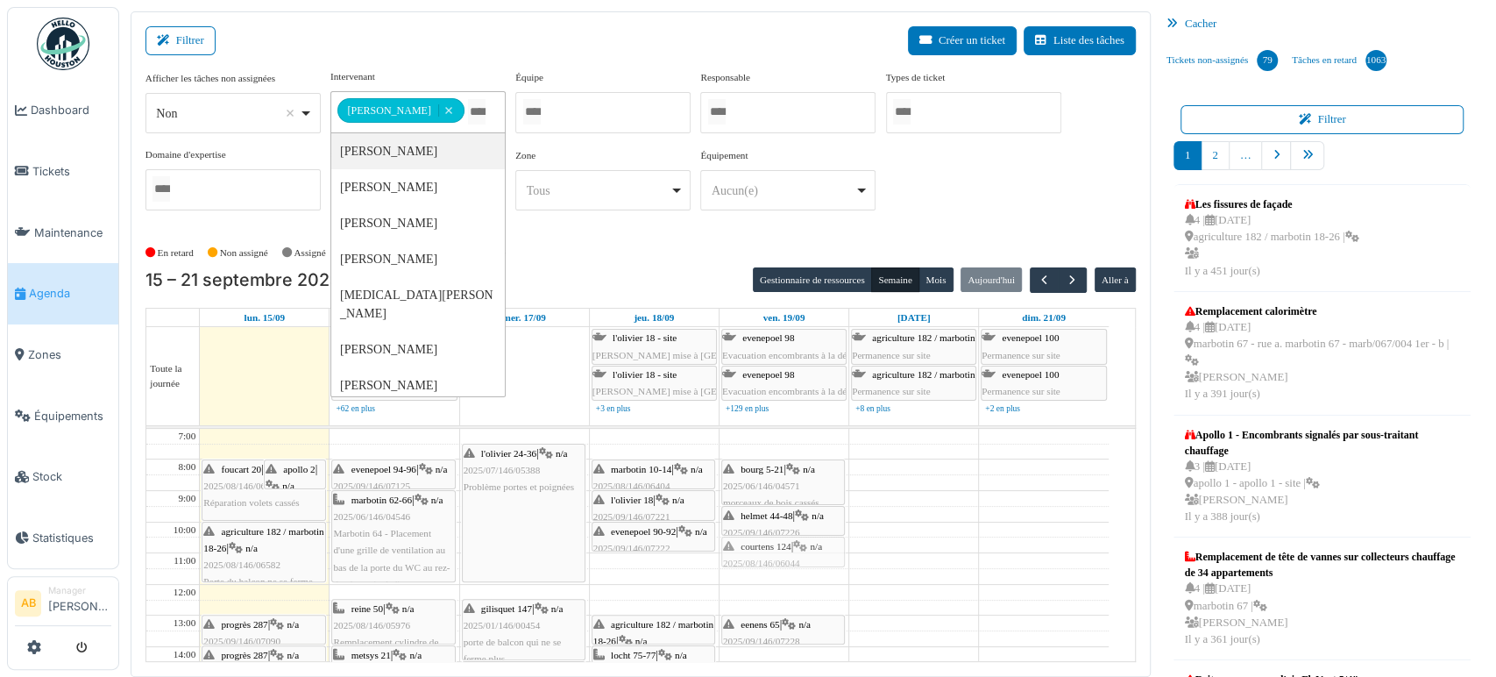
drag, startPoint x: 805, startPoint y: 471, endPoint x: 780, endPoint y: 549, distance: 82.9
click at [40, 347] on span "Zones" at bounding box center [69, 354] width 83 height 17
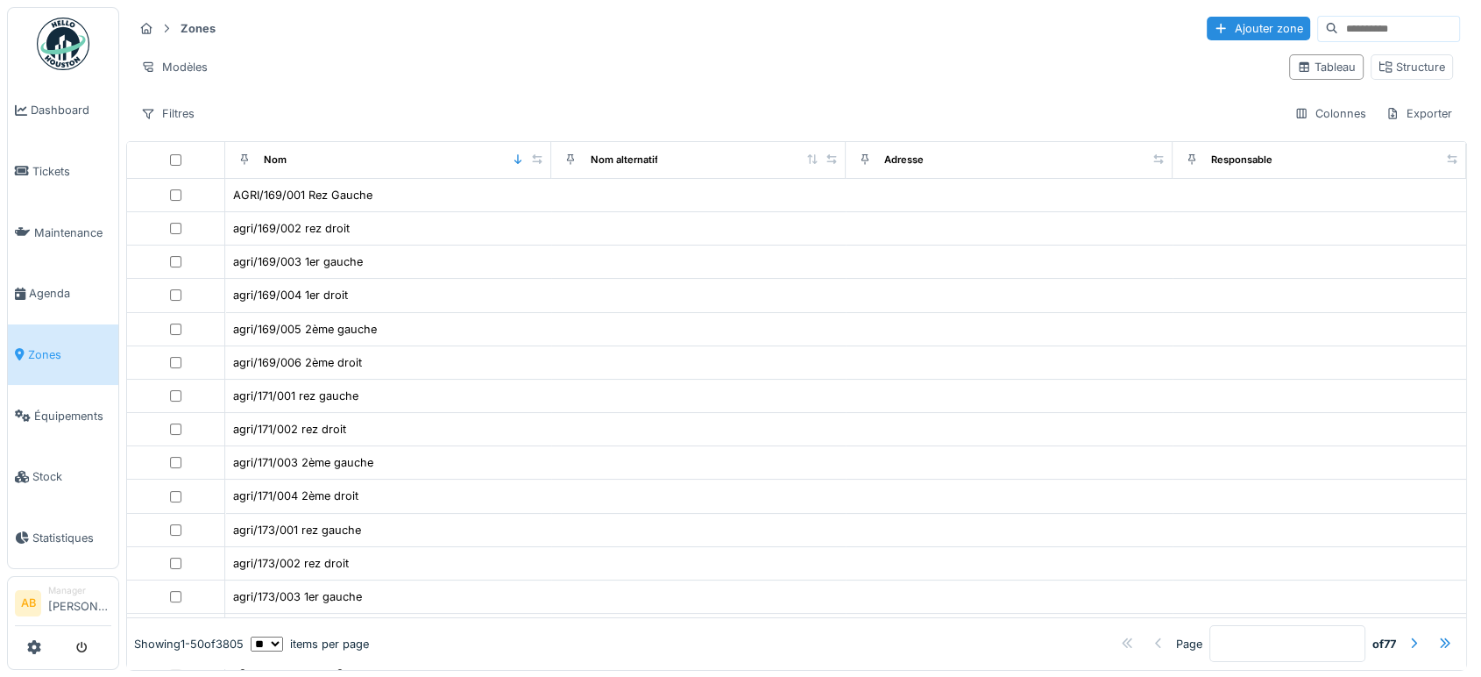
click at [1338, 27] on input at bounding box center [1398, 29] width 121 height 25
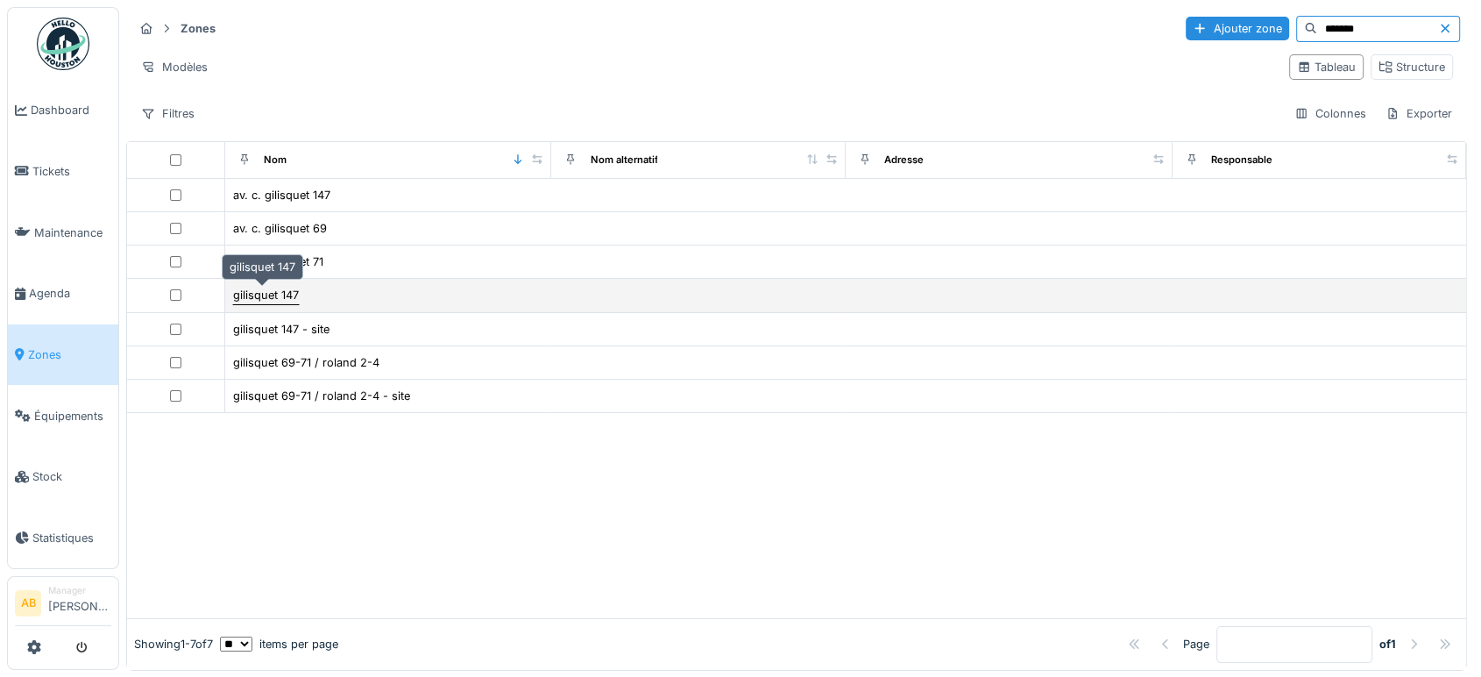
type input "*******"
click at [275, 292] on div "gilisquet 147" at bounding box center [266, 295] width 66 height 17
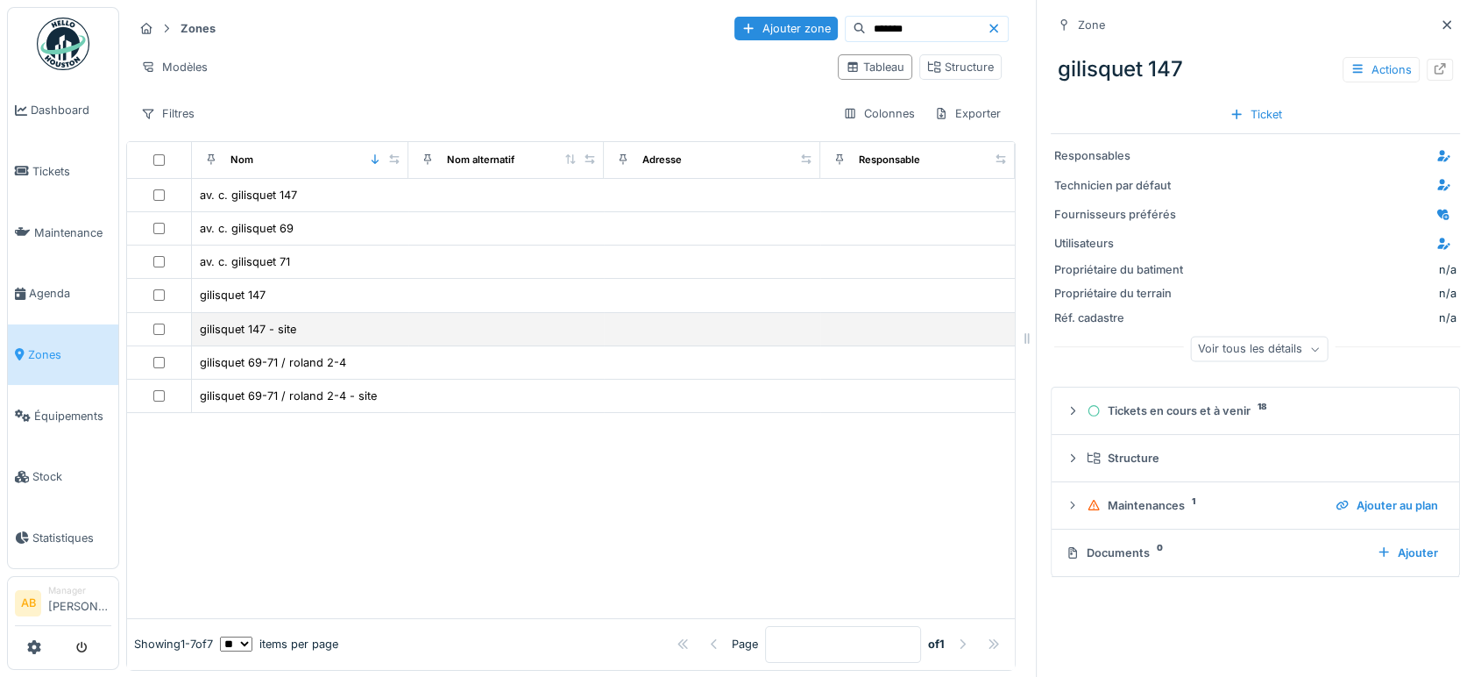
click at [259, 316] on td "gilisquet 147 - site" at bounding box center [300, 329] width 216 height 33
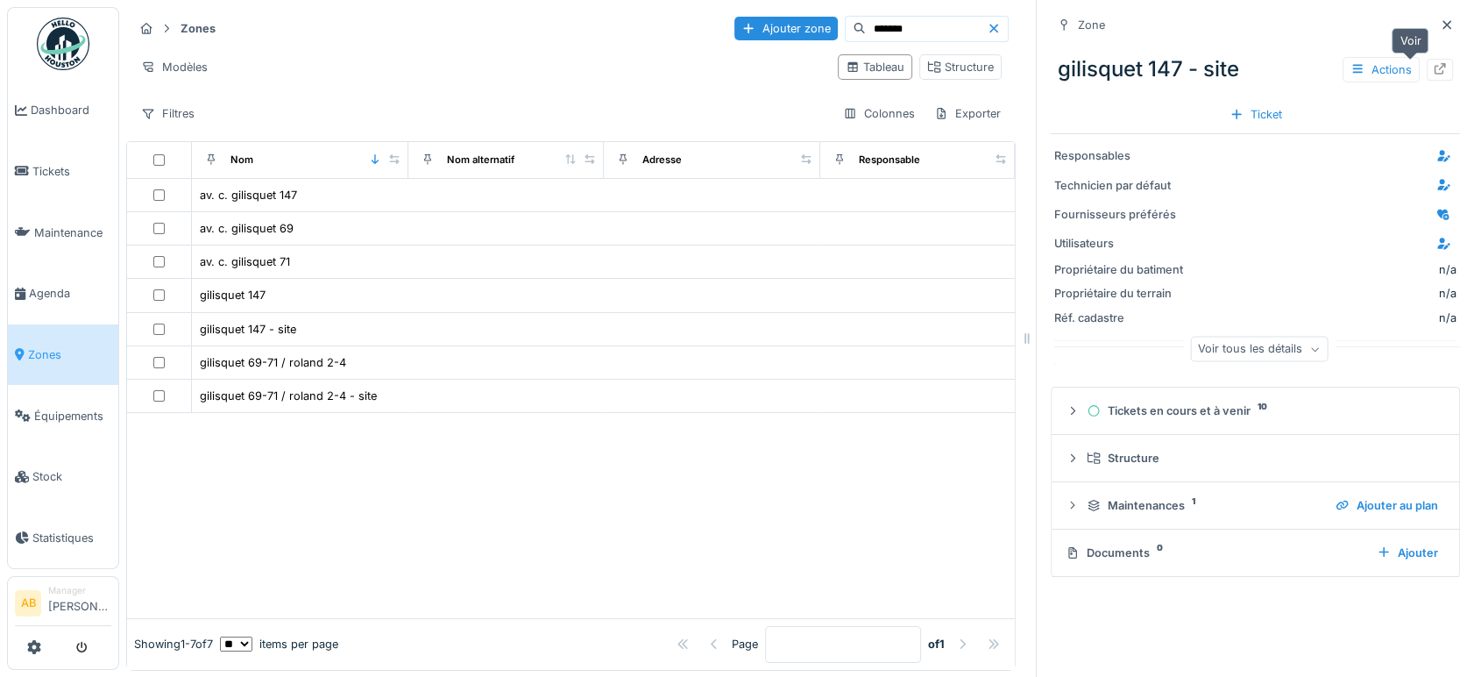
click at [1433, 75] on div at bounding box center [1440, 69] width 14 height 17
click at [1434, 26] on div at bounding box center [1447, 25] width 26 height 22
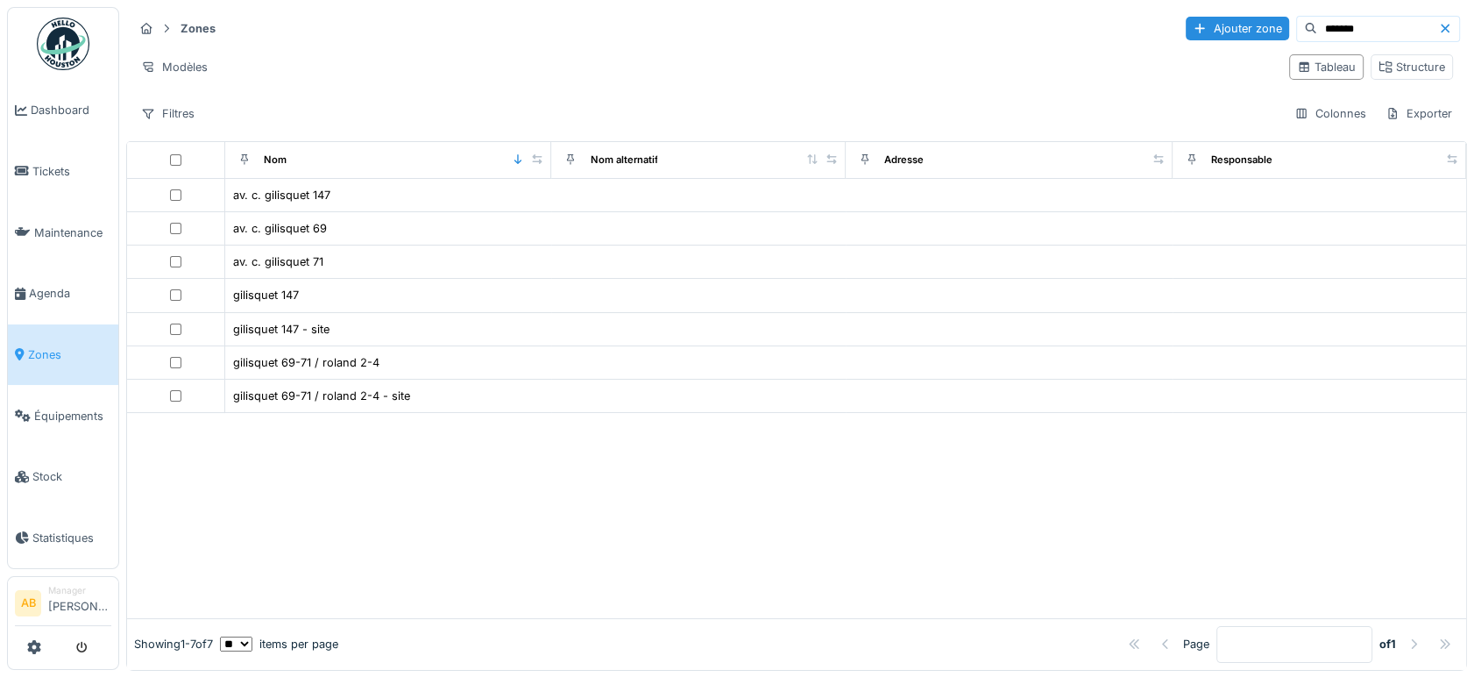
click at [820, 626] on div "Page * of 1" at bounding box center [898, 644] width 1121 height 37
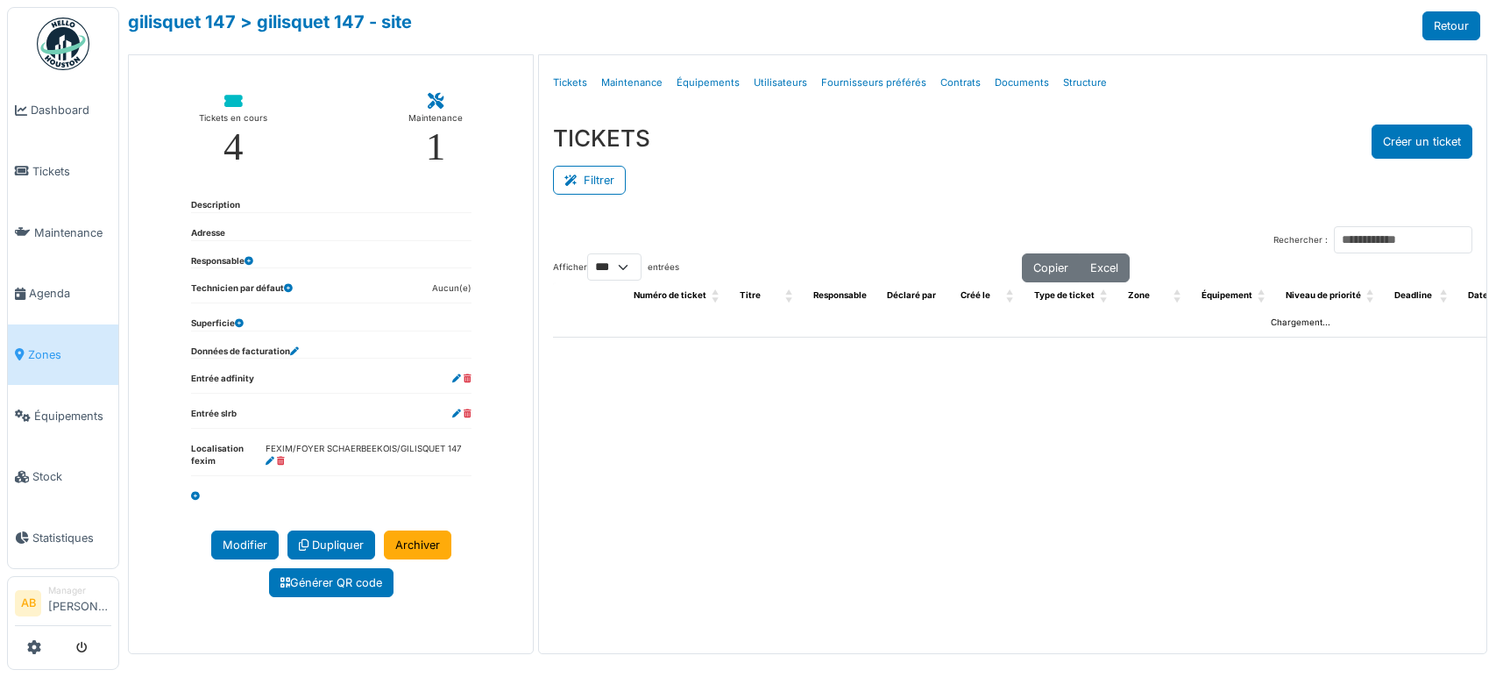
select select "***"
click at [1073, 72] on link "Structure" at bounding box center [1085, 82] width 58 height 41
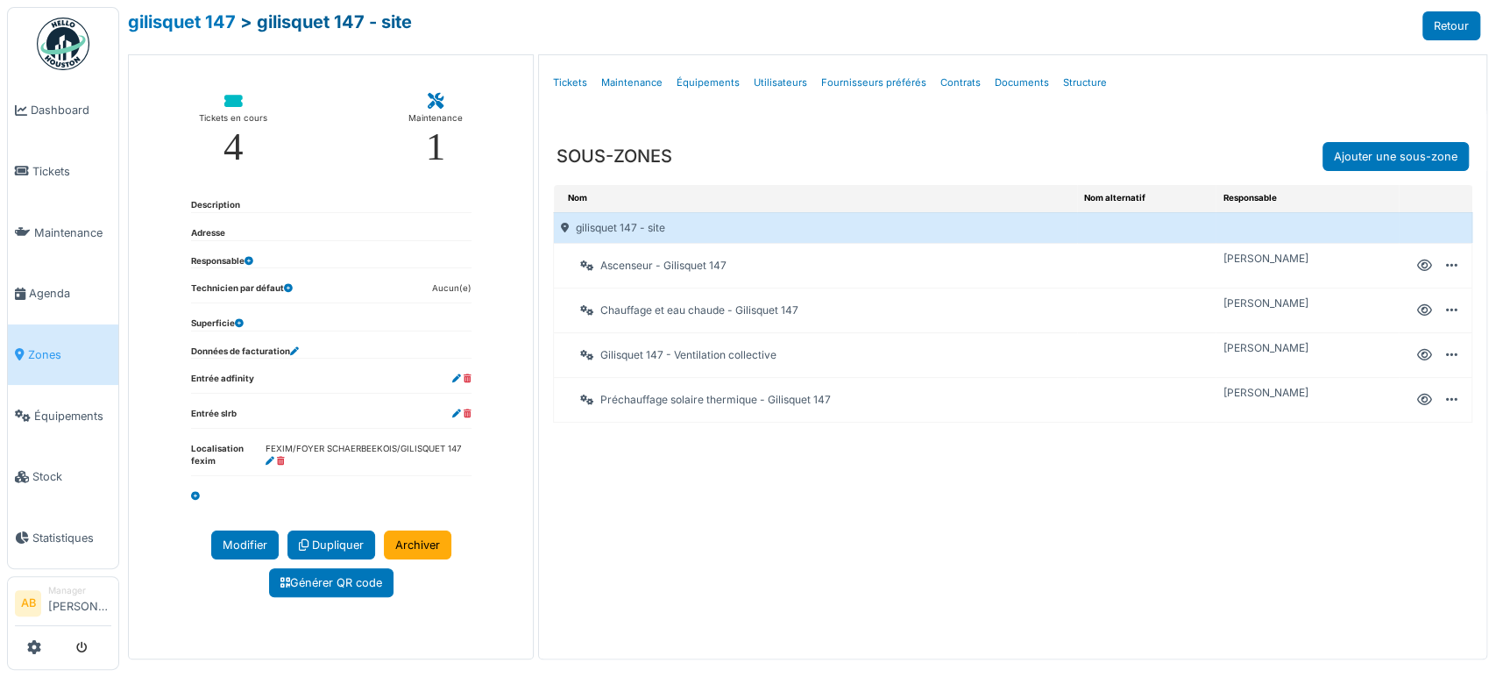
click at [329, 25] on link "> gilisquet 147 - site" at bounding box center [326, 21] width 172 height 21
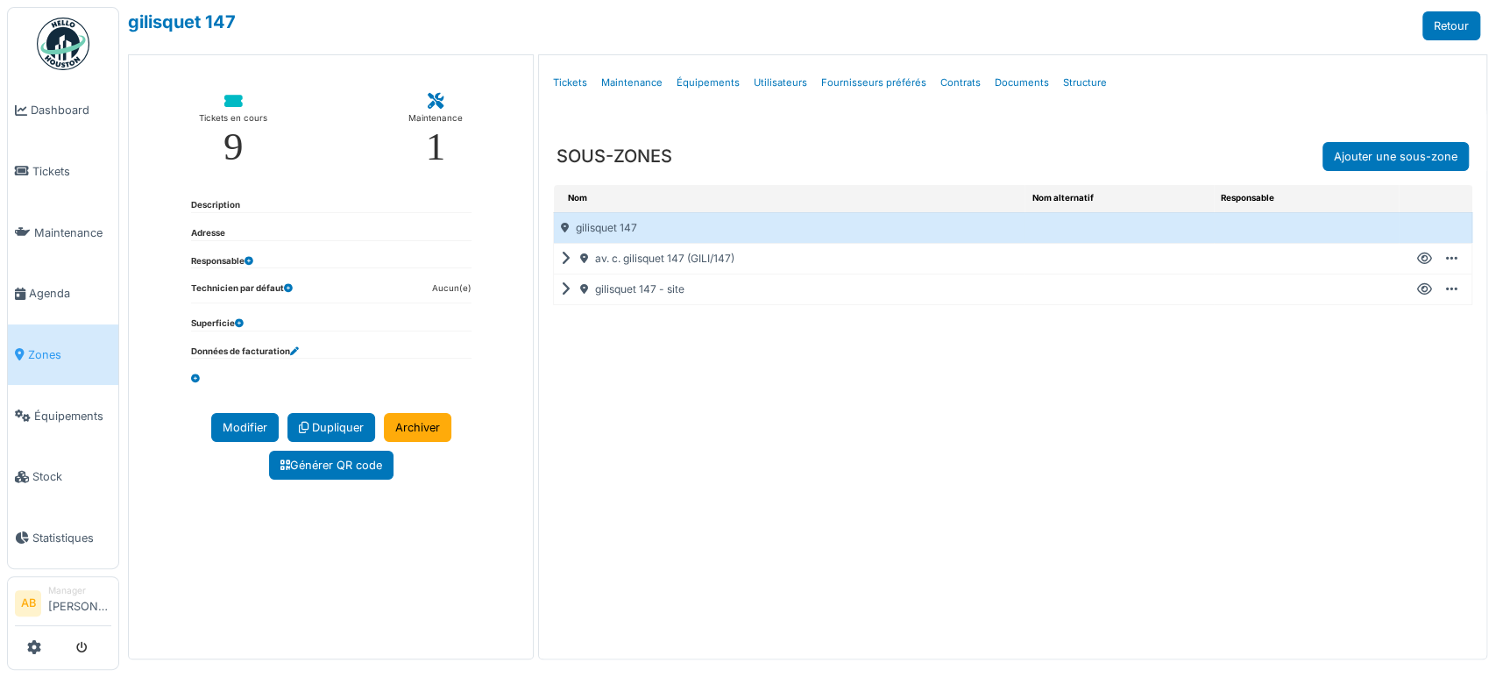
click at [561, 259] on icon at bounding box center [569, 259] width 17 height 1
click at [561, 290] on icon at bounding box center [569, 289] width 17 height 1
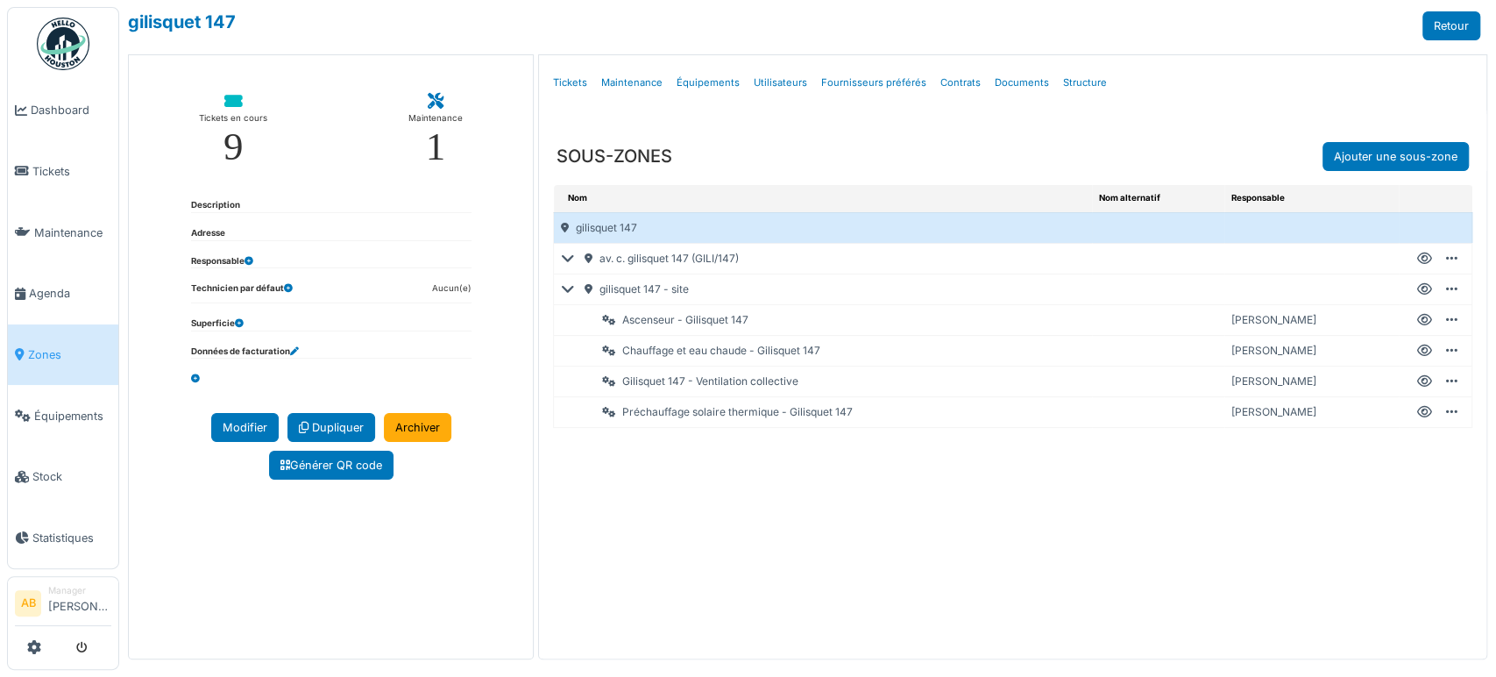
click at [564, 259] on icon at bounding box center [571, 259] width 21 height 1
click at [555, 258] on div "av. c. gilisquet 147 (GILI/147)" at bounding box center [823, 259] width 538 height 30
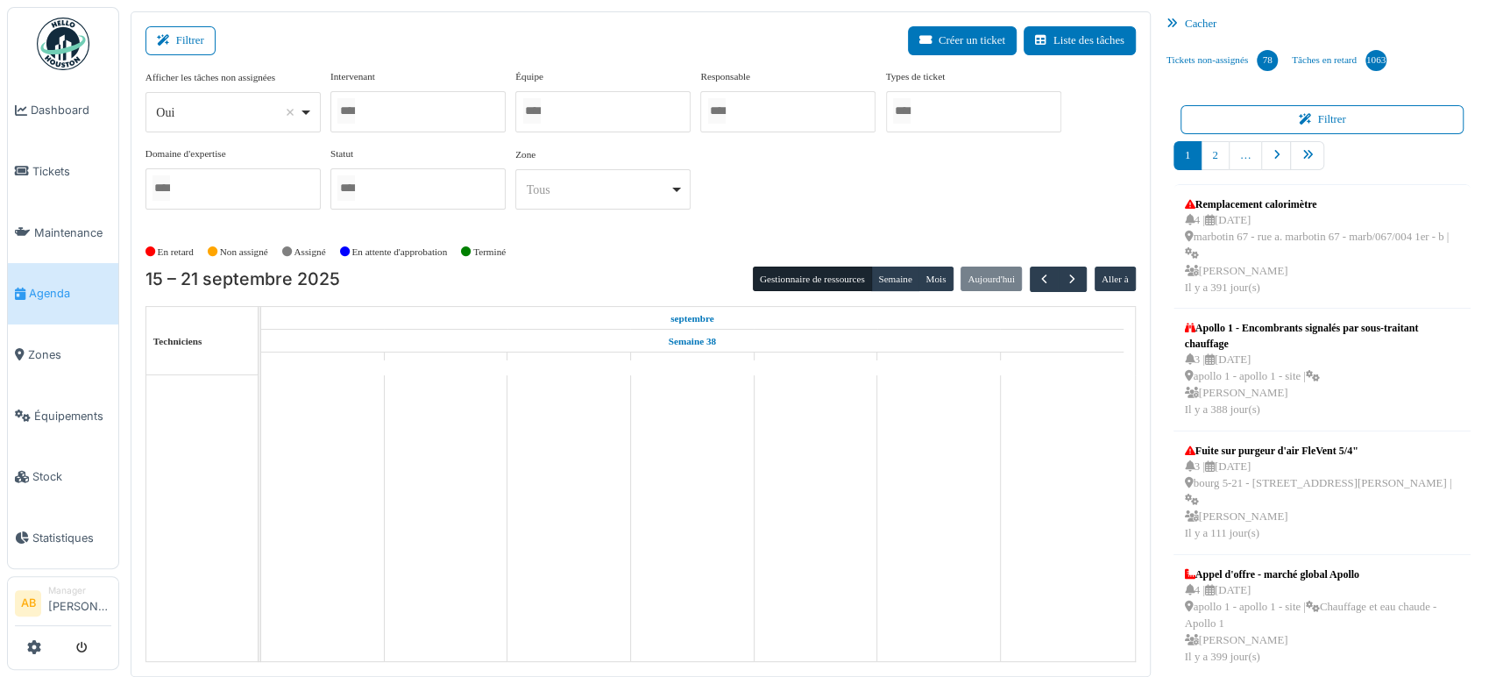
click at [209, 100] on div "Oui Remove item" at bounding box center [232, 112] width 160 height 25
click at [224, 113] on div "Oui Remove item" at bounding box center [227, 112] width 143 height 18
select select "**"
click at [382, 102] on div at bounding box center [417, 111] width 175 height 41
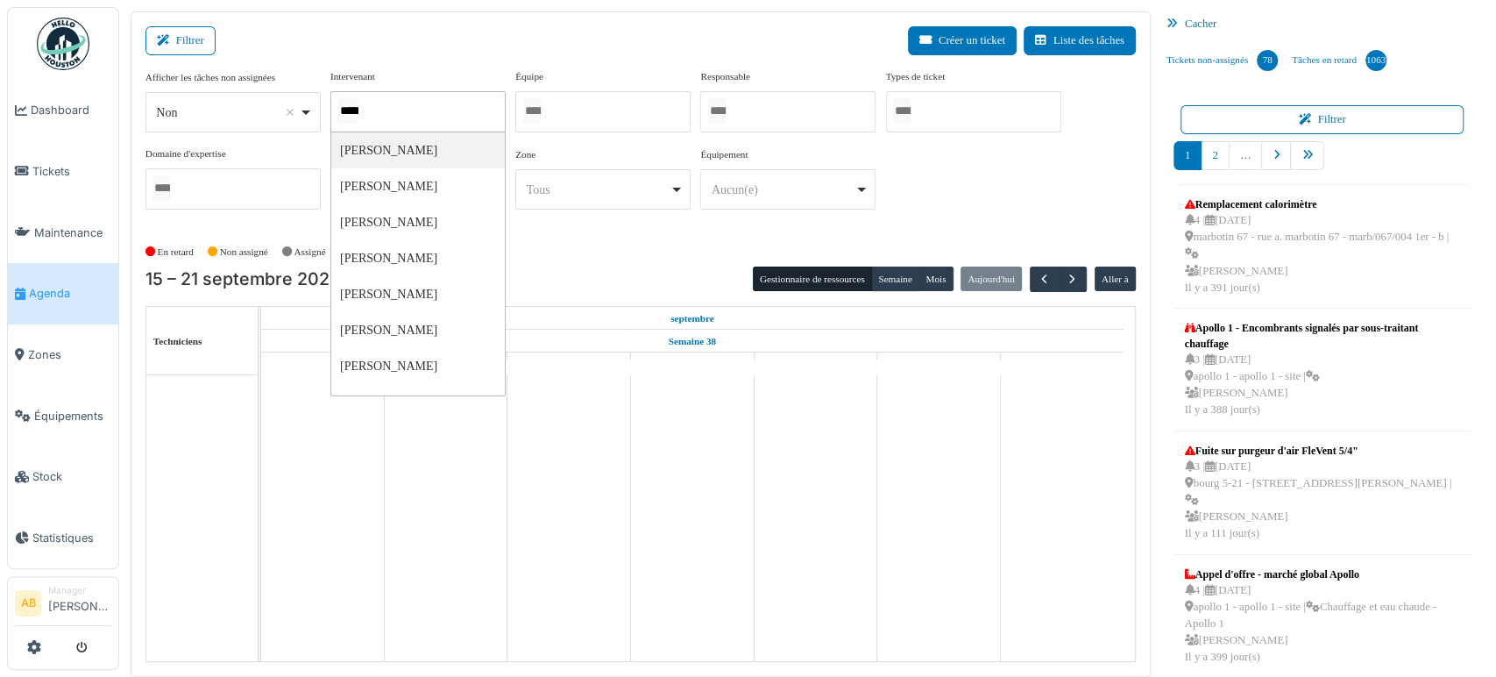
type input "******"
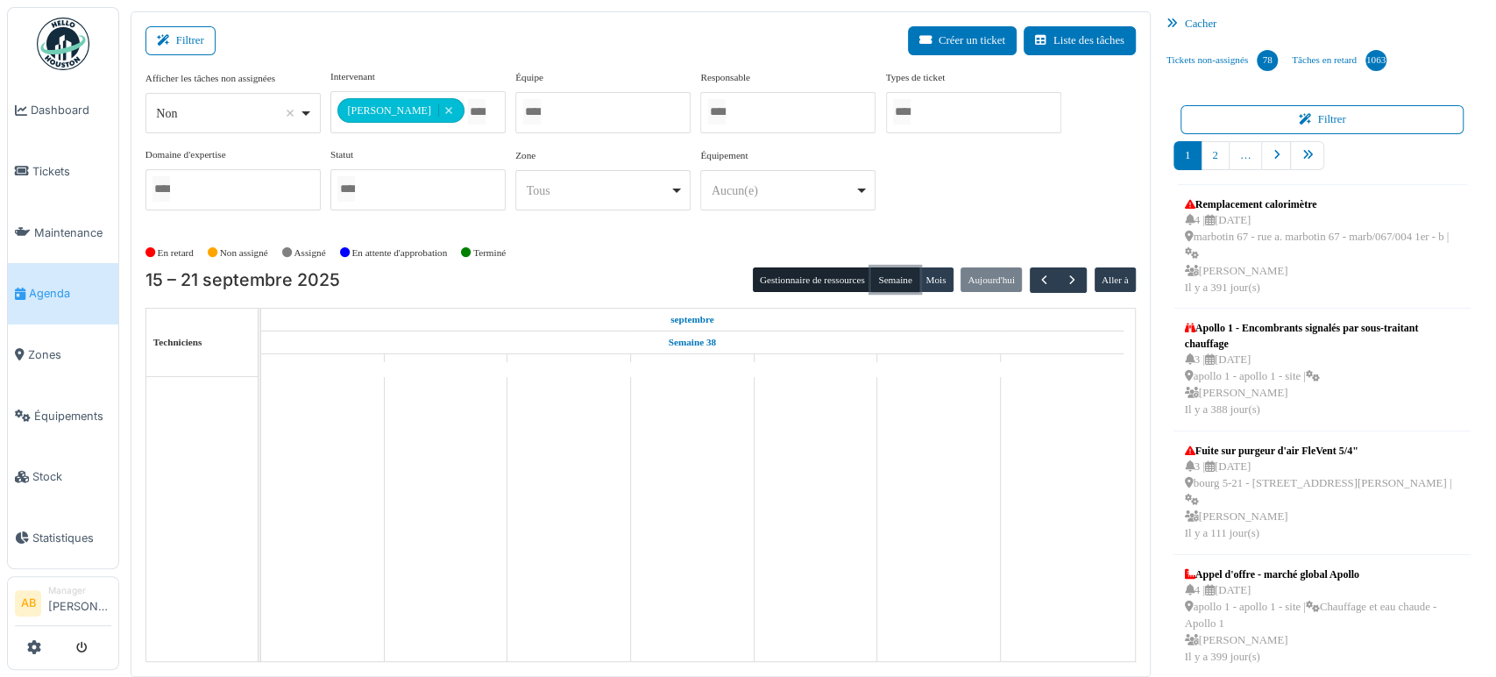
click at [892, 273] on button "Semaine" at bounding box center [895, 279] width 48 height 25
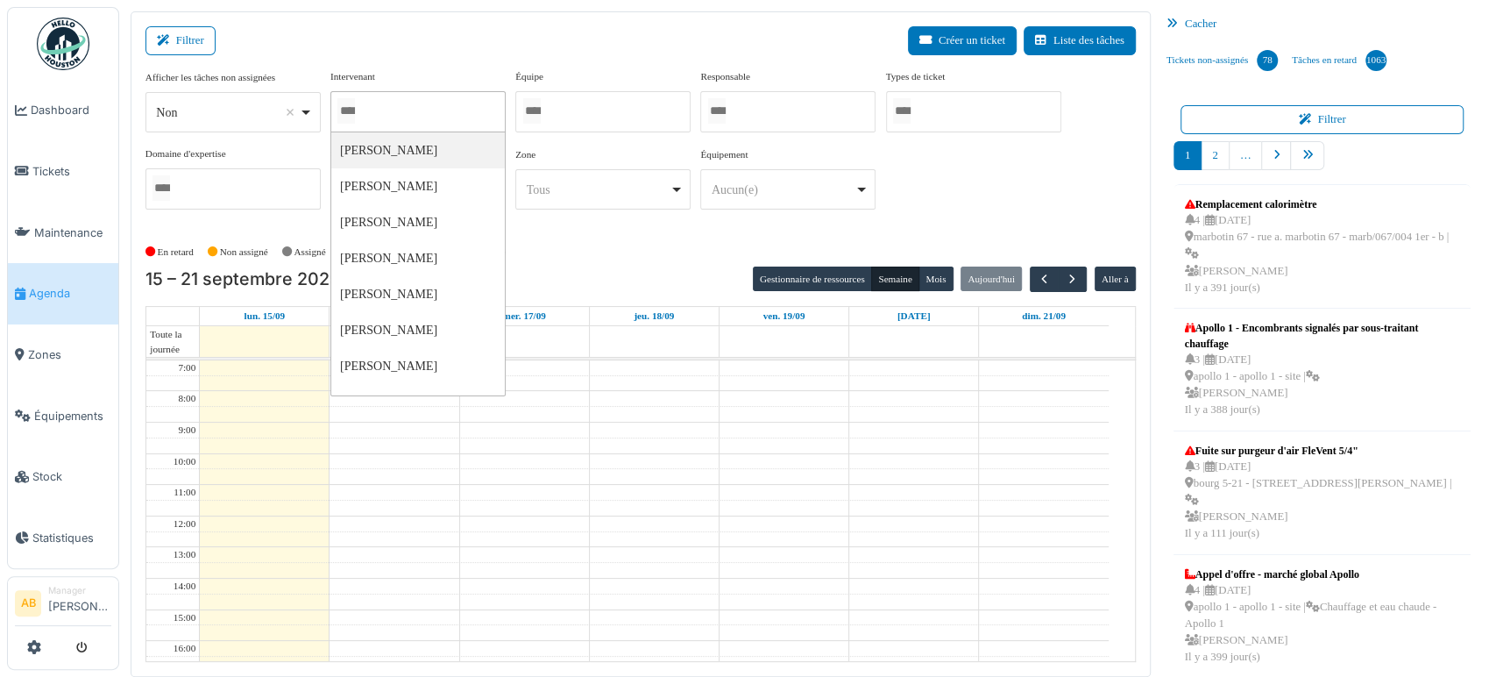
click at [427, 115] on div at bounding box center [417, 111] width 175 height 41
type input "*******"
